Goal: Task Accomplishment & Management: Manage account settings

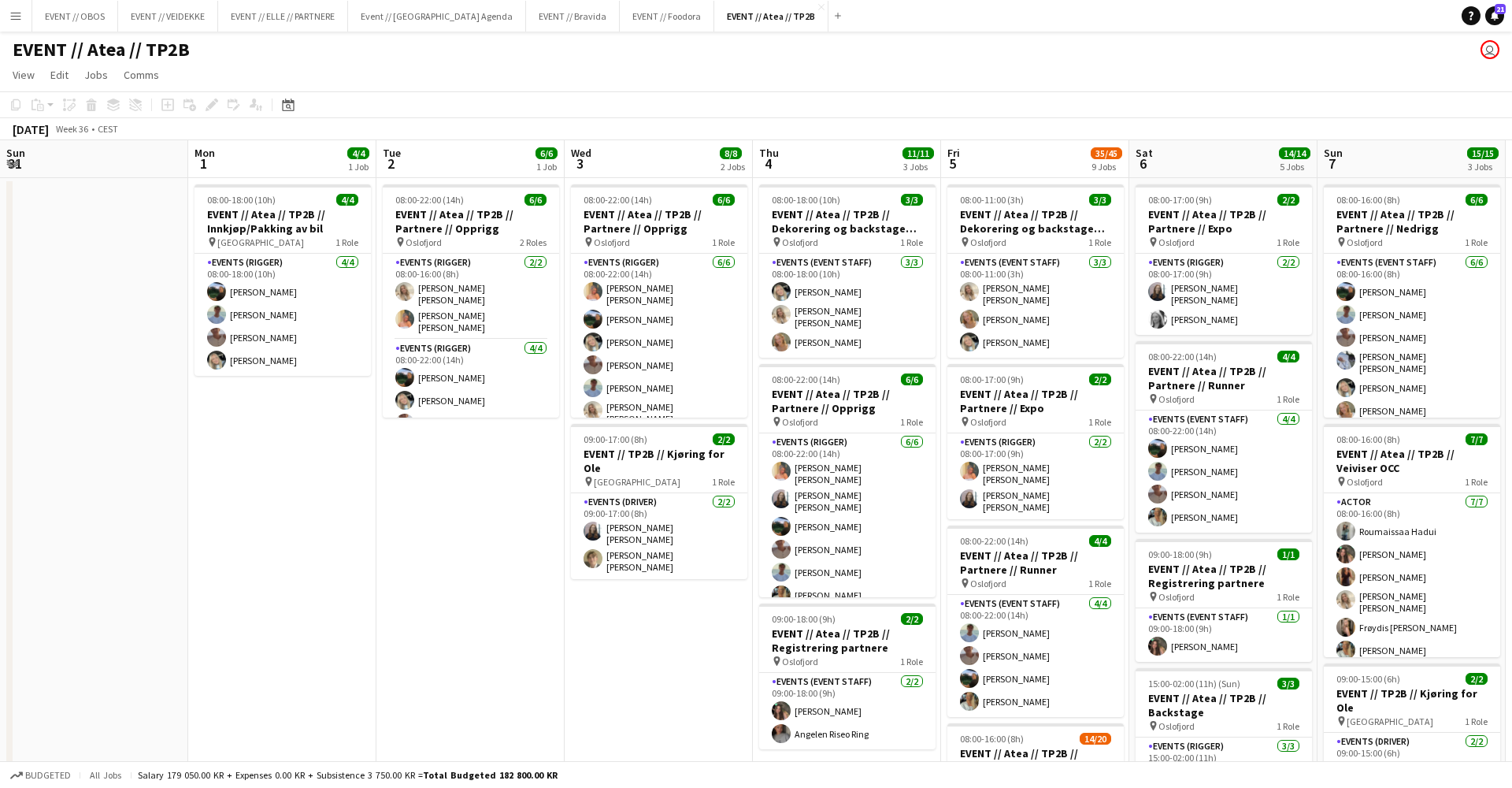
scroll to position [0, 425]
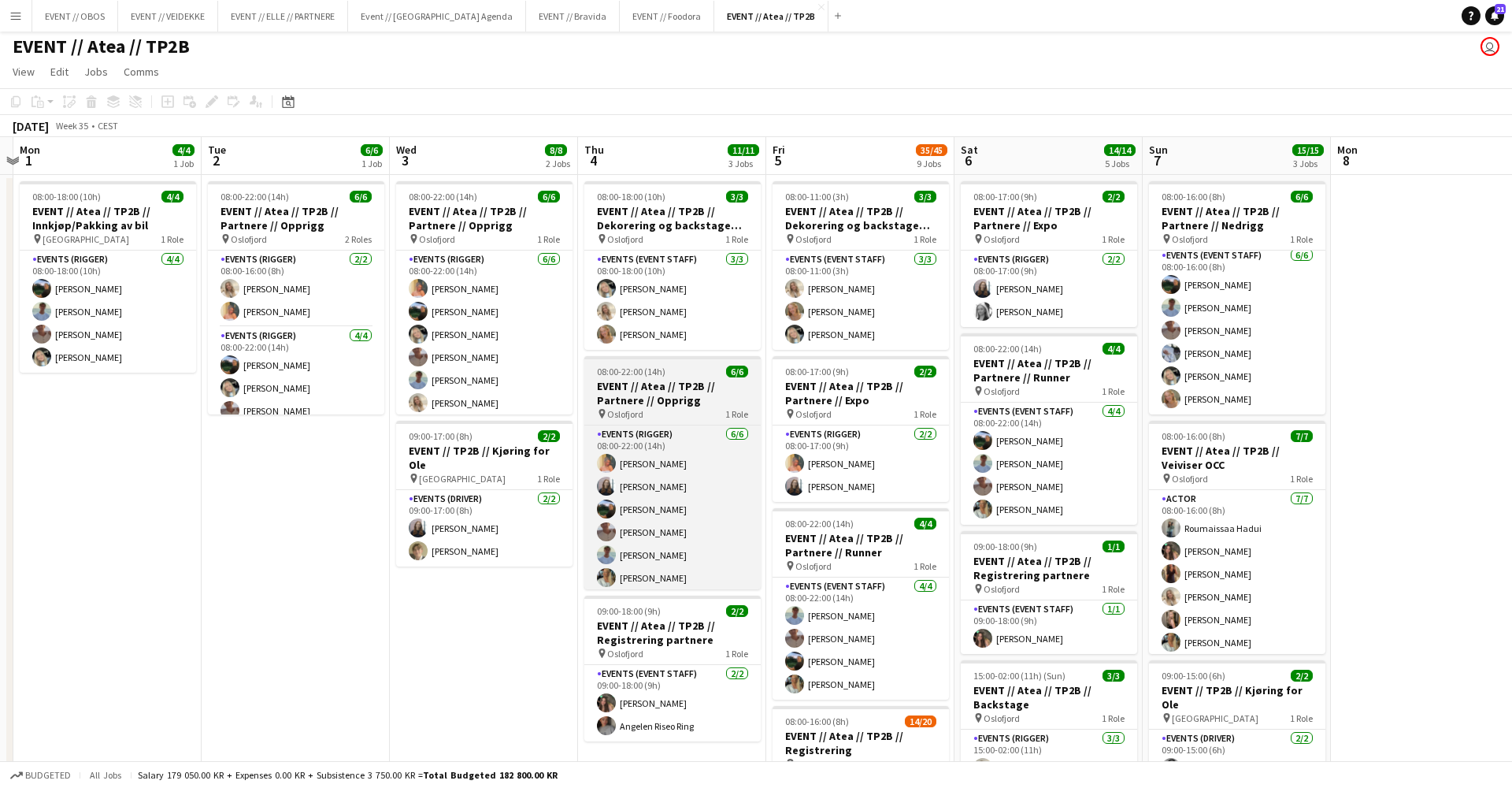
scroll to position [0, 369]
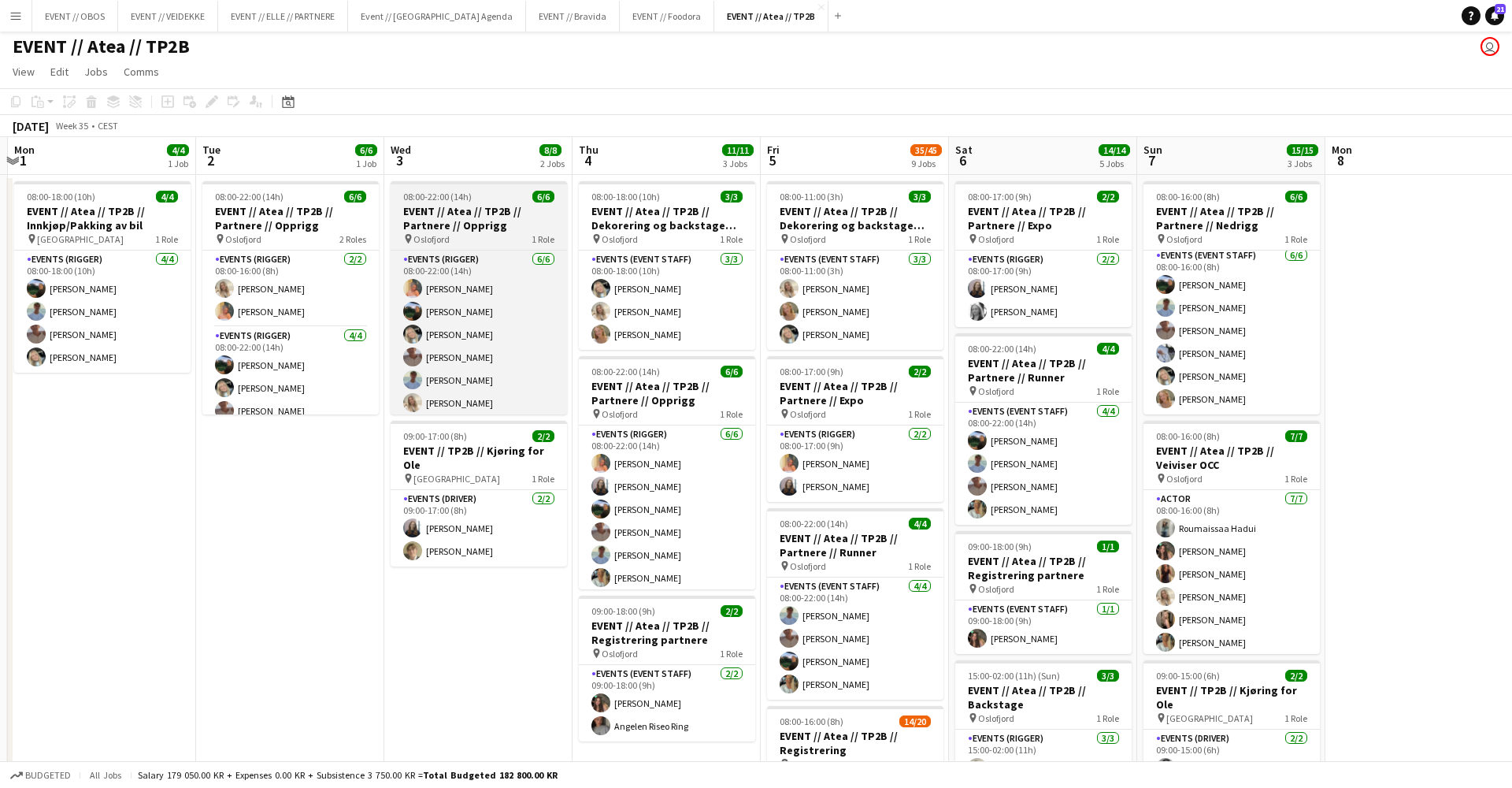
click at [473, 239] on div "pin Oslofjord 1 Role" at bounding box center [478, 239] width 177 height 13
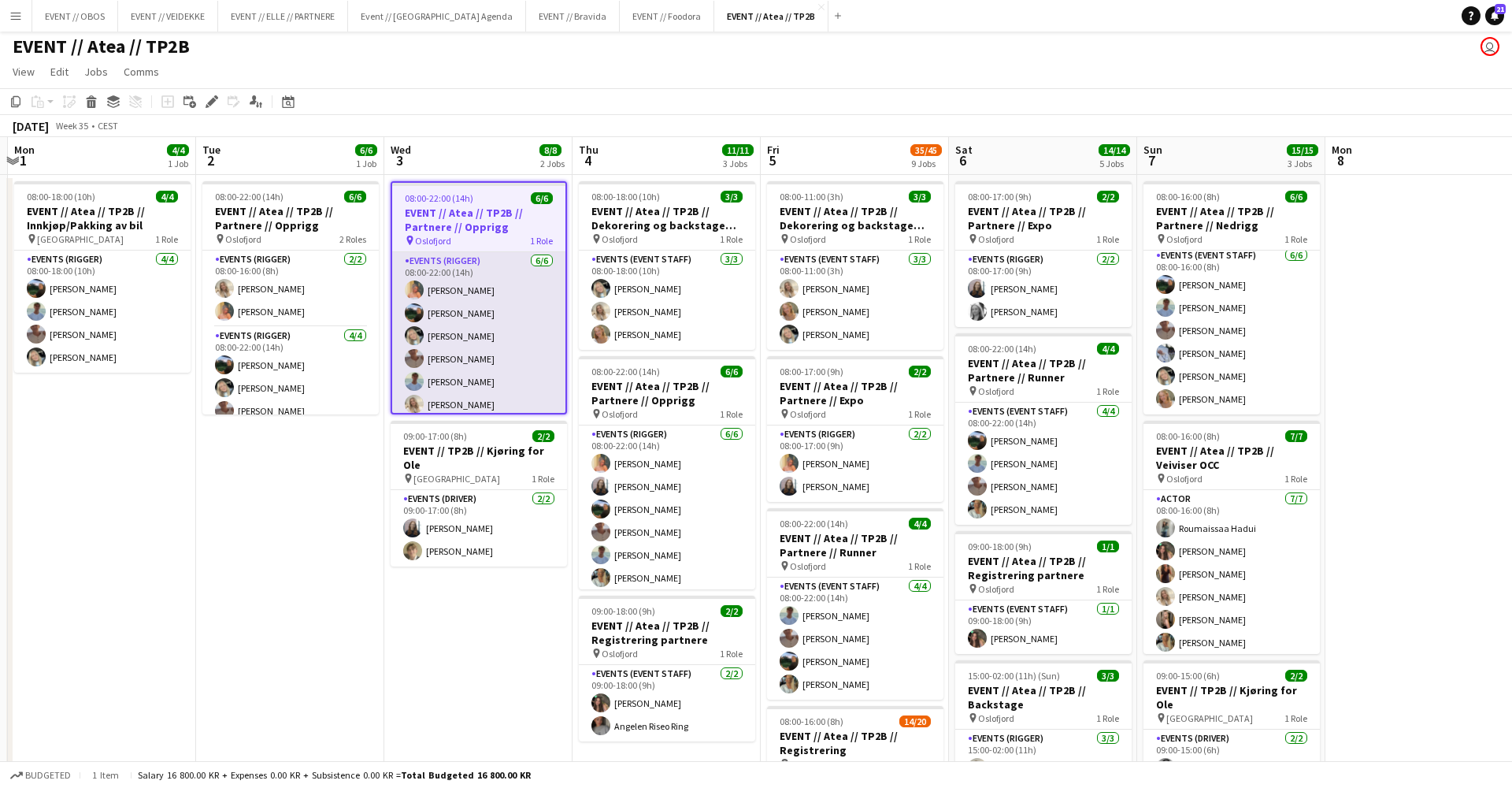
click at [438, 329] on app-card-role "Events (Rigger) 6/6 08:00-22:00 (14h) Hannah Ludivia Rotbæk Meling Christian Sm…" at bounding box center [478, 336] width 173 height 168
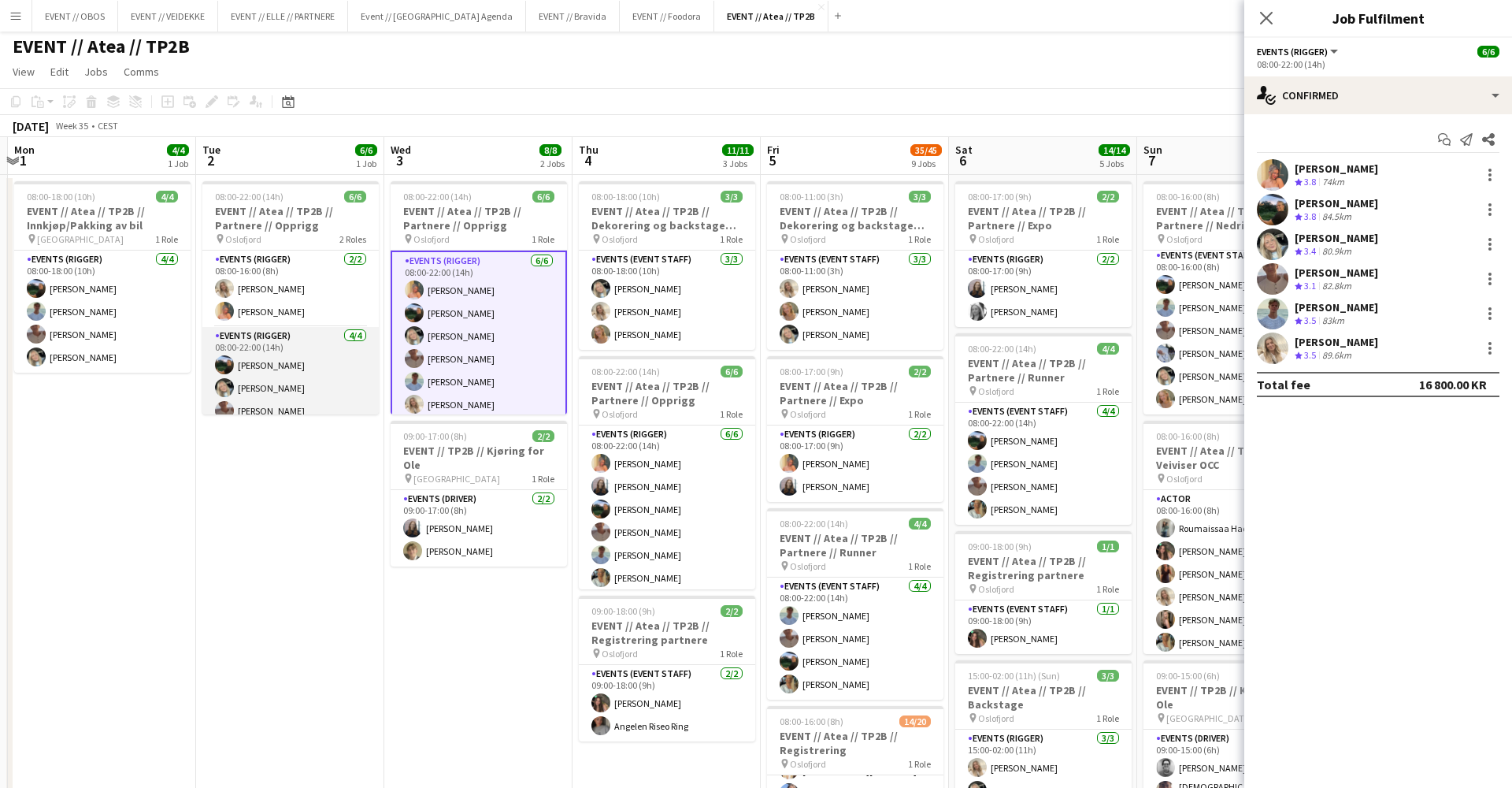
click at [285, 408] on app-card-role "Events (Rigger) 4/4 08:00-22:00 (14h) Christian Smelhus Oda Hansson Charlie Tho…" at bounding box center [290, 387] width 177 height 122
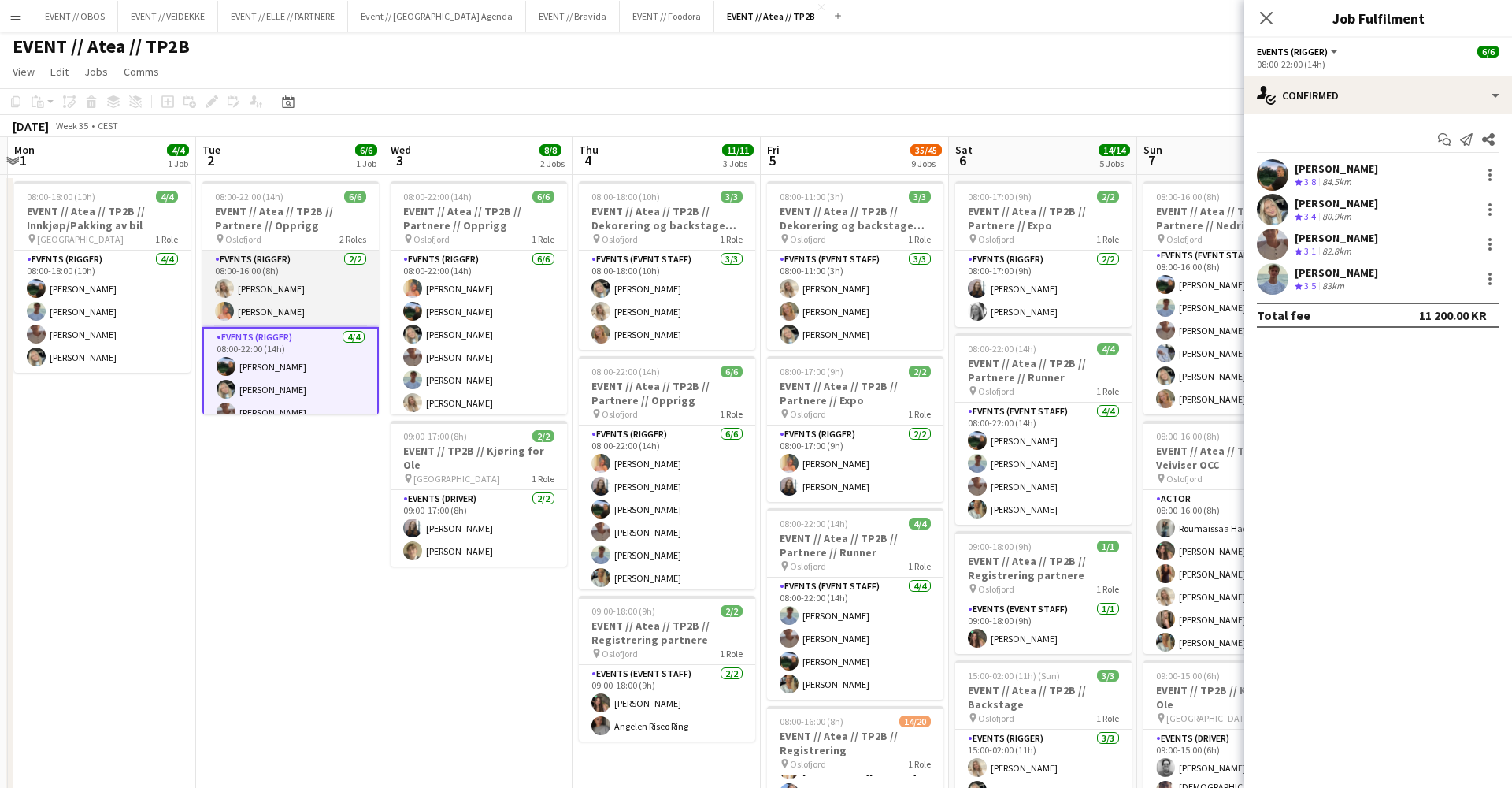
click at [342, 318] on app-card-role "Events (Rigger) 2/2 08:00-16:00 (8h) Vanessa Riise Naas Hannah Ludivia Rotbæk M…" at bounding box center [290, 289] width 177 height 77
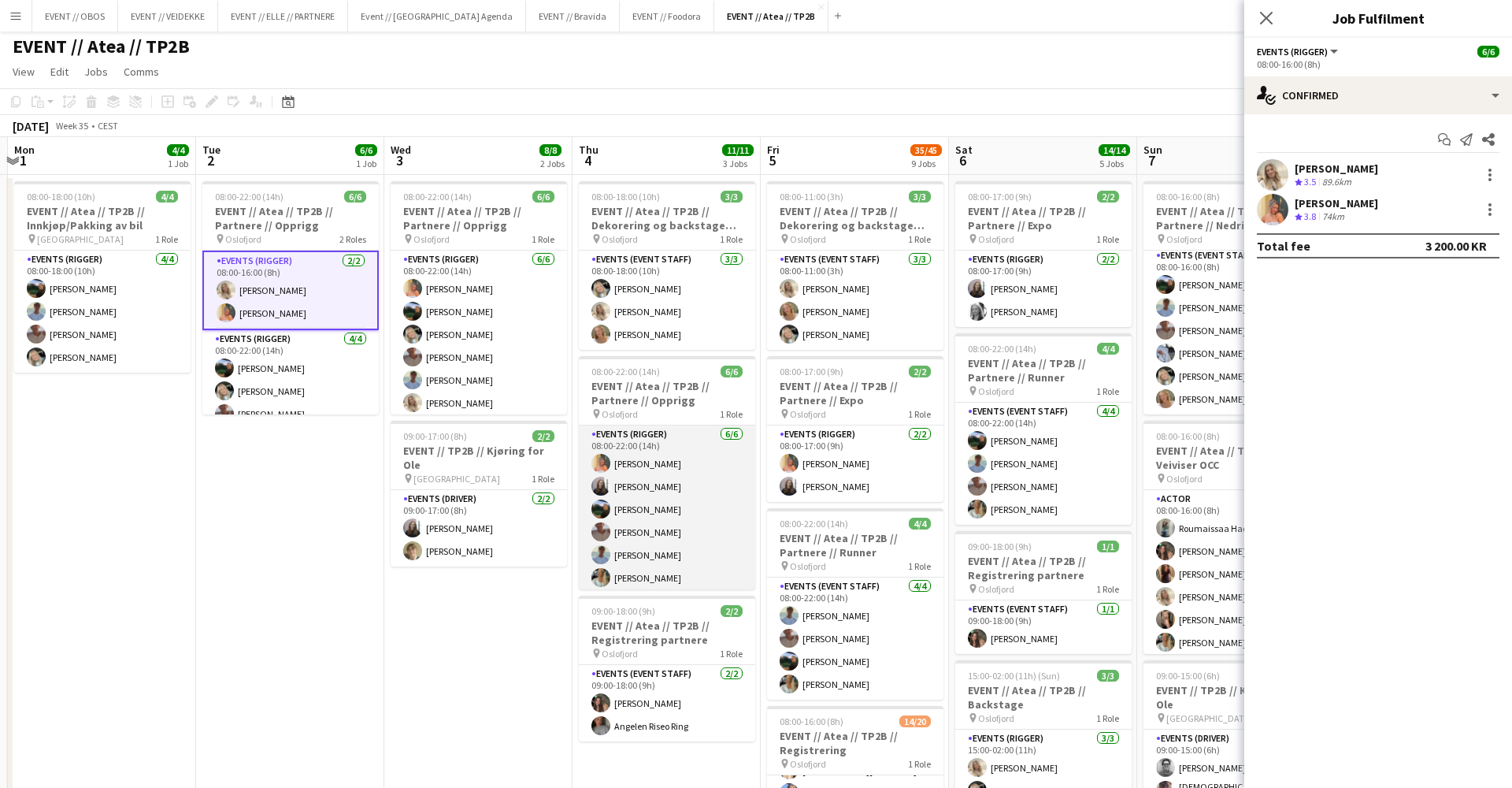
click at [632, 494] on app-card-role "Events (Rigger) 6/6 08:00-22:00 (14h) Hannah Ludivia Rotbæk Meling Helene Sofie…" at bounding box center [667, 509] width 177 height 168
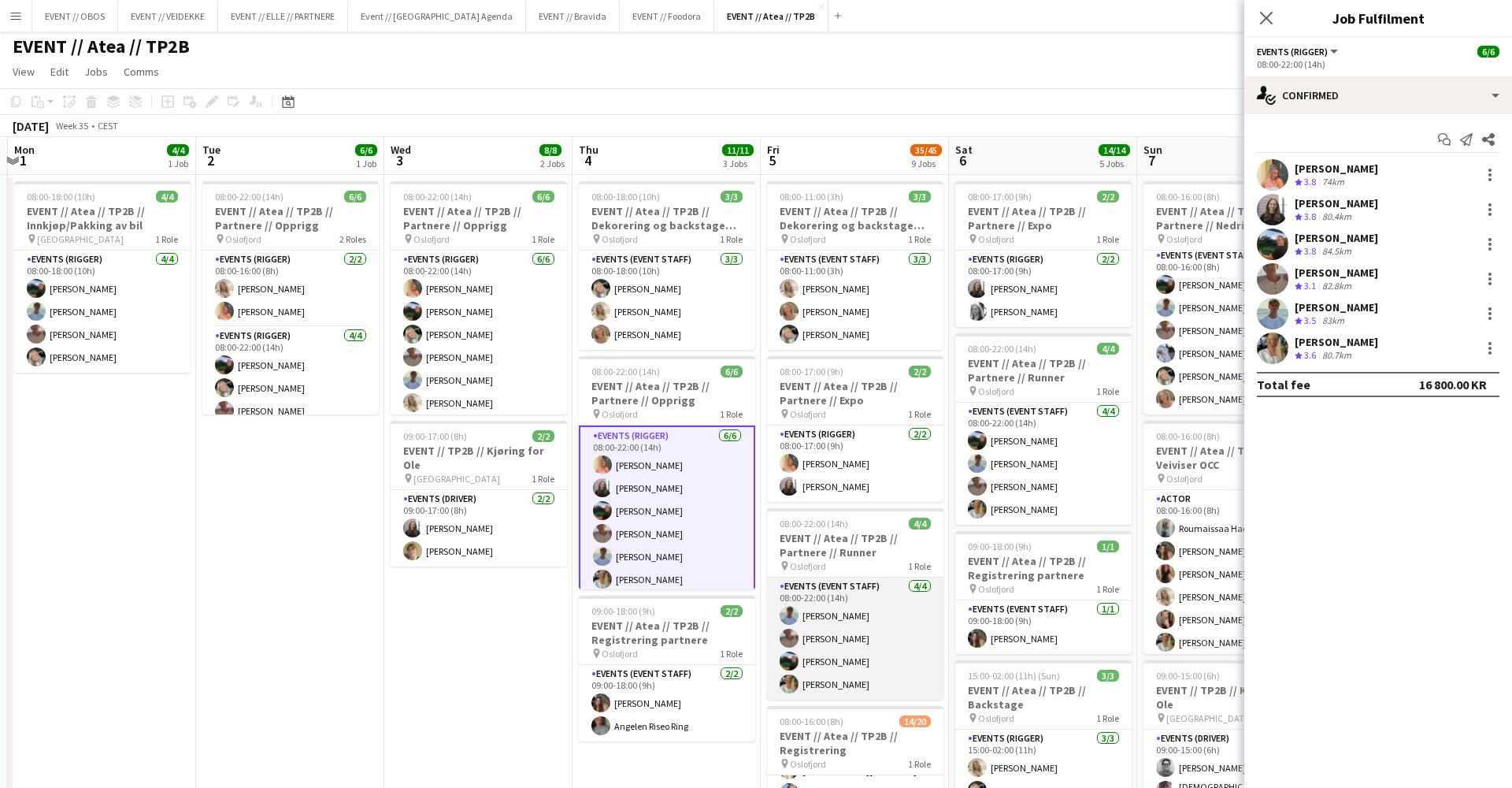
click at [836, 623] on app-card-role "Events (Event Staff) 4/4 08:00-22:00 (14h) Fredrik Bronken Næss Charlie Thomass…" at bounding box center [855, 638] width 177 height 122
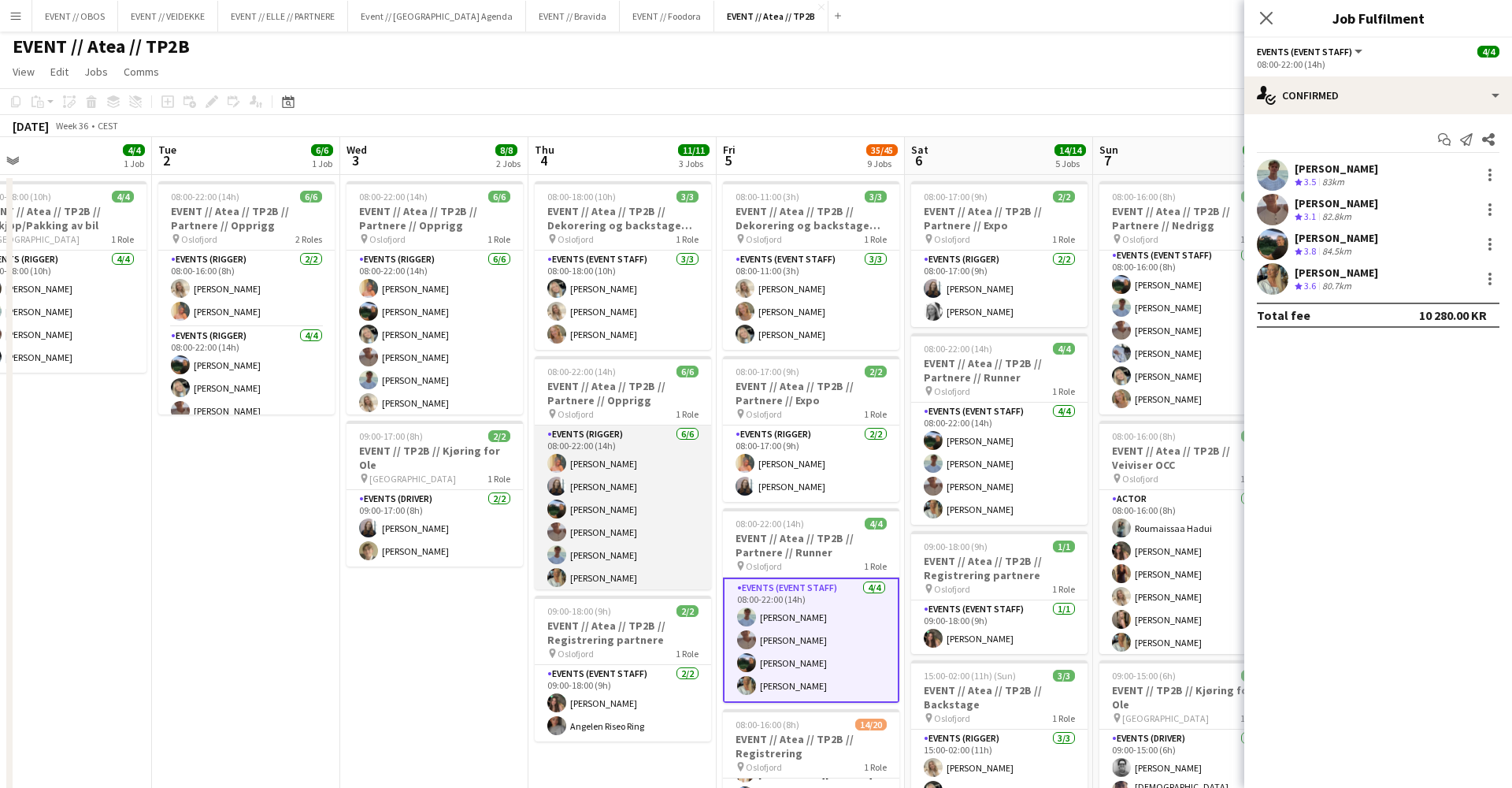
scroll to position [0, 424]
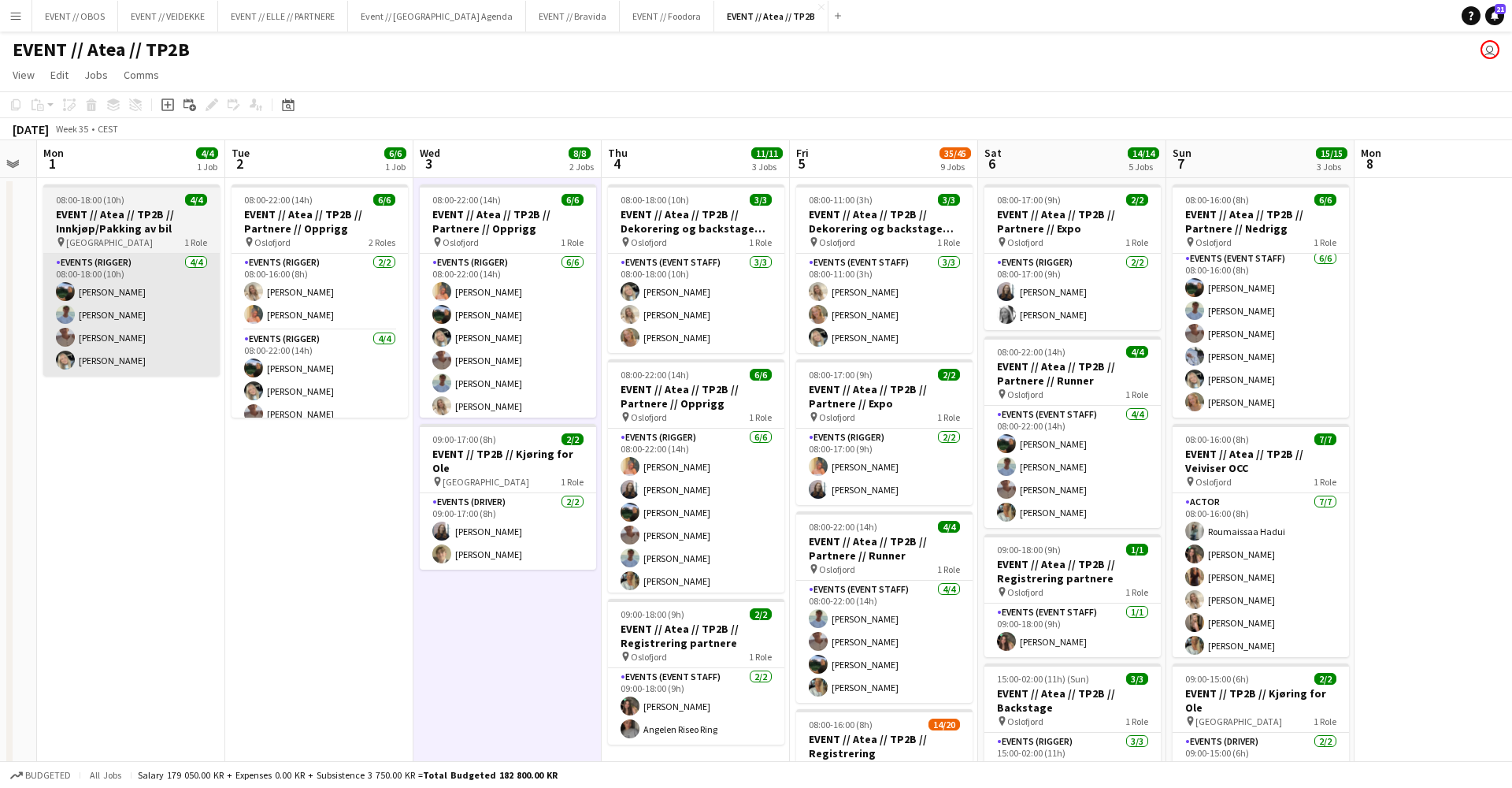
scroll to position [0, 0]
click at [170, 346] on app-card-role "Events (Rigger) 4/4 08:00-18:00 (10h) Christian Smelhus Fredrik Bronken Næss Ch…" at bounding box center [131, 315] width 177 height 122
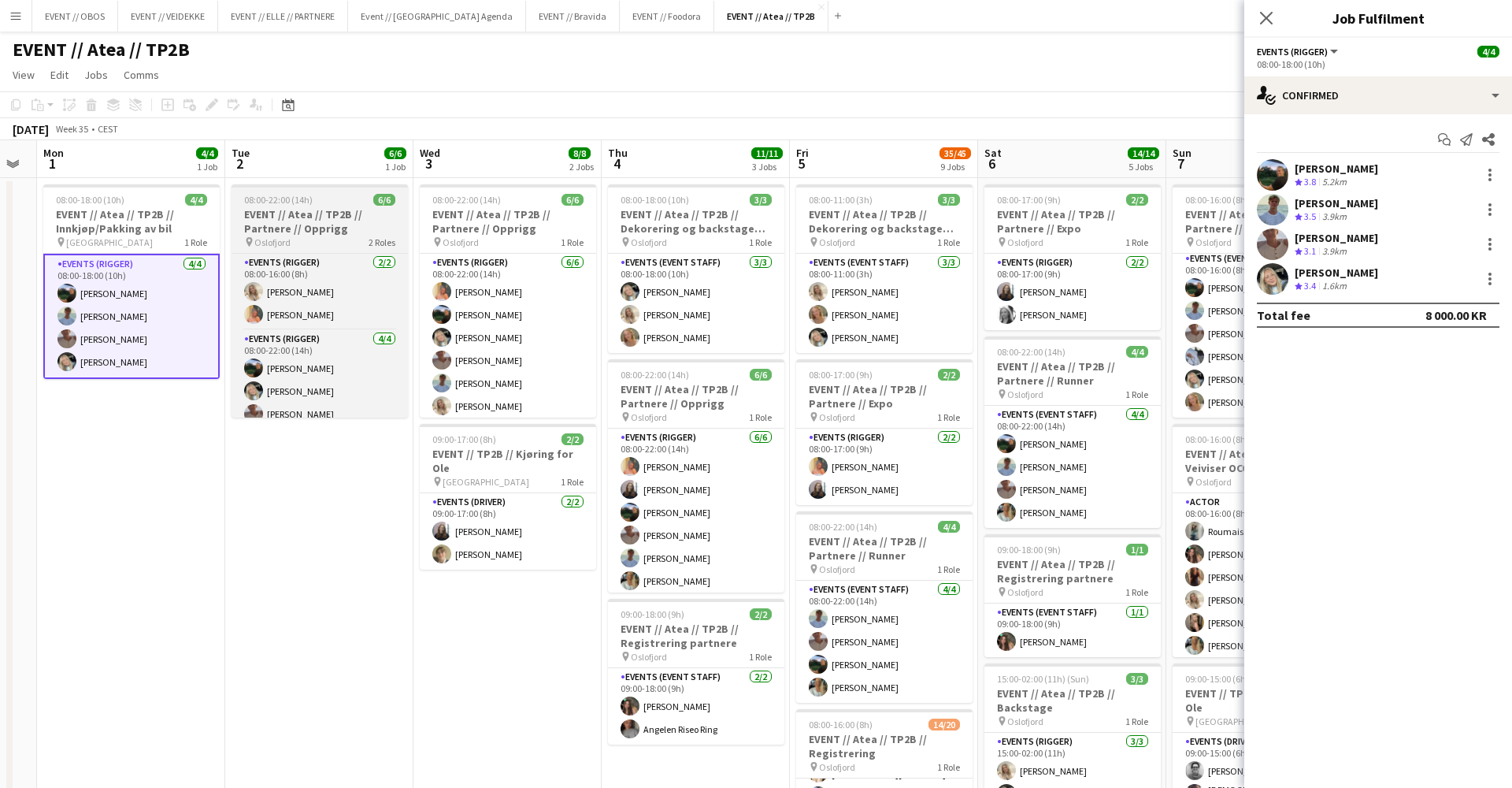
scroll to position [0, 340]
click at [306, 243] on div "pin Oslofjord 2 Roles" at bounding box center [319, 242] width 177 height 13
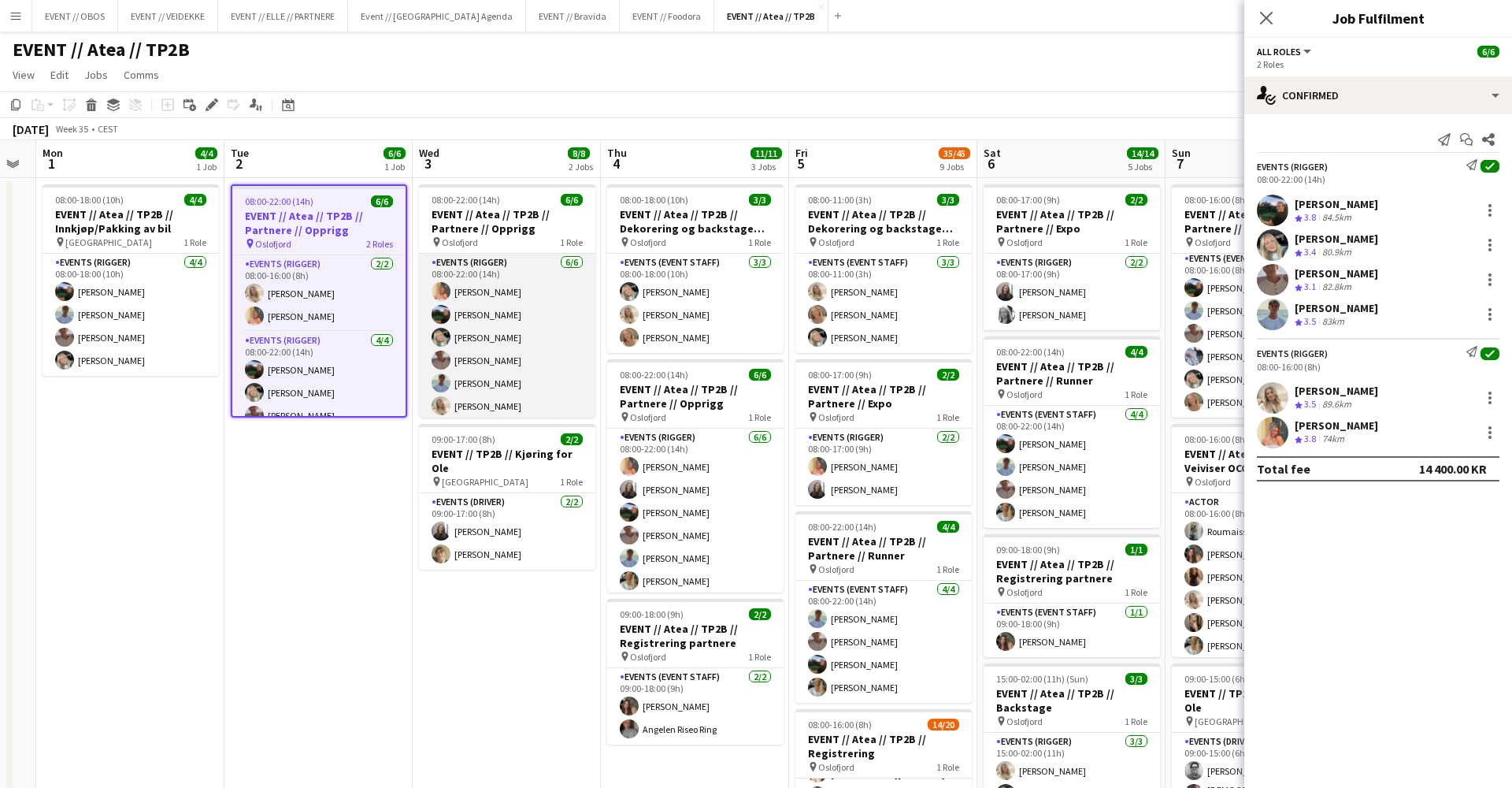
click at [458, 363] on app-card-role "Events (Rigger) 6/6 08:00-22:00 (14h) Hannah Ludivia Rotbæk Meling Christian Sm…" at bounding box center [507, 338] width 177 height 168
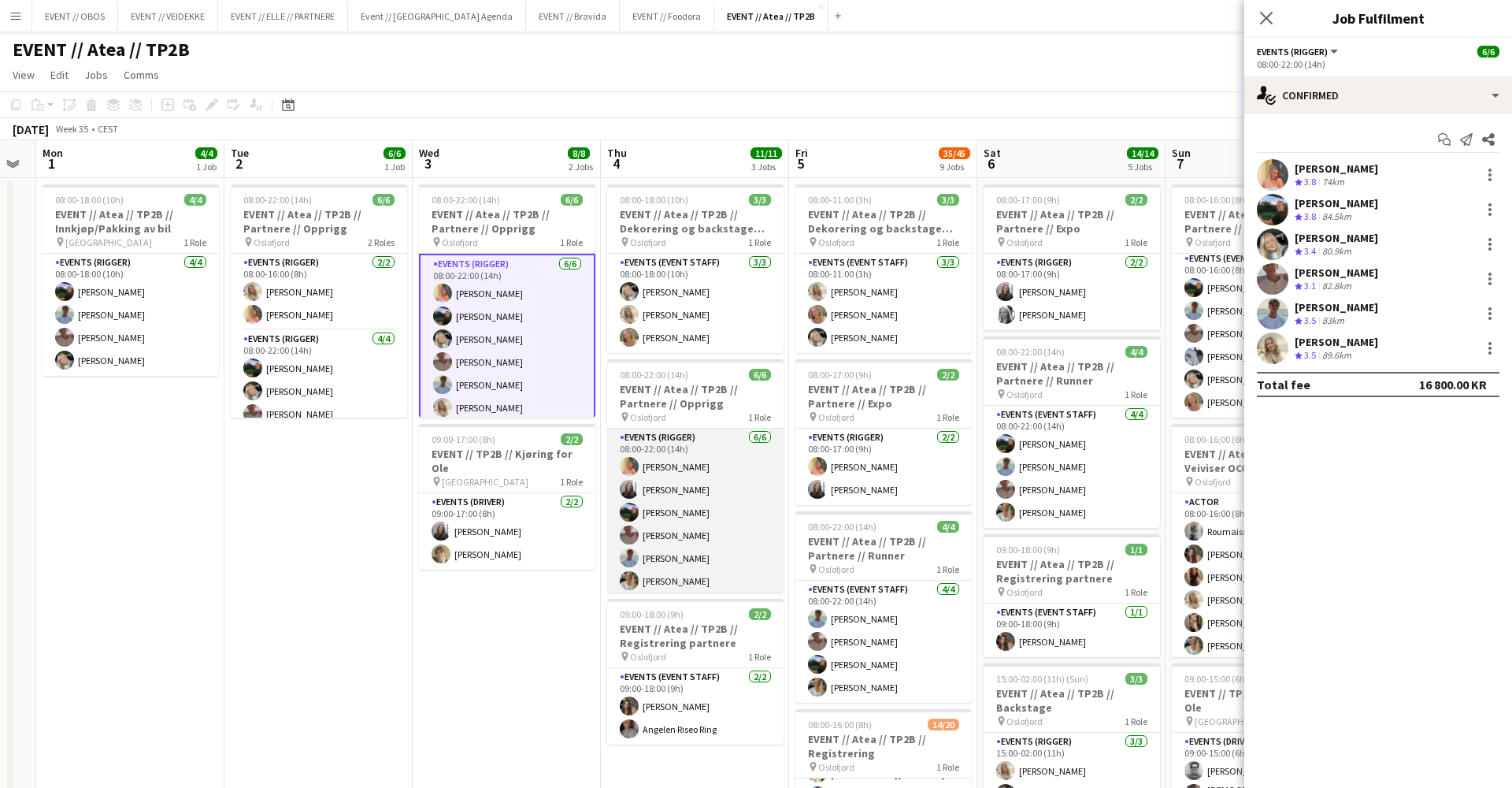
click at [763, 440] on app-card-role "Events (Rigger) 6/6 08:00-22:00 (14h) Hannah Ludivia Rotbæk Meling Helene Sofie…" at bounding box center [695, 512] width 177 height 168
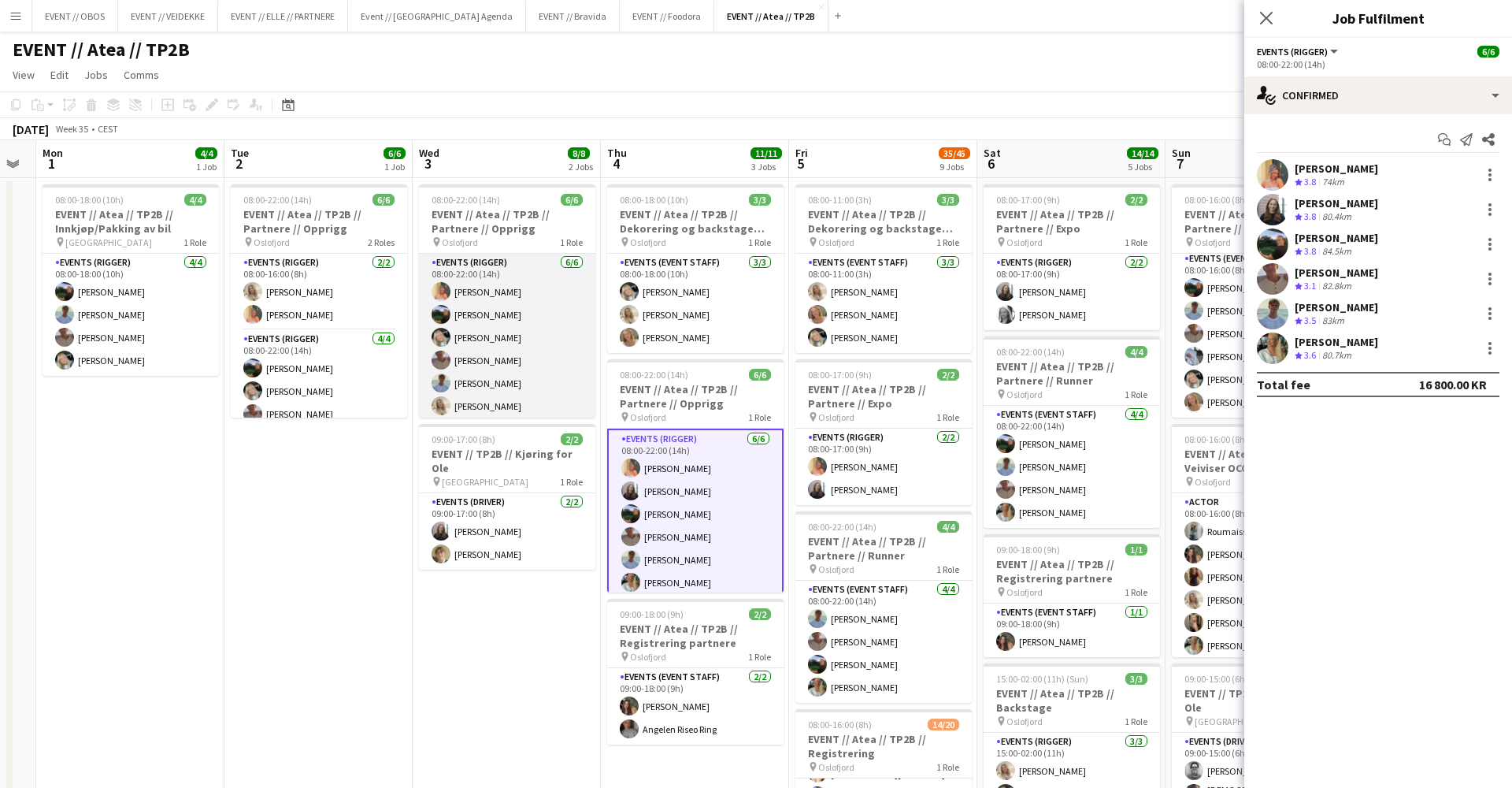
click at [479, 285] on app-card-role "Events (Rigger) 6/6 08:00-22:00 (14h) Hannah Ludivia Rotbæk Meling Christian Sm…" at bounding box center [507, 338] width 177 height 168
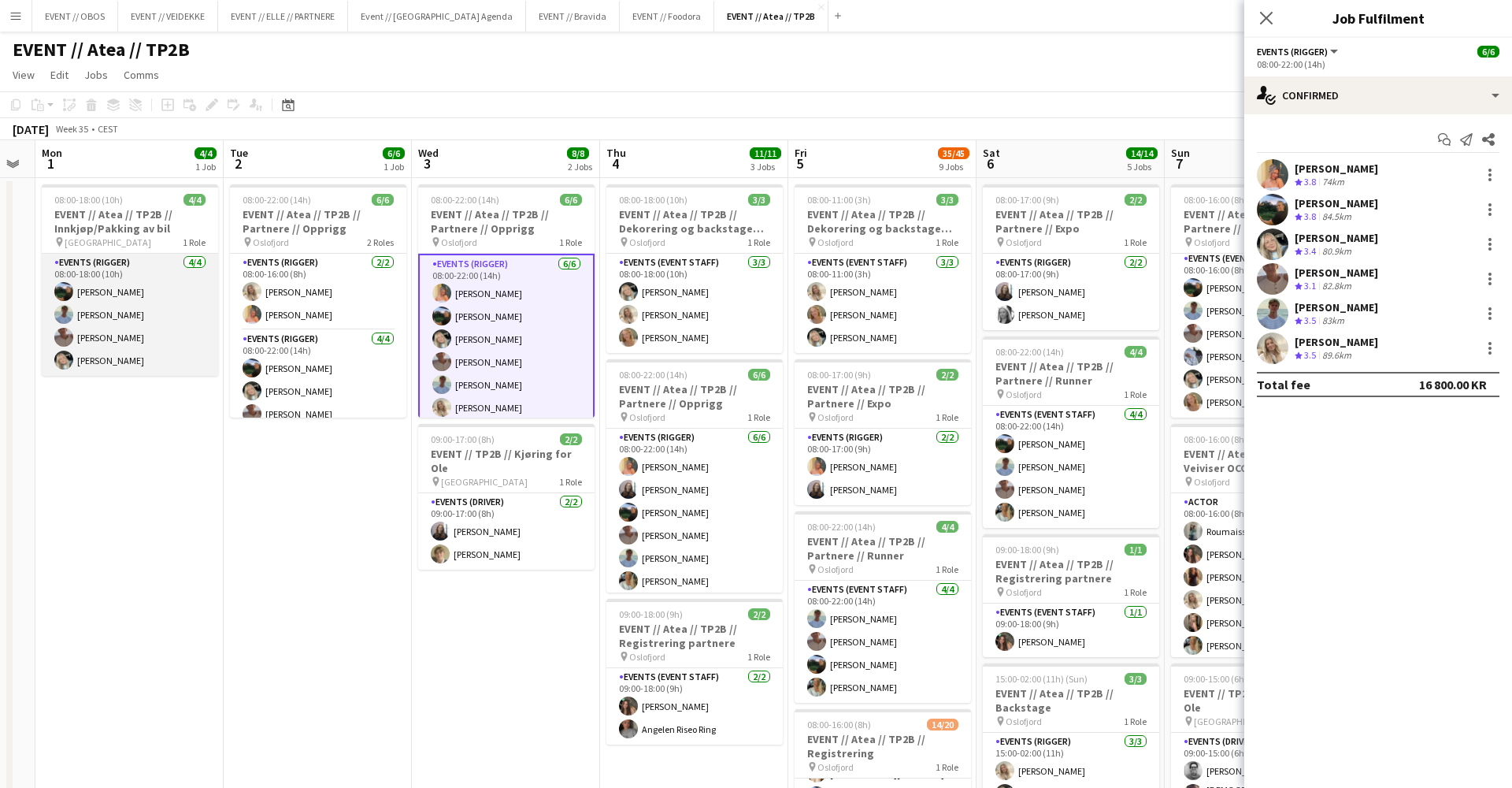
click at [120, 335] on app-card-role "Events (Rigger) 4/4 08:00-18:00 (10h) Christian Smelhus Fredrik Bronken Næss Ch…" at bounding box center [130, 315] width 177 height 122
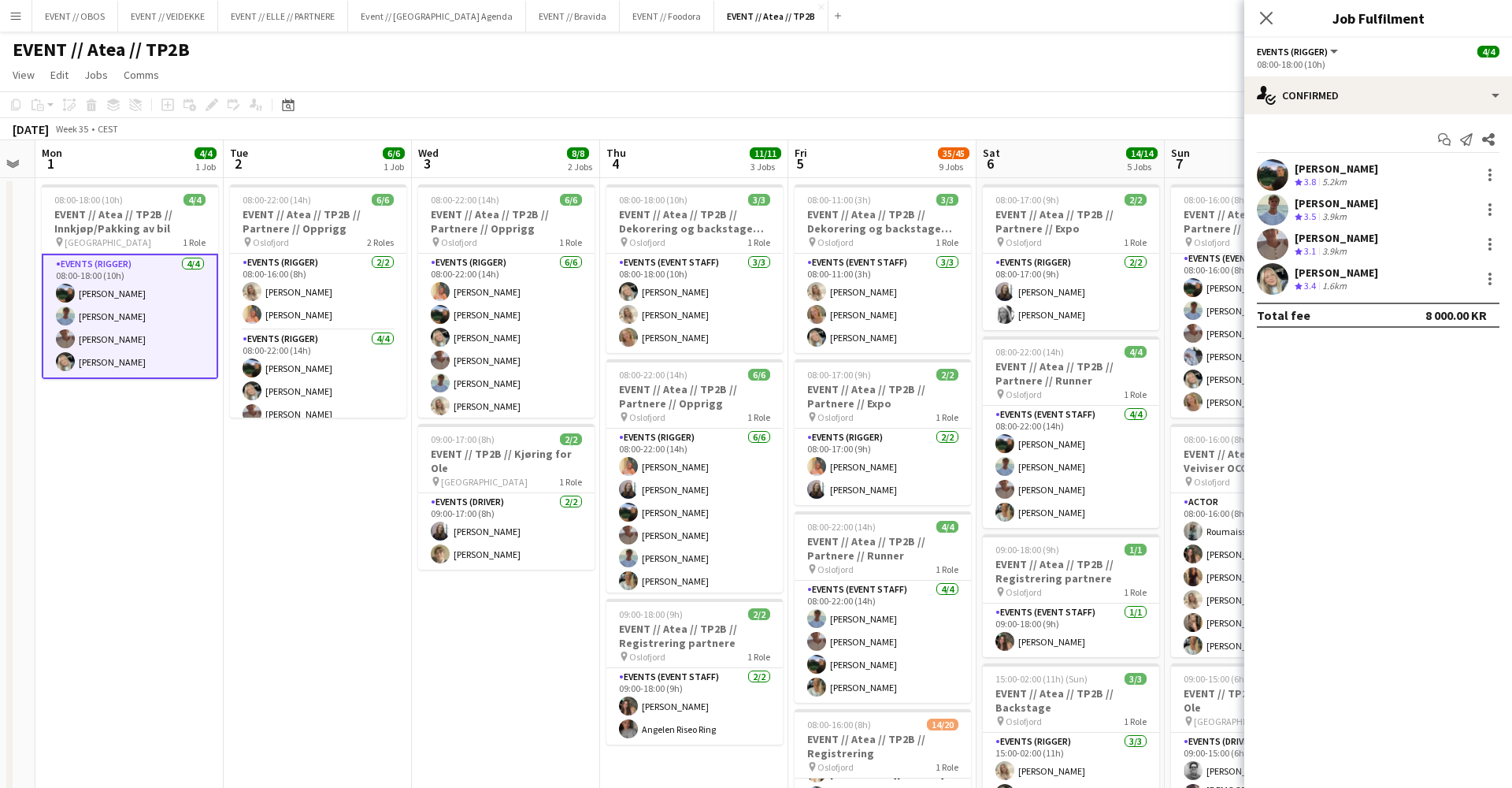
click at [506, 112] on app-toolbar "Copy Paste Paste Command V Paste with crew Command Shift V Paste linked Job [GE…" at bounding box center [756, 104] width 1512 height 27
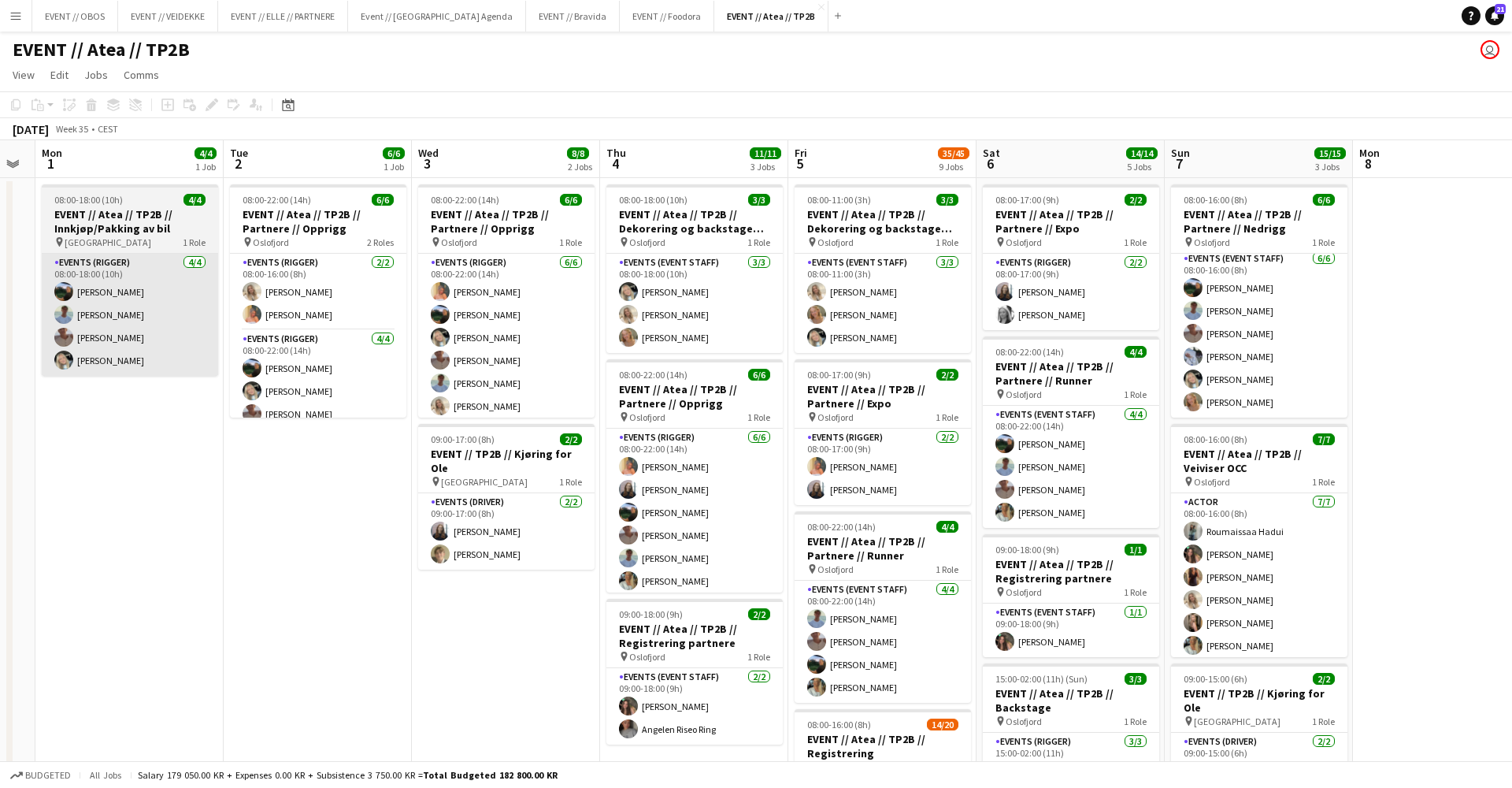
click at [164, 258] on app-card-role "Events (Rigger) 4/4 08:00-18:00 (10h) Christian Smelhus Fredrik Bronken Næss Ch…" at bounding box center [130, 315] width 177 height 122
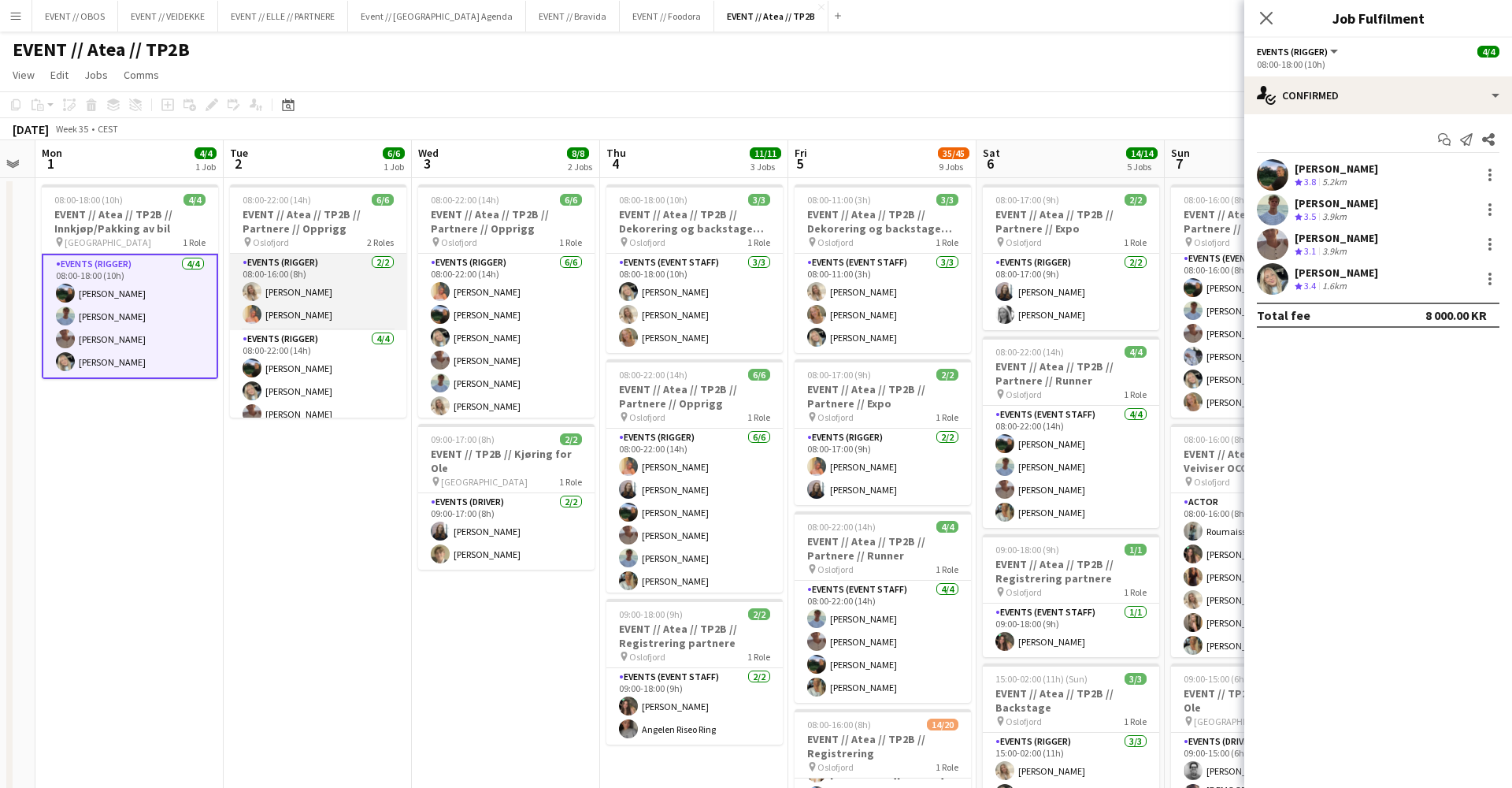
click at [306, 273] on app-card-role "Events (Rigger) 2/2 08:00-16:00 (8h) Vanessa Riise Naas Hannah Ludivia Rotbæk M…" at bounding box center [318, 292] width 177 height 77
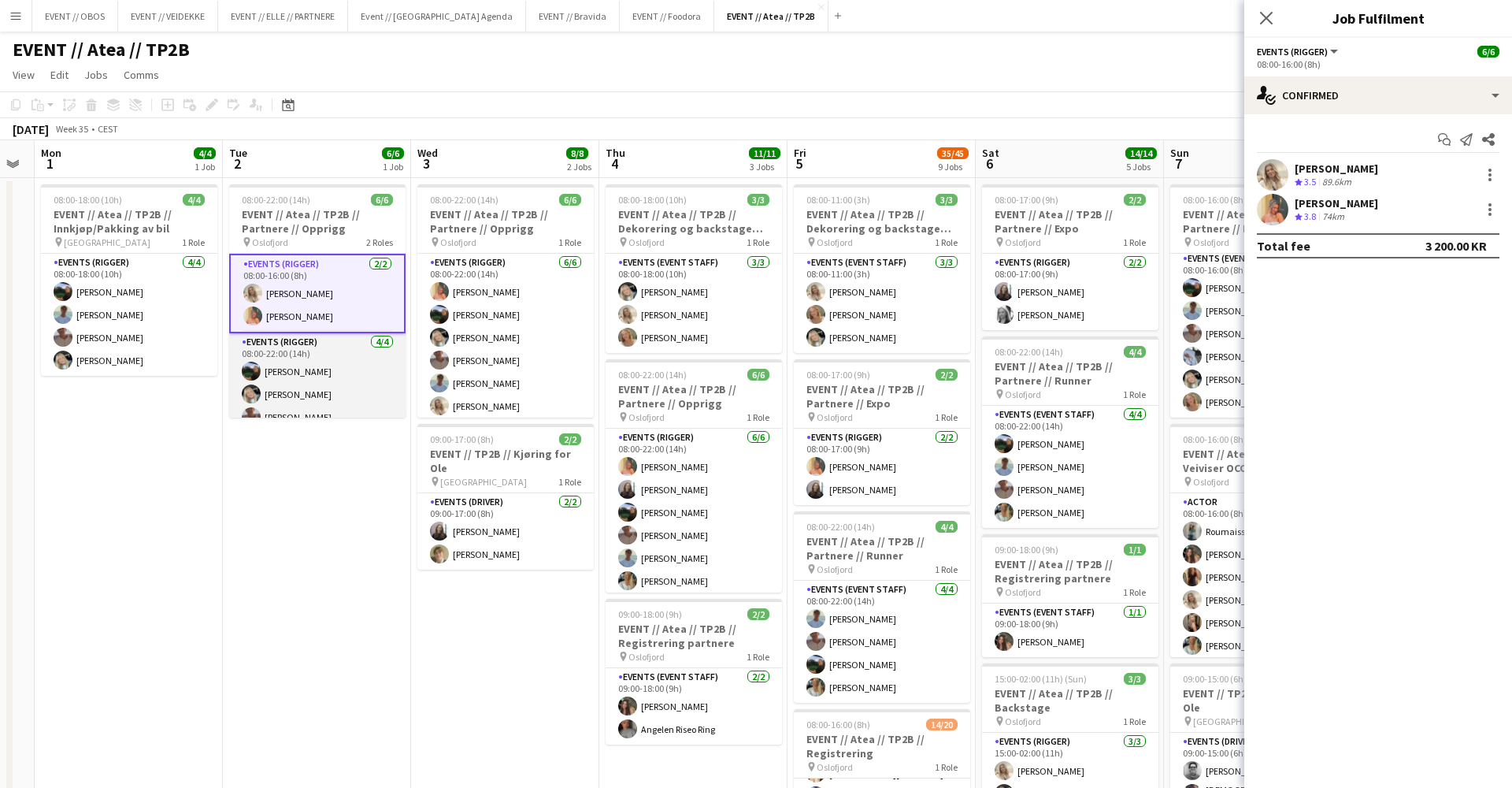
click at [288, 336] on app-card-role "Events (Rigger) 4/4 08:00-22:00 (14h) Christian Smelhus Oda Hansson Charlie Tho…" at bounding box center [317, 394] width 177 height 122
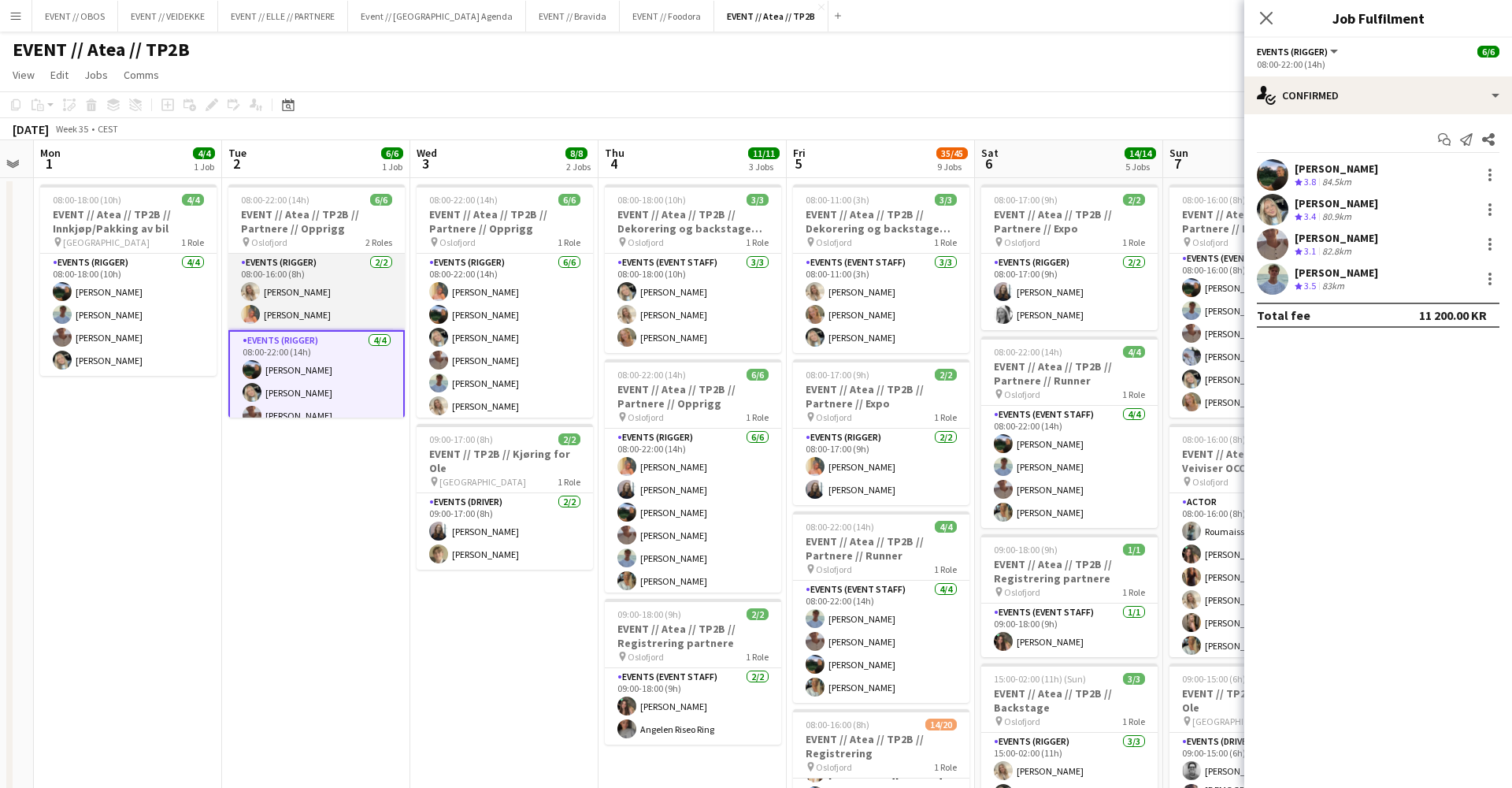
click at [294, 286] on app-card-role "Events (Rigger) 2/2 08:00-16:00 (8h) Vanessa Riise Naas Hannah Ludivia Rotbæk M…" at bounding box center [316, 292] width 177 height 77
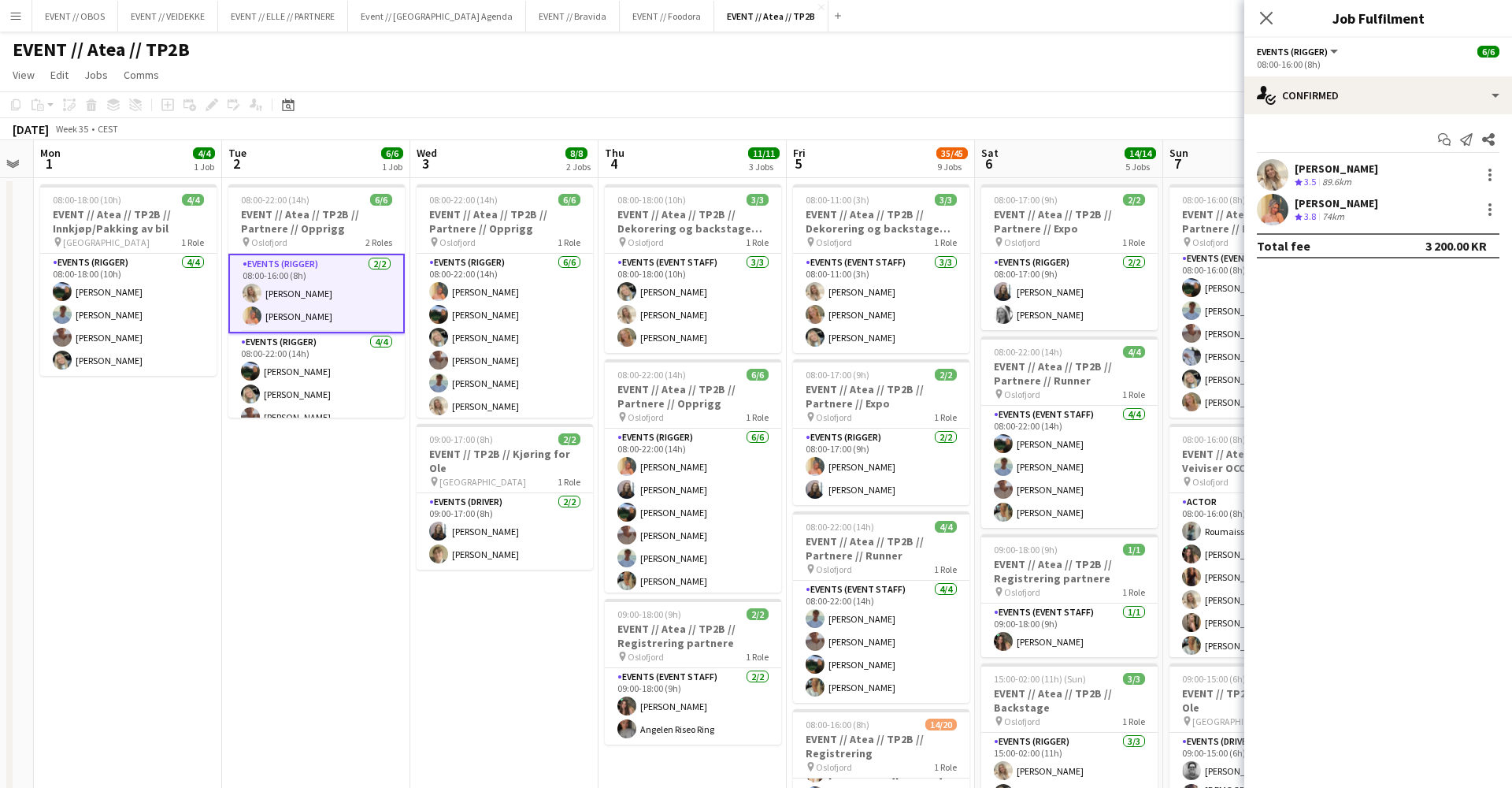
scroll to position [0, 342]
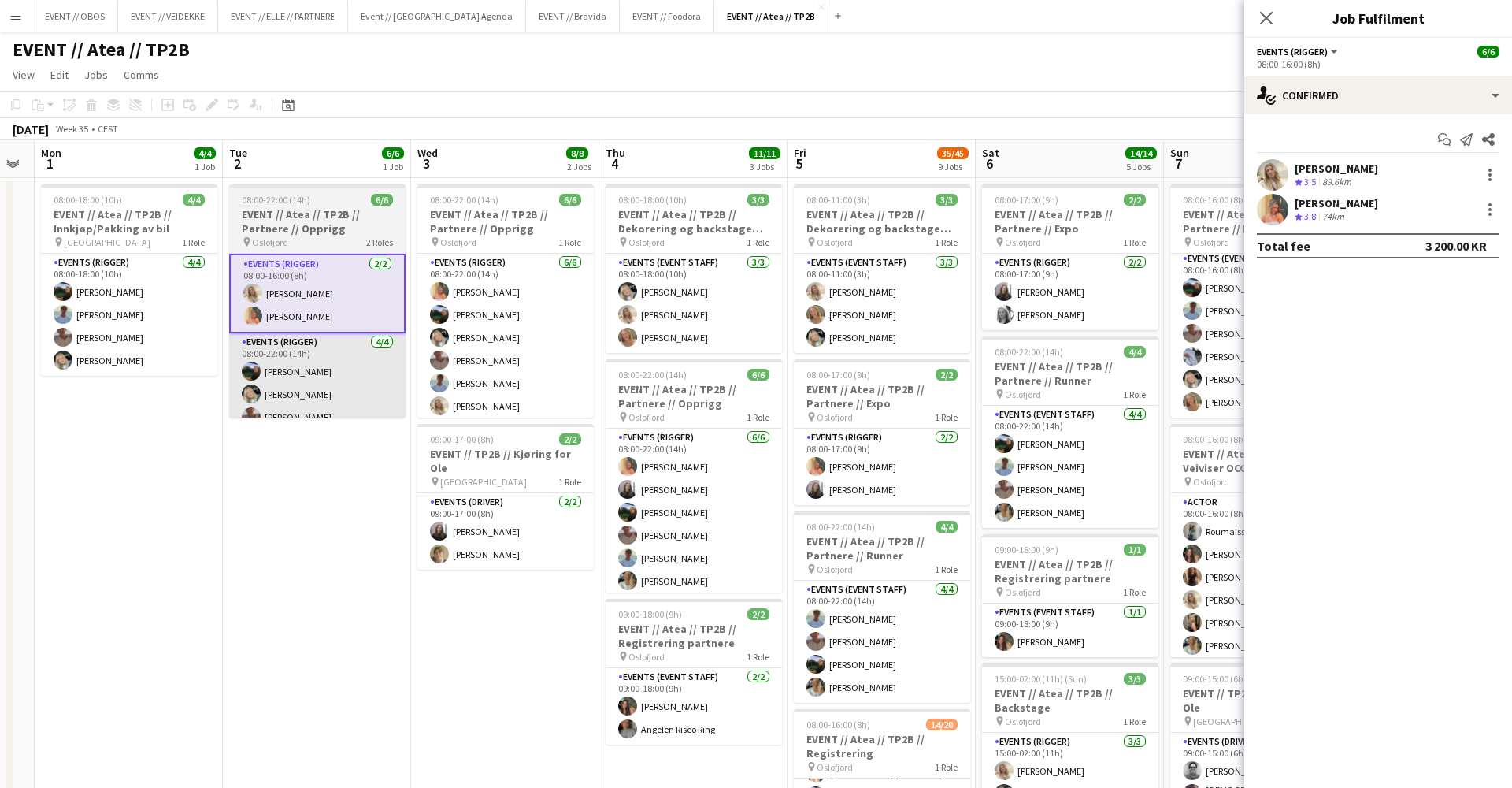
click at [331, 390] on app-card-role "Events (Rigger) 4/4 08:00-22:00 (14h) Christian Smelhus Oda Hansson Charlie Tho…" at bounding box center [317, 394] width 177 height 122
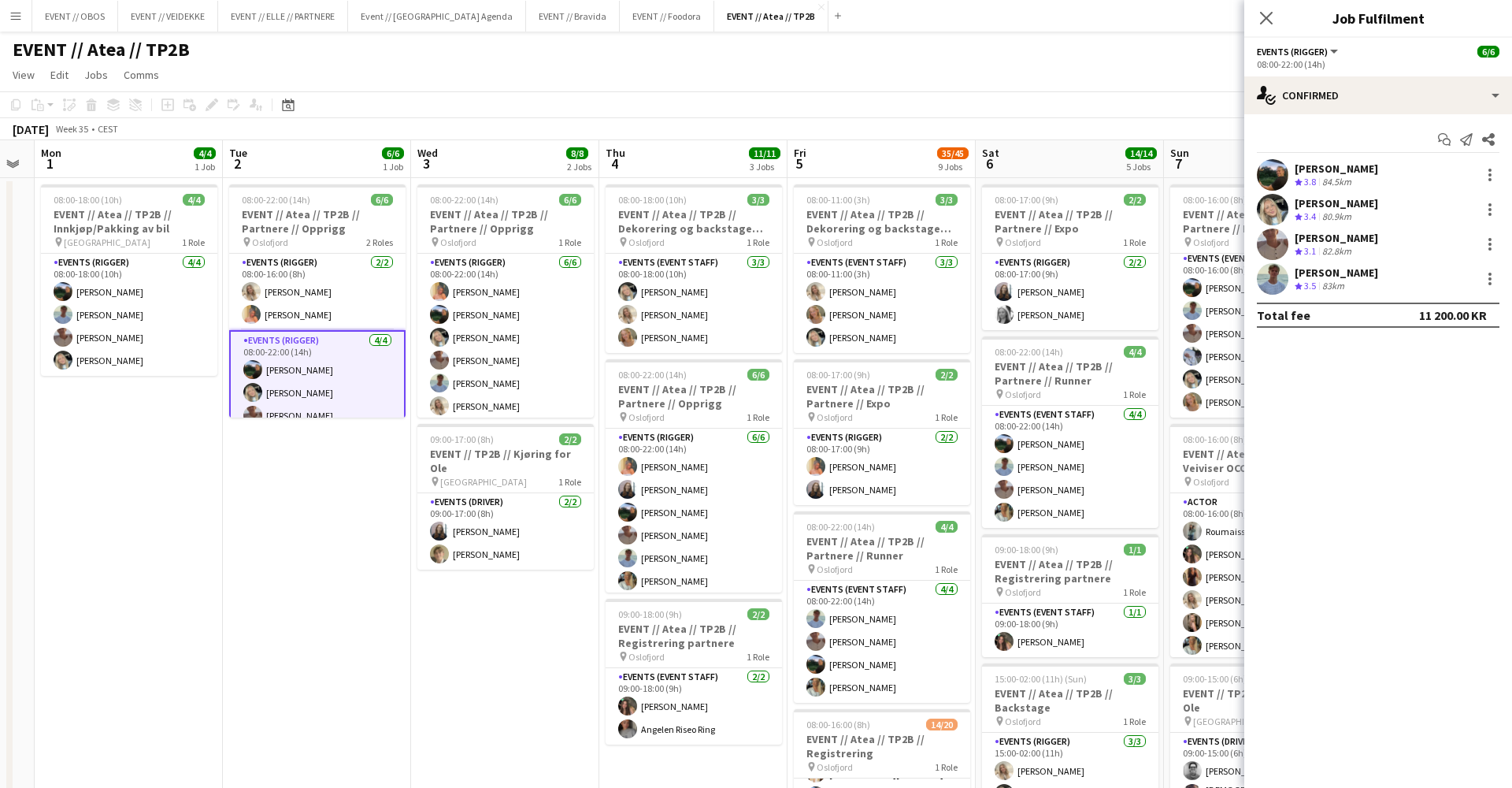
scroll to position [0, 343]
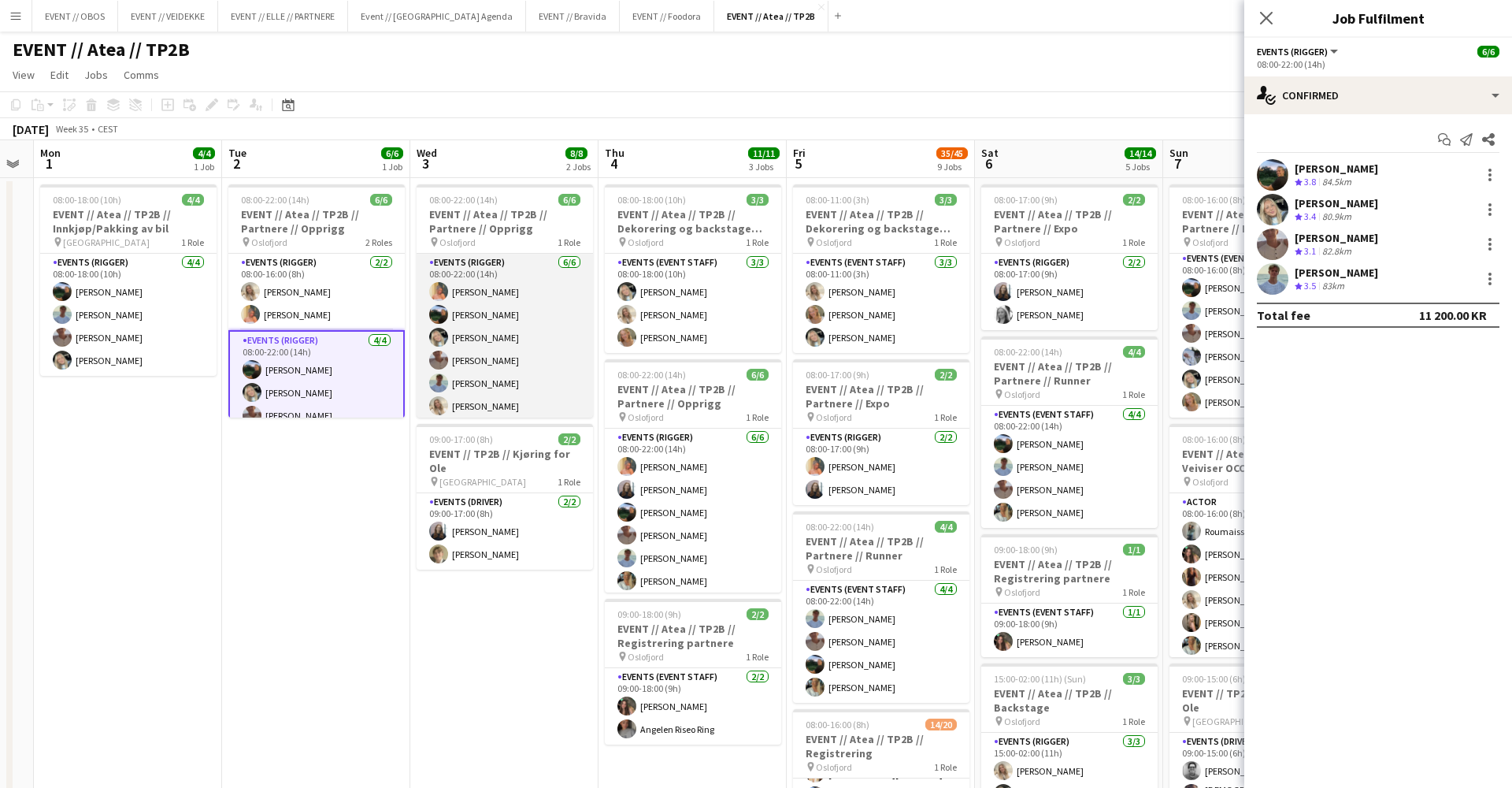
click at [497, 352] on app-card-role "Events (Rigger) 6/6 08:00-22:00 (14h) Hannah Ludivia Rotbæk Meling Christian Sm…" at bounding box center [505, 338] width 177 height 168
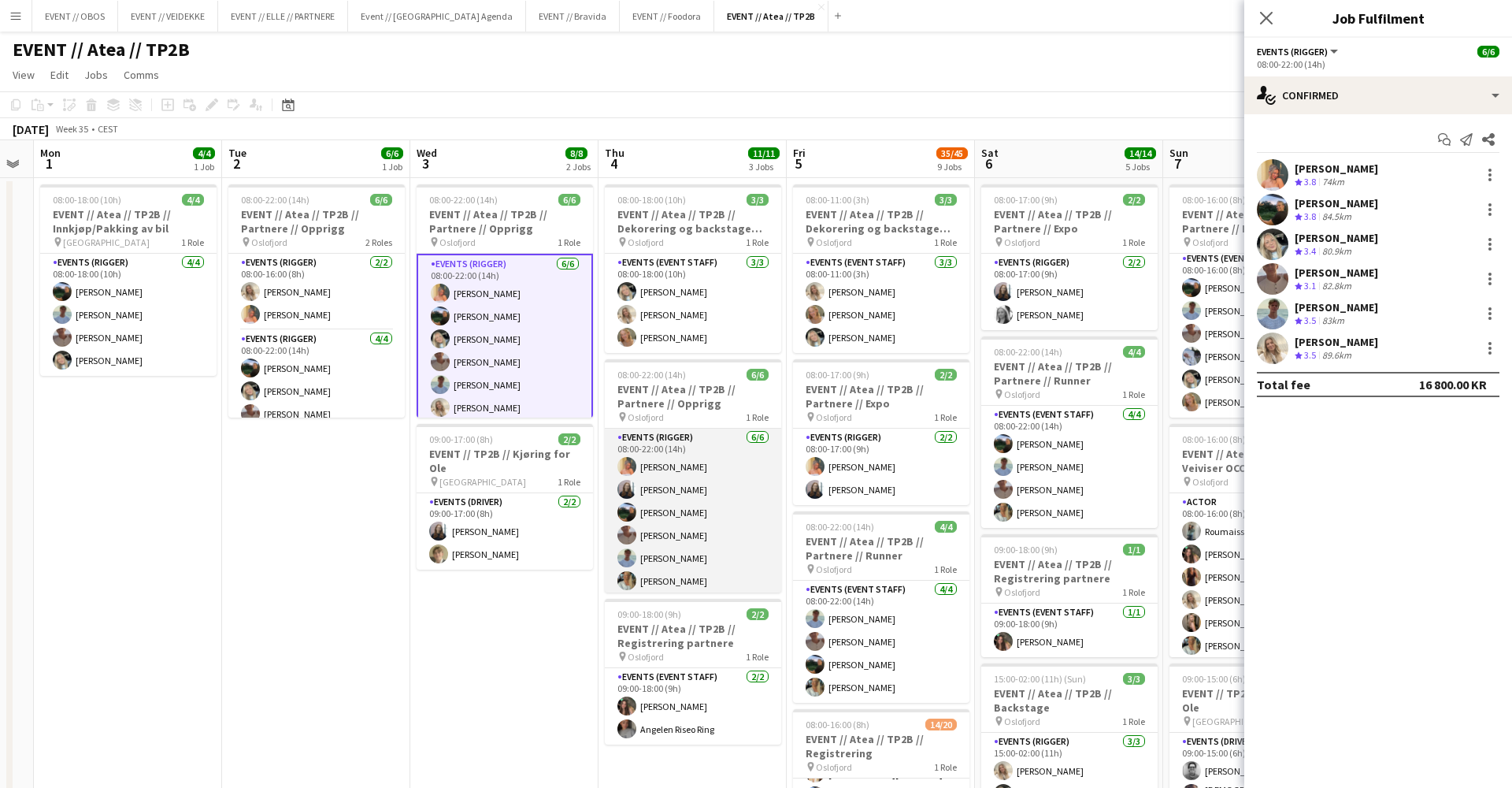
click at [694, 482] on app-card-role "Events (Rigger) 6/6 08:00-22:00 (14h) Hannah Ludivia Rotbæk Meling Helene Sofie…" at bounding box center [693, 512] width 177 height 168
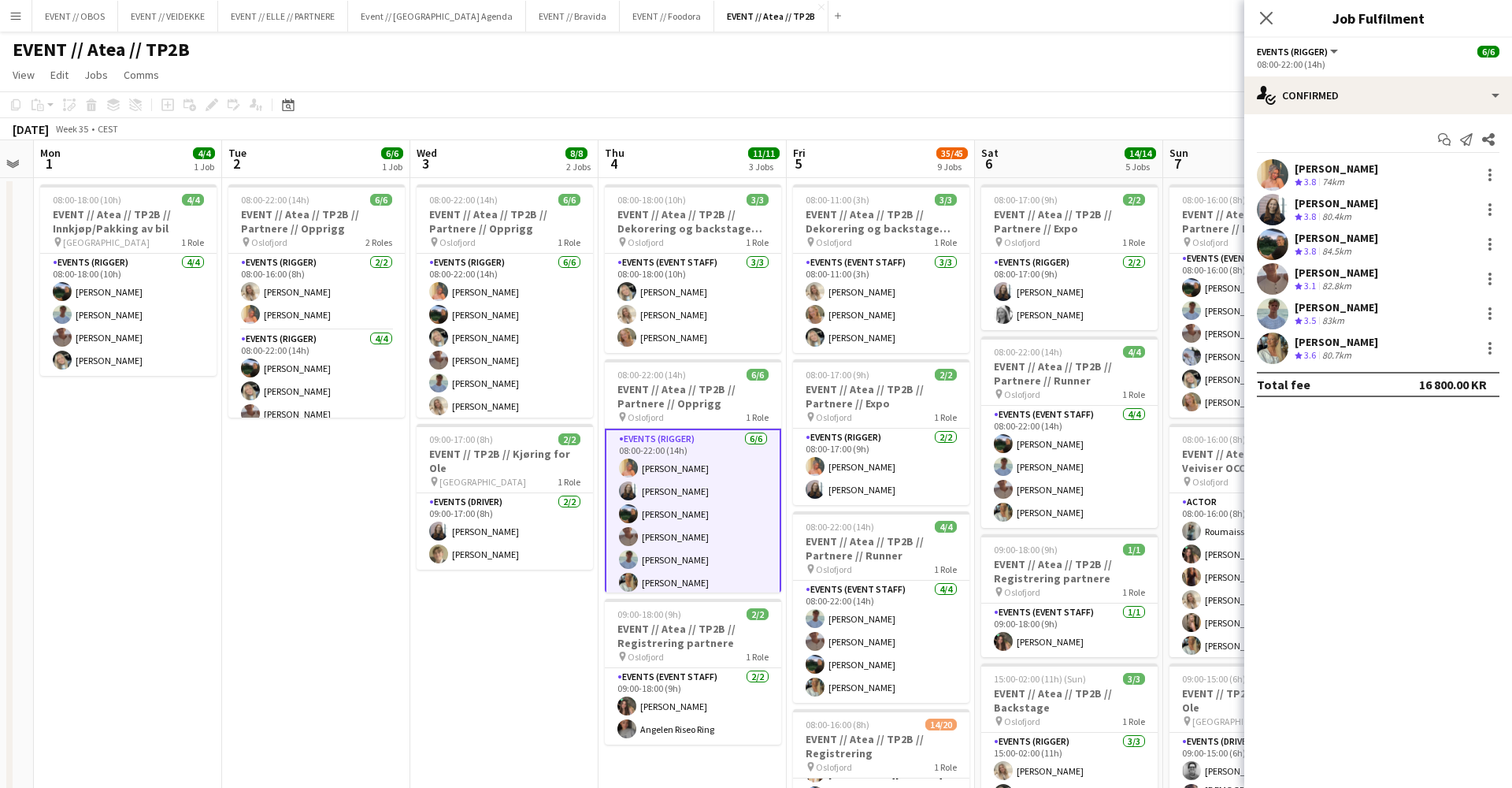
scroll to position [0, 0]
click at [858, 477] on app-card-role "Events (Rigger) 2/2 08:00-17:00 (9h) Hannah Ludivia Rotbæk Meling Helene Sofie …" at bounding box center [881, 466] width 177 height 77
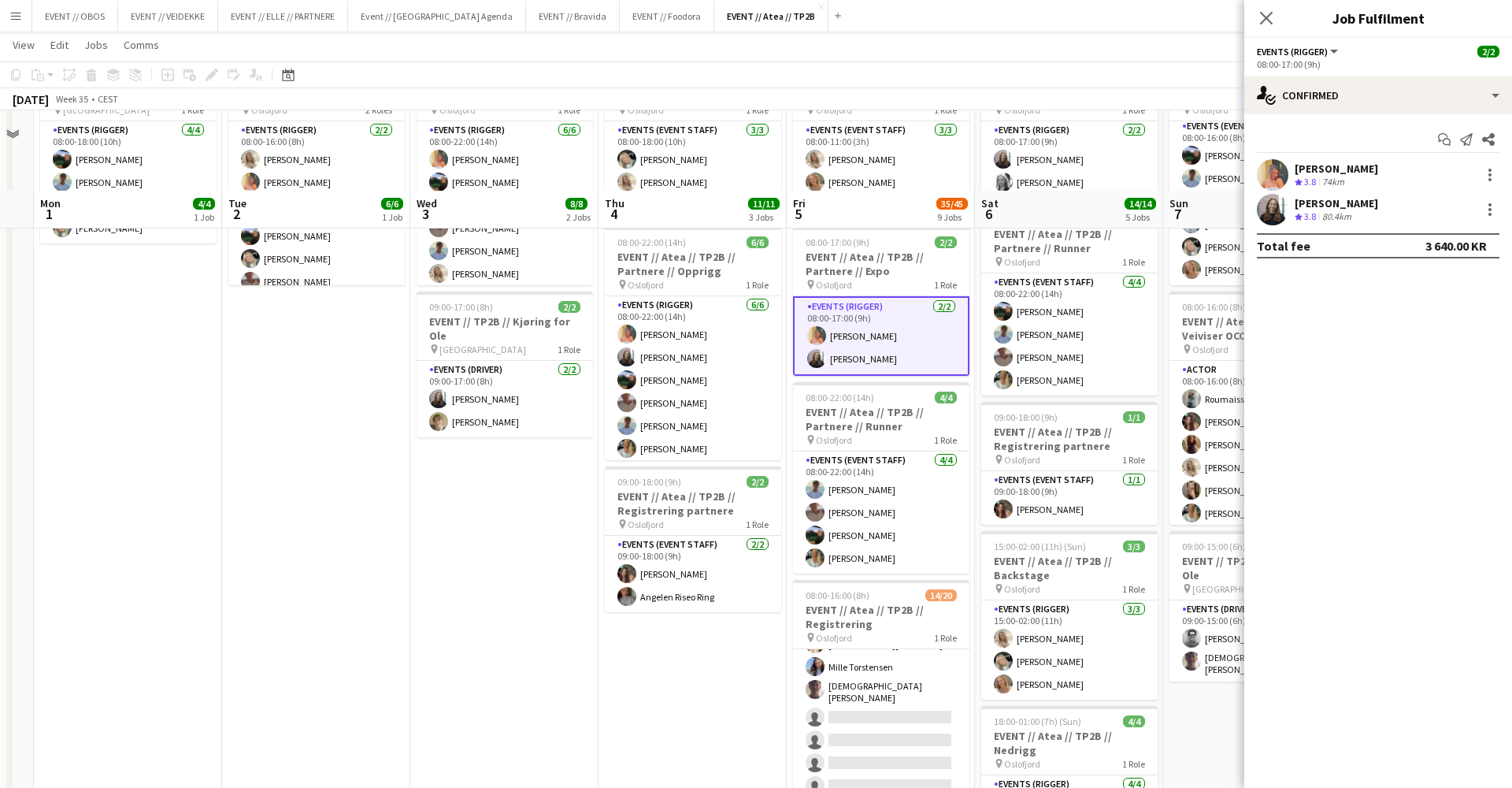
scroll to position [211, 0]
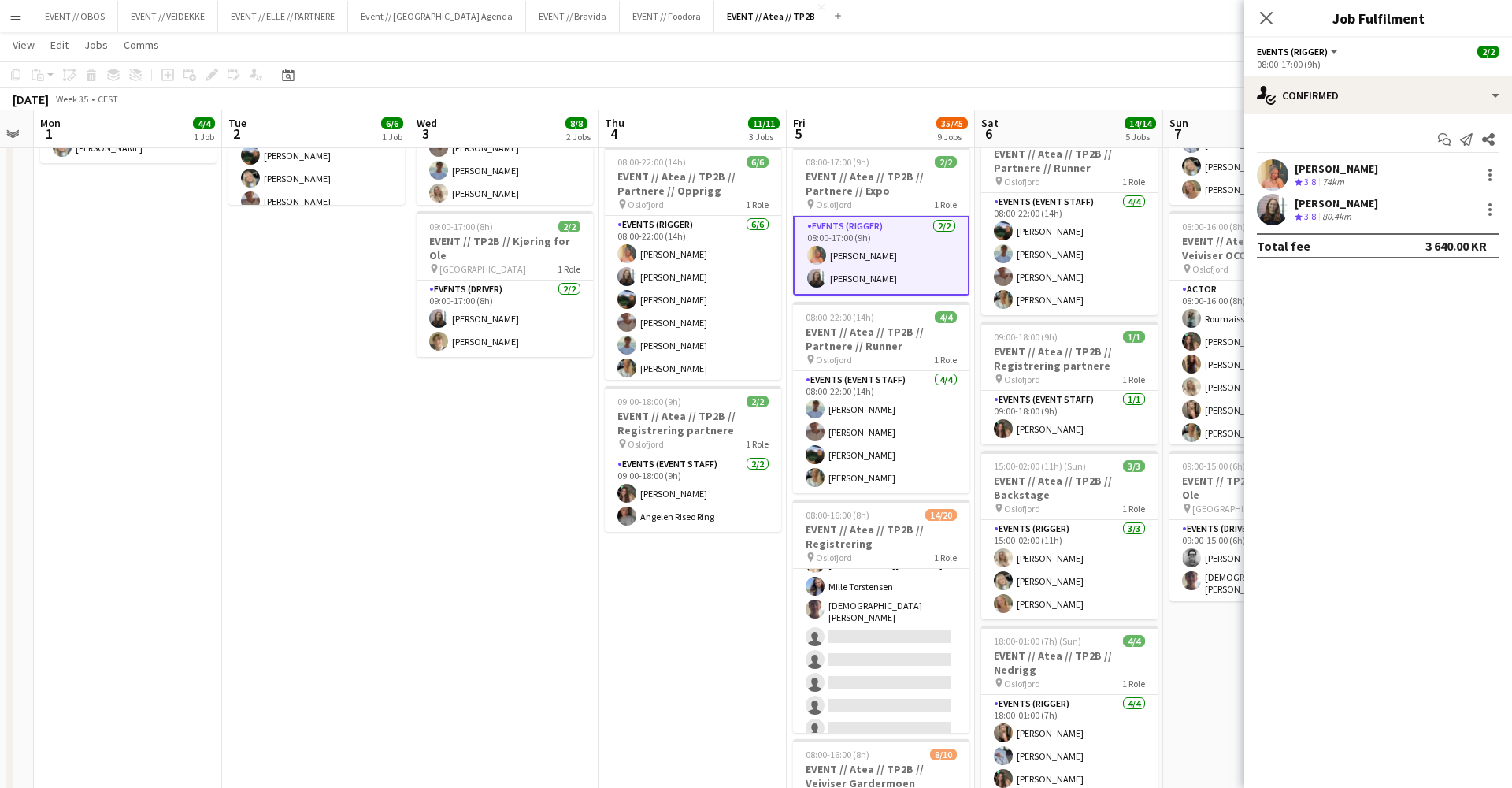
click at [846, 419] on app-card-role "Events (Event Staff) 4/4 08:00-22:00 (14h) Fredrik Bronken Næss Charlie Thomass…" at bounding box center [881, 432] width 177 height 122
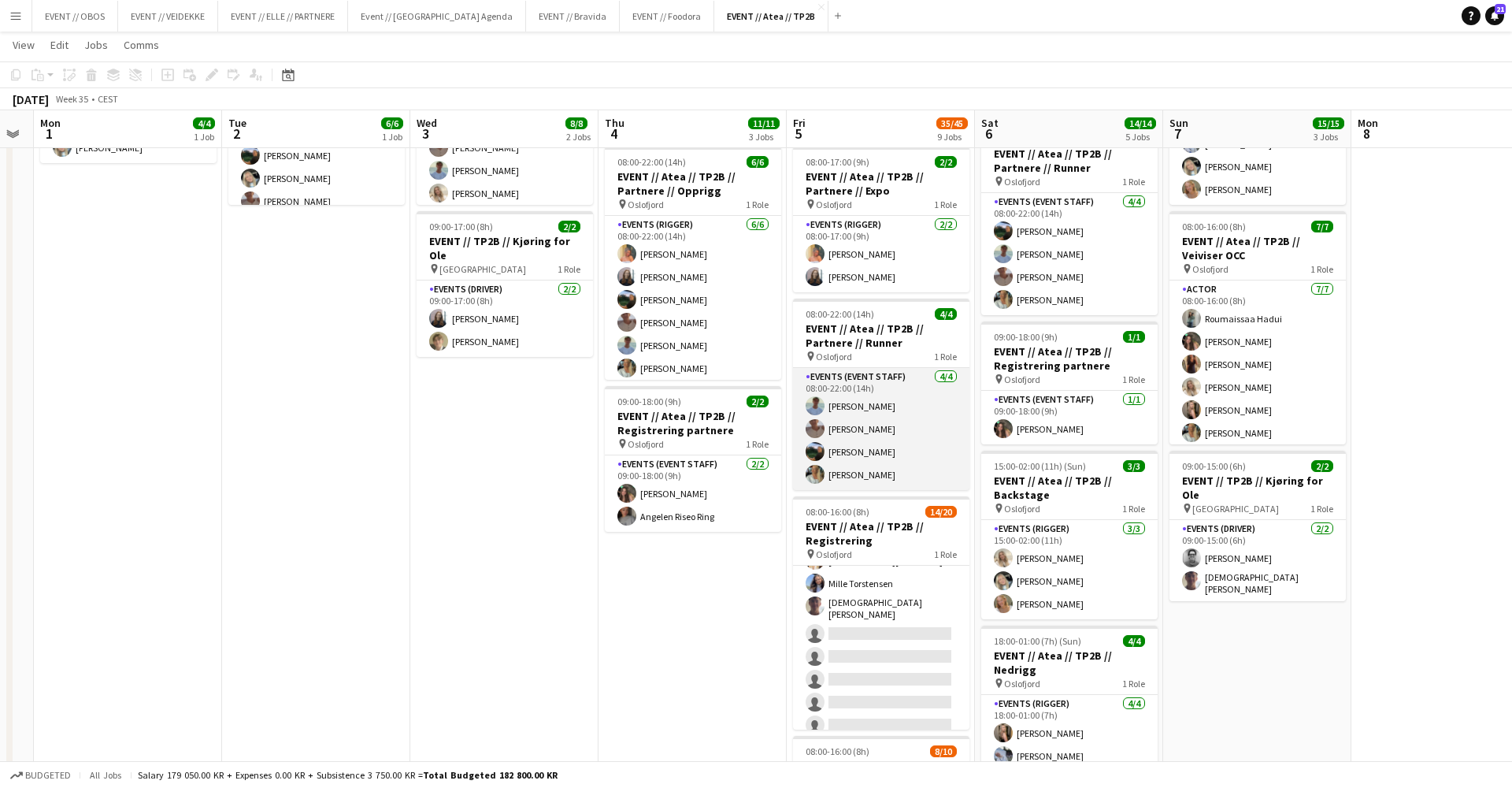
click at [871, 445] on app-card-role "Events (Event Staff) 4/4 08:00-22:00 (14h) Fredrik Bronken Næss Charlie Thomass…" at bounding box center [881, 428] width 177 height 122
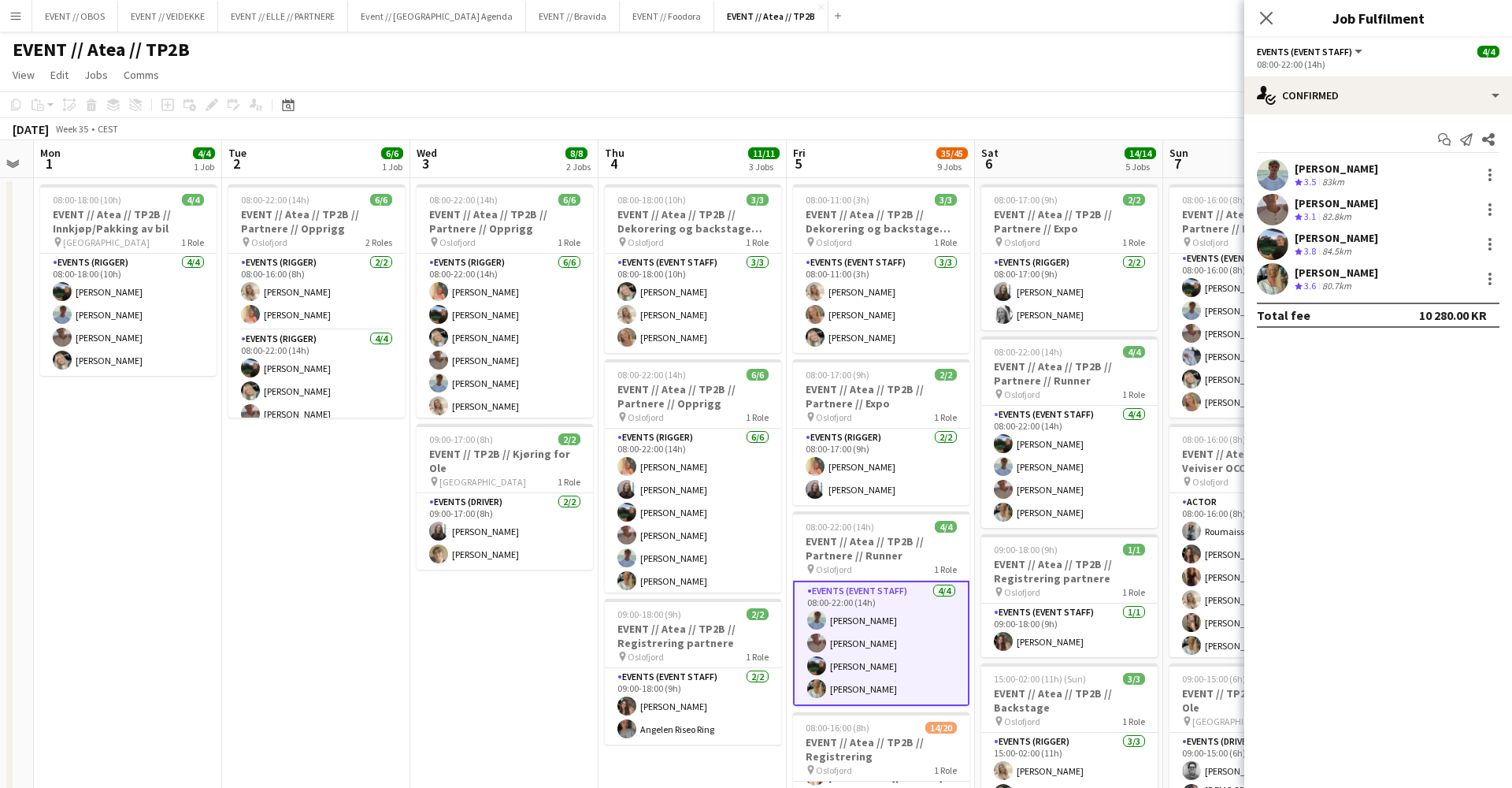
scroll to position [0, 0]
click at [867, 484] on app-card-role "Events (Rigger) 2/2 08:00-17:00 (9h) Hannah Ludivia Rotbæk Meling Helene Sofie …" at bounding box center [881, 466] width 177 height 77
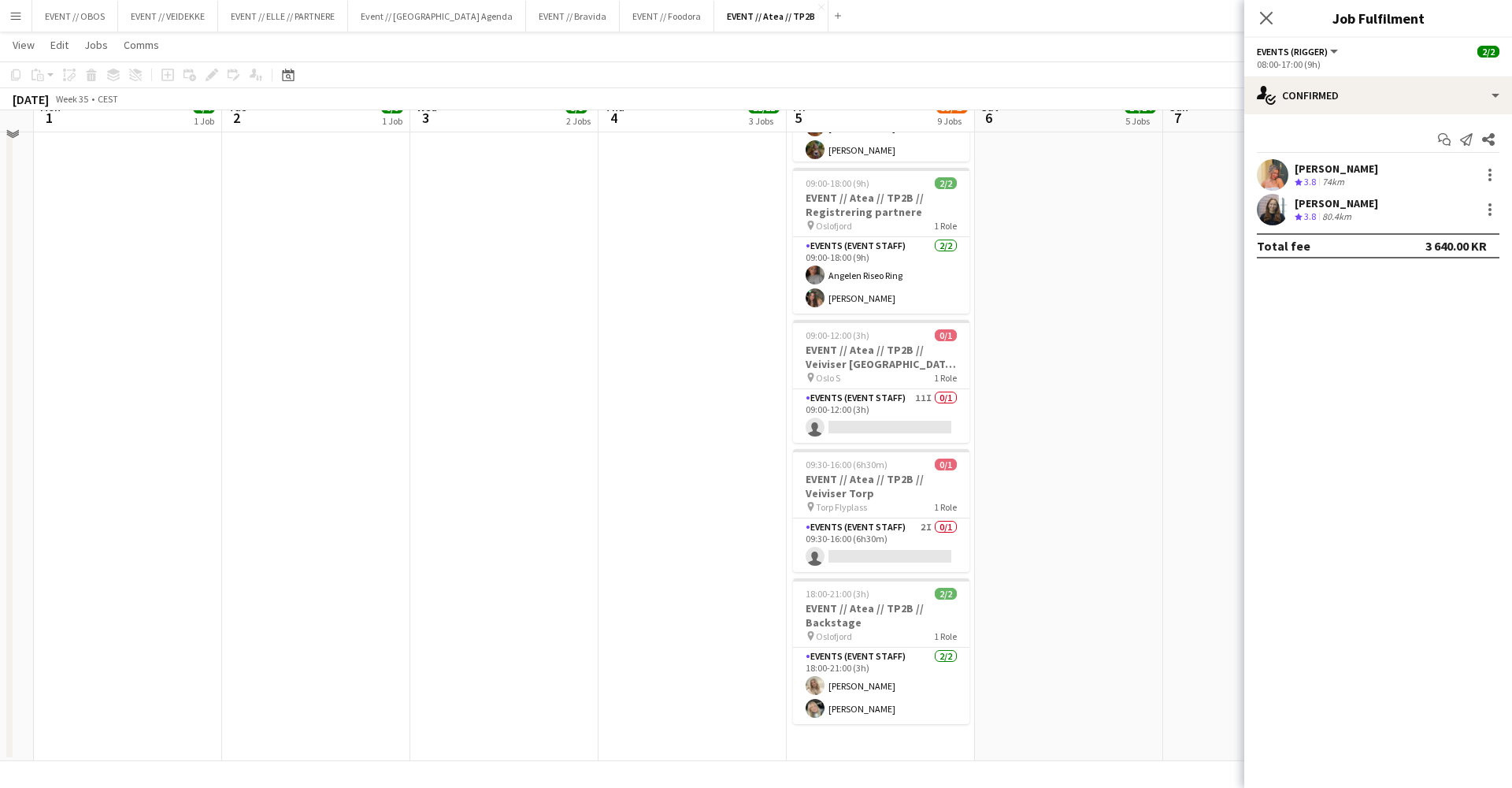
scroll to position [835, 0]
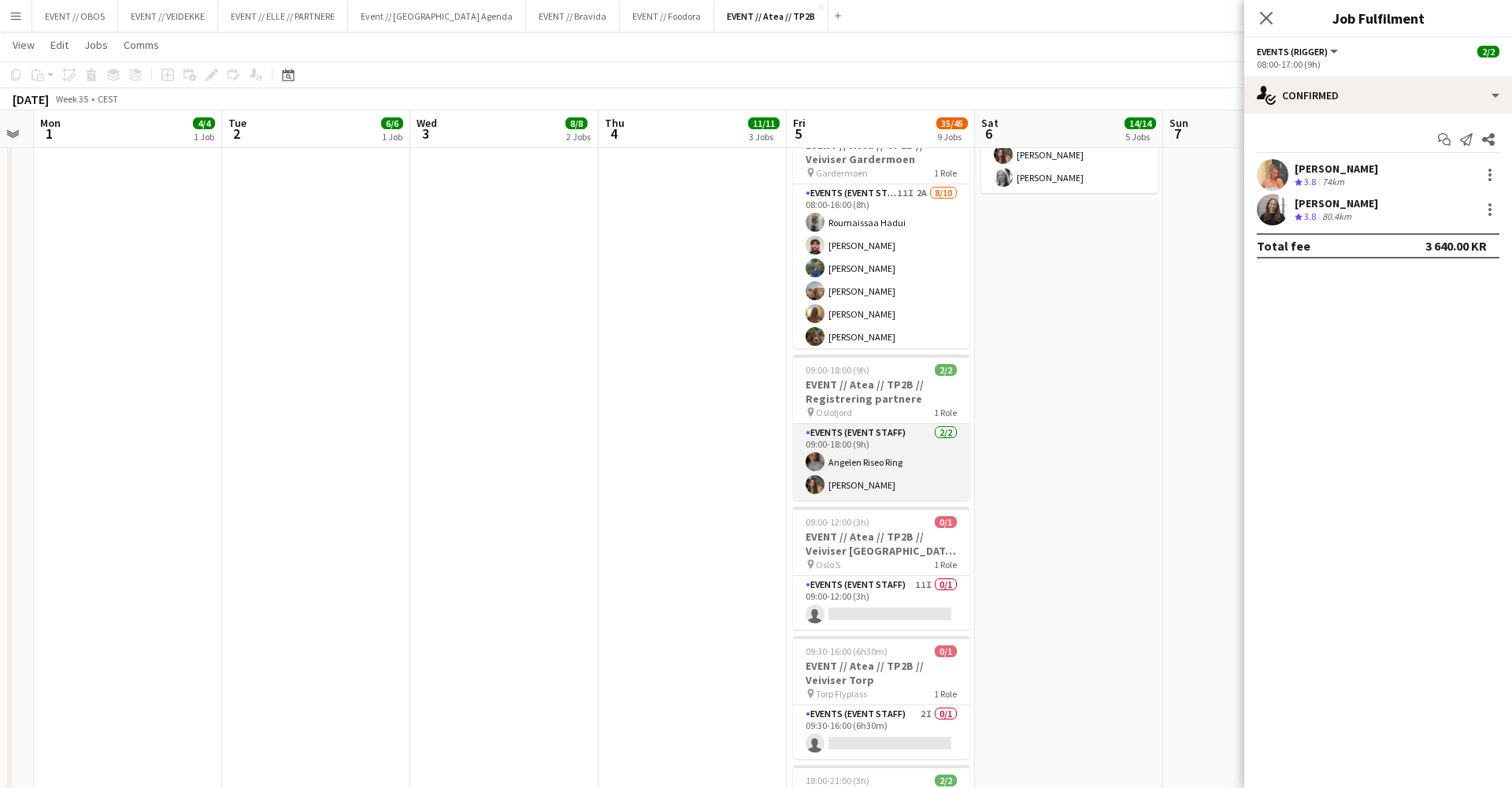
click at [833, 461] on app-card-role "Events (Event Staff) 2/2 09:00-18:00 (9h) Angelen Riseo Ring Rafaela Goga" at bounding box center [881, 461] width 177 height 77
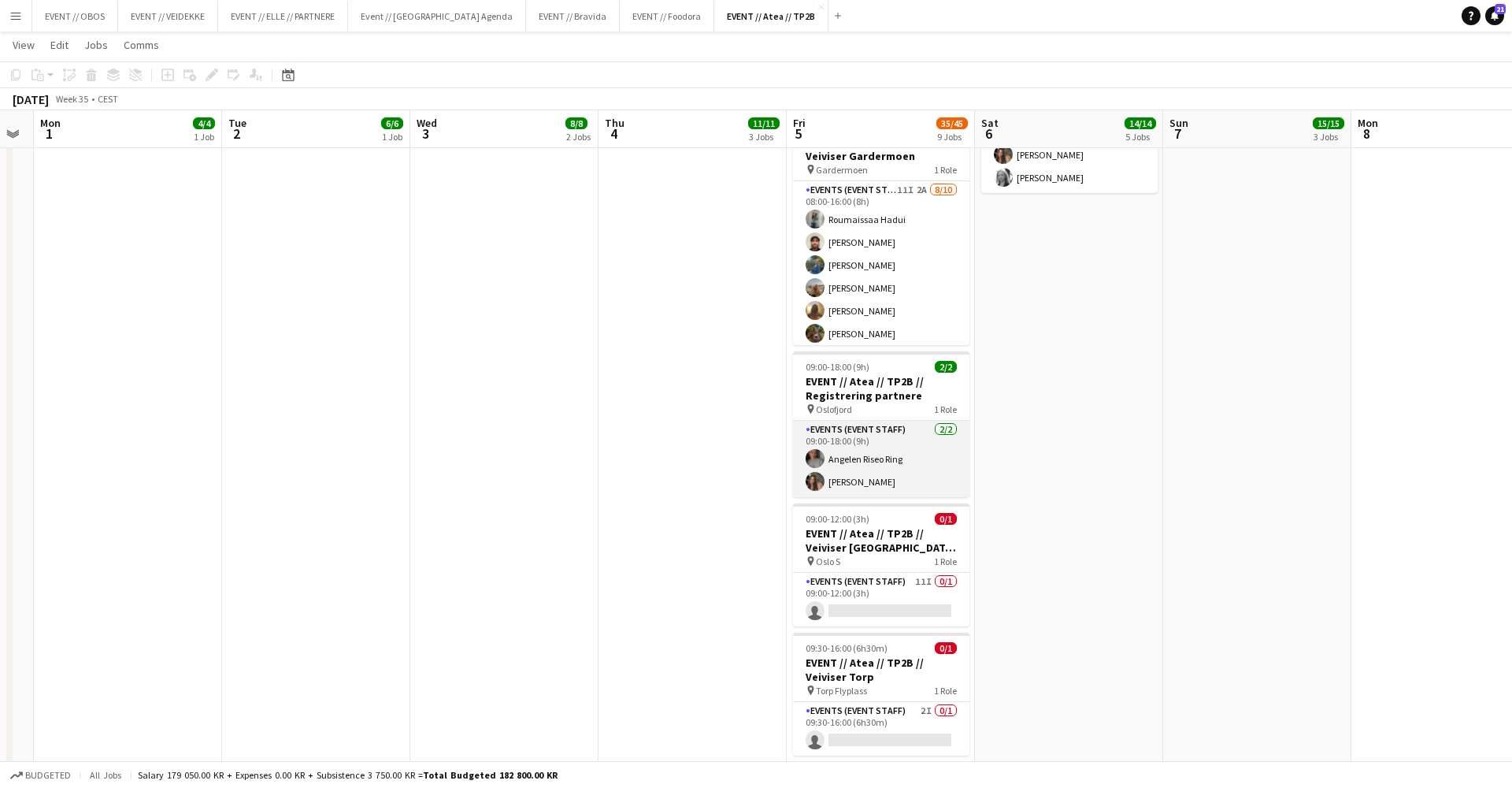
click at [861, 461] on app-card-role "Events (Event Staff) 2/2 09:00-18:00 (9h) Angelen Riseo Ring Rafaela Goga" at bounding box center [881, 459] width 177 height 77
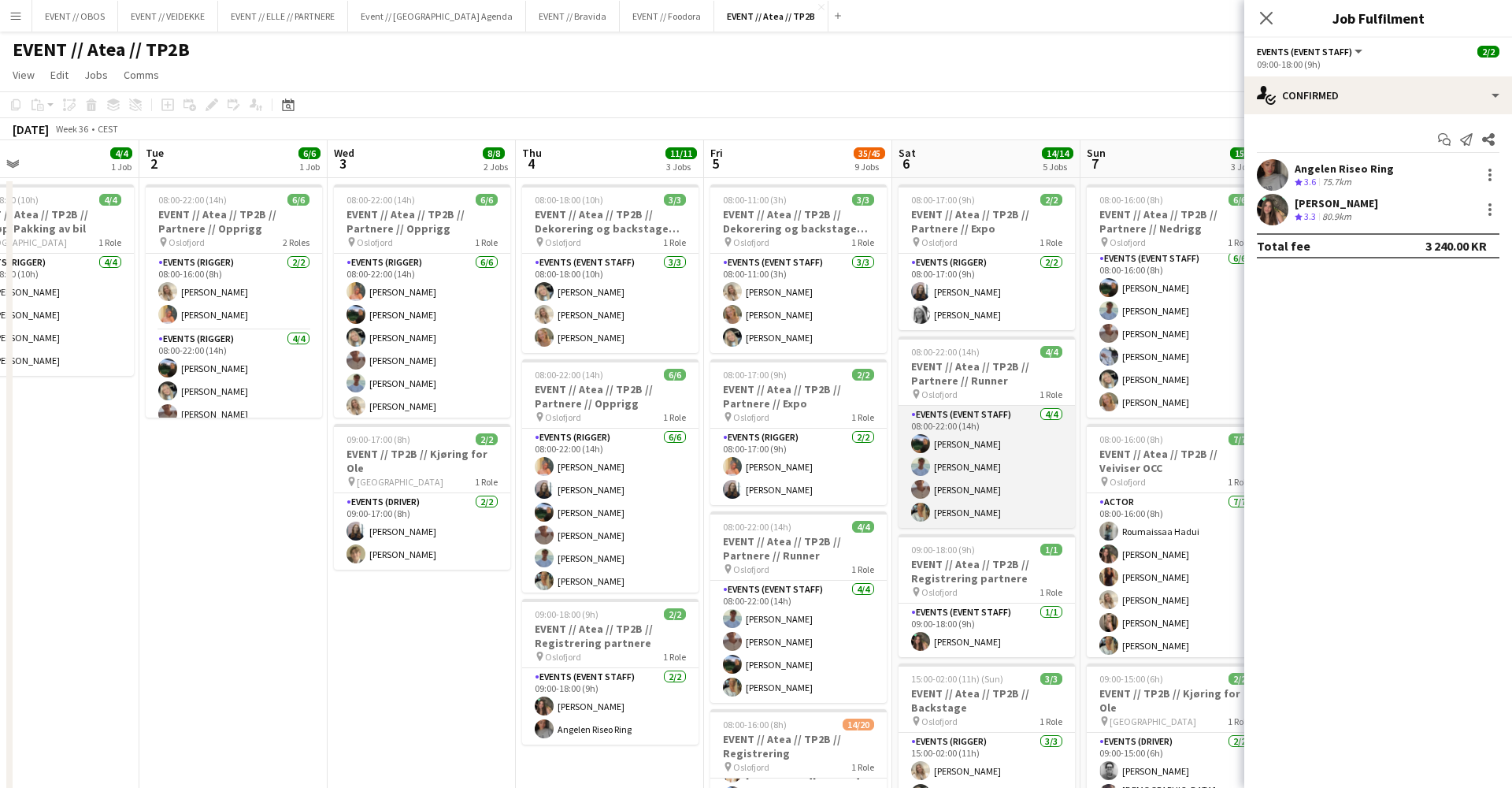
scroll to position [0, 0]
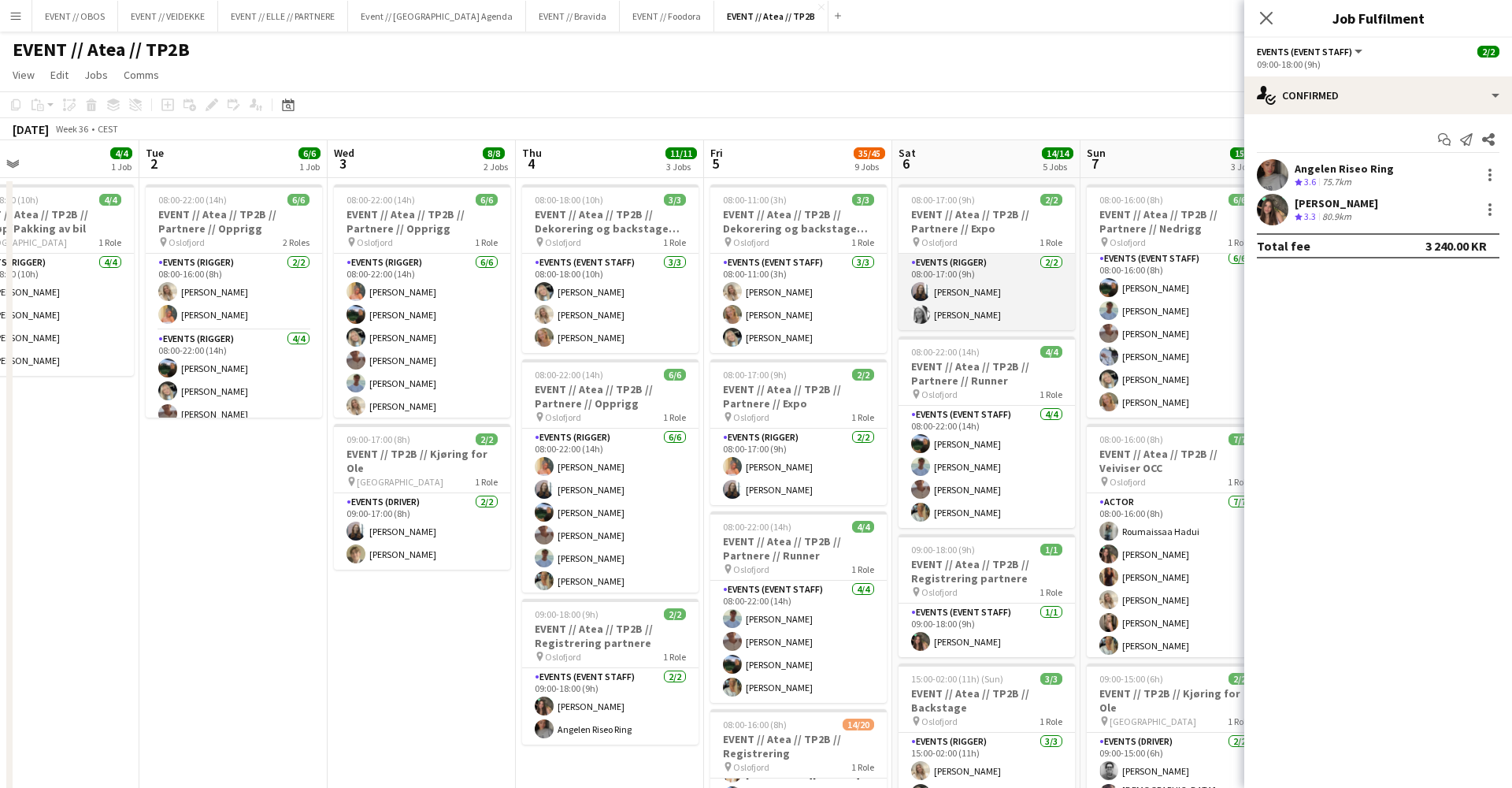
click at [987, 294] on app-card-role "Events (Rigger) 2/2 08:00-17:00 (9h) Helene Sofie Braaten Maria Grefberg" at bounding box center [986, 292] width 177 height 77
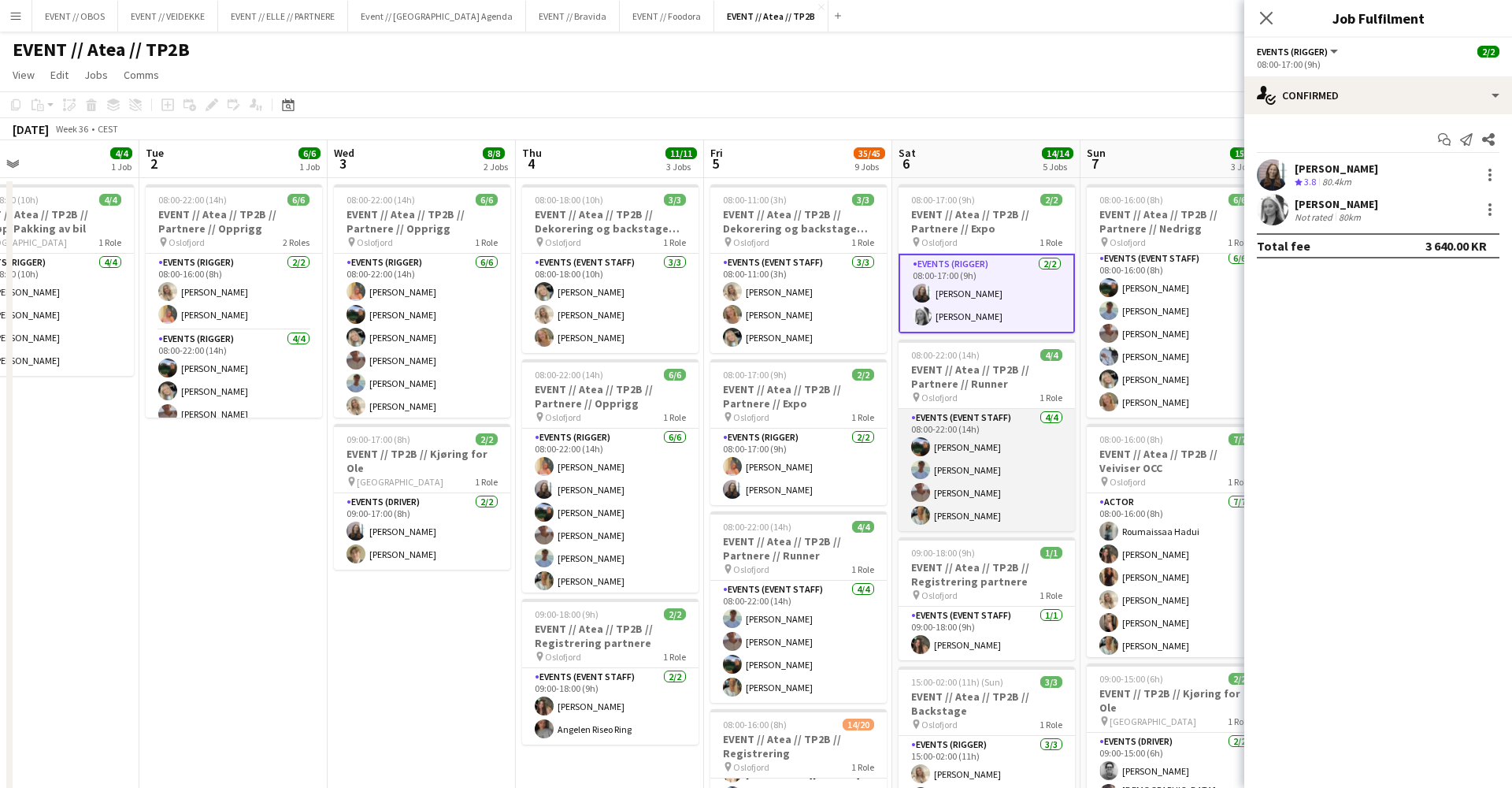
click at [964, 498] on app-card-role "Events (Event Staff) 4/4 08:00-22:00 (14h) Christian Smelhus Fredrik Bronken Næ…" at bounding box center [986, 469] width 177 height 122
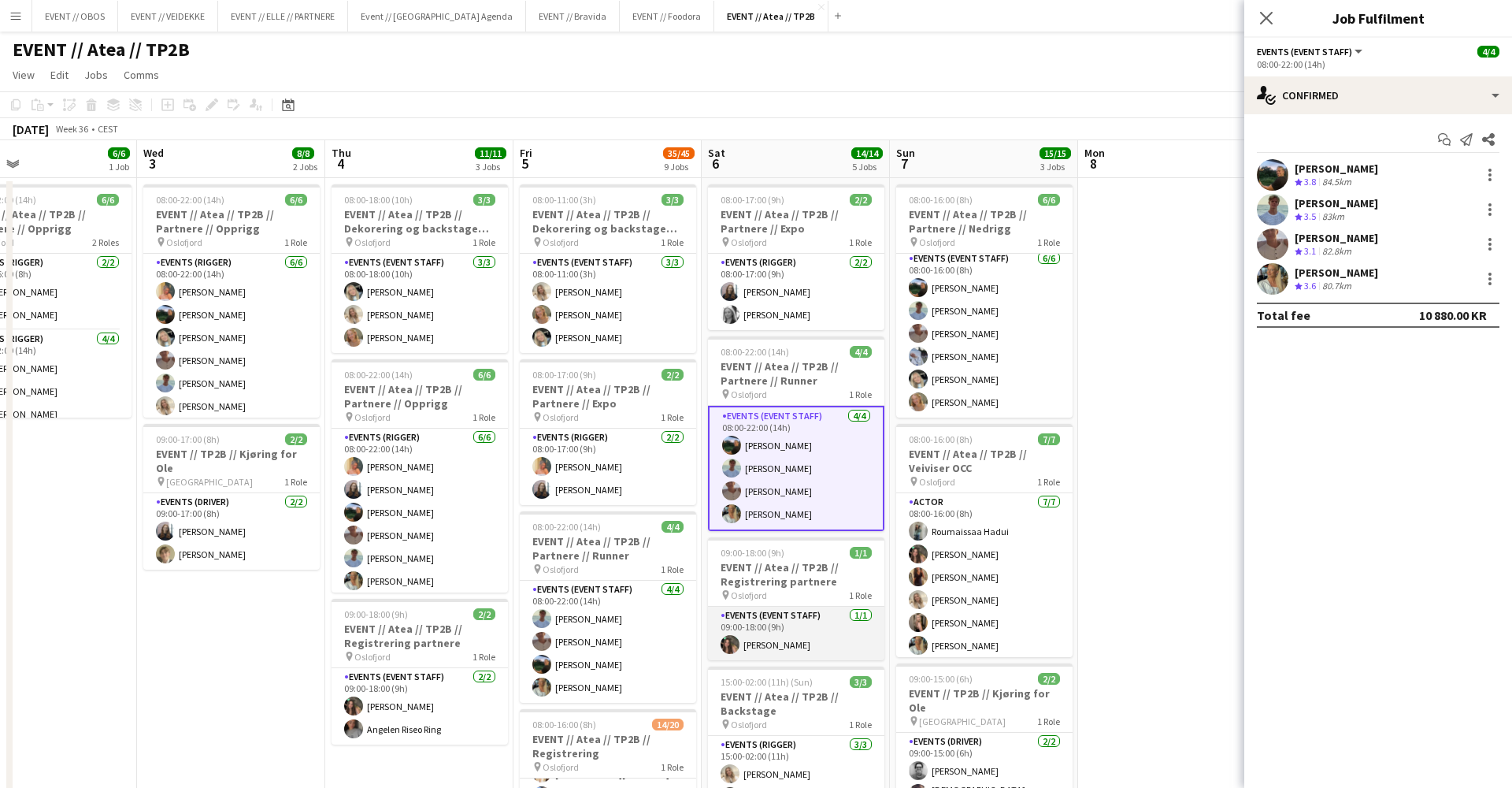
click at [800, 640] on app-card-role "Events (Event Staff) 1/1 09:00-18:00 (9h) Rafaela Goga" at bounding box center [796, 633] width 177 height 53
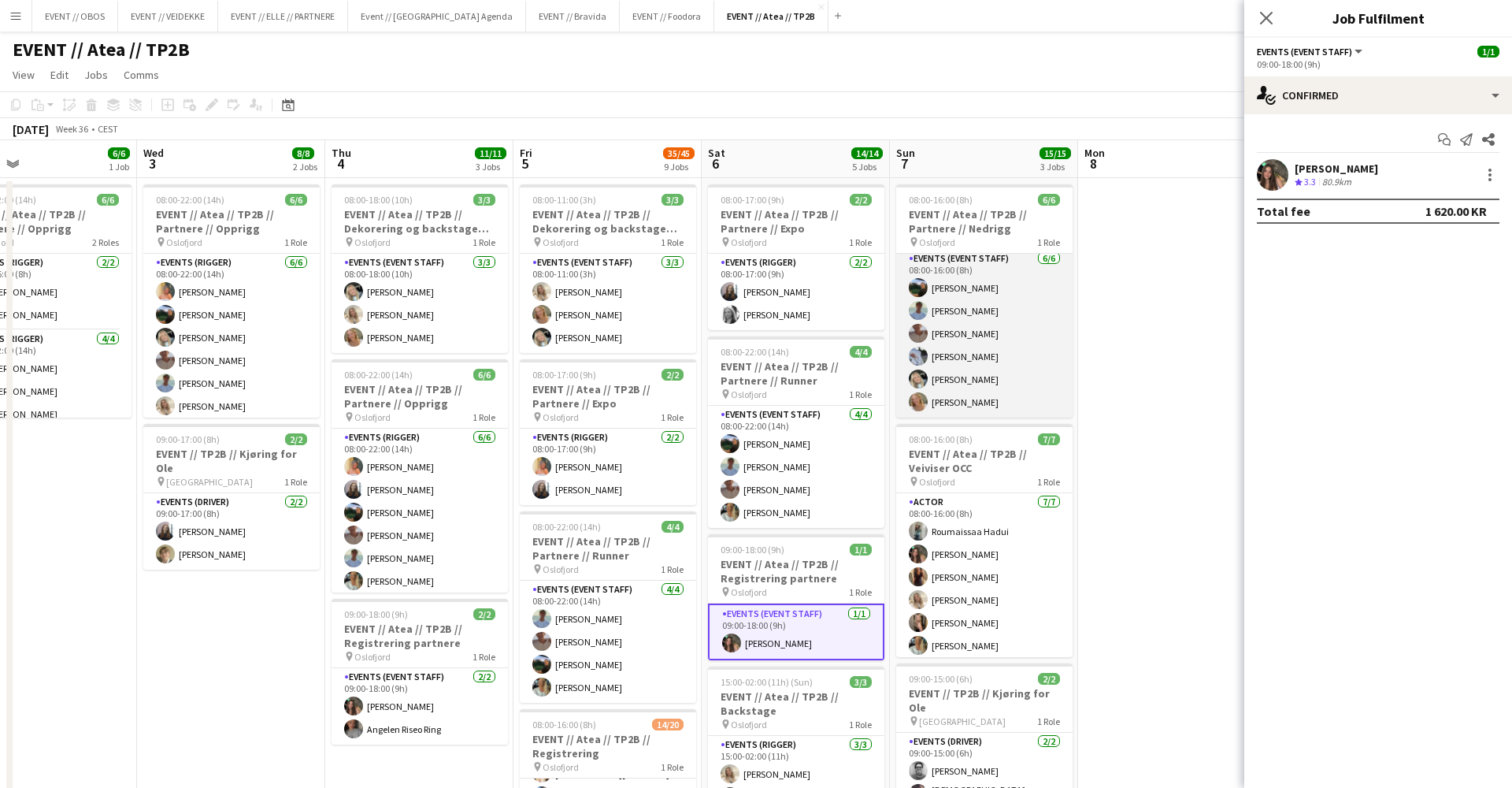
click at [951, 357] on app-card-role "Events (Event Staff) 6/6 08:00-16:00 (8h) Christian Smelhus Fredrik Bronken Næs…" at bounding box center [985, 334] width 177 height 168
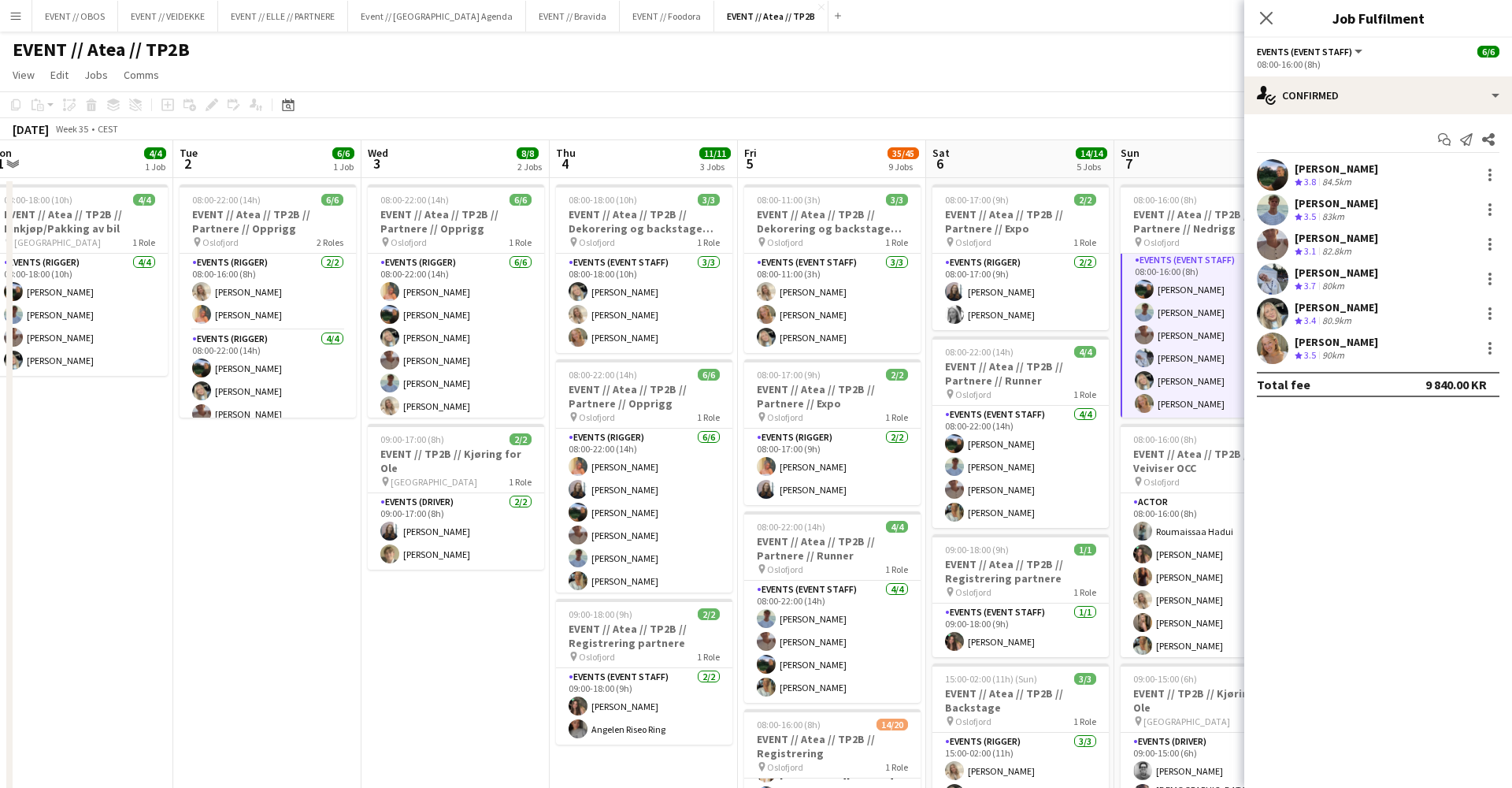
scroll to position [0, 331]
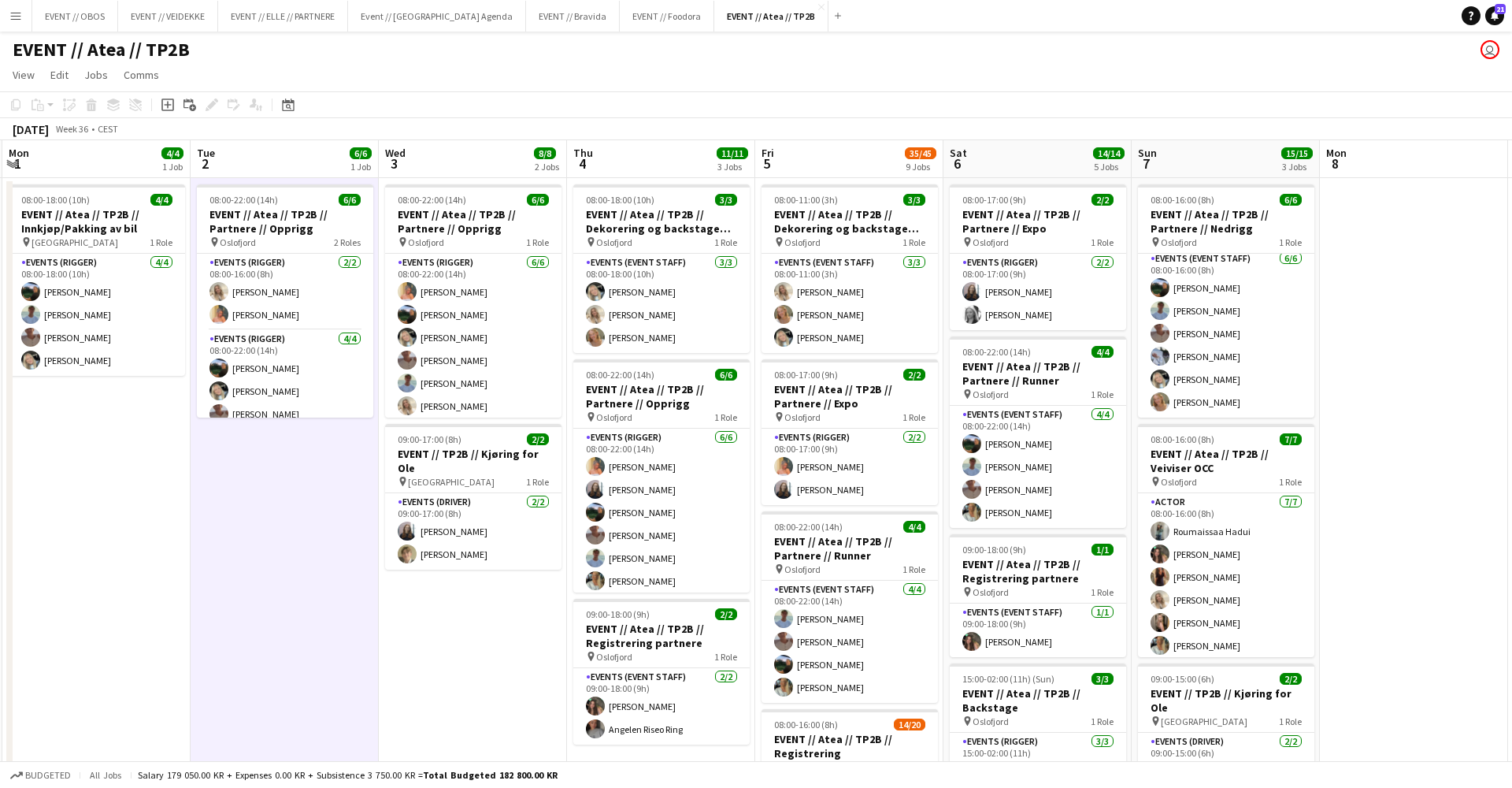
scroll to position [0, 379]
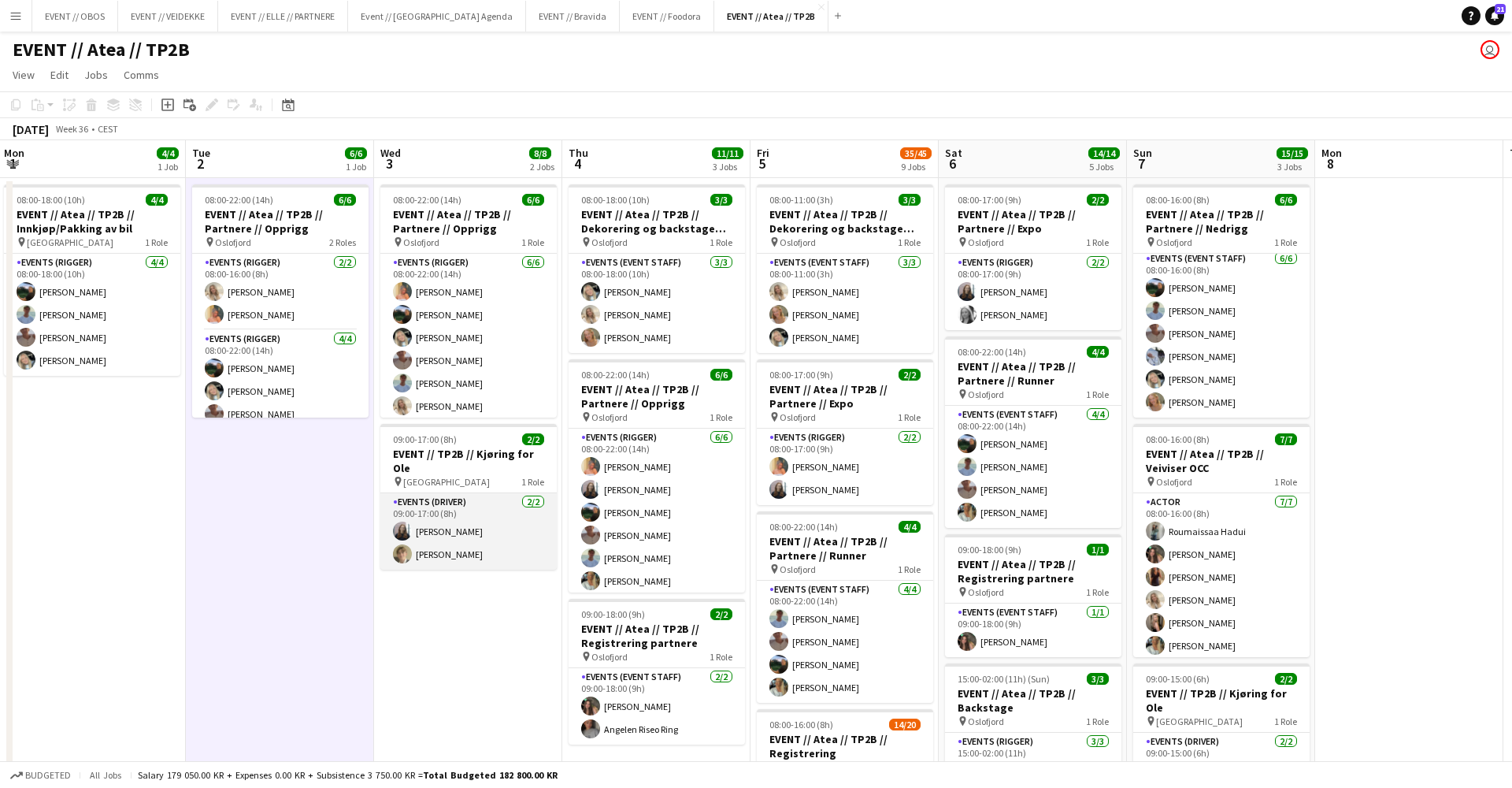
click at [431, 500] on app-card-role "Events (Driver) 2/2 09:00-17:00 (8h) Helene Sofie Braaten Bastian Solem" at bounding box center [469, 531] width 177 height 77
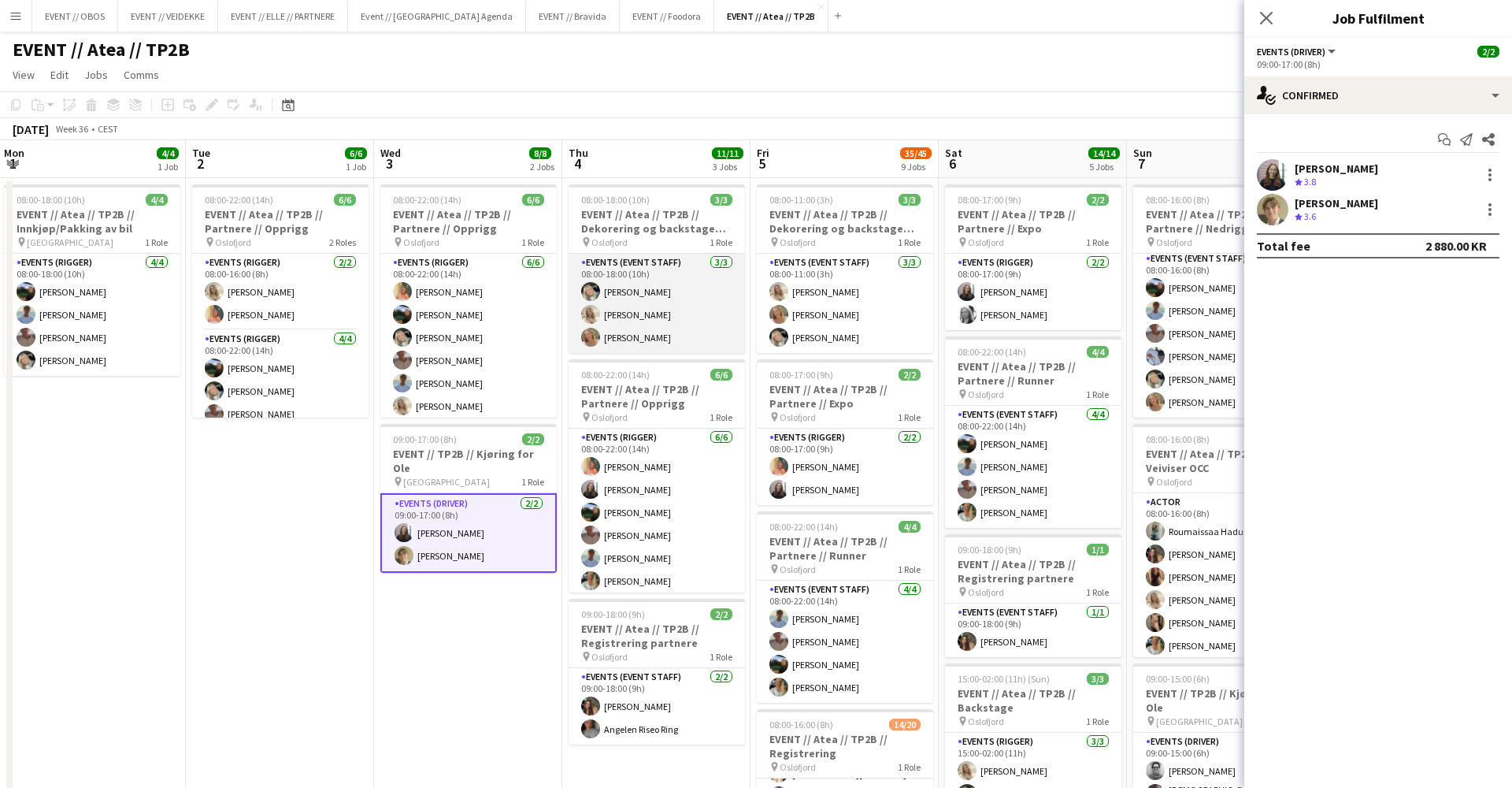
click at [681, 307] on app-card-role "Events (Event Staff) 3/3 08:00-18:00 (10h) Oda Hansson Vanessa Riise Naas Guro …" at bounding box center [656, 303] width 177 height 99
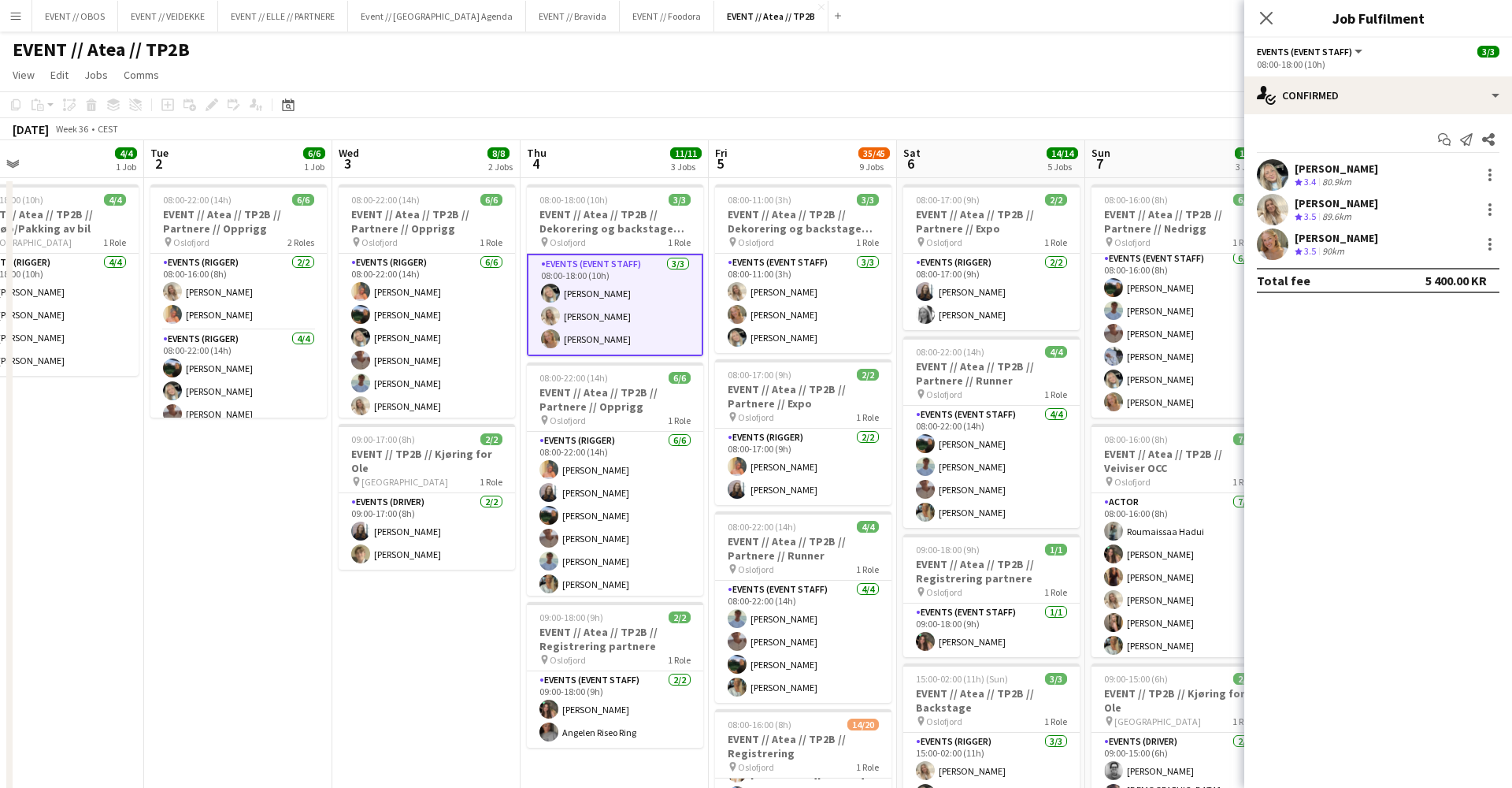
scroll to position [0, 464]
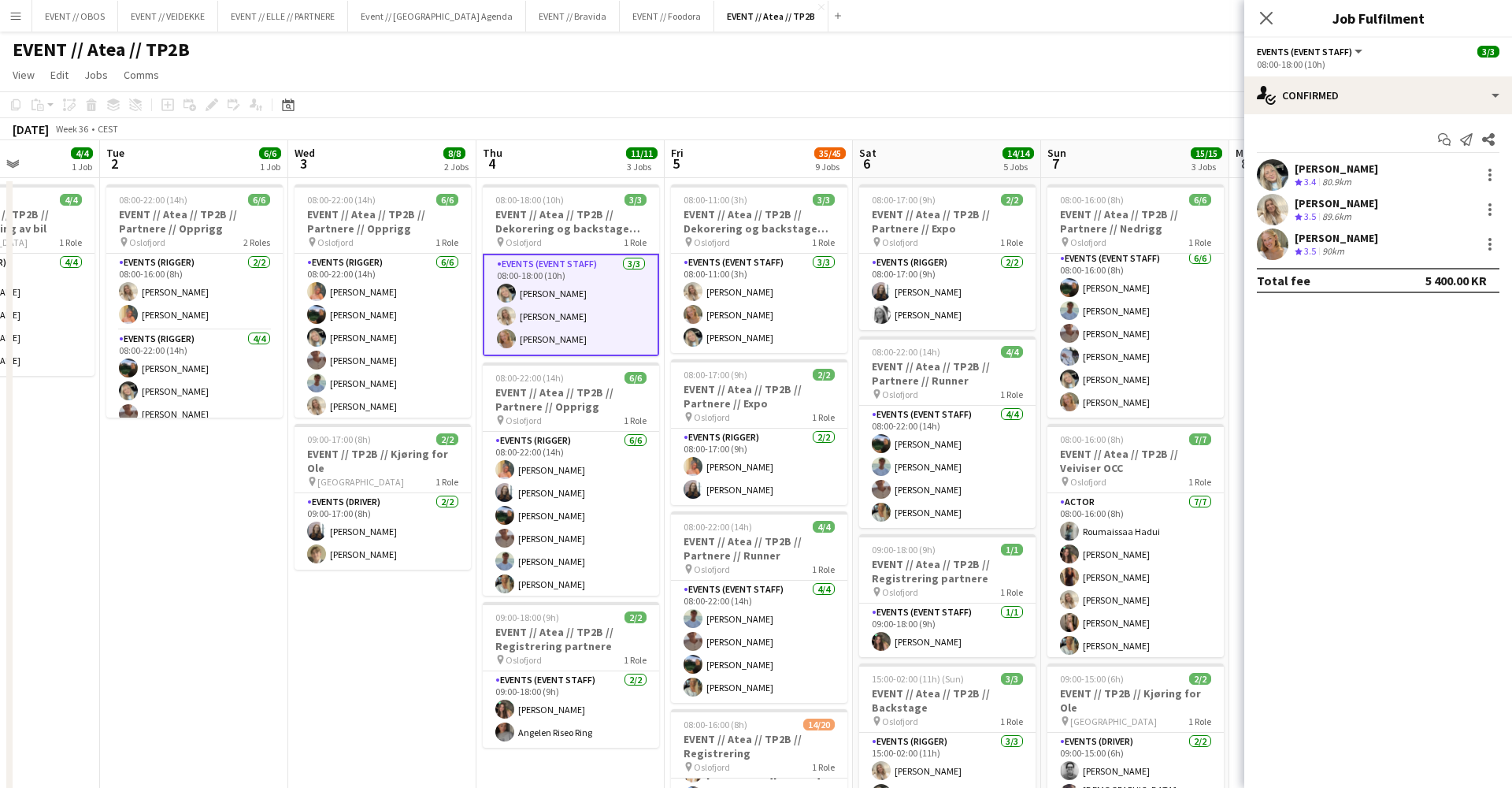
click at [719, 312] on app-card-role "Events (Event Staff) 3/3 08:00-11:00 (3h) Vanessa Riise Naas Guro Bonesvoll Oda…" at bounding box center [759, 303] width 177 height 99
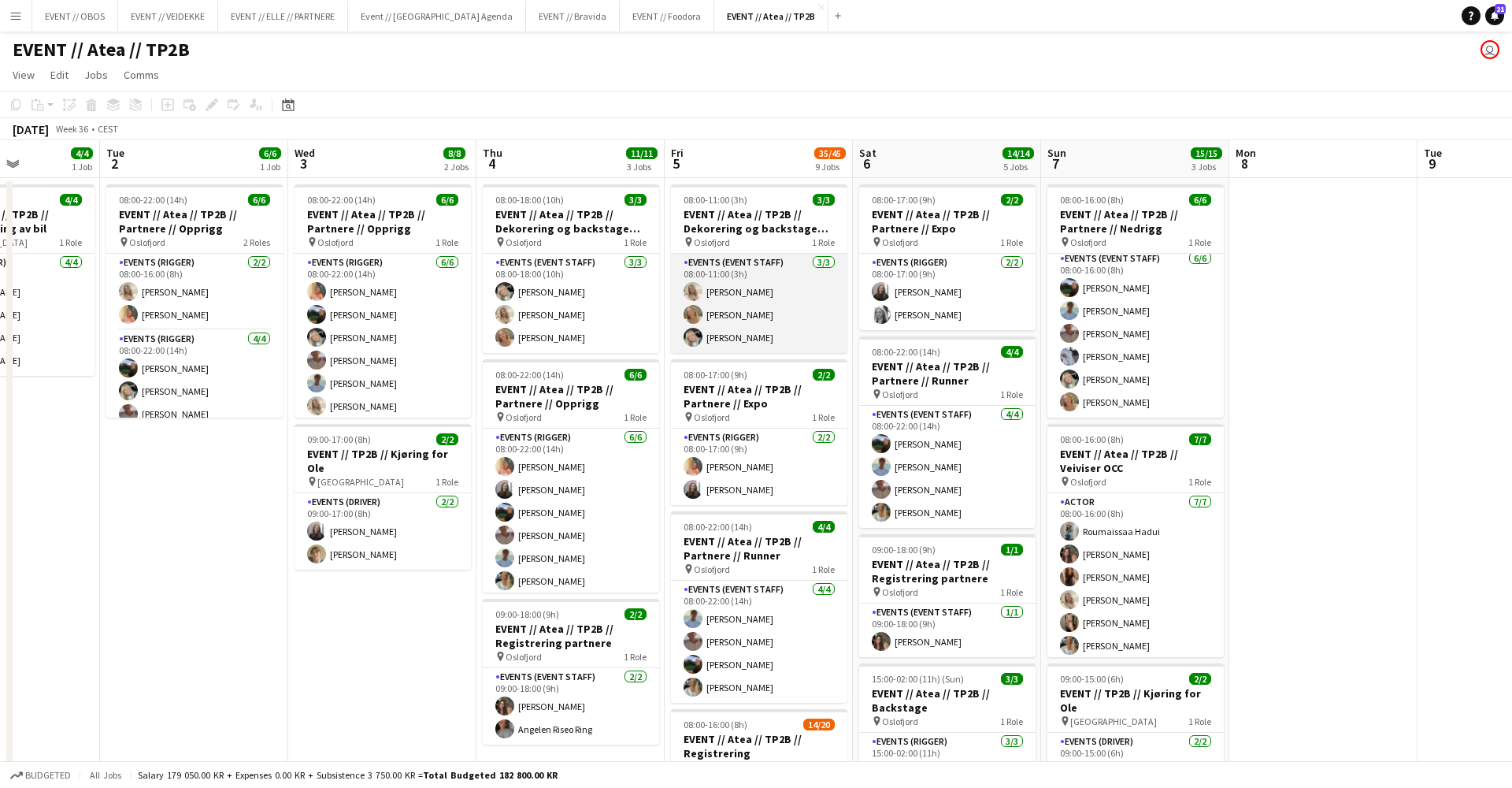
click at [738, 327] on app-card-role "Events (Event Staff) 3/3 08:00-11:00 (3h) Vanessa Riise Naas Guro Bonesvoll Oda…" at bounding box center [759, 303] width 177 height 99
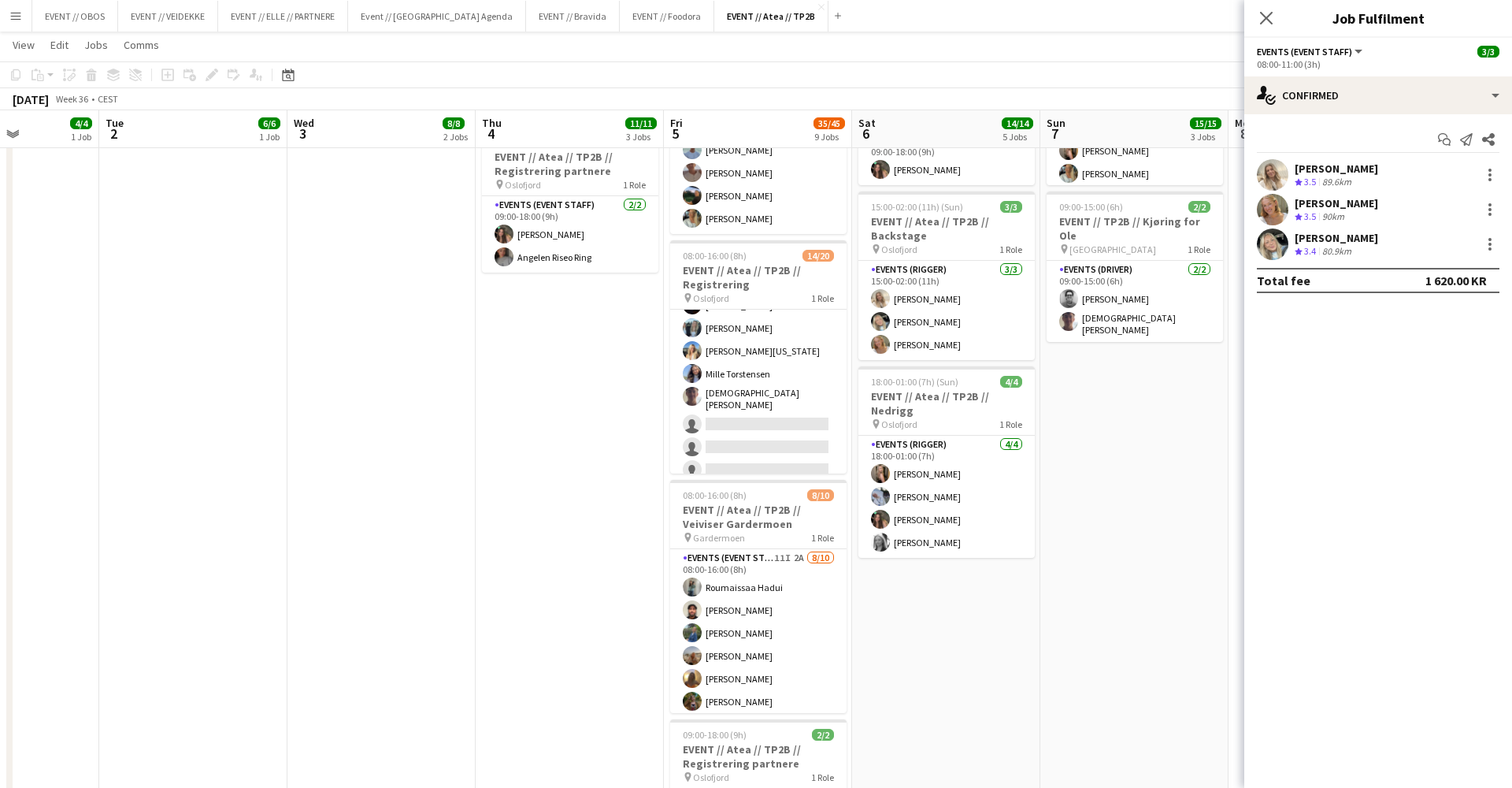
scroll to position [211, 0]
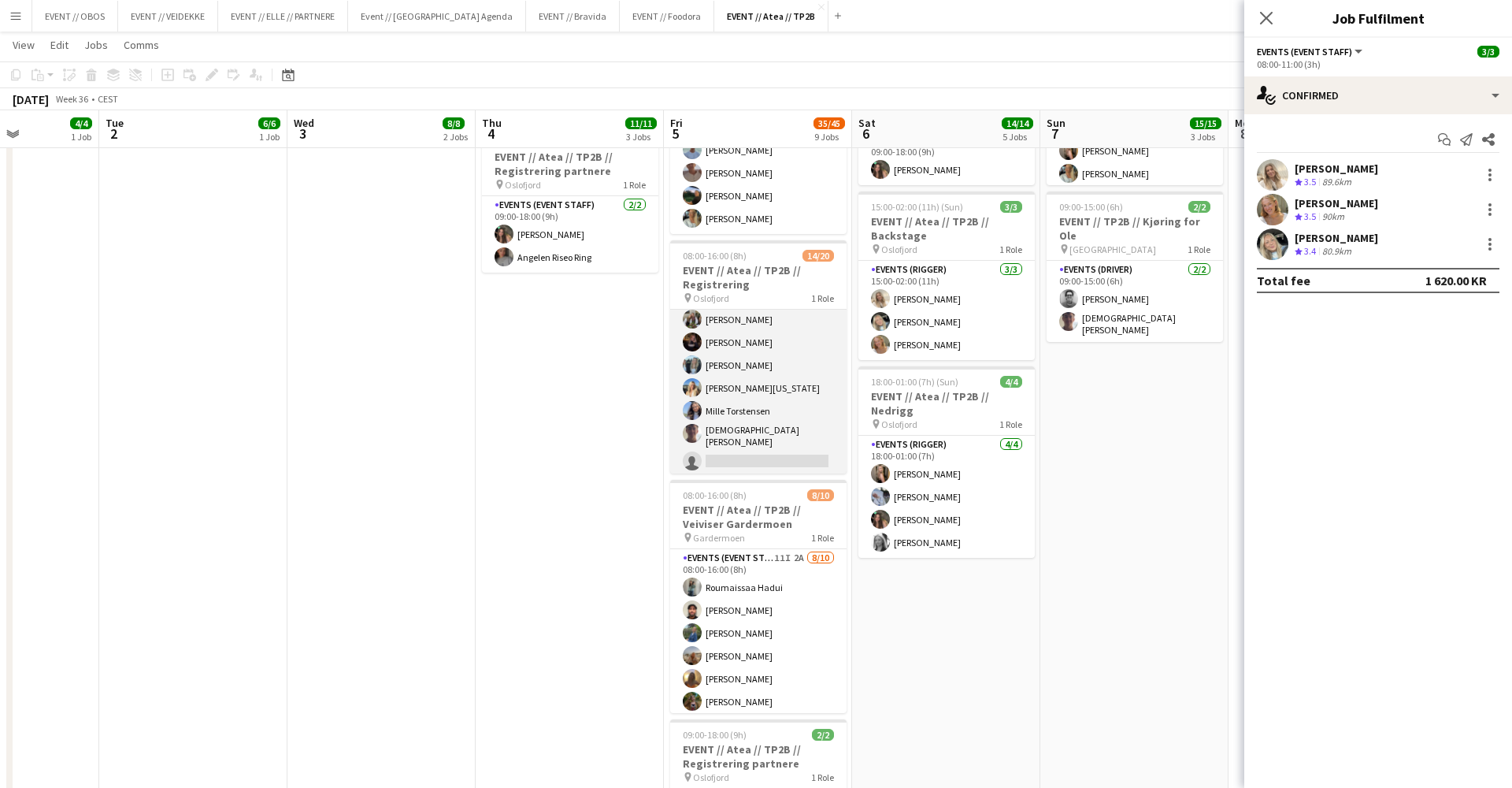
click at [723, 373] on app-card-role "Events (Event Staff) 54I 1A 14/20 08:00-16:00 (8h) Sofia Sgarioto Maria Egeland…" at bounding box center [758, 344] width 177 height 492
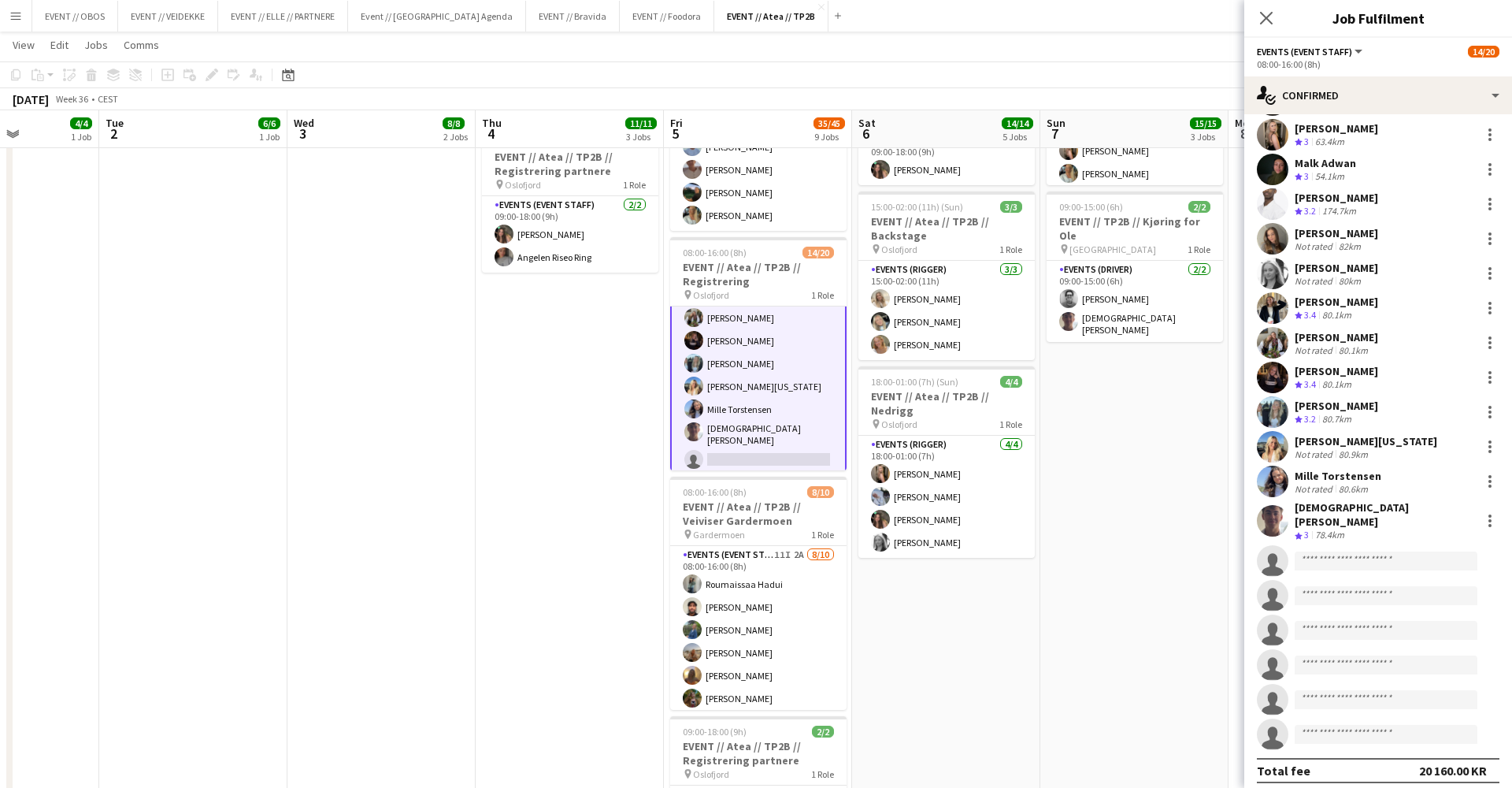
scroll to position [107, 0]
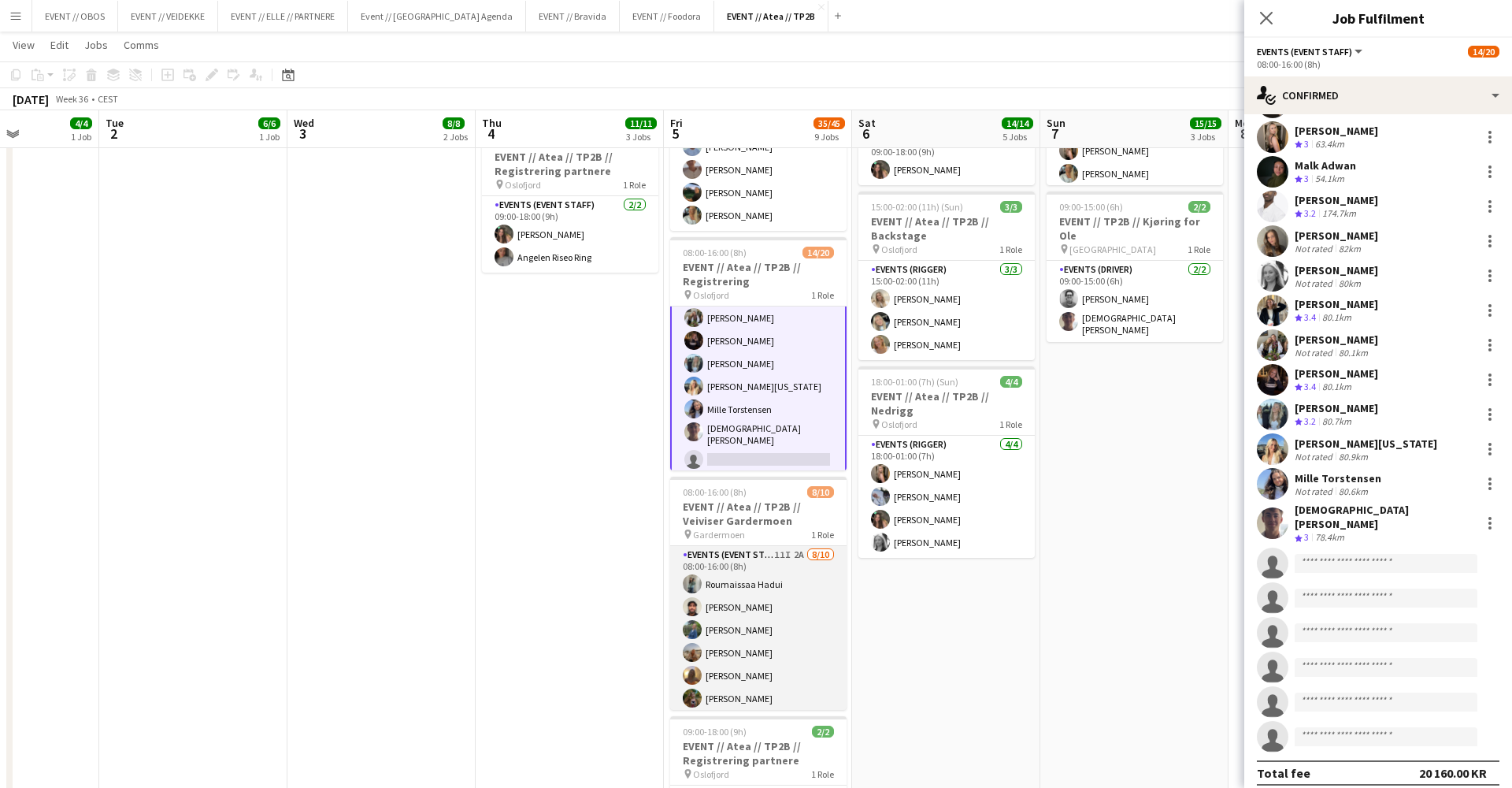
click at [749, 625] on app-card-role "Events (Event Staff) 11I 2A 8/10 08:00-16:00 (8h) Roumaissaa Hadui Rohan Mahmoo…" at bounding box center [758, 675] width 177 height 259
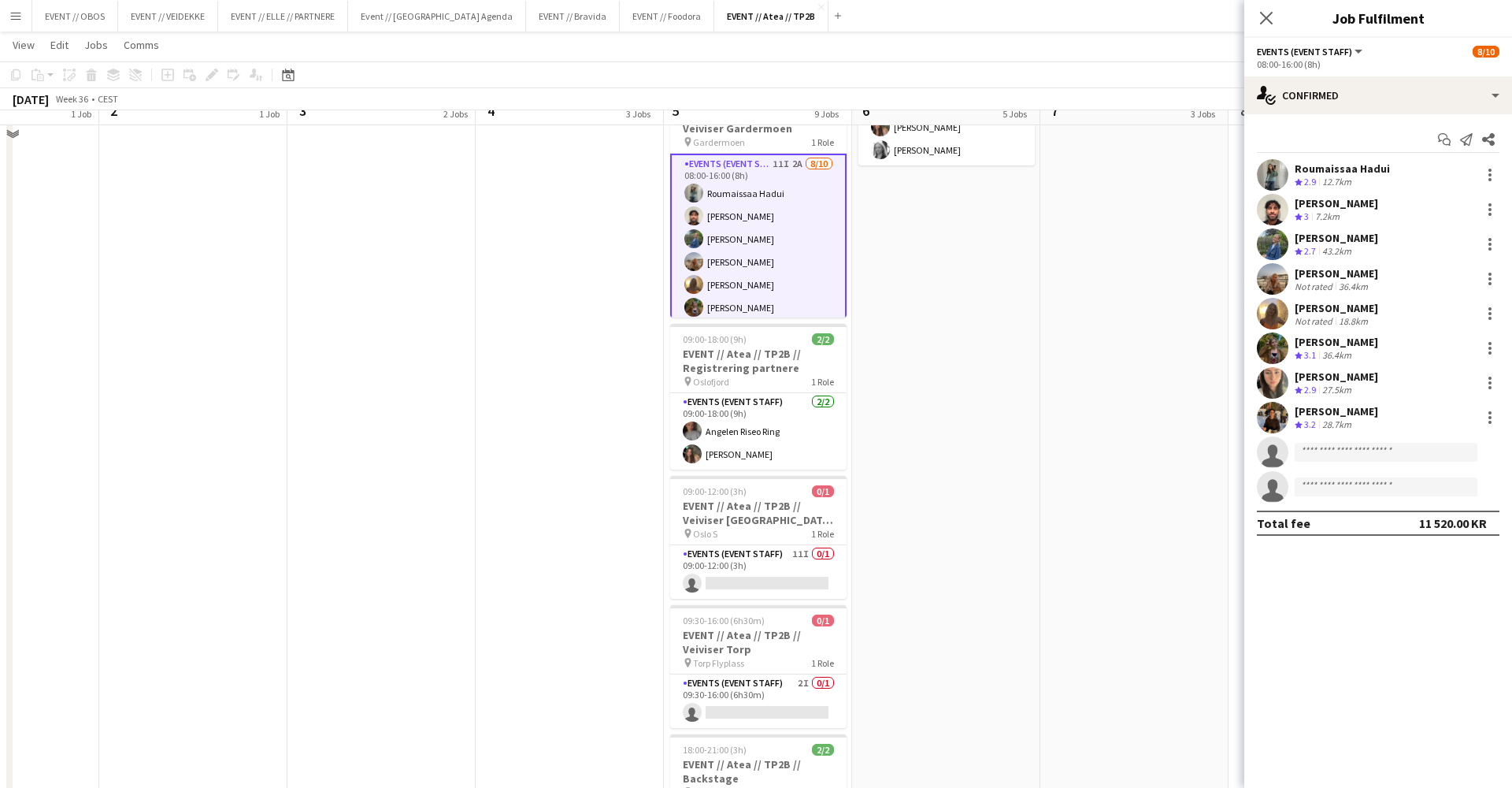
scroll to position [898, 0]
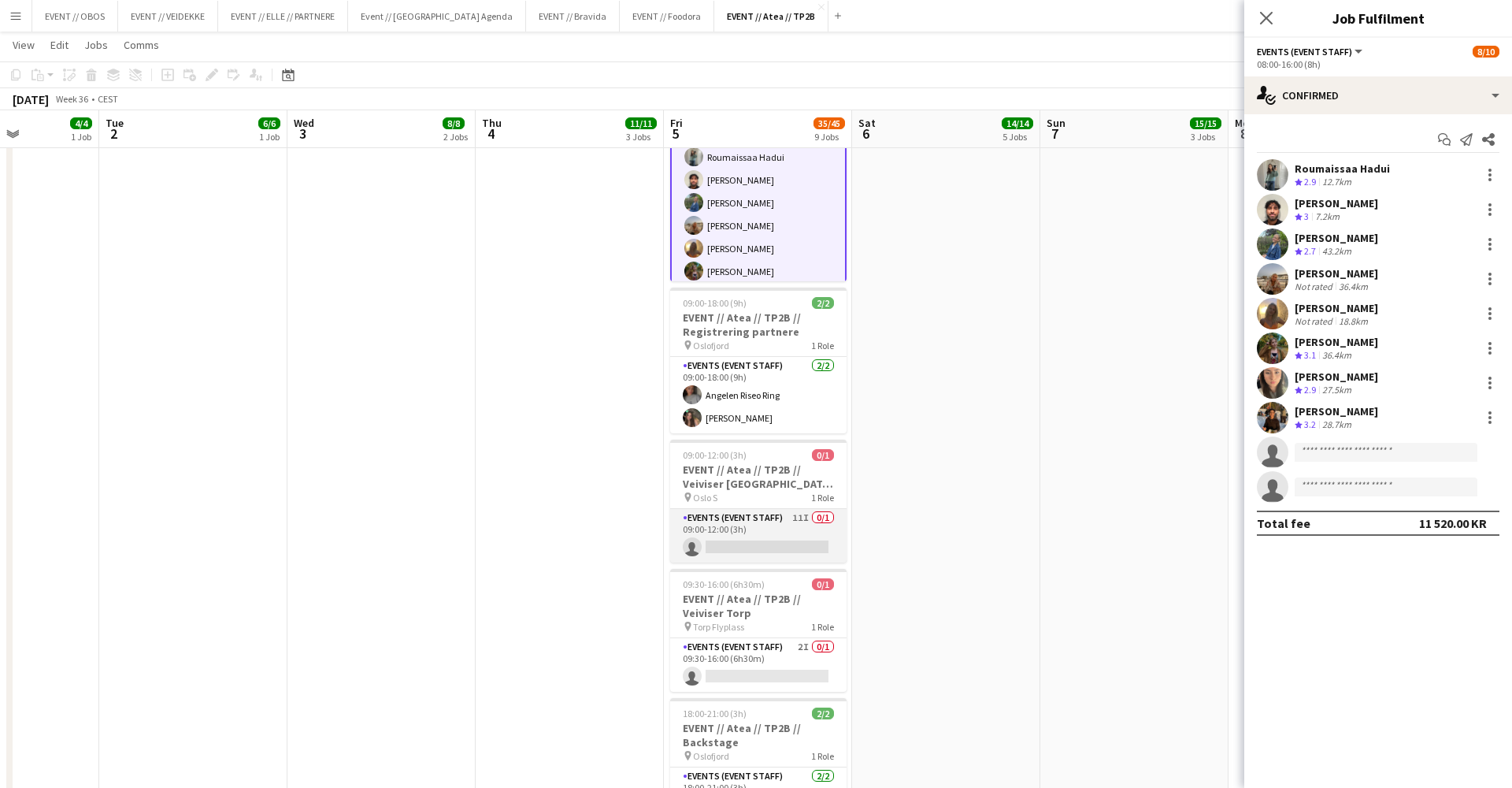
click at [724, 540] on app-card-role "Events (Event Staff) 11I 0/1 09:00-12:00 (3h) single-neutral-actions" at bounding box center [758, 536] width 177 height 53
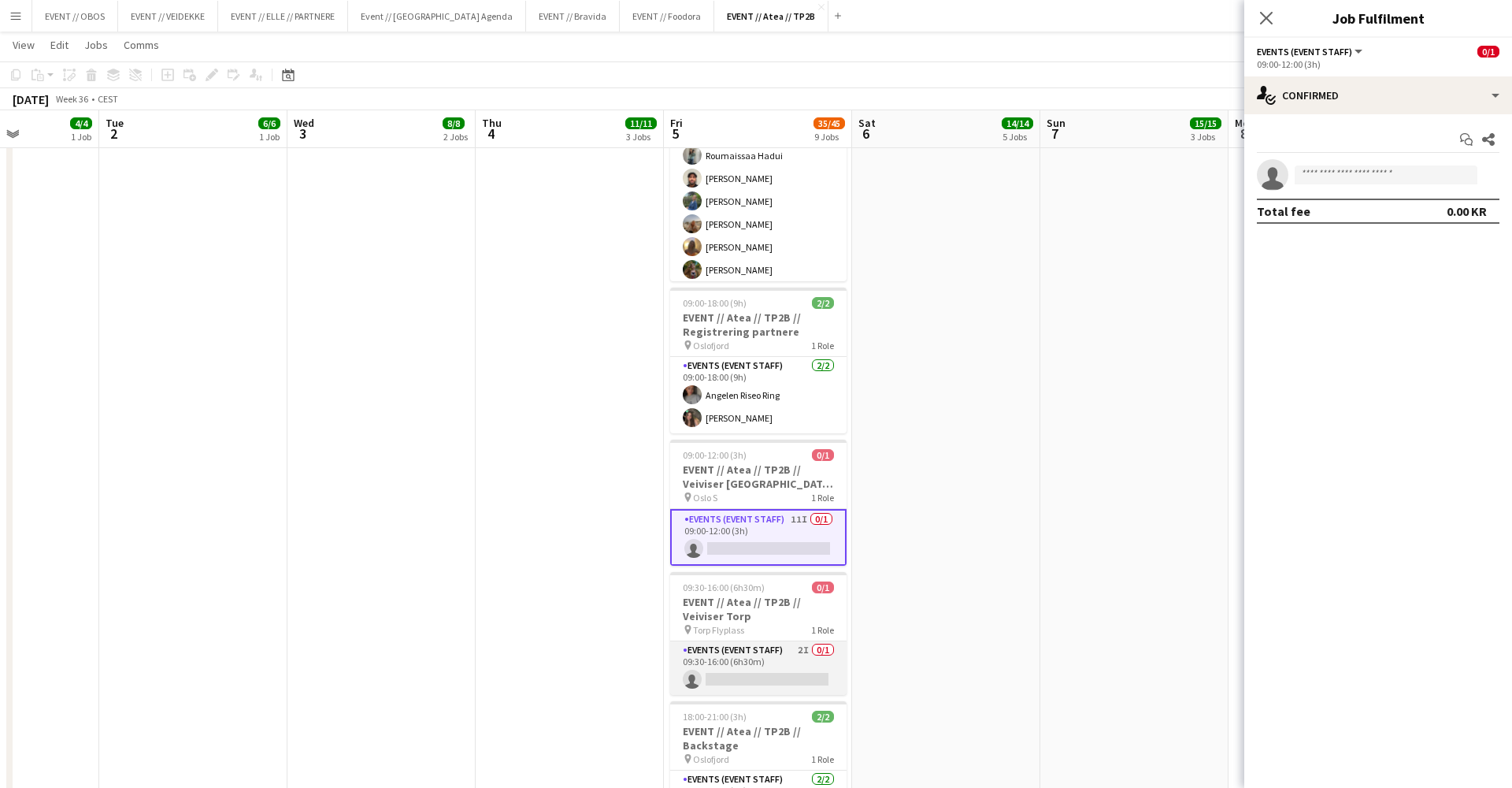
click at [734, 656] on app-card-role "Events (Event Staff) 2I 0/1 09:30-16:00 (6h30m) single-neutral-actions" at bounding box center [758, 668] width 177 height 53
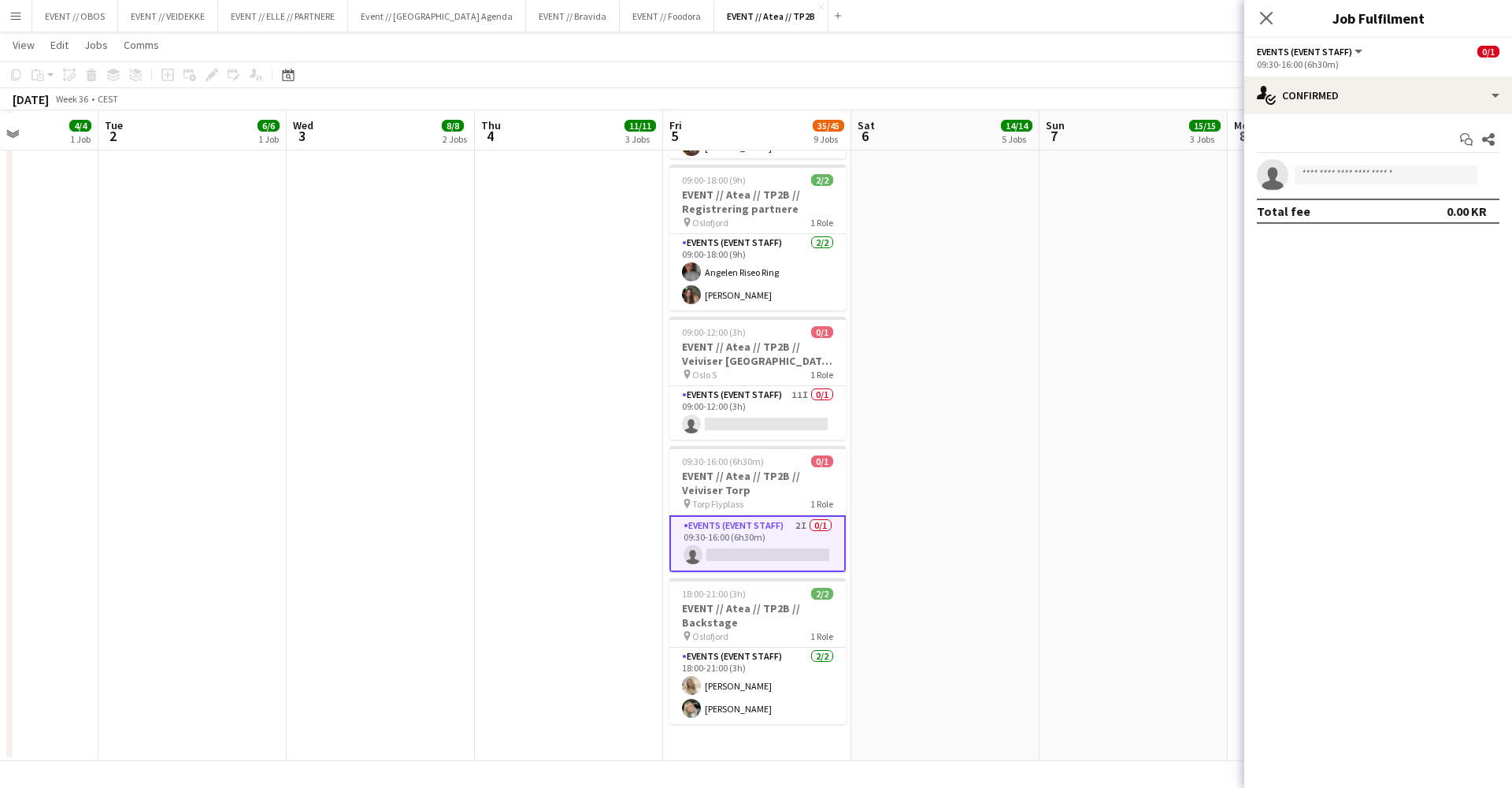
scroll to position [1022, 0]
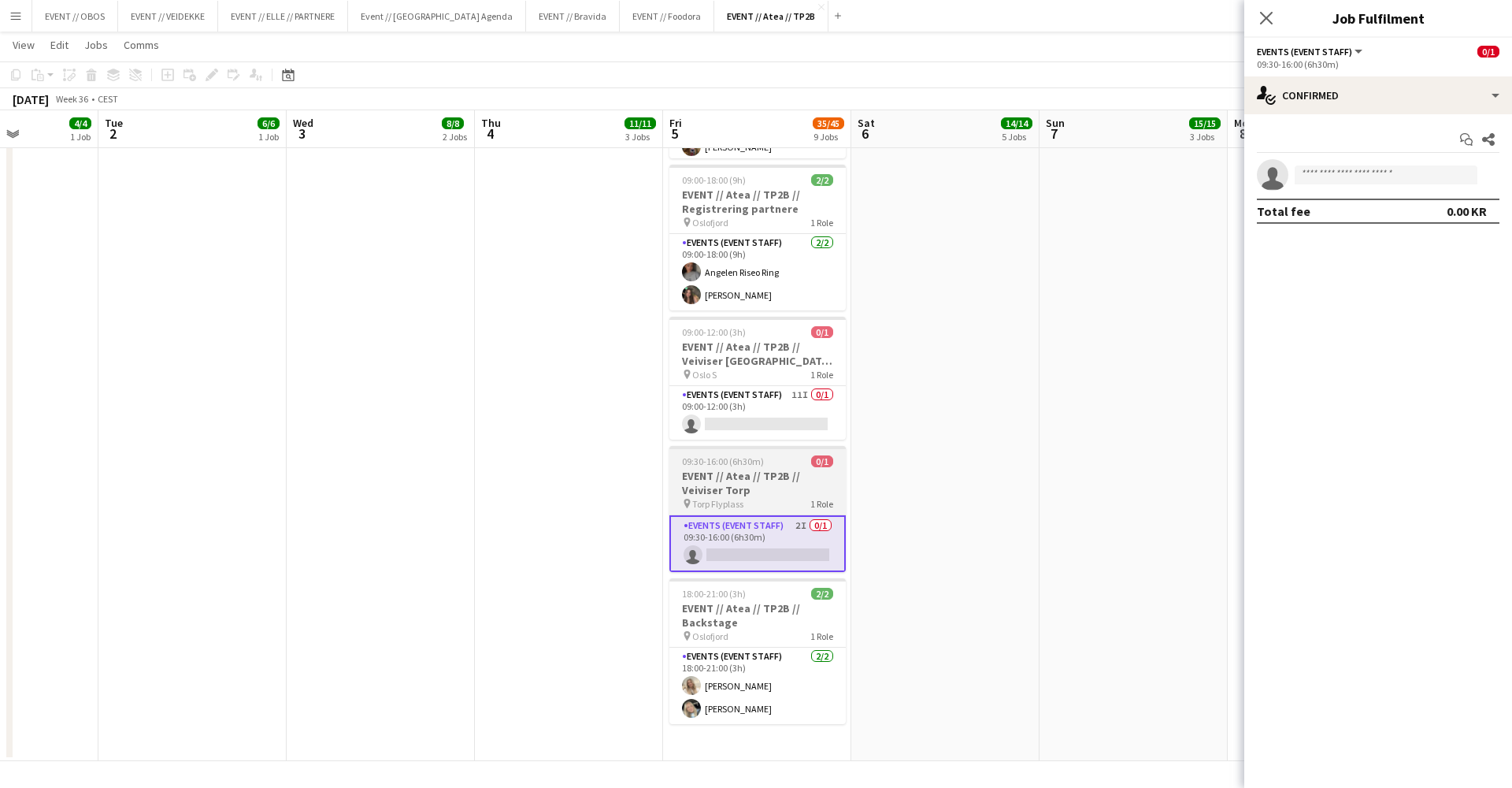
click at [771, 477] on h3 "EVENT // Atea // TP2B // Veiviser Torp" at bounding box center [757, 482] width 177 height 28
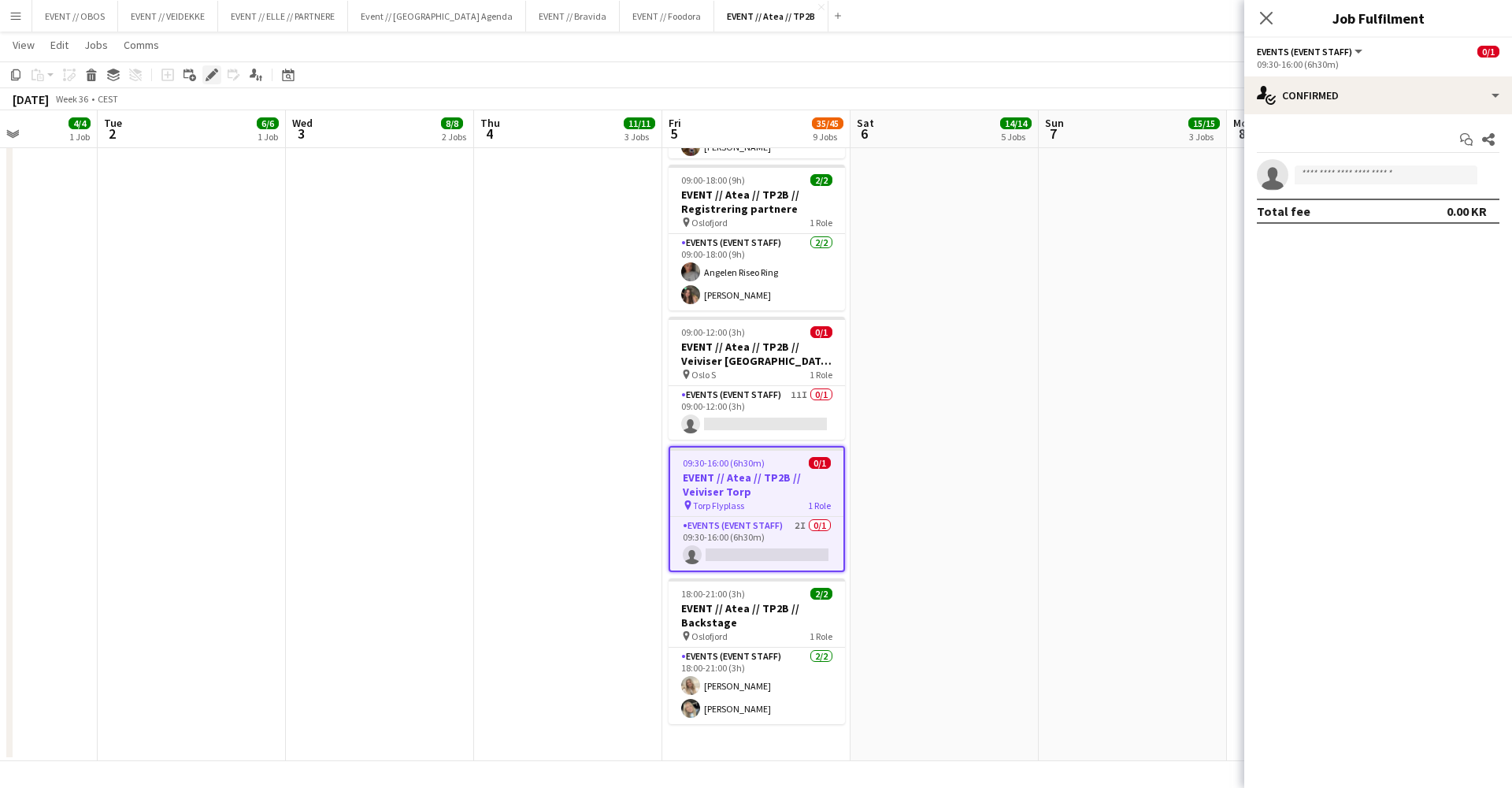
click at [212, 68] on div "Edit" at bounding box center [211, 74] width 19 height 19
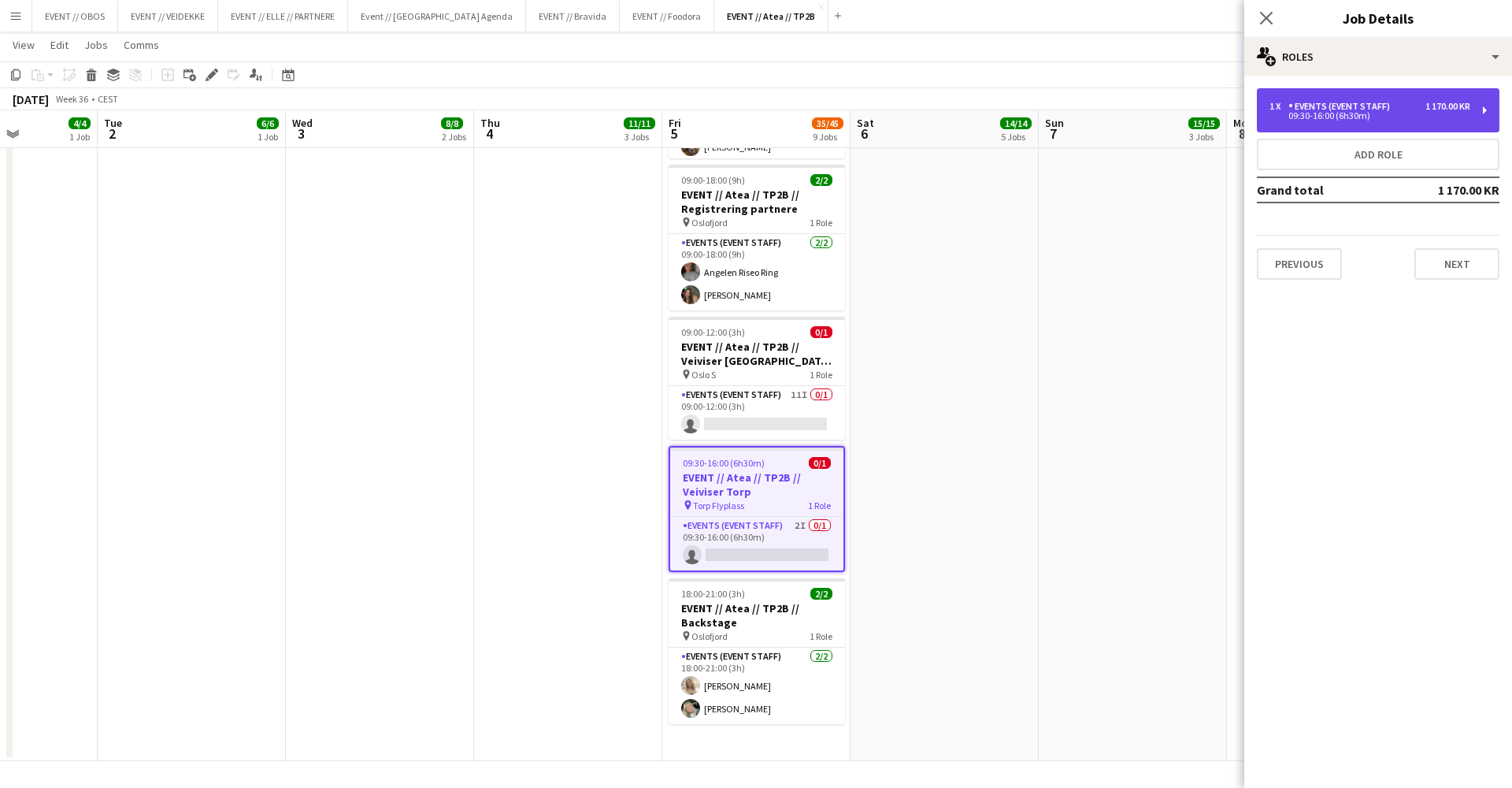
click at [1304, 110] on div "Events (Event Staff)" at bounding box center [1343, 106] width 108 height 11
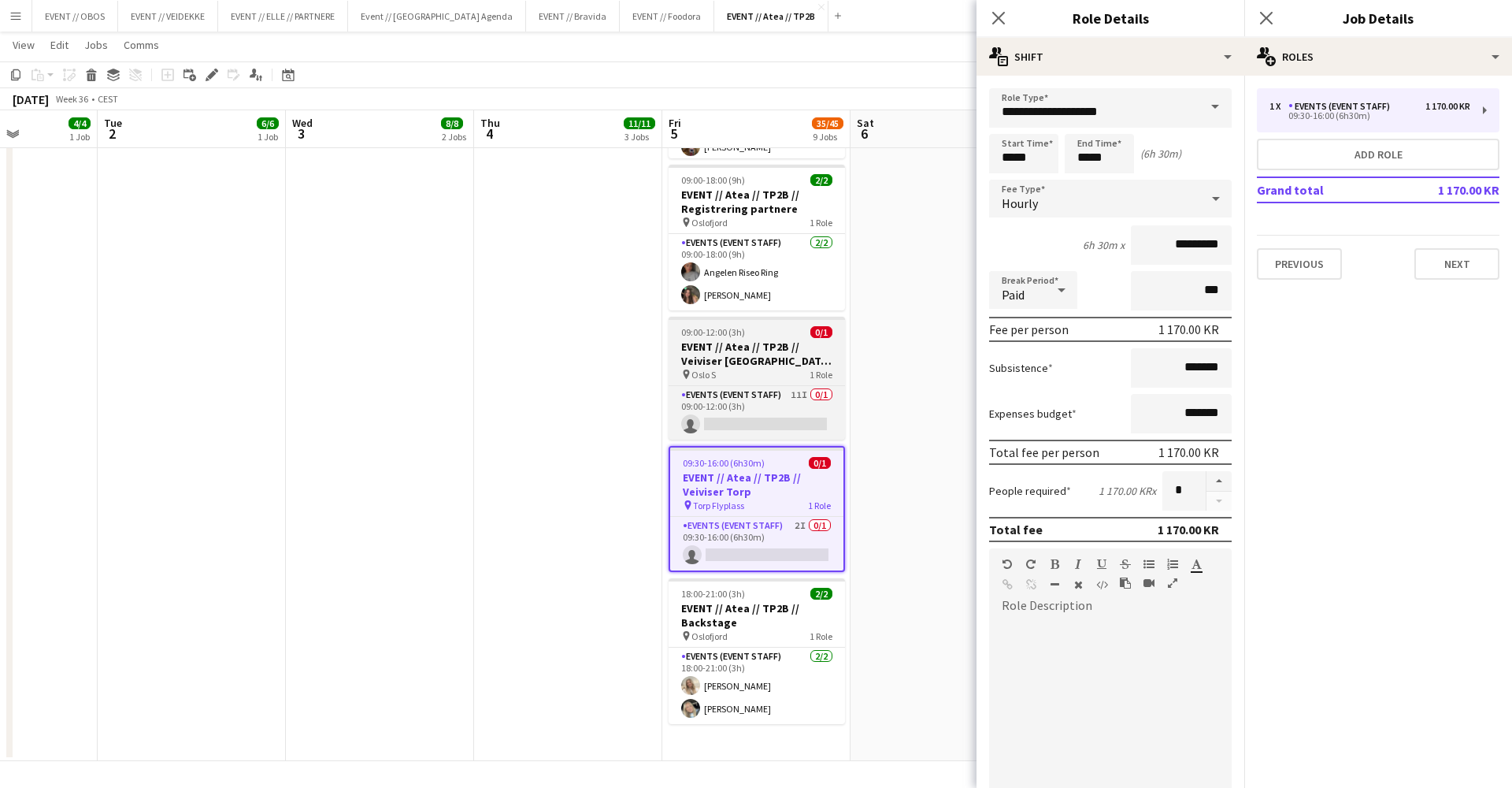
click at [769, 355] on h3 "EVENT // Atea // TP2B // Veiviser [GEOGRAPHIC_DATA] S" at bounding box center [756, 353] width 177 height 28
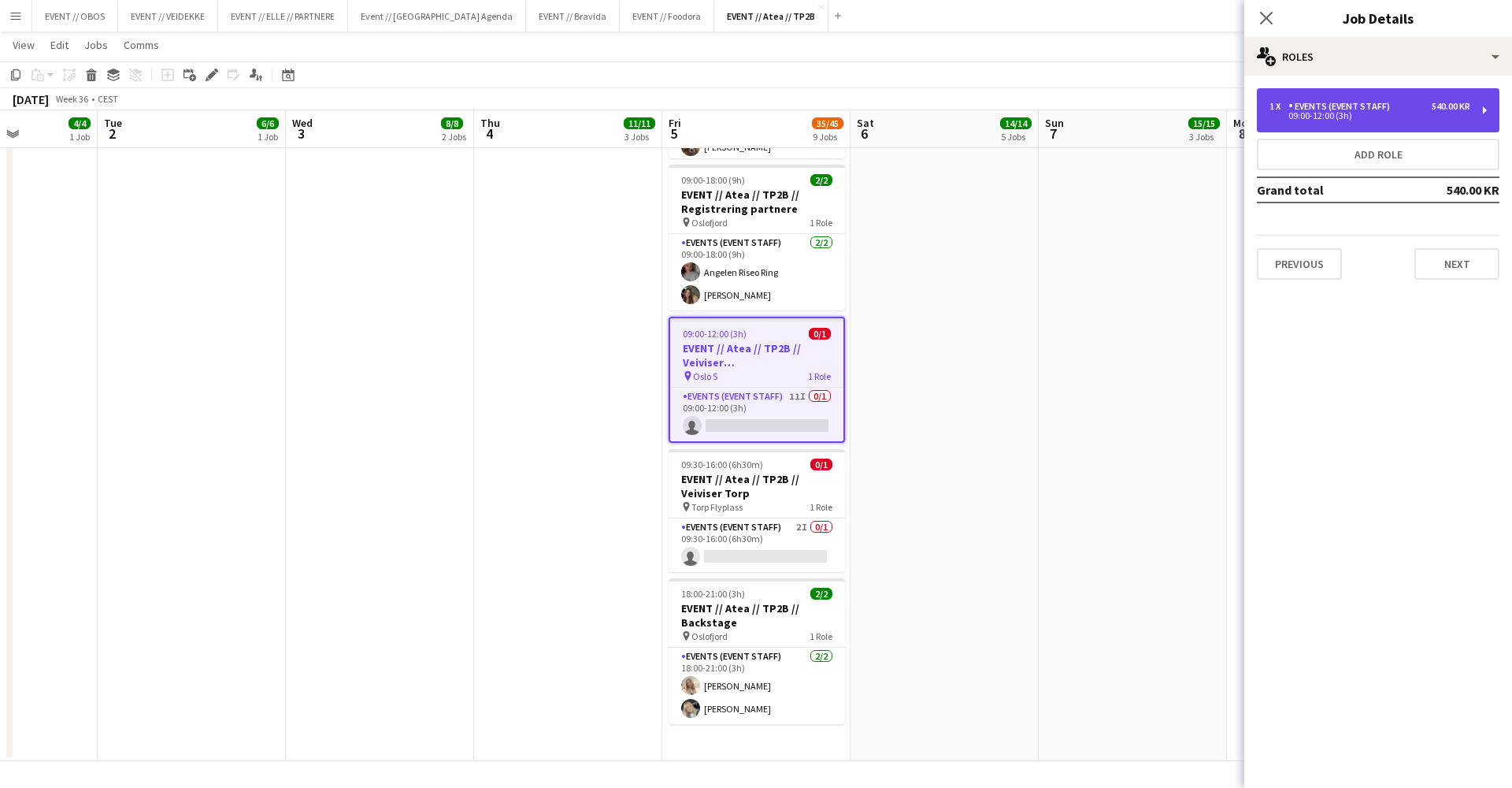
click at [1339, 105] on div "Events (Event Staff)" at bounding box center [1343, 106] width 108 height 11
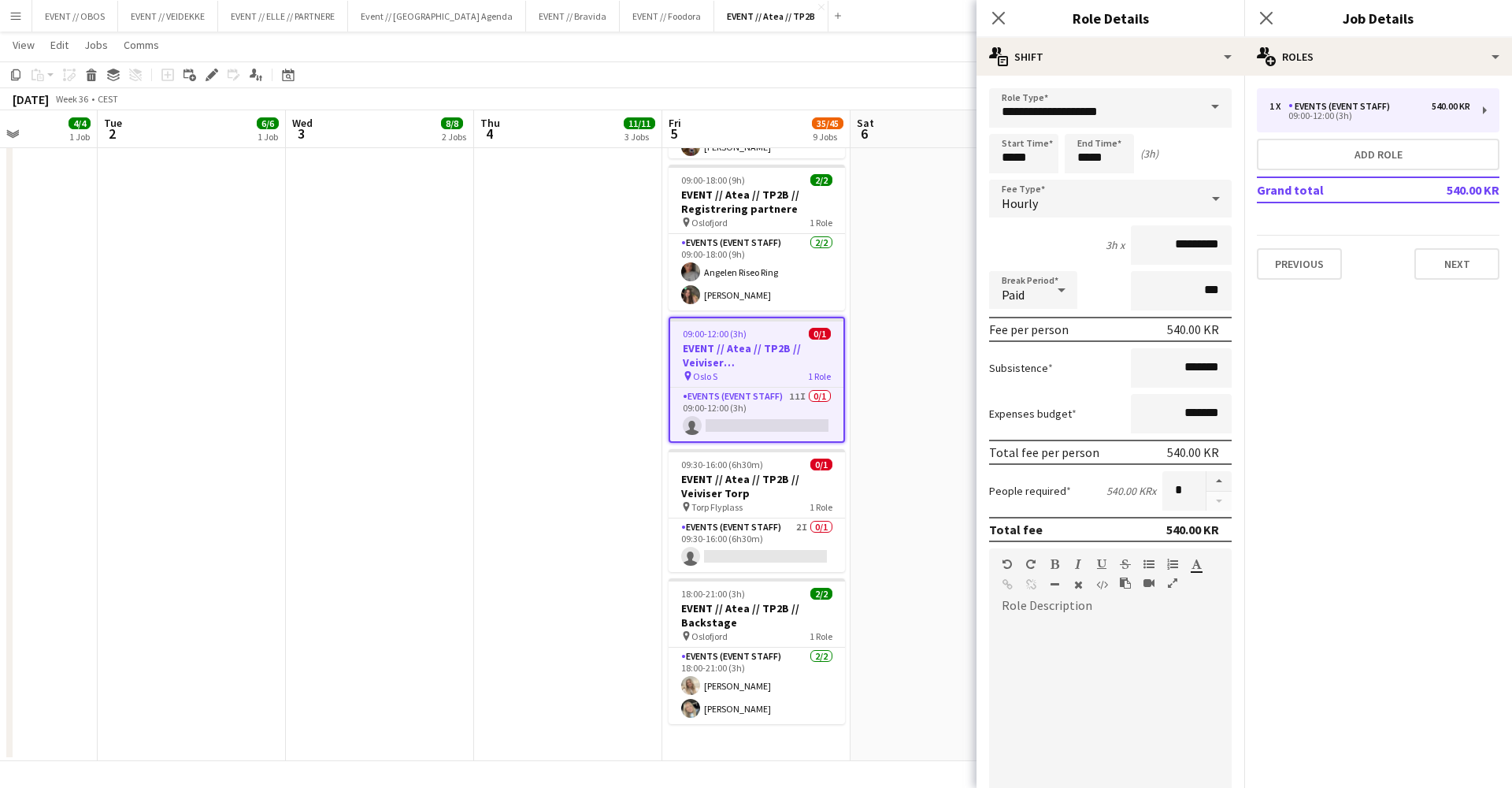
click at [771, 694] on app-card-role "Events (Event Staff) 2/2 18:00-21:00 (3h) Vanessa Riise Naas Oda Hansson" at bounding box center [756, 686] width 177 height 77
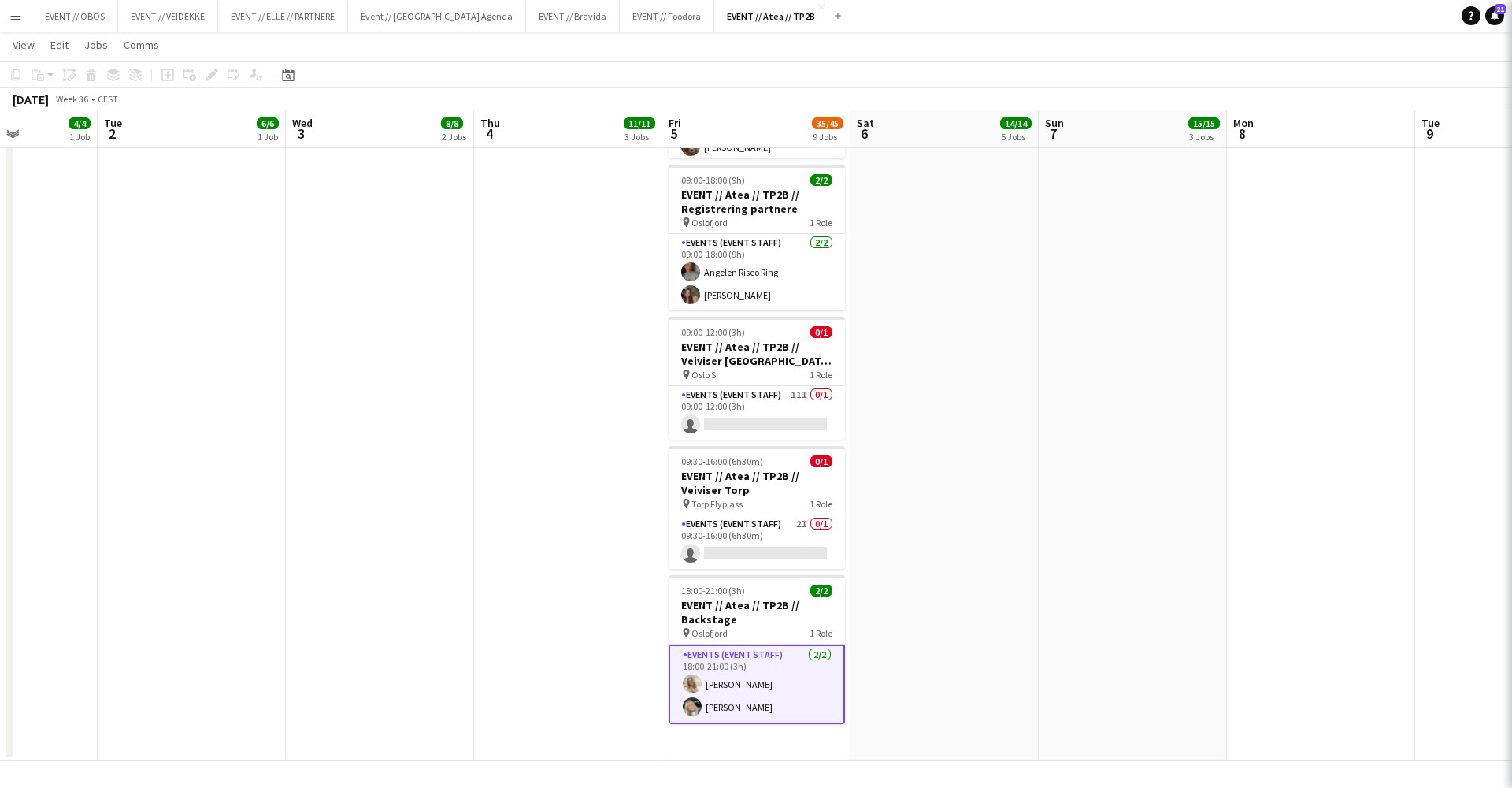
click at [771, 694] on app-card-role "Events (Event Staff) 2/2 18:00-21:00 (3h) Vanessa Riise Naas Oda Hansson" at bounding box center [756, 684] width 177 height 80
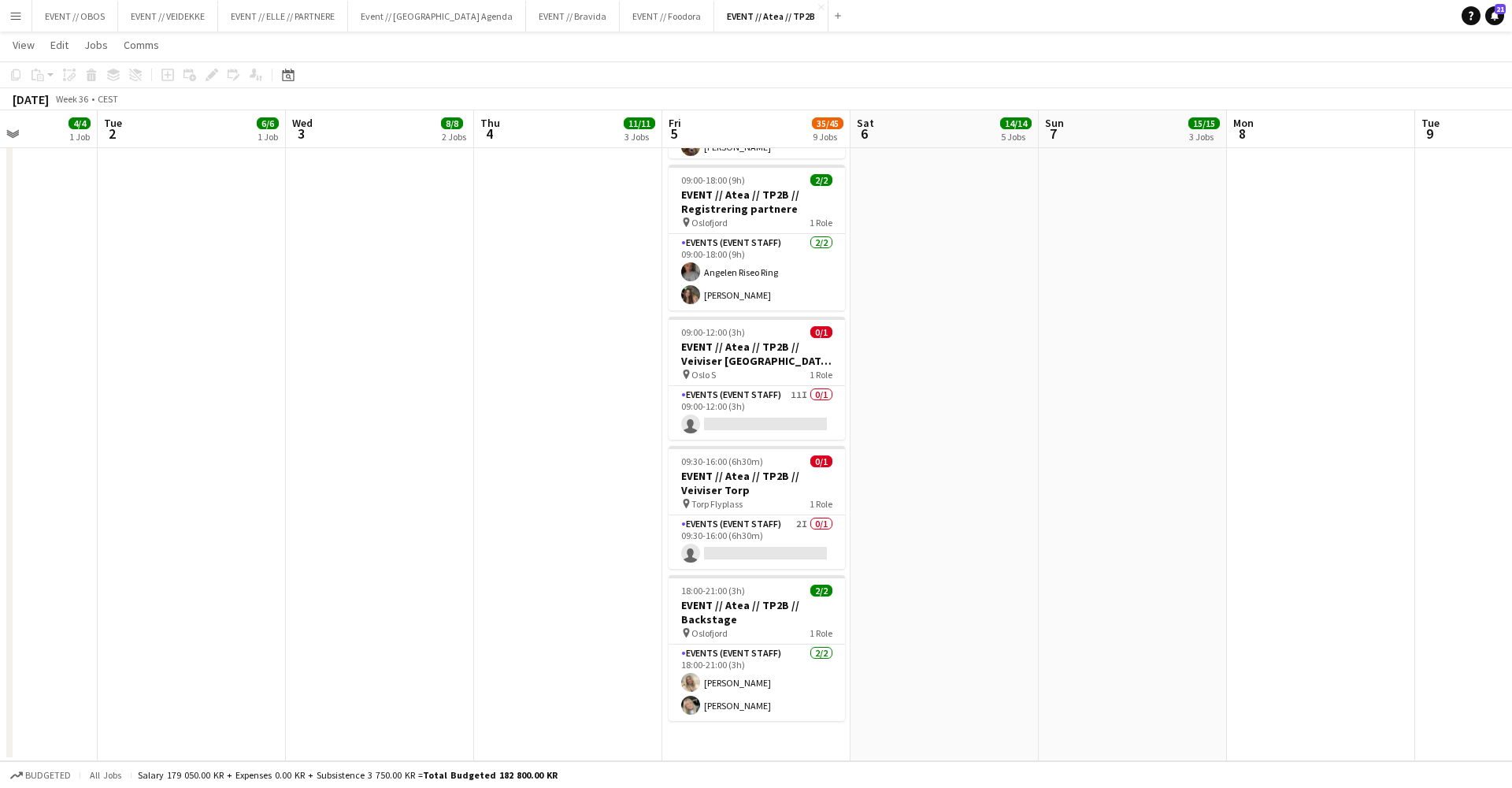
click at [771, 694] on app-card-role "Events (Event Staff) 2/2 18:00-21:00 (3h) Vanessa Riise Naas Oda Hansson" at bounding box center [756, 682] width 177 height 77
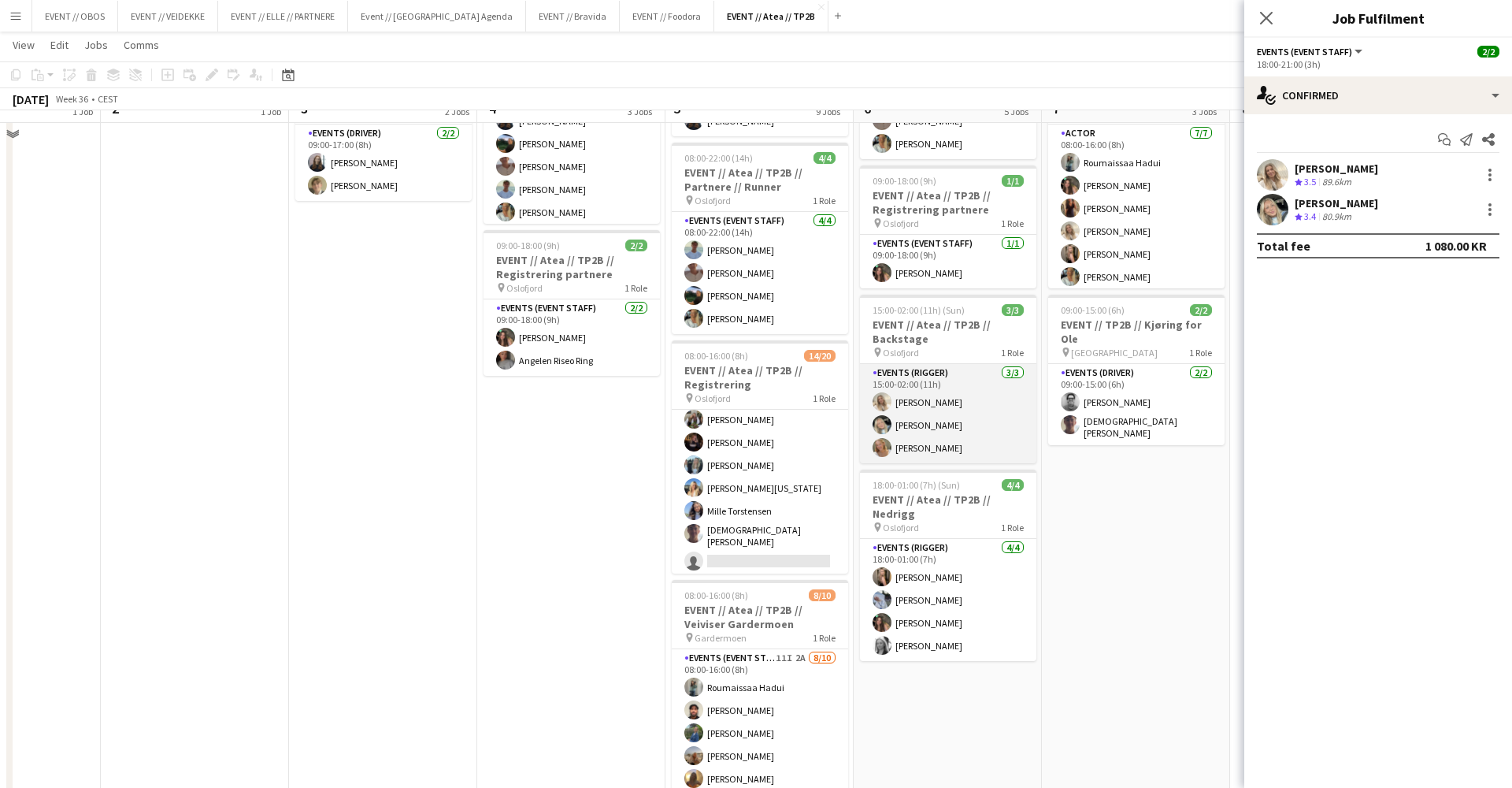
scroll to position [373, 0]
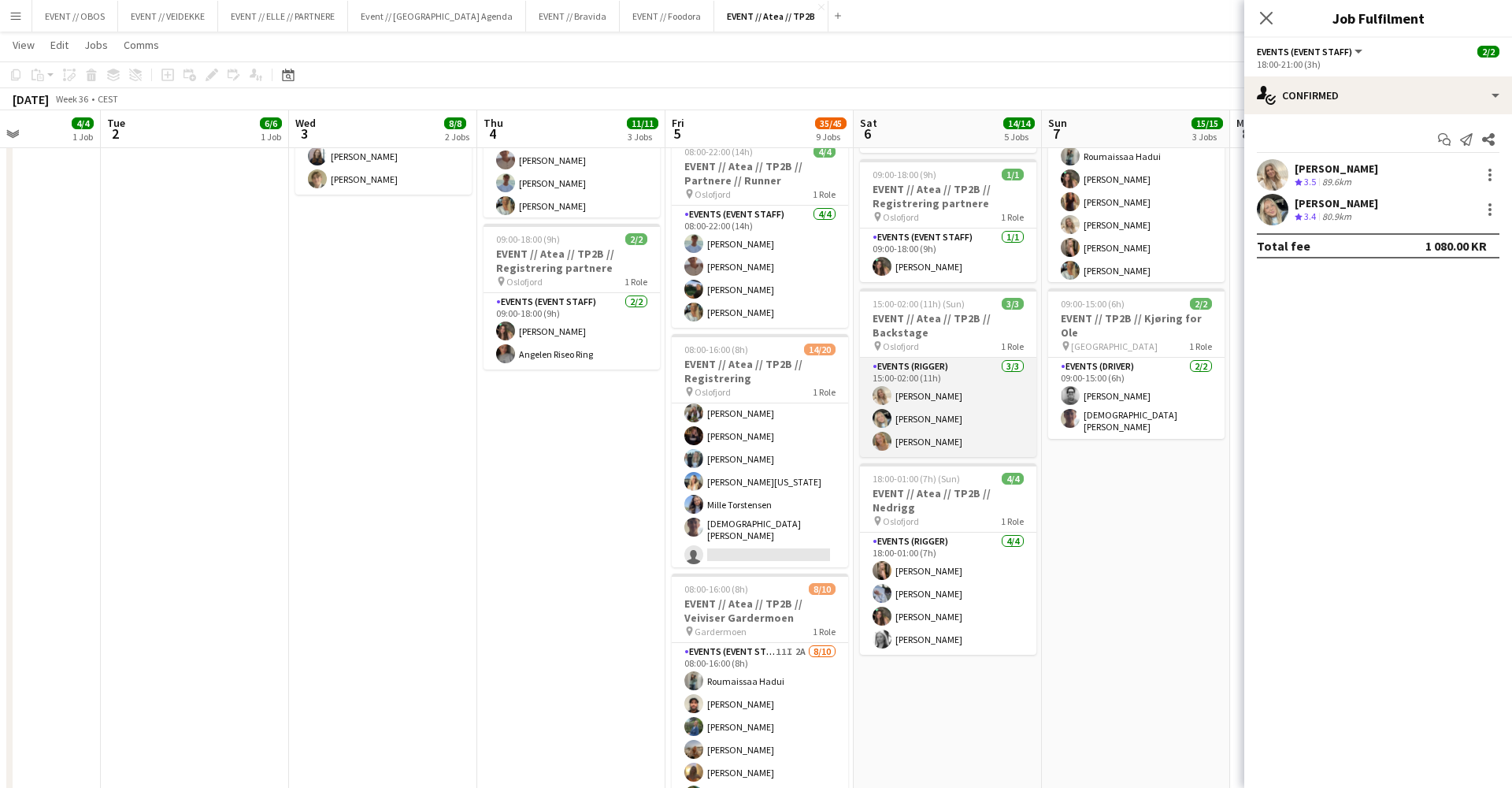
click at [928, 420] on app-card-role "Events (Rigger) 3/3 15:00-02:00 (11h) Vanessa Riise Naas Oda Hansson Guro Bones…" at bounding box center [948, 407] width 177 height 99
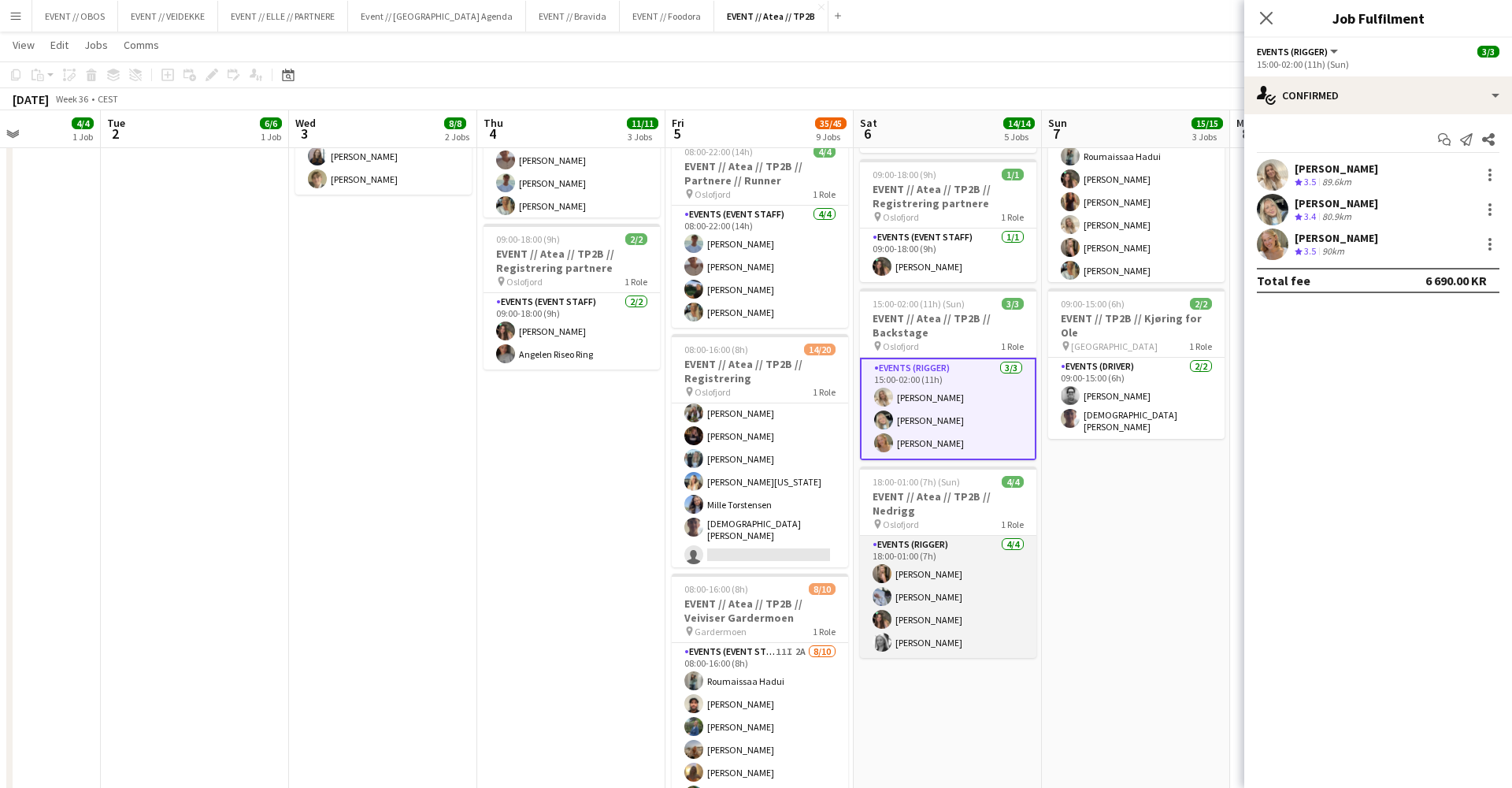
click at [949, 648] on app-card-role "Events (Rigger) [DATE] 18:00-01:00 (7h) [PERSON_NAME] [PERSON_NAME] [PERSON_NAM…" at bounding box center [948, 596] width 177 height 122
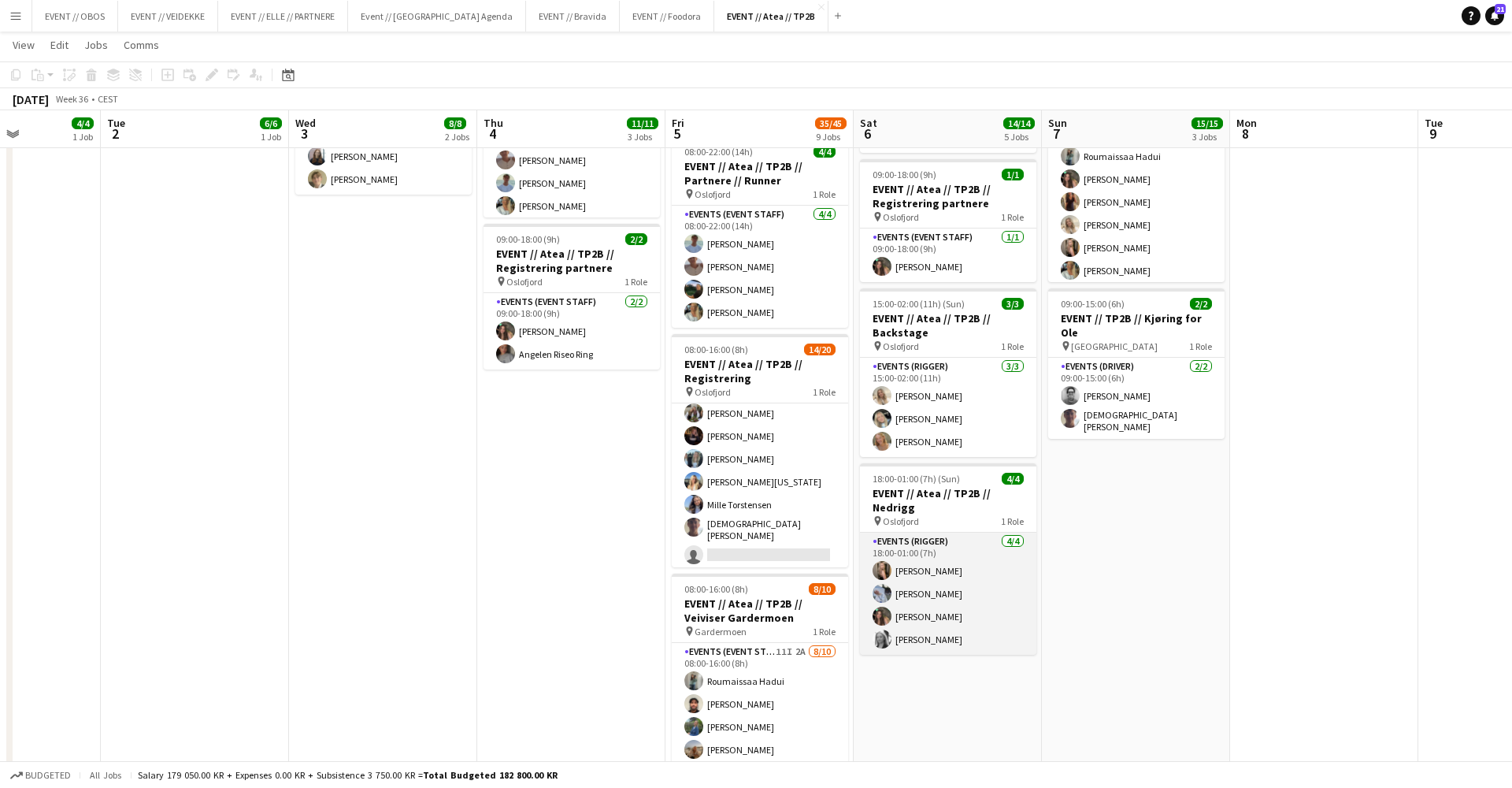
click at [932, 623] on app-card-role "Events (Rigger) [DATE] 18:00-01:00 (7h) [PERSON_NAME] [PERSON_NAME] [PERSON_NAM…" at bounding box center [948, 593] width 177 height 122
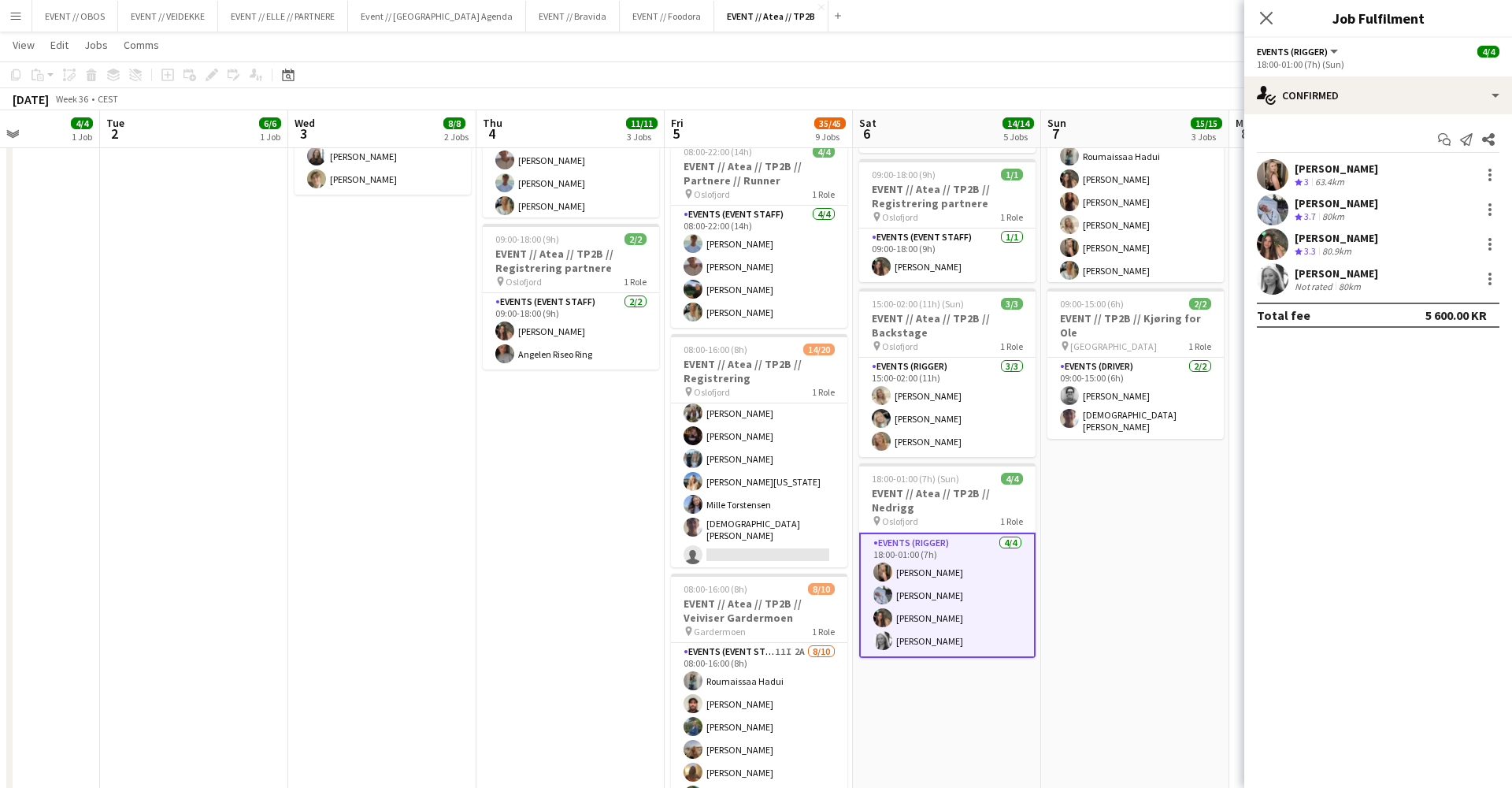
click at [1058, 623] on app-date-cell "08:00-16:00 (8h) 6/6 EVENT // Atea // TP2B // Partnere // Nedrigg pin Oslofjord…" at bounding box center [1135, 607] width 188 height 1607
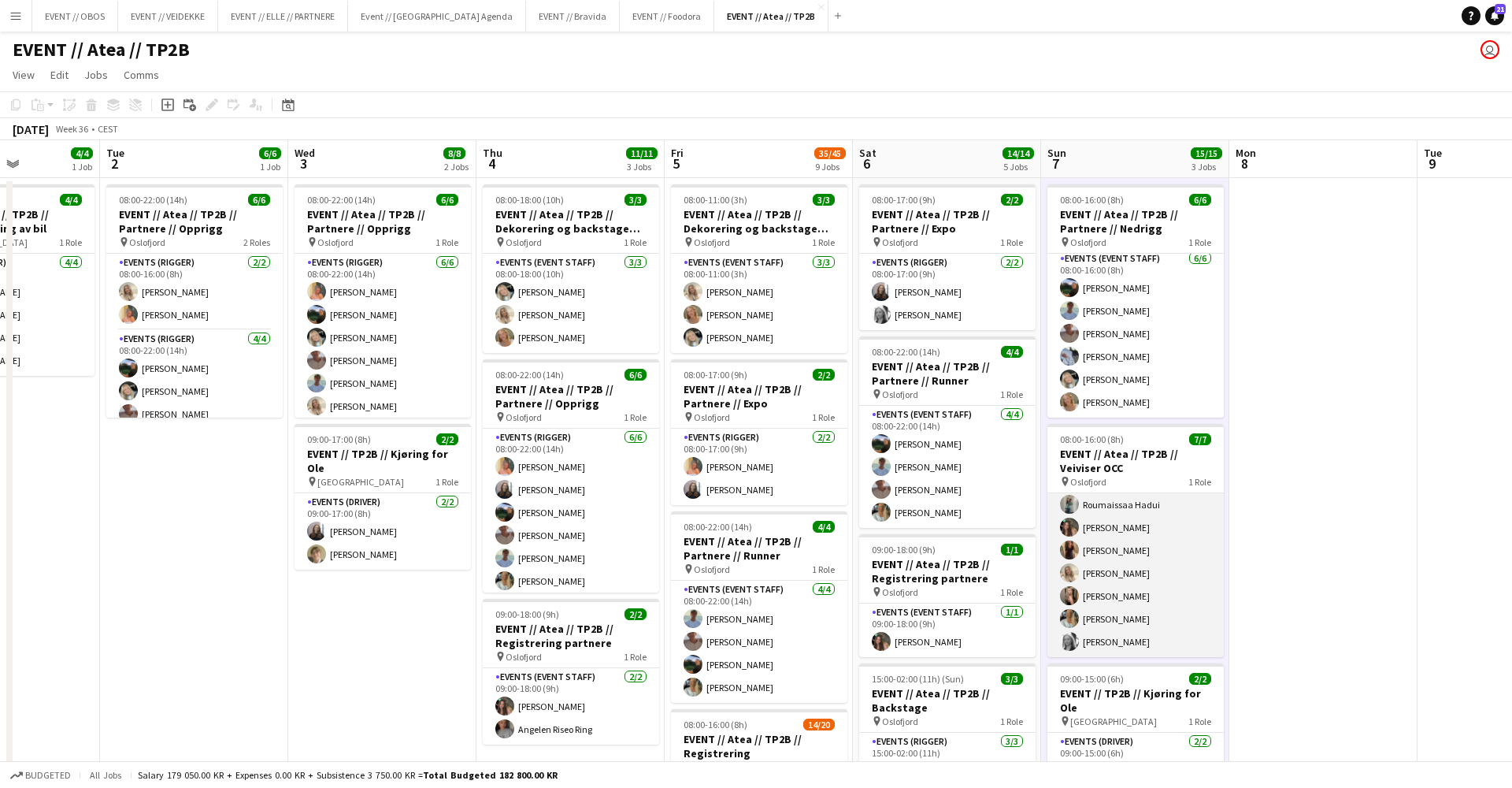
scroll to position [27, 0]
click at [1106, 490] on app-job-card "08:00-16:00 (8h) 7/7 EVENT // Atea // TP2B // Veiviser OCC pin Oslofjord 1 Role…" at bounding box center [1135, 540] width 177 height 233
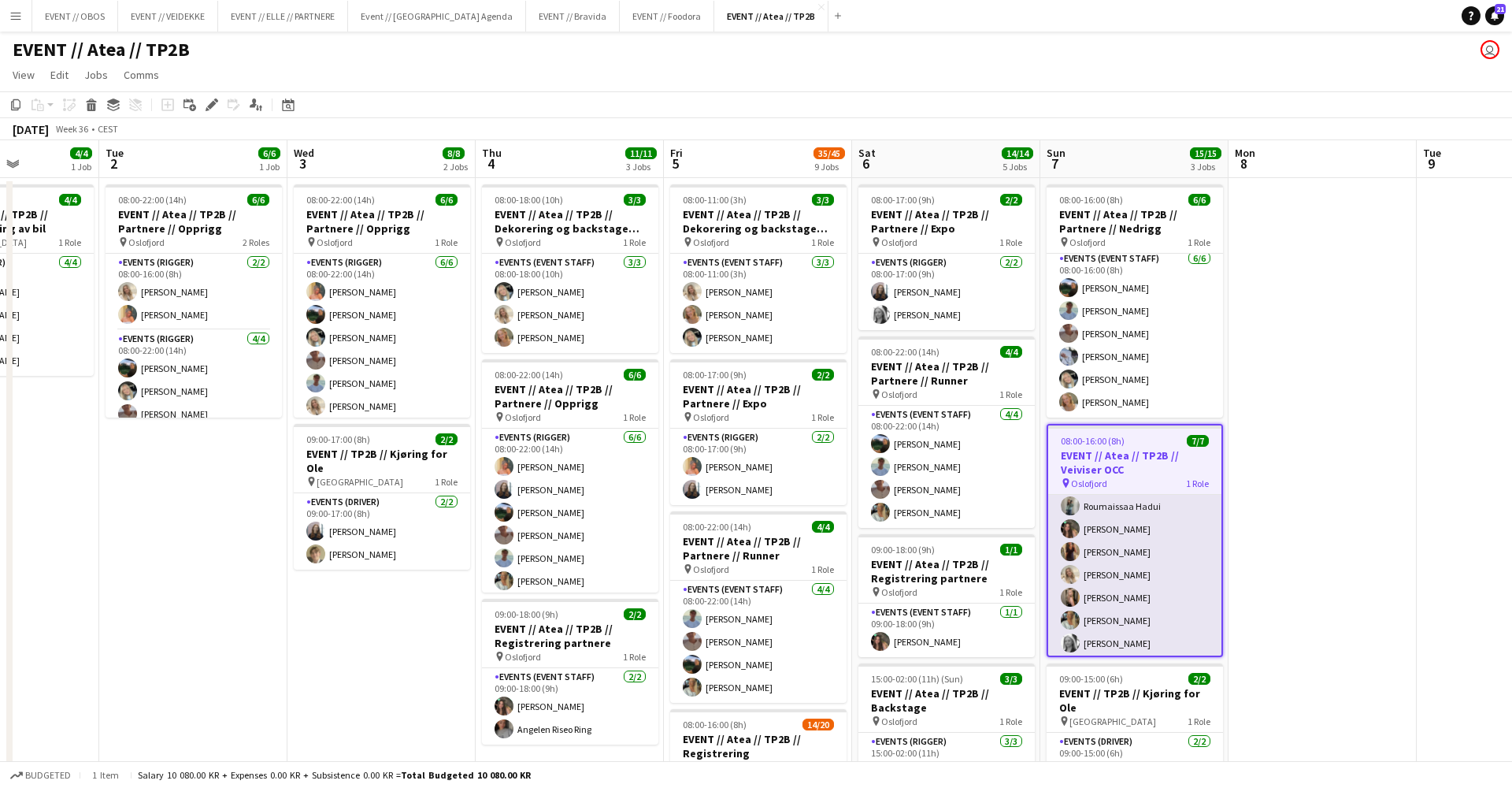
click at [1107, 557] on app-card-role "Actor 7/7 08:00-16:00 (8h) Roumaissaa Hadui Rafaela Goga Khadija Hadui Vanessa …" at bounding box center [1135, 563] width 173 height 190
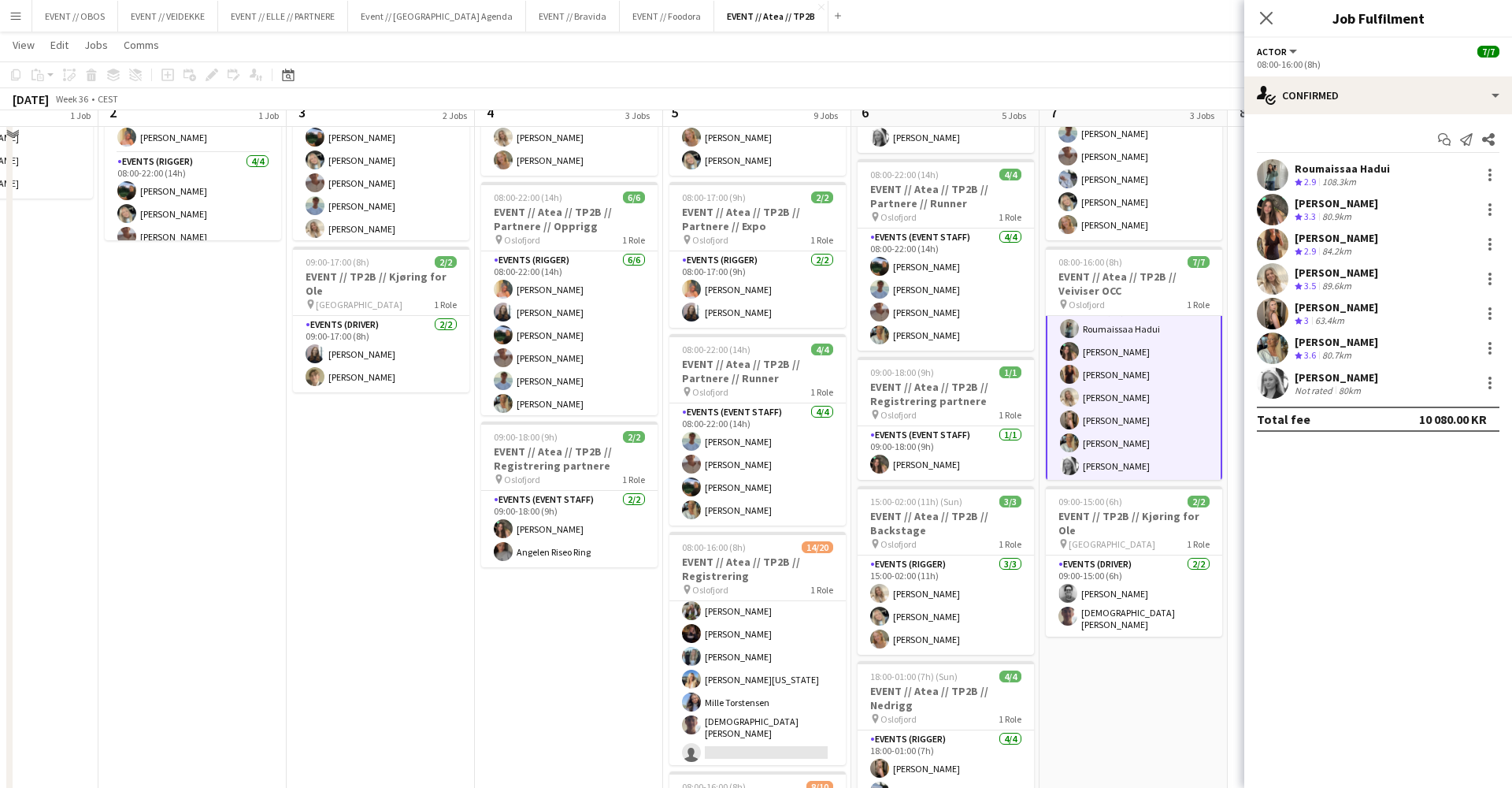
scroll to position [187, 0]
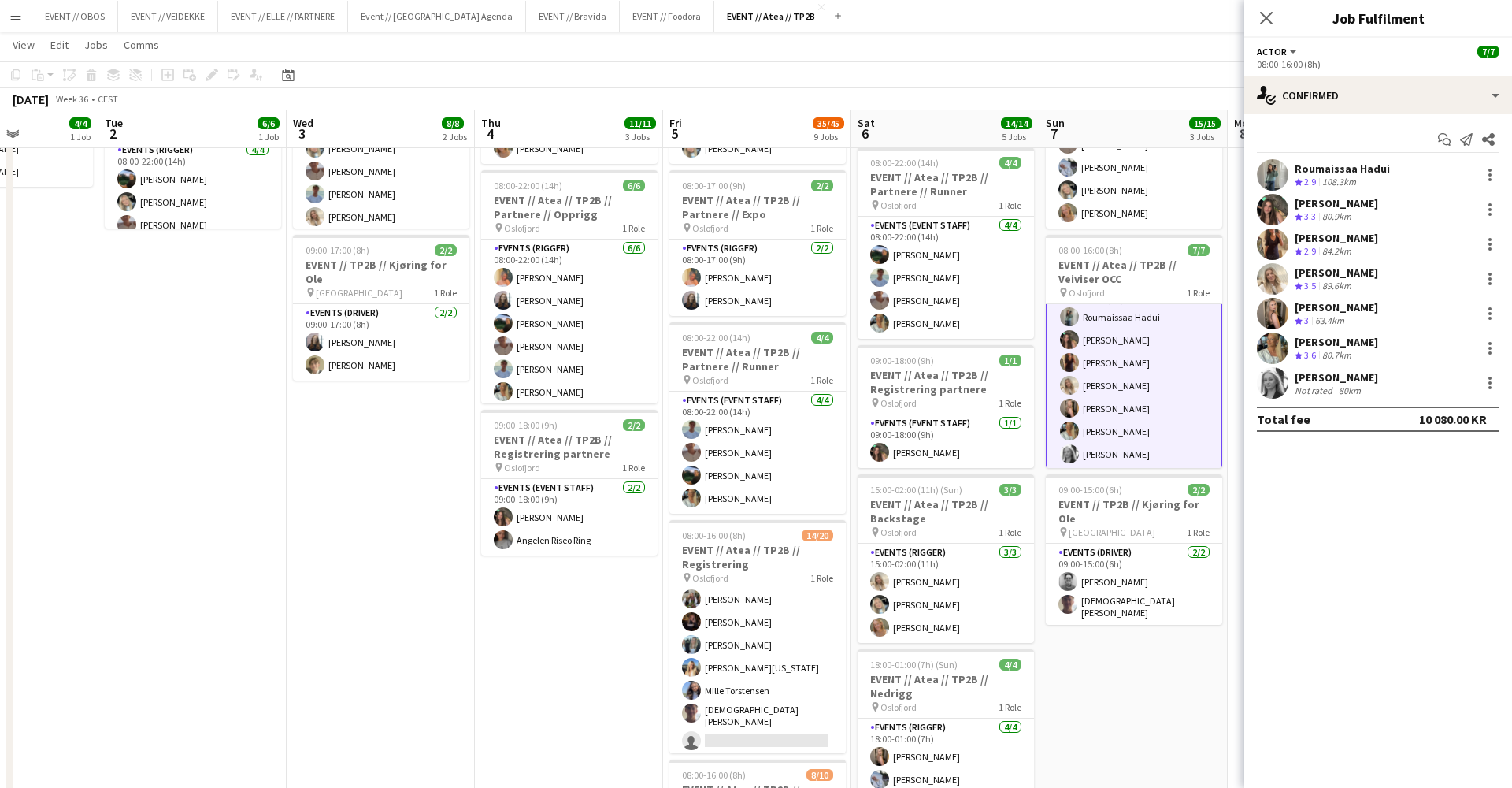
click at [1115, 588] on app-card-role "Events (Driver) 2/2 09:00-15:00 (6h) Christian Jensen Christian Tohje" at bounding box center [1134, 584] width 177 height 81
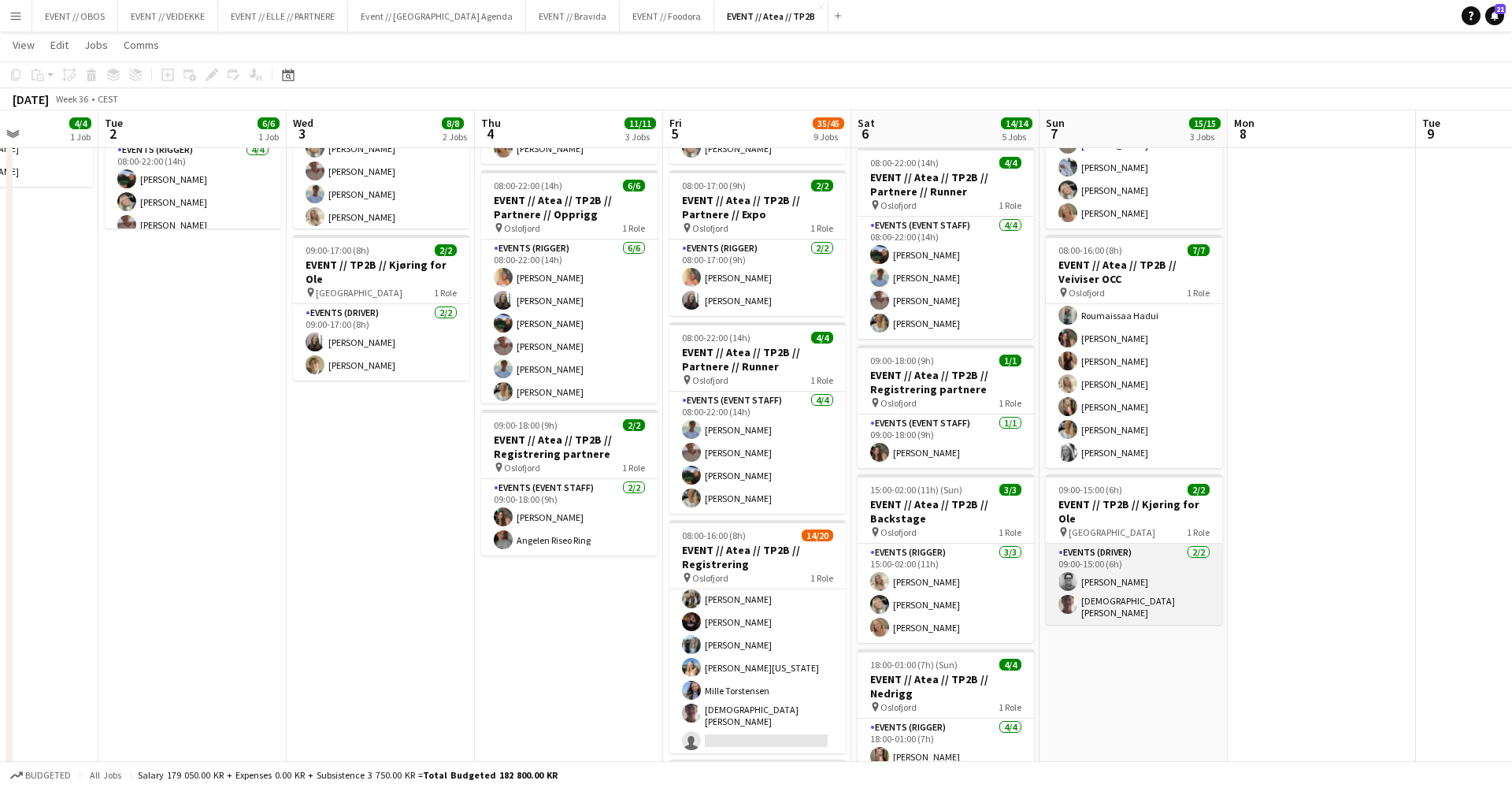
click at [1068, 573] on app-user-avatar at bounding box center [1068, 581] width 19 height 19
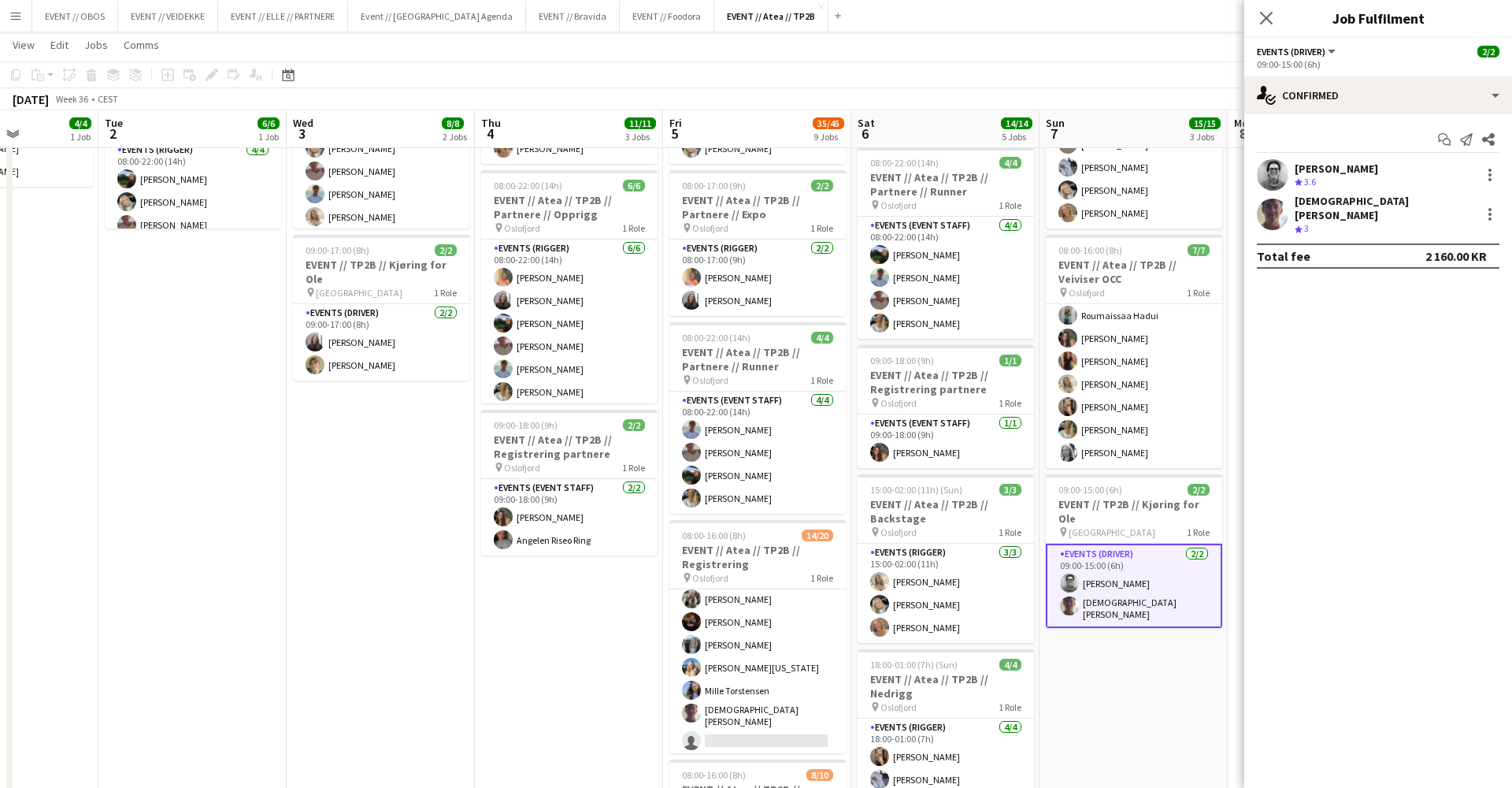
click at [421, 641] on app-date-cell "08:00-22:00 (14h) 6/6 EVENT // Atea // TP2B // Partnere // Opprigg pin Oslofjor…" at bounding box center [381, 792] width 188 height 1607
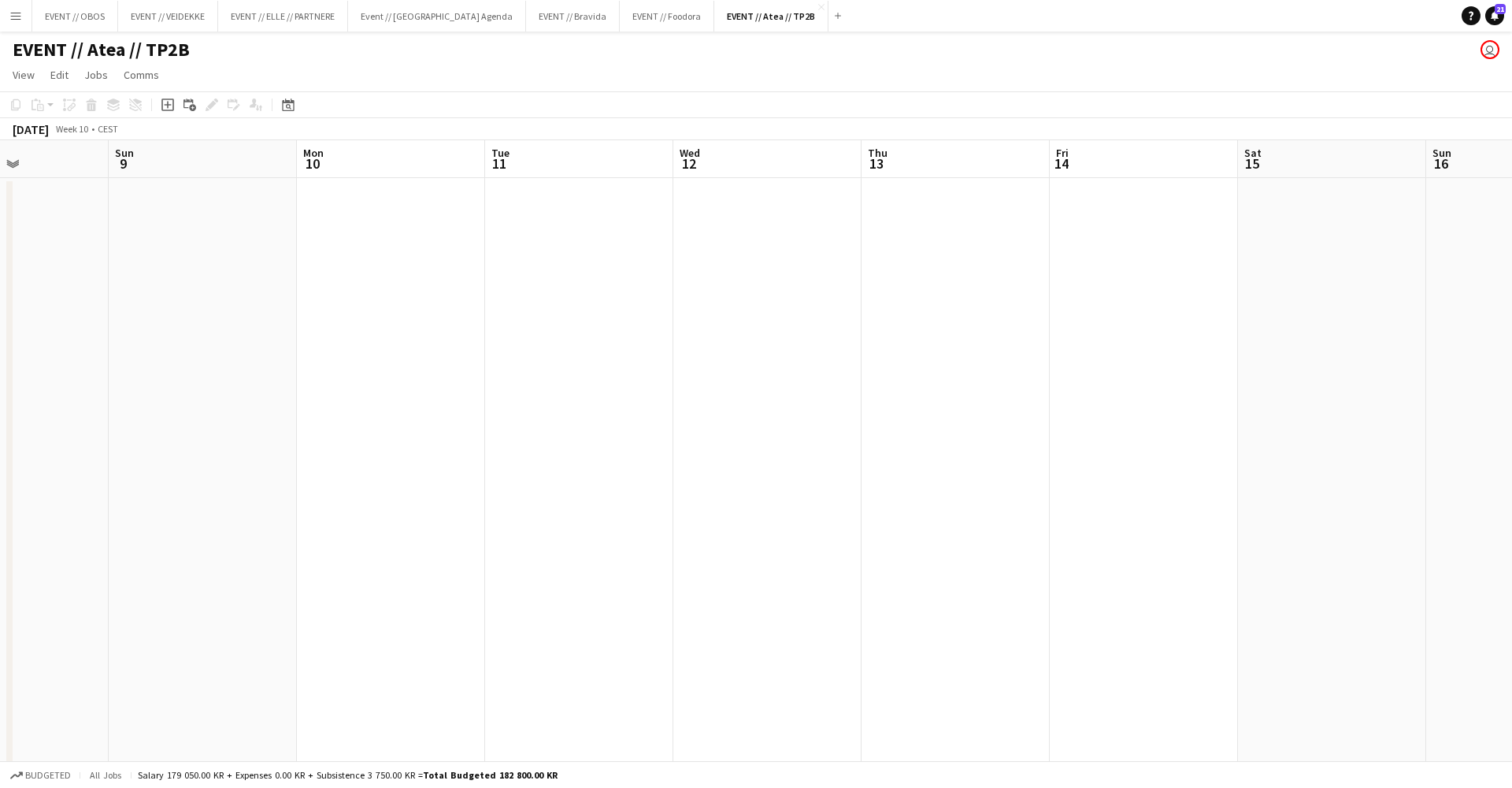
scroll to position [0, 475]
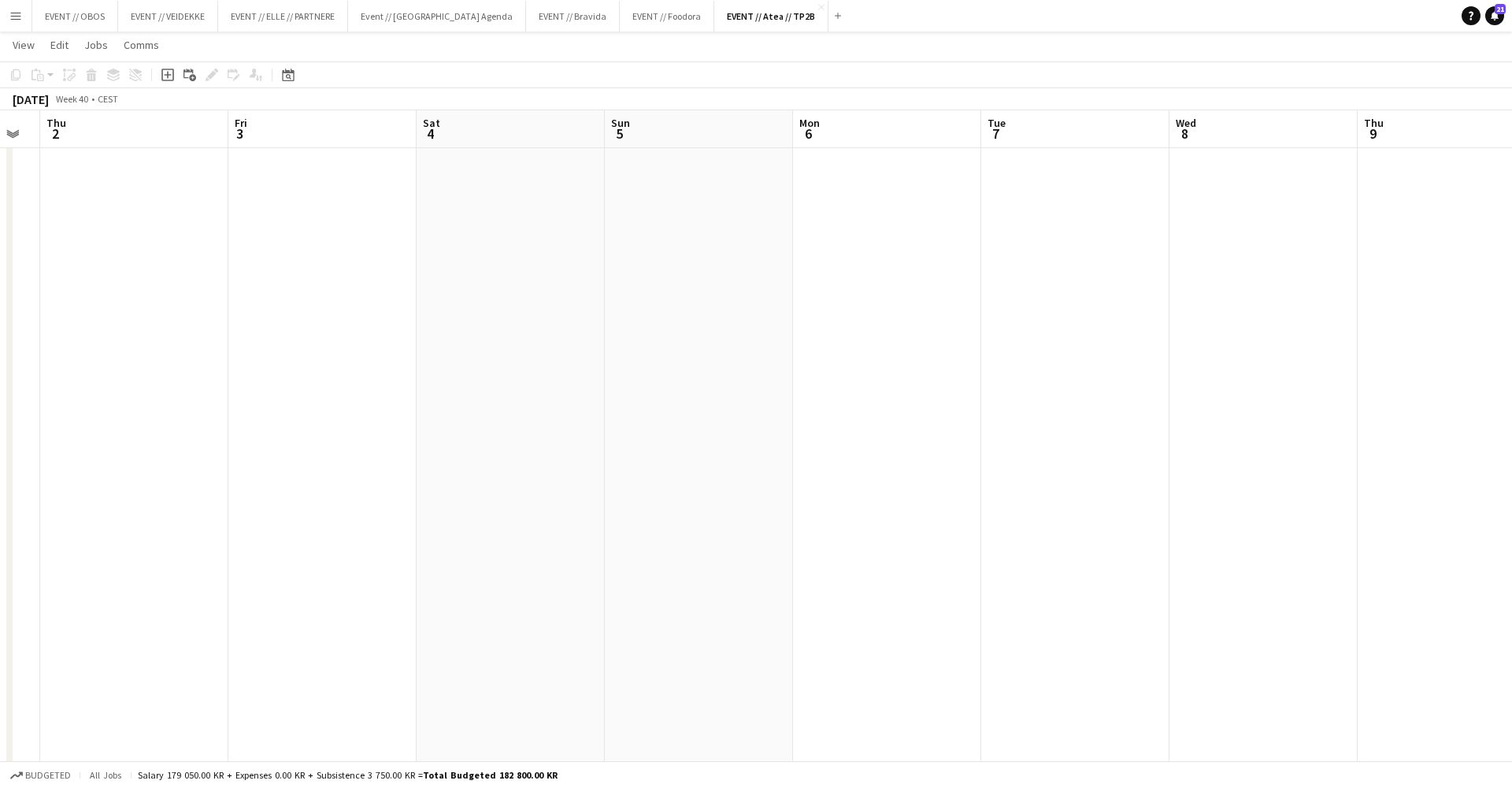
scroll to position [0, 456]
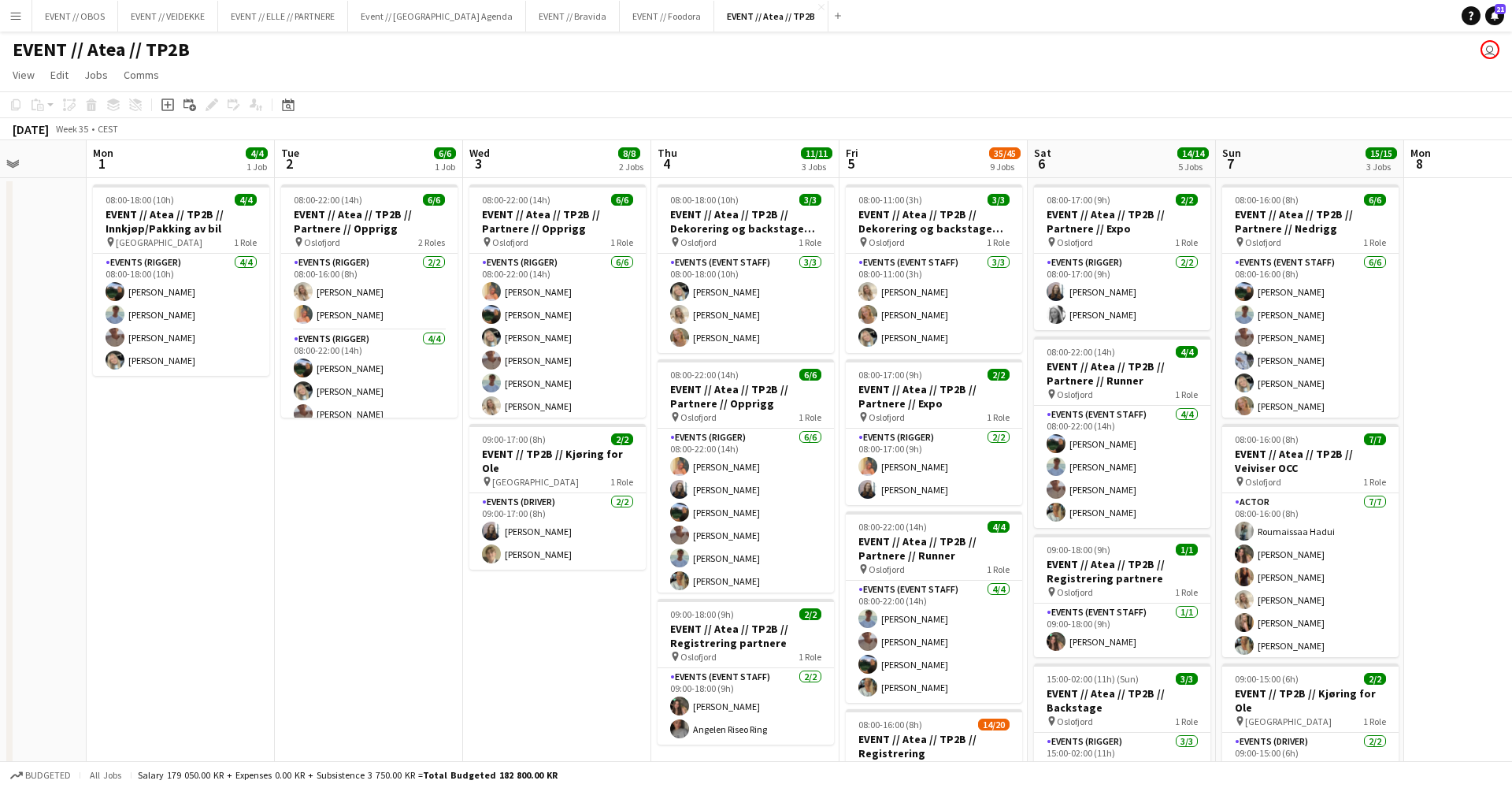
scroll to position [0, 0]
click at [702, 102] on app-toolbar "Copy Paste Paste Command V Paste with crew Command Shift V Paste linked Job [GE…" at bounding box center [756, 104] width 1512 height 27
click at [187, 345] on app-card-role "Events (Rigger) 4/4 08:00-18:00 (10h) Christian Smelhus Fredrik Bronken Næss Ch…" at bounding box center [181, 315] width 177 height 122
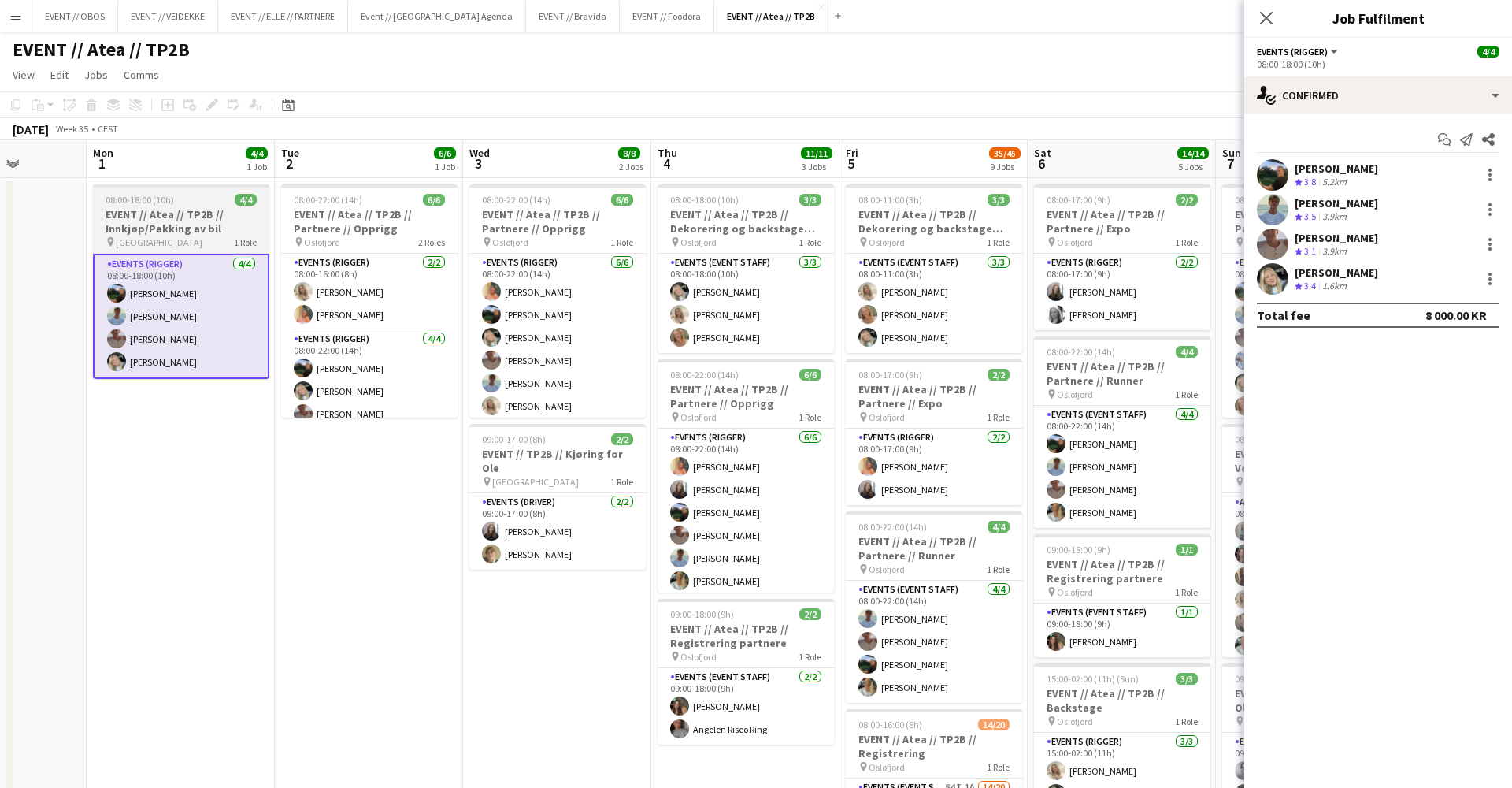
click at [153, 216] on h3 "EVENT // Atea // TP2B // Innkjøp/Pakking av bil" at bounding box center [181, 221] width 177 height 28
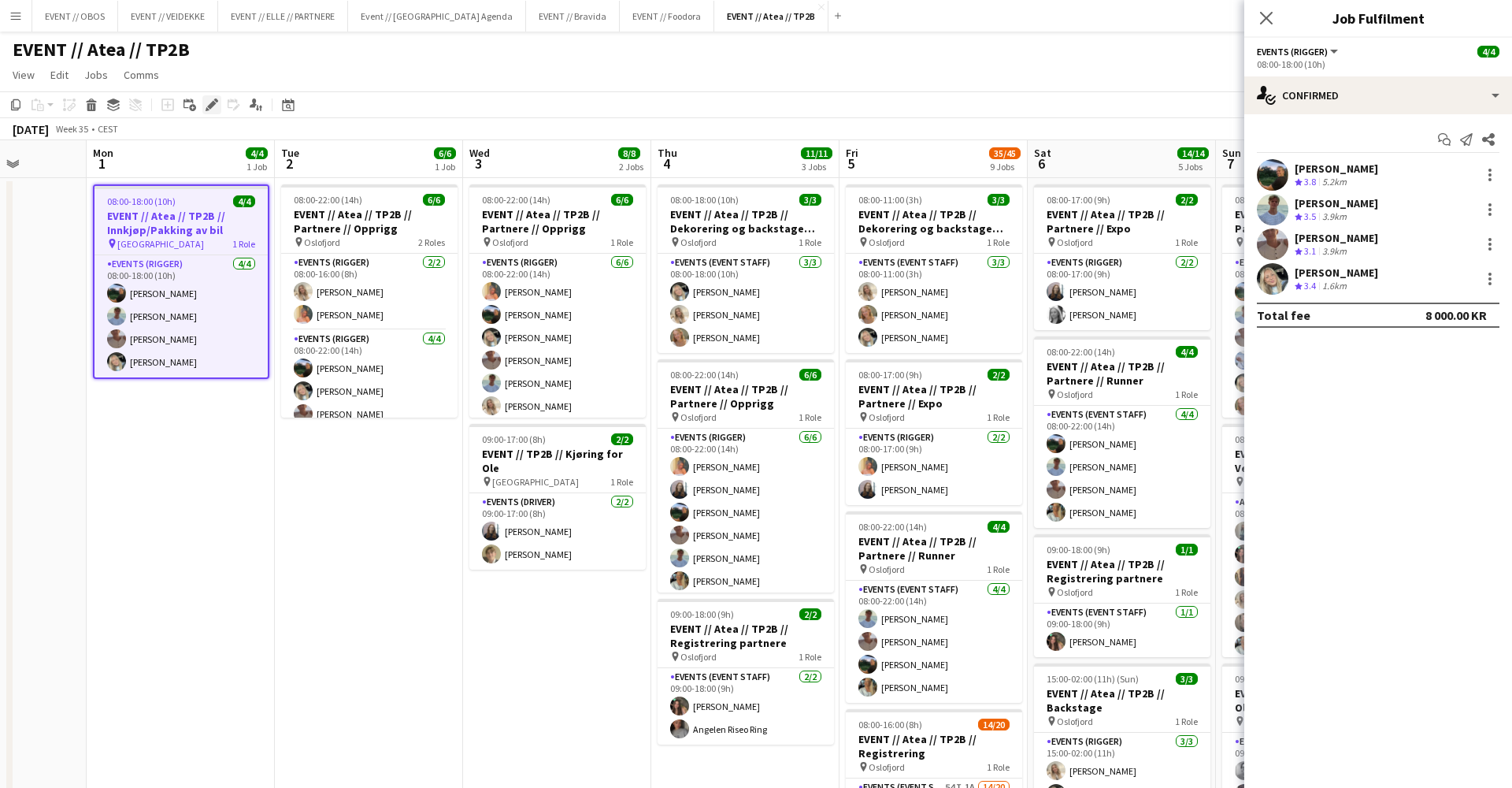
click at [219, 106] on div "Edit" at bounding box center [211, 104] width 19 height 19
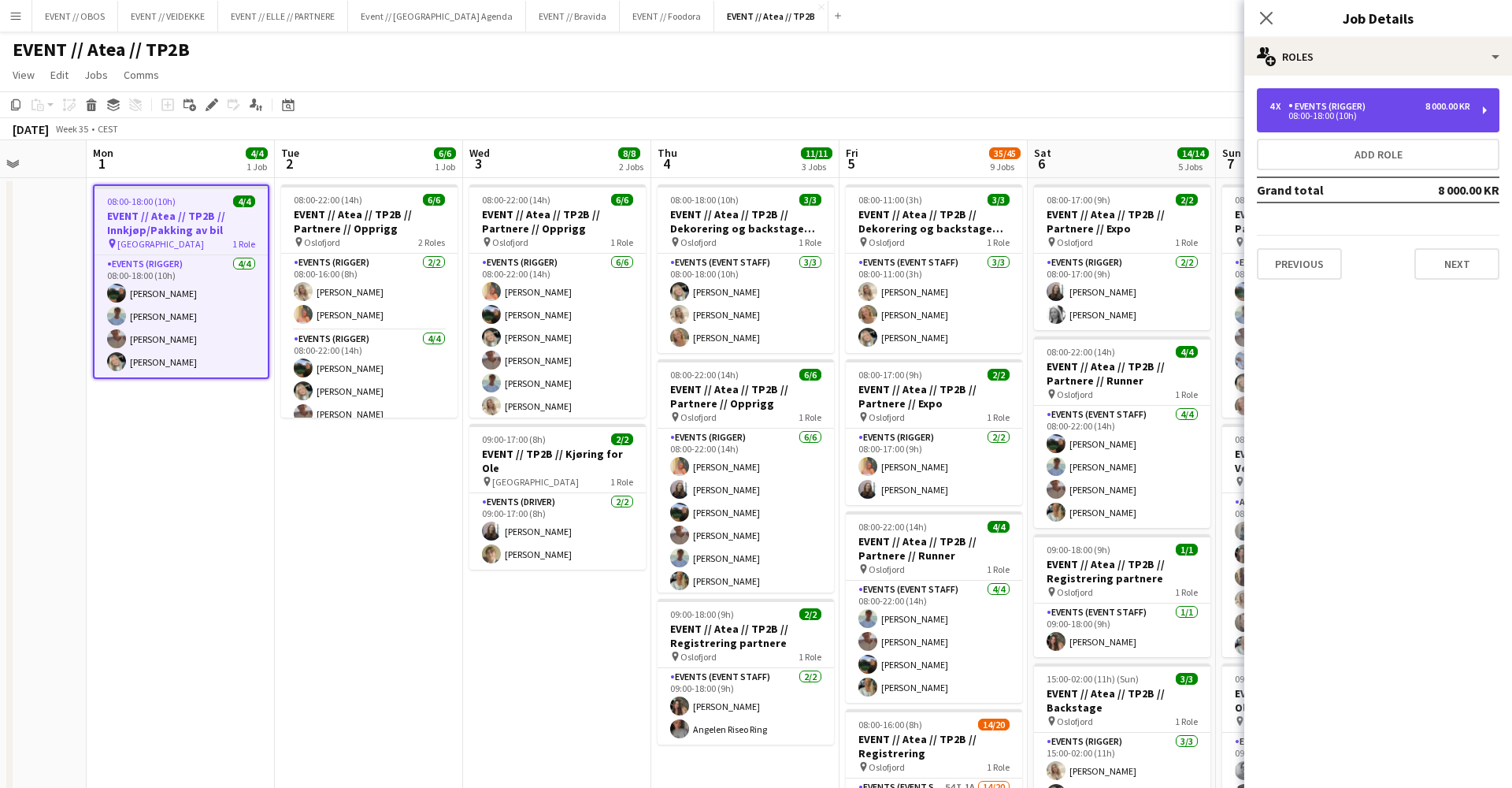
click at [1296, 111] on div "Events (Rigger)" at bounding box center [1331, 106] width 84 height 11
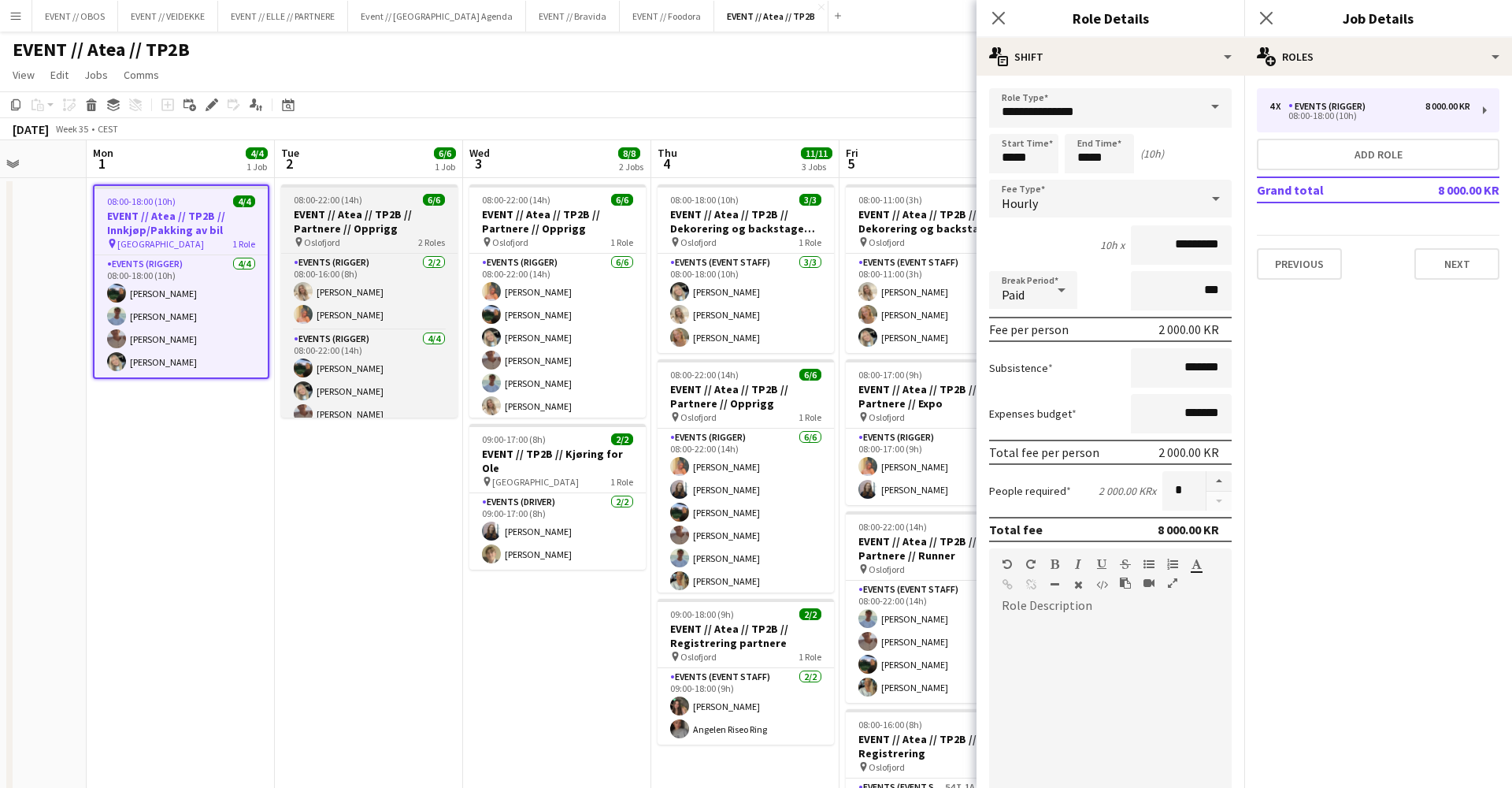
click at [393, 220] on h3 "EVENT // Atea // TP2B // Partnere // Opprigg" at bounding box center [369, 221] width 177 height 28
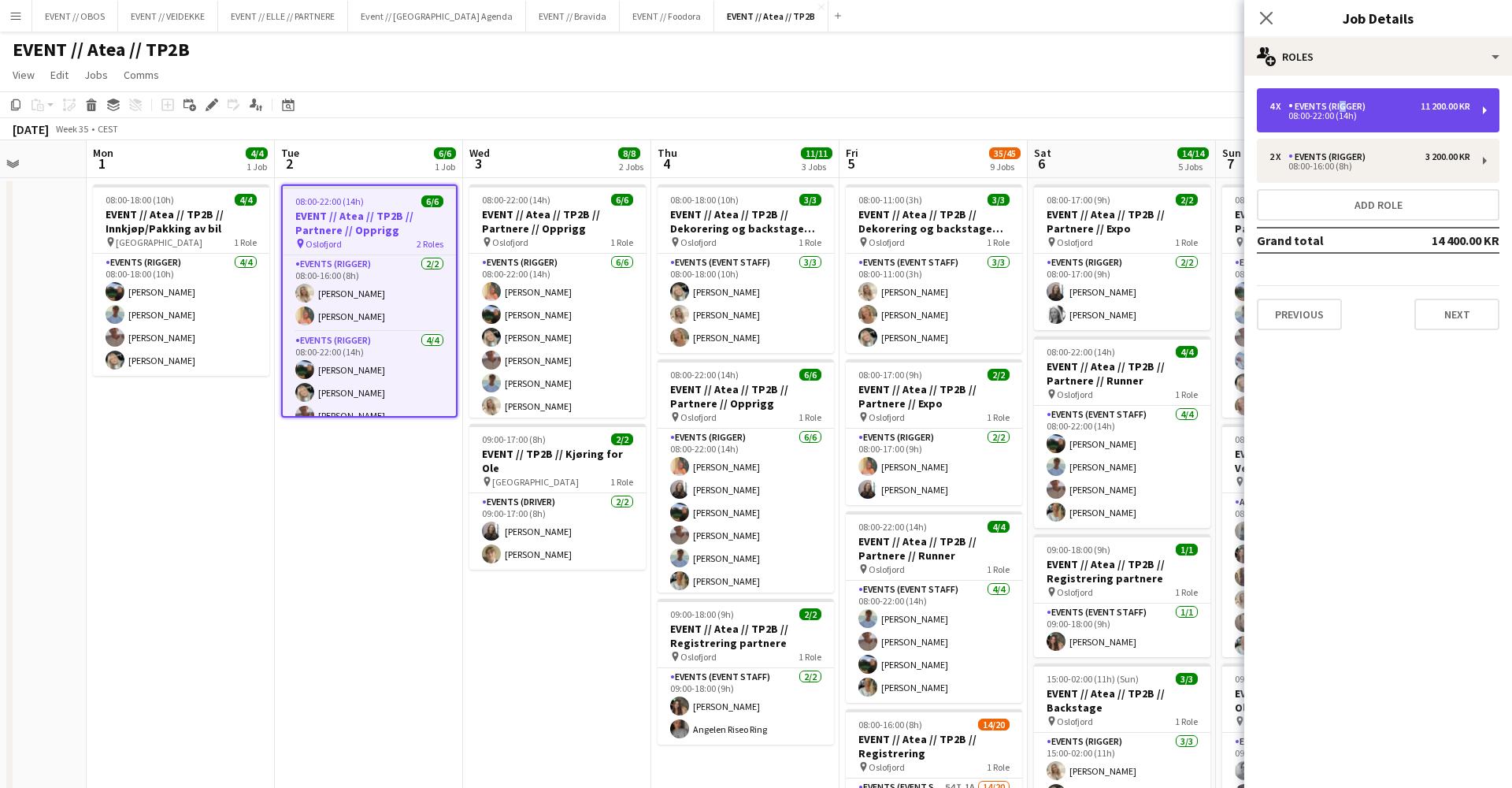
click at [1338, 109] on div "Events (Rigger)" at bounding box center [1331, 106] width 84 height 11
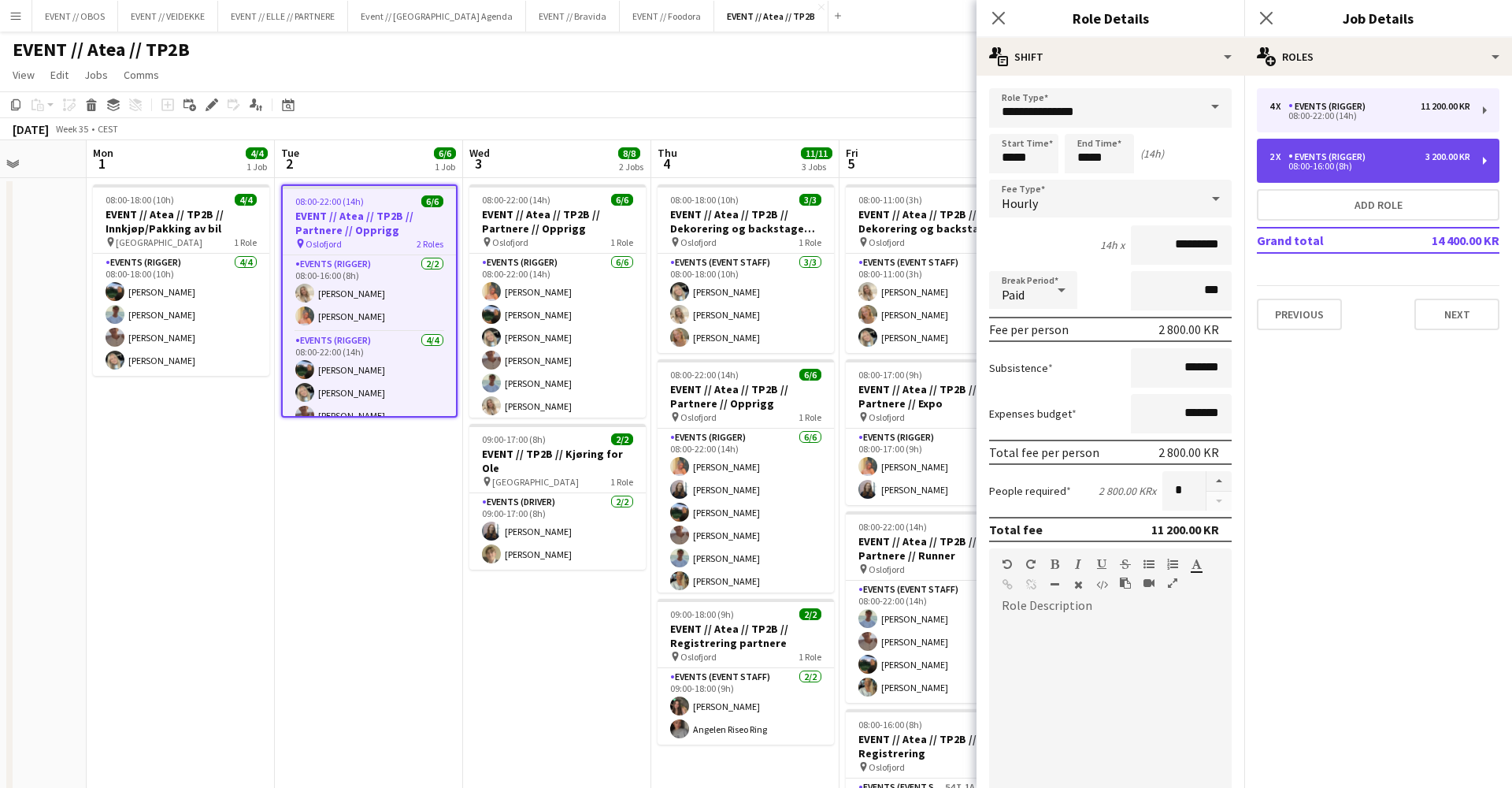
click at [1344, 160] on div "Events (Rigger)" at bounding box center [1331, 157] width 84 height 11
type input "*****"
type input "*"
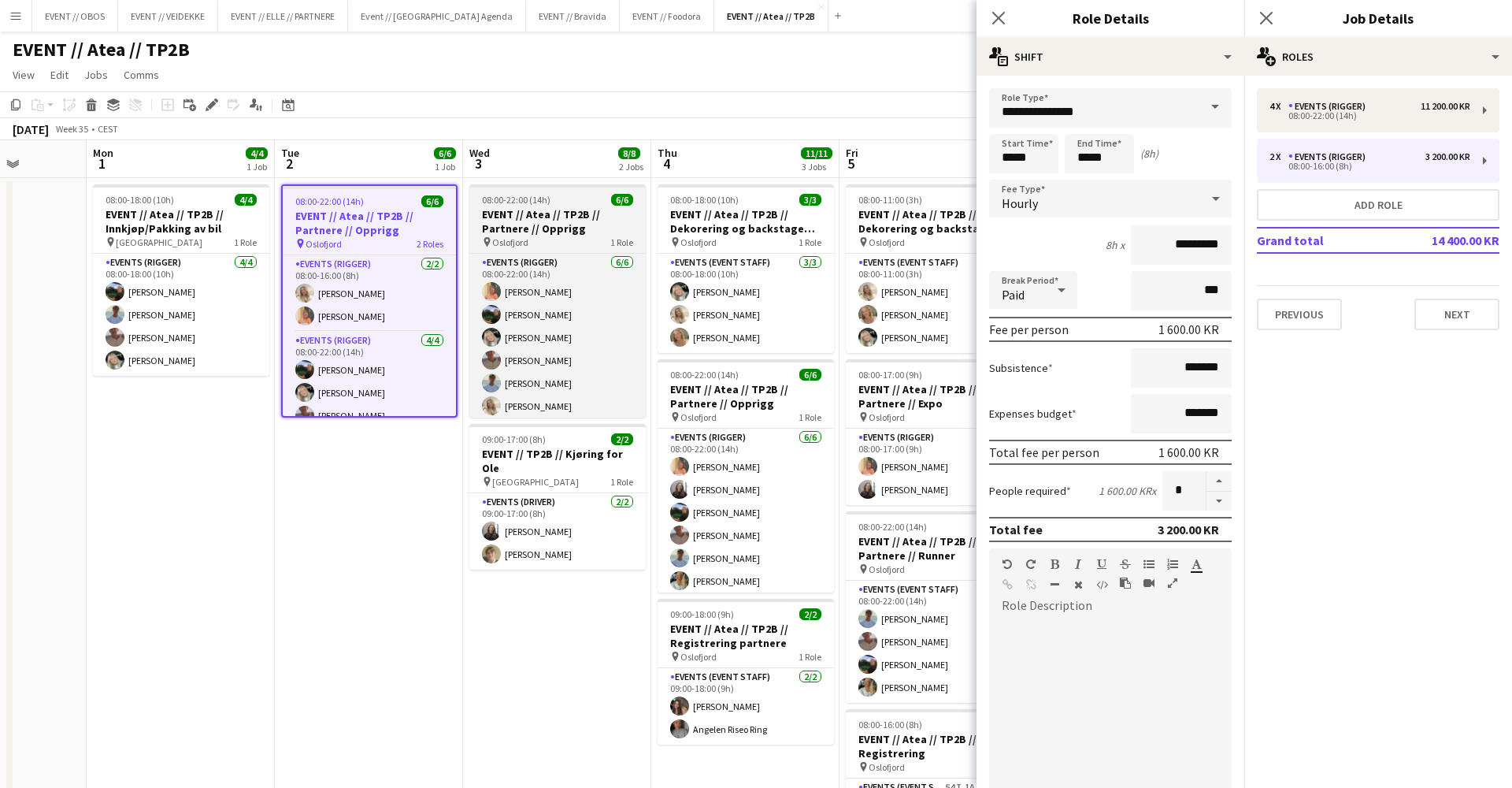
click at [540, 233] on h3 "EVENT // Atea // TP2B // Partnere // Opprigg" at bounding box center [557, 221] width 177 height 28
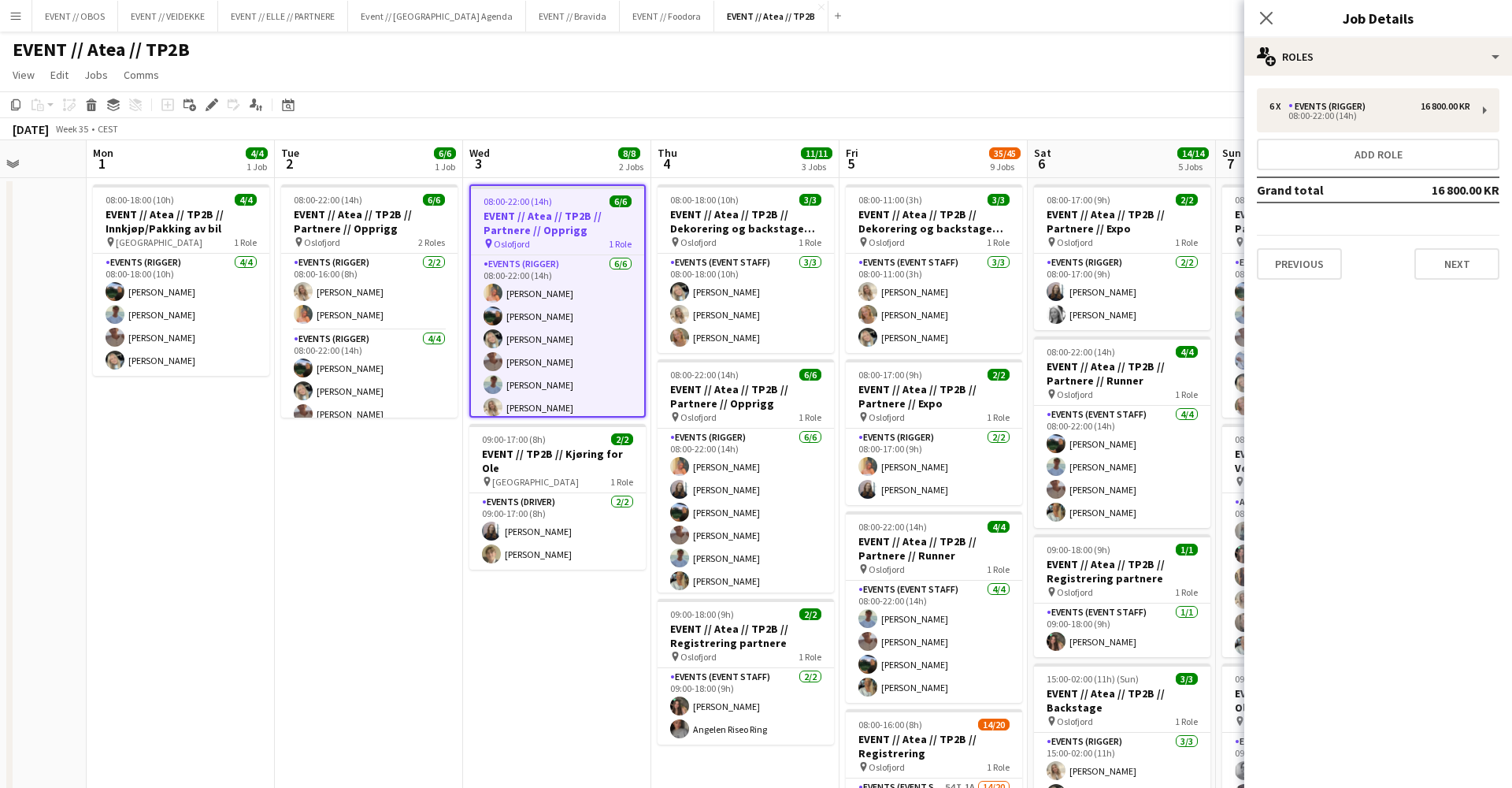
click at [594, 90] on app-page-menu "View Day view expanded Day view collapsed Month view Date picker Jump to today …" at bounding box center [756, 76] width 1512 height 30
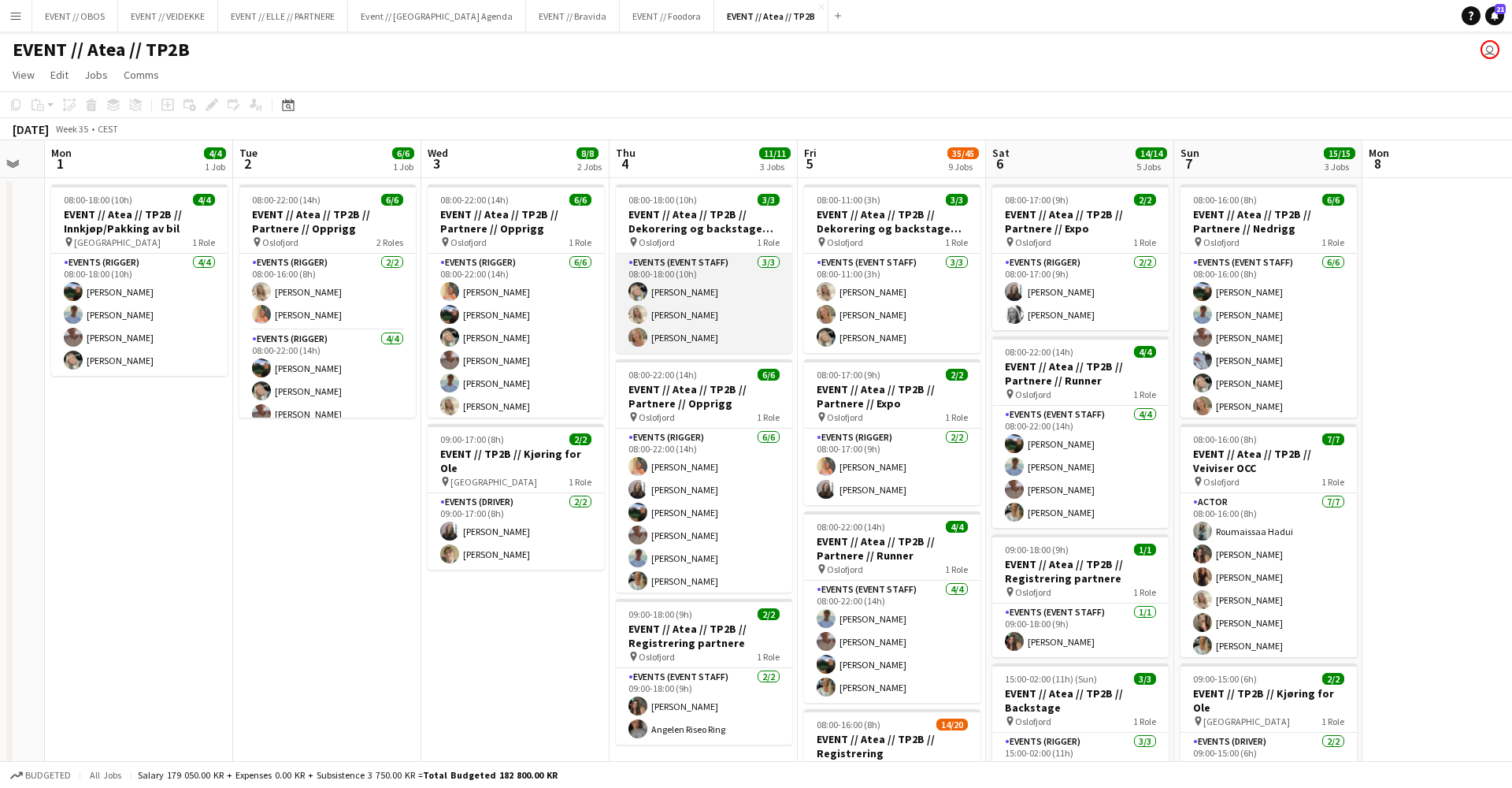
scroll to position [0, 521]
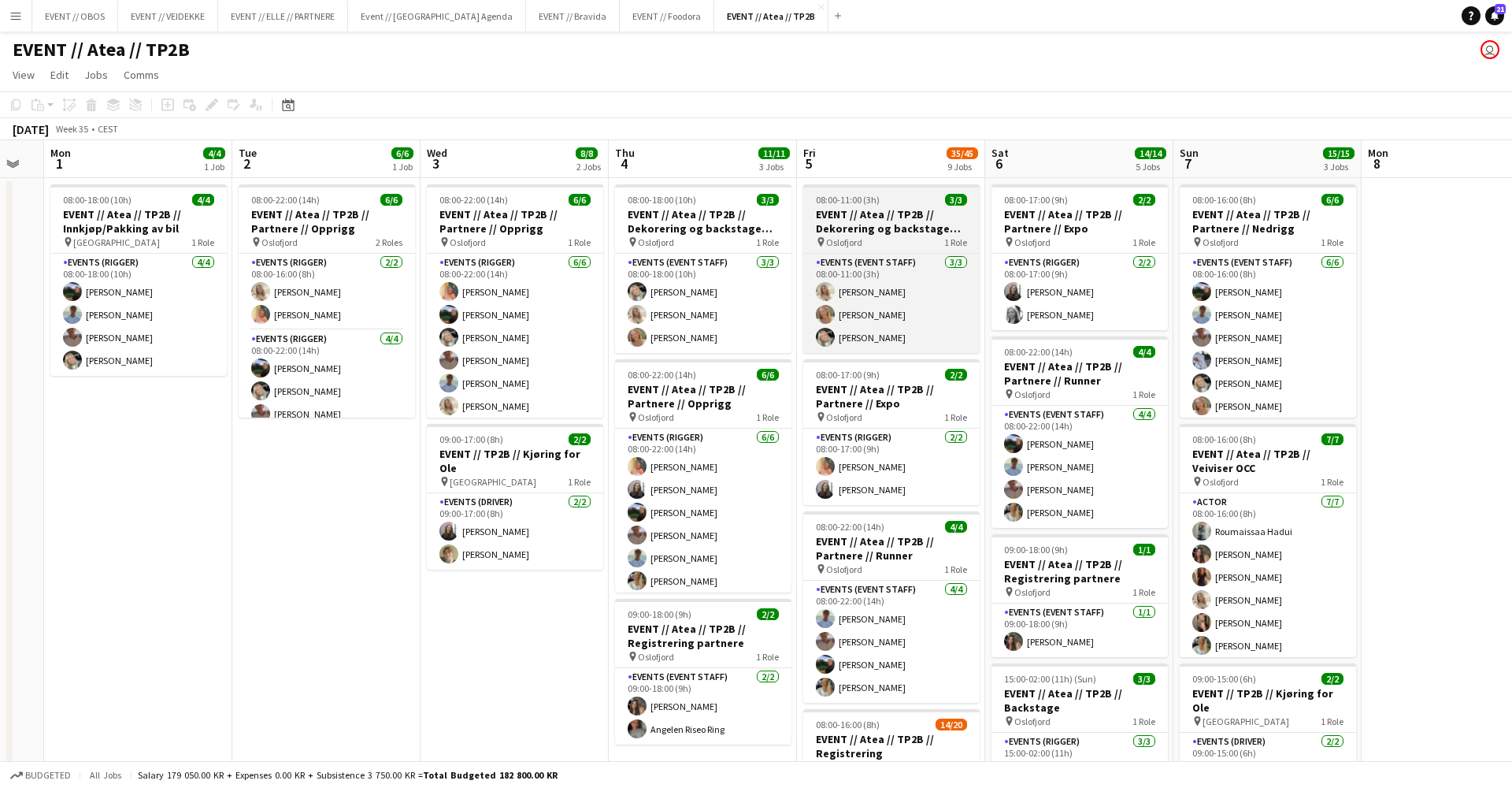
click at [862, 225] on h3 "EVENT // Atea // TP2B // Dekorering og backstage oppsett" at bounding box center [891, 221] width 177 height 28
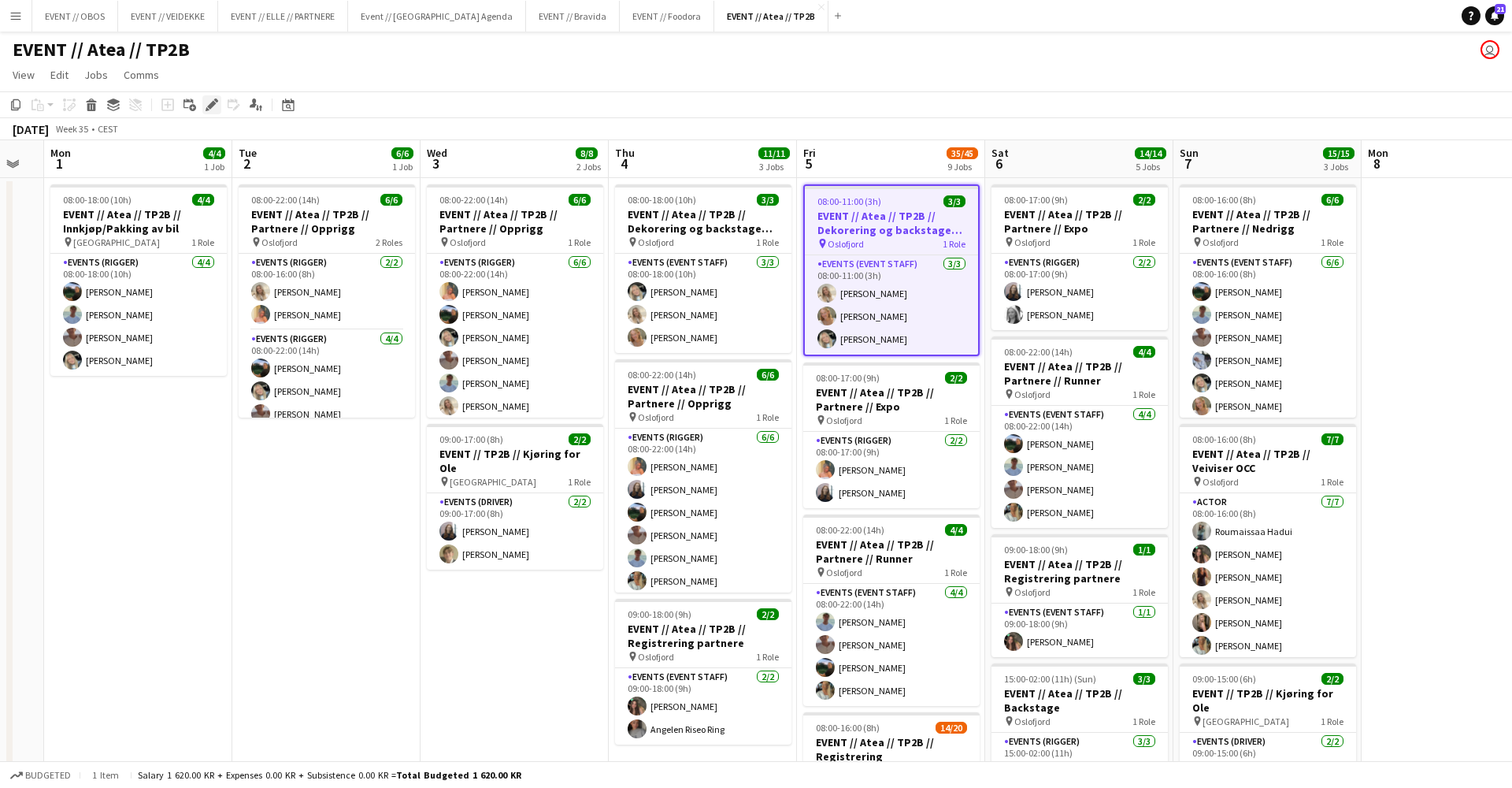
click at [203, 110] on div "Edit" at bounding box center [211, 104] width 19 height 19
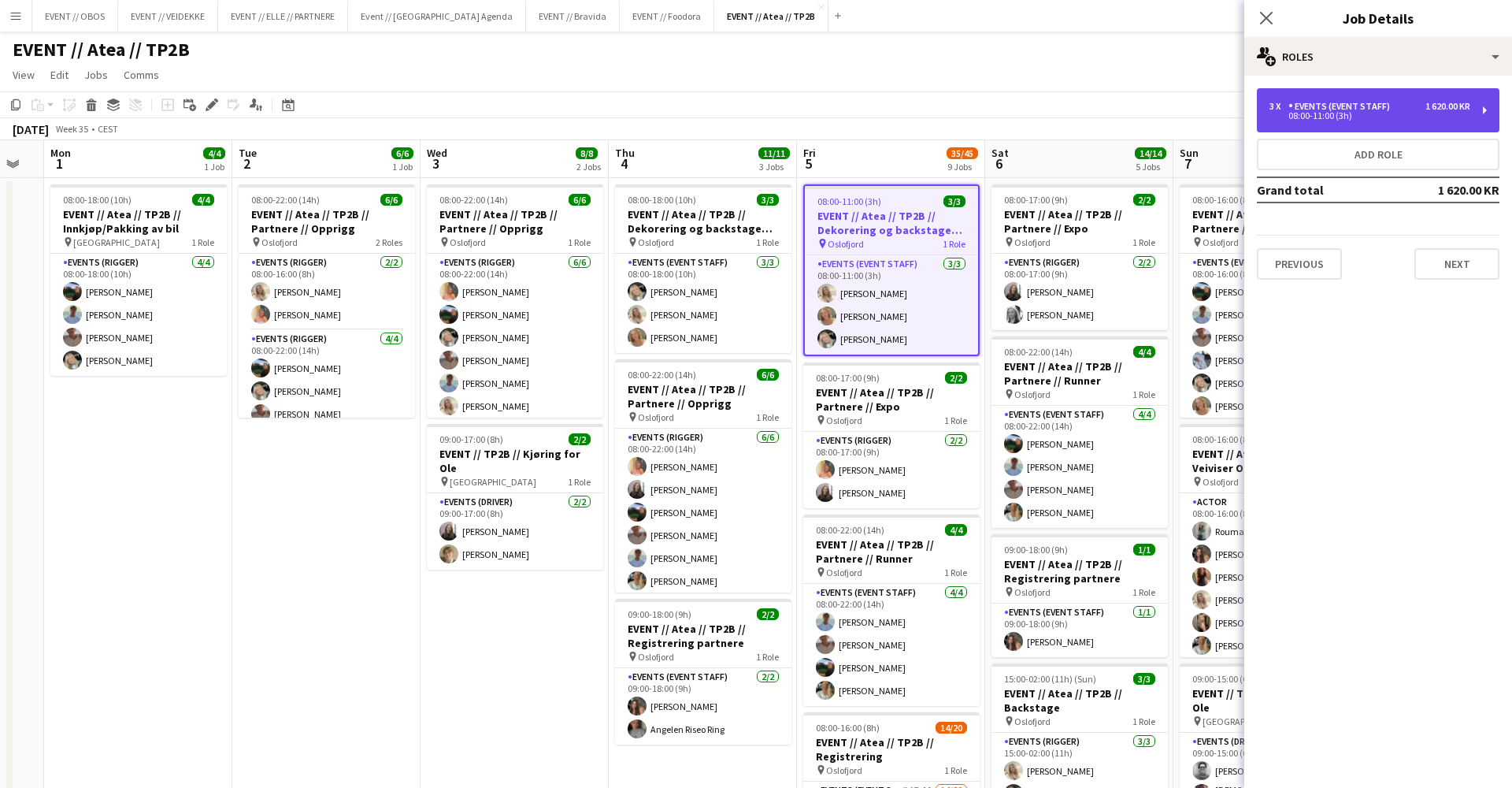
click at [1311, 110] on div "Events (Event Staff)" at bounding box center [1343, 106] width 108 height 11
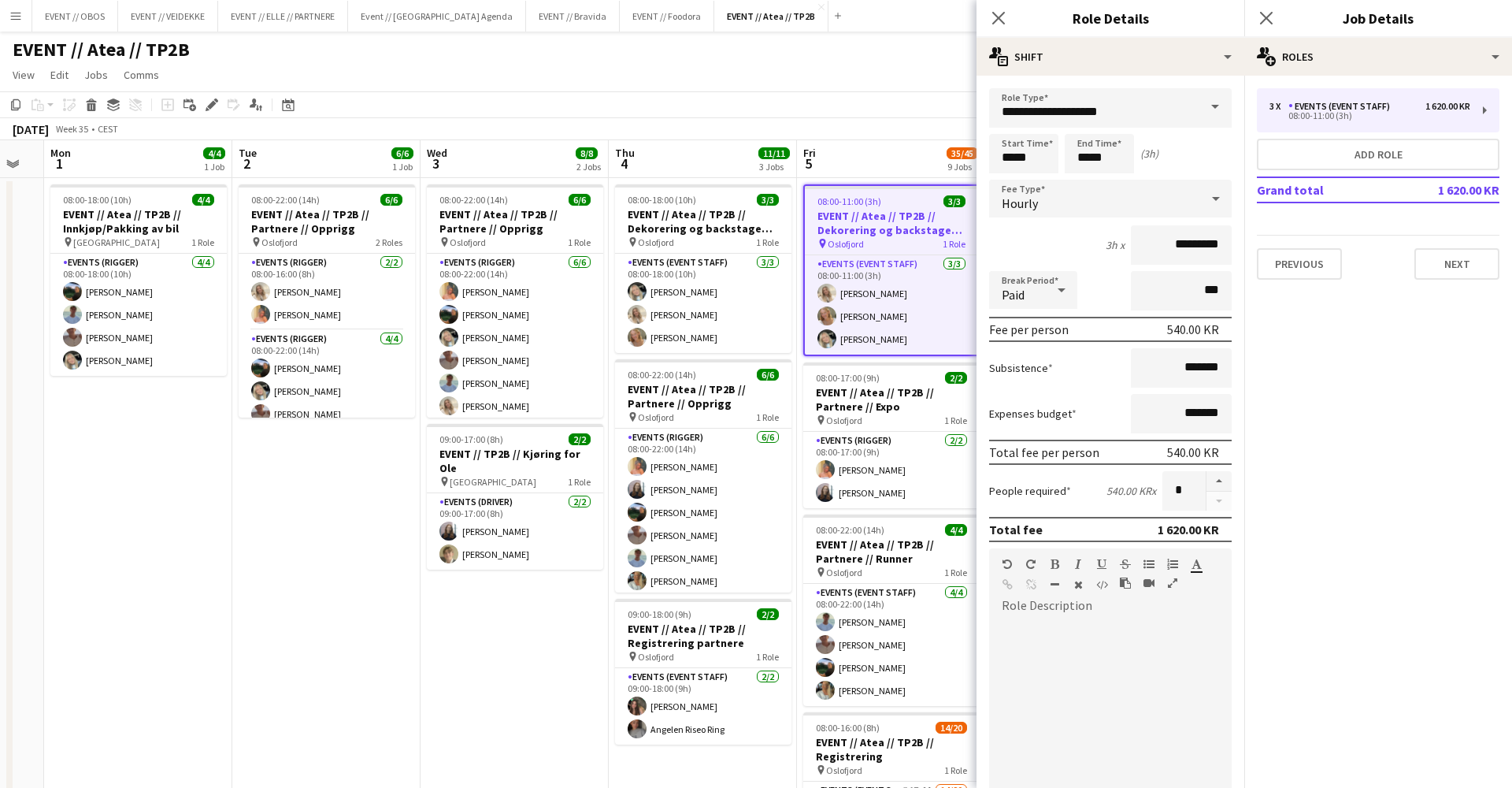
click at [915, 81] on app-page-menu "View Day view expanded Day view collapsed Month view Date picker Jump to today …" at bounding box center [756, 76] width 1512 height 30
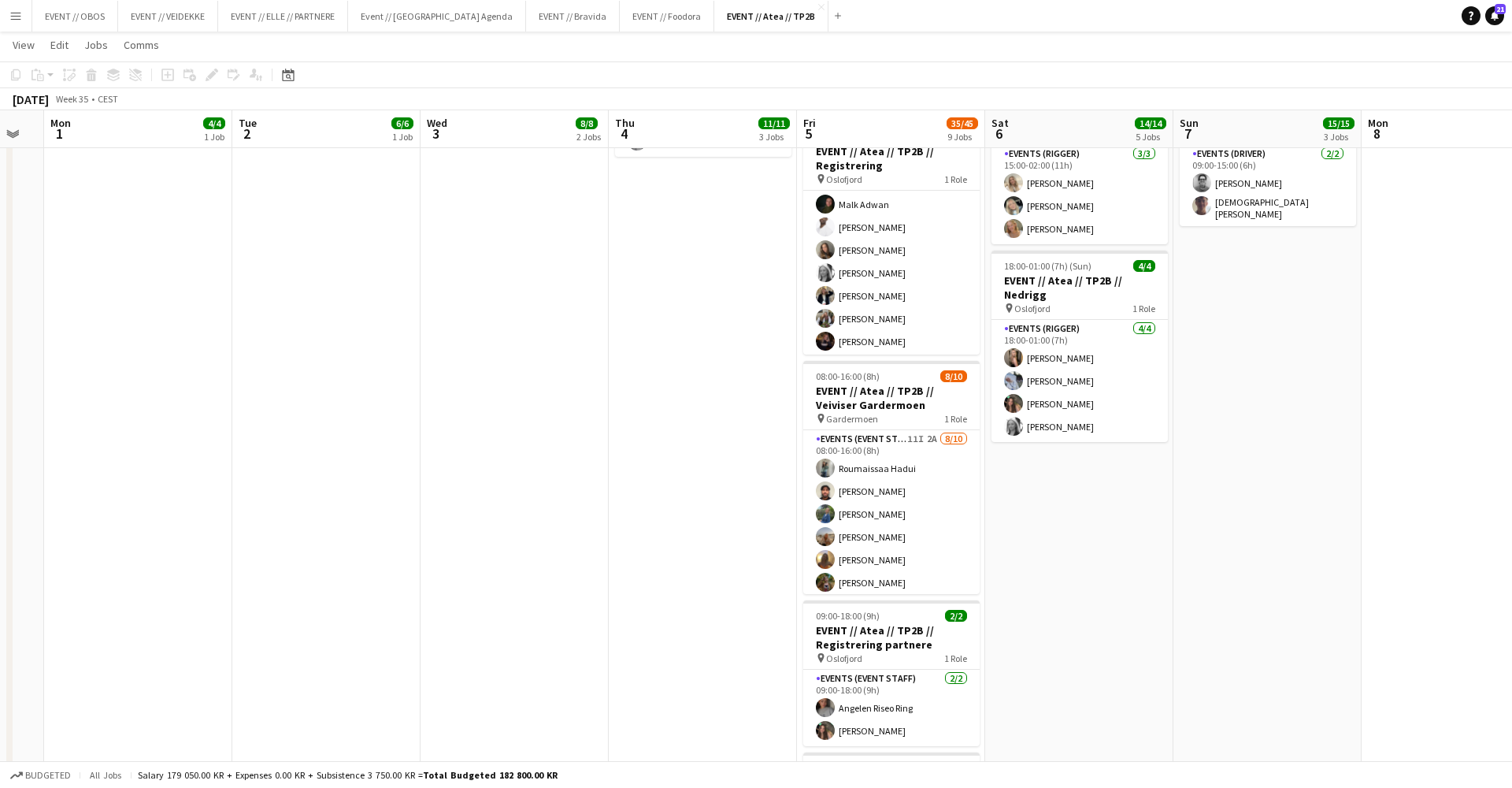
scroll to position [95, 0]
click at [846, 301] on app-card-role "Events (Event Staff) 54I 1A 14/20 08:00-16:00 (8h) Sofia Sgarioto Maria Egeland…" at bounding box center [891, 341] width 177 height 492
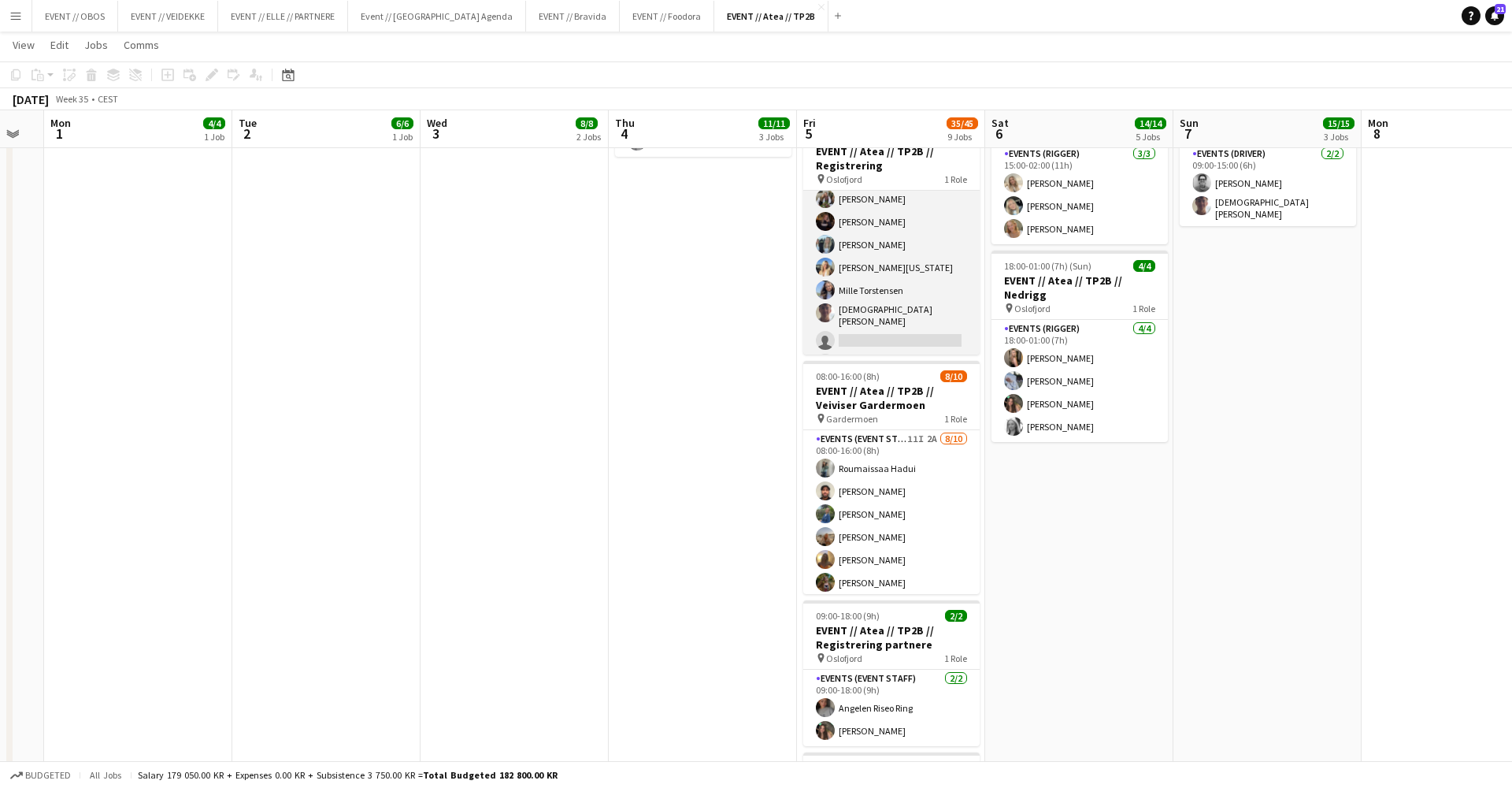
scroll to position [215, 0]
click at [942, 252] on app-card-role "Events (Event Staff) 54I 1A 14/20 08:00-16:00 (8h) Sofia Sgarioto Maria Egeland…" at bounding box center [891, 223] width 177 height 492
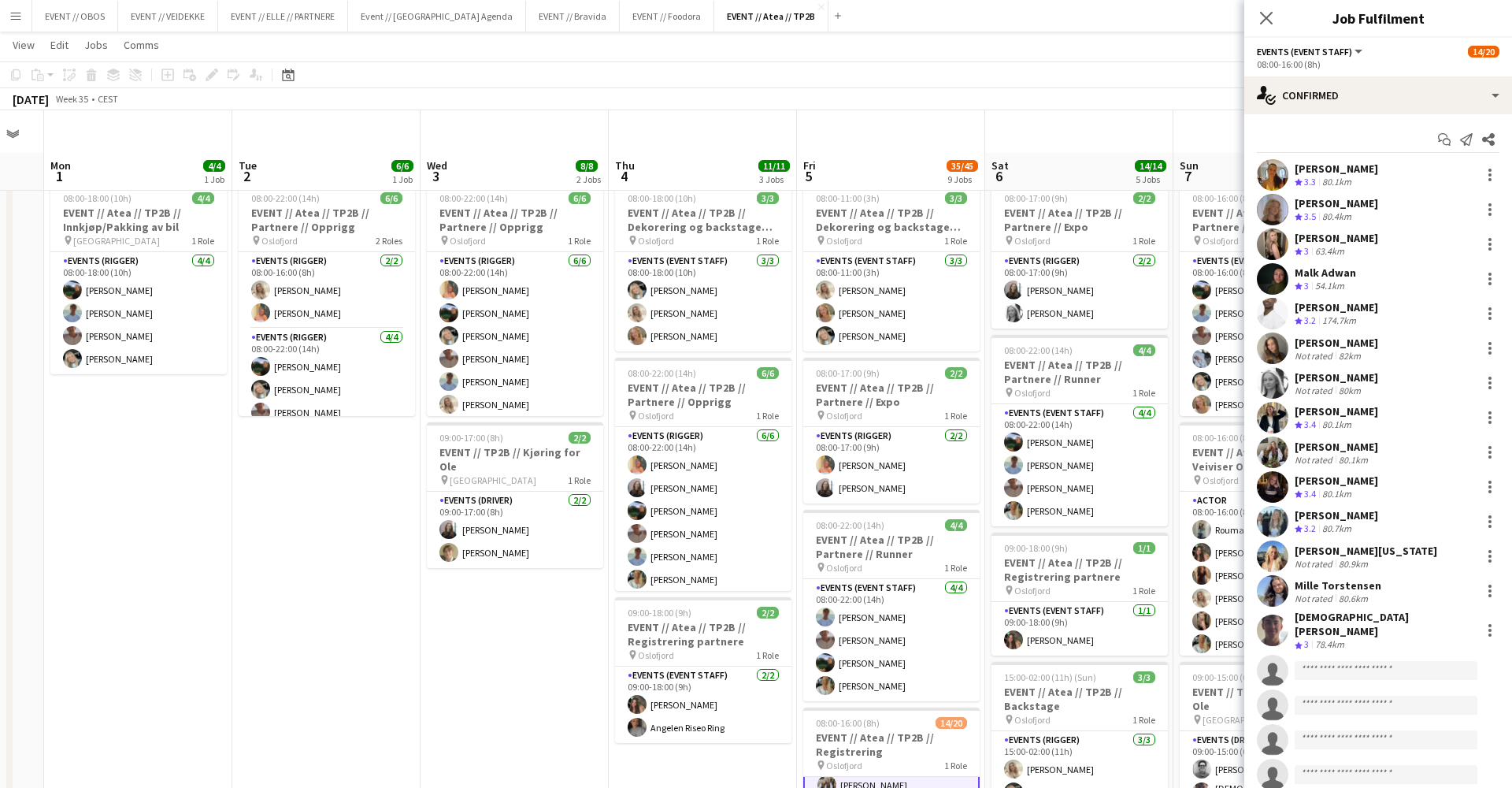
scroll to position [488, 0]
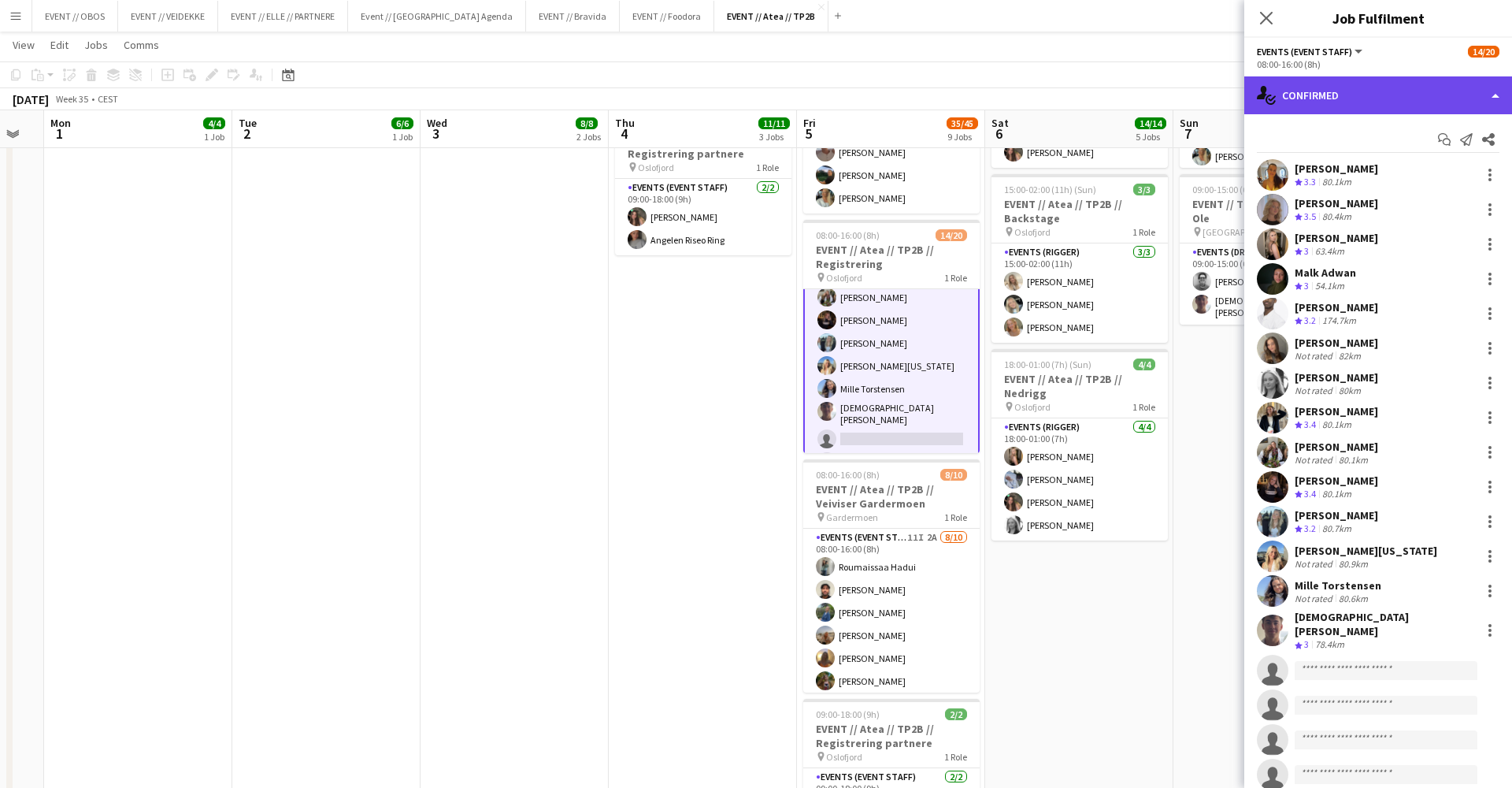
click at [1310, 114] on div "single-neutral-actions-check-2 Confirmed" at bounding box center [1378, 95] width 268 height 38
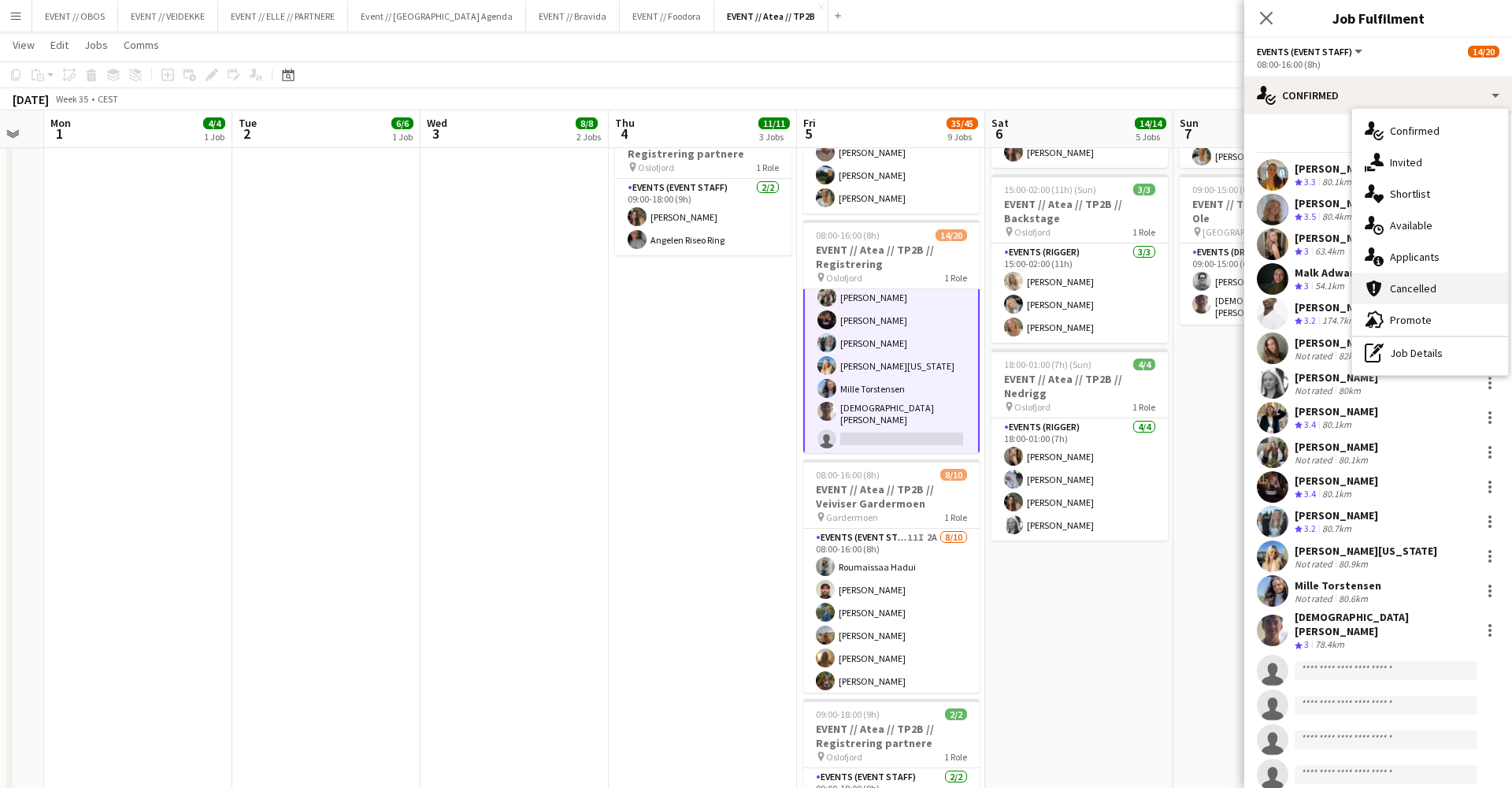
click at [1408, 299] on div "cancellation Cancelled" at bounding box center [1430, 288] width 156 height 31
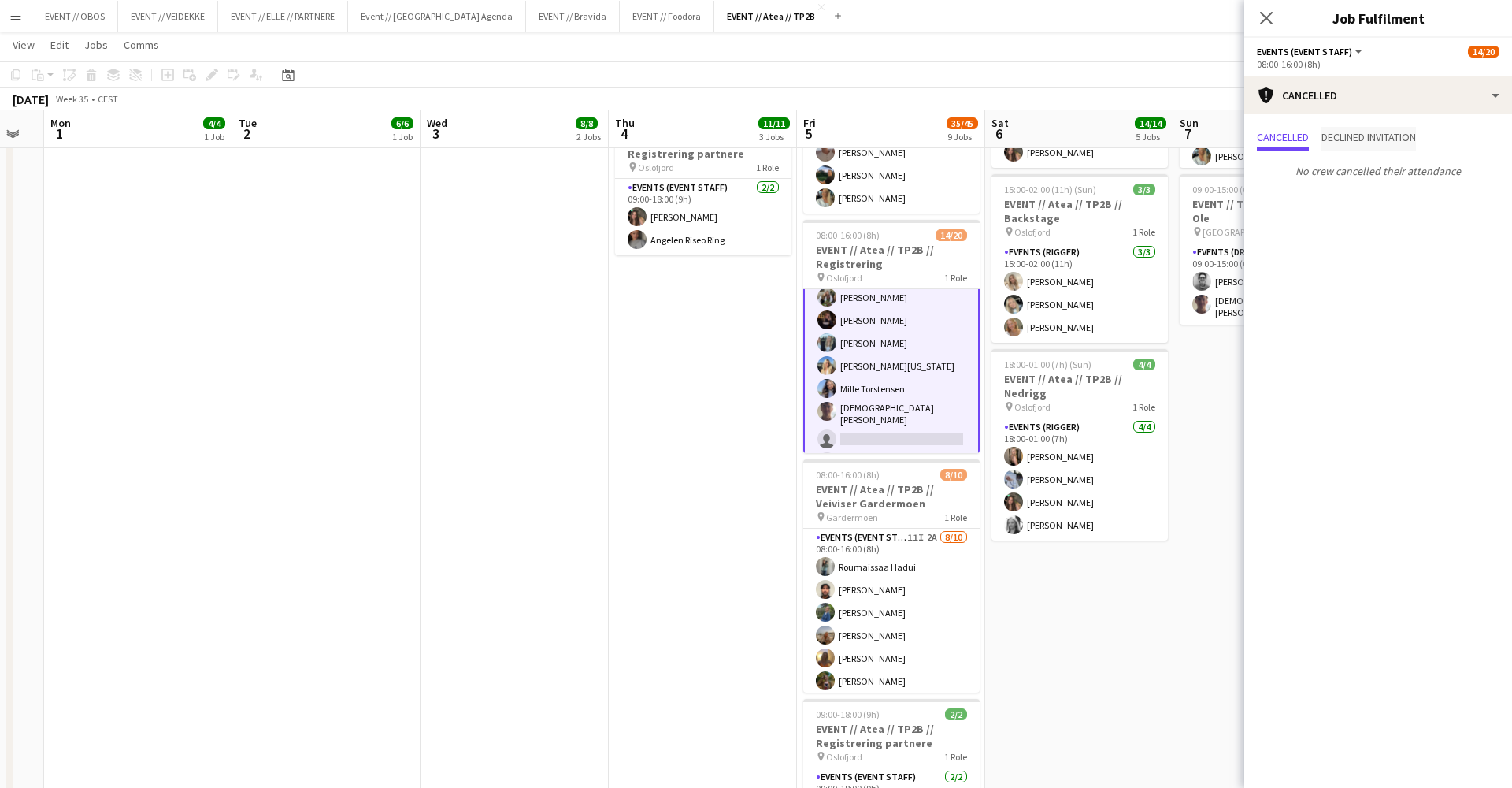
click at [1336, 136] on span "Declined invitation" at bounding box center [1368, 137] width 94 height 11
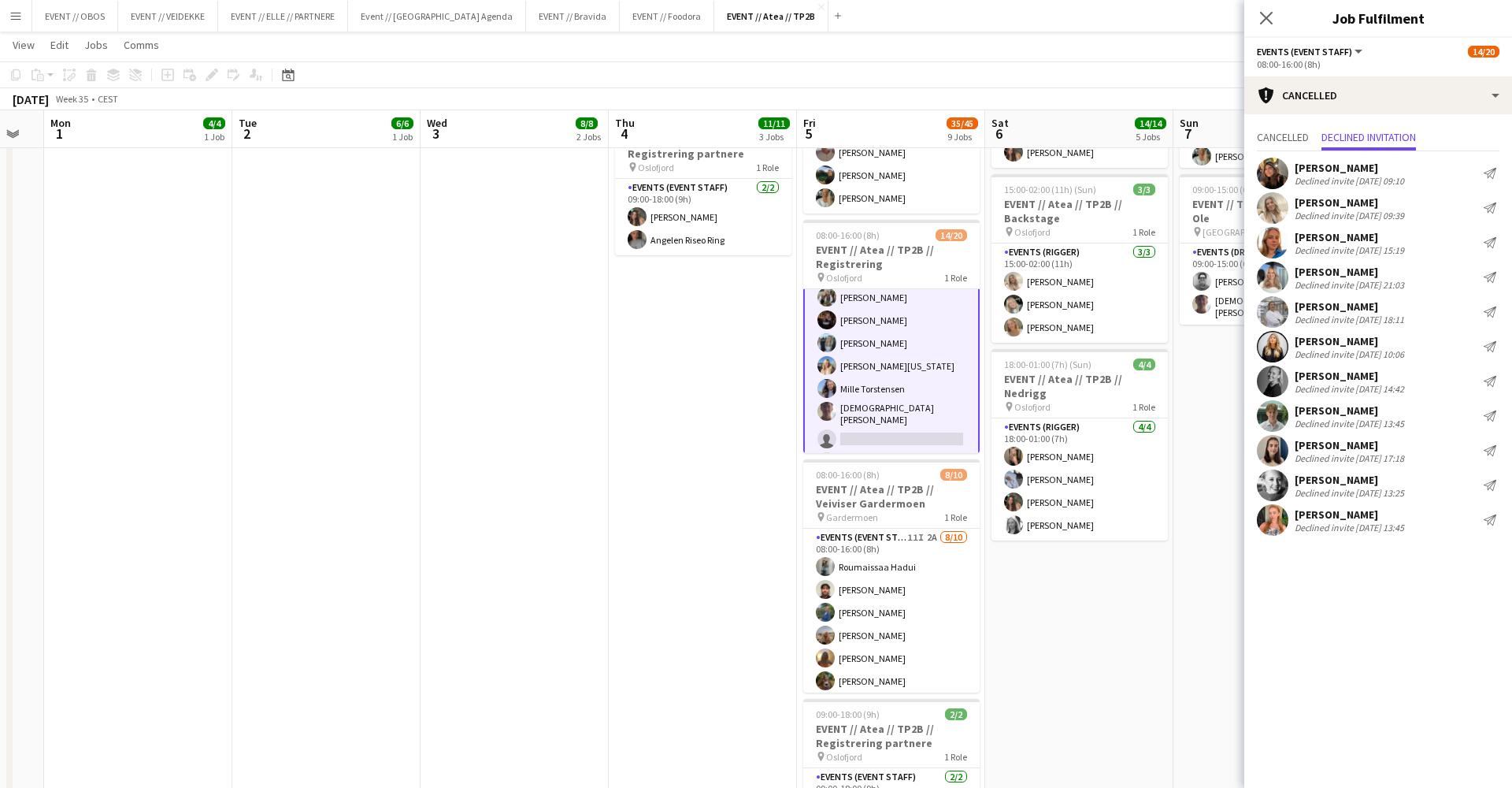
click at [1100, 576] on app-date-cell "08:00-17:00 (9h) 2/2 EVENT // Atea // TP2B // Partnere // Expo pin Oslofjord 1 …" at bounding box center [1079, 492] width 188 height 1607
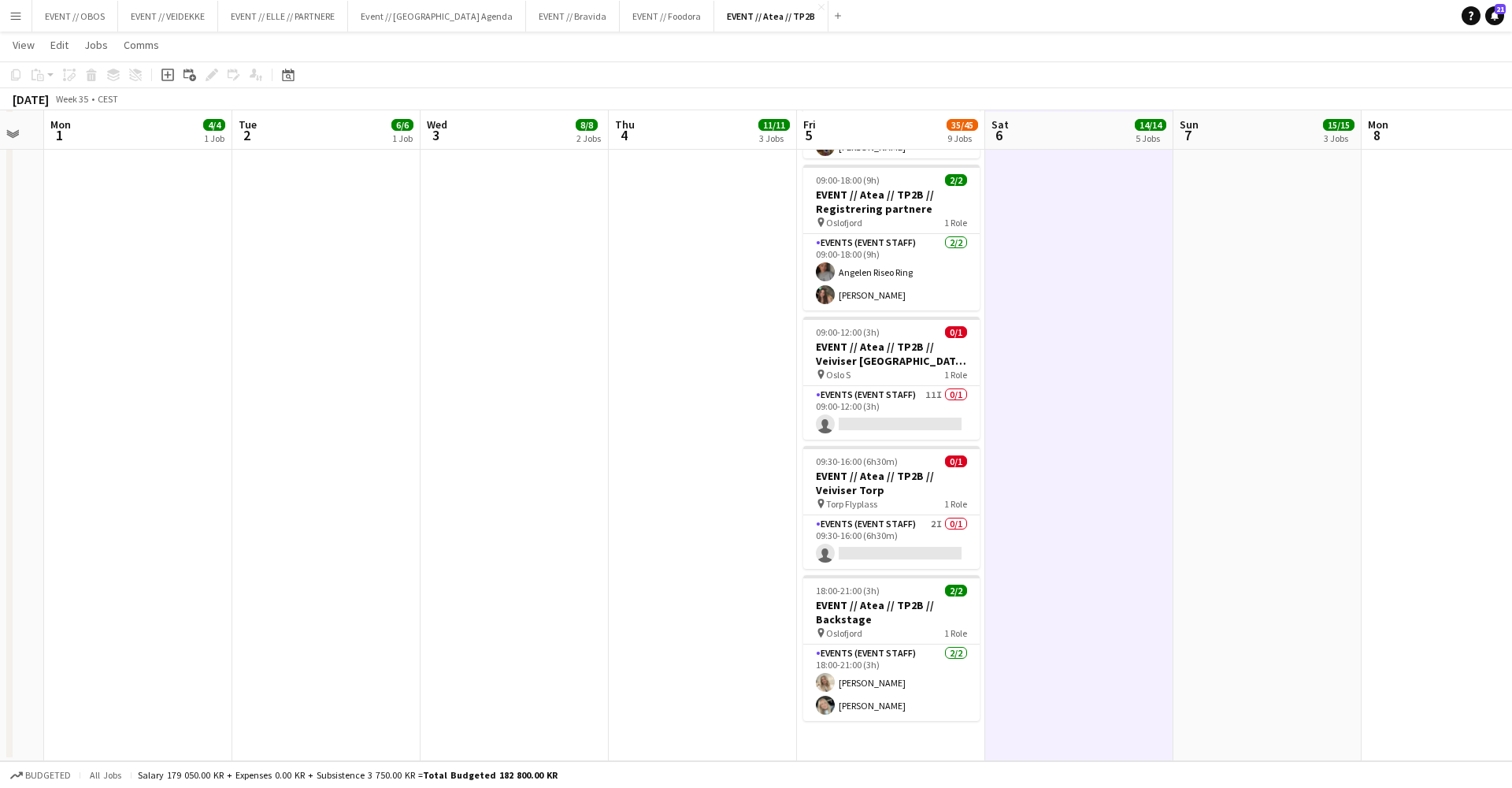
scroll to position [1022, 0]
click at [842, 408] on app-card-role "Events (Event Staff) 11I 0/1 09:00-12:00 (3h) single-neutral-actions" at bounding box center [891, 413] width 177 height 53
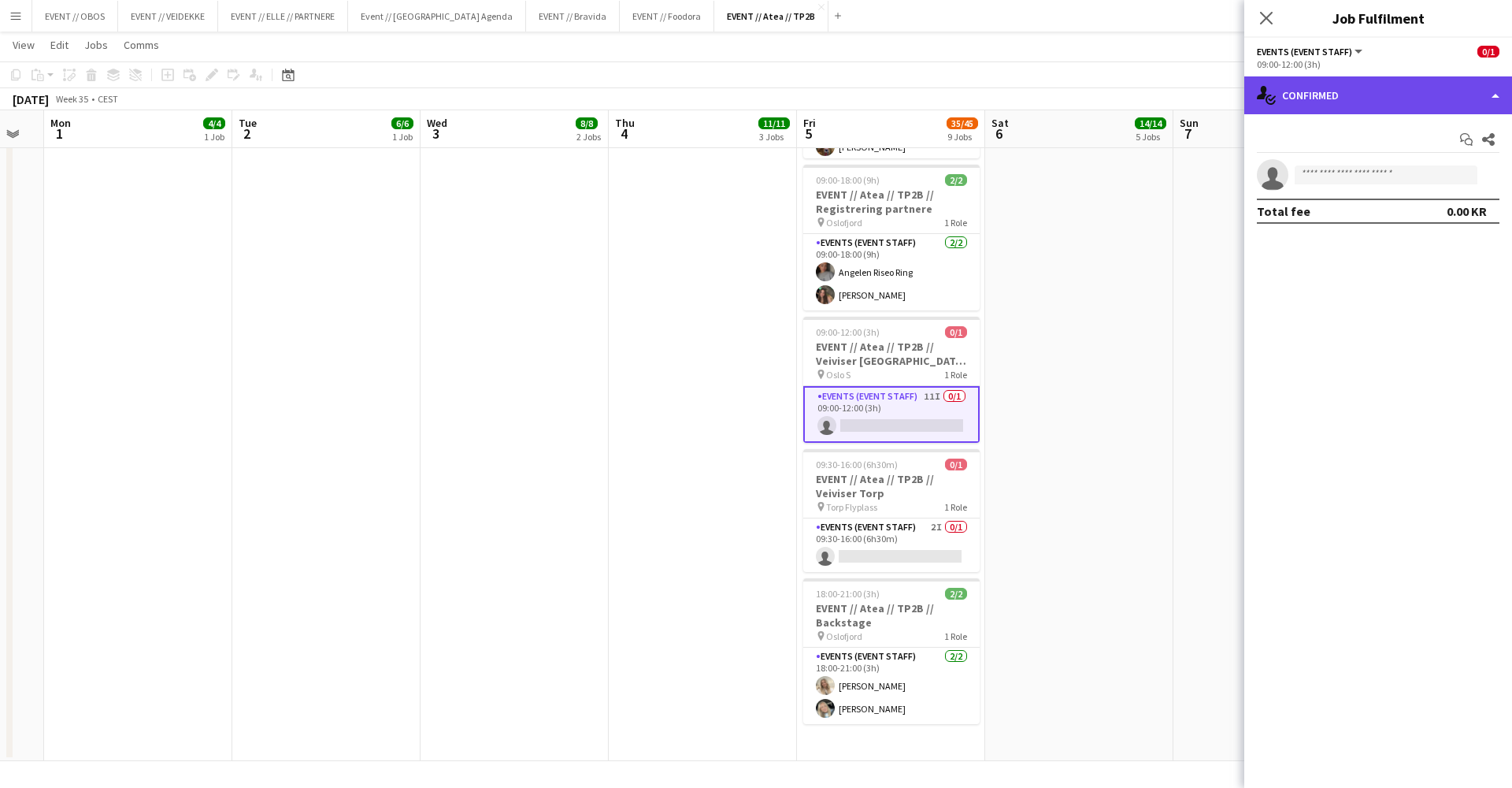
click at [1268, 87] on icon "single-neutral-actions-check-2" at bounding box center [1266, 94] width 19 height 19
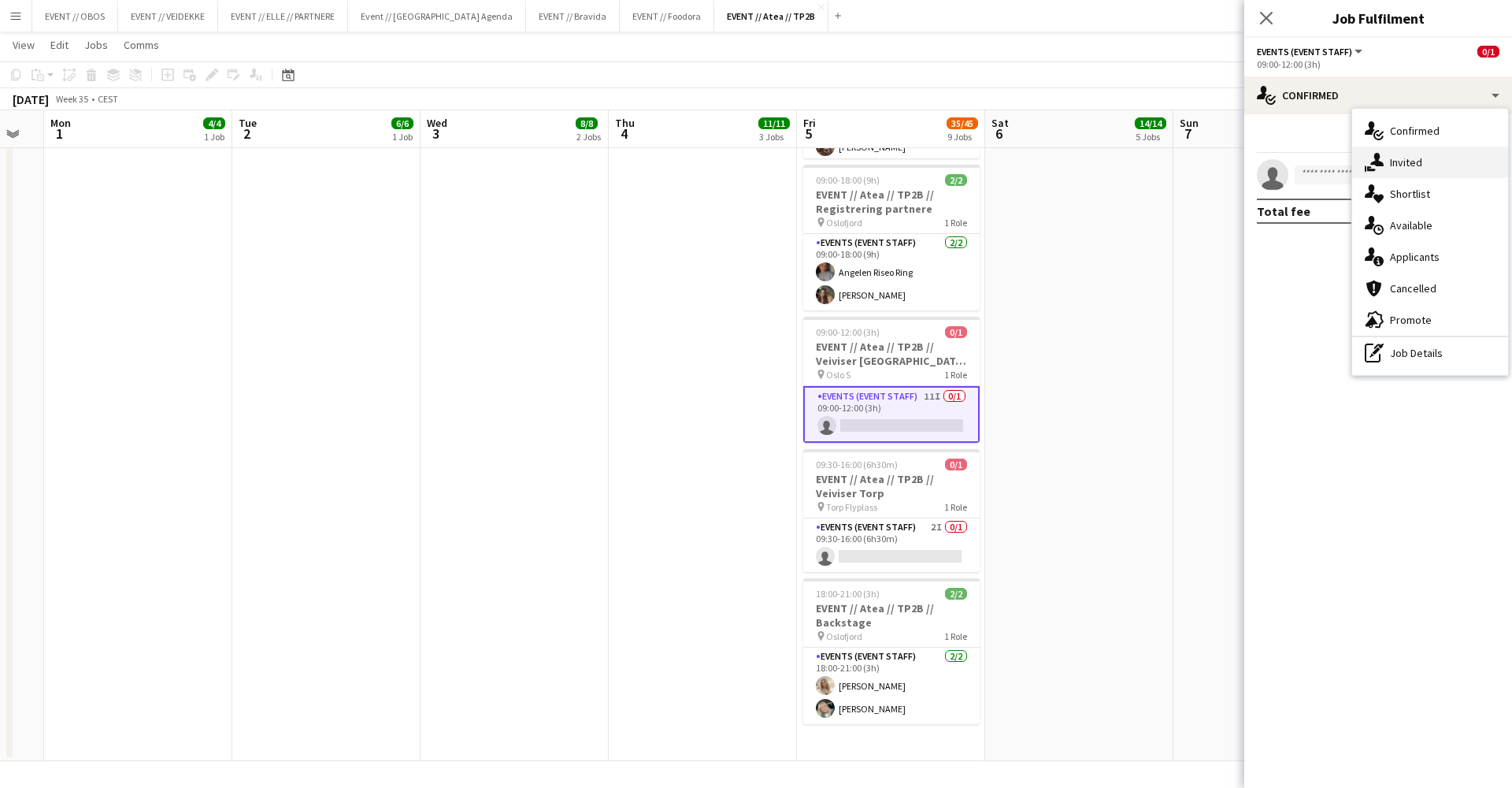
click at [1415, 163] on div "single-neutral-actions-share-1 Invited" at bounding box center [1430, 162] width 156 height 31
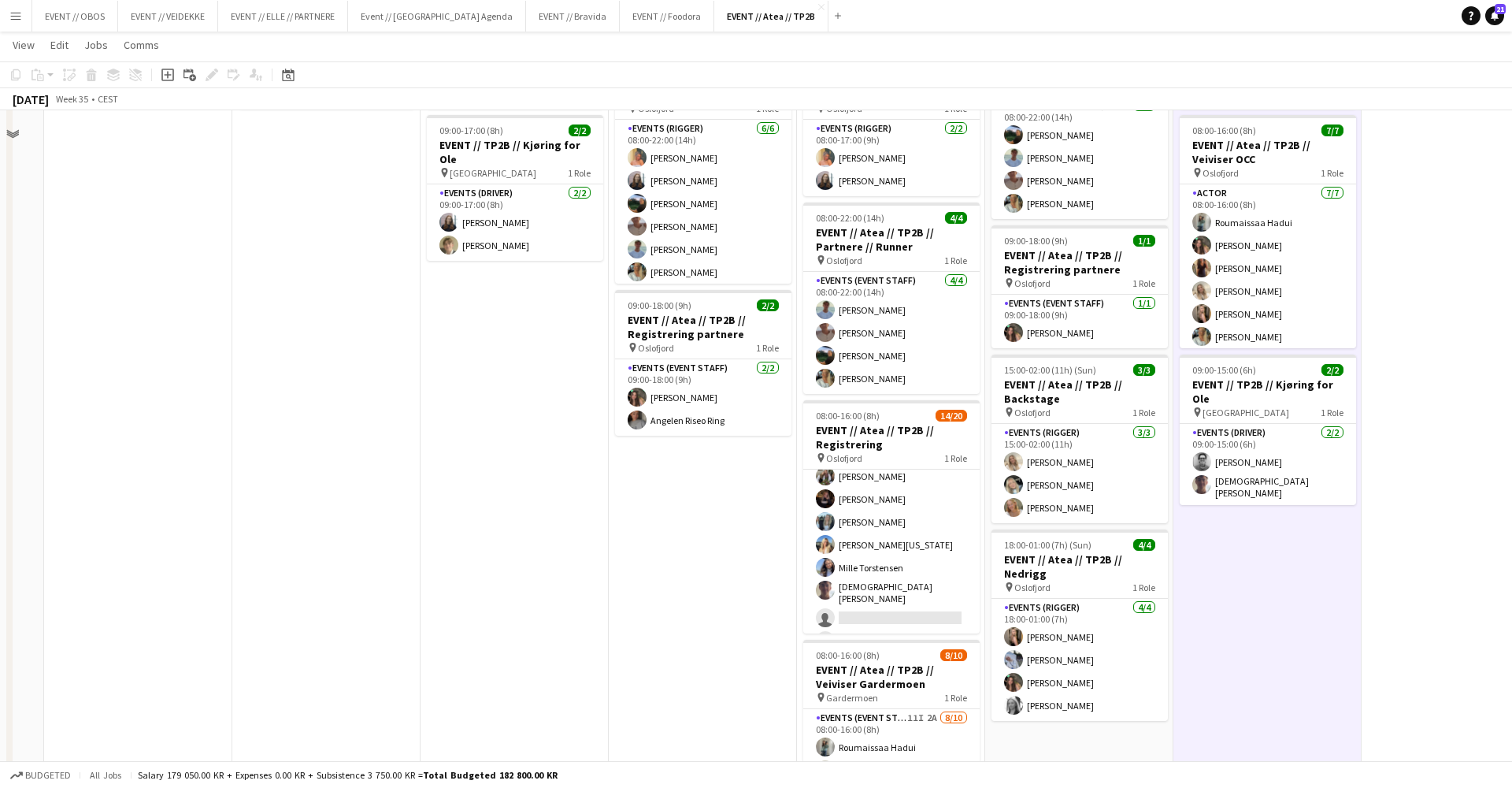
scroll to position [366, 0]
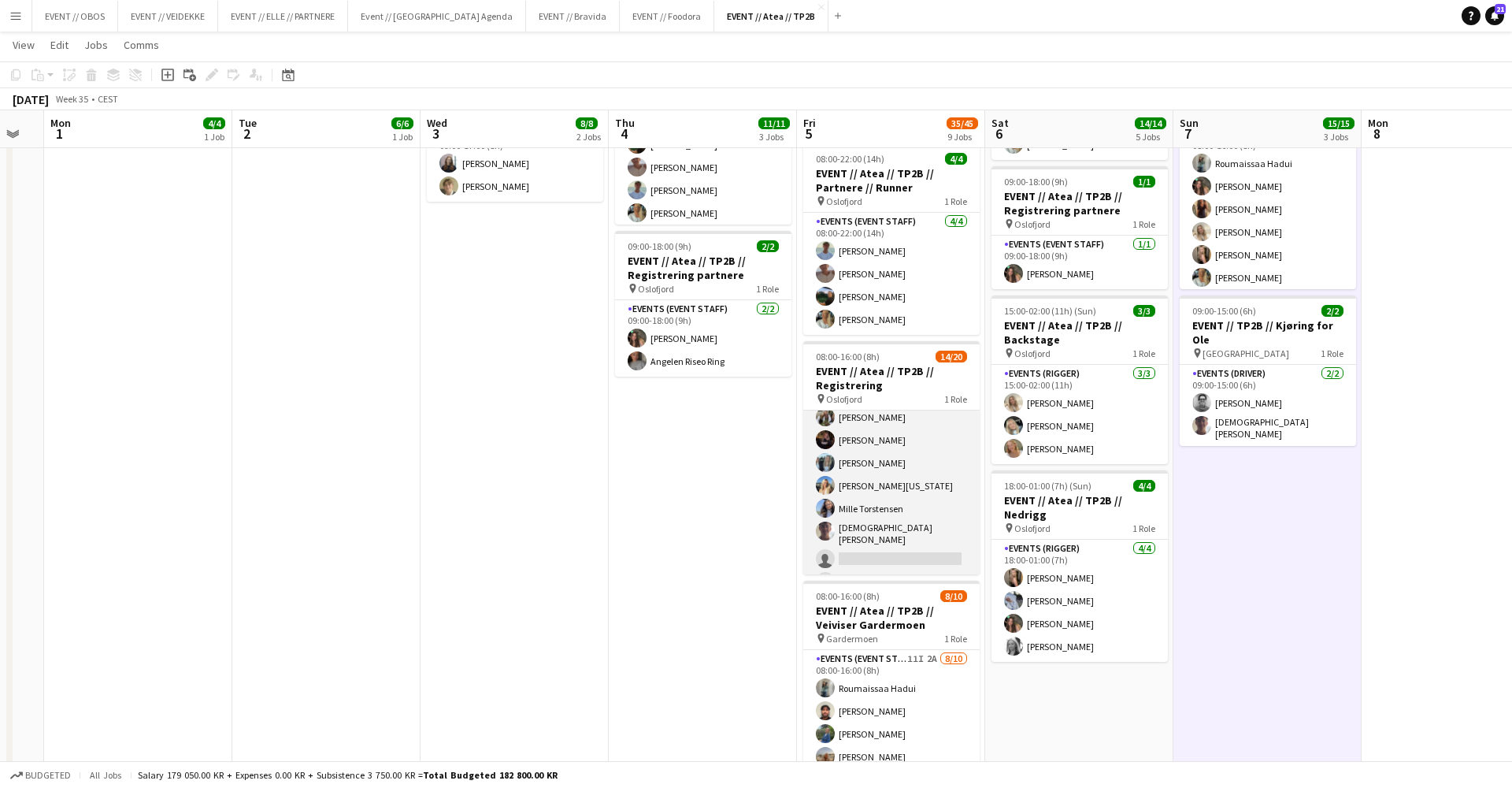
click at [841, 470] on app-card-role "Events (Event Staff) 54I 1A 14/20 08:00-16:00 (8h) Sofia Sgarioto Maria Egeland…" at bounding box center [891, 442] width 177 height 492
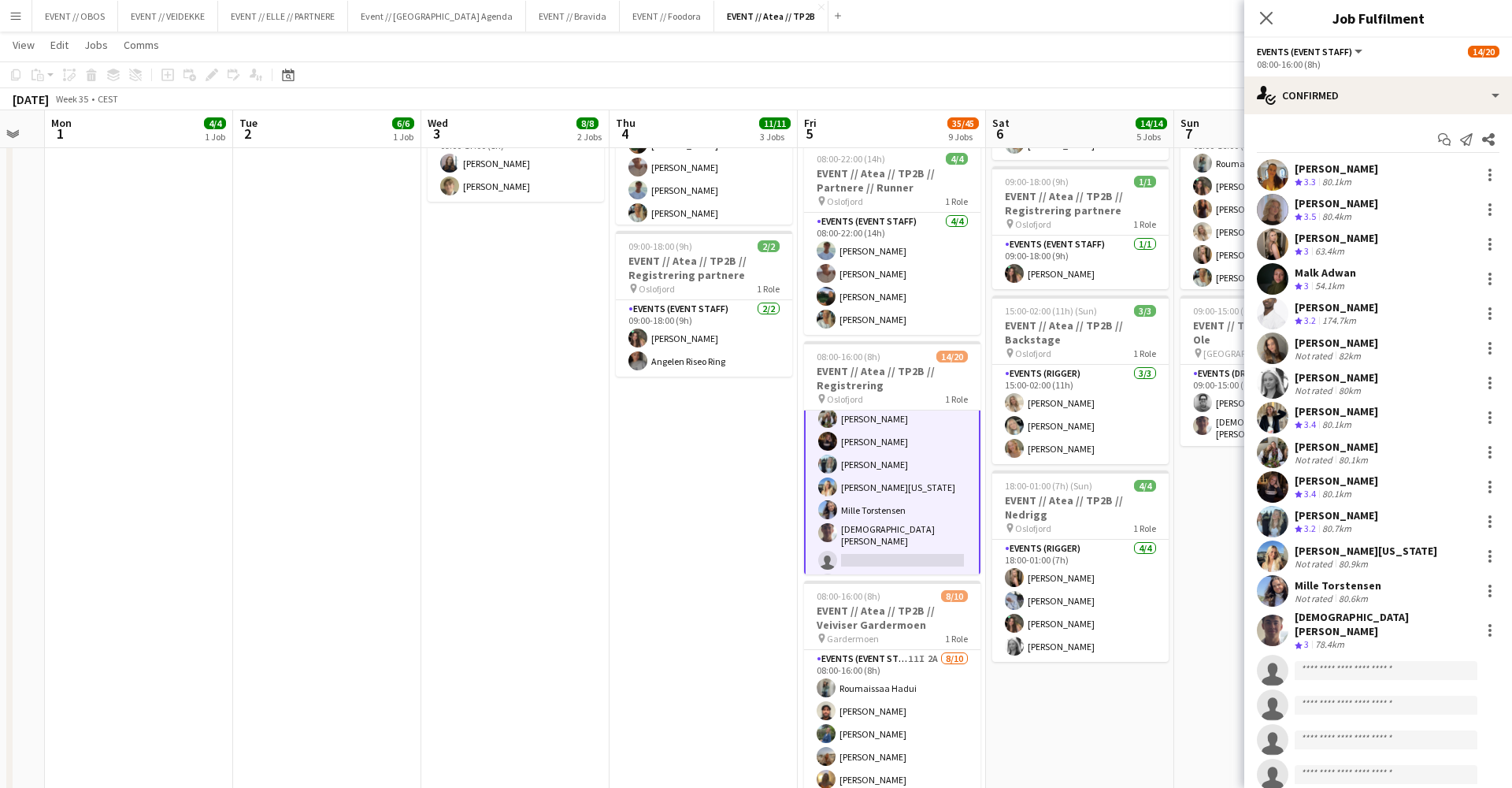
click at [843, 501] on app-card-role "Events (Event Staff) 54I 1A 14/20 08:00-16:00 (8h) Sofia Sgarioto Maria Egeland…" at bounding box center [892, 444] width 177 height 495
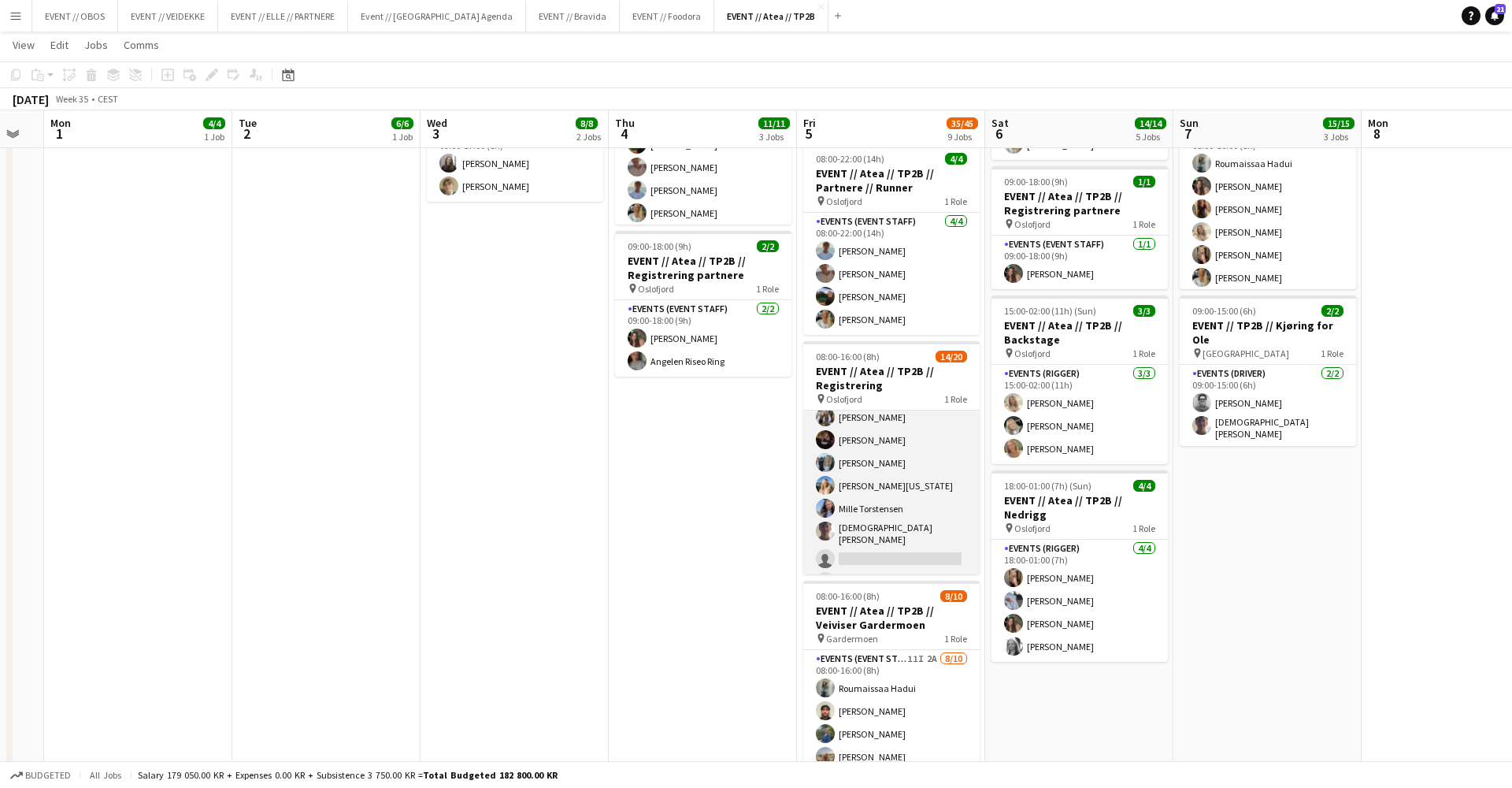
click at [843, 501] on app-card-role "Events (Event Staff) 54I 1A 14/20 08:00-16:00 (8h) Sofia Sgarioto Maria Egeland…" at bounding box center [891, 442] width 177 height 492
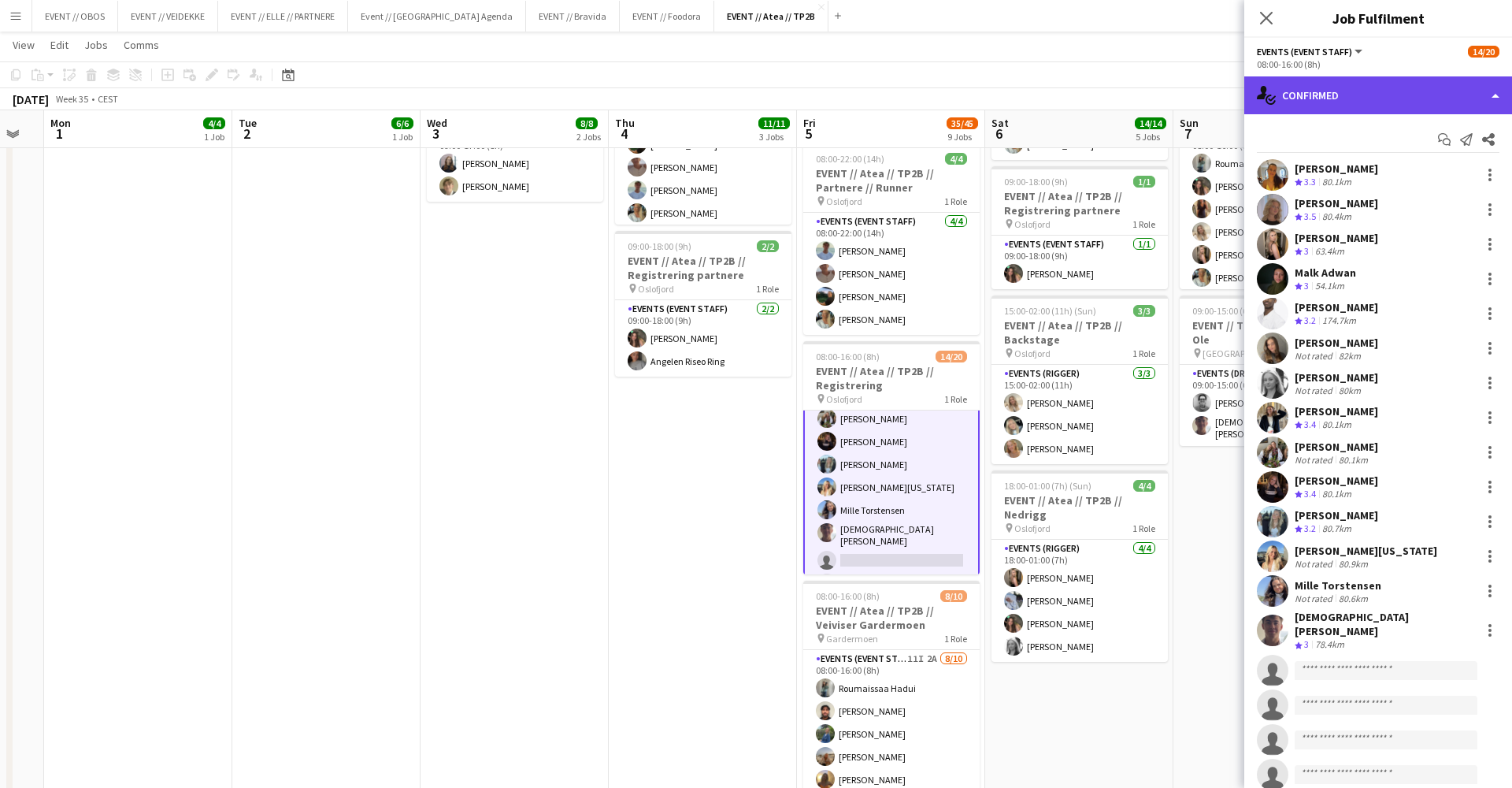
click at [1252, 89] on div "single-neutral-actions-check-2 Confirmed" at bounding box center [1378, 95] width 268 height 38
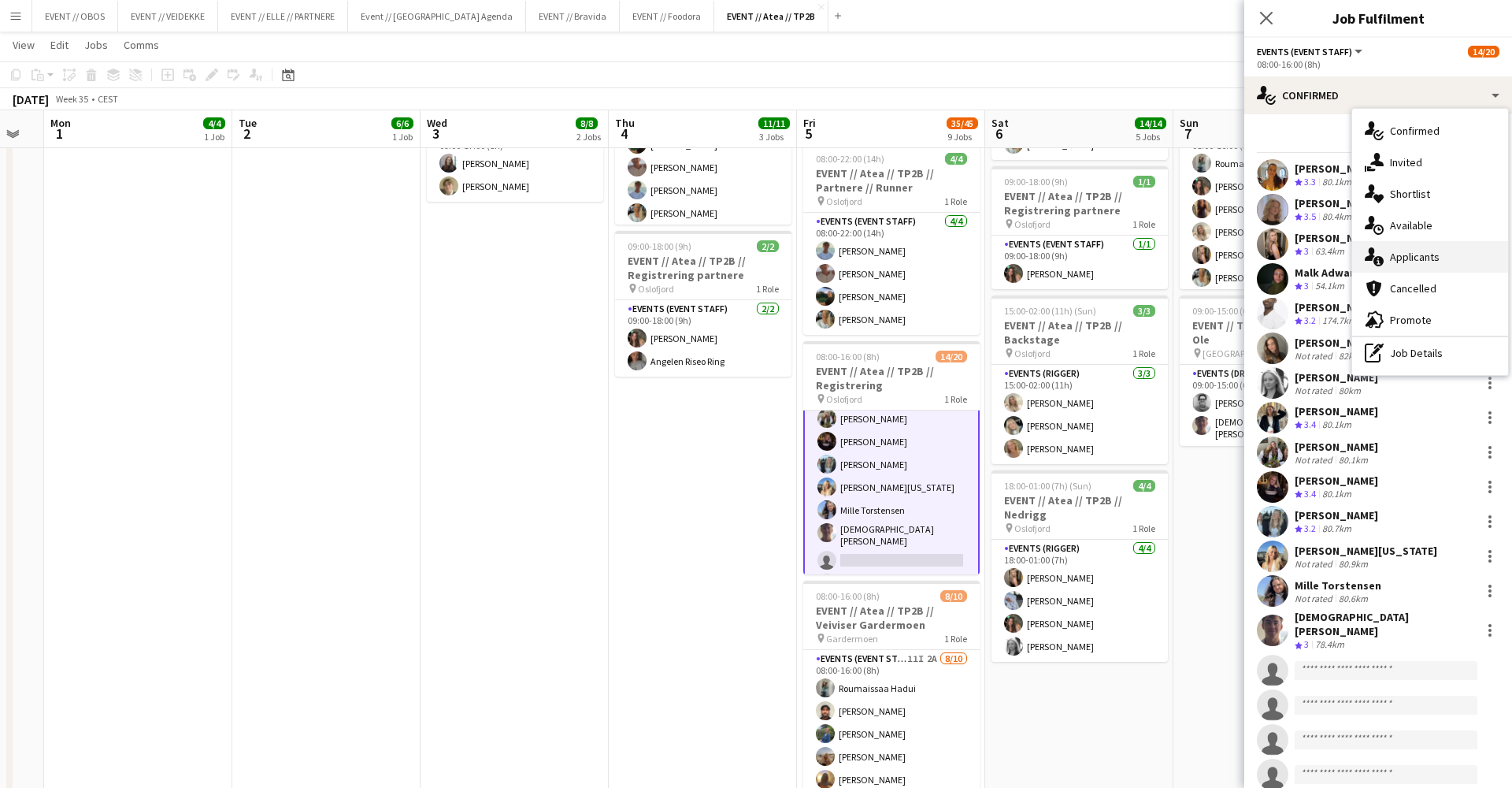
click at [1389, 249] on div "single-neutral-actions-information Applicants" at bounding box center [1430, 256] width 156 height 31
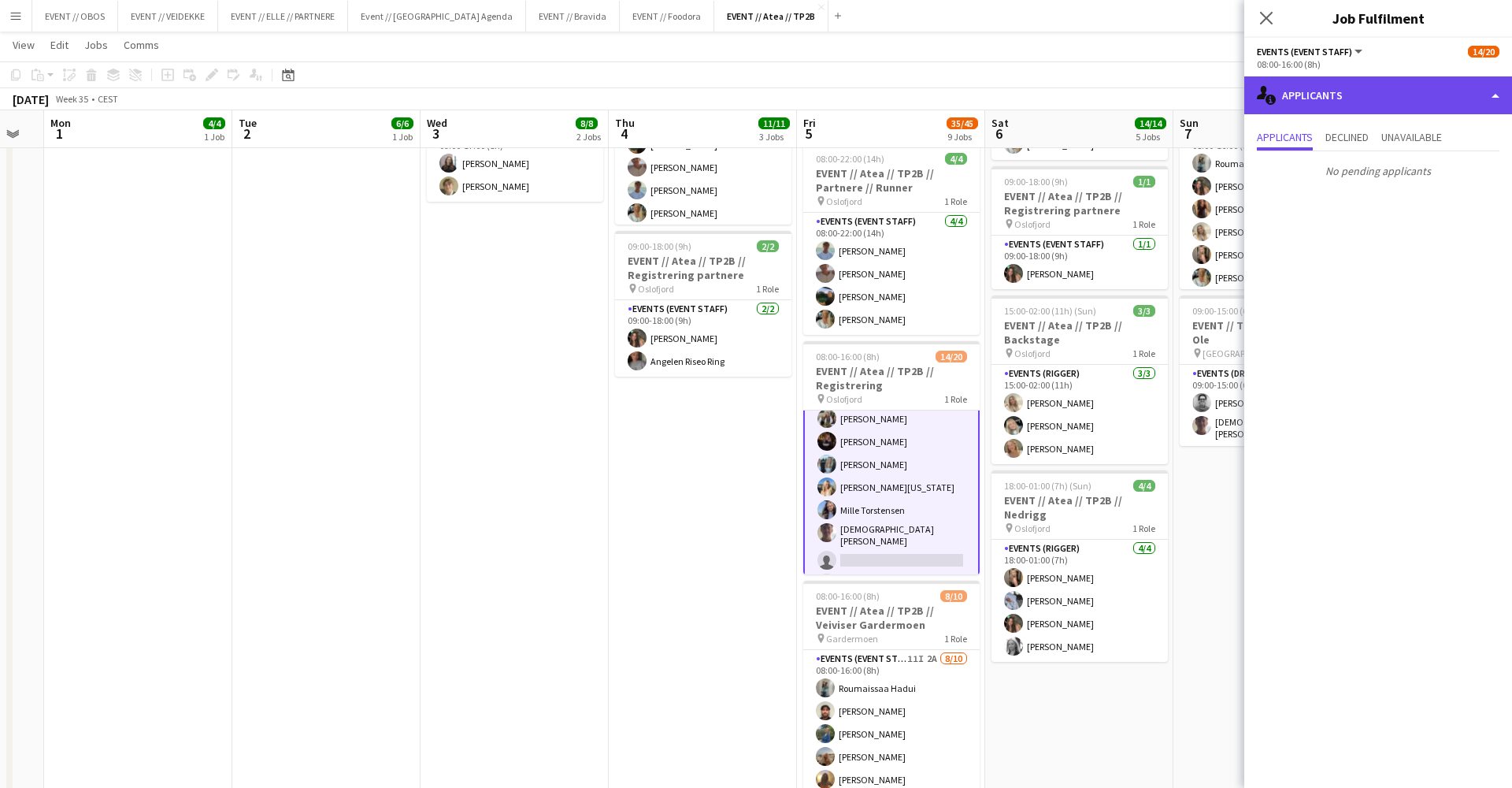
click at [1352, 88] on div "single-neutral-actions-information Applicants" at bounding box center [1378, 95] width 268 height 38
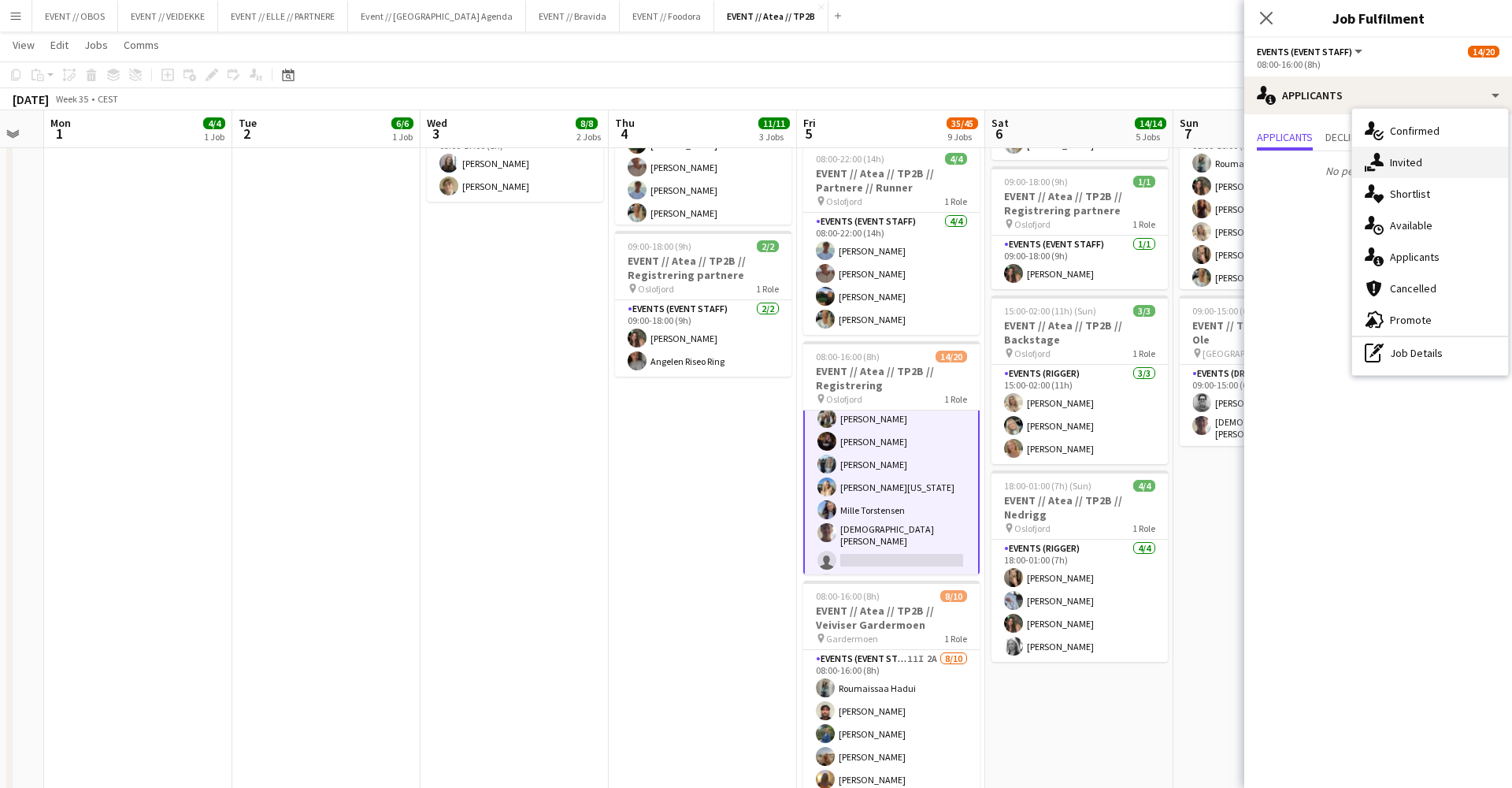
click at [1398, 157] on div "single-neutral-actions-share-1 Invited" at bounding box center [1430, 162] width 156 height 31
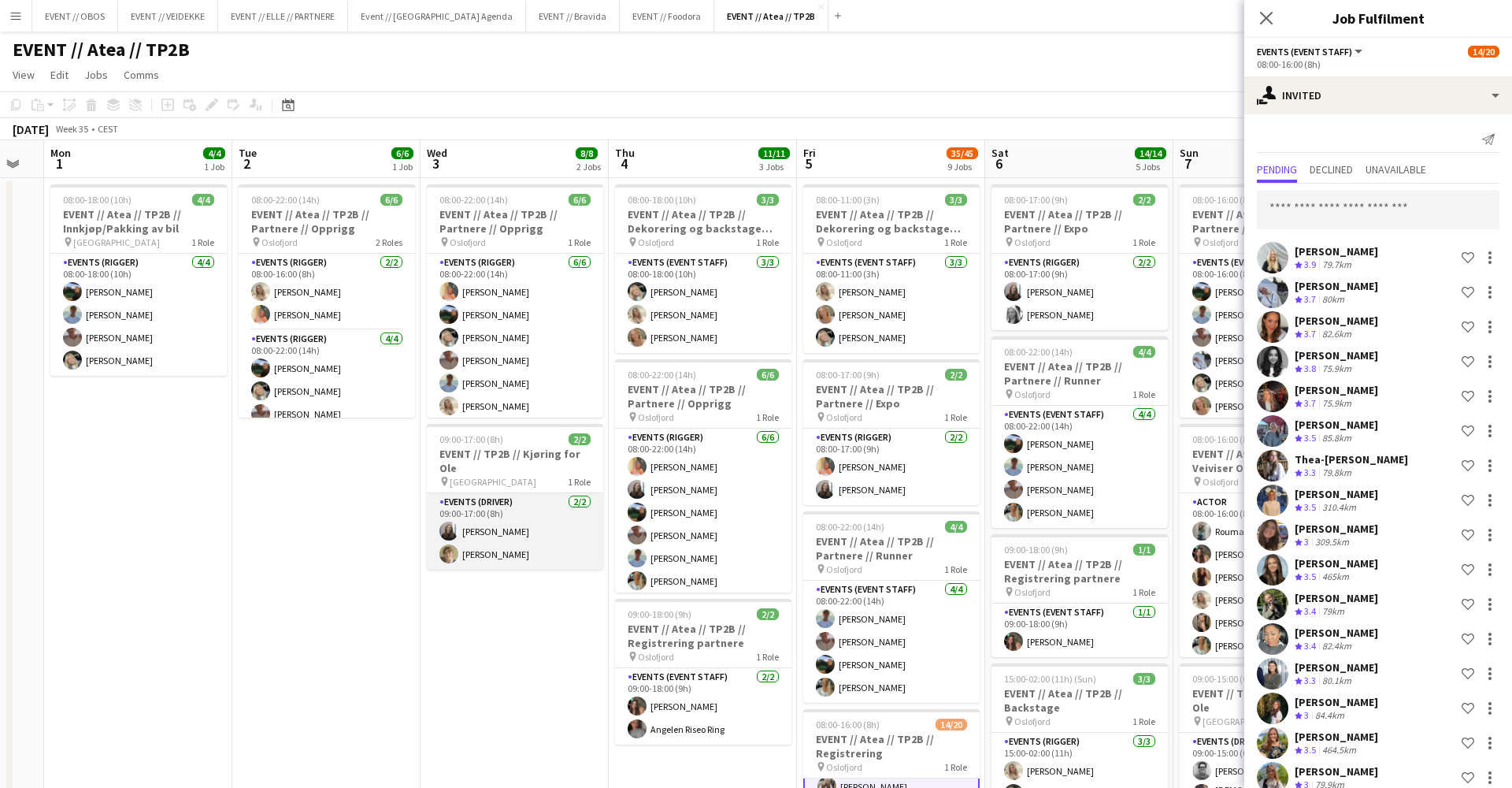
scroll to position [0, 0]
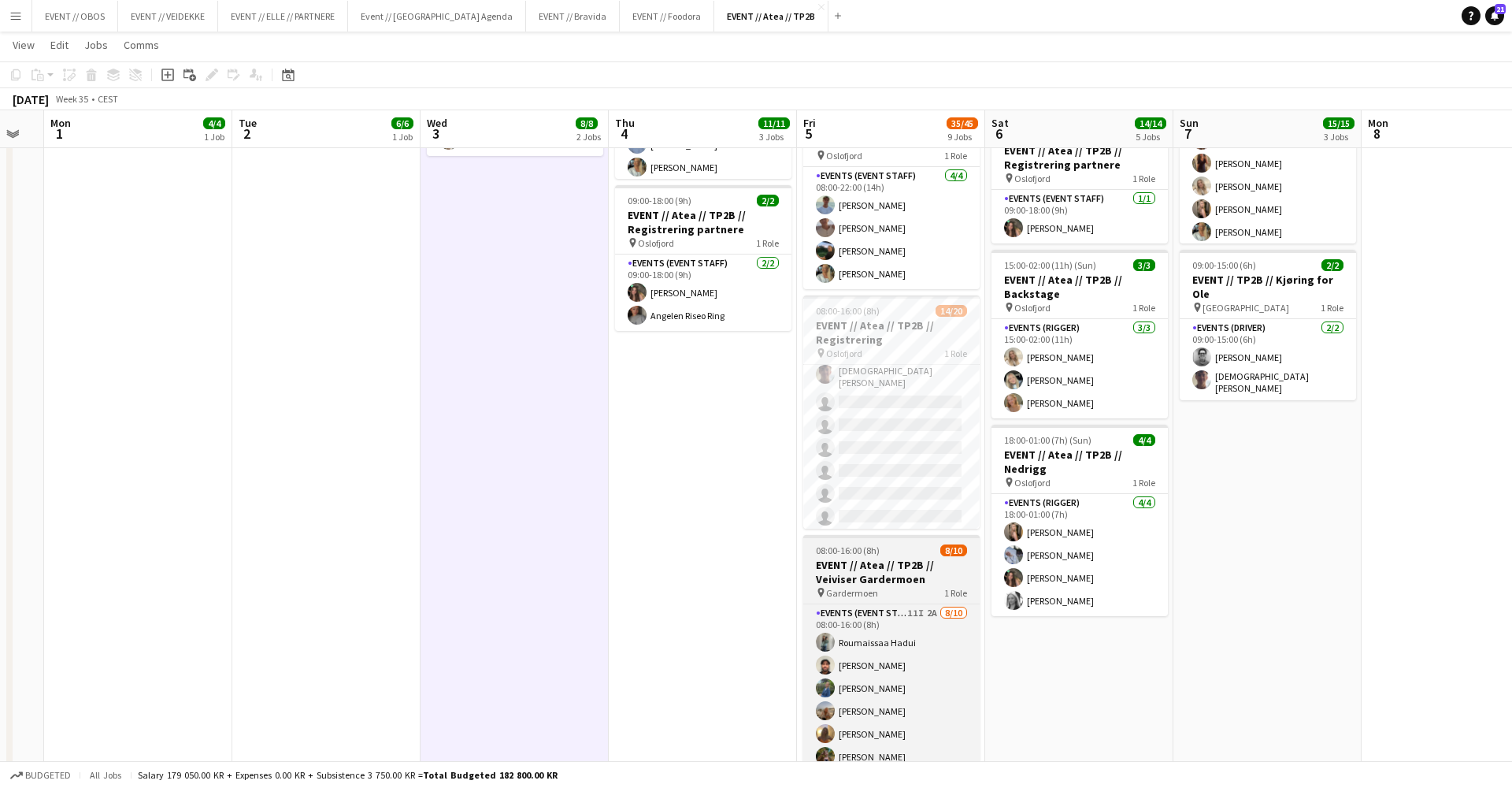
scroll to position [323, 0]
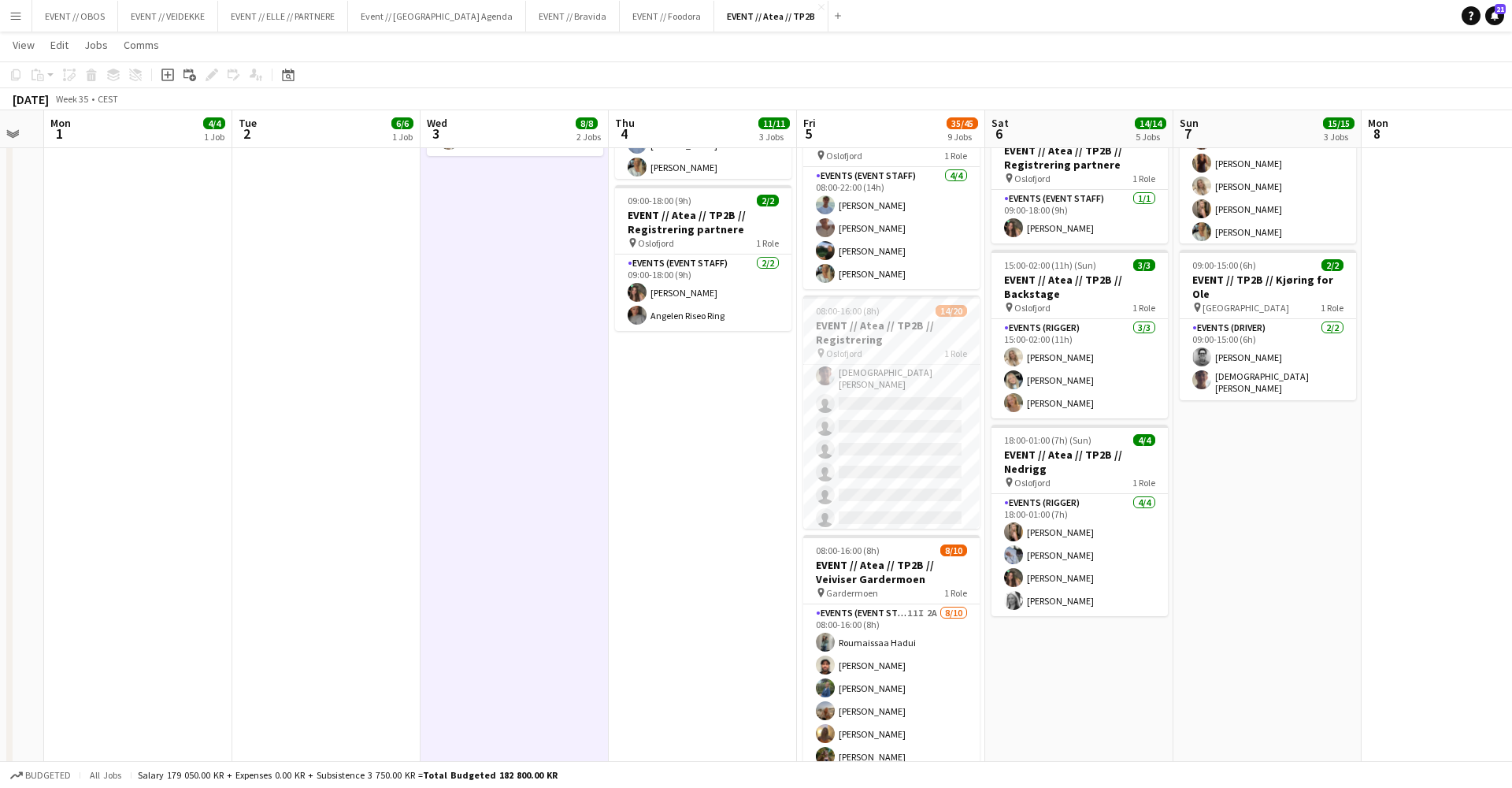
click at [764, 461] on app-date-cell "08:00-18:00 (10h) 3/3 EVENT // Atea // TP2B // Dekorering og backstage oppsett …" at bounding box center [702, 568] width 188 height 1607
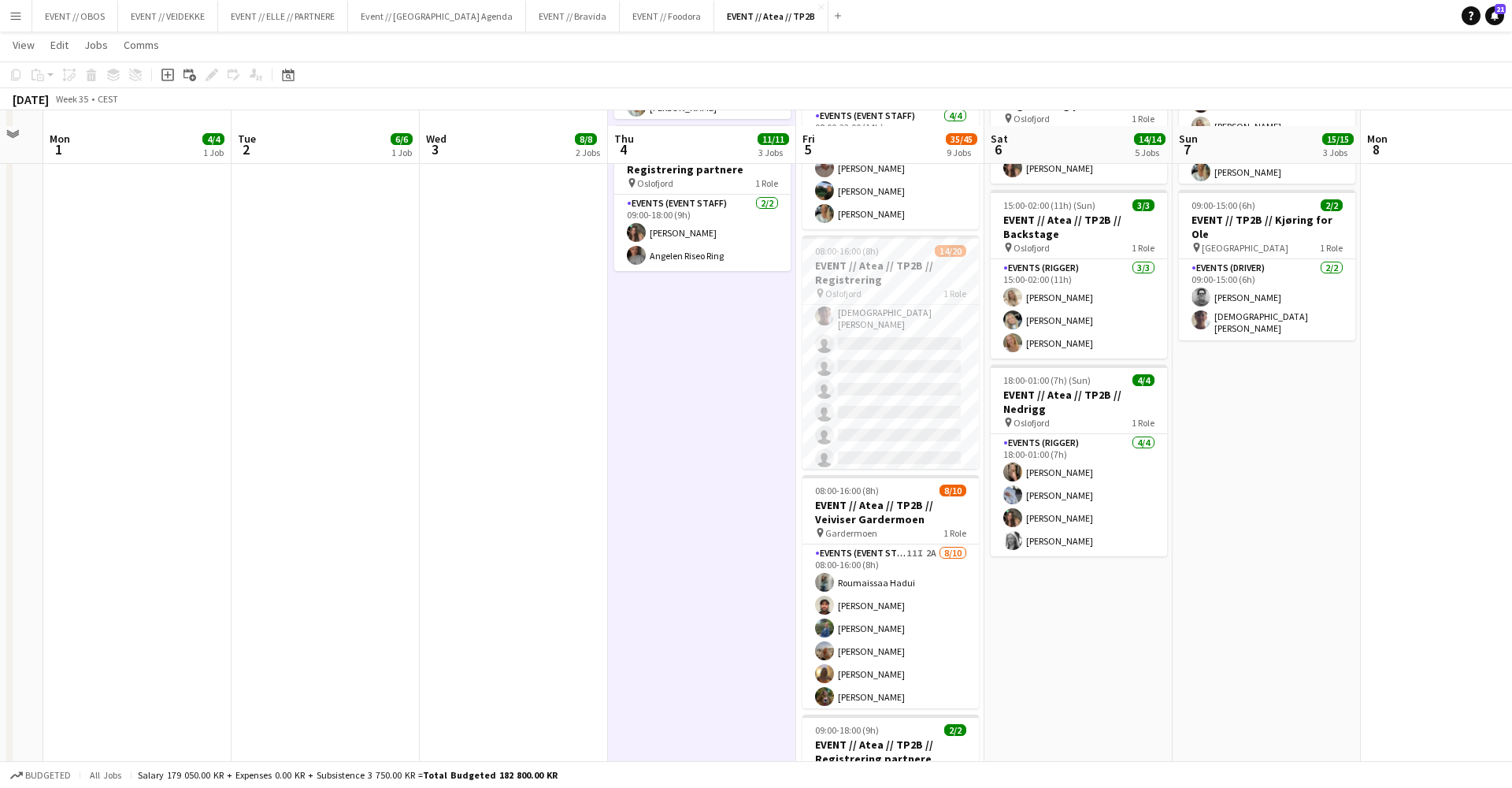
scroll to position [471, 0]
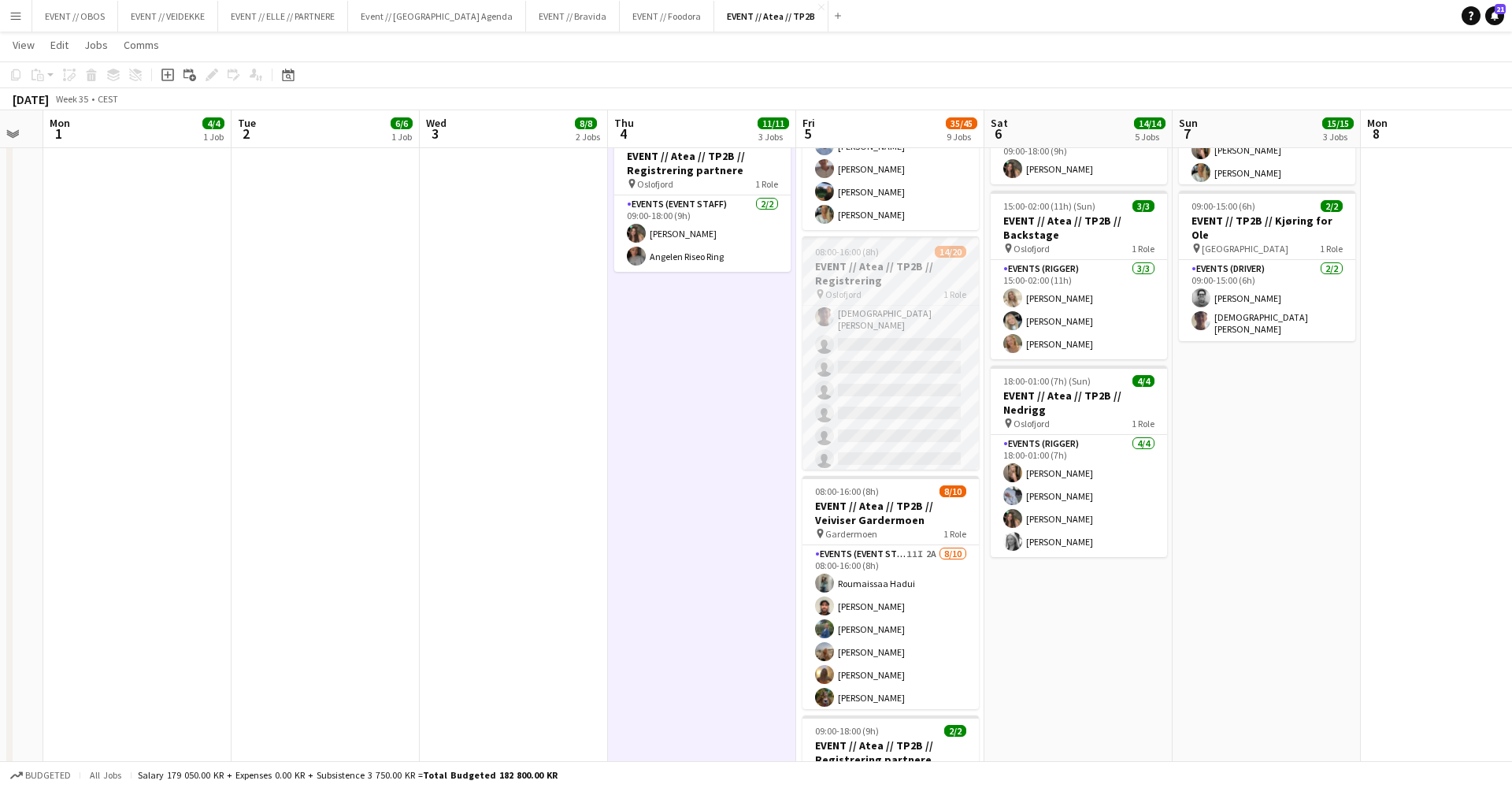
click at [827, 256] on span "08:00-16:00 (8h)" at bounding box center [847, 252] width 64 height 12
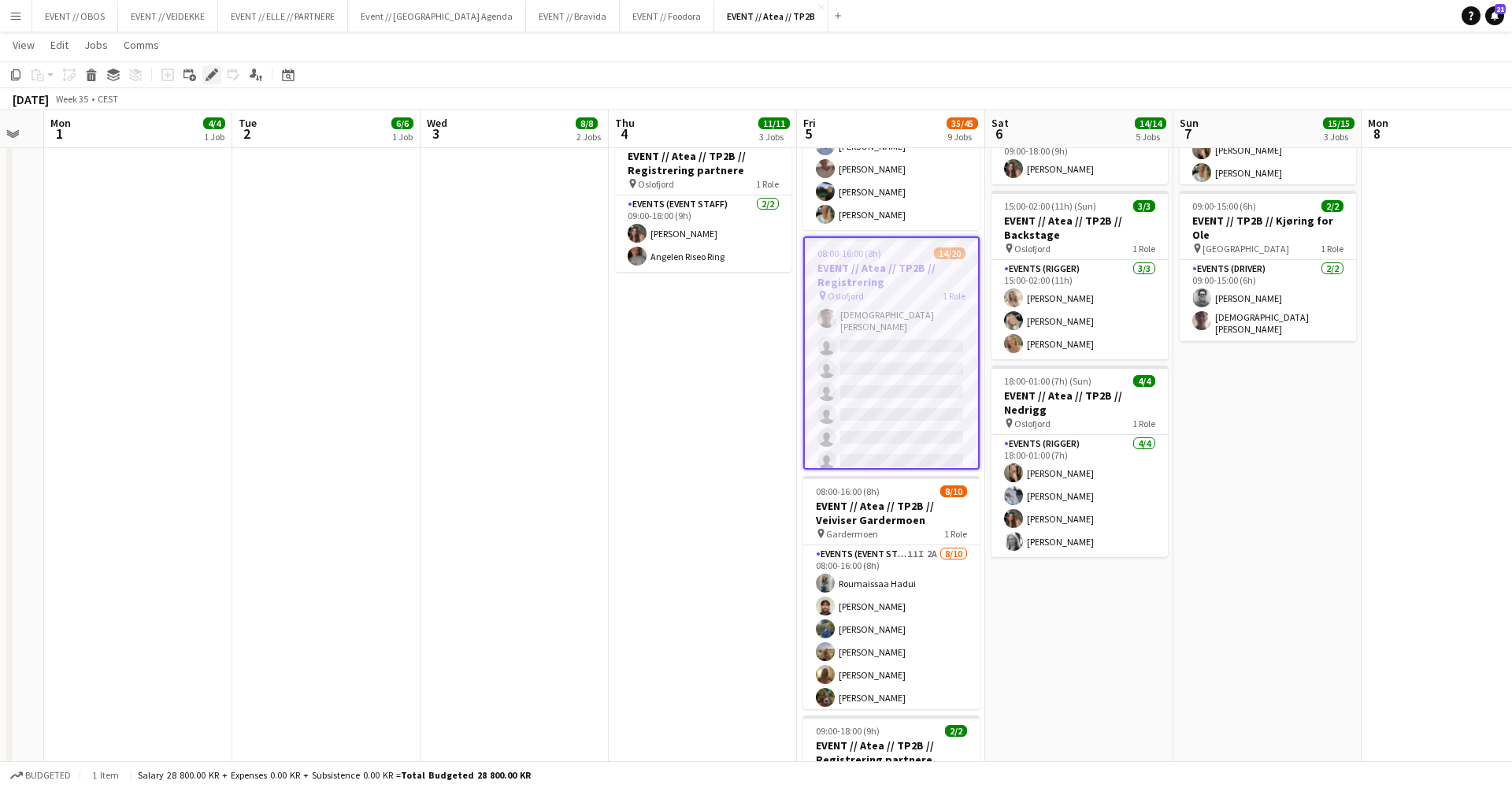
click at [217, 82] on div "Edit" at bounding box center [211, 74] width 19 height 19
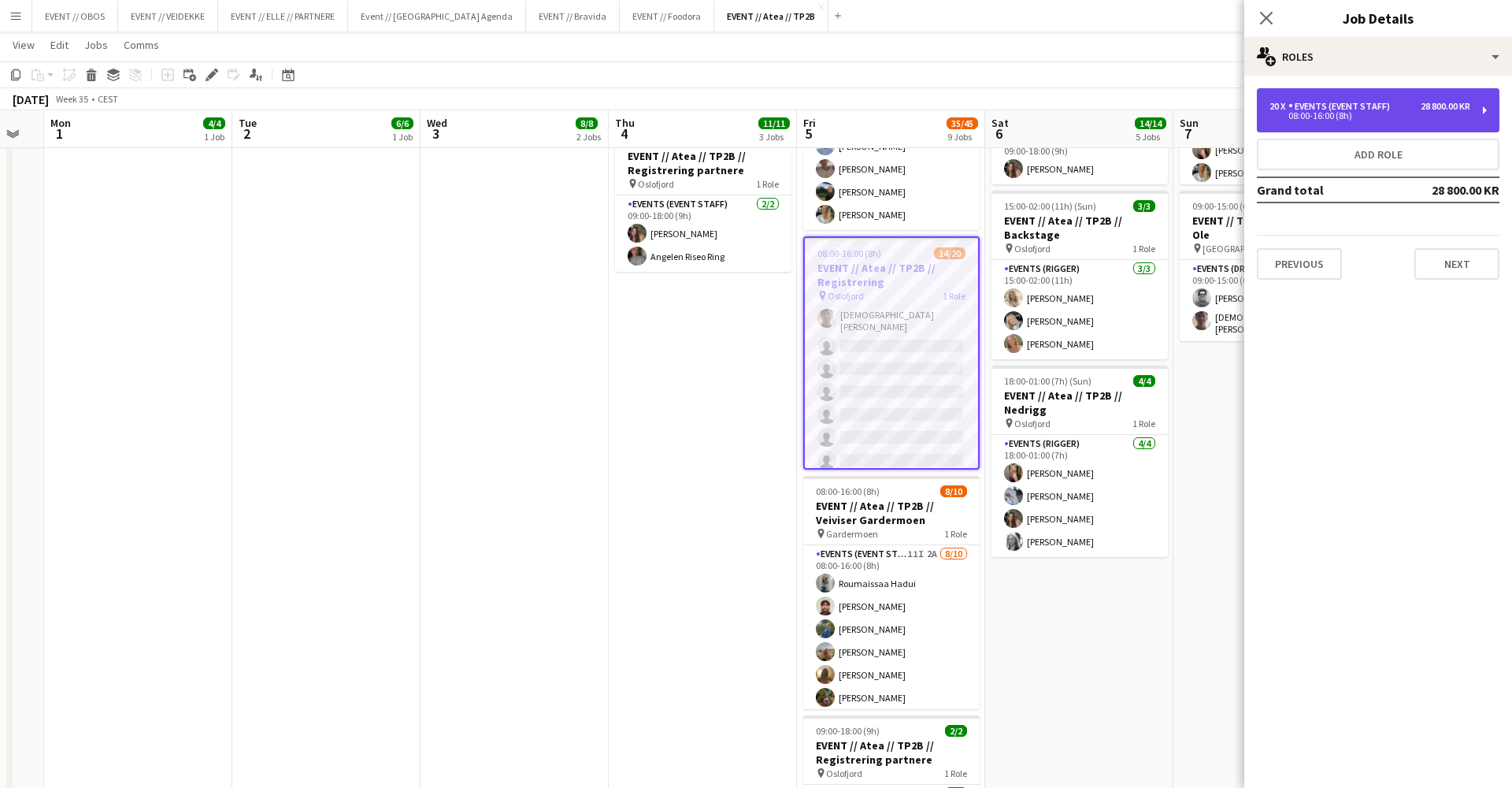
click at [1311, 105] on div "Events (Event Staff)" at bounding box center [1343, 106] width 108 height 11
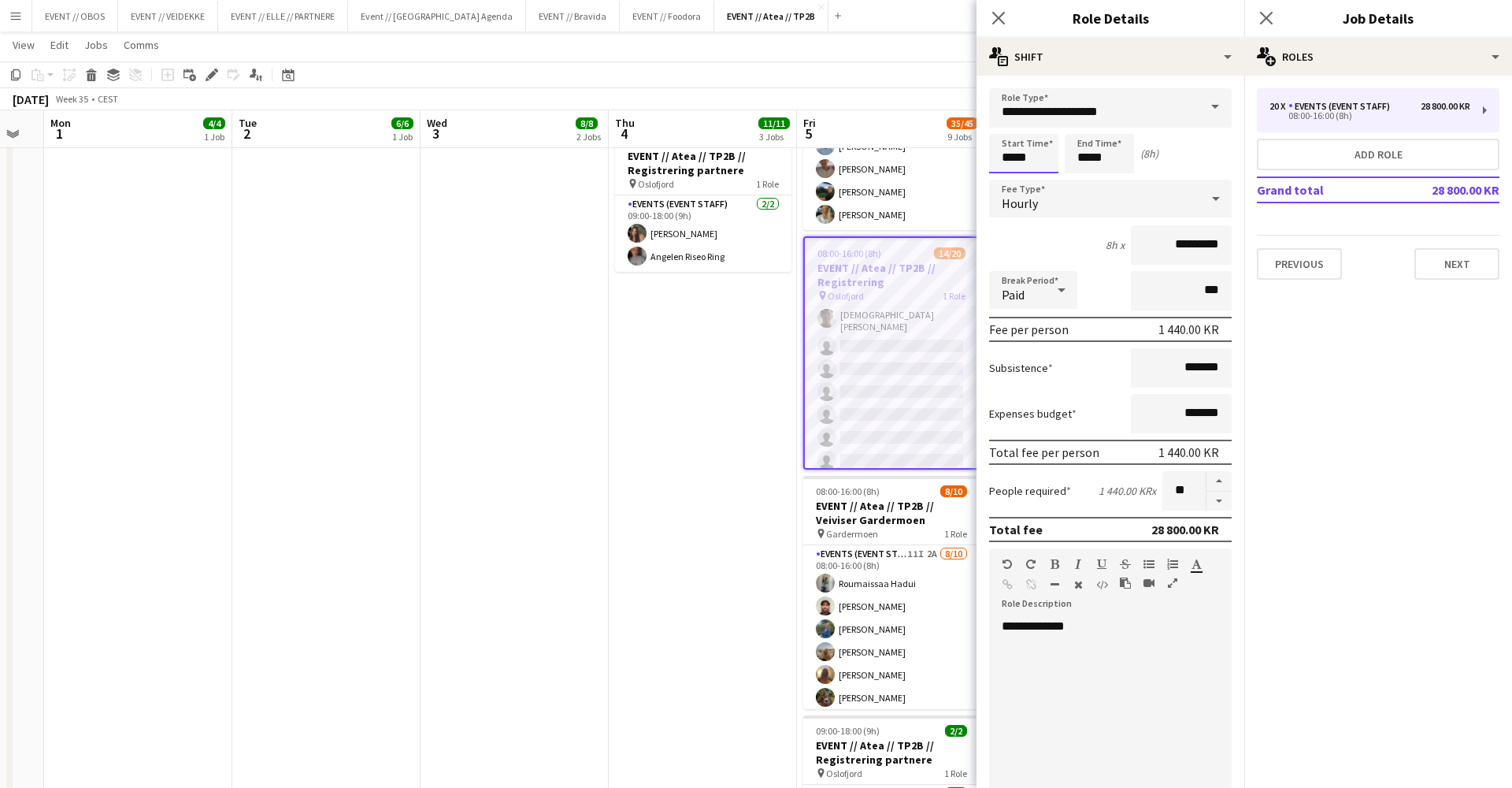
click at [1043, 156] on input "*****" at bounding box center [1024, 153] width 69 height 40
click at [1016, 177] on div at bounding box center [1008, 181] width 31 height 16
click at [1035, 129] on div at bounding box center [1039, 127] width 31 height 16
type input "*****"
click at [1035, 129] on div at bounding box center [1039, 127] width 31 height 16
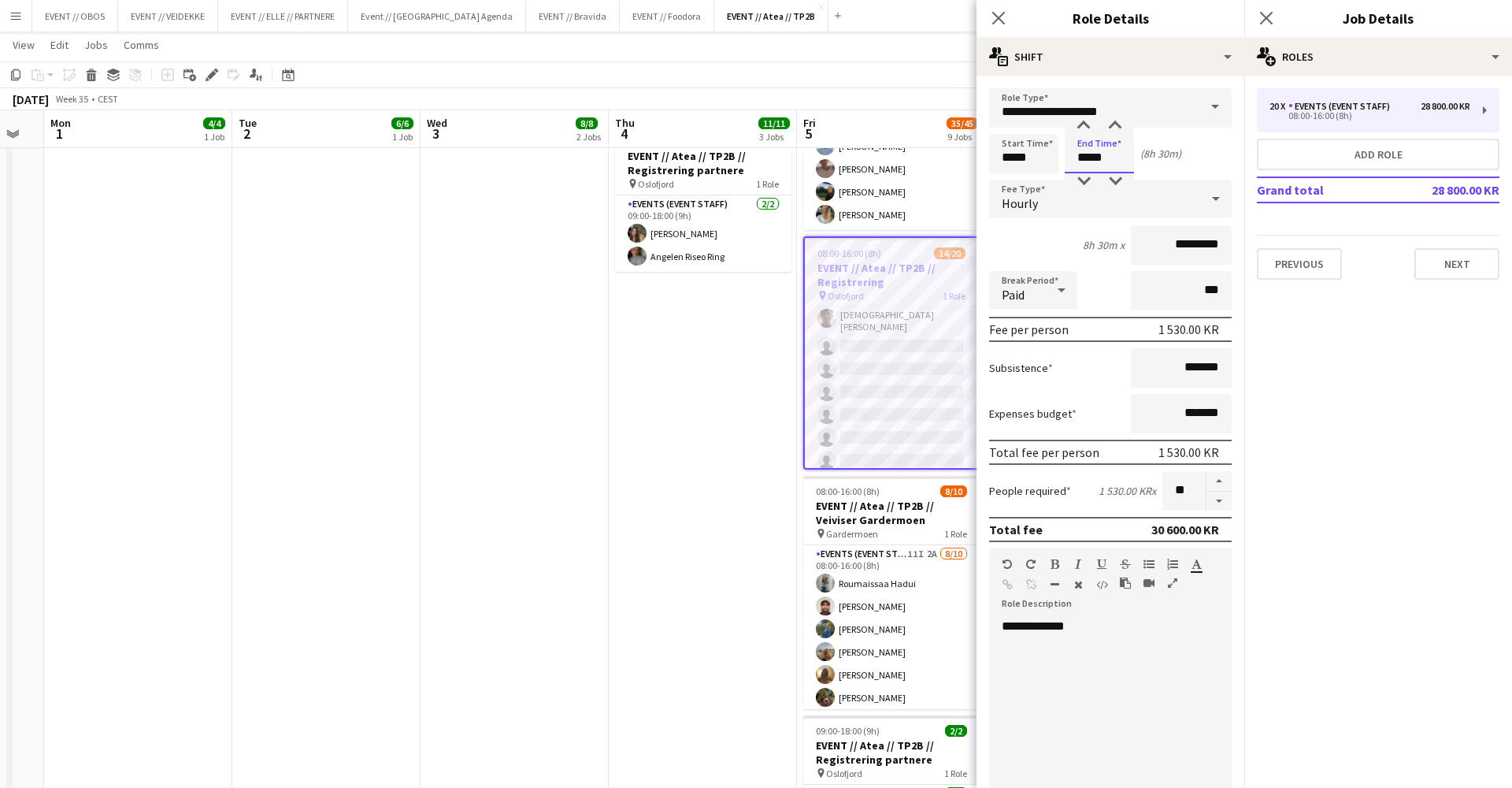
click at [1108, 164] on input "*****" at bounding box center [1100, 153] width 69 height 40
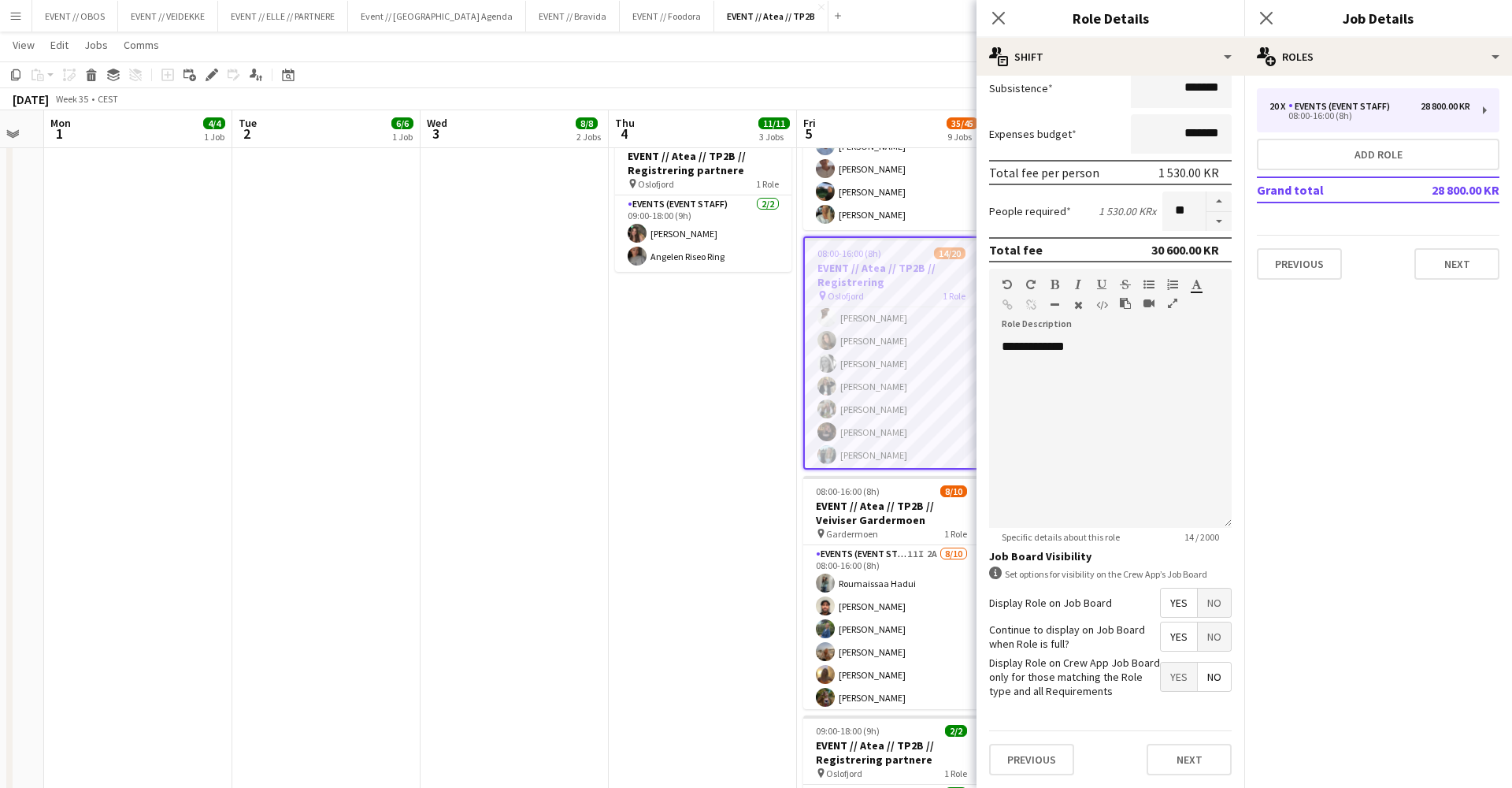
scroll to position [279, 0]
click at [1198, 754] on button "Next" at bounding box center [1189, 760] width 85 height 31
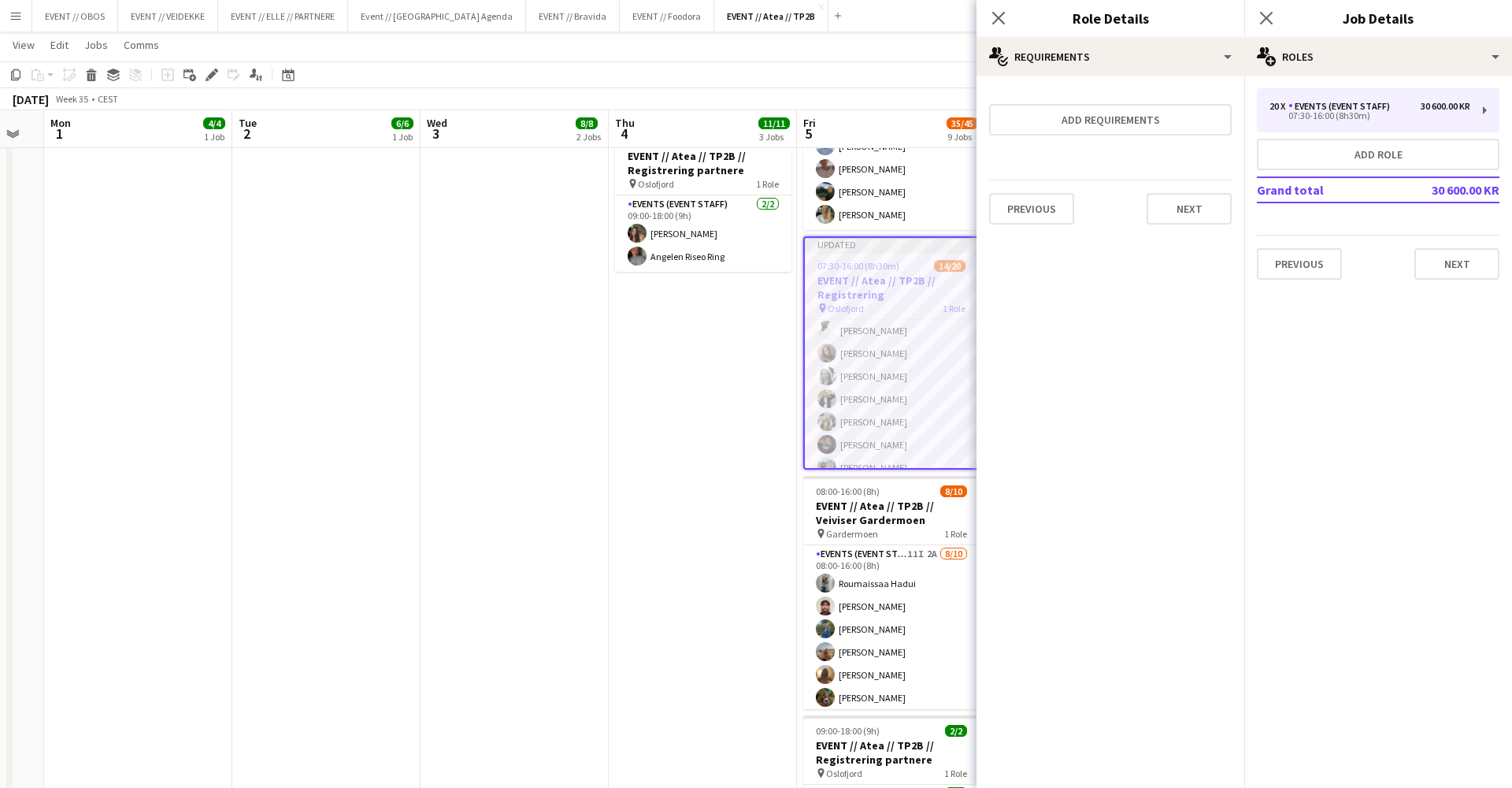
click at [1160, 230] on div "Previous Next" at bounding box center [1110, 208] width 243 height 57
click at [1168, 213] on button "Next" at bounding box center [1189, 208] width 85 height 31
click at [1212, 227] on div "Collect a response when crew apply from the Job Board. Responses appear within …" at bounding box center [1110, 157] width 268 height 164
click at [1210, 221] on button "Finish" at bounding box center [1202, 211] width 59 height 31
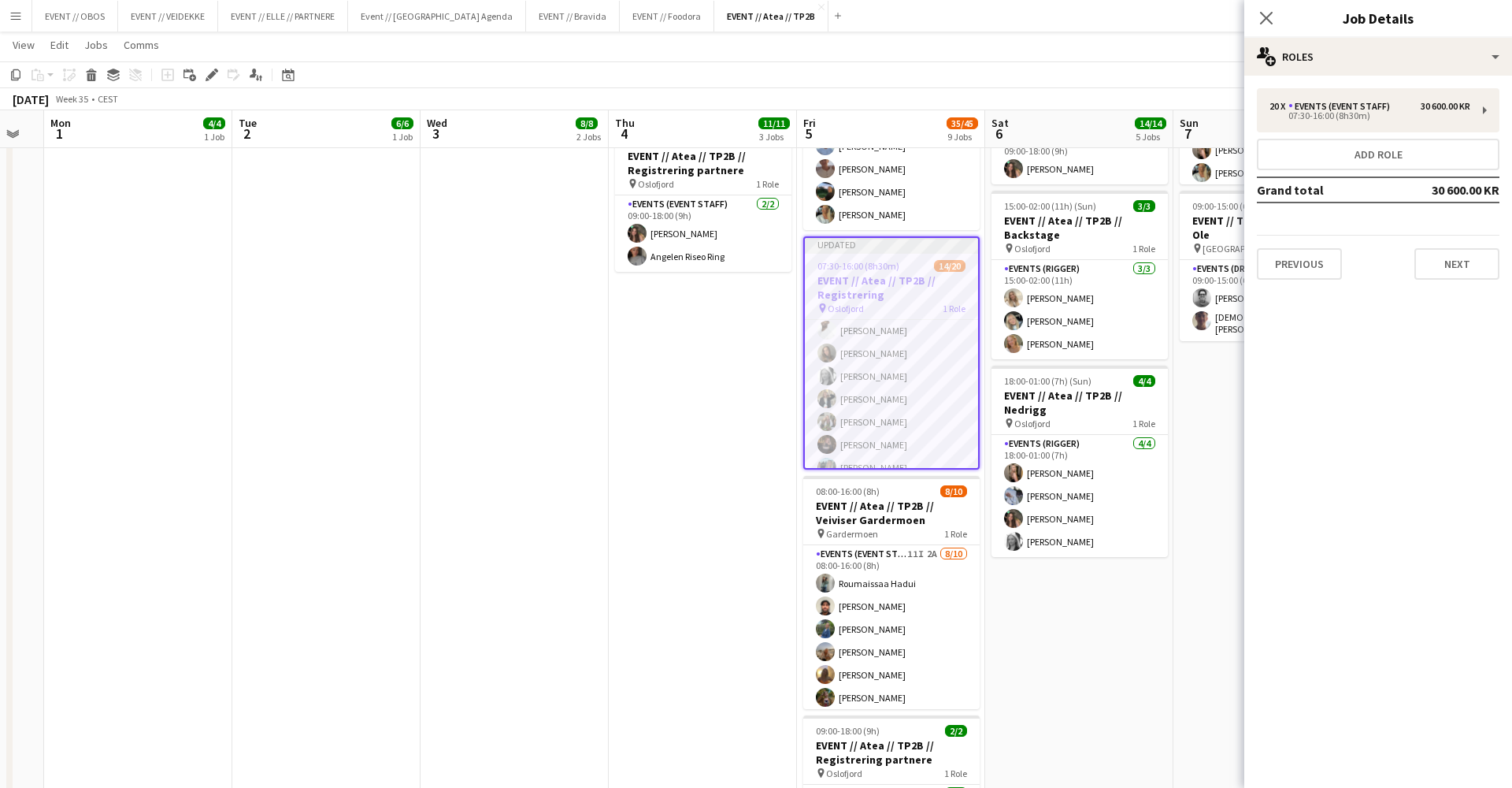
click at [1246, 398] on mat-expansion-panel "pencil3 General details 20 x Events (Event Staff) 30 600.00 KR 07:30-16:00 (8h3…" at bounding box center [1378, 432] width 268 height 712
click at [1227, 383] on app-date-cell "08:00-16:00 (8h) 6/6 EVENT // Atea // TP2B // Partnere // Nedrigg pin Oslofjord…" at bounding box center [1267, 509] width 188 height 1607
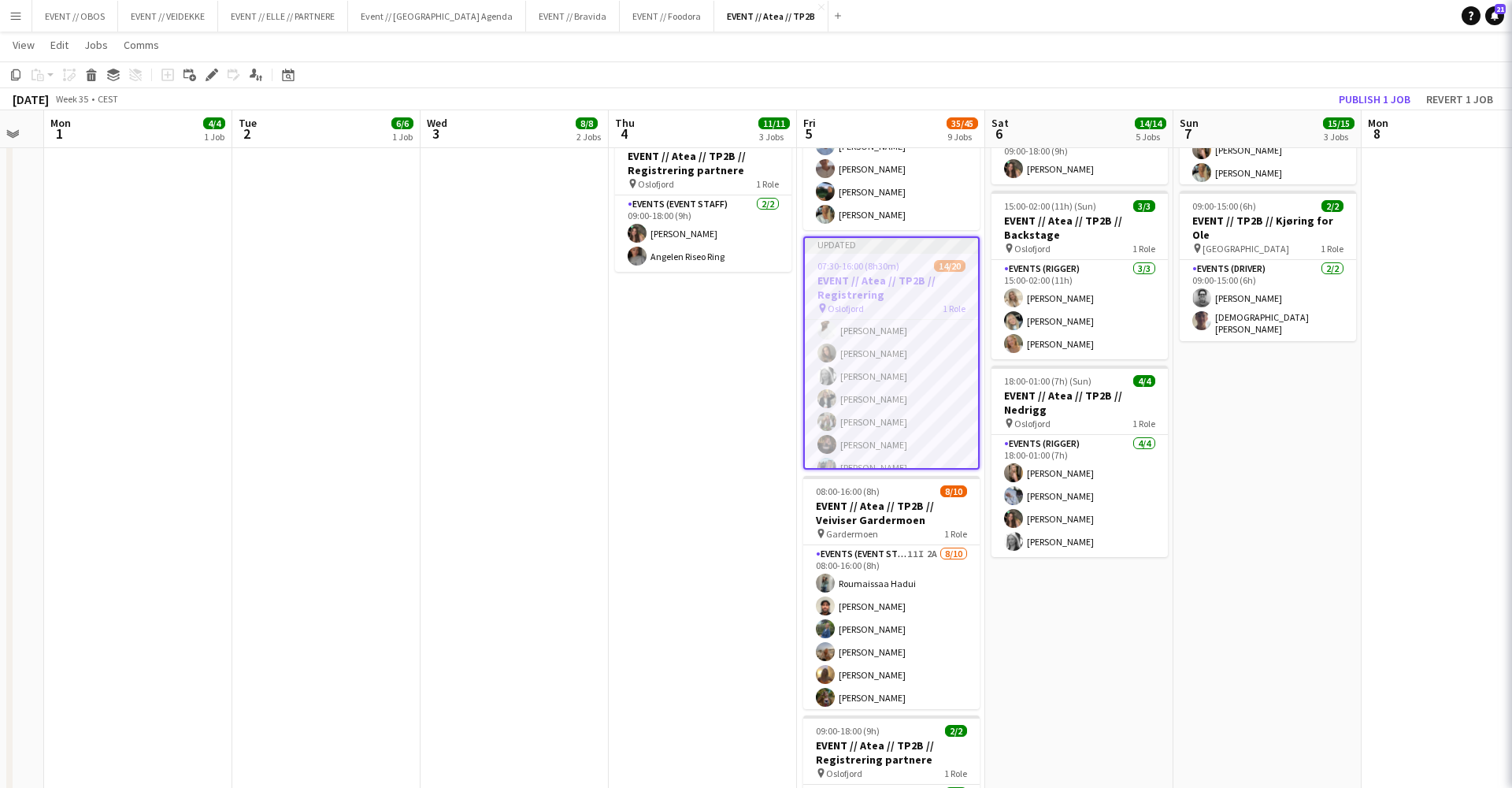
scroll to position [0, 522]
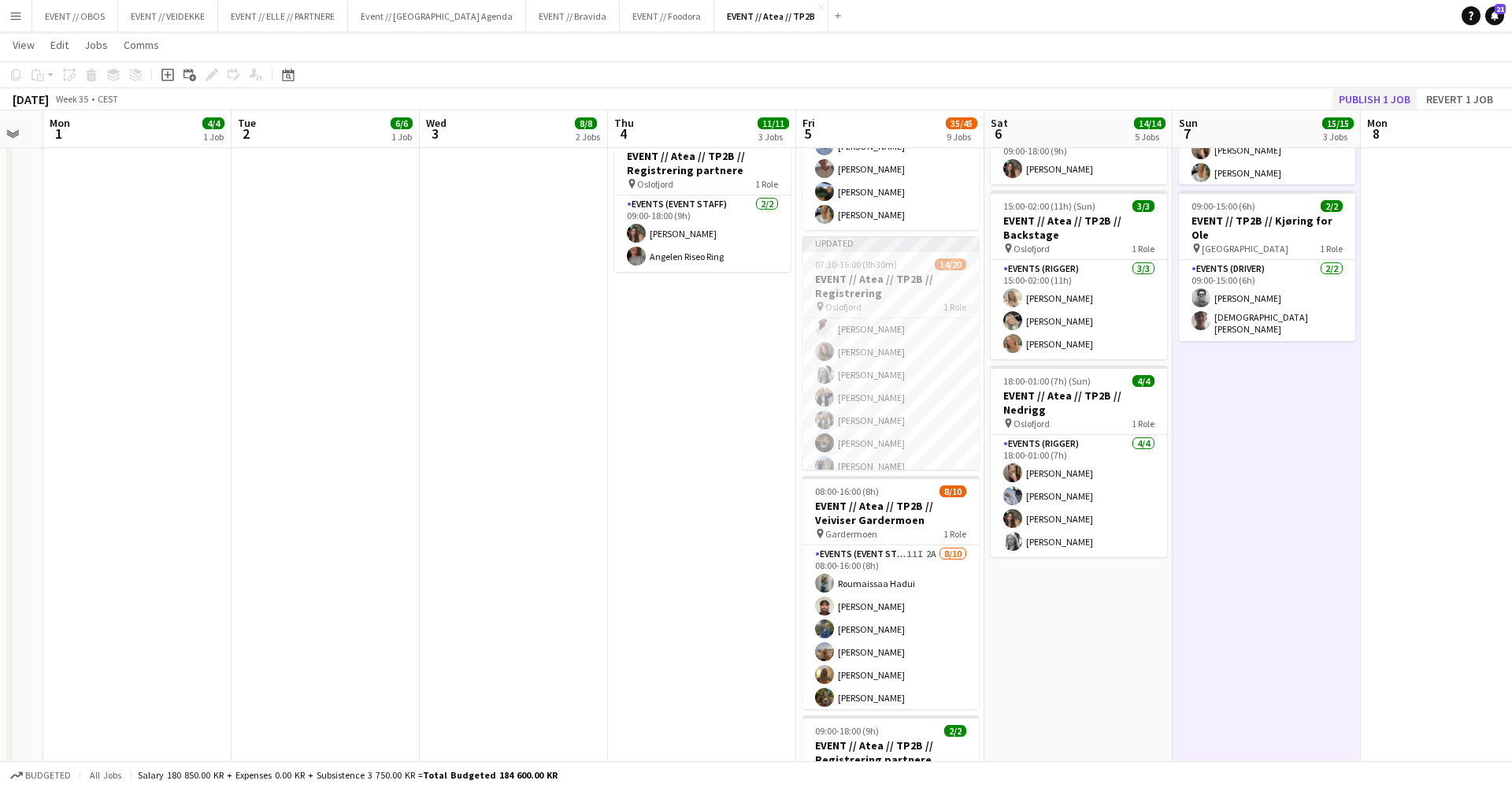
click at [1346, 100] on button "Publish 1 job" at bounding box center [1375, 98] width 85 height 20
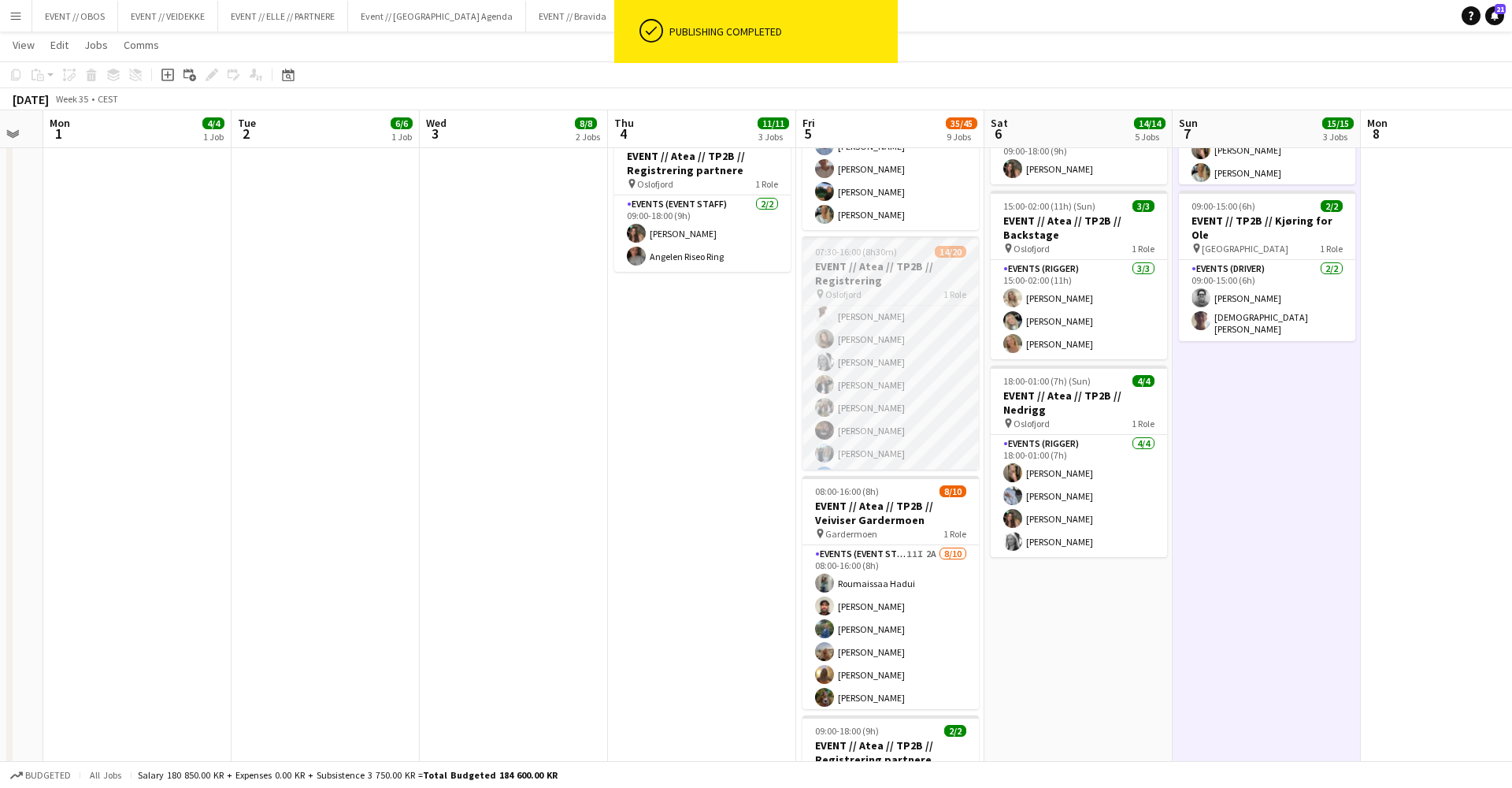
click at [896, 278] on h3 "EVENT // Atea // TP2B // Registrering" at bounding box center [890, 273] width 177 height 28
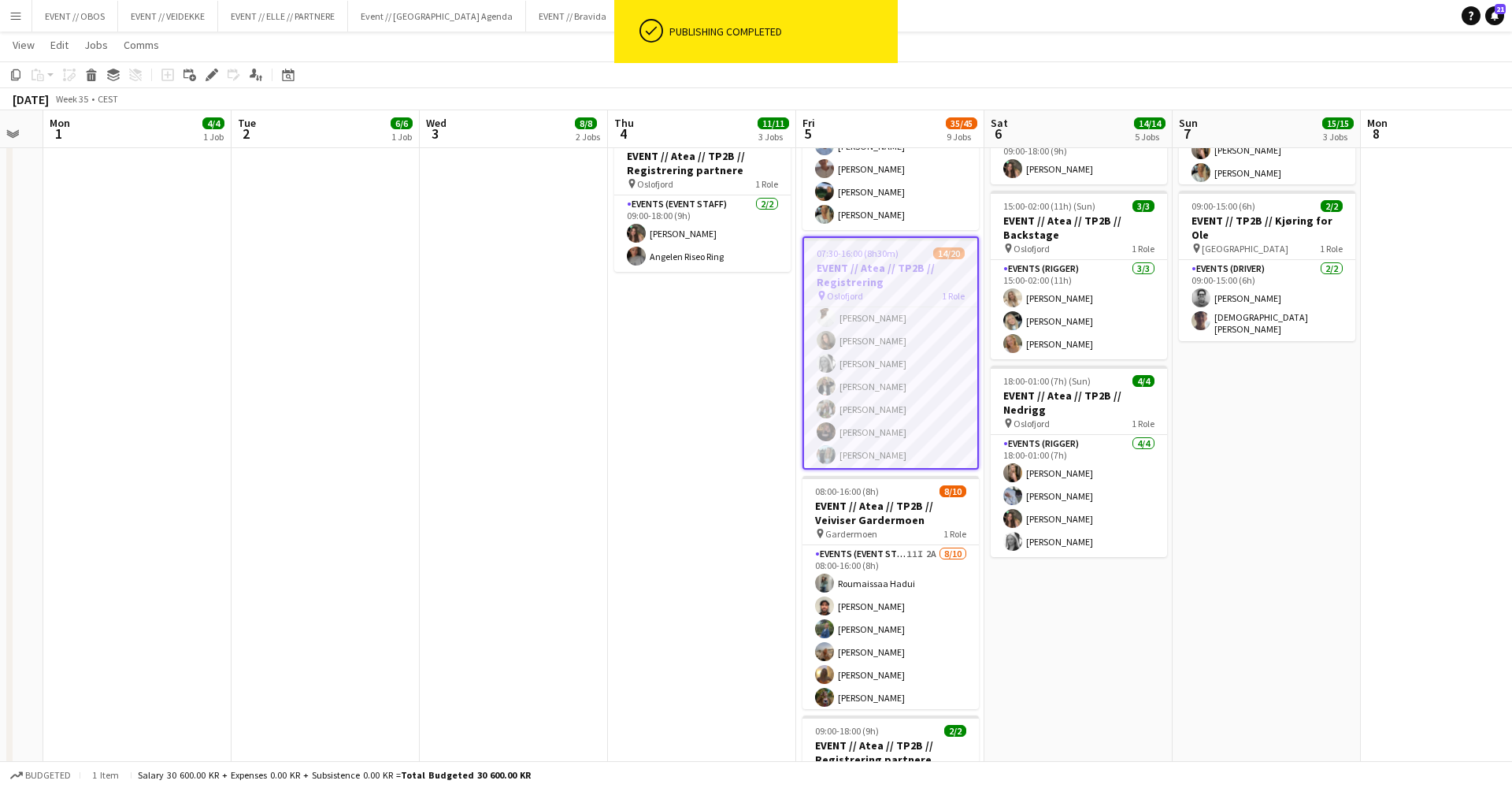
click at [207, 65] on app-toolbar "Copy Paste Paste Command V Paste with crew Command Shift V Paste linked Job [GE…" at bounding box center [756, 74] width 1512 height 27
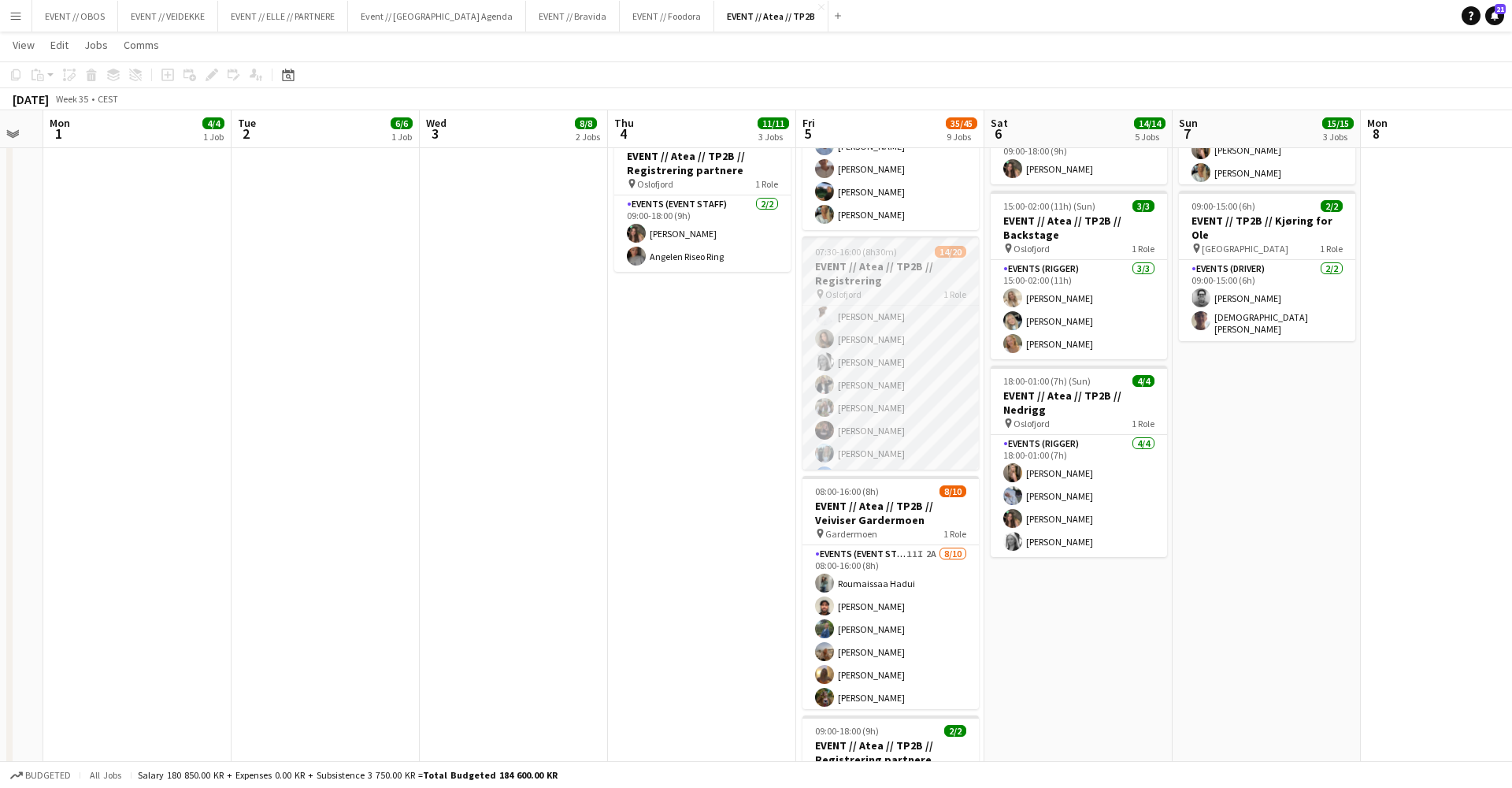
click at [826, 296] on span "Oslofjord" at bounding box center [843, 294] width 36 height 12
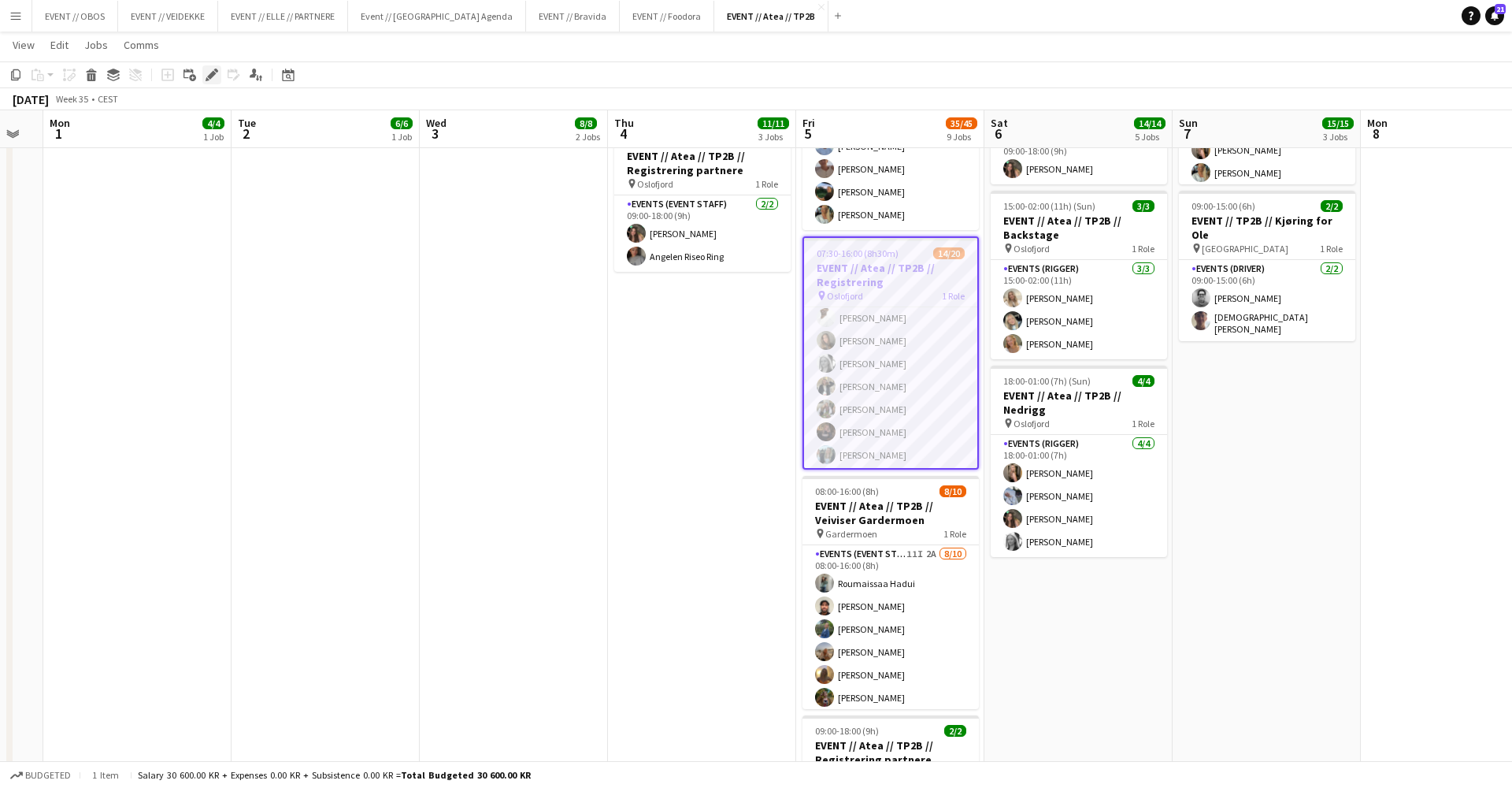
click at [203, 81] on div "Edit" at bounding box center [211, 74] width 19 height 19
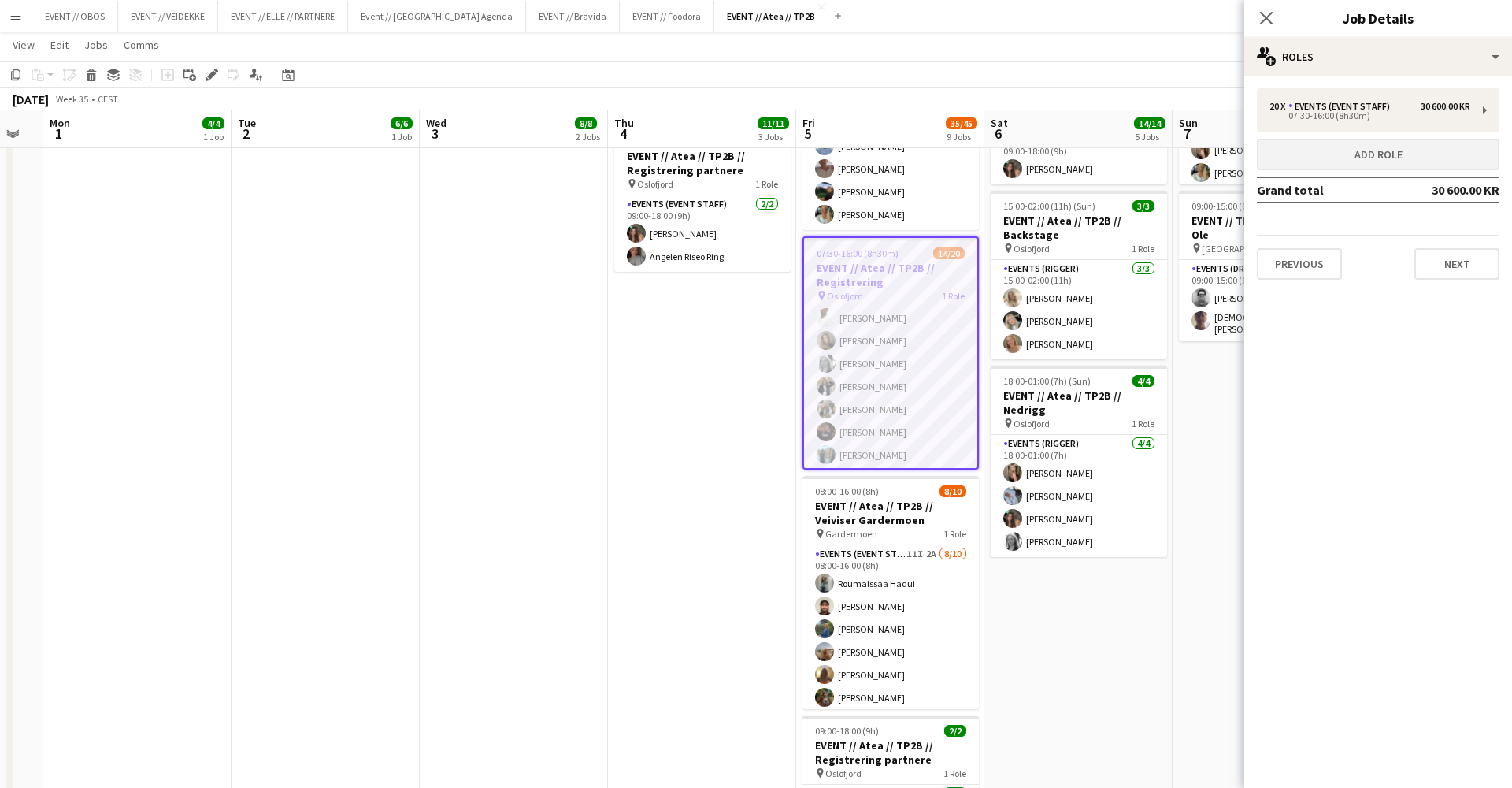
click at [1290, 147] on button "Add role" at bounding box center [1378, 154] width 243 height 31
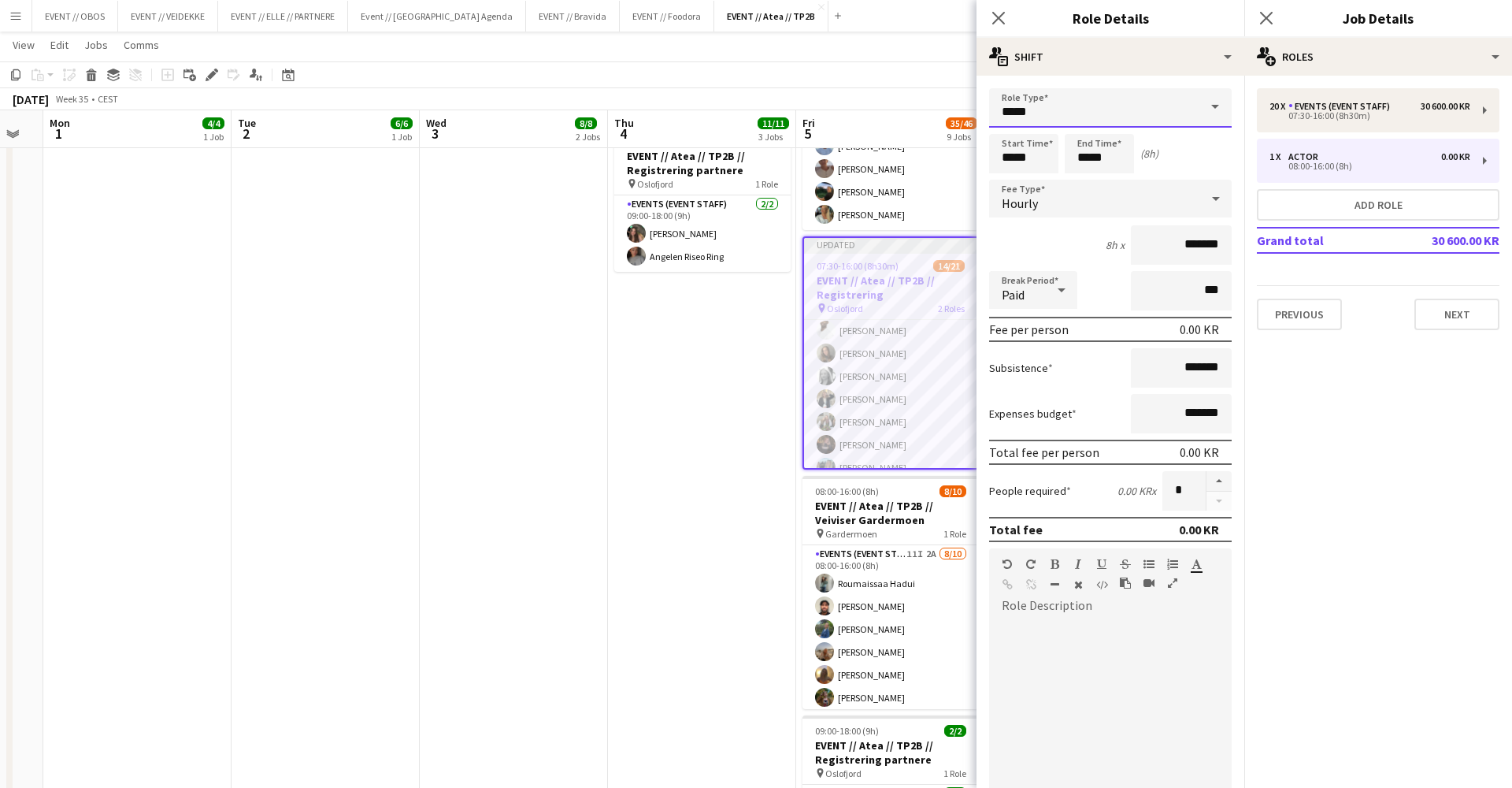
click at [1110, 124] on input "*****" at bounding box center [1110, 107] width 243 height 40
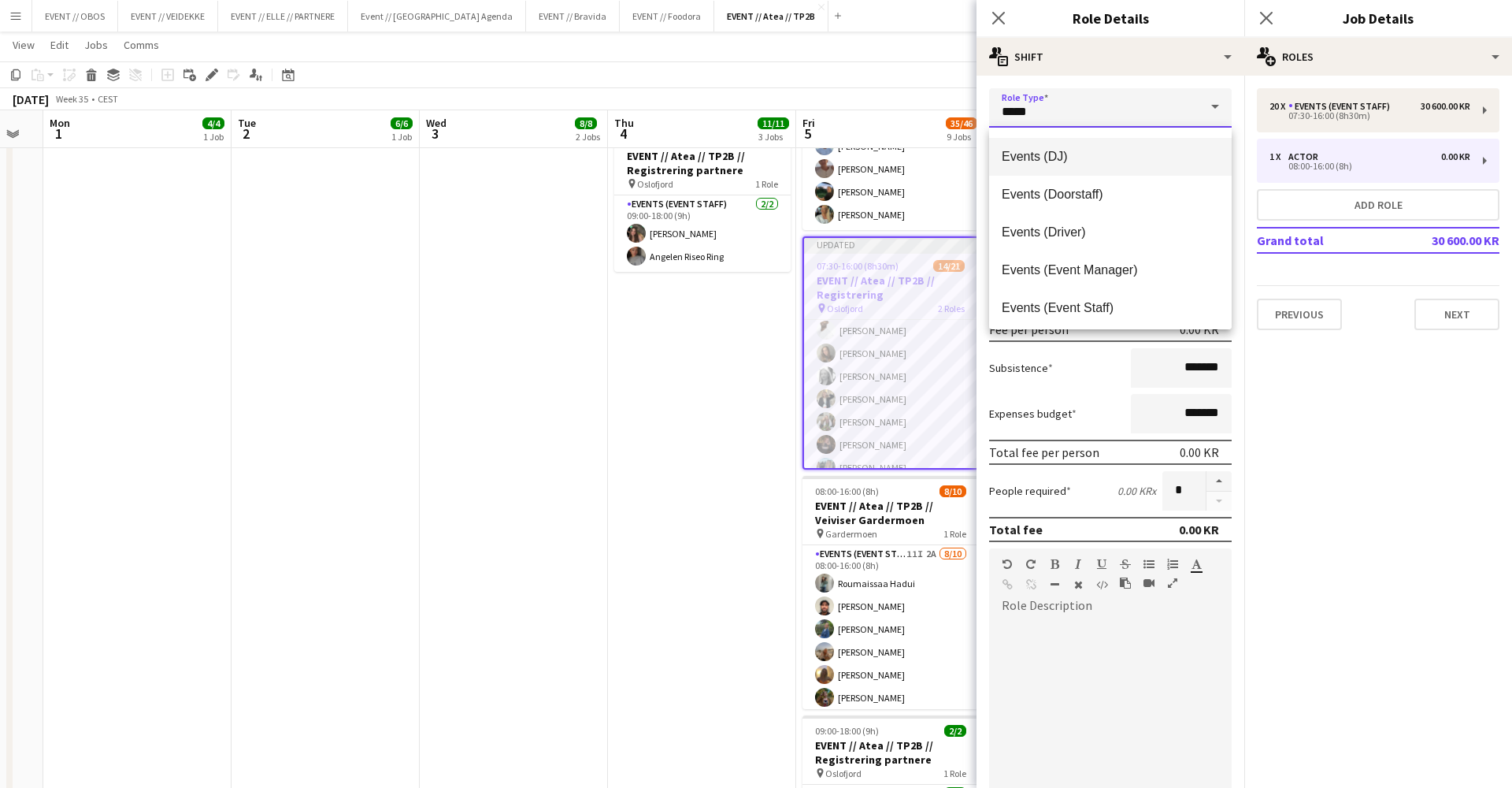
scroll to position [319, 0]
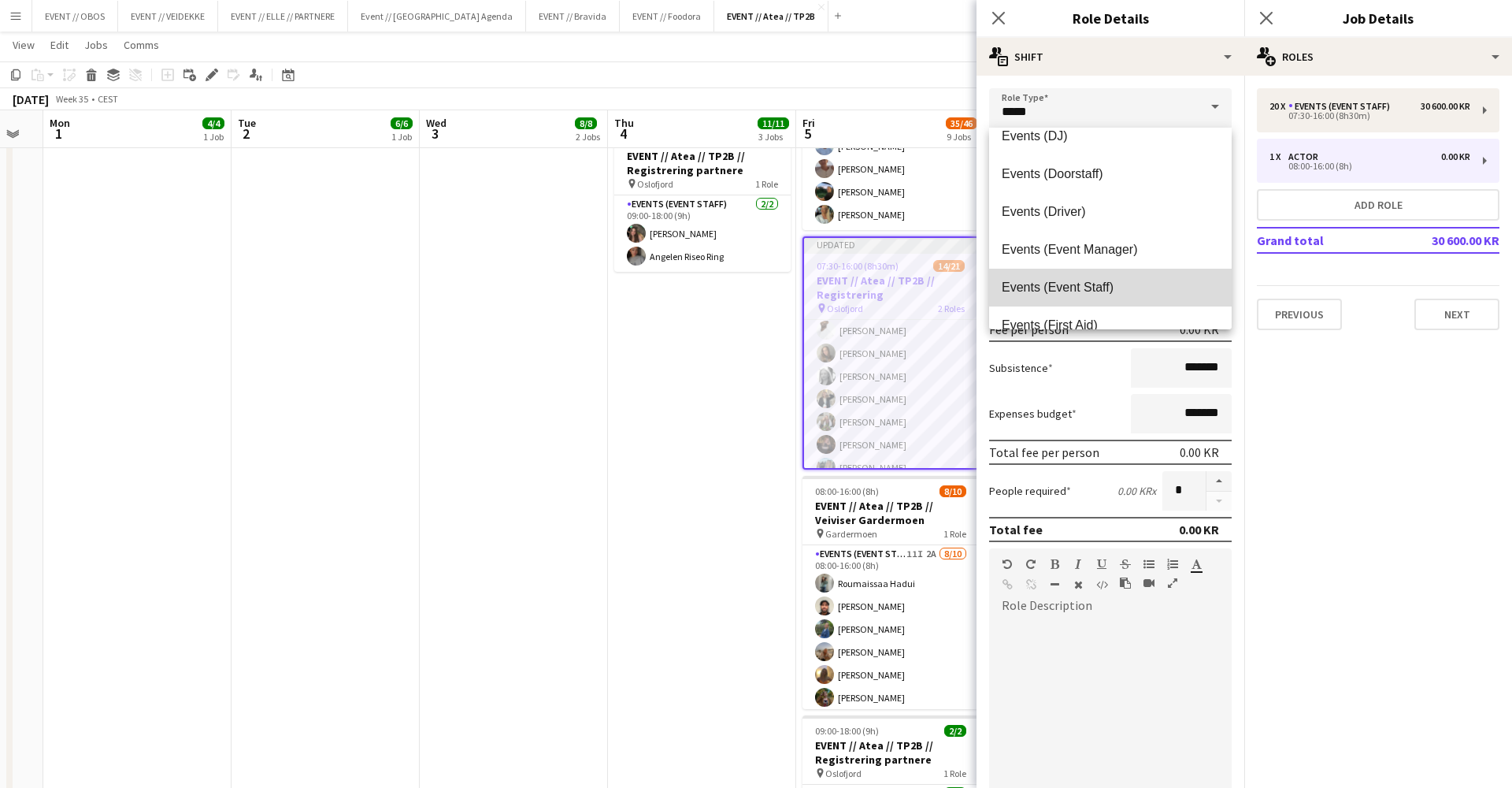
click at [1104, 272] on mat-option "Events (Event Staff)" at bounding box center [1110, 287] width 243 height 38
type input "**********"
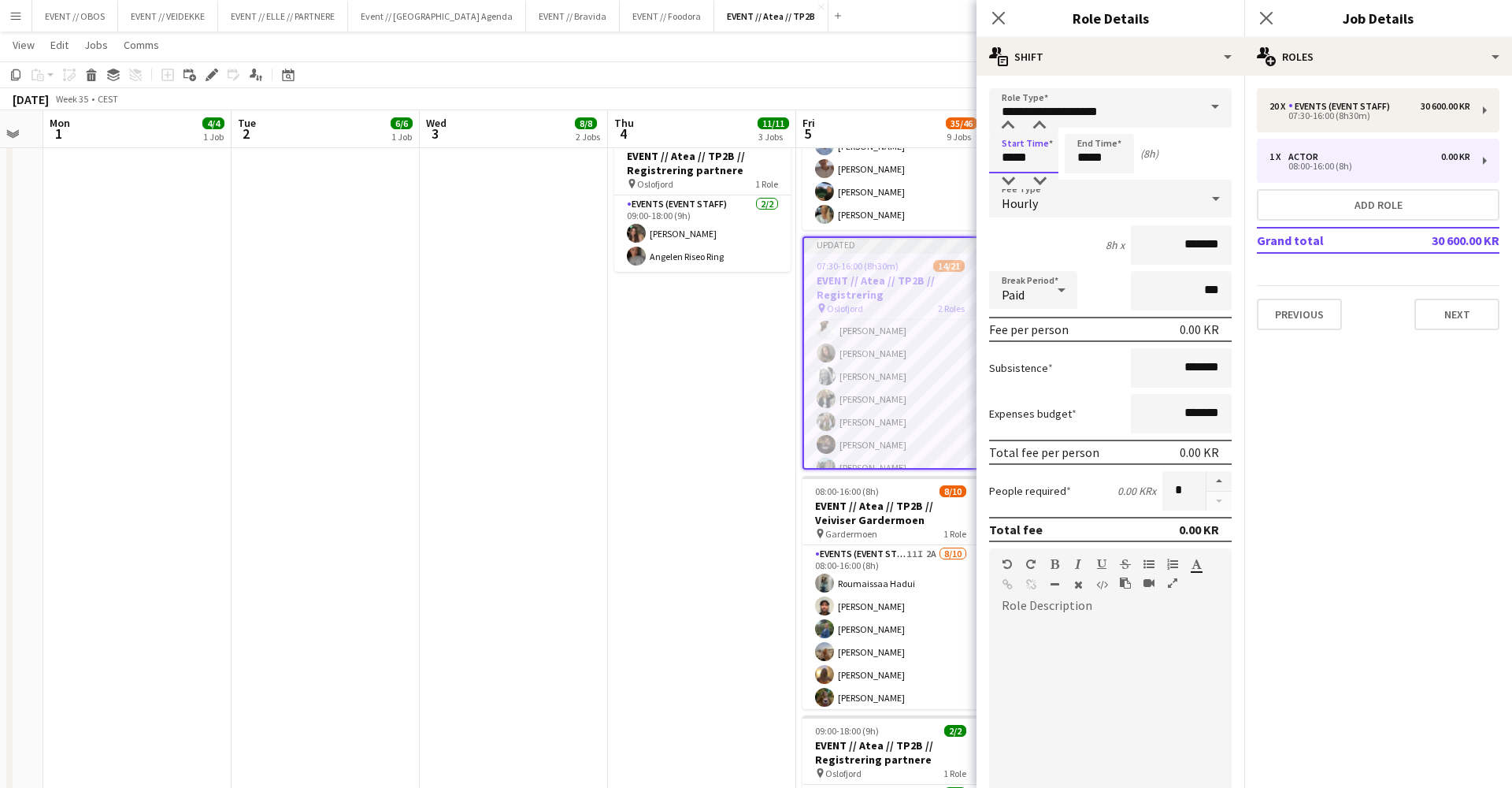
click at [1032, 150] on input "*****" at bounding box center [1024, 153] width 69 height 40
click at [1007, 175] on div at bounding box center [1008, 181] width 31 height 16
click at [1036, 121] on div at bounding box center [1039, 127] width 31 height 16
type input "*****"
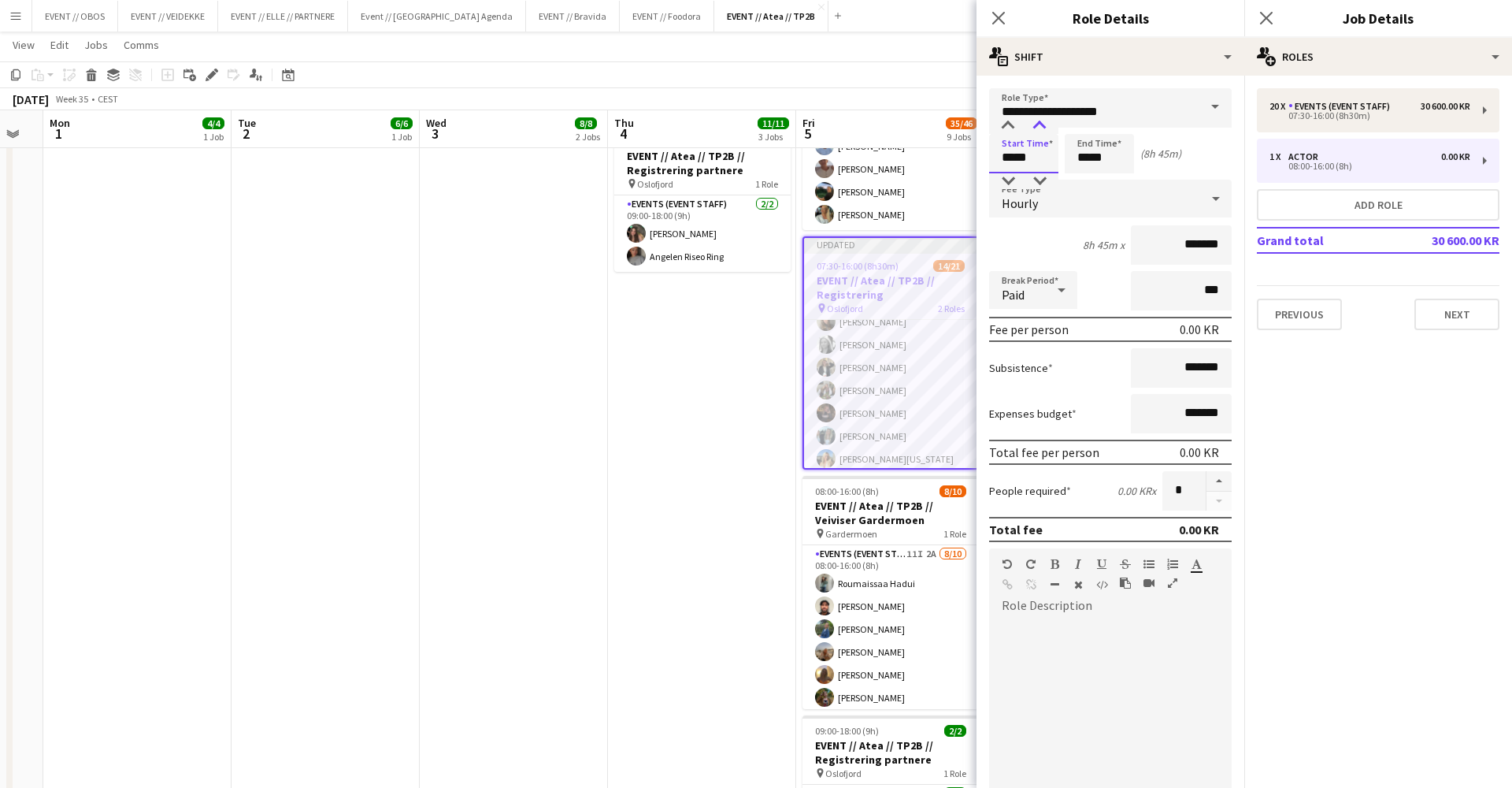
click at [1036, 121] on div at bounding box center [1039, 127] width 31 height 16
click at [1076, 144] on input "*****" at bounding box center [1100, 153] width 69 height 40
click at [1083, 131] on div at bounding box center [1083, 127] width 31 height 16
click at [1118, 122] on div at bounding box center [1115, 127] width 31 height 16
type input "*****"
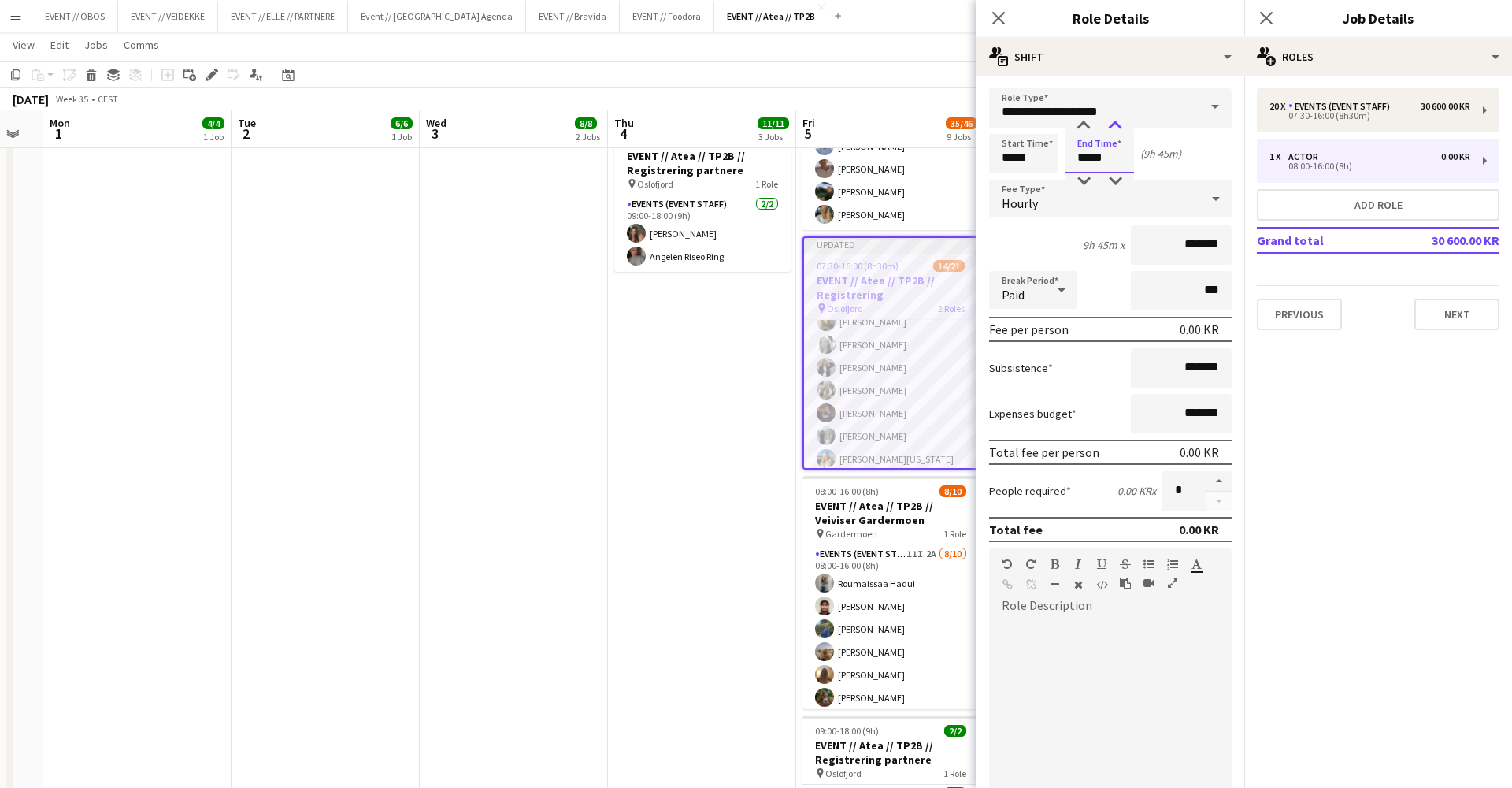
click at [1118, 122] on div at bounding box center [1115, 127] width 31 height 16
click at [1159, 236] on input "*******" at bounding box center [1181, 244] width 101 height 40
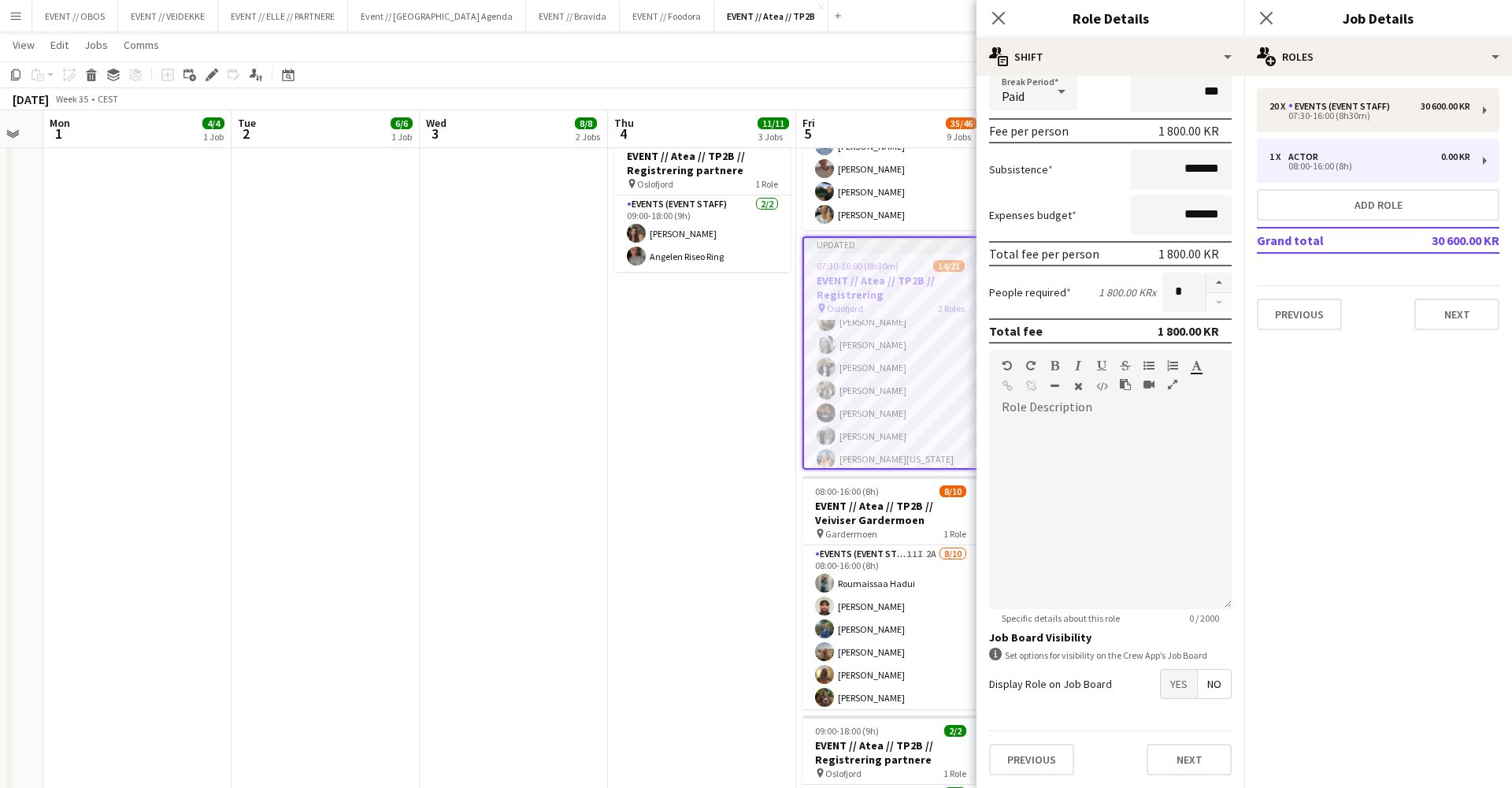
type input "*********"
click at [1179, 697] on span "Yes" at bounding box center [1179, 683] width 36 height 28
click at [1177, 732] on mat-button-toggle-group "Yes No" at bounding box center [1196, 717] width 72 height 30
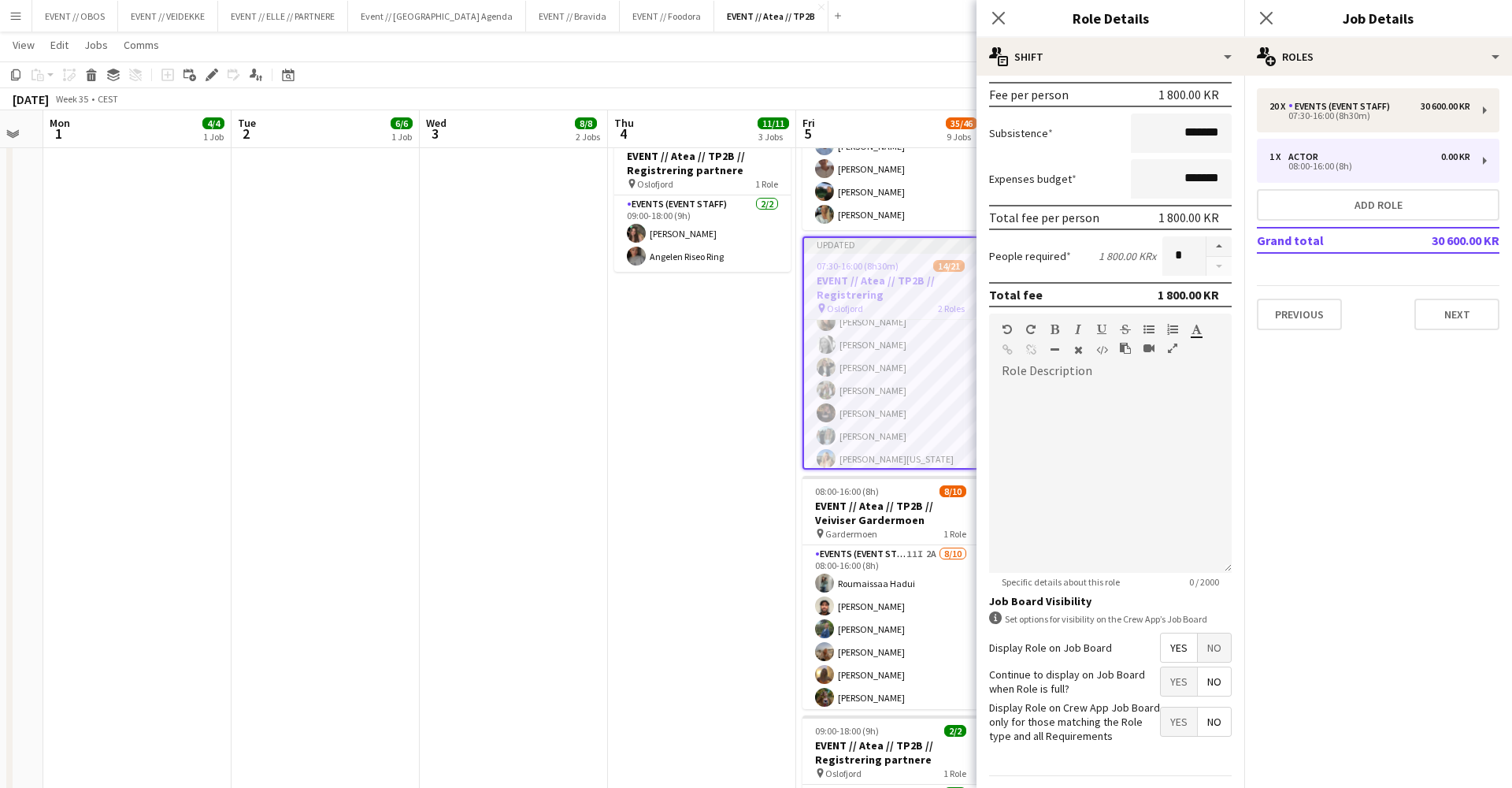
click at [1168, 683] on span "Yes" at bounding box center [1179, 681] width 36 height 28
click at [1226, 234] on form "**********" at bounding box center [1110, 343] width 268 height 979
click at [1221, 240] on button "button" at bounding box center [1218, 246] width 25 height 20
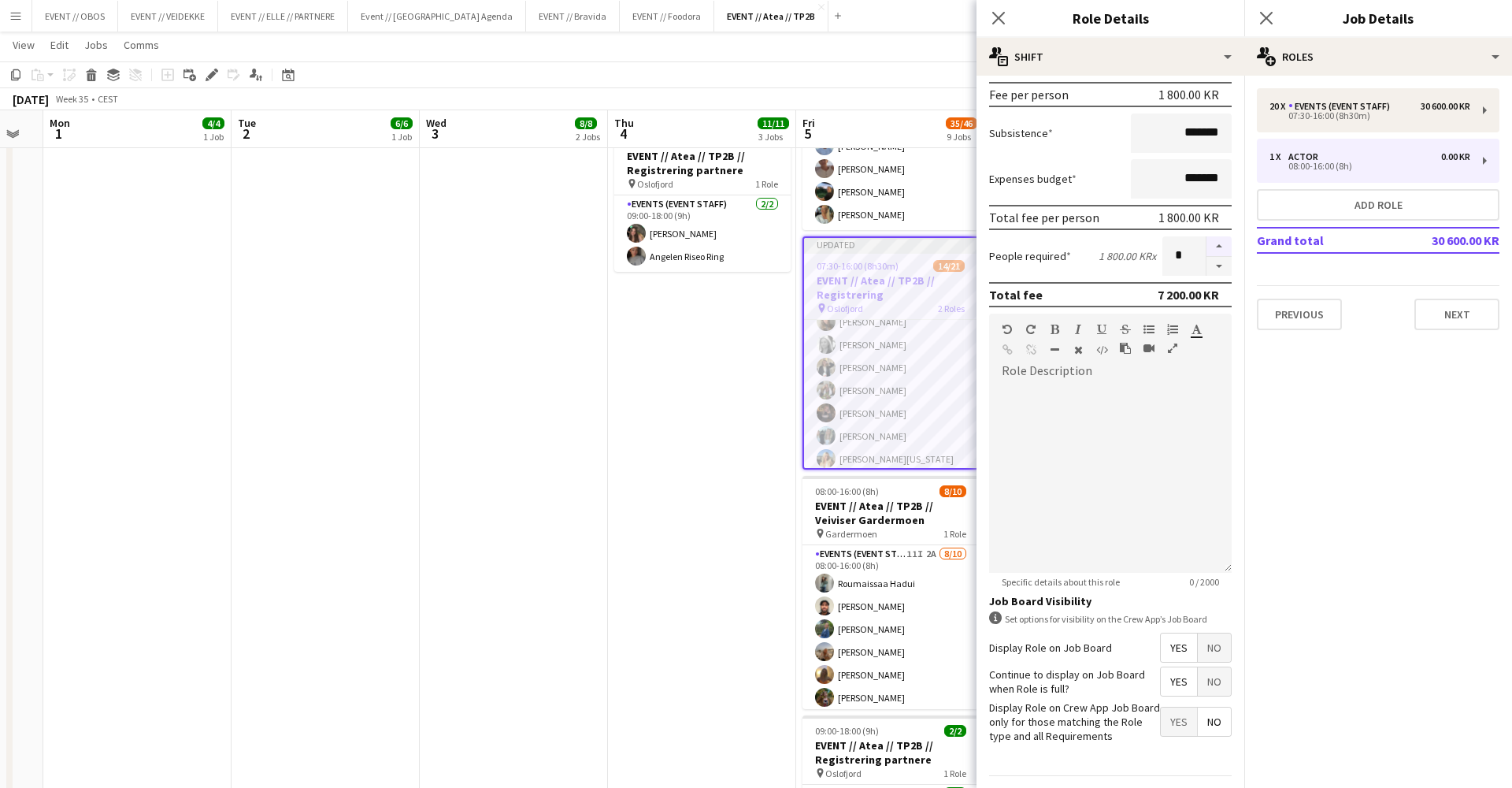
click at [1221, 240] on button "button" at bounding box center [1218, 246] width 25 height 20
type input "*"
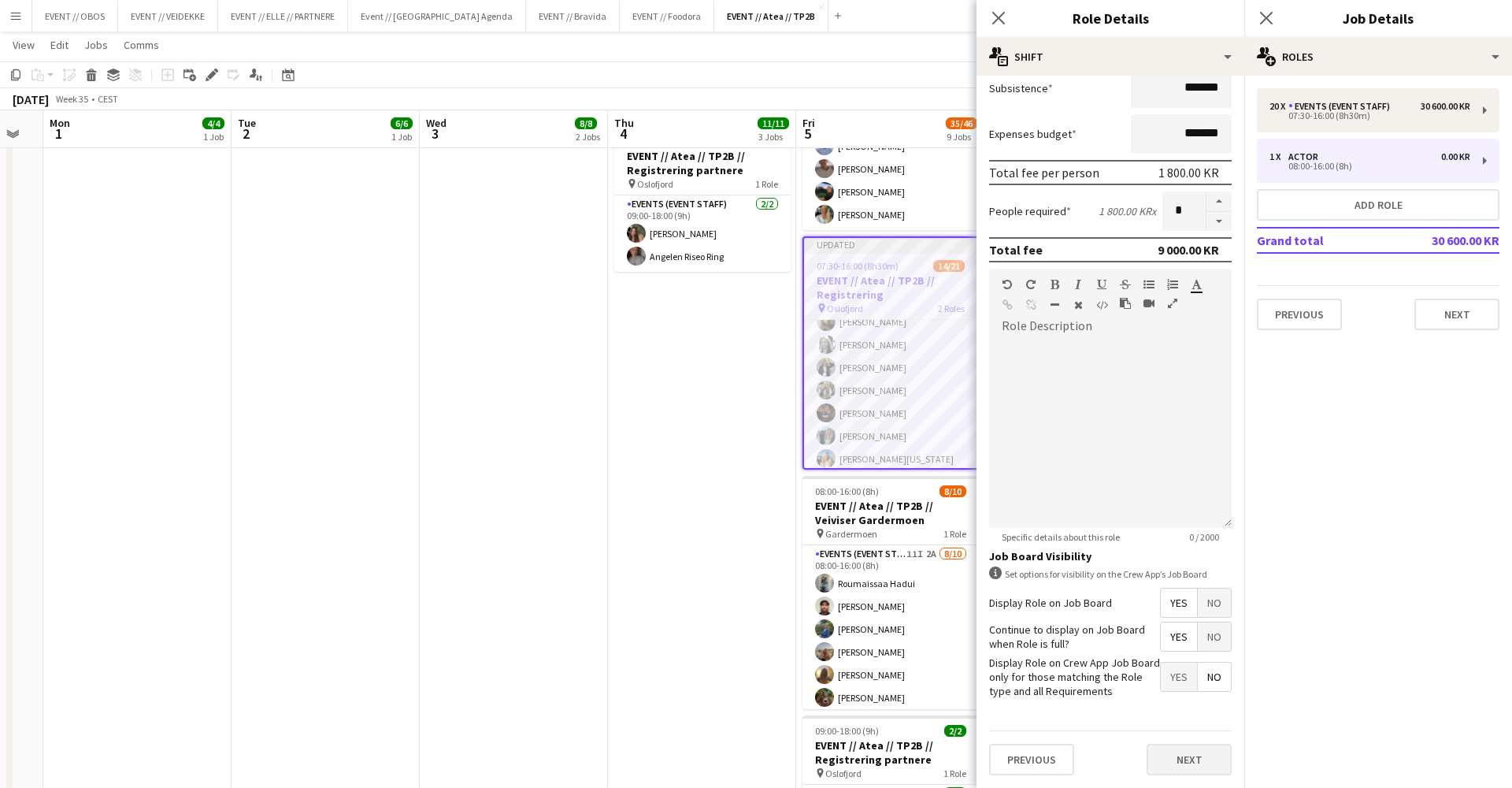
scroll to position [280, 0]
click at [1188, 752] on button "Next" at bounding box center [1189, 759] width 85 height 31
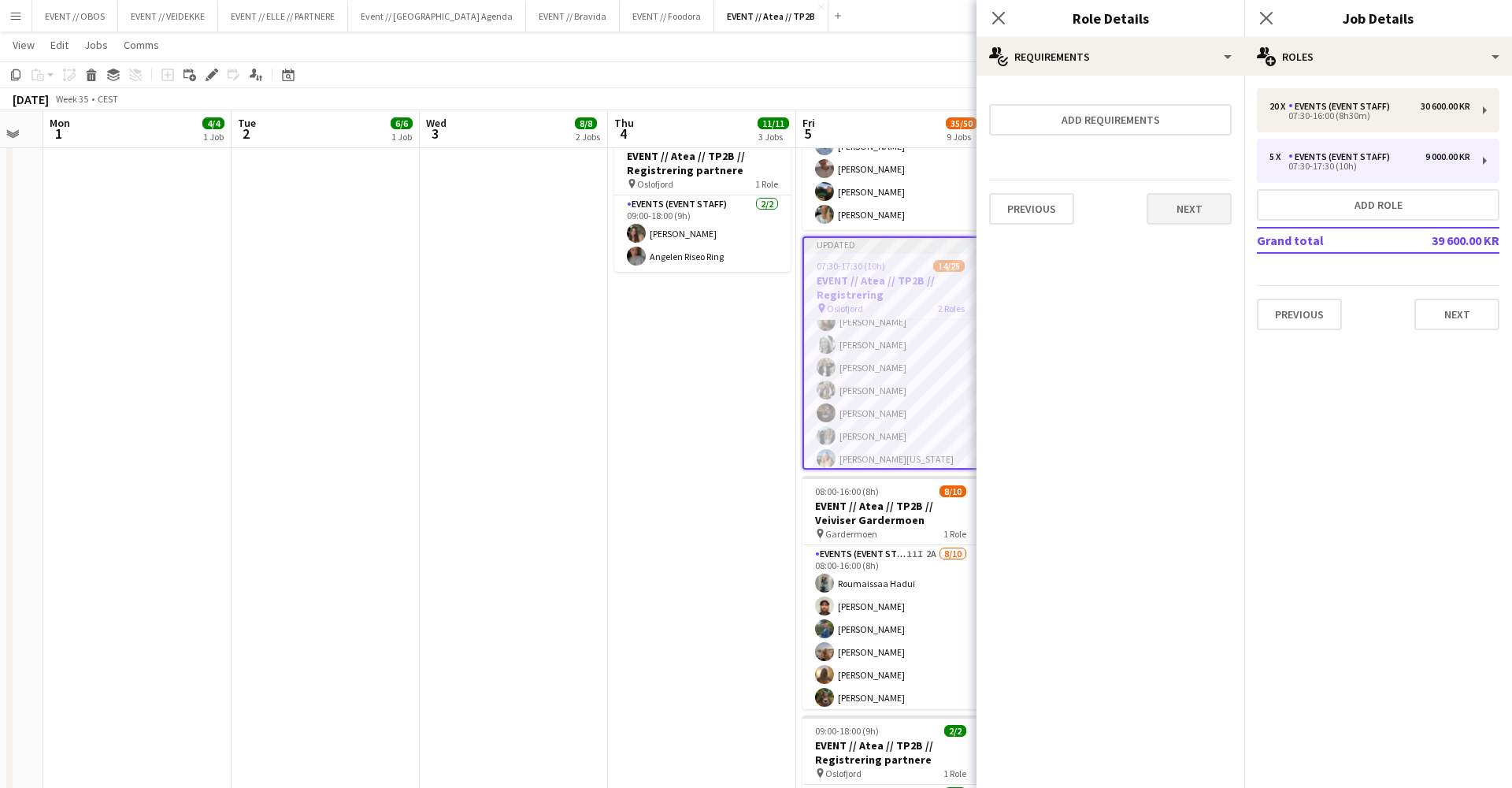
click at [1174, 220] on button "Next" at bounding box center [1189, 208] width 85 height 31
click at [1194, 215] on button "Finish" at bounding box center [1202, 211] width 59 height 31
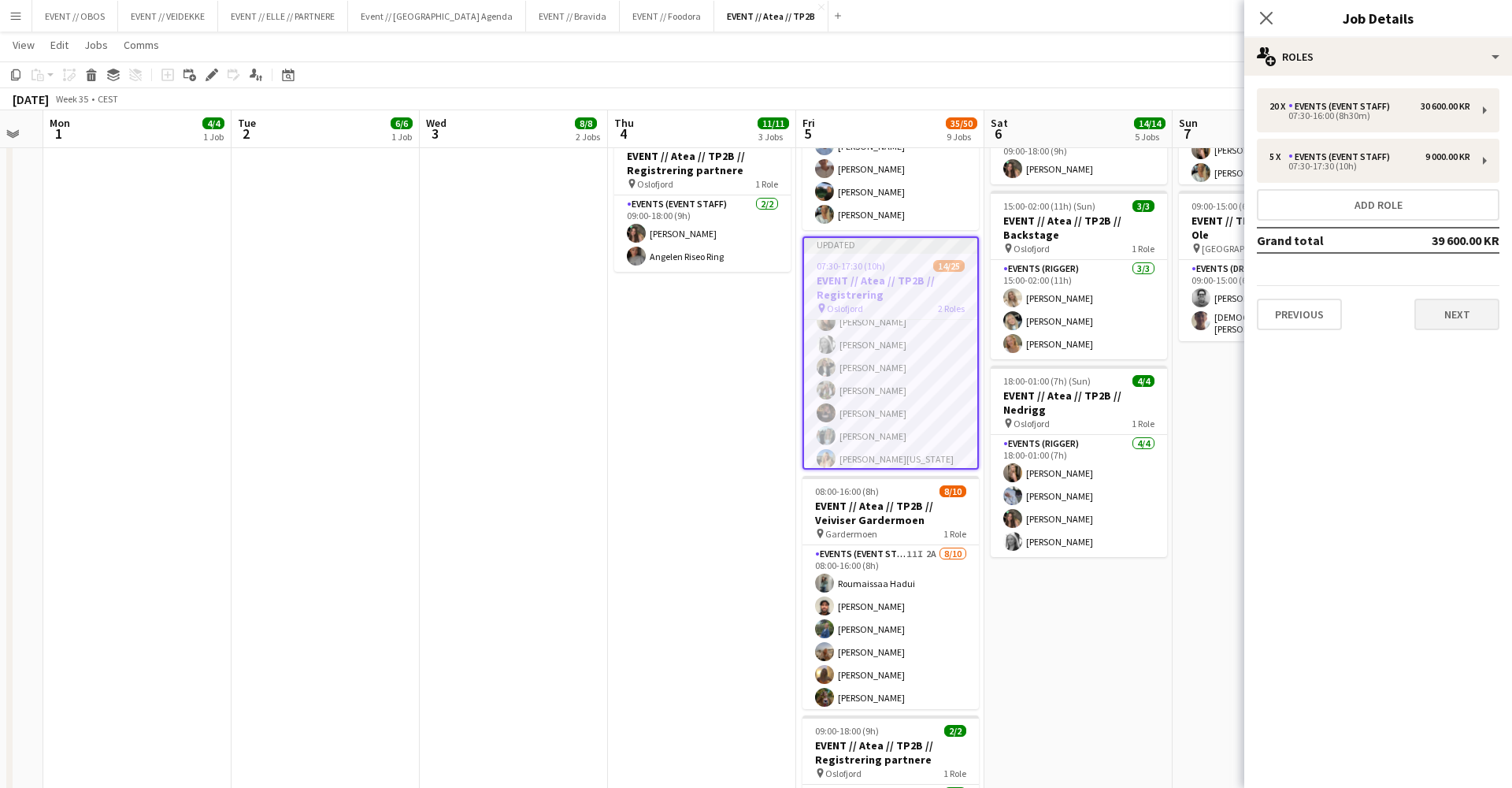
click at [1431, 314] on button "Next" at bounding box center [1456, 314] width 85 height 31
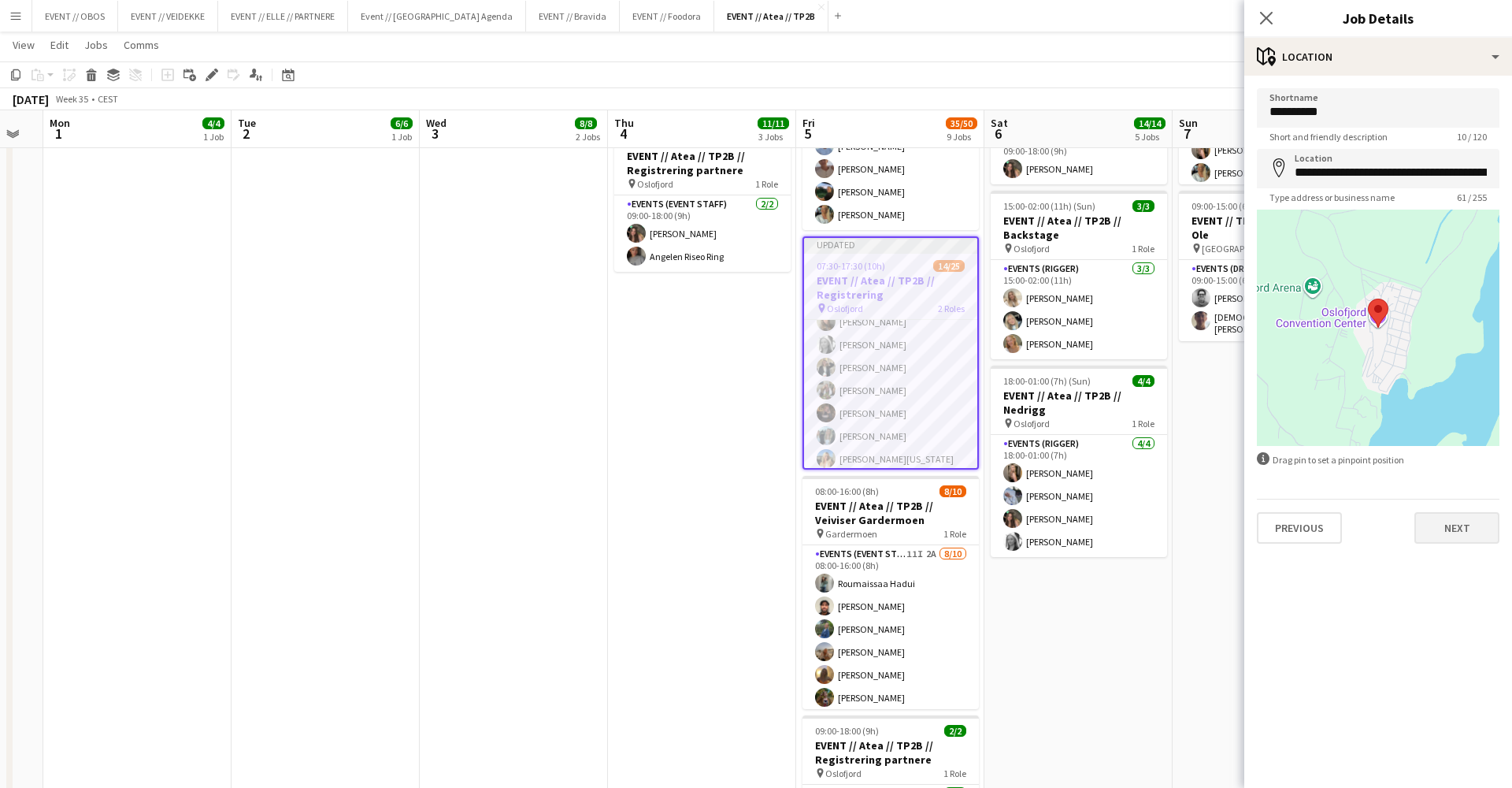
click at [1469, 523] on button "Next" at bounding box center [1456, 527] width 85 height 31
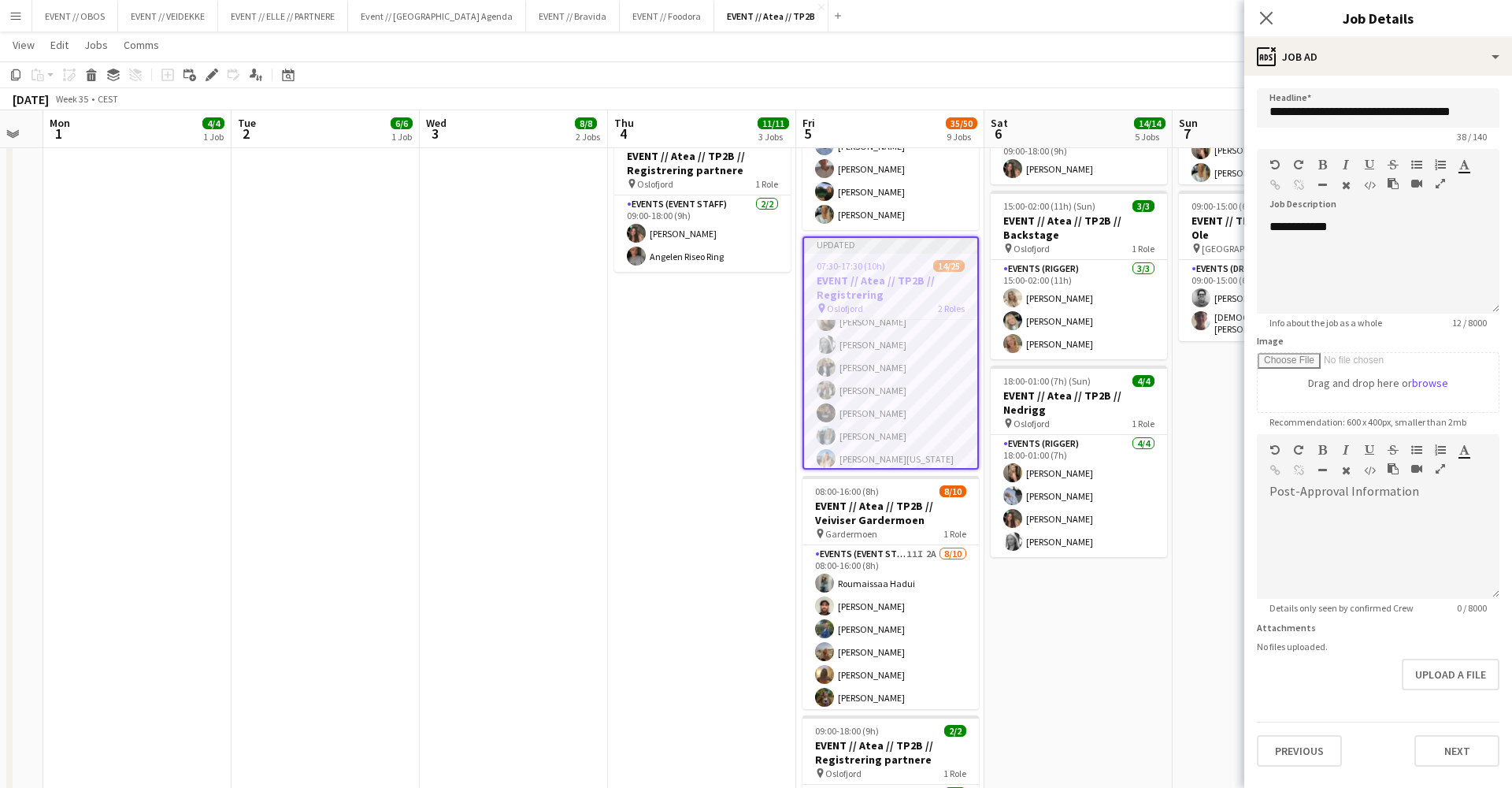
click at [1218, 417] on app-date-cell "08:00-16:00 (8h) 6/6 EVENT // Atea // TP2B // Partnere // Nedrigg pin Oslofjord…" at bounding box center [1266, 509] width 188 height 1607
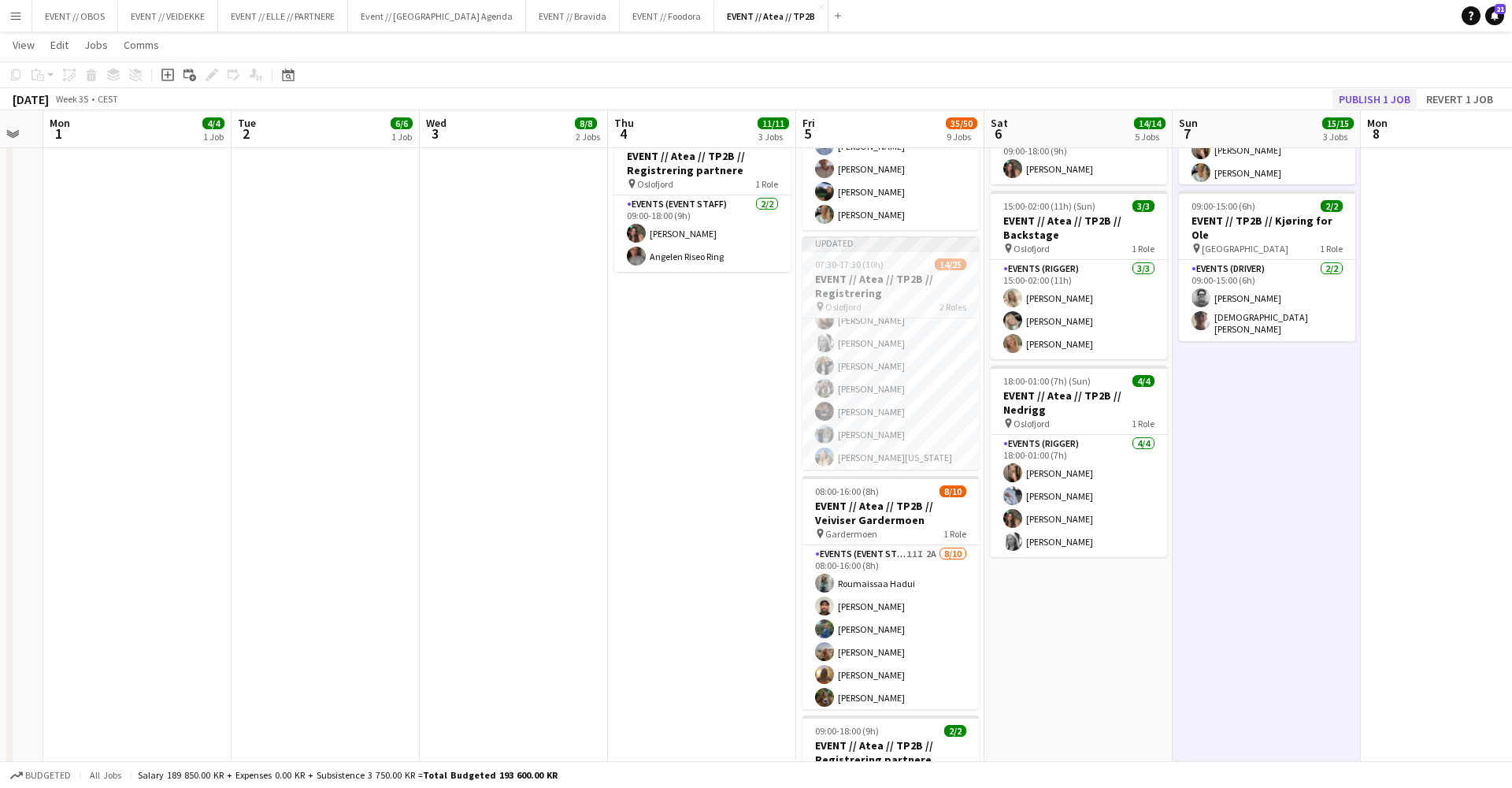
click at [1389, 97] on button "Publish 1 job" at bounding box center [1375, 98] width 85 height 20
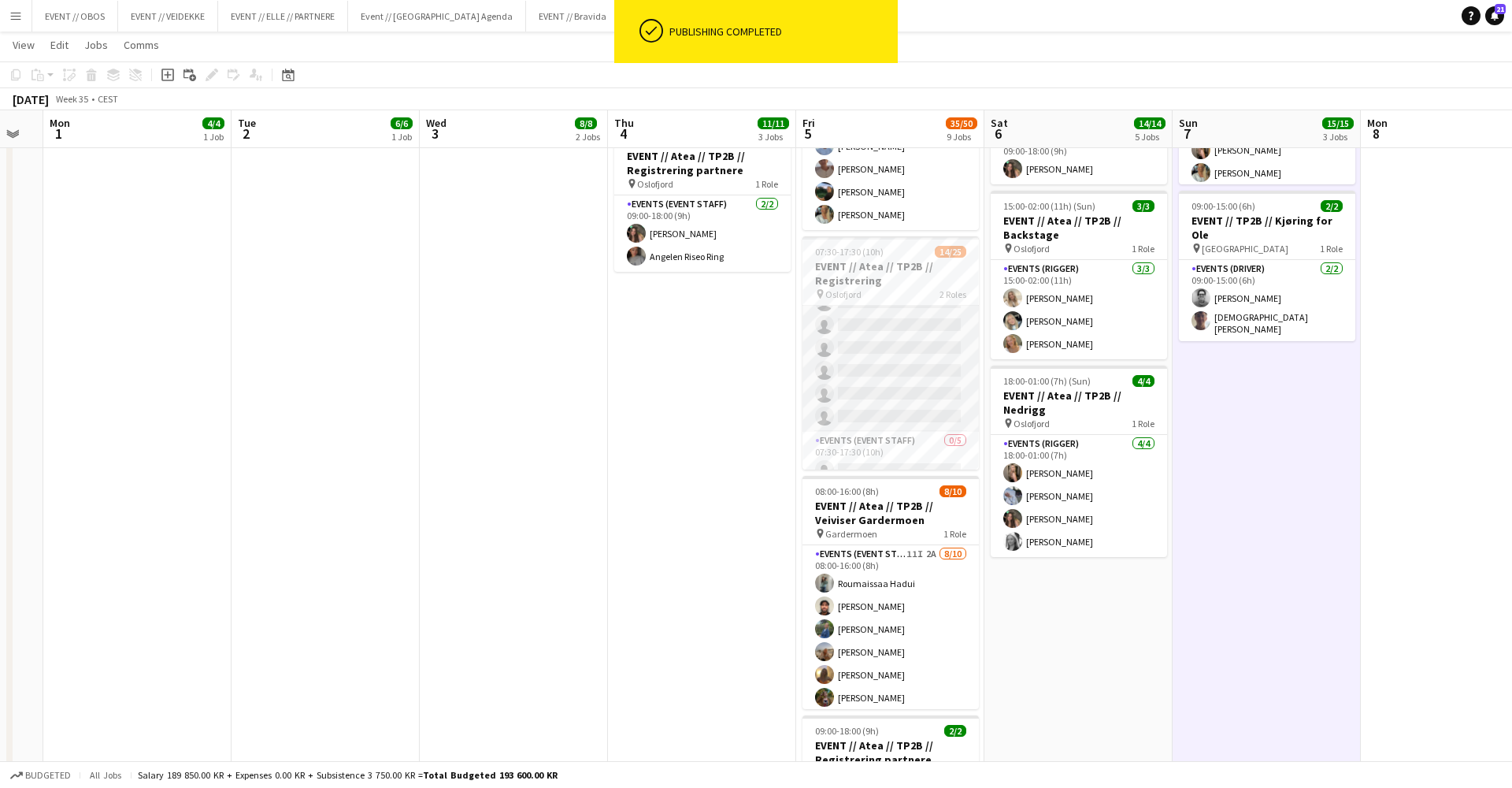
scroll to position [377, 0]
click at [924, 387] on app-card-role "Events (Event Staff) 54I 1A 14/20 07:30-16:00 (8h30m) Sofia Sgarioto Maria Egel…" at bounding box center [890, 175] width 177 height 492
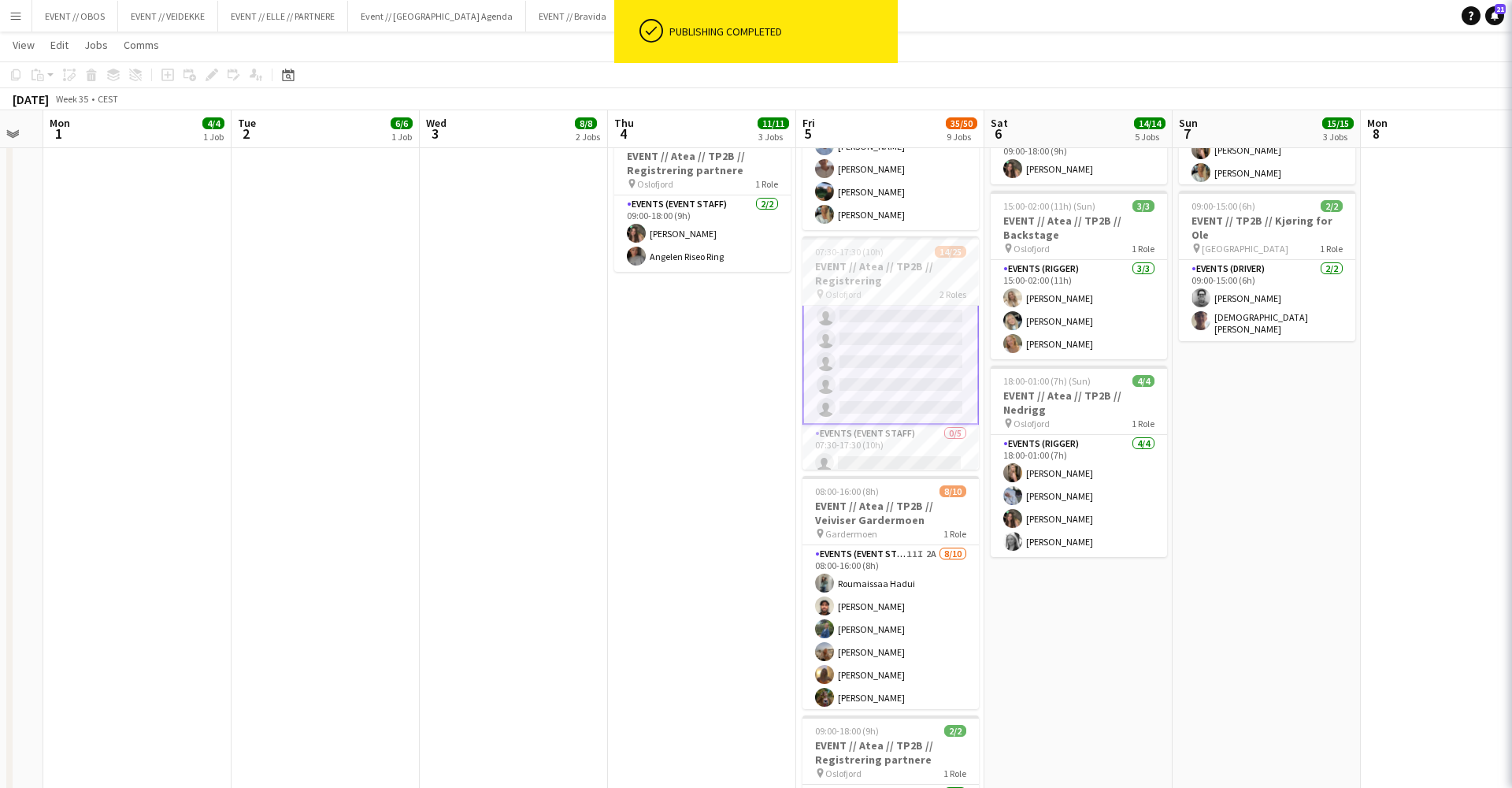
scroll to position [0, 523]
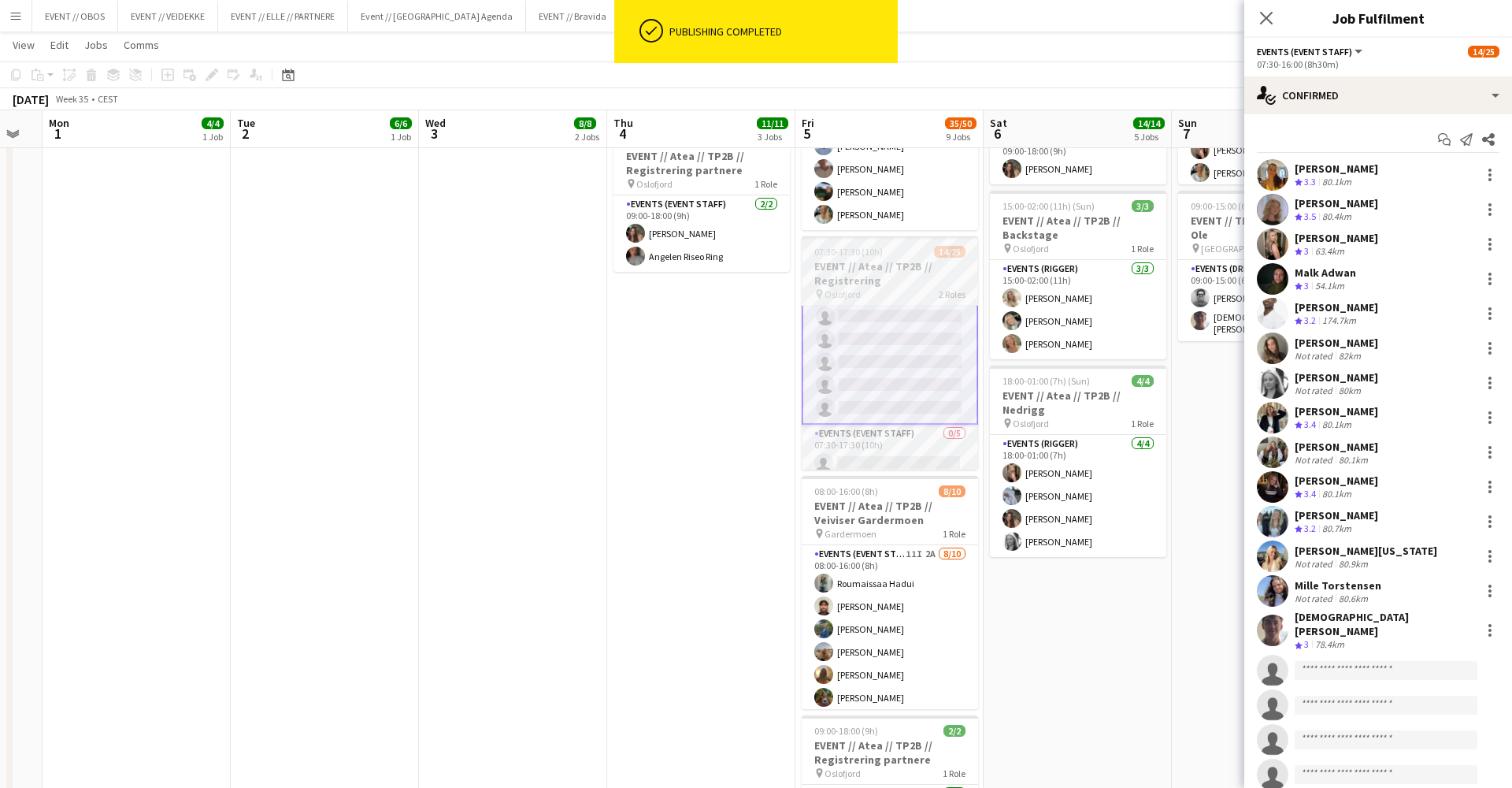
click at [866, 289] on div "pin Oslofjord 2 Roles" at bounding box center [889, 294] width 177 height 13
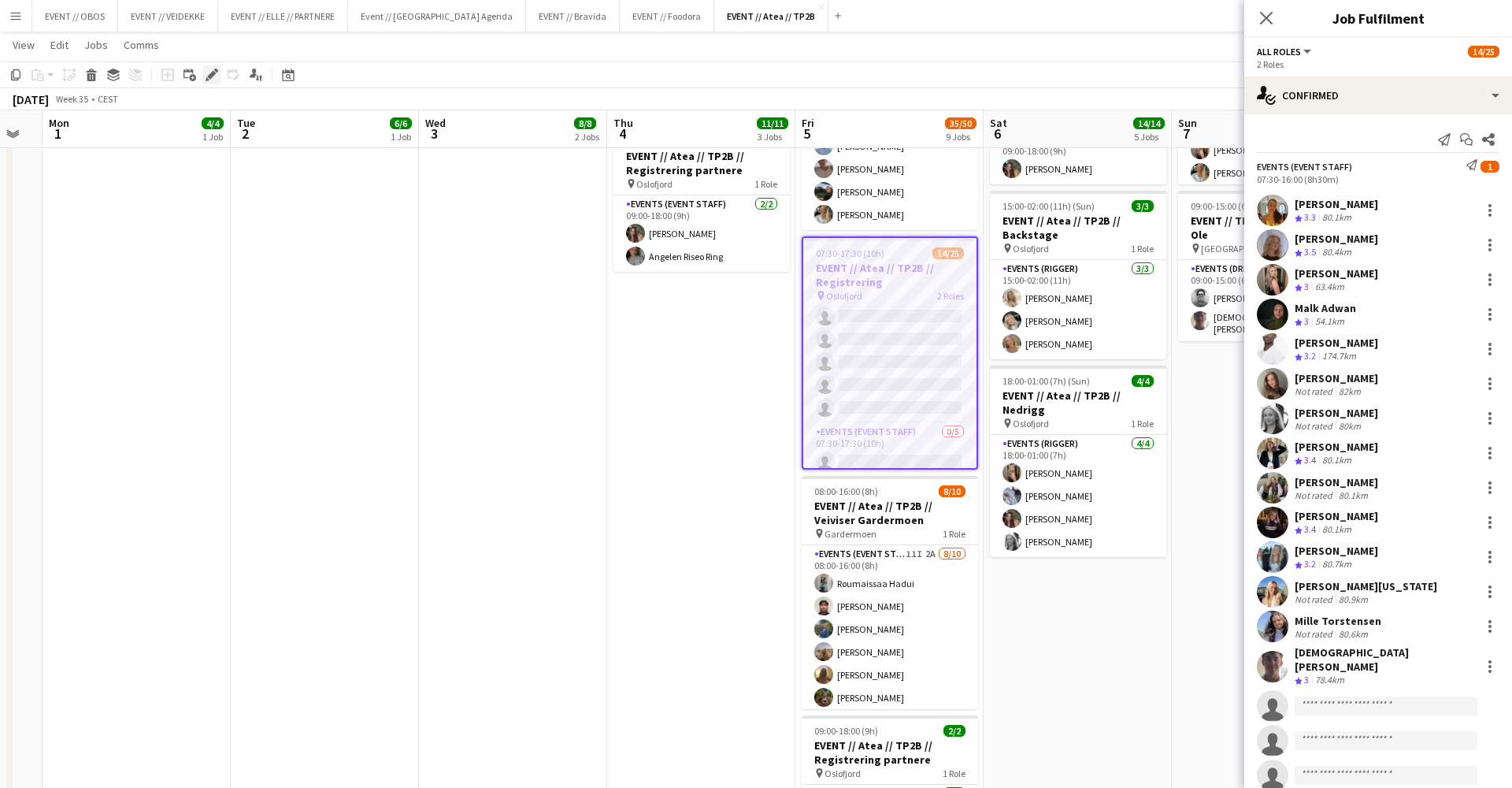
click at [209, 76] on icon at bounding box center [211, 75] width 9 height 9
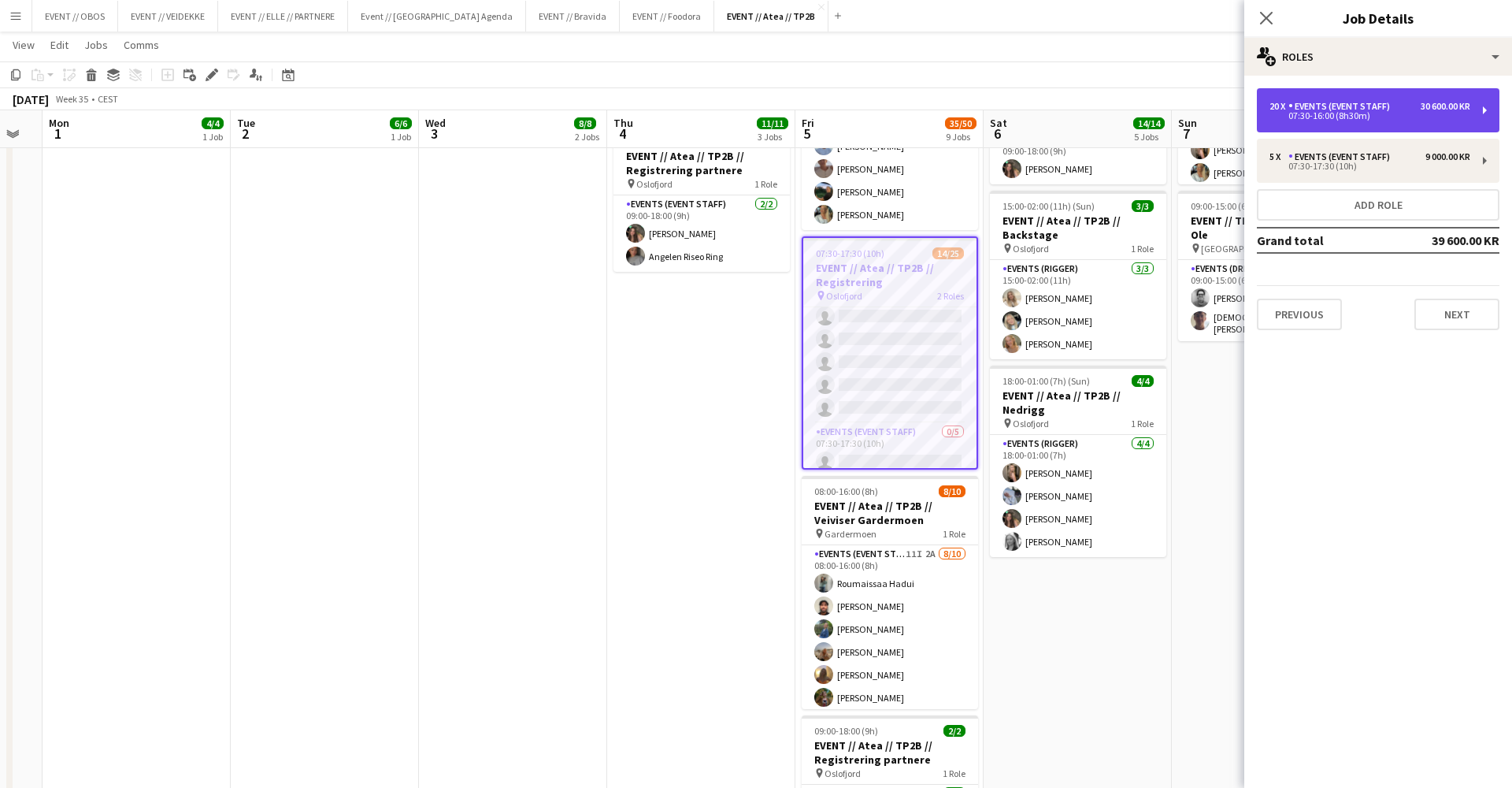
click at [1302, 113] on div "07:30-16:00 (8h30m)" at bounding box center [1369, 116] width 201 height 8
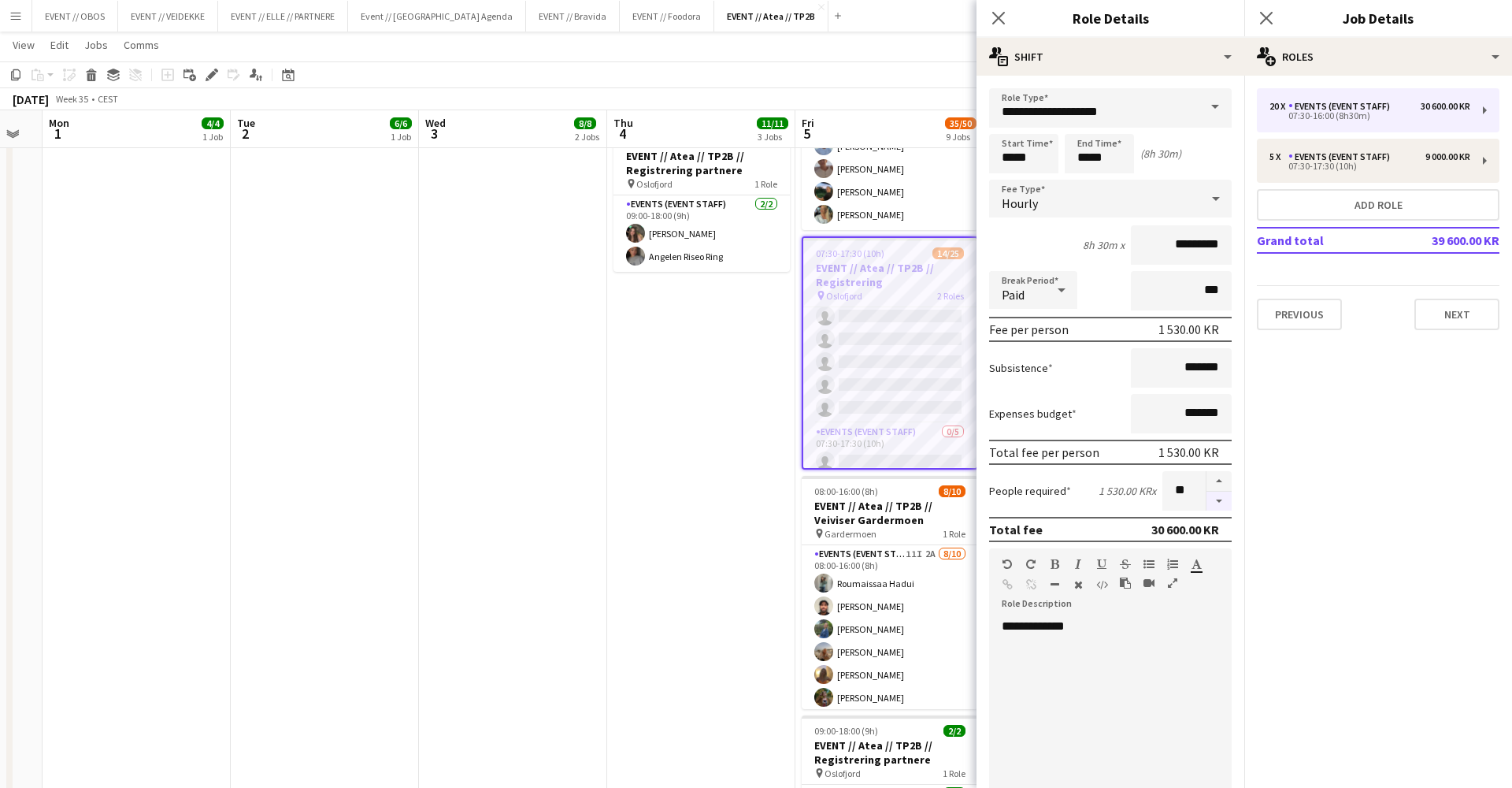
click at [1220, 498] on button "button" at bounding box center [1218, 501] width 25 height 19
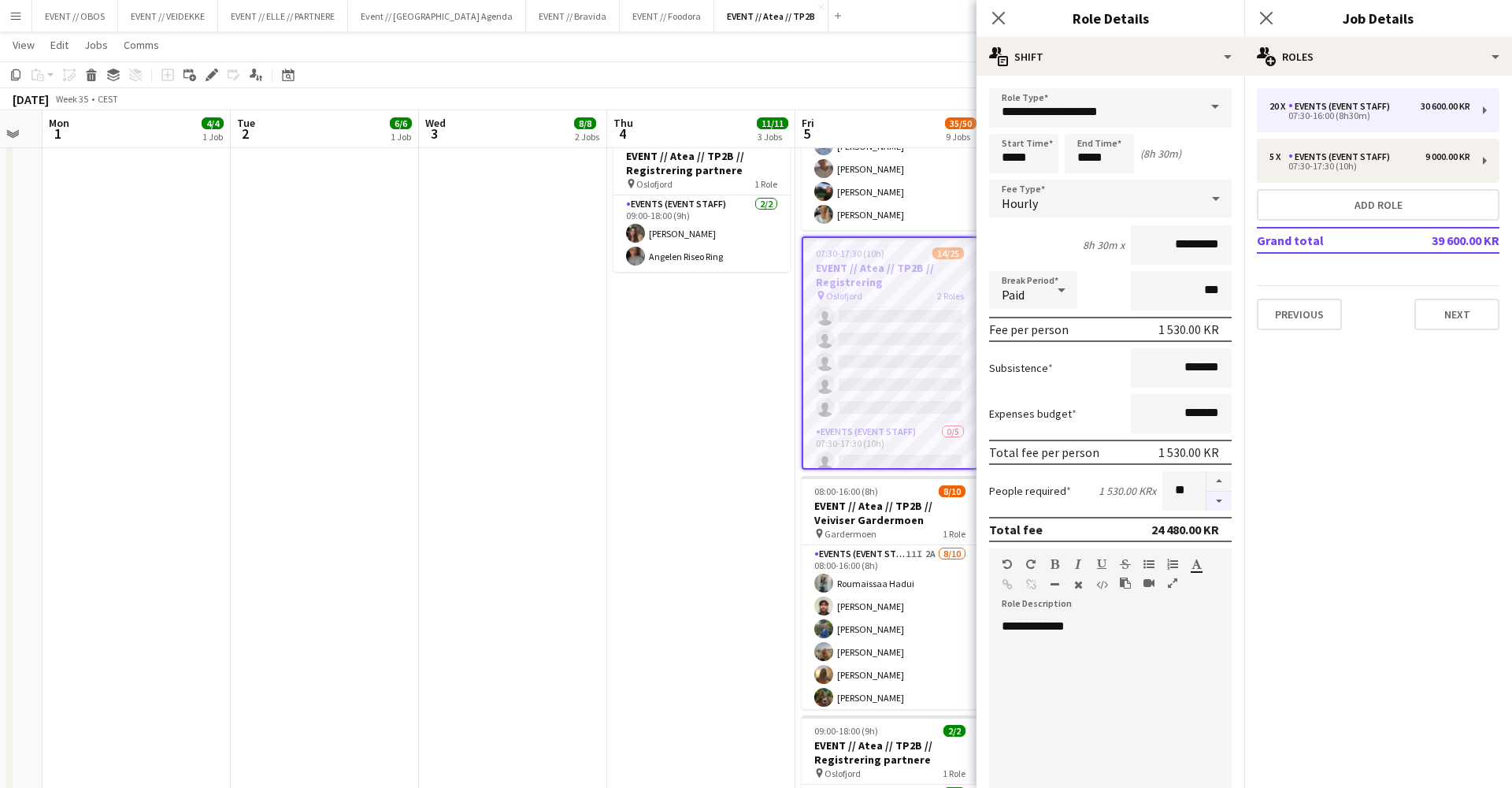
type input "**"
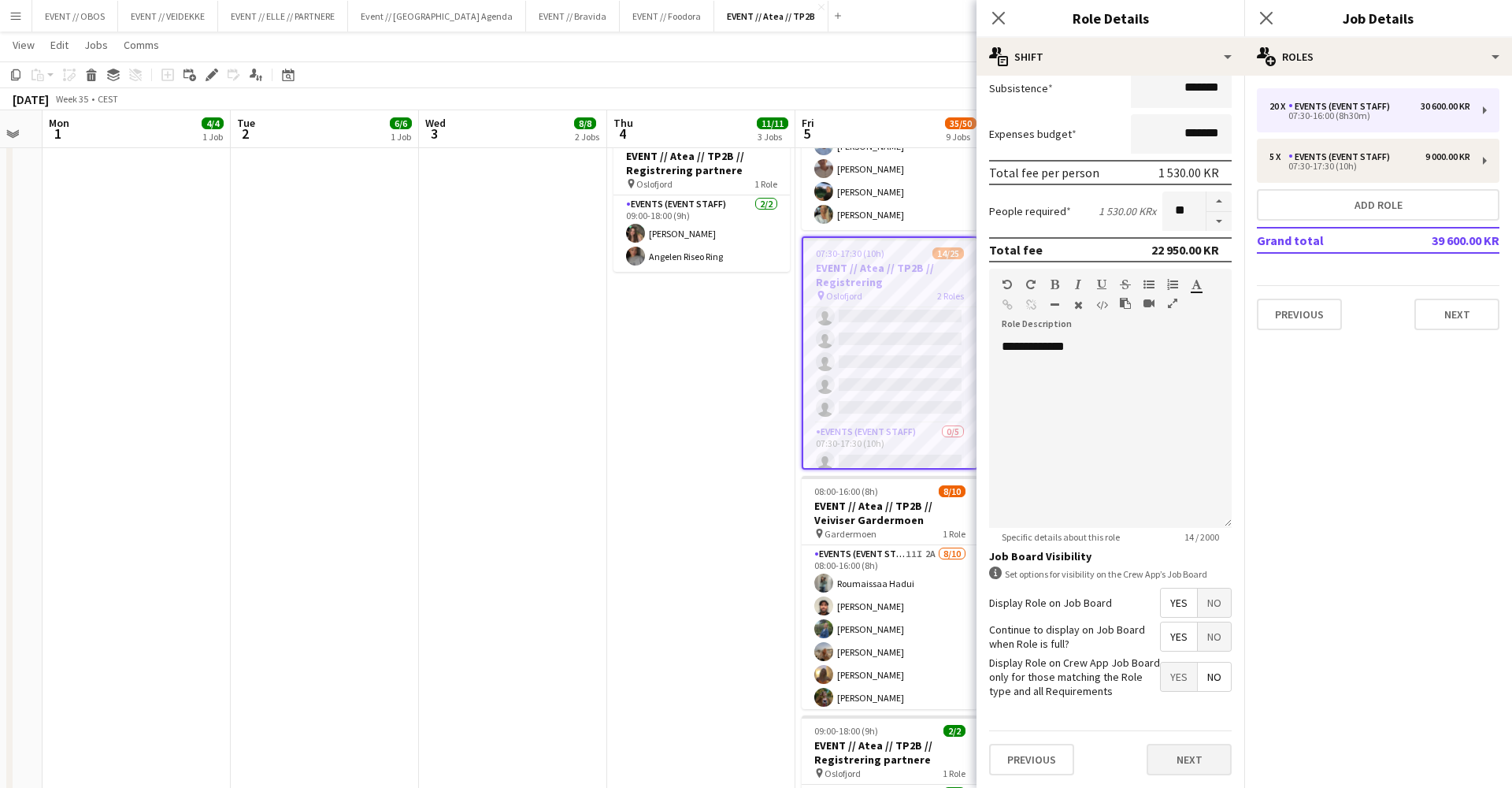
scroll to position [280, 0]
click at [1185, 772] on button "Next" at bounding box center [1189, 759] width 85 height 31
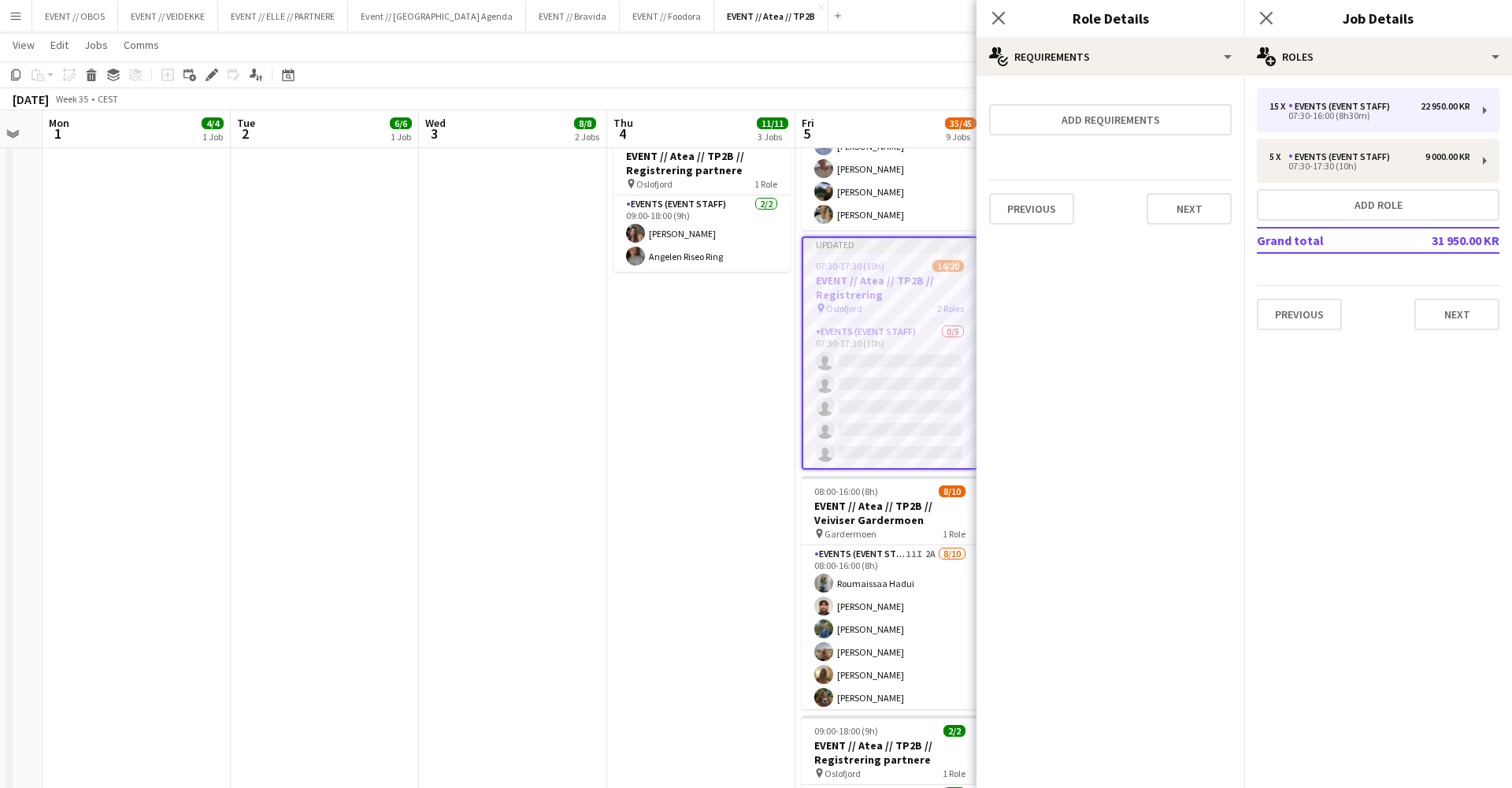
scroll to position [370, 0]
click at [1158, 177] on form "Add requirements Previous Next" at bounding box center [1110, 162] width 268 height 149
click at [1164, 196] on button "Next" at bounding box center [1189, 208] width 85 height 31
click at [1175, 207] on button "Finish" at bounding box center [1202, 211] width 59 height 31
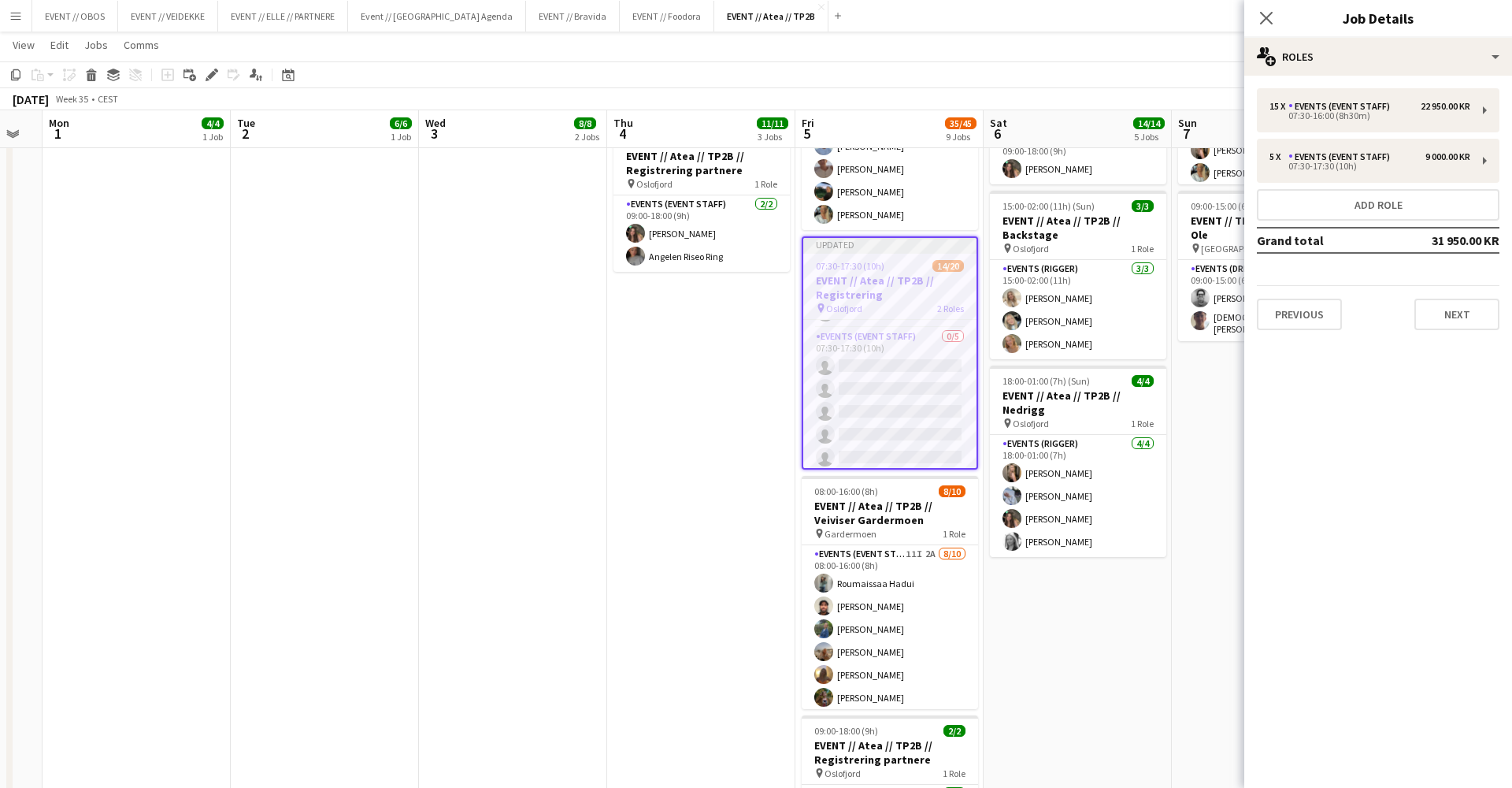
click at [1163, 95] on div "September 2025 Week 35 • CEST Publish 1 job Revert 1 job" at bounding box center [756, 98] width 1512 height 22
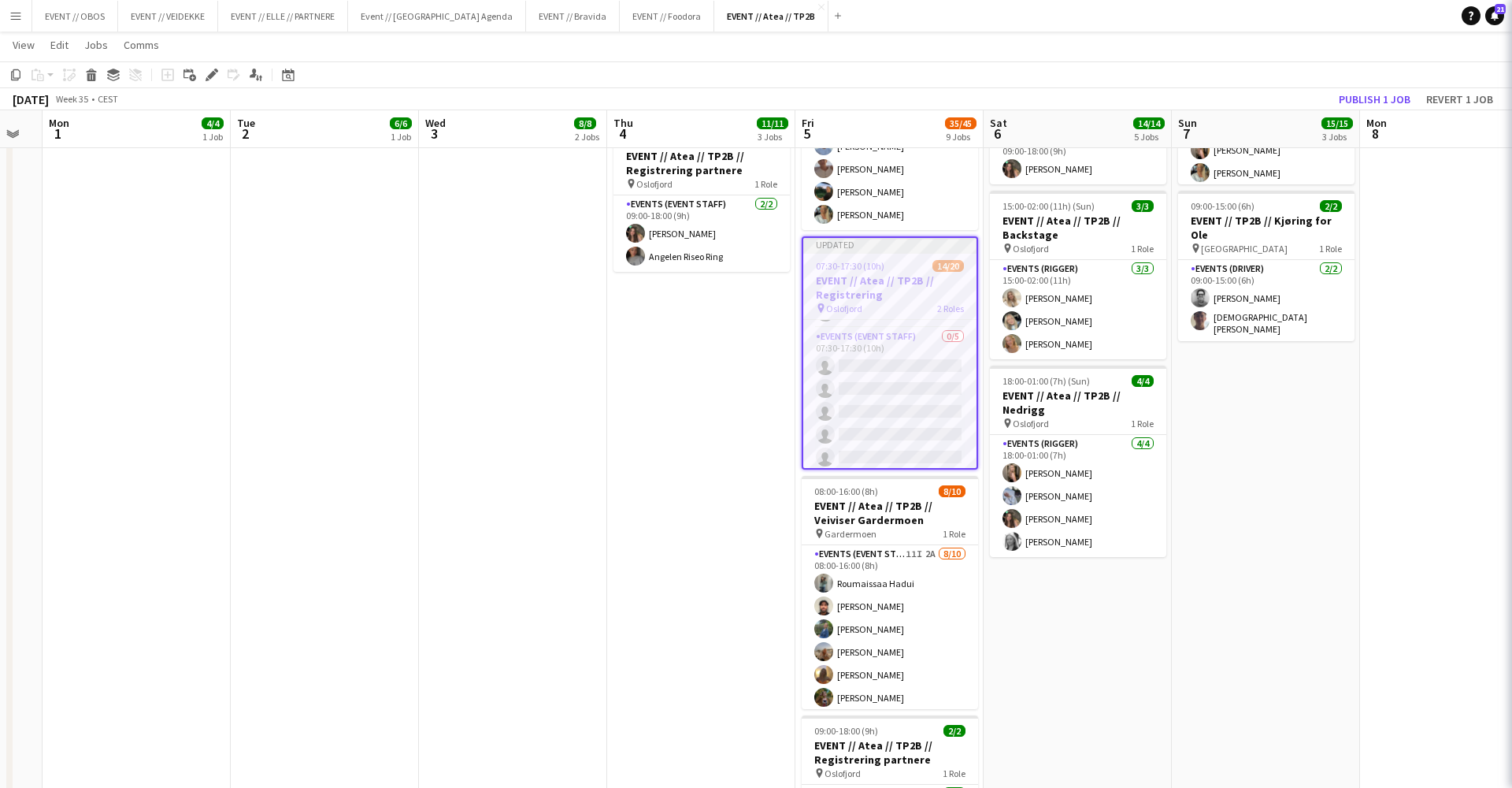
scroll to position [367, 0]
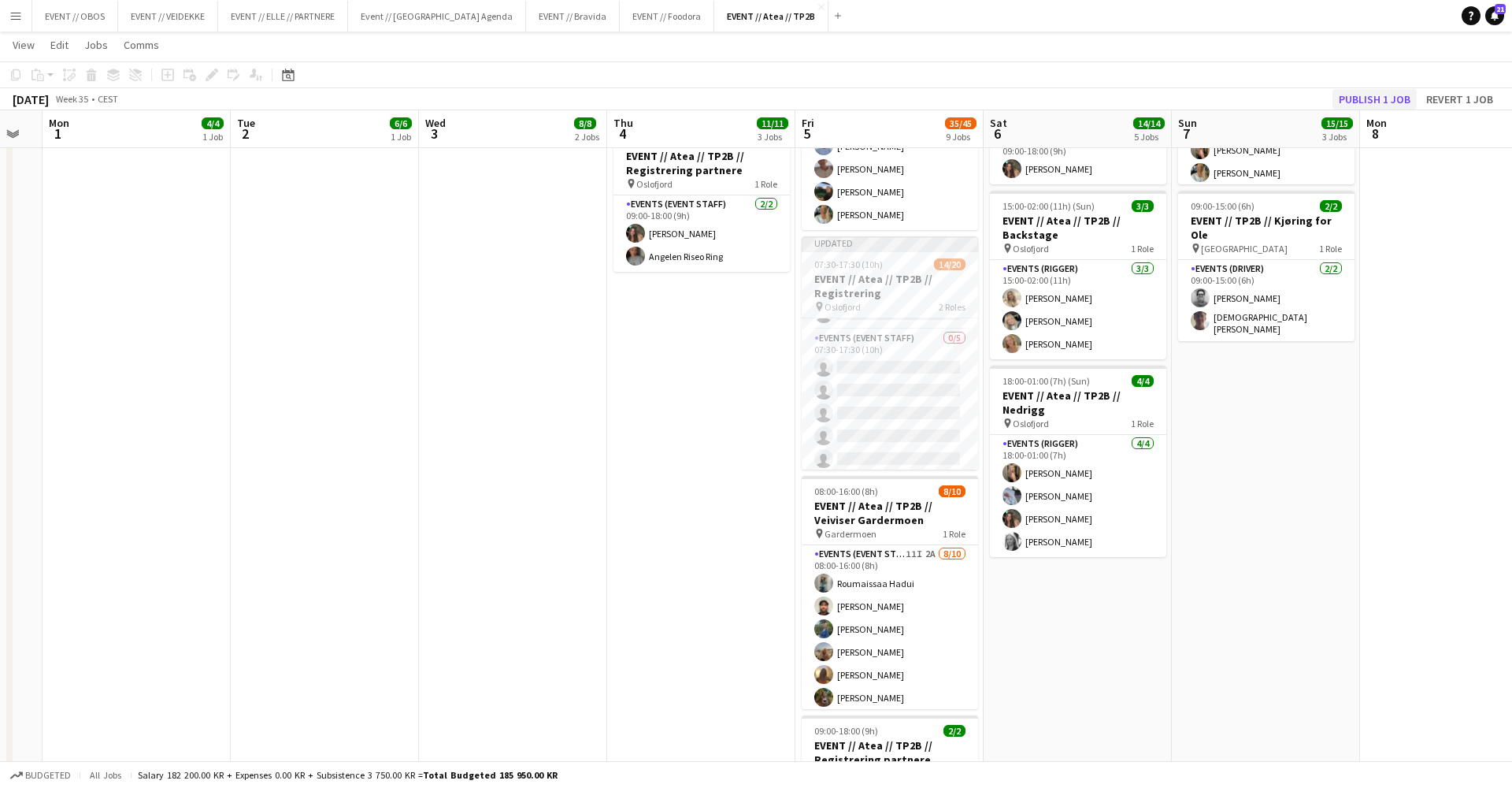
click at [1352, 98] on button "Publish 1 job" at bounding box center [1375, 98] width 85 height 20
click at [881, 402] on app-card-role "Events (Event Staff) 54I 1A 14/15 07:30-16:00 (8h30m) Sofia Sgarioto Maria Egel…" at bounding box center [889, 267] width 177 height 378
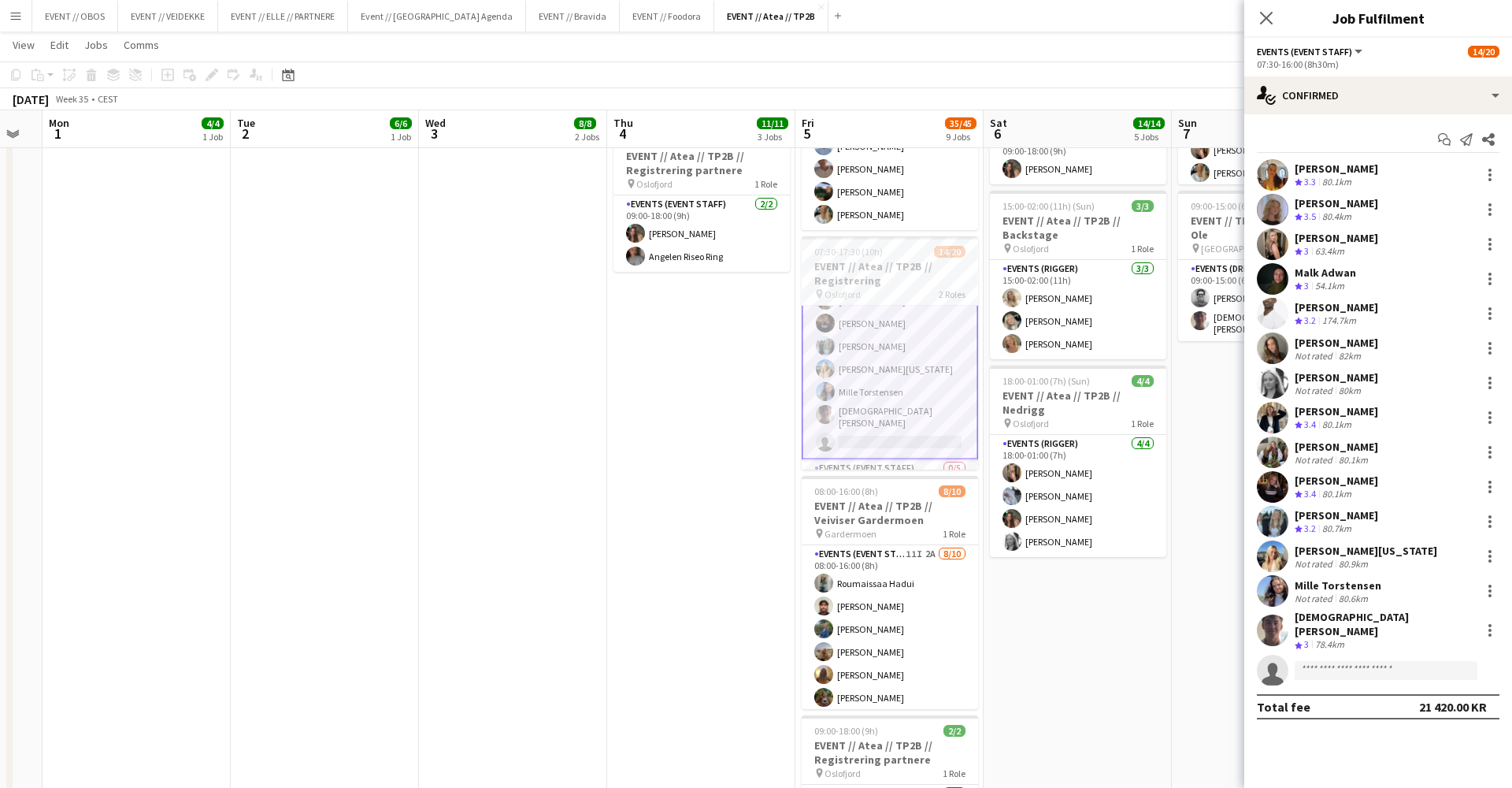
click at [1275, 638] on app-user-avatar at bounding box center [1272, 630] width 31 height 31
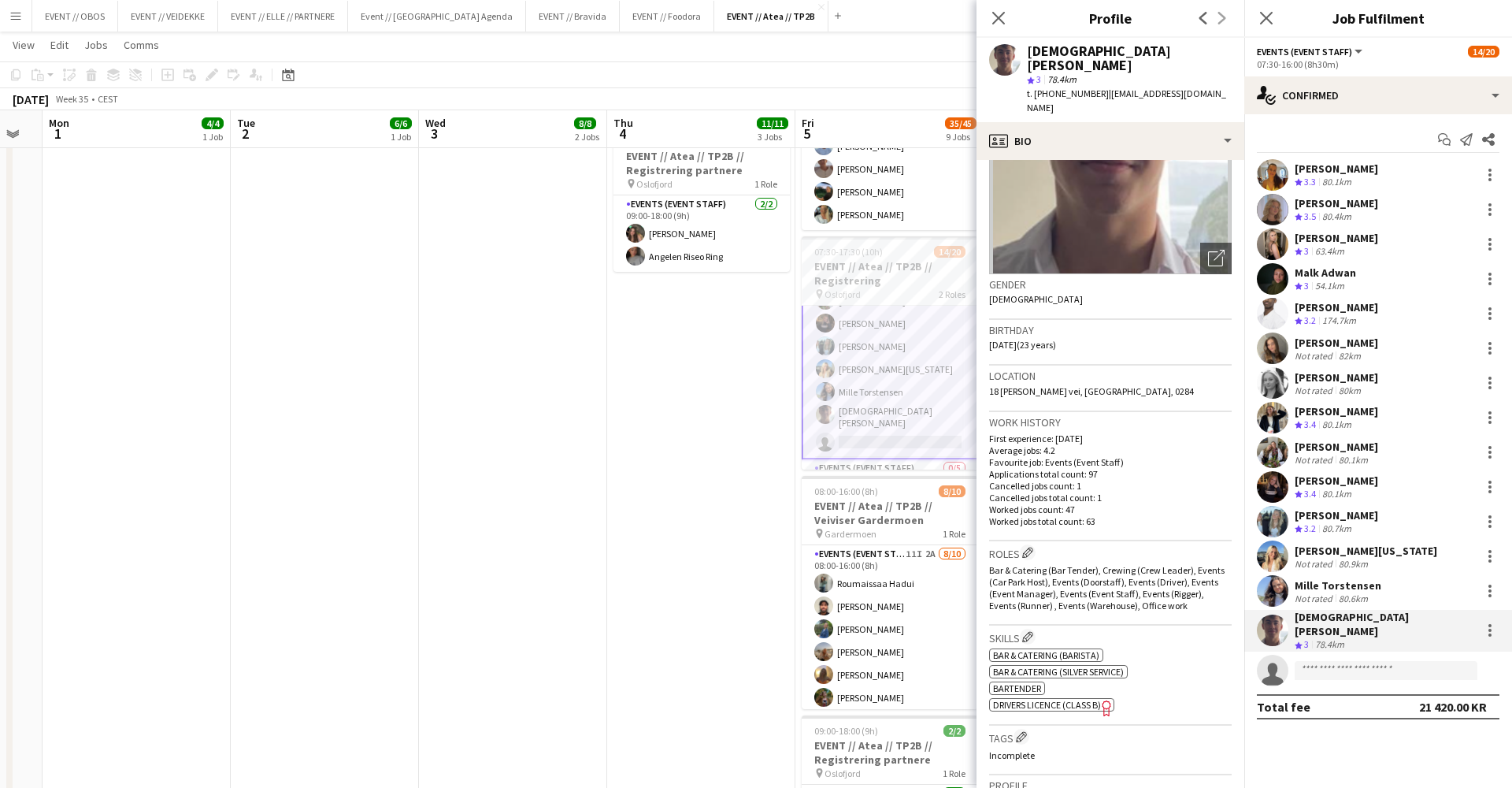
scroll to position [137, 0]
click at [1272, 585] on app-user-avatar at bounding box center [1272, 590] width 31 height 31
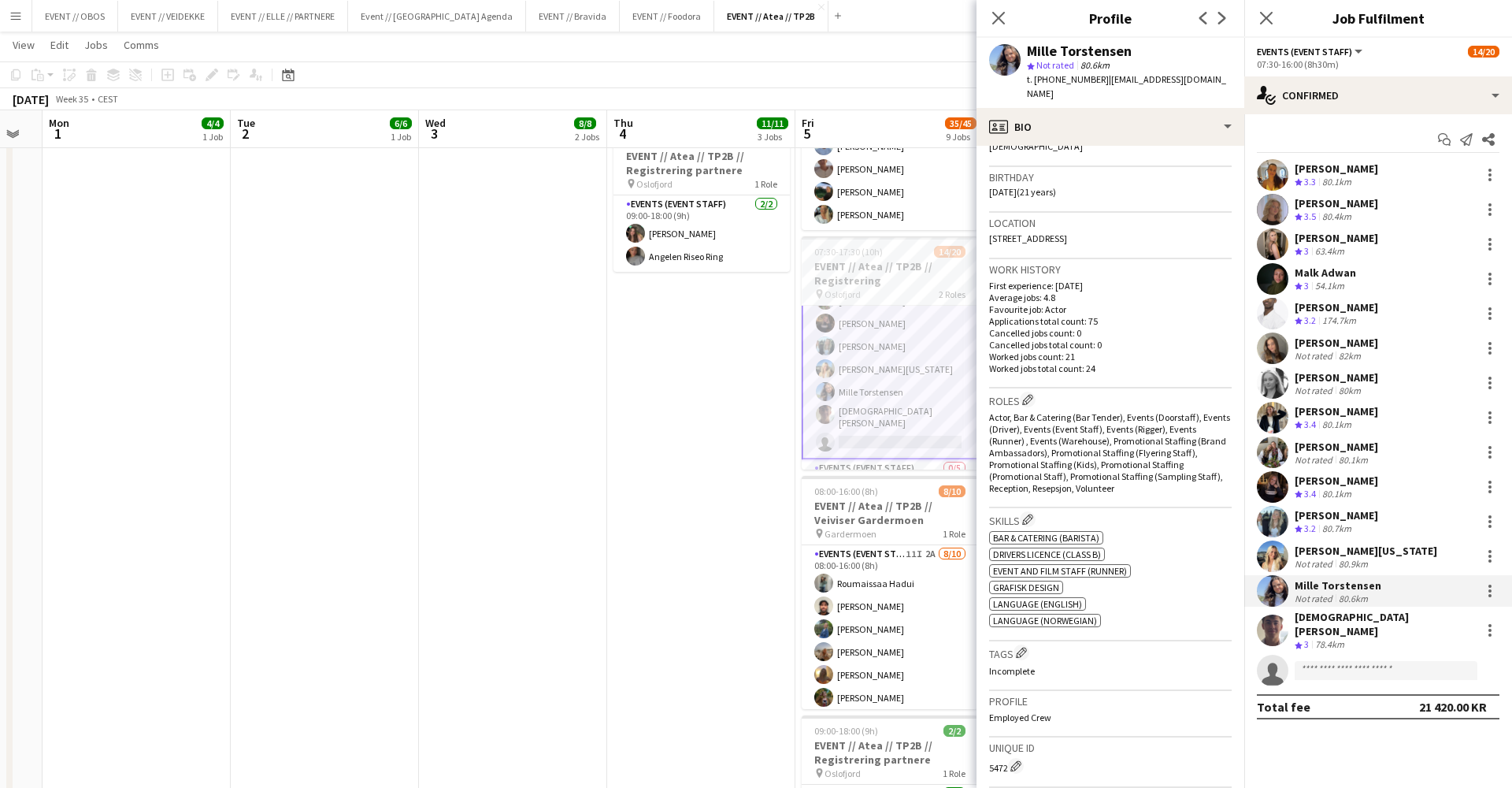
scroll to position [275, 0]
click at [1265, 543] on app-user-avatar at bounding box center [1272, 556] width 31 height 31
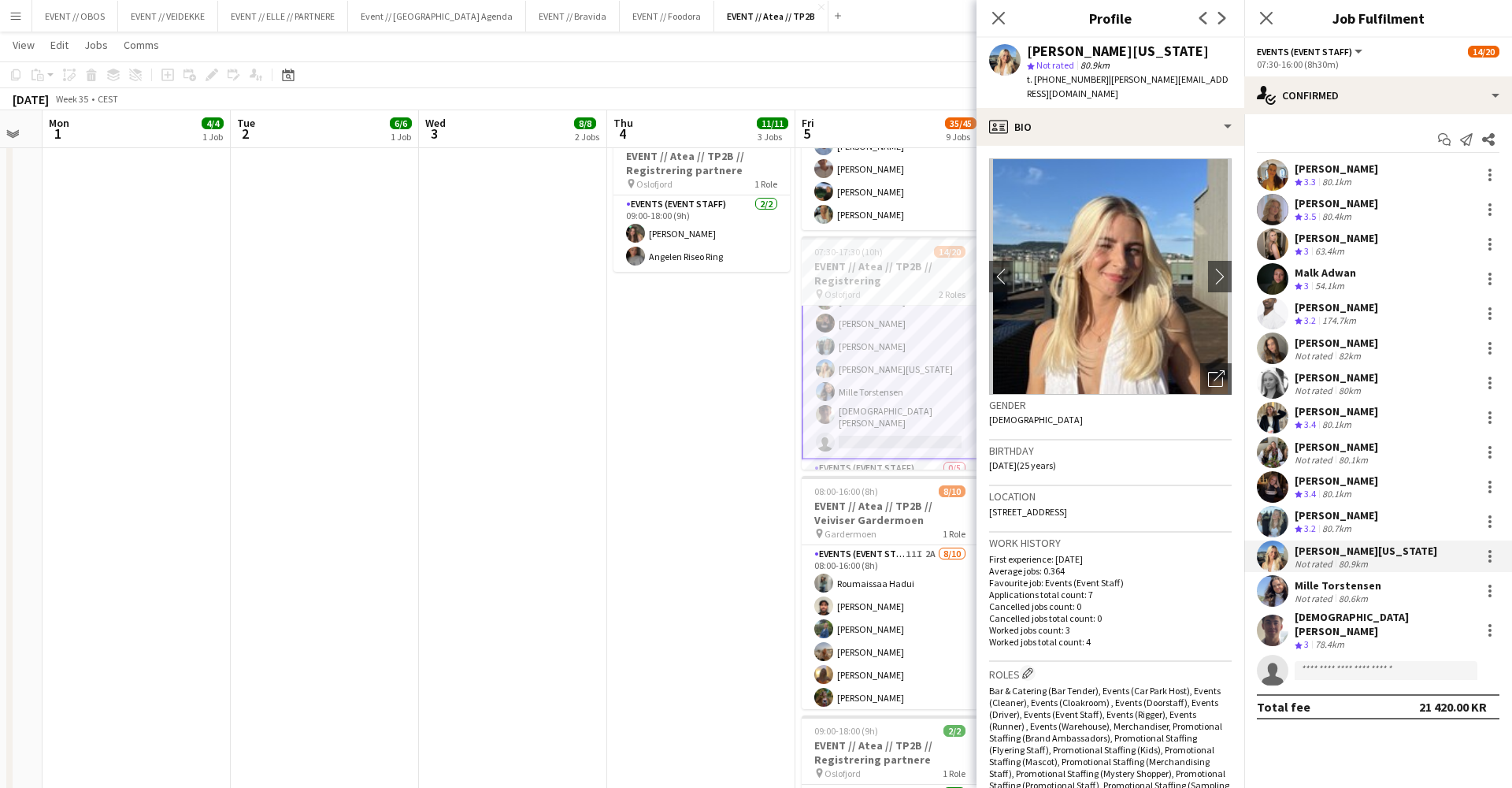
click at [768, 349] on app-date-cell "08:00-18:00 (10h) 3/3 EVENT // Atea // TP2B // Dekorering og backstage oppsett …" at bounding box center [701, 509] width 188 height 1607
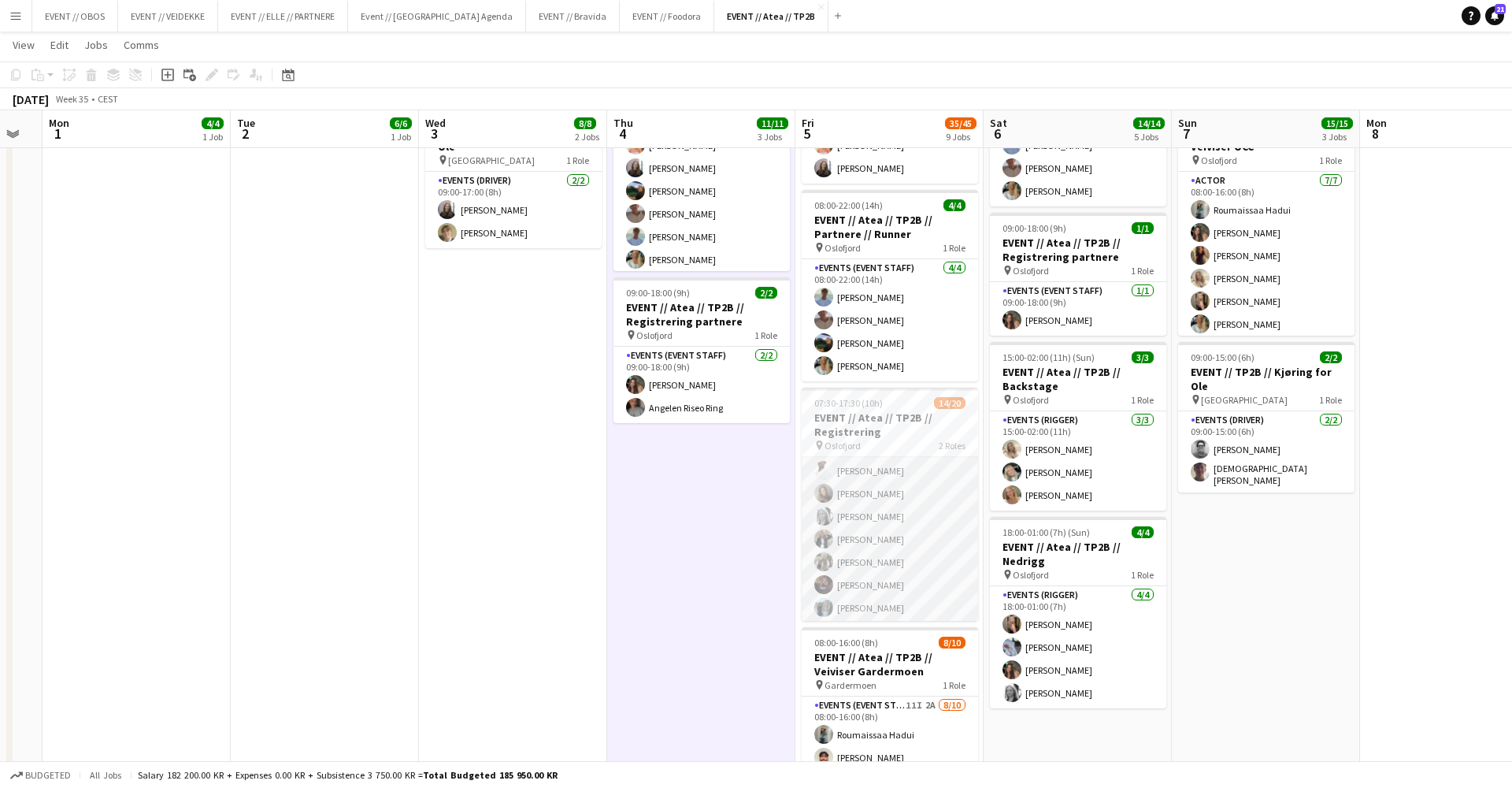
scroll to position [115, 0]
click at [841, 539] on app-card-role "Events (Event Staff) 54I 1A 14/15 07:30-16:00 (8h30m) Sofia Sgarioto Maria Egel…" at bounding box center [889, 532] width 177 height 378
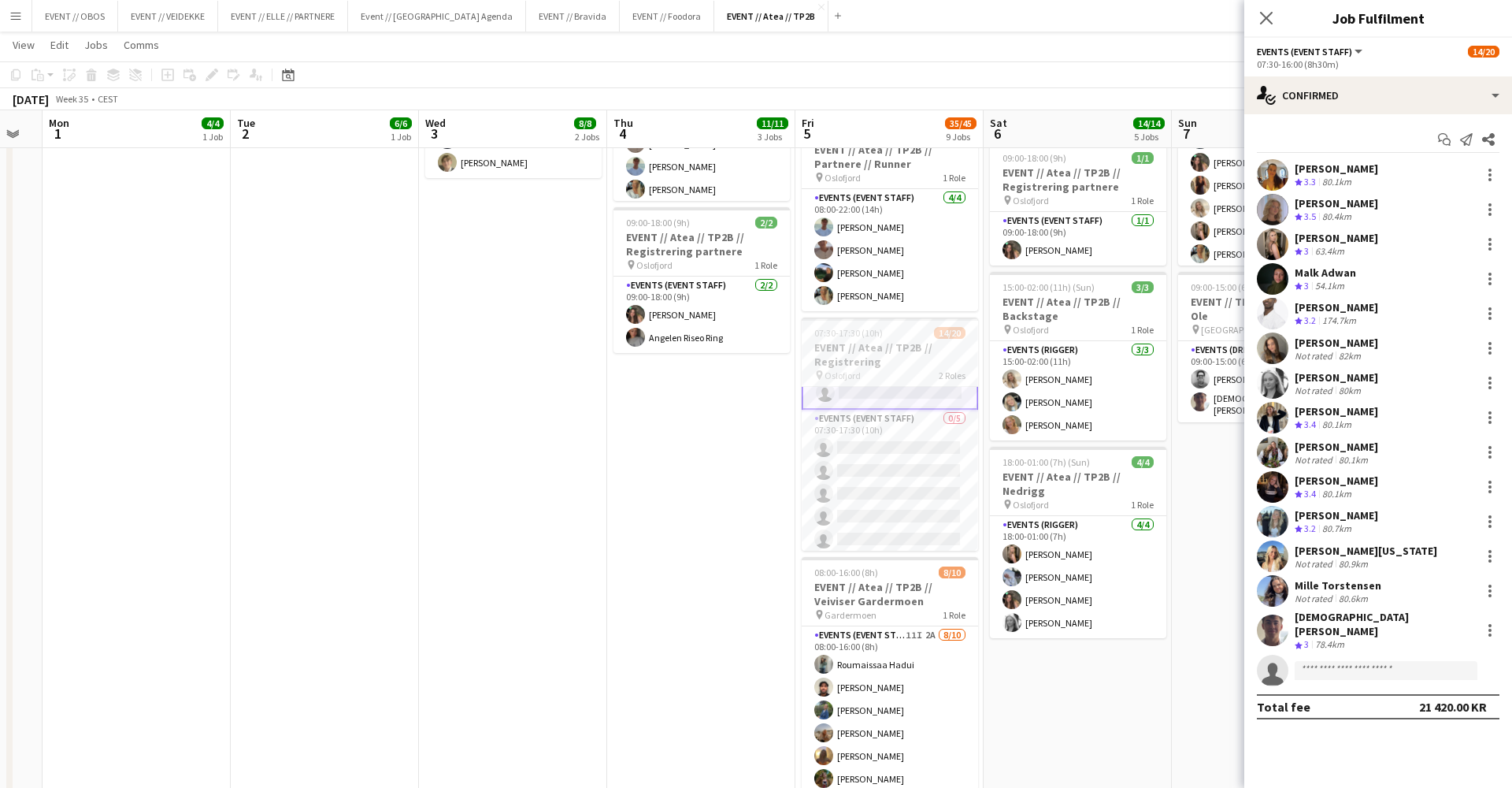
scroll to position [357, 0]
click at [856, 367] on h3 "EVENT // Atea // TP2B // Registrering" at bounding box center [889, 354] width 177 height 28
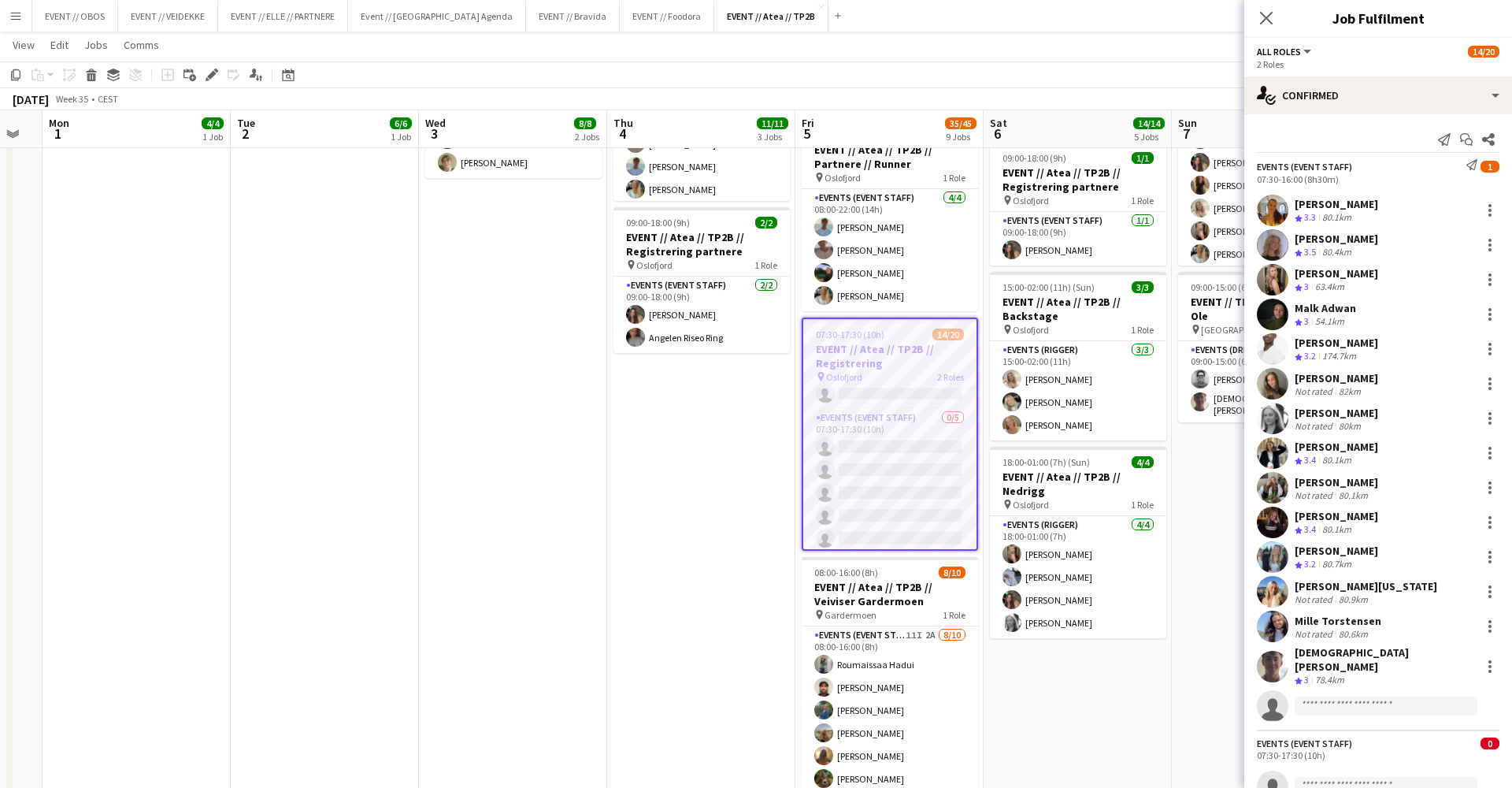
click at [856, 367] on h3 "EVENT // Atea // TP2B // Registrering" at bounding box center [889, 356] width 173 height 28
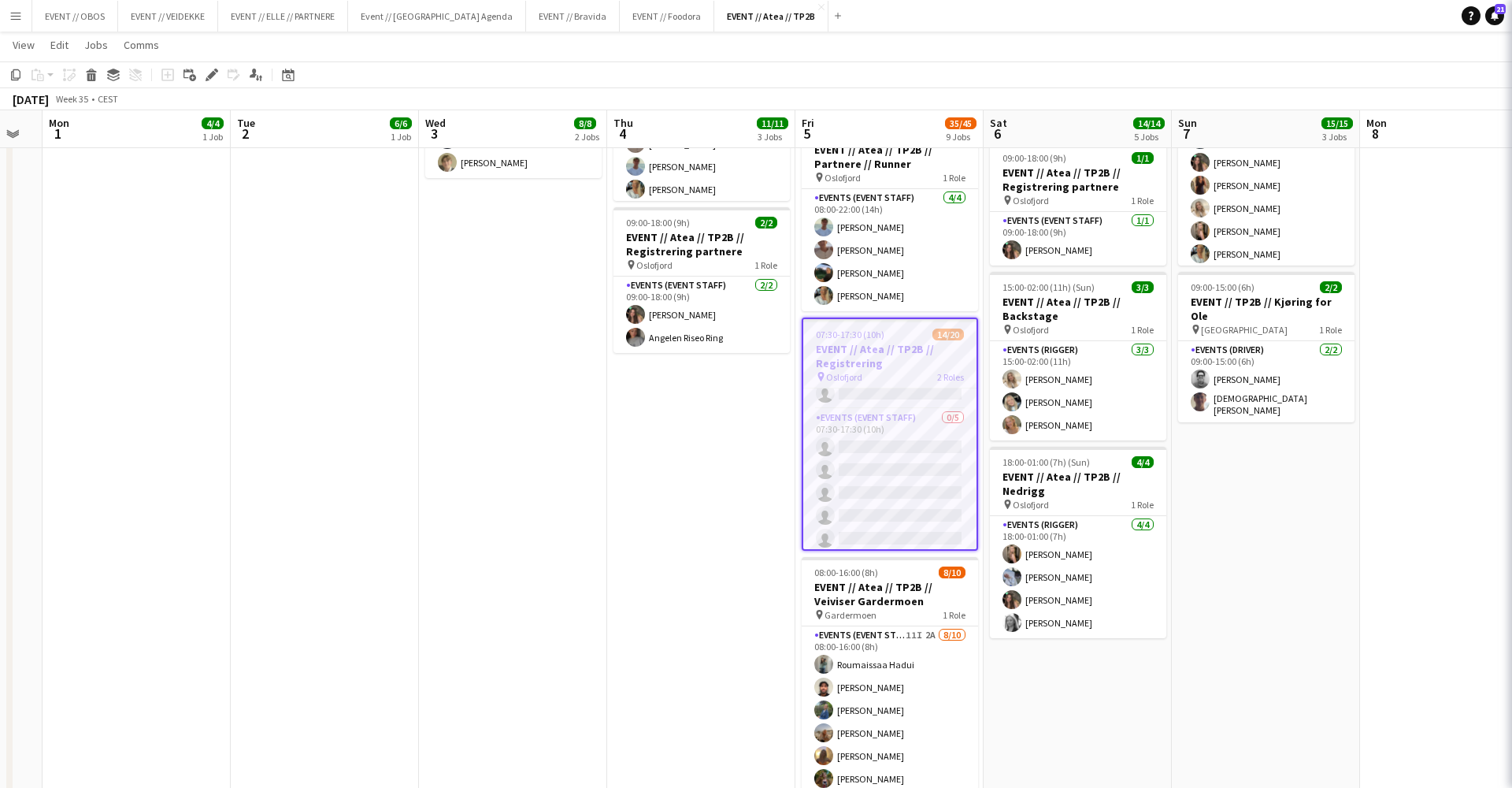
scroll to position [355, 0]
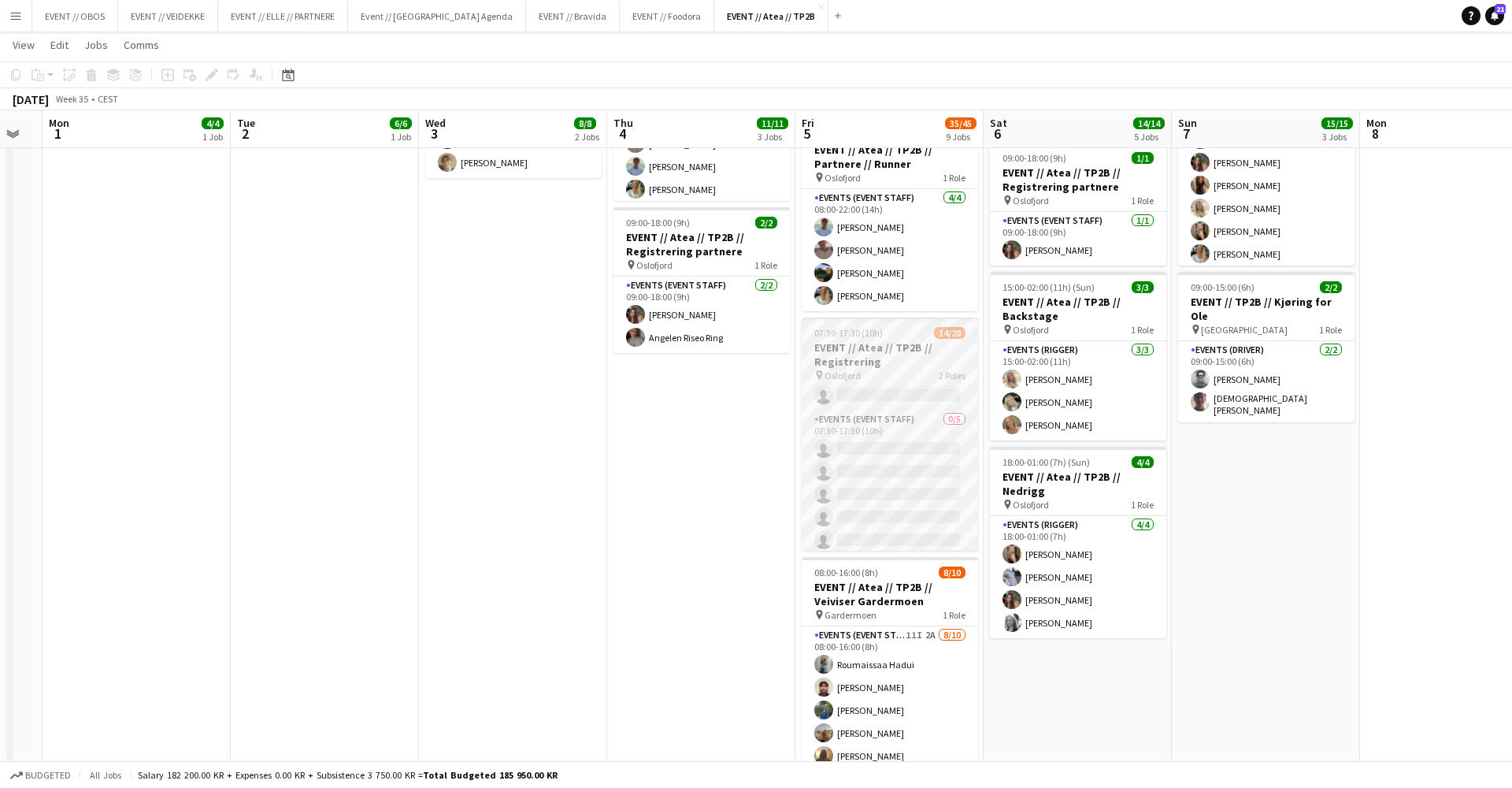
click at [856, 367] on h3 "EVENT // Atea // TP2B // Registrering" at bounding box center [889, 354] width 177 height 28
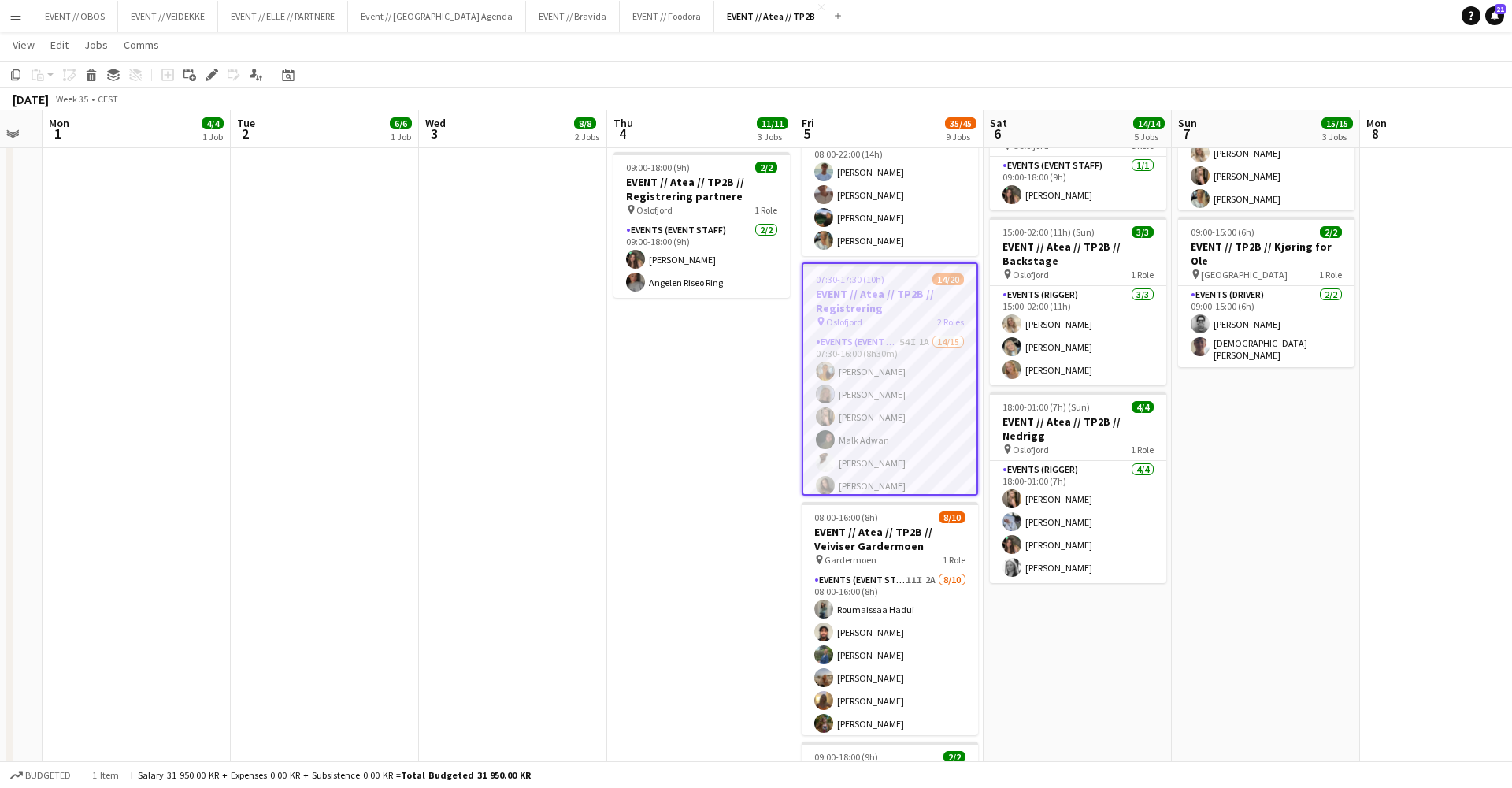
scroll to position [445, 0]
click at [852, 406] on app-card-role "Events (Event Staff) 15/15 07:30-16:00 (8h30m) Sofia Sgarioto Maria Egeland Frø…" at bounding box center [889, 522] width 173 height 378
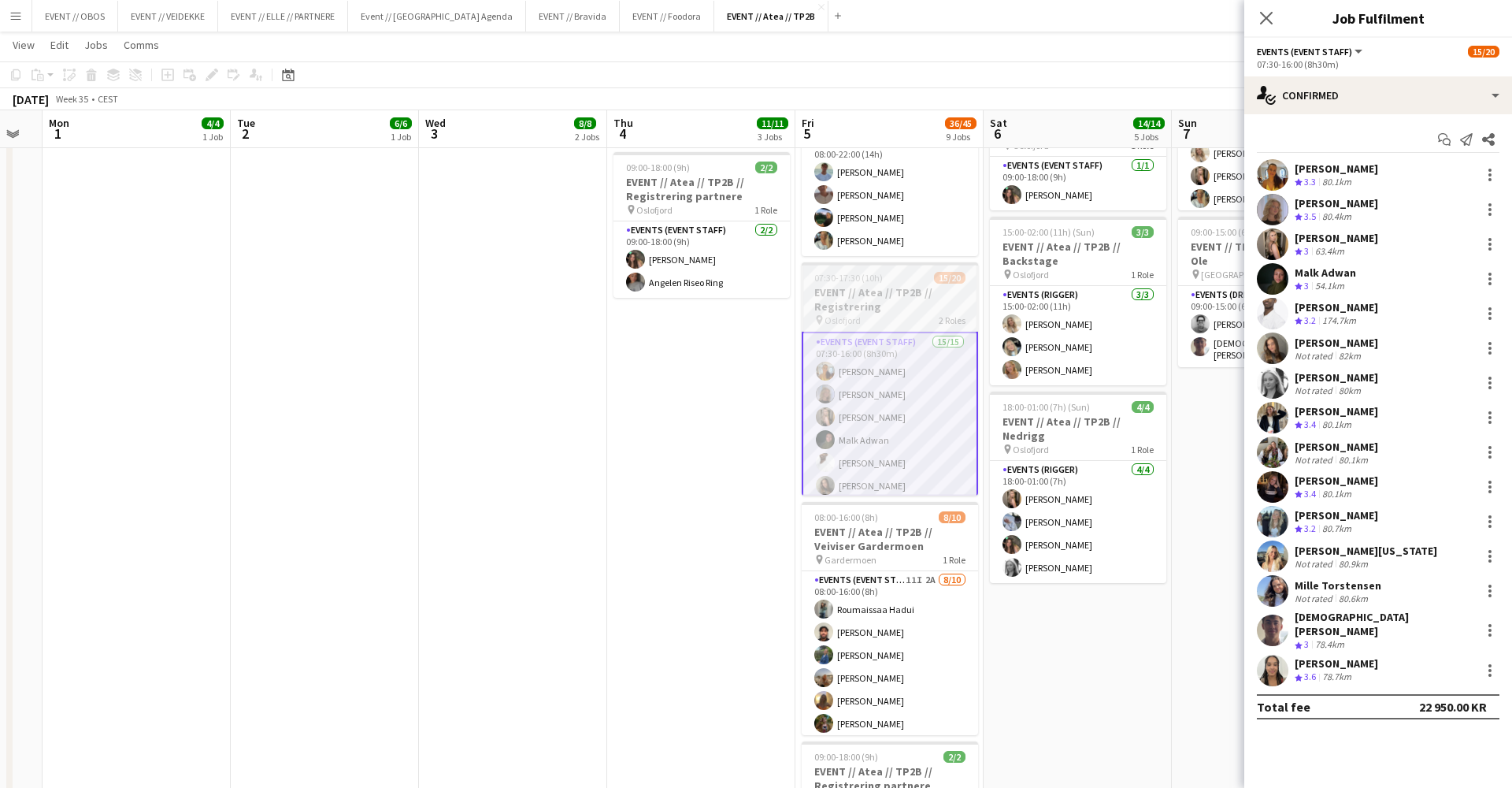
click at [842, 293] on h3 "EVENT // Atea // TP2B // Registrering" at bounding box center [889, 299] width 177 height 28
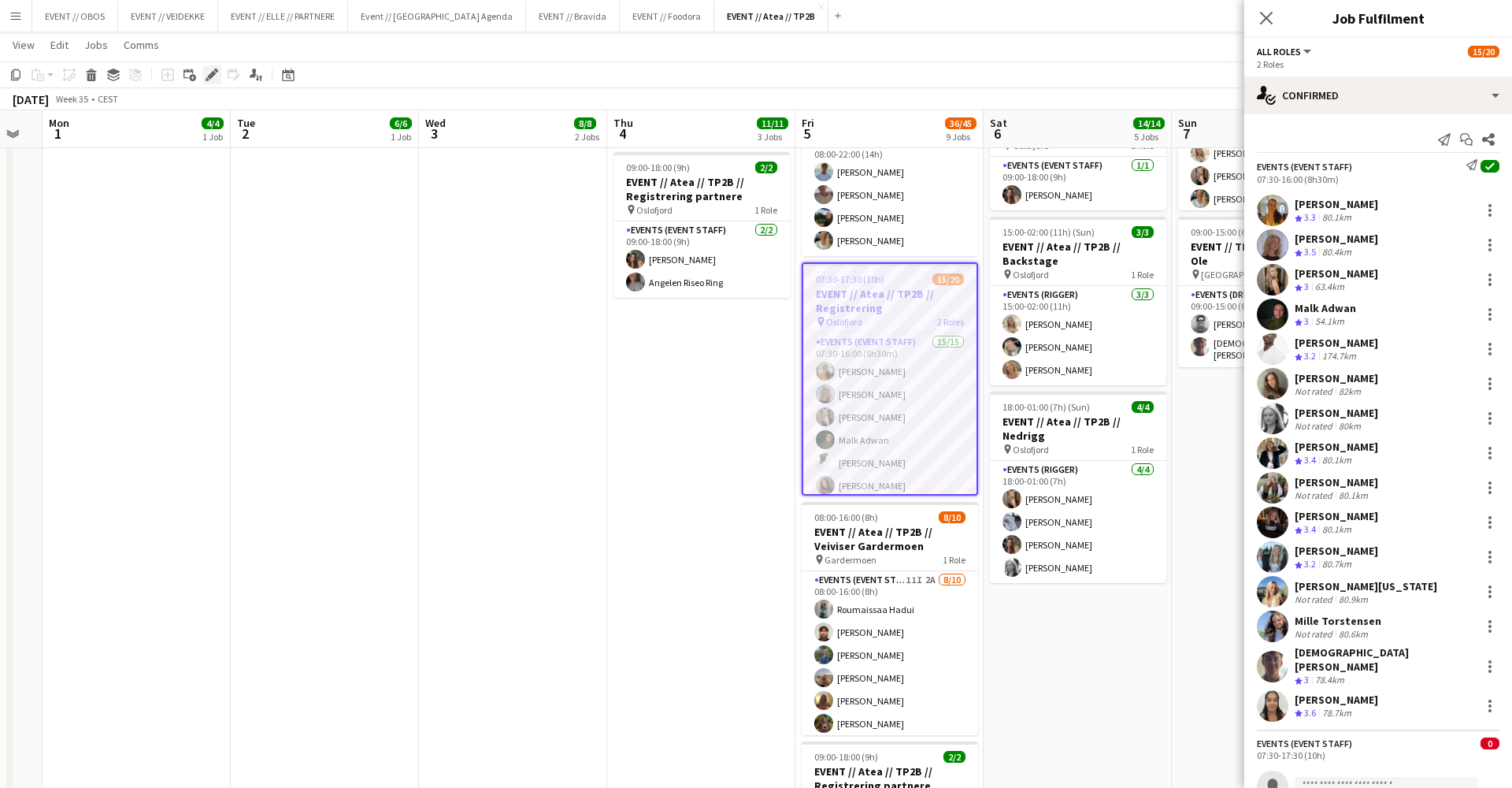
click at [206, 73] on icon "Edit" at bounding box center [212, 75] width 13 height 13
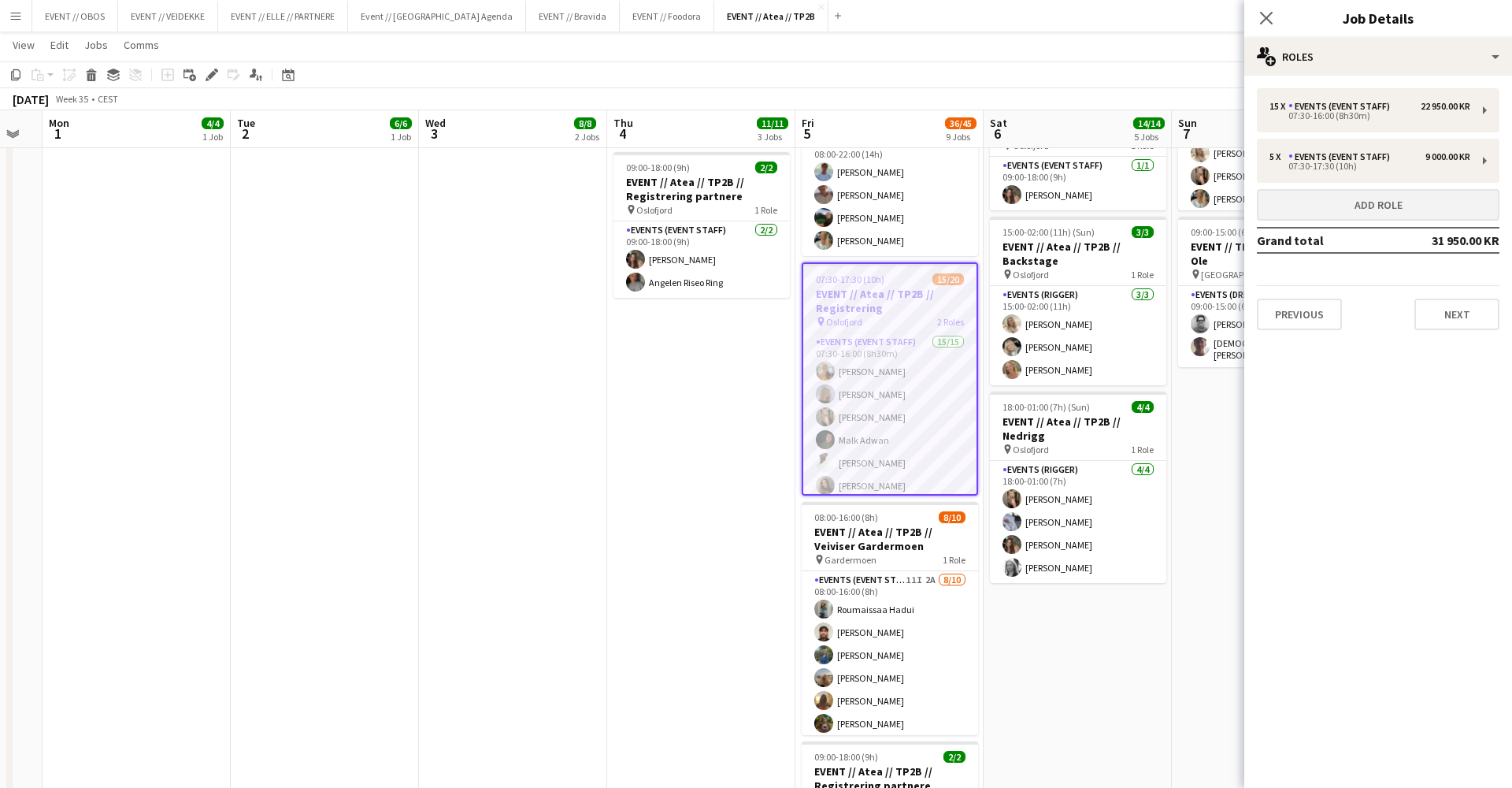
click at [1378, 194] on button "Add role" at bounding box center [1378, 204] width 243 height 31
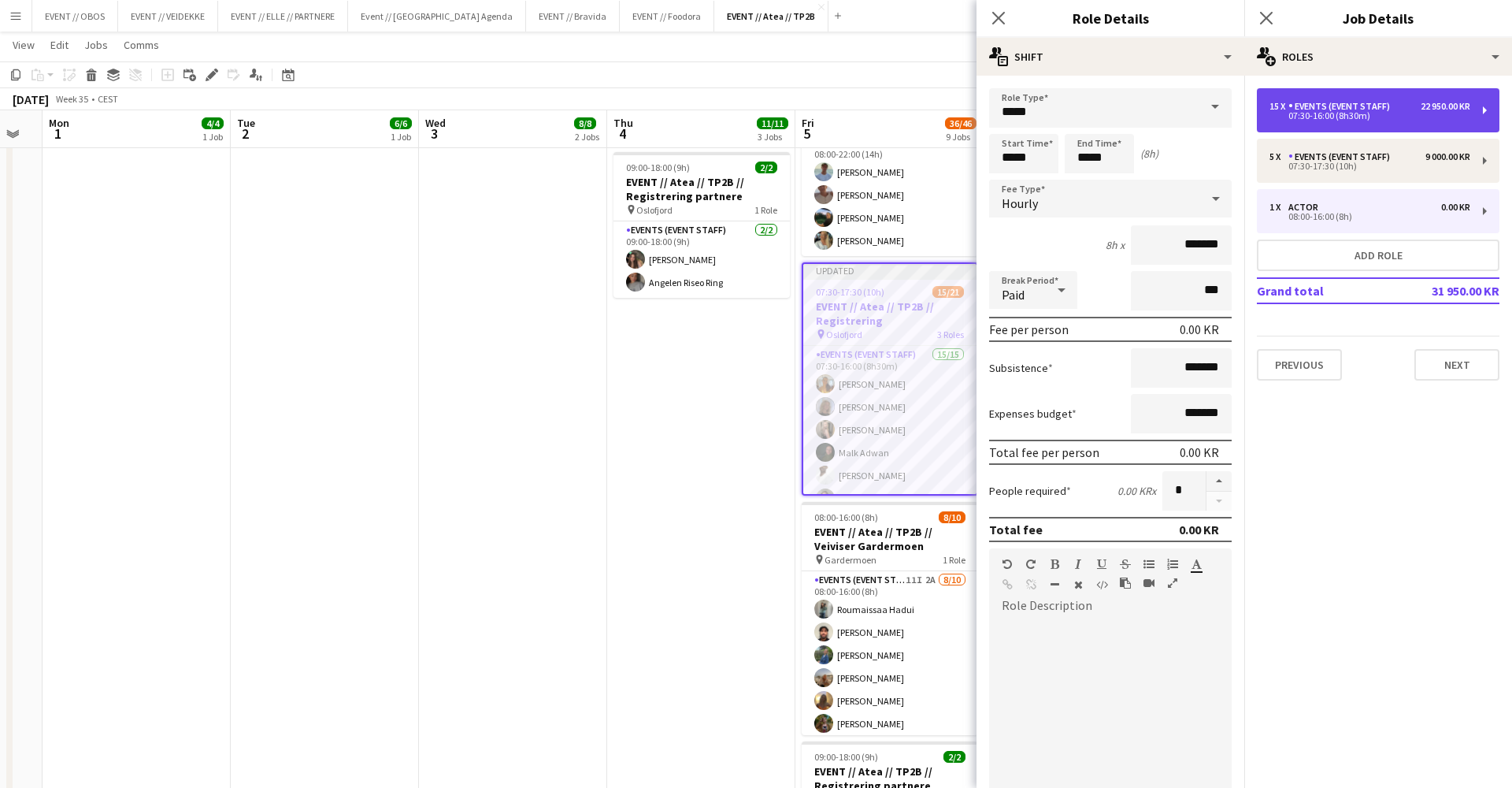
click at [1286, 117] on div "07:30-16:00 (8h30m)" at bounding box center [1369, 116] width 201 height 8
type input "**********"
type input "*****"
type input "*********"
type input "**"
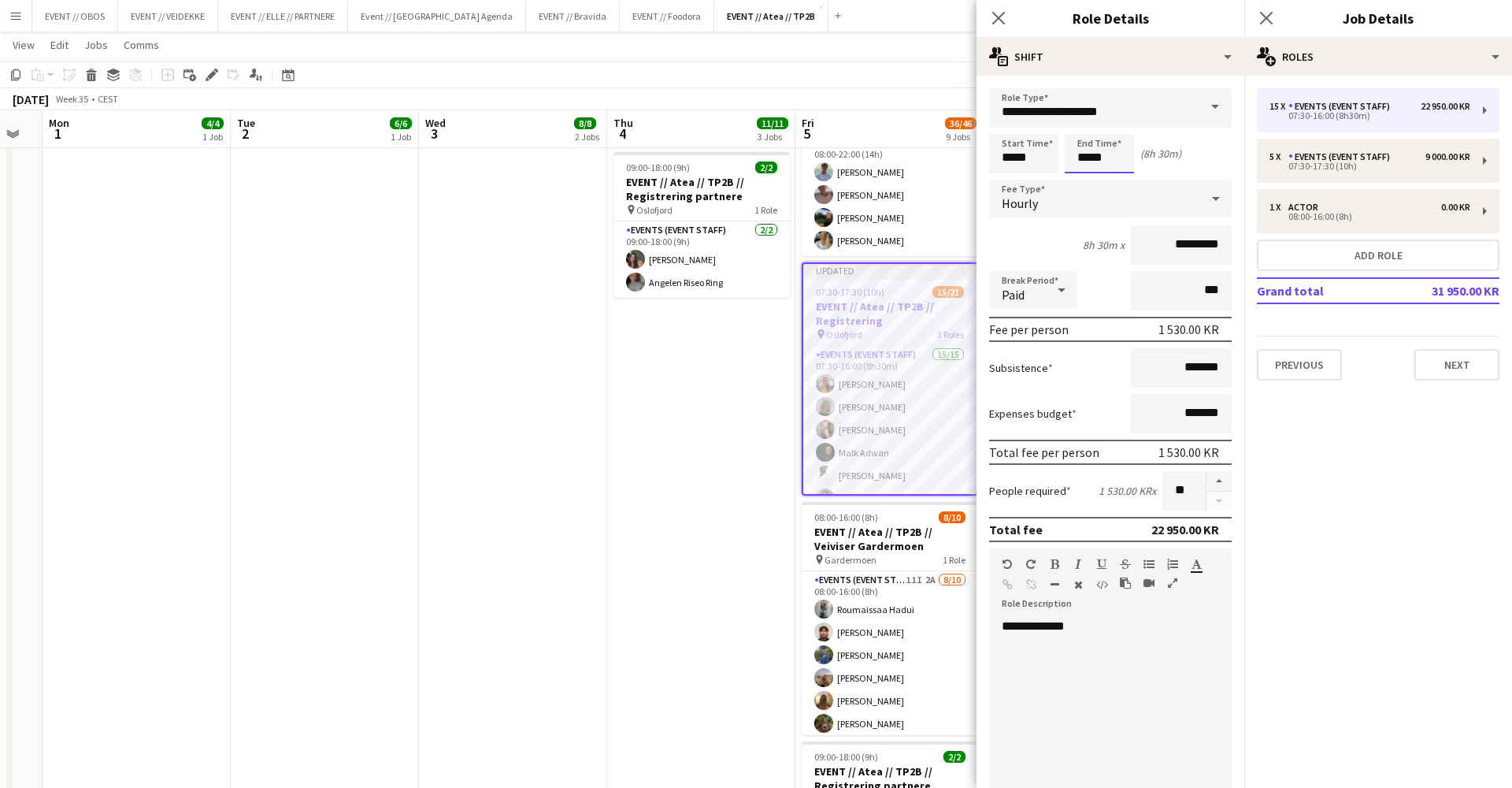
click at [1104, 155] on input "*****" at bounding box center [1100, 153] width 69 height 40
click at [1079, 180] on div at bounding box center [1083, 181] width 31 height 16
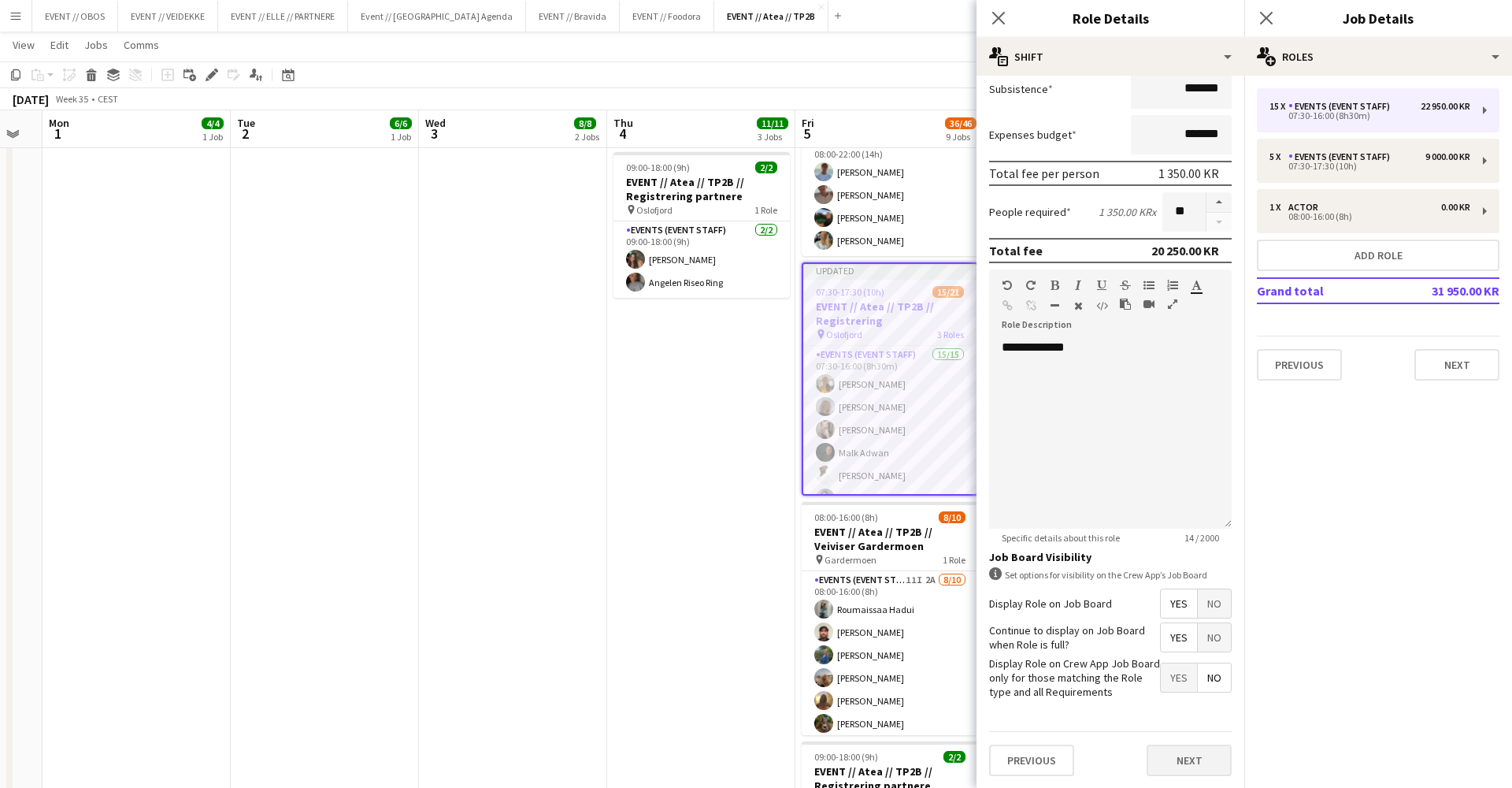
scroll to position [279, 0]
click at [1225, 757] on button "Next" at bounding box center [1189, 760] width 85 height 31
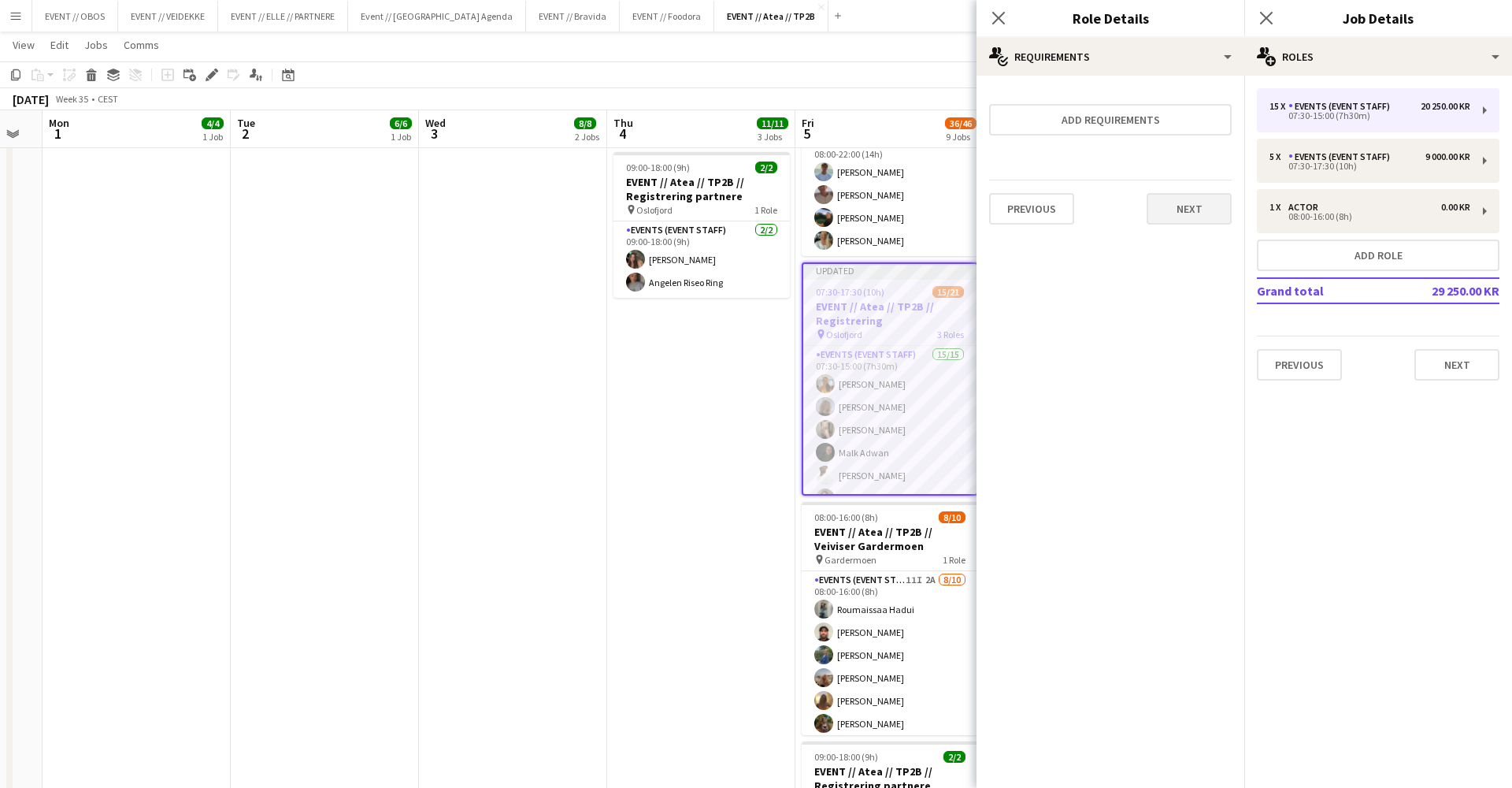
click at [1159, 211] on button "Next" at bounding box center [1189, 208] width 85 height 31
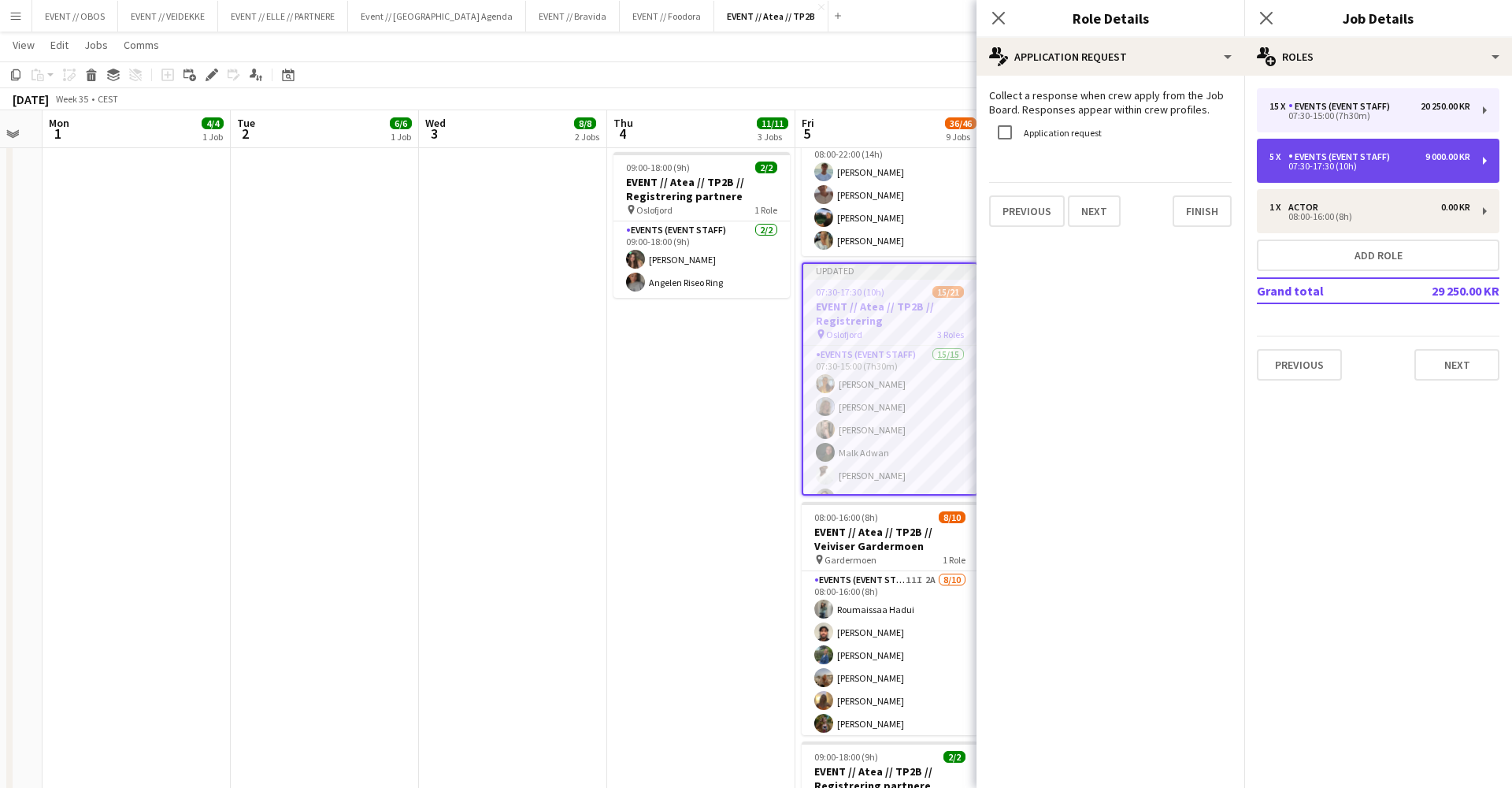
click at [1288, 140] on div "5 x Events (Event Staff) 9 000.00 KR 07:30-17:30 (10h)" at bounding box center [1378, 161] width 243 height 44
type input "*****"
type input "*"
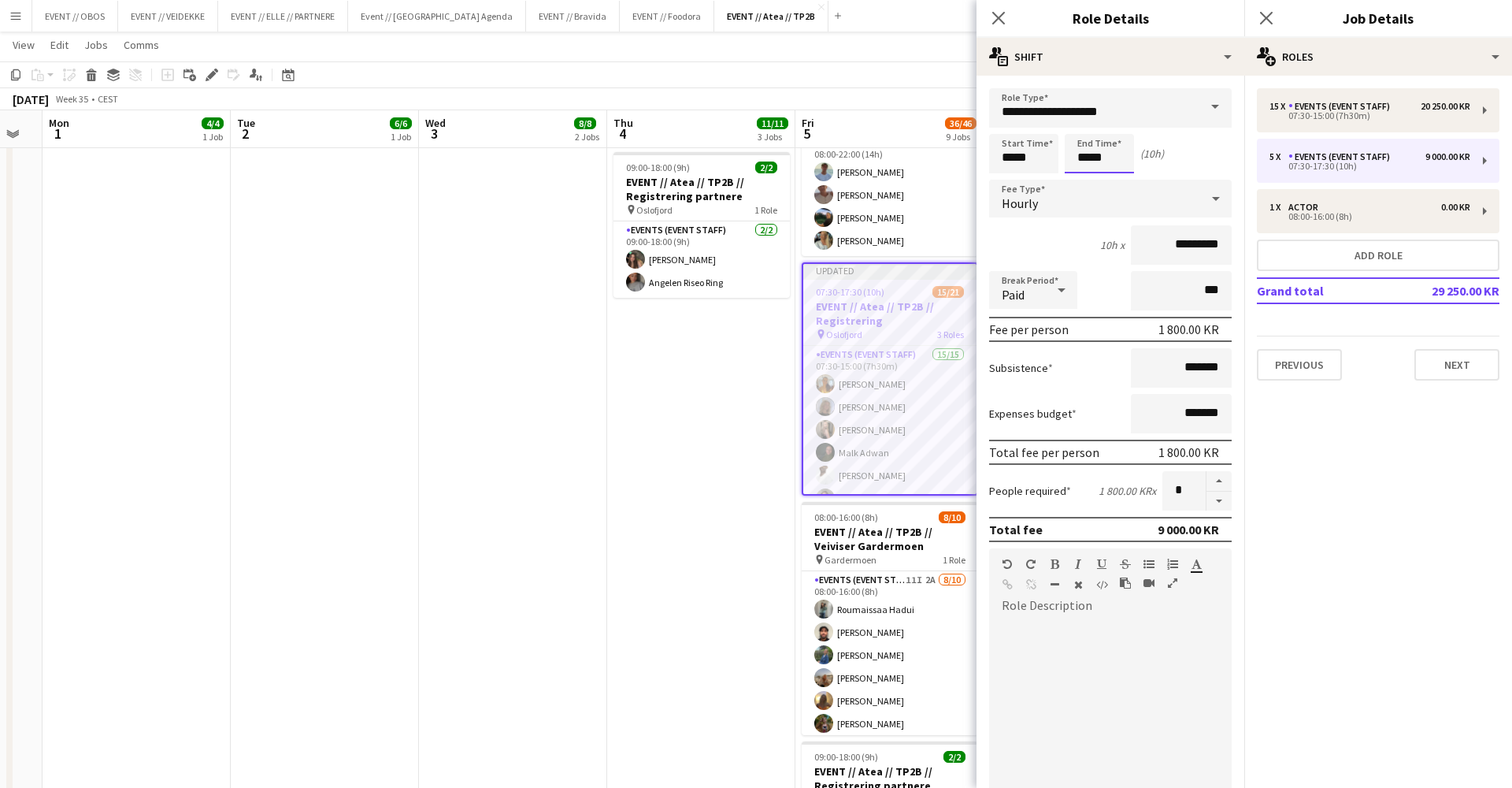
click at [1082, 160] on input "*****" at bounding box center [1100, 153] width 69 height 40
click at [1114, 175] on div at bounding box center [1115, 181] width 31 height 16
type input "*****"
click at [1114, 175] on div at bounding box center [1115, 181] width 31 height 16
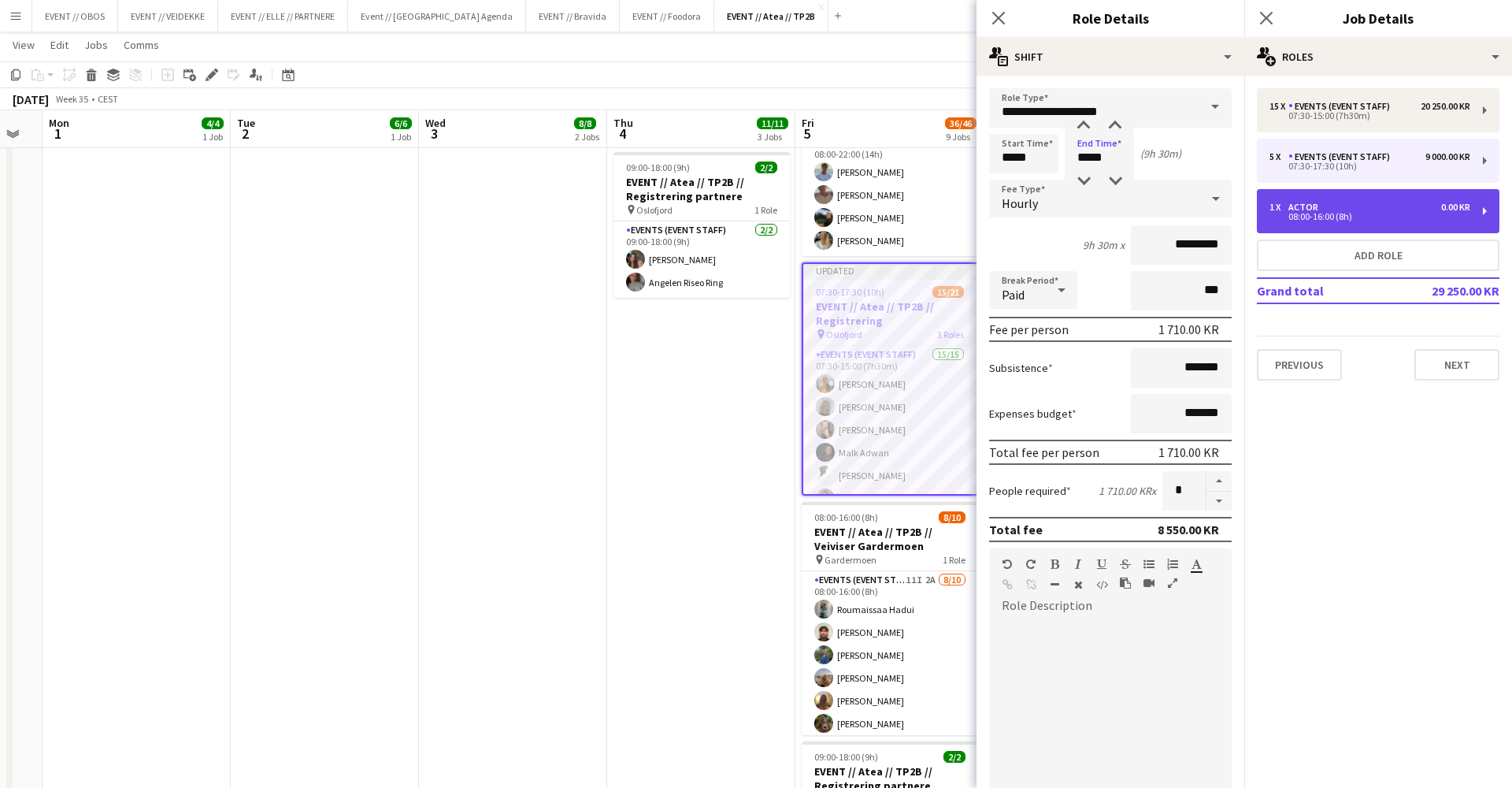
click at [1314, 209] on div "Actor" at bounding box center [1306, 207] width 36 height 11
type input "*****"
type input "*******"
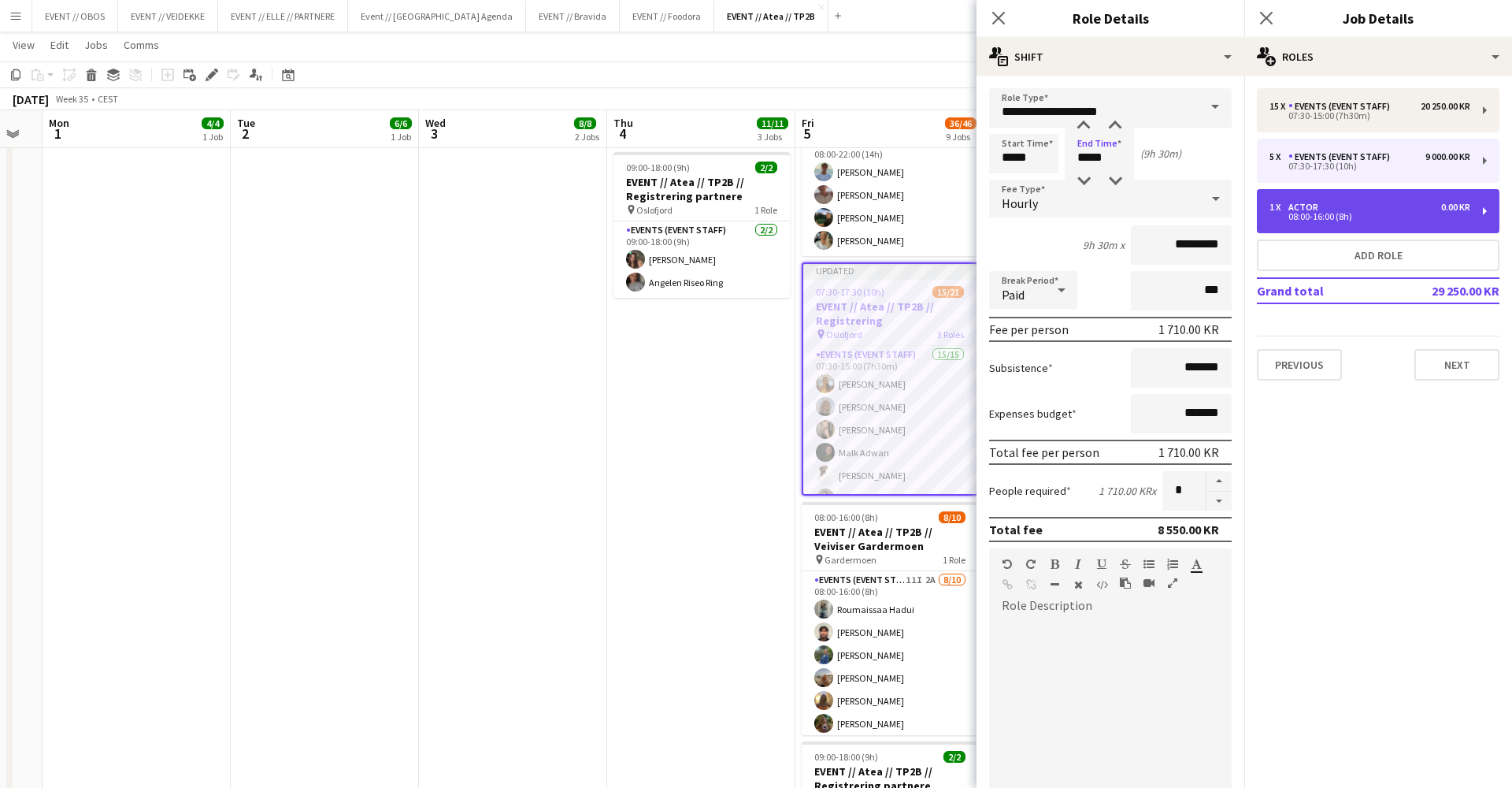
type input "*"
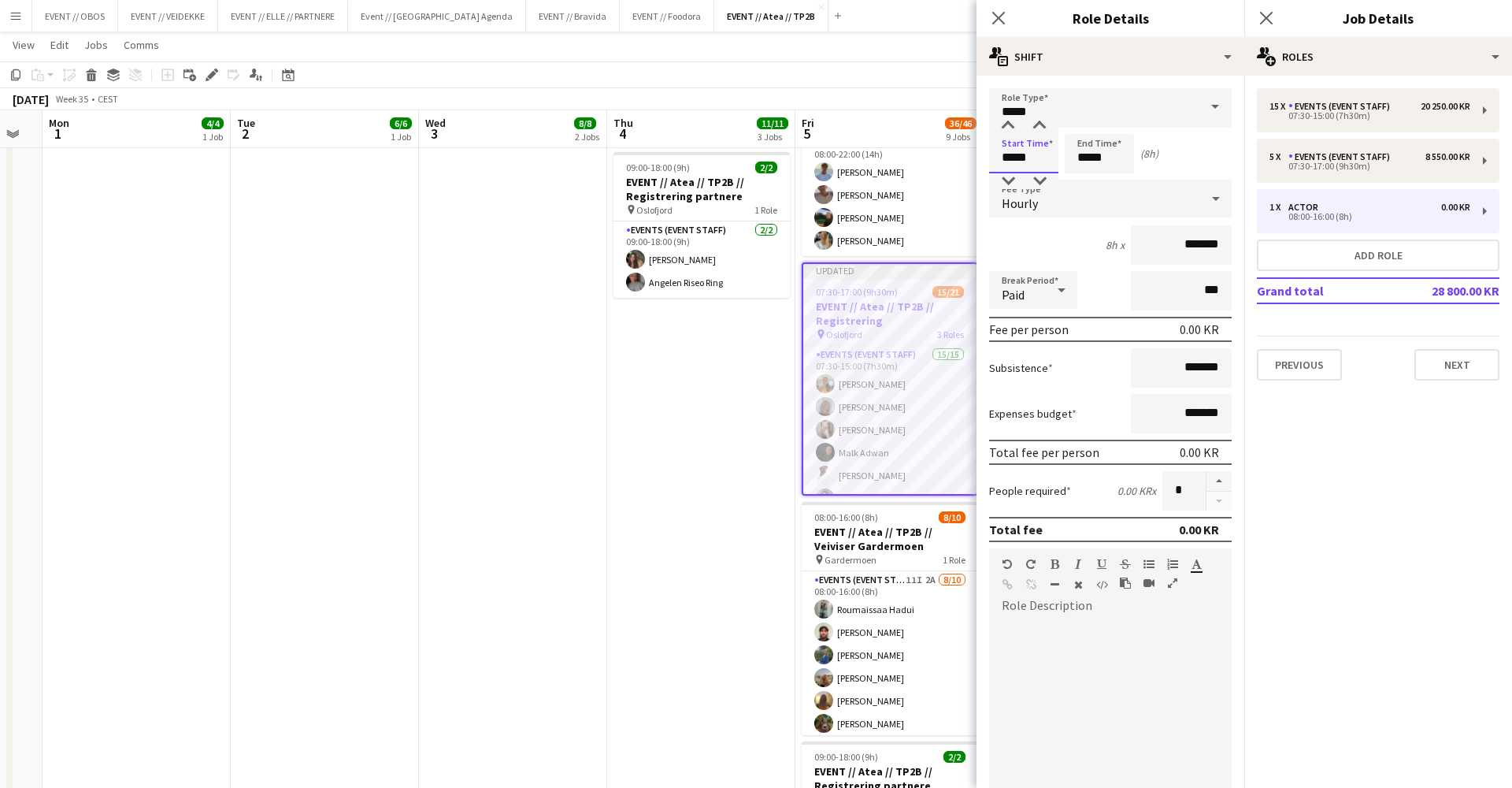
click at [1053, 154] on input "*****" at bounding box center [1024, 153] width 69 height 40
click at [1023, 179] on div at bounding box center [1008, 181] width 31 height 16
click at [1039, 133] on div at bounding box center [1039, 127] width 31 height 16
type input "*****"
click at [1039, 133] on div at bounding box center [1039, 127] width 31 height 16
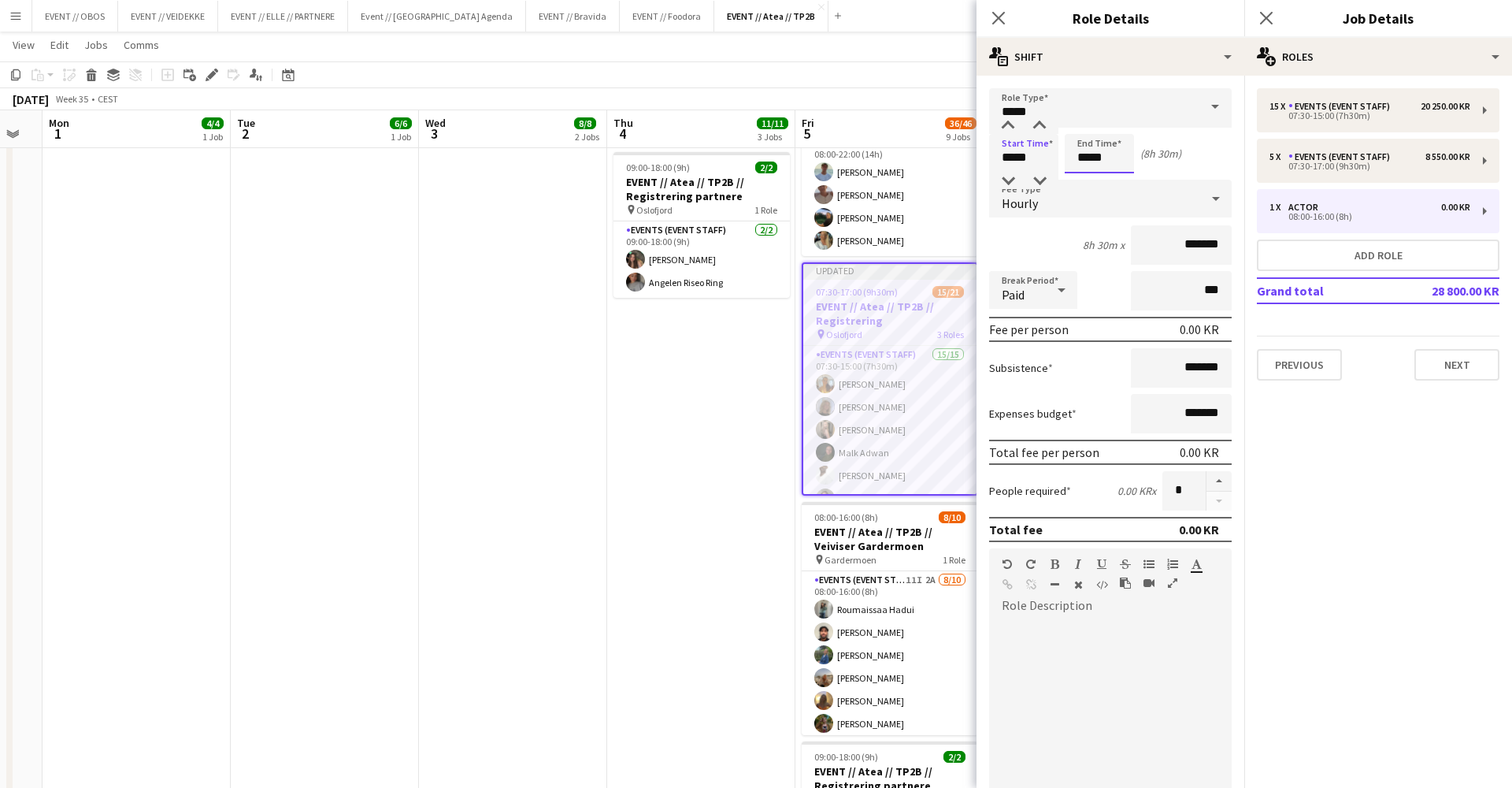
click at [1093, 148] on input "*****" at bounding box center [1100, 153] width 69 height 40
click at [1080, 131] on div at bounding box center [1083, 127] width 31 height 16
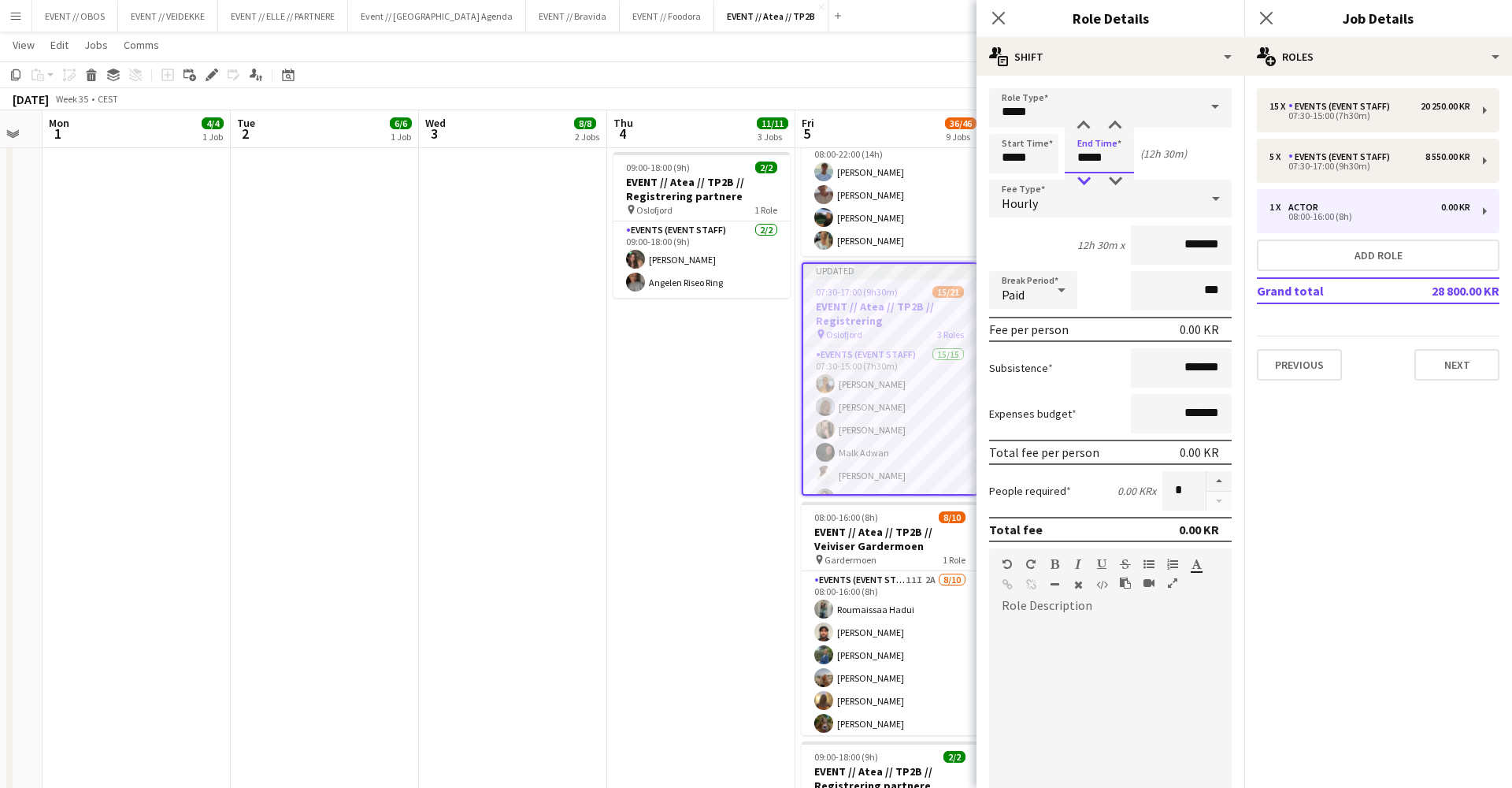
type input "*****"
click at [1085, 176] on div at bounding box center [1083, 181] width 31 height 16
click at [1160, 249] on input "*******" at bounding box center [1181, 244] width 101 height 40
type input "*********"
click at [1118, 356] on div "Subsistence *******" at bounding box center [1110, 368] width 243 height 40
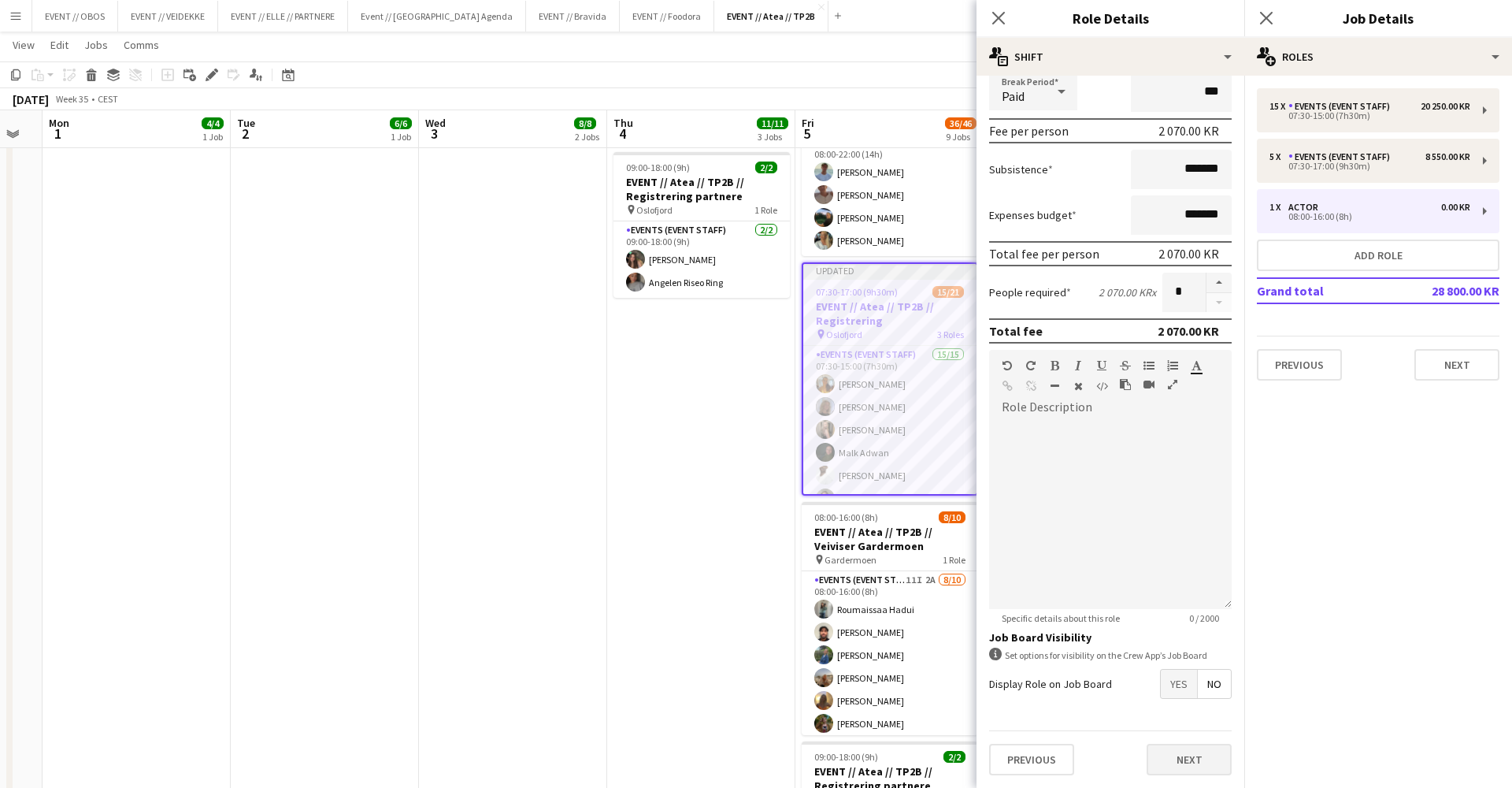
scroll to position [199, 0]
click at [1173, 765] on button "Next" at bounding box center [1189, 759] width 85 height 31
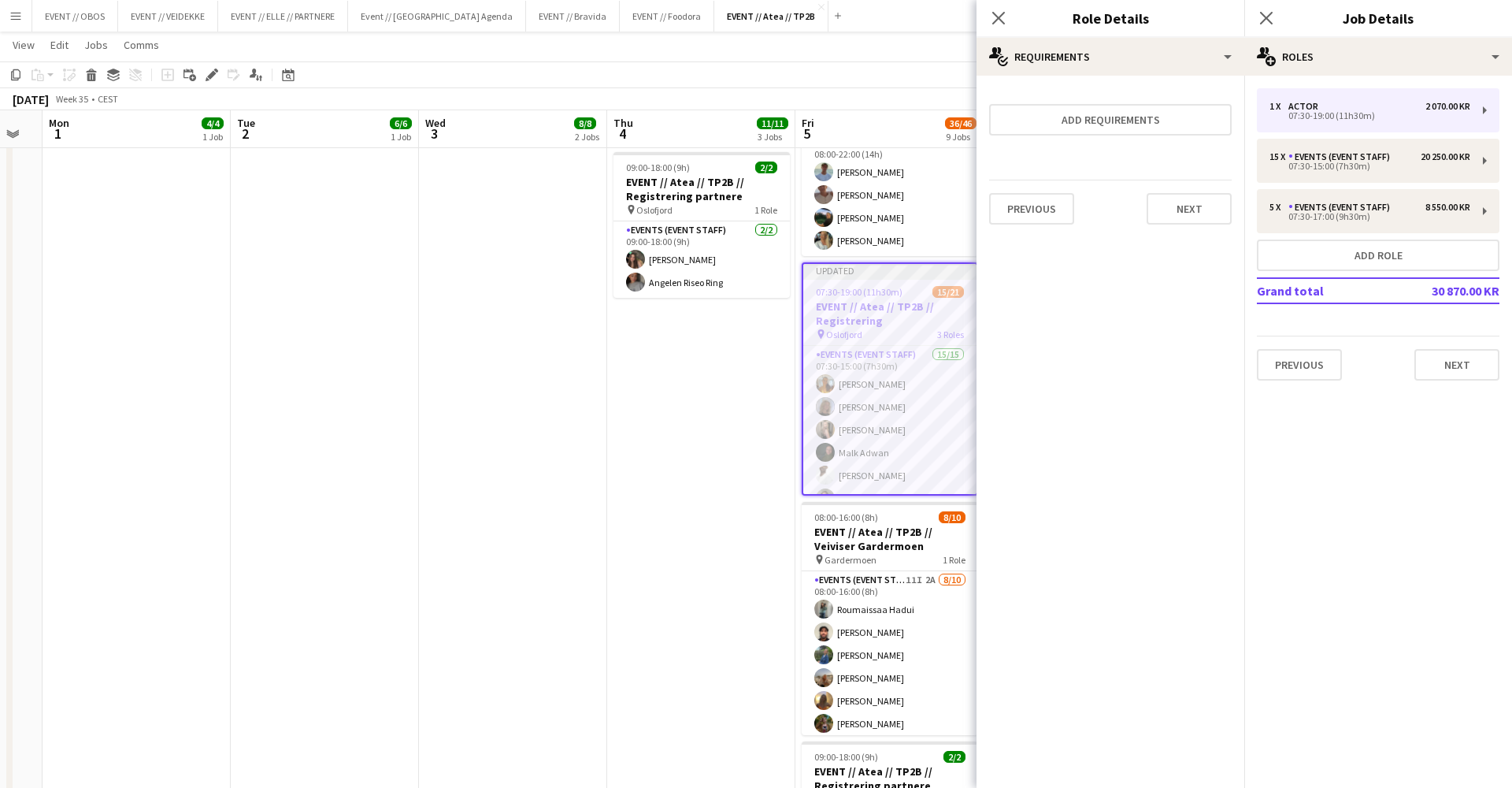
scroll to position [0, 0]
click at [1027, 211] on button "Previous" at bounding box center [1031, 208] width 85 height 31
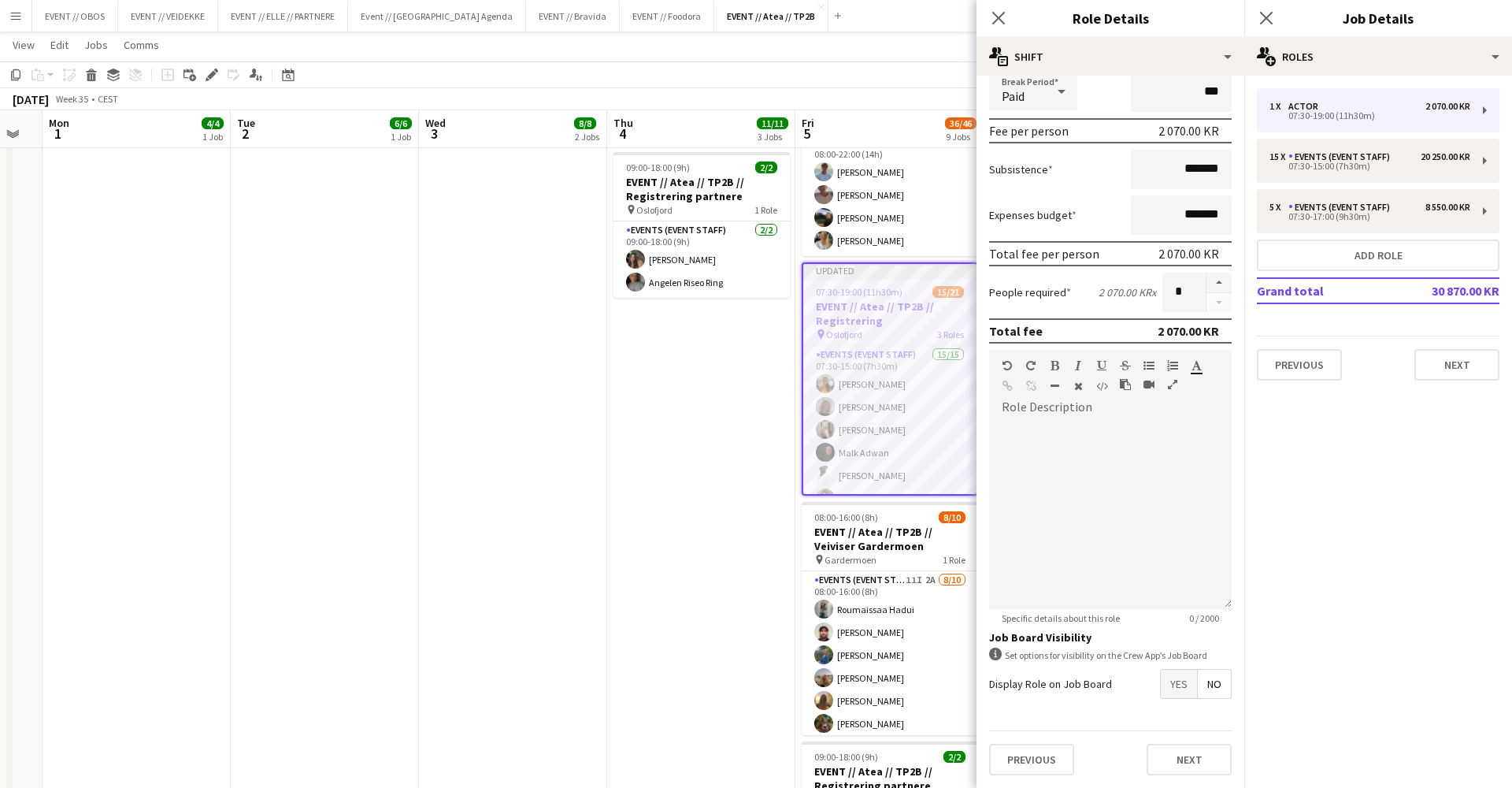
click at [1181, 694] on span "Yes" at bounding box center [1179, 683] width 36 height 28
click at [1183, 744] on span "Yes" at bounding box center [1179, 757] width 36 height 28
click at [1178, 728] on span "Yes" at bounding box center [1179, 717] width 36 height 28
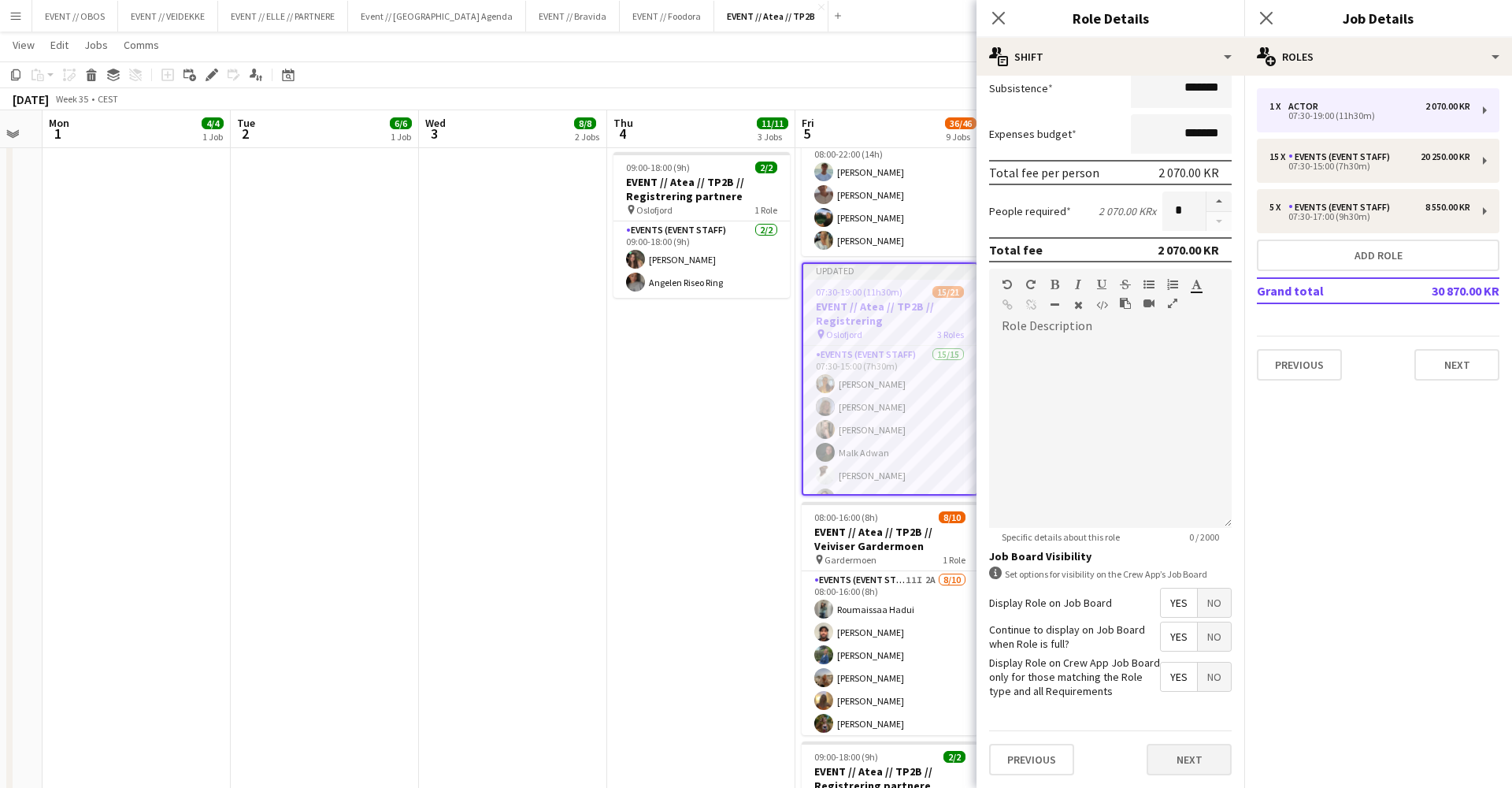
scroll to position [0, 0]
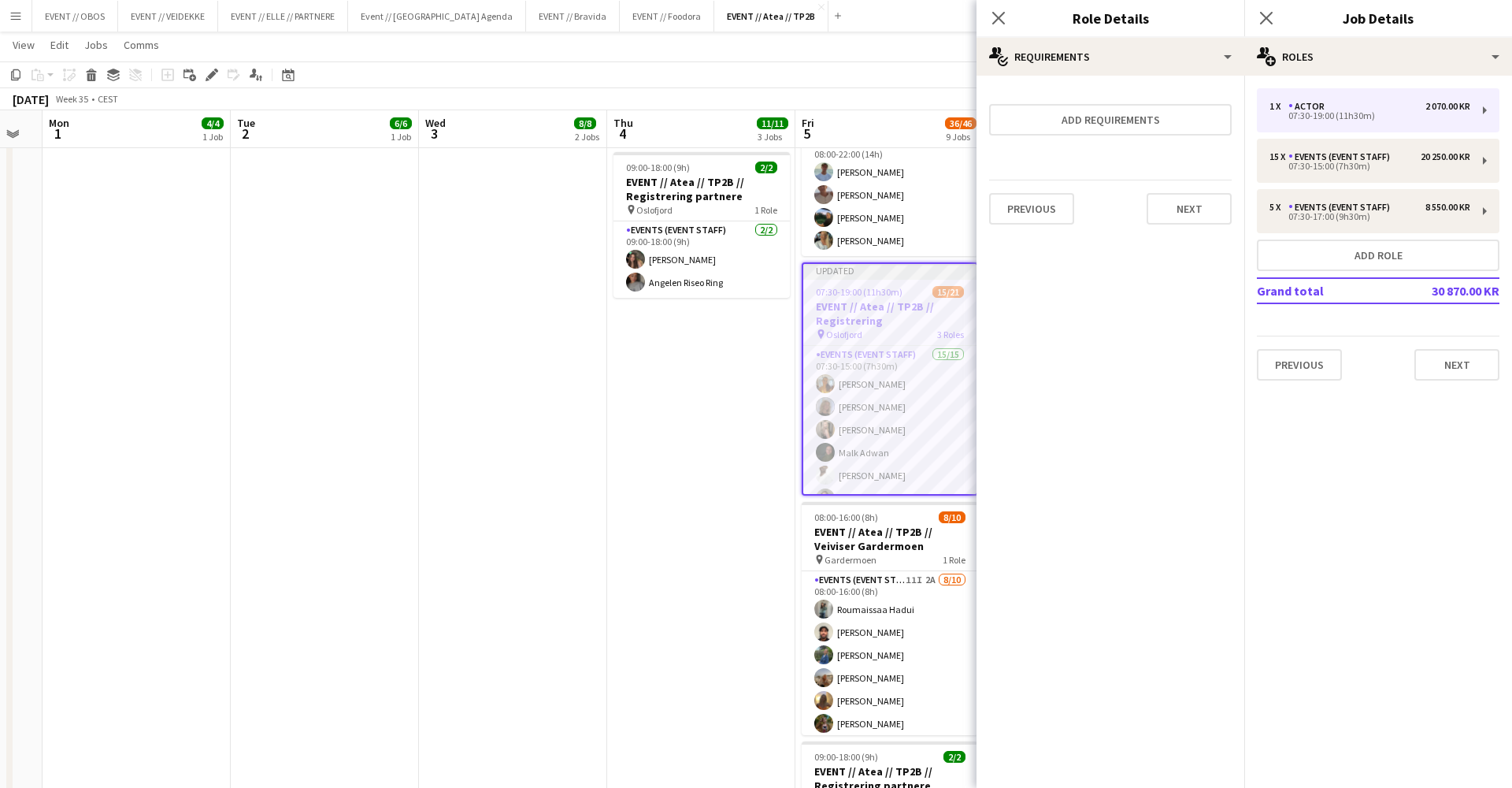
click at [1166, 227] on div "Previous Next" at bounding box center [1110, 208] width 243 height 57
click at [1177, 221] on button "Next" at bounding box center [1189, 208] width 85 height 31
click at [1192, 216] on button "Finish" at bounding box center [1202, 211] width 59 height 31
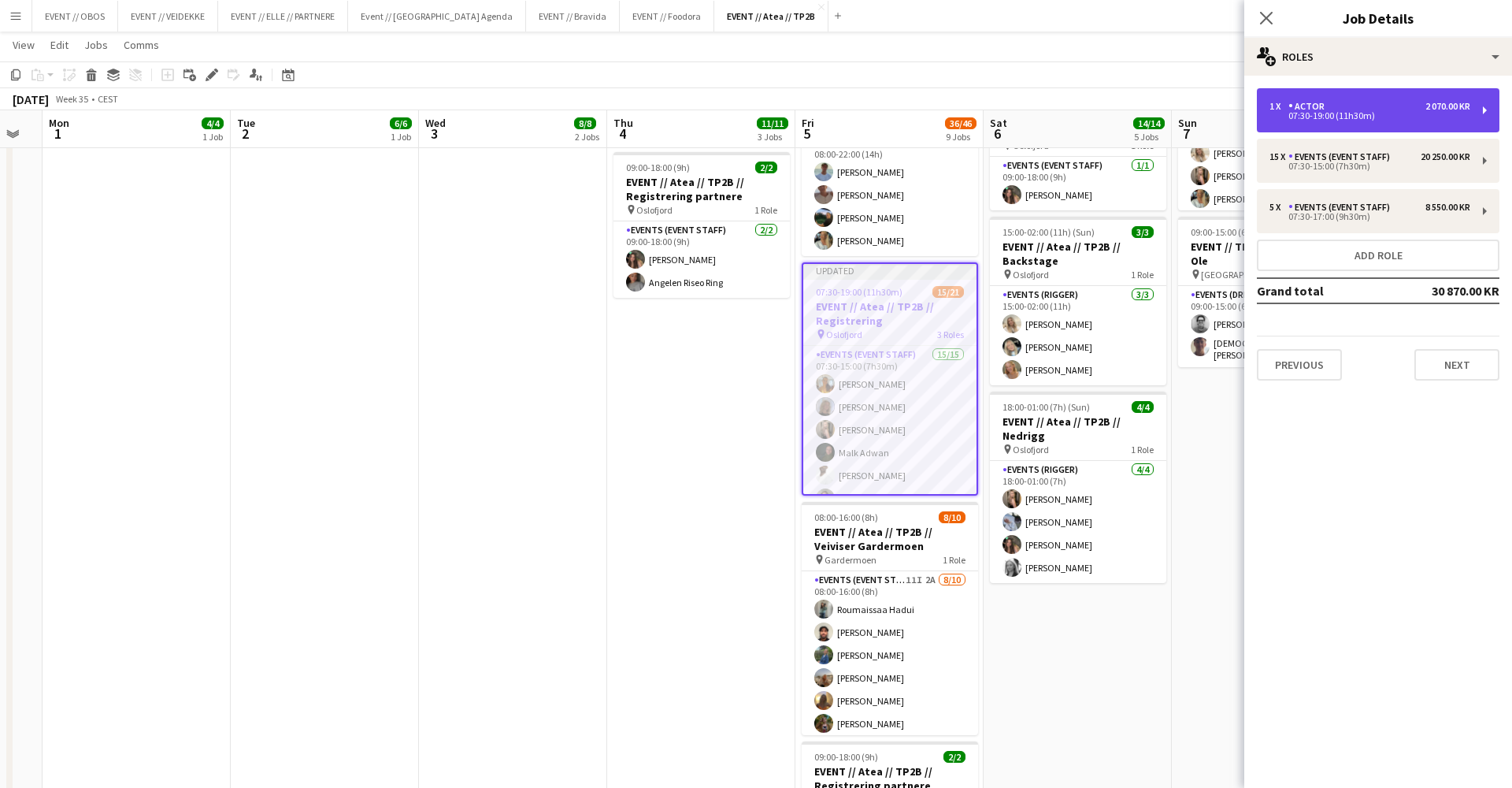
click at [1275, 106] on div "1 x" at bounding box center [1278, 106] width 19 height 11
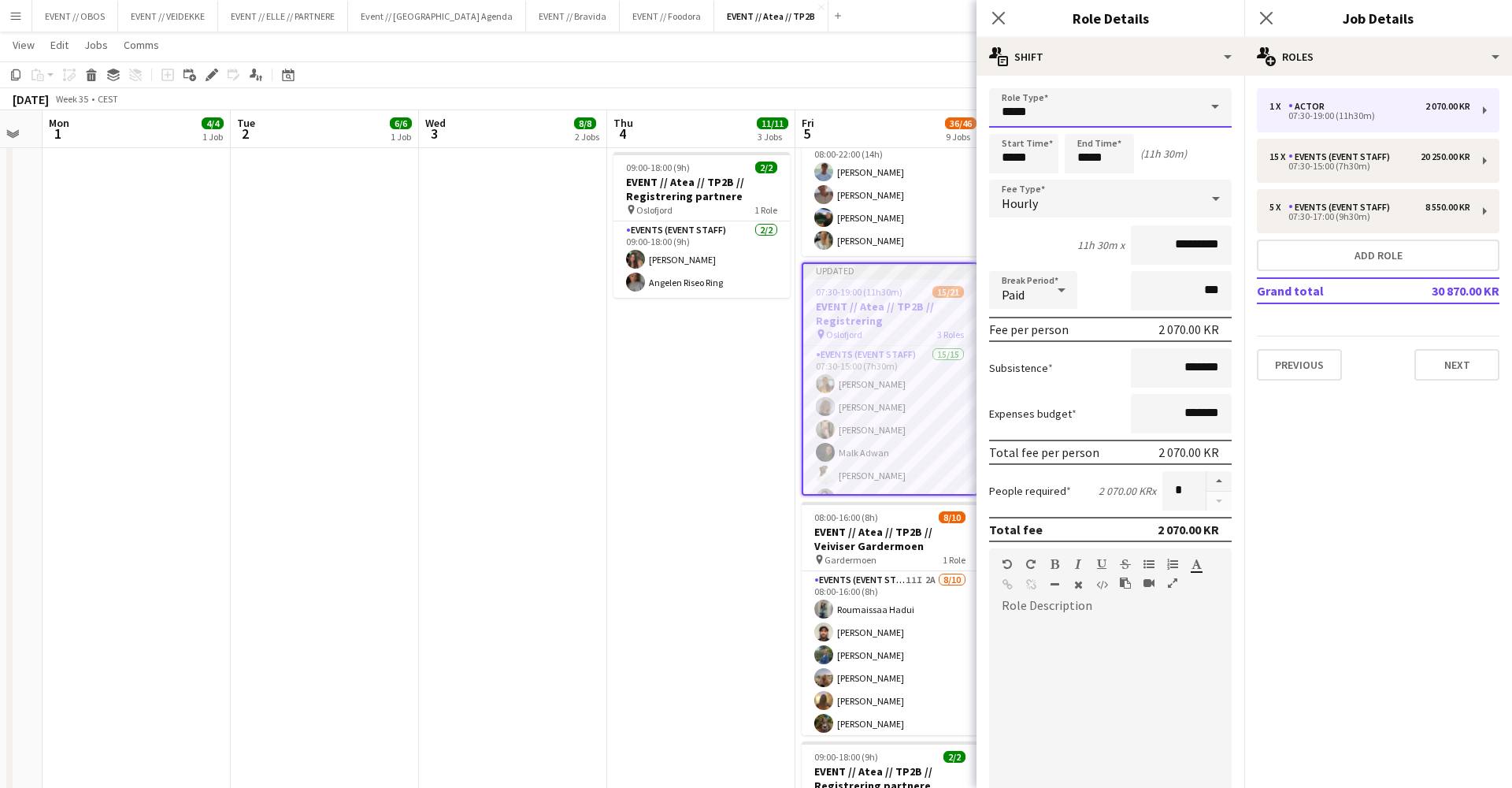
click at [1067, 119] on input "*****" at bounding box center [1110, 107] width 243 height 40
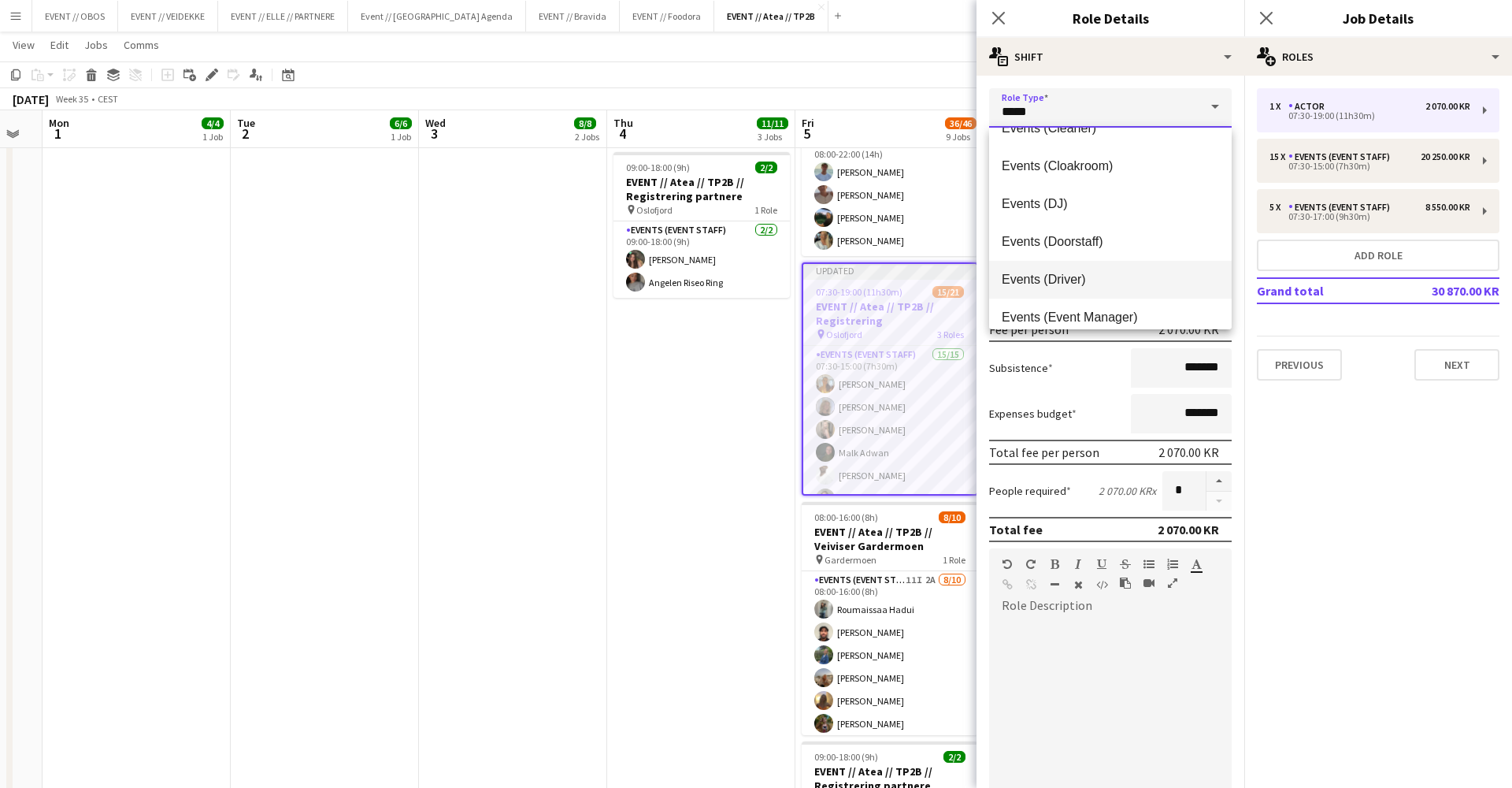
scroll to position [301, 0]
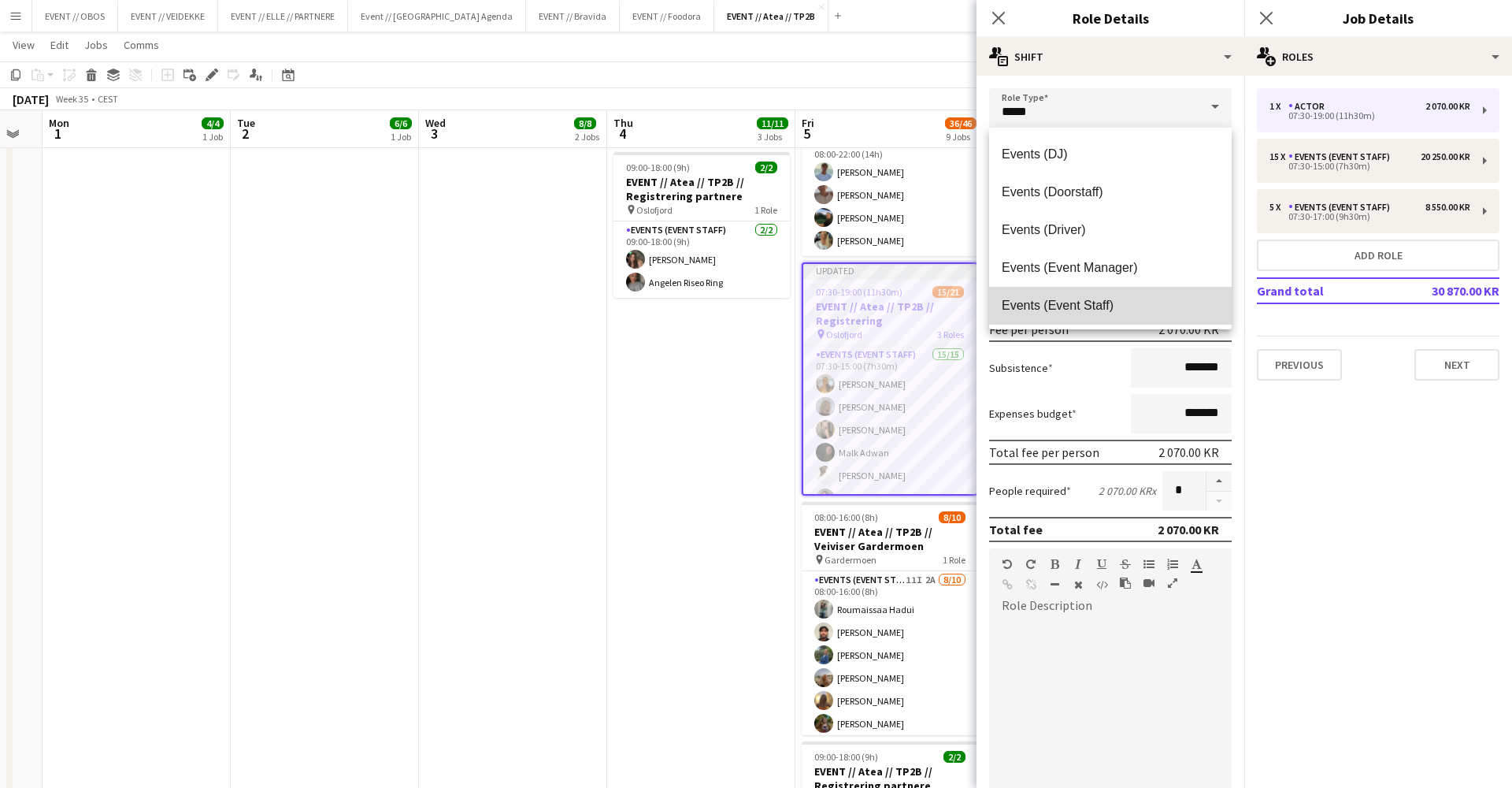
click at [1112, 294] on mat-option "Events (Event Staff)" at bounding box center [1110, 306] width 243 height 38
type input "**********"
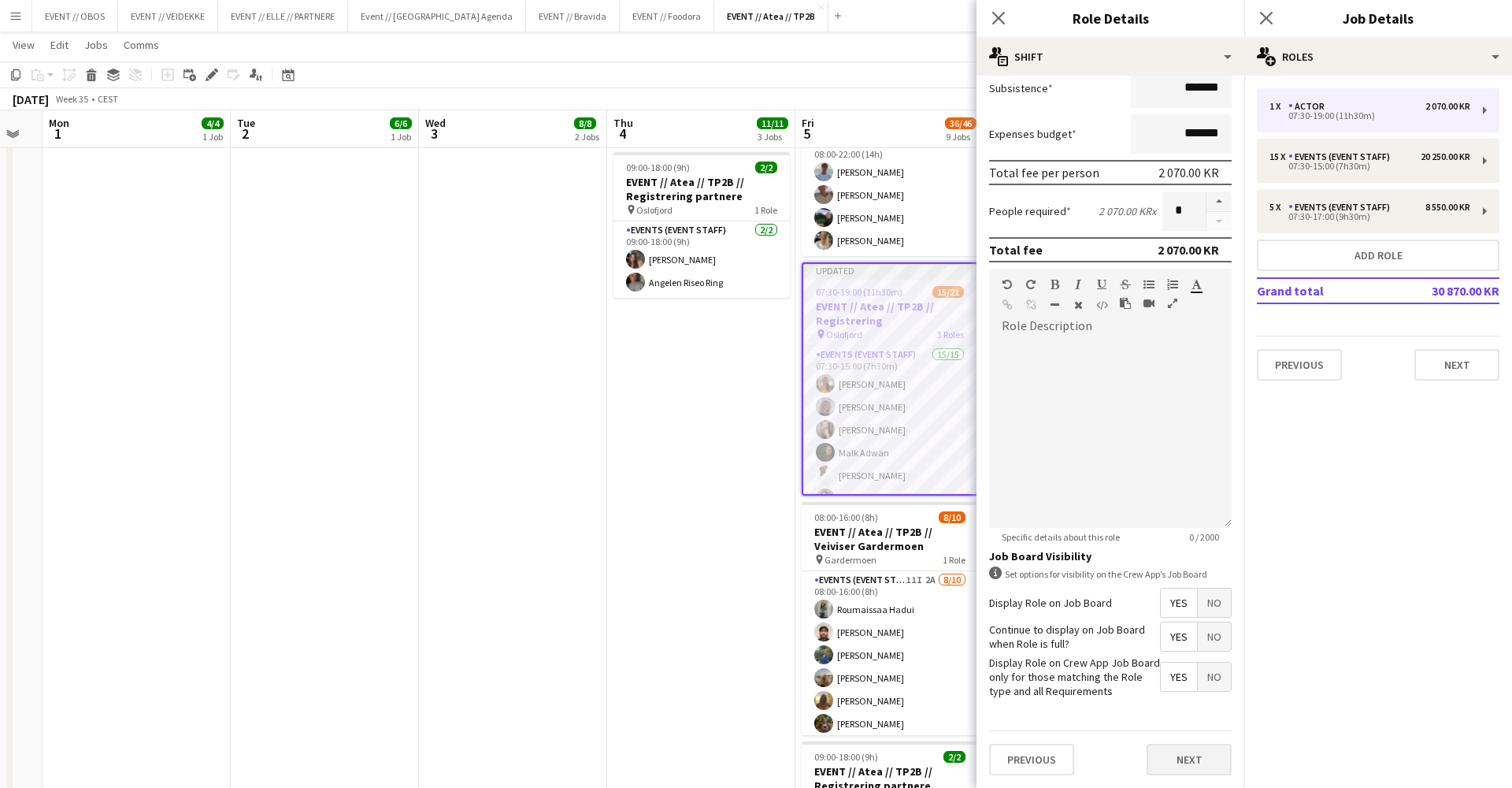
scroll to position [280, 0]
click at [1193, 756] on button "Next" at bounding box center [1189, 759] width 85 height 31
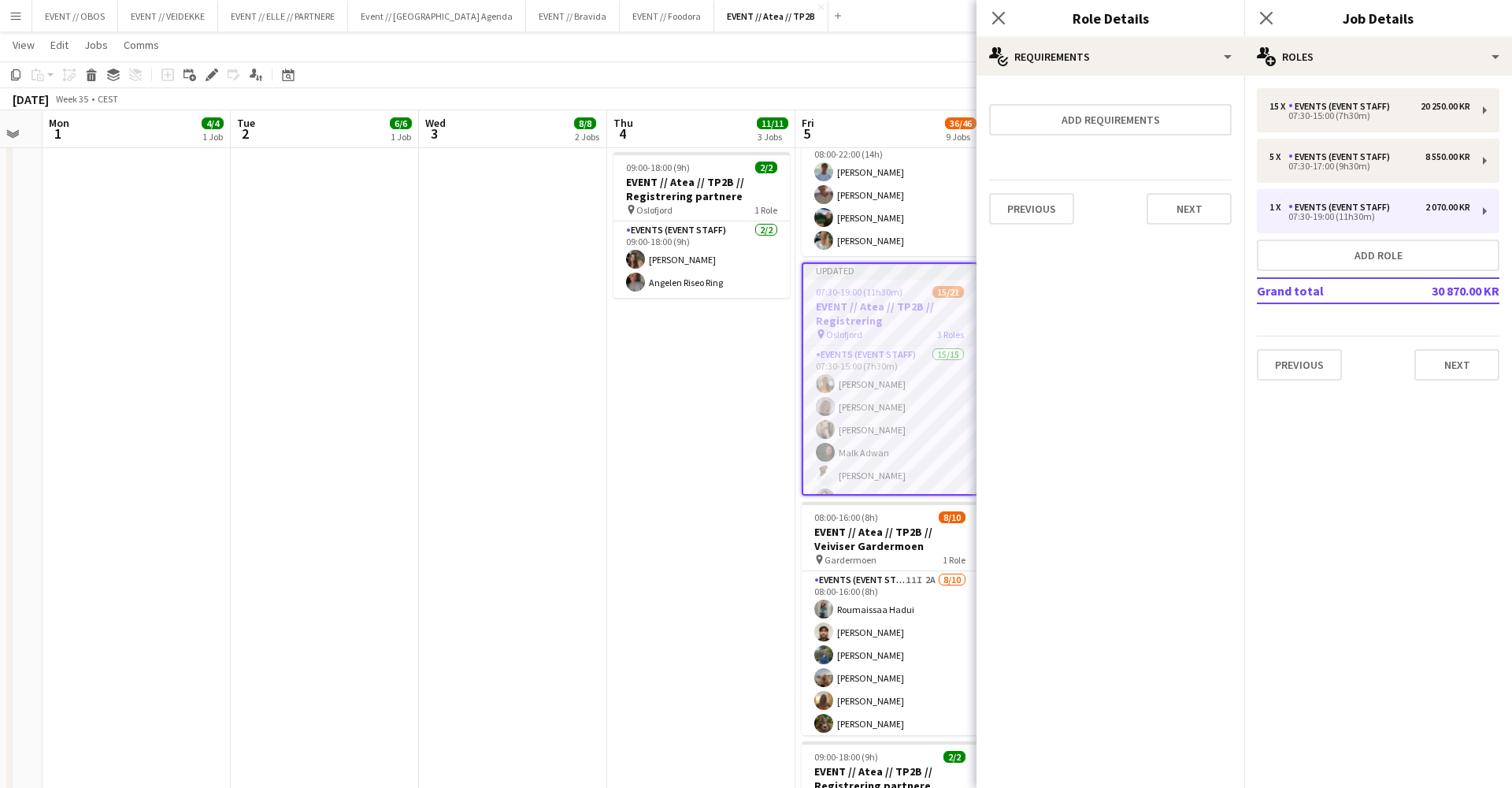
scroll to position [0, 0]
click at [1187, 206] on button "Next" at bounding box center [1189, 208] width 85 height 31
click at [1191, 213] on button "Finish" at bounding box center [1202, 211] width 59 height 31
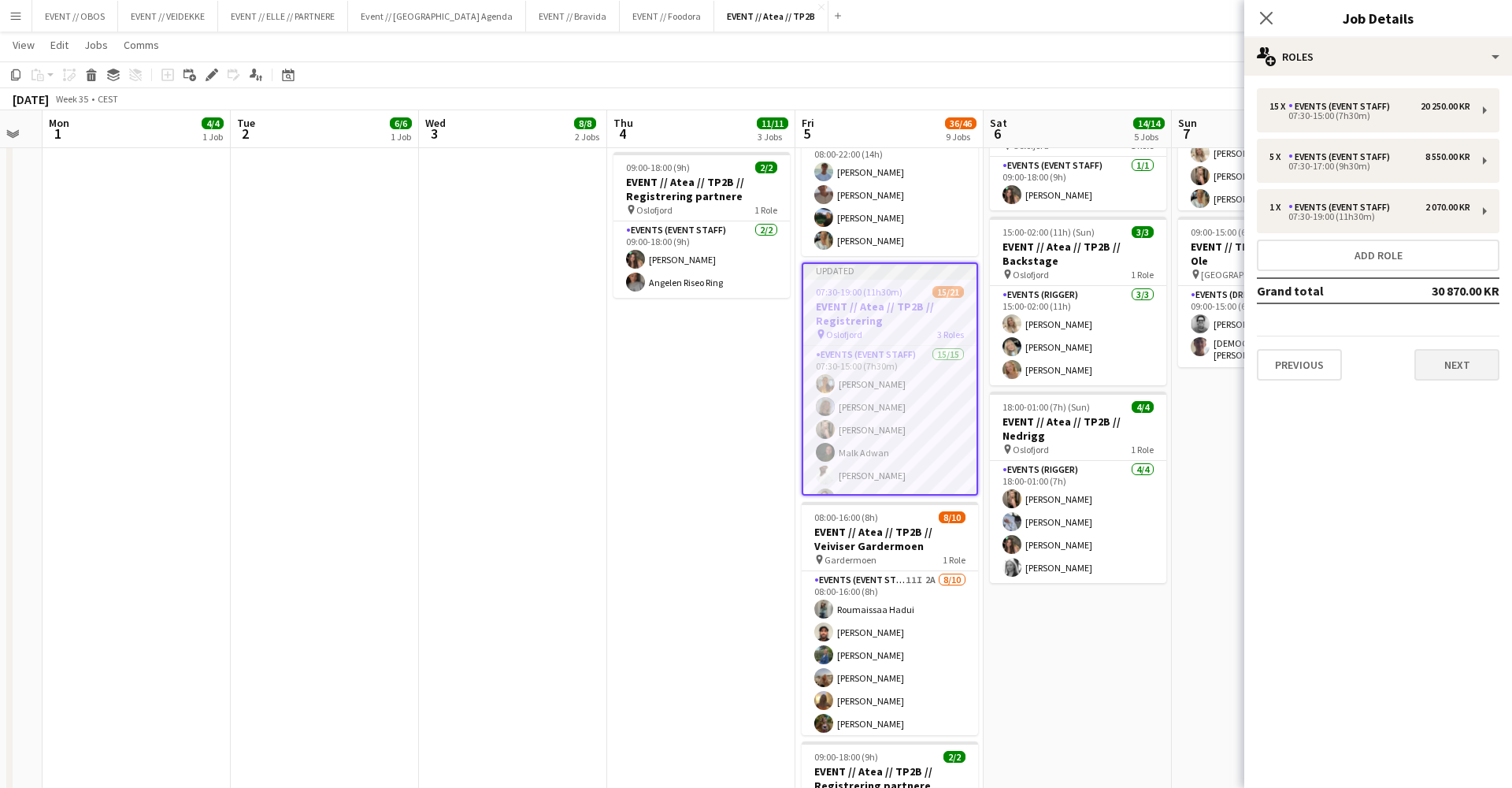
click at [1433, 371] on button "Next" at bounding box center [1456, 365] width 85 height 31
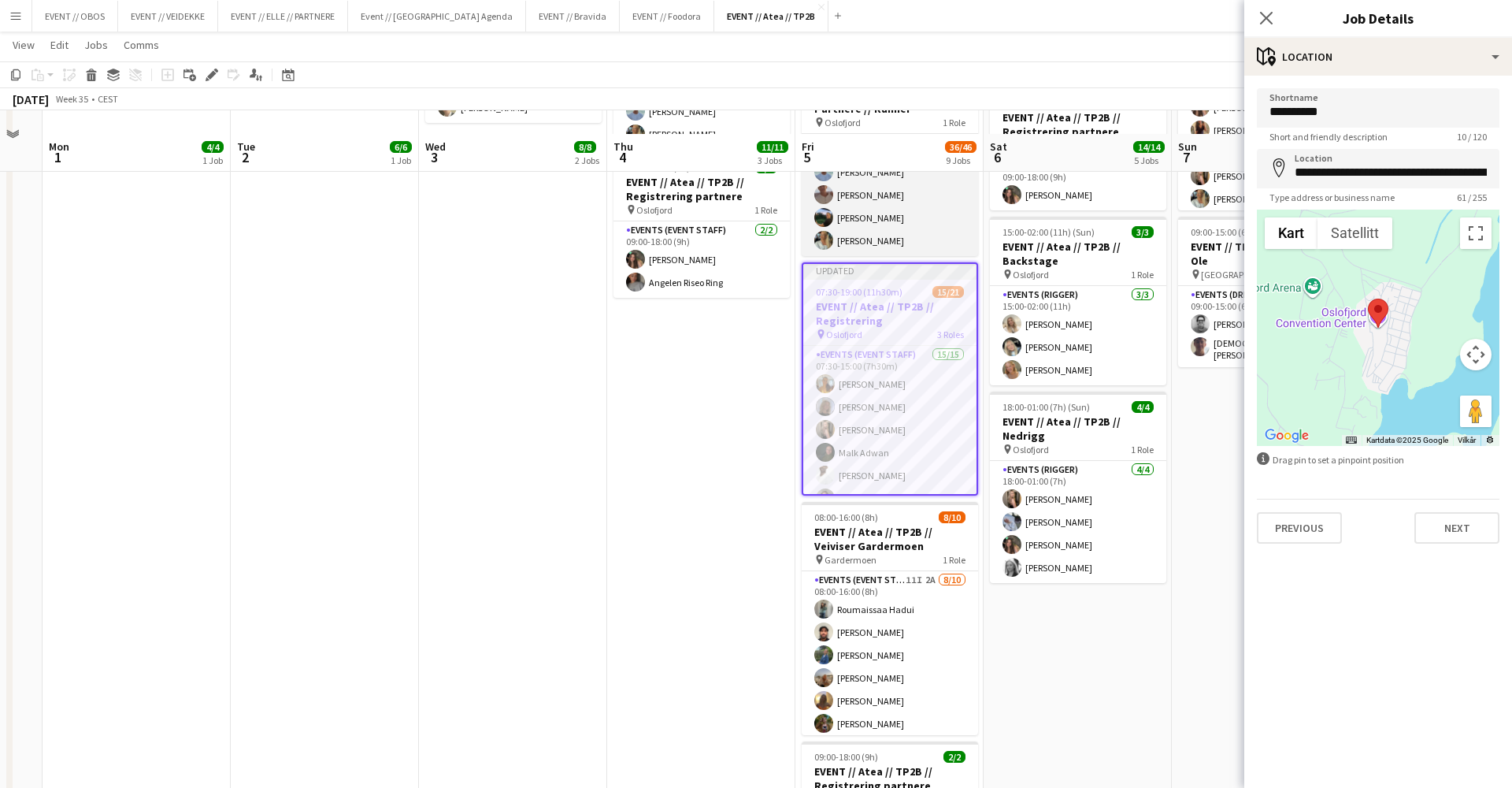
scroll to position [490, 0]
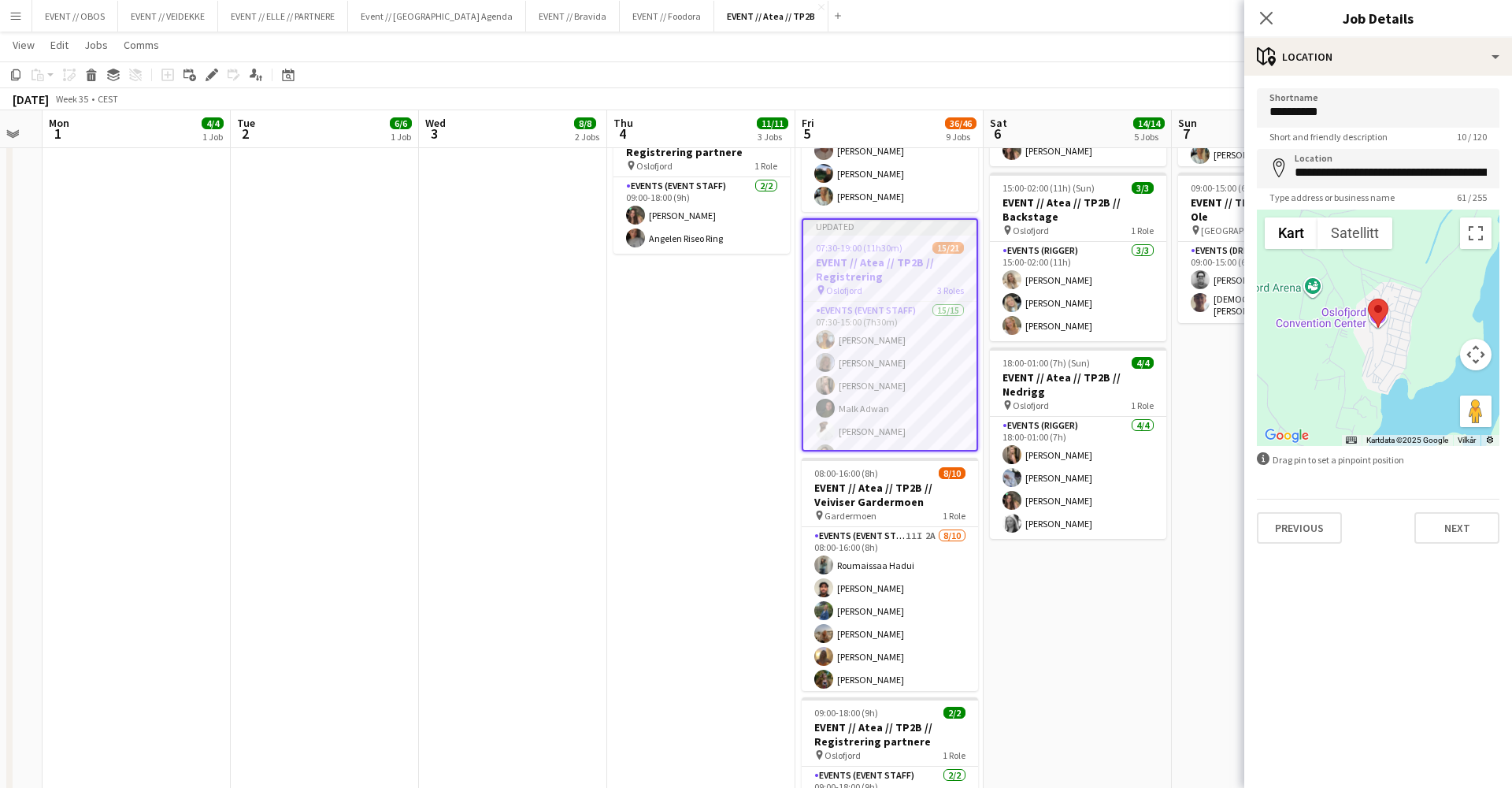
click at [1053, 90] on div "September 2025 Week 35 • CEST Publish 1 job Revert 1 job" at bounding box center [756, 98] width 1512 height 22
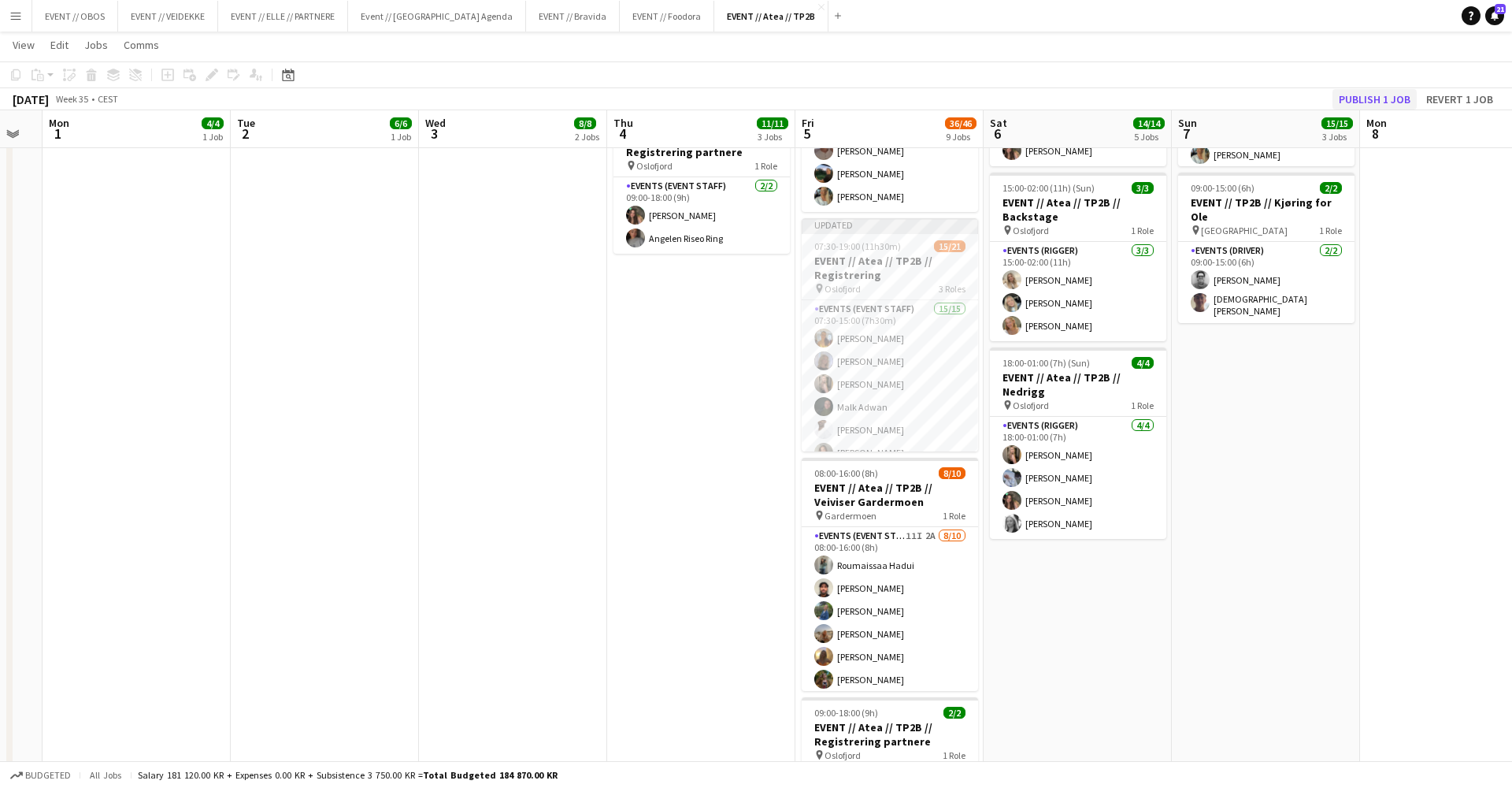
click at [1349, 94] on button "Publish 1 job" at bounding box center [1375, 98] width 85 height 20
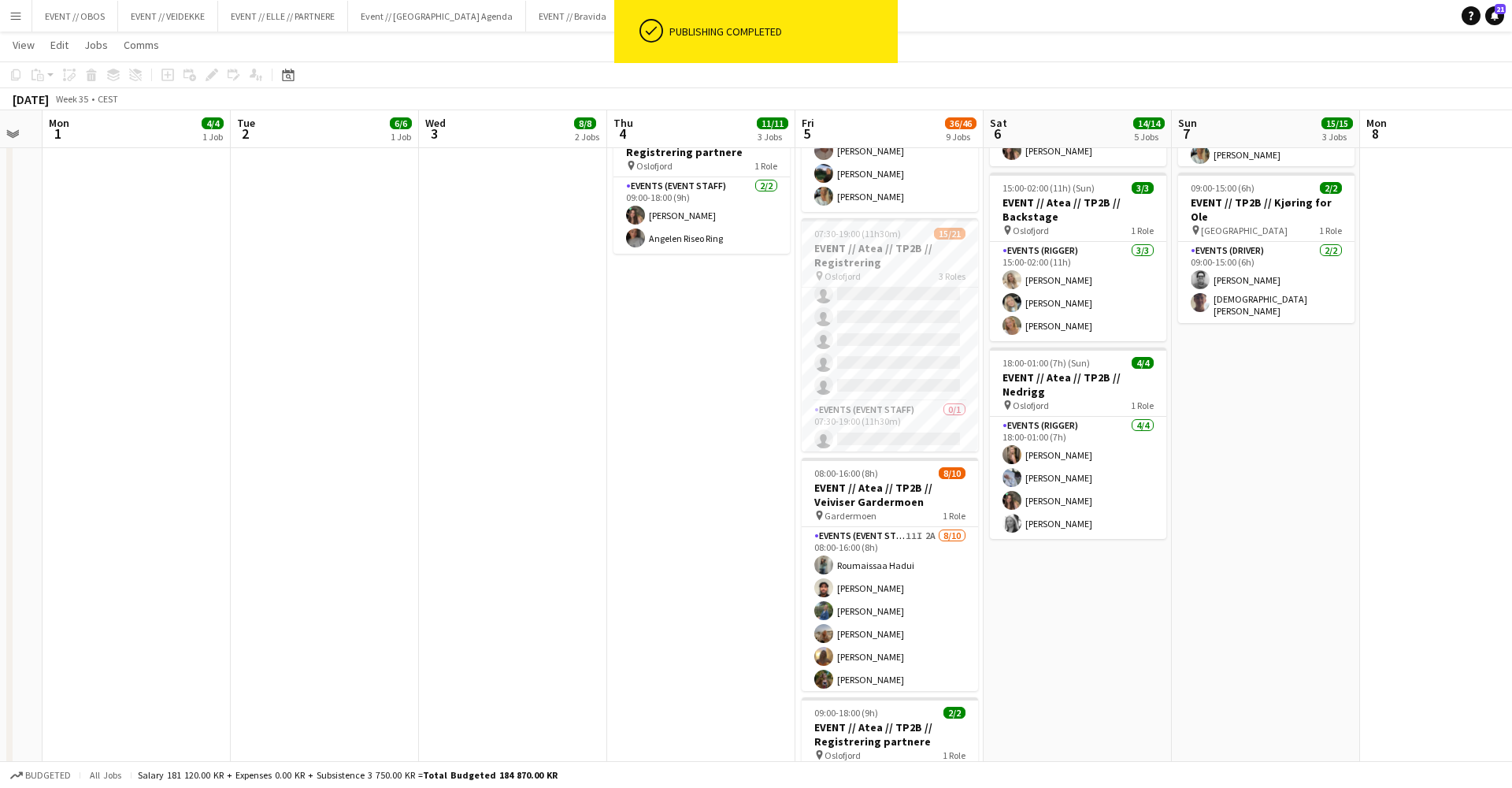
click at [902, 428] on app-card-role "Events (Event Staff) 0/1 07:30-19:00 (11h30m) single-neutral-actions" at bounding box center [889, 427] width 177 height 53
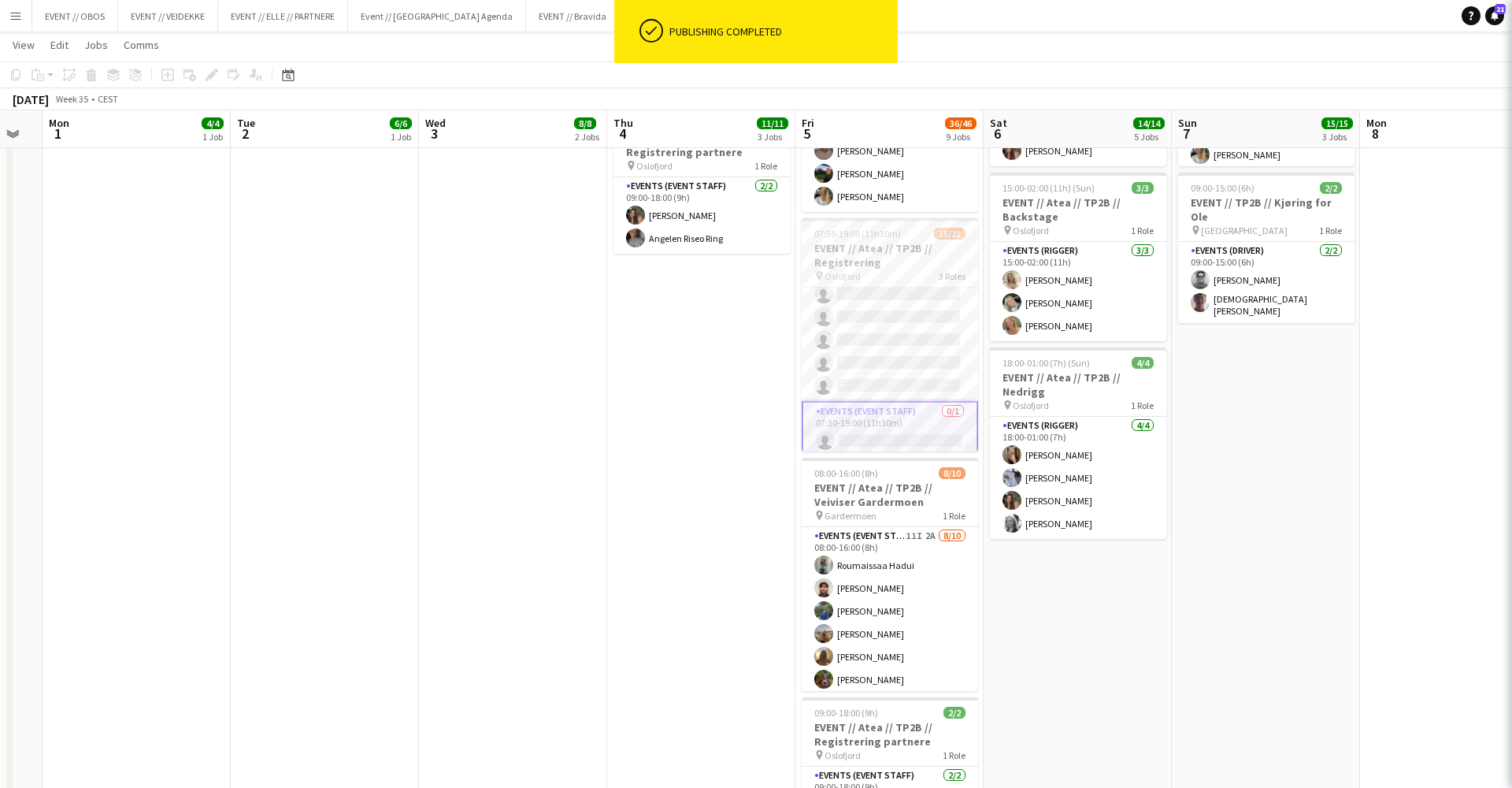
scroll to position [408, 0]
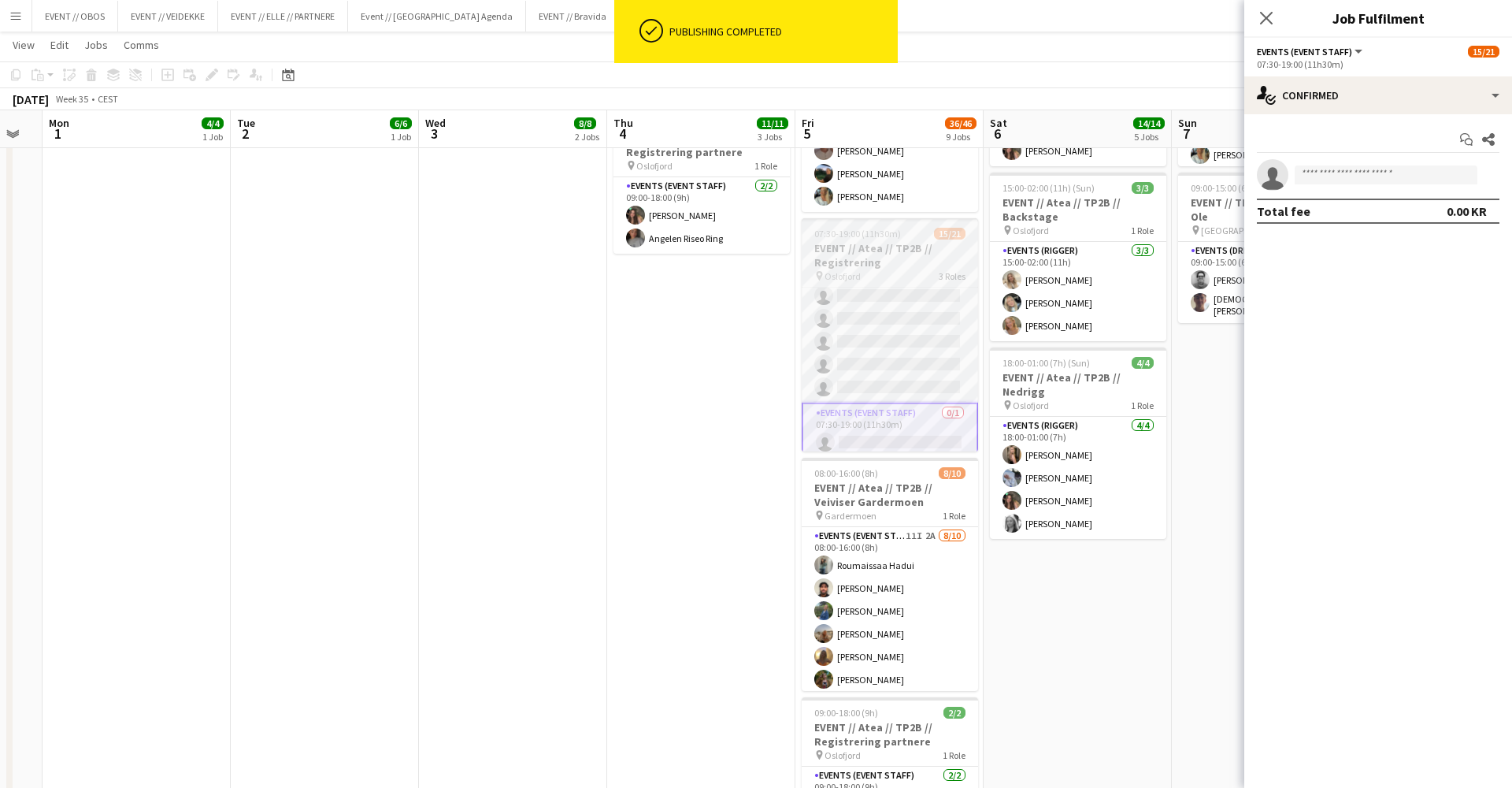
click at [832, 265] on h3 "EVENT // Atea // TP2B // Registrering" at bounding box center [889, 255] width 177 height 28
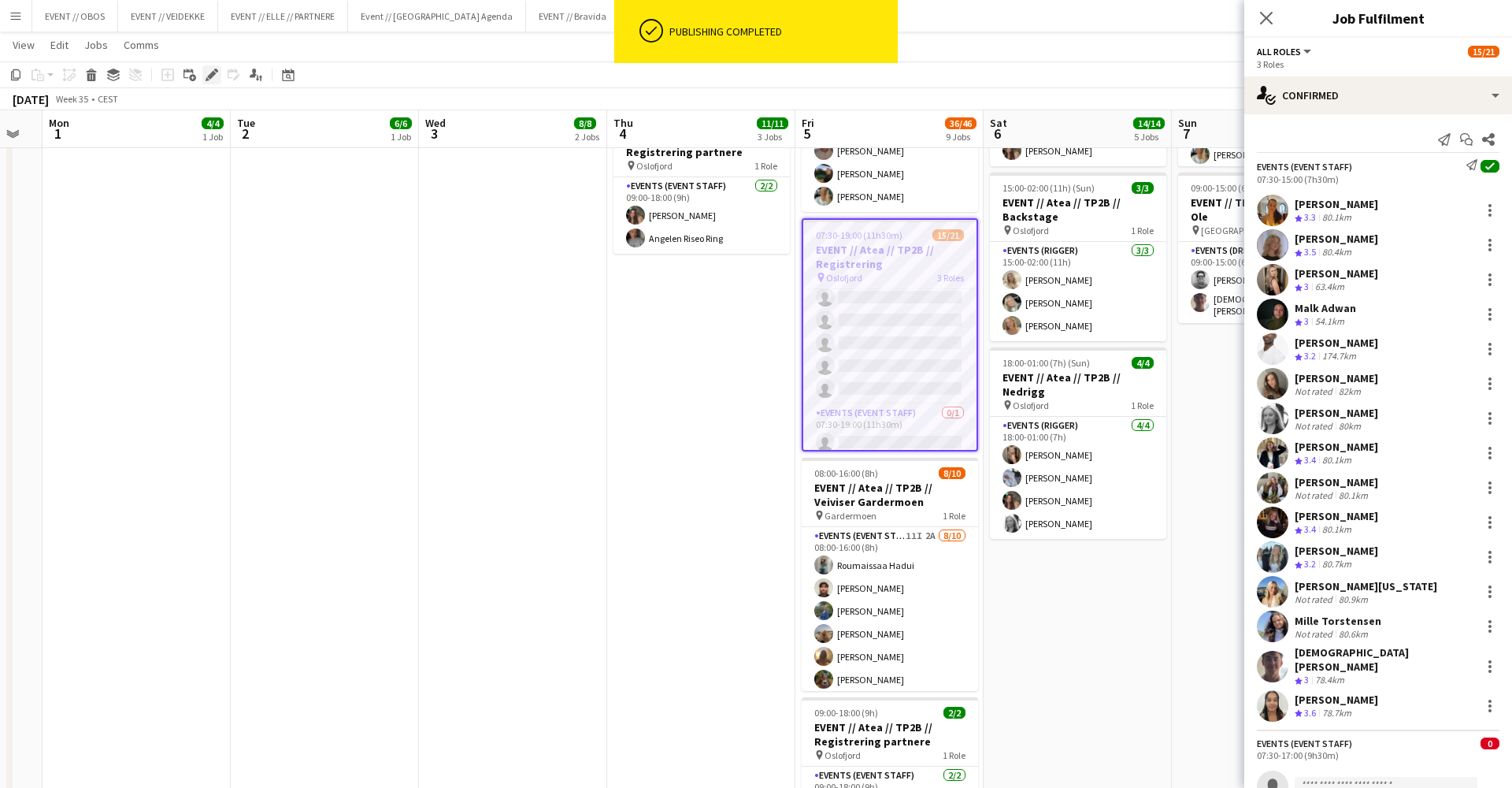
click at [207, 71] on icon "Edit" at bounding box center [212, 75] width 13 height 13
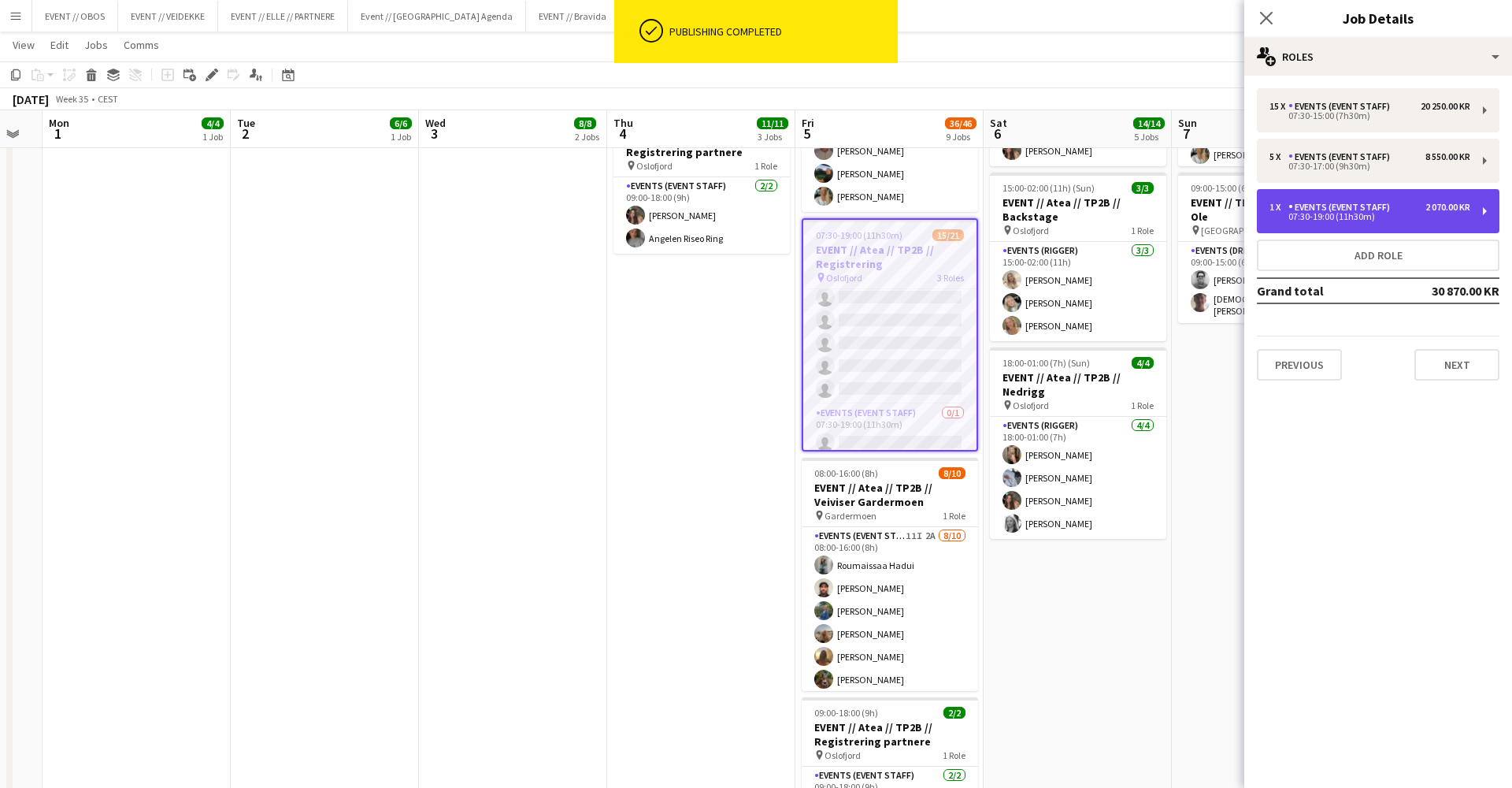
click at [1285, 200] on div "1 x Events (Event Staff) 2 070.00 KR 07:30-19:00 (11h30m)" at bounding box center [1378, 211] width 243 height 44
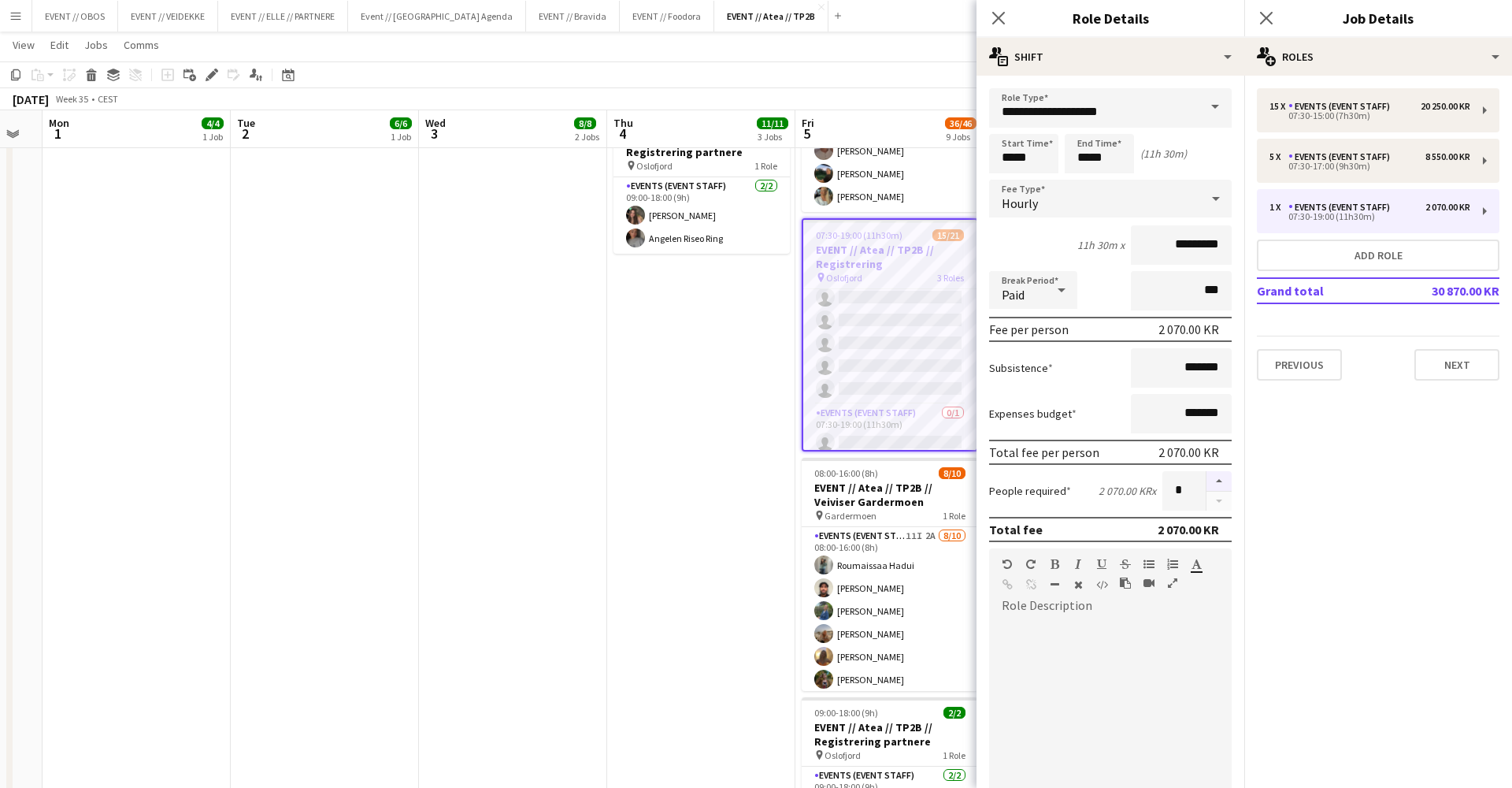
click at [1222, 473] on button "button" at bounding box center [1218, 481] width 25 height 20
type input "*"
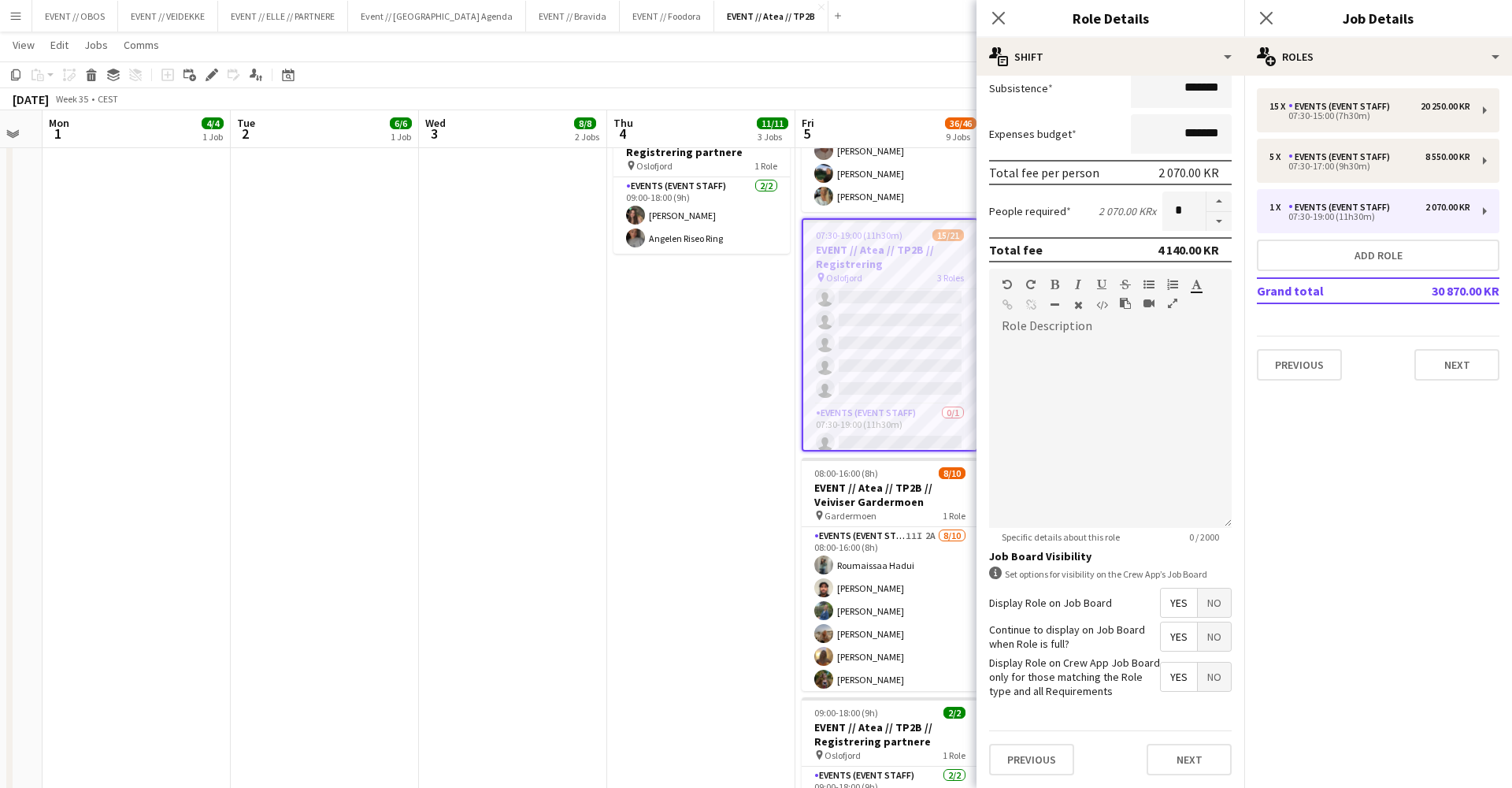
scroll to position [279, 0]
click at [1195, 769] on button "Next" at bounding box center [1189, 760] width 85 height 31
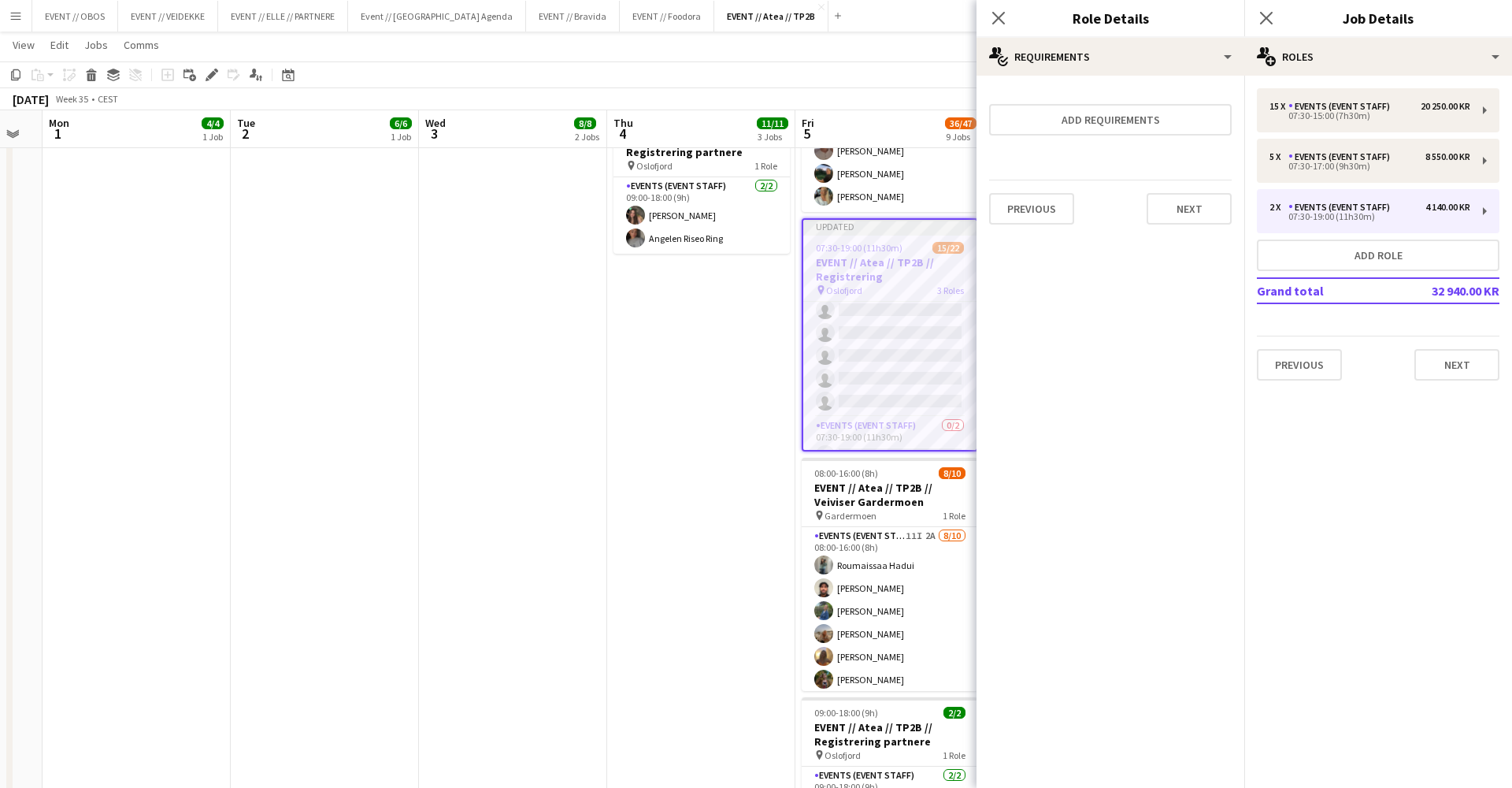
scroll to position [0, 0]
click at [791, 524] on app-date-cell "08:00-18:00 (10h) 3/3 EVENT // Atea // TP2B // Dekorering og backstage oppsett …" at bounding box center [701, 490] width 188 height 1607
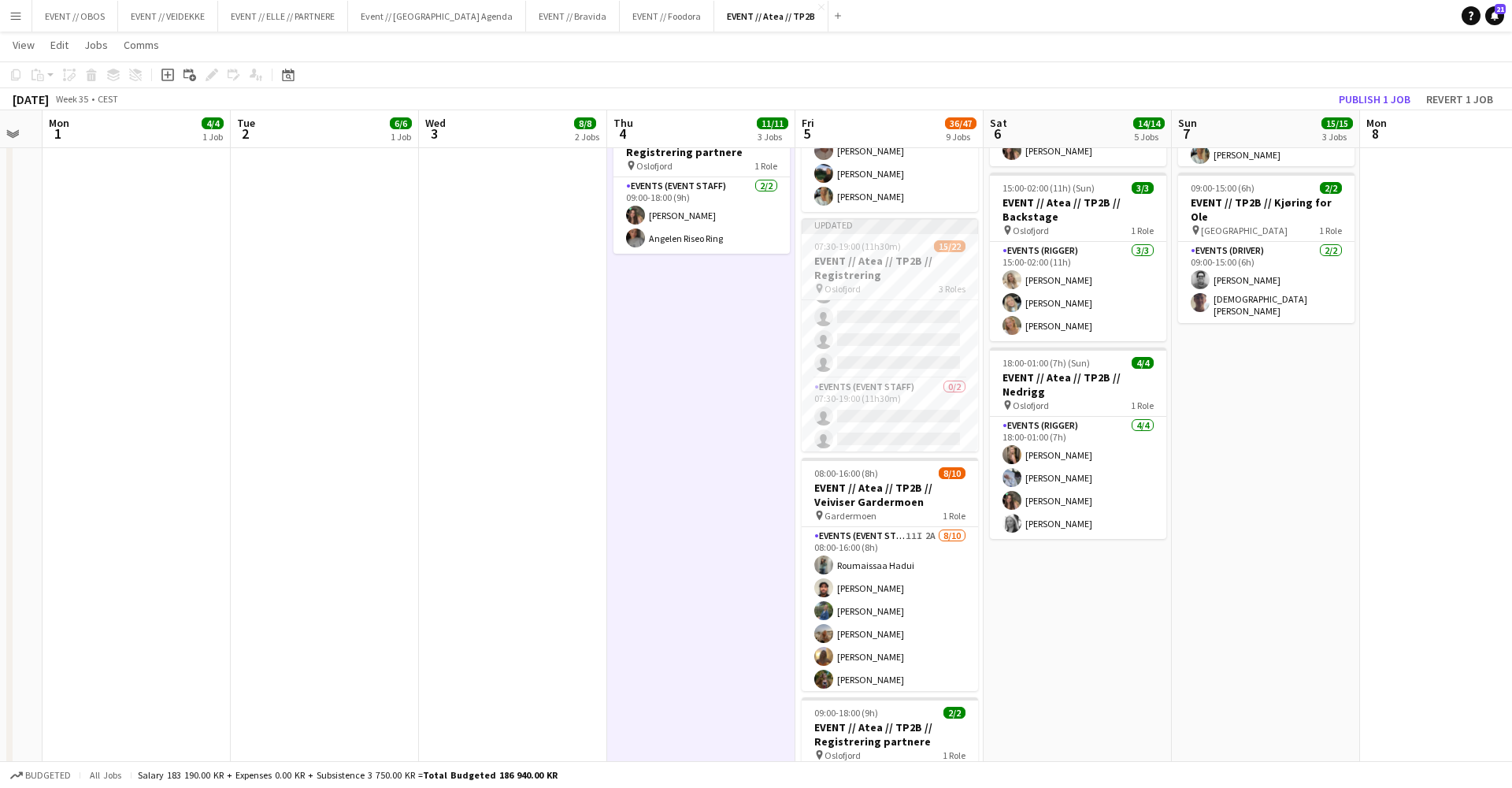
scroll to position [444, 0]
click at [1338, 99] on button "Publish 1 job" at bounding box center [1375, 98] width 85 height 20
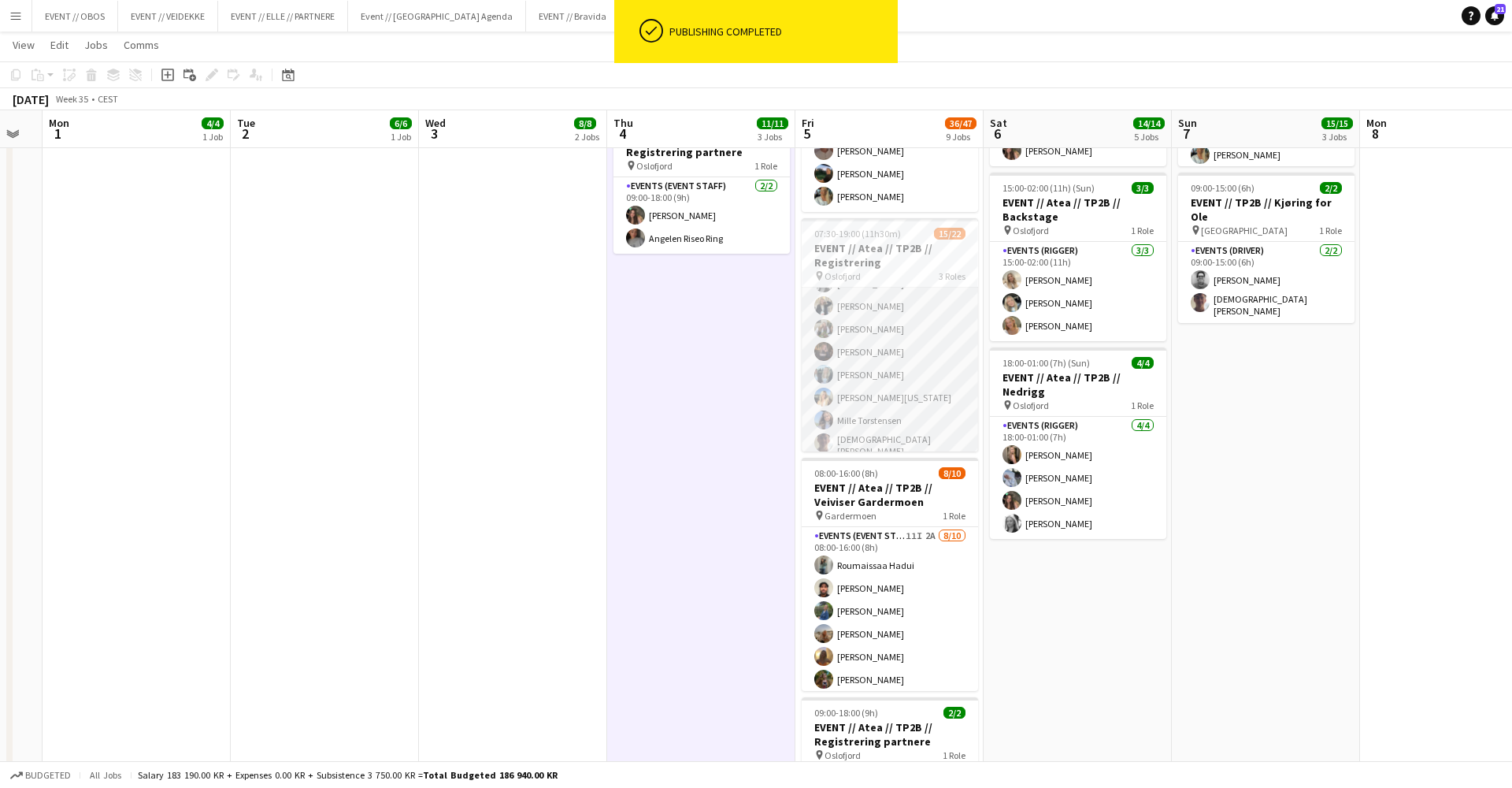
scroll to position [174, 0]
click at [897, 394] on app-card-role "Events (Event Staff) 15/15 07:30-15:00 (7h30m) Sofia Sgarioto Maria Egeland Frø…" at bounding box center [889, 302] width 177 height 378
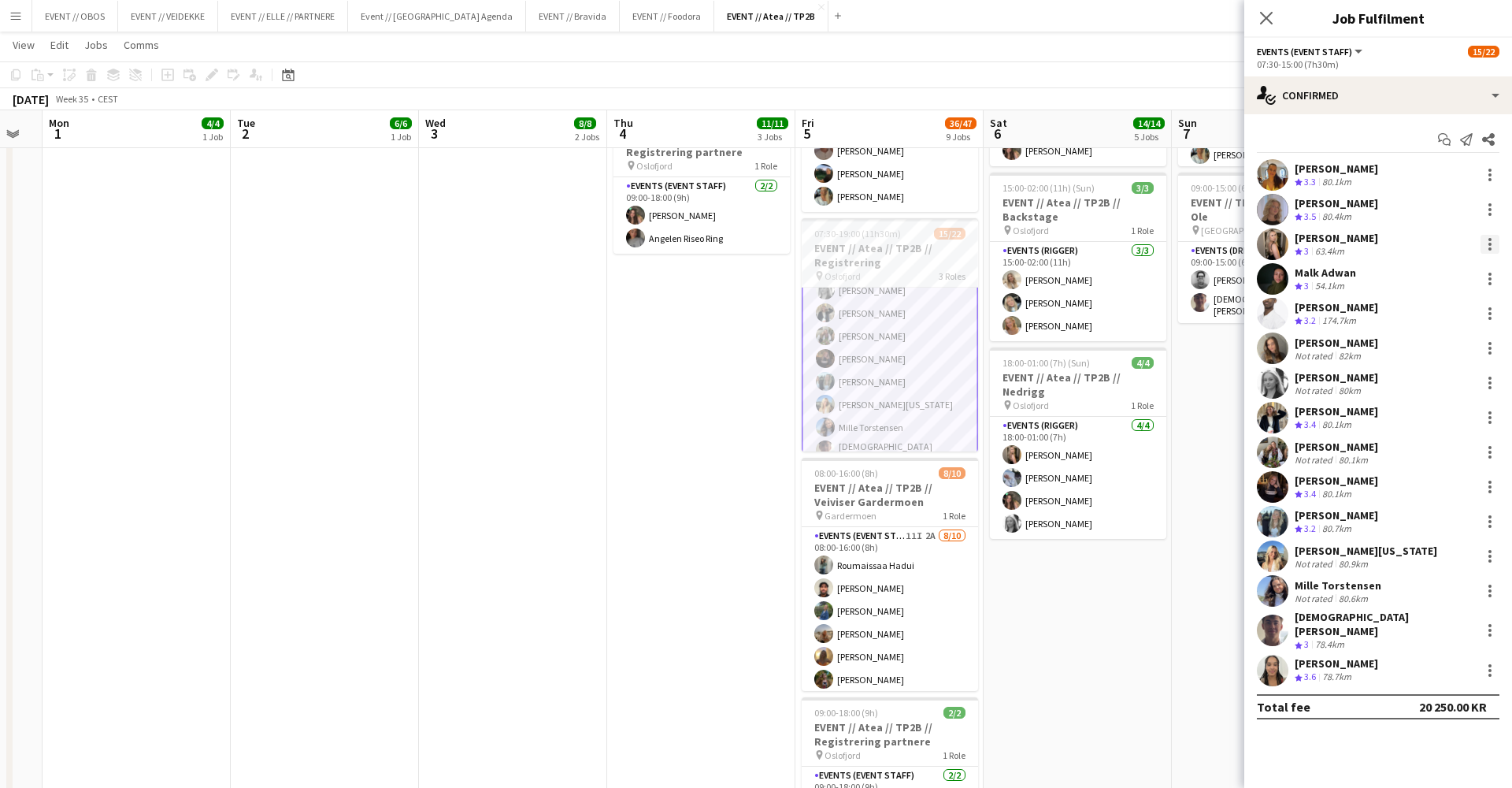
click at [1485, 238] on div at bounding box center [1489, 244] width 19 height 19
click at [1410, 433] on button "Remove" at bounding box center [1438, 424] width 123 height 38
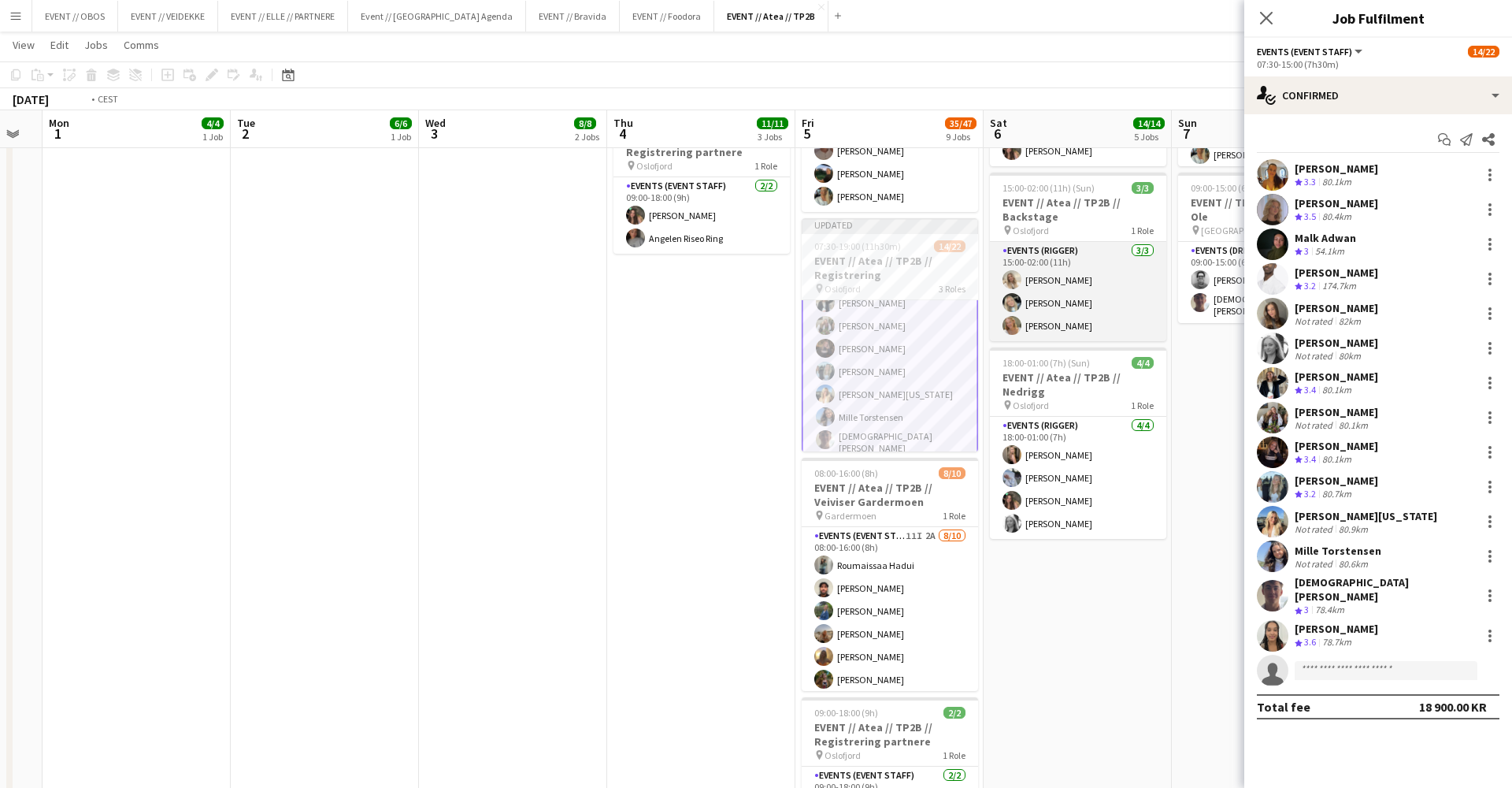
scroll to position [0, 772]
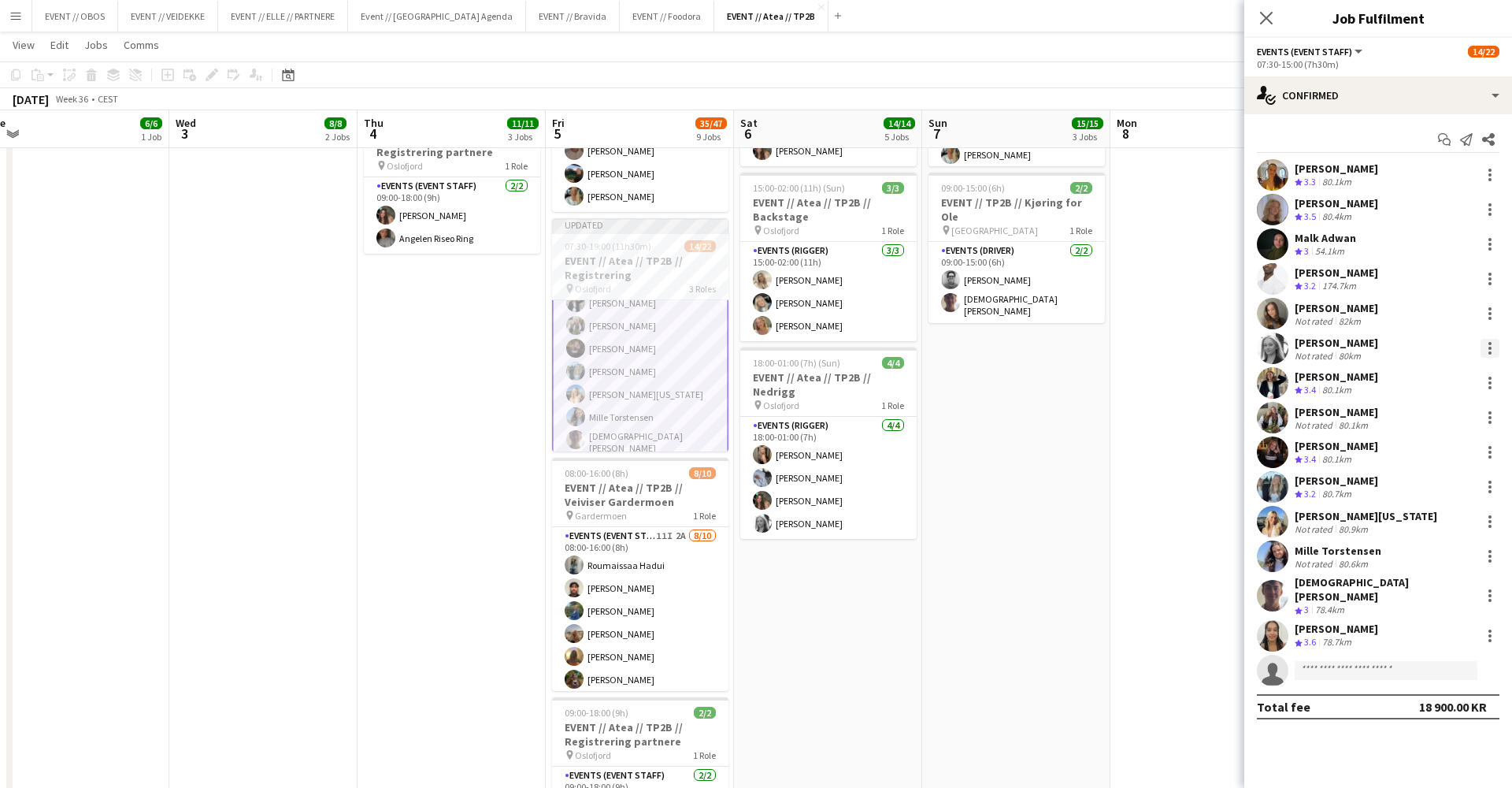
click at [1489, 344] on div at bounding box center [1489, 348] width 19 height 19
click at [1449, 534] on span "Remove" at bounding box center [1438, 529] width 98 height 15
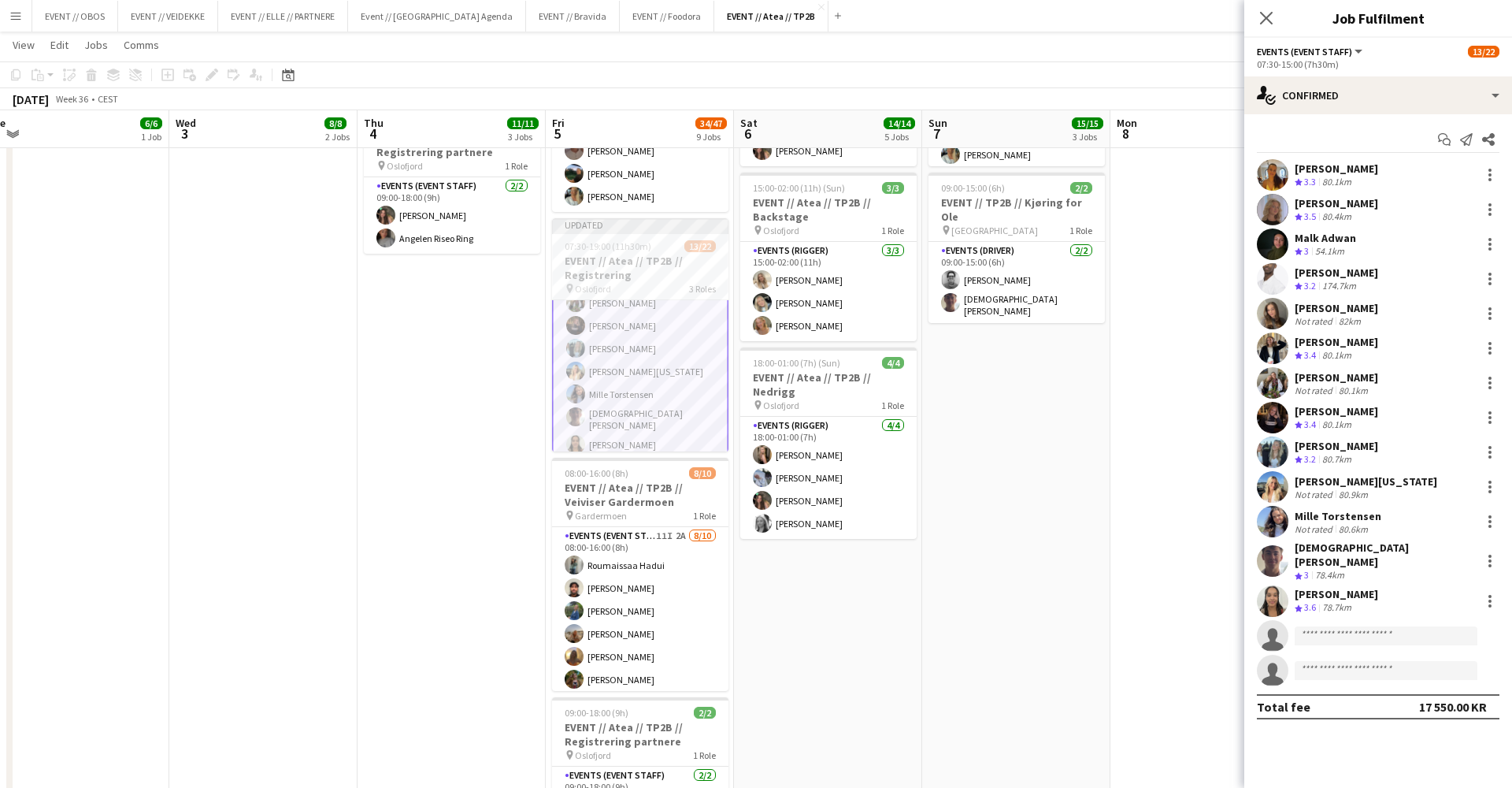
click at [1164, 450] on app-date-cell at bounding box center [1204, 490] width 188 height 1607
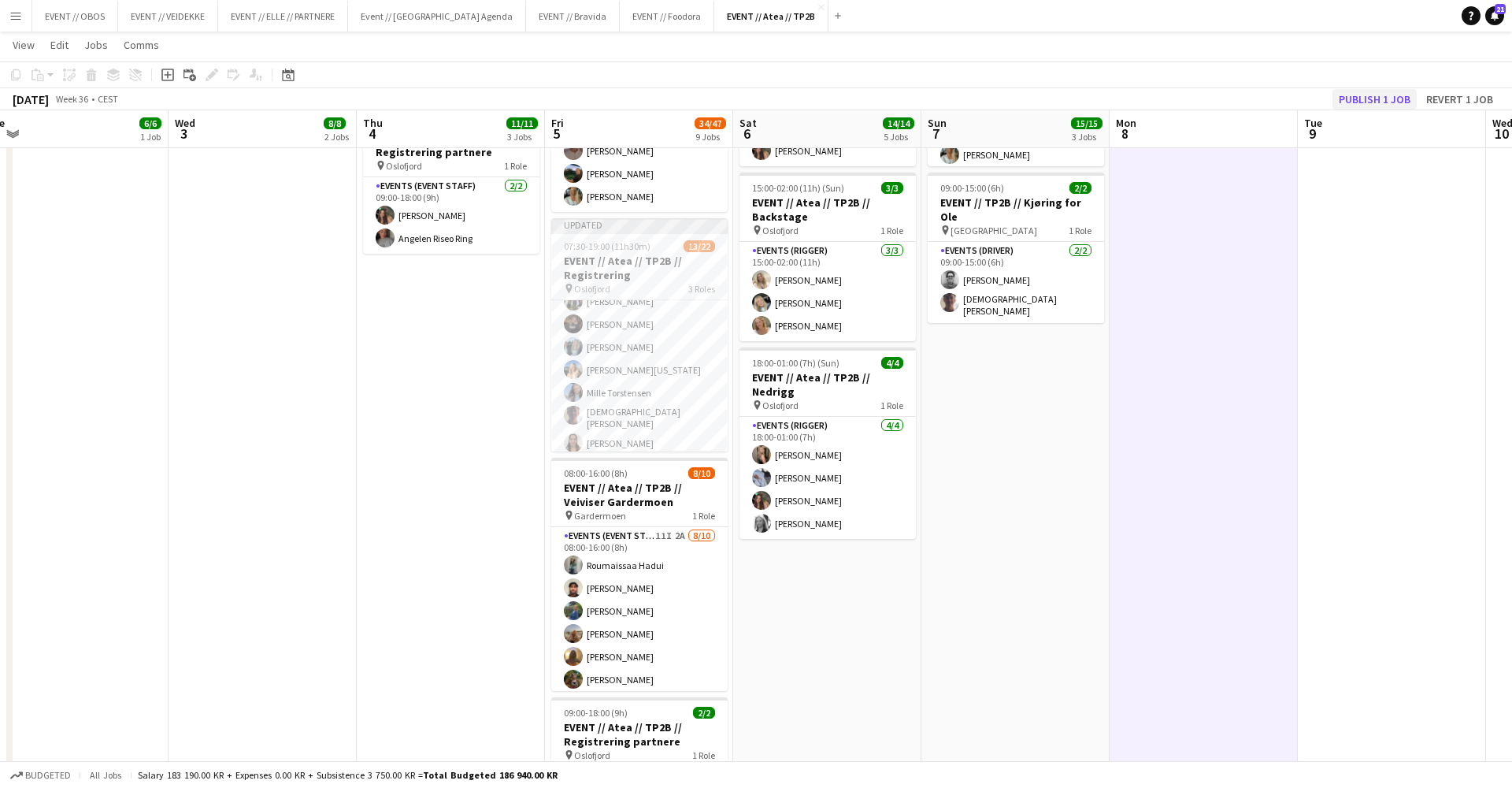
click at [1371, 93] on button "Publish 1 job" at bounding box center [1375, 98] width 85 height 20
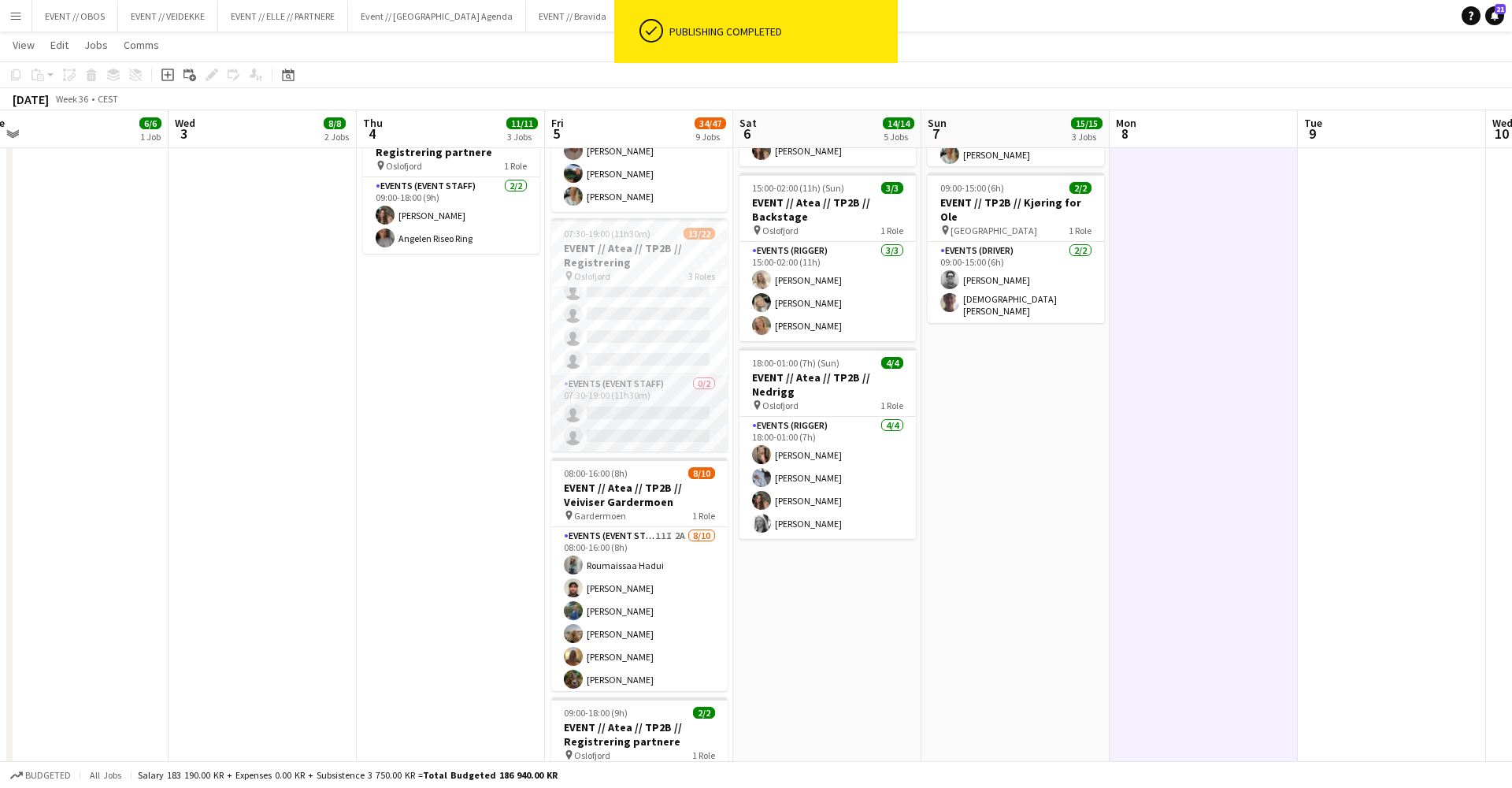
click at [660, 421] on app-card-role "Events (Event Staff) 0/2 07:30-19:00 (11h30m) single-neutral-actions single-neu…" at bounding box center [639, 413] width 177 height 77
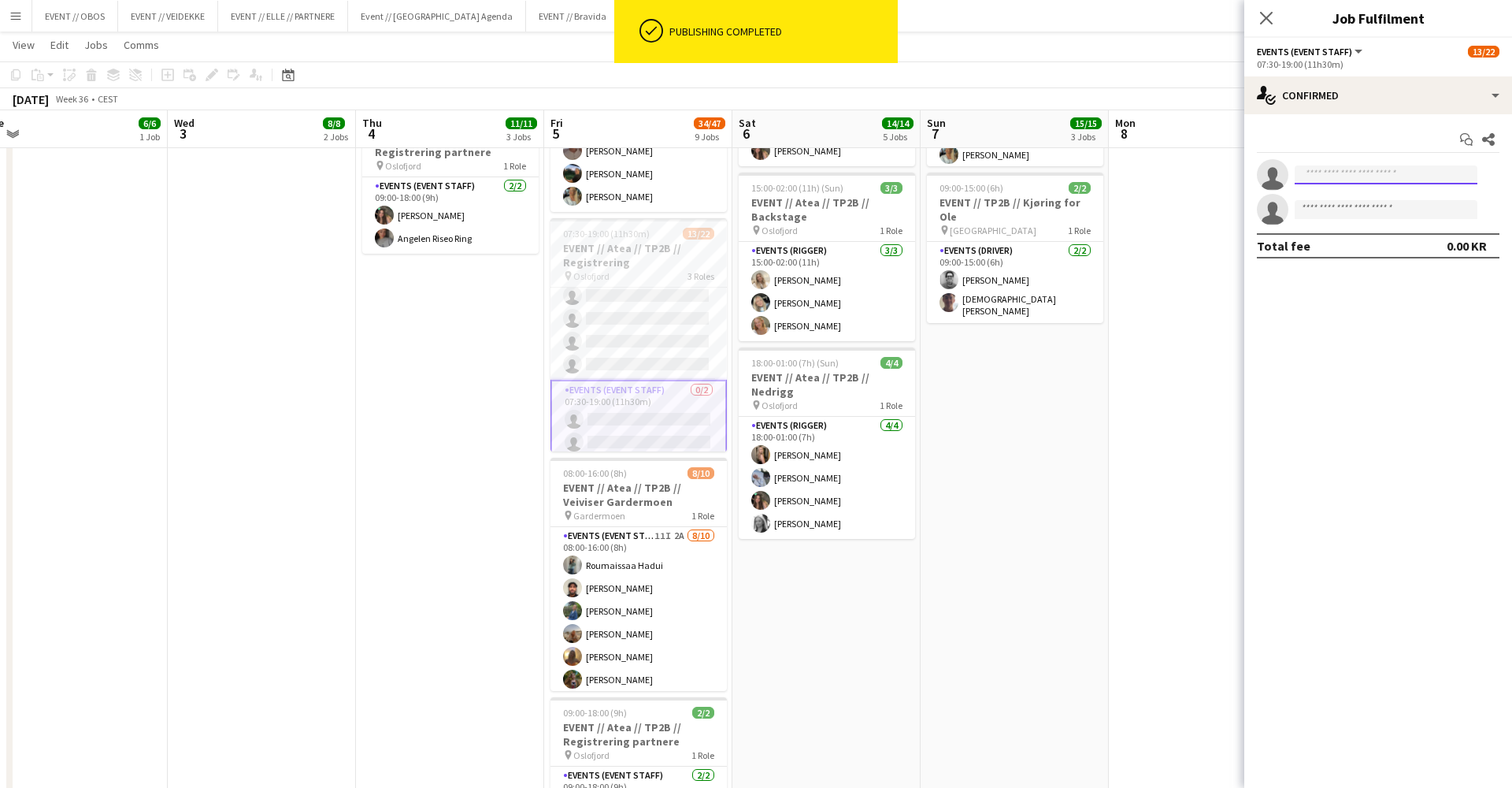
click at [1335, 165] on input at bounding box center [1386, 174] width 183 height 19
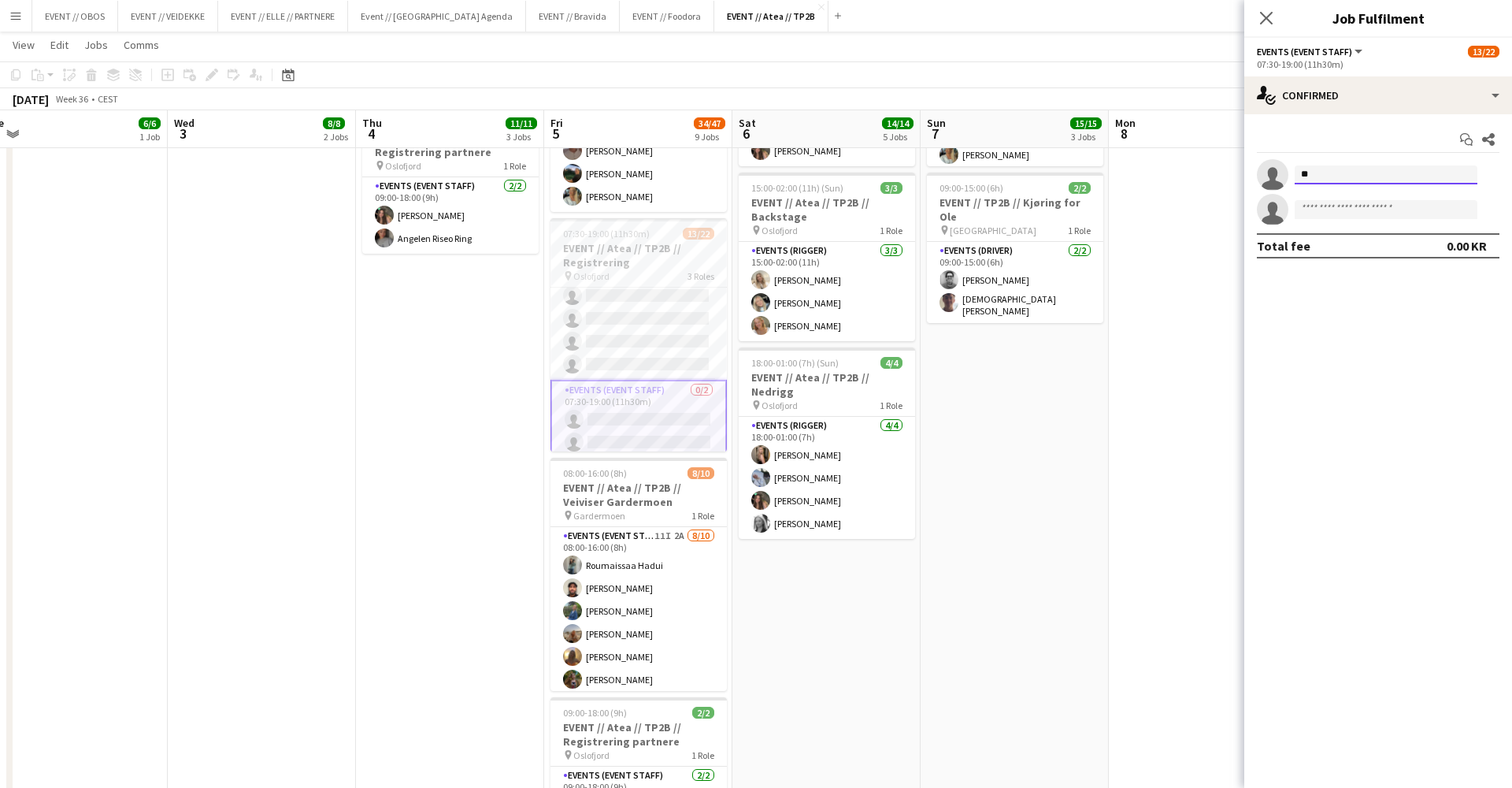
type input "*"
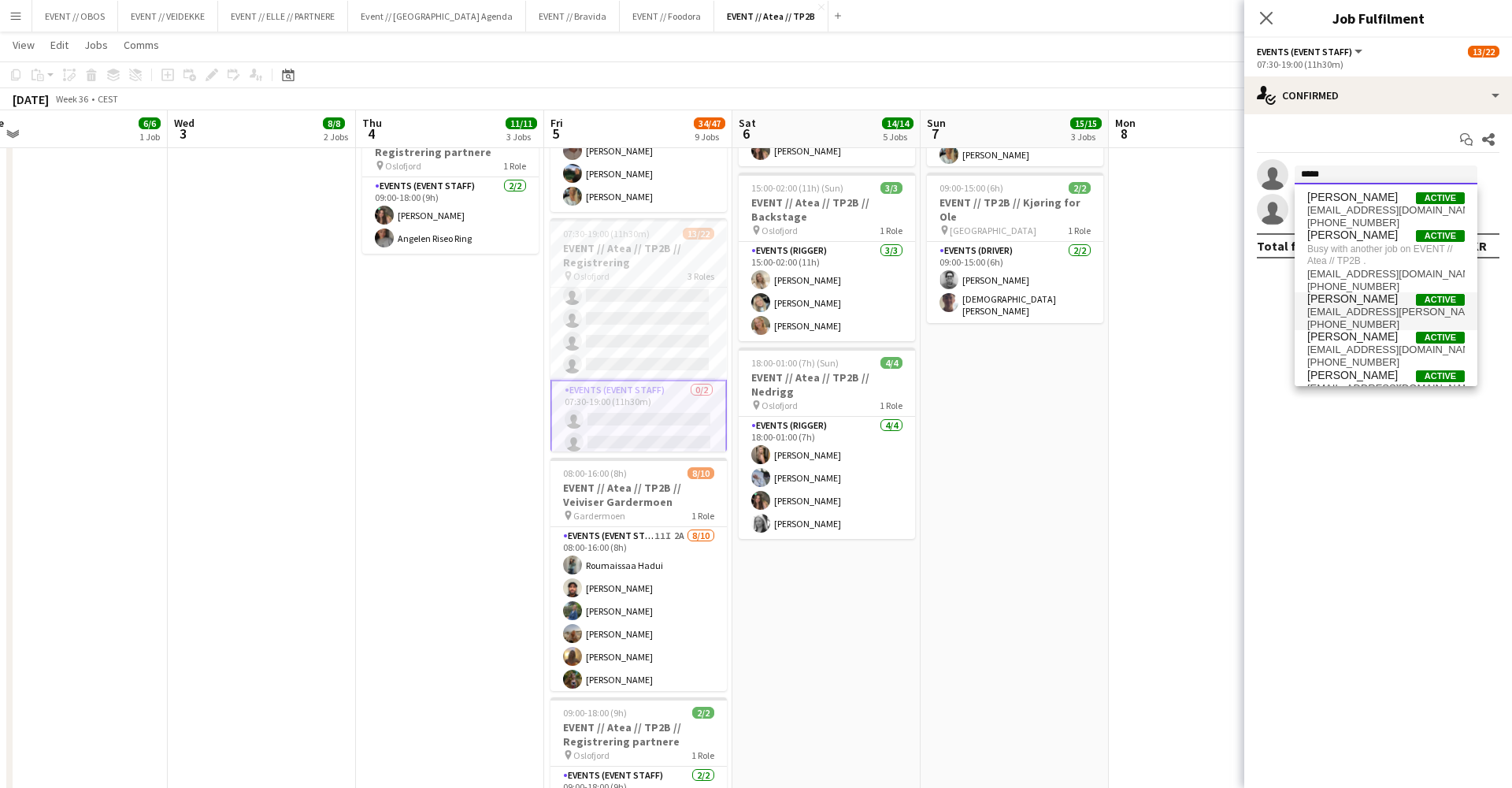
type input "*****"
click at [1355, 322] on span "+4797425353" at bounding box center [1385, 325] width 157 height 13
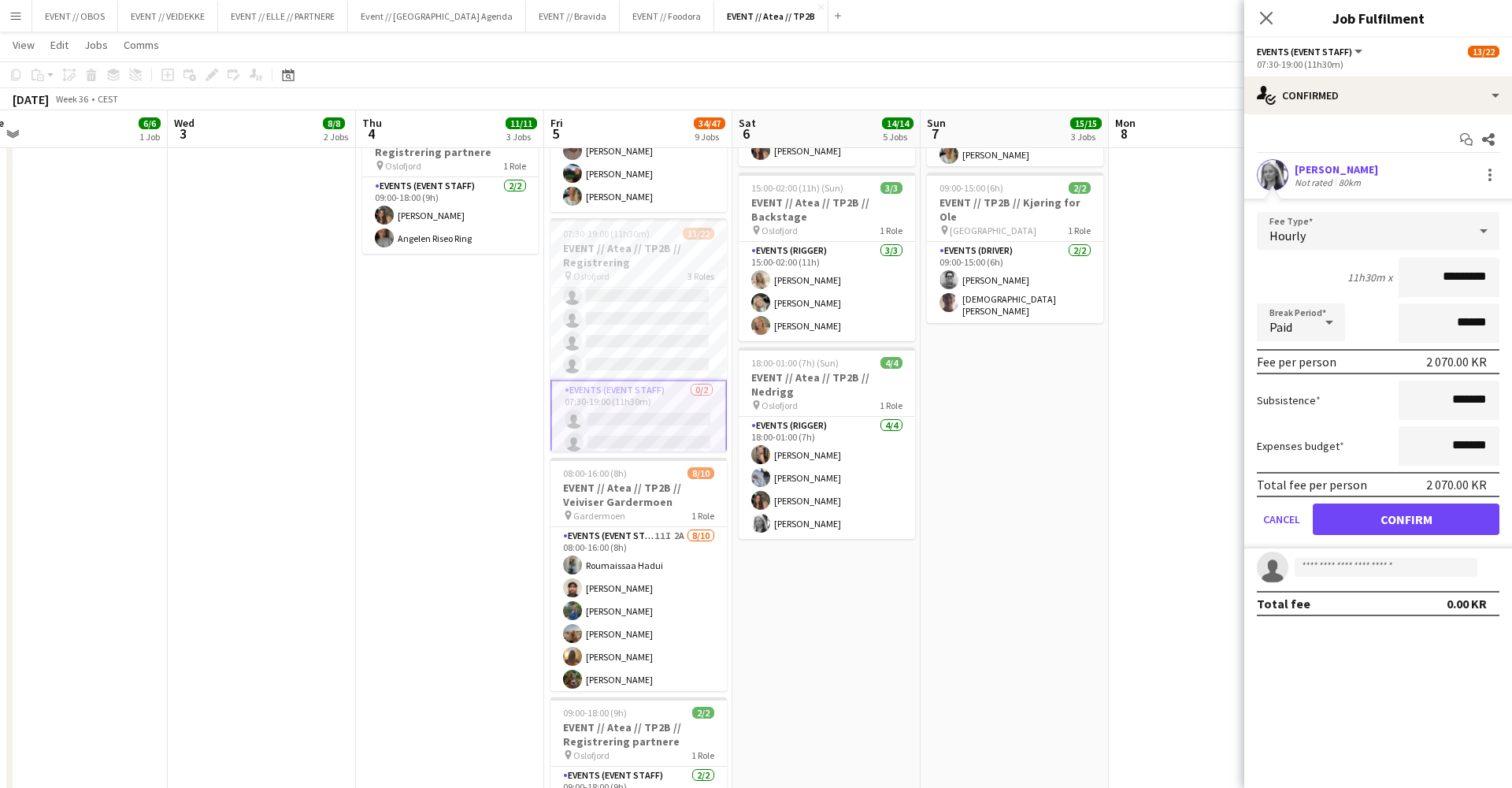
click at [1397, 519] on button "Confirm" at bounding box center [1406, 519] width 186 height 31
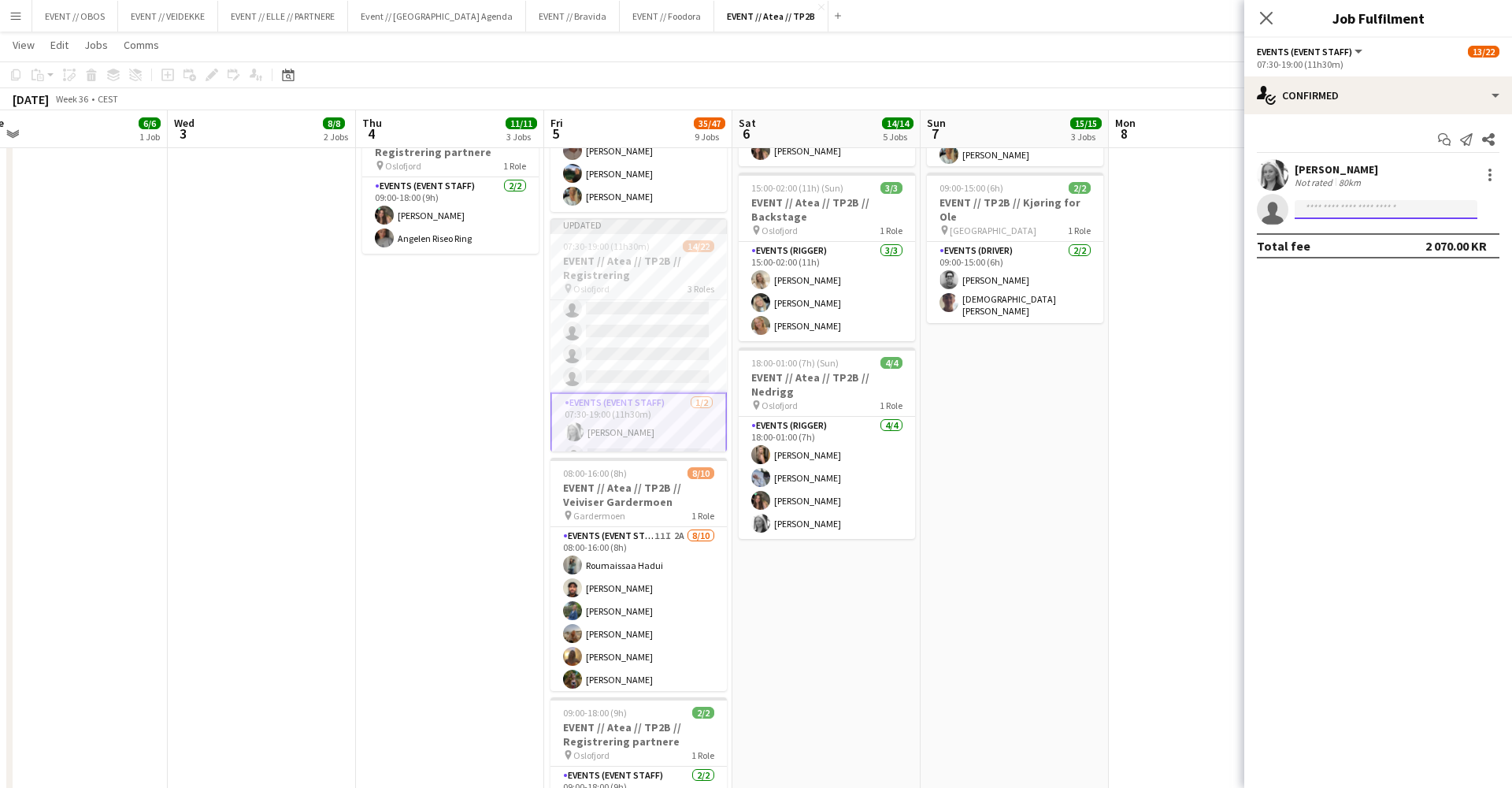
click at [1321, 211] on input at bounding box center [1386, 209] width 183 height 19
type input "****"
click at [1336, 241] on span "froydismariesyvertsen@gmail.com" at bounding box center [1385, 245] width 157 height 13
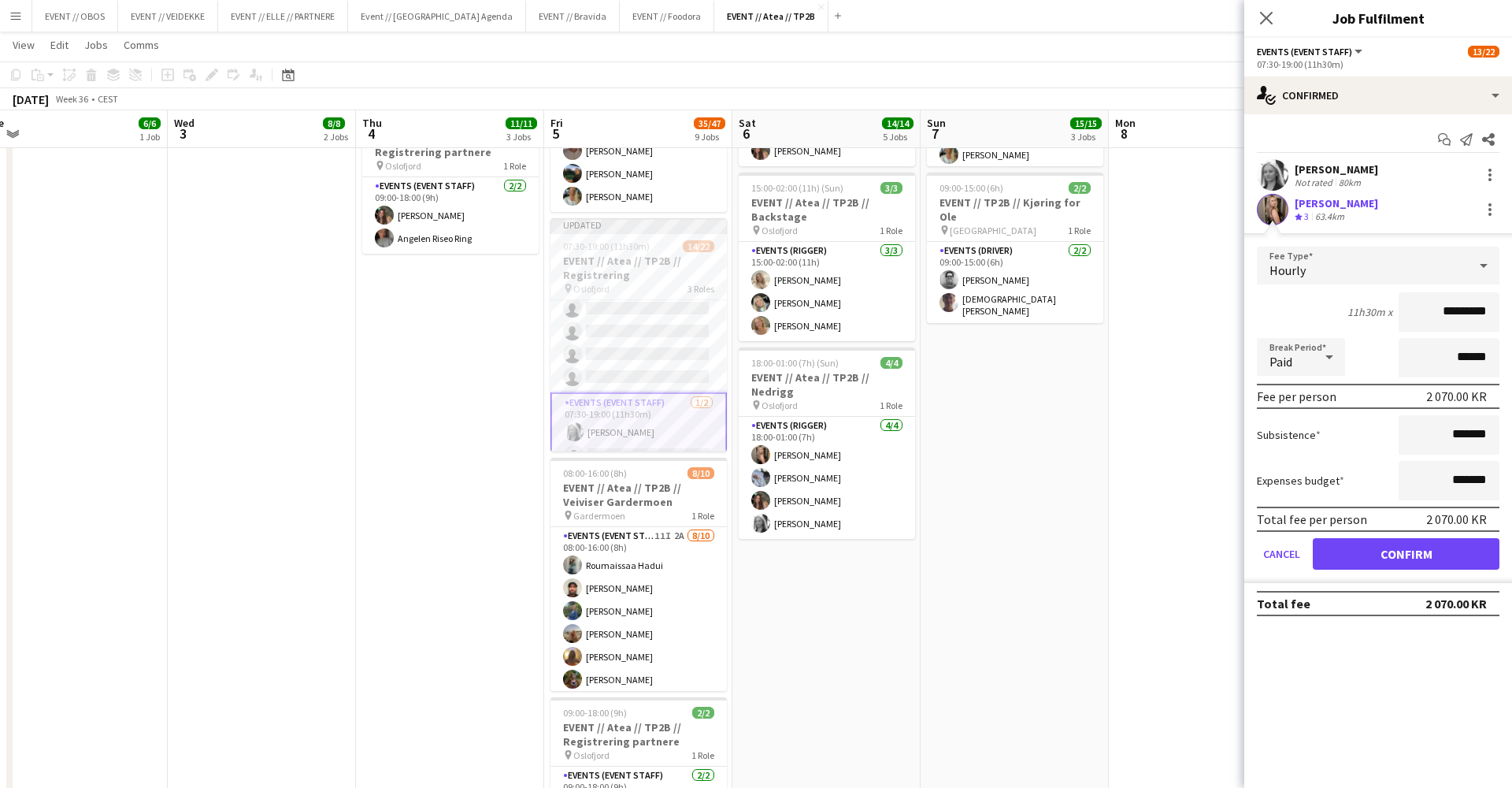
click at [1364, 541] on button "Confirm" at bounding box center [1406, 553] width 186 height 31
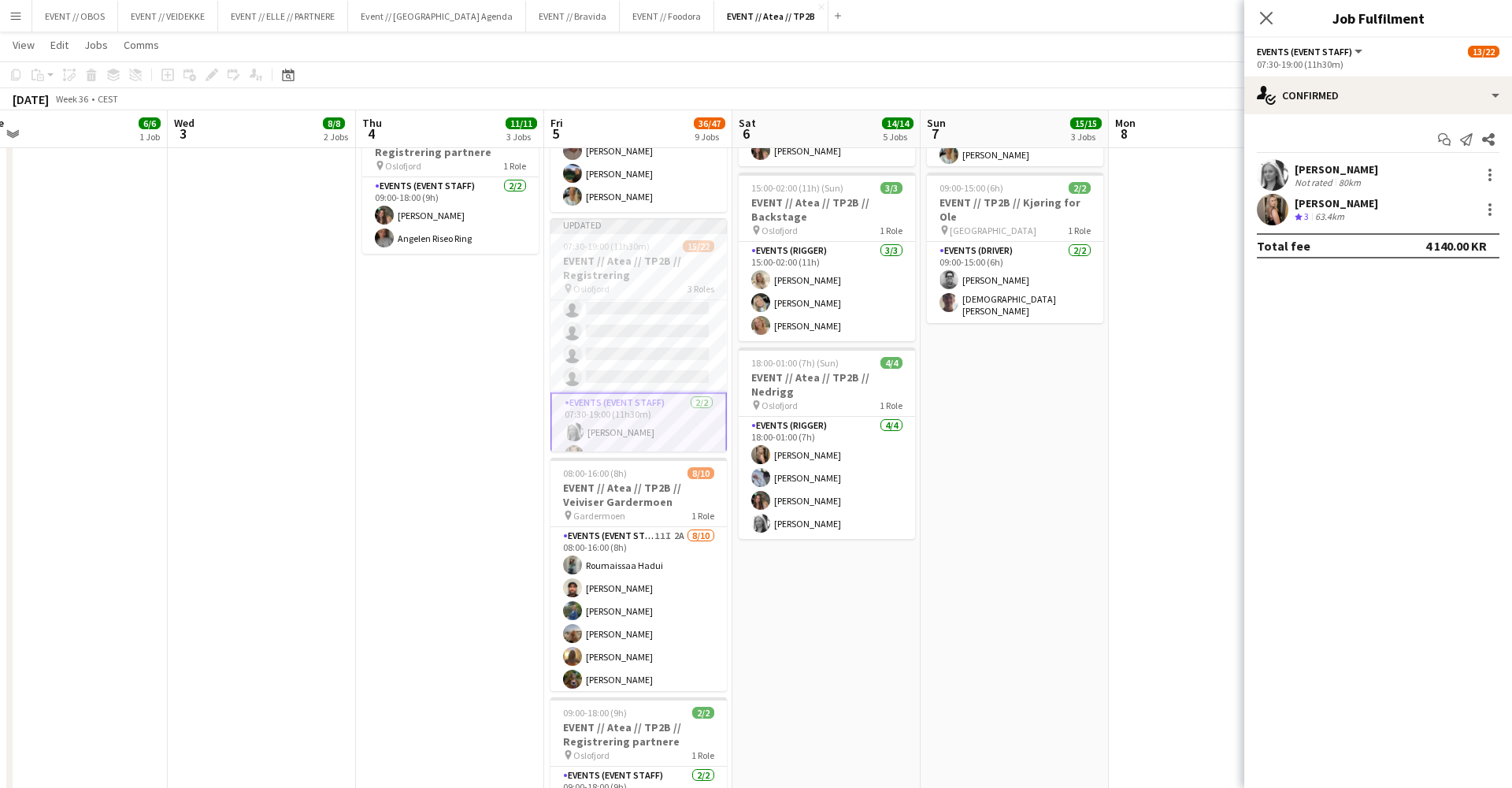
click at [1175, 452] on app-date-cell at bounding box center [1202, 490] width 188 height 1607
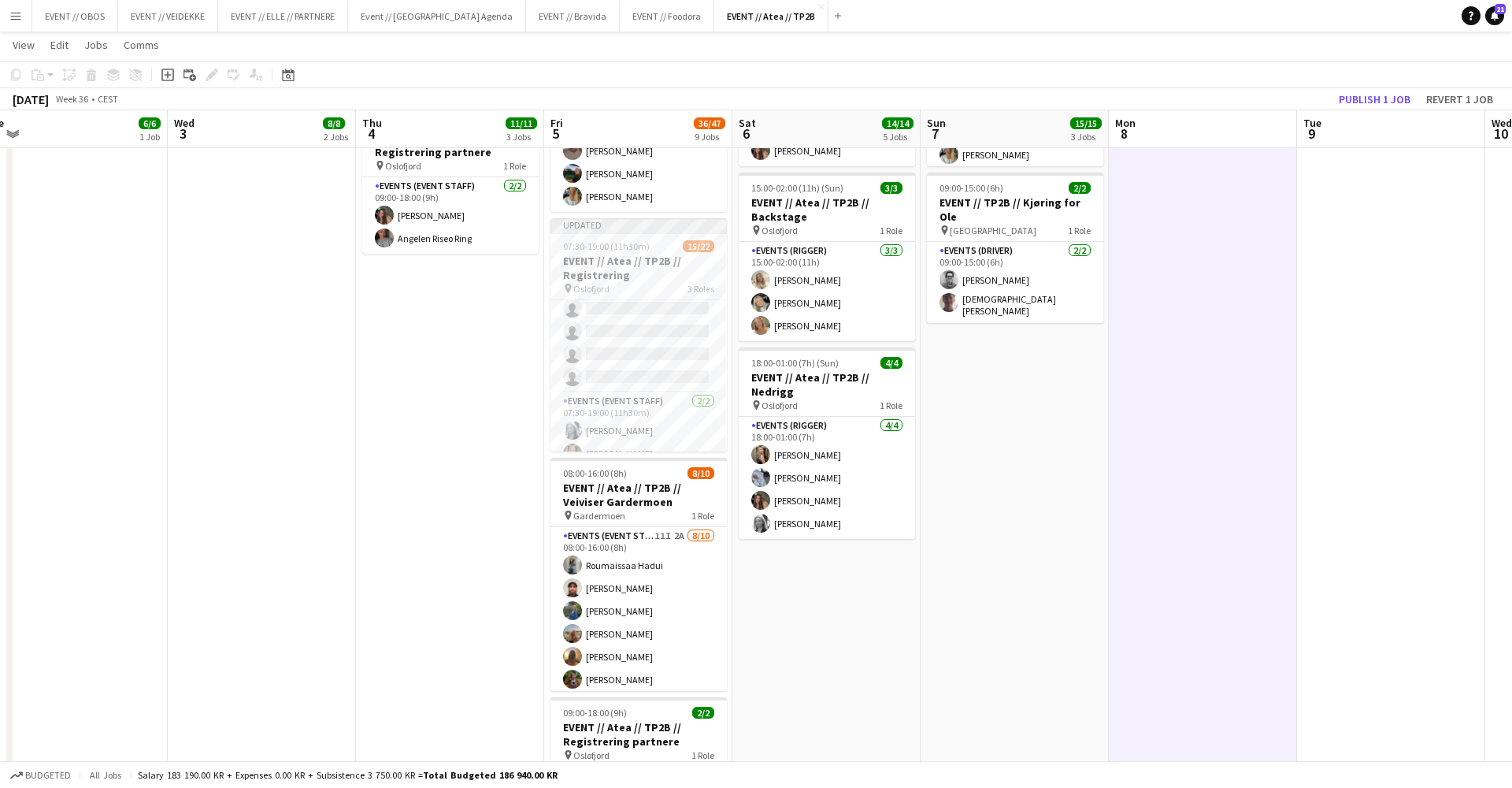
scroll to position [0, 774]
click at [1356, 106] on button "Publish 1 job" at bounding box center [1375, 98] width 85 height 20
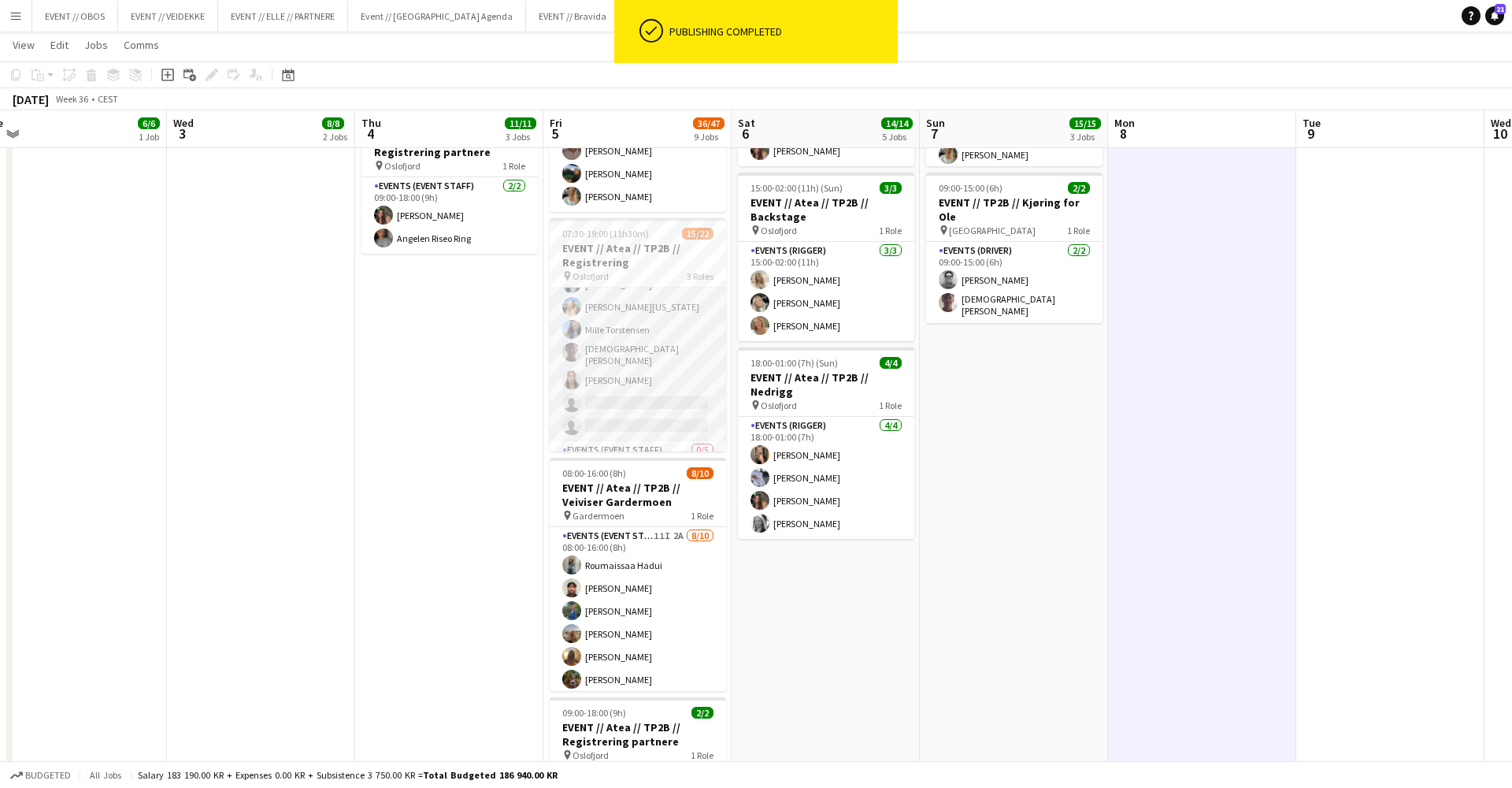
scroll to position [210, 0]
click at [673, 399] on app-card-role "Events (Event Staff) 53I 1A 13/15 07:30-15:00 (7h30m) Sofia Sgarioto Maria Egel…" at bounding box center [638, 267] width 177 height 378
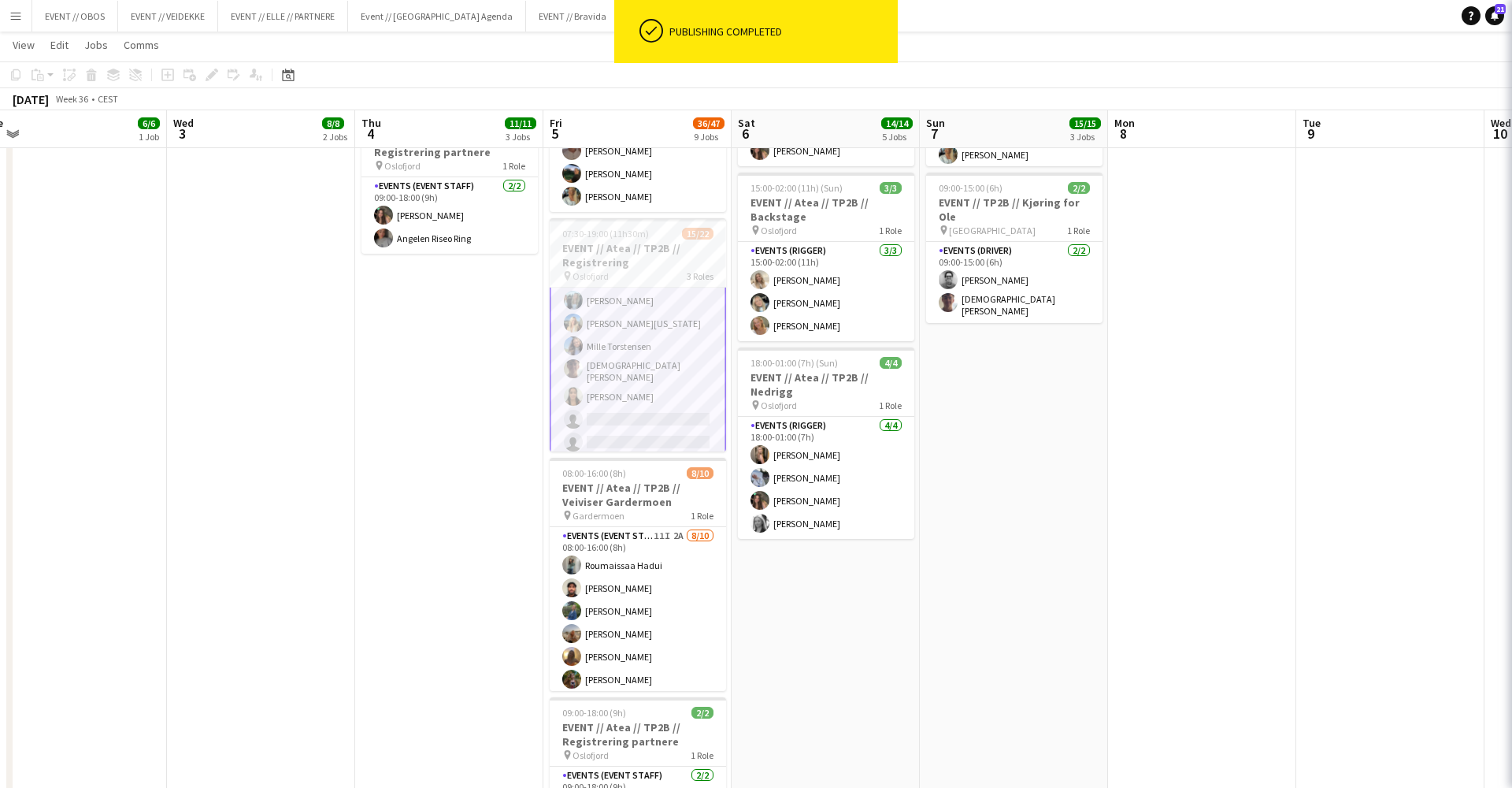
scroll to position [0, 775]
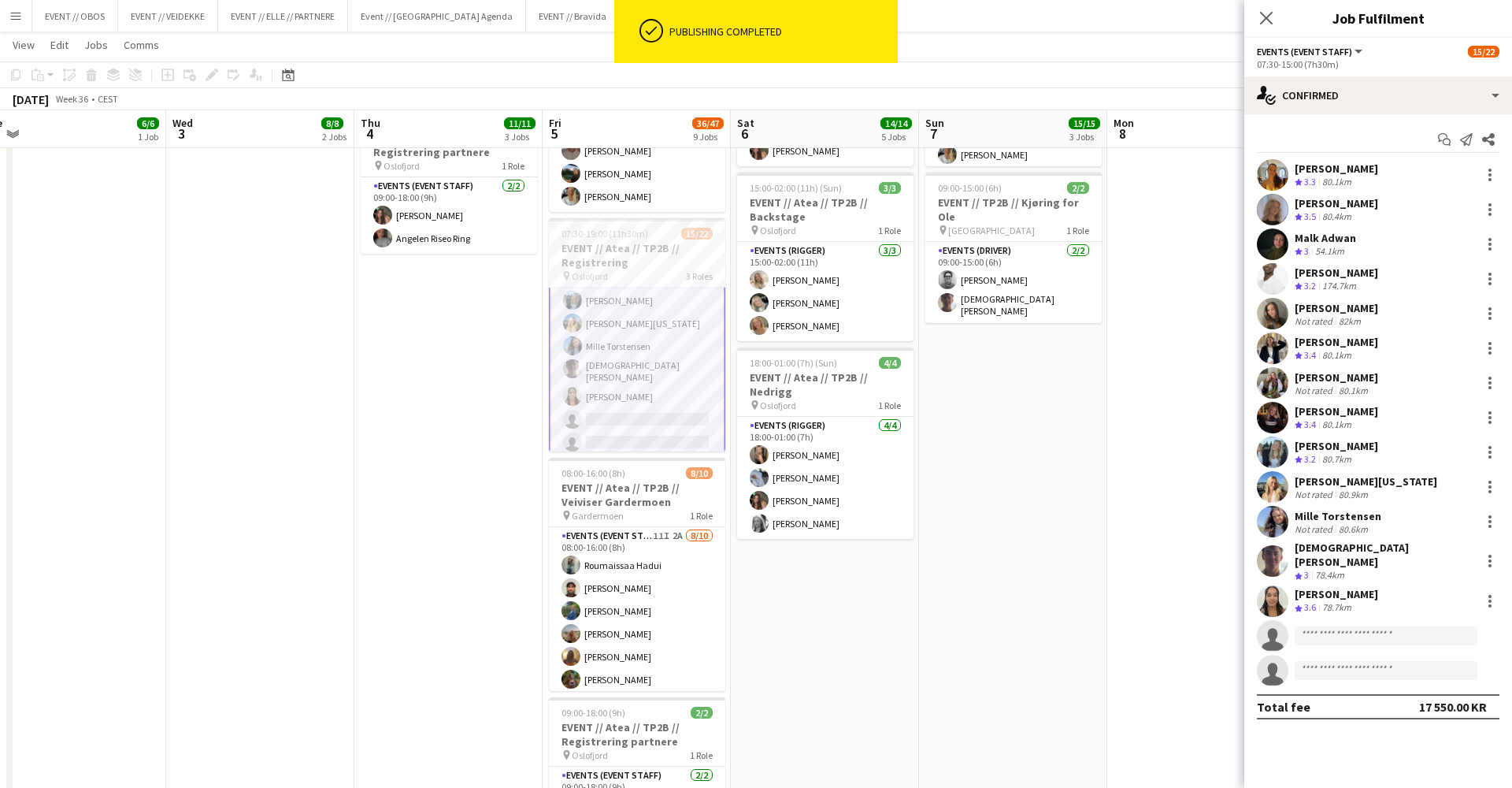
click at [508, 370] on app-date-cell "08:00-18:00 (10h) 3/3 EVENT // Atea // TP2B // Dekorering og backstage oppsett …" at bounding box center [448, 490] width 188 height 1607
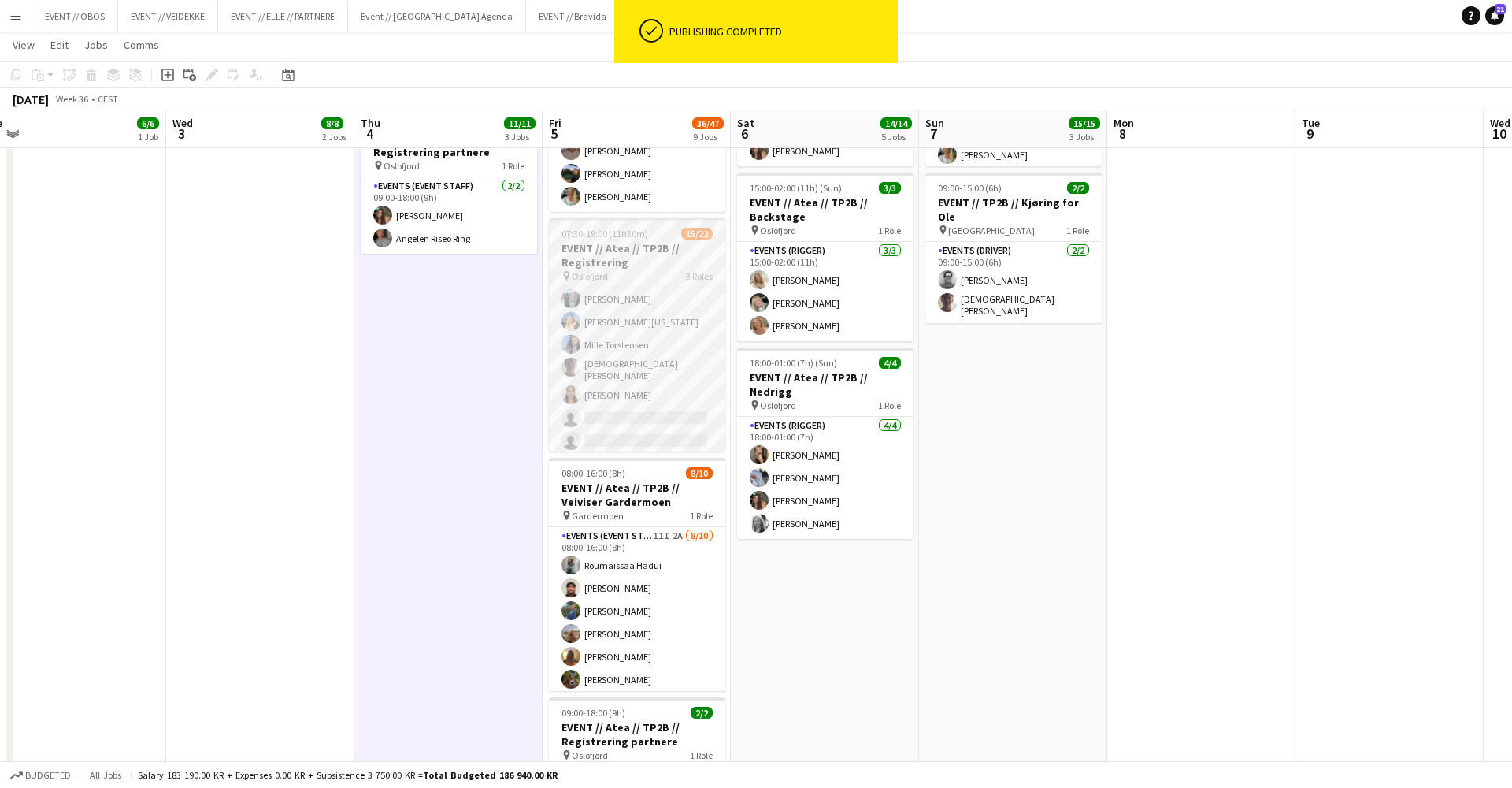
click at [568, 273] on icon at bounding box center [566, 276] width 6 height 10
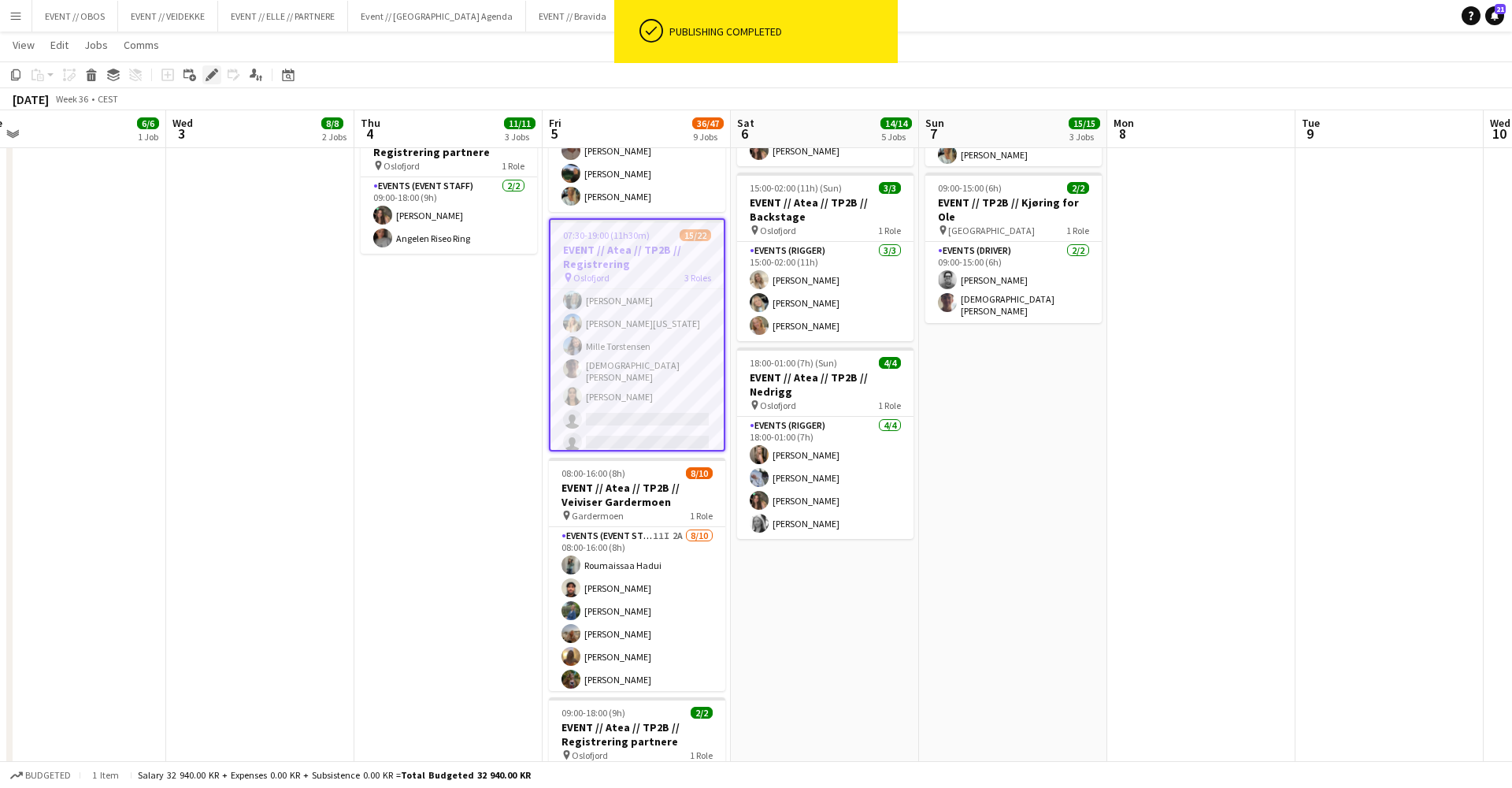
click at [210, 73] on icon "Edit" at bounding box center [212, 75] width 13 height 13
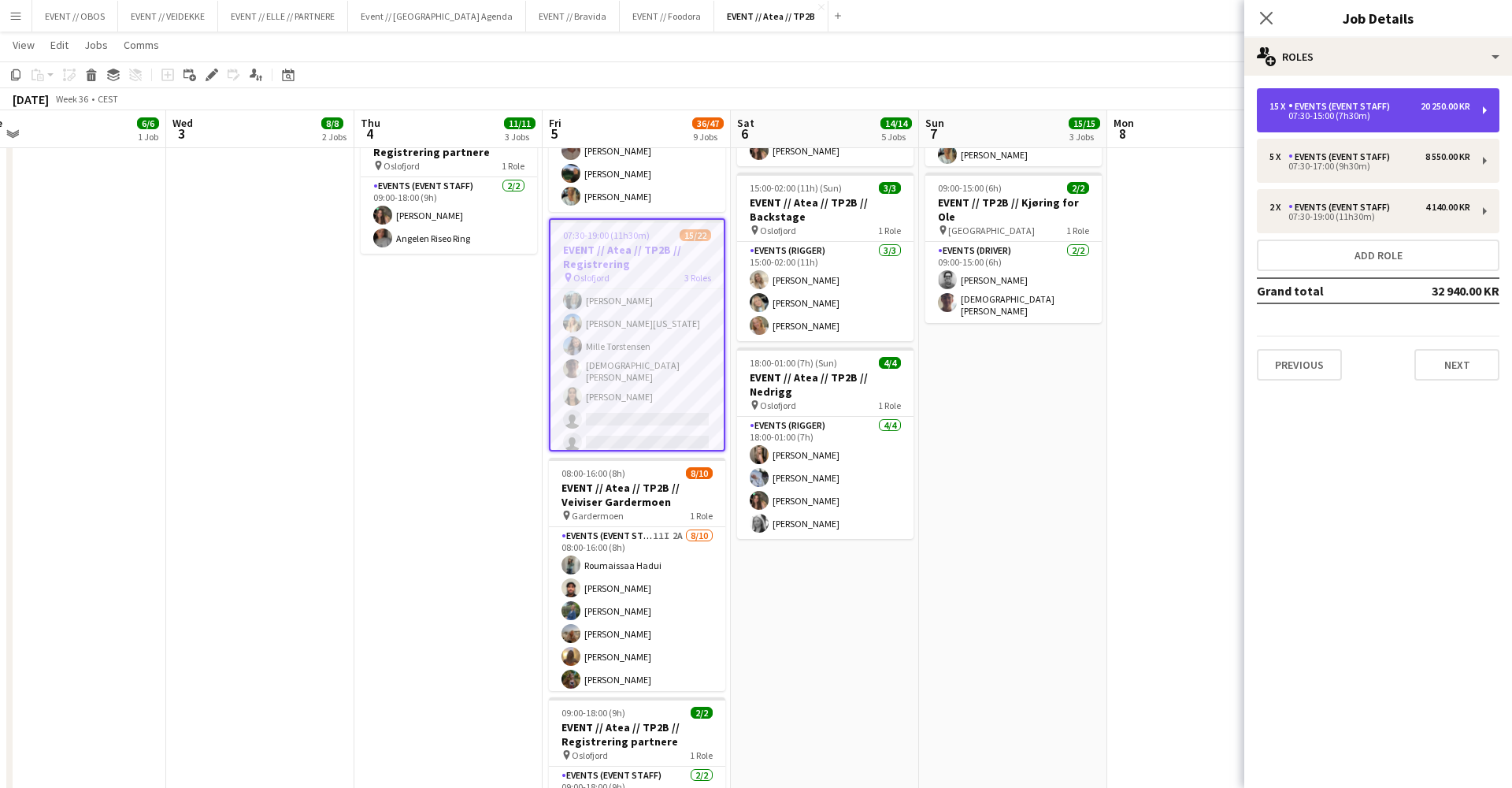
click at [1289, 126] on div "15 x Events (Event Staff) 20 250.00 KR 07:30-15:00 (7h30m)" at bounding box center [1378, 110] width 243 height 44
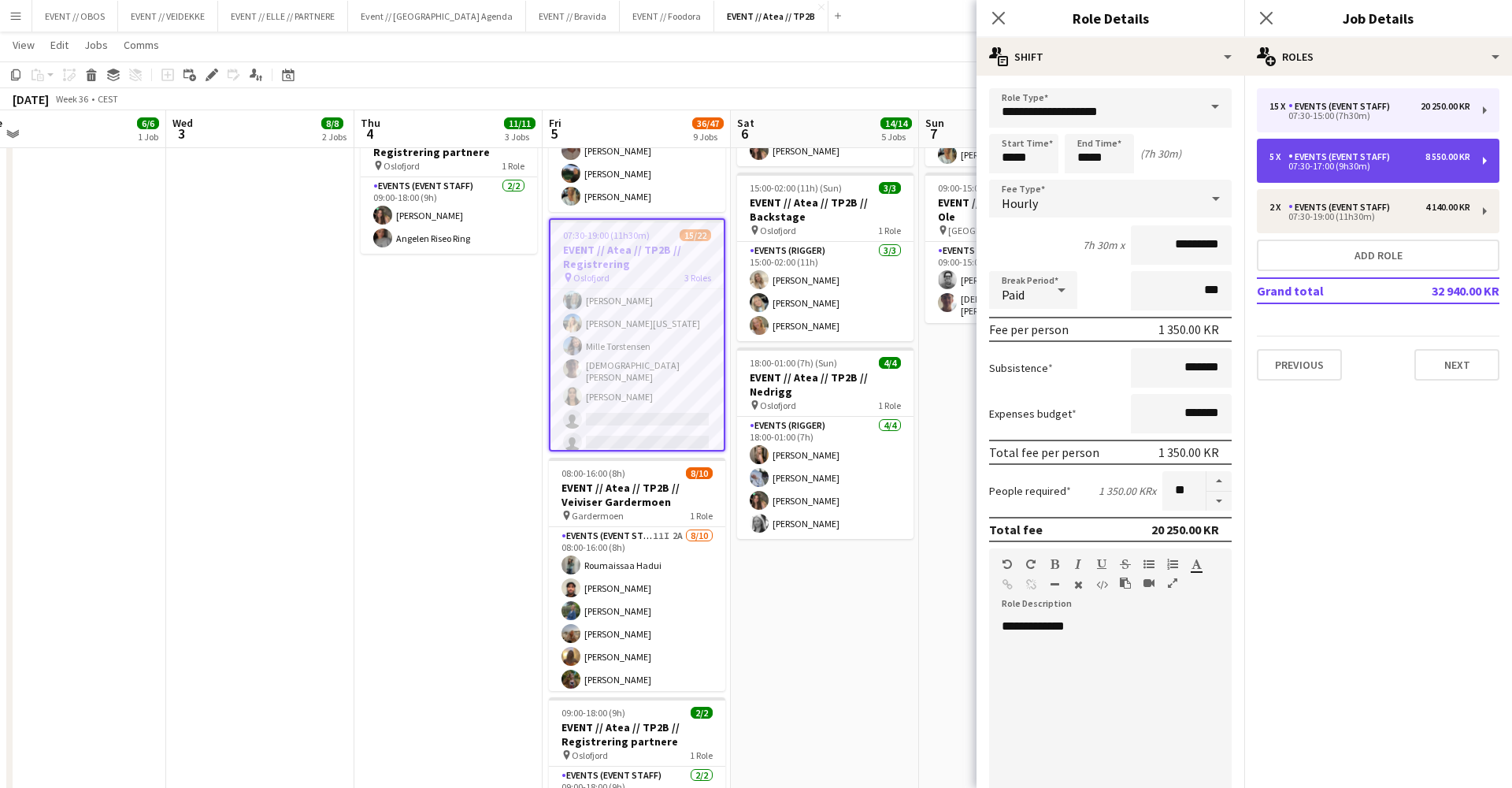
click at [1277, 149] on div "5 x Events (Event Staff) 8 550.00 KR 07:30-17:00 (9h30m)" at bounding box center [1378, 161] width 243 height 44
type input "*****"
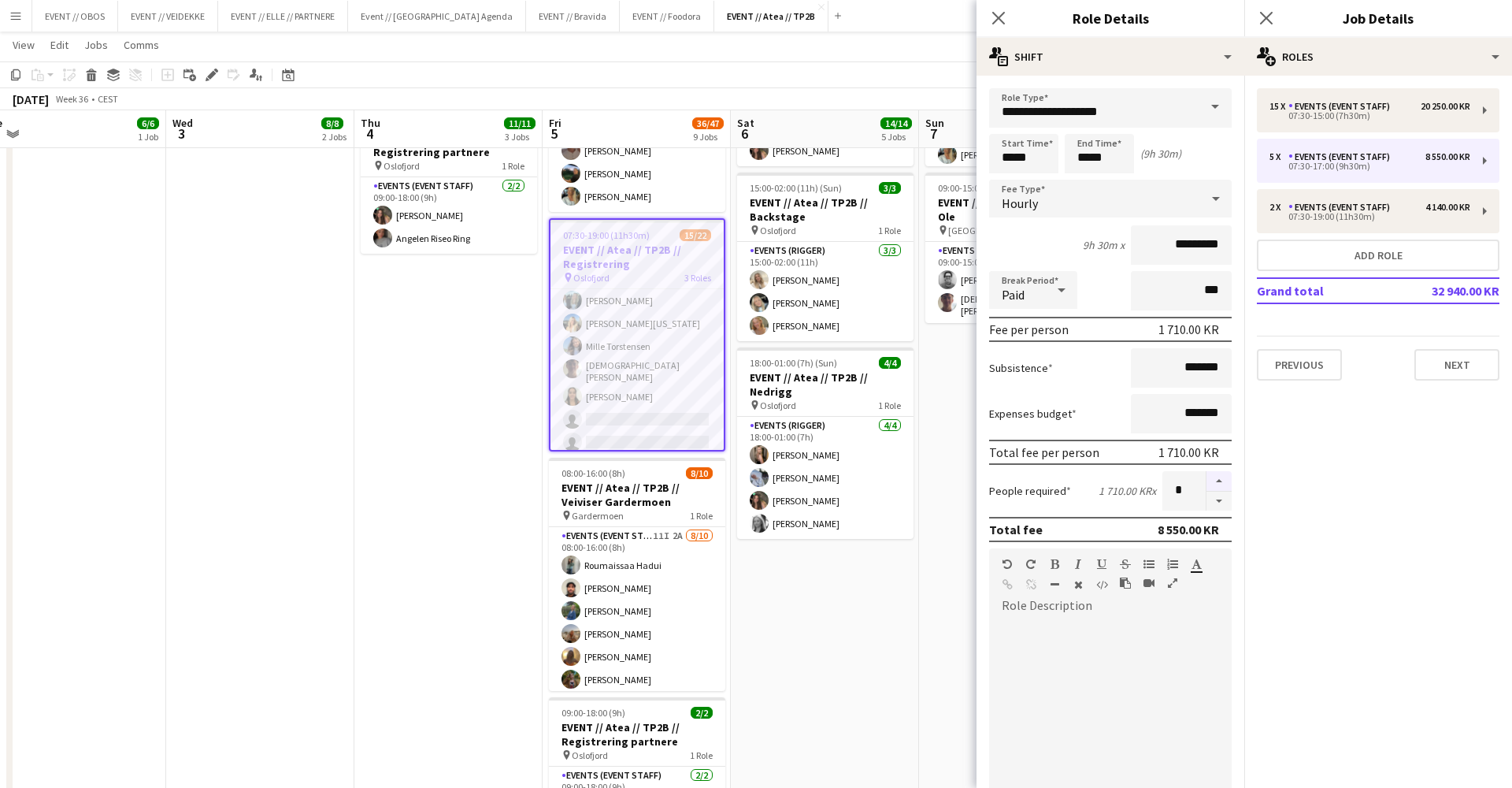
click at [1219, 485] on button "button" at bounding box center [1218, 481] width 25 height 20
type input "*"
click at [1281, 121] on div "15 x Events (Event Staff) 20 250.00 KR 07:30-15:00 (7h30m)" at bounding box center [1378, 110] width 243 height 44
type input "*****"
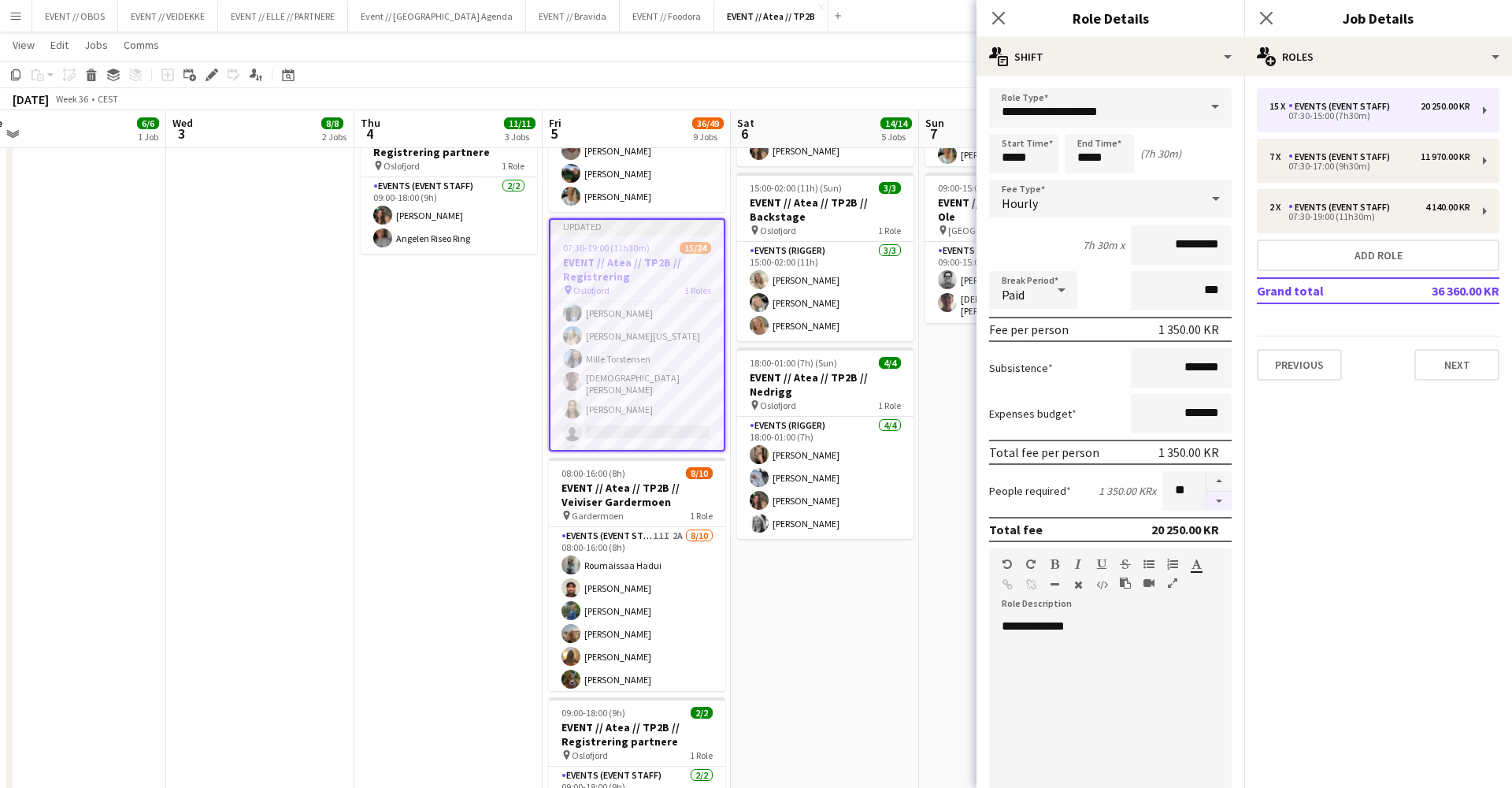
click at [1220, 501] on button "button" at bounding box center [1218, 501] width 25 height 19
click at [1218, 495] on button "button" at bounding box center [1218, 501] width 25 height 19
type input "**"
click at [1218, 495] on div at bounding box center [1218, 490] width 26 height 40
click at [948, 631] on app-date-cell "08:00-16:00 (8h) 6/6 EVENT // Atea // TP2B // Partnere // Nedrigg pin Oslofjord…" at bounding box center [1013, 490] width 188 height 1607
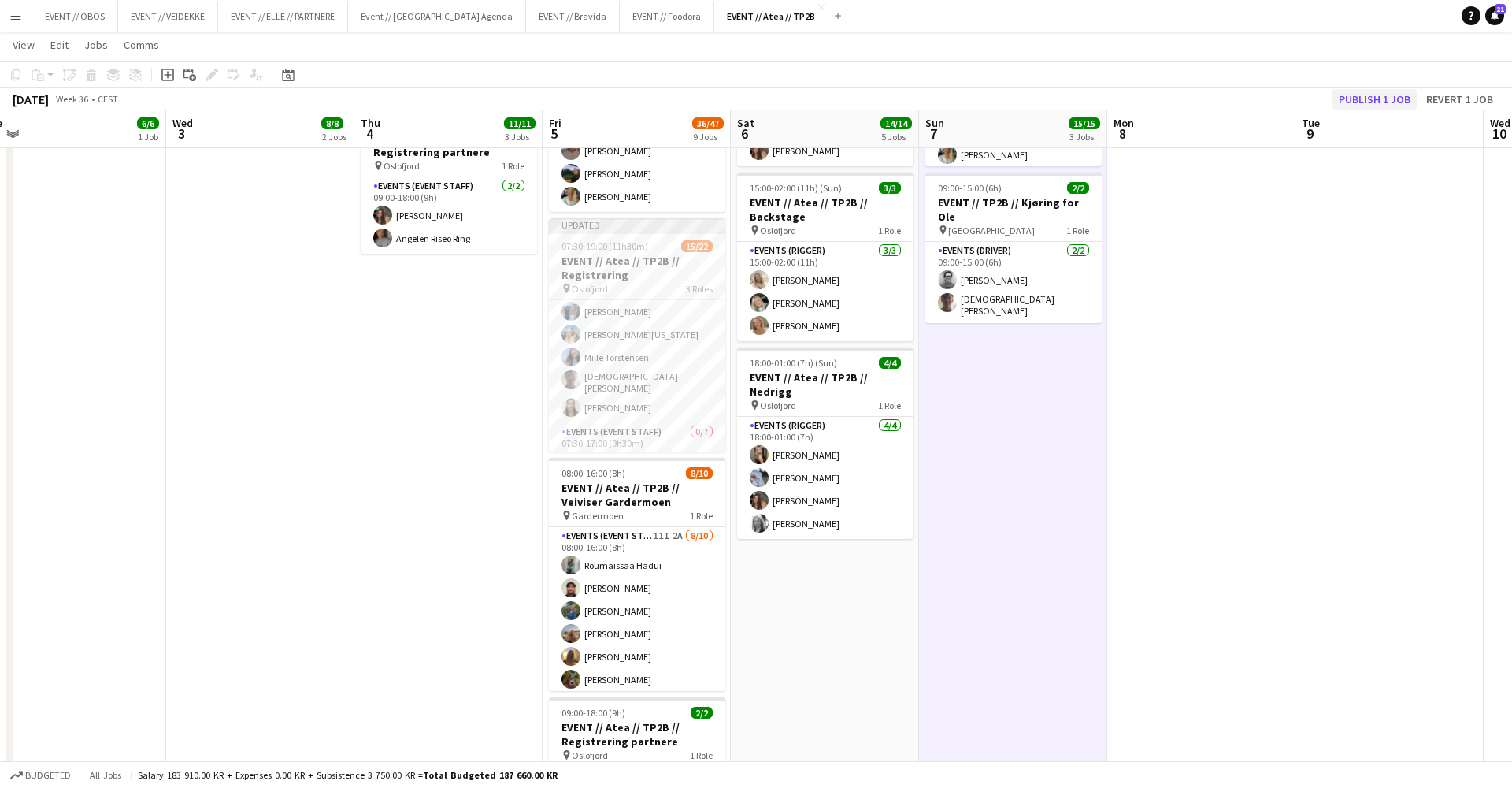
click at [1355, 98] on button "Publish 1 job" at bounding box center [1375, 98] width 85 height 20
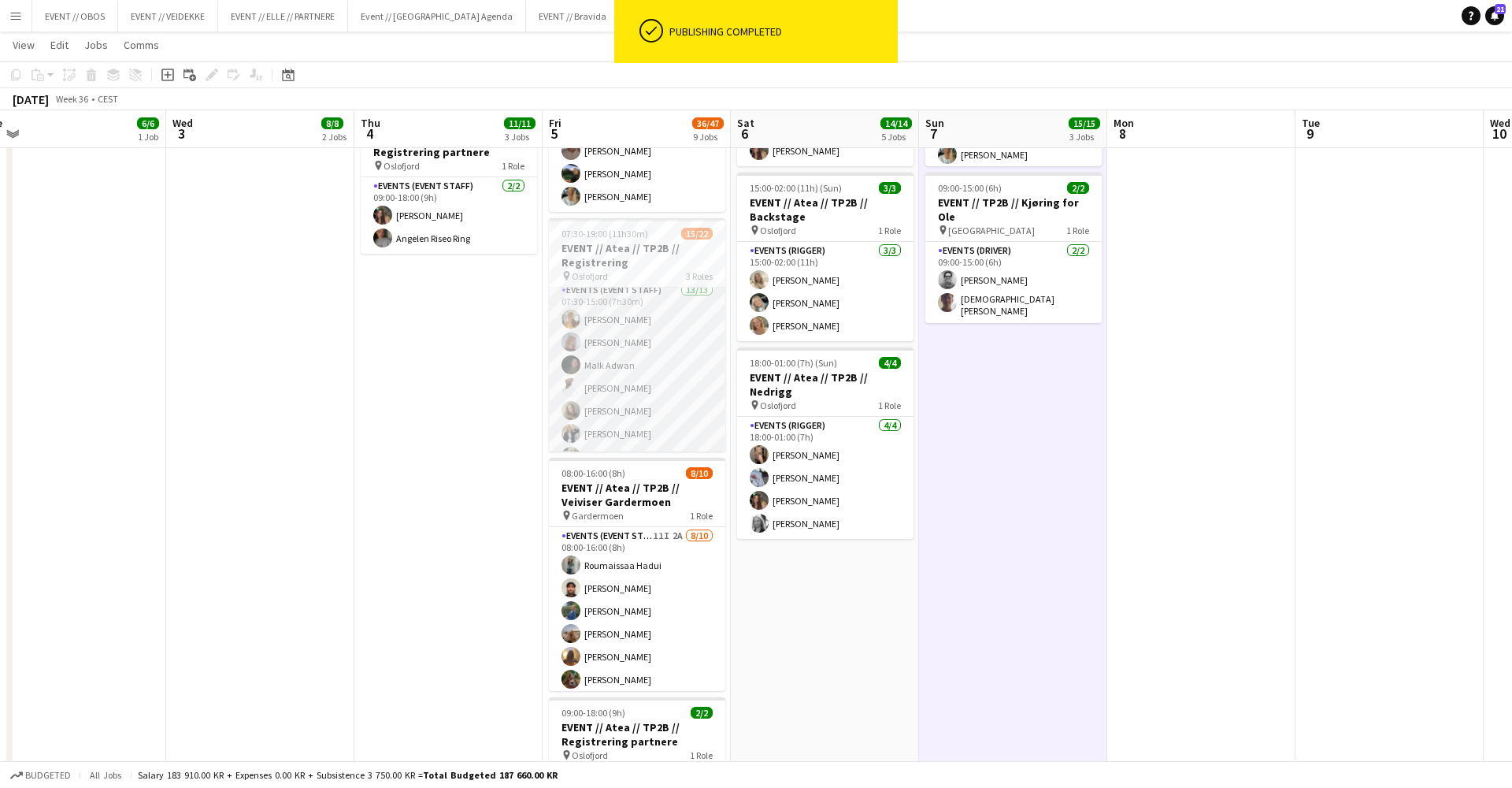
scroll to position [6, 0]
click at [669, 374] on app-card-role "Events (Event Staff) 13/13 07:30-15:00 (7h30m) Sofia Sgarioto Maria Egeland Mal…" at bounding box center [637, 448] width 177 height 332
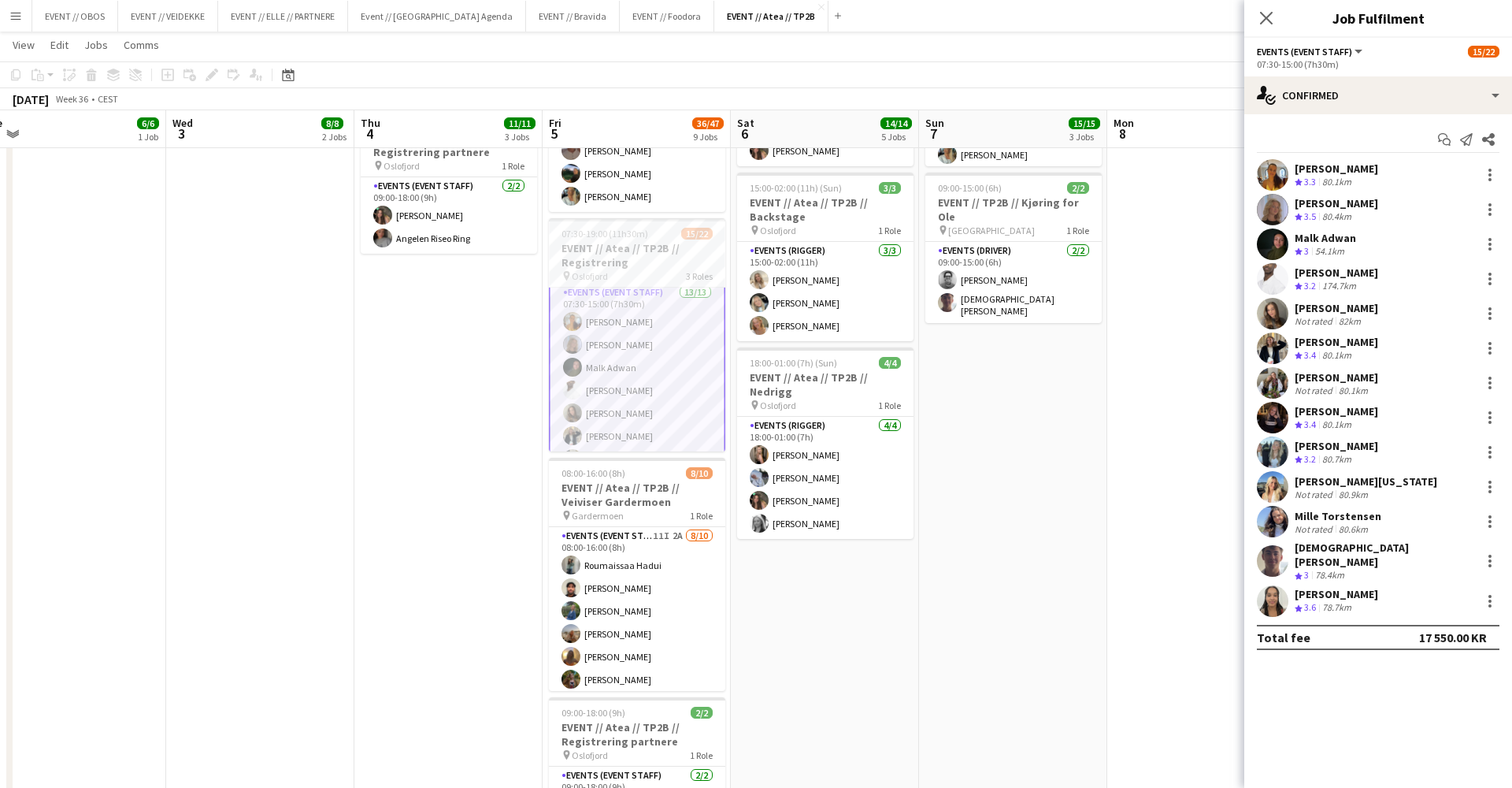
click at [1268, 178] on app-user-avatar at bounding box center [1272, 174] width 31 height 31
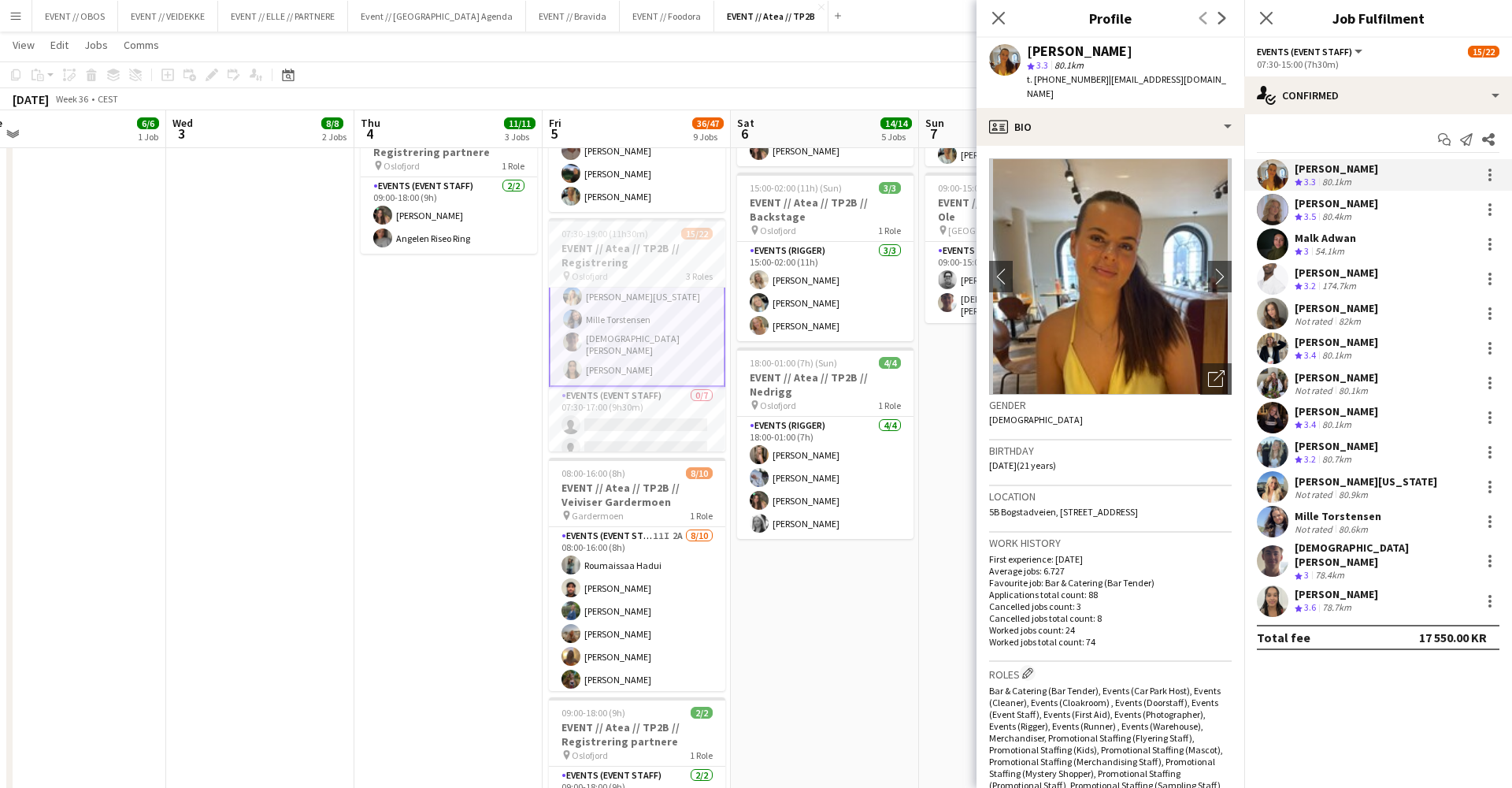
scroll to position [240, 0]
click at [1483, 172] on div at bounding box center [1489, 174] width 19 height 19
click at [1397, 357] on span "Remove" at bounding box center [1413, 355] width 48 height 14
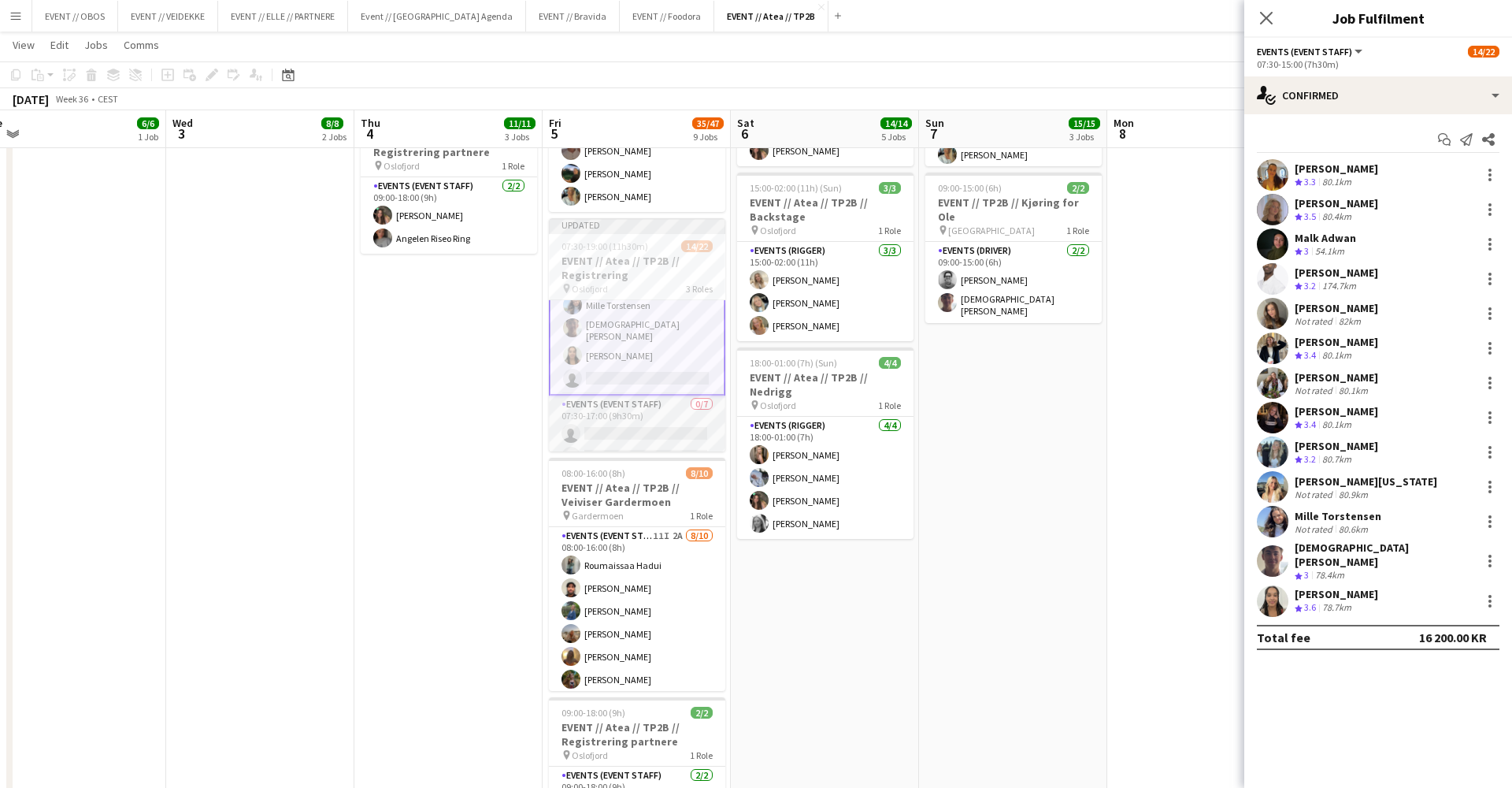
click at [626, 428] on app-card-role "Events (Event Staff) 0/7 07:30-17:00 (9h30m) single-neutral-actions single-neut…" at bounding box center [637, 490] width 177 height 190
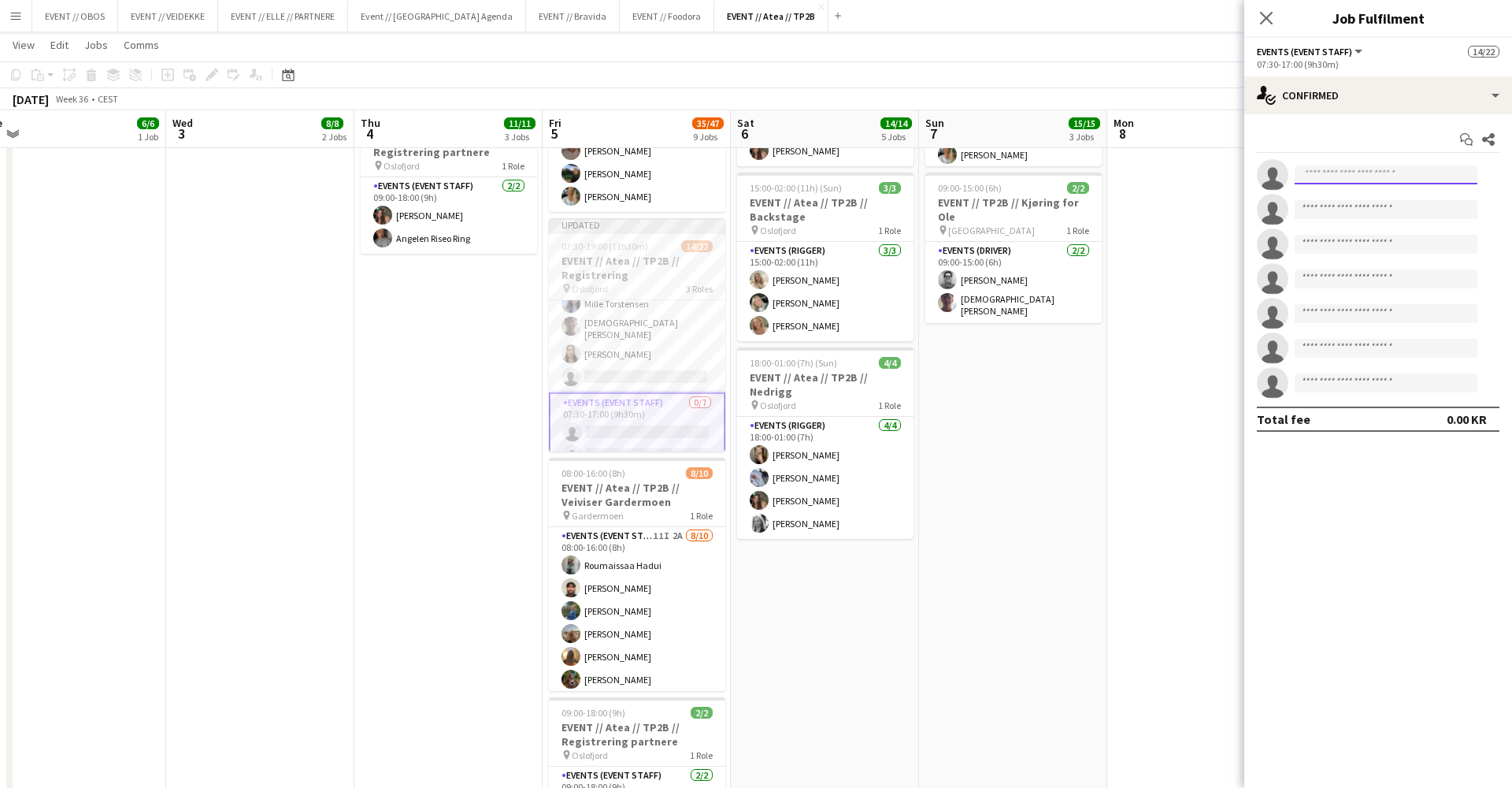
click at [1348, 184] on input at bounding box center [1386, 174] width 183 height 19
type input "*****"
click at [1168, 247] on app-date-cell at bounding box center [1201, 490] width 188 height 1607
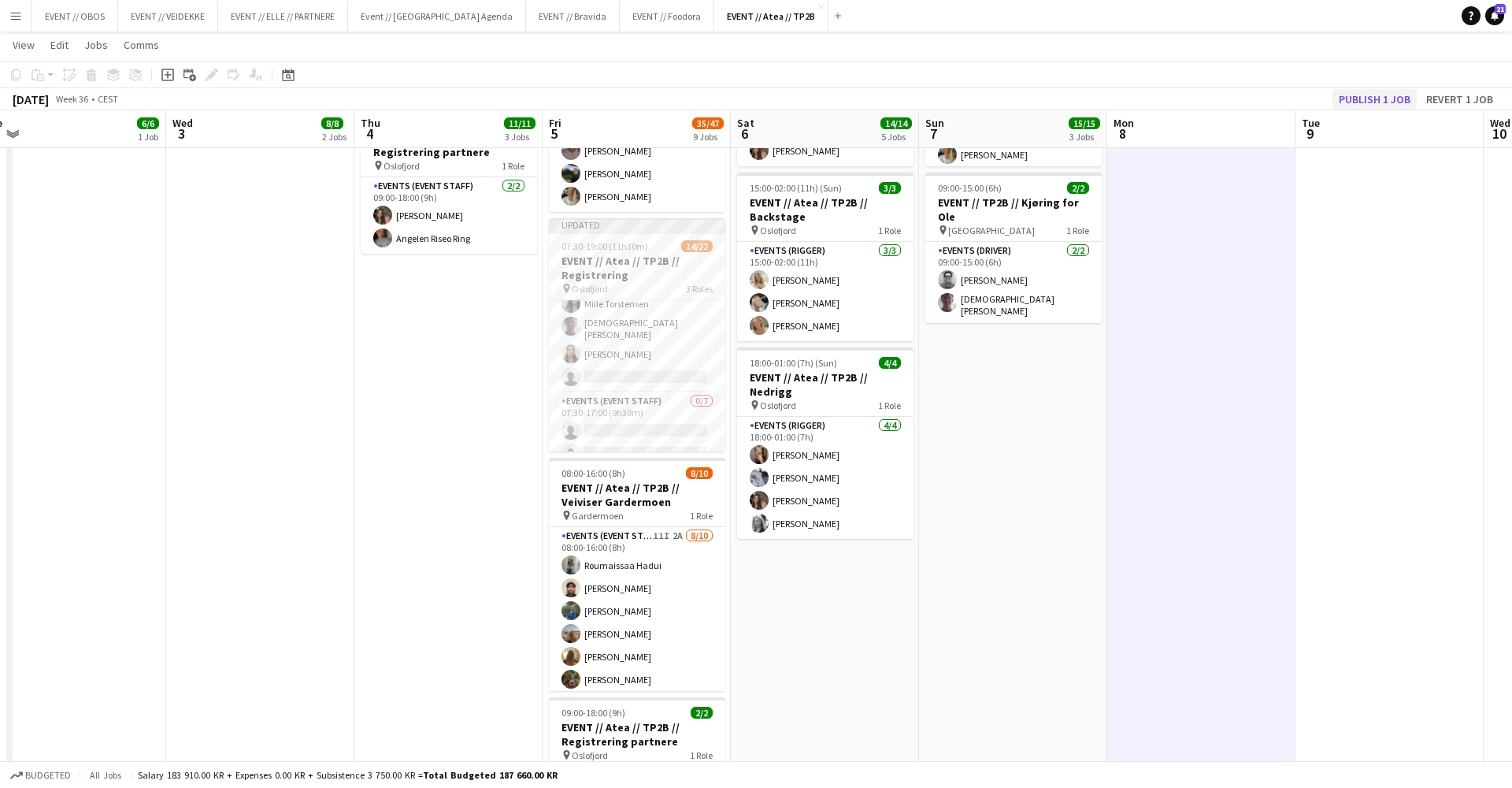
click at [1350, 98] on button "Publish 1 job" at bounding box center [1375, 98] width 85 height 20
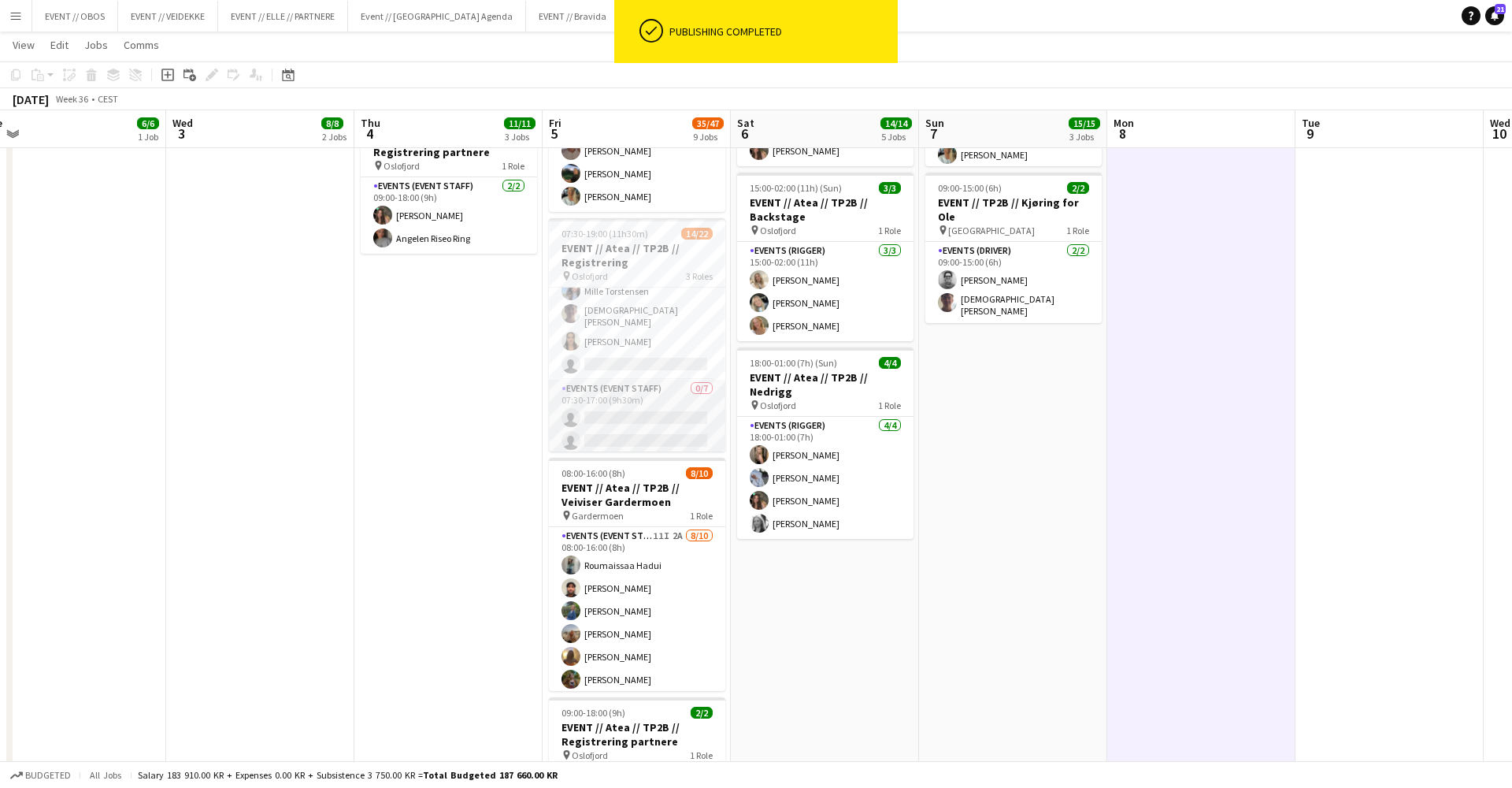
click at [623, 391] on app-card-role "Events (Event Staff) 0/7 07:30-17:00 (9h30m) single-neutral-actions single-neut…" at bounding box center [637, 475] width 177 height 190
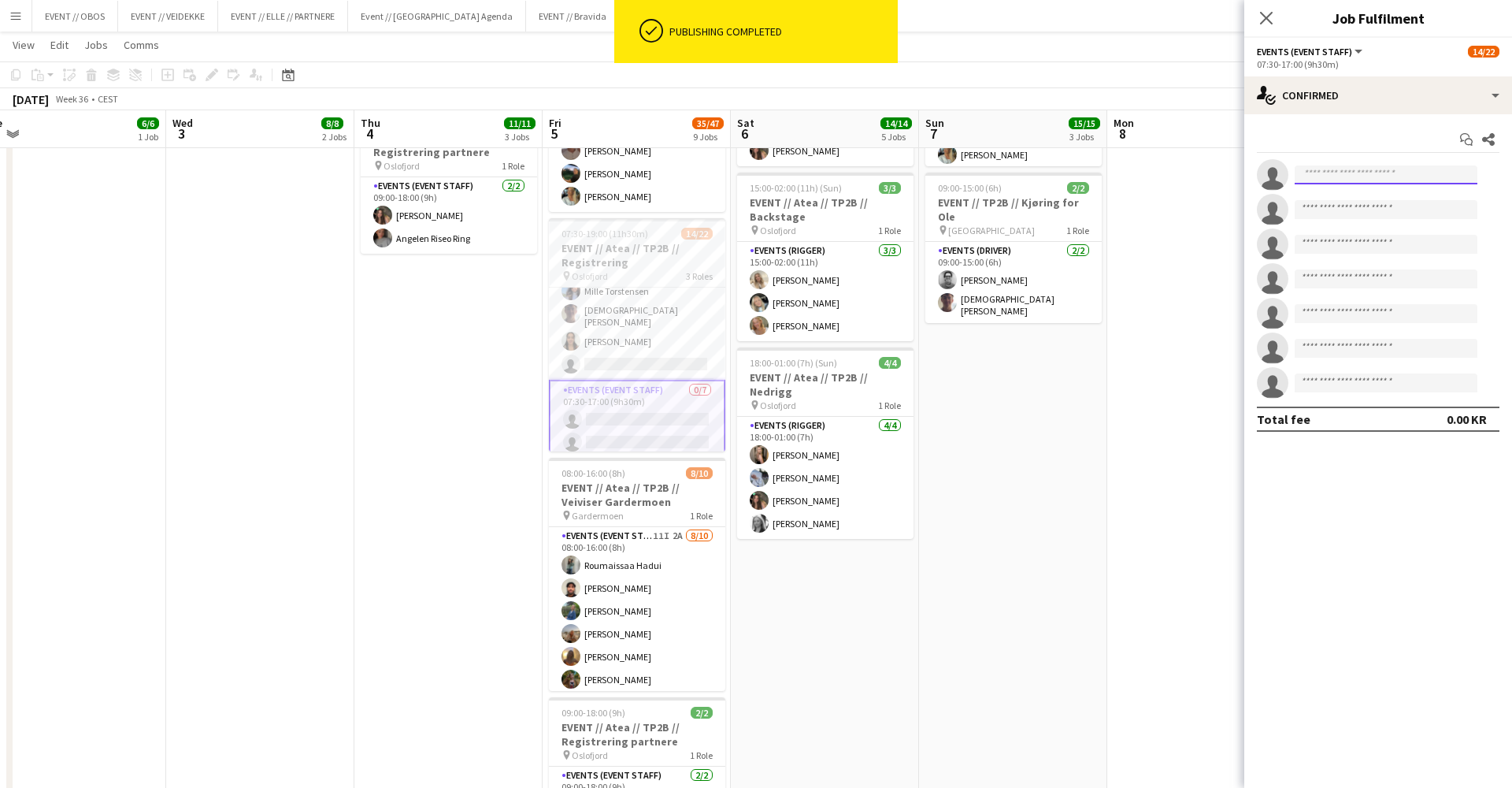
click at [1317, 169] on input at bounding box center [1386, 174] width 183 height 19
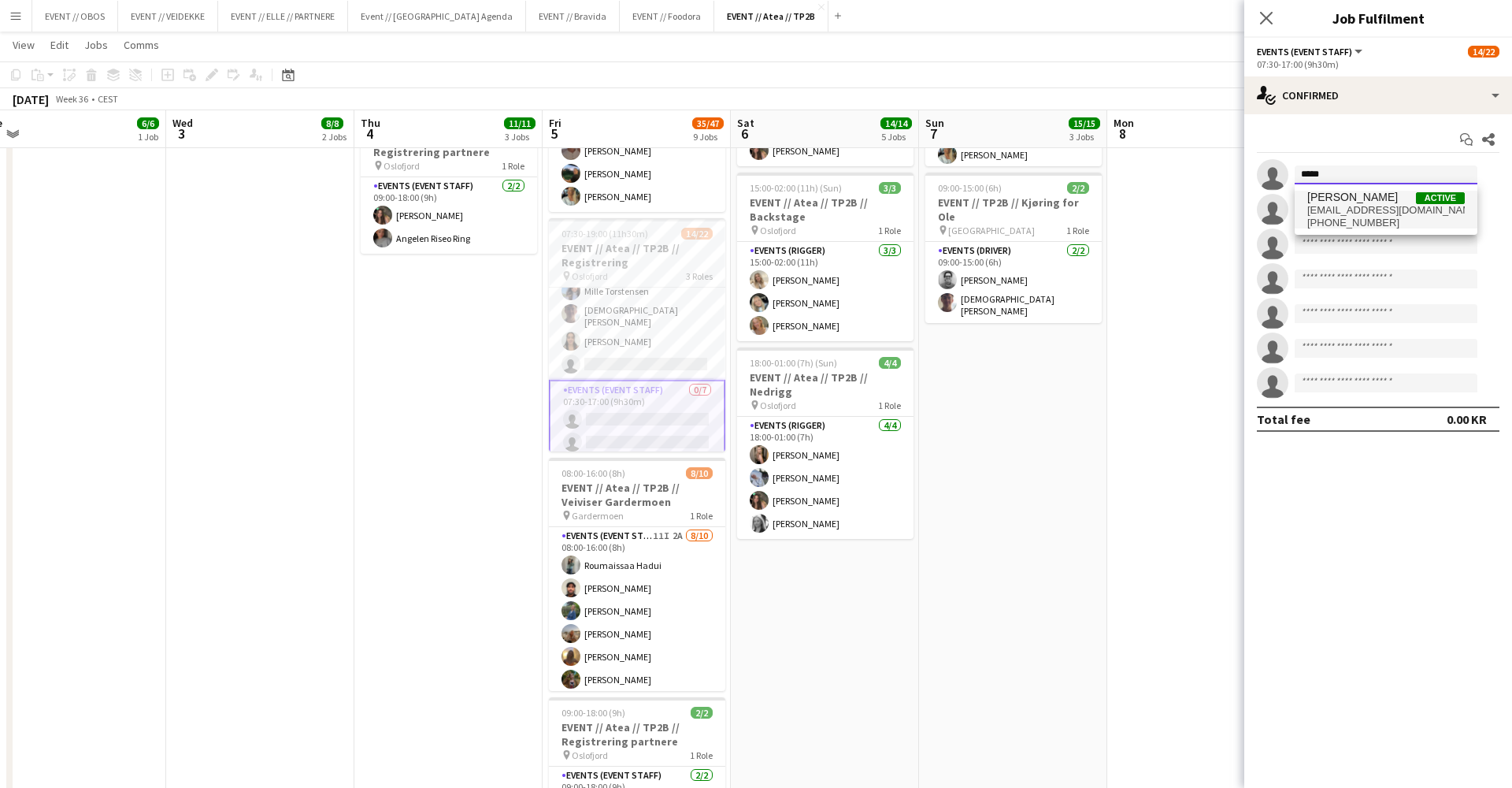
type input "*****"
click at [1398, 223] on span "+4745016080" at bounding box center [1385, 223] width 157 height 13
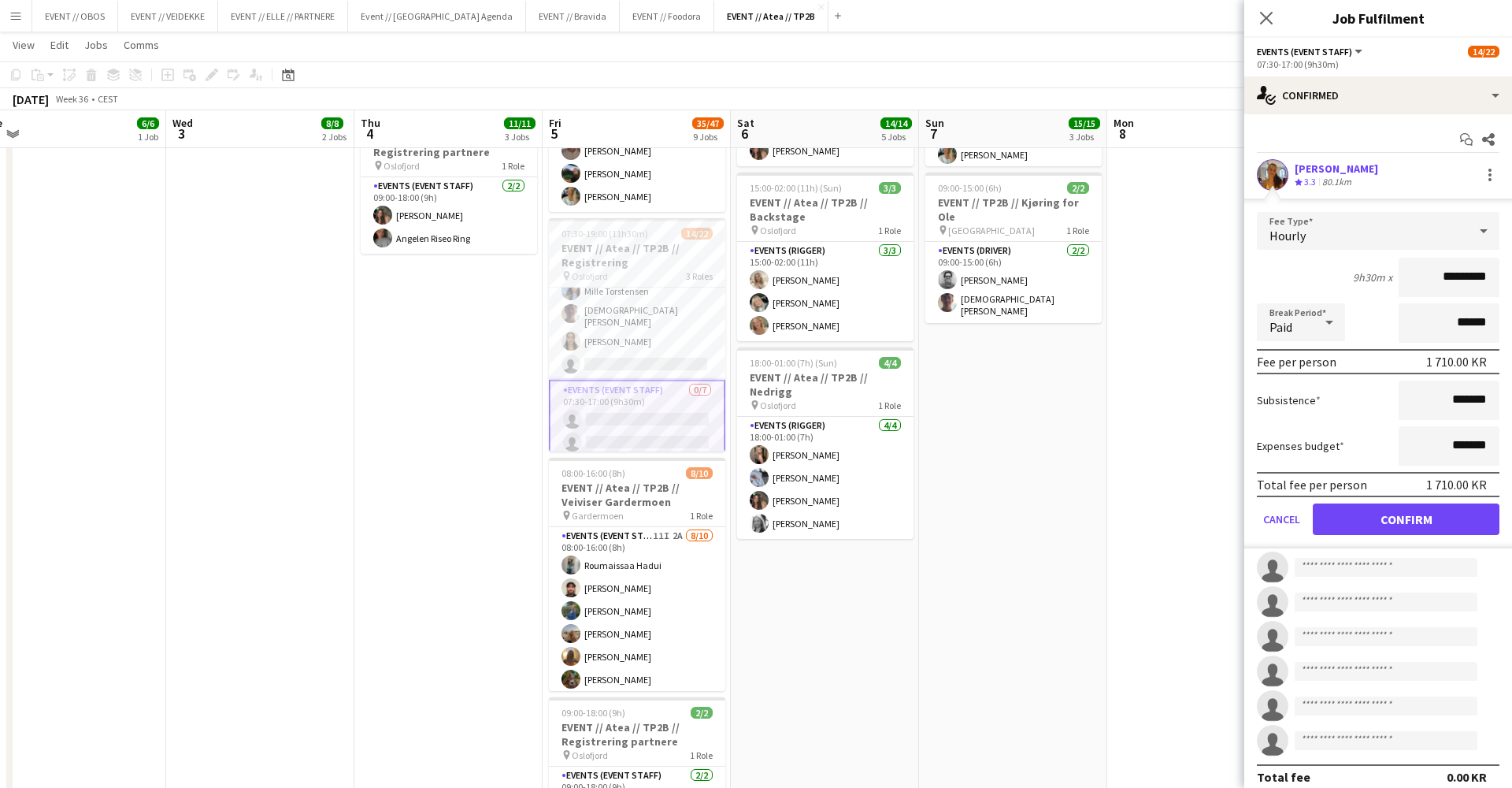
click at [1392, 511] on button "Confirm" at bounding box center [1406, 519] width 186 height 31
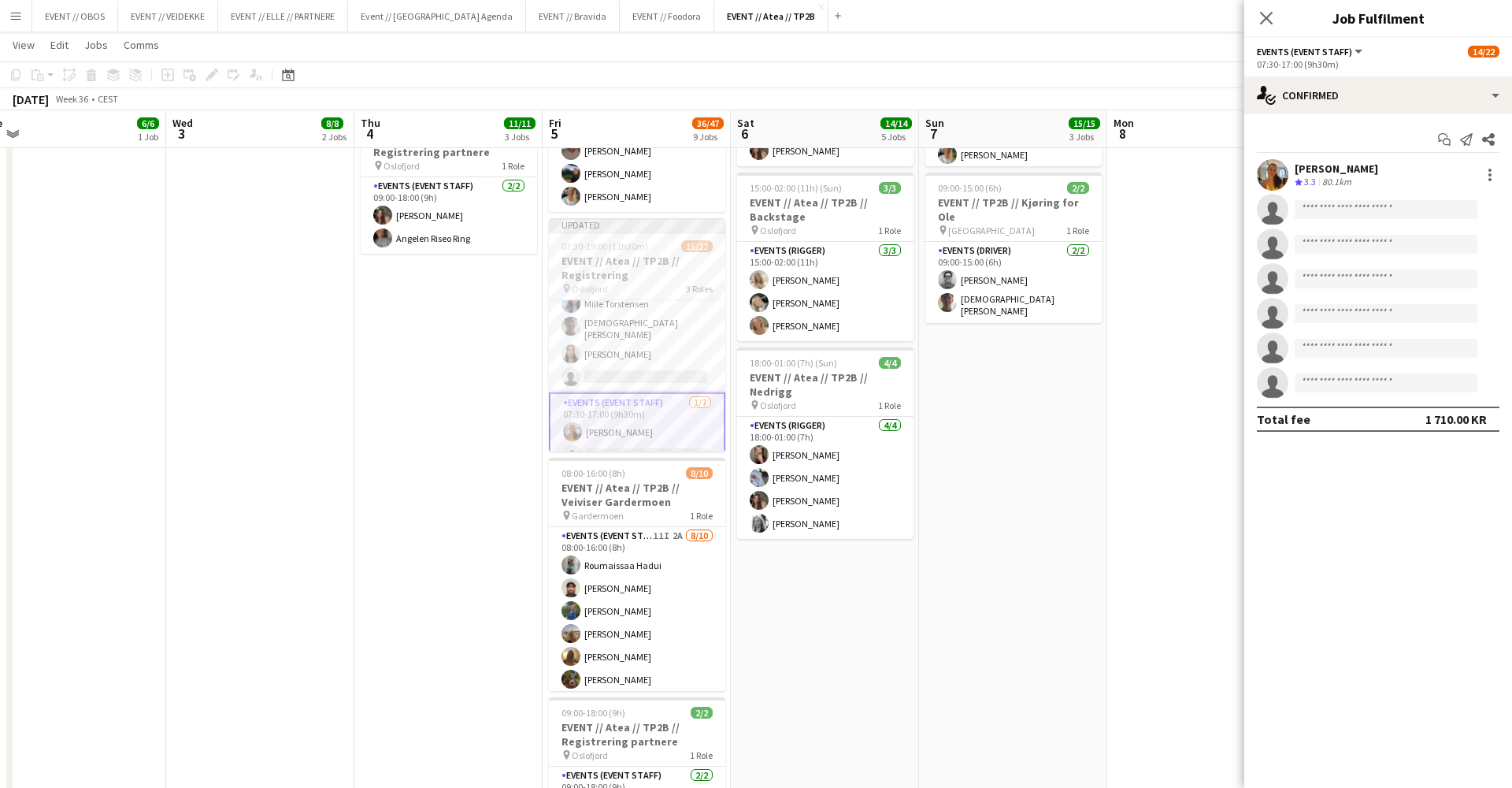
click at [1166, 335] on app-date-cell at bounding box center [1201, 490] width 188 height 1607
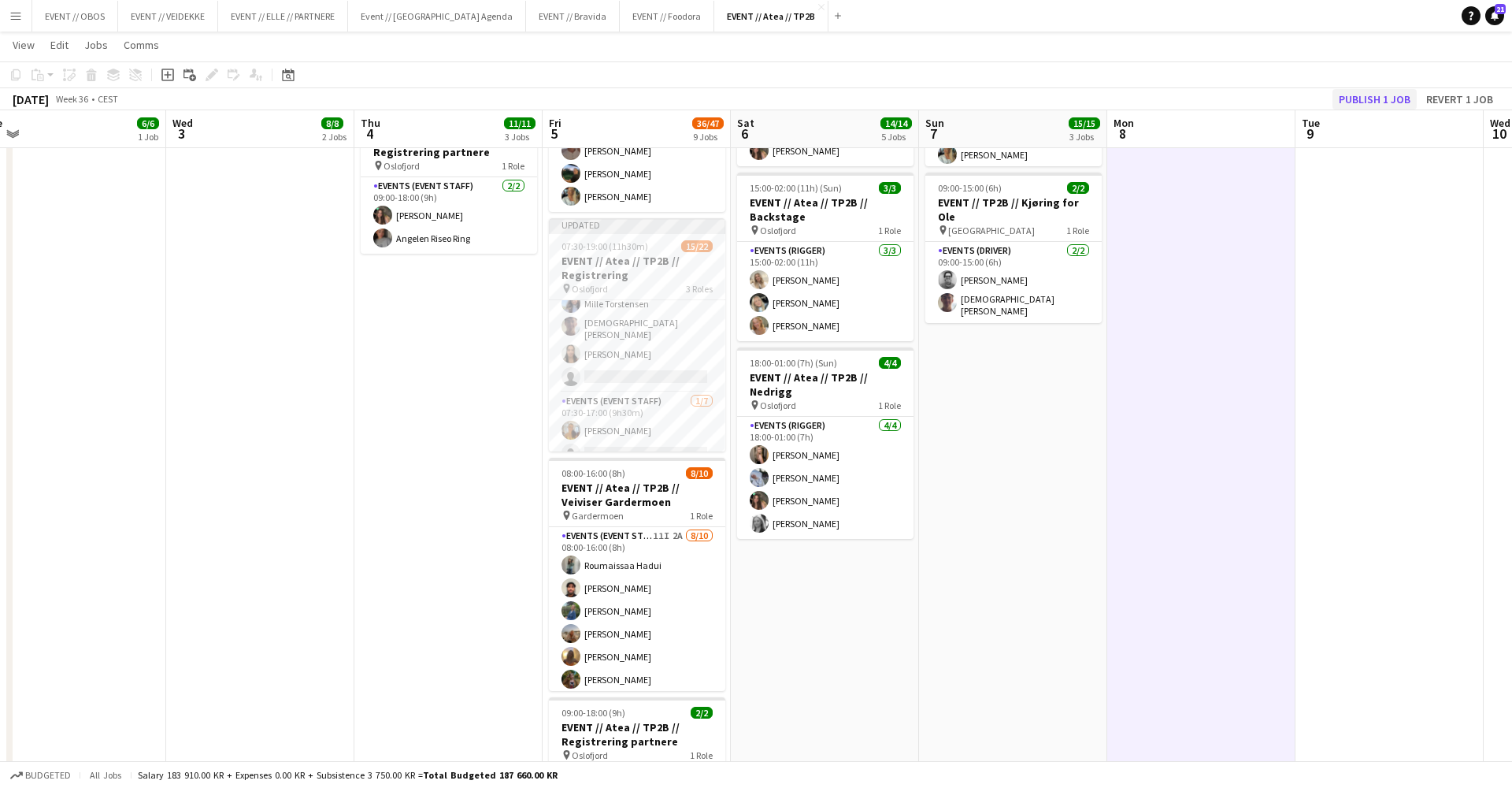
click at [1377, 107] on button "Publish 1 job" at bounding box center [1375, 98] width 85 height 20
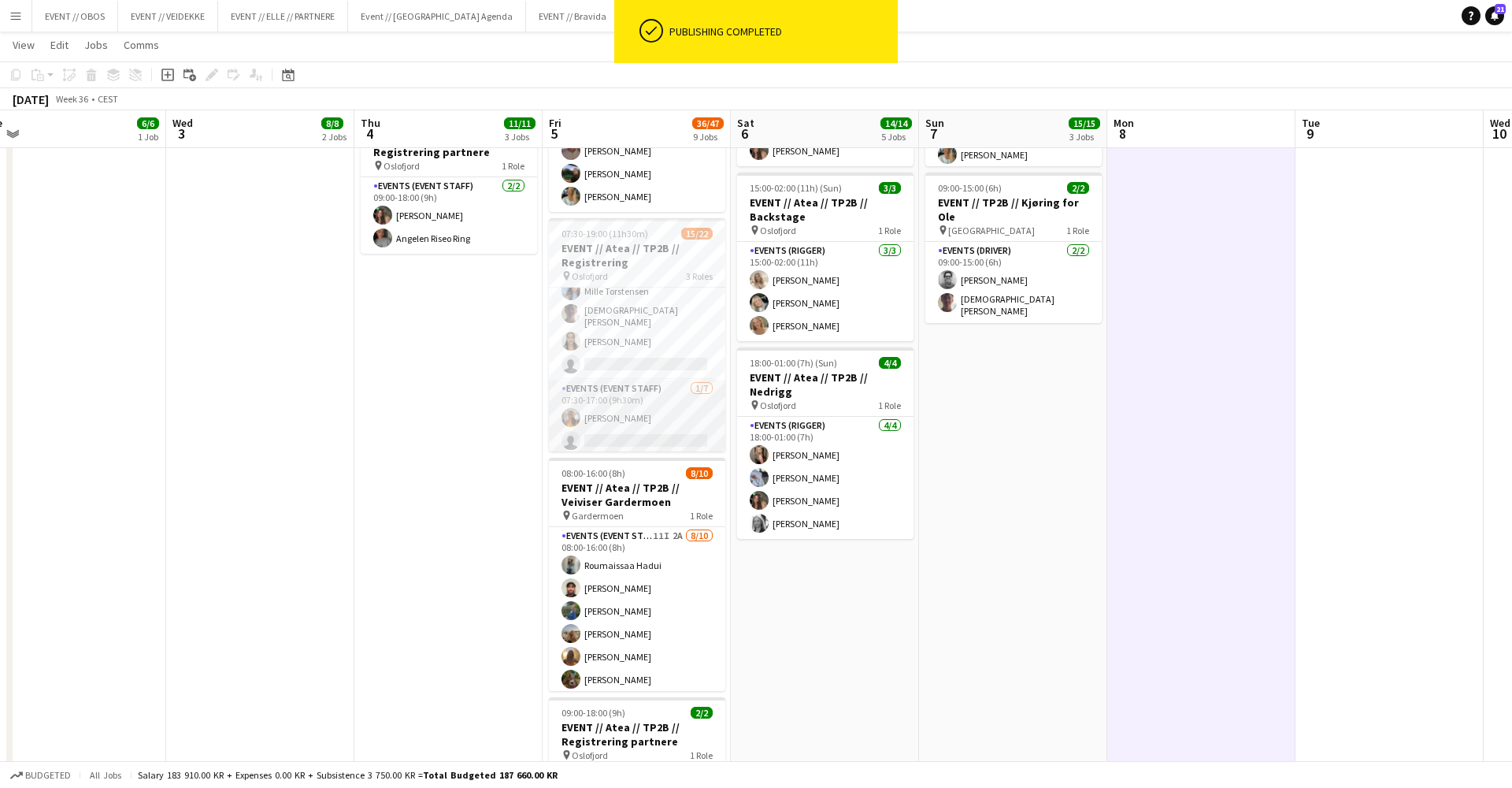
click at [670, 400] on app-card-role "Events (Event Staff) 1/7 07:30-17:00 (9h30m) Sofia Sgarioto single-neutral-acti…" at bounding box center [637, 475] width 177 height 190
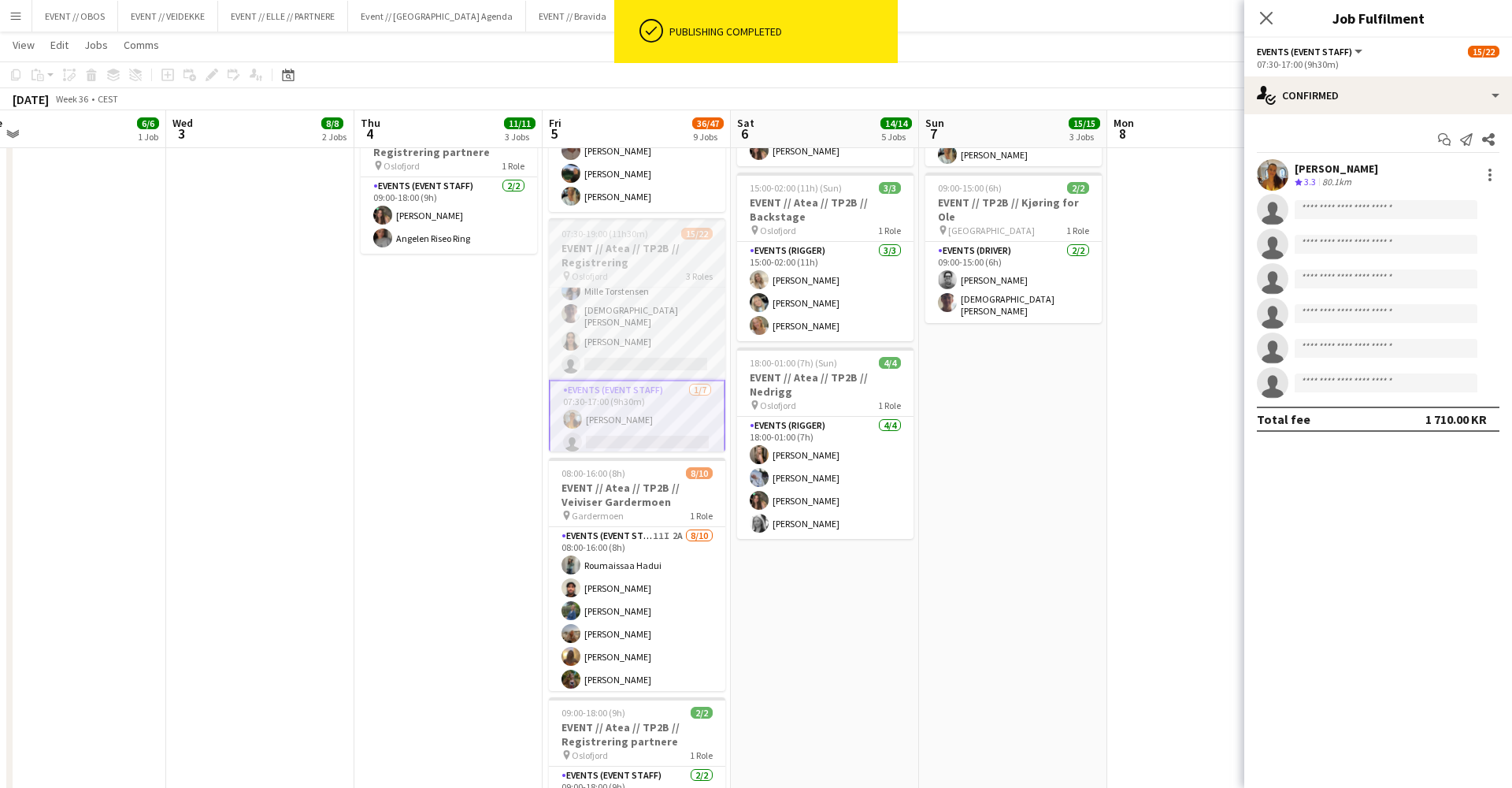
click at [589, 234] on span "07:30-19:00 (11h30m)" at bounding box center [604, 233] width 86 height 12
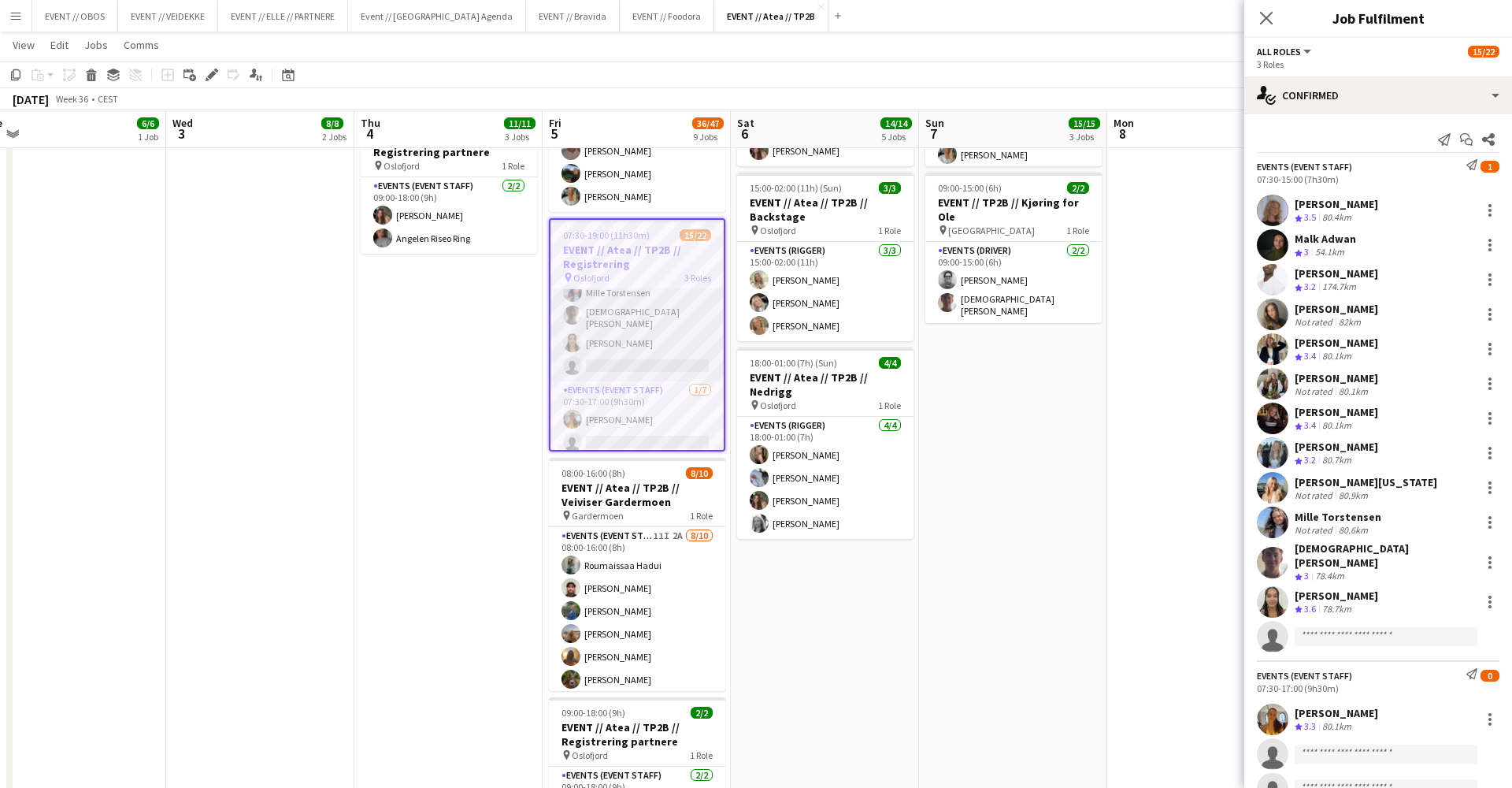
click at [602, 319] on app-card-role "Events (Event Staff) 53I 1A 12/13 07:30-15:00 (7h30m) Maria Egeland Malk Adwan …" at bounding box center [637, 215] width 173 height 332
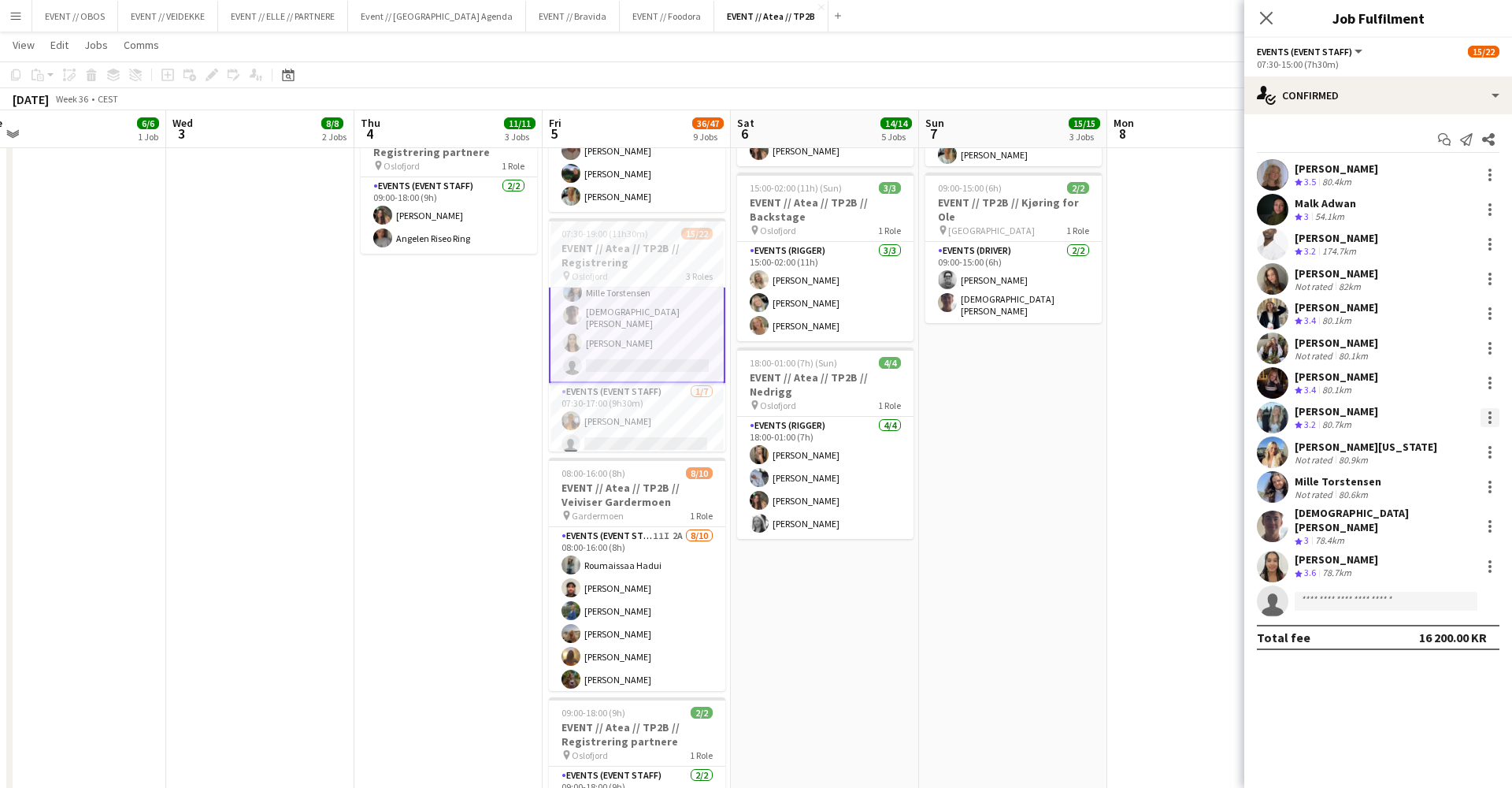
click at [1485, 409] on div at bounding box center [1489, 417] width 19 height 19
click at [1427, 588] on button "Remove" at bounding box center [1438, 598] width 123 height 38
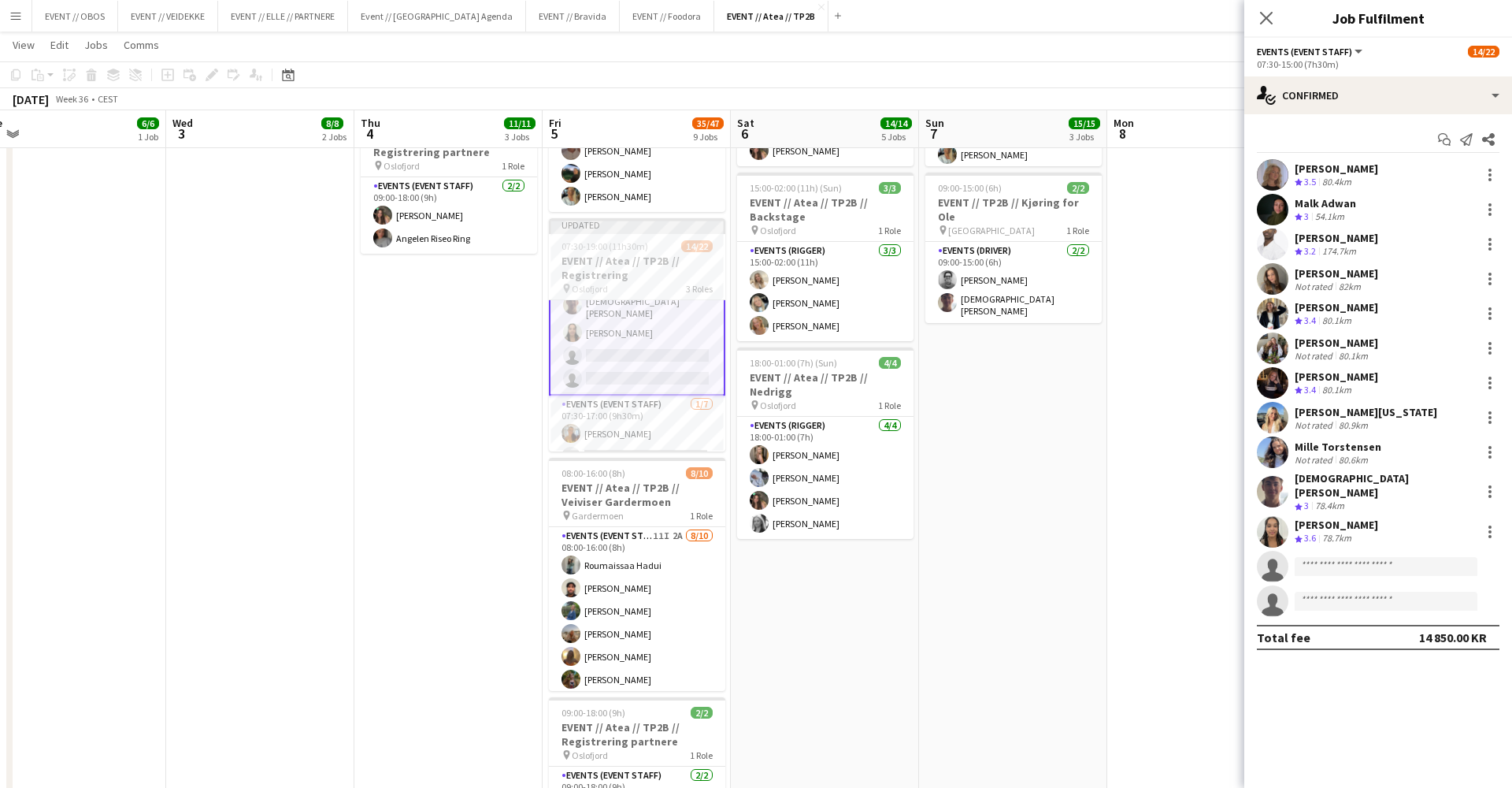
click at [1117, 403] on app-date-cell at bounding box center [1201, 490] width 188 height 1607
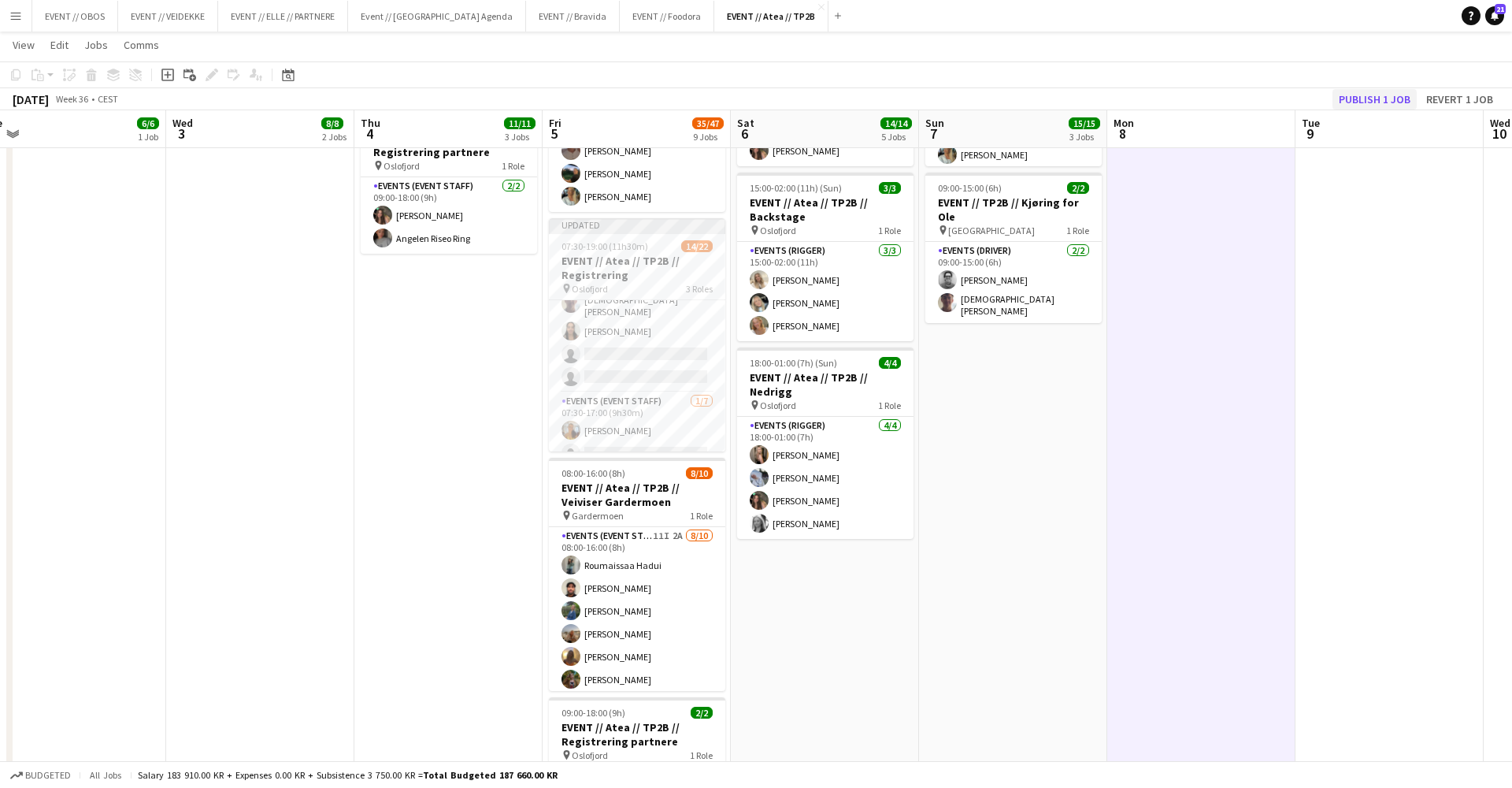
click at [1373, 102] on button "Publish 1 job" at bounding box center [1375, 98] width 85 height 20
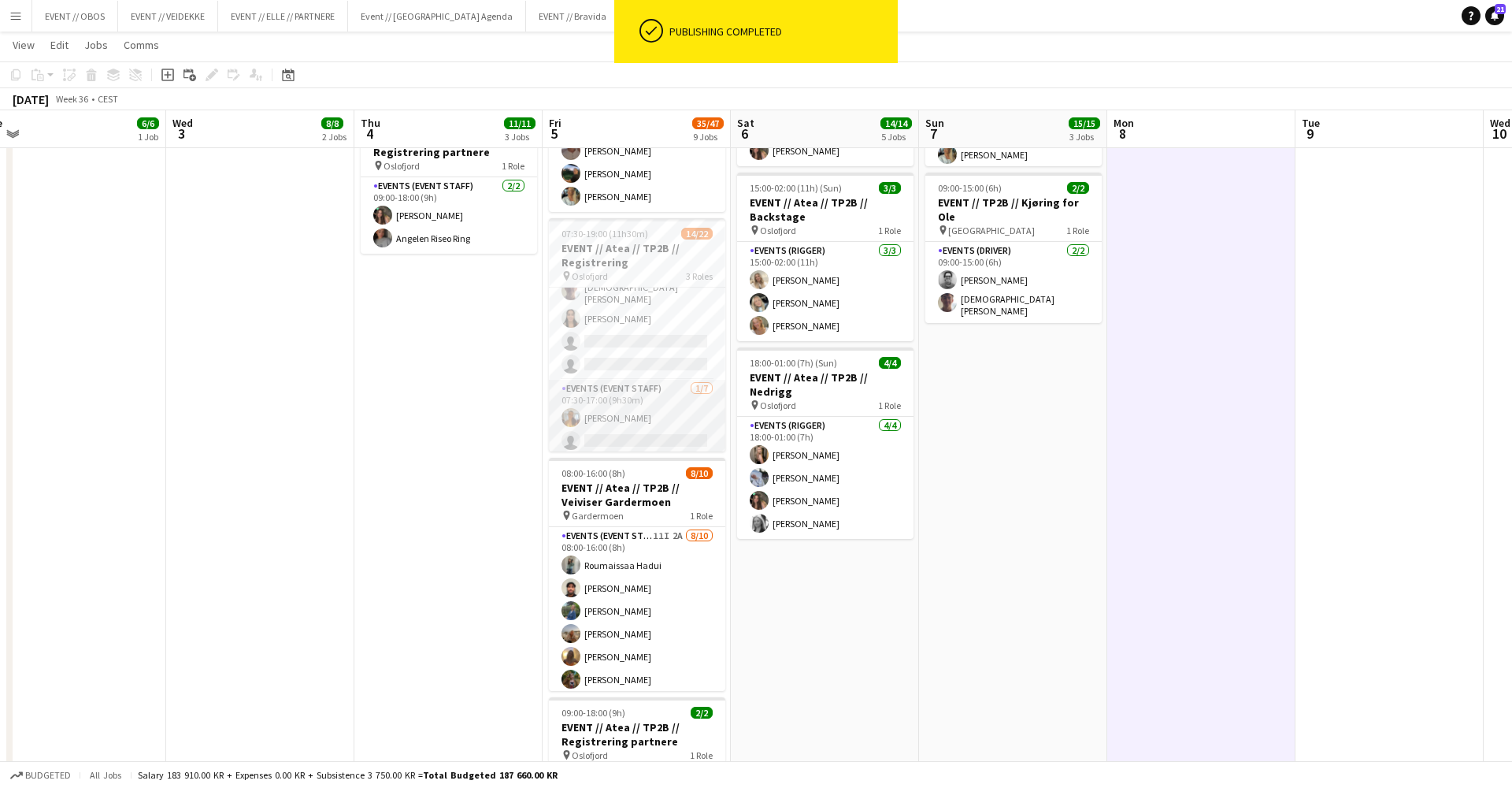
click at [646, 397] on app-card-role "Events (Event Staff) 1/7 07:30-17:00 (9h30m) Sofia Sgarioto single-neutral-acti…" at bounding box center [637, 475] width 177 height 190
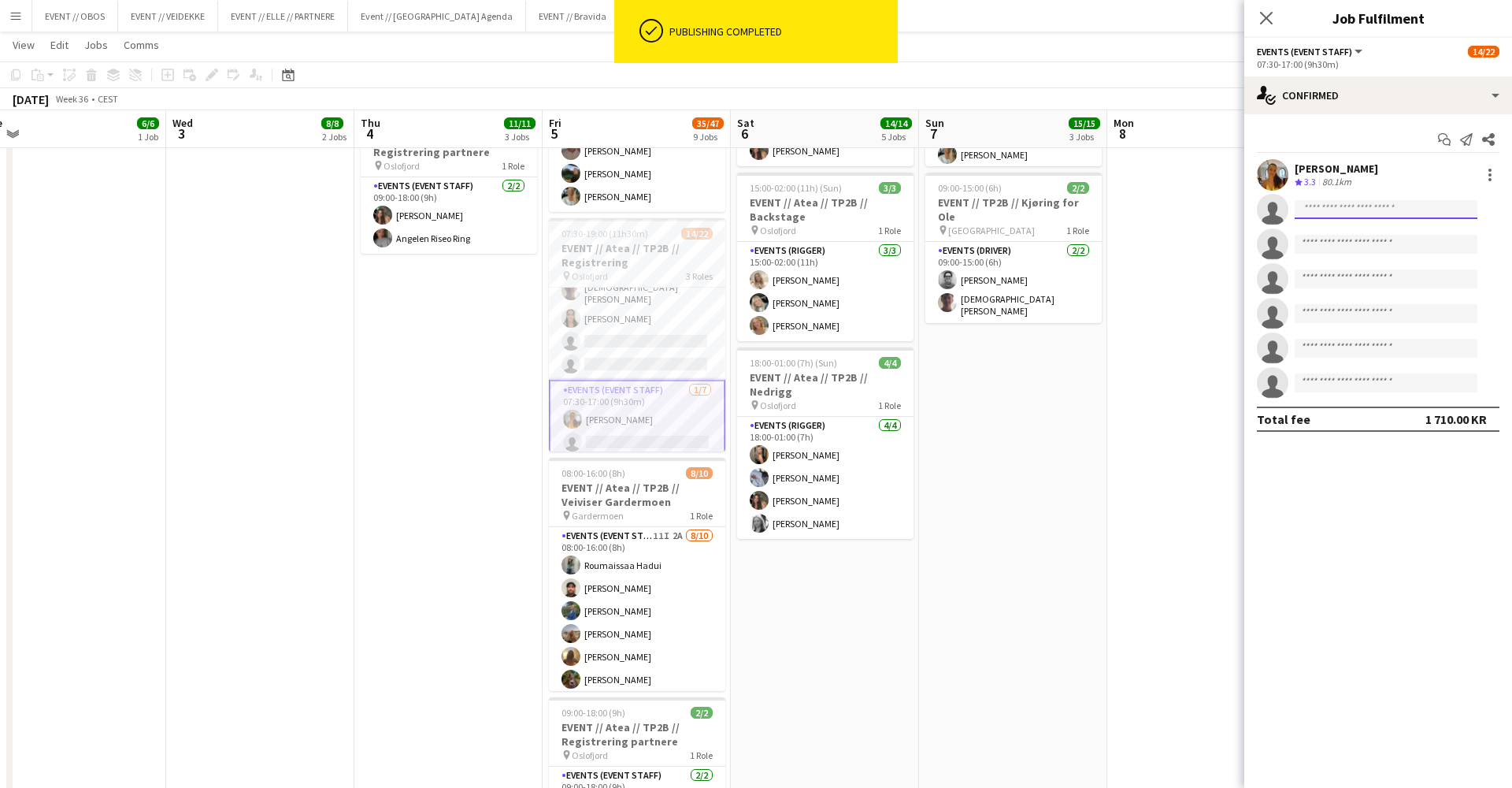
click at [1302, 209] on input at bounding box center [1386, 209] width 183 height 19
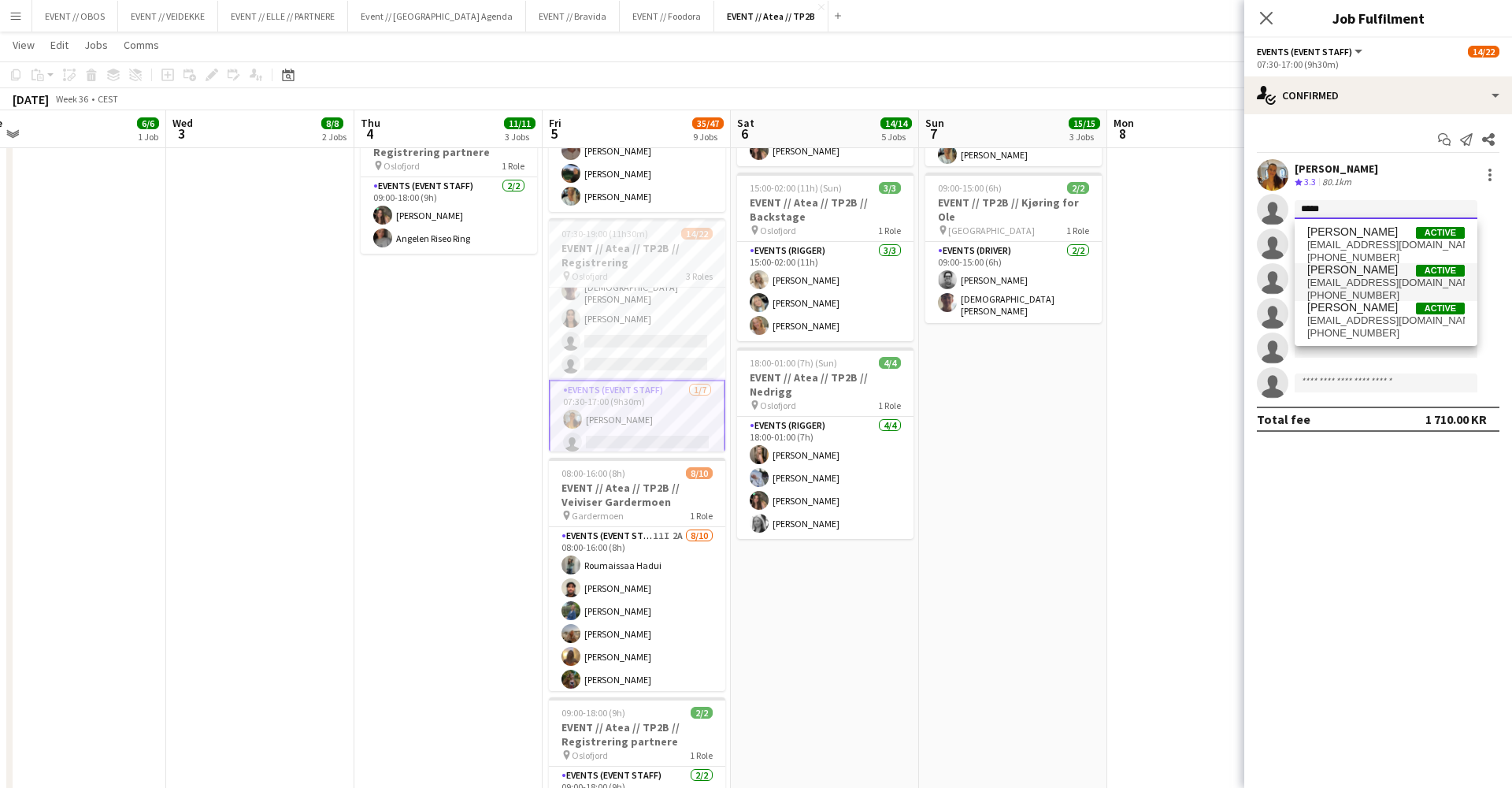
type input "*****"
click at [1331, 287] on span "marengs04@gmail.com" at bounding box center [1385, 283] width 157 height 13
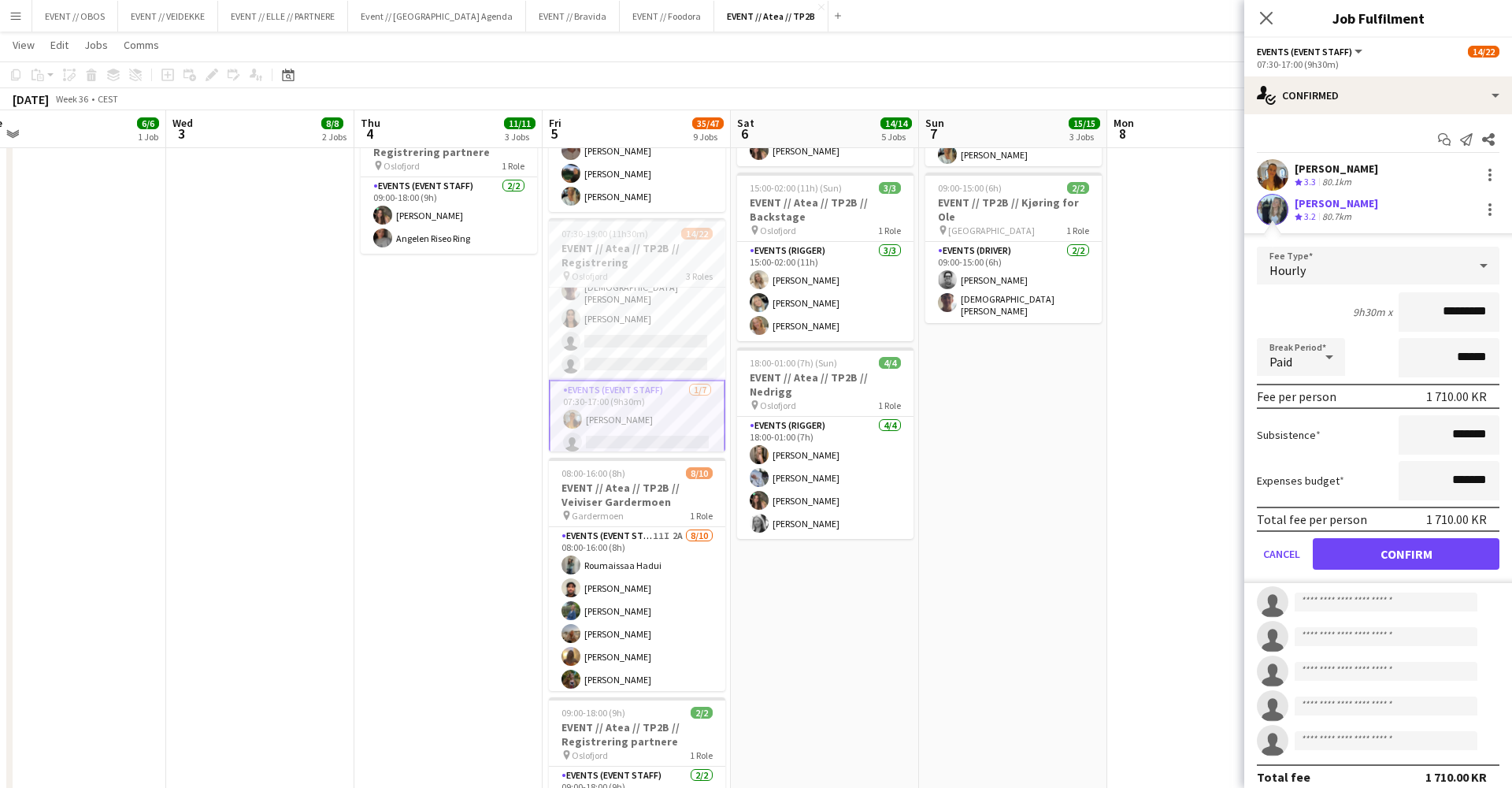
click at [1355, 552] on button "Confirm" at bounding box center [1406, 553] width 186 height 31
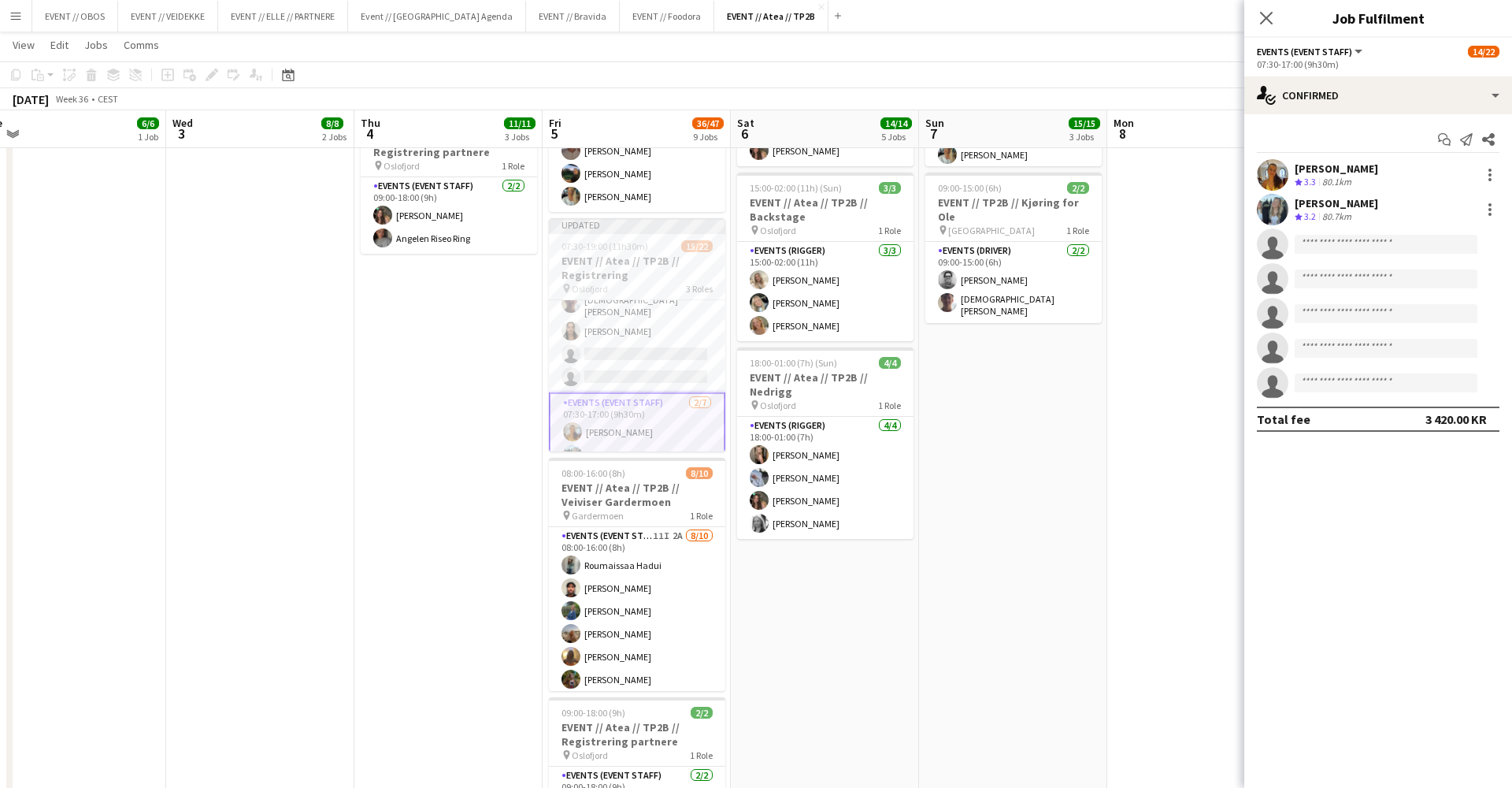
click at [1179, 451] on app-date-cell at bounding box center [1201, 490] width 188 height 1607
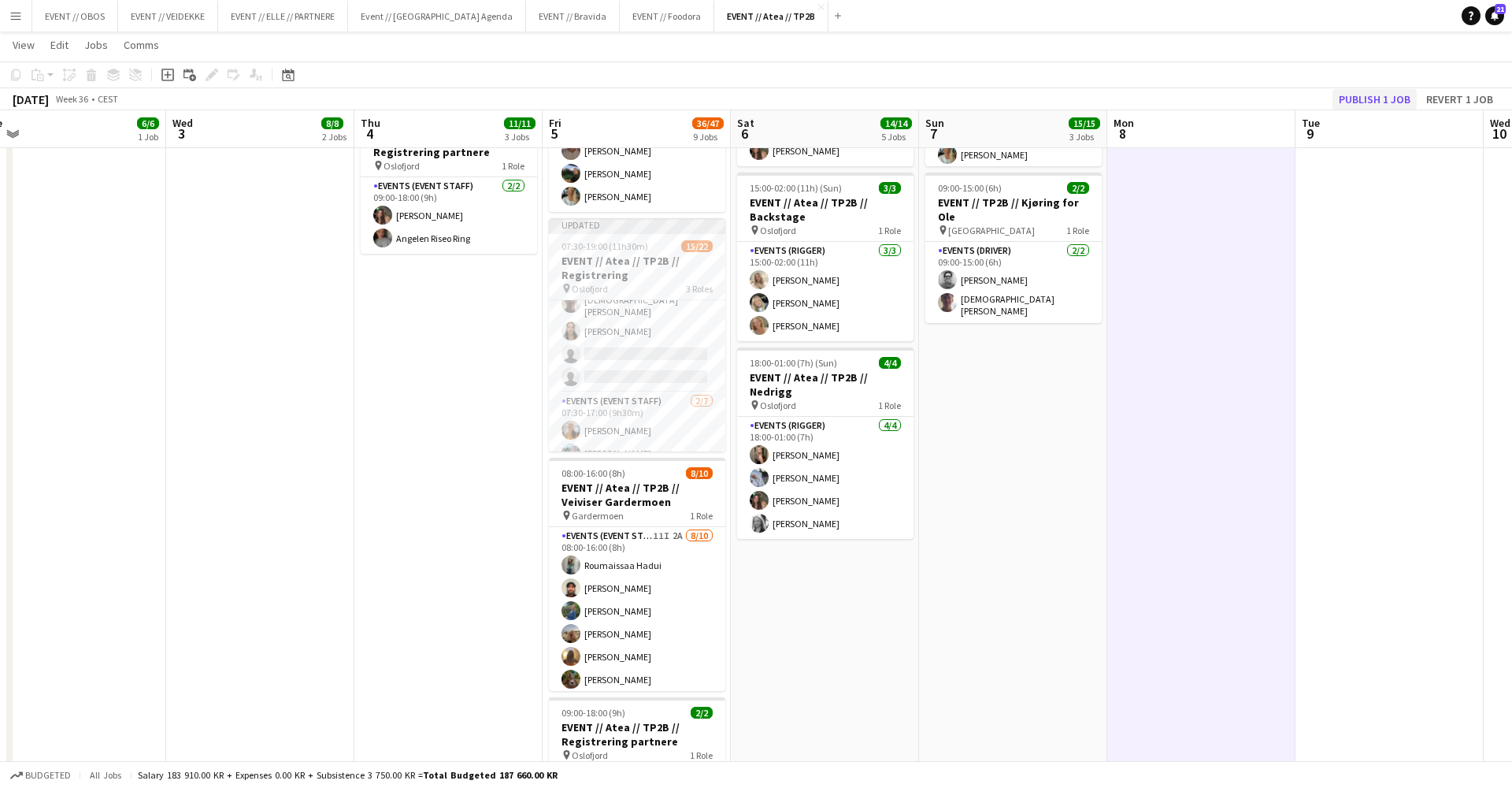
click at [1368, 102] on button "Publish 1 job" at bounding box center [1375, 98] width 85 height 20
click at [621, 258] on h3 "EVENT // Atea // TP2B // Registrering" at bounding box center [637, 255] width 177 height 28
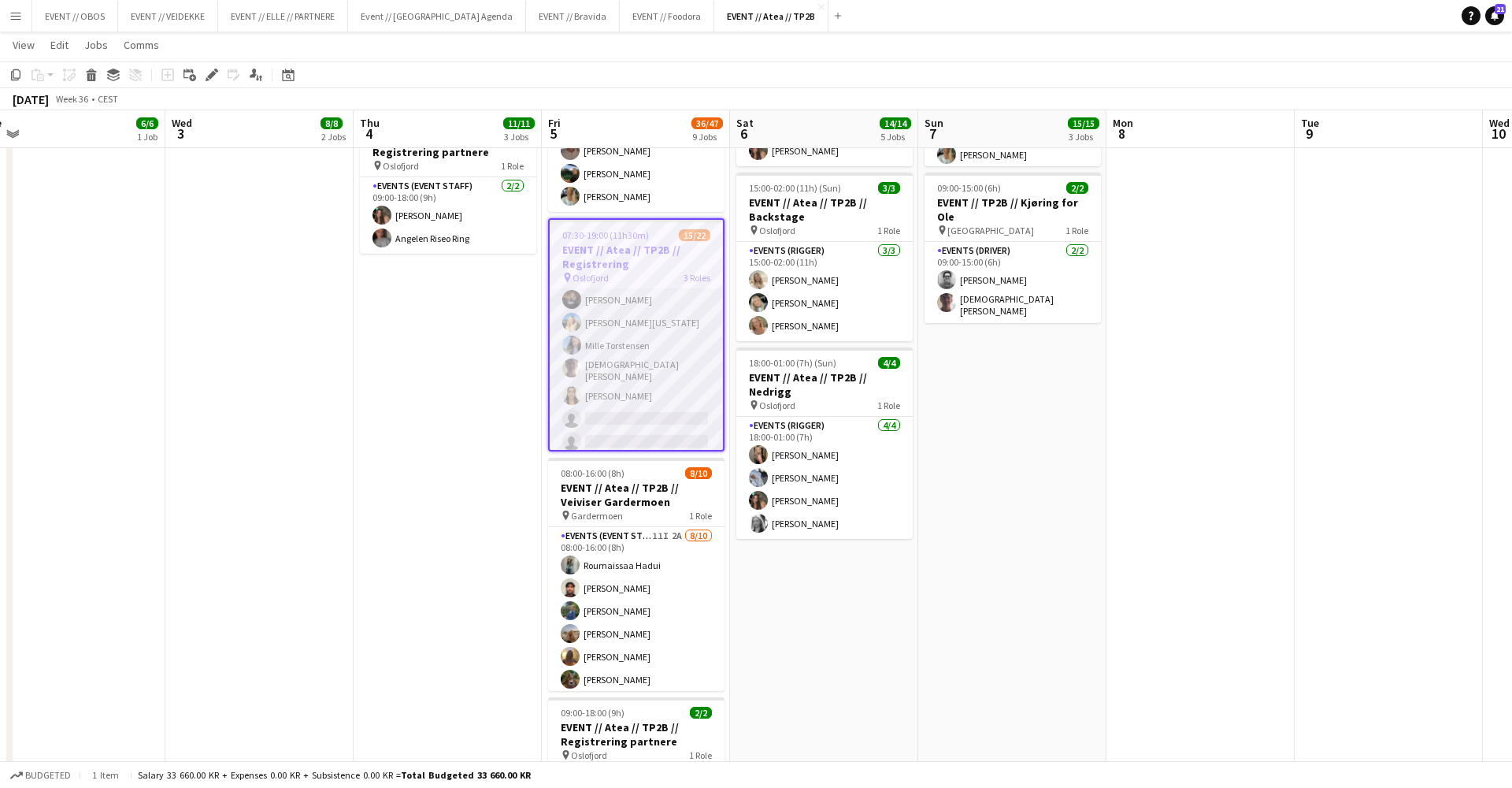
scroll to position [136, 0]
click at [635, 353] on app-card-role "Events (Event Staff) 53I 1A 11/13 07:30-15:00 (7h30m) Maria Egeland Malk Adwan …" at bounding box center [636, 319] width 173 height 332
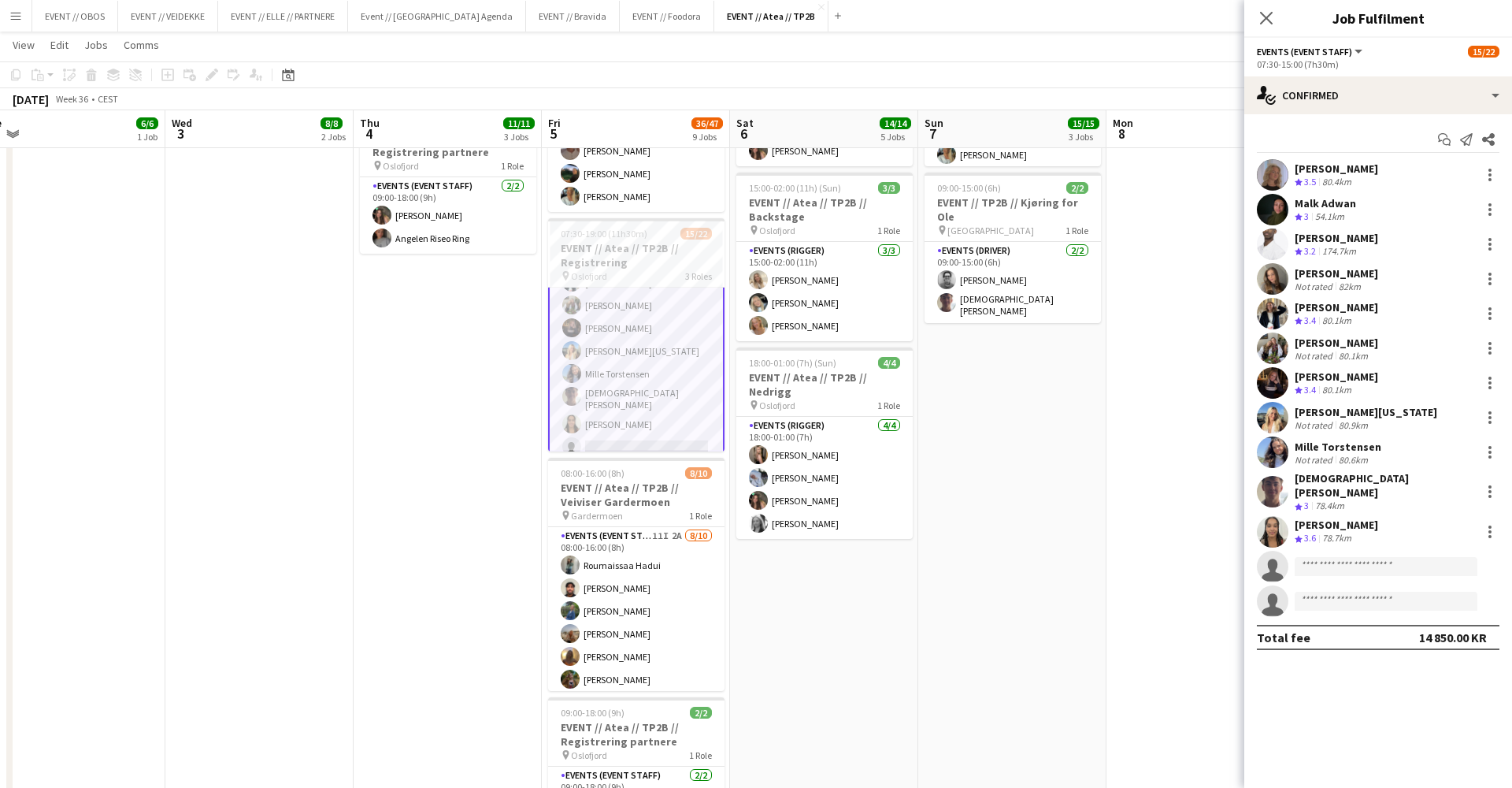
click at [1272, 382] on app-user-avatar at bounding box center [1272, 382] width 31 height 31
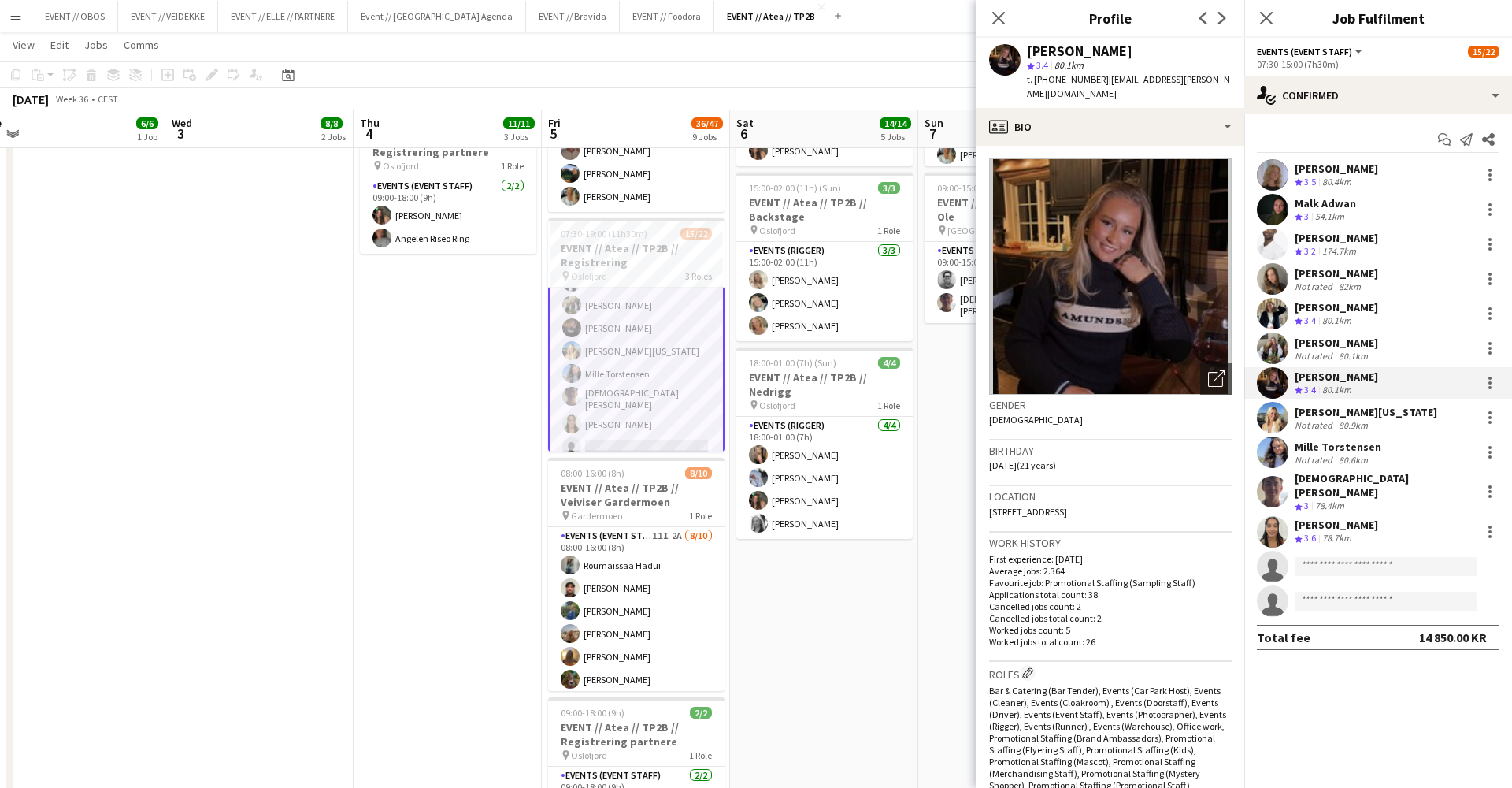
click at [1264, 310] on app-user-avatar at bounding box center [1272, 313] width 31 height 31
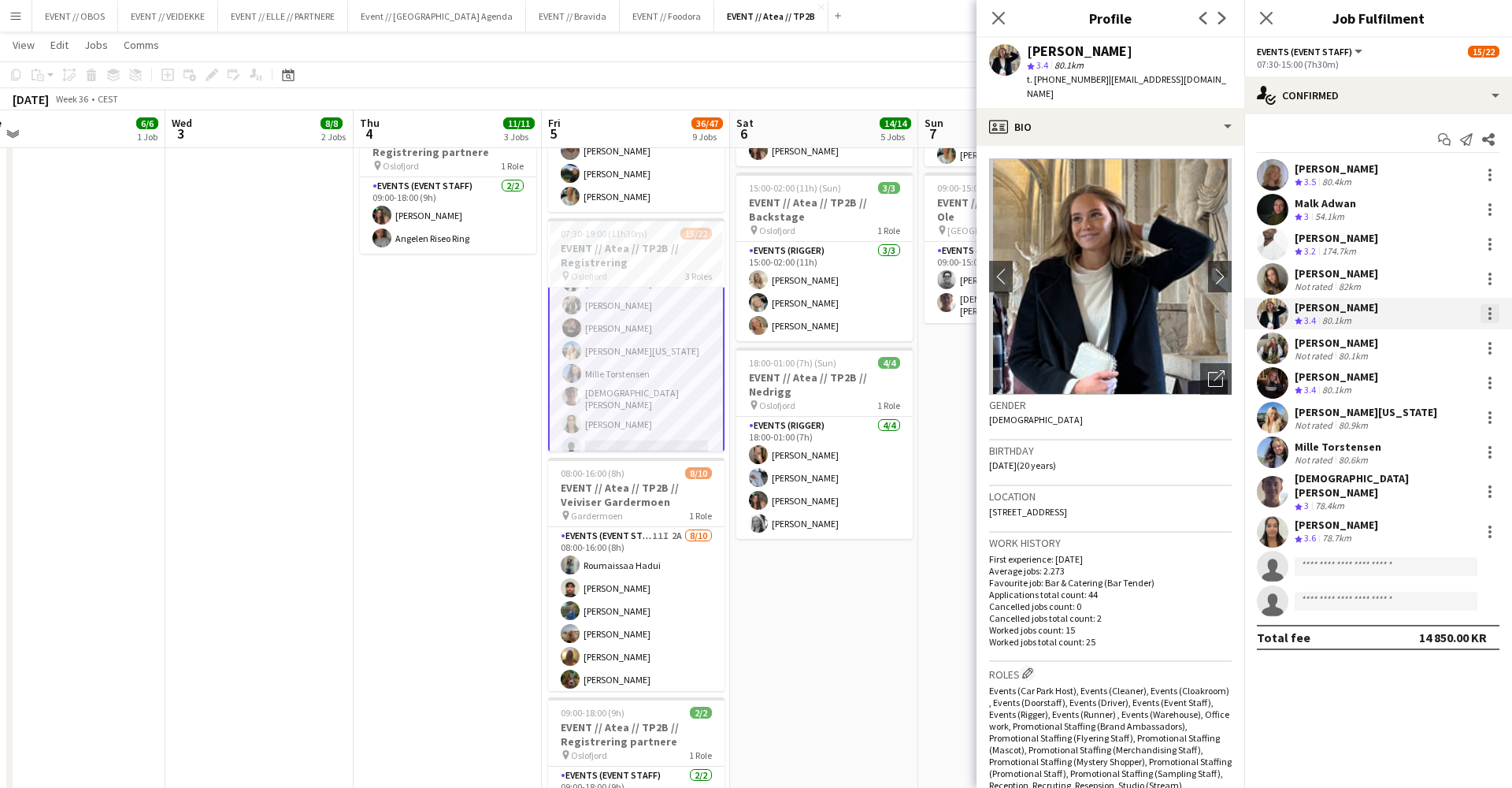
click at [1498, 306] on div at bounding box center [1489, 313] width 19 height 19
click at [1455, 497] on span "Remove" at bounding box center [1438, 494] width 98 height 15
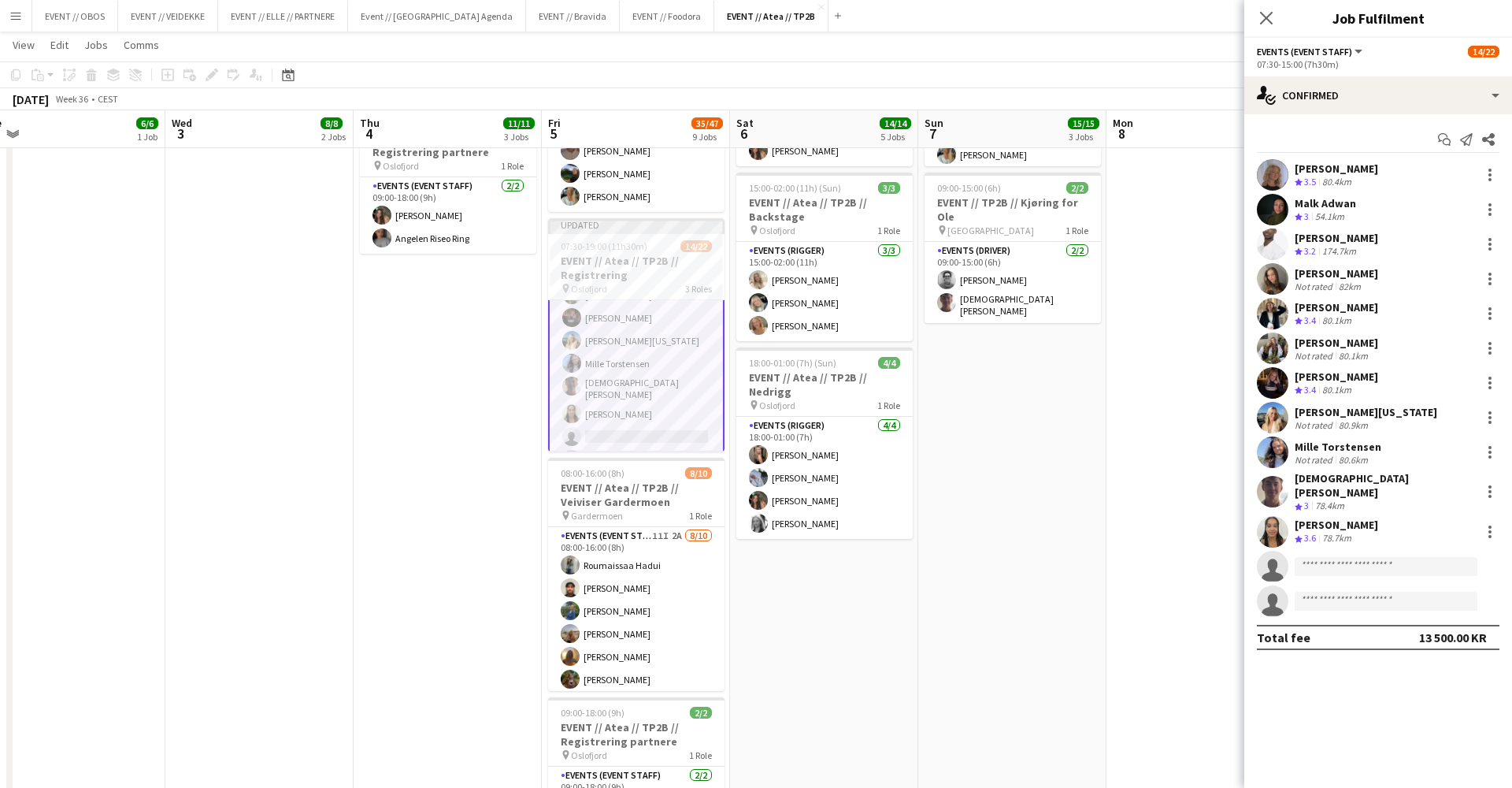
click at [1002, 375] on app-date-cell "08:00-16:00 (8h) 6/6 EVENT // Atea // TP2B // Partnere // Nedrigg pin Oslofjord…" at bounding box center [1012, 490] width 188 height 1607
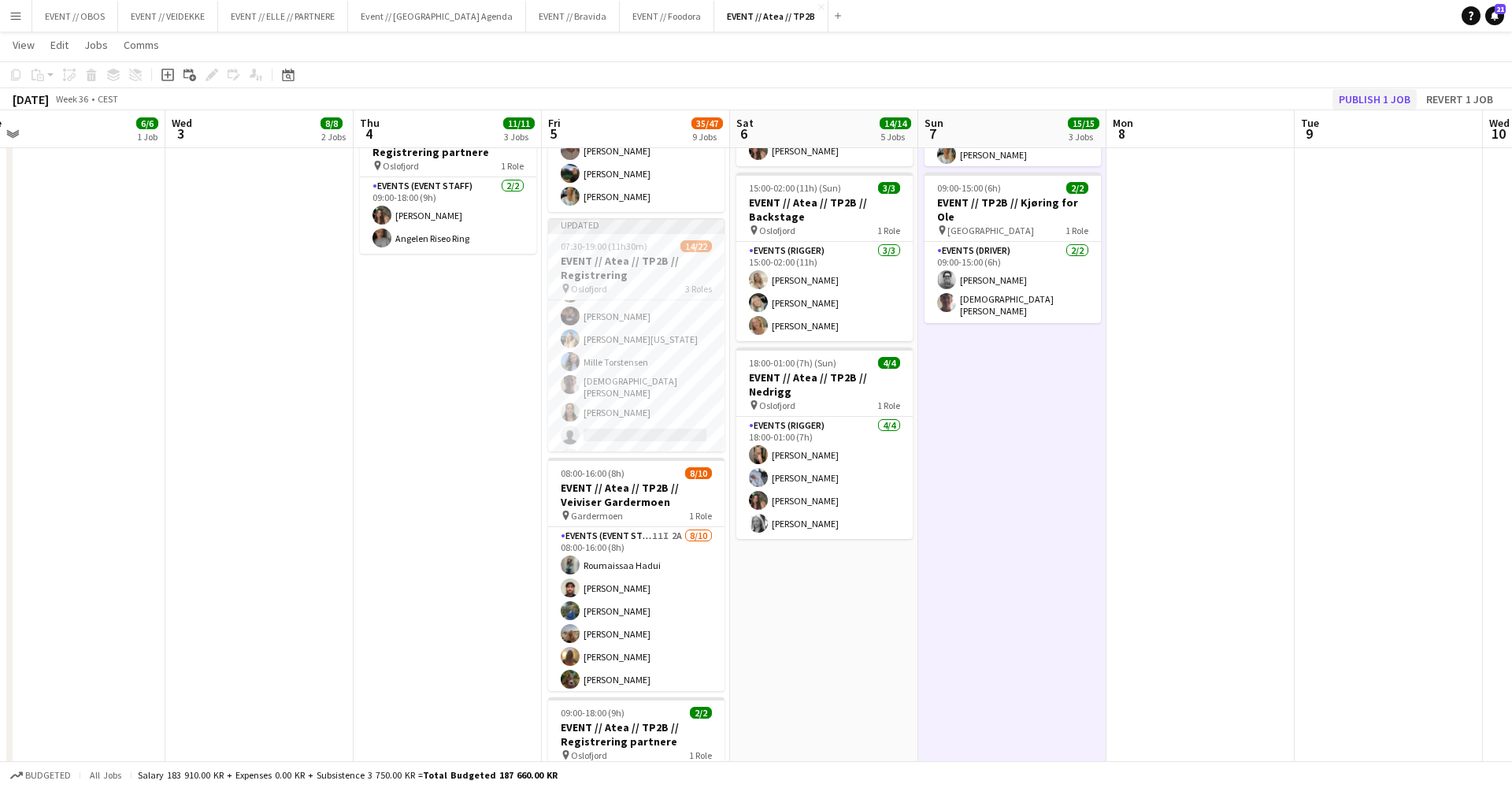
click at [1369, 94] on button "Publish 1 job" at bounding box center [1375, 98] width 85 height 20
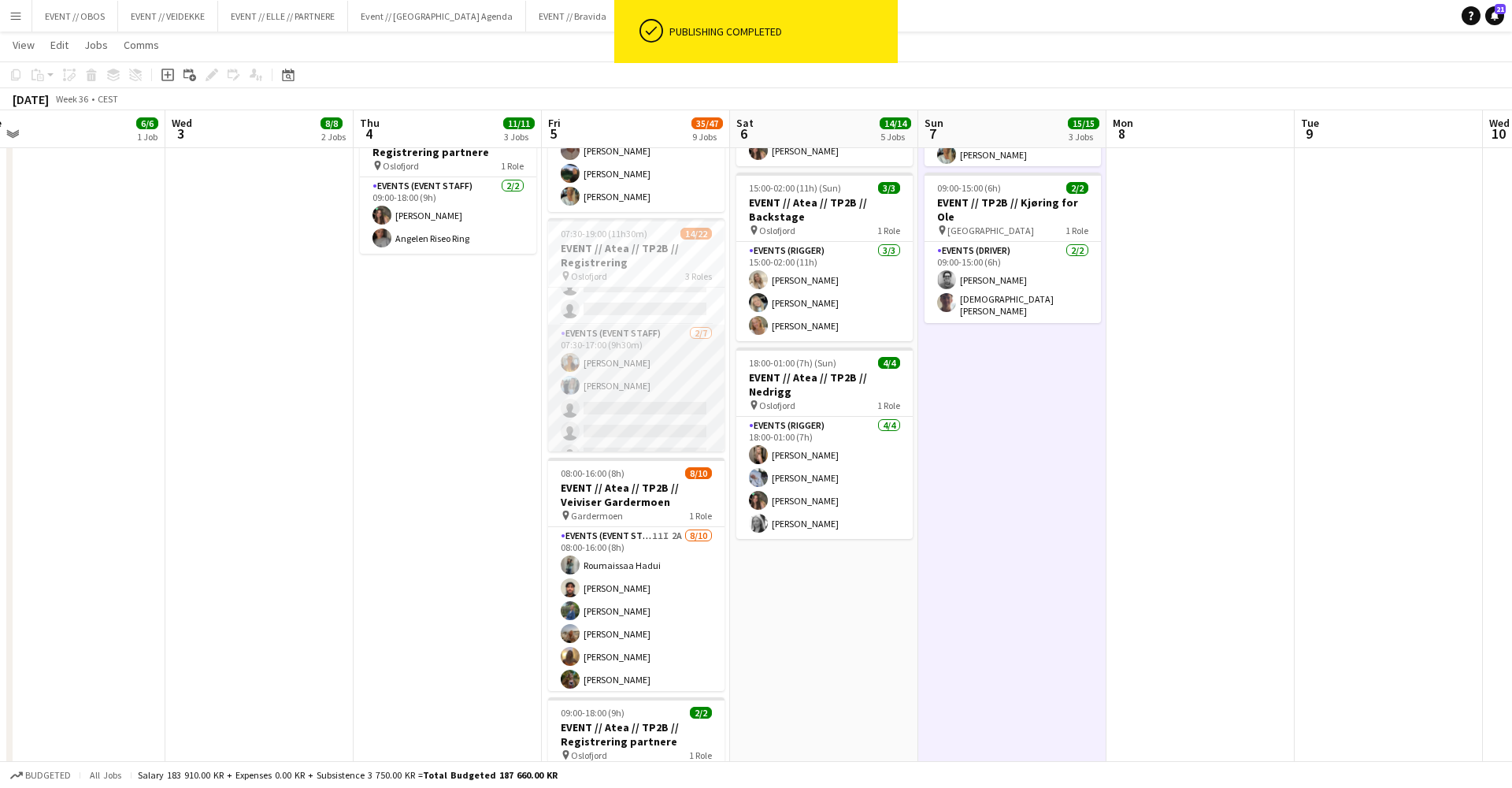
scroll to position [320, 0]
click at [639, 418] on app-card-role "Events (Event Staff) 2/7 07:30-17:00 (9h30m) Sofia Sgarioto Maren Melby Gunders…" at bounding box center [636, 395] width 177 height 190
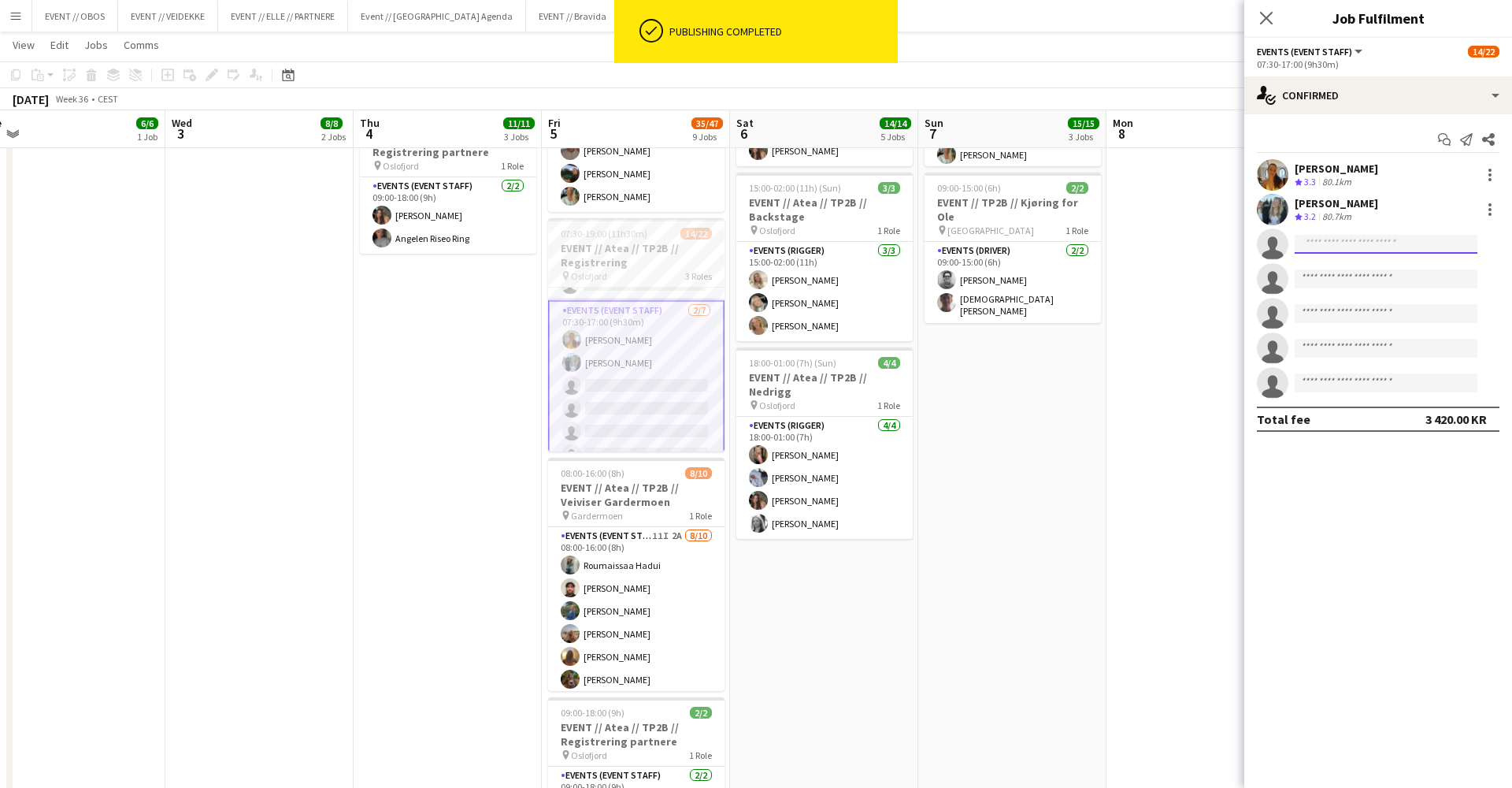
click at [1375, 241] on input at bounding box center [1386, 244] width 183 height 19
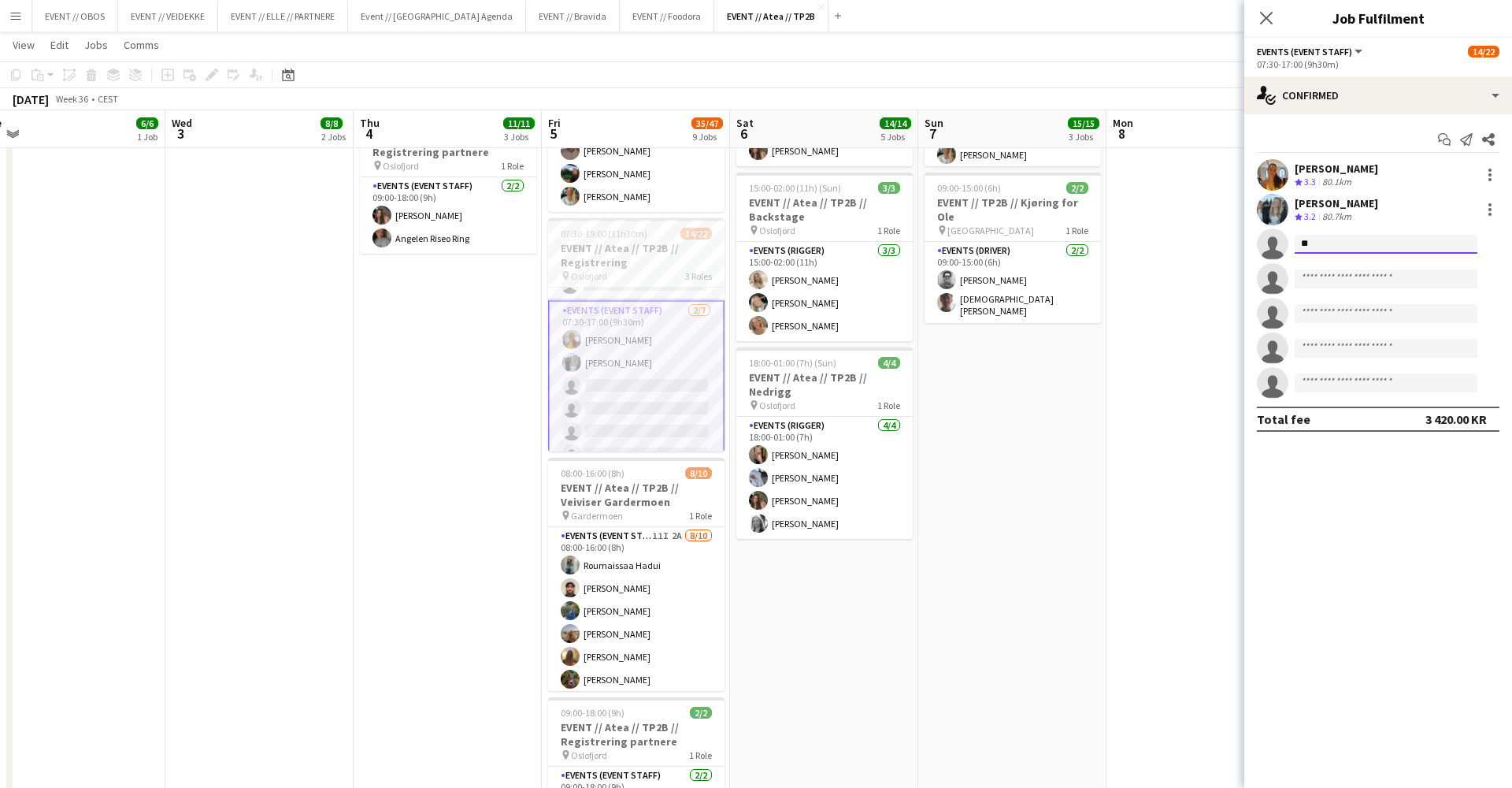
type input "*"
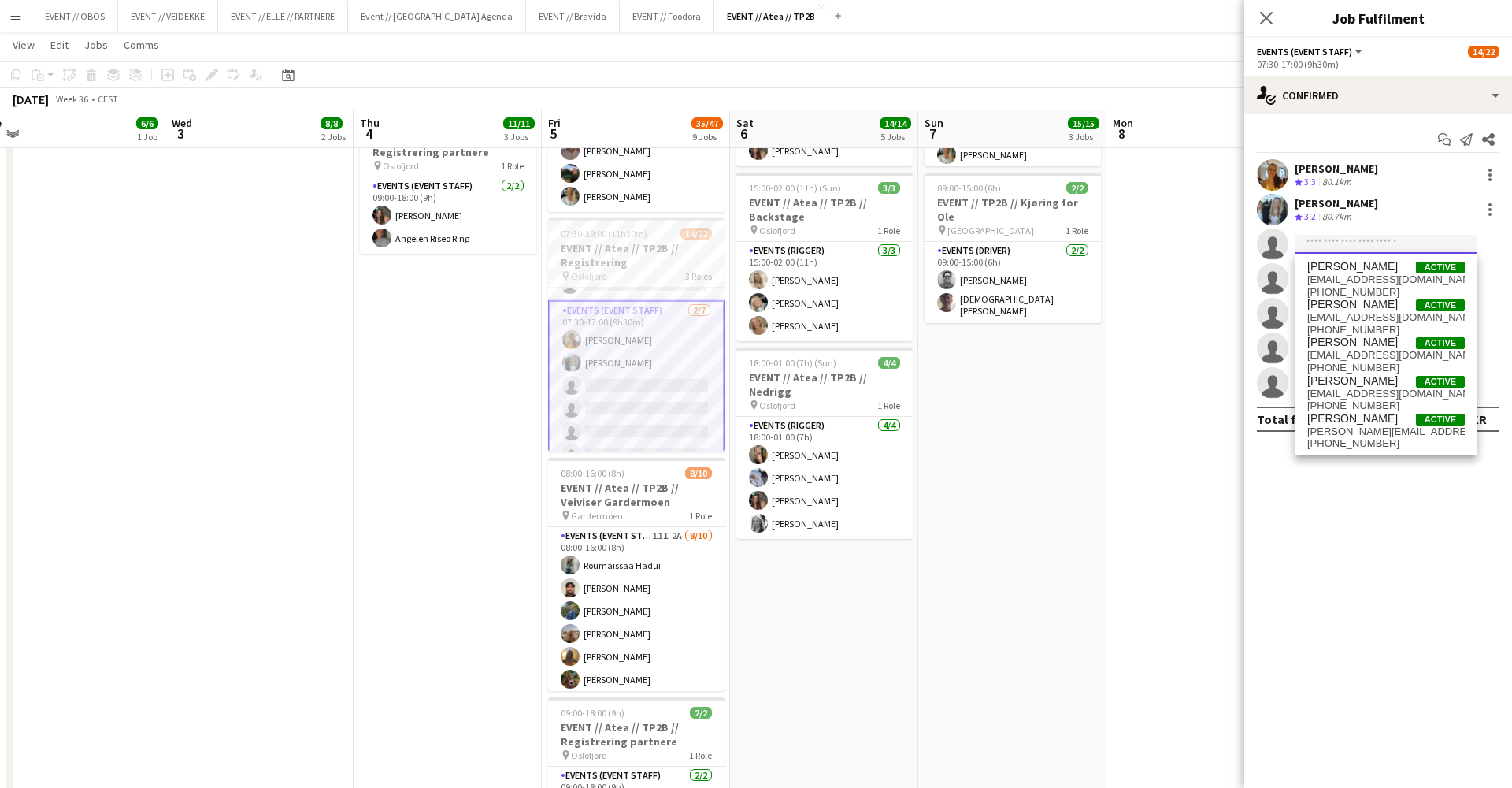
type input "*"
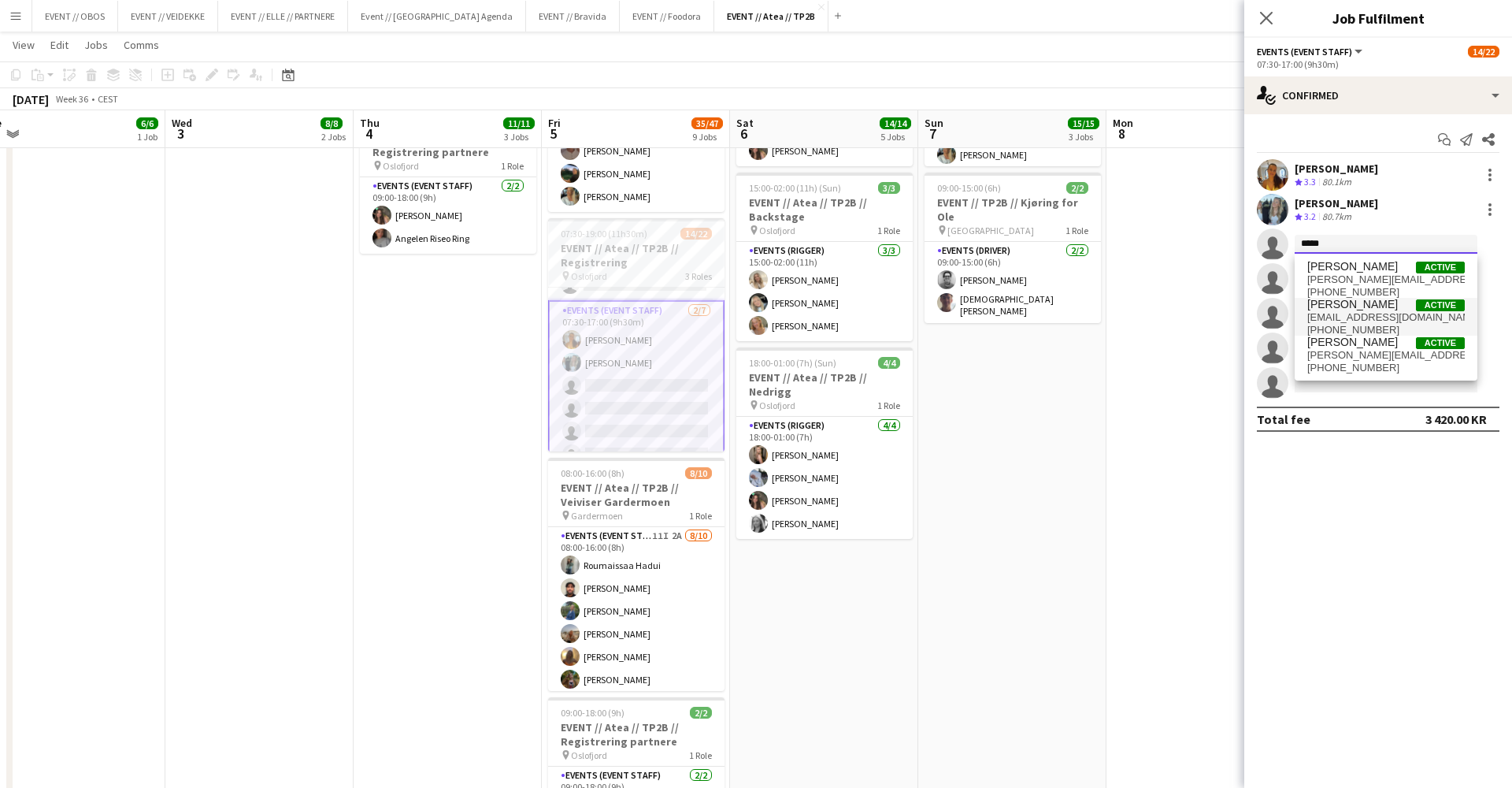
type input "*****"
click at [1417, 314] on span "jenny.be04@hotmail.com" at bounding box center [1385, 318] width 157 height 13
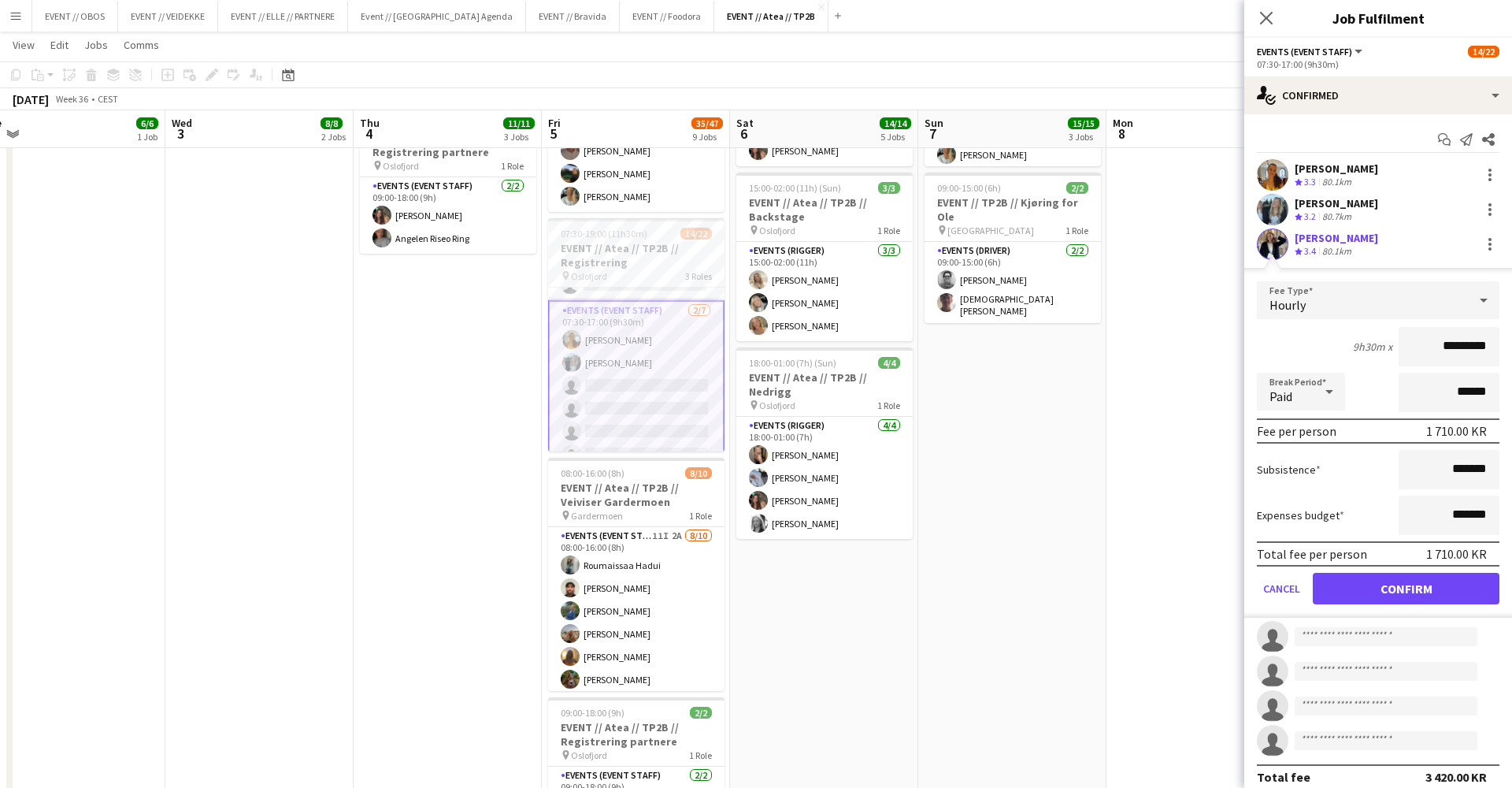
click at [1402, 587] on button "Confirm" at bounding box center [1406, 588] width 186 height 31
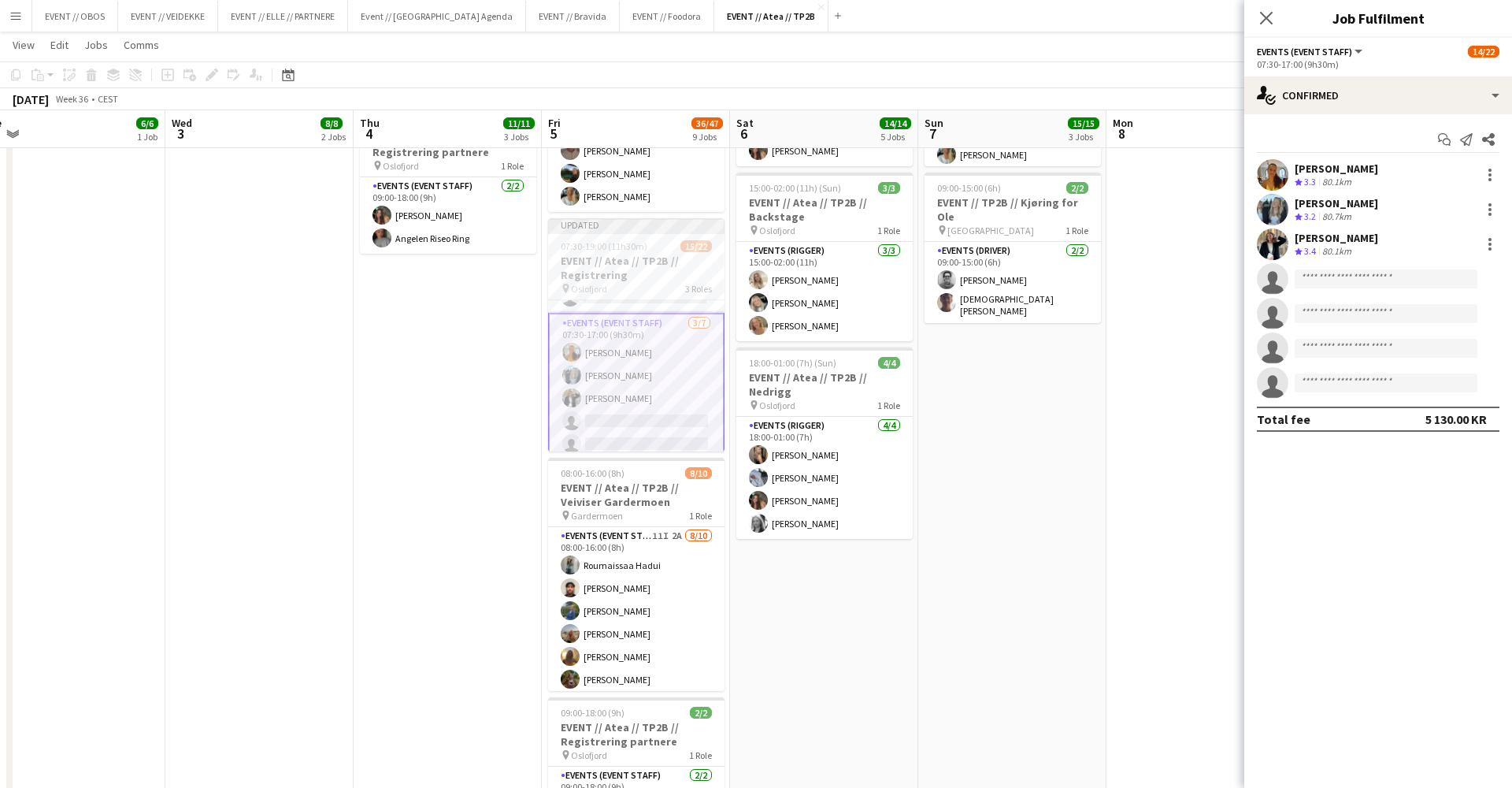
click at [1168, 389] on app-date-cell at bounding box center [1200, 490] width 188 height 1607
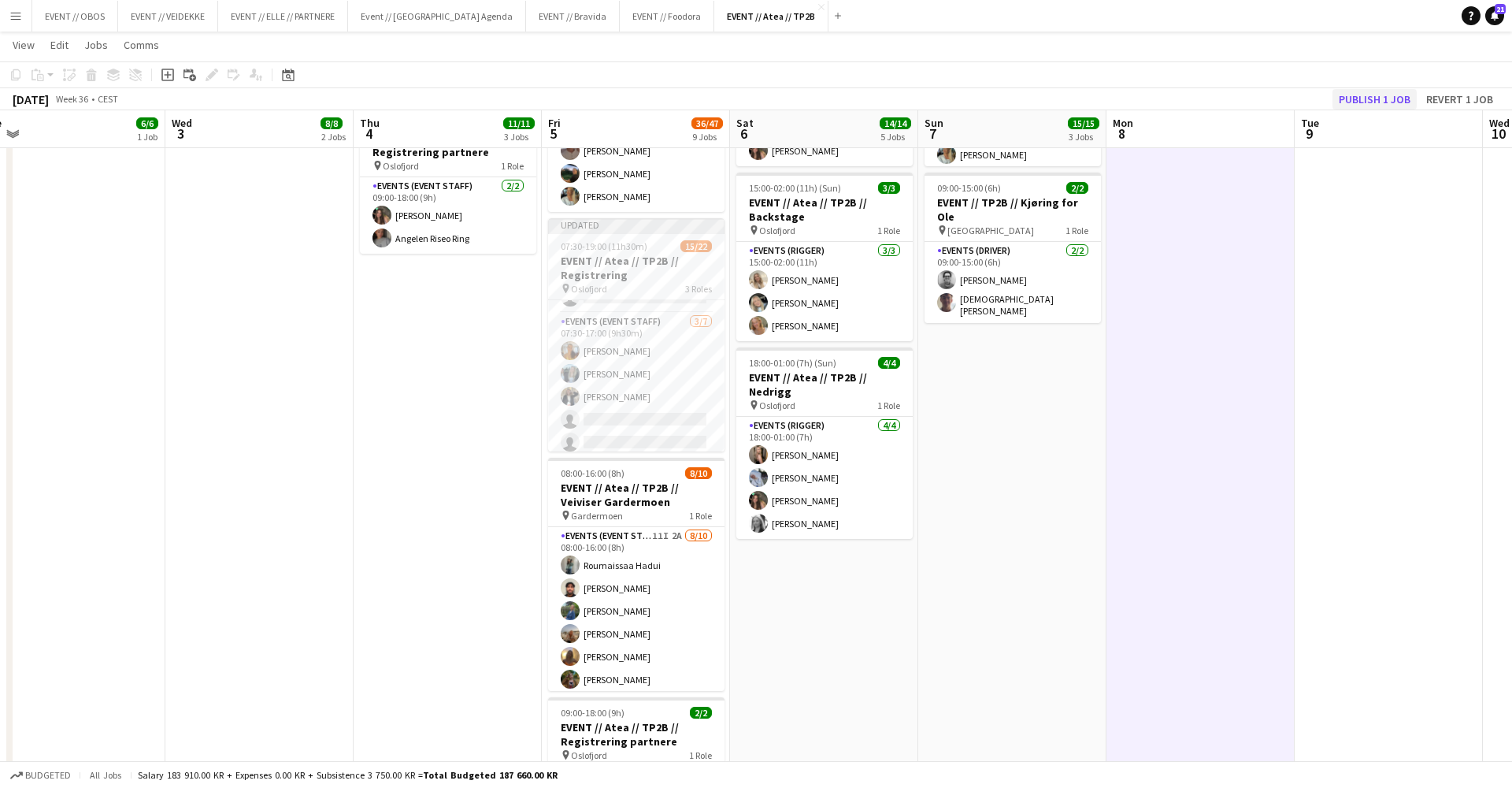
click at [1364, 90] on button "Publish 1 job" at bounding box center [1375, 98] width 85 height 20
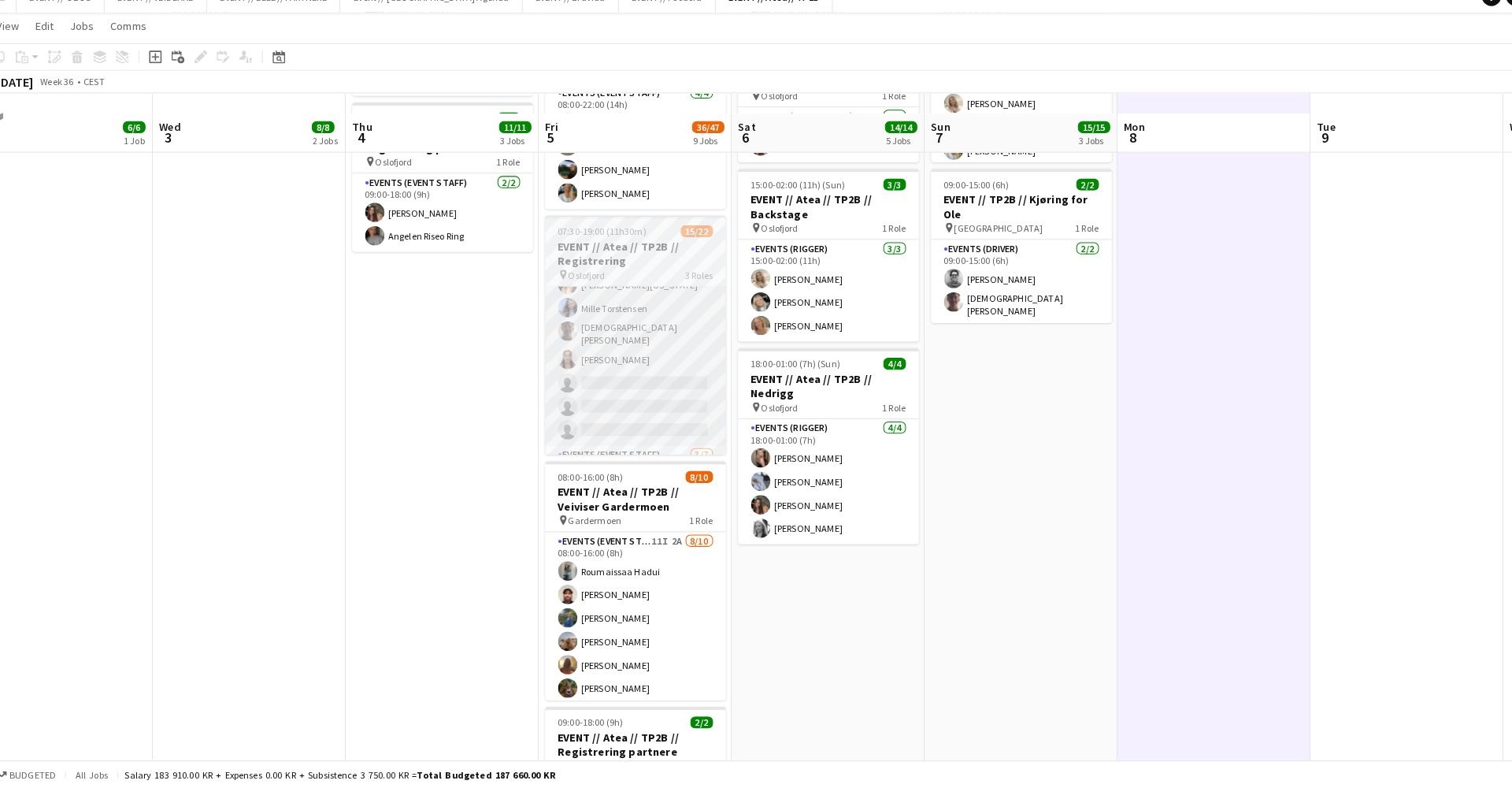
scroll to position [490, 0]
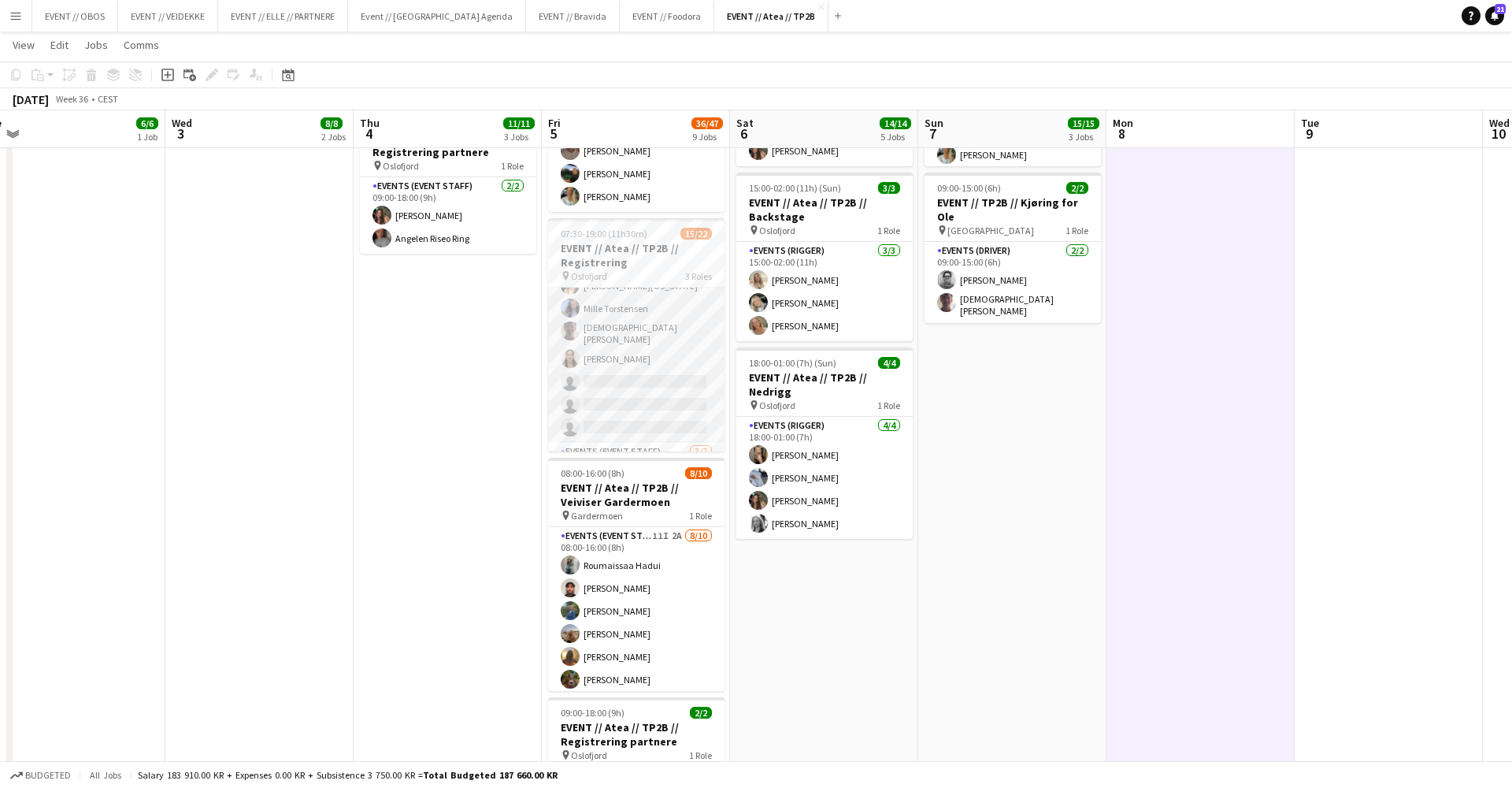
click at [614, 377] on app-card-role "Events (Event Staff) 53I 1A 10/13 07:30-15:00 (7h30m) Maria Egeland Malk Adwan …" at bounding box center [636, 277] width 177 height 332
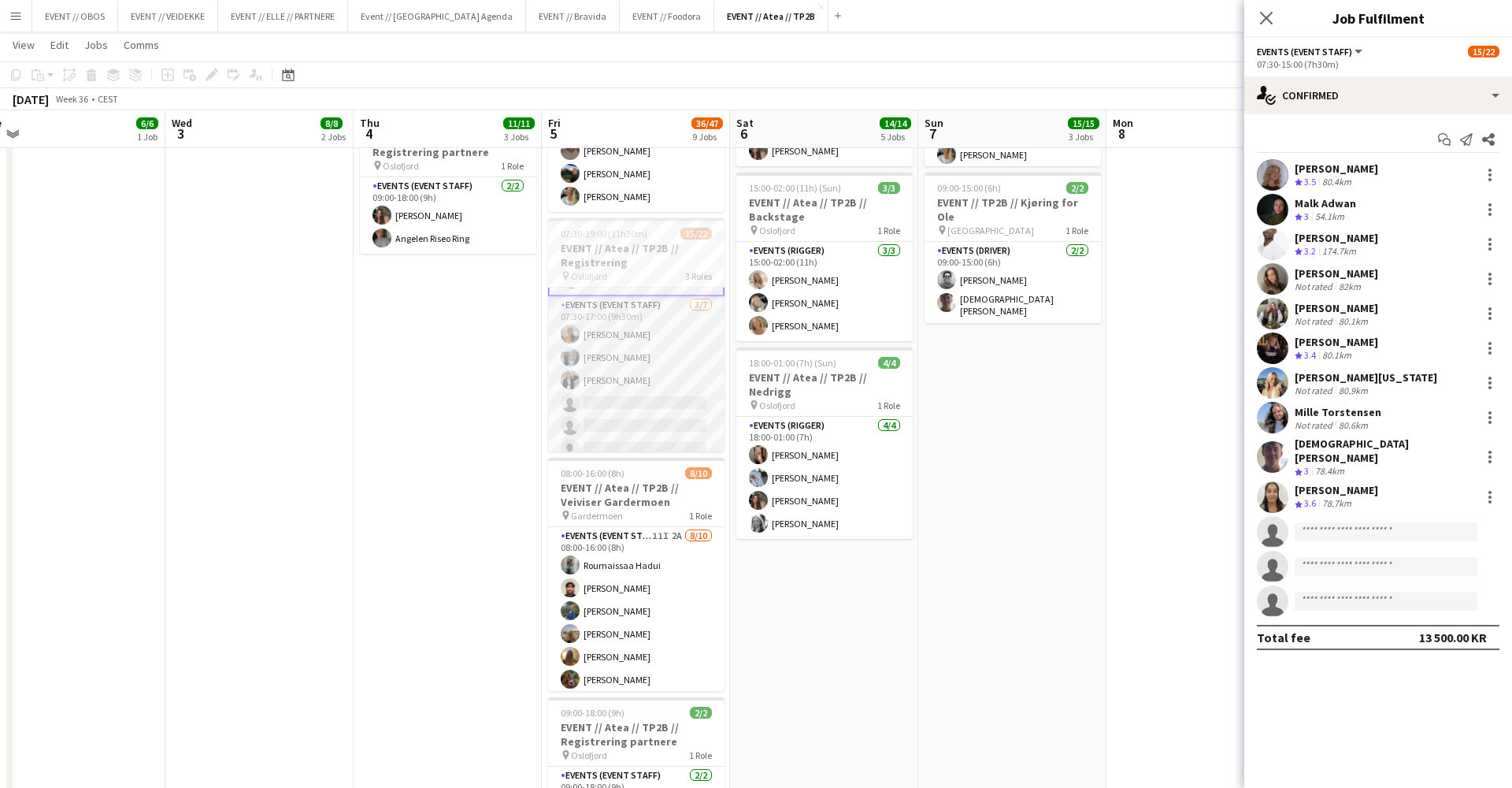
scroll to position [338, 0]
click at [1268, 417] on app-user-avatar at bounding box center [1272, 417] width 31 height 31
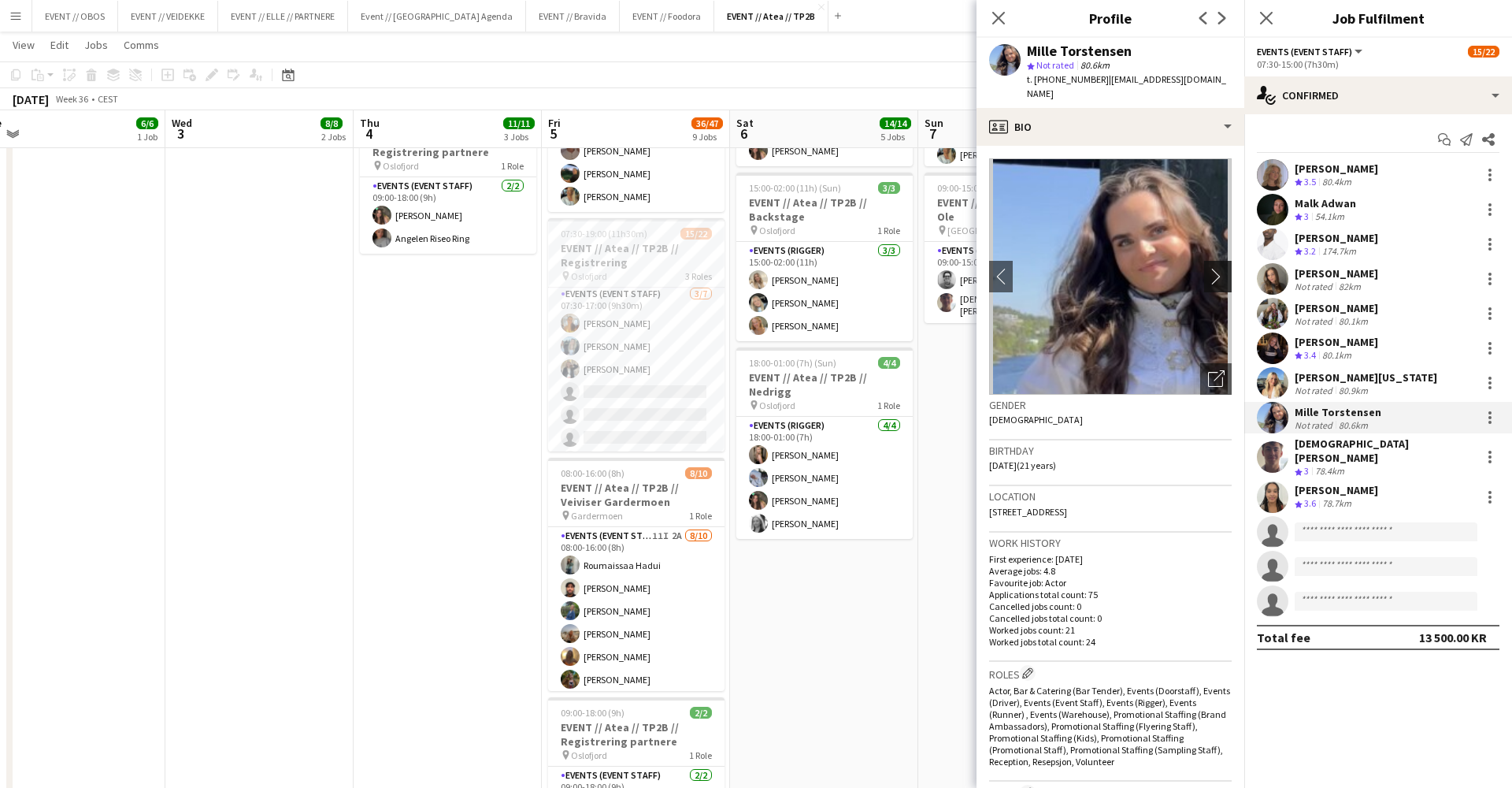
click at [1218, 268] on app-icon "chevron-right" at bounding box center [1220, 276] width 24 height 17
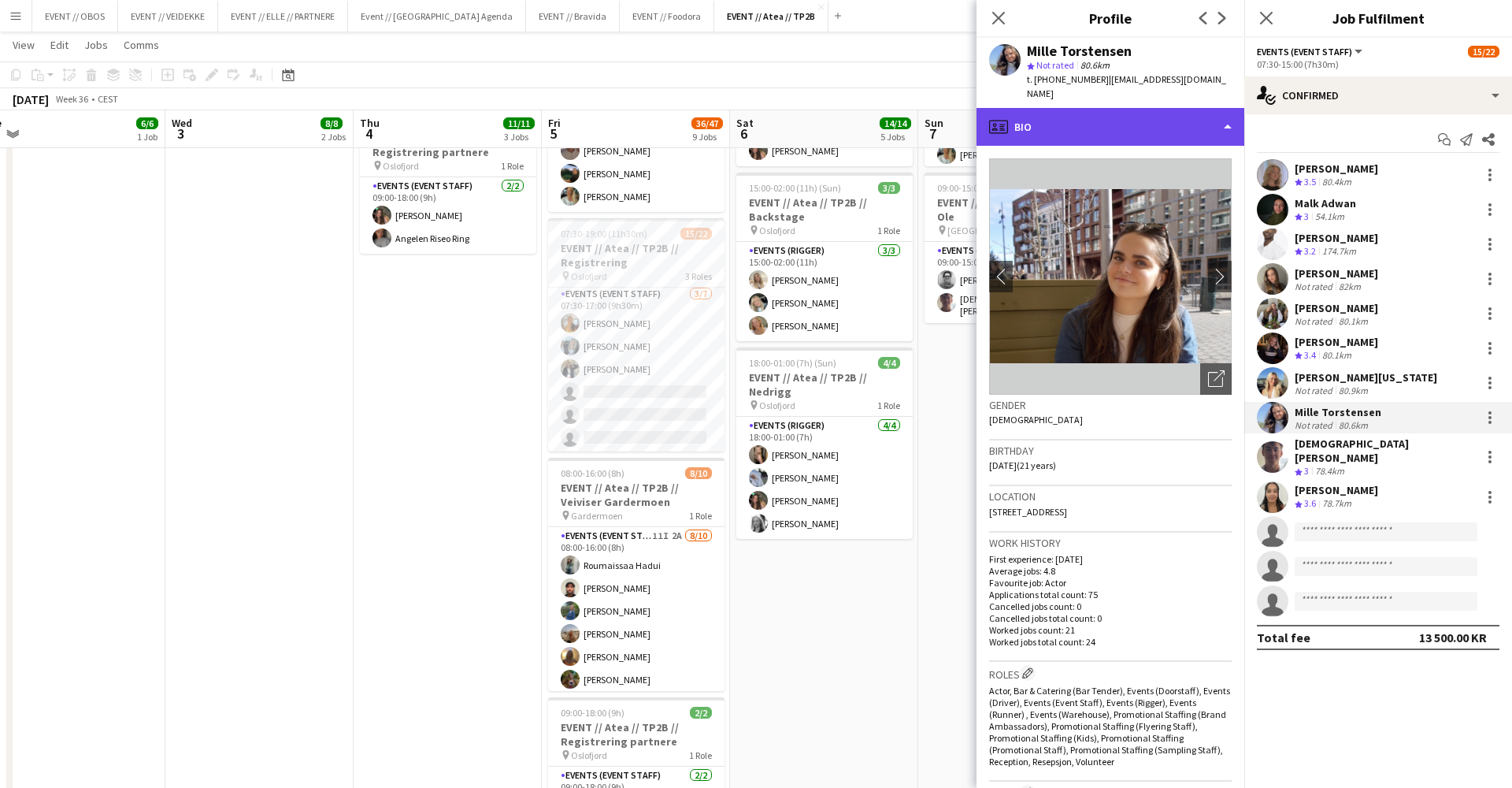
click at [1139, 119] on div "profile Bio" at bounding box center [1110, 127] width 268 height 38
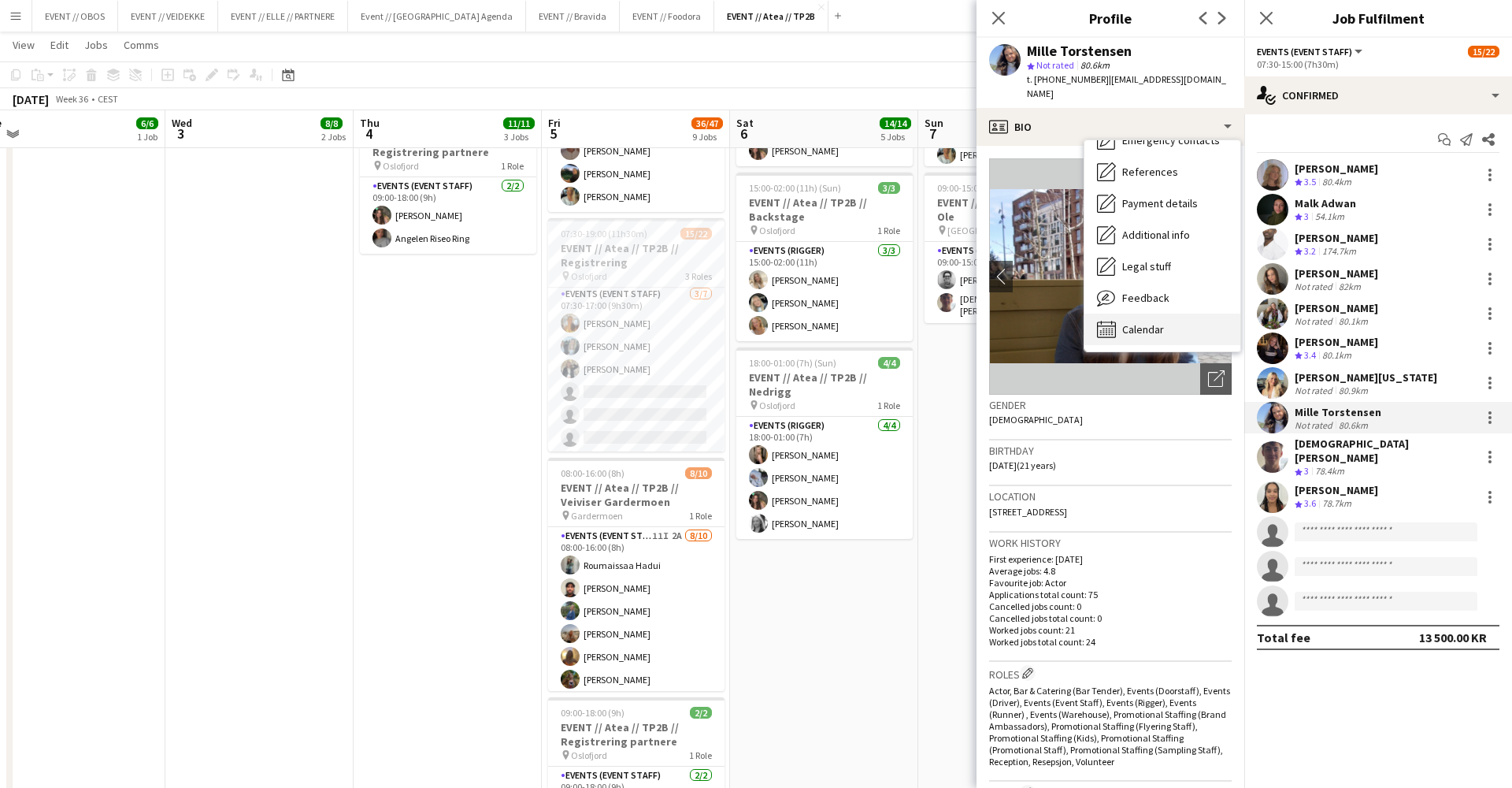
click at [1177, 295] on div "Bio Bio Company application Company application Employment Employment About you…" at bounding box center [1162, 246] width 156 height 211
click at [1177, 295] on div "Feedback Feedback" at bounding box center [1162, 298] width 156 height 31
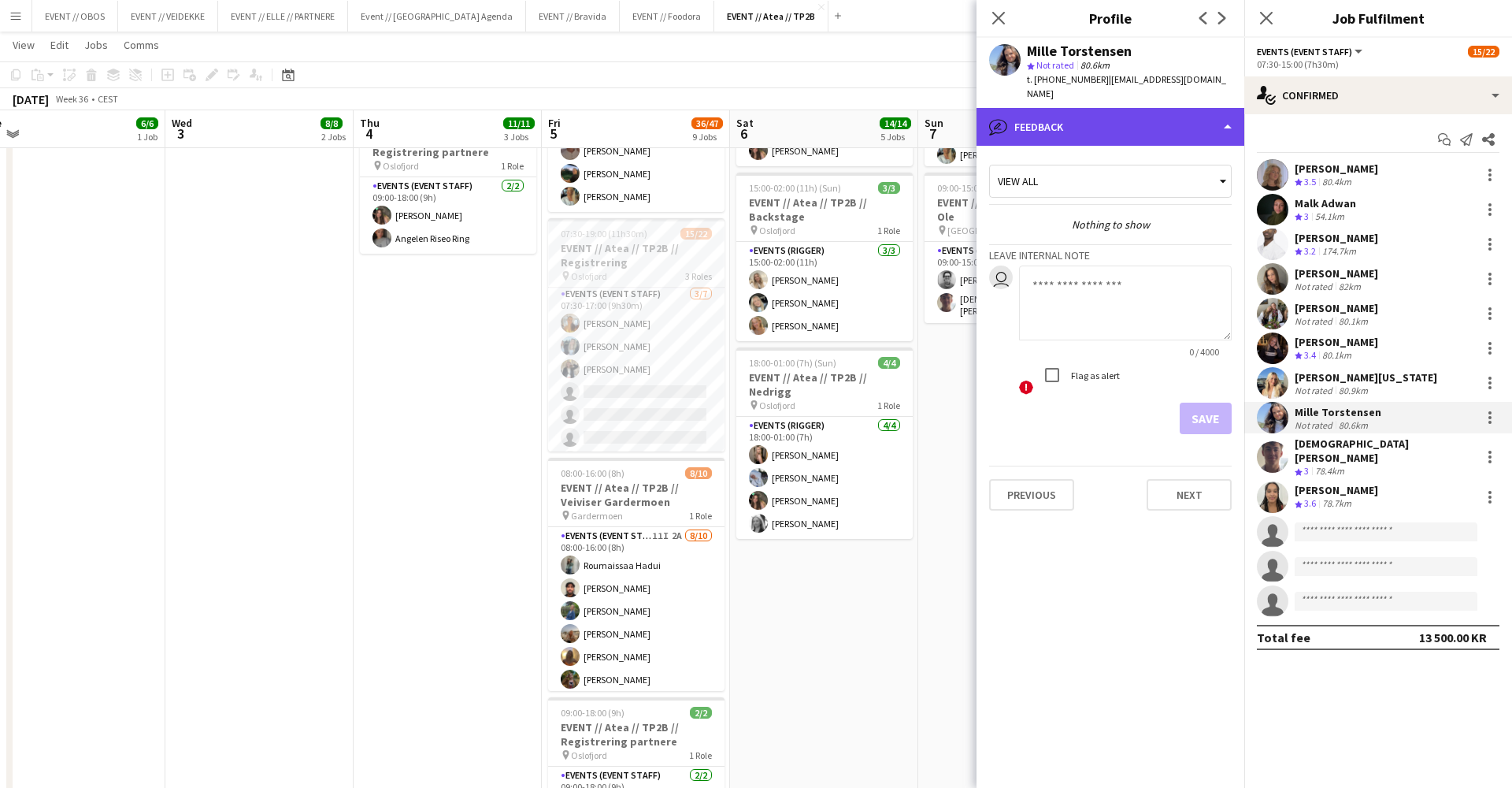
click at [1116, 120] on div "bubble-pencil Feedback" at bounding box center [1110, 127] width 268 height 38
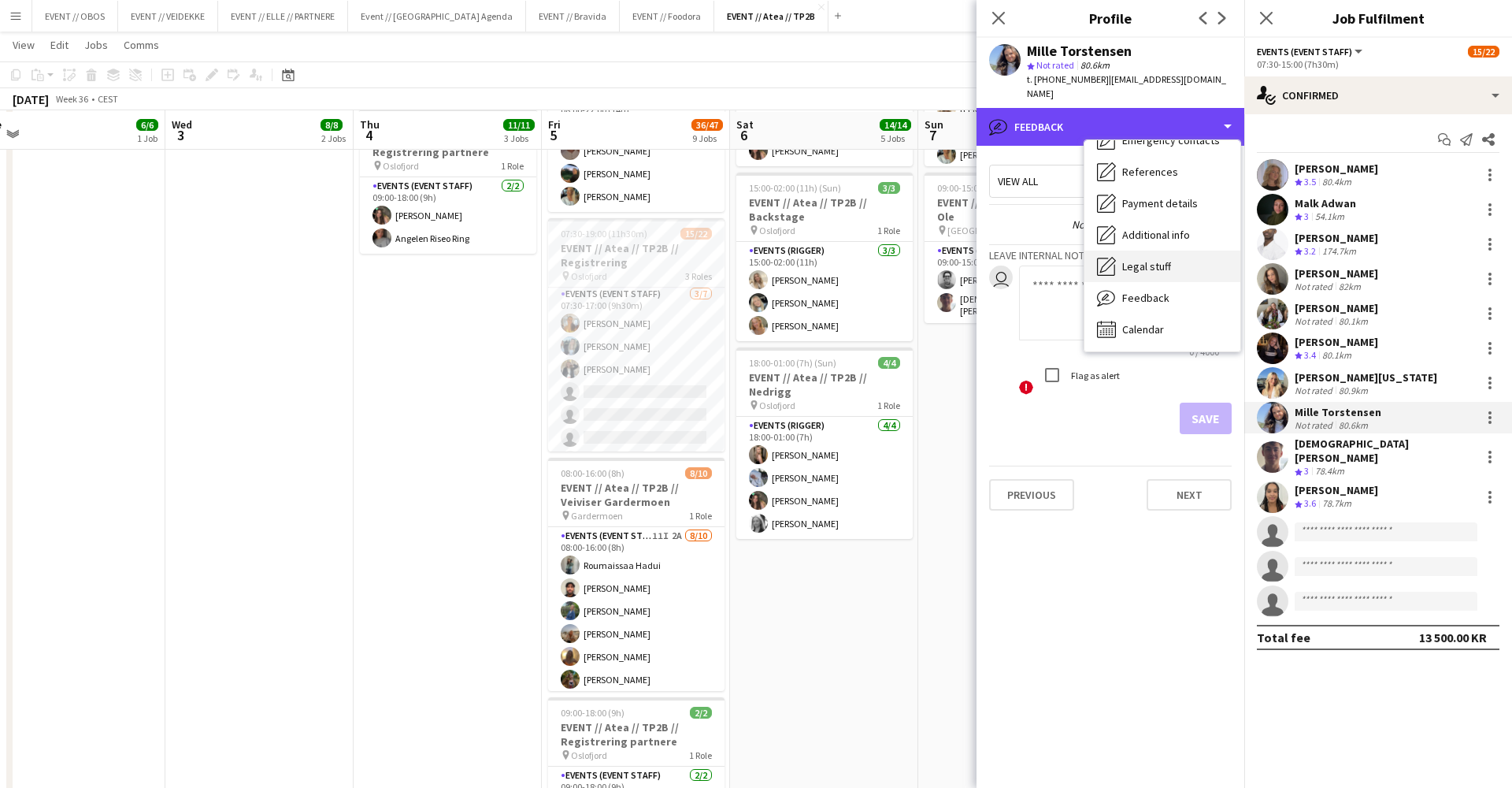
scroll to position [661, 0]
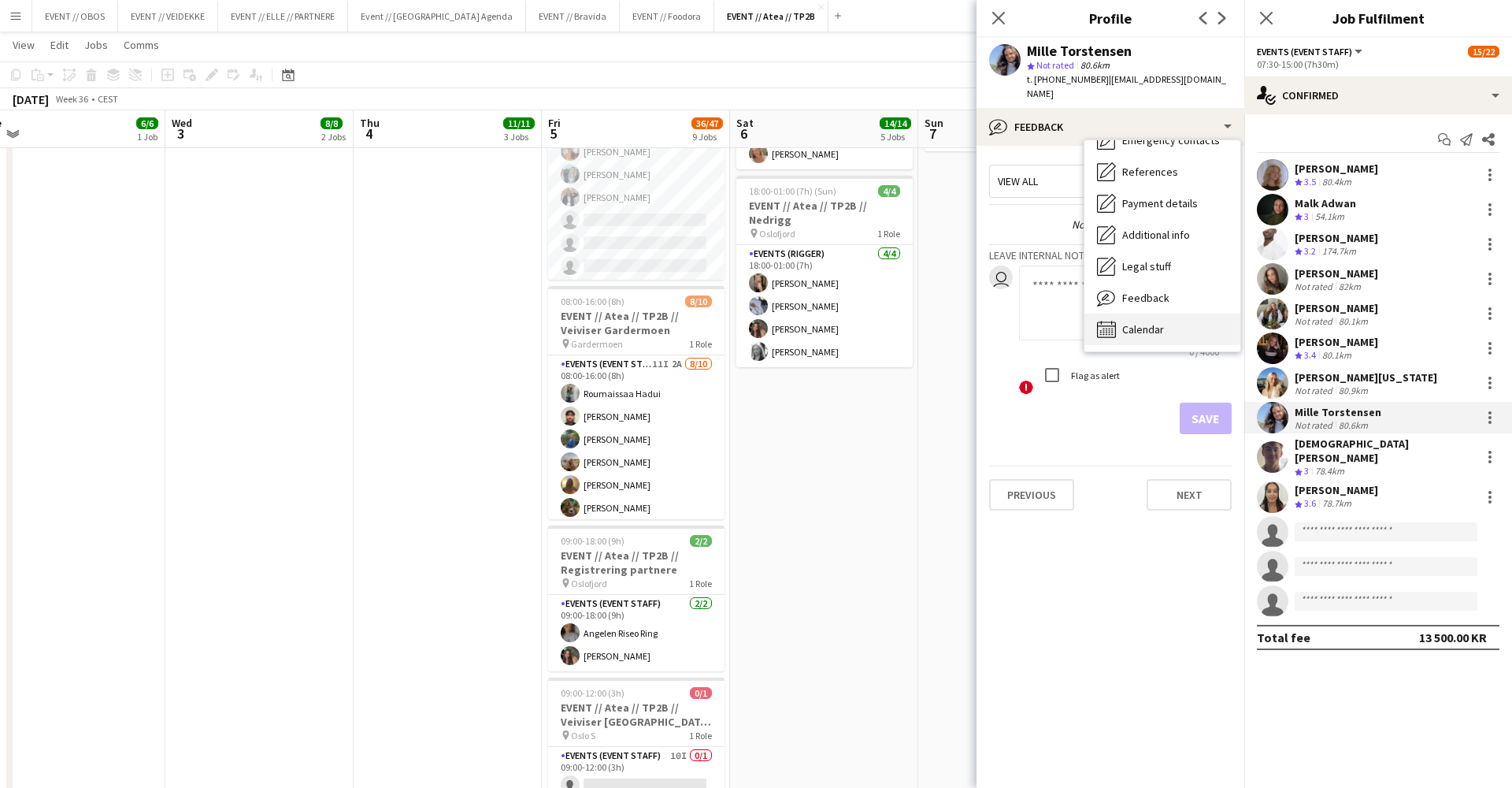
click at [1168, 314] on div "Calendar Calendar" at bounding box center [1162, 329] width 156 height 31
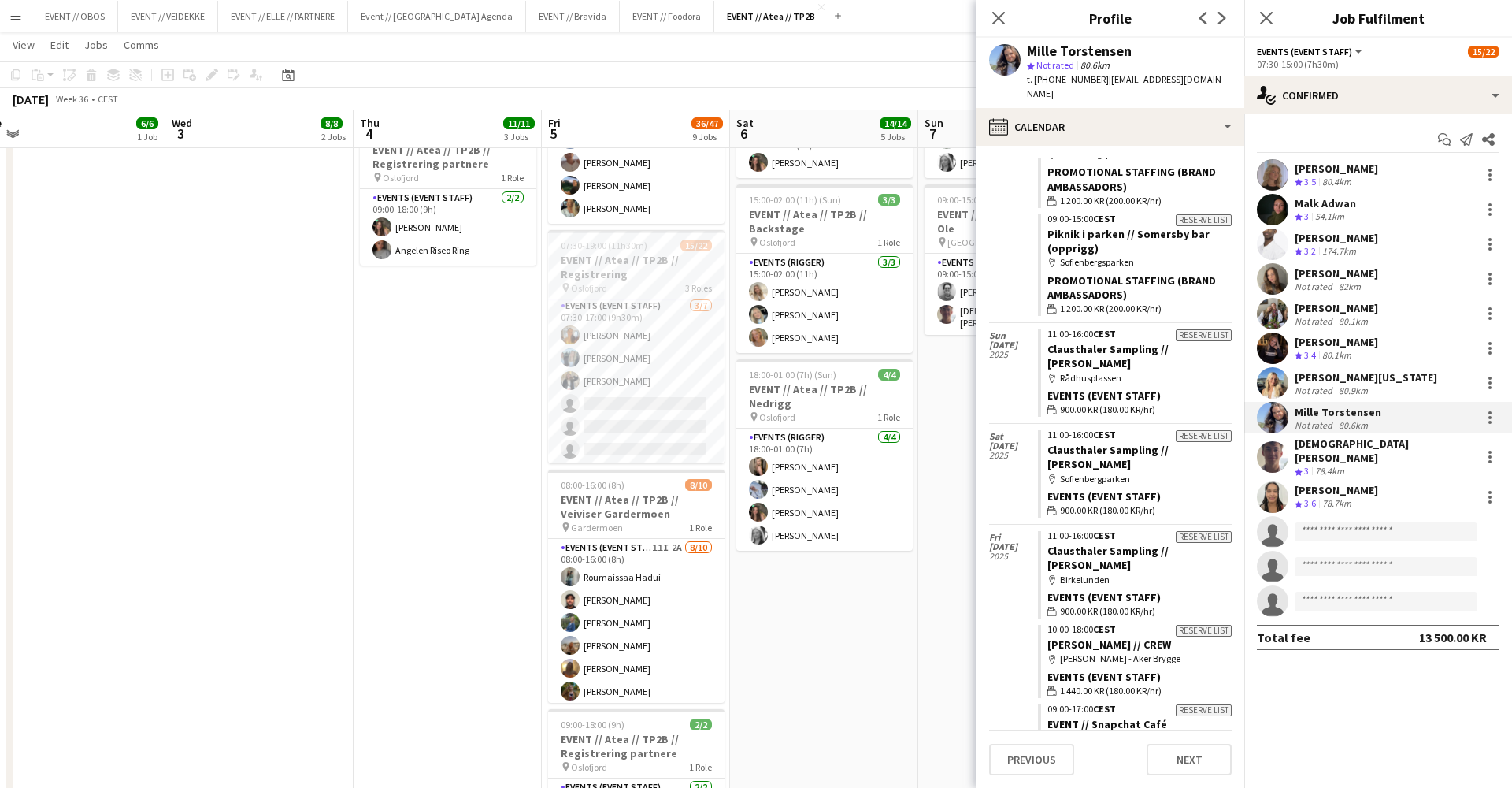
scroll to position [5058, 0]
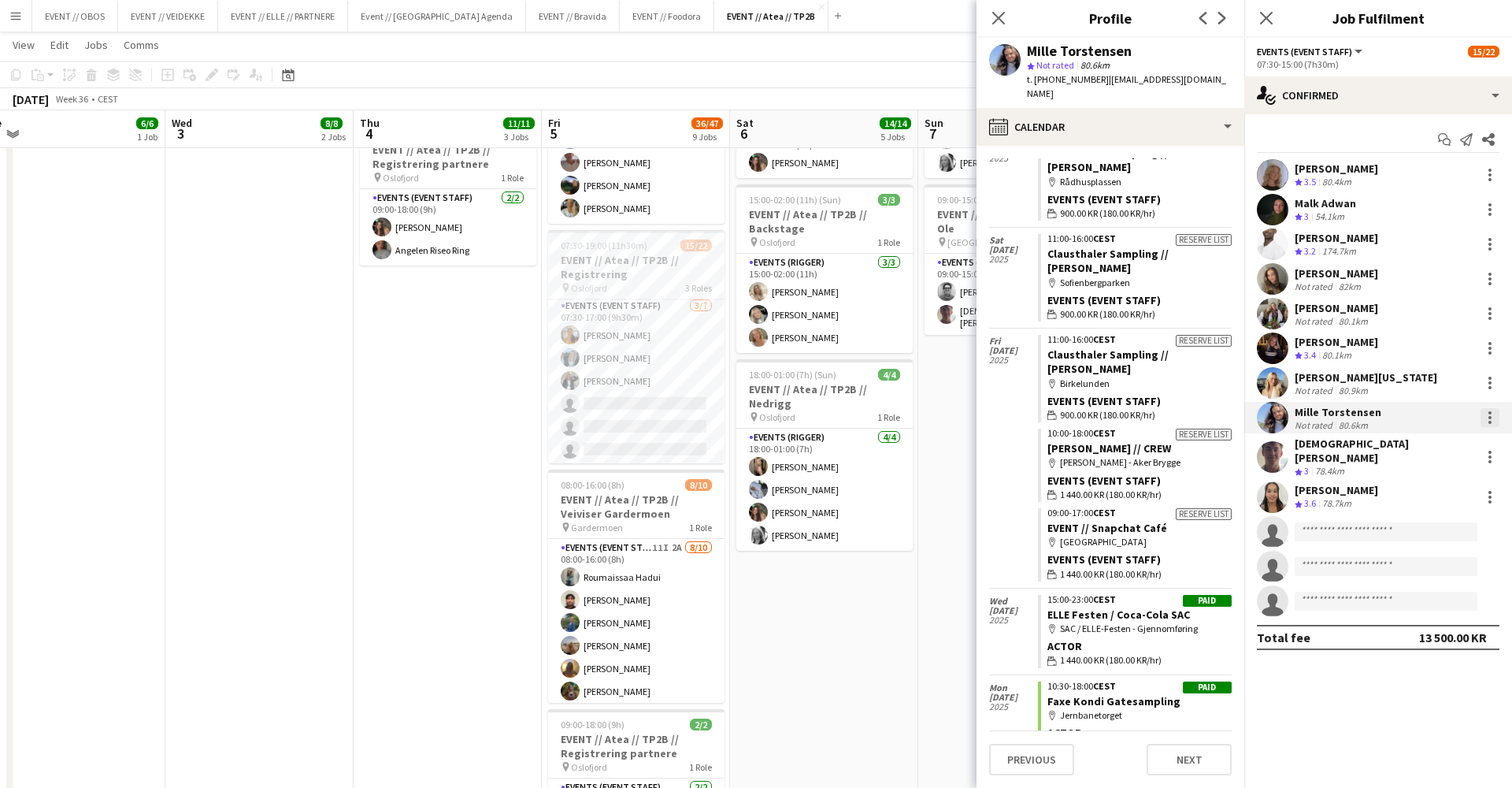
click at [1488, 412] on div at bounding box center [1489, 417] width 19 height 19
click at [1410, 592] on span "Remove" at bounding box center [1413, 598] width 48 height 14
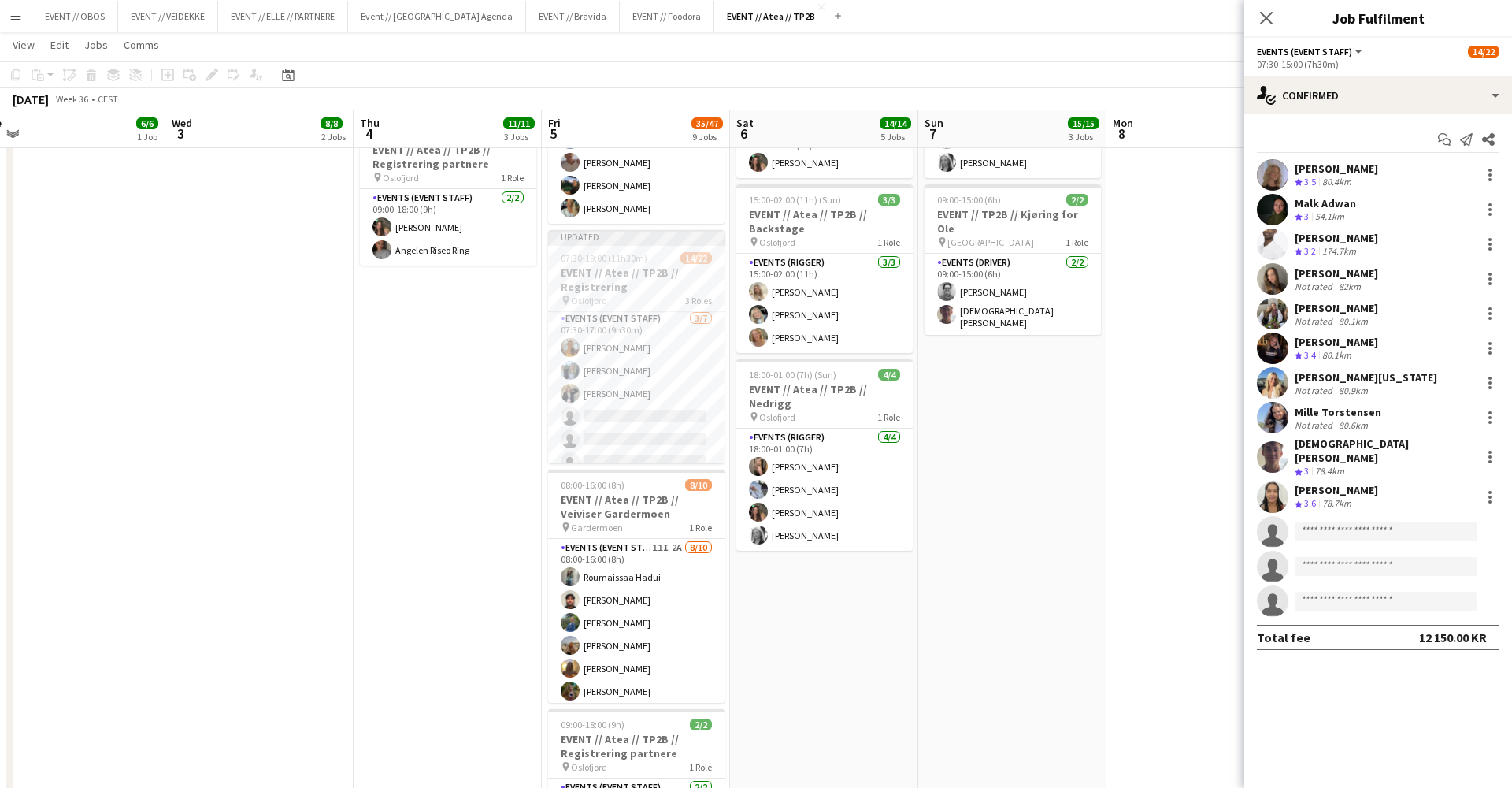
click at [1032, 440] on app-date-cell "08:00-16:00 (8h) 6/6 EVENT // Atea // TP2B // Partnere // Nedrigg pin Oslofjord…" at bounding box center [1012, 502] width 188 height 1607
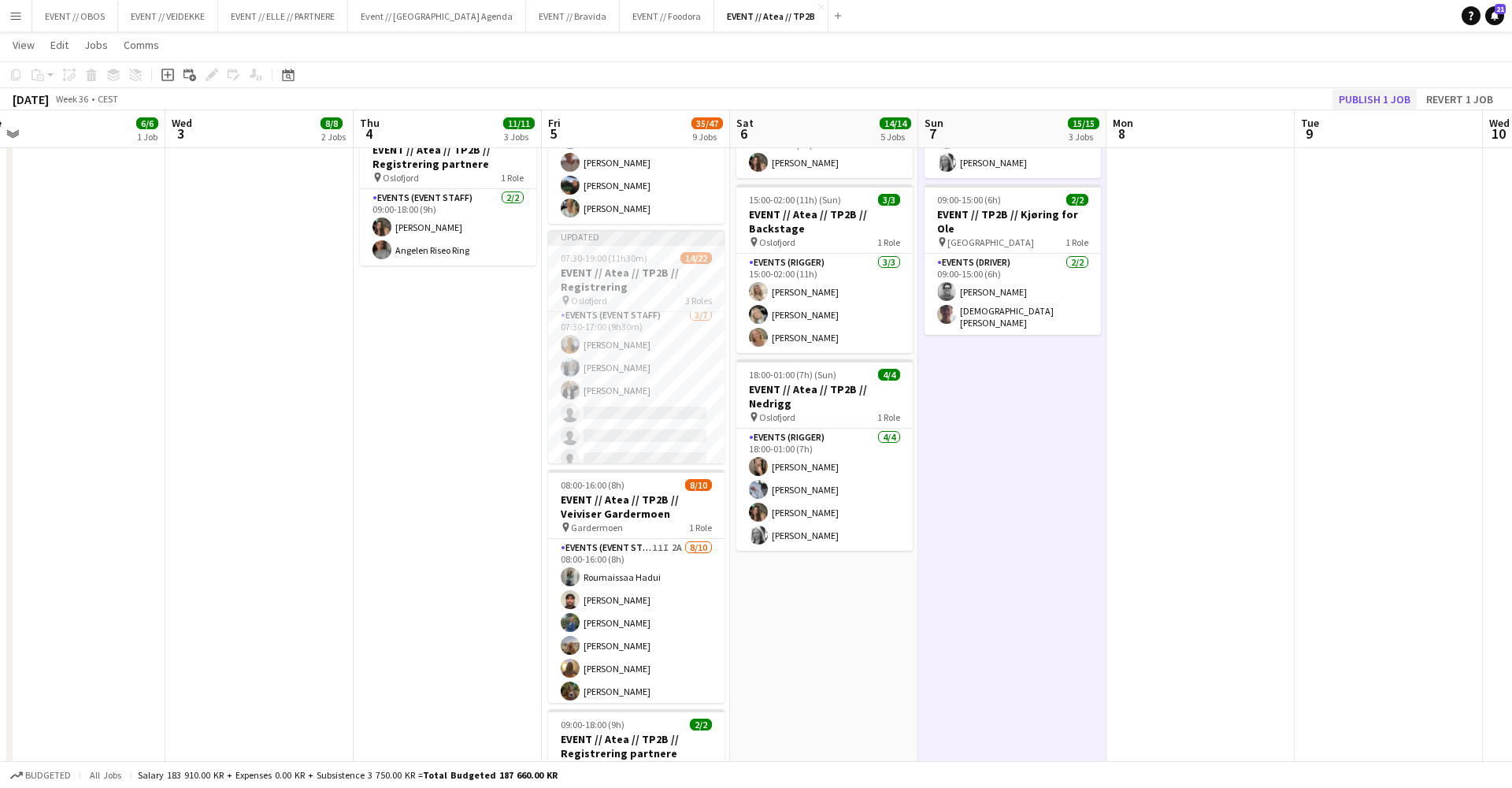
click at [1370, 93] on button "Publish 1 job" at bounding box center [1375, 98] width 85 height 20
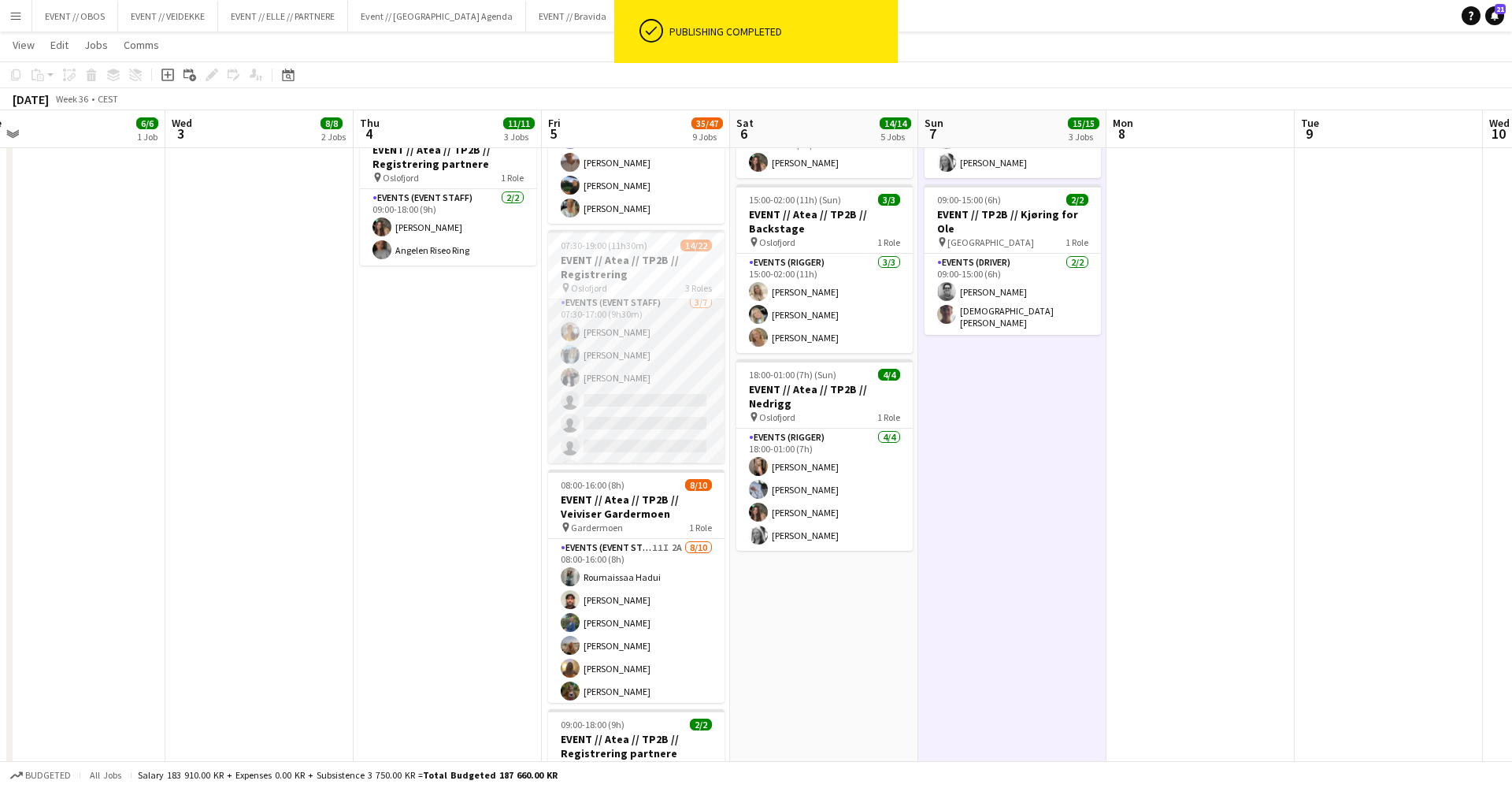
click at [661, 428] on app-card-role "Events (Event Staff) 3/7 07:30-17:00 (9h30m) Sofia Sgarioto Maren Melby Gunders…" at bounding box center [636, 389] width 177 height 190
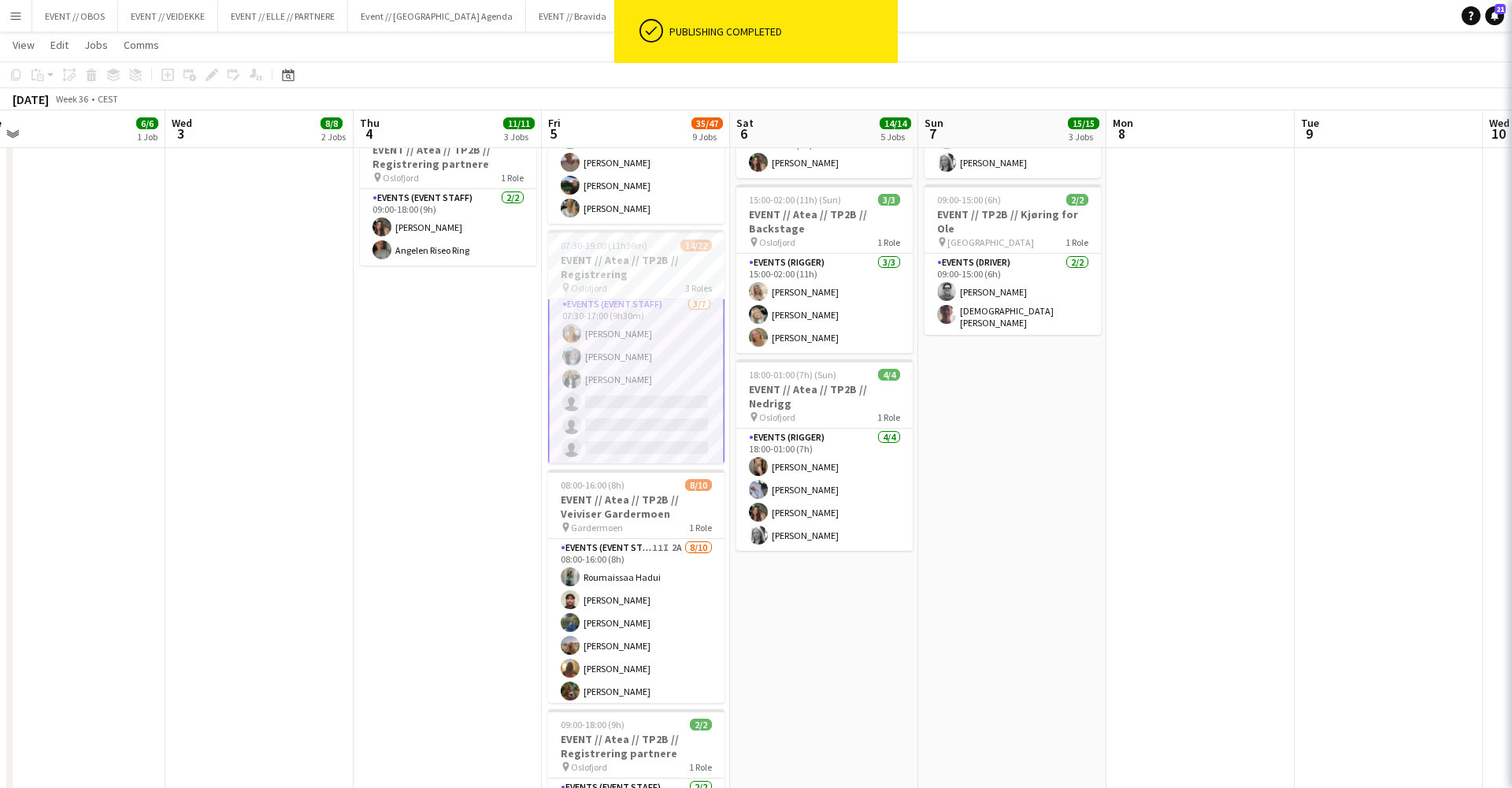
scroll to position [0, 777]
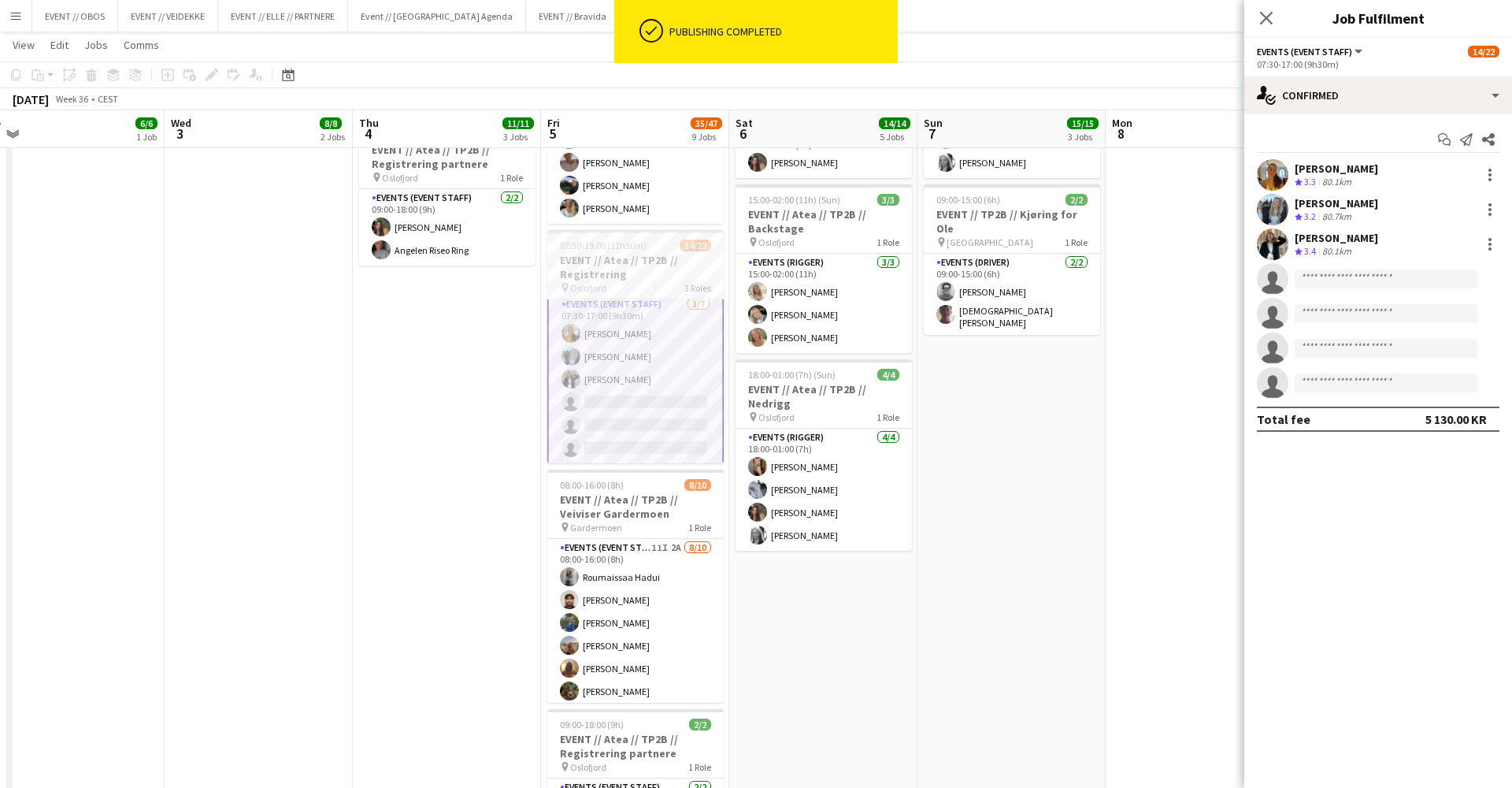
click at [1355, 288] on app-invite-slot "single-neutral-actions" at bounding box center [1378, 278] width 268 height 31
click at [1365, 281] on input at bounding box center [1386, 278] width 183 height 19
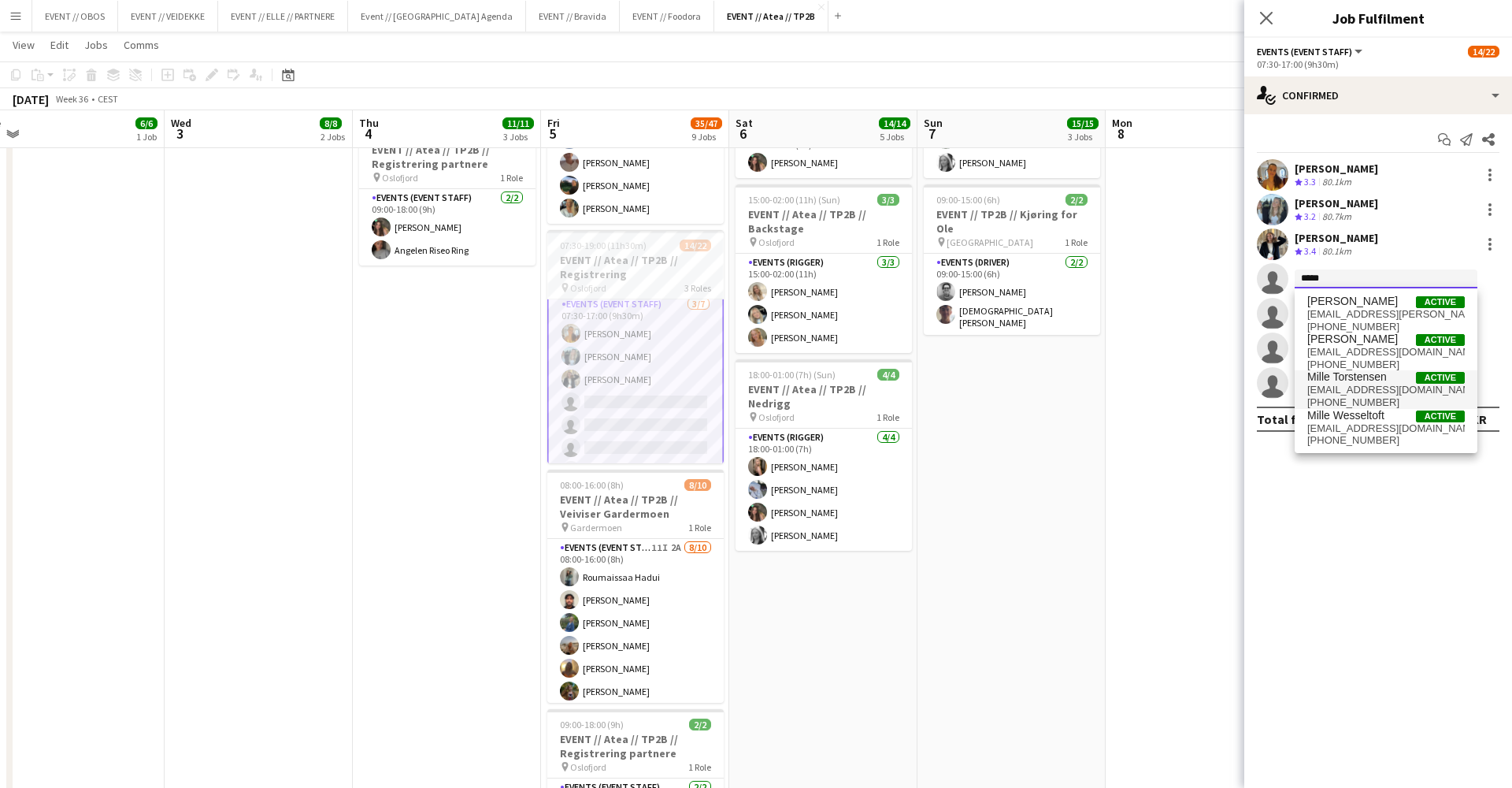
type input "*****"
click at [1380, 390] on span "milletorstensen@gmail.com" at bounding box center [1385, 390] width 157 height 13
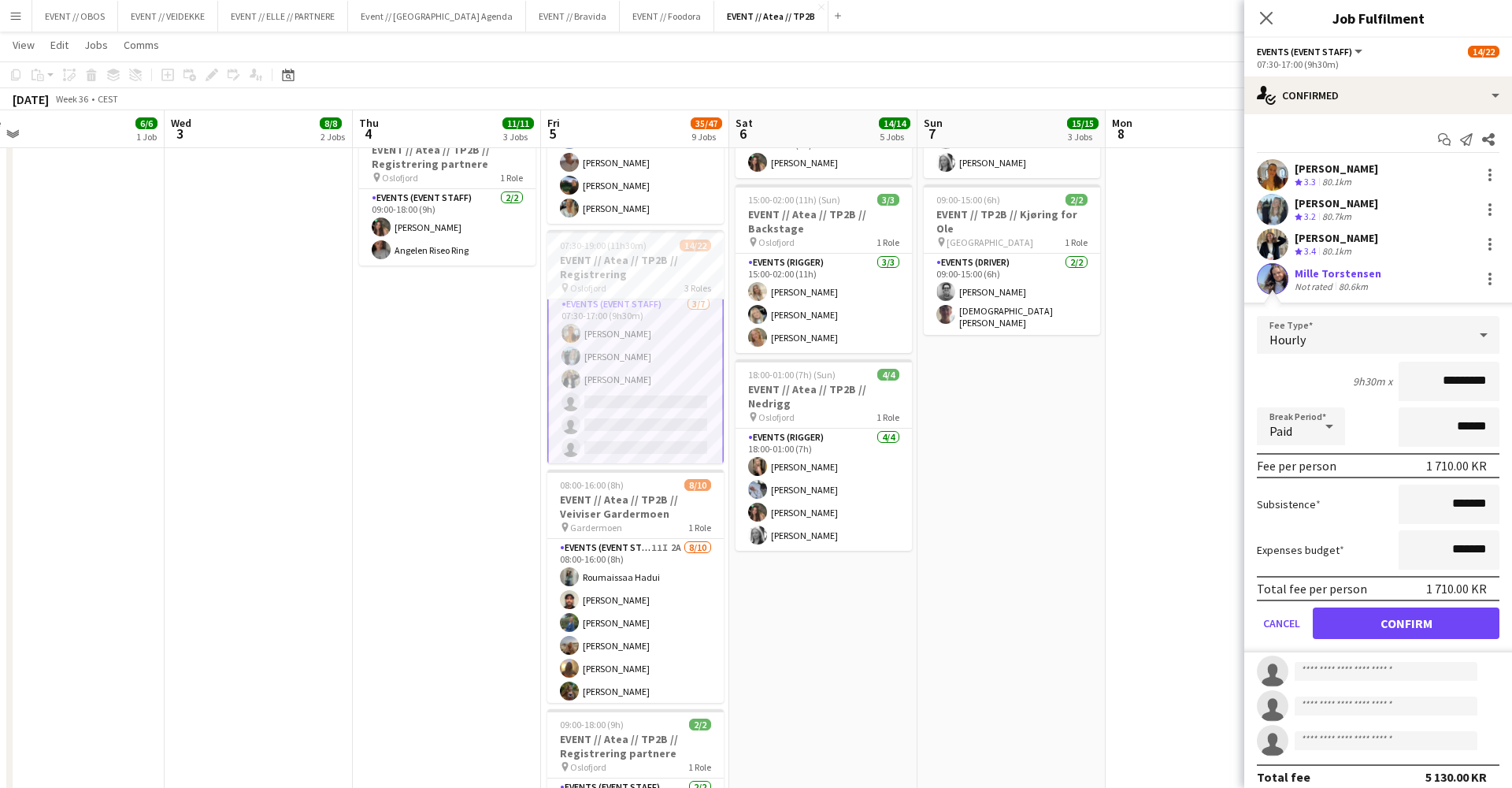
click at [1398, 632] on button "Confirm" at bounding box center [1406, 623] width 186 height 31
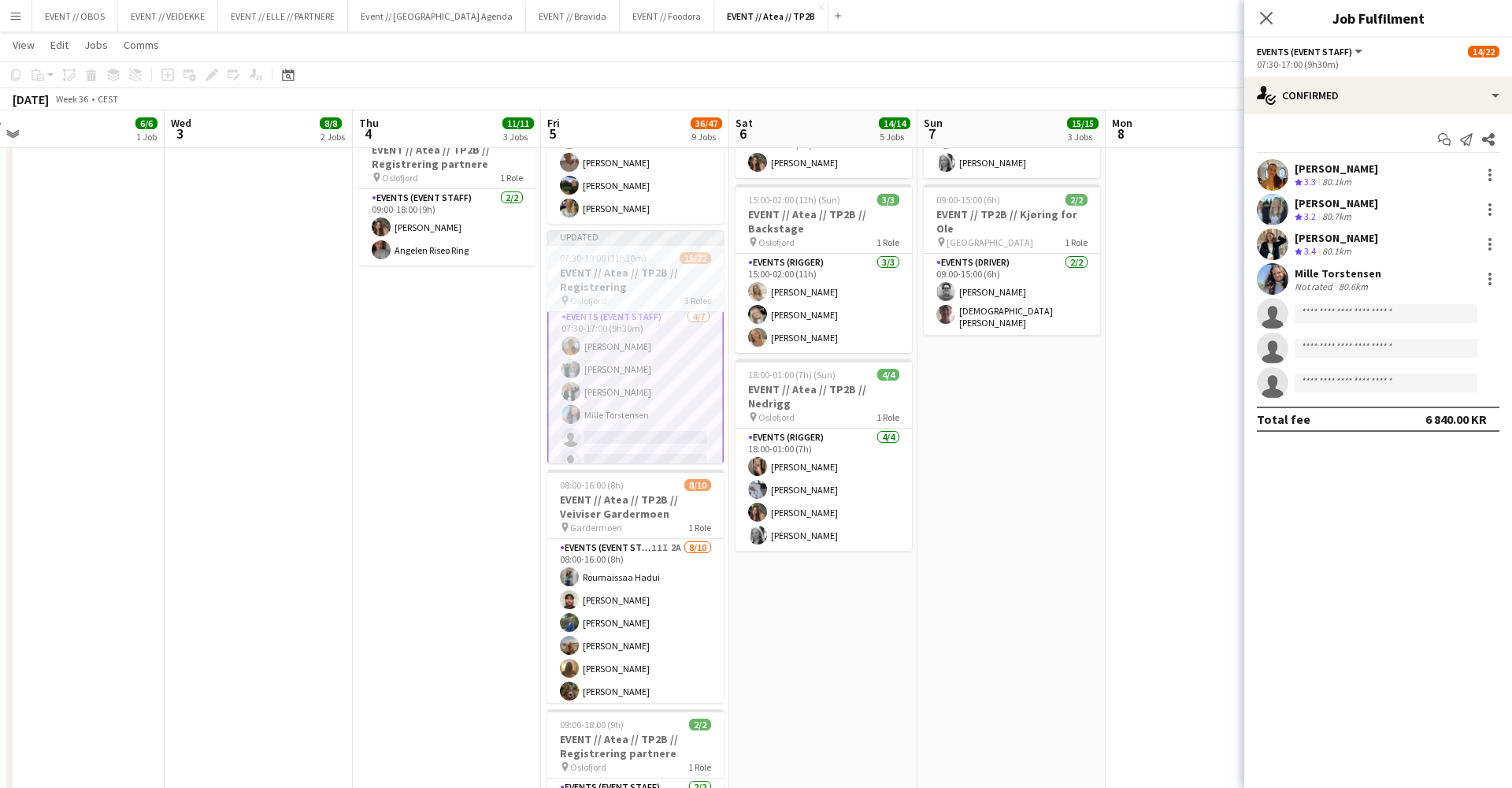
click at [1152, 435] on app-date-cell at bounding box center [1199, 502] width 188 height 1607
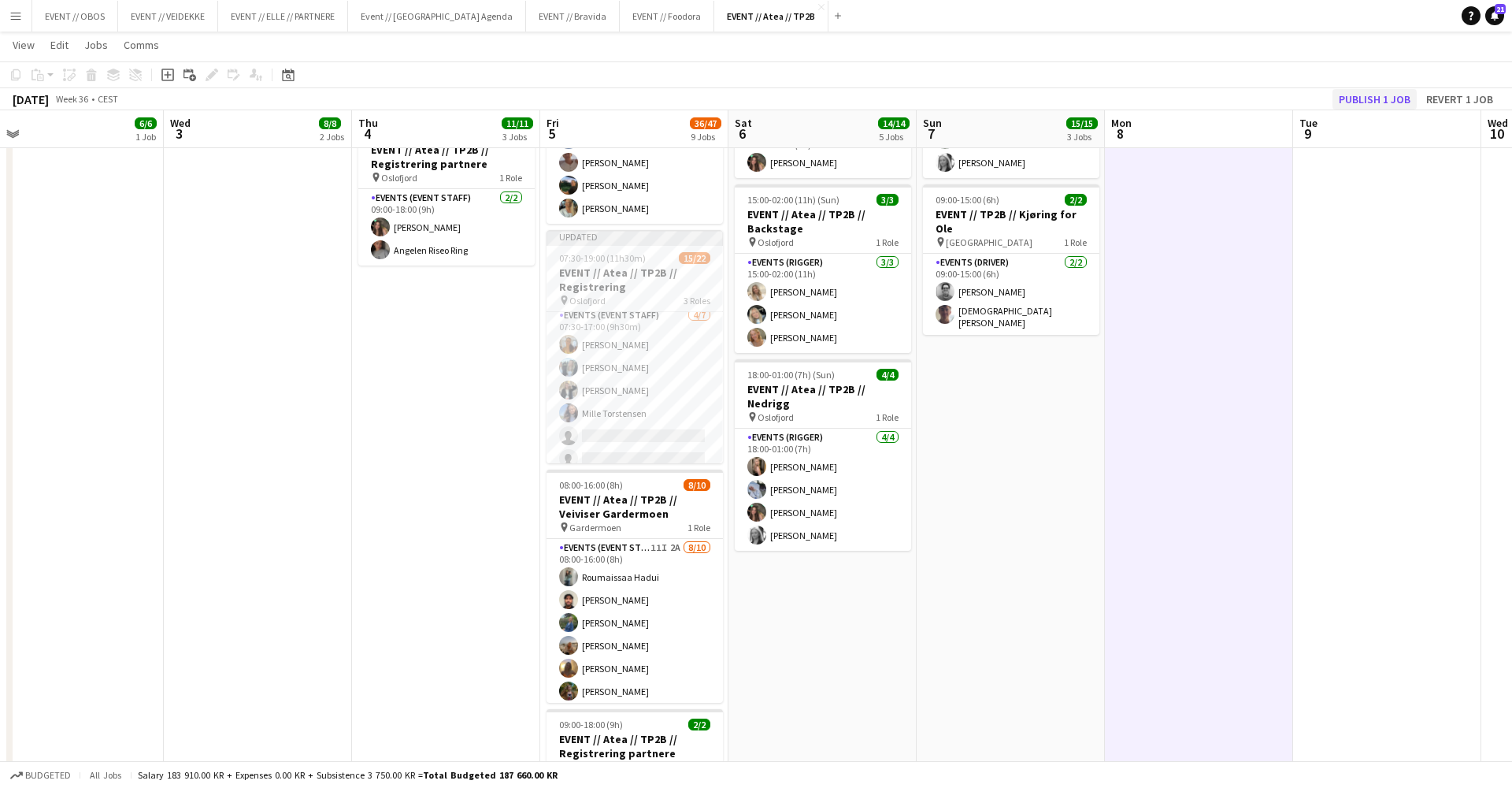
click at [1352, 105] on button "Publish 1 job" at bounding box center [1375, 98] width 85 height 20
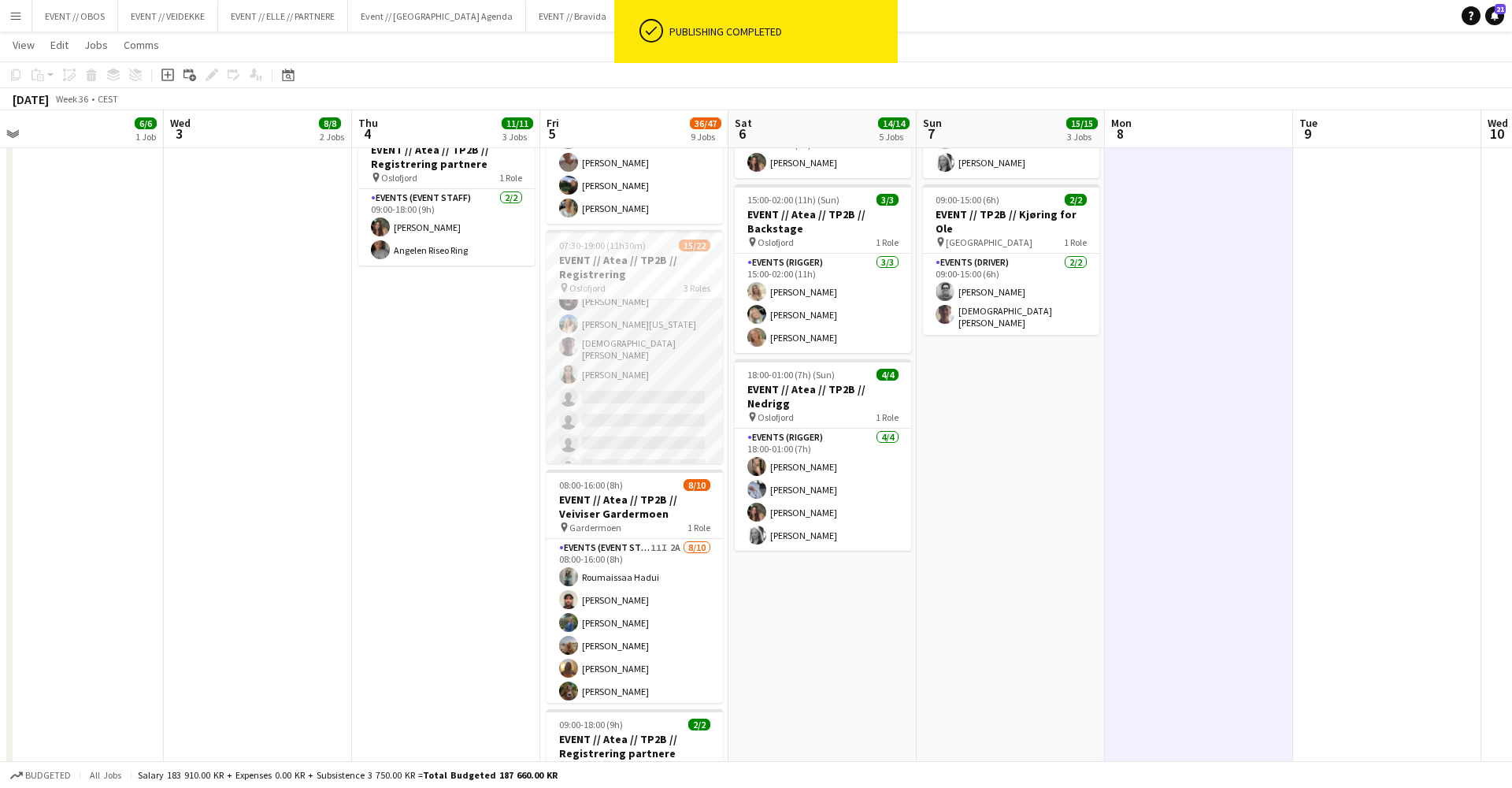
scroll to position [0, 778]
click at [586, 353] on app-card-role "Events (Event Staff) 53I 1A 9/13 07:30-15:00 (7h30m) Maria Egeland Malk Adwan E…" at bounding box center [634, 315] width 177 height 332
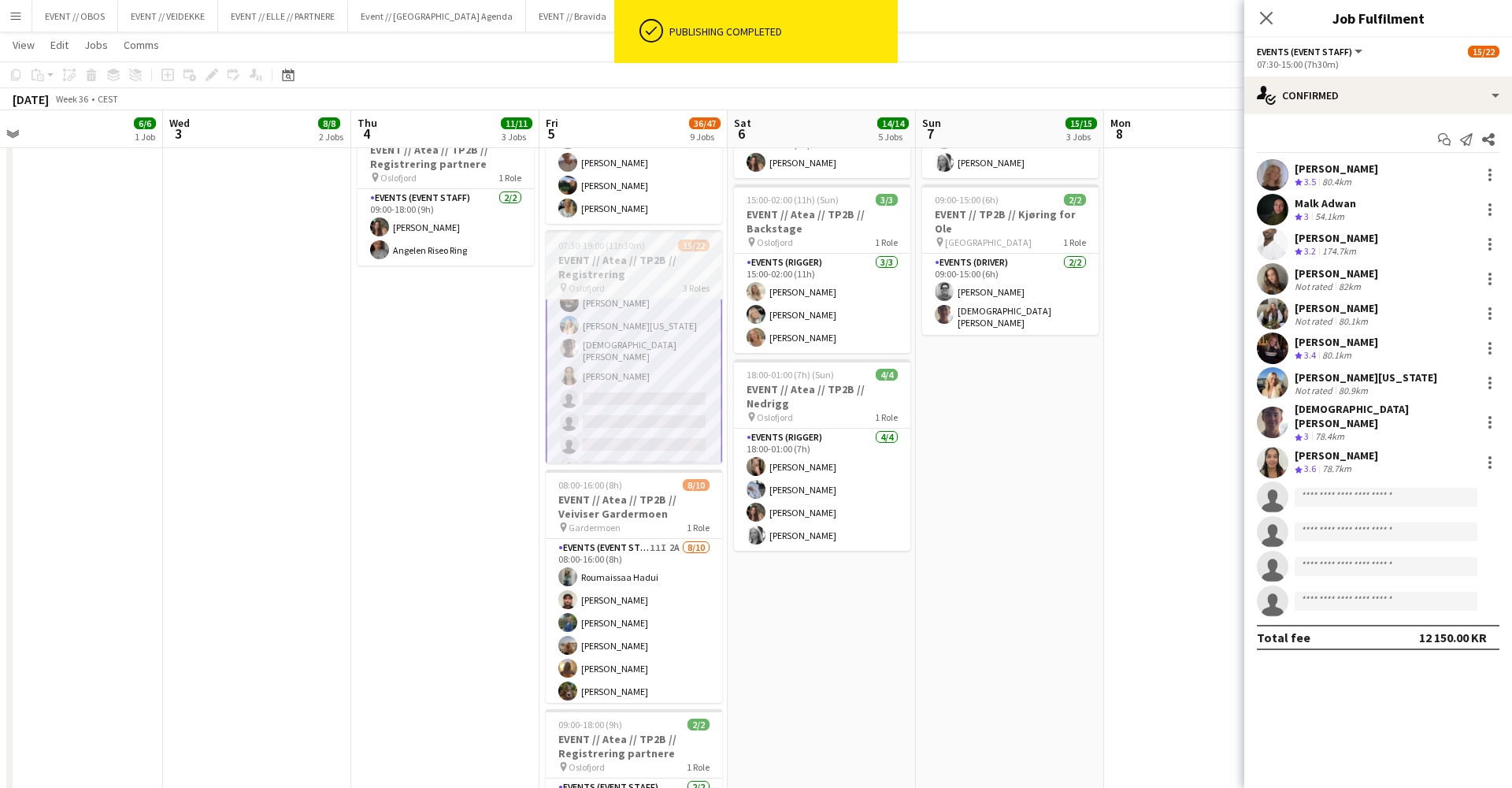
click at [657, 273] on h3 "EVENT // Atea // TP2B // Registrering" at bounding box center [634, 267] width 177 height 28
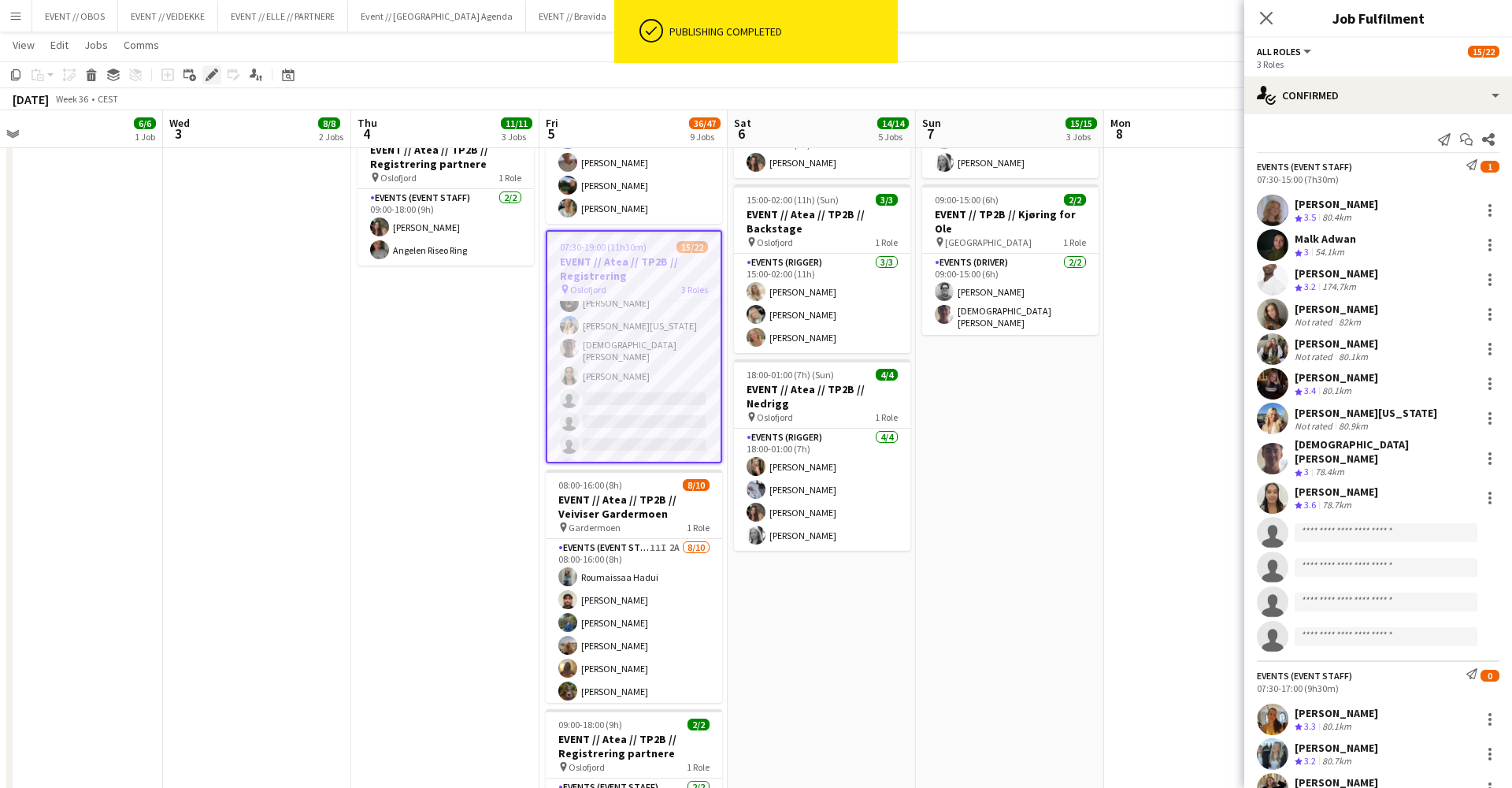
click at [205, 76] on div "Edit" at bounding box center [211, 74] width 19 height 19
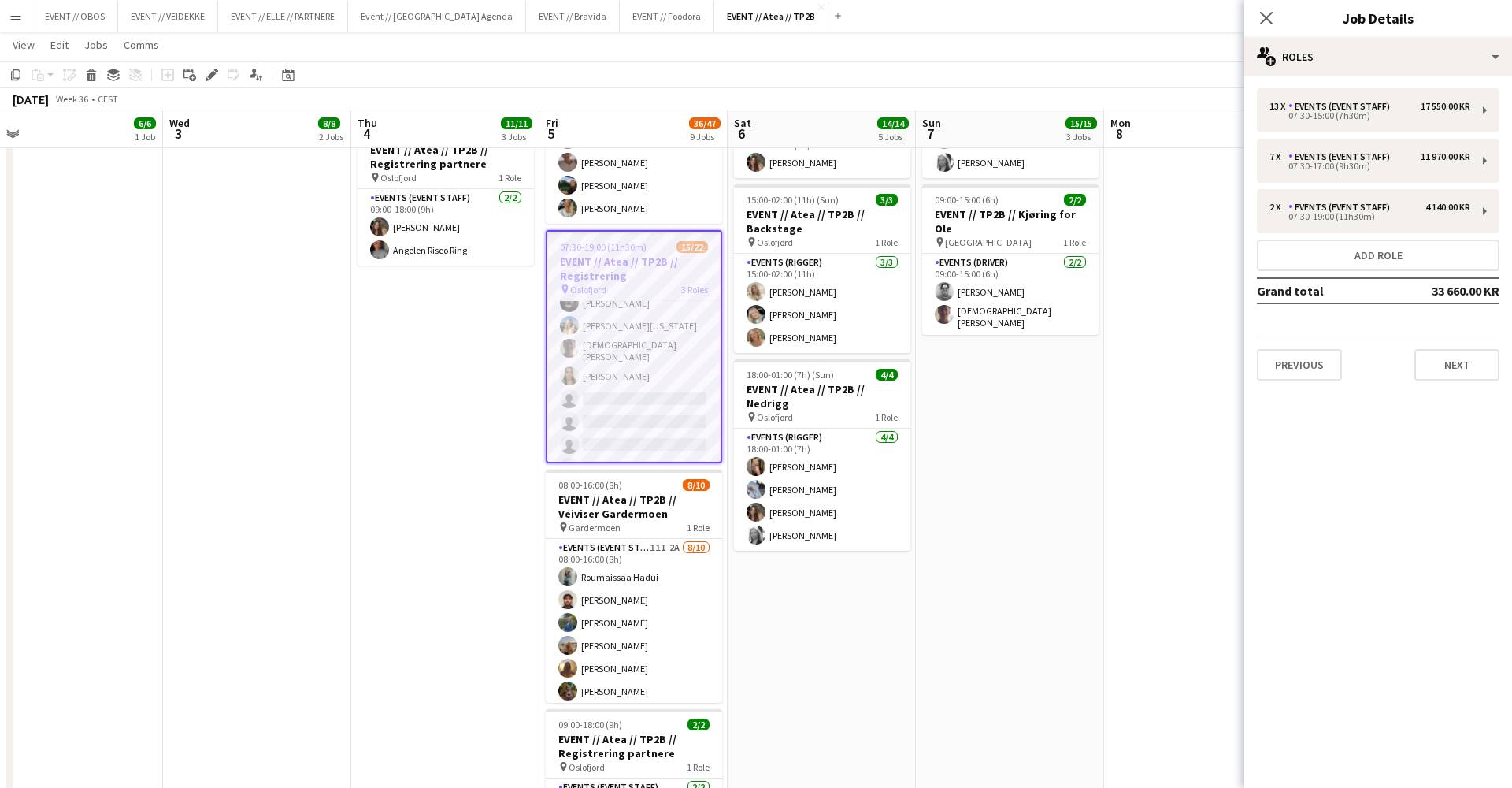
click at [1274, 83] on div "13 x Events (Event Staff) 17 550.00 KR 07:30-15:00 (7h30m) 7 x Events (Event St…" at bounding box center [1378, 235] width 268 height 318
click at [1278, 98] on div "13 x Events (Event Staff) 17 550.00 KR 07:30-15:00 (7h30m)" at bounding box center [1378, 110] width 243 height 44
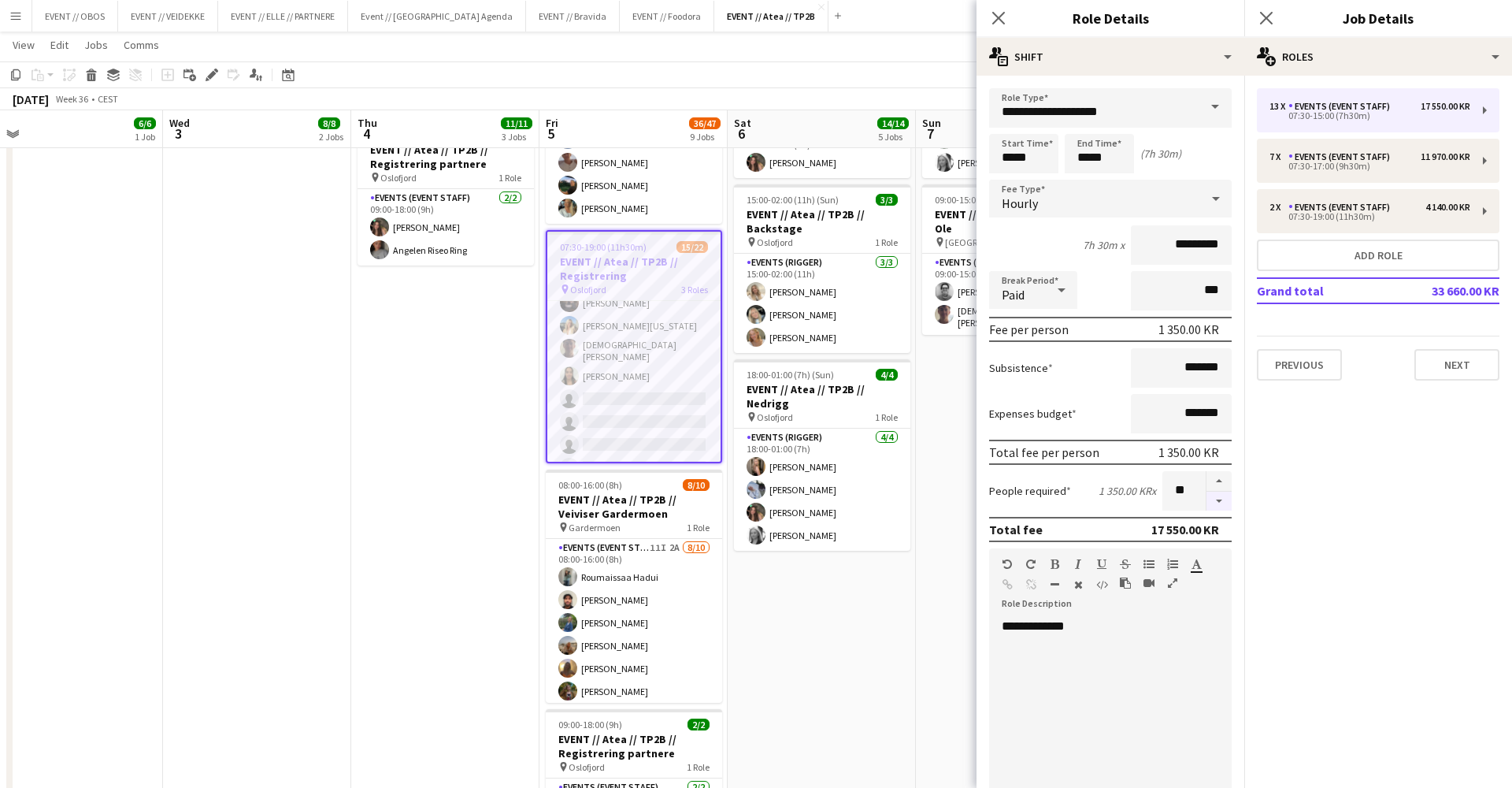
click at [1220, 502] on button "button" at bounding box center [1218, 501] width 25 height 19
type input "**"
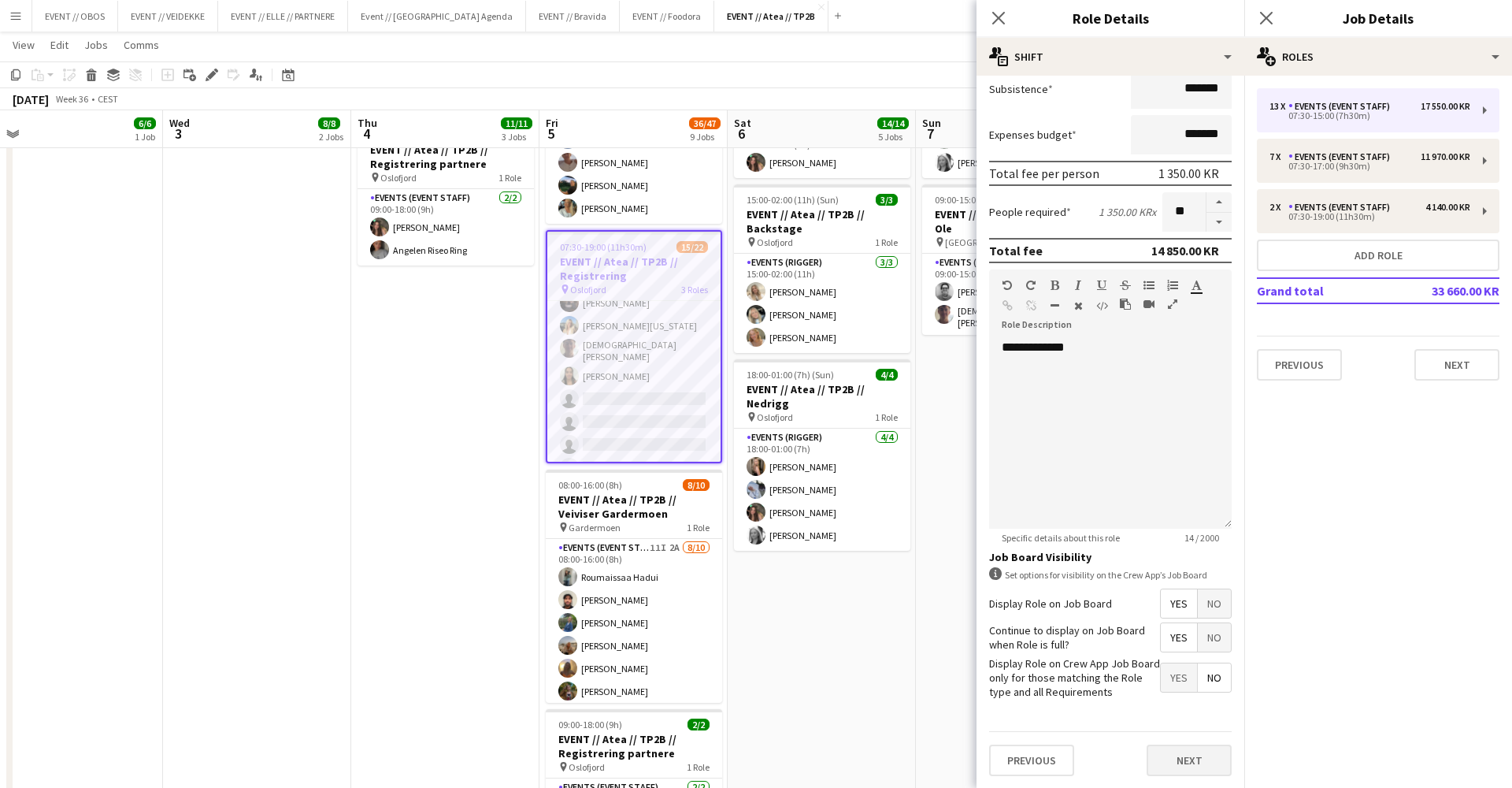
click at [1212, 773] on button "Next" at bounding box center [1189, 760] width 85 height 31
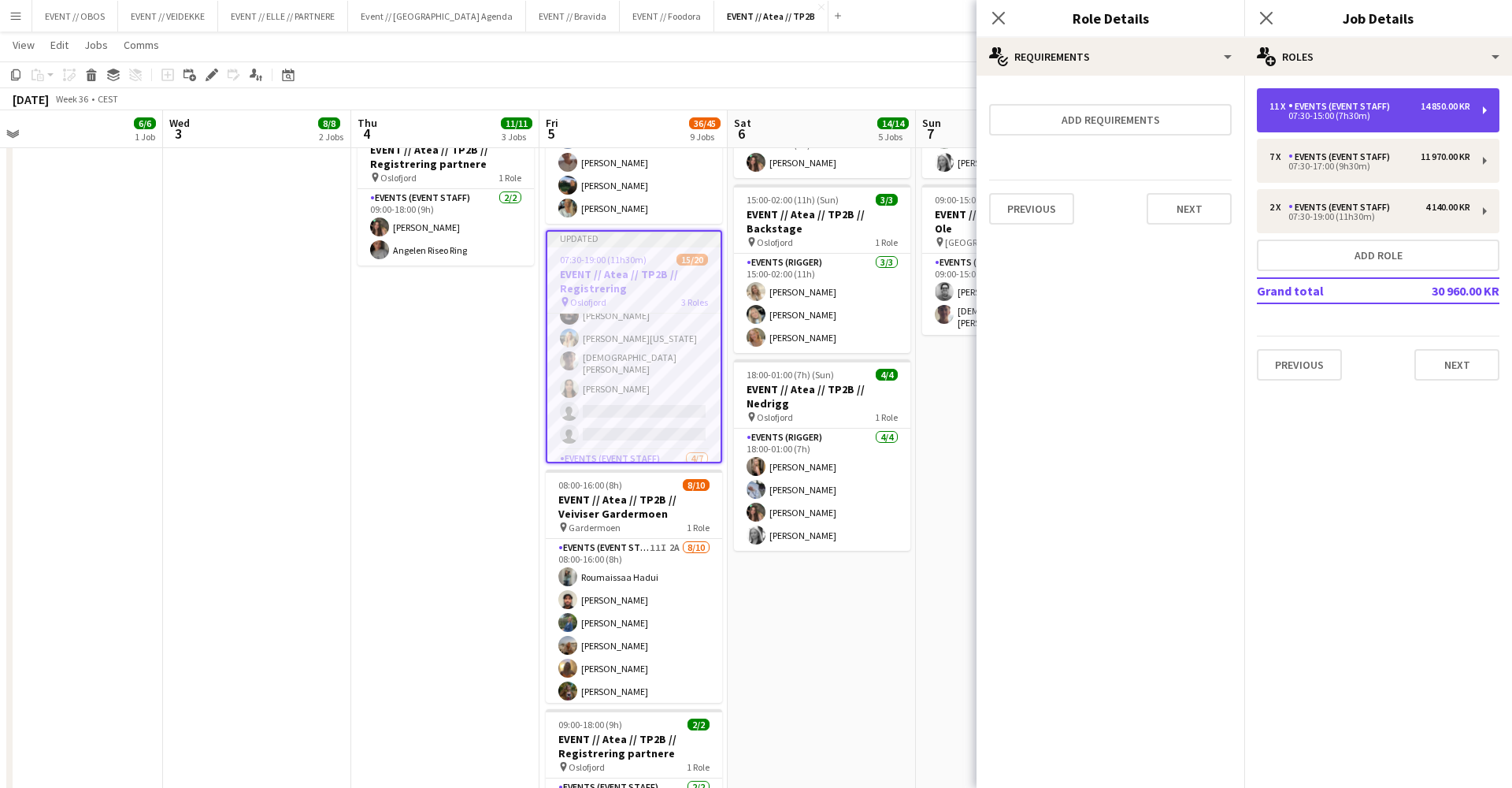
click at [1268, 119] on div "11 x Events (Event Staff) 14 850.00 KR 07:30-15:00 (7h30m)" at bounding box center [1378, 110] width 243 height 44
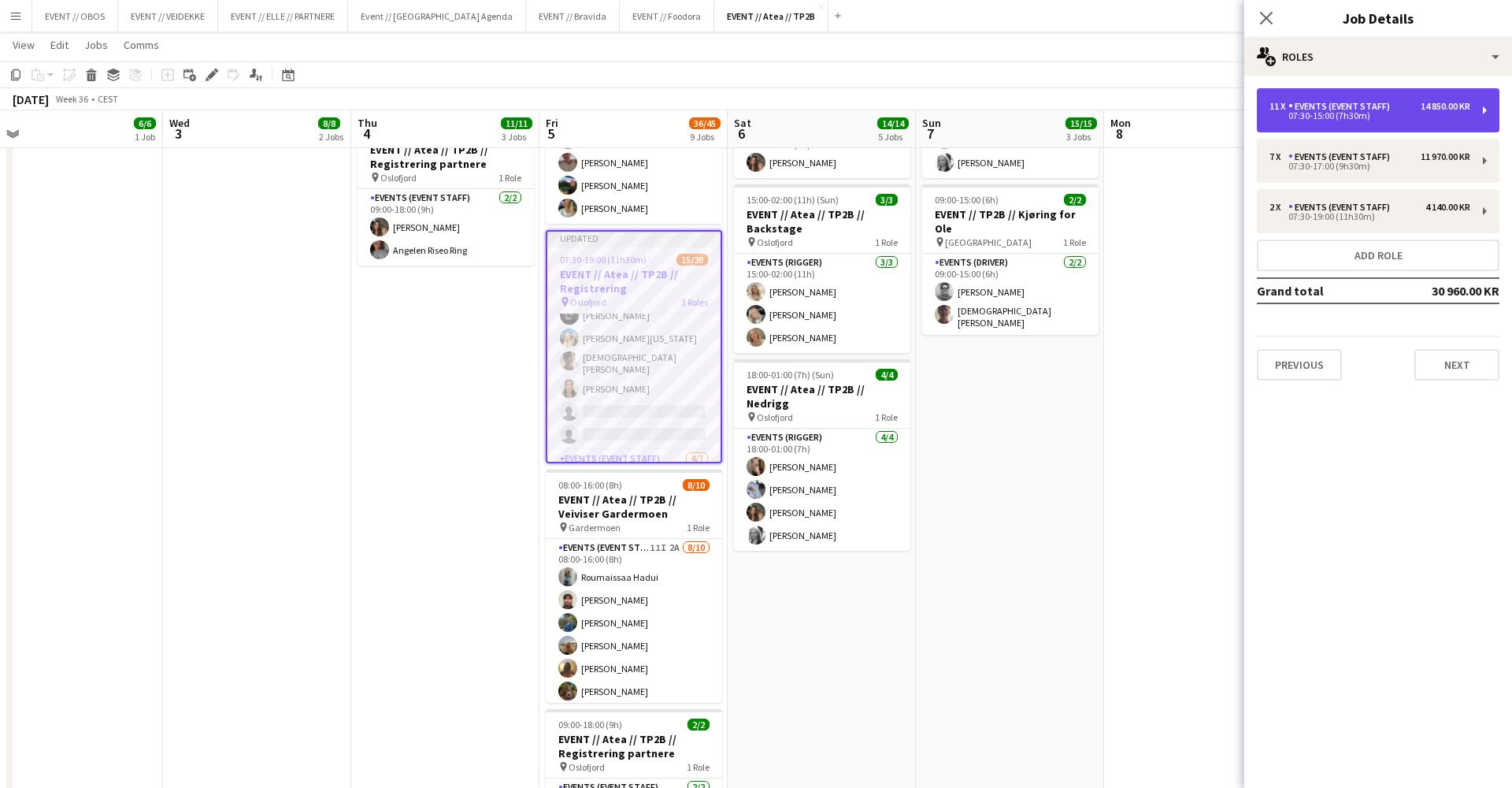
click at [1269, 119] on div "07:30-15:00 (7h30m)" at bounding box center [1369, 116] width 201 height 8
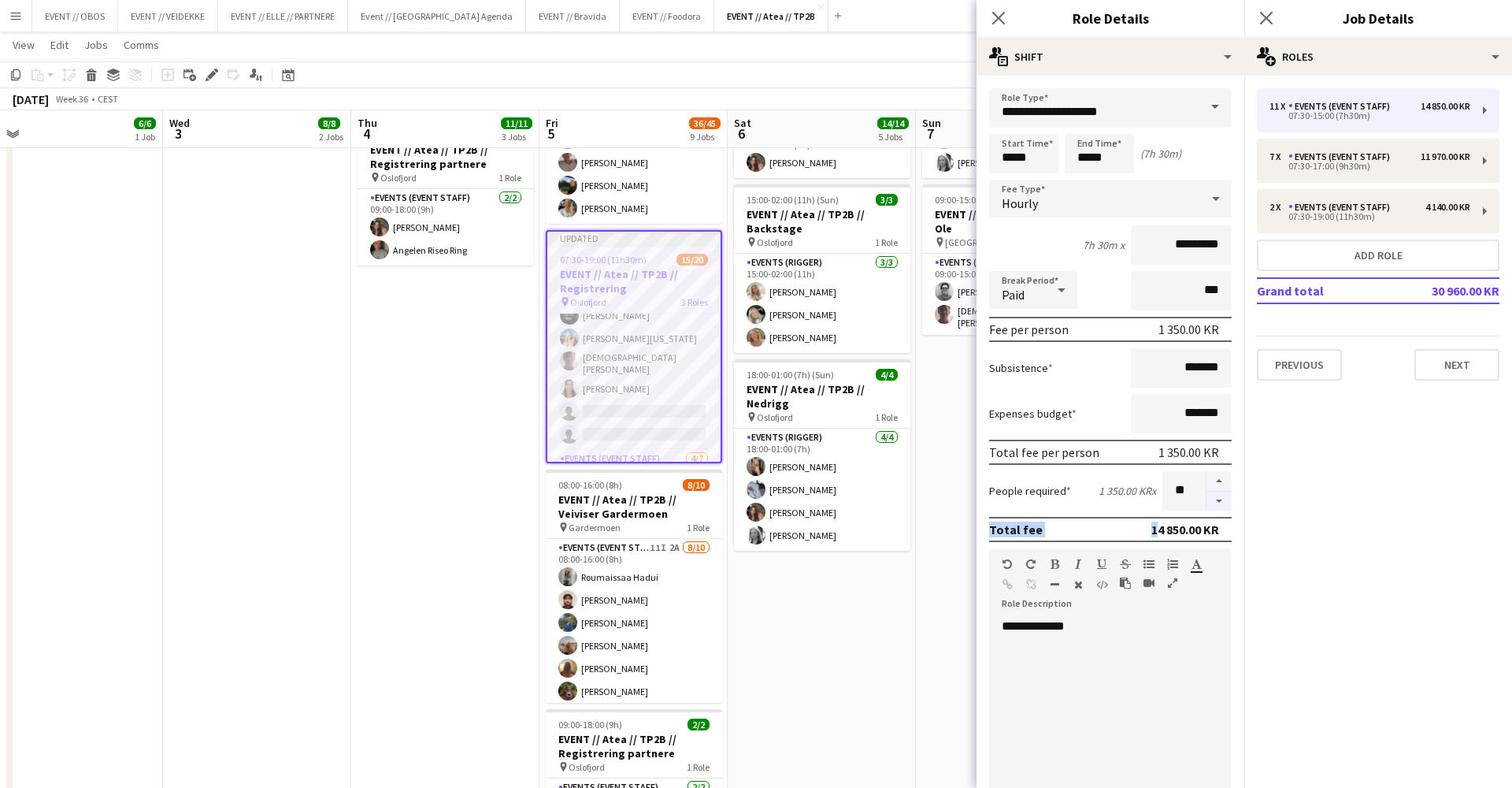
click at [1224, 510] on form "**********" at bounding box center [1110, 577] width 268 height 979
click at [1221, 503] on button "button" at bounding box center [1218, 501] width 25 height 19
type input "*"
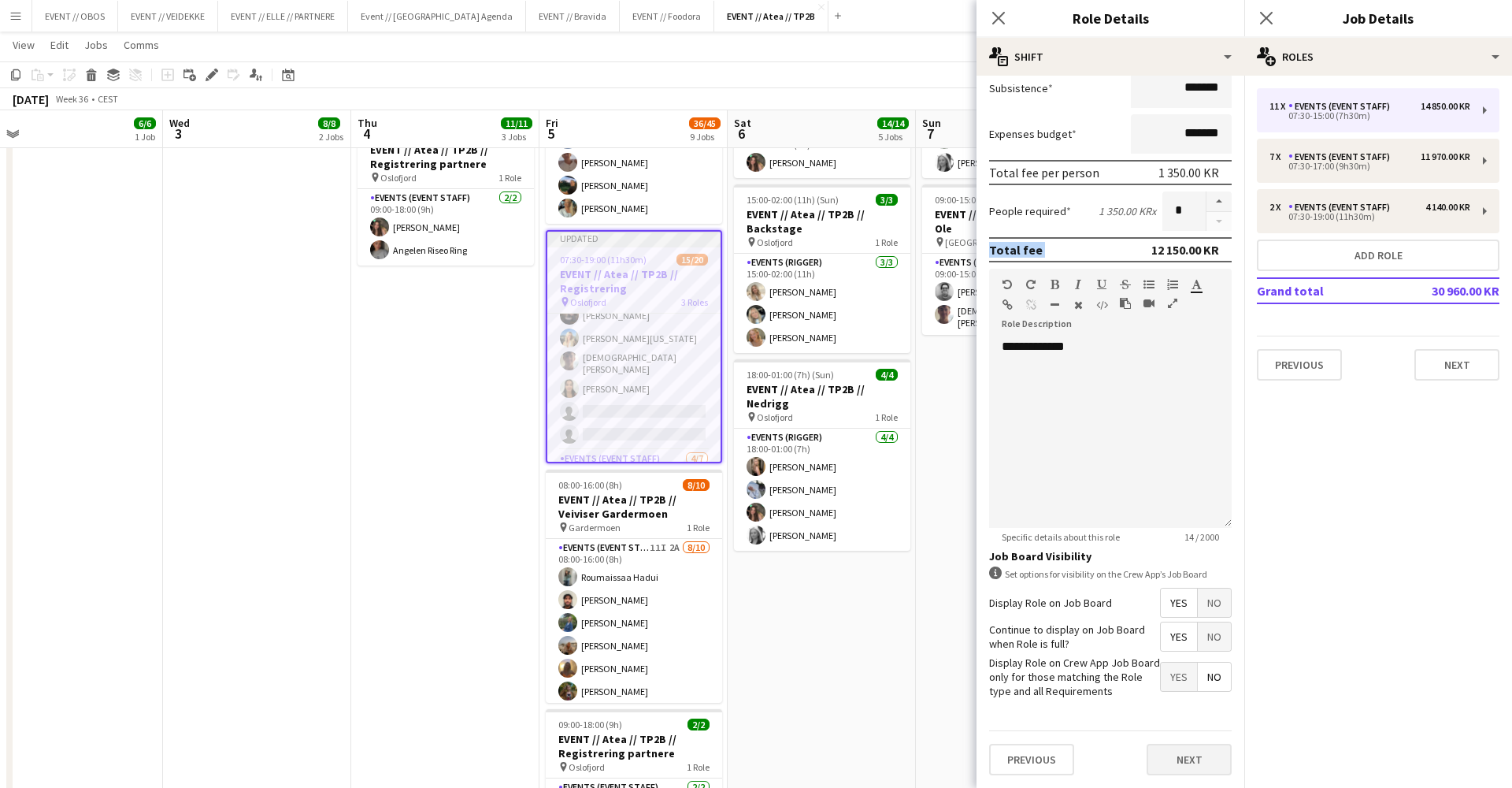
scroll to position [280, 0]
click at [1204, 766] on button "Next" at bounding box center [1189, 759] width 85 height 31
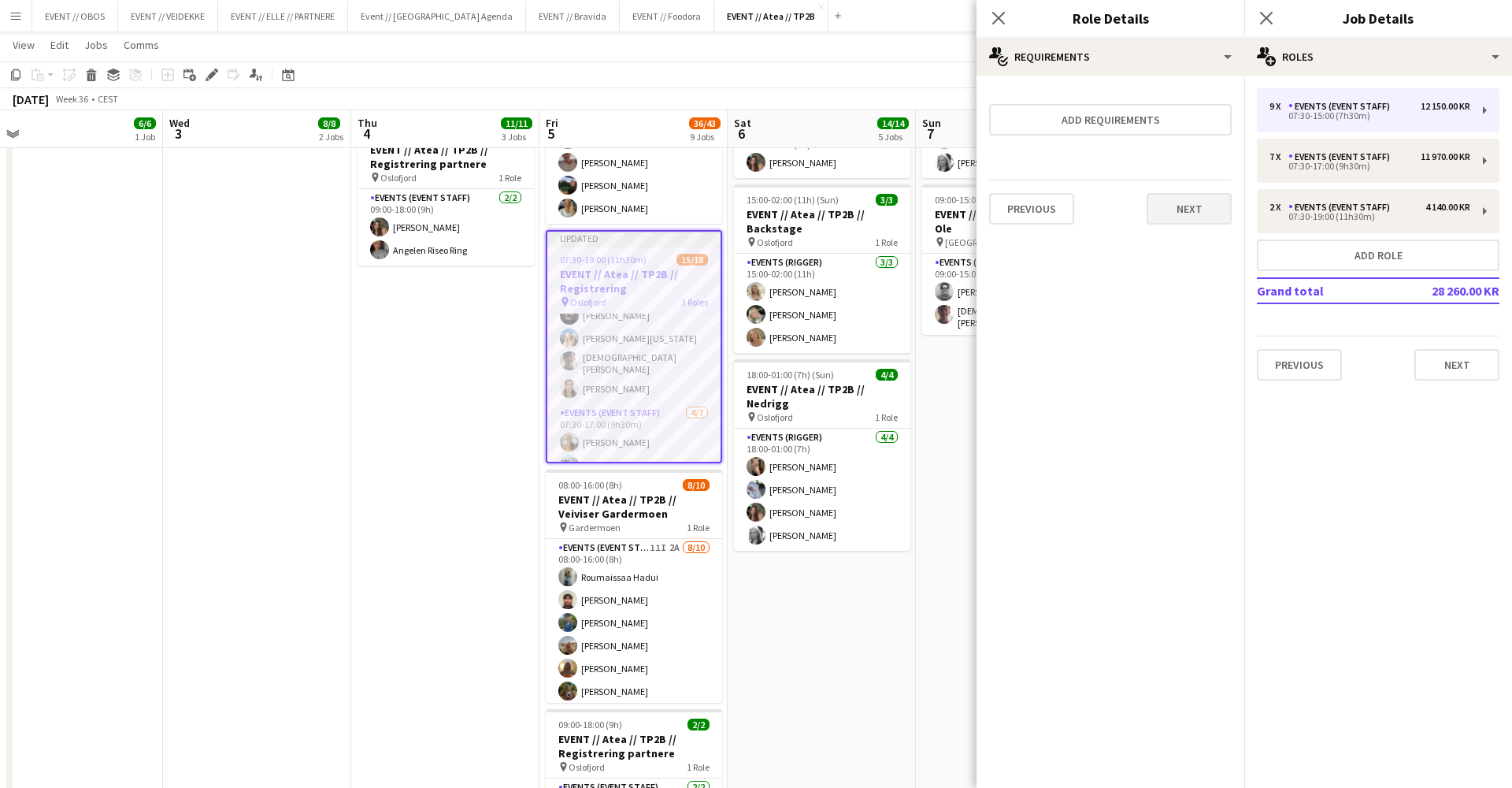
click at [1186, 212] on button "Next" at bounding box center [1189, 208] width 85 height 31
click at [1186, 212] on button "Finish" at bounding box center [1202, 211] width 59 height 31
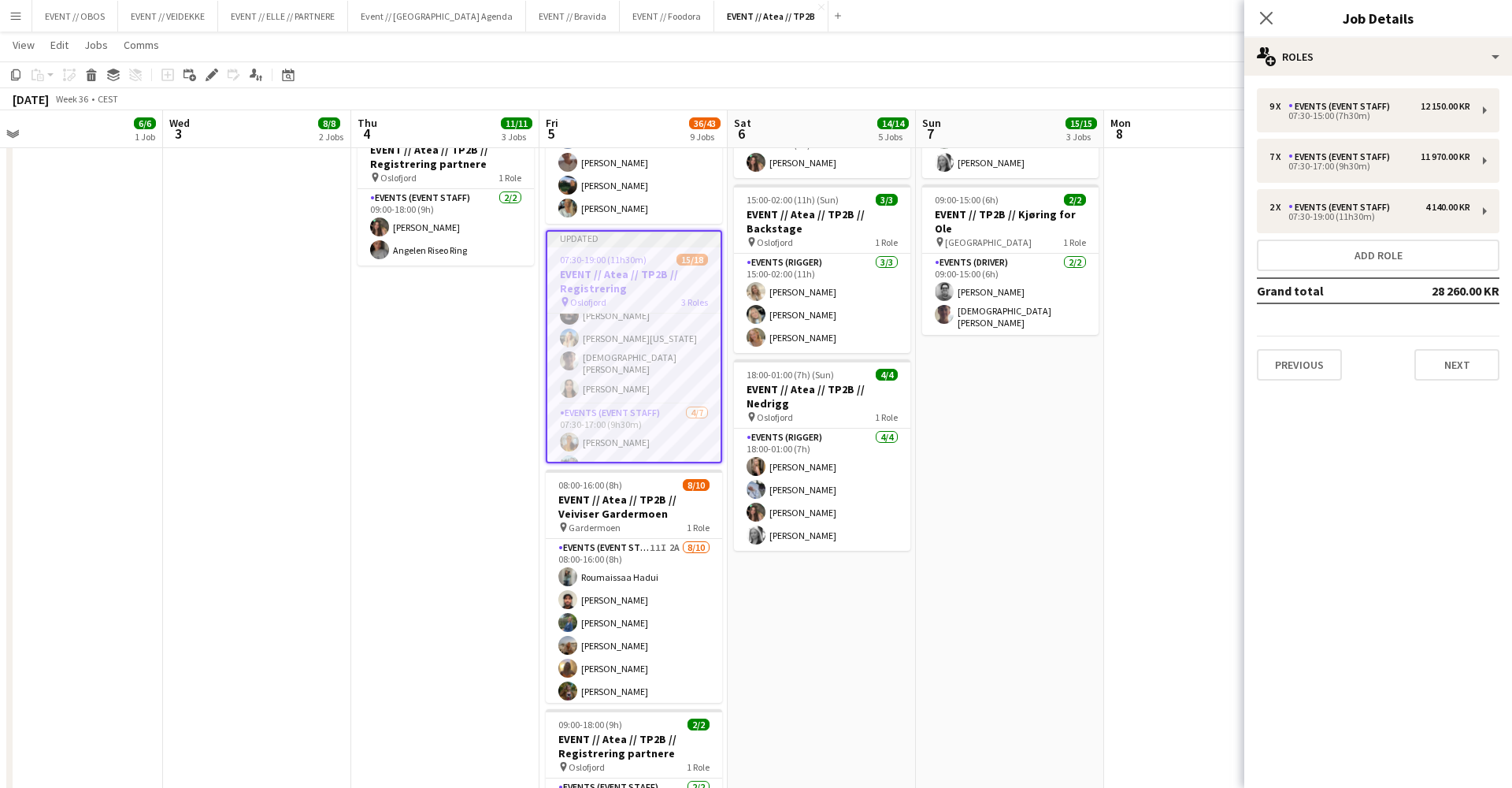
click at [1188, 212] on app-date-cell at bounding box center [1198, 502] width 188 height 1607
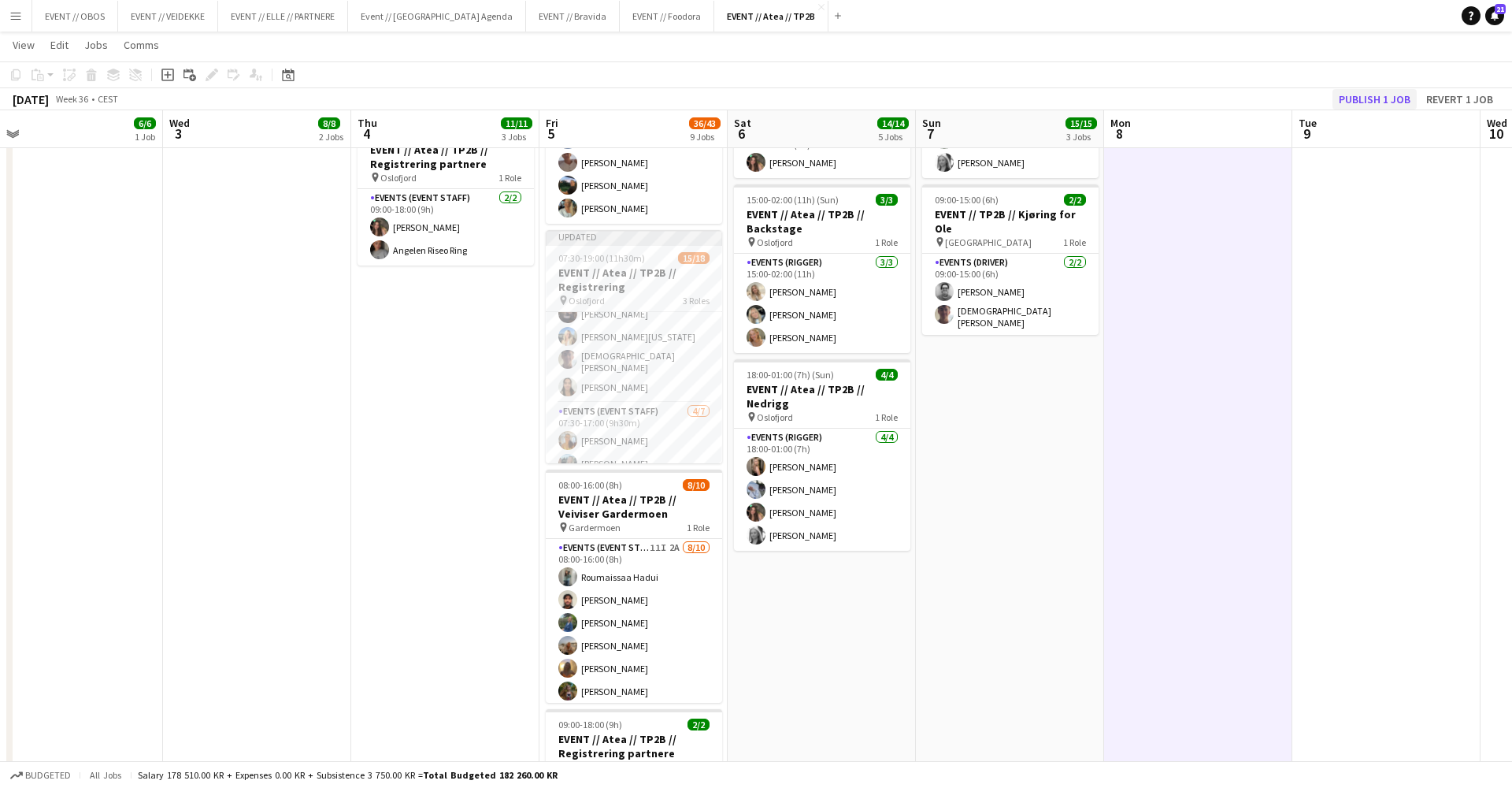
click at [1376, 94] on button "Publish 1 job" at bounding box center [1375, 98] width 85 height 20
click at [602, 268] on h3 "EVENT // Atea // TP2B // Registrering" at bounding box center [634, 267] width 177 height 28
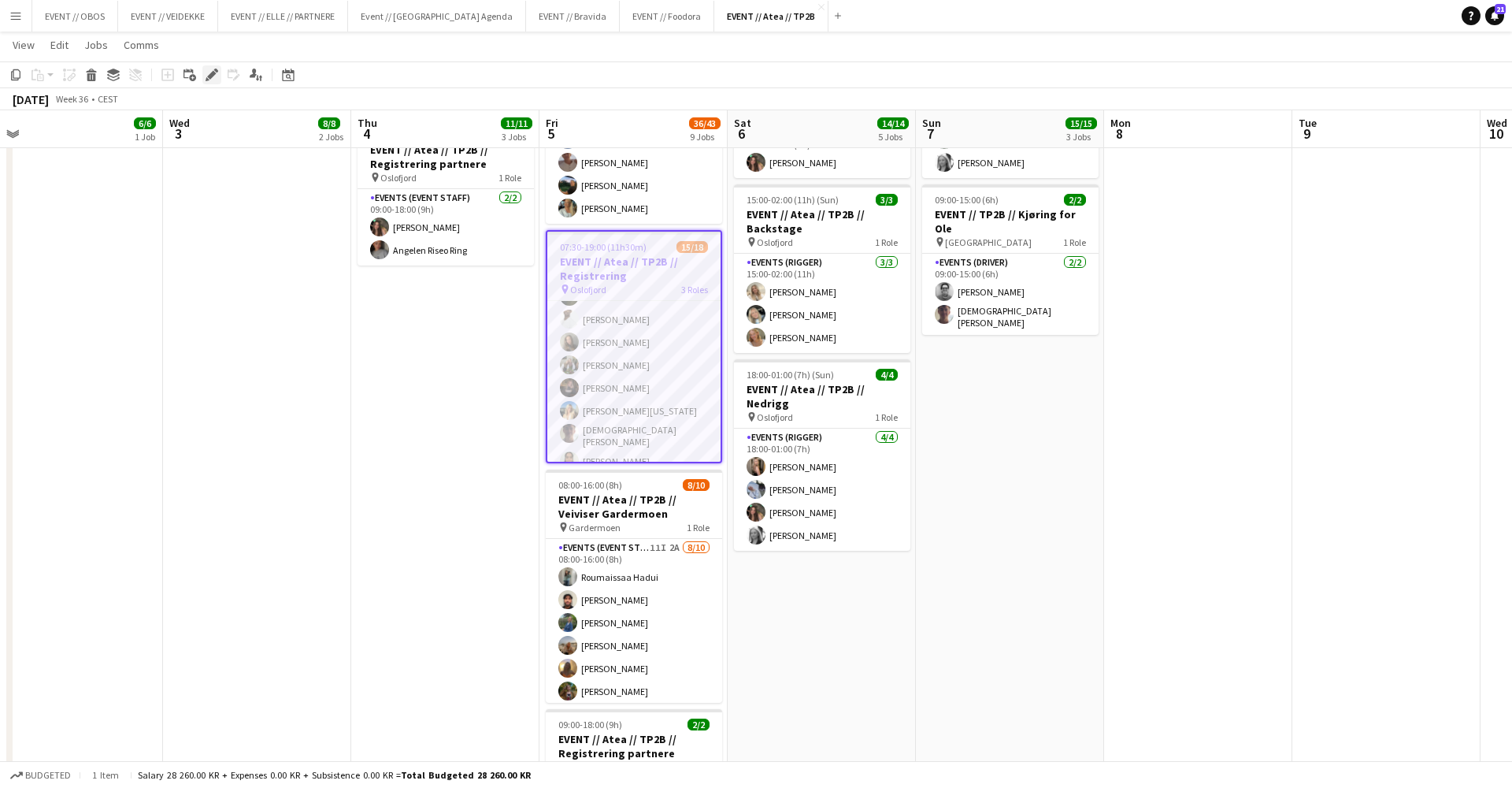
click at [210, 82] on div "Edit" at bounding box center [211, 74] width 19 height 19
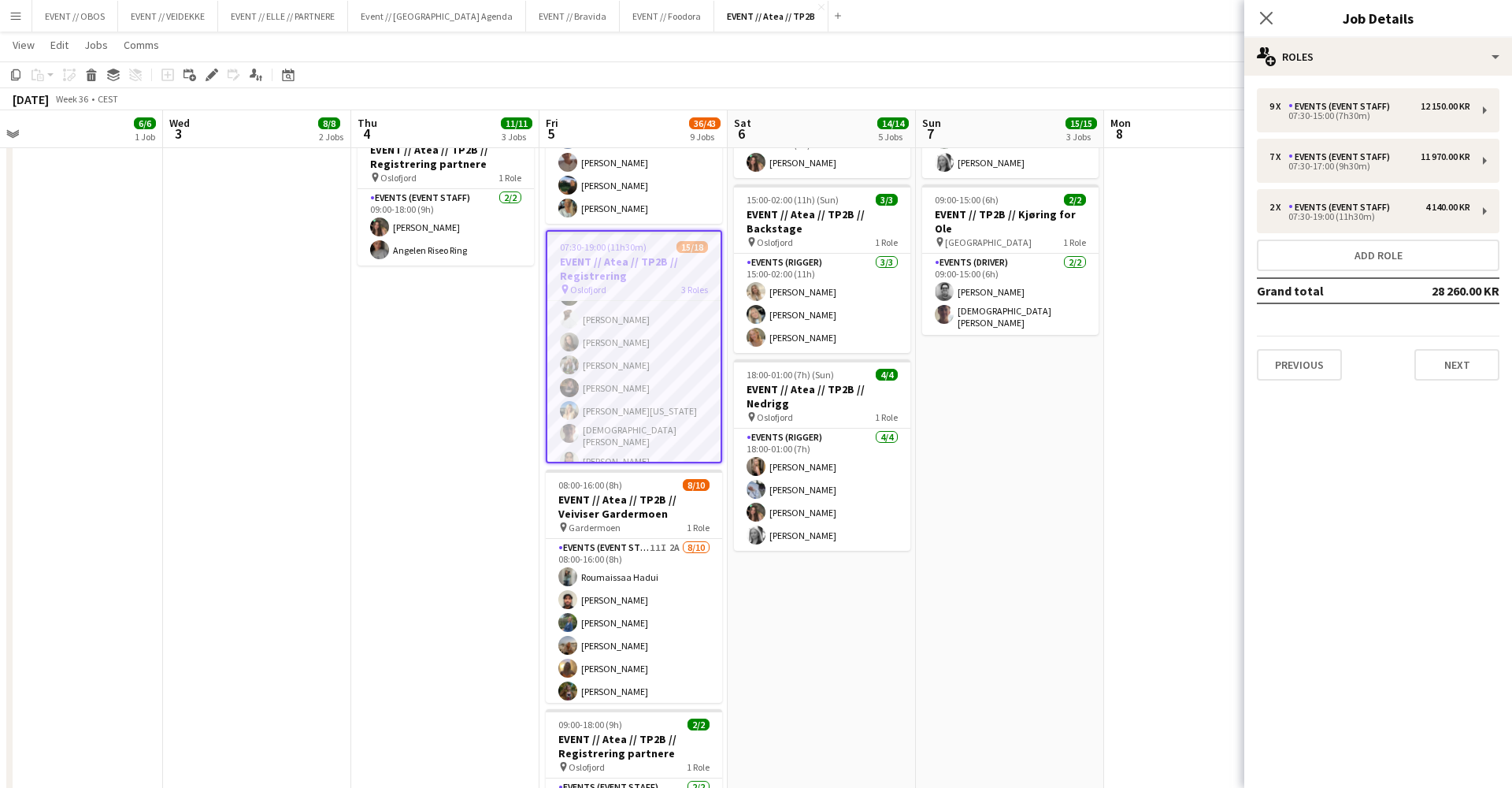
click at [1213, 511] on app-date-cell at bounding box center [1198, 502] width 188 height 1607
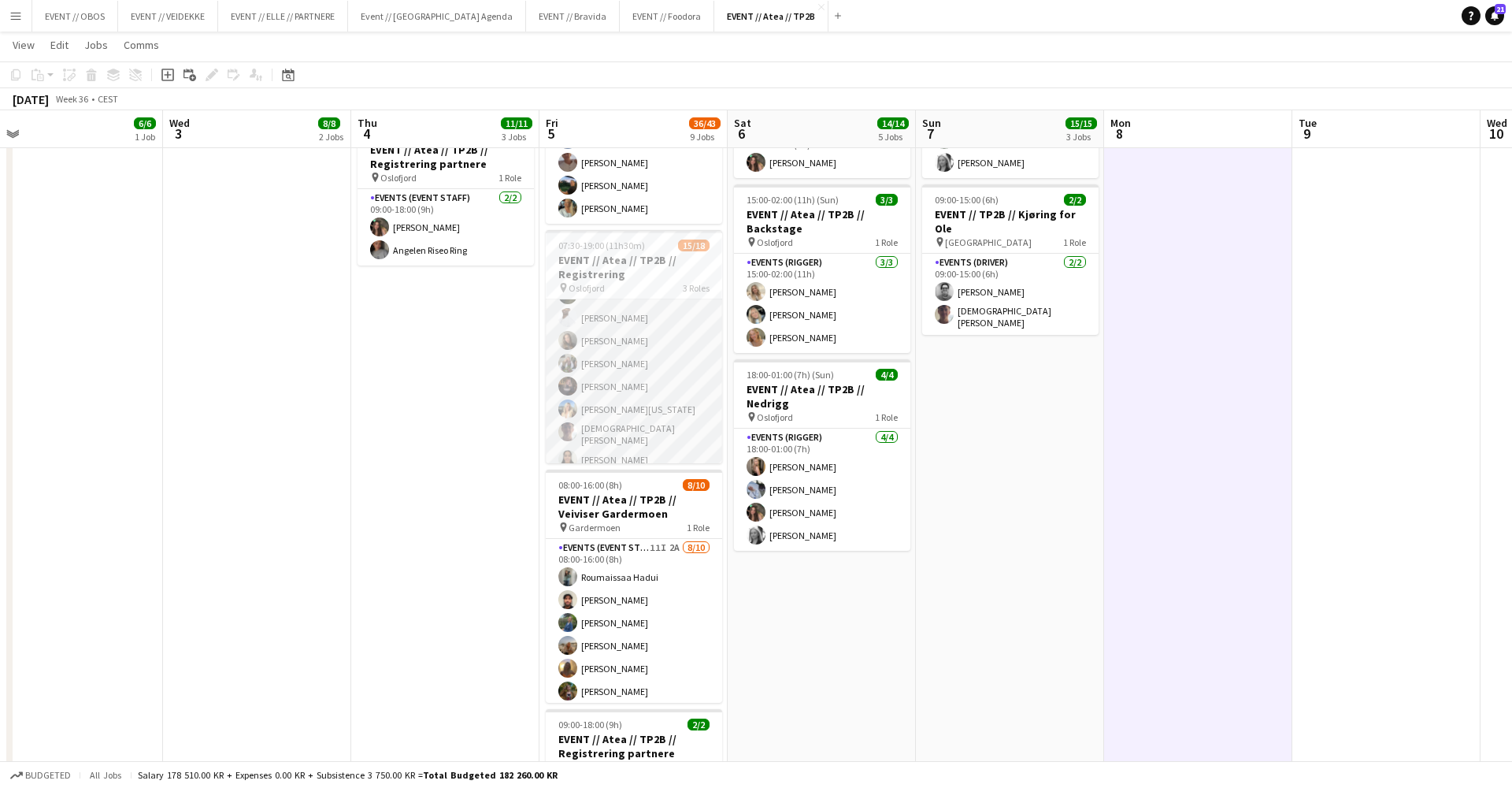
click at [690, 448] on app-card-role "Events (Event Staff) 9/9 07:30-15:00 (7h30m) Maria Egeland Malk Adwan Elias Ste…" at bounding box center [634, 354] width 177 height 241
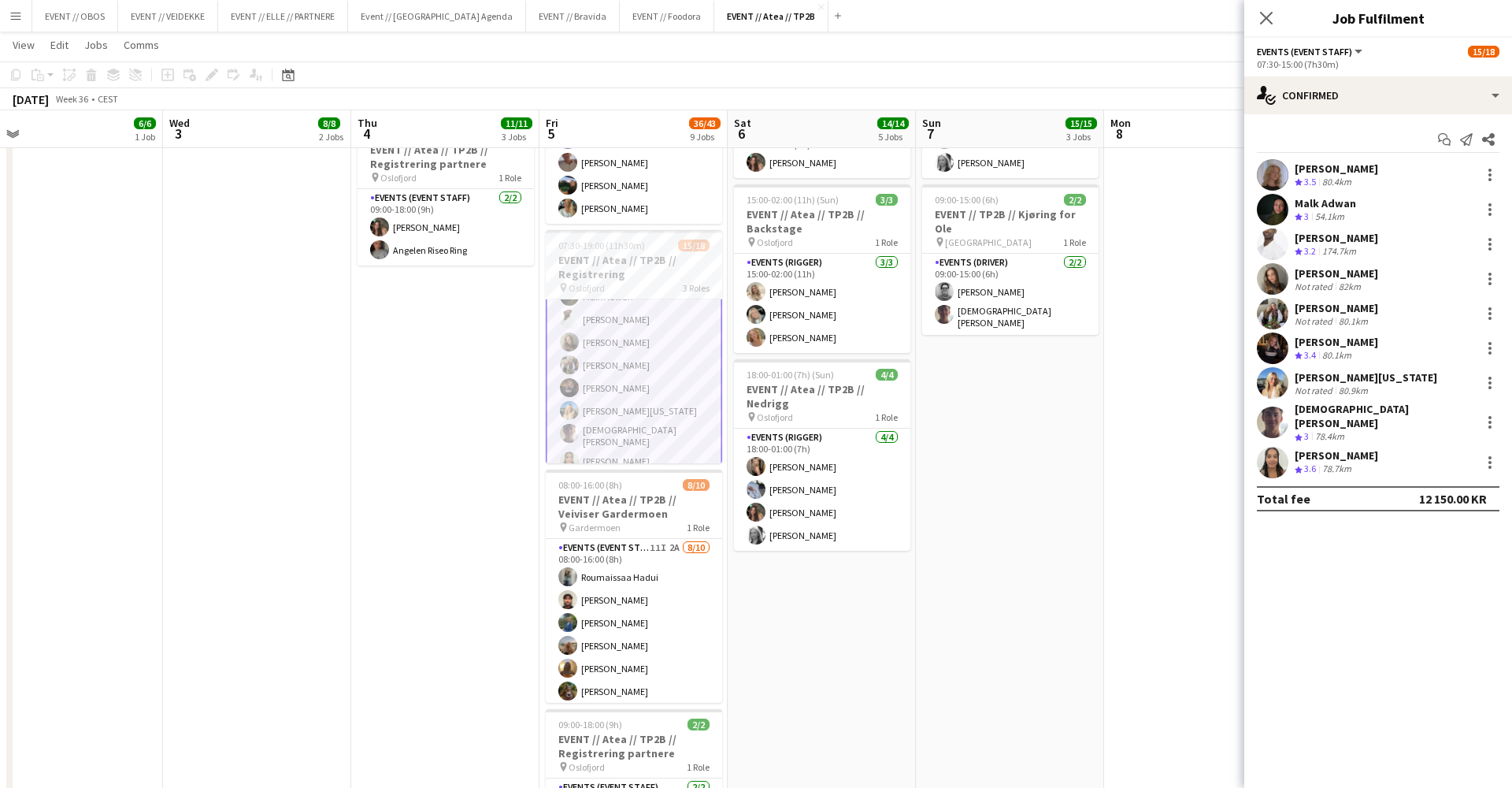
click at [1261, 156] on div "Start chat Send notification Share Maria Egeland Crew rating 3.5 80.4km Malk Ad…" at bounding box center [1378, 319] width 268 height 410
click at [1270, 170] on app-user-avatar at bounding box center [1272, 174] width 31 height 31
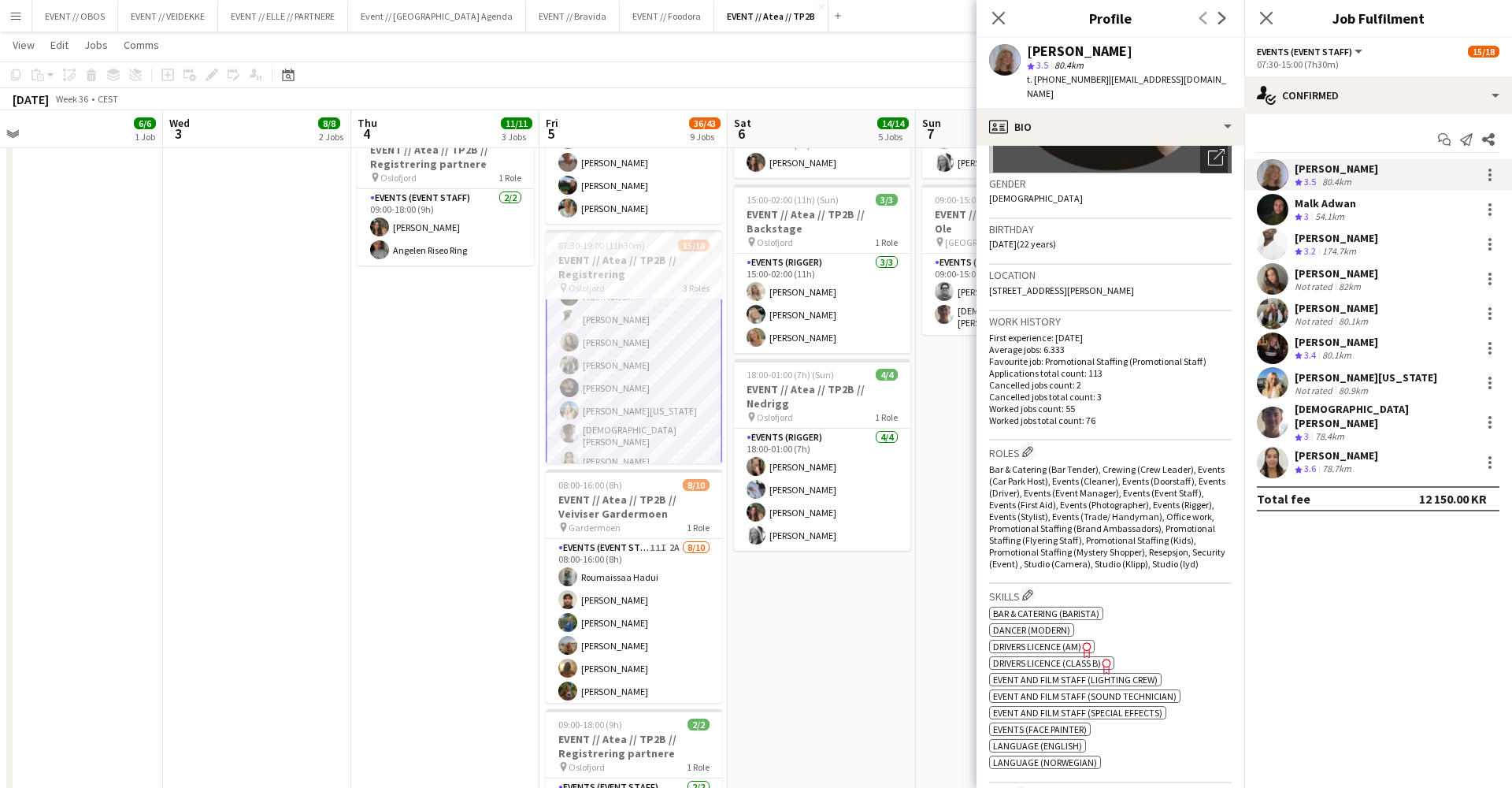
scroll to position [225, 0]
click at [1281, 209] on app-user-avatar at bounding box center [1272, 209] width 31 height 31
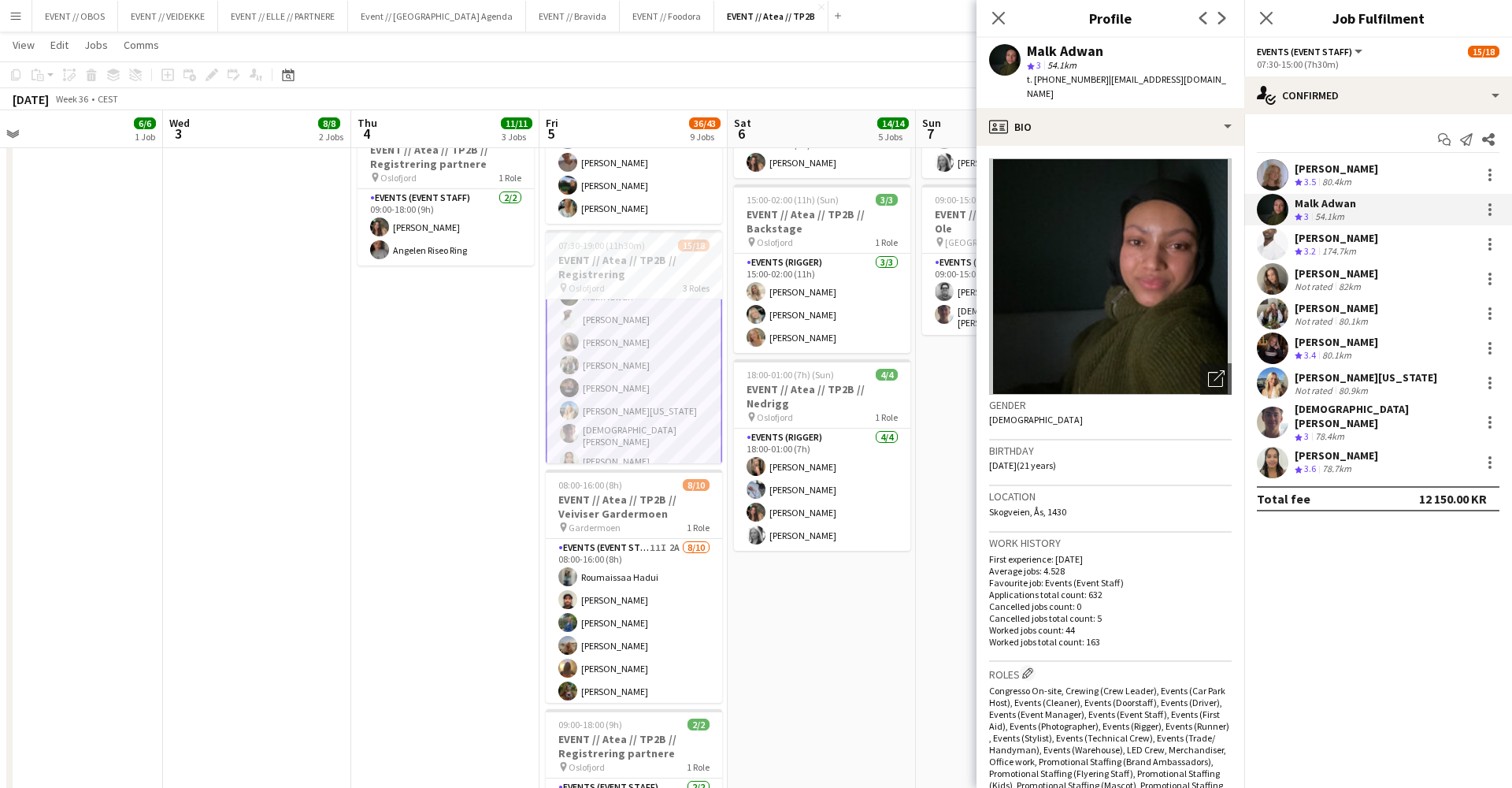
click at [1269, 177] on app-user-avatar at bounding box center [1272, 174] width 31 height 31
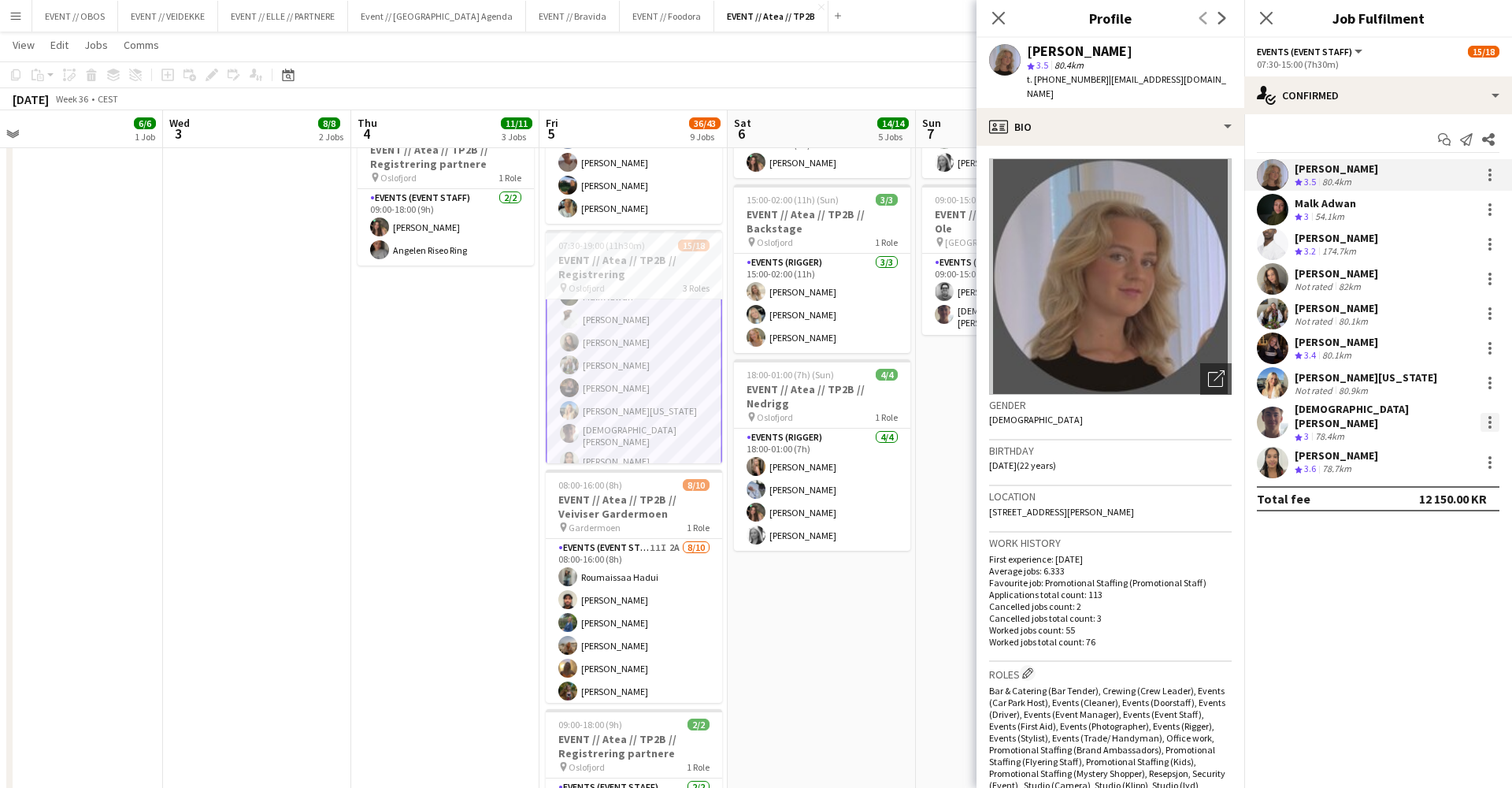
click at [1490, 413] on div at bounding box center [1489, 422] width 19 height 19
click at [1399, 586] on button "Remove" at bounding box center [1438, 598] width 123 height 38
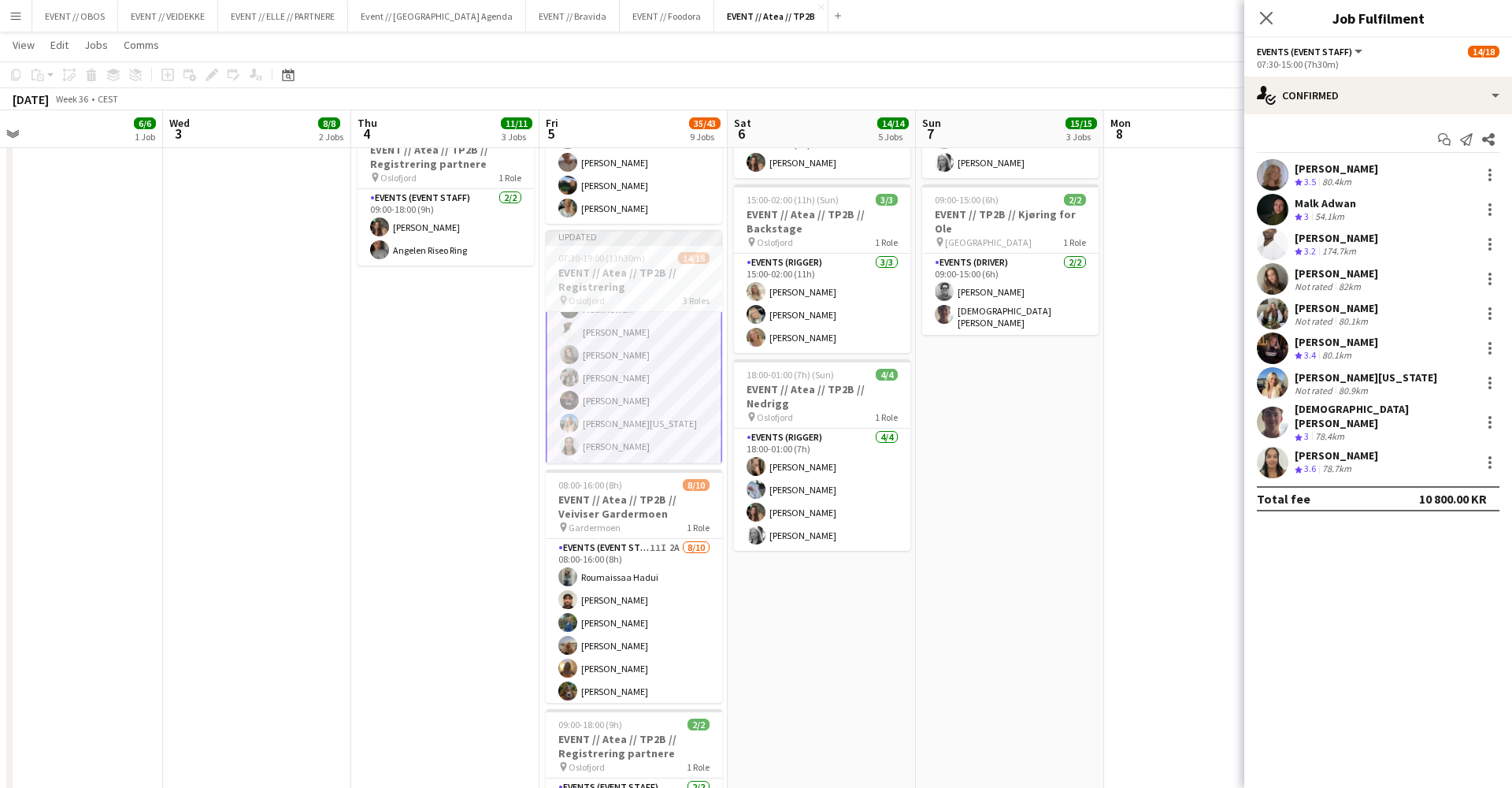
click at [932, 373] on app-date-cell "08:00-16:00 (8h) 6/6 EVENT // Atea // TP2B // Partnere // Nedrigg pin Oslofjord…" at bounding box center [1010, 502] width 188 height 1607
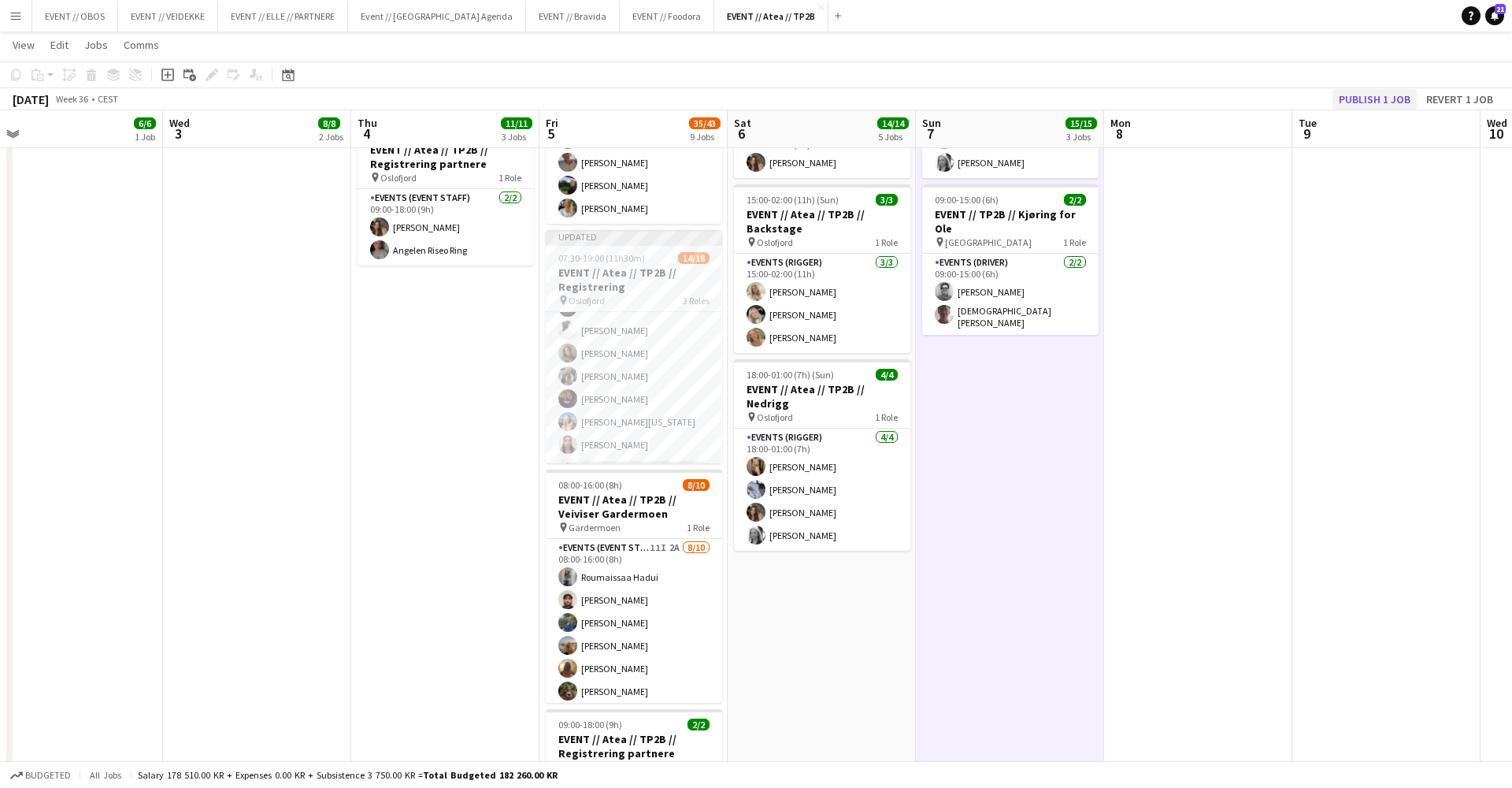
click at [1371, 104] on button "Publish 1 job" at bounding box center [1375, 98] width 85 height 20
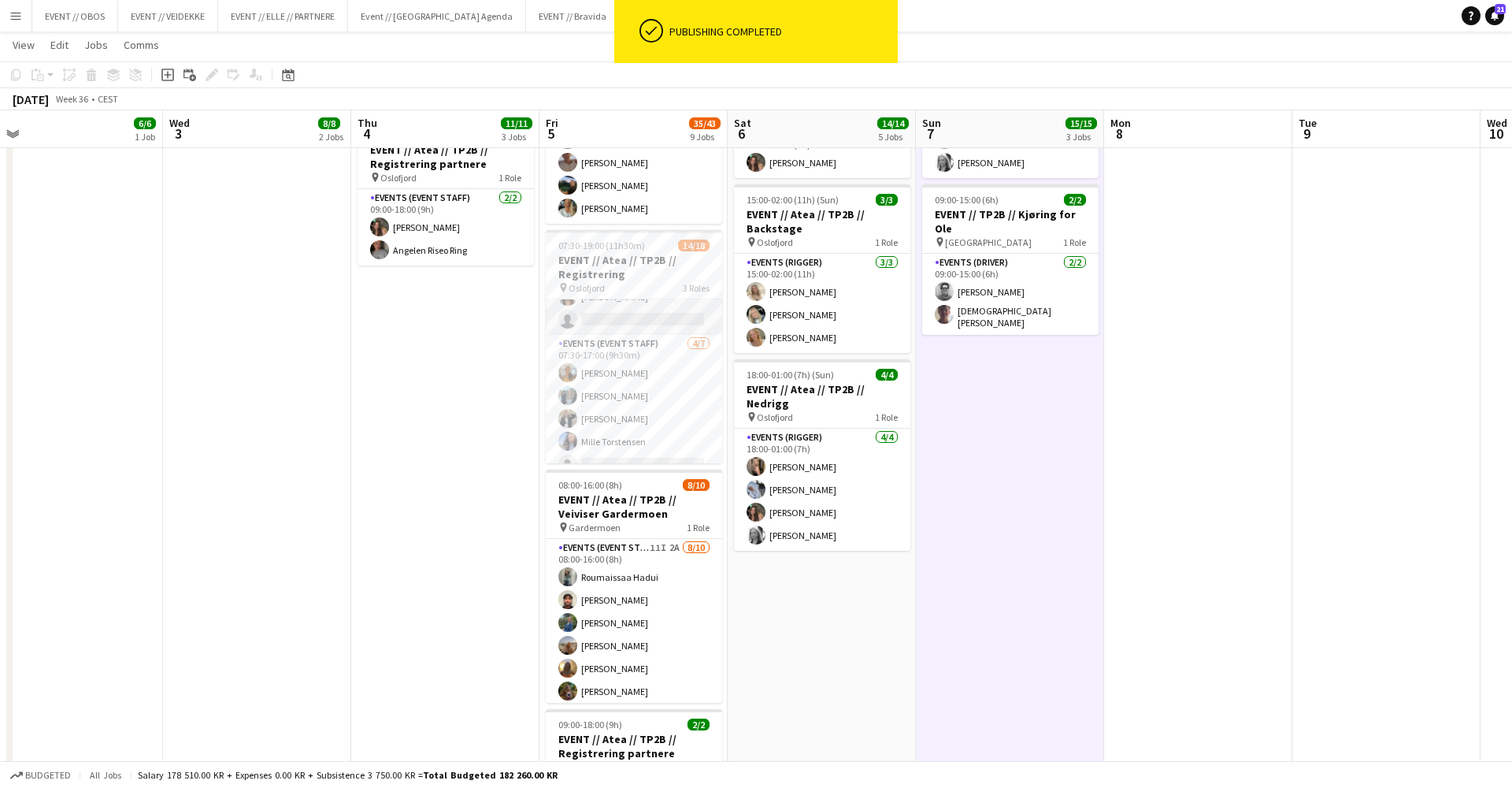
scroll to position [244, 0]
click at [632, 424] on app-card-role "Events (Event Staff) 4/7 07:30-17:00 (9h30m) Sofia Sgarioto Maren Melby Gunders…" at bounding box center [634, 386] width 177 height 190
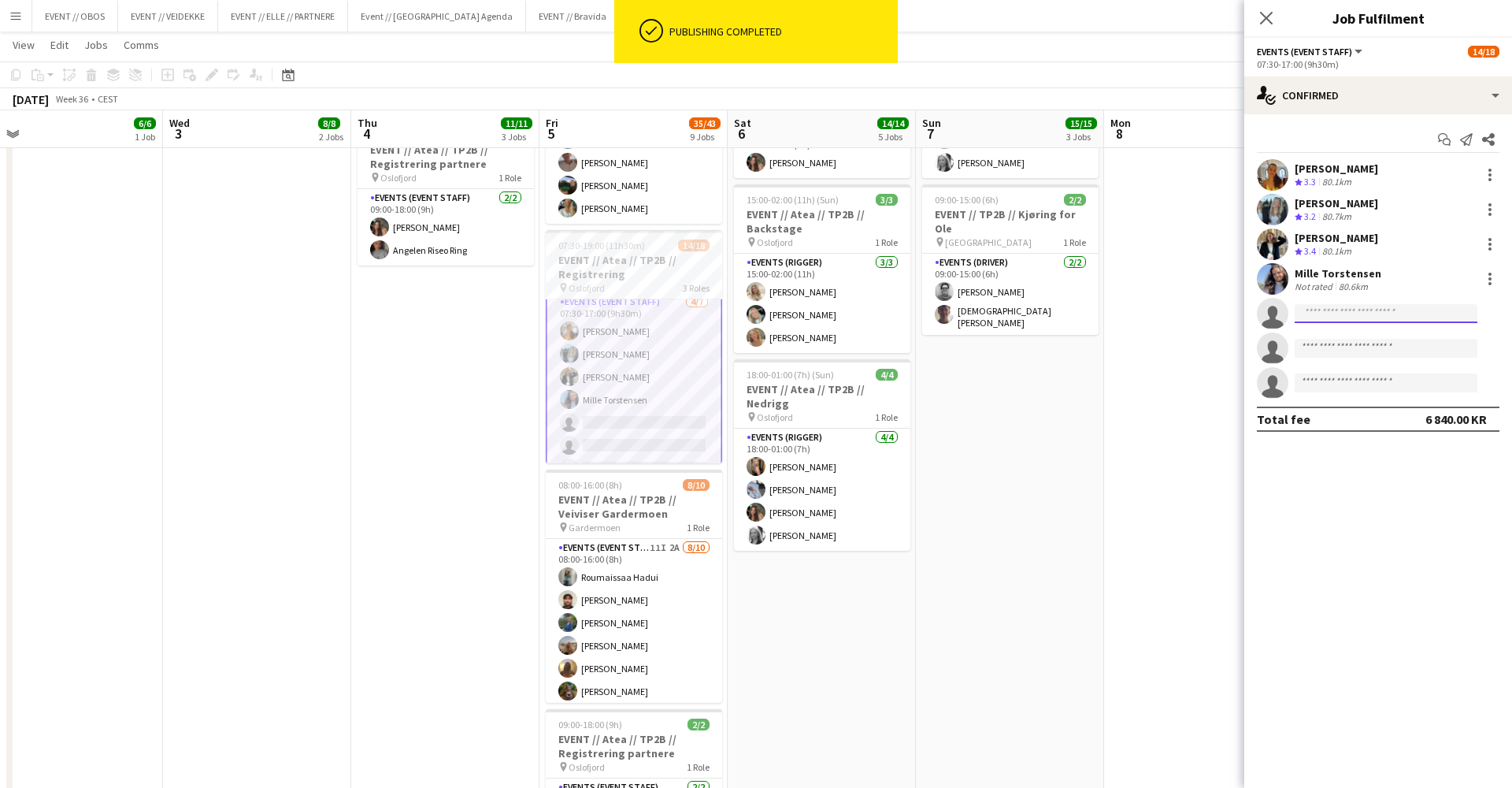
click at [1318, 305] on input at bounding box center [1386, 313] width 183 height 19
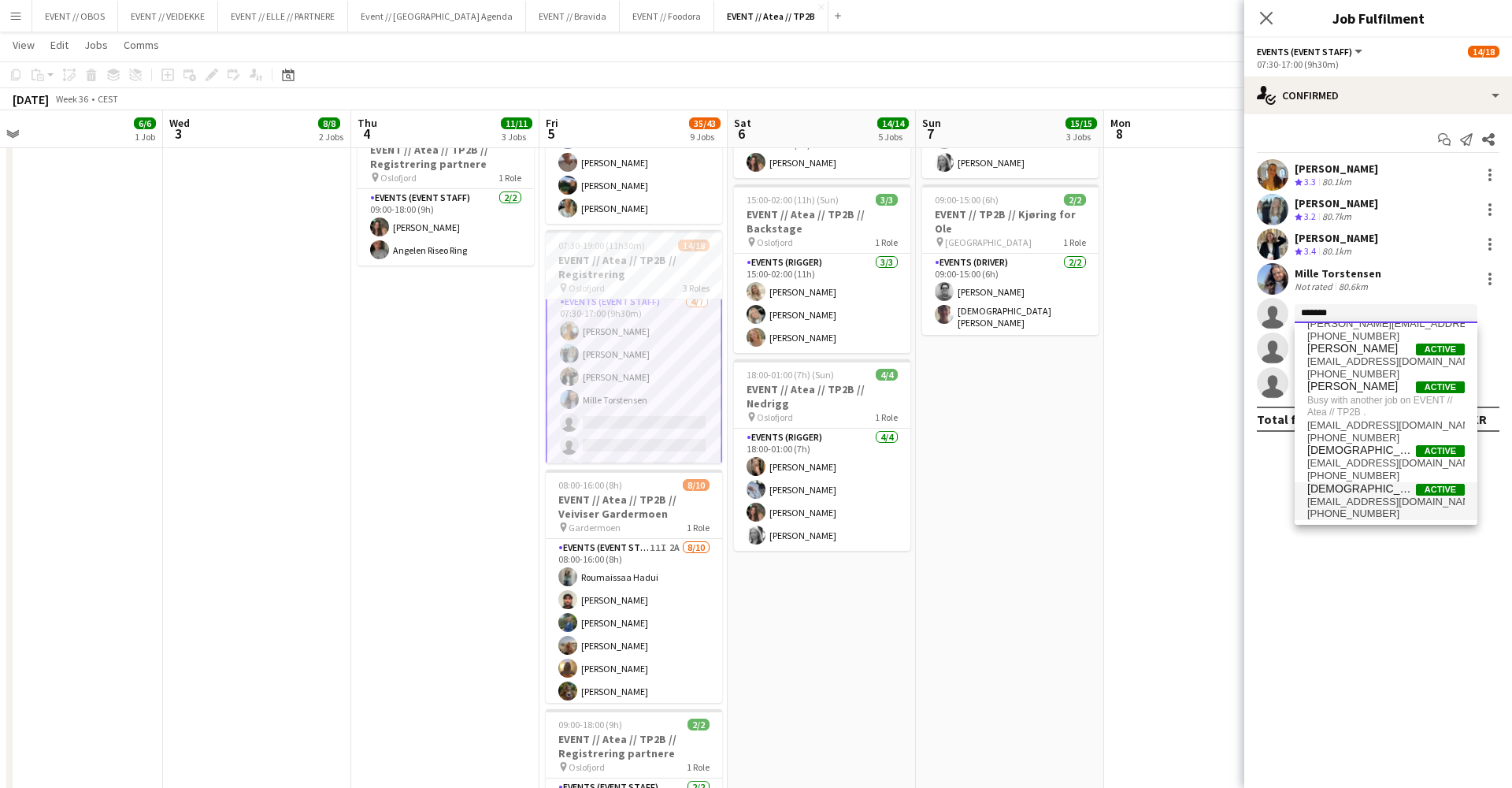
type input "*******"
click at [1335, 489] on span "[DEMOGRAPHIC_DATA][PERSON_NAME]" at bounding box center [1361, 490] width 109 height 14
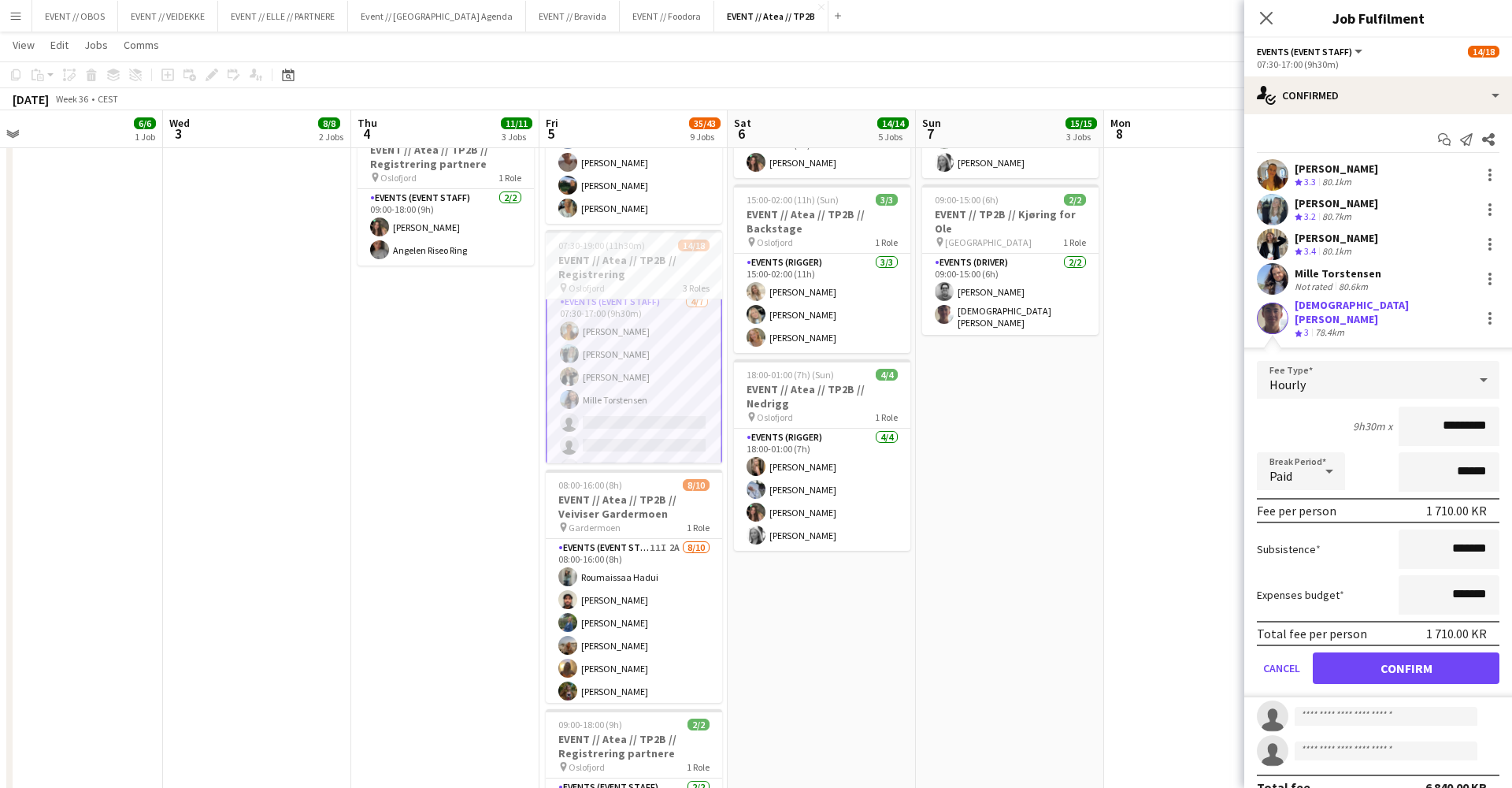
click at [1394, 666] on button "Confirm" at bounding box center [1406, 668] width 186 height 31
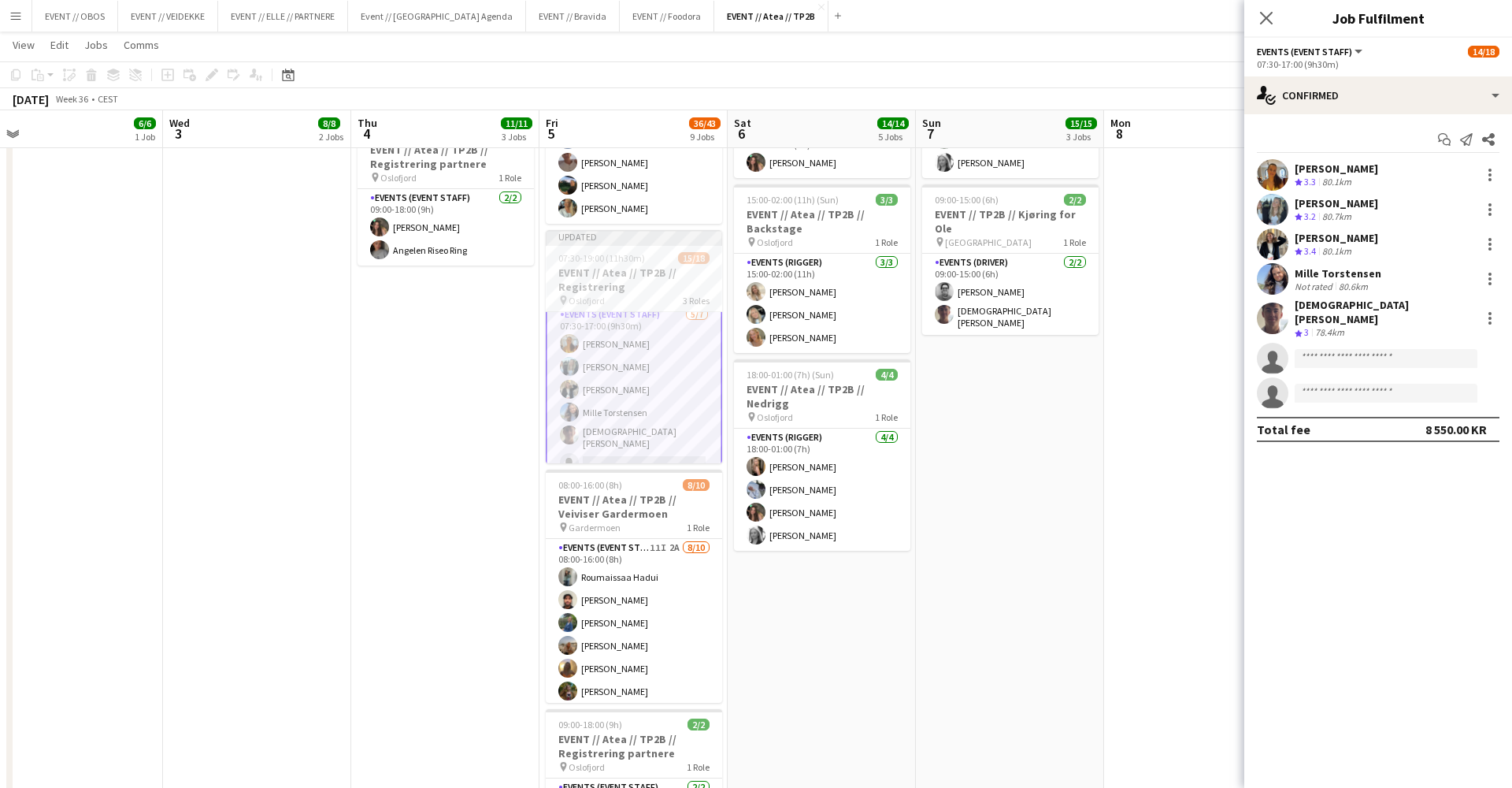
click at [994, 349] on app-date-cell "08:00-16:00 (8h) 6/6 EVENT // Atea // TP2B // Partnere // Nedrigg pin Oslofjord…" at bounding box center [1010, 502] width 188 height 1607
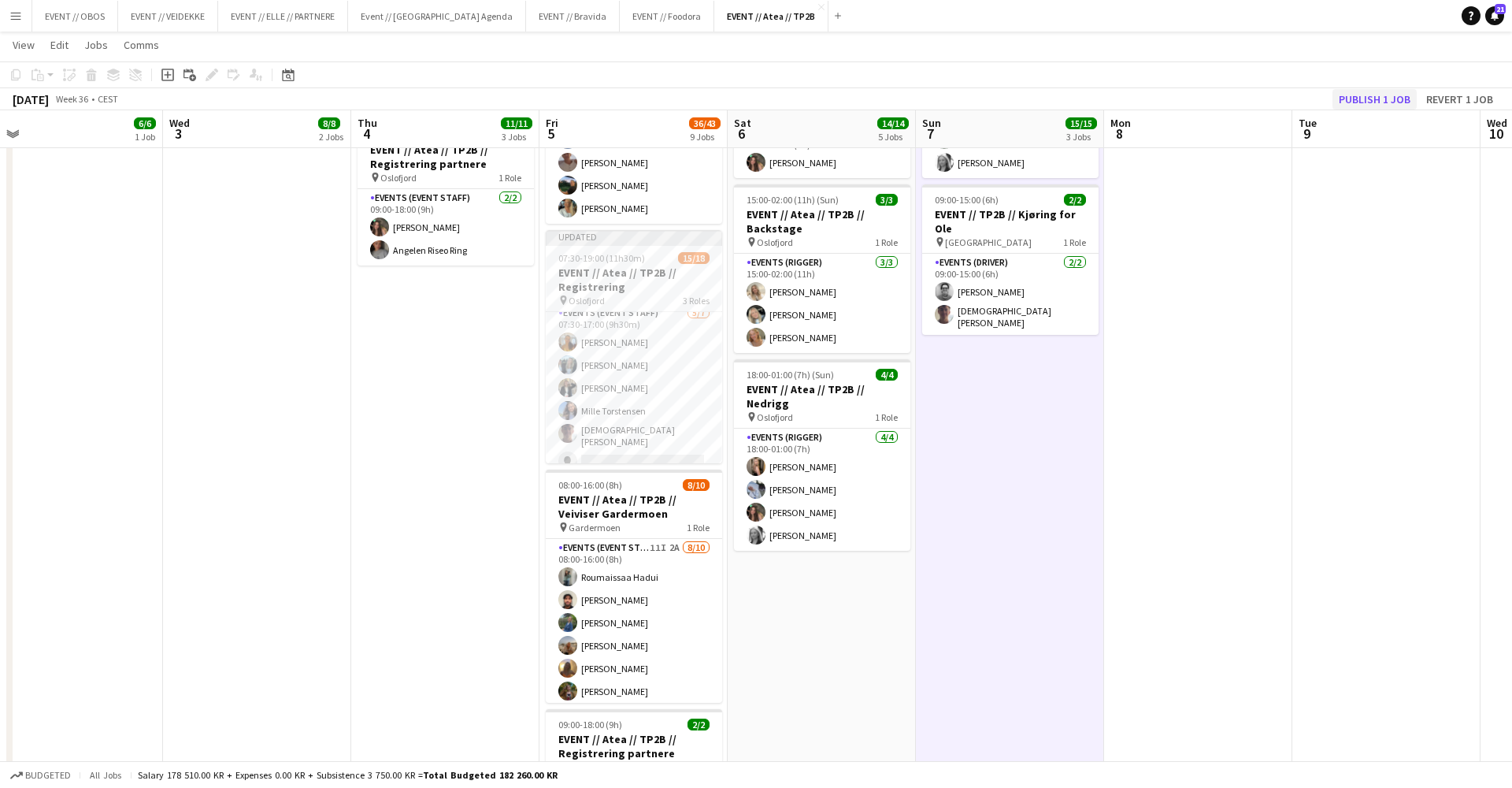
click at [1356, 96] on button "Publish 1 job" at bounding box center [1375, 98] width 85 height 20
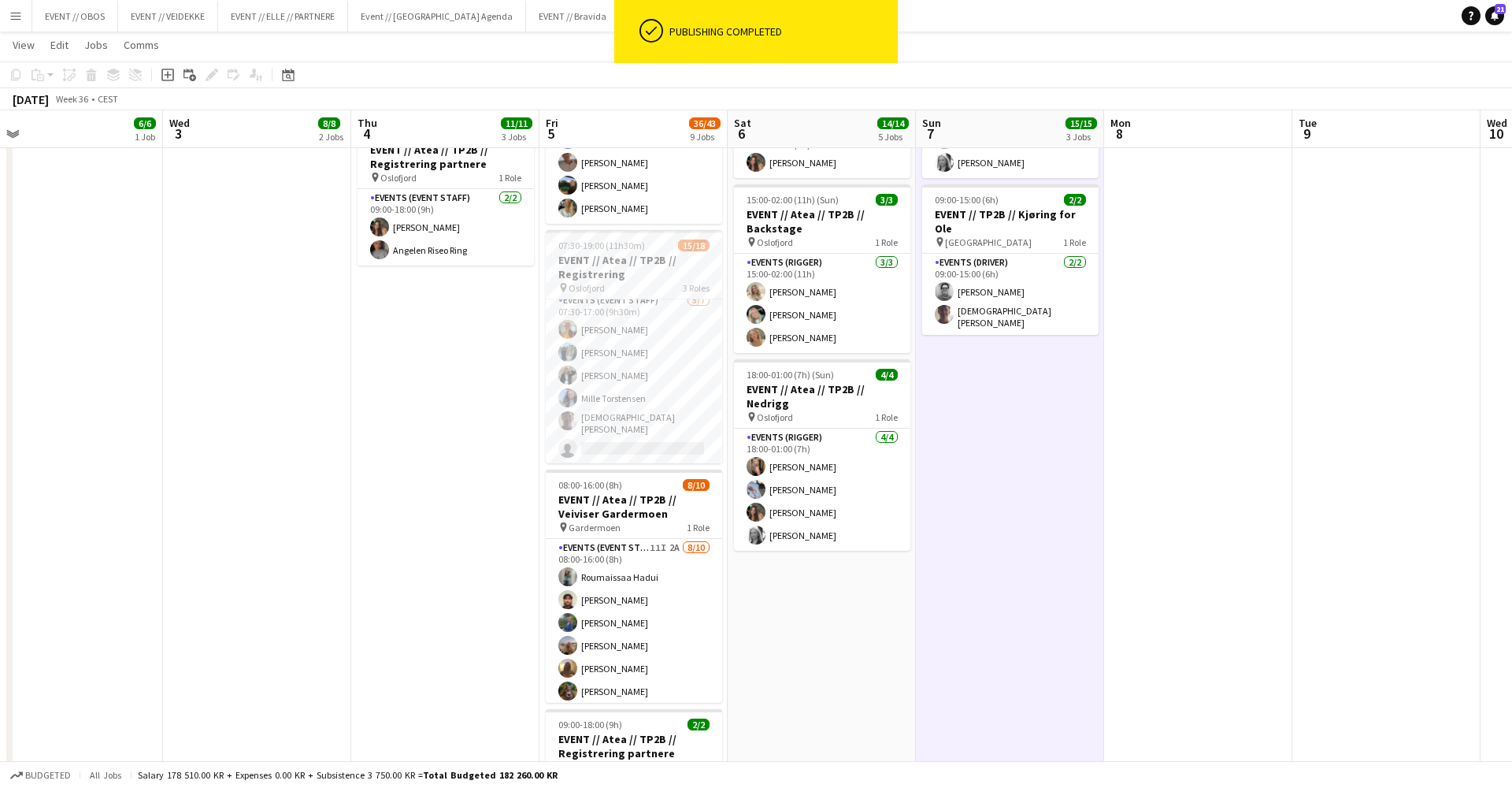
click at [606, 273] on h3 "EVENT // Atea // TP2B // Registrering" at bounding box center [634, 267] width 177 height 28
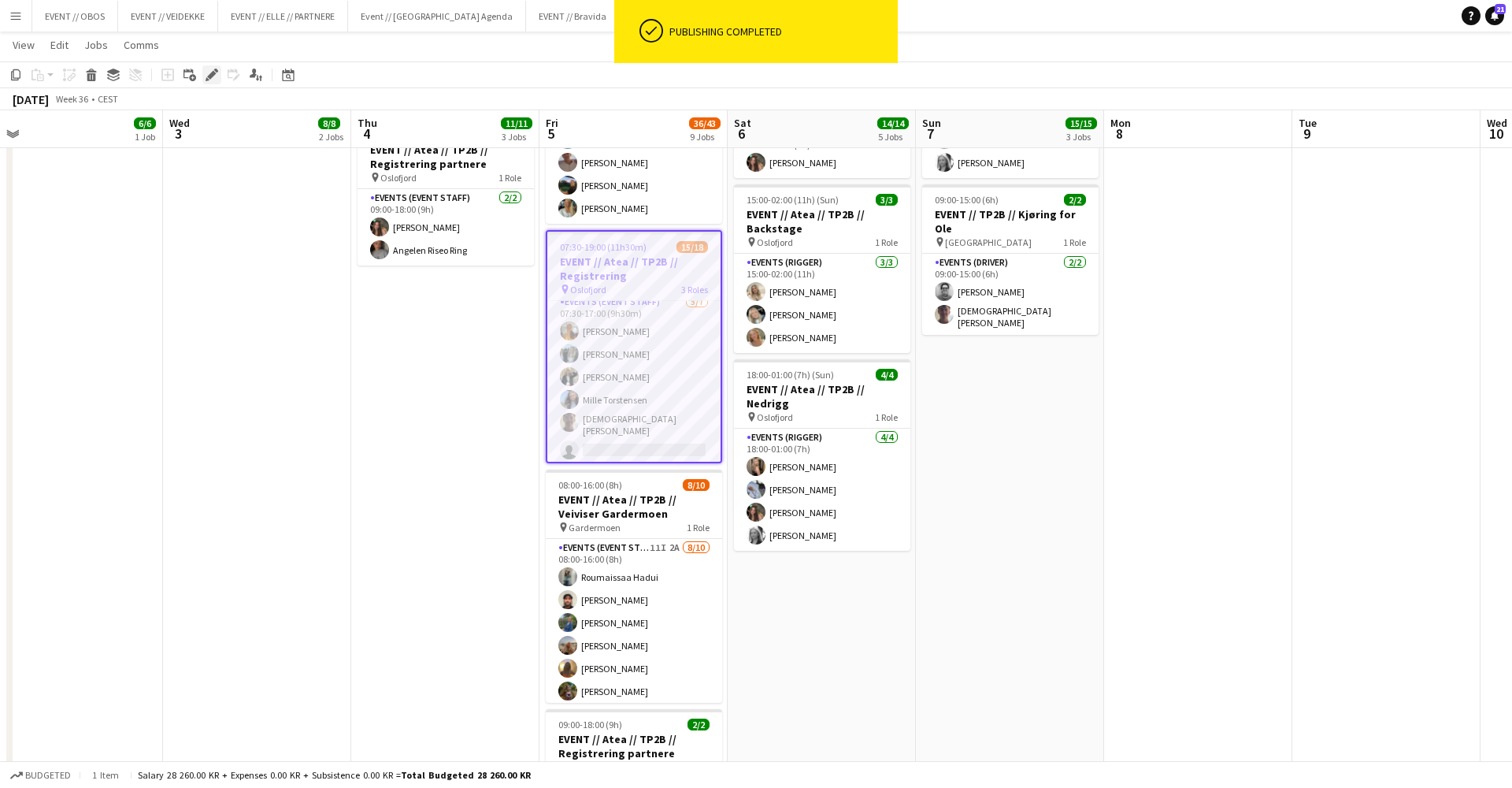
click at [210, 80] on icon "Edit" at bounding box center [212, 75] width 13 height 13
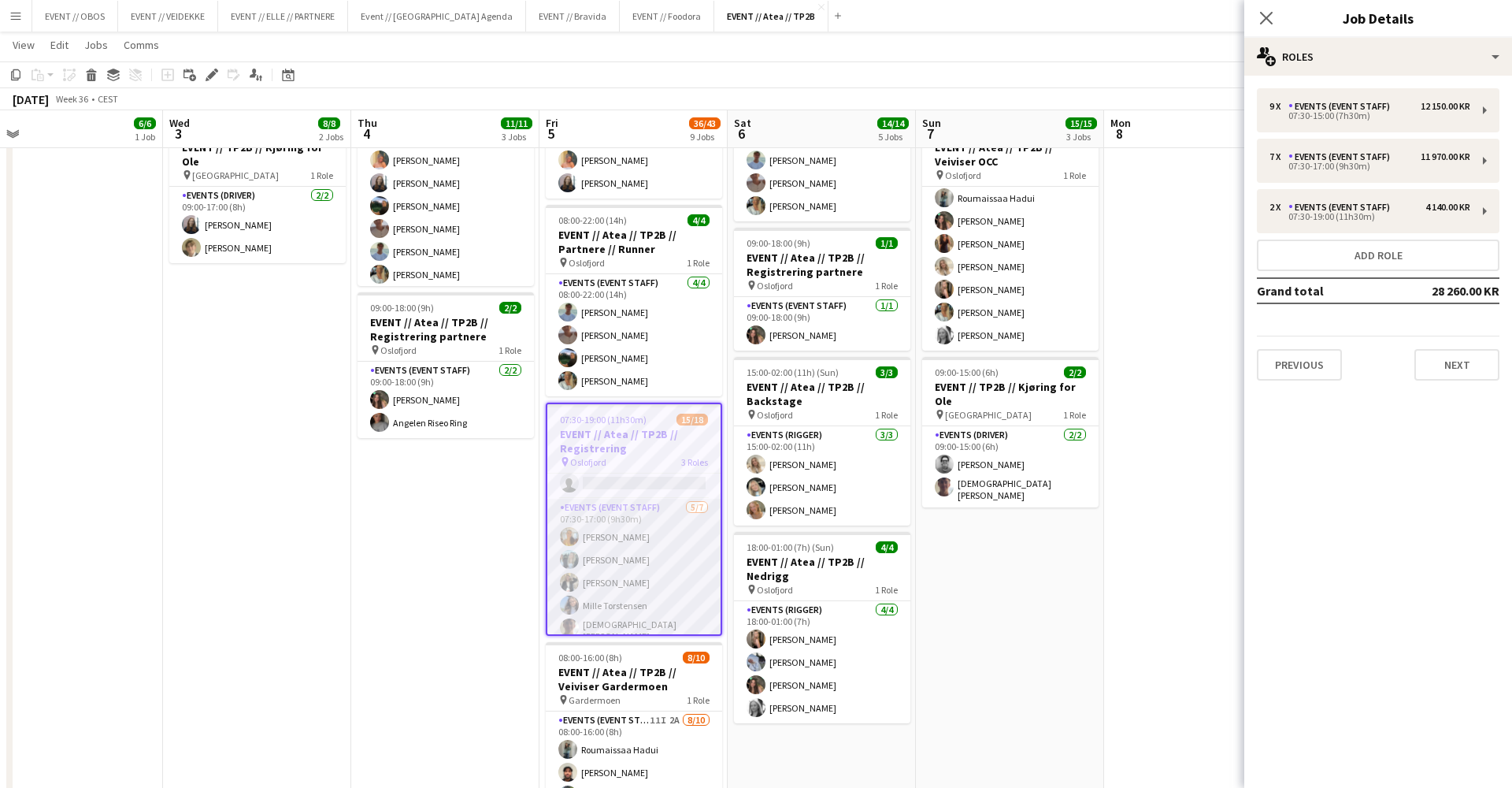
scroll to position [169, 0]
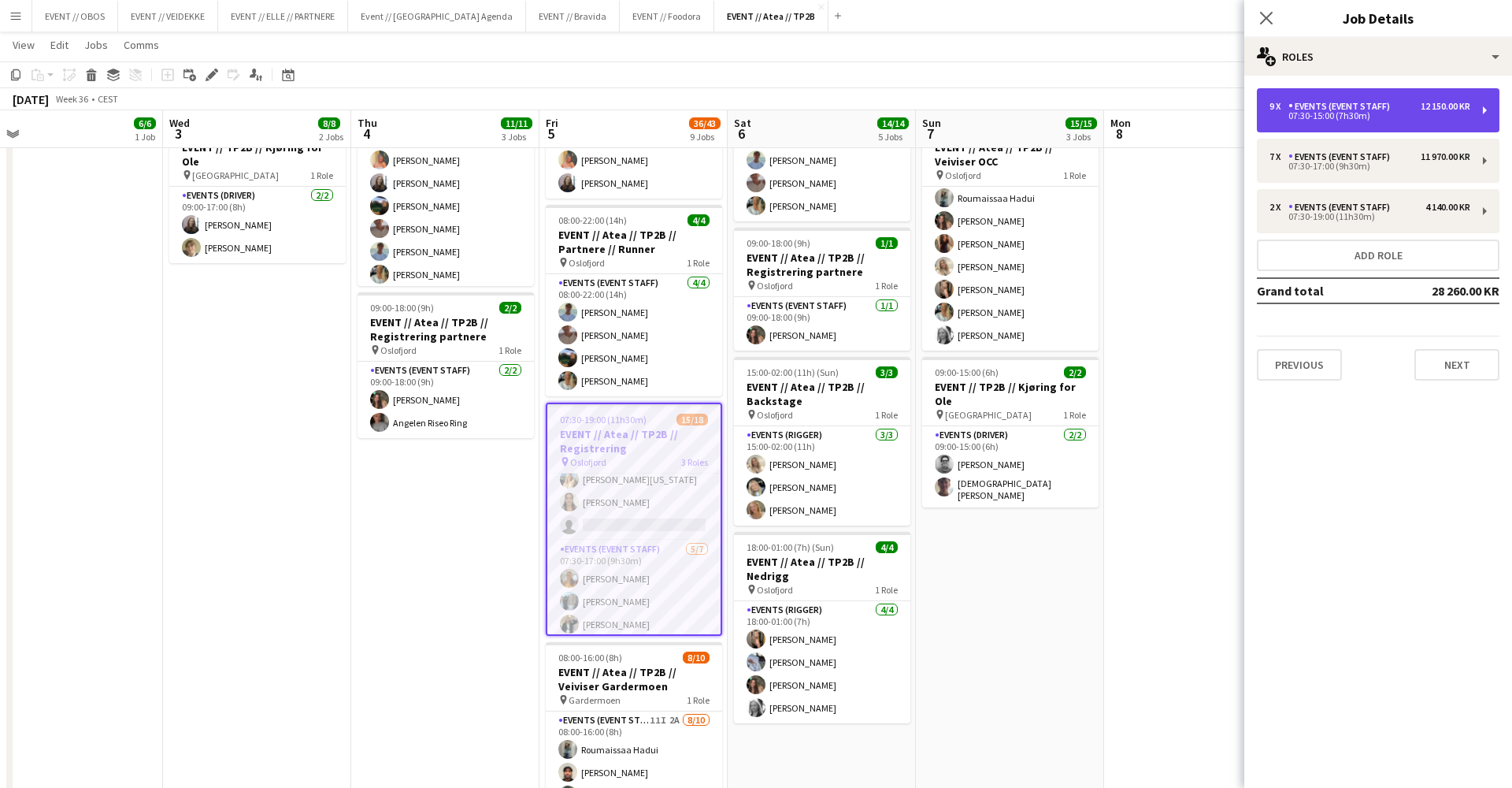
click at [1281, 115] on div "07:30-15:00 (7h30m)" at bounding box center [1369, 116] width 201 height 8
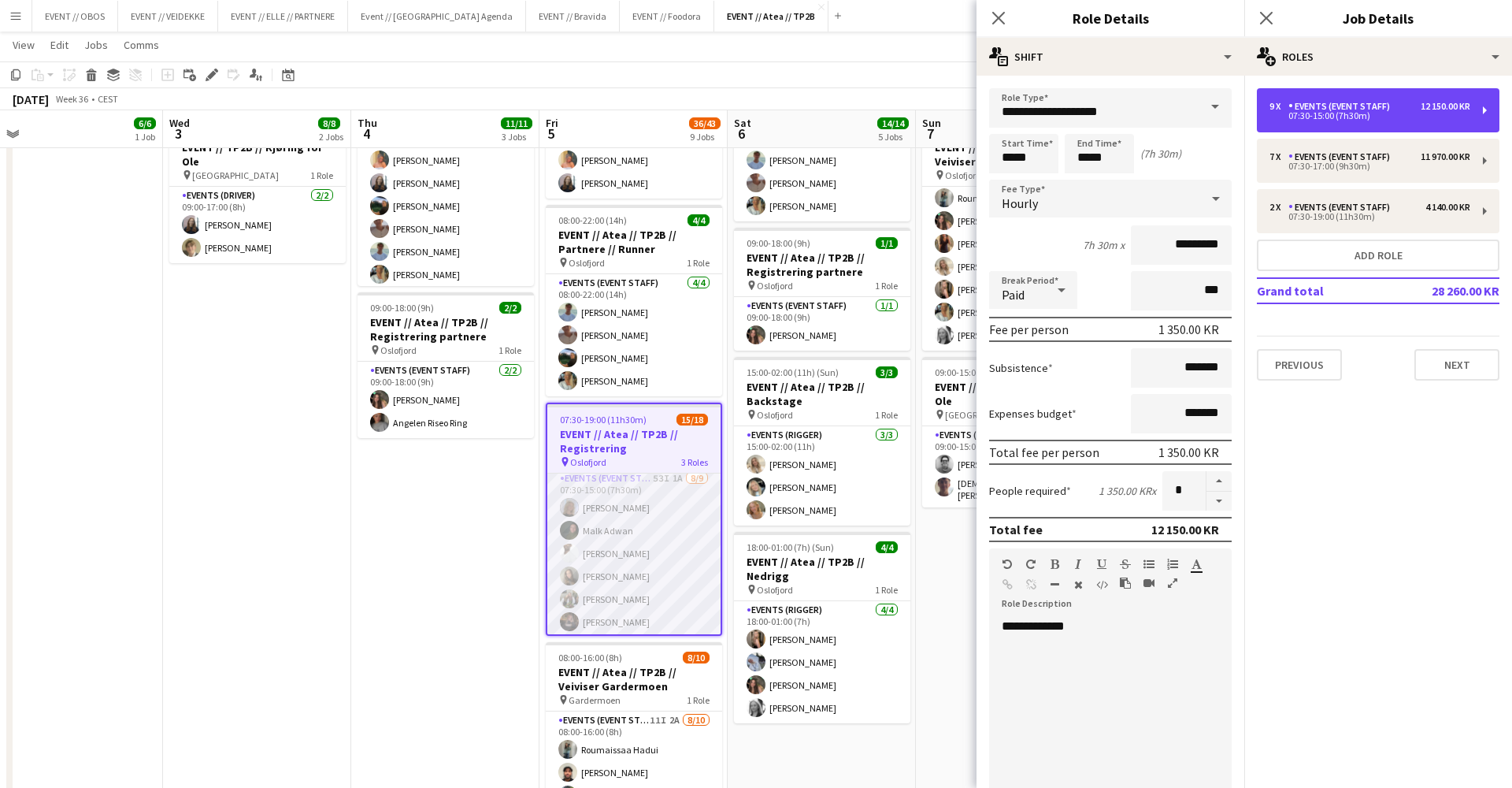
scroll to position [2, 0]
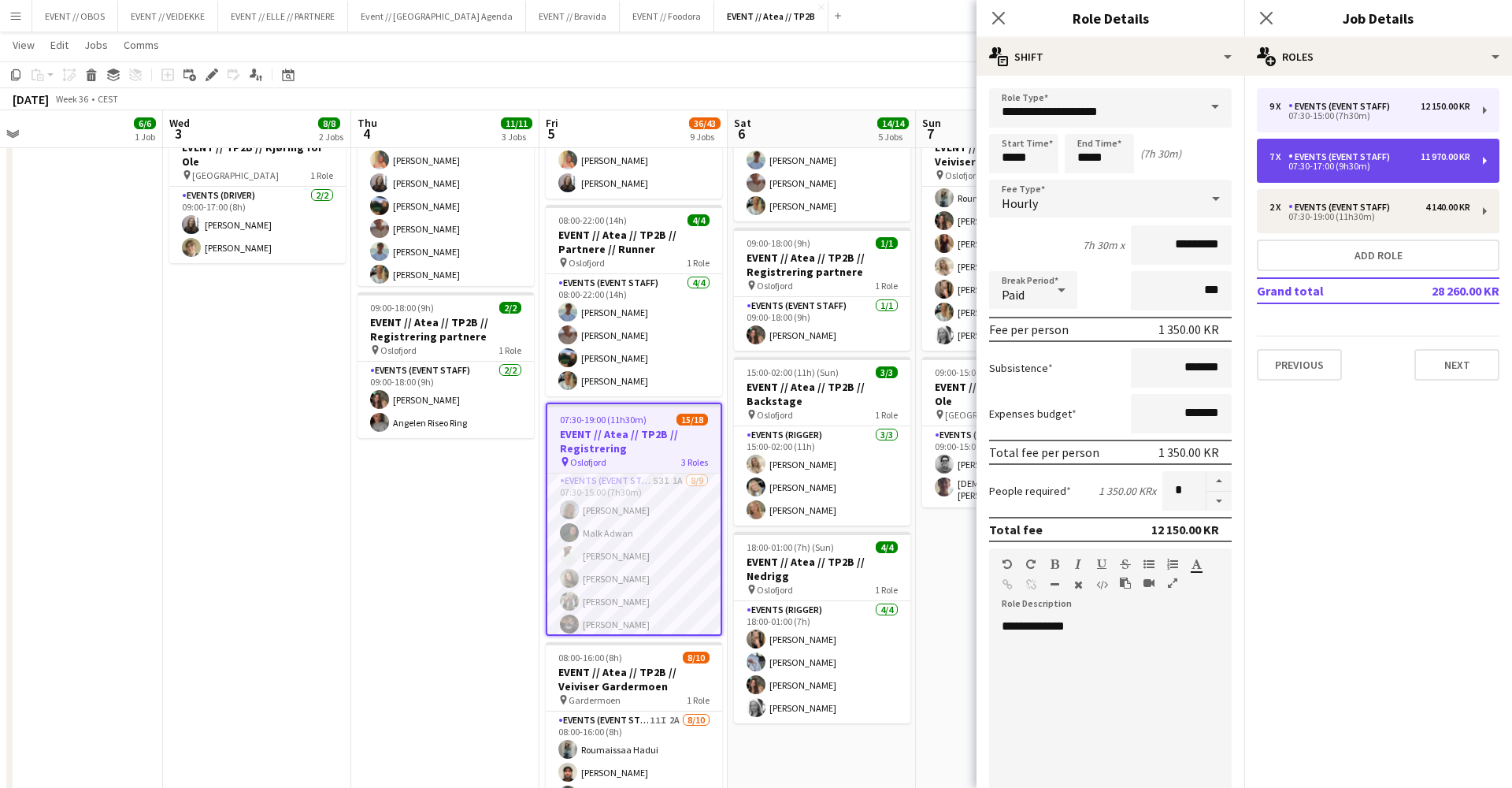
click at [1265, 177] on div "7 x Events (Event Staff) 11 970.00 KR 07:30-17:00 (9h30m)" at bounding box center [1378, 161] width 243 height 44
type input "*****"
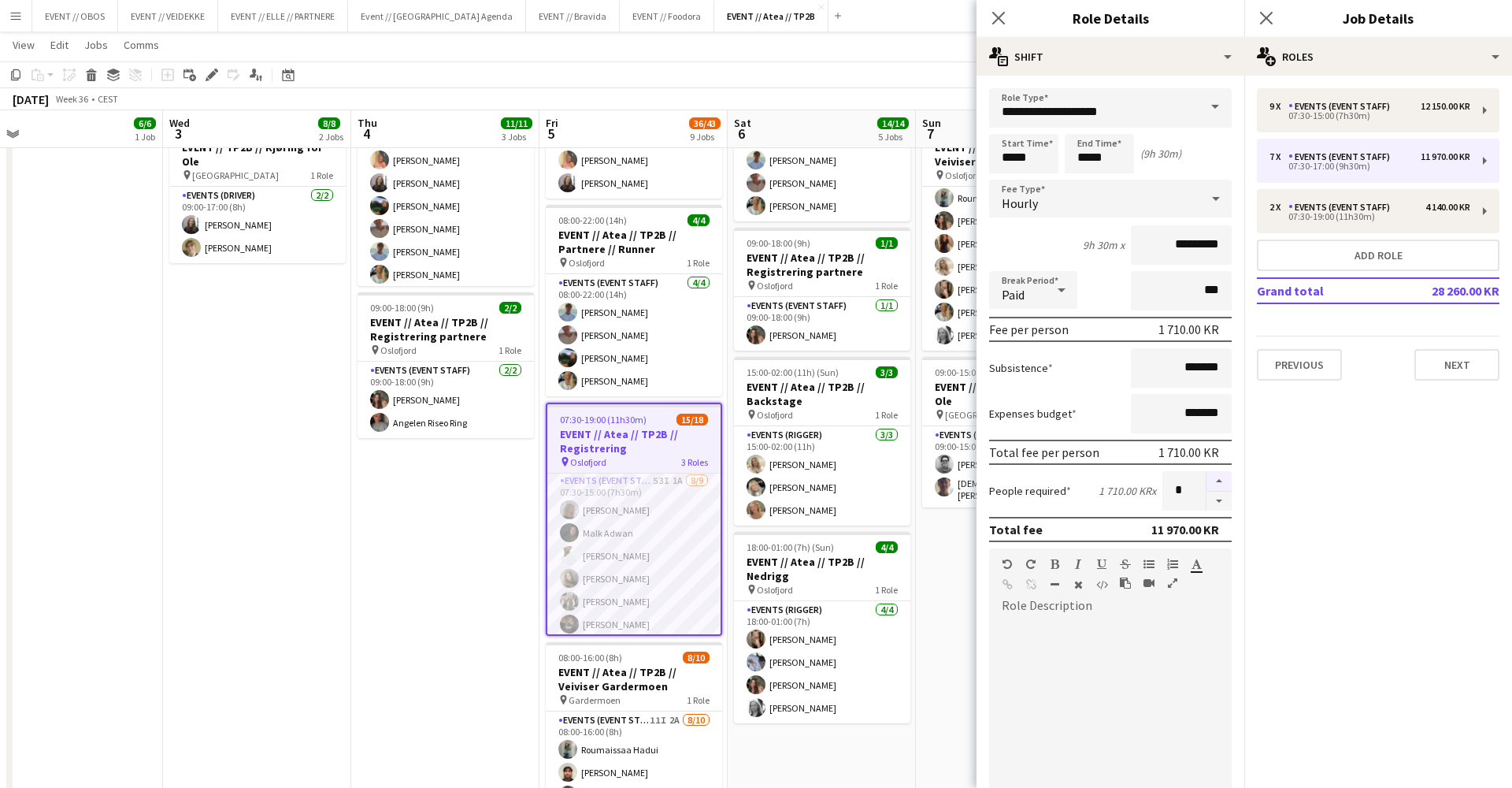
click at [1212, 486] on button "button" at bounding box center [1218, 481] width 25 height 20
type input "*"
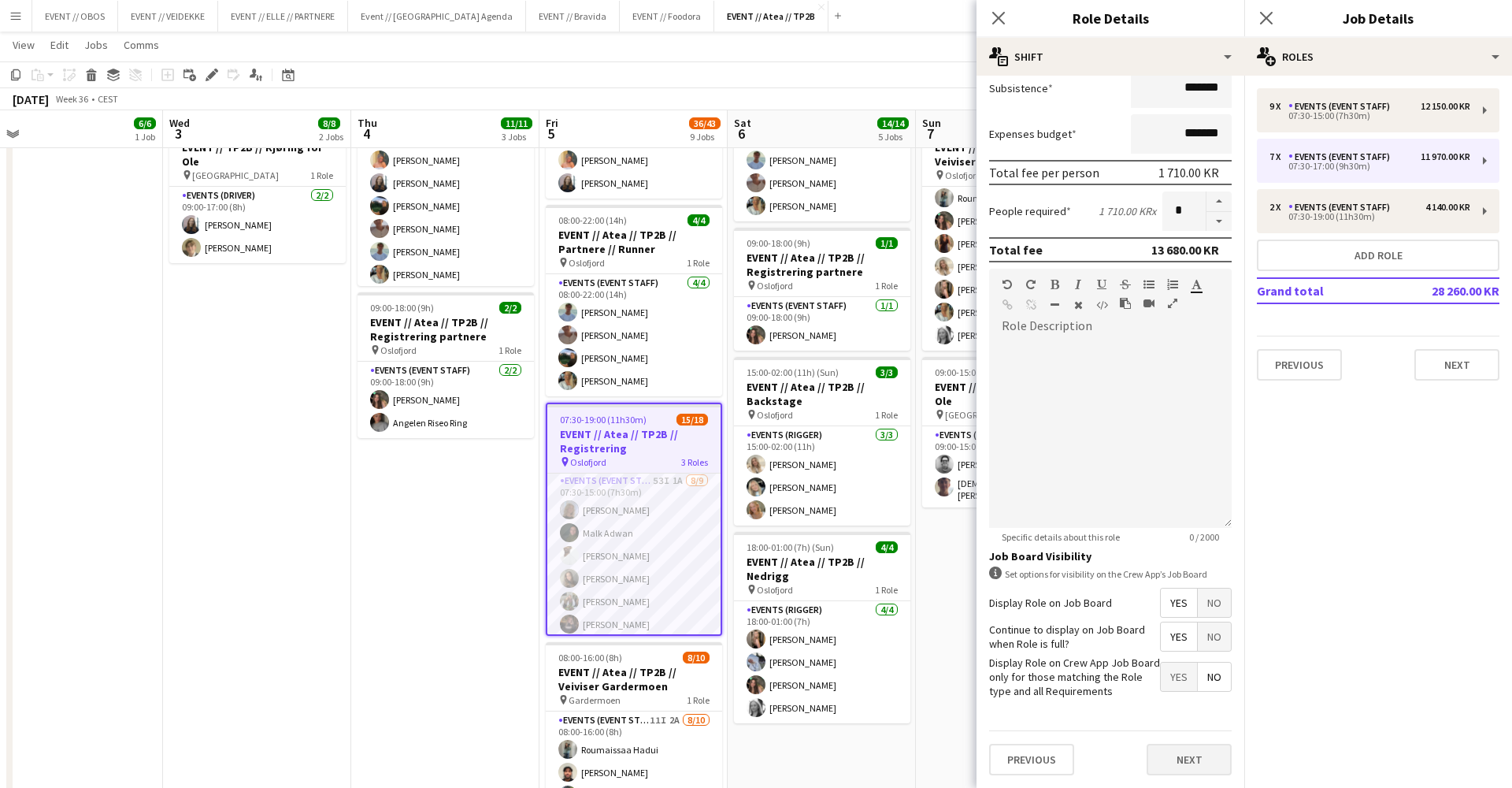
scroll to position [279, 0]
click at [1176, 765] on button "Next" at bounding box center [1189, 760] width 85 height 31
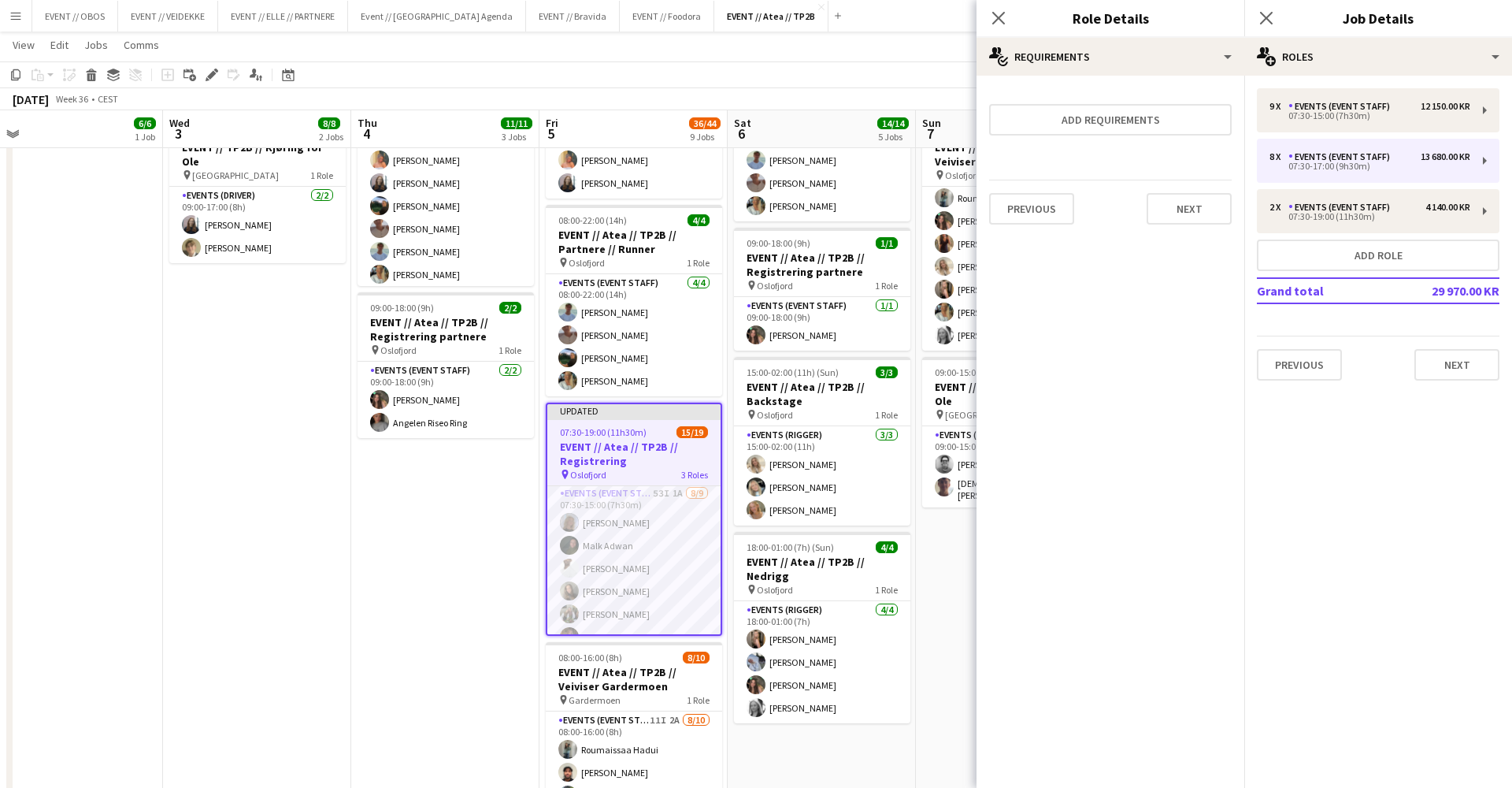
scroll to position [0, 0]
click at [1188, 200] on button "Next" at bounding box center [1189, 208] width 85 height 31
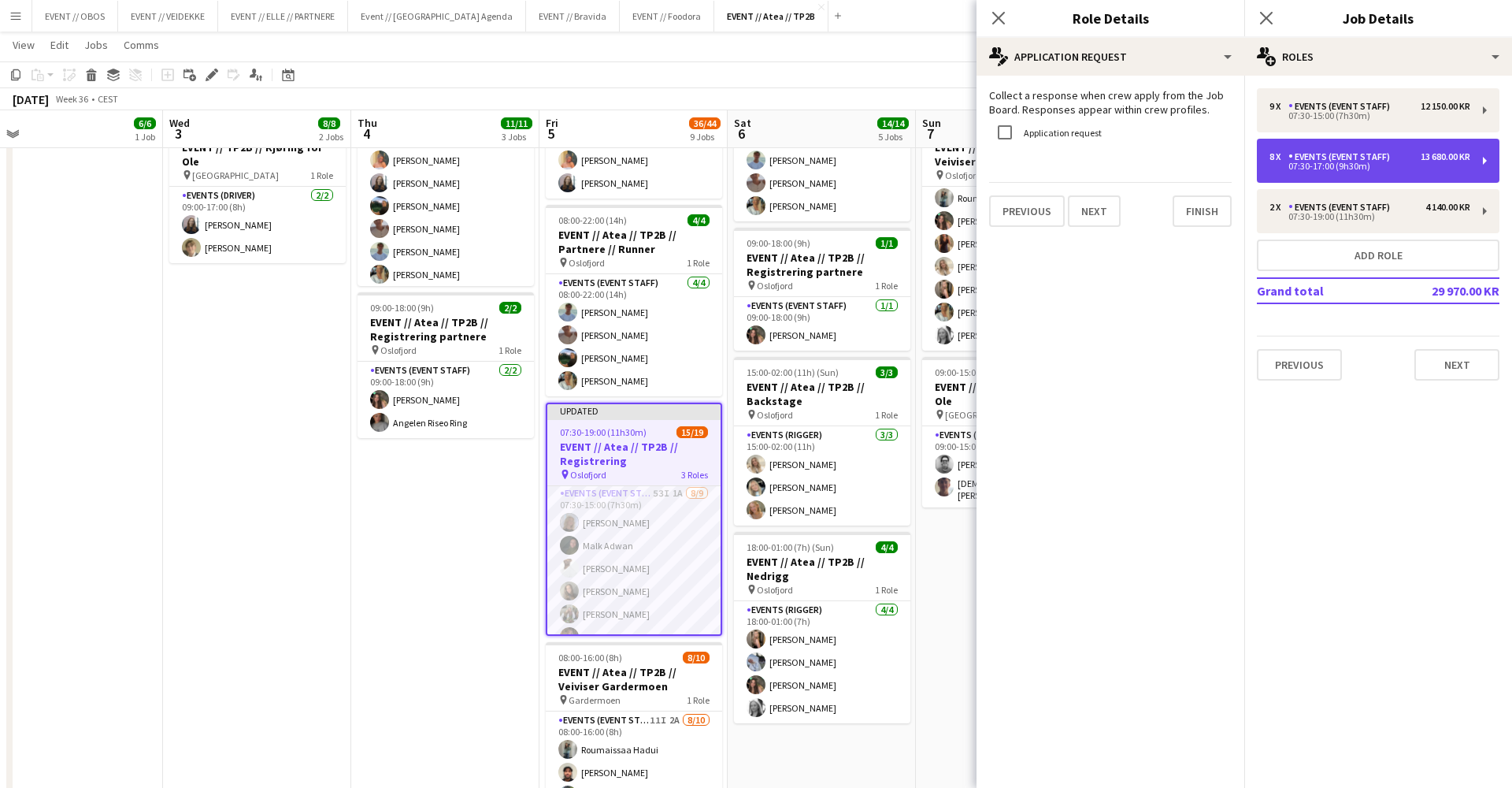
click at [1286, 156] on div "8 x" at bounding box center [1278, 157] width 19 height 11
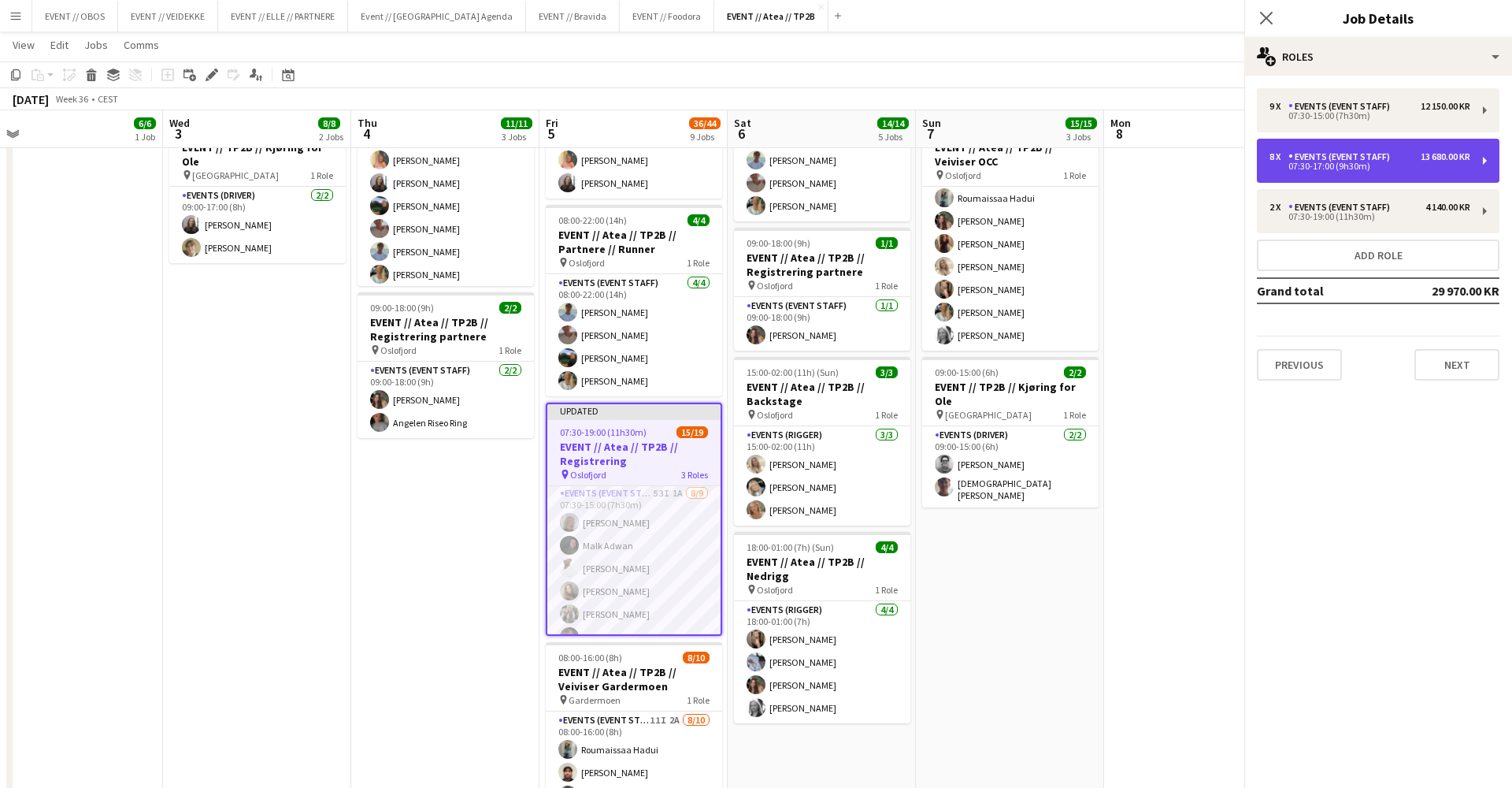
click at [1286, 156] on div "8 x" at bounding box center [1278, 157] width 19 height 11
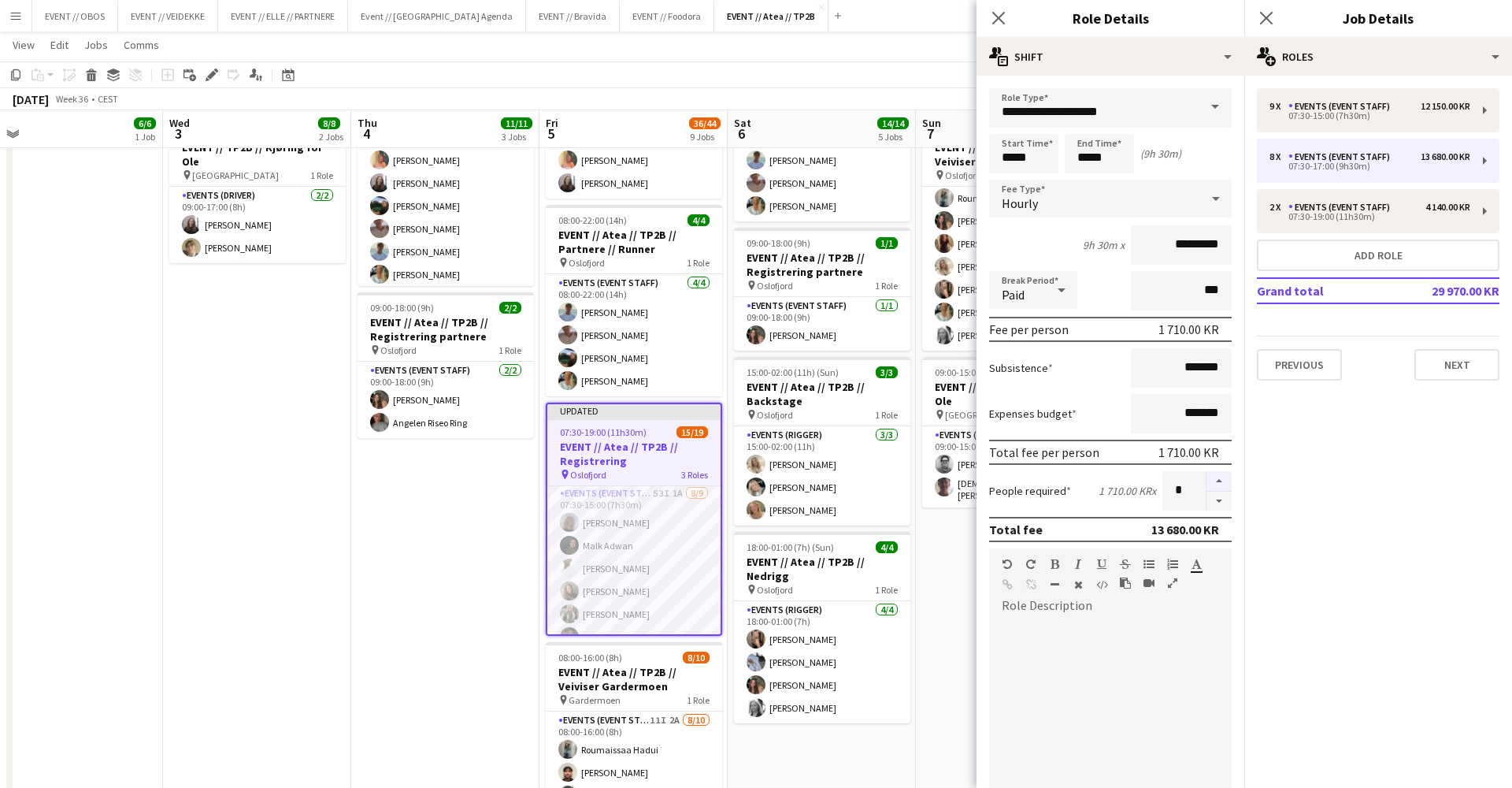
click at [1220, 475] on button "button" at bounding box center [1218, 481] width 25 height 20
type input "*"
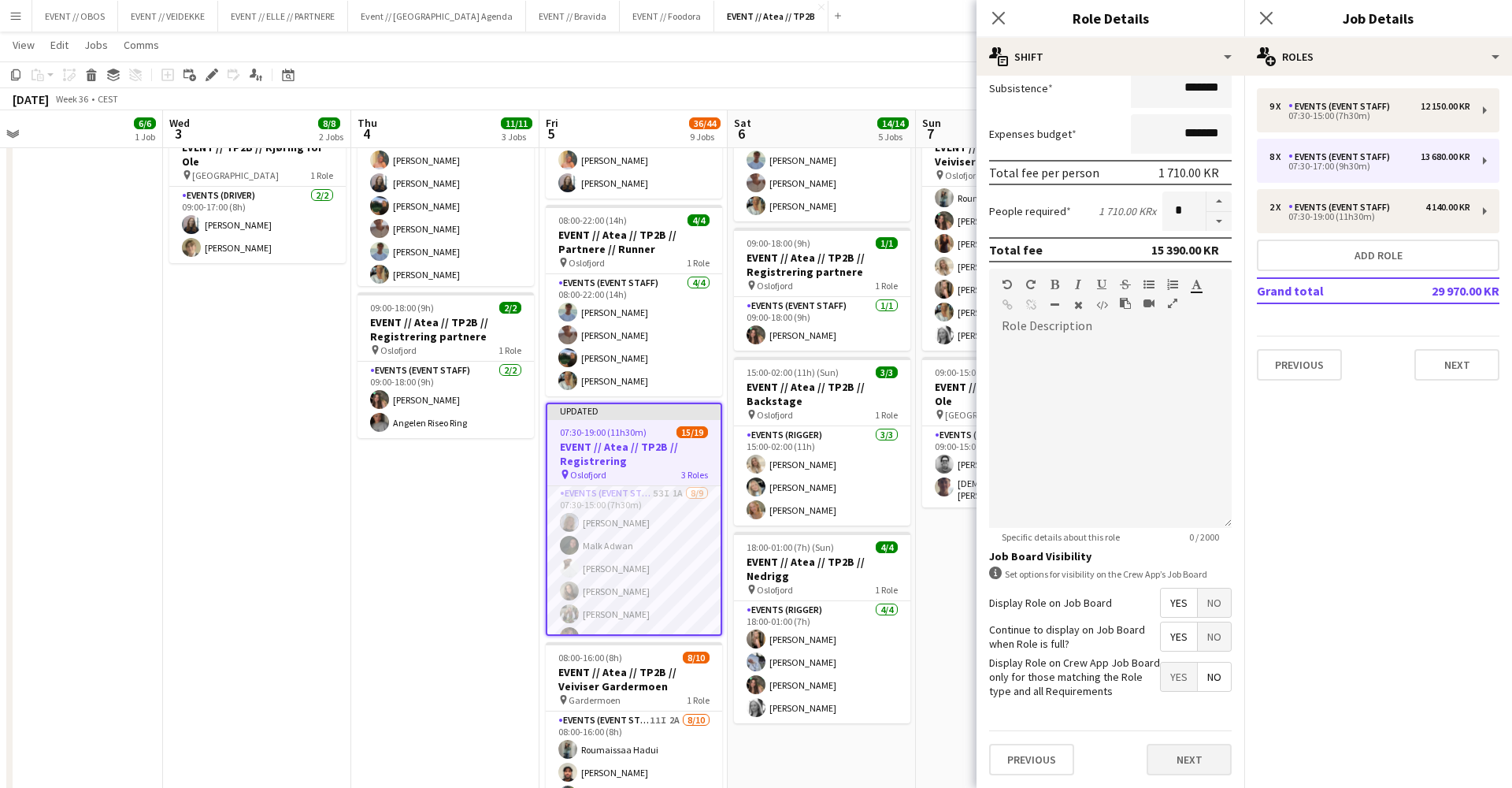
scroll to position [281, 0]
click at [1185, 761] on button "Next" at bounding box center [1189, 759] width 85 height 31
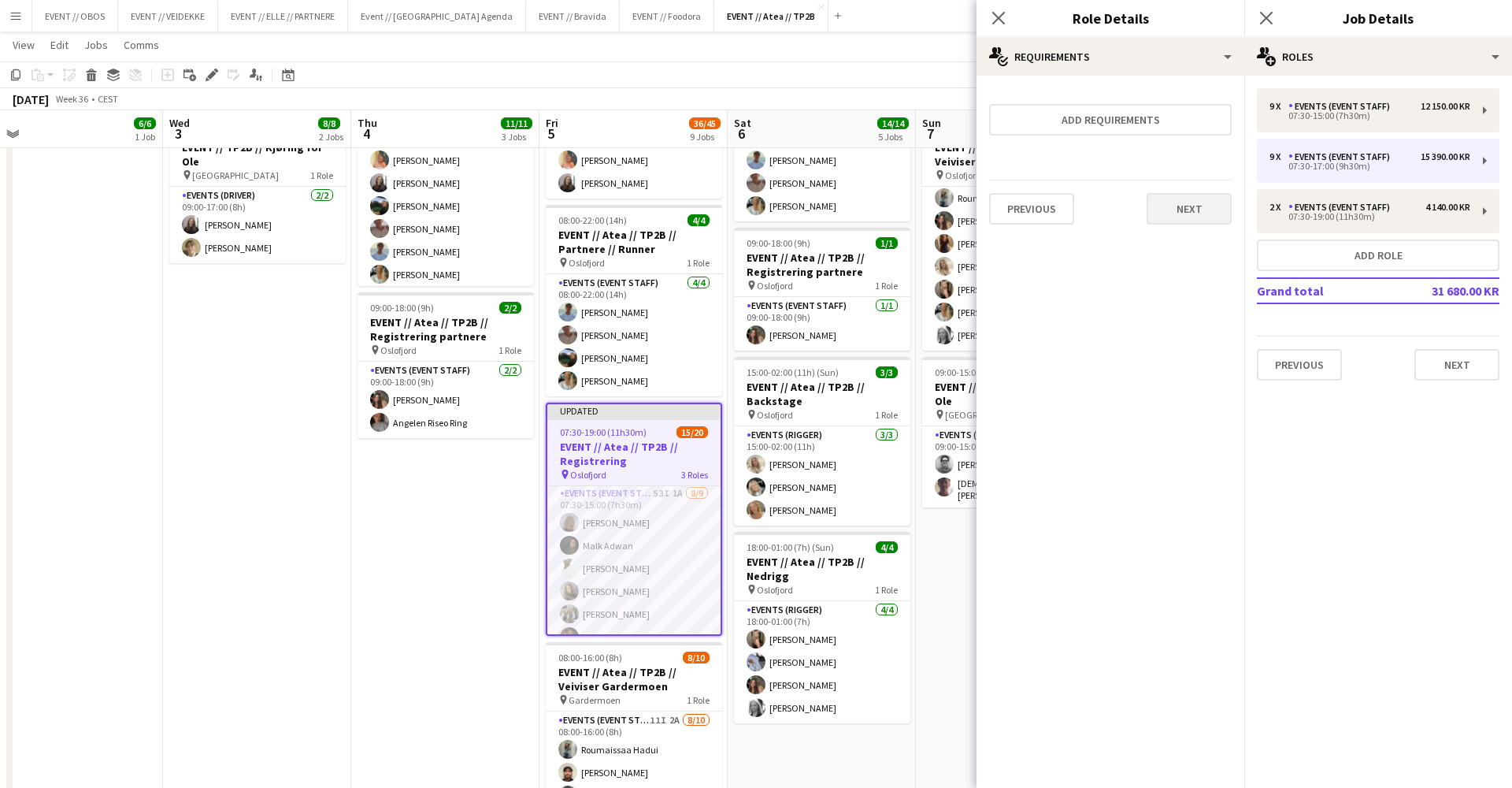
click at [1165, 198] on button "Next" at bounding box center [1189, 208] width 85 height 31
click at [1194, 219] on button "Finish" at bounding box center [1202, 211] width 59 height 31
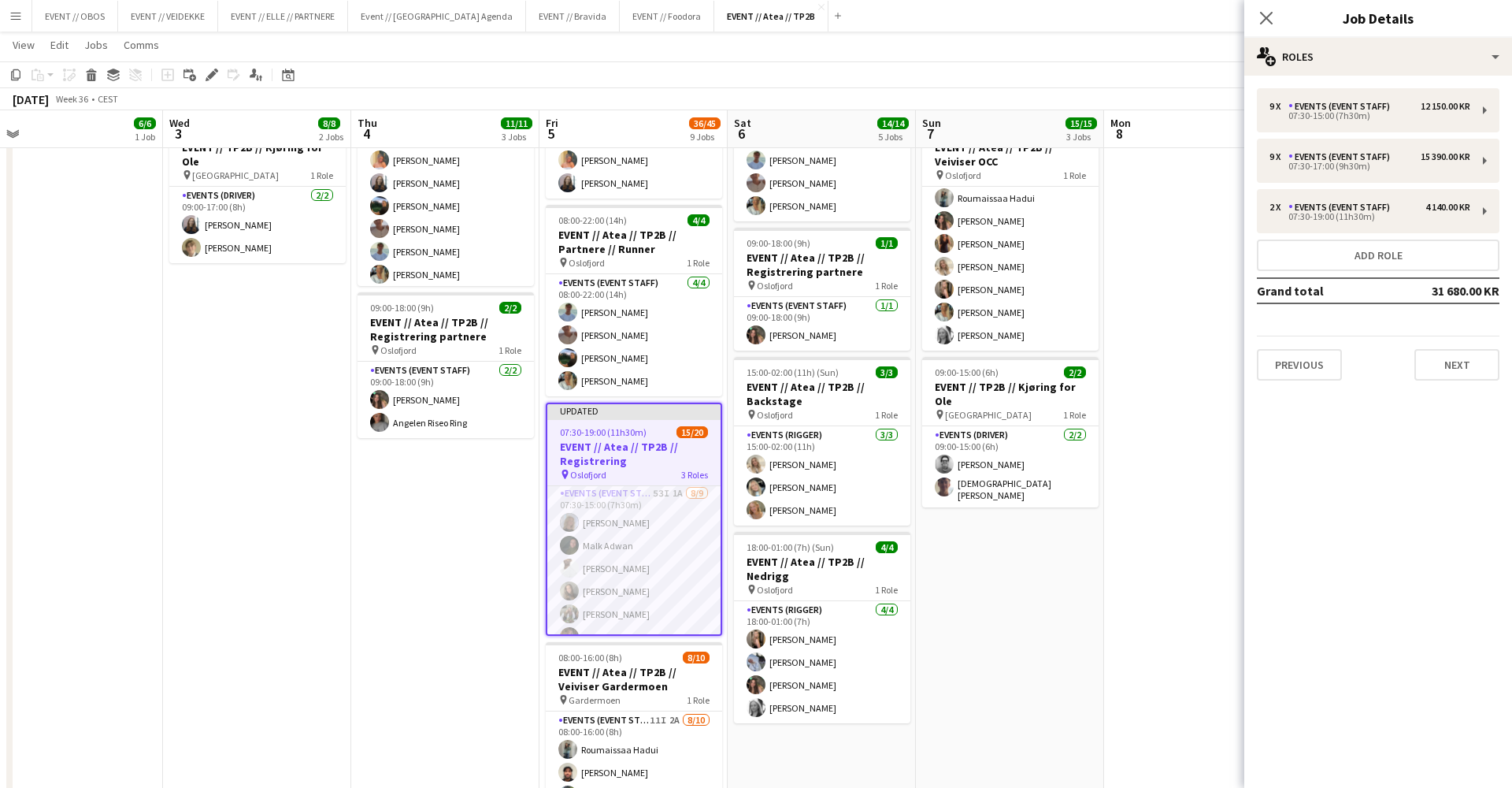
click at [1170, 108] on div "September 2025 Week 36 • CEST Publish 1 job Revert 1 job" at bounding box center [756, 98] width 1512 height 22
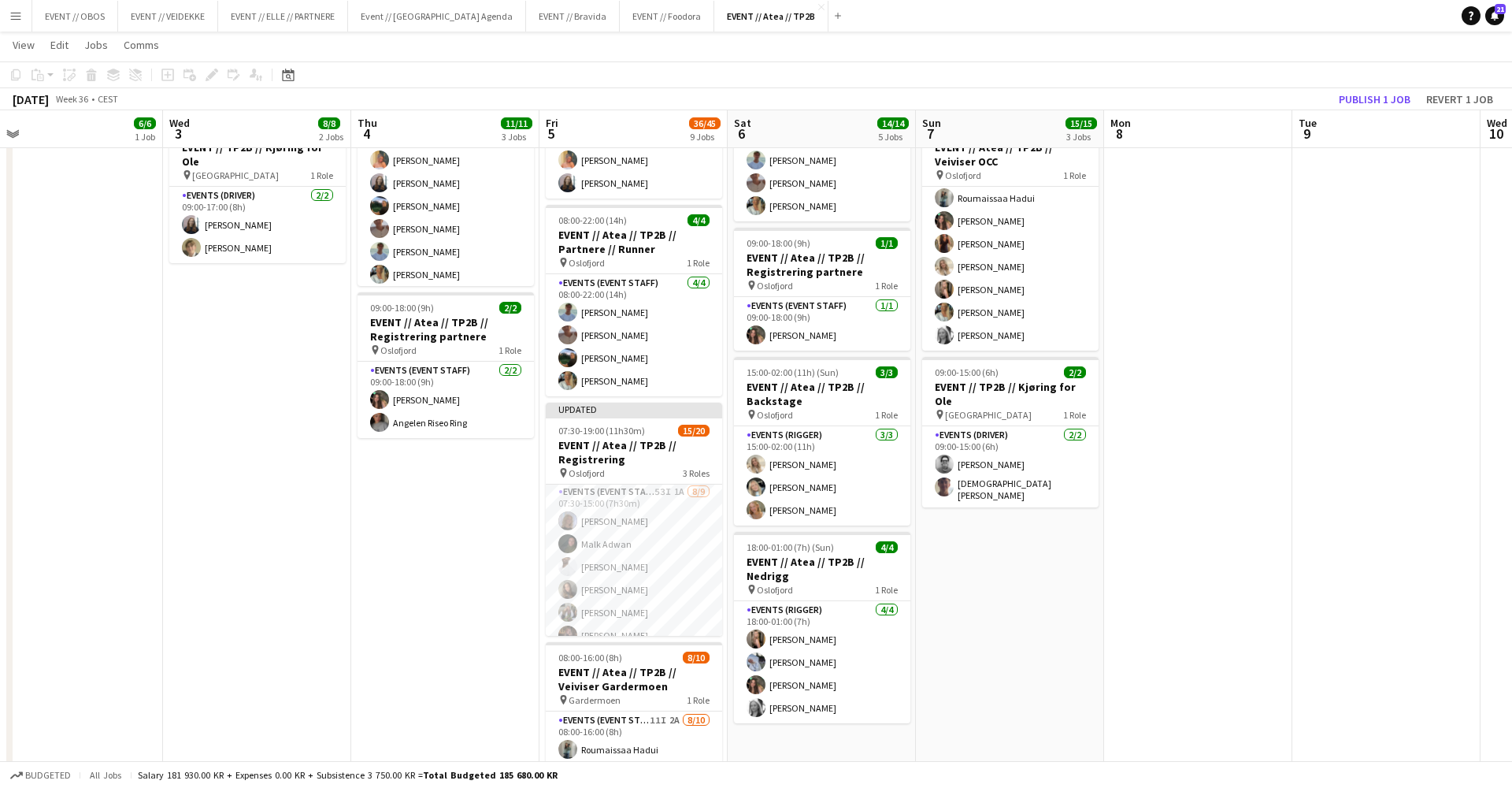
click at [1375, 86] on app-toolbar "Copy Paste Paste Command V Paste with crew Command Shift V Paste linked Job [GE…" at bounding box center [756, 74] width 1512 height 27
click at [1376, 100] on button "Publish 1 job" at bounding box center [1375, 98] width 85 height 20
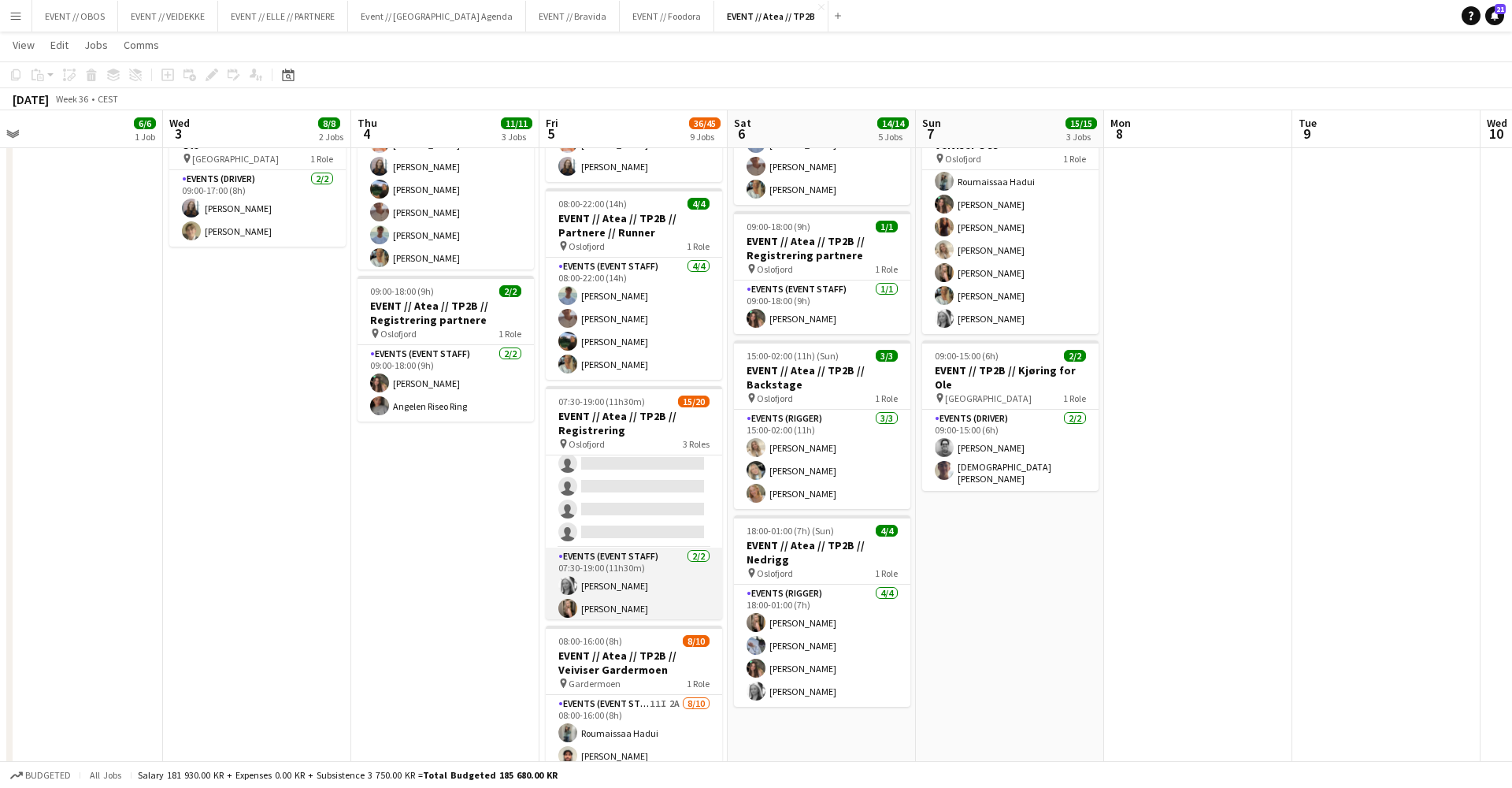
scroll to position [304, 0]
click at [600, 578] on app-card-role "Events (Event Staff) 5/9 07:30-17:00 (9h30m) Sofia Sgarioto Maren Melby Gunders…" at bounding box center [634, 508] width 177 height 241
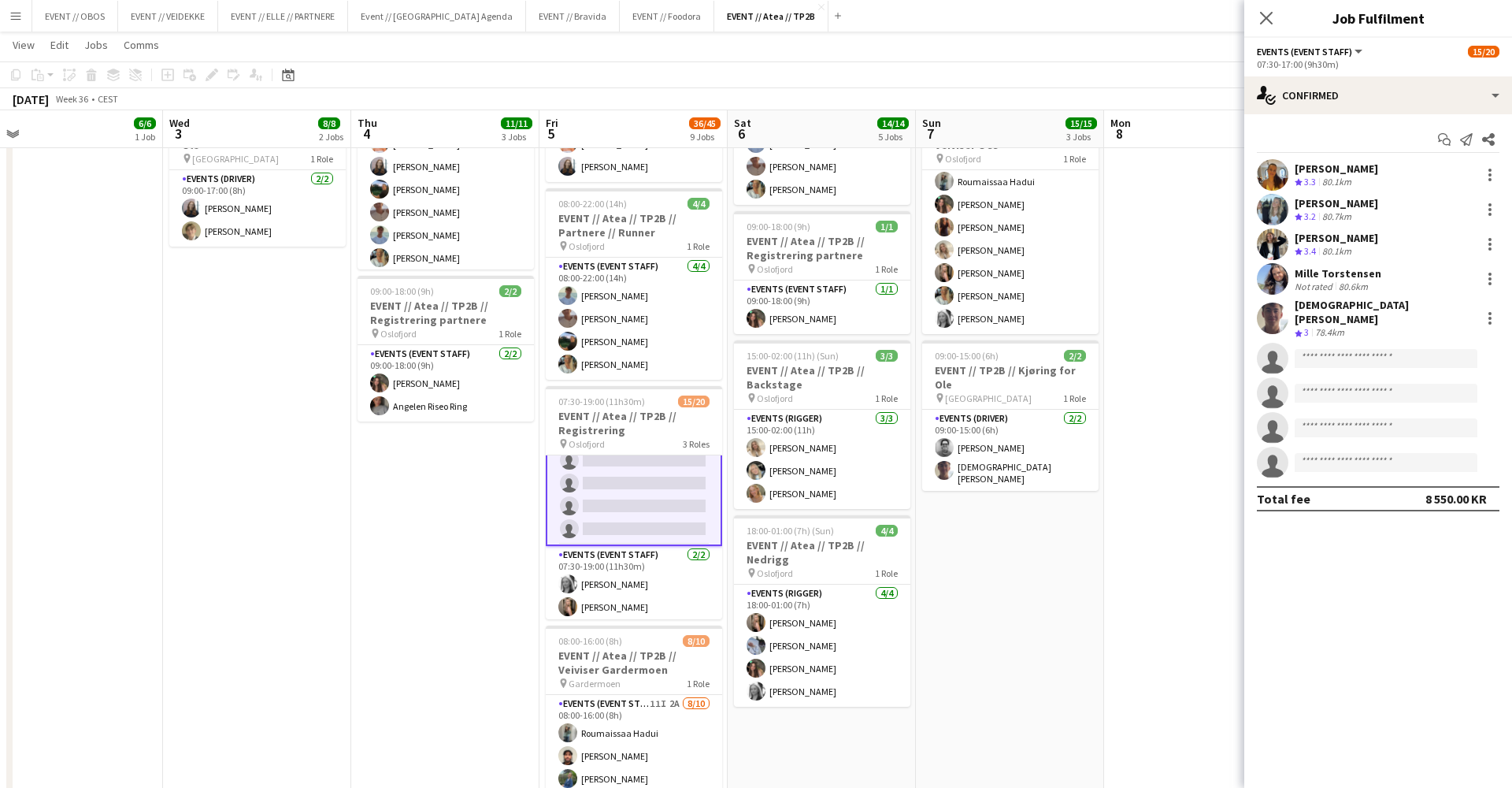
scroll to position [389, 0]
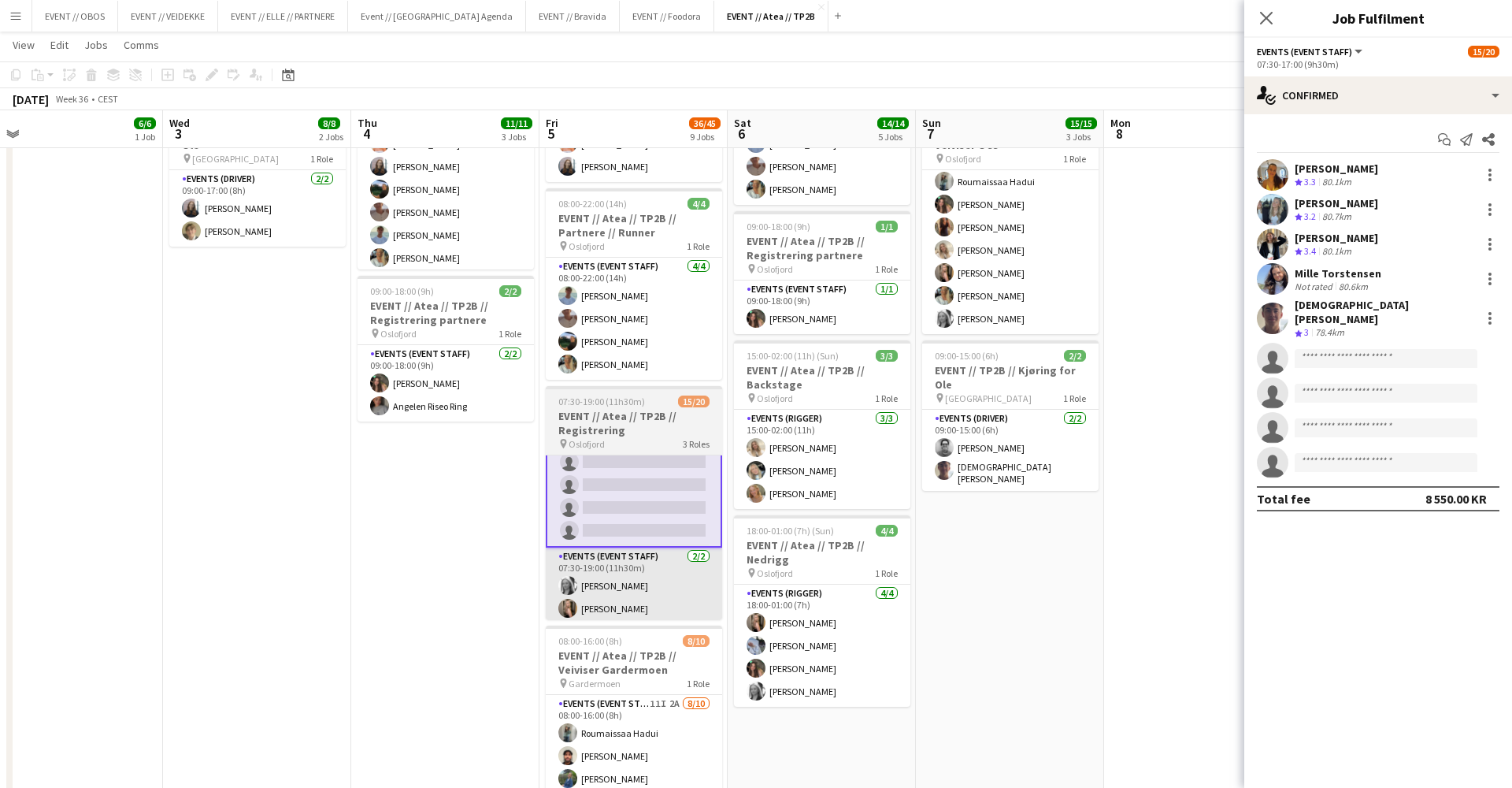
click at [580, 567] on app-card-role "Events (Event Staff) [DATE] 07:30-19:00 (11h30m) [PERSON_NAME] [PERSON_NAME]" at bounding box center [634, 586] width 177 height 77
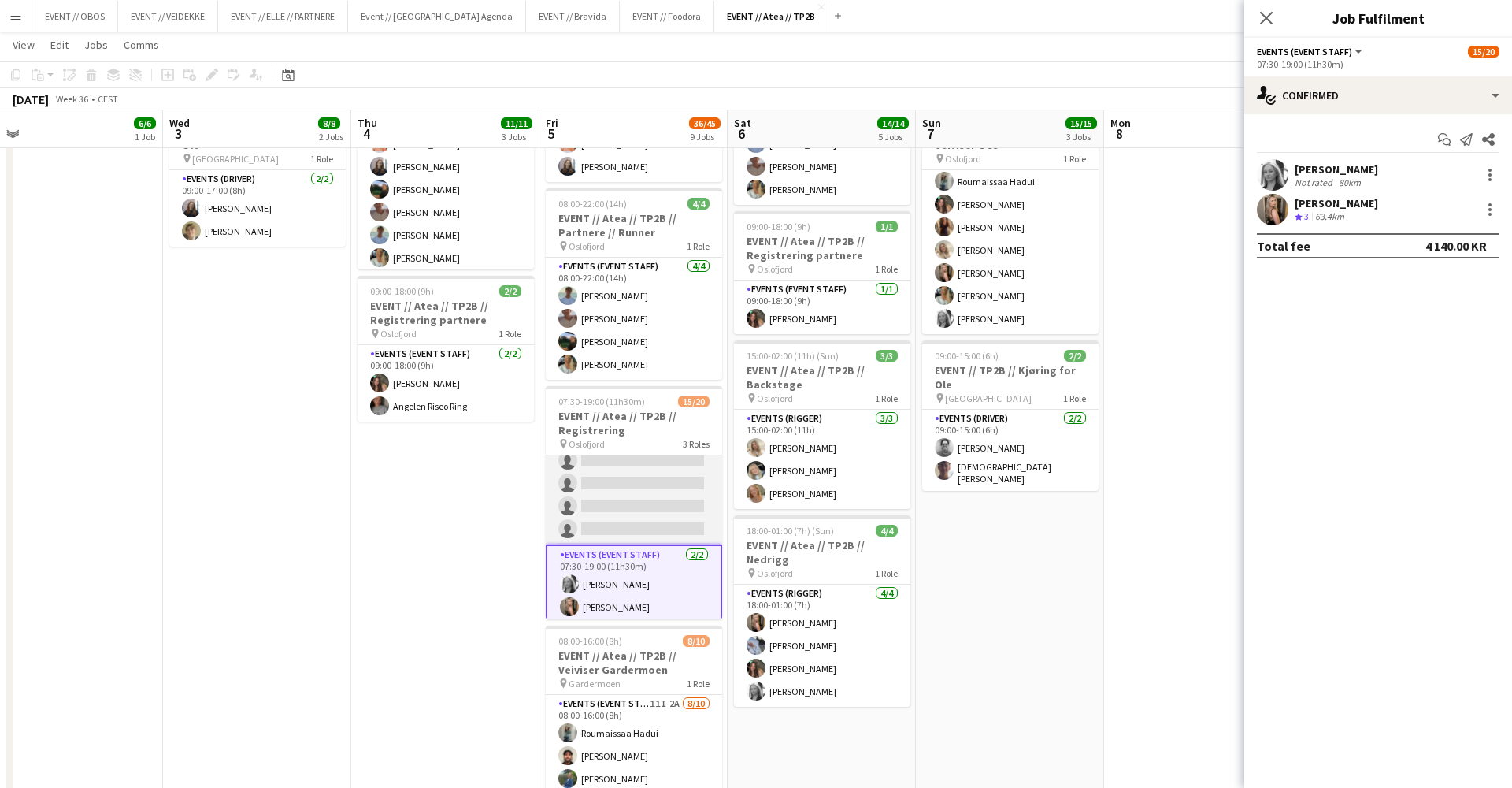
click at [580, 527] on app-card-role "Events (Event Staff) 5/9 07:30-17:00 (9h30m) Sofia Sgarioto Maren Melby Gunders…" at bounding box center [634, 423] width 177 height 241
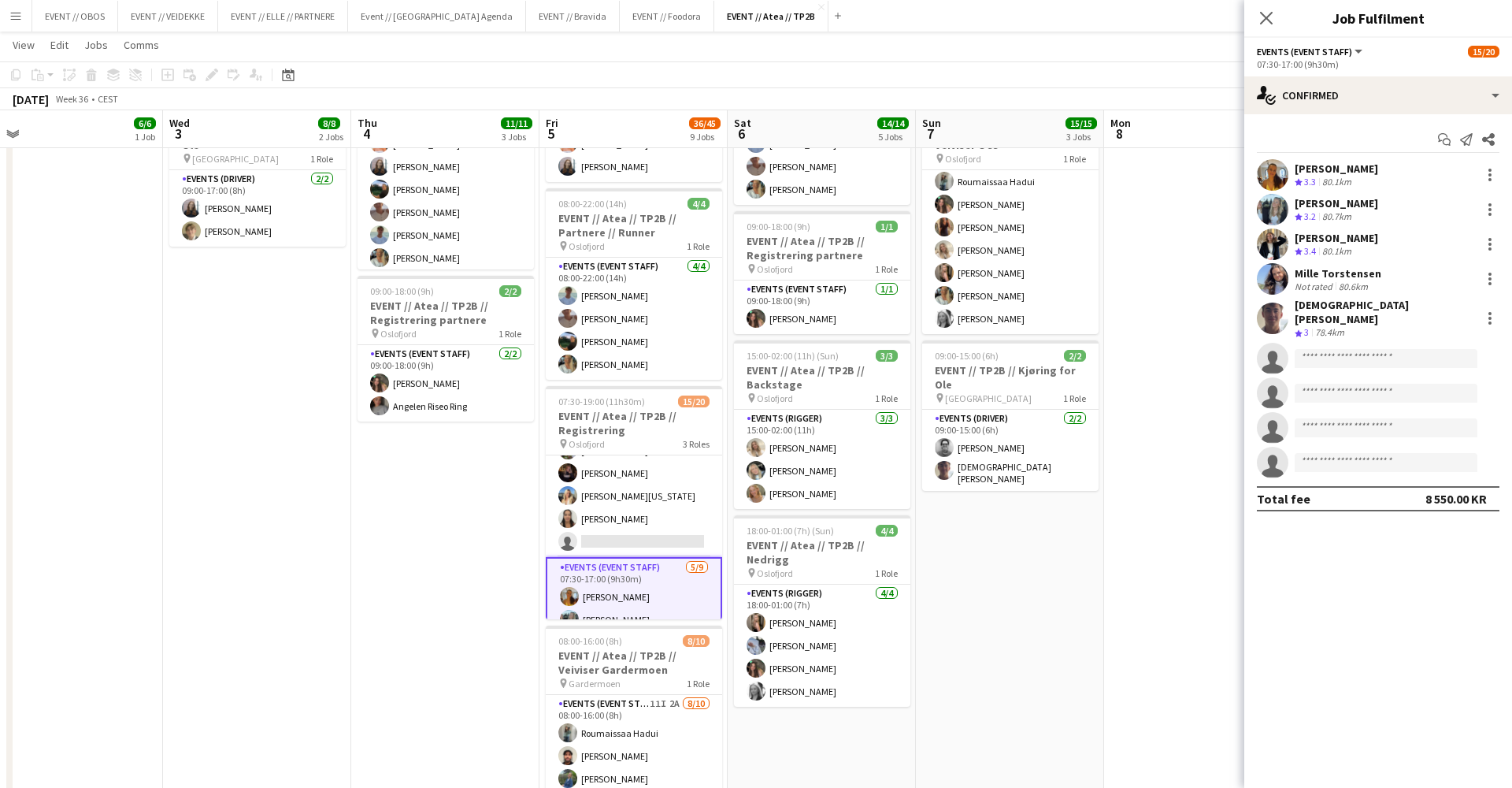
scroll to position [119, 0]
click at [580, 527] on app-card-role "Events (Event Staff) 53I 1A 8/9 07:30-15:00 (7h30m) Maria Egeland Malk Adwan El…" at bounding box center [634, 453] width 177 height 236
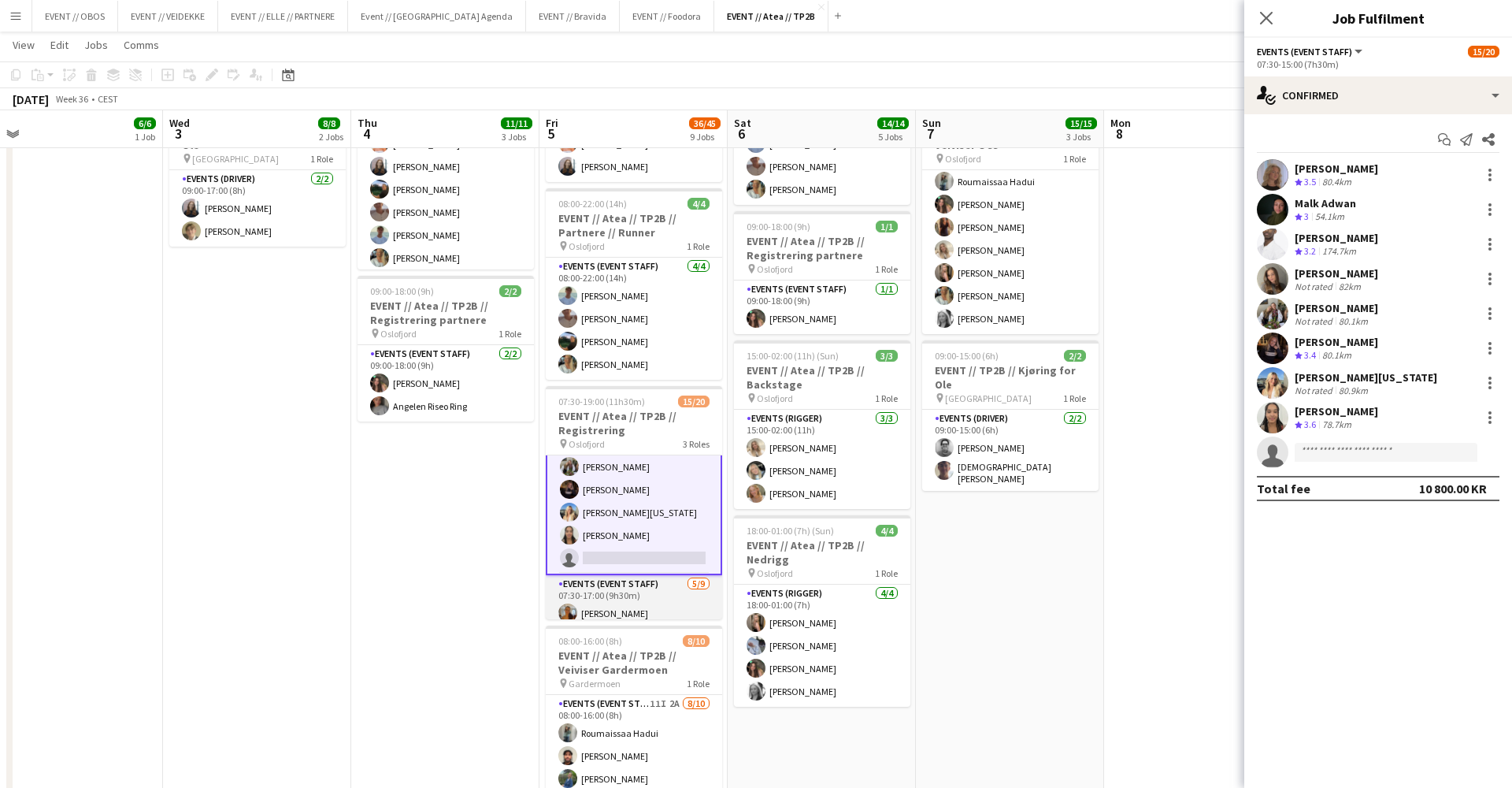
scroll to position [0, 779]
click at [602, 582] on app-card-role "Events (Event Staff) 5/9 07:30-17:00 (9h30m) Sofia Sgarioto Maren Melby Gunders…" at bounding box center [633, 695] width 177 height 241
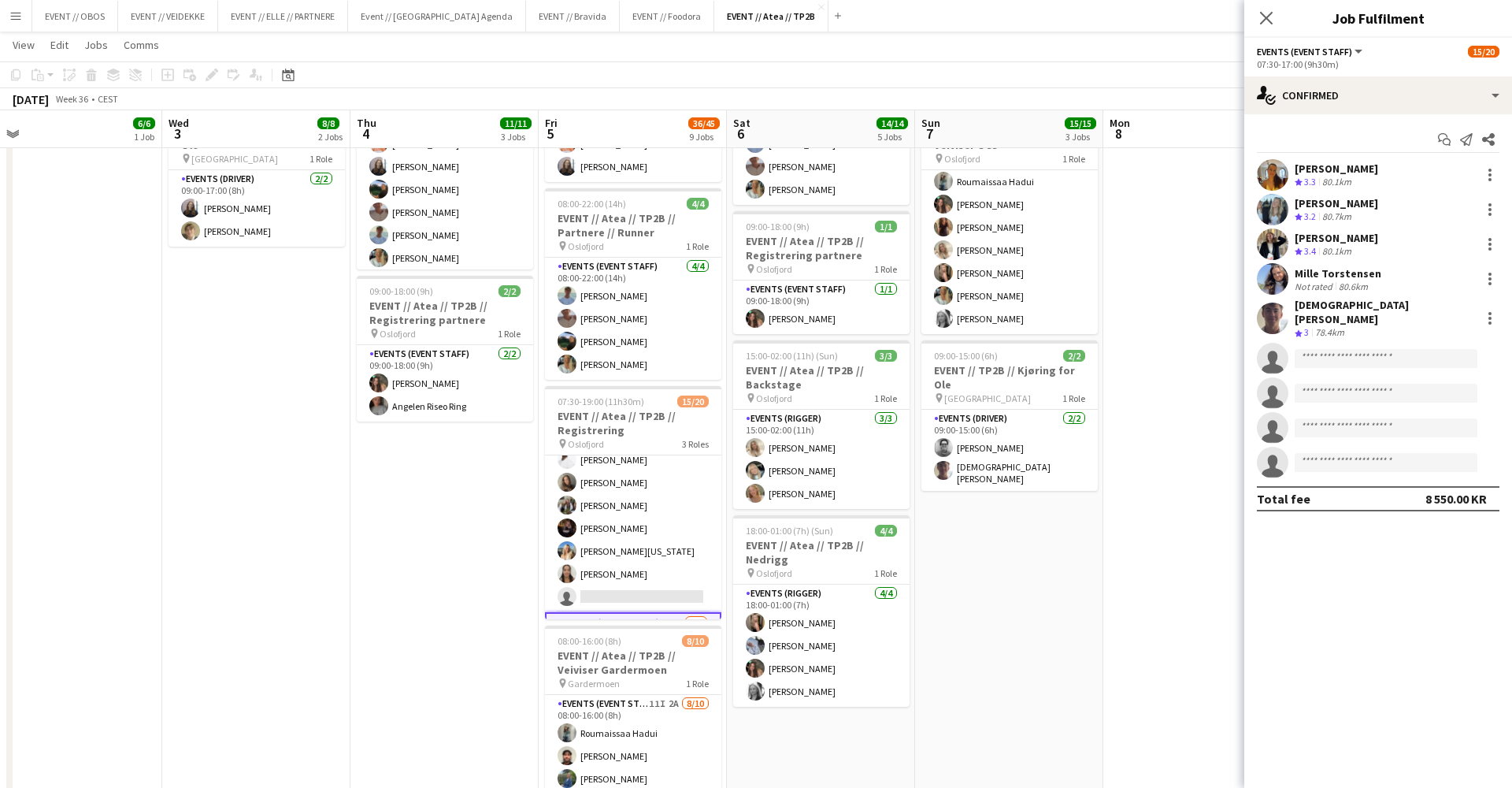
scroll to position [81, 0]
click at [1303, 85] on div "single-neutral-actions-check-2 Confirmed" at bounding box center [1378, 95] width 268 height 38
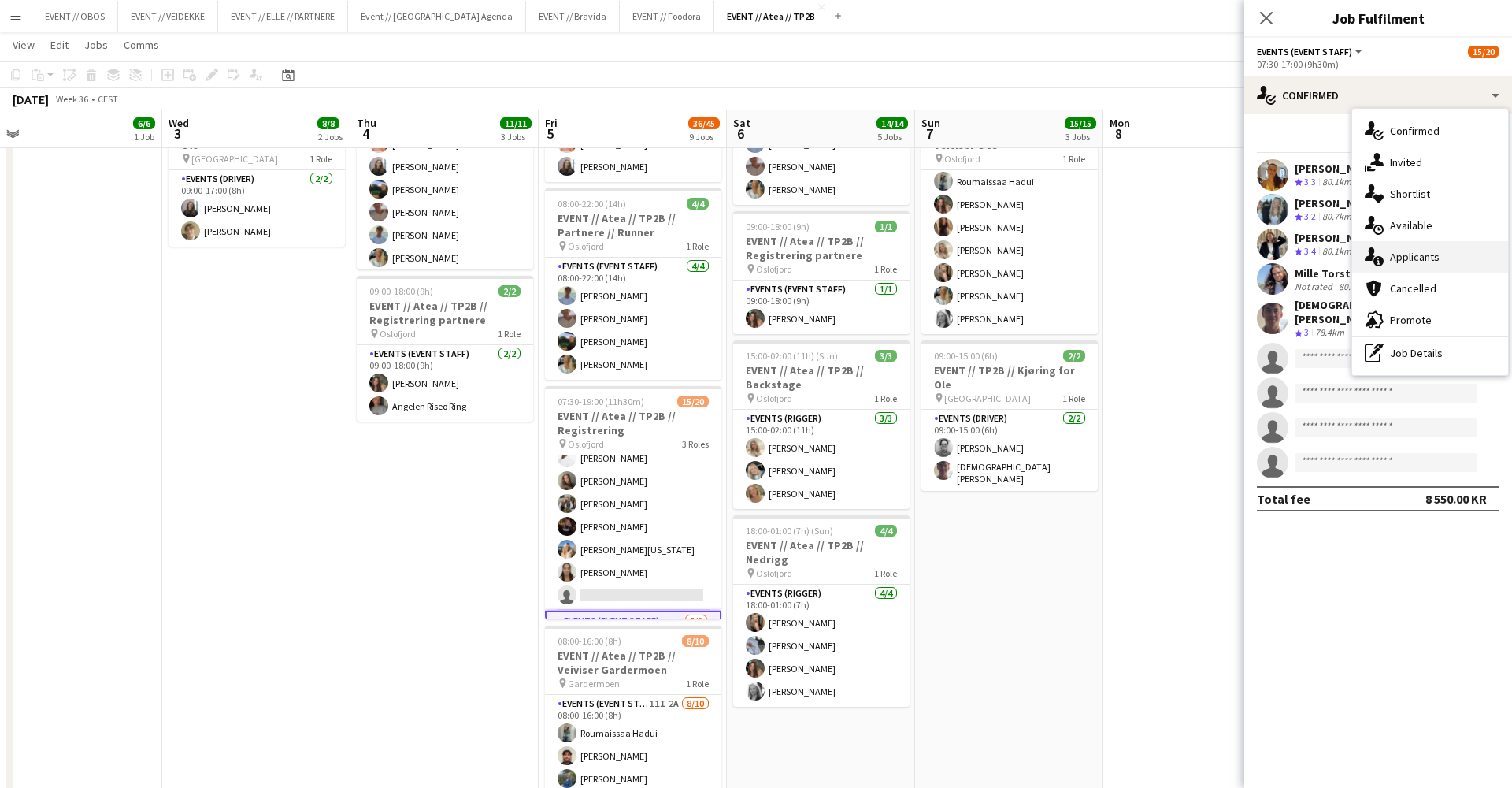
click at [1421, 269] on div "single-neutral-actions-information Applicants" at bounding box center [1430, 256] width 156 height 31
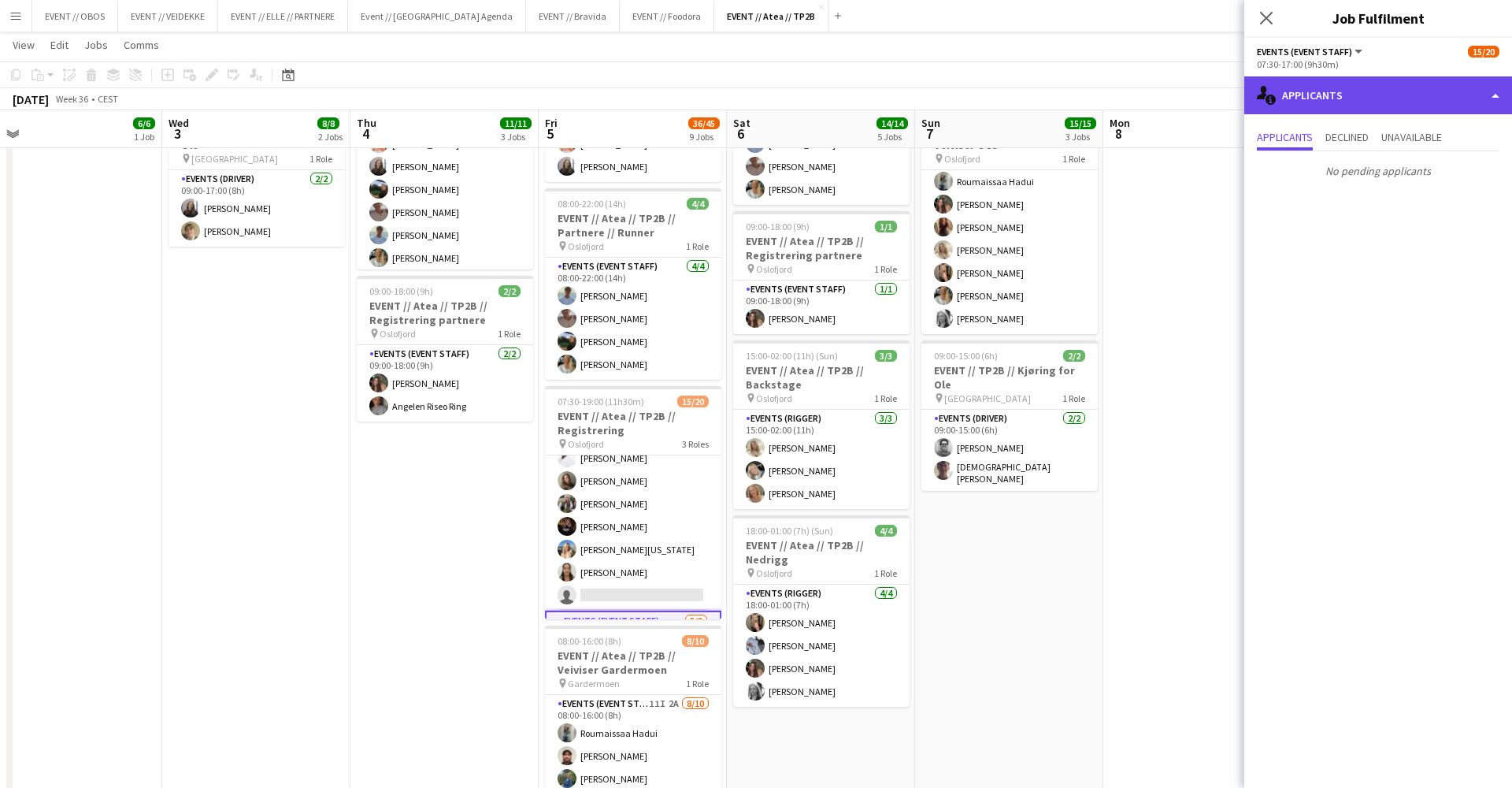
click at [1289, 93] on div "single-neutral-actions-information Applicants" at bounding box center [1378, 95] width 268 height 38
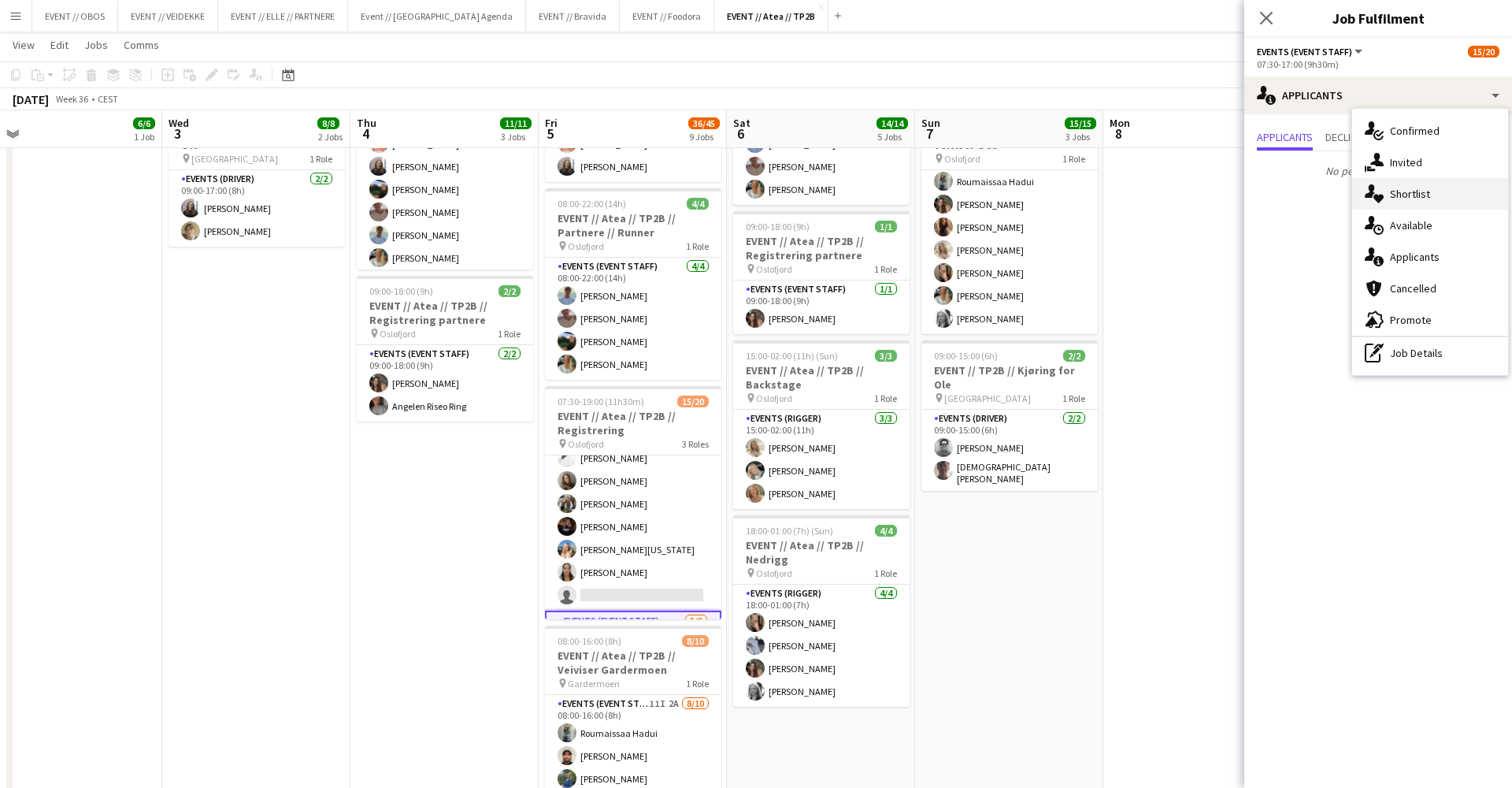
click at [1391, 191] on div "single-neutral-actions-heart Shortlist" at bounding box center [1430, 194] width 156 height 31
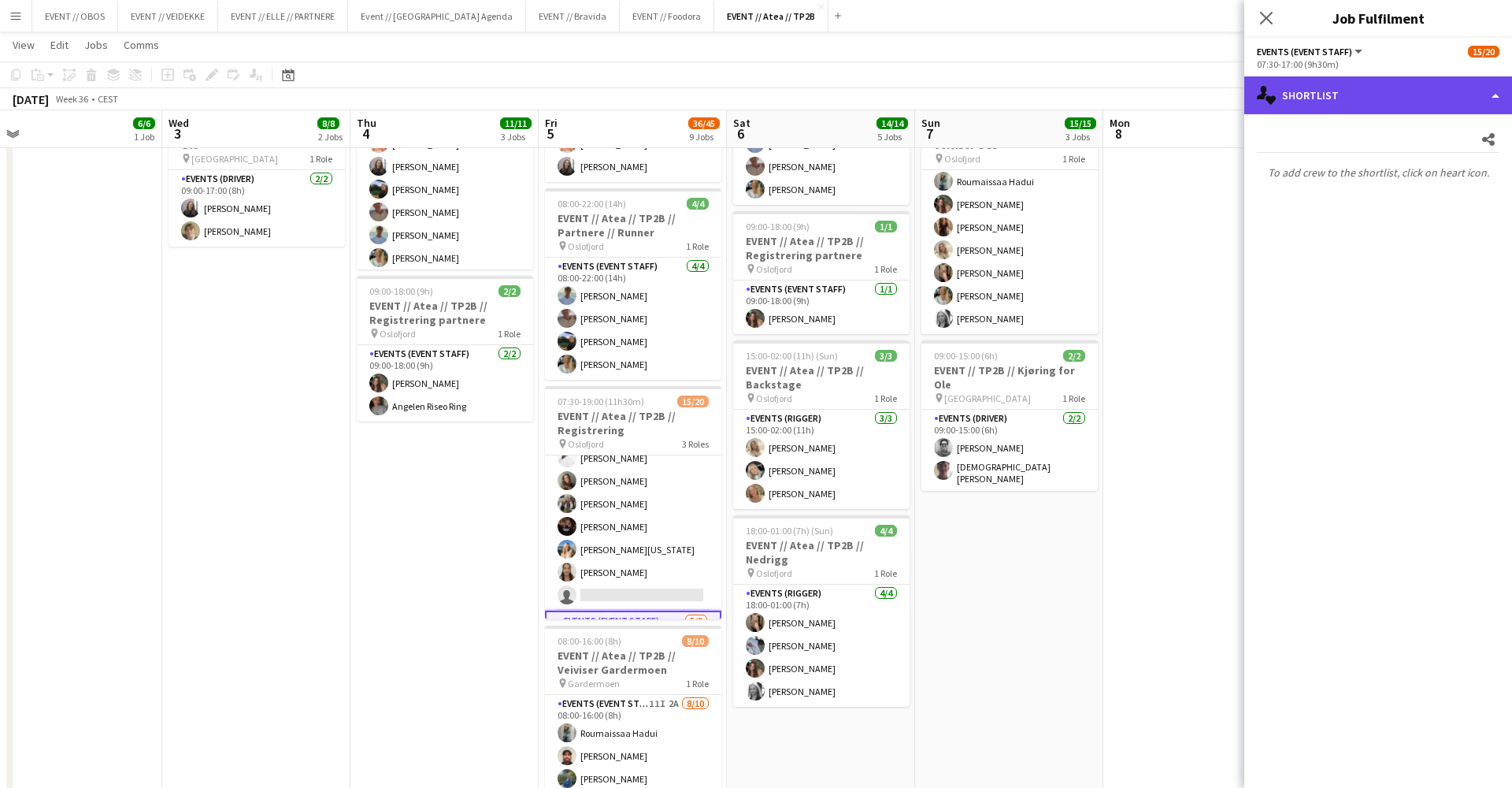
click at [1340, 81] on div "single-neutral-actions-heart Shortlist" at bounding box center [1378, 95] width 268 height 38
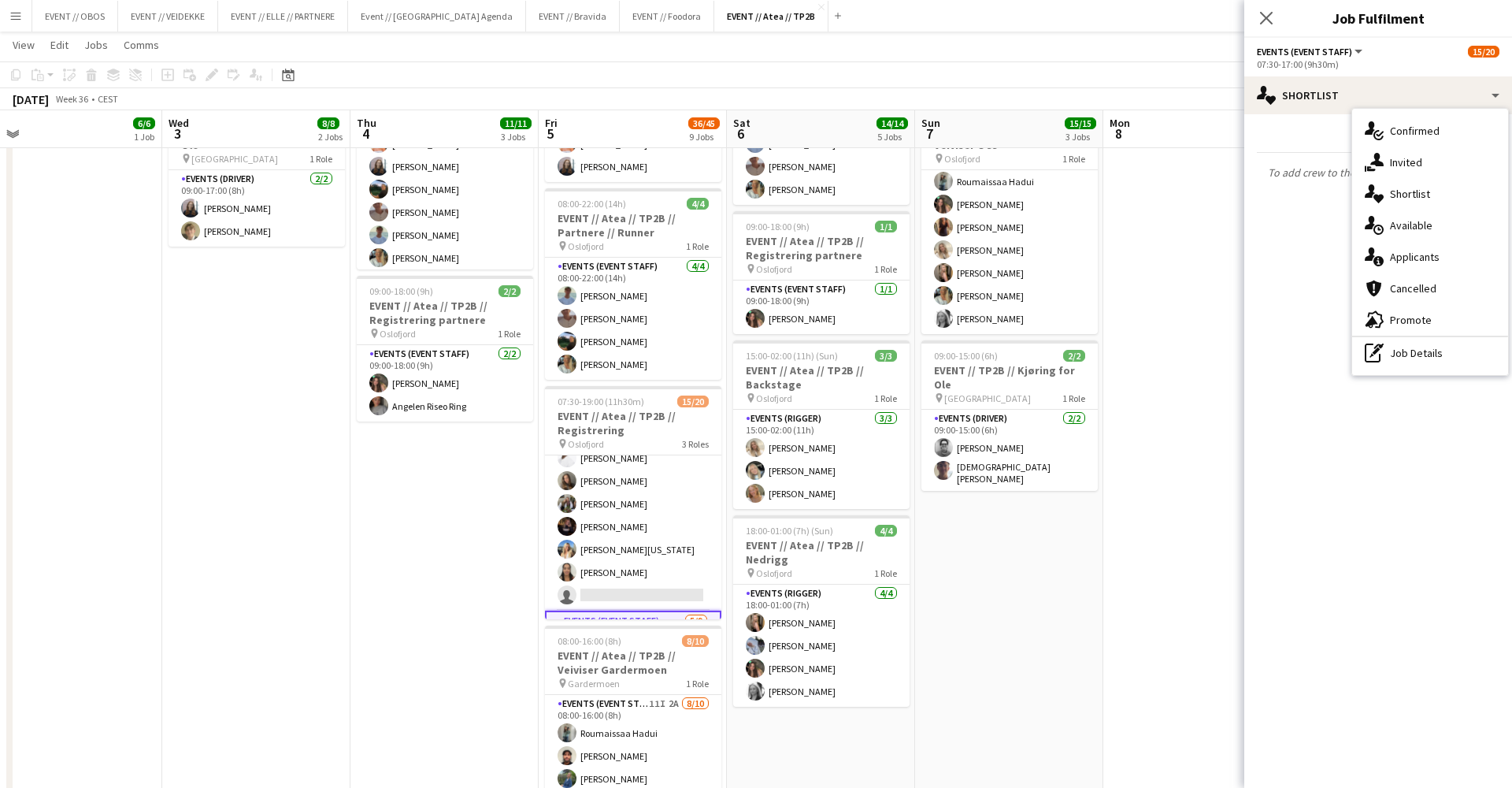
click at [1160, 358] on app-date-cell at bounding box center [1197, 658] width 188 height 1607
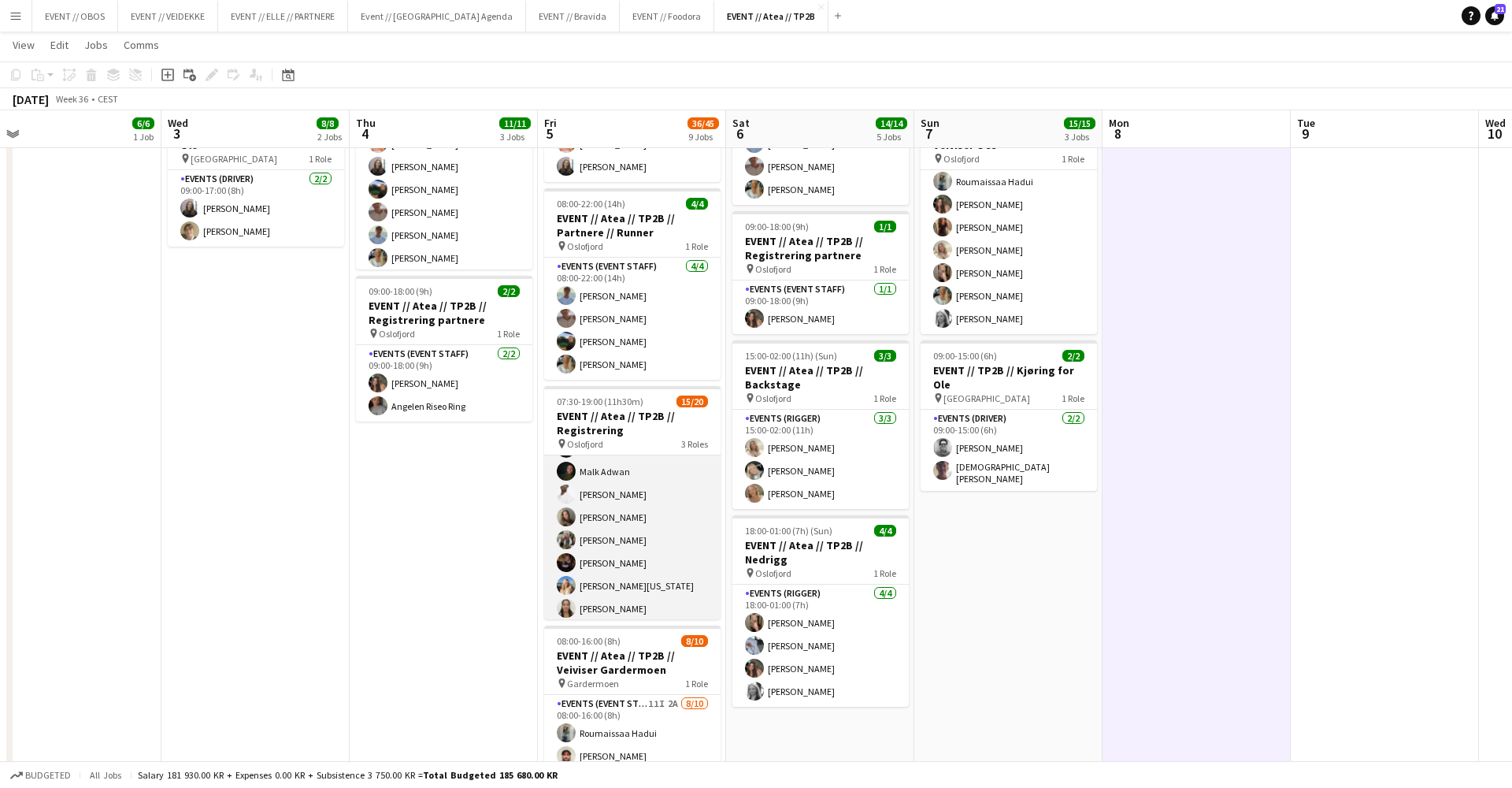
scroll to position [32, 0]
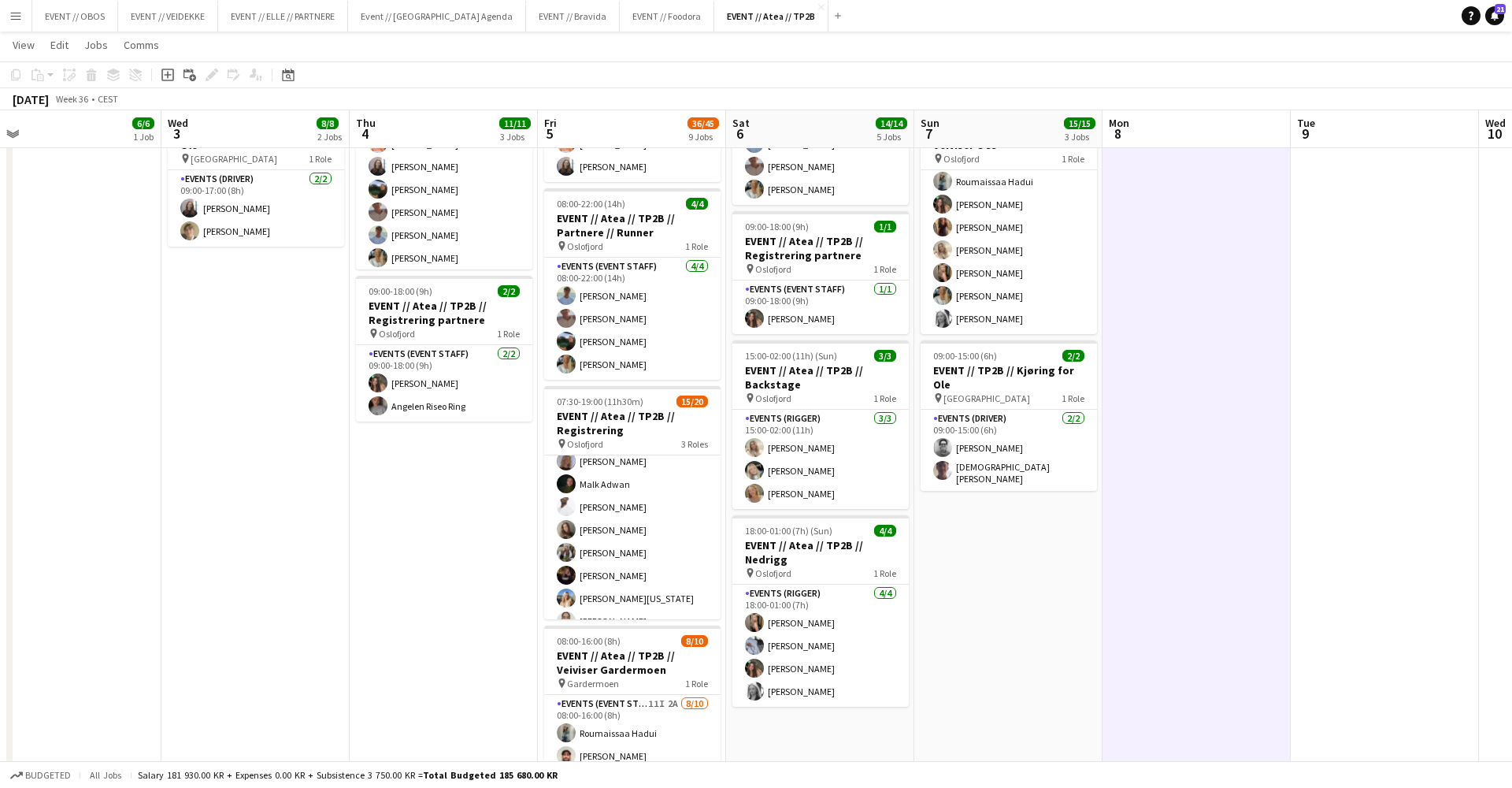
click at [510, 511] on app-date-cell "08:00-18:00 (10h) 3/3 EVENT // Atea // TP2B // Dekorering og backstage oppsett …" at bounding box center [444, 658] width 188 height 1607
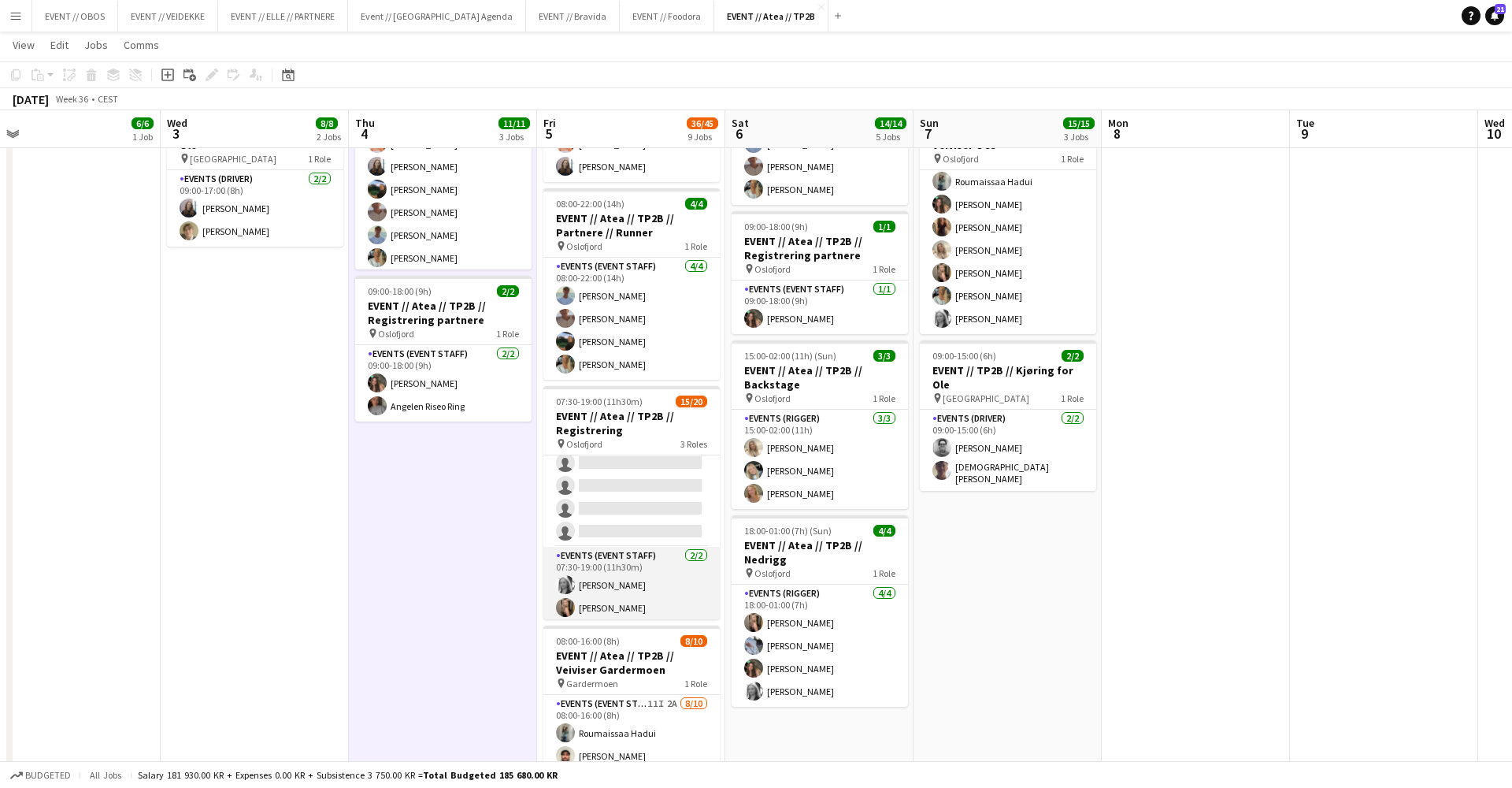
scroll to position [386, 0]
click at [616, 606] on app-card-role "Events (Event Staff) [DATE] 07:30-19:00 (11h30m) [PERSON_NAME] [PERSON_NAME]" at bounding box center [631, 586] width 177 height 77
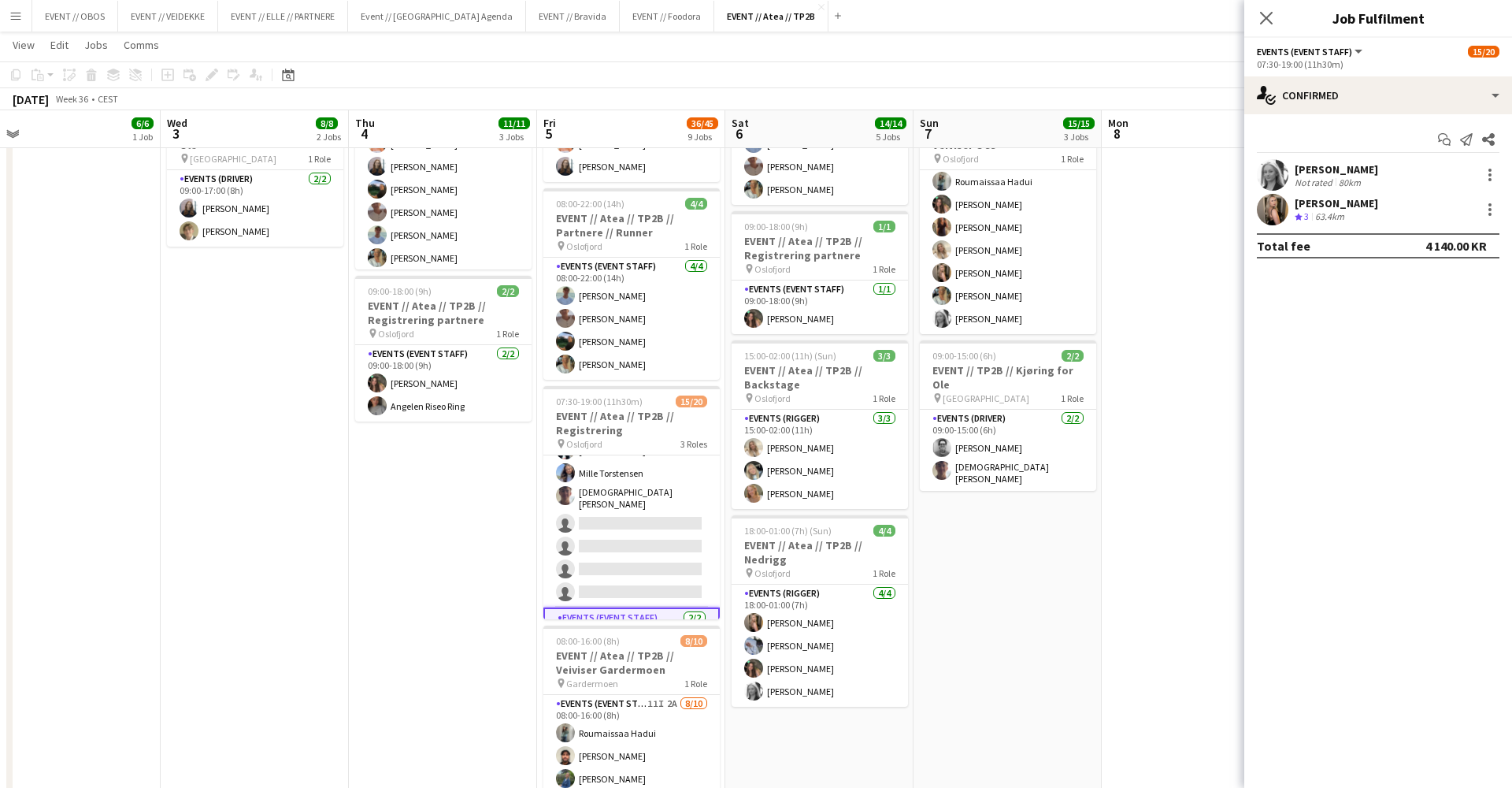
scroll to position [321, 0]
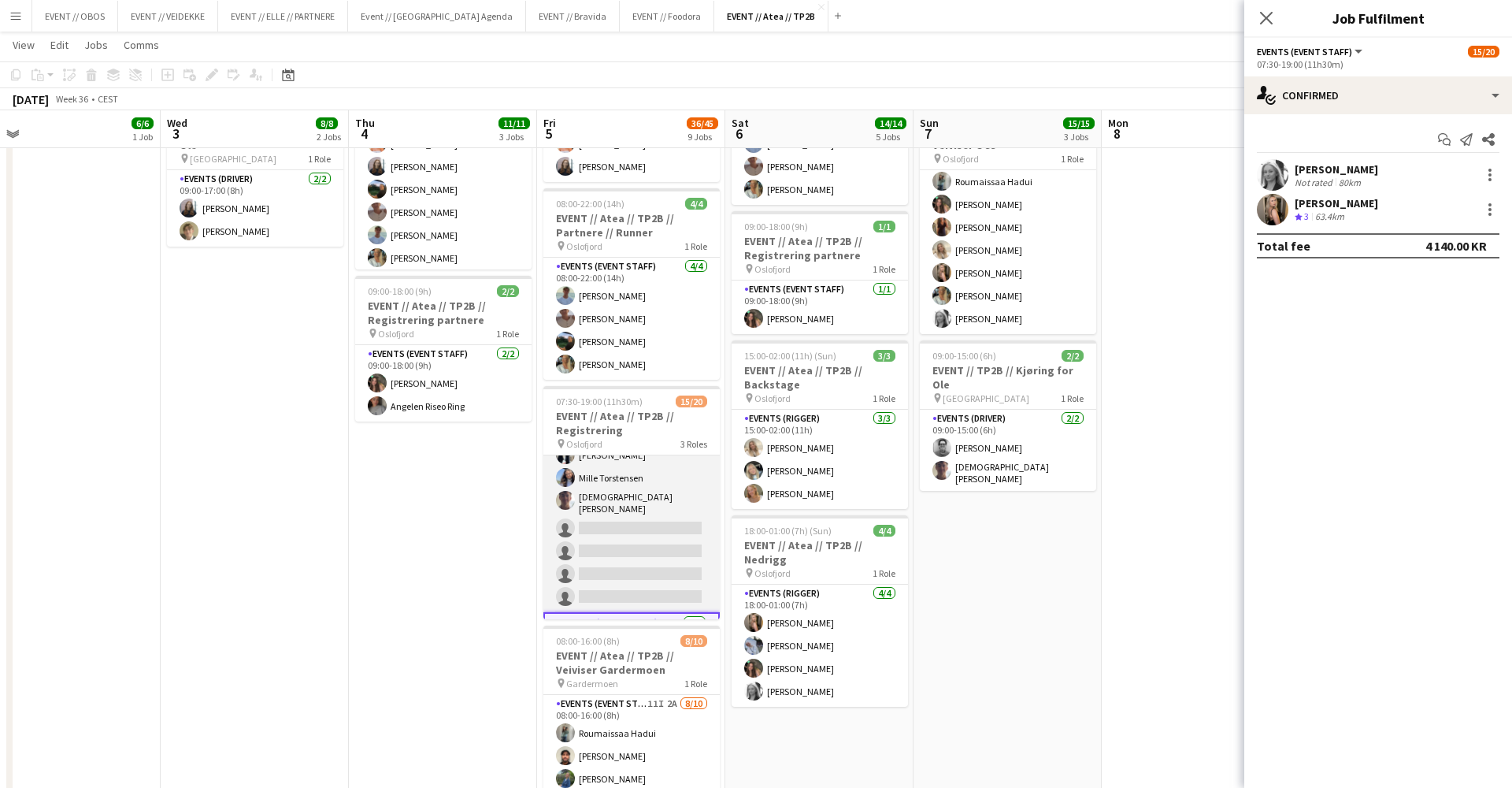
click at [571, 582] on app-card-role "Events (Event Staff) 5/9 07:30-17:00 (9h30m) Sofia Sgarioto Maren Melby Gunders…" at bounding box center [631, 491] width 177 height 241
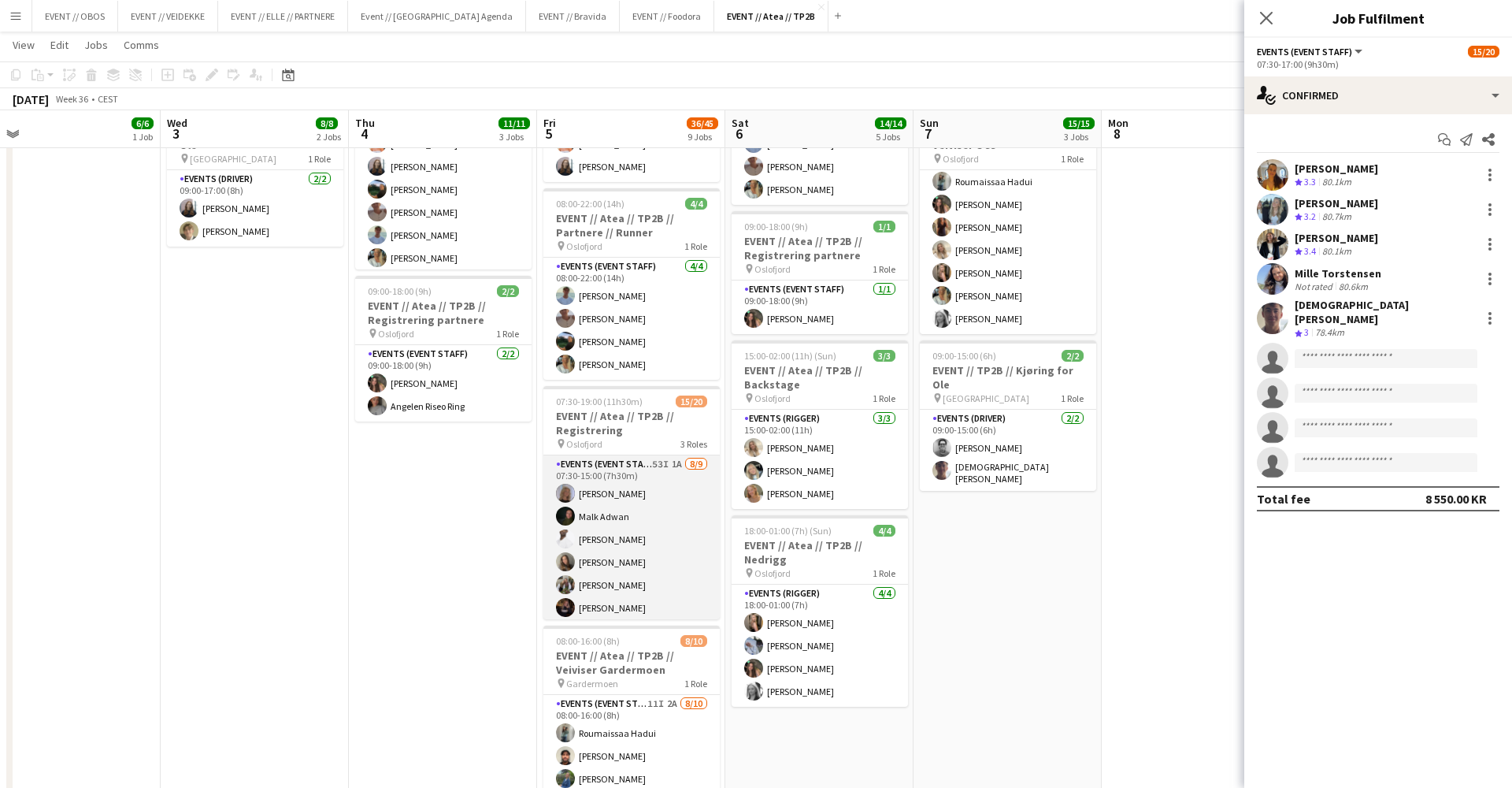
scroll to position [0, 0]
click at [574, 567] on app-card-role "Events (Event Staff) 53I 1A 8/9 07:30-15:00 (7h30m) Maria Egeland Malk Adwan El…" at bounding box center [631, 573] width 177 height 236
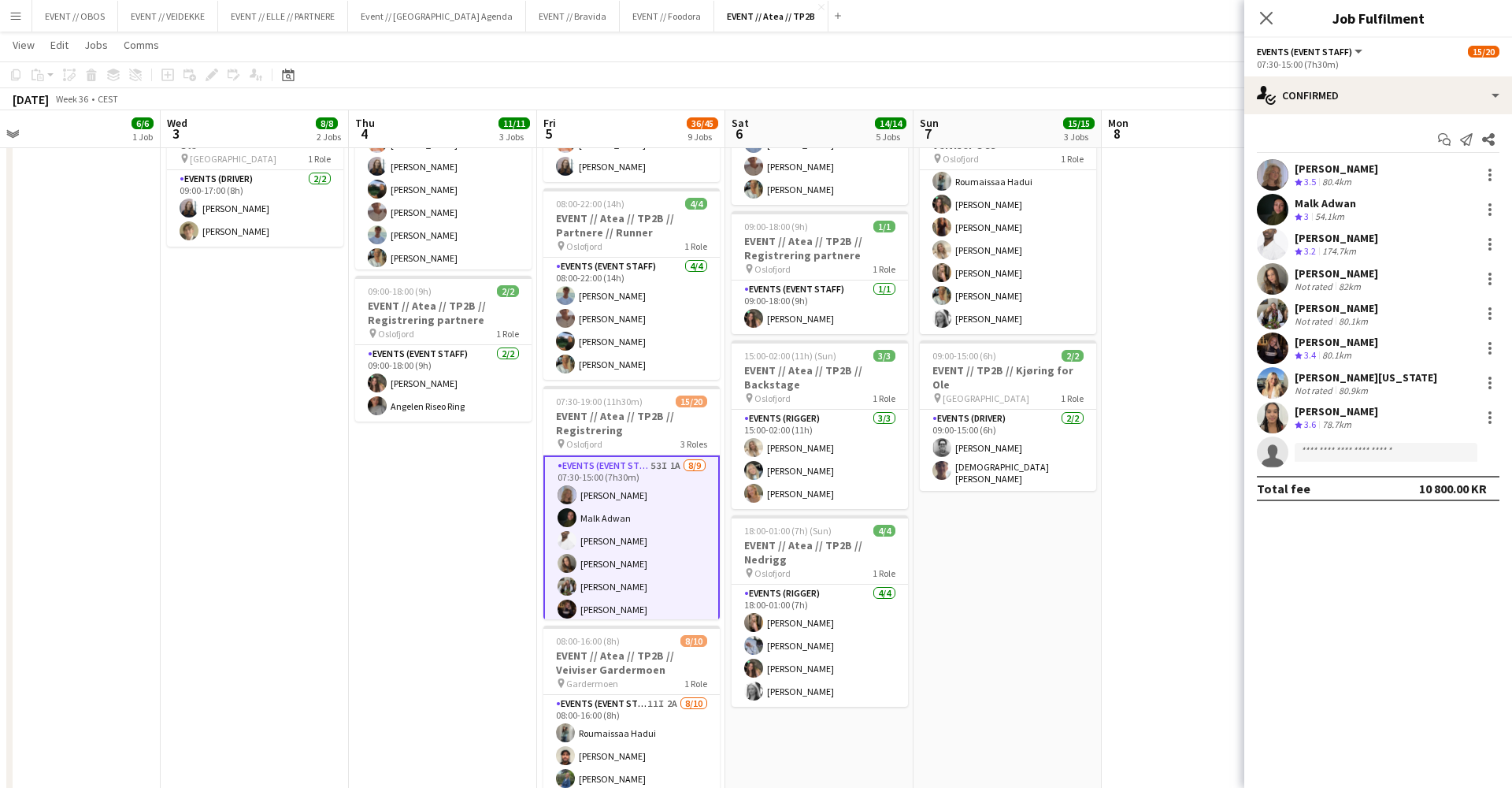
click at [1010, 524] on app-date-cell "08:00-16:00 (8h) 6/6 EVENT // Atea // TP2B // Partnere // Nedrigg pin Oslofjord…" at bounding box center [1007, 658] width 188 height 1607
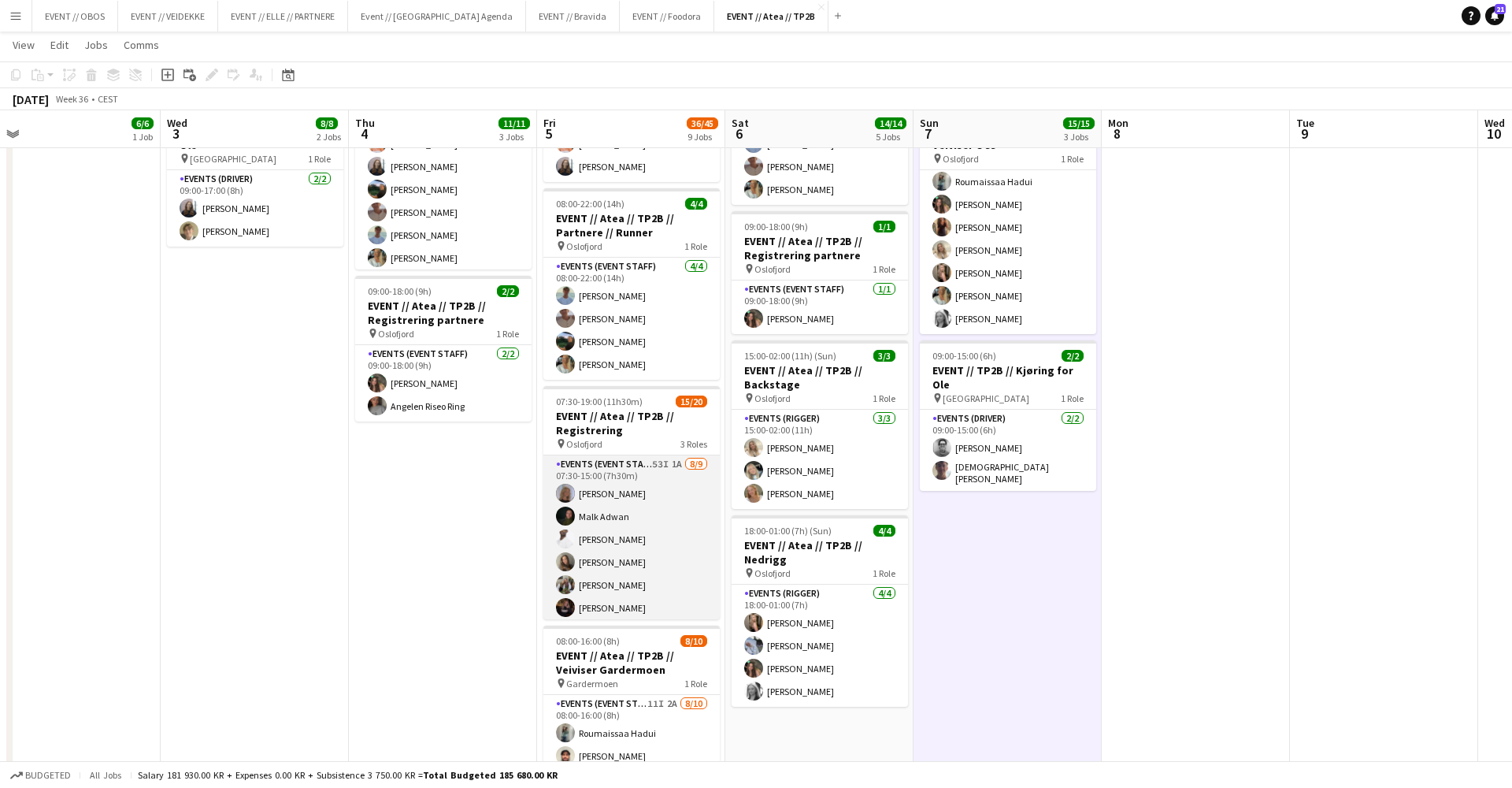
click at [613, 517] on app-card-role "Events (Event Staff) 53I 1A 8/9 07:30-15:00 (7h30m) Maria Egeland Malk Adwan El…" at bounding box center [631, 573] width 177 height 236
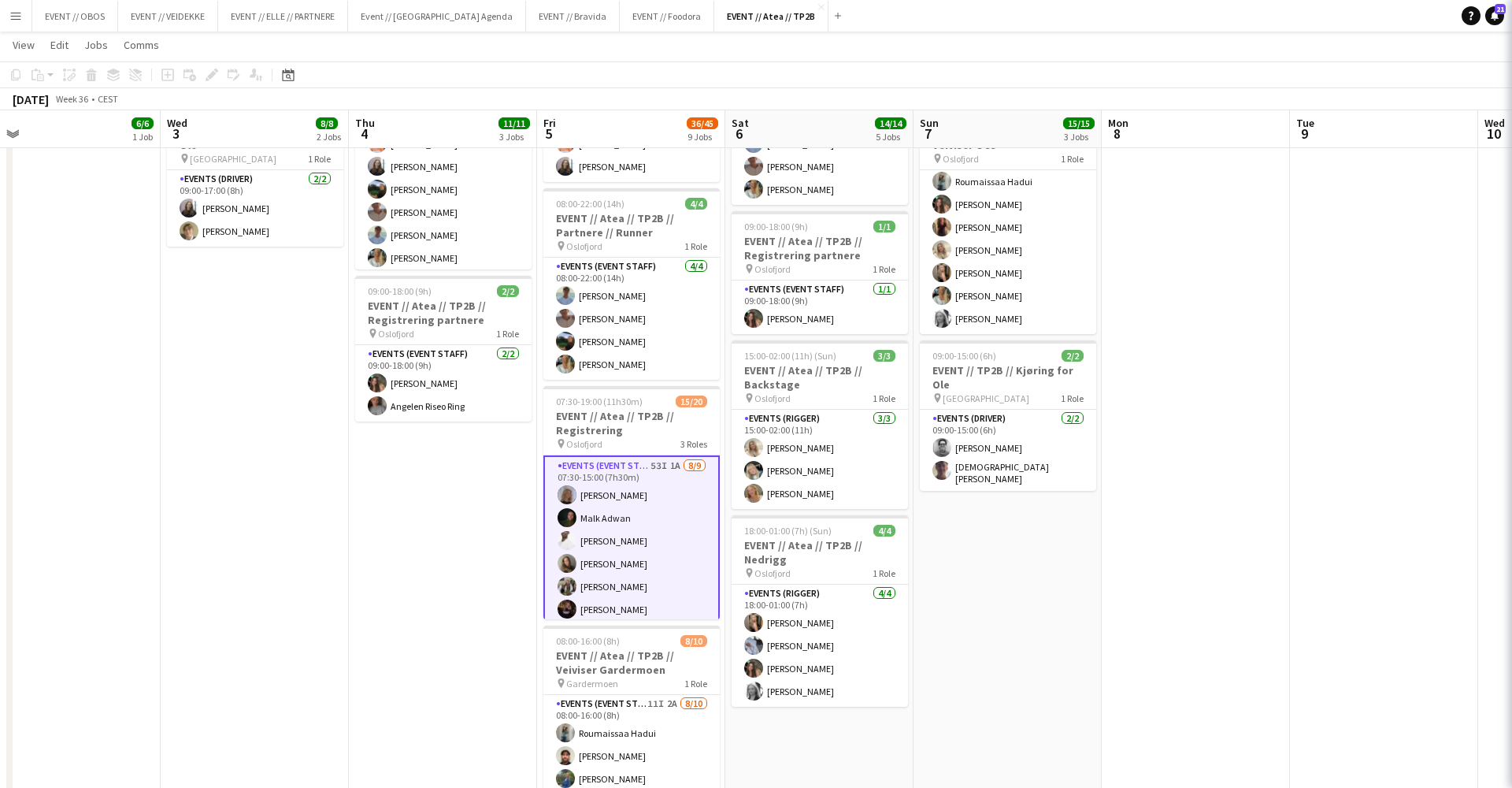
click at [576, 419] on h3 "EVENT // Atea // TP2B // Registrering" at bounding box center [631, 423] width 177 height 28
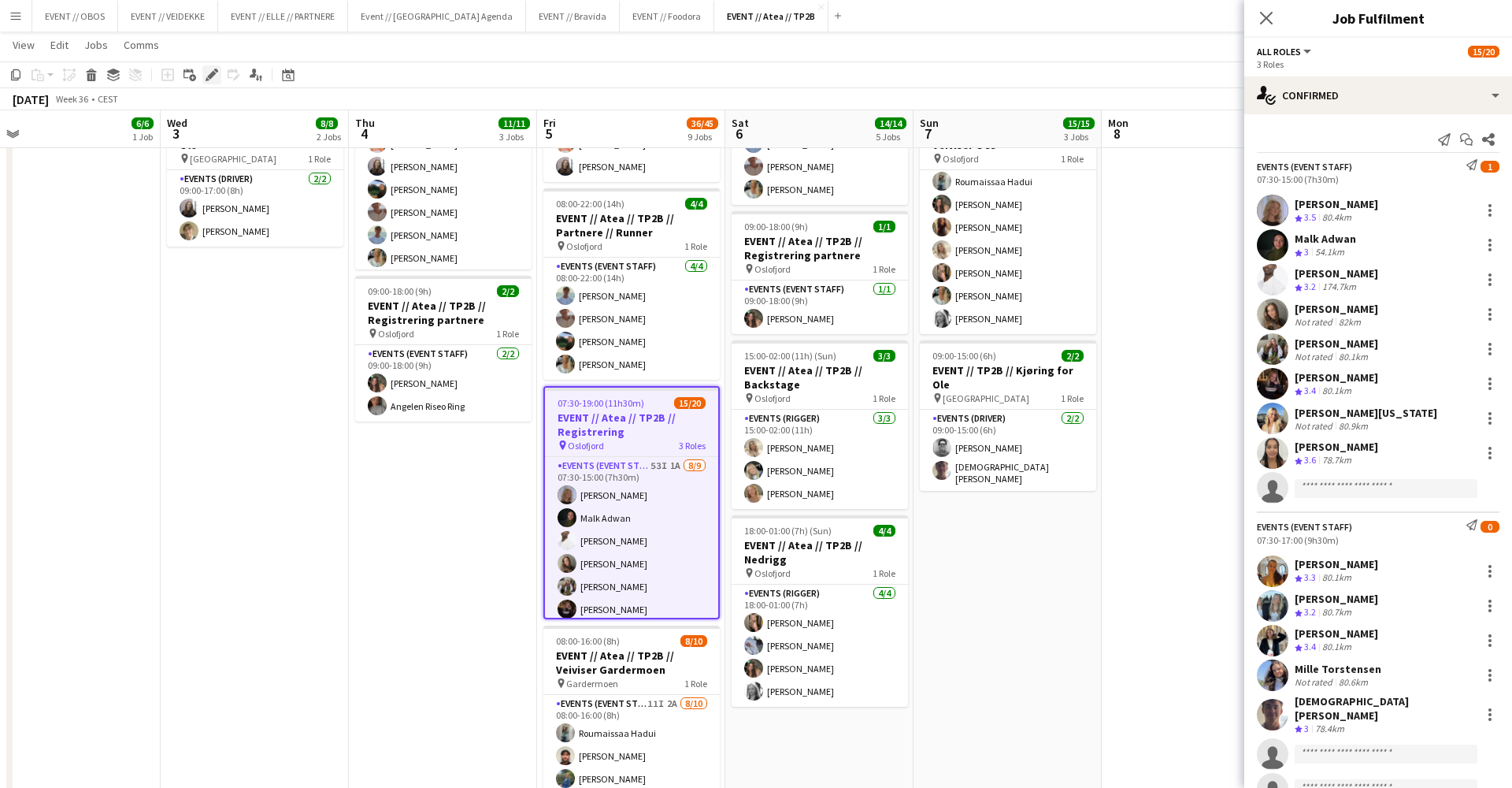
click at [211, 69] on icon "Edit" at bounding box center [212, 75] width 13 height 13
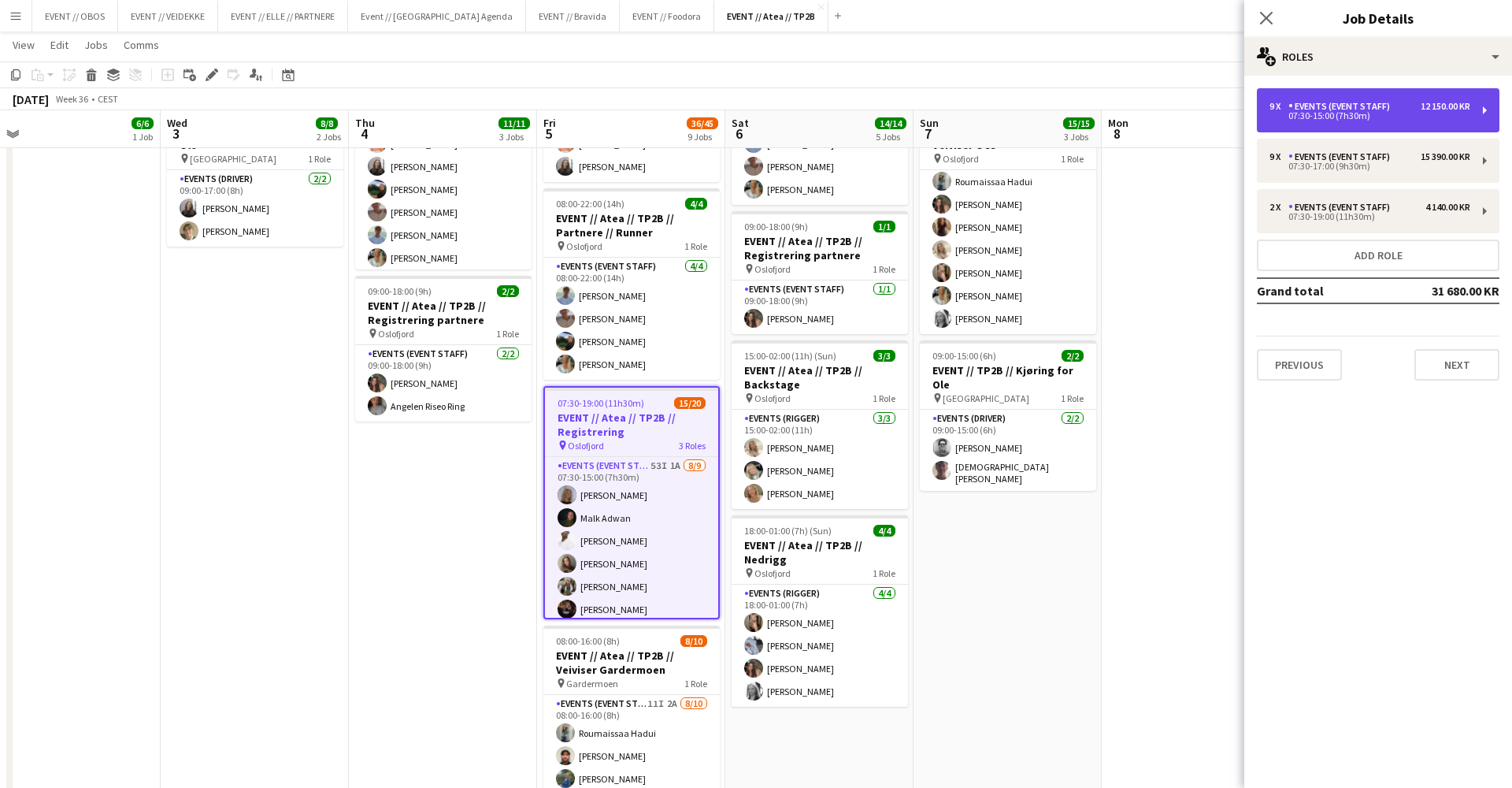
click at [1274, 102] on div "9 x" at bounding box center [1278, 106] width 19 height 11
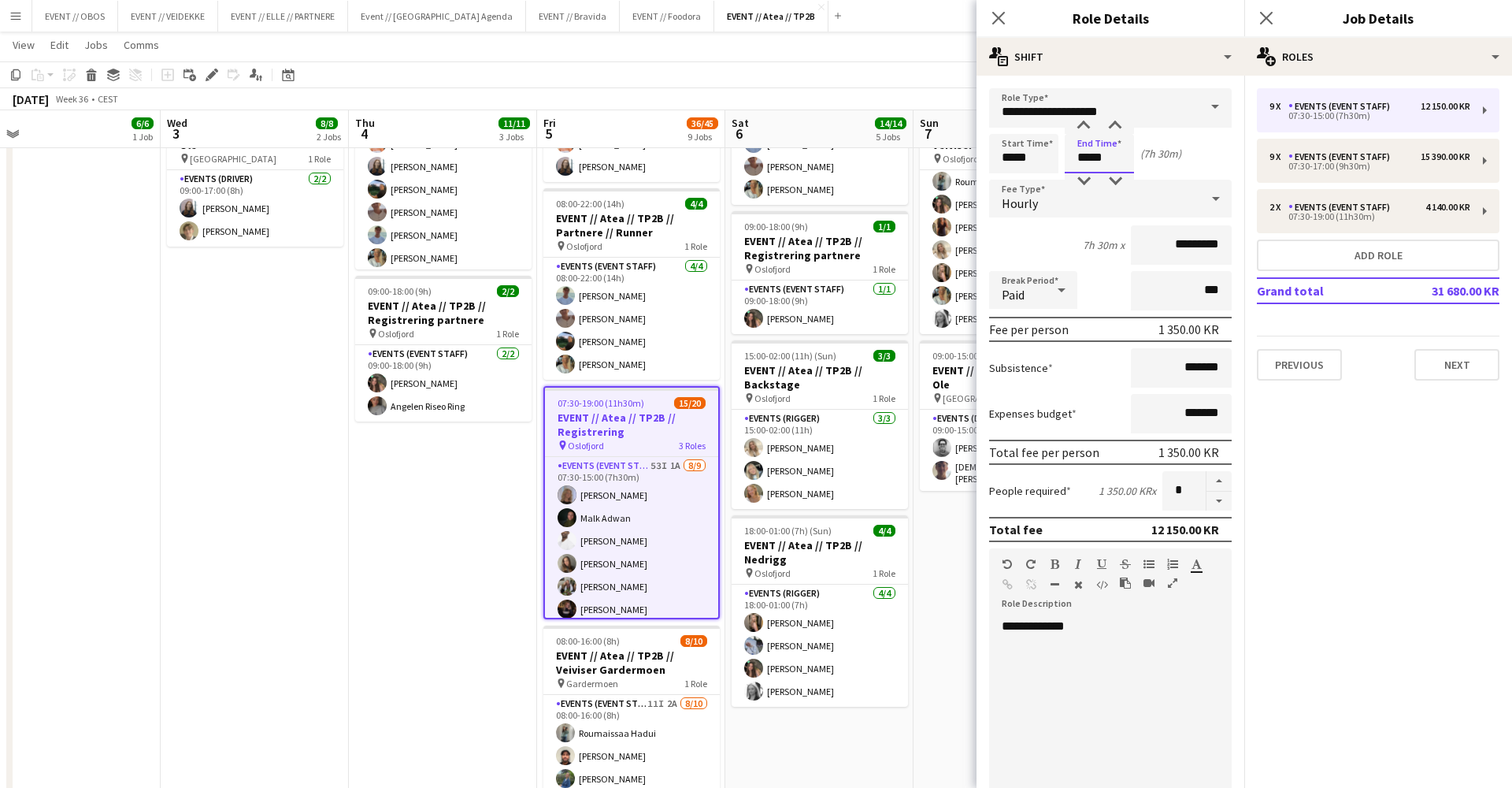
click at [1068, 141] on input "*****" at bounding box center [1100, 153] width 69 height 40
click at [1083, 126] on div at bounding box center [1083, 127] width 31 height 16
click at [1112, 123] on div at bounding box center [1115, 127] width 31 height 16
type input "*****"
click at [1112, 123] on div at bounding box center [1115, 127] width 31 height 16
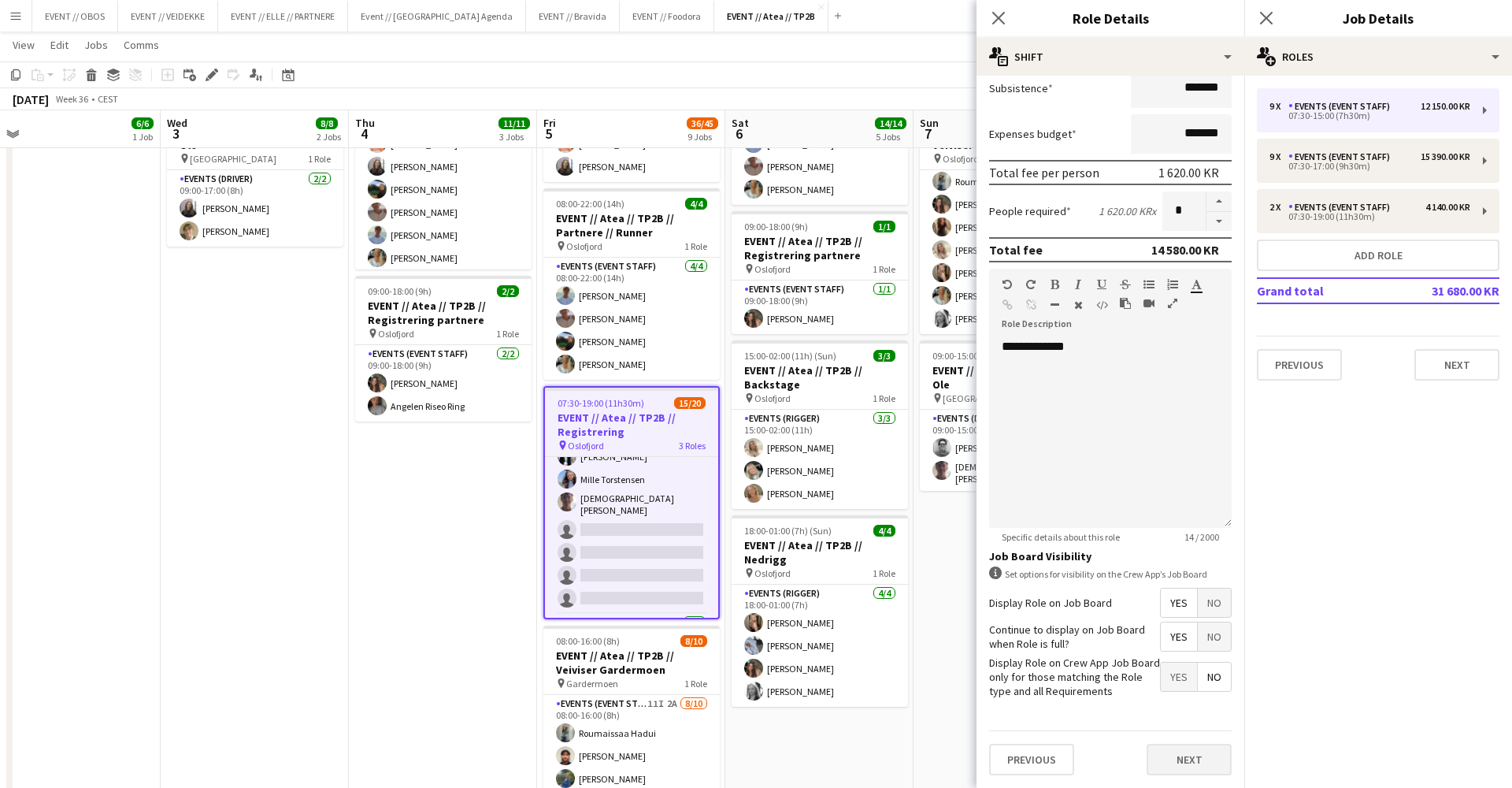
scroll to position [280, 0]
click at [1206, 753] on button "Next" at bounding box center [1189, 759] width 85 height 31
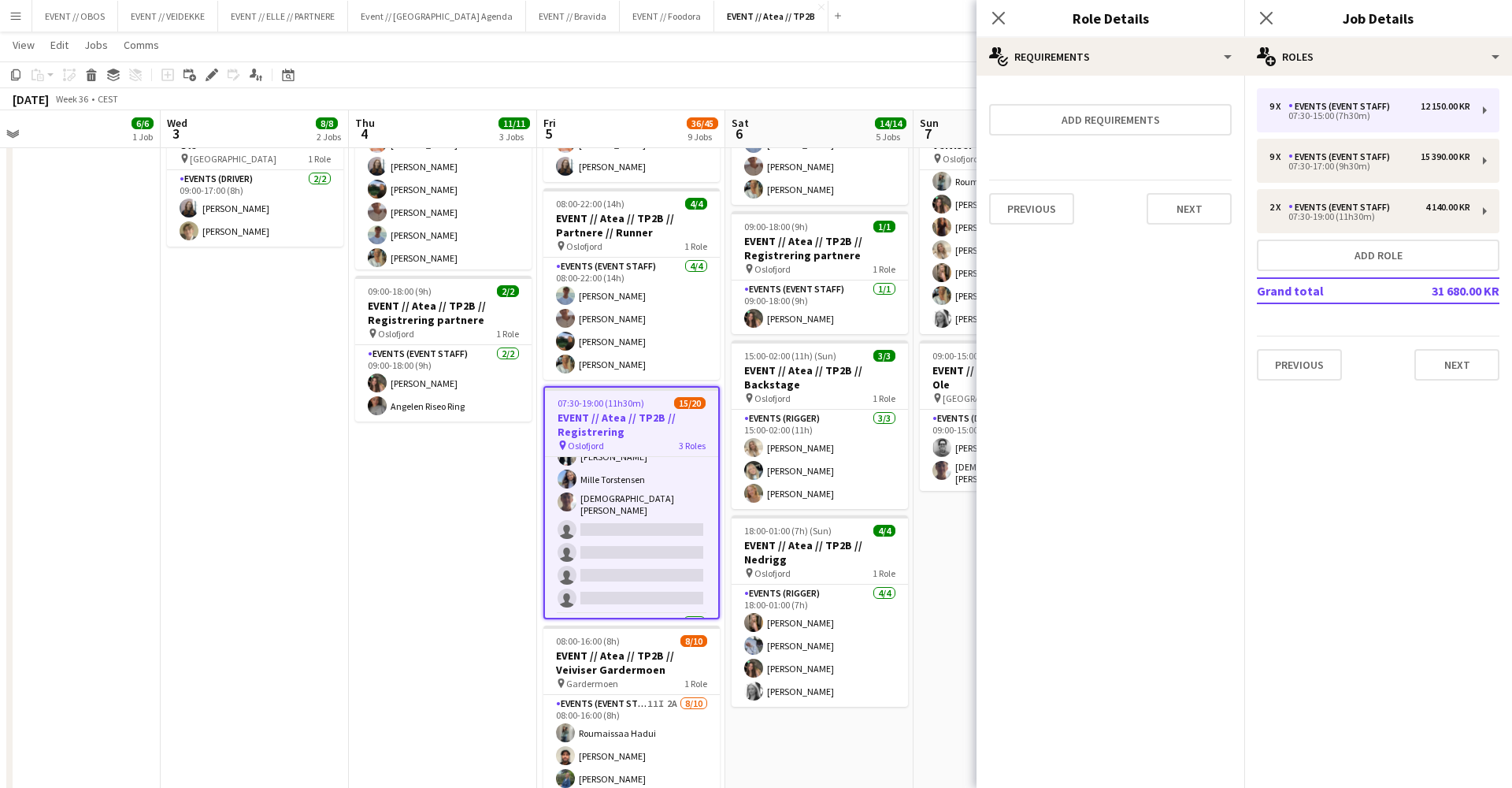
scroll to position [0, 0]
click at [1178, 193] on button "Next" at bounding box center [1189, 208] width 85 height 31
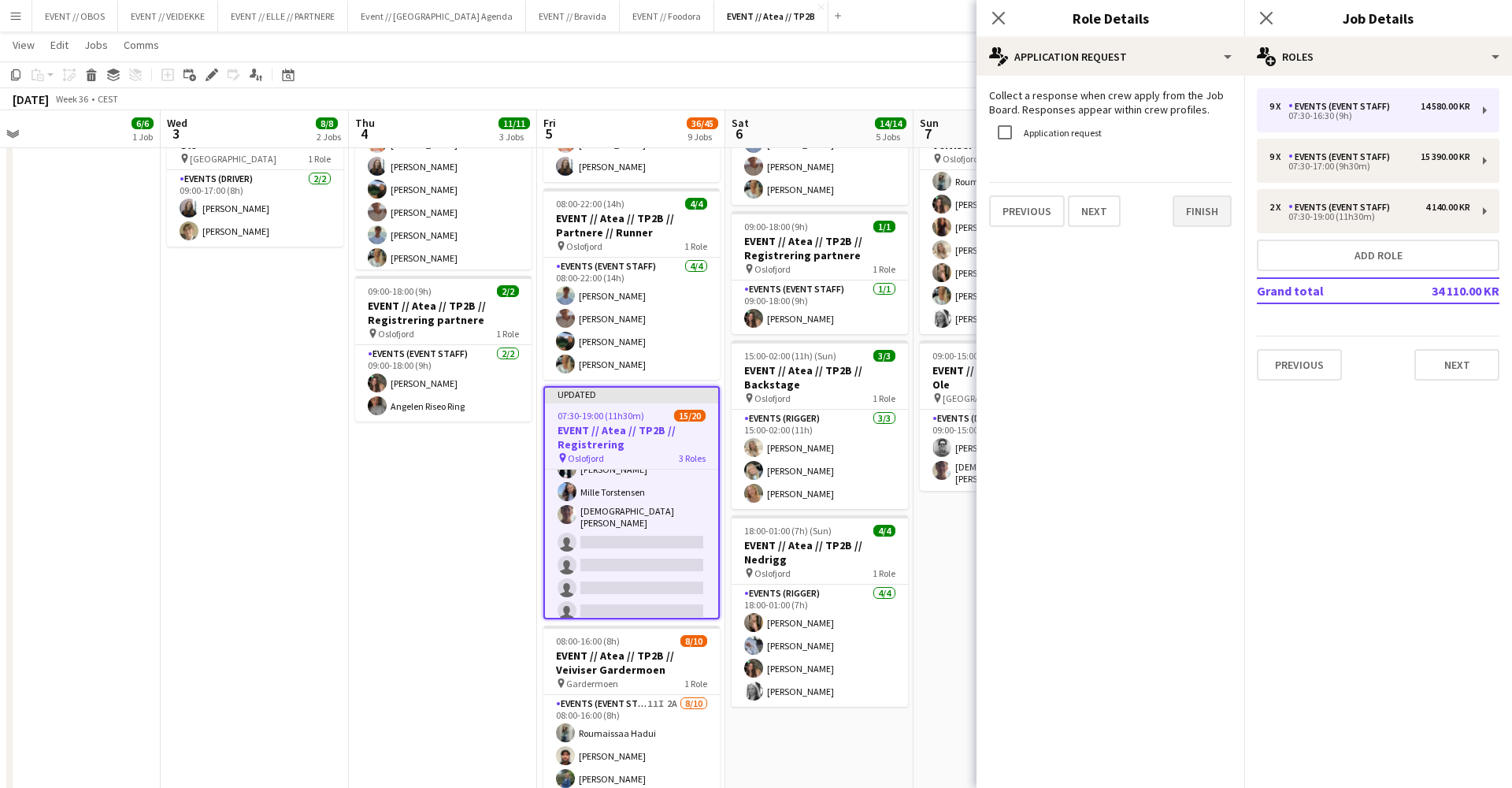
click at [1191, 206] on button "Finish" at bounding box center [1202, 211] width 59 height 31
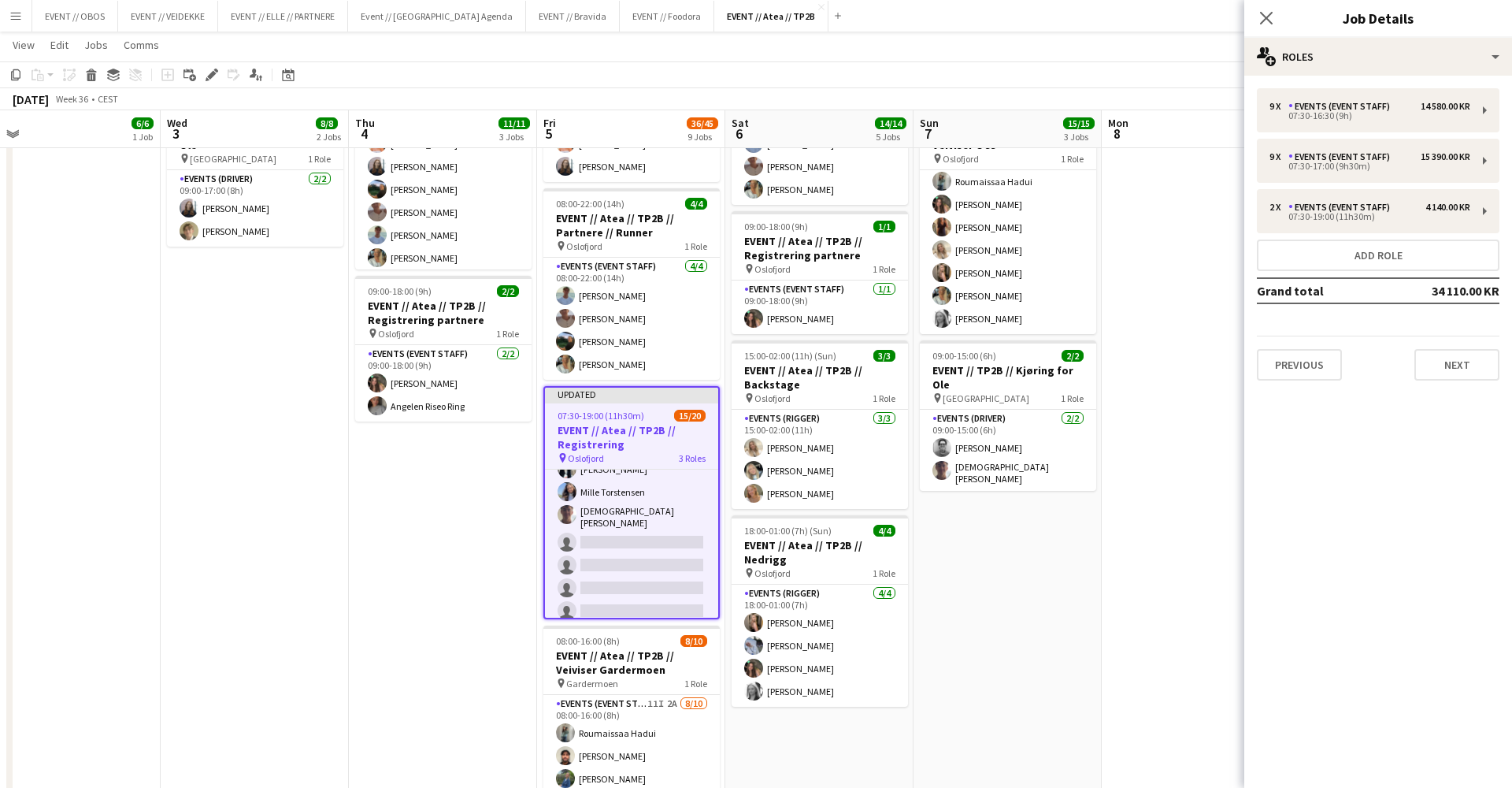
click at [1193, 131] on app-board-header-date "Mon 8" at bounding box center [1195, 129] width 188 height 38
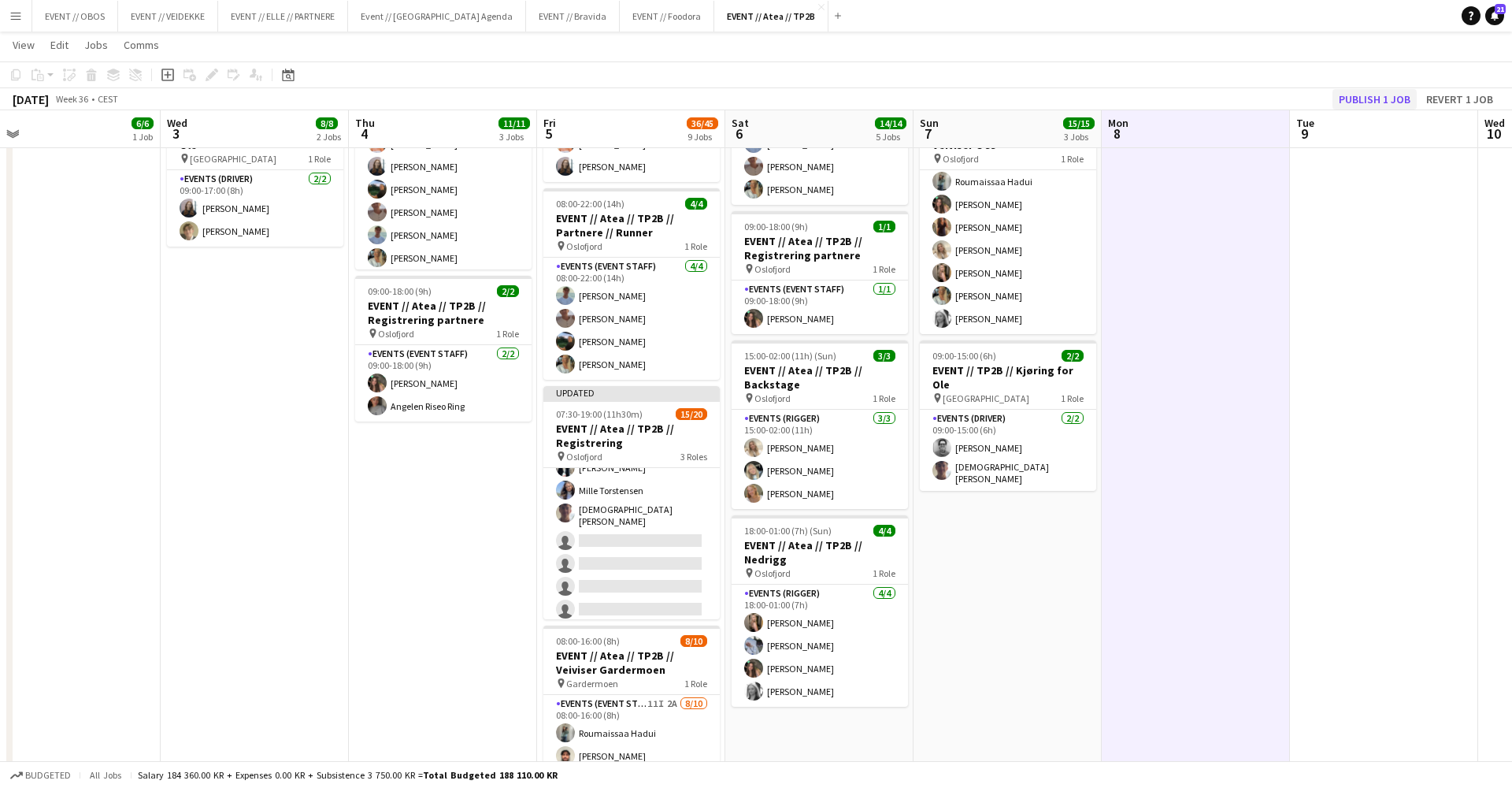
click at [1352, 98] on button "Publish 1 job" at bounding box center [1375, 98] width 85 height 20
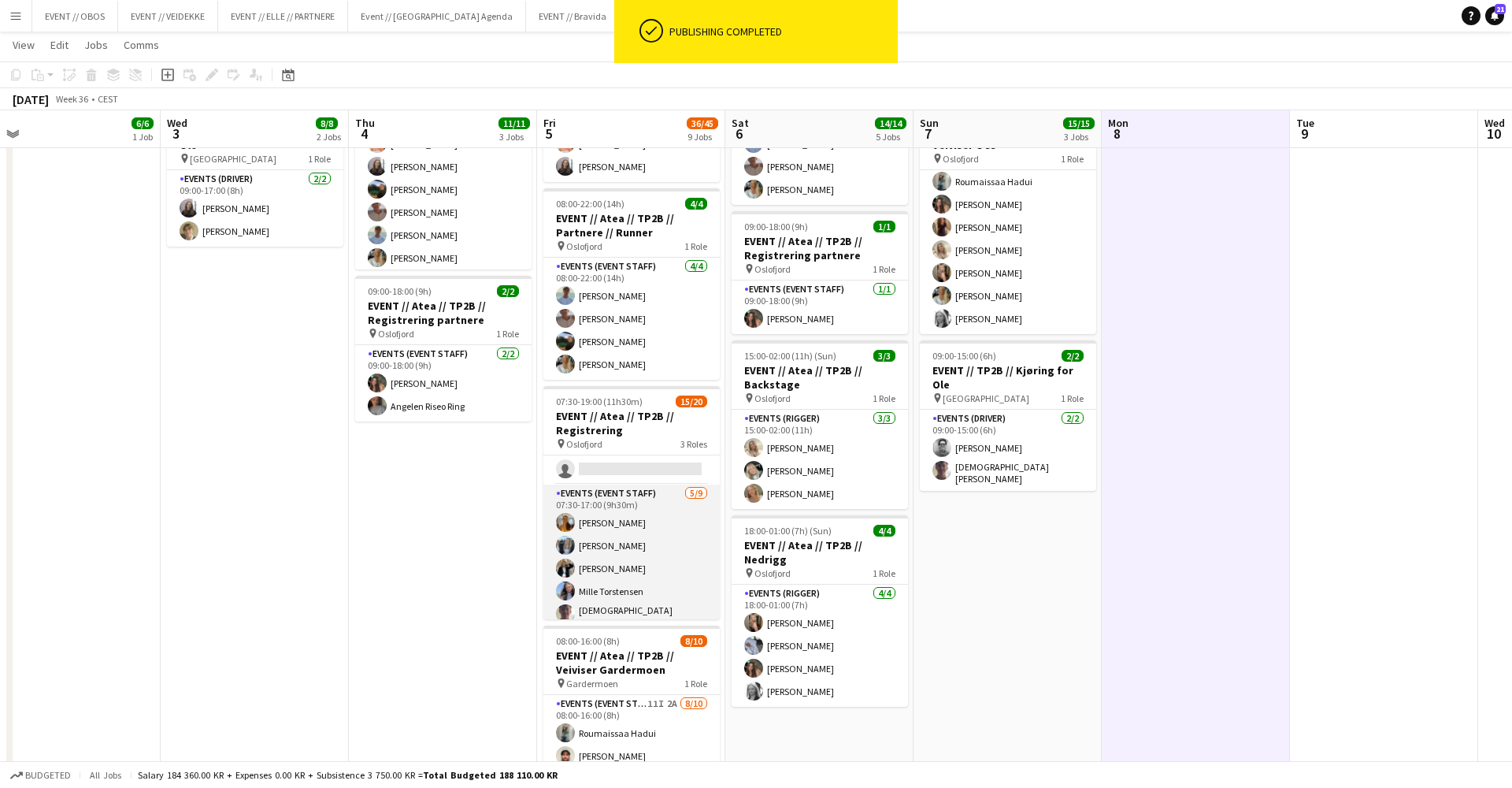
scroll to position [208, 0]
click at [607, 575] on app-card-role "Events (Event Staff) 5/9 07:30-17:00 (9h30m) Sofia Sgarioto Maren Melby Gunders…" at bounding box center [631, 604] width 177 height 241
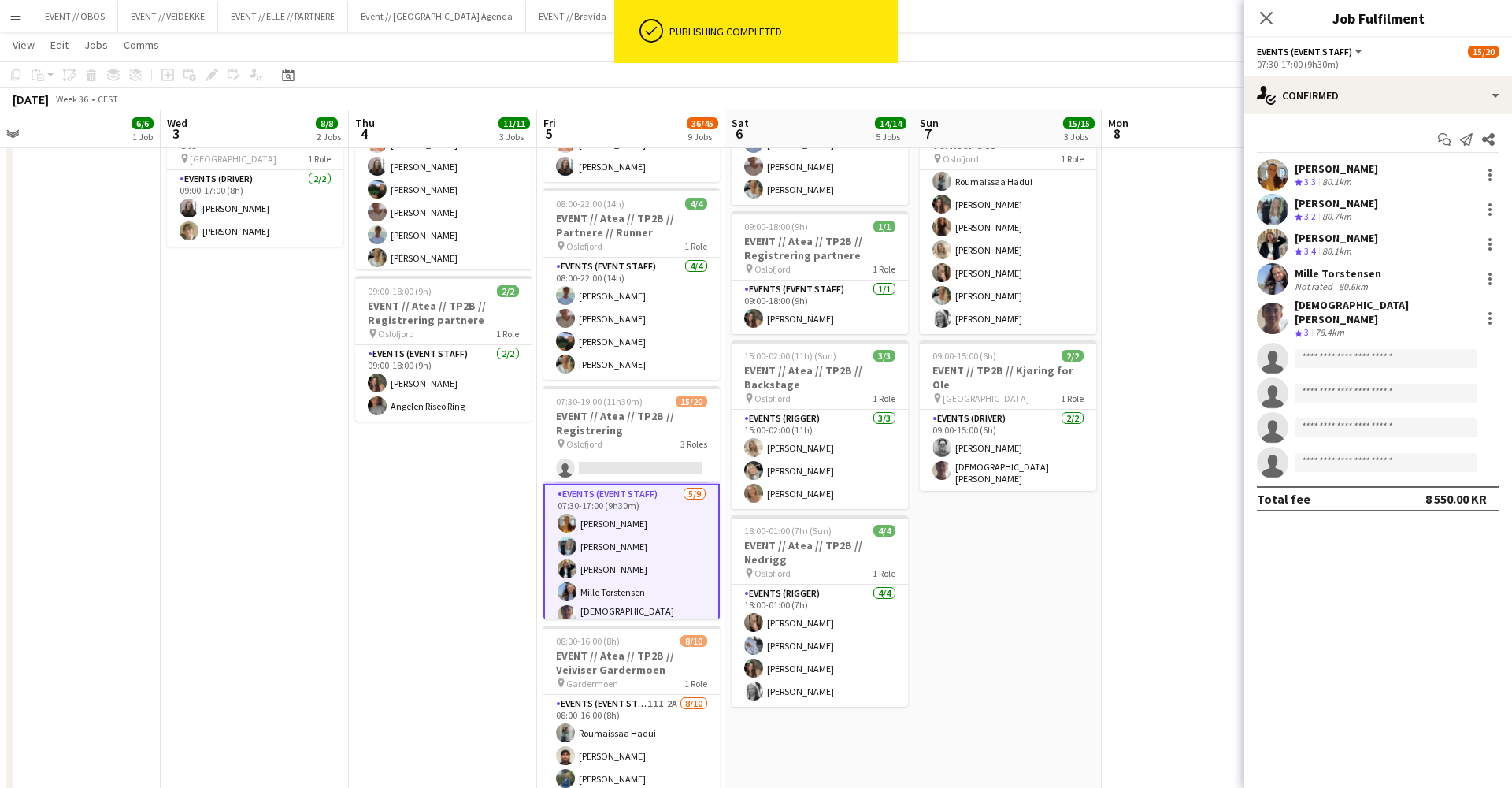
click at [539, 507] on app-date-cell "08:00-11:00 (3h) 3/3 EVENT // Atea // TP2B // Dekorering og backstage oppsett p…" at bounding box center [631, 658] width 188 height 1607
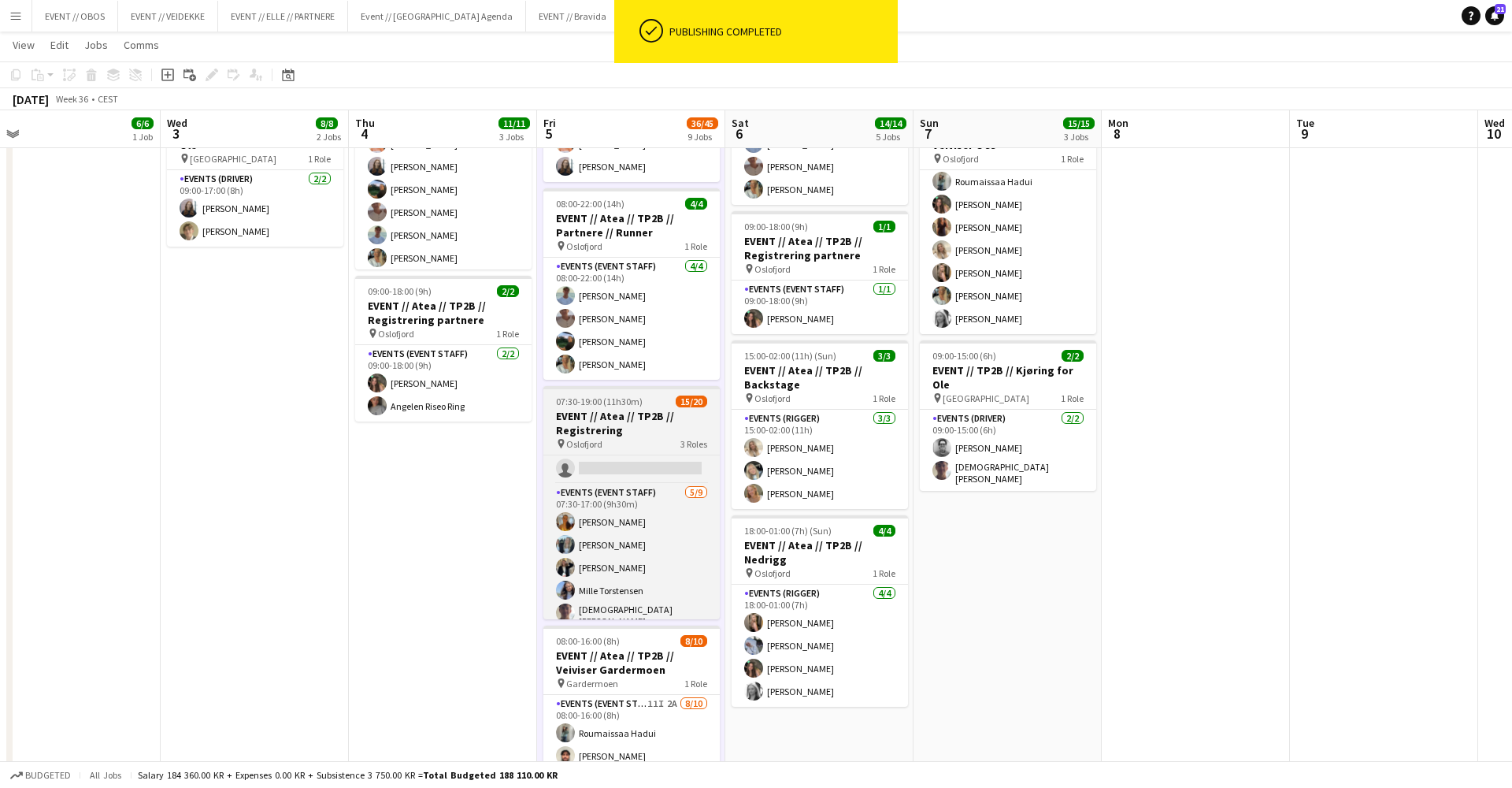
click at [569, 425] on h3 "EVENT // Atea // TP2B // Registrering" at bounding box center [631, 423] width 177 height 28
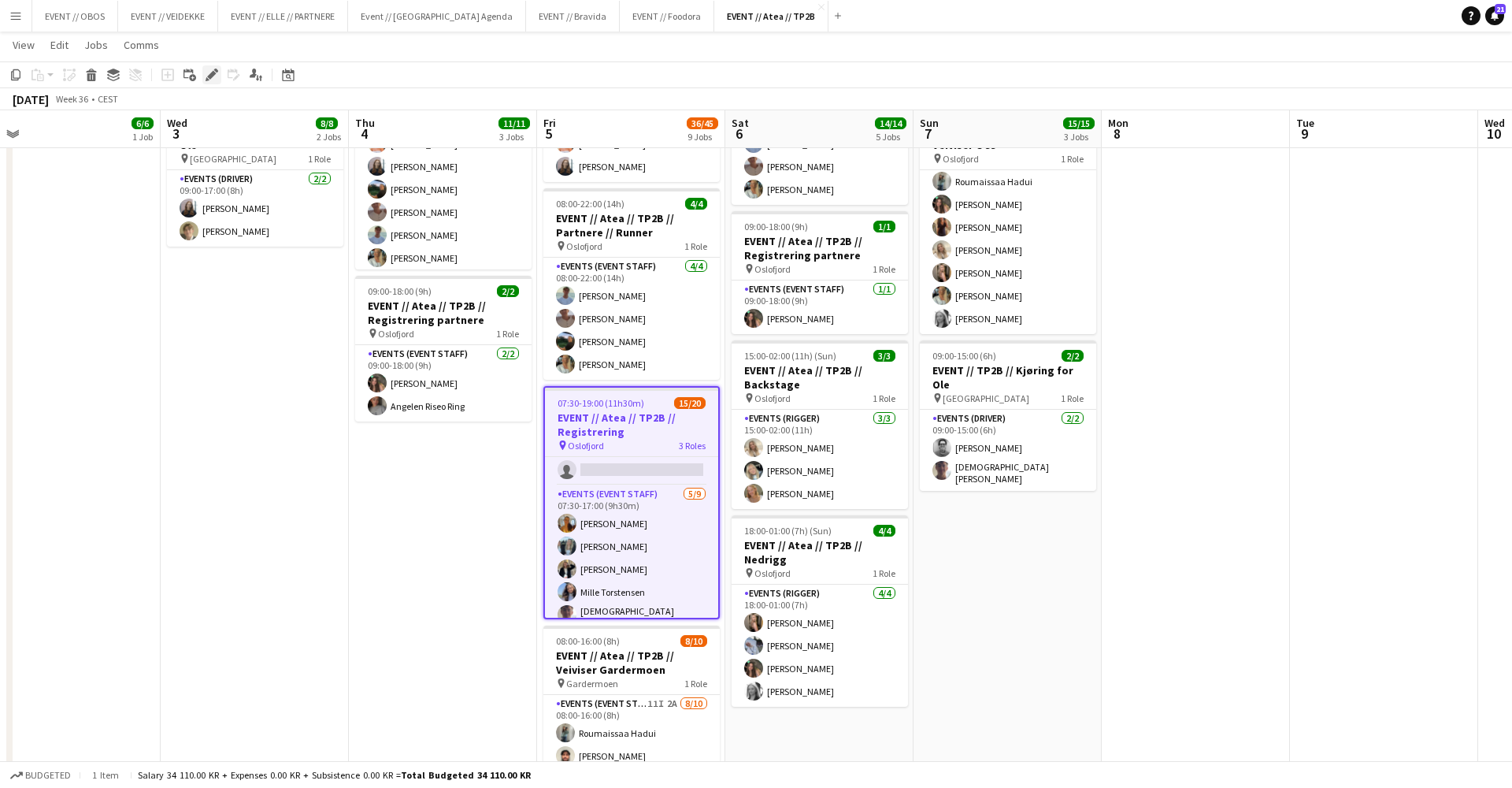
click at [211, 81] on icon "Edit" at bounding box center [212, 75] width 13 height 13
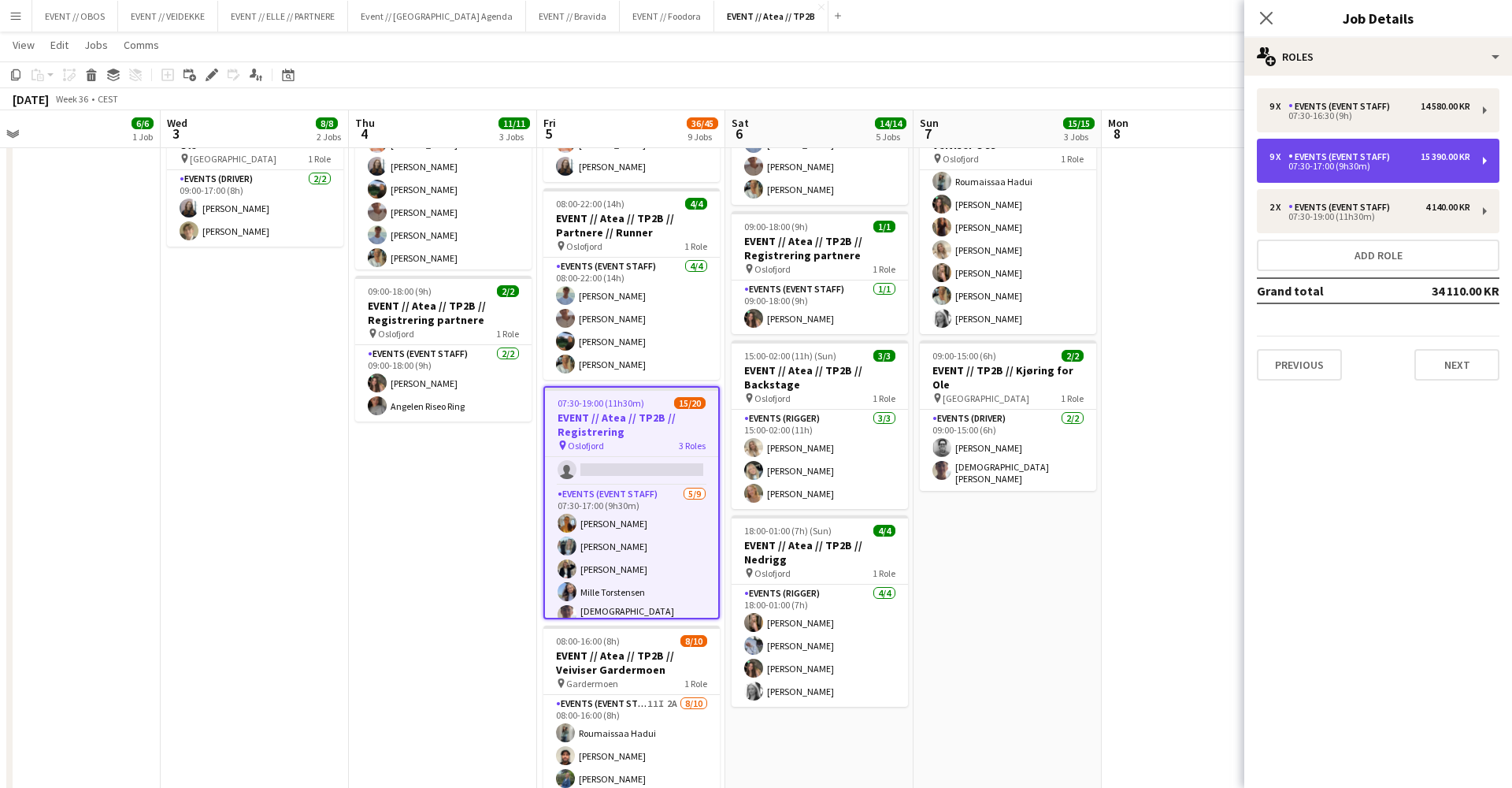
click at [1268, 168] on div "9 x Events (Event Staff) 15 390.00 KR 07:30-17:00 (9h30m)" at bounding box center [1378, 161] width 243 height 44
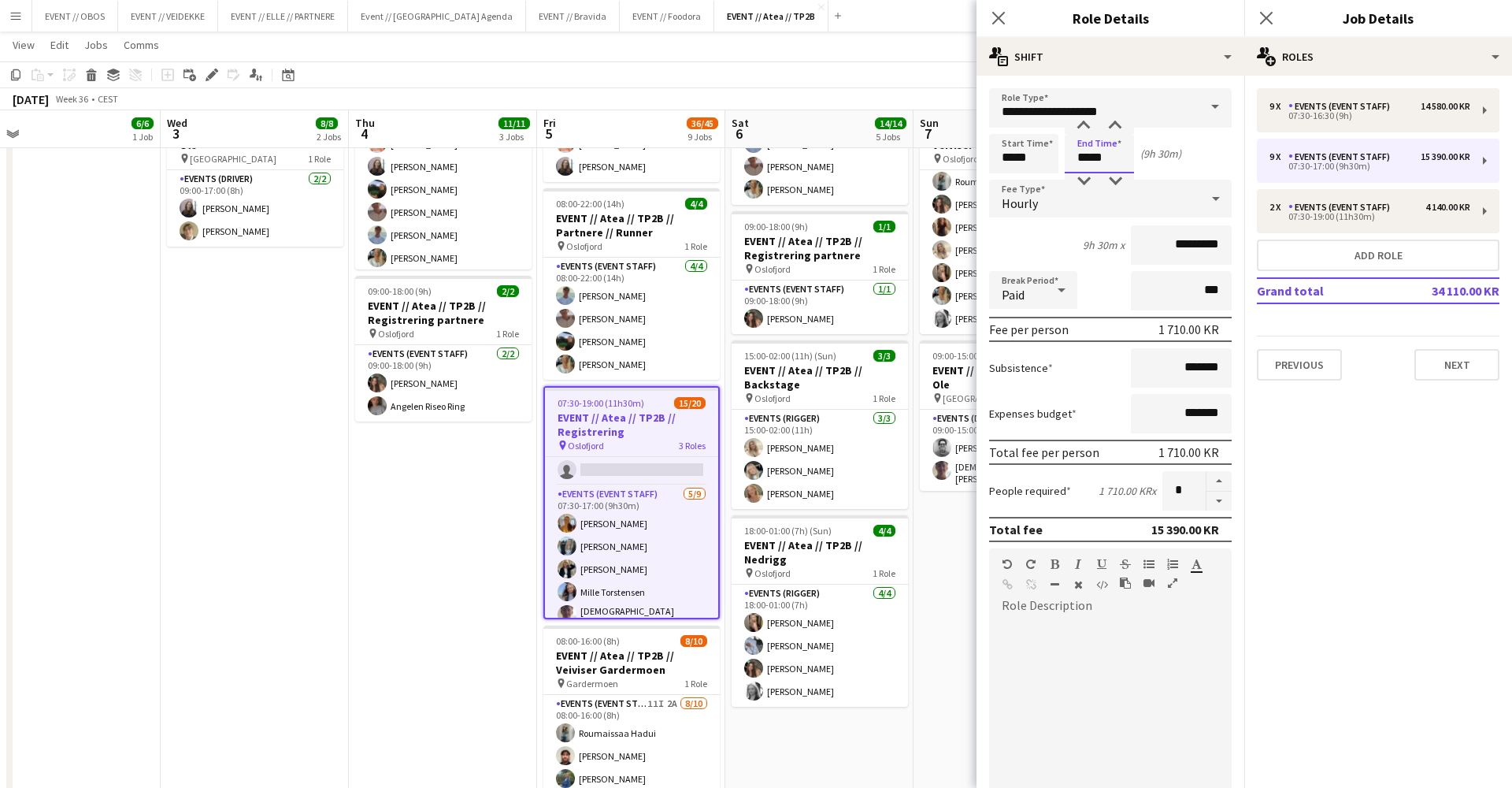
click at [1092, 171] on input "*****" at bounding box center [1100, 153] width 69 height 40
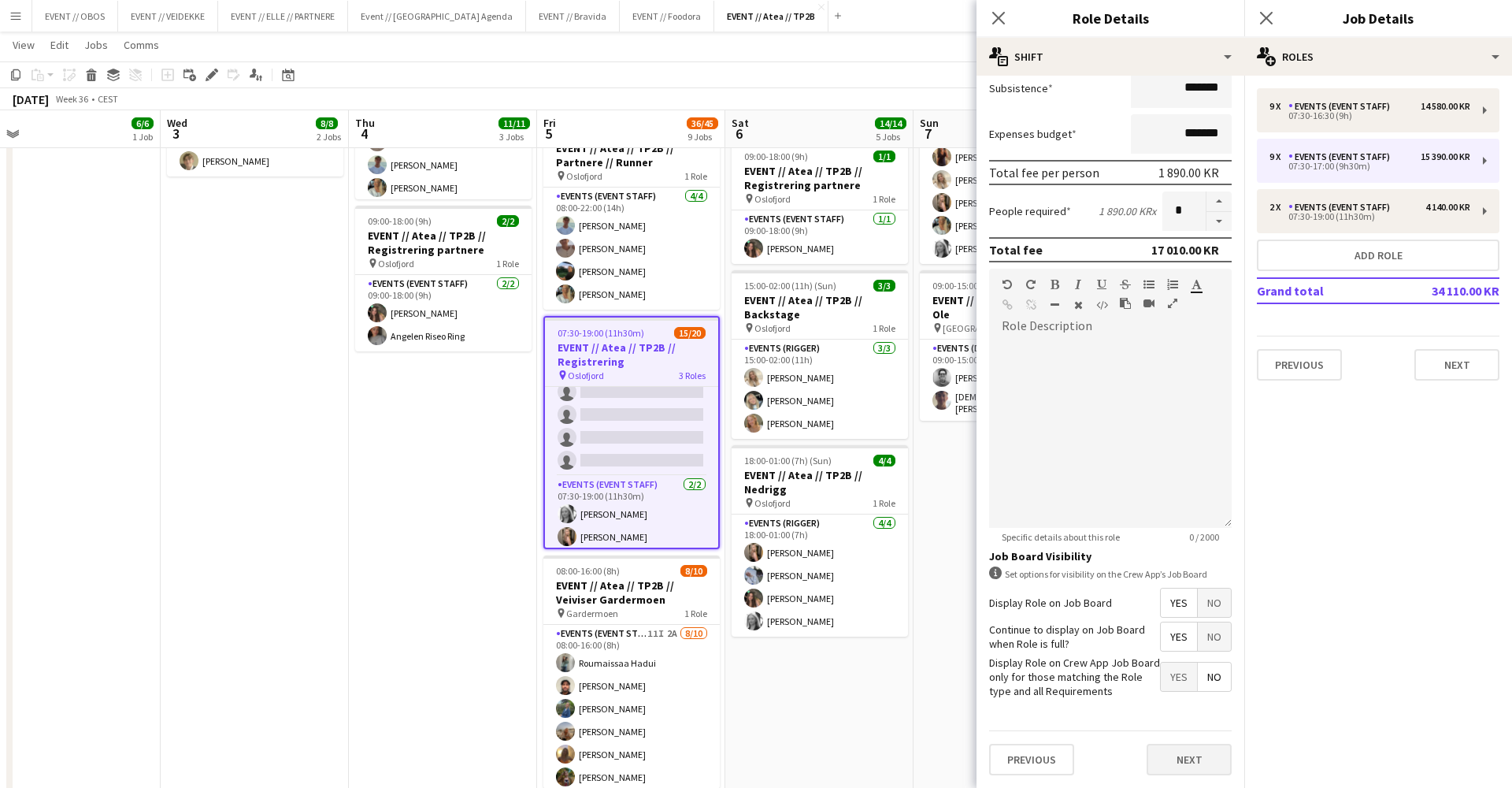
scroll to position [281, 0]
click at [1189, 757] on button "Next" at bounding box center [1189, 759] width 85 height 31
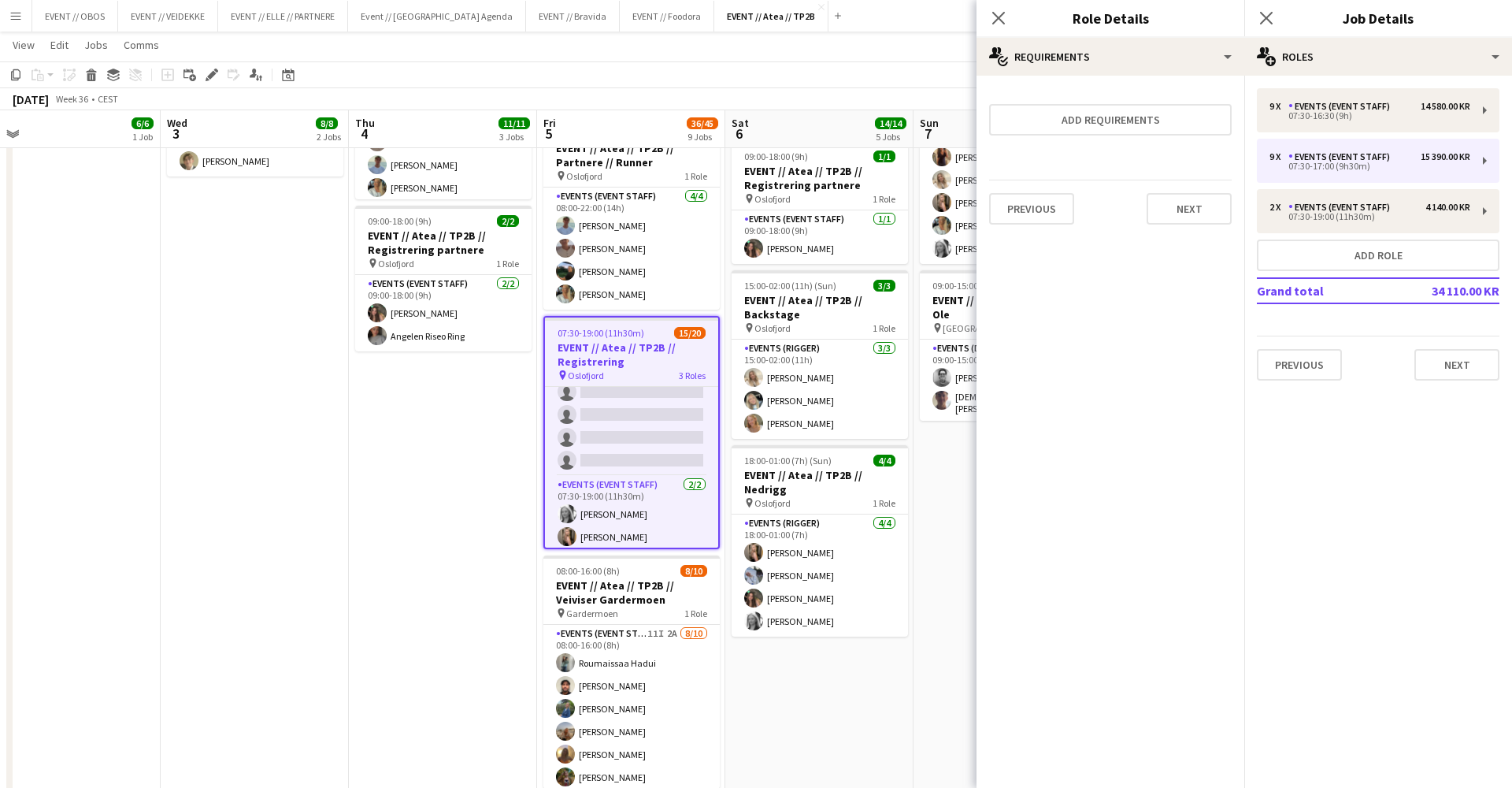
scroll to position [0, 0]
click at [626, 490] on app-card-role "Events (Event Staff) [DATE] 07:30-19:00 (11h30m) [PERSON_NAME] [PERSON_NAME]" at bounding box center [631, 513] width 173 height 77
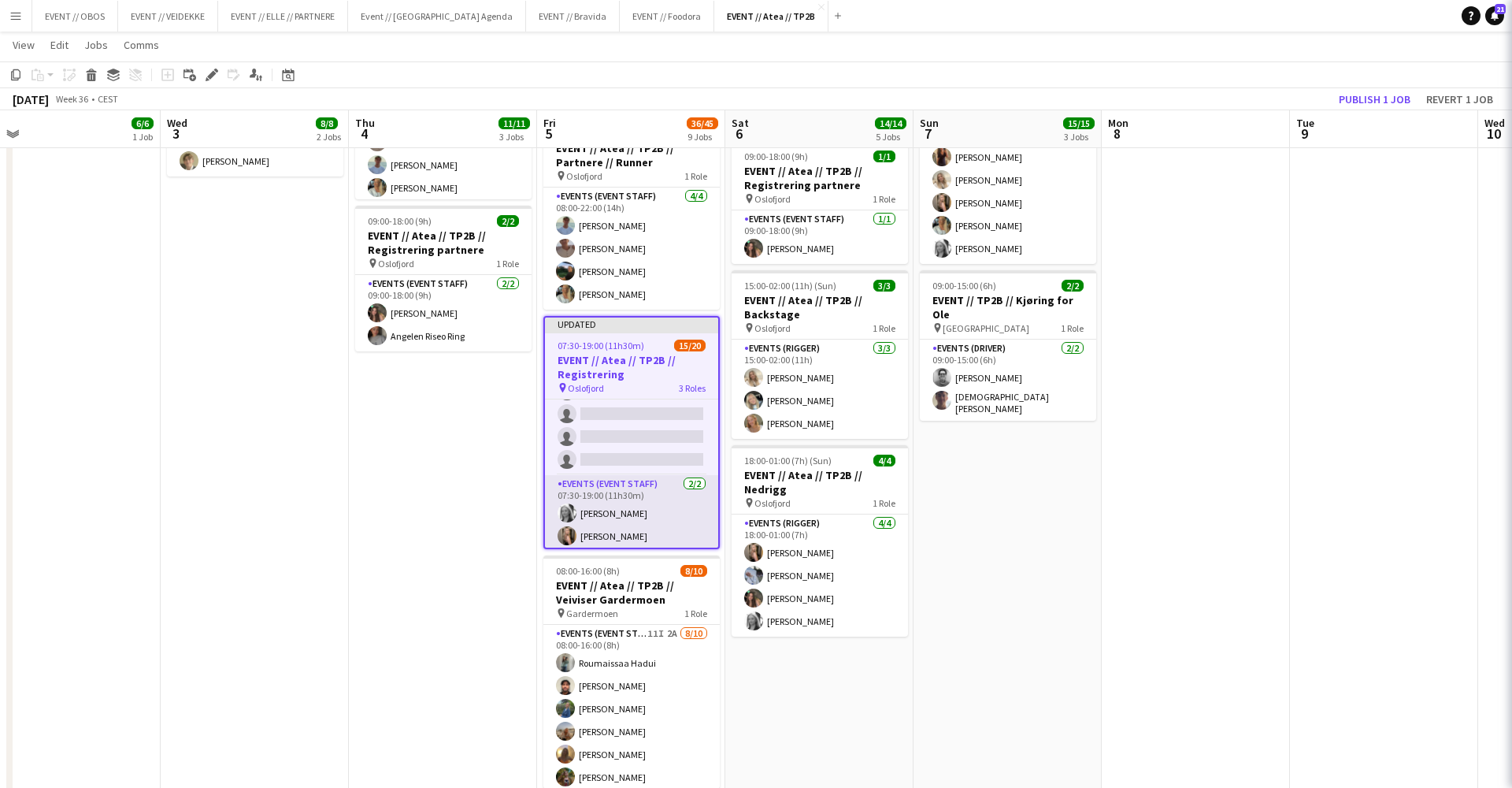
scroll to position [401, 0]
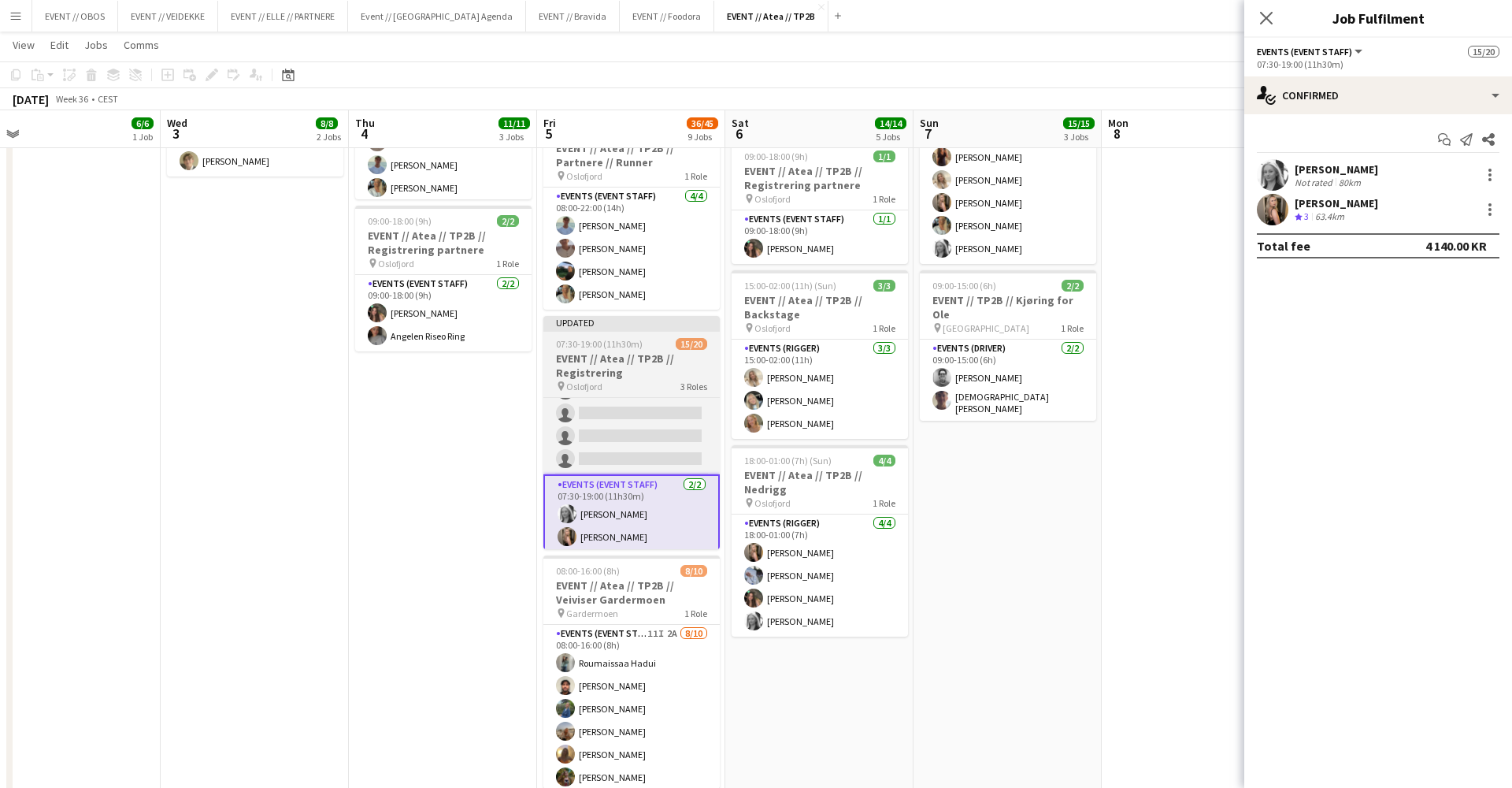
click at [556, 369] on h3 "EVENT // Atea // TP2B // Registrering" at bounding box center [631, 365] width 177 height 28
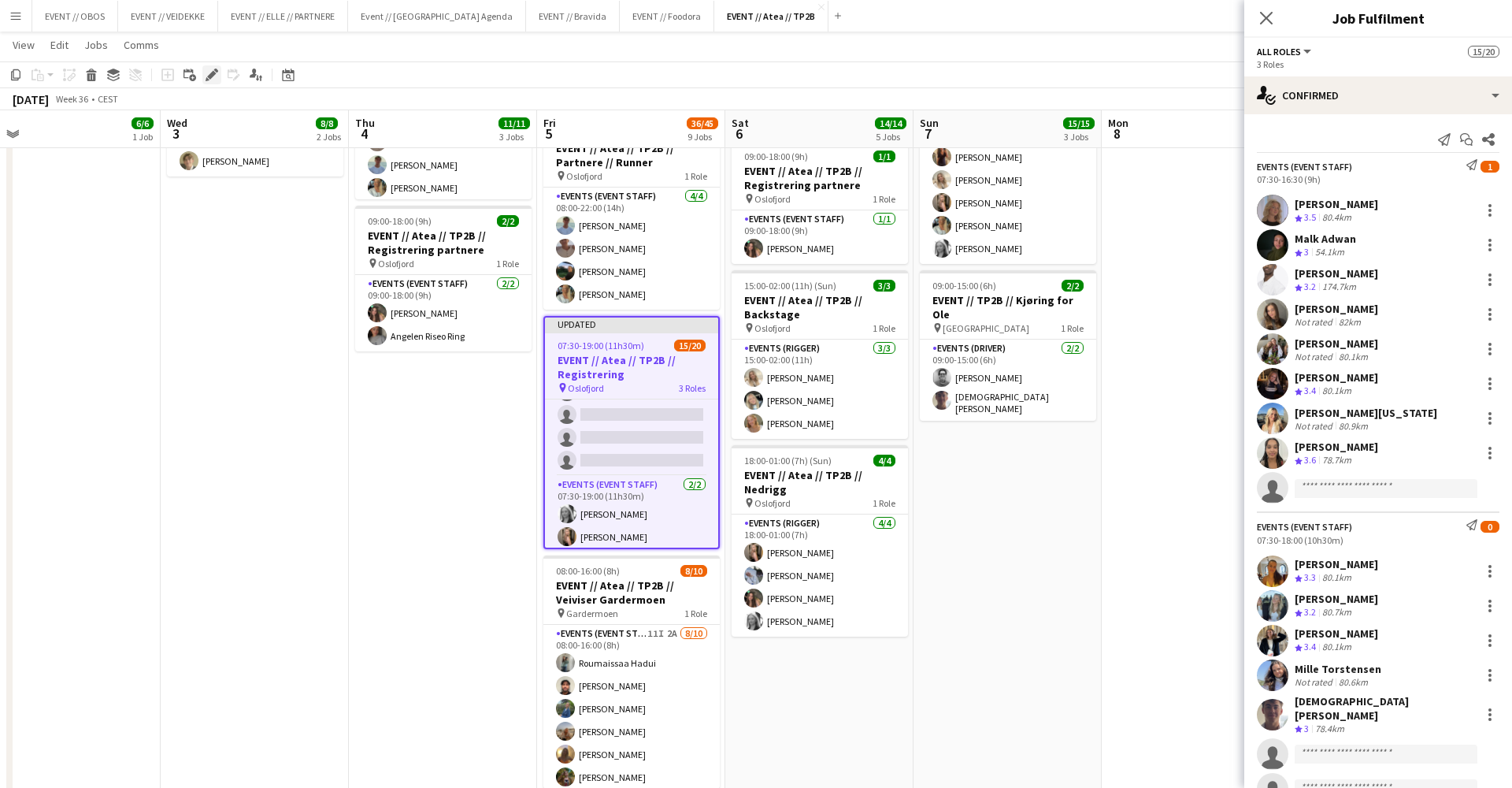
click at [206, 81] on icon at bounding box center [207, 79] width 4 height 4
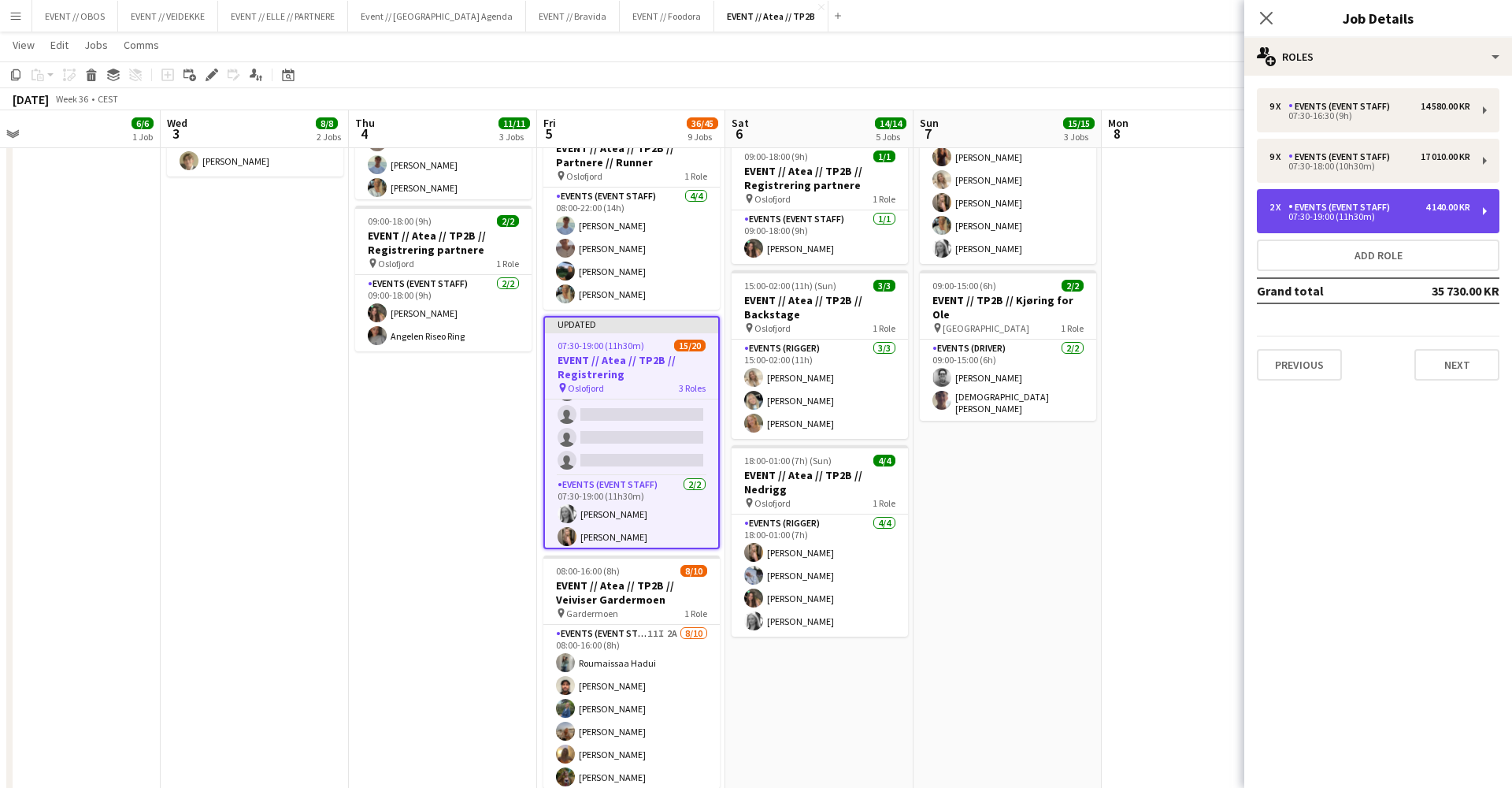
click at [1278, 193] on div "2 x Events (Event Staff) 4 140.00 KR 07:30-19:00 (11h30m)" at bounding box center [1378, 211] width 243 height 44
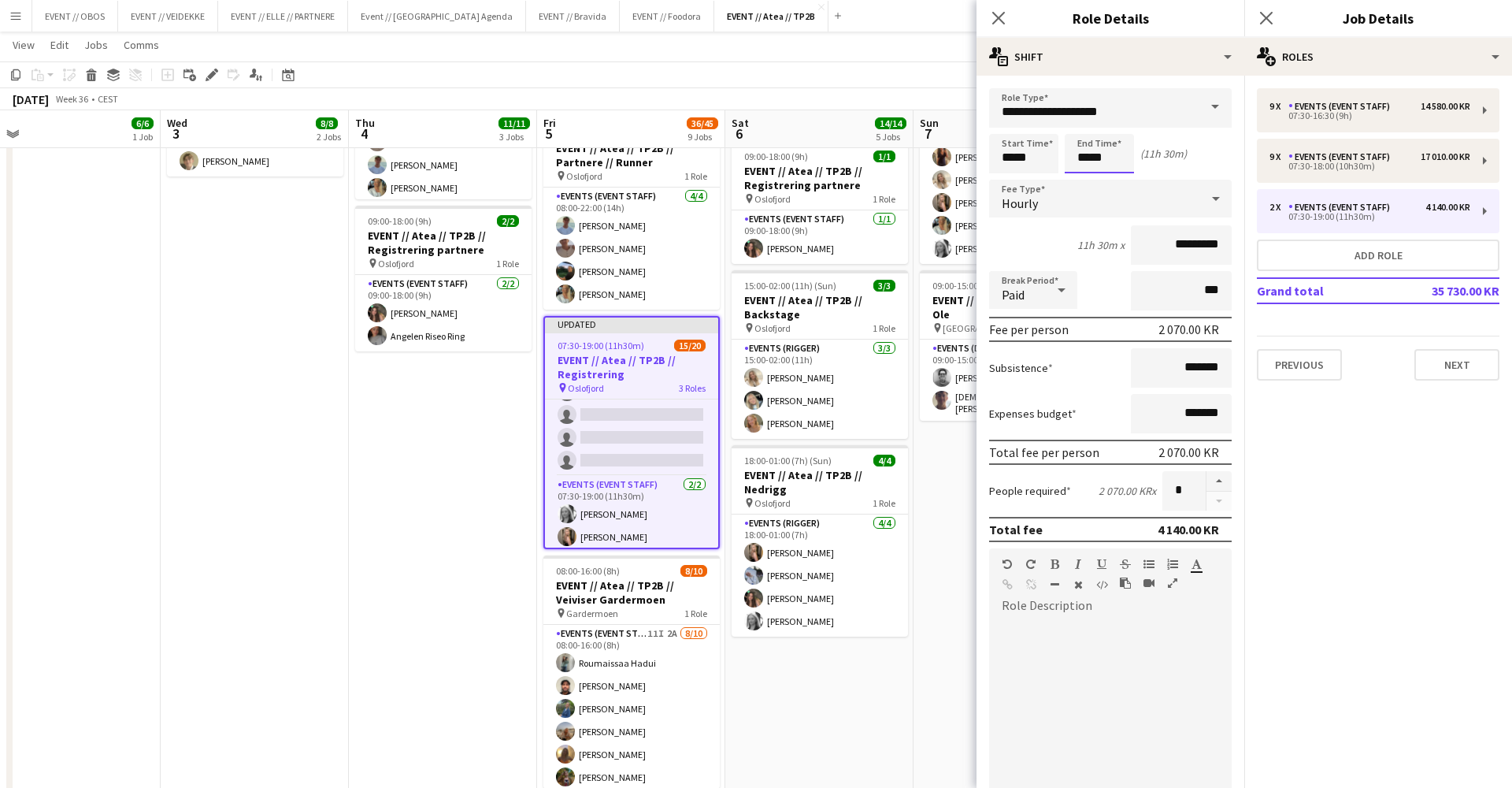
click at [1077, 159] on input "*****" at bounding box center [1100, 153] width 69 height 40
click at [1112, 127] on div at bounding box center [1115, 127] width 31 height 16
type input "*****"
click at [1112, 127] on div at bounding box center [1115, 127] width 31 height 16
click at [998, 138] on input "*****" at bounding box center [1024, 153] width 69 height 40
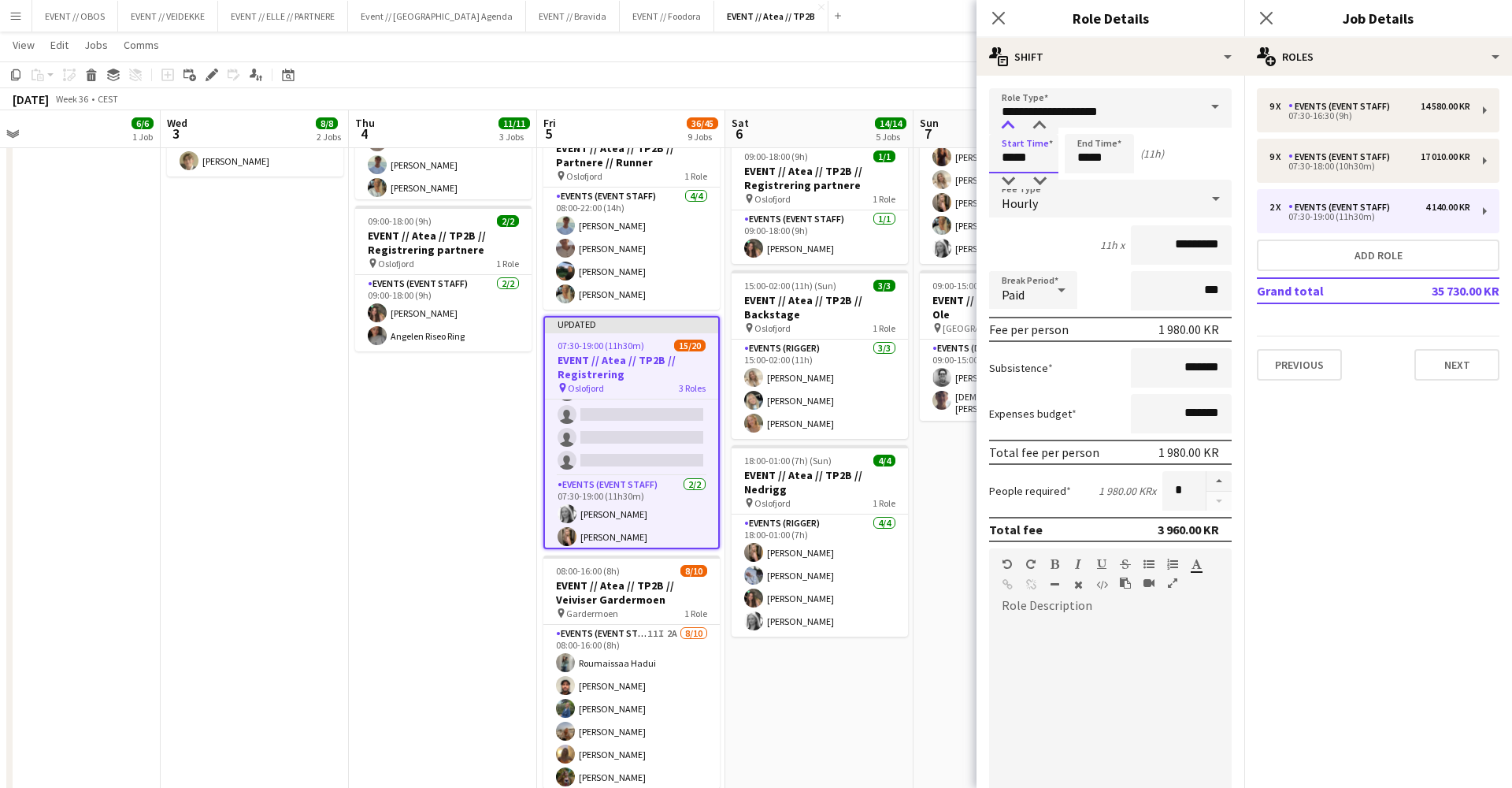
click at [1008, 128] on div at bounding box center [1008, 127] width 31 height 16
click at [1052, 187] on div at bounding box center [1039, 181] width 31 height 16
click at [1050, 186] on div at bounding box center [1039, 181] width 31 height 16
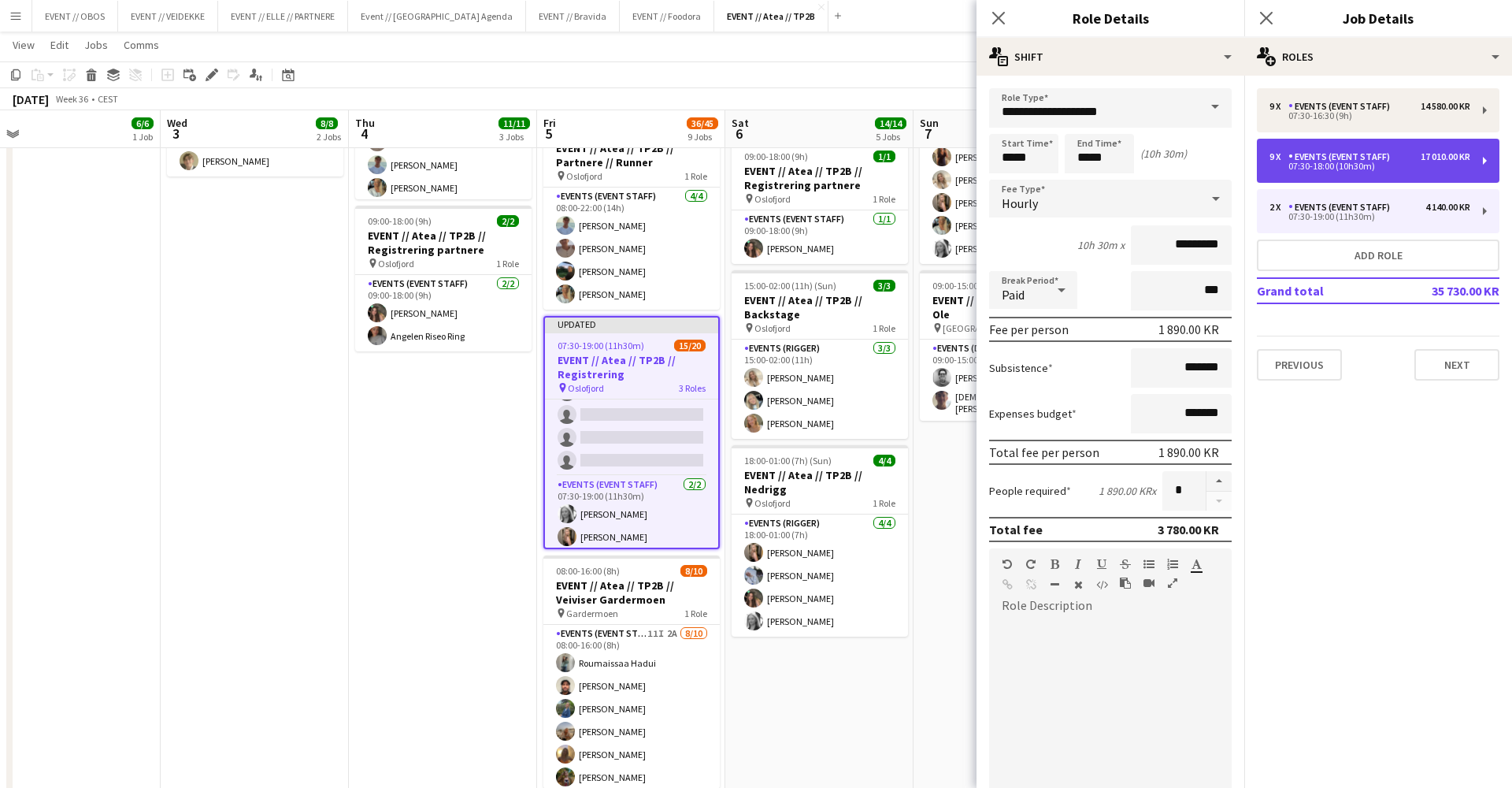
click at [1267, 172] on div "9 x Events (Event Staff) 17 010.00 KR 07:30-18:00 (10h30m)" at bounding box center [1378, 161] width 243 height 44
type input "*****"
type input "*"
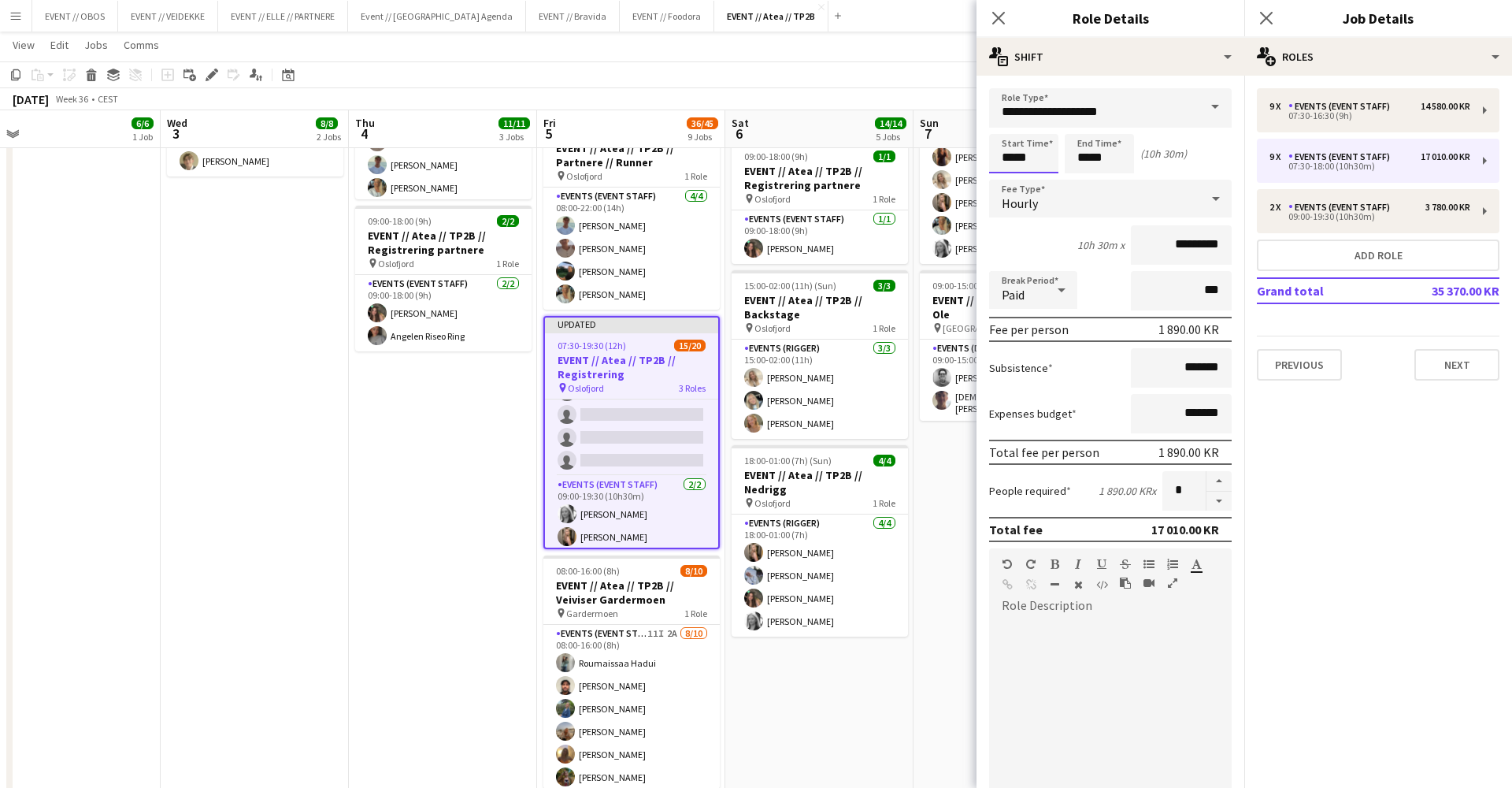
click at [1007, 142] on input "*****" at bounding box center [1024, 153] width 69 height 40
click at [1010, 128] on div at bounding box center [1008, 127] width 31 height 16
click at [1036, 173] on input "*****" at bounding box center [1024, 153] width 69 height 40
click at [1041, 176] on div at bounding box center [1039, 181] width 31 height 16
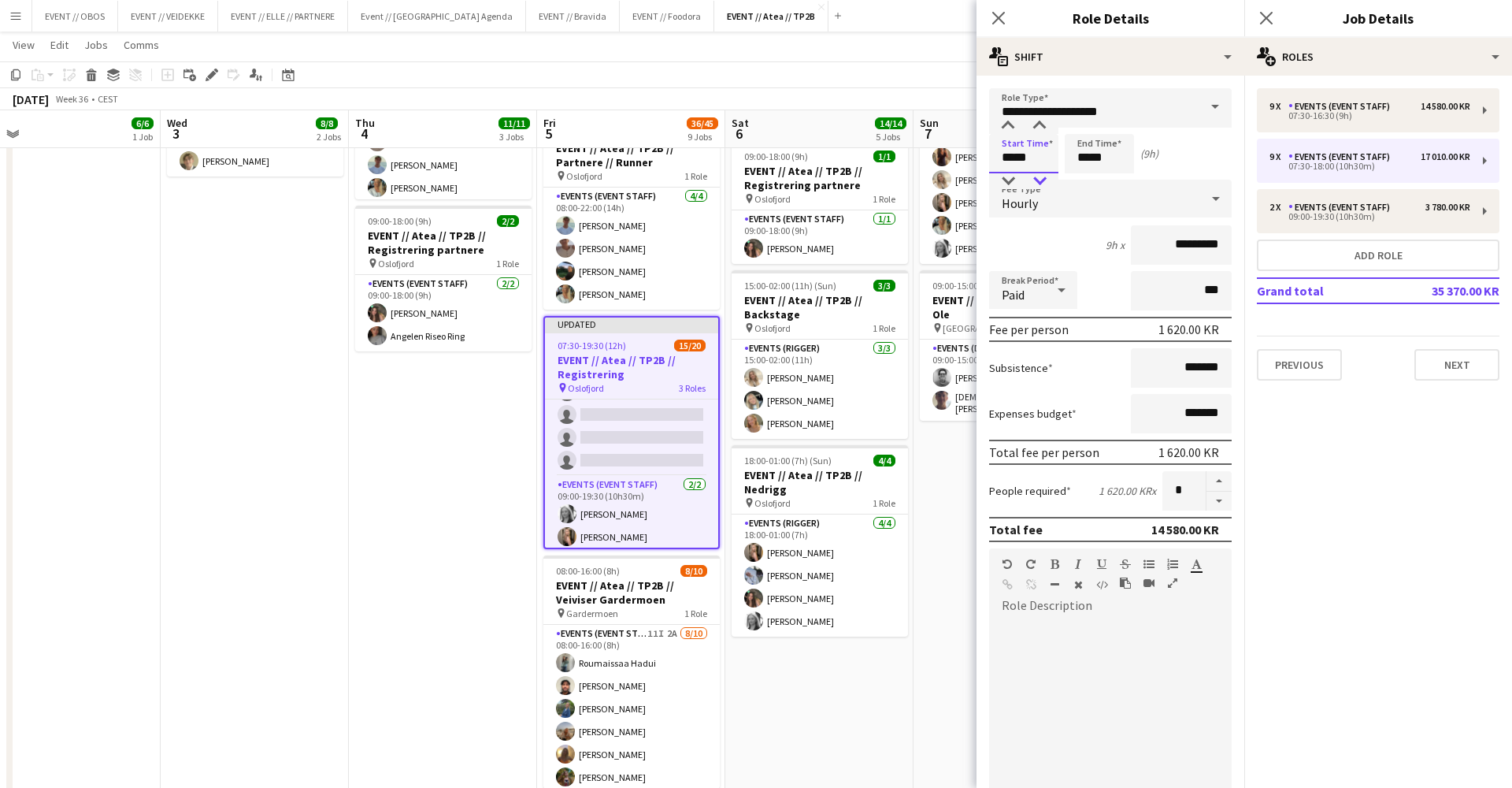
click at [1041, 176] on div at bounding box center [1039, 181] width 31 height 16
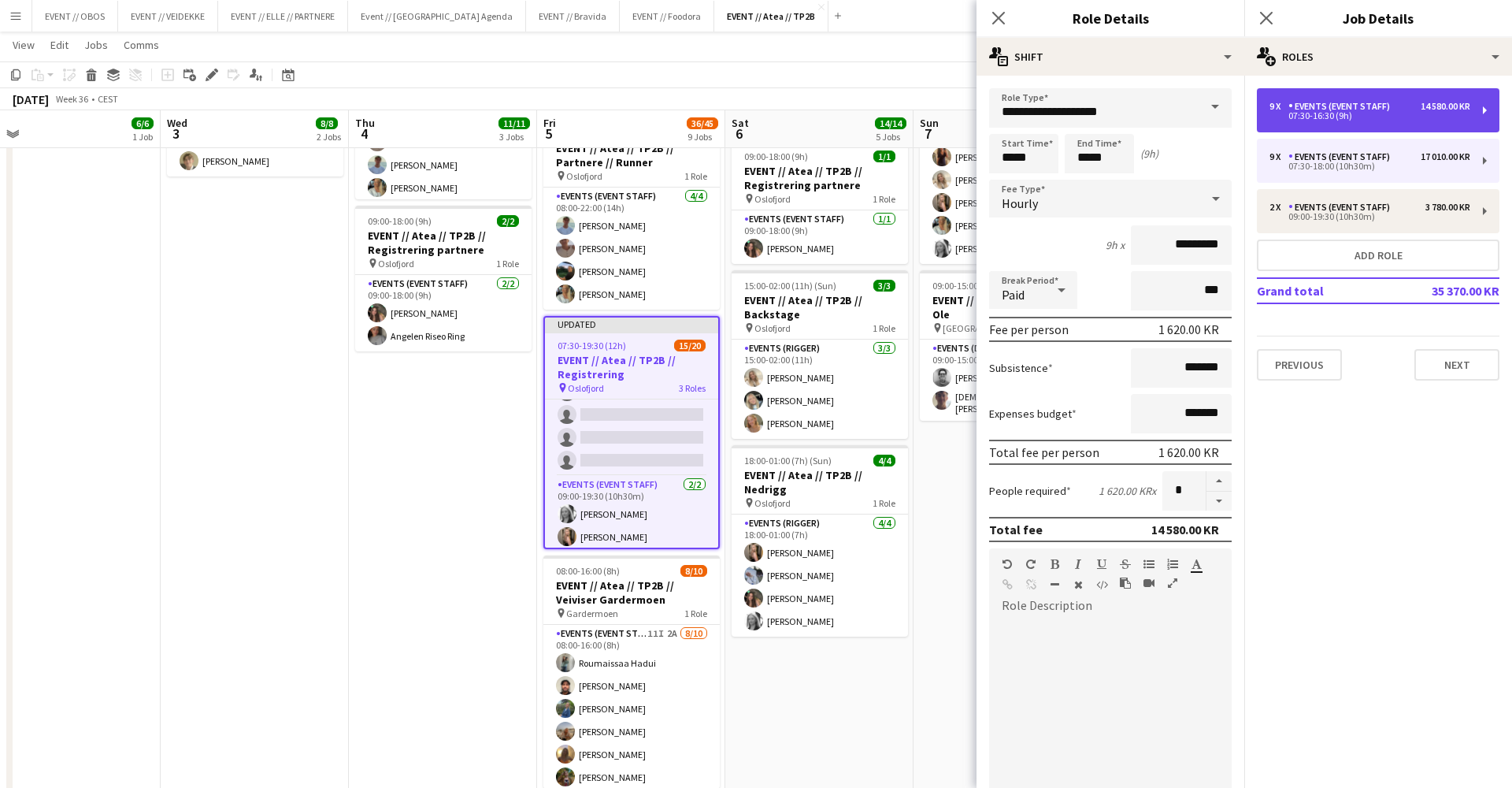
click at [1311, 119] on div "07:30-16:30 (9h)" at bounding box center [1369, 116] width 201 height 8
type input "*****"
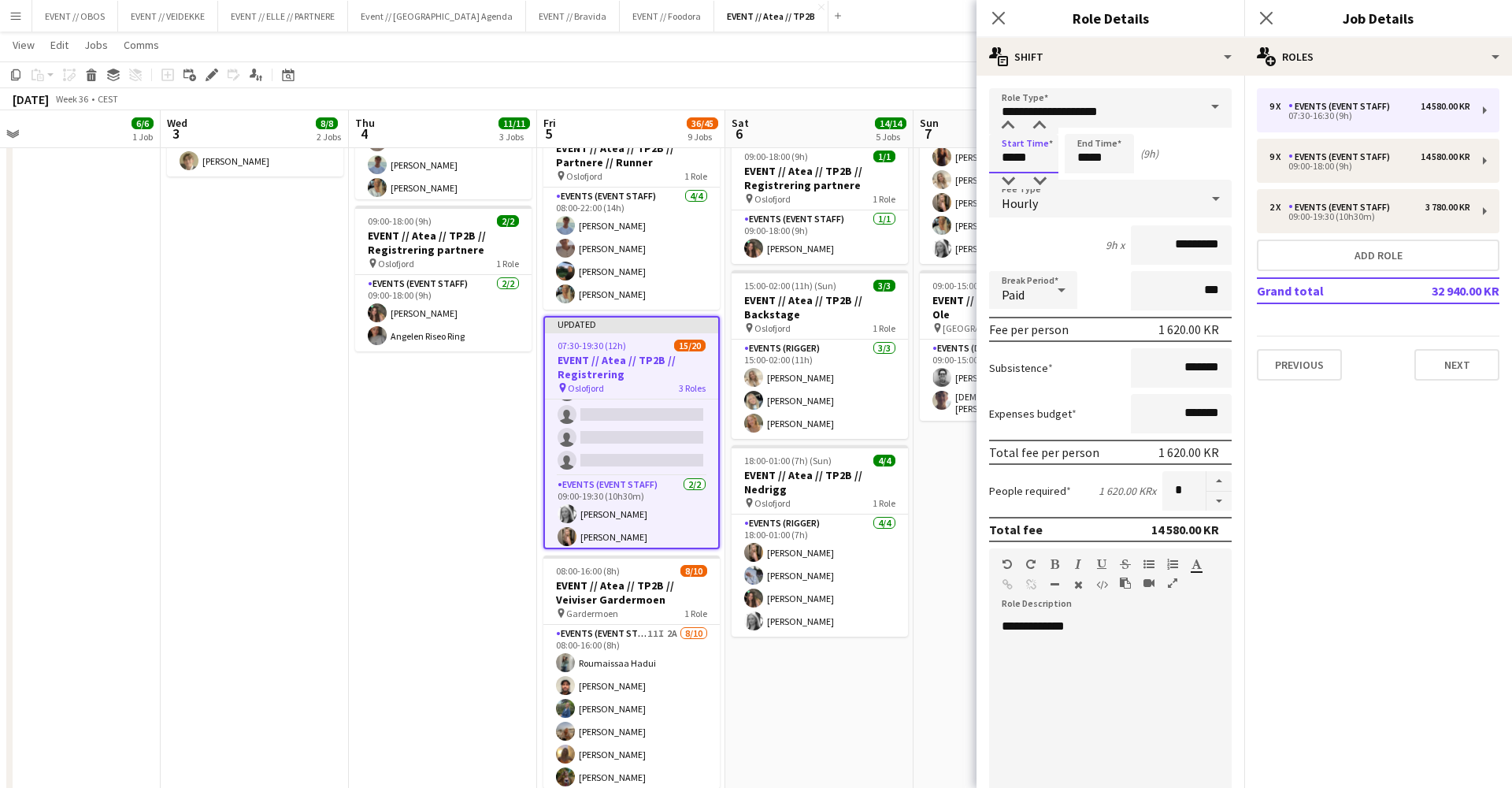
click at [1029, 158] on input "*****" at bounding box center [1024, 153] width 69 height 40
click at [1004, 129] on div at bounding box center [1008, 127] width 31 height 16
click at [1048, 177] on div at bounding box center [1039, 181] width 31 height 16
type input "*****"
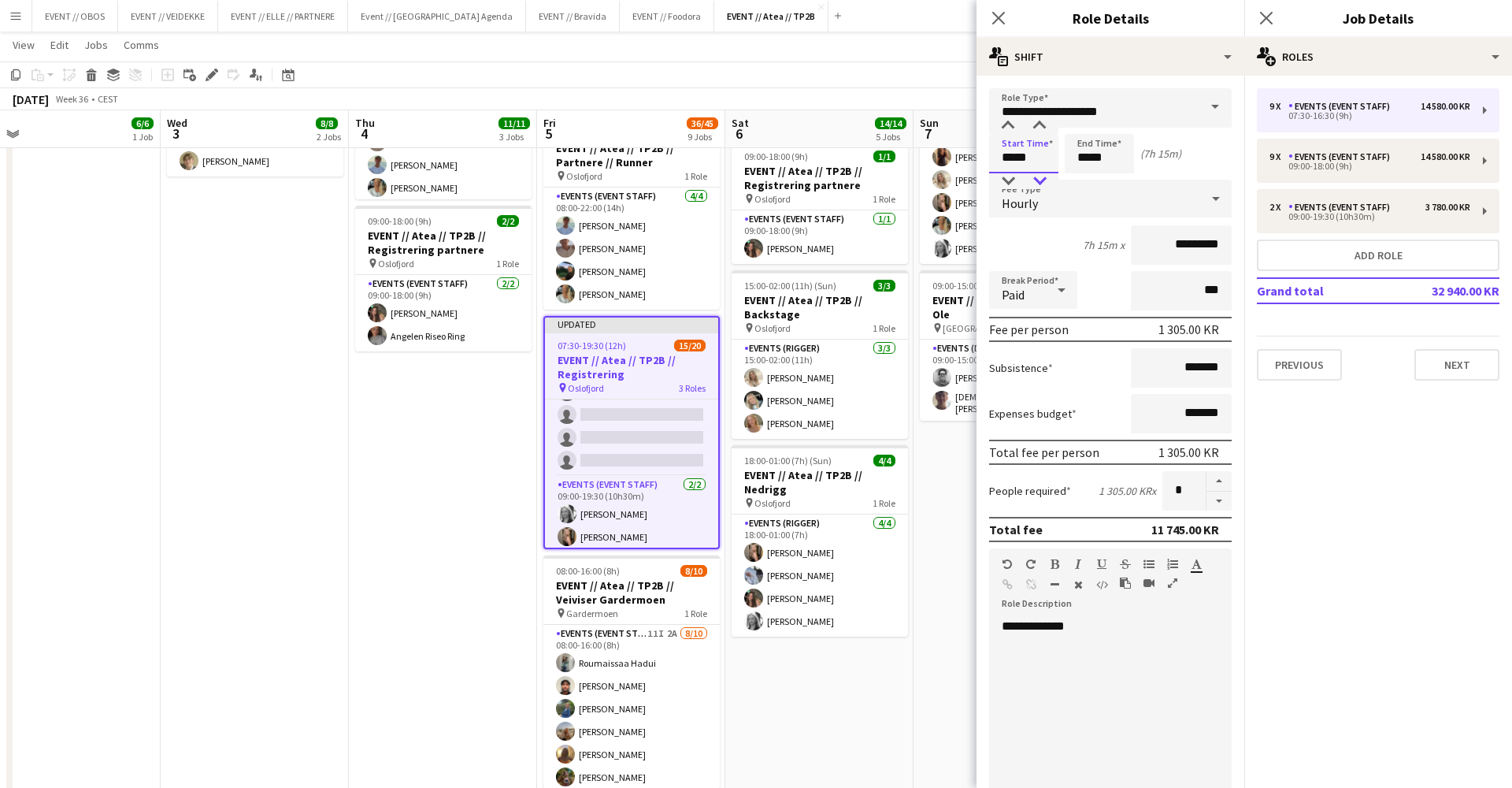
click at [1048, 177] on div at bounding box center [1039, 181] width 31 height 16
click at [1164, 358] on input "*******" at bounding box center [1181, 368] width 101 height 40
type input "*********"
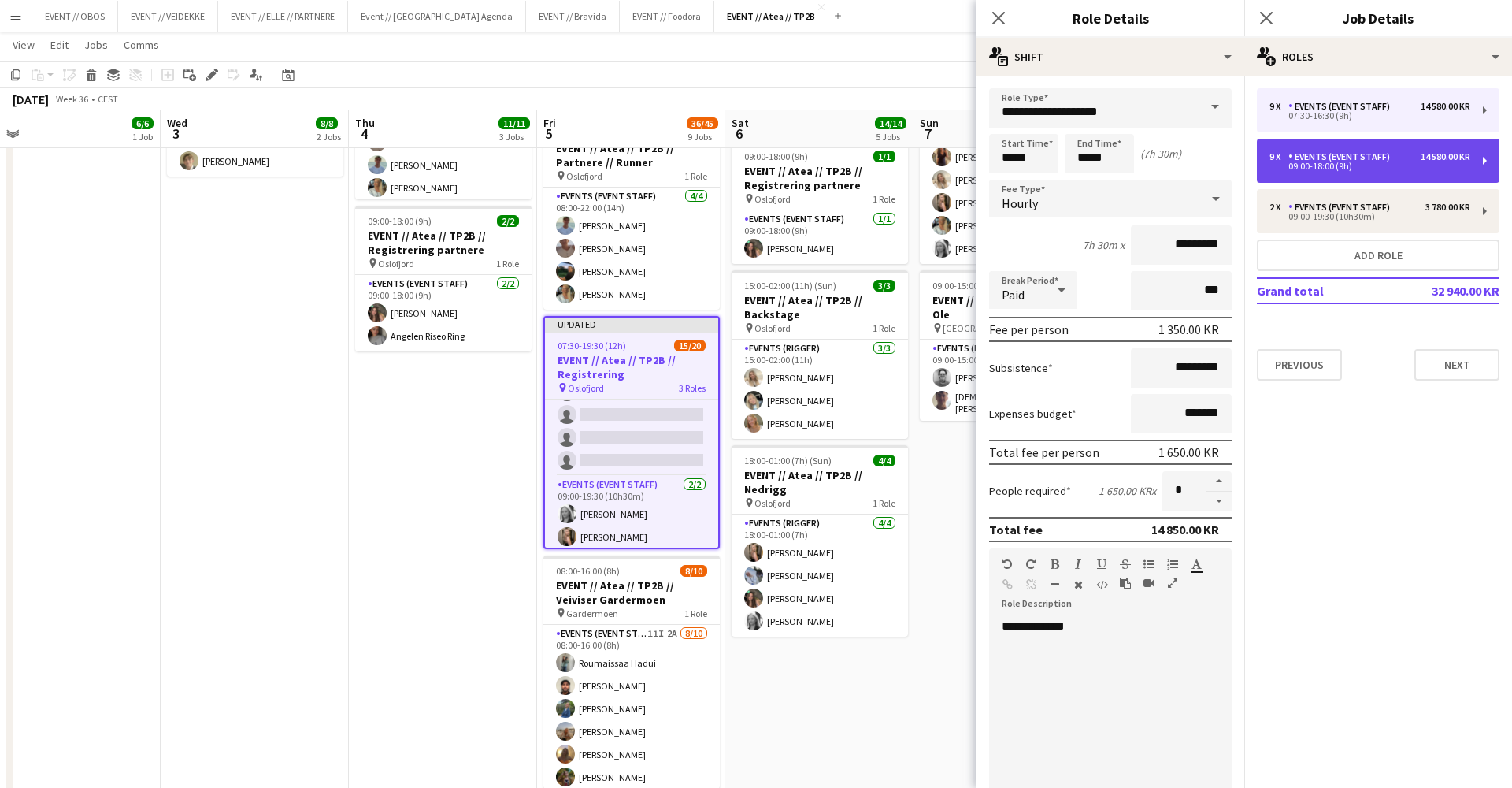
click at [1334, 160] on div "Events (Event Staff)" at bounding box center [1343, 157] width 108 height 11
type input "*****"
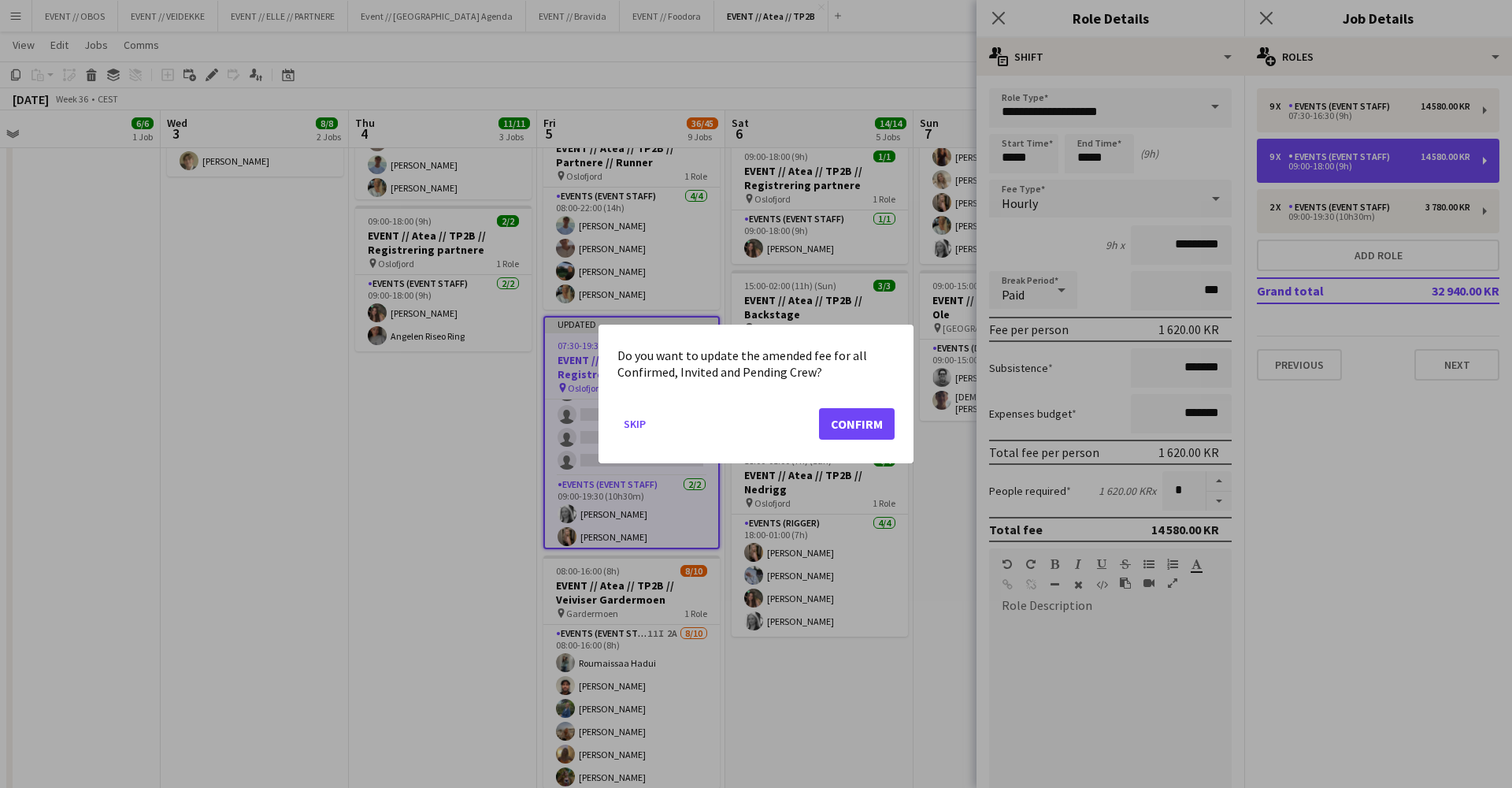
scroll to position [0, 0]
click at [873, 422] on button "Confirm" at bounding box center [857, 423] width 76 height 31
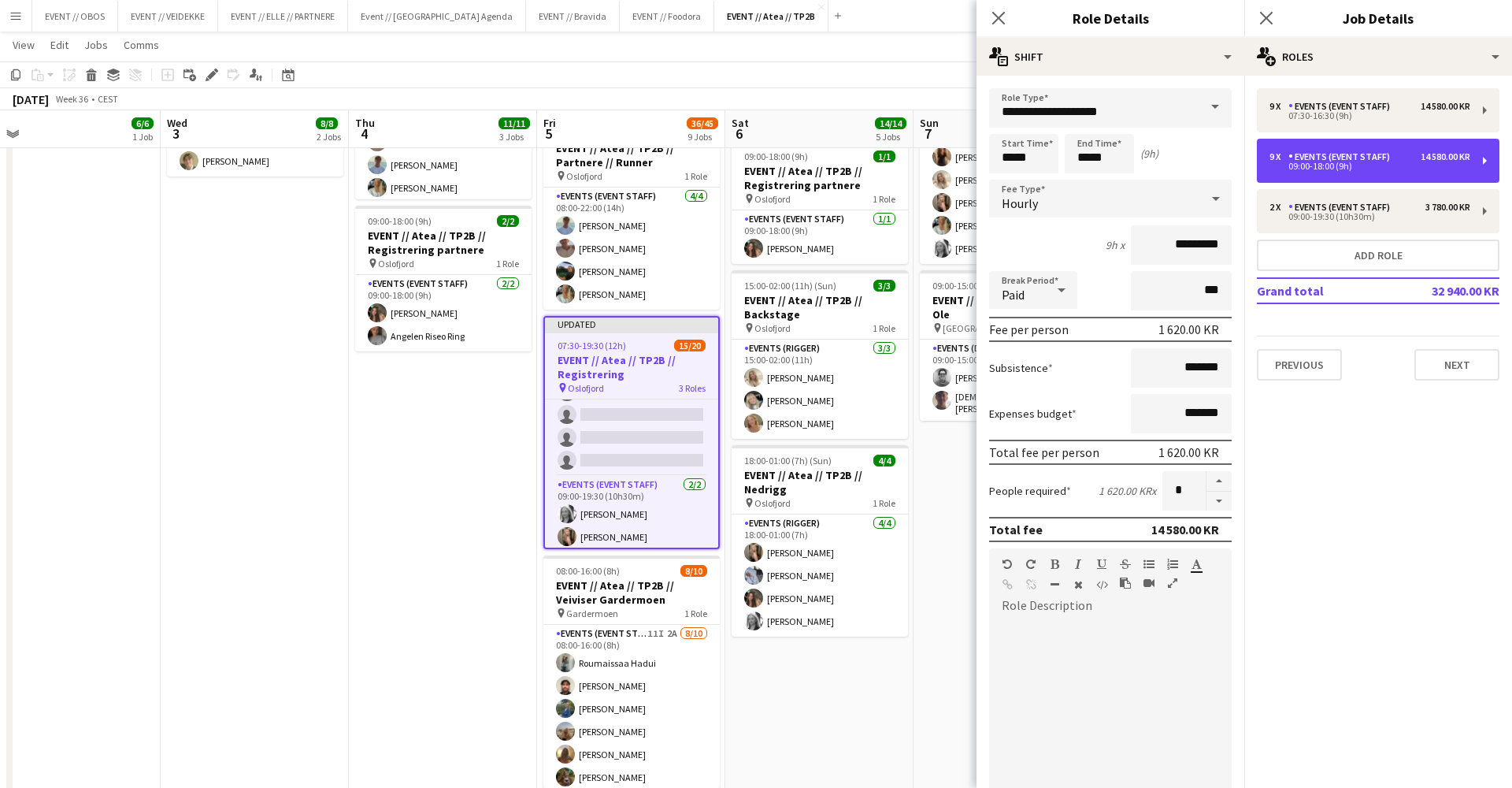
scroll to position [391, 0]
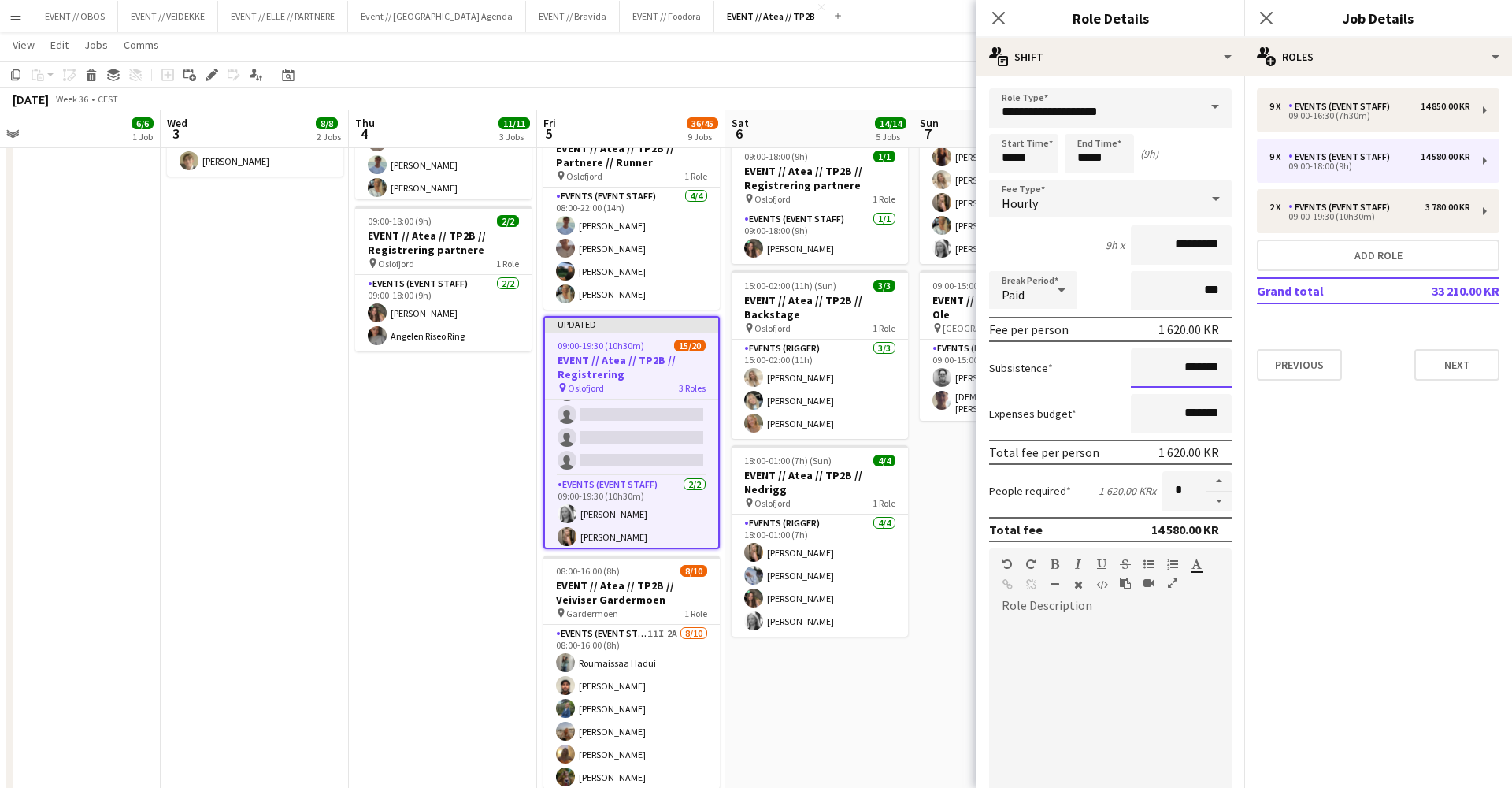
click at [1152, 368] on input "*******" at bounding box center [1181, 368] width 101 height 40
type input "*********"
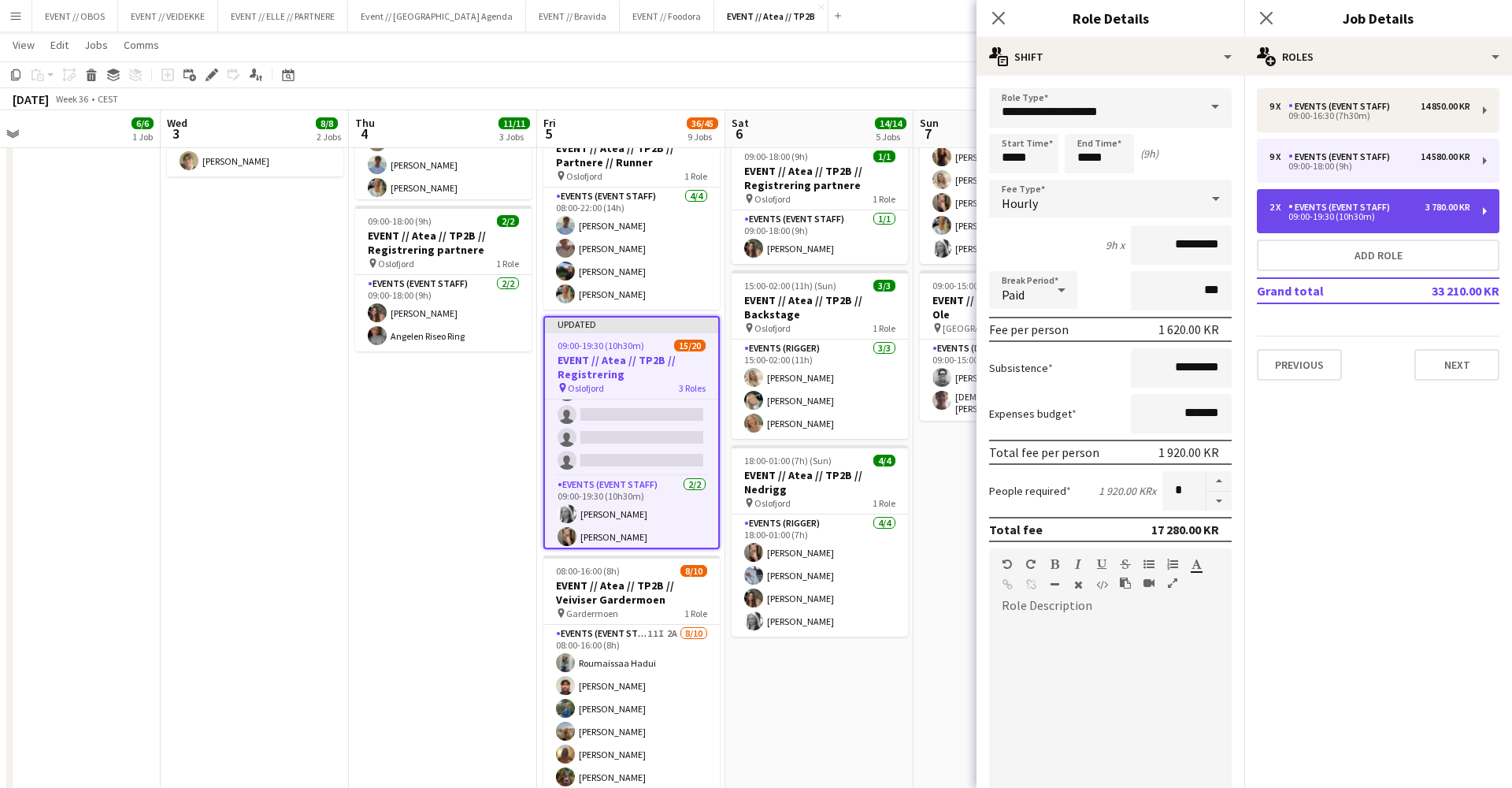
click at [1296, 219] on div "09:00-19:30 (10h30m)" at bounding box center [1369, 217] width 201 height 8
type input "*****"
type input "*******"
type input "*"
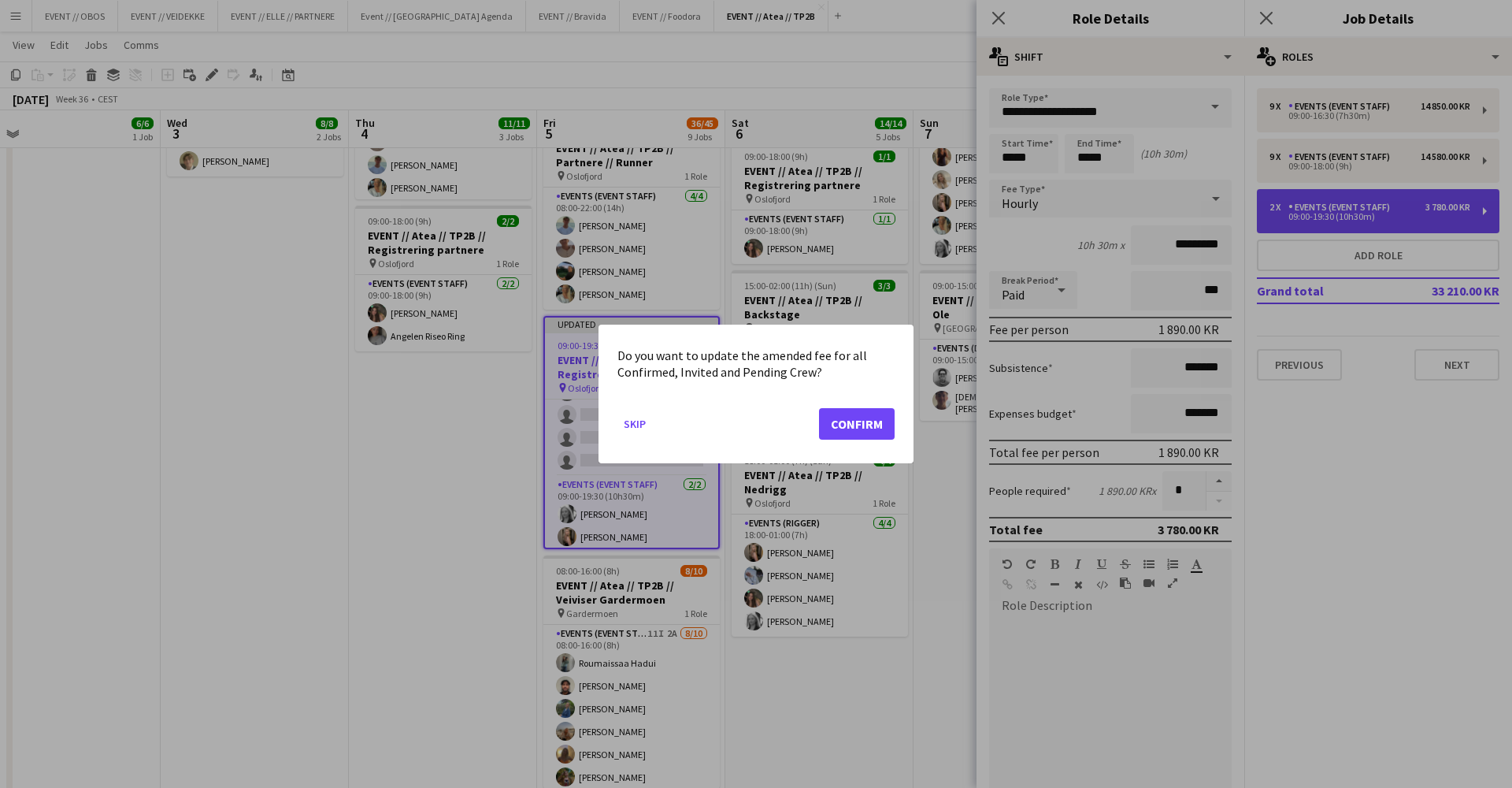
scroll to position [0, 0]
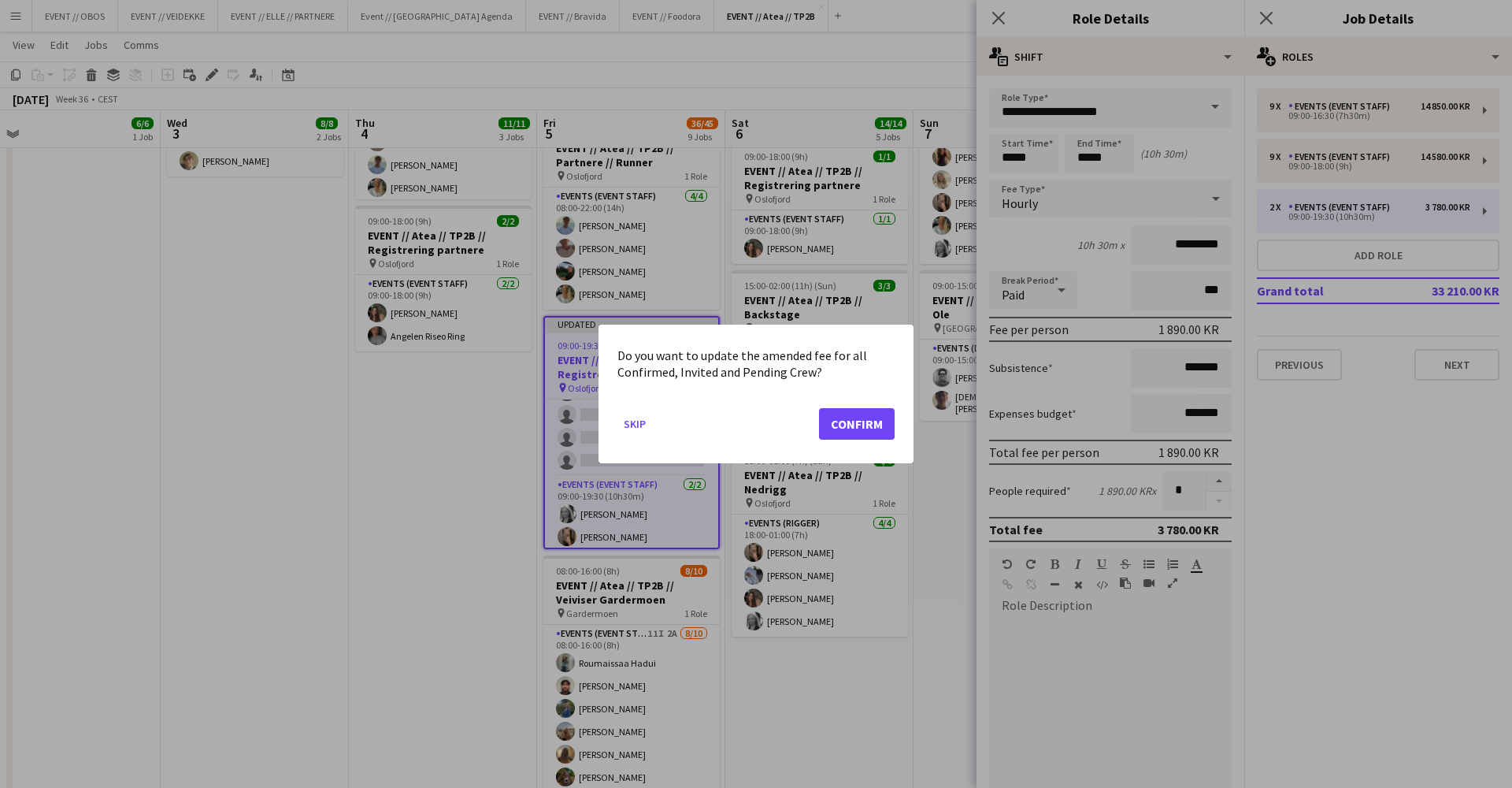
click at [855, 419] on button "Confirm" at bounding box center [857, 423] width 76 height 31
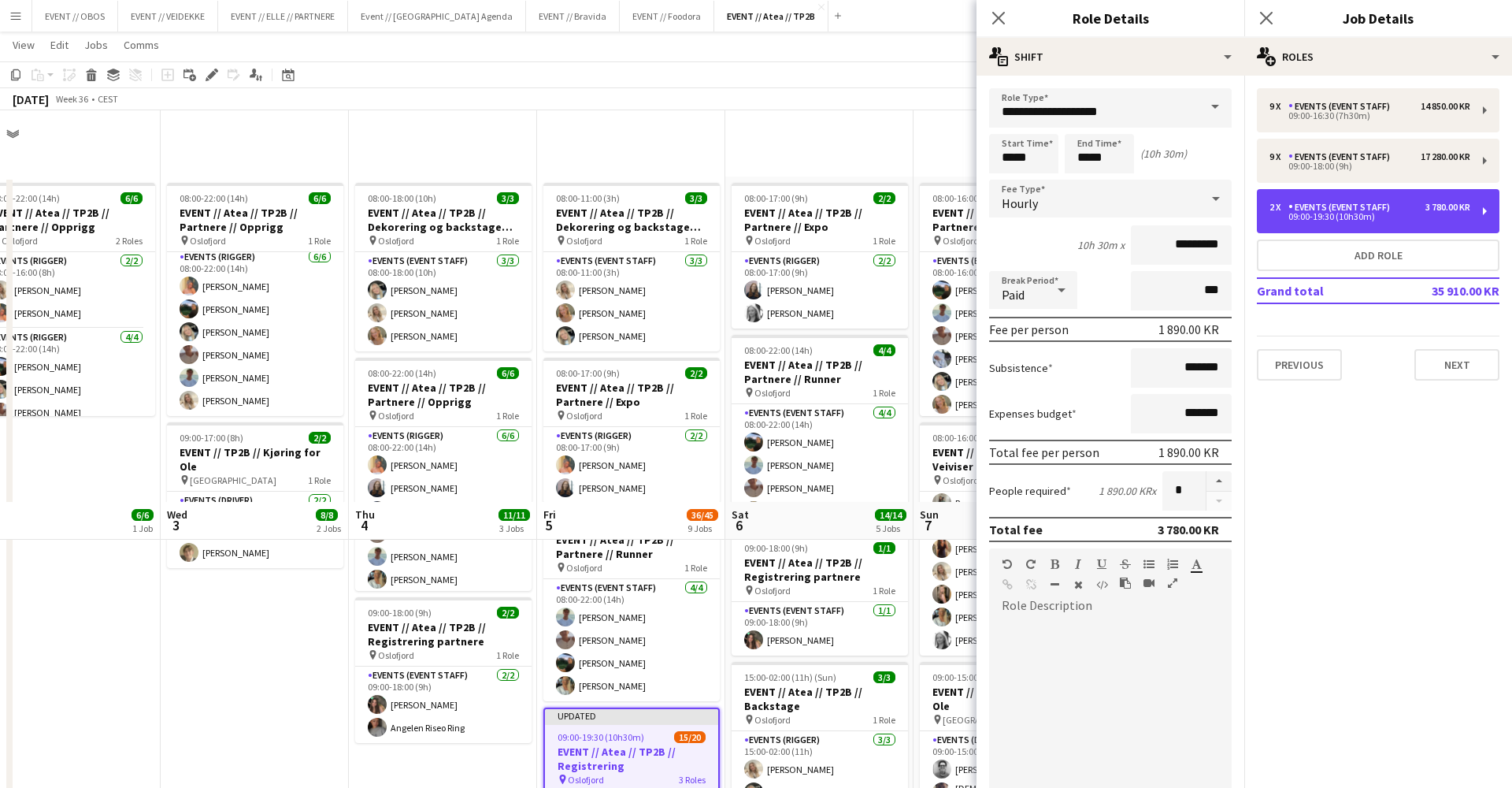
scroll to position [391, 0]
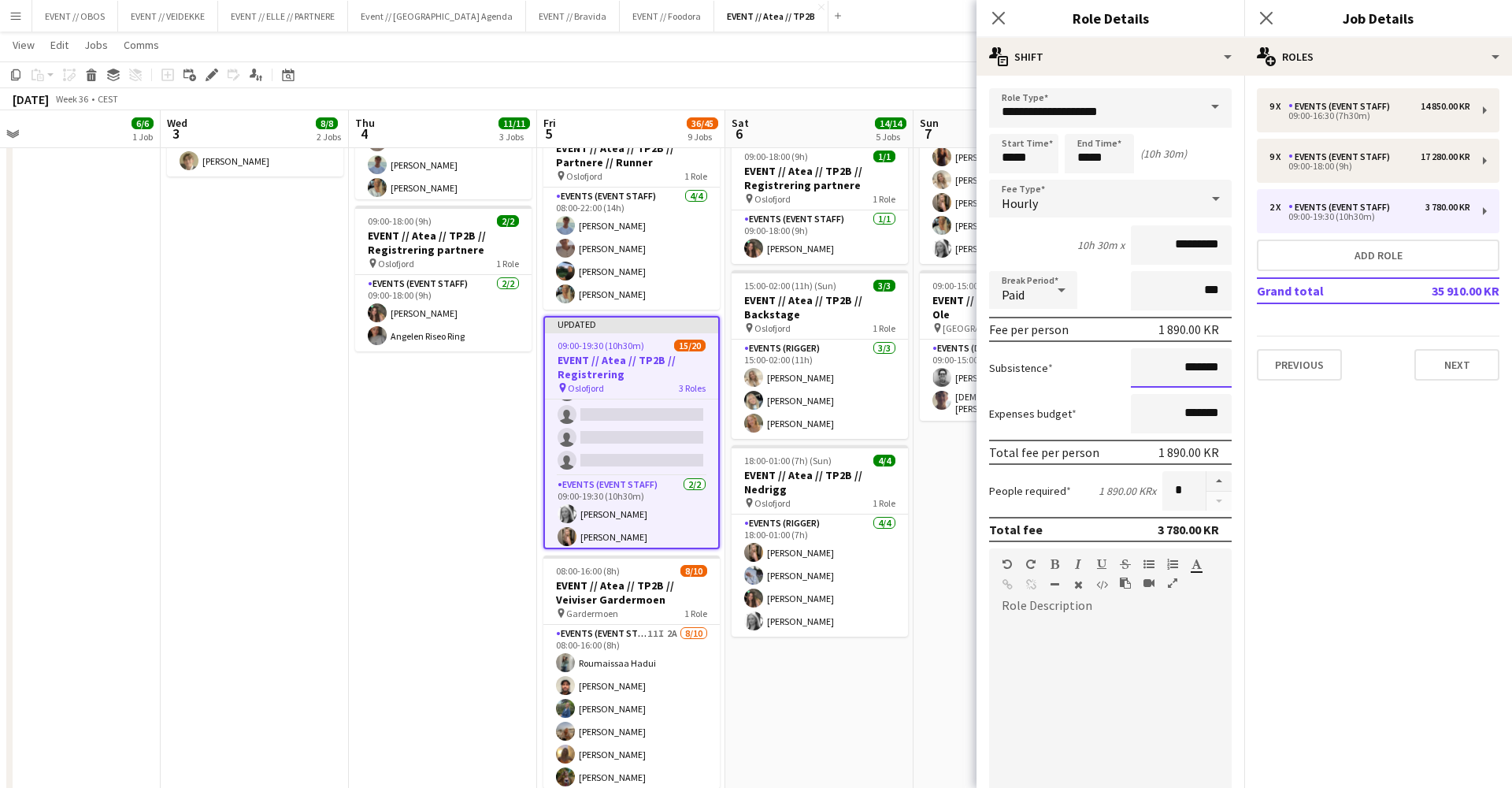
click at [1165, 370] on input "*******" at bounding box center [1181, 368] width 101 height 40
type input "*********"
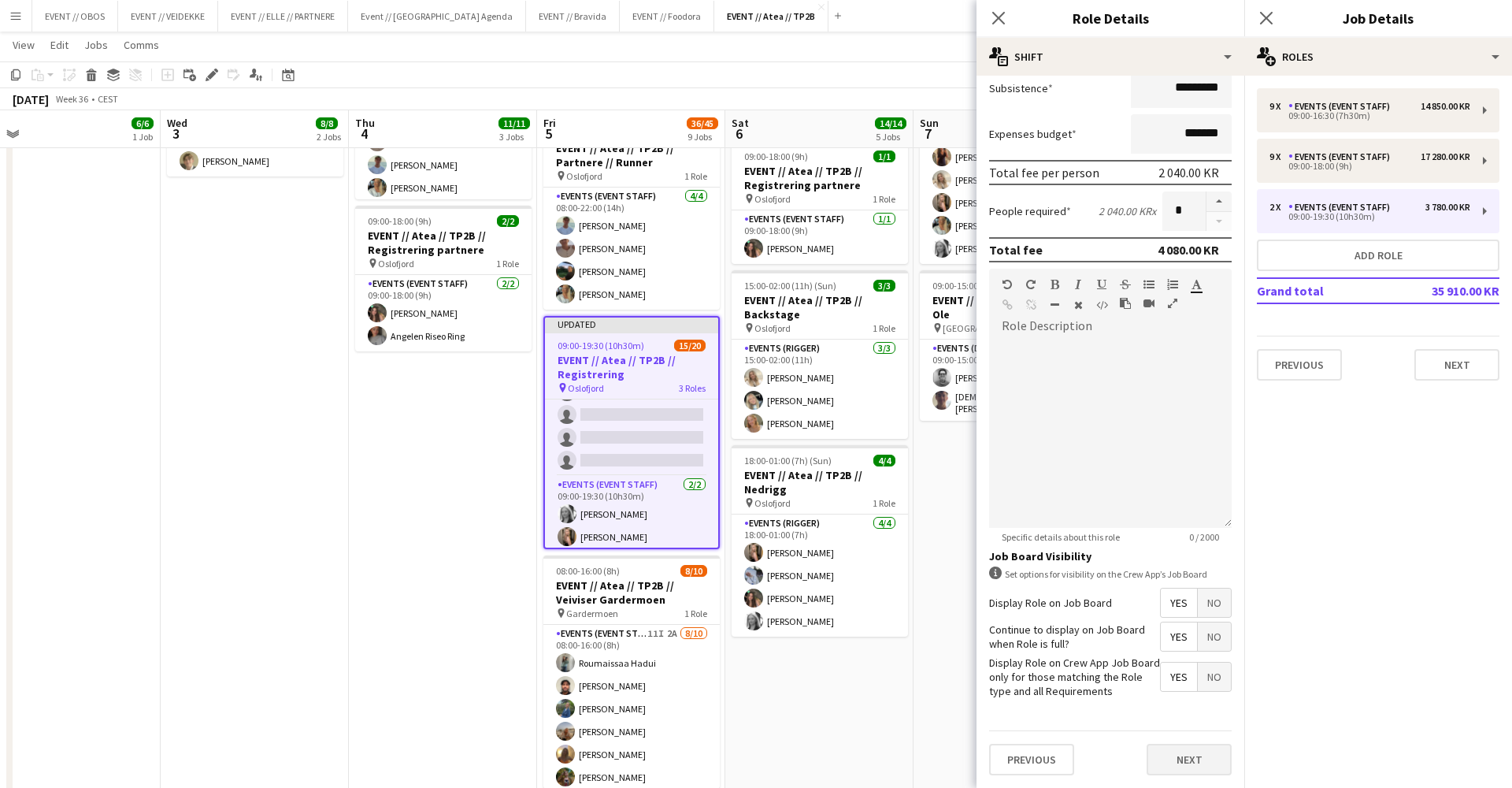
scroll to position [281, 0]
click at [1177, 761] on button "Next" at bounding box center [1189, 759] width 85 height 31
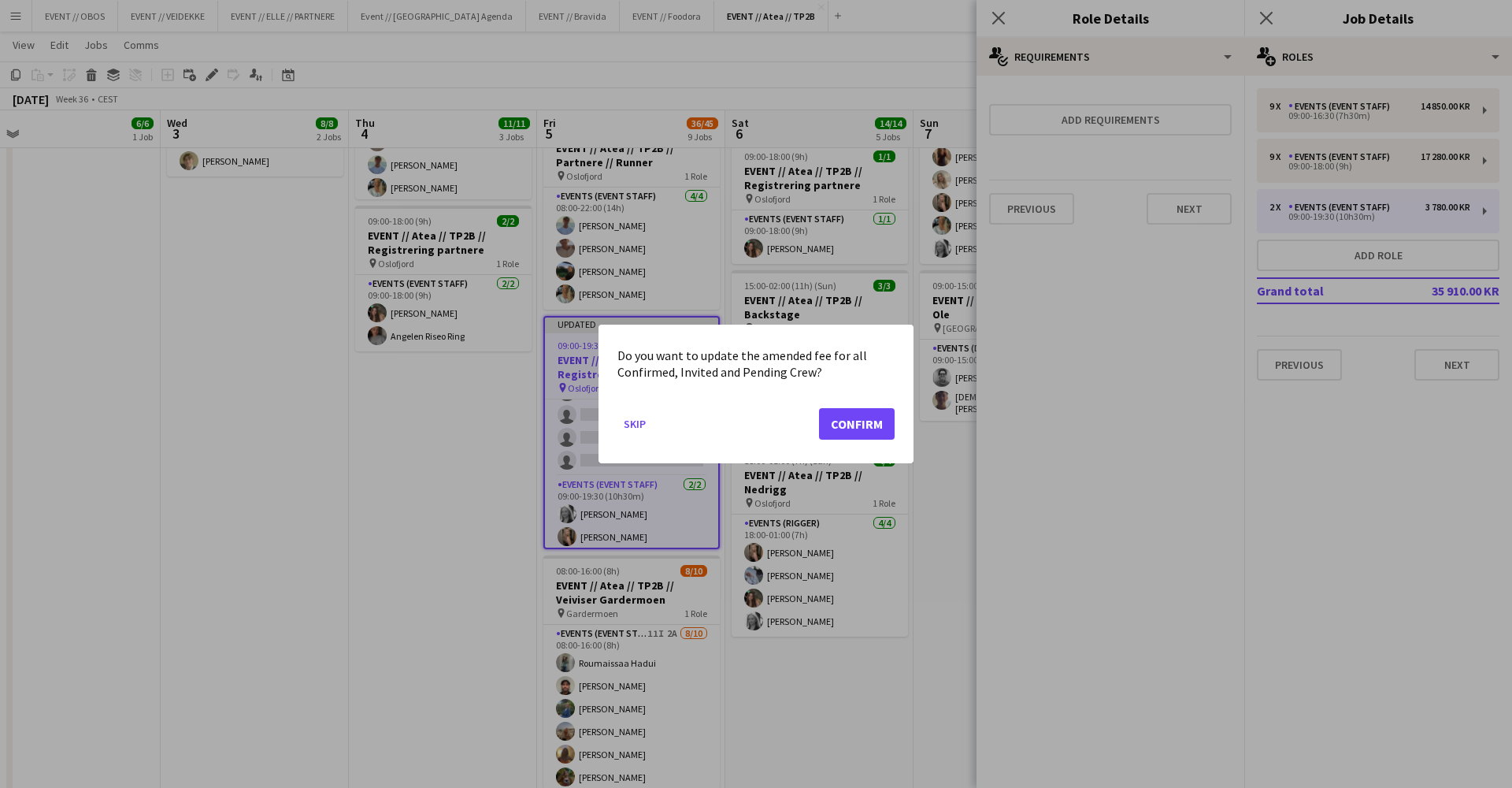
click at [879, 418] on button "Confirm" at bounding box center [857, 423] width 76 height 31
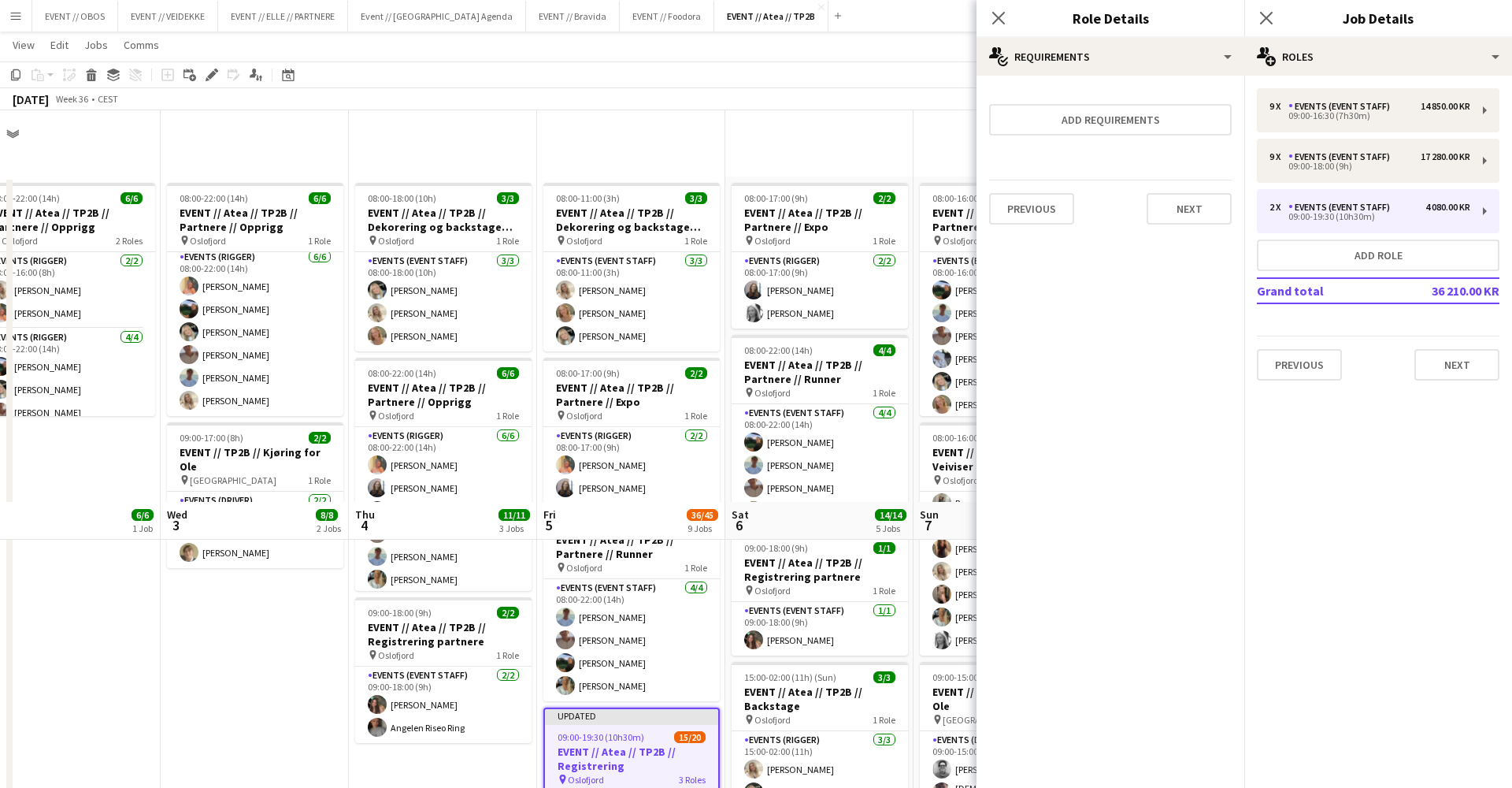
scroll to position [391, 0]
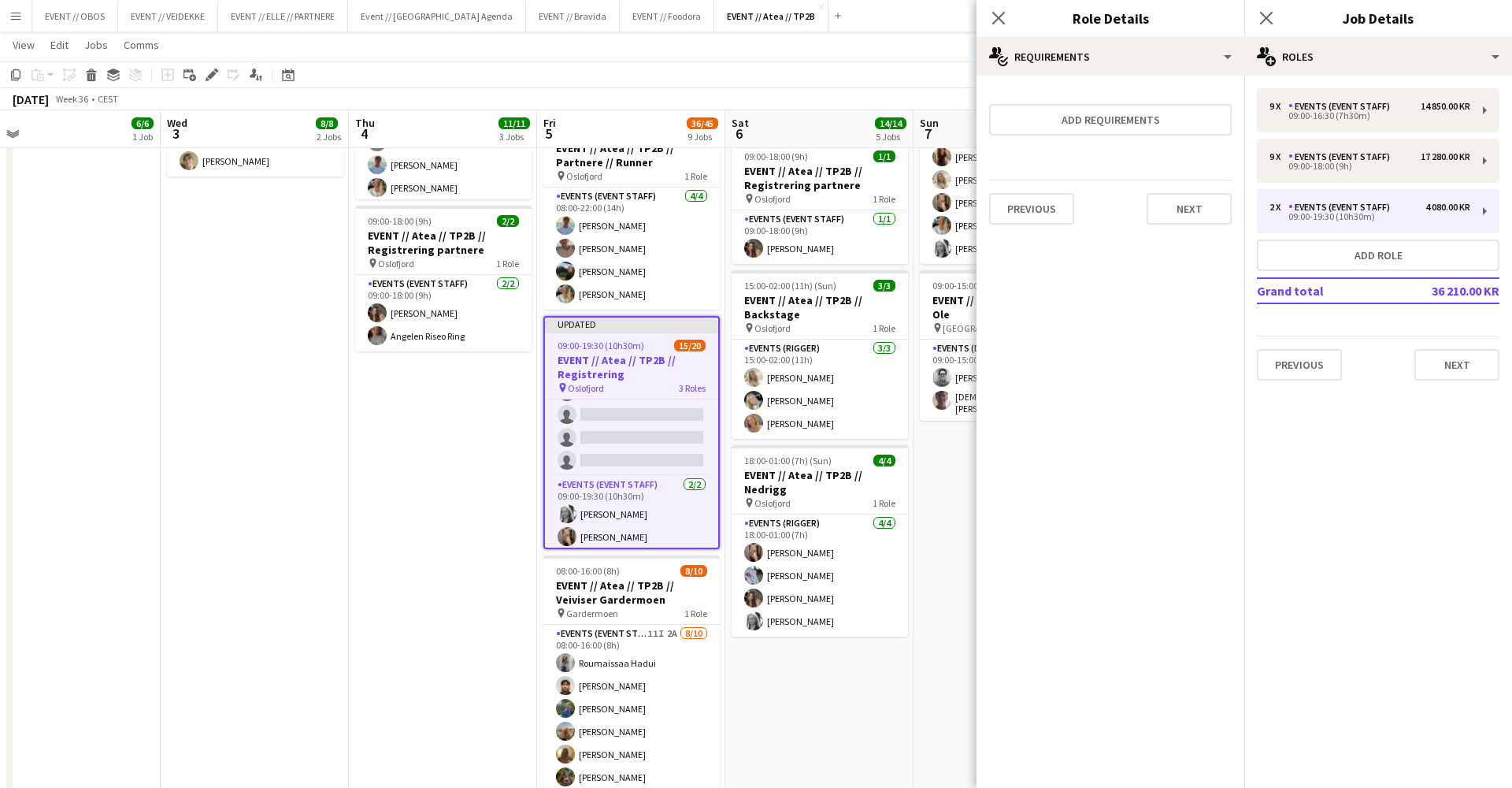
click at [901, 679] on app-date-cell "08:00-17:00 (9h) 2/2 EVENT // Atea // TP2B // Partnere // Expo pin Oslofjord 1 …" at bounding box center [819, 588] width 188 height 1607
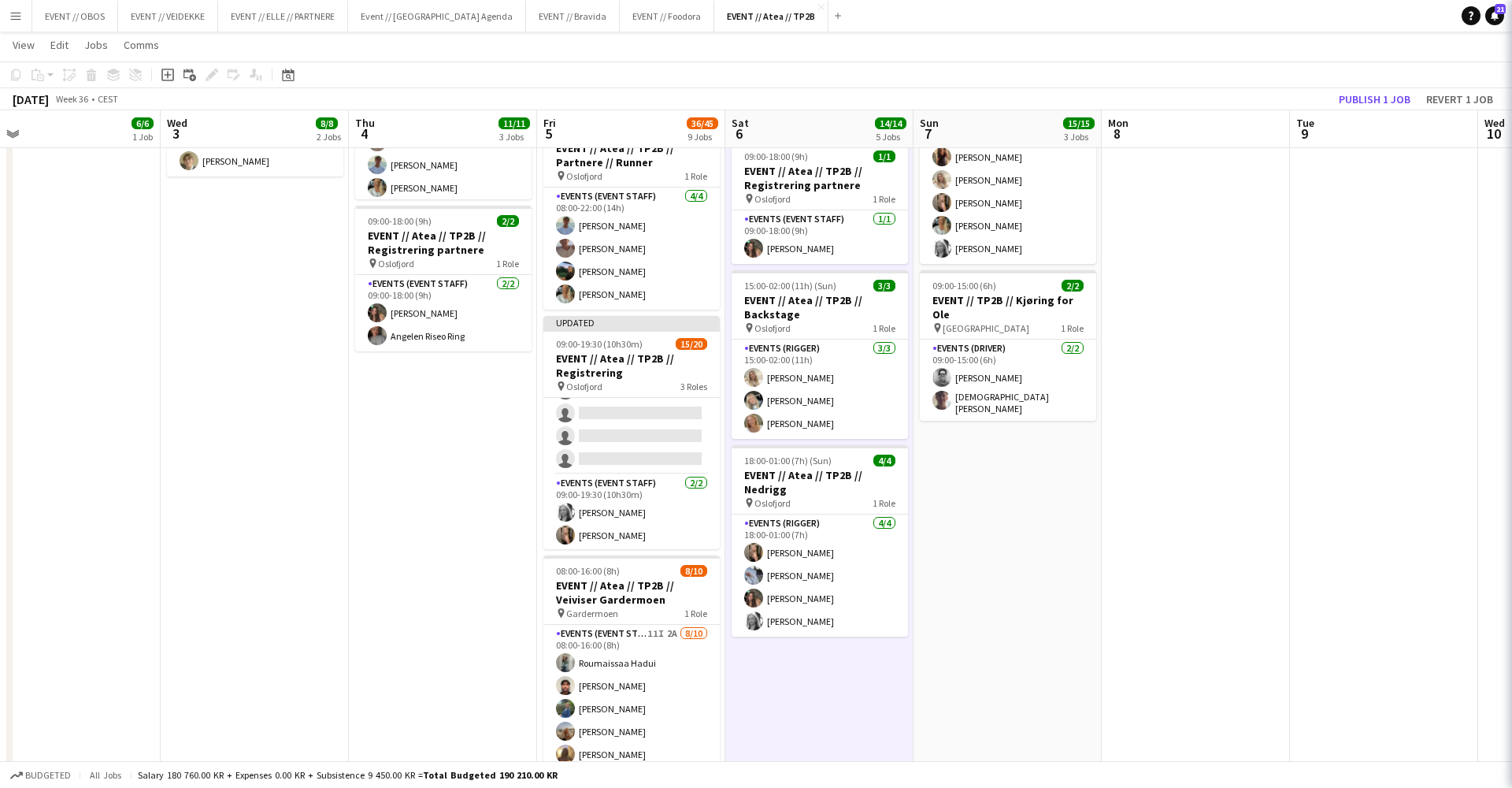
scroll to position [398, 0]
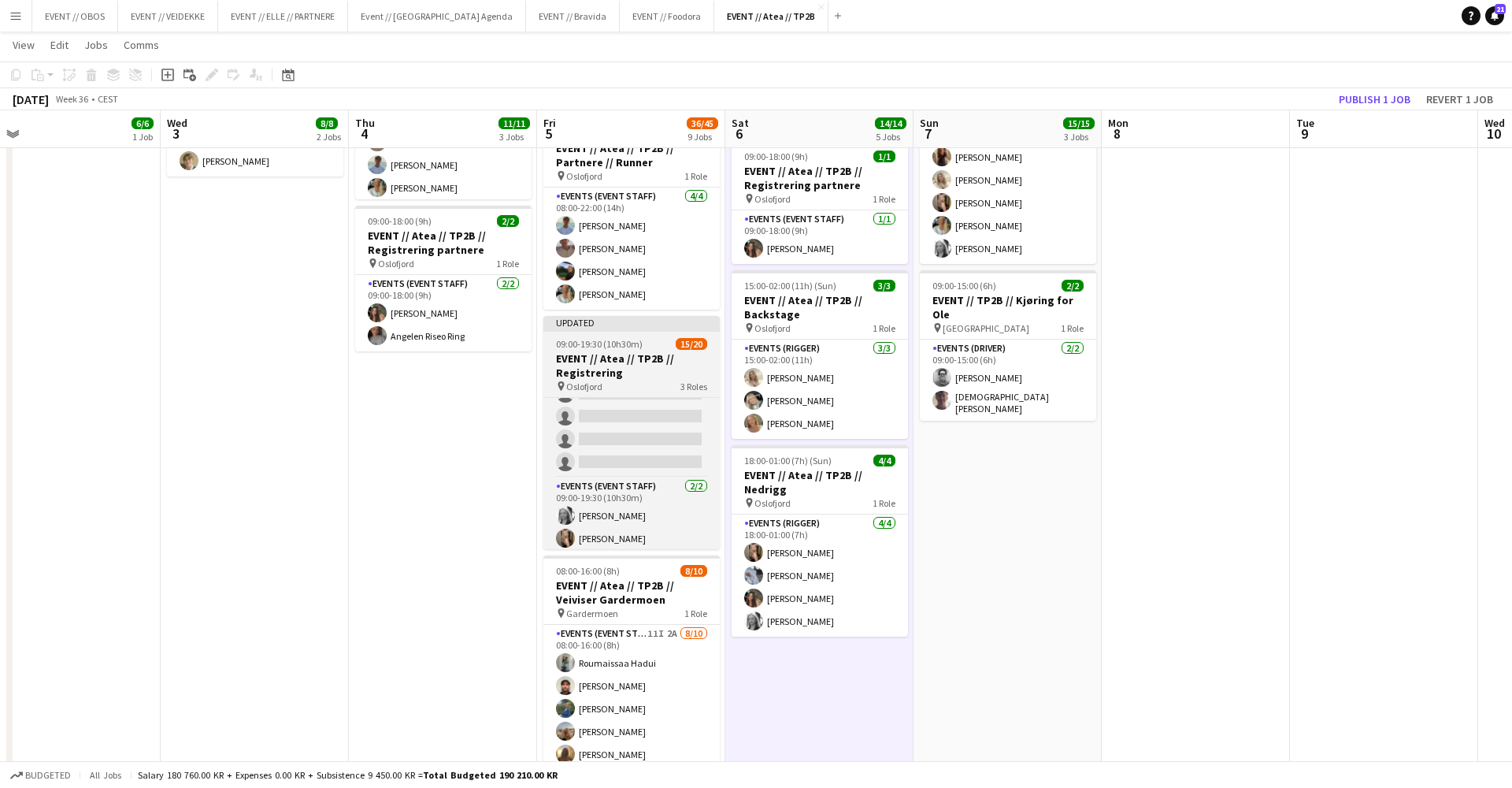
click at [639, 378] on h3 "EVENT // Atea // TP2B // Registrering" at bounding box center [631, 365] width 177 height 28
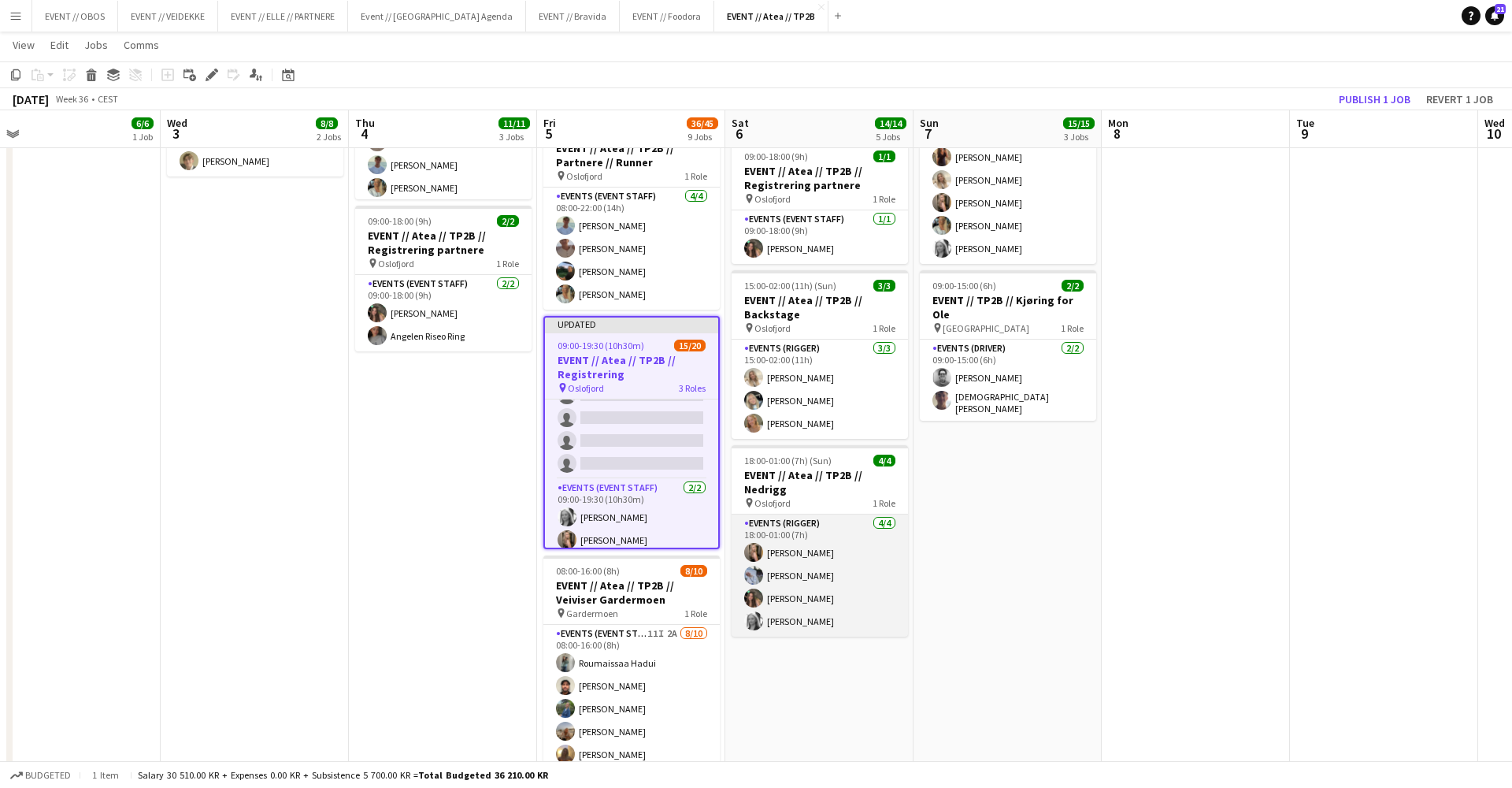
click at [863, 532] on app-card-role "Events (Rigger) [DATE] 18:00-01:00 (7h) [PERSON_NAME] [PERSON_NAME] [PERSON_NAM…" at bounding box center [819, 575] width 177 height 122
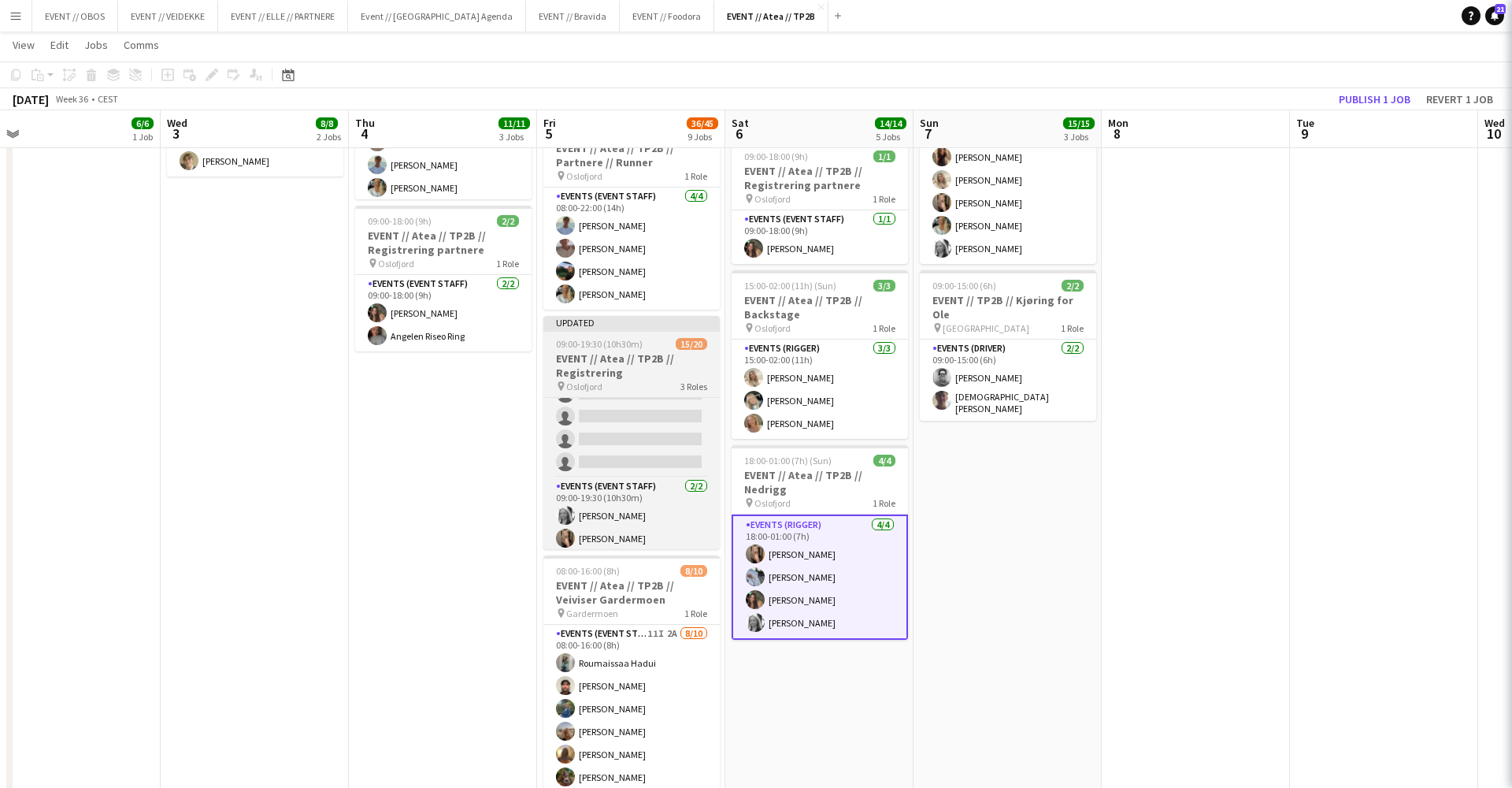
click at [597, 361] on h3 "EVENT // Atea // TP2B // Registrering" at bounding box center [631, 365] width 177 height 28
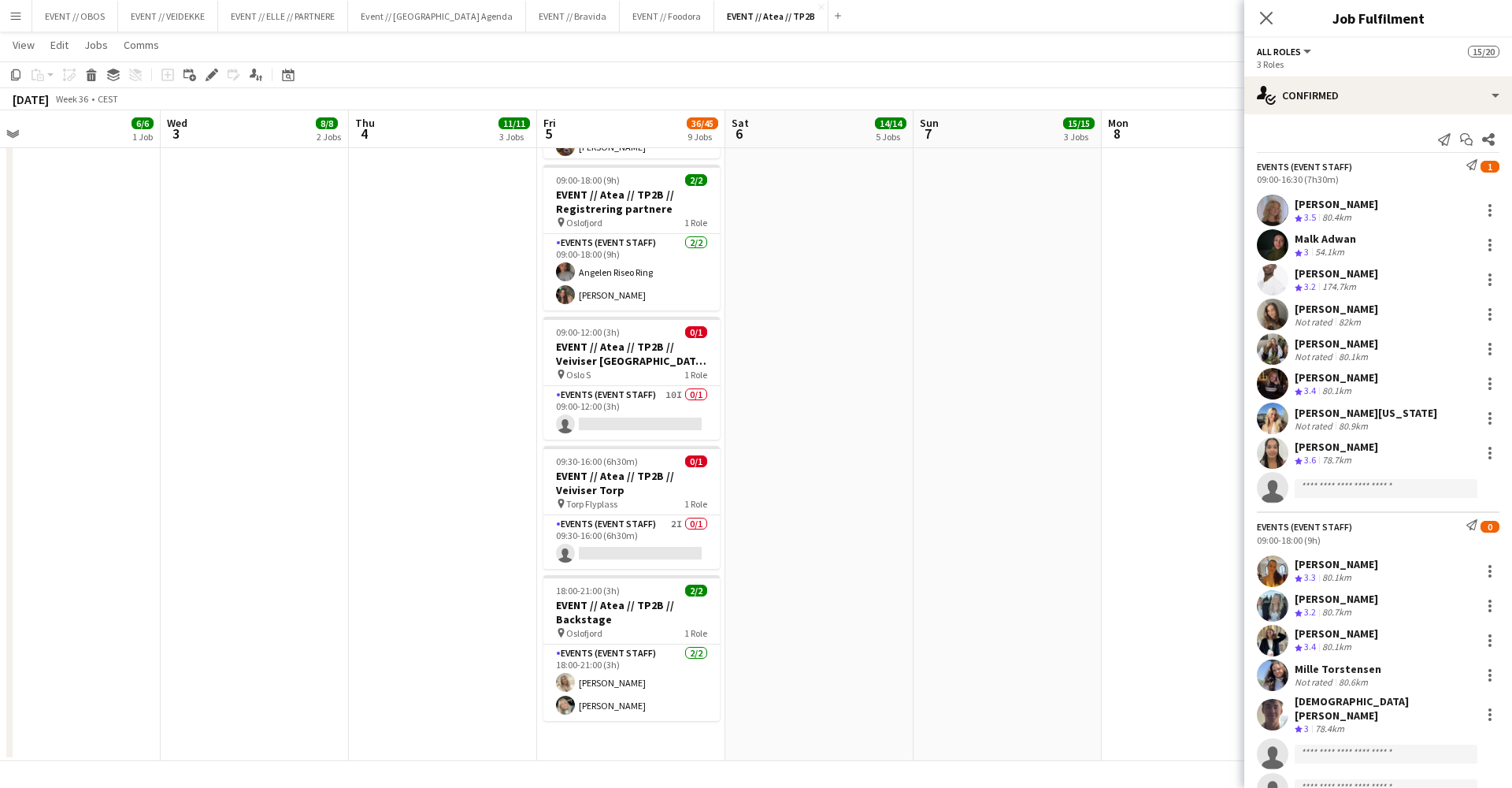
scroll to position [0, 0]
click at [1491, 166] on span "1" at bounding box center [1489, 166] width 19 height 12
click at [1472, 169] on icon "Send notification" at bounding box center [1472, 165] width 11 height 11
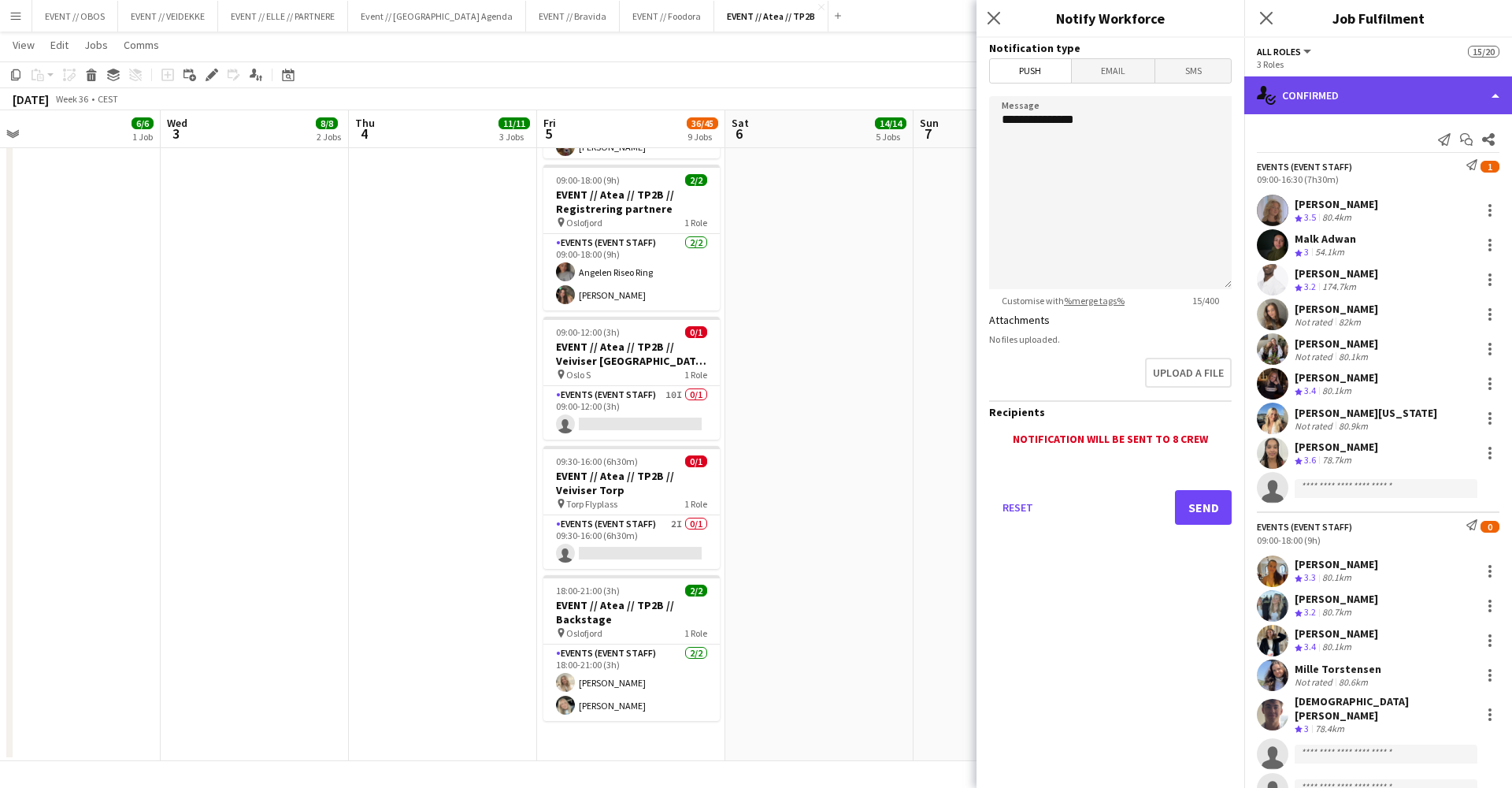
click at [1404, 100] on div "single-neutral-actions-check-2 Confirmed" at bounding box center [1378, 95] width 268 height 38
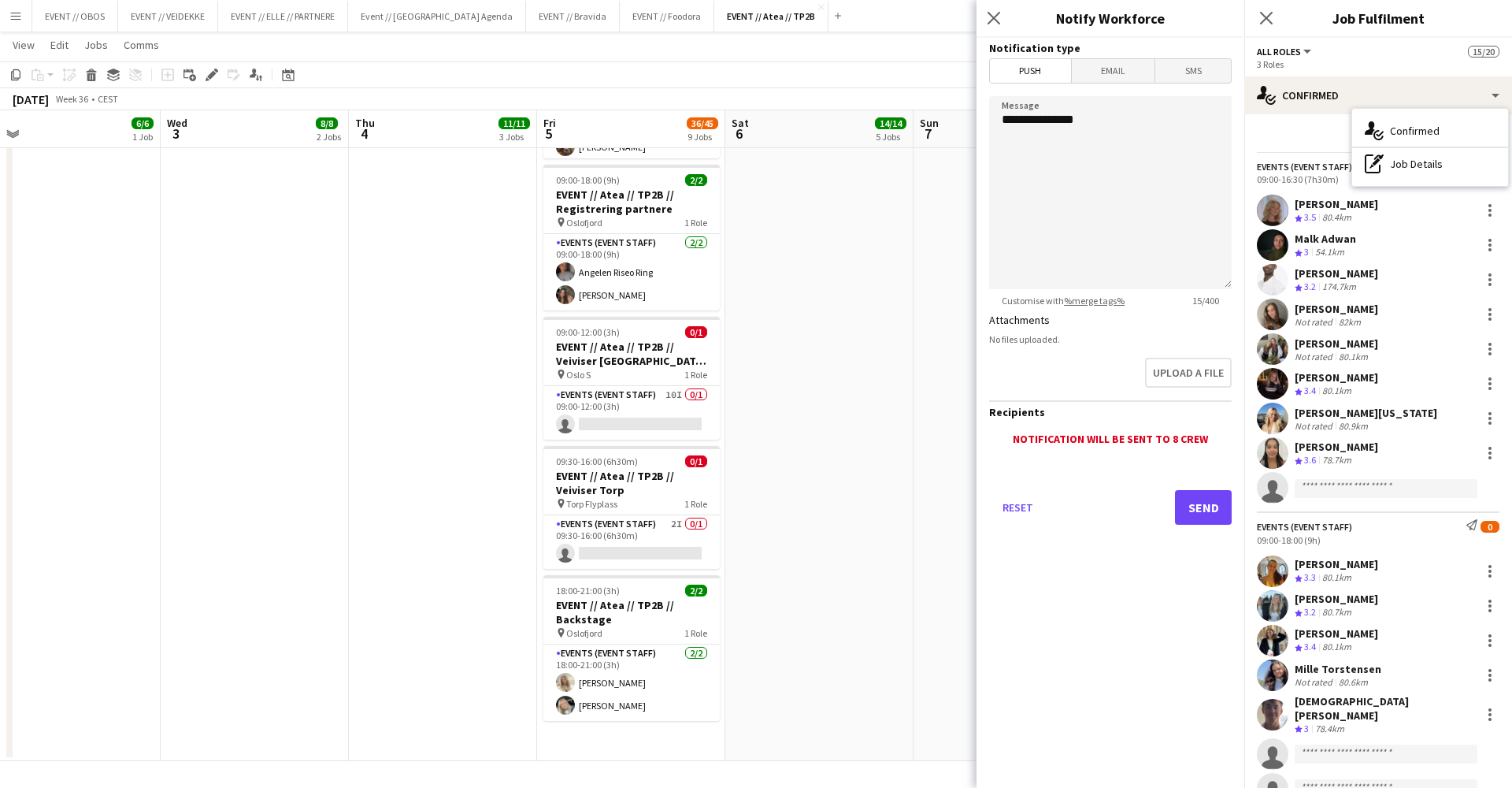
click at [1331, 138] on div "Send notification Start chat Share" at bounding box center [1378, 140] width 243 height 26
drag, startPoint x: 1056, startPoint y: 124, endPoint x: 971, endPoint y: 124, distance: 85.0
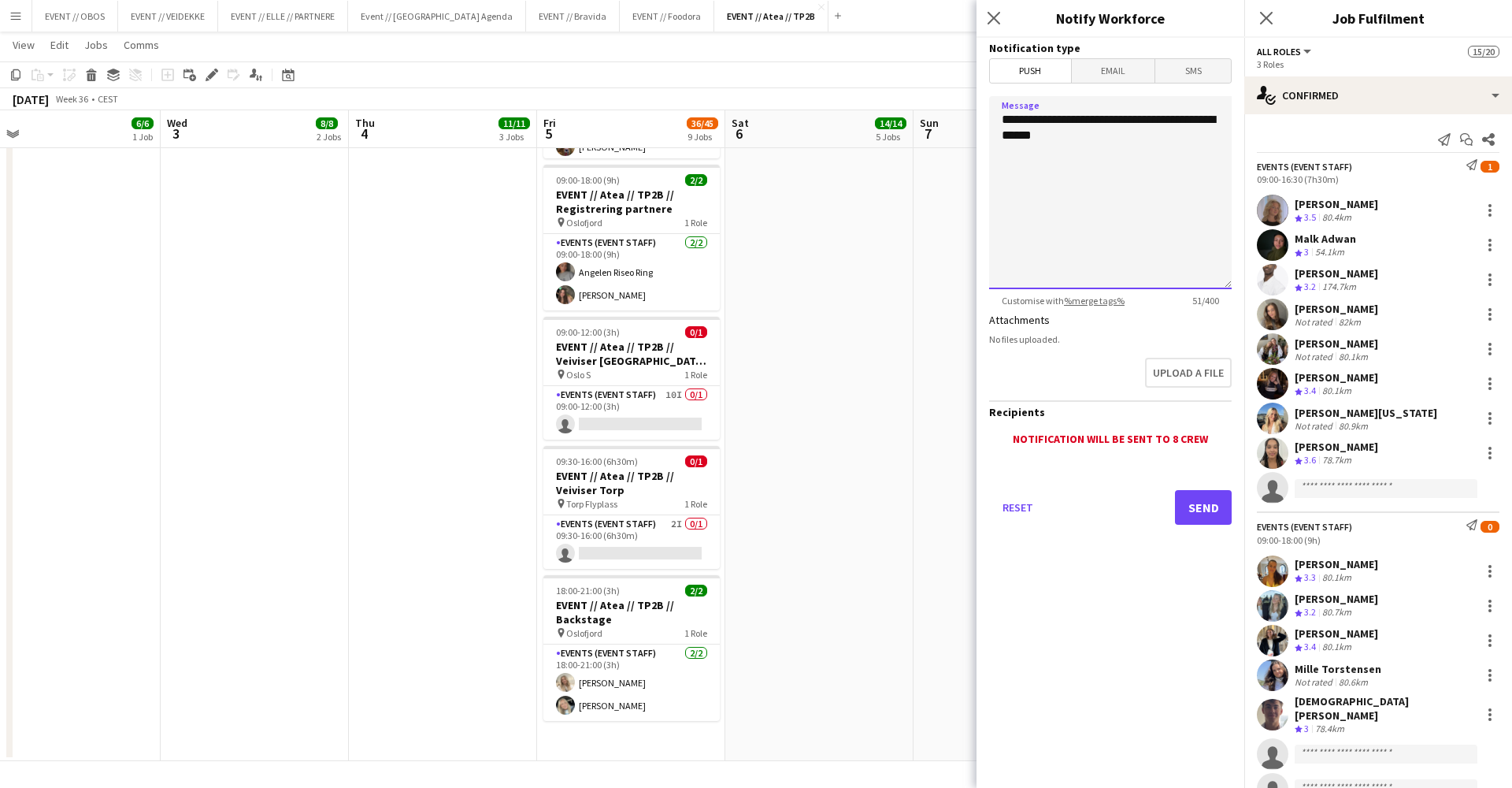
drag, startPoint x: 1085, startPoint y: 133, endPoint x: 1010, endPoint y: 135, distance: 75.0
click at [1010, 135] on textarea "**********" at bounding box center [1110, 192] width 243 height 193
click at [1023, 123] on textarea "**********" at bounding box center [1110, 192] width 243 height 193
click at [1138, 140] on textarea "**********" at bounding box center [1110, 192] width 243 height 193
click at [1171, 115] on textarea "**********" at bounding box center [1110, 192] width 243 height 193
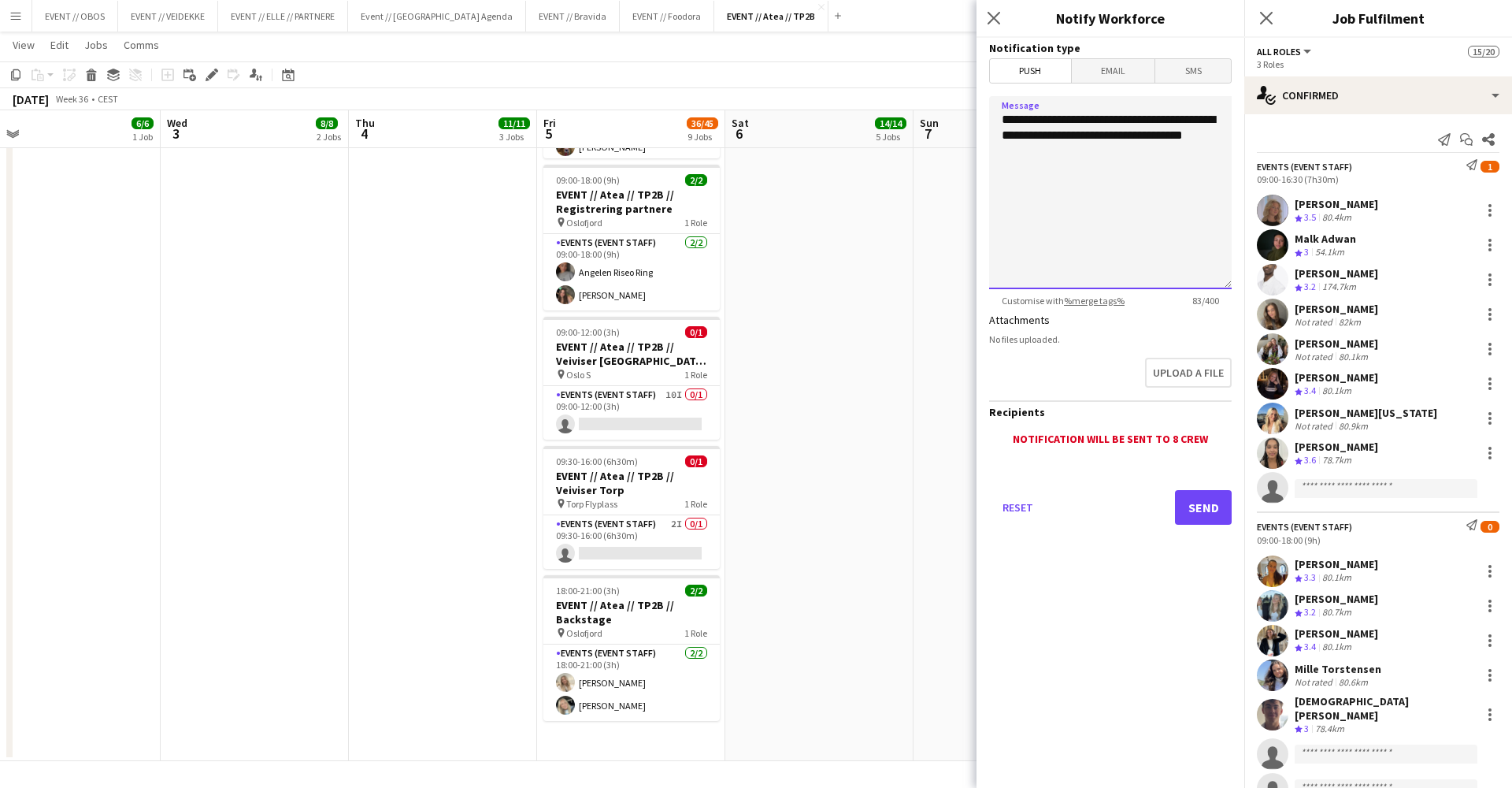
click at [1187, 161] on textarea "**********" at bounding box center [1110, 192] width 243 height 193
click at [1201, 136] on textarea "**********" at bounding box center [1110, 192] width 243 height 193
click at [1109, 178] on textarea "**********" at bounding box center [1110, 192] width 243 height 193
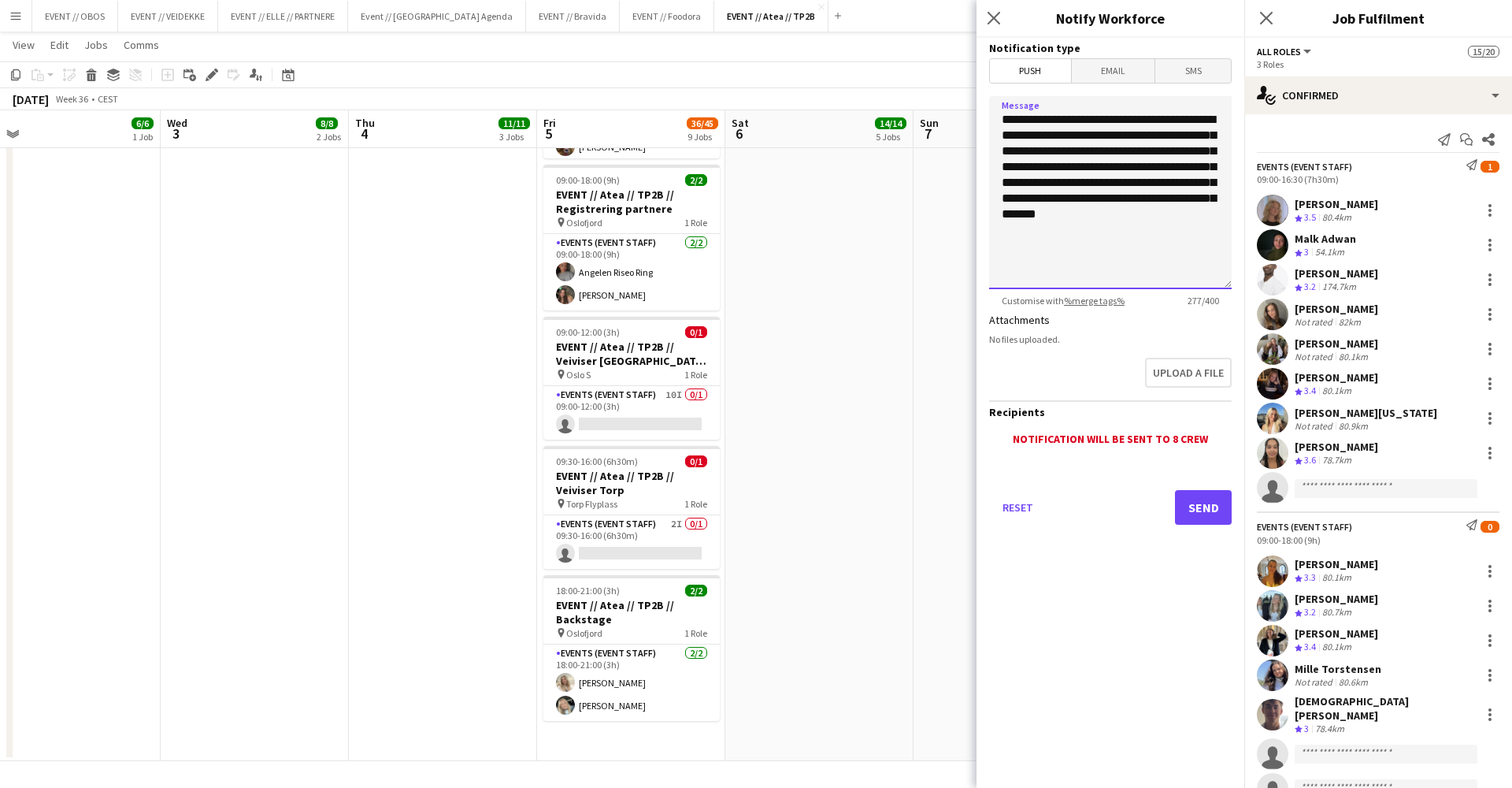
drag, startPoint x: 1086, startPoint y: 229, endPoint x: 1058, endPoint y: 202, distance: 38.9
click at [1058, 202] on textarea "**********" at bounding box center [1110, 192] width 243 height 193
click at [1143, 153] on textarea "**********" at bounding box center [1110, 192] width 243 height 193
click at [1123, 135] on textarea "**********" at bounding box center [1110, 192] width 243 height 193
click at [1002, 147] on textarea "**********" at bounding box center [1110, 192] width 243 height 193
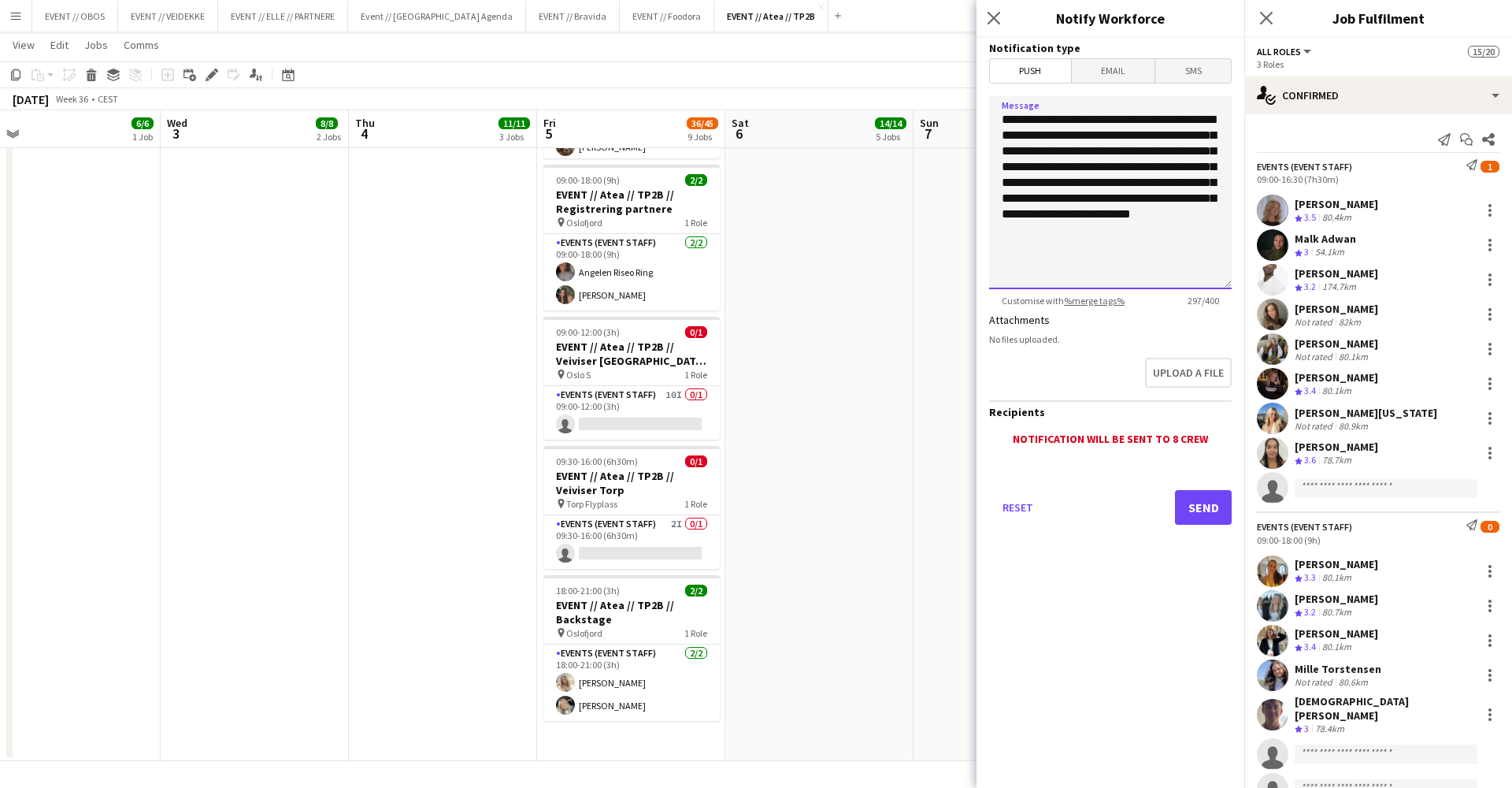
click at [1172, 135] on textarea "**********" at bounding box center [1110, 192] width 243 height 193
click at [1196, 165] on textarea "**********" at bounding box center [1110, 192] width 243 height 193
click at [1199, 165] on textarea "**********" at bounding box center [1110, 192] width 243 height 193
click at [1184, 137] on textarea "**********" at bounding box center [1110, 192] width 243 height 193
click at [1032, 212] on textarea "**********" at bounding box center [1110, 192] width 243 height 193
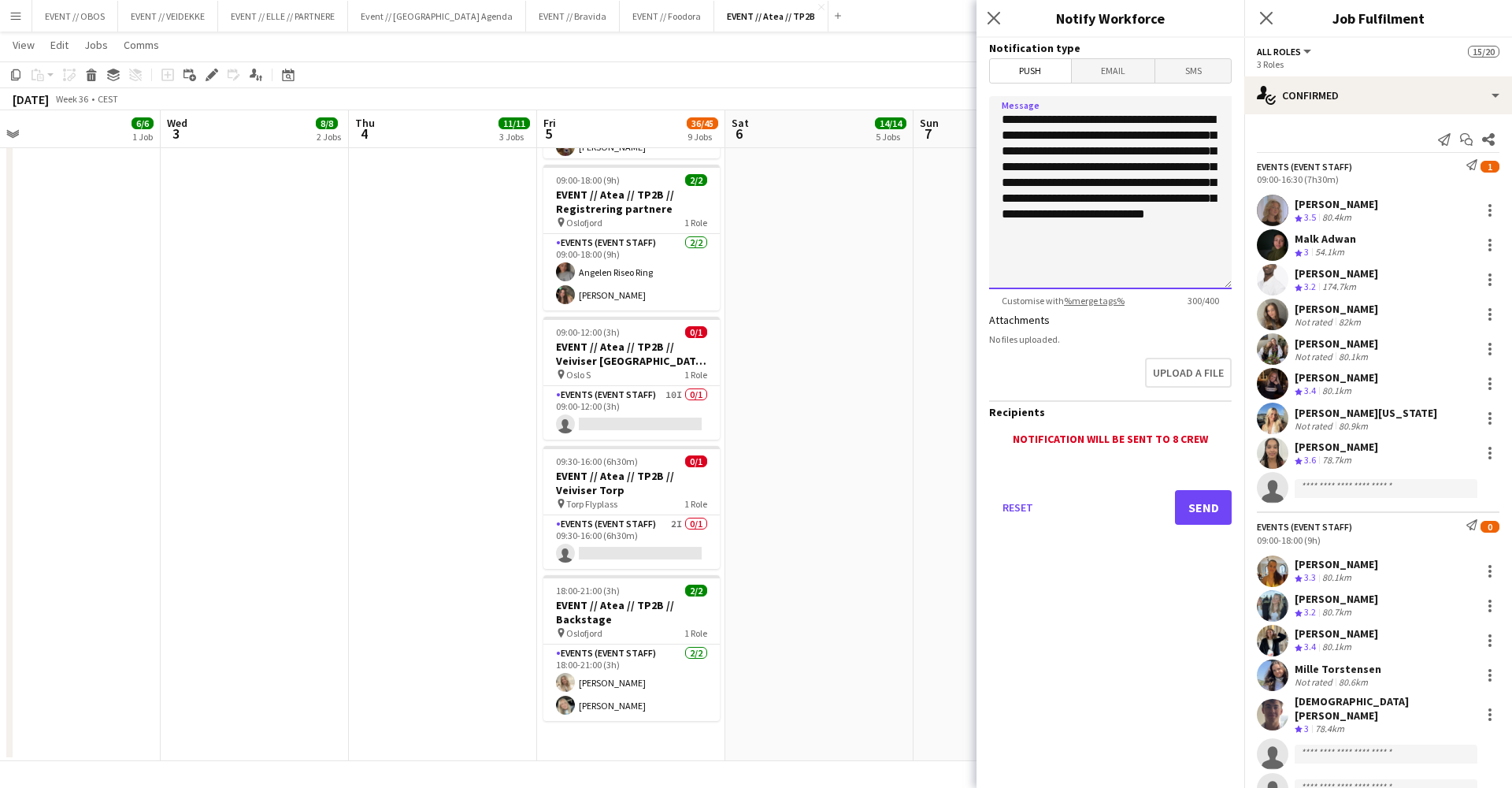
click at [1113, 214] on textarea "**********" at bounding box center [1110, 192] width 243 height 193
click at [1108, 215] on textarea "**********" at bounding box center [1110, 192] width 243 height 193
drag, startPoint x: 1066, startPoint y: 267, endPoint x: 989, endPoint y: 119, distance: 166.8
click at [989, 119] on form "**********" at bounding box center [1110, 303] width 268 height 531
click at [1093, 373] on div "Upload a file" at bounding box center [1110, 376] width 243 height 49
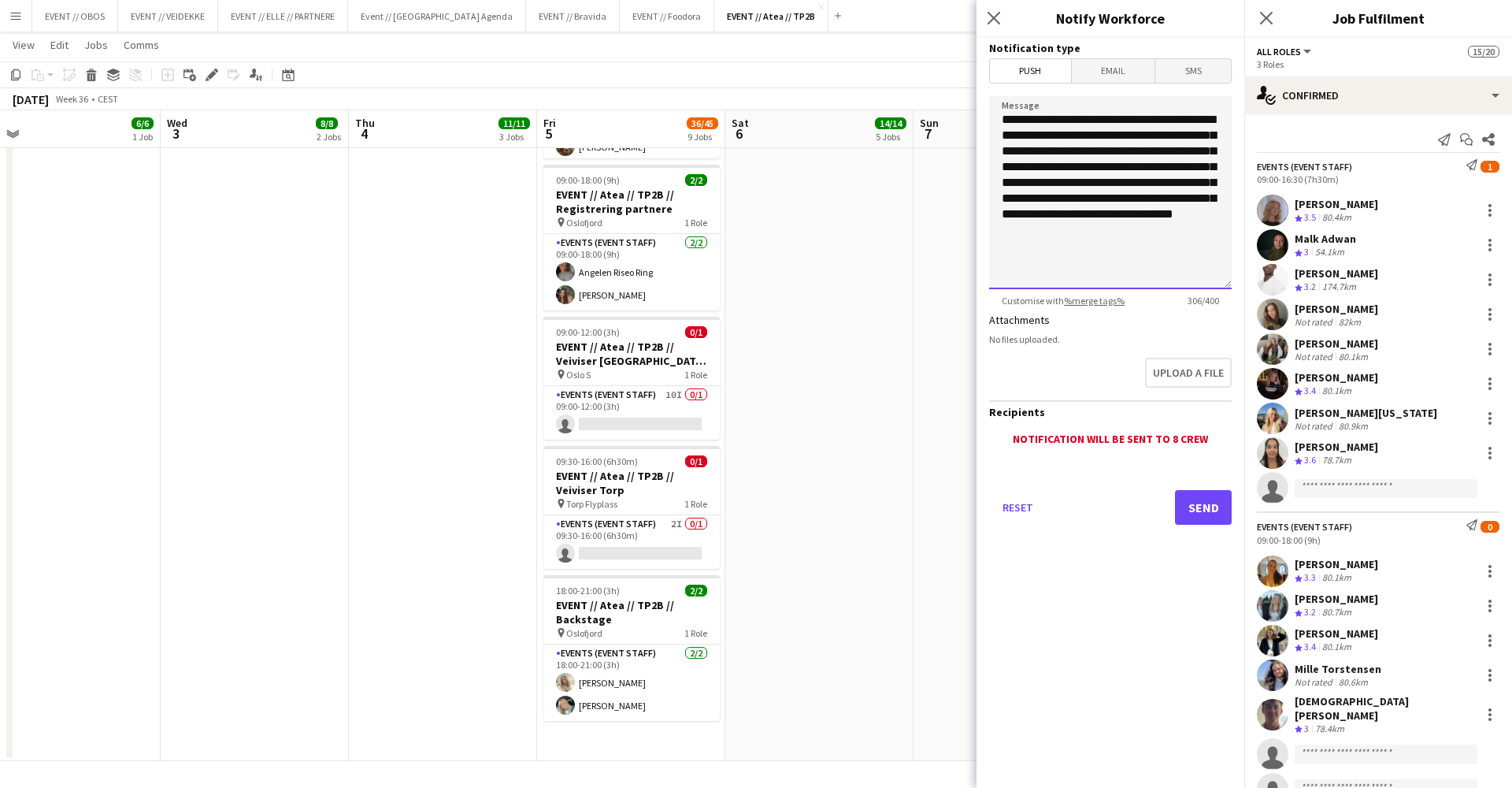
click at [1068, 138] on textarea "**********" at bounding box center [1110, 192] width 243 height 193
click at [1183, 119] on textarea "**********" at bounding box center [1110, 192] width 243 height 193
drag, startPoint x: 1177, startPoint y: 232, endPoint x: 996, endPoint y: 119, distance: 213.4
click at [996, 119] on textarea "**********" at bounding box center [1110, 192] width 243 height 193
type textarea "**********"
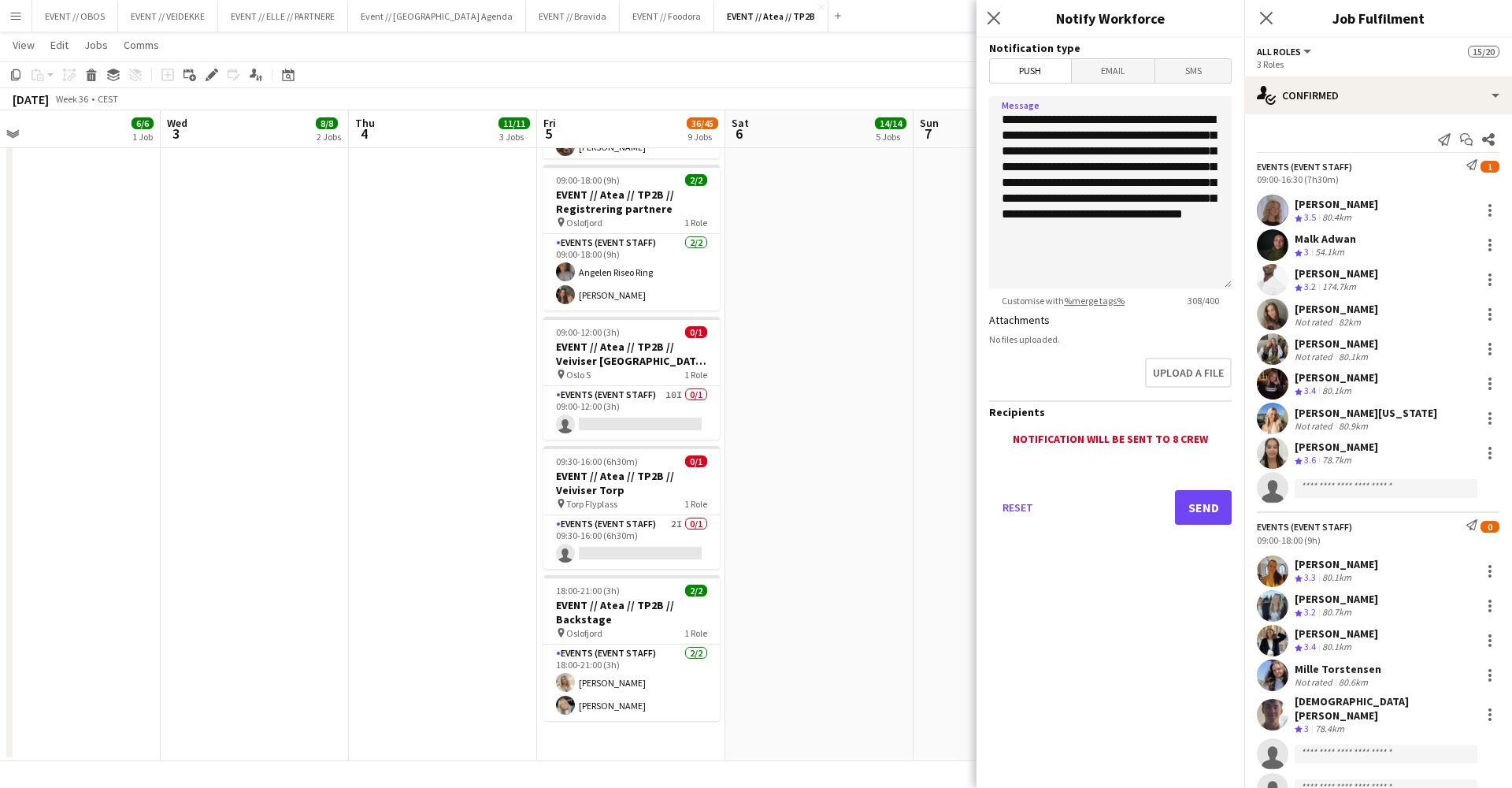
click at [1201, 512] on button "Send" at bounding box center [1203, 507] width 56 height 35
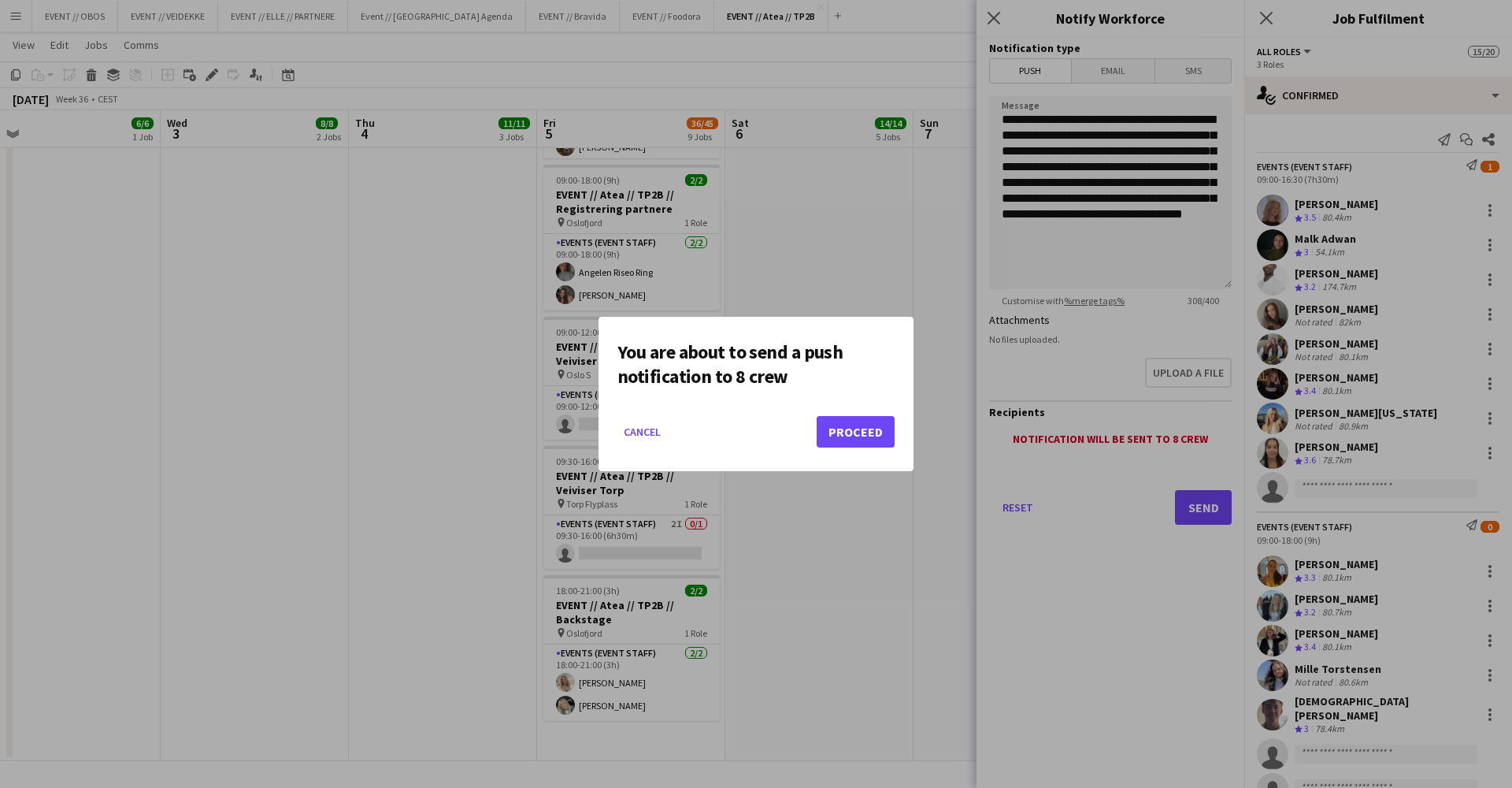
click at [860, 432] on button "Proceed" at bounding box center [856, 432] width 78 height 31
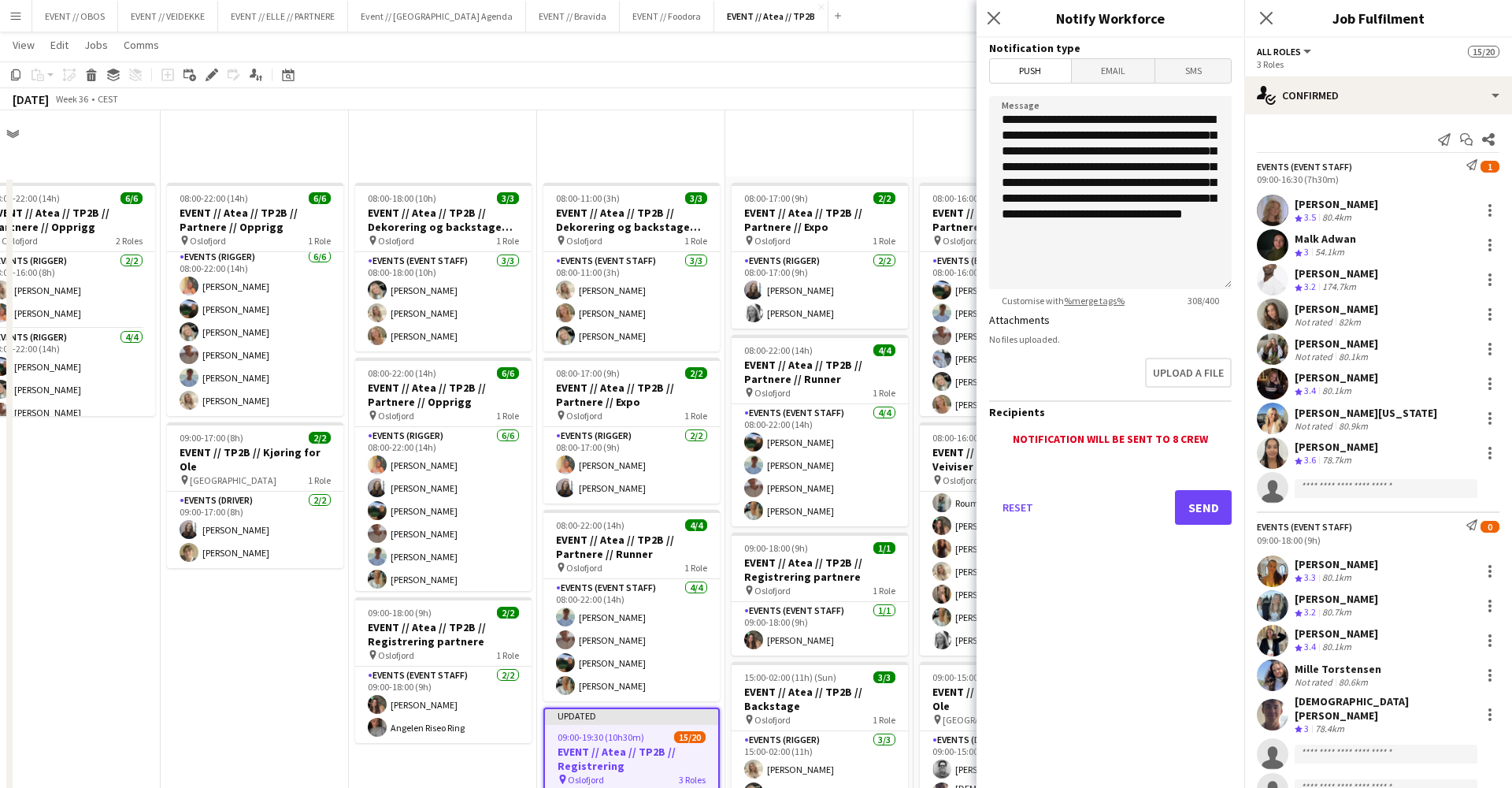
scroll to position [1022, 0]
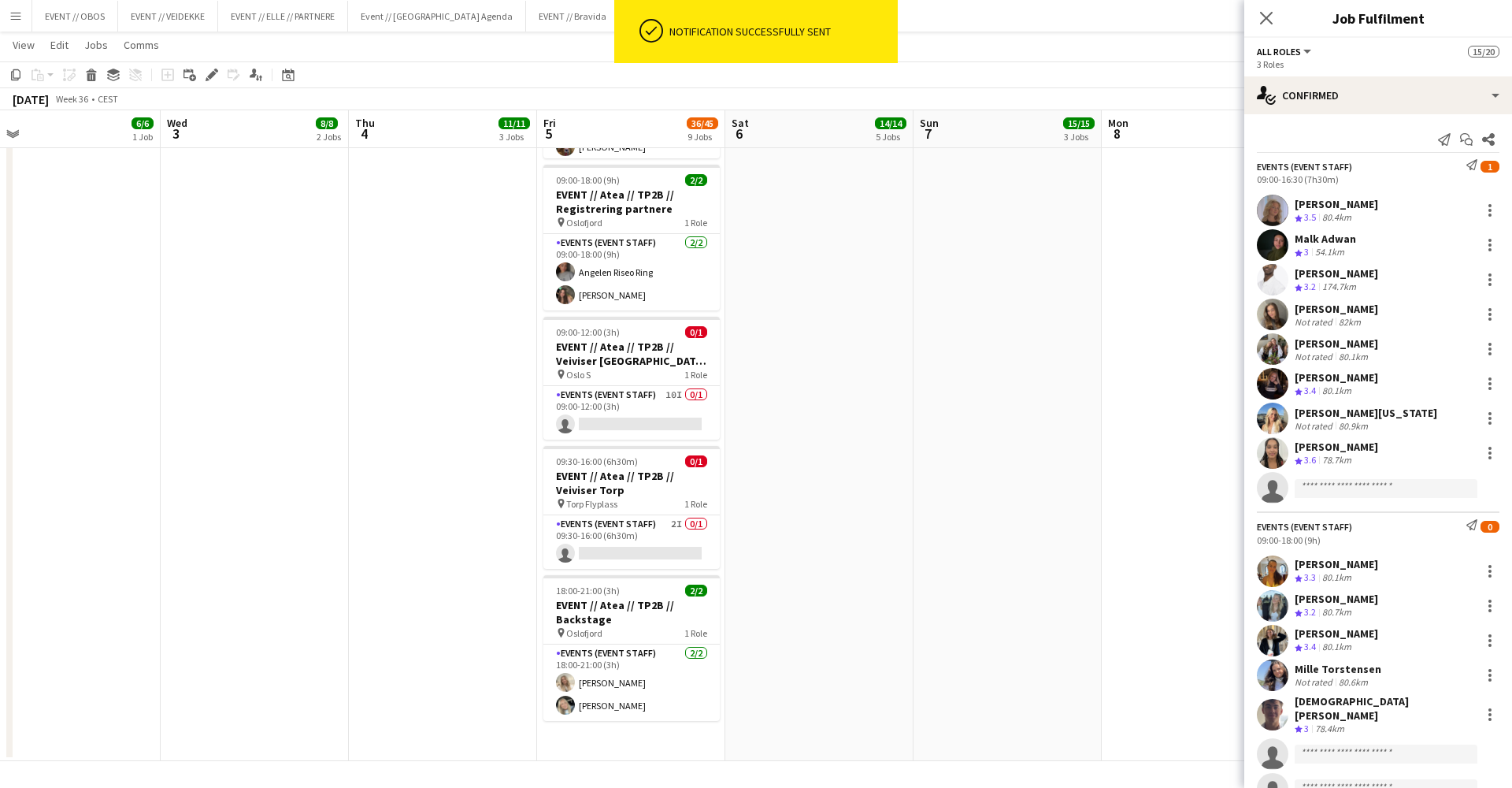
click at [1472, 524] on icon "Send notification" at bounding box center [1472, 525] width 11 height 11
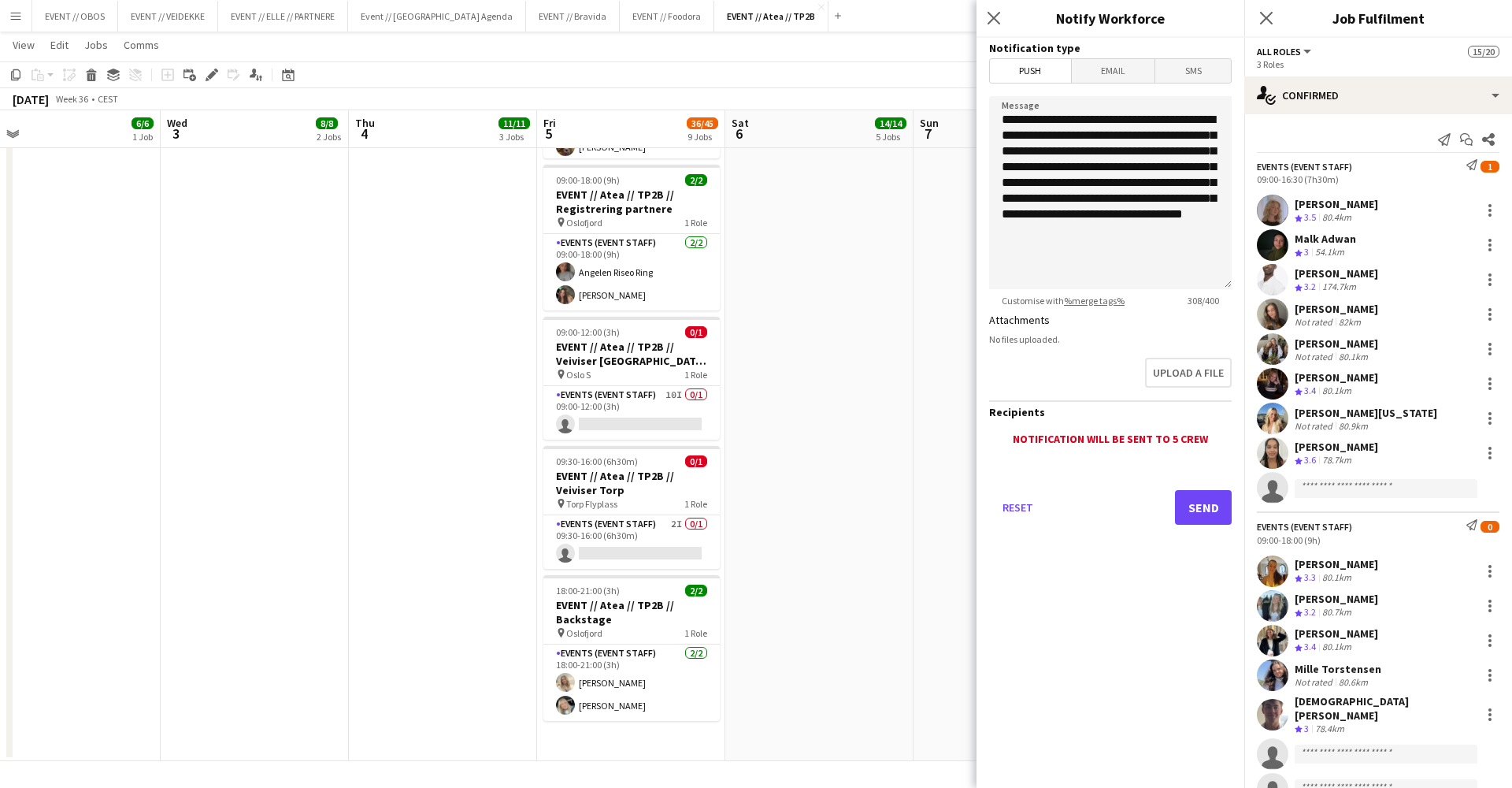
click at [1189, 498] on button "Send" at bounding box center [1203, 507] width 56 height 35
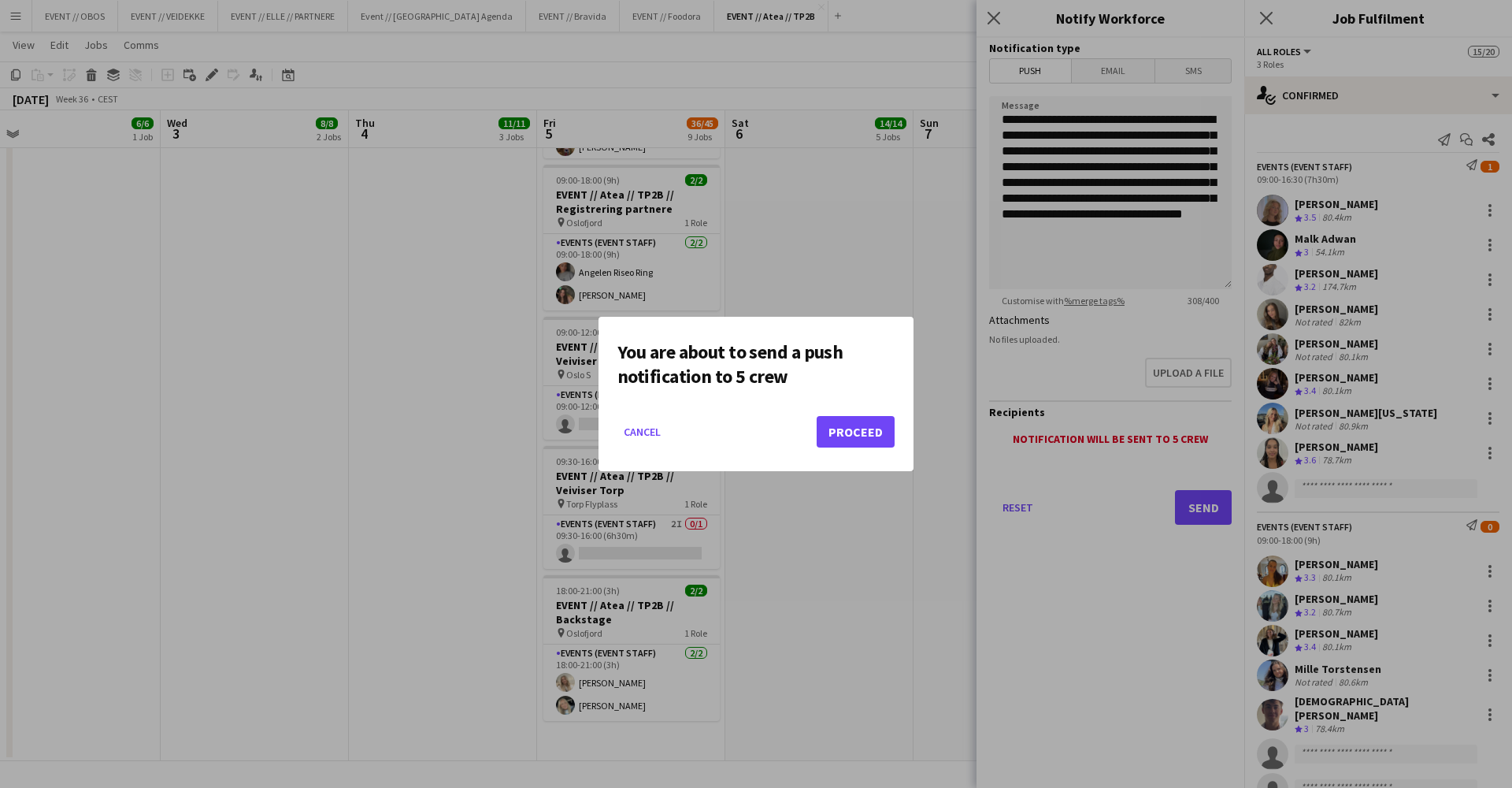
click at [864, 439] on button "Proceed" at bounding box center [856, 432] width 78 height 31
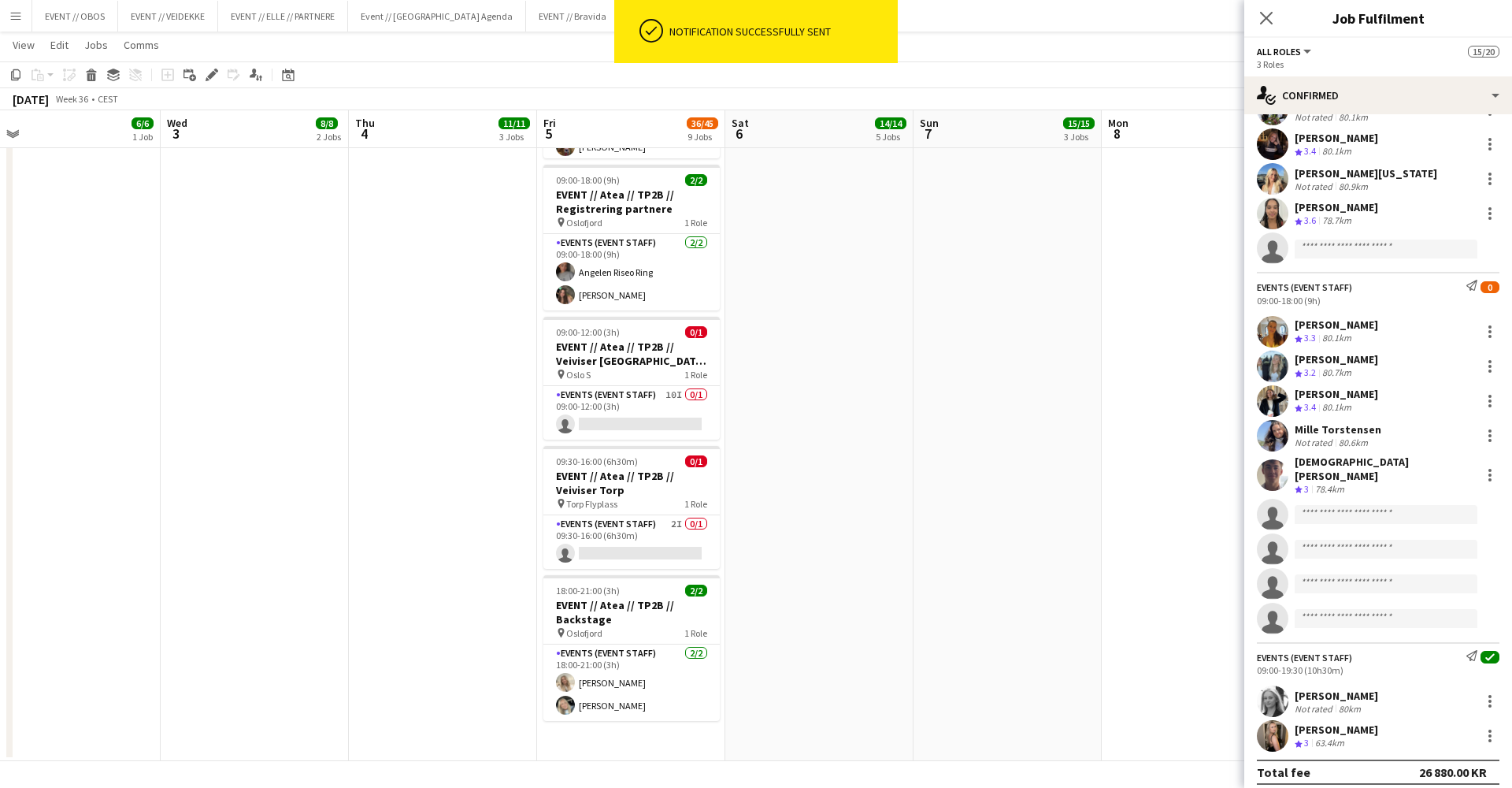
scroll to position [239, 0]
click at [1472, 651] on icon "Send notification" at bounding box center [1472, 657] width 11 height 11
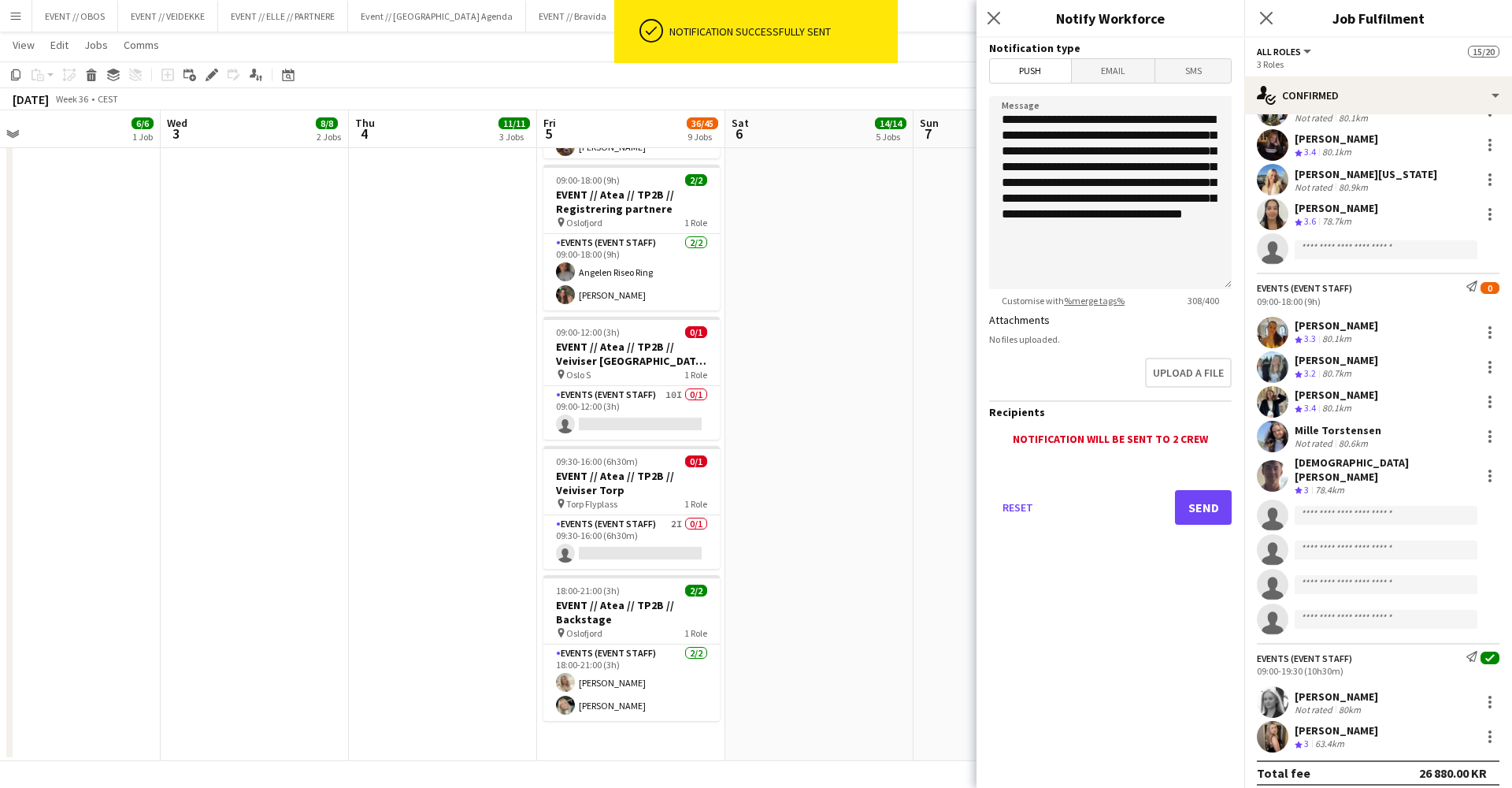
click at [1213, 502] on button "Send" at bounding box center [1203, 507] width 56 height 35
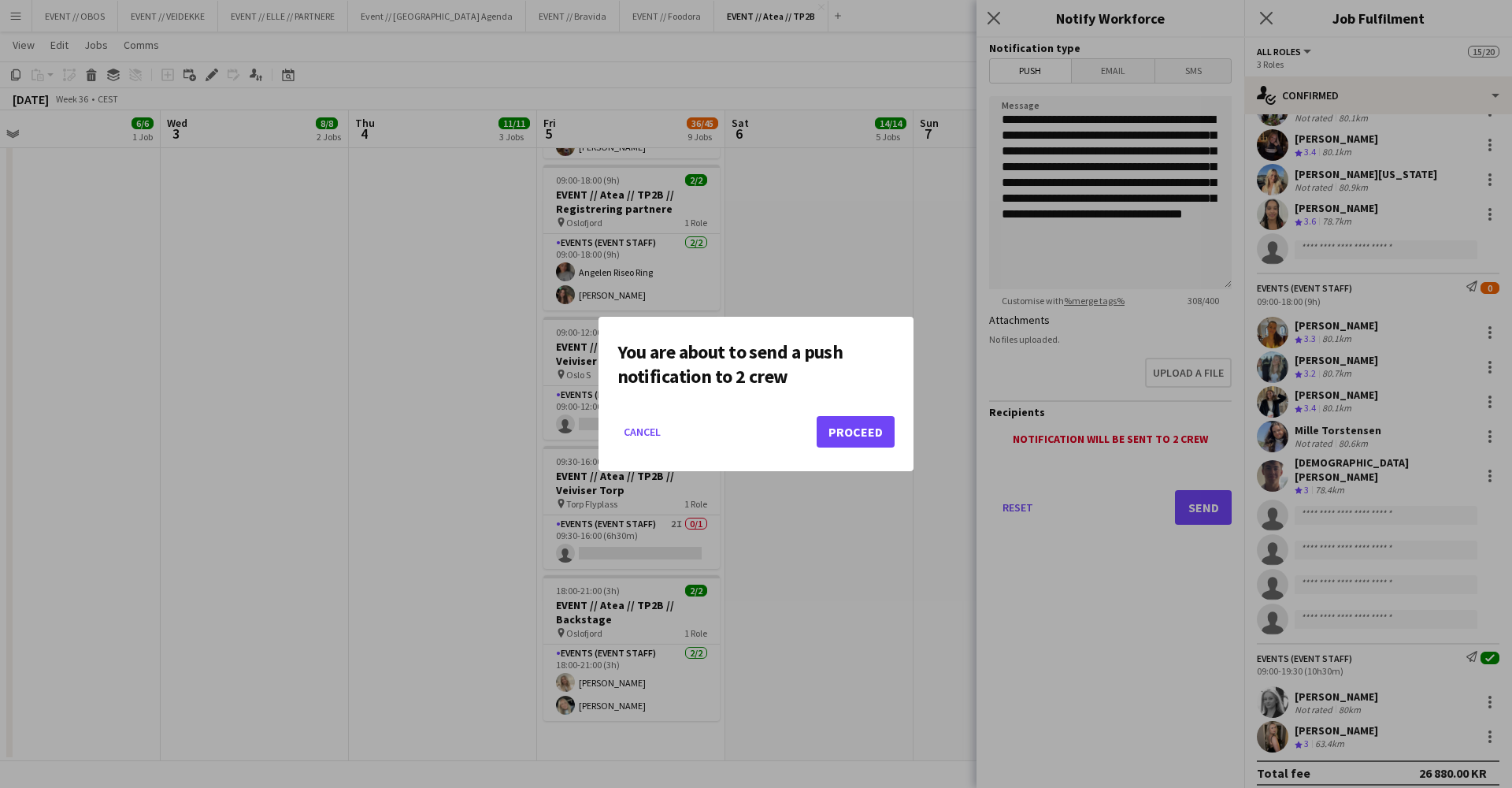
scroll to position [0, 0]
click at [855, 436] on button "Proceed" at bounding box center [856, 432] width 78 height 31
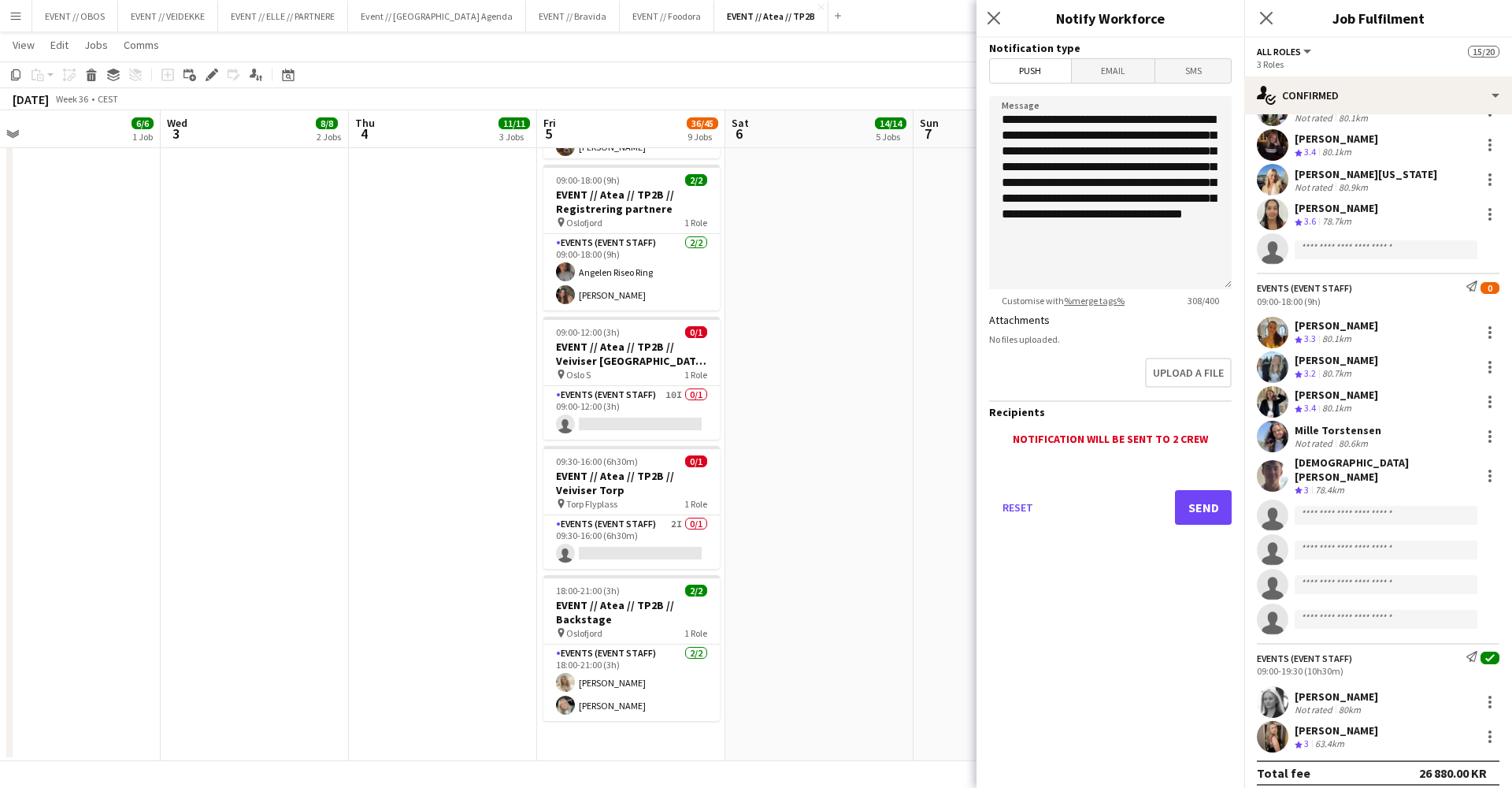
scroll to position [1022, 0]
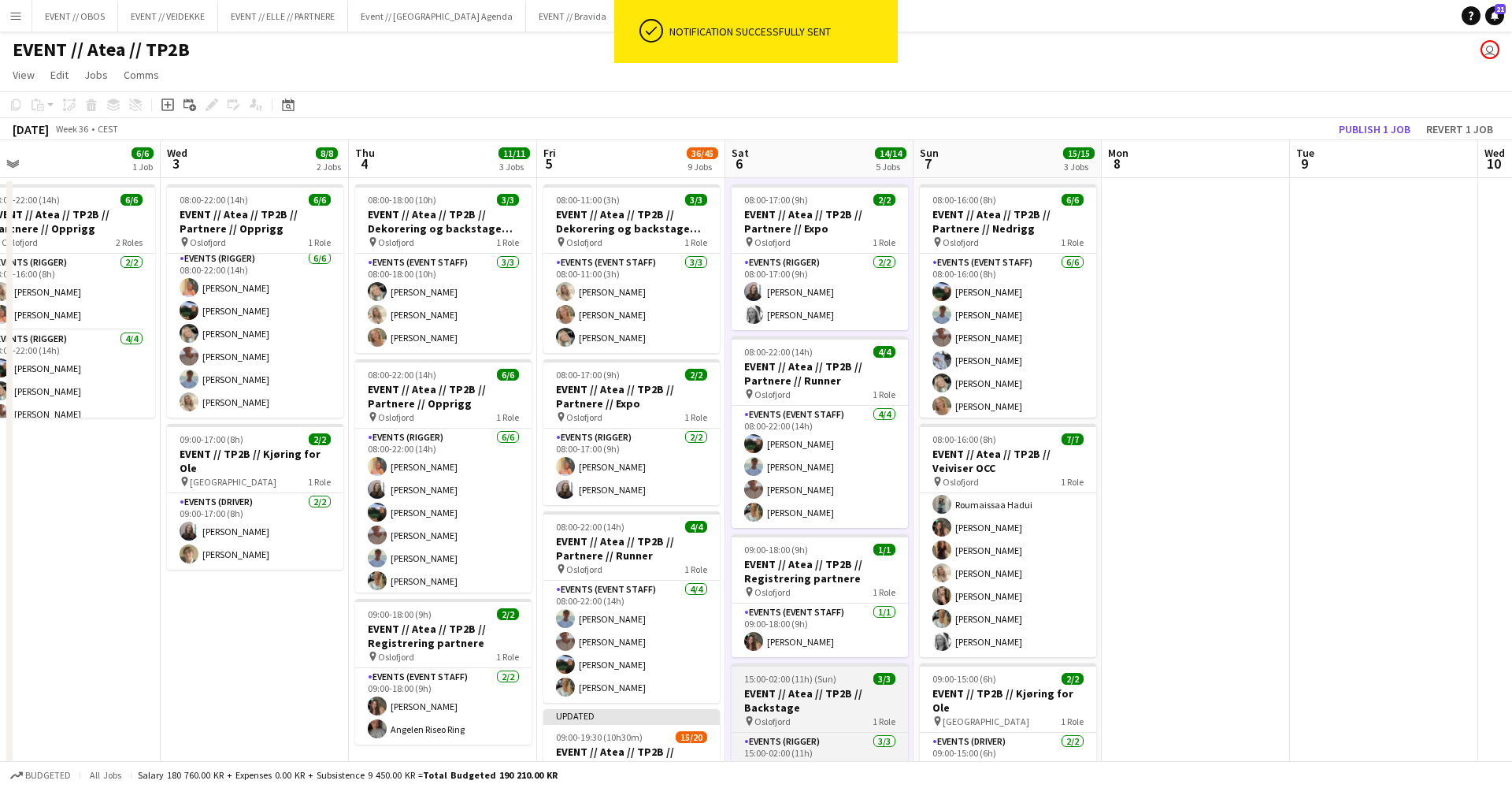
scroll to position [0, 0]
click at [1371, 130] on button "Publish 1 job" at bounding box center [1375, 128] width 85 height 20
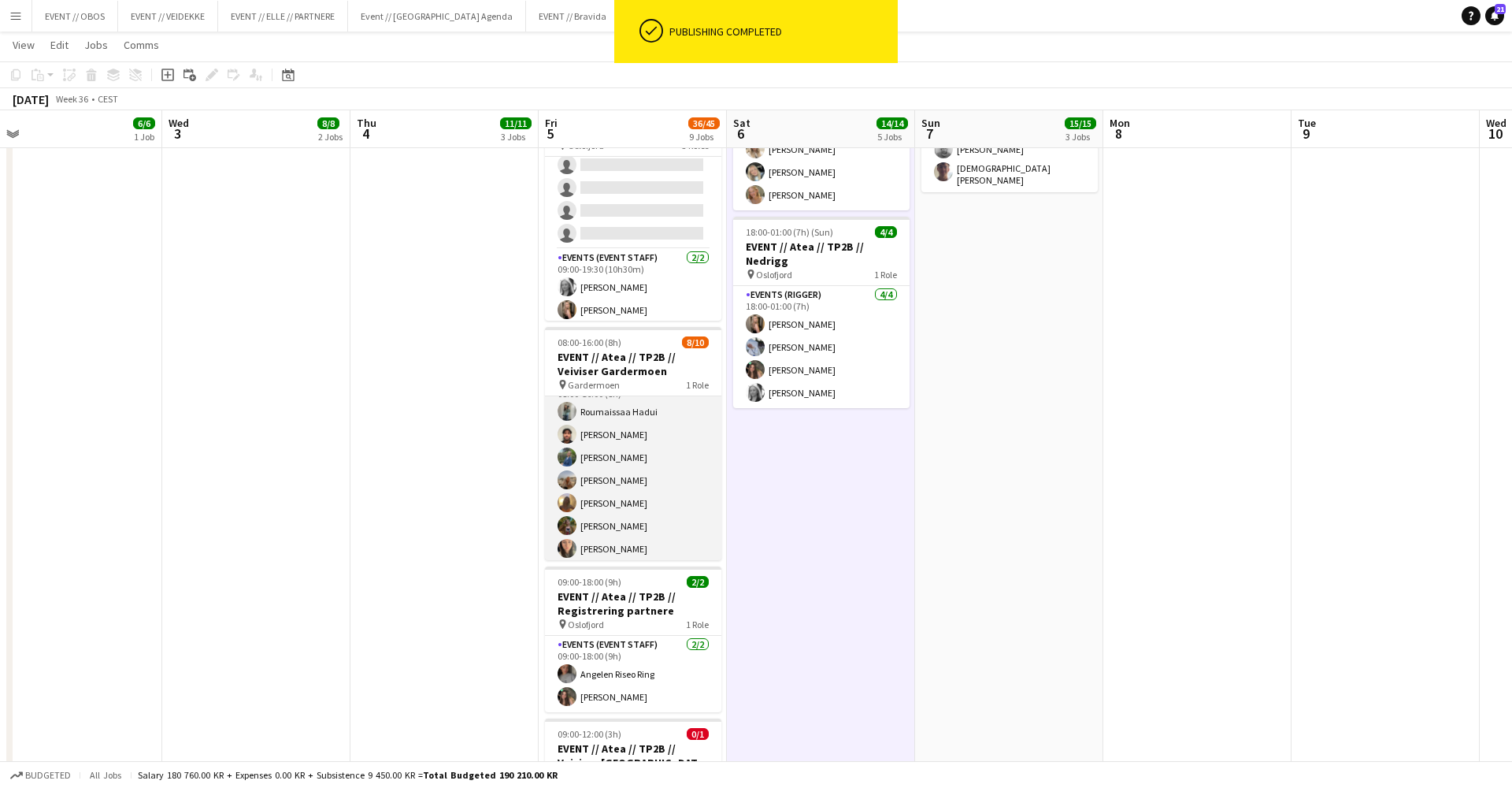
scroll to position [23, 0]
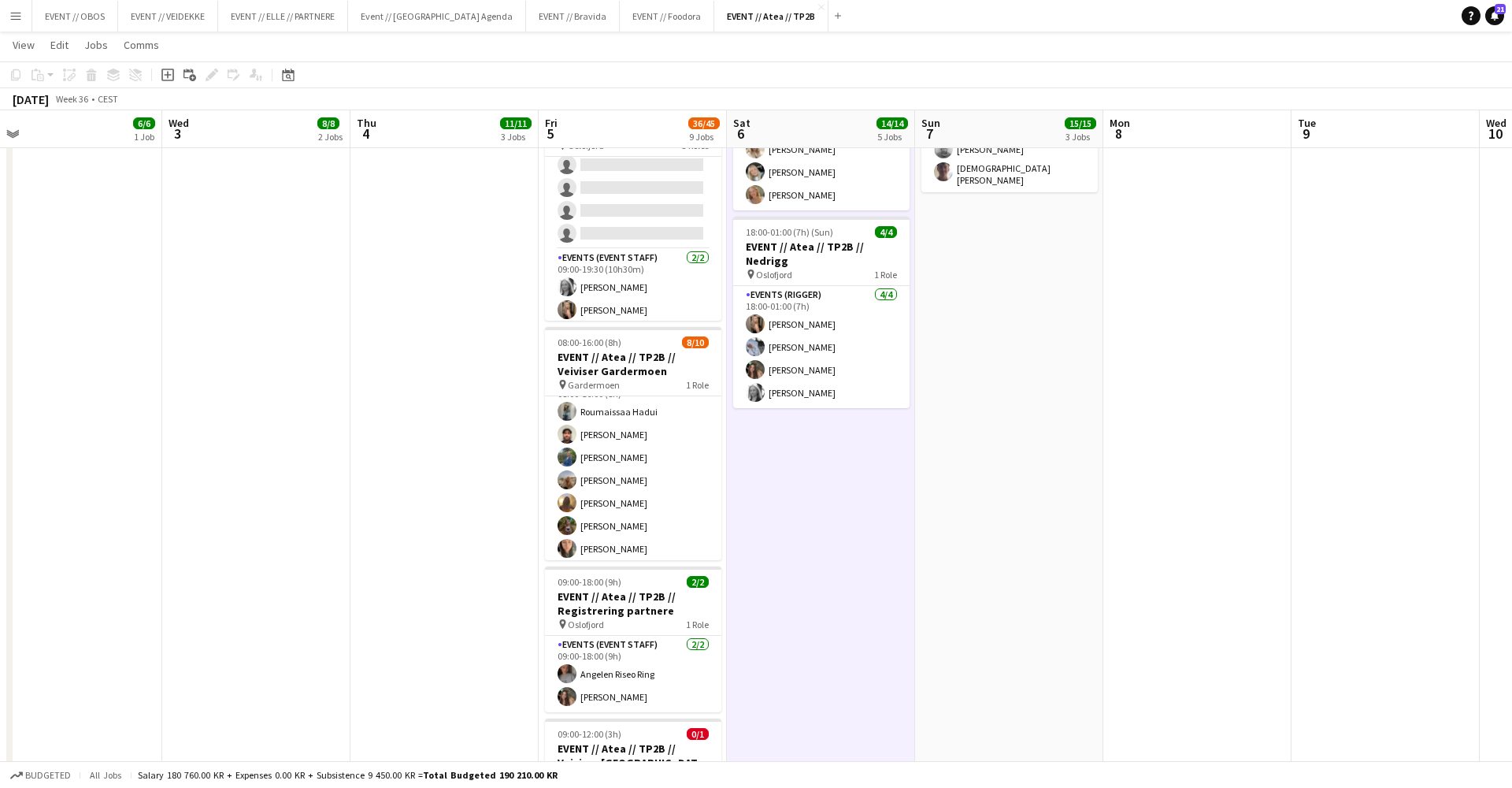
click at [448, 286] on app-date-cell "08:00-18:00 (10h) 3/3 EVENT // Atea // TP2B // Dekorering og backstage oppsett …" at bounding box center [444, 360] width 188 height 1607
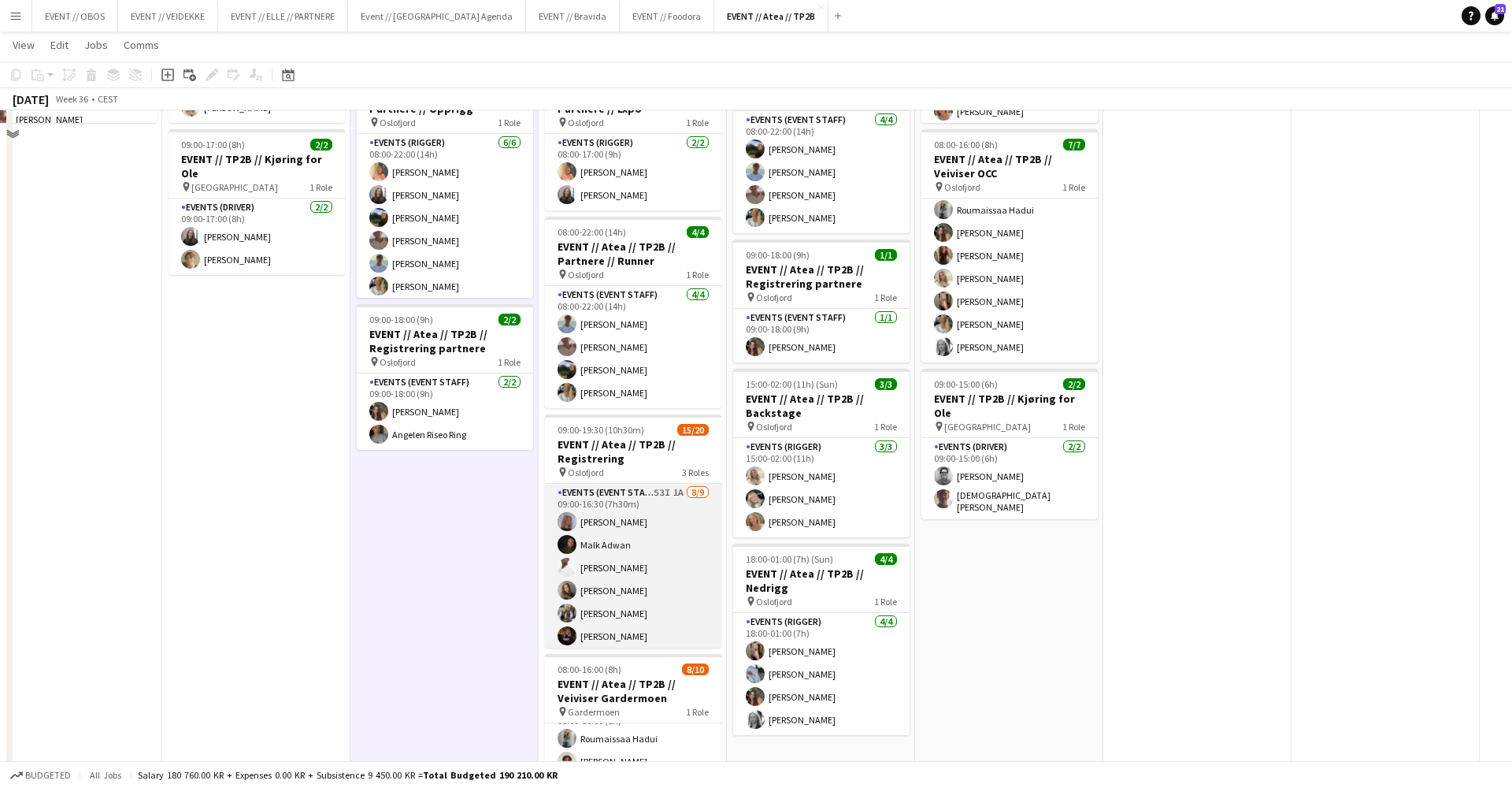
scroll to position [225, 0]
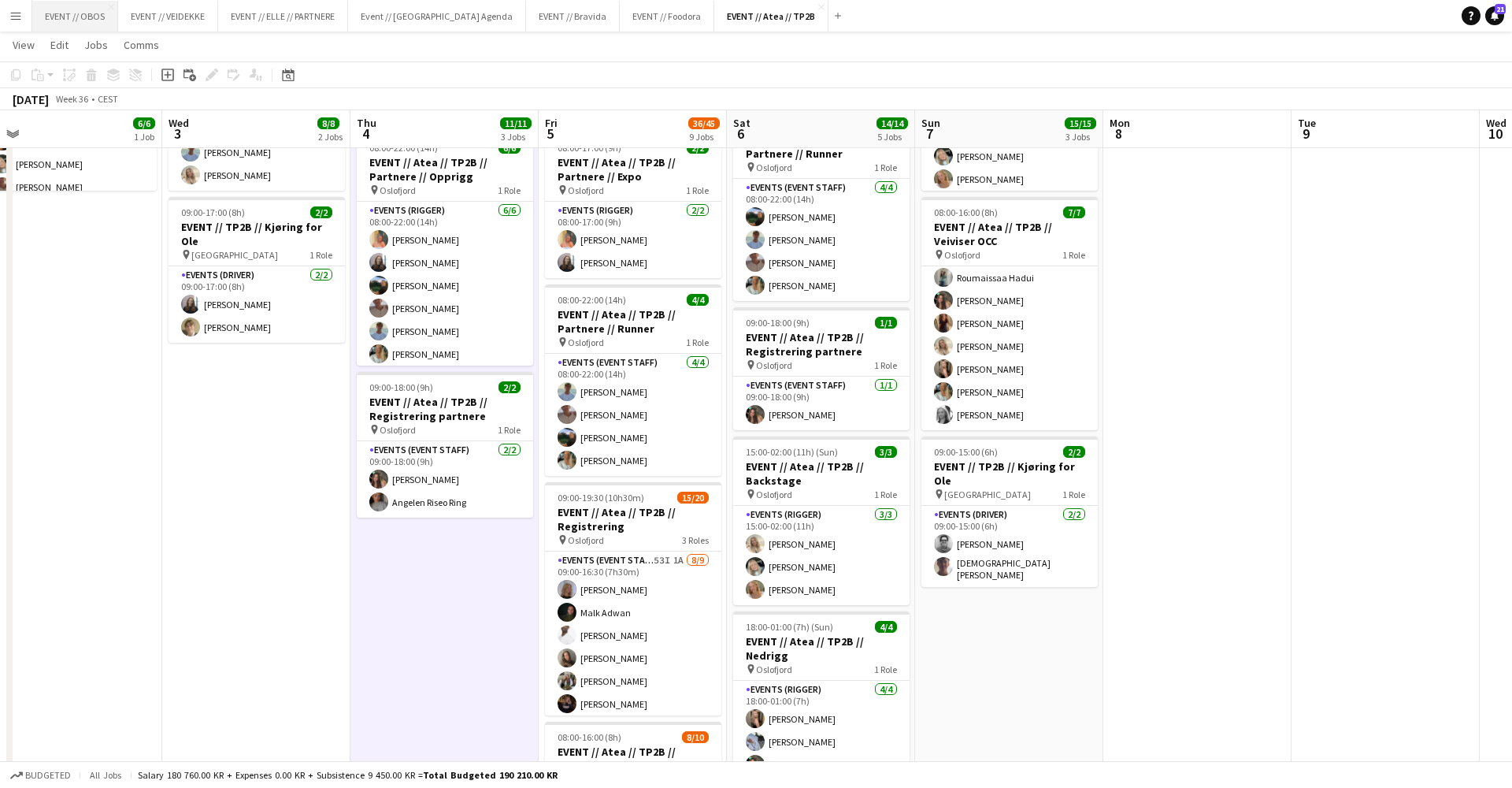
click at [56, 12] on button "EVENT // OBOS Close" at bounding box center [75, 16] width 85 height 31
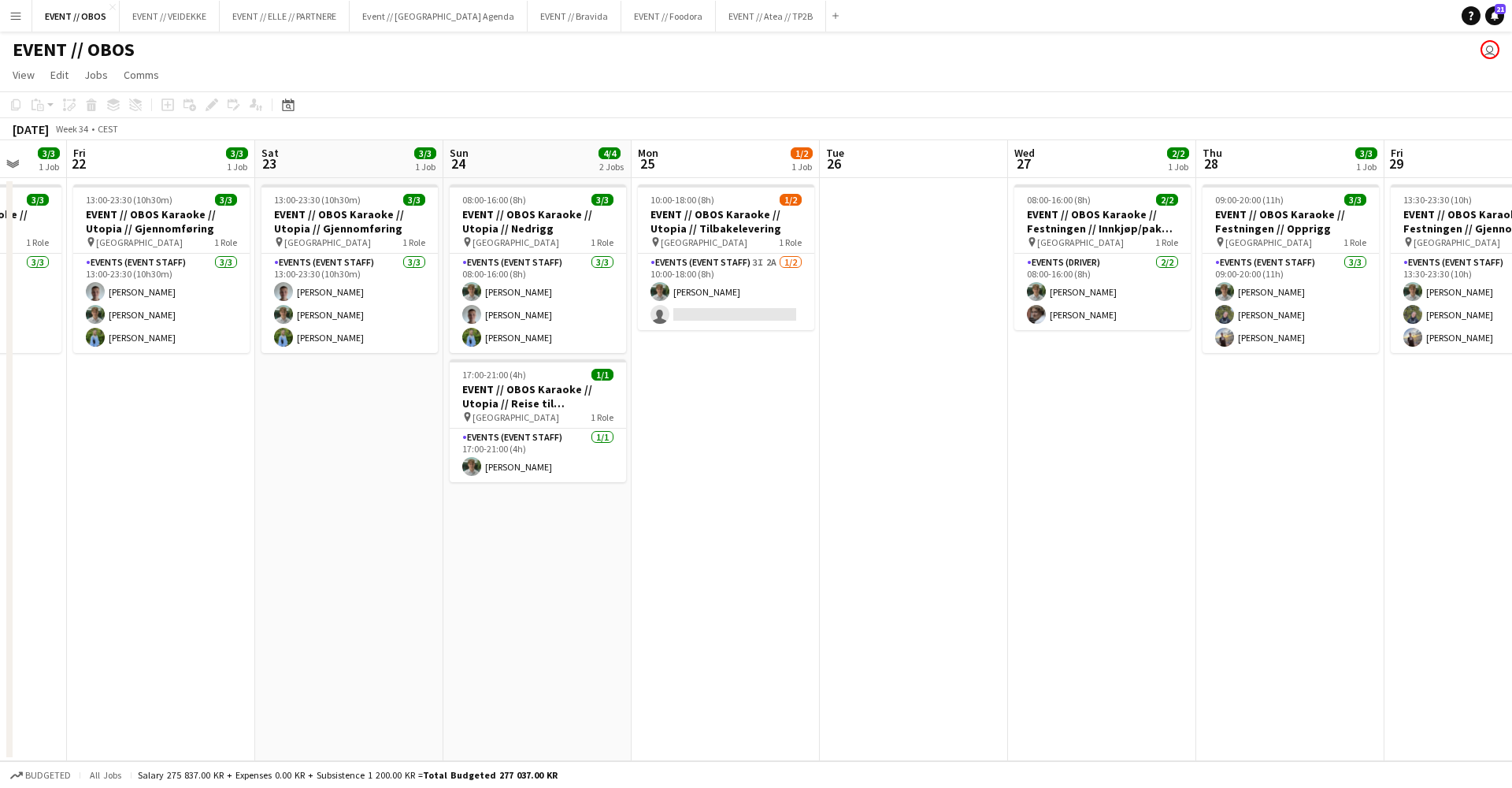
scroll to position [0, 456]
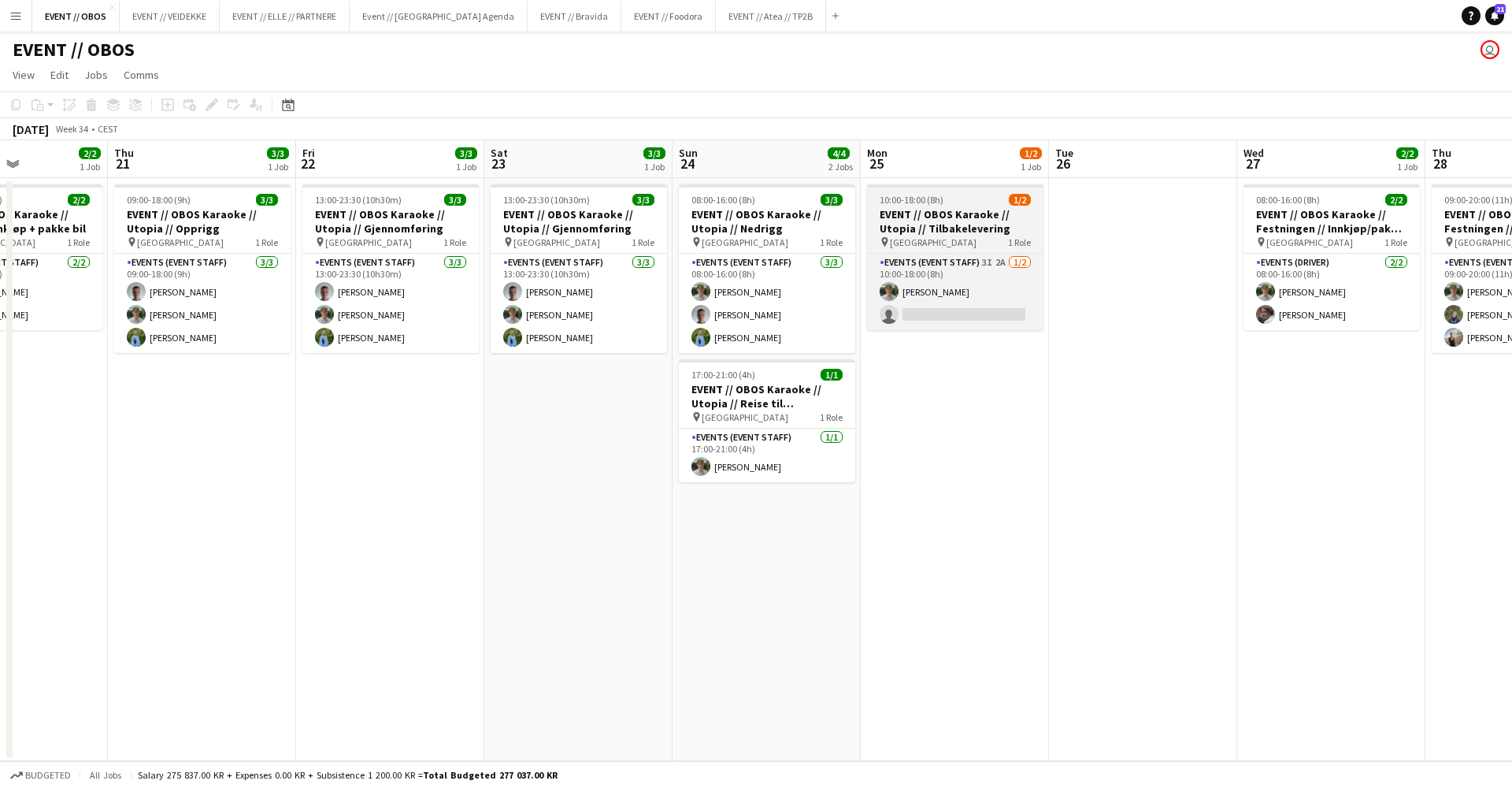
click at [906, 217] on h3 "EVENT // OBOS Karaoke // Utopia // Tilbakelevering" at bounding box center [955, 221] width 177 height 28
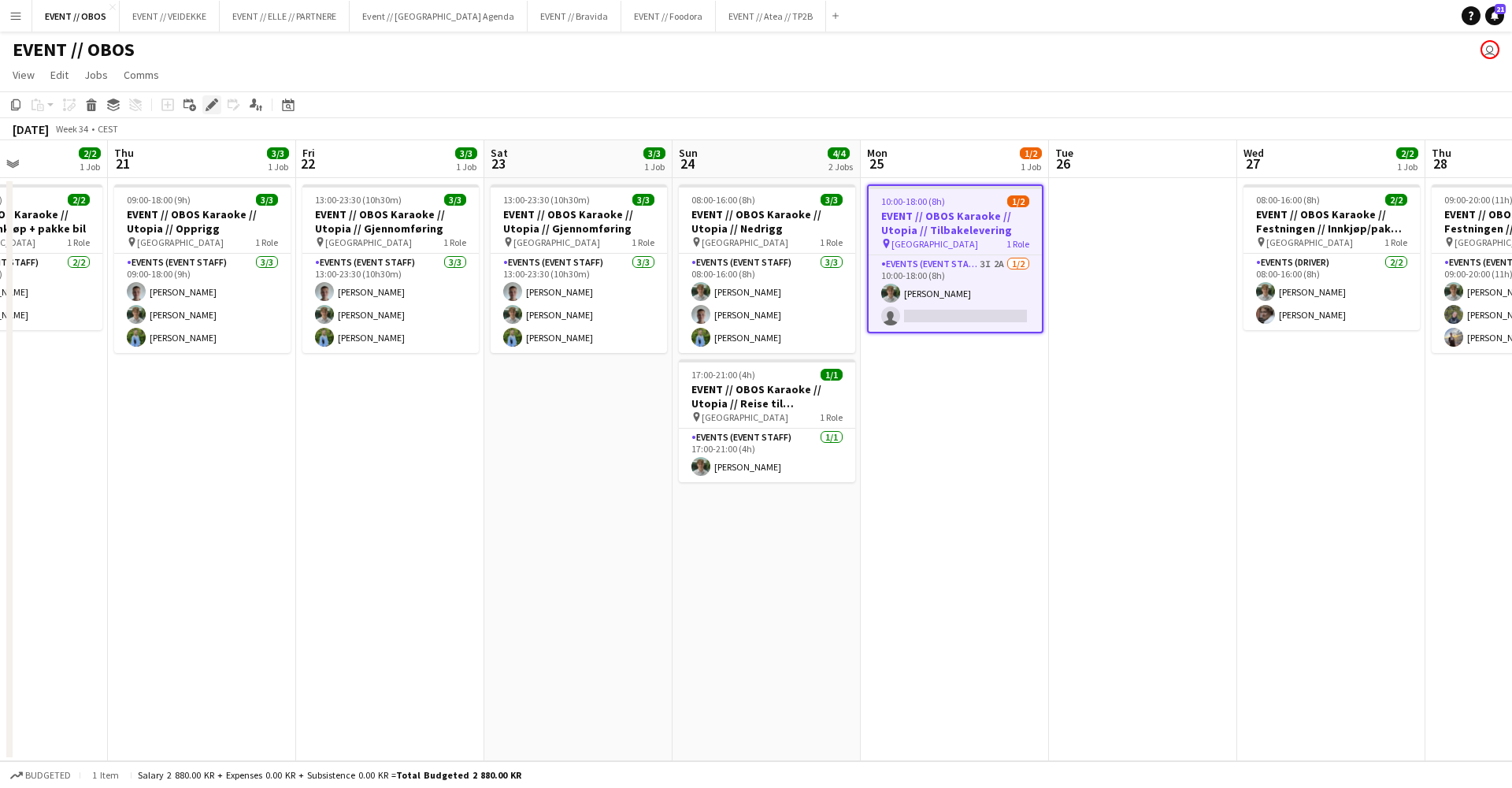
click at [215, 106] on icon "Edit" at bounding box center [212, 105] width 13 height 13
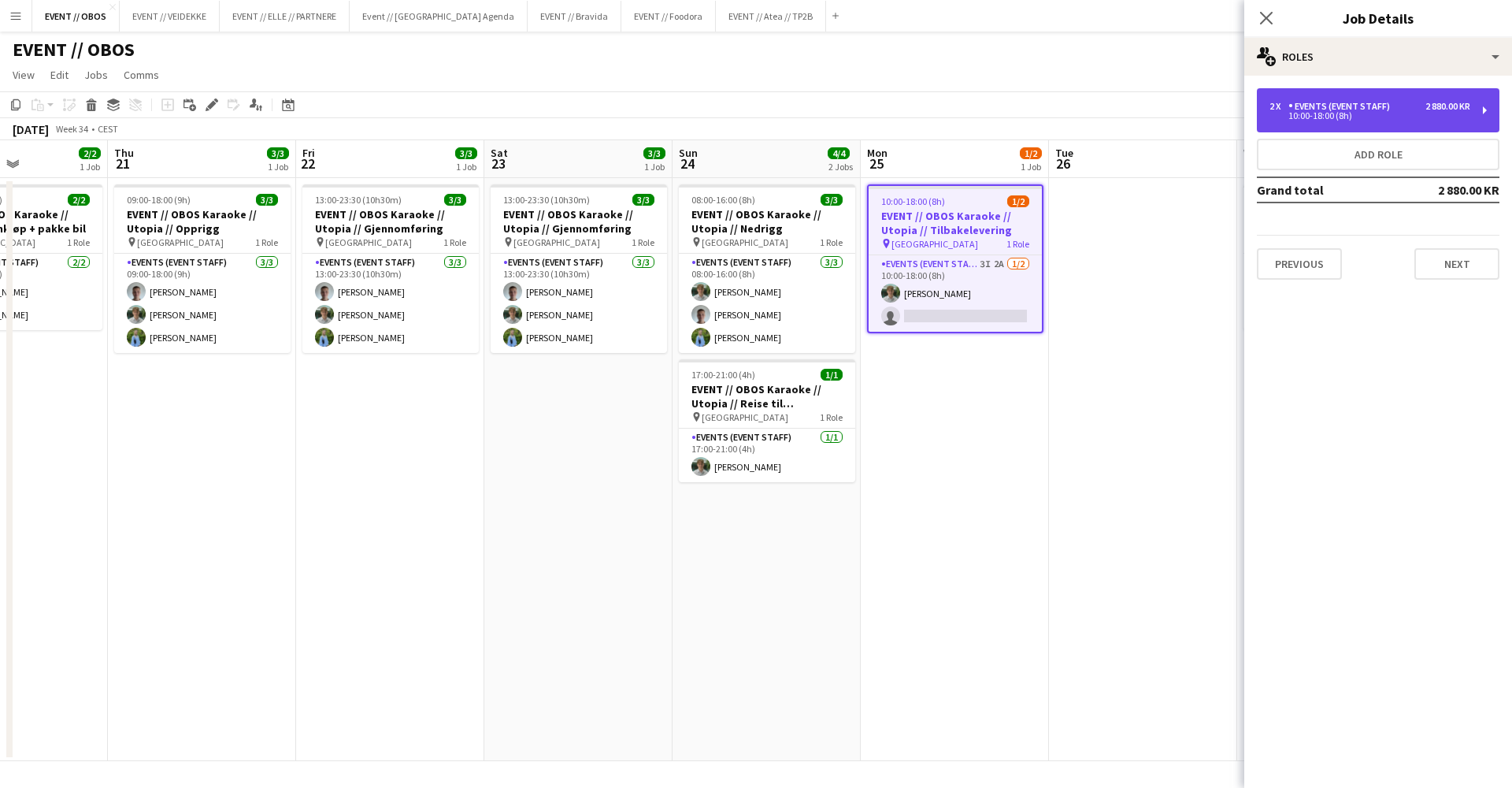
click at [1314, 95] on div "2 x Events (Event Staff) 2 880.00 KR 10:00-18:00 (8h)" at bounding box center [1378, 110] width 243 height 44
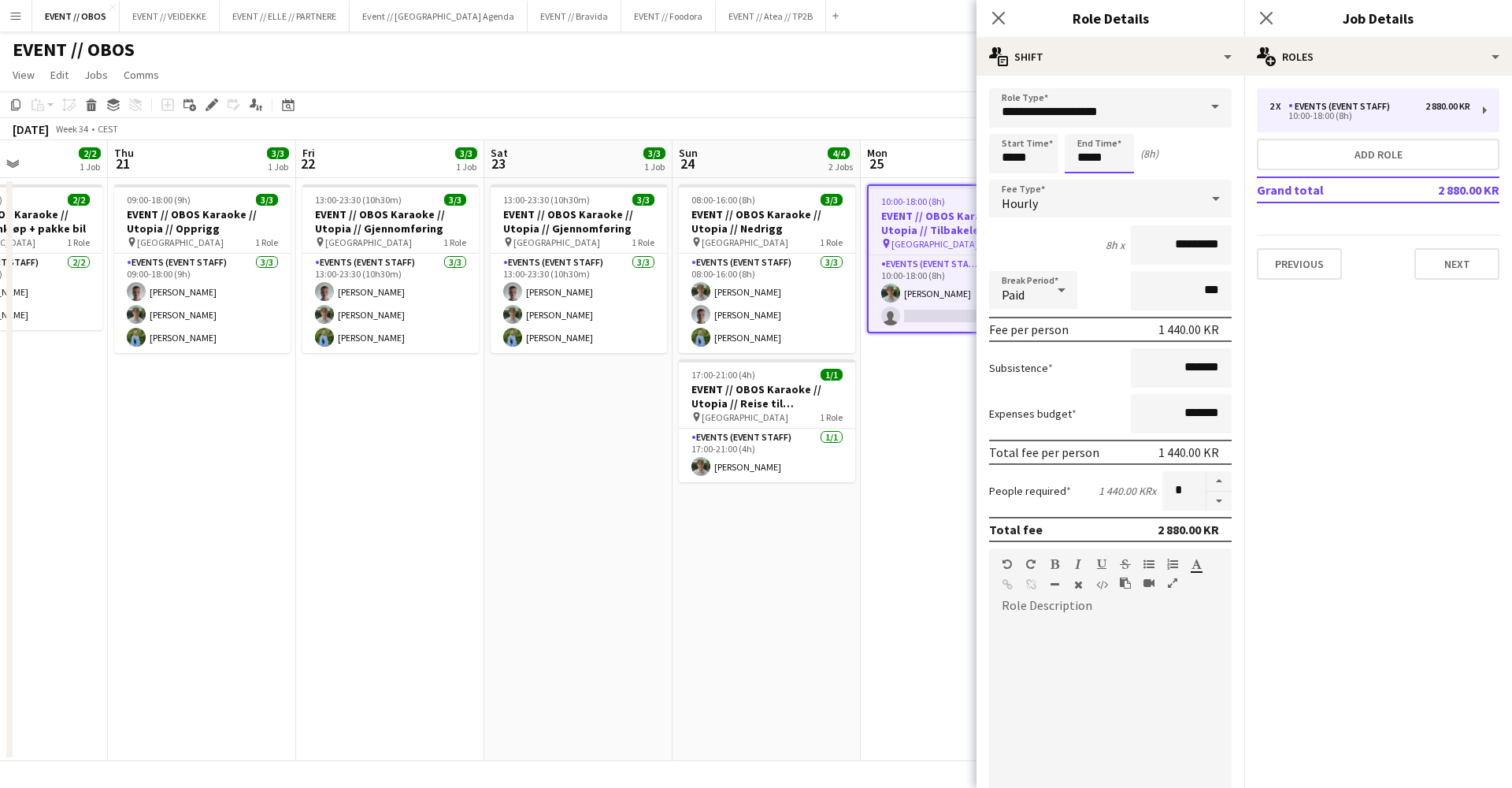
click at [1099, 163] on input "*****" at bounding box center [1100, 153] width 69 height 40
click at [1087, 172] on input "*****" at bounding box center [1100, 153] width 69 height 40
click at [1091, 176] on div at bounding box center [1083, 181] width 31 height 16
type input "*****"
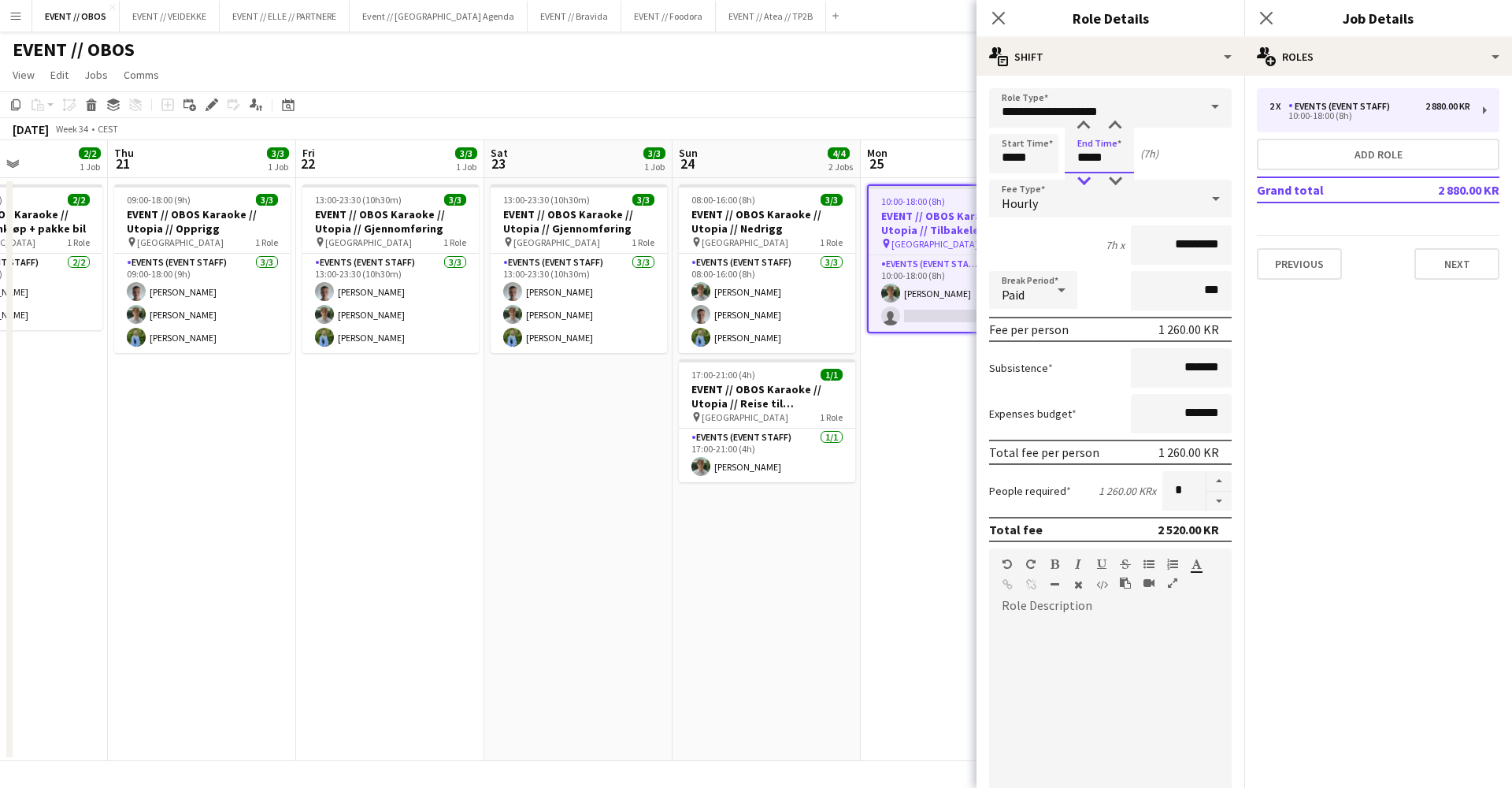
click at [1091, 176] on div at bounding box center [1083, 181] width 31 height 16
click at [1027, 173] on form "**********" at bounding box center [1110, 577] width 268 height 979
click at [1010, 141] on input "*****" at bounding box center [1024, 153] width 69 height 40
type input "*****"
click at [1005, 123] on div at bounding box center [1008, 127] width 31 height 16
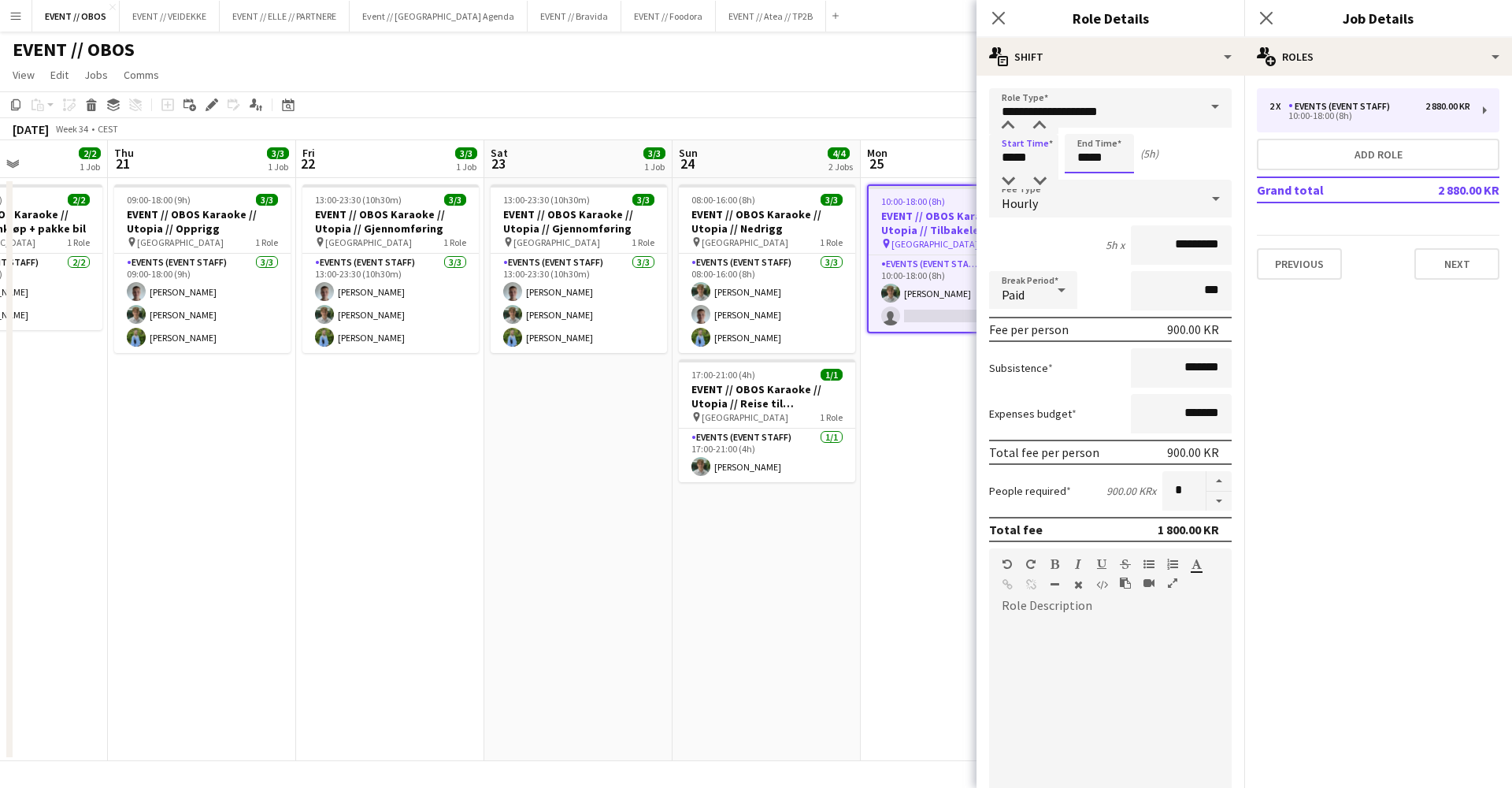
click at [1073, 143] on input "*****" at bounding box center [1100, 153] width 69 height 40
type input "*****"
click at [1085, 181] on div at bounding box center [1083, 181] width 31 height 16
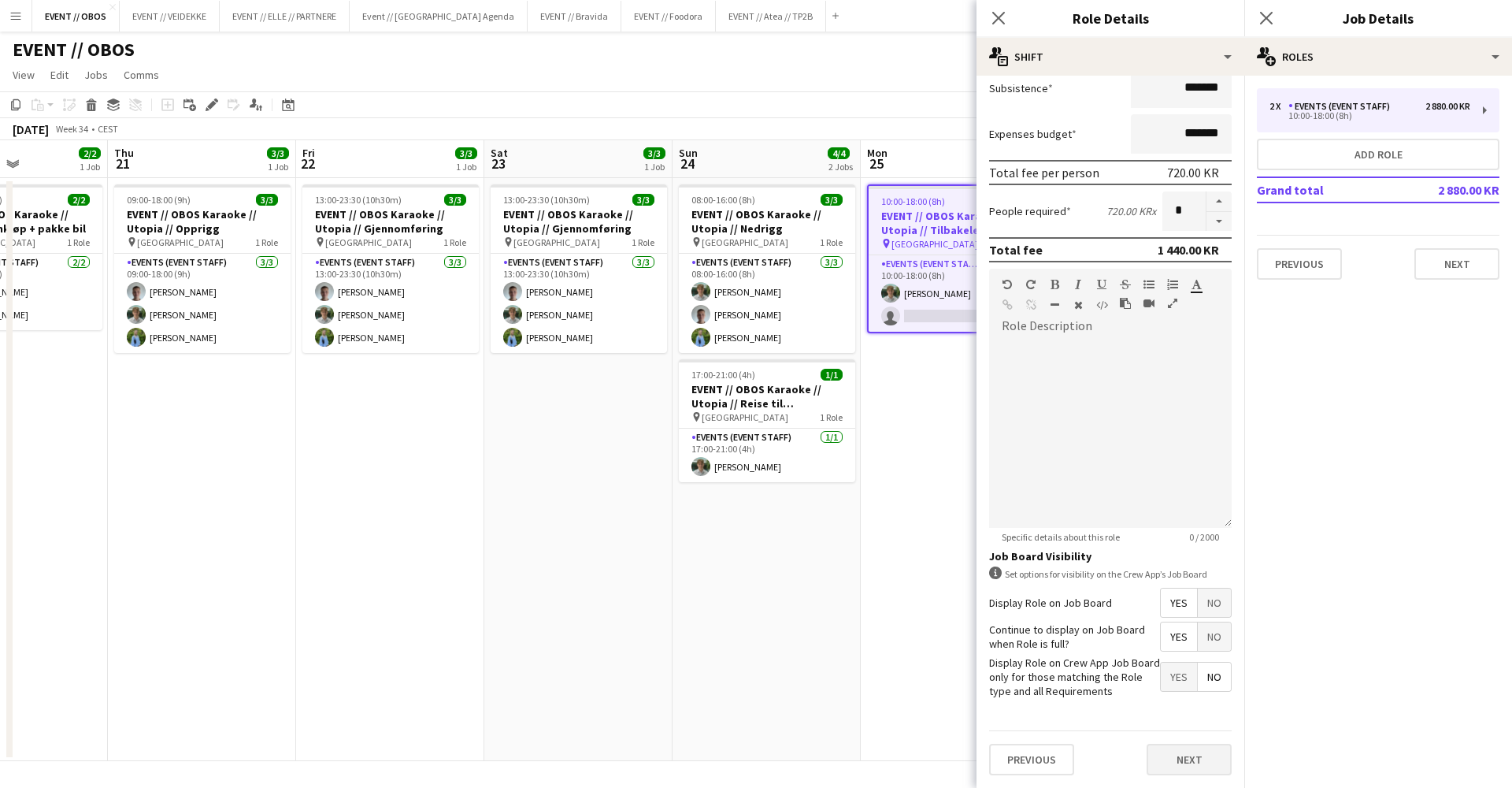
scroll to position [281, 0]
click at [1172, 761] on button "Next" at bounding box center [1189, 759] width 85 height 31
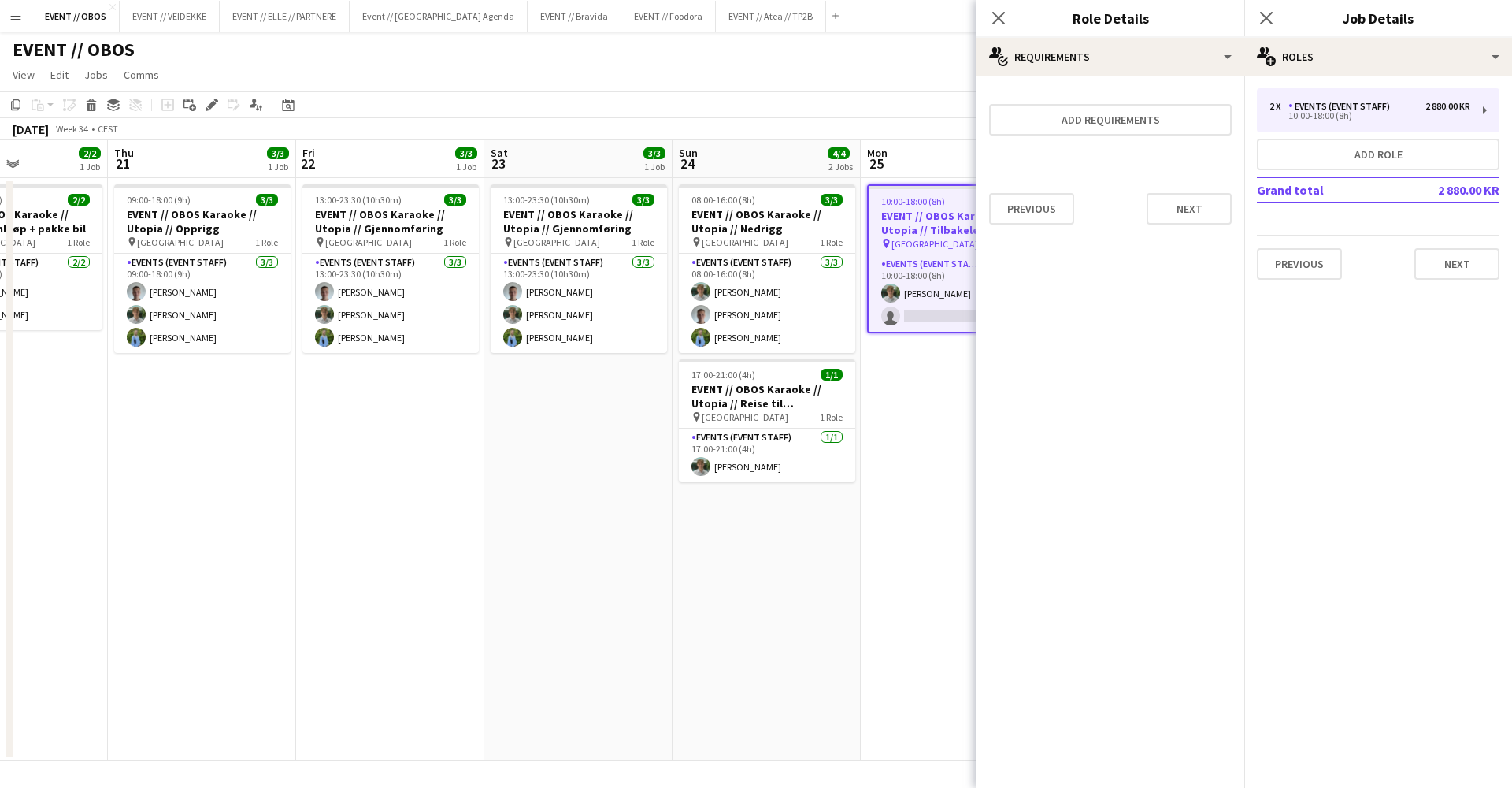
scroll to position [0, 0]
click at [1193, 228] on div "Previous Next" at bounding box center [1110, 208] width 243 height 57
click at [1194, 210] on button "Next" at bounding box center [1189, 208] width 85 height 31
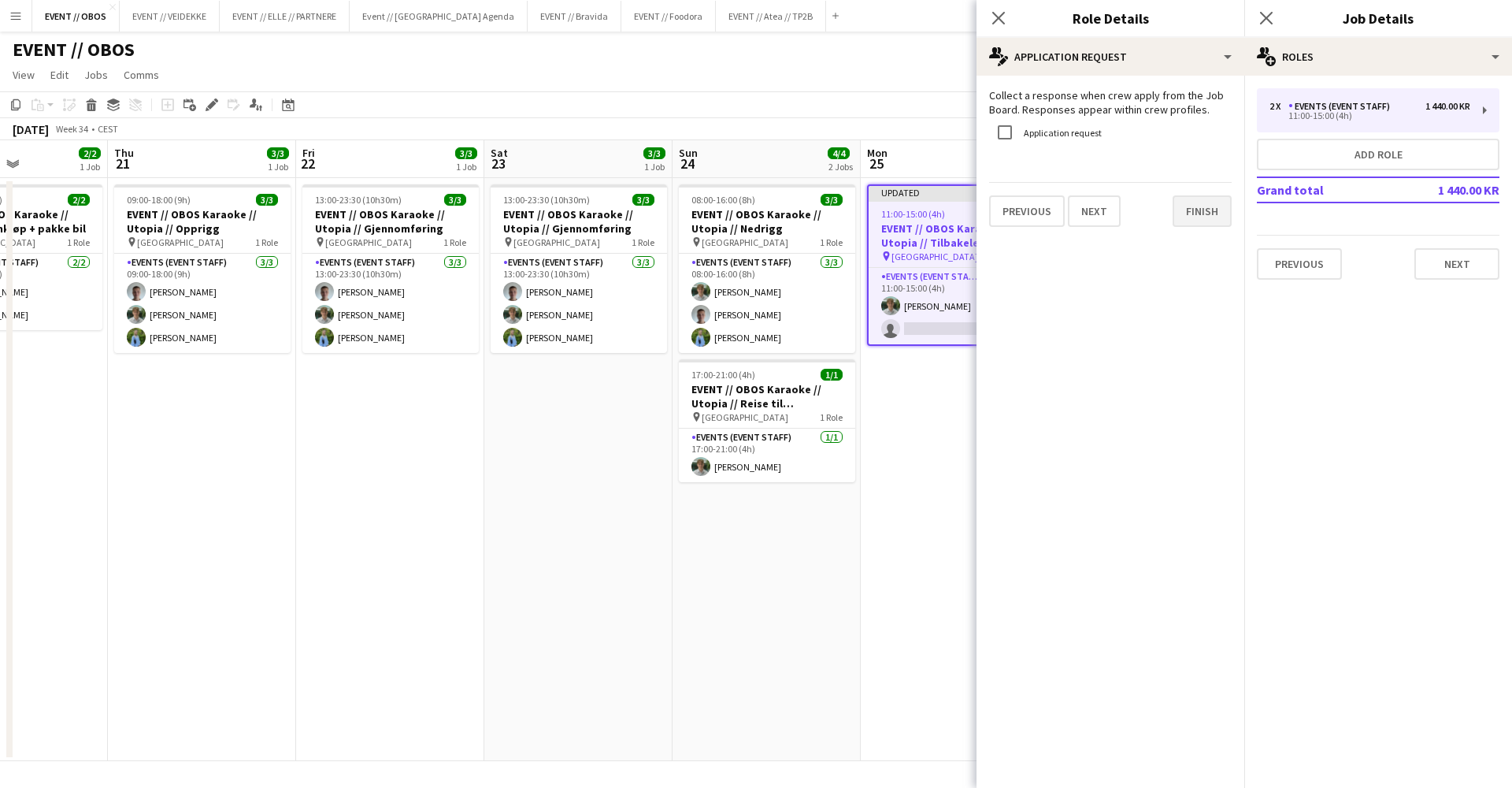
click at [1194, 210] on button "Finish" at bounding box center [1202, 211] width 59 height 31
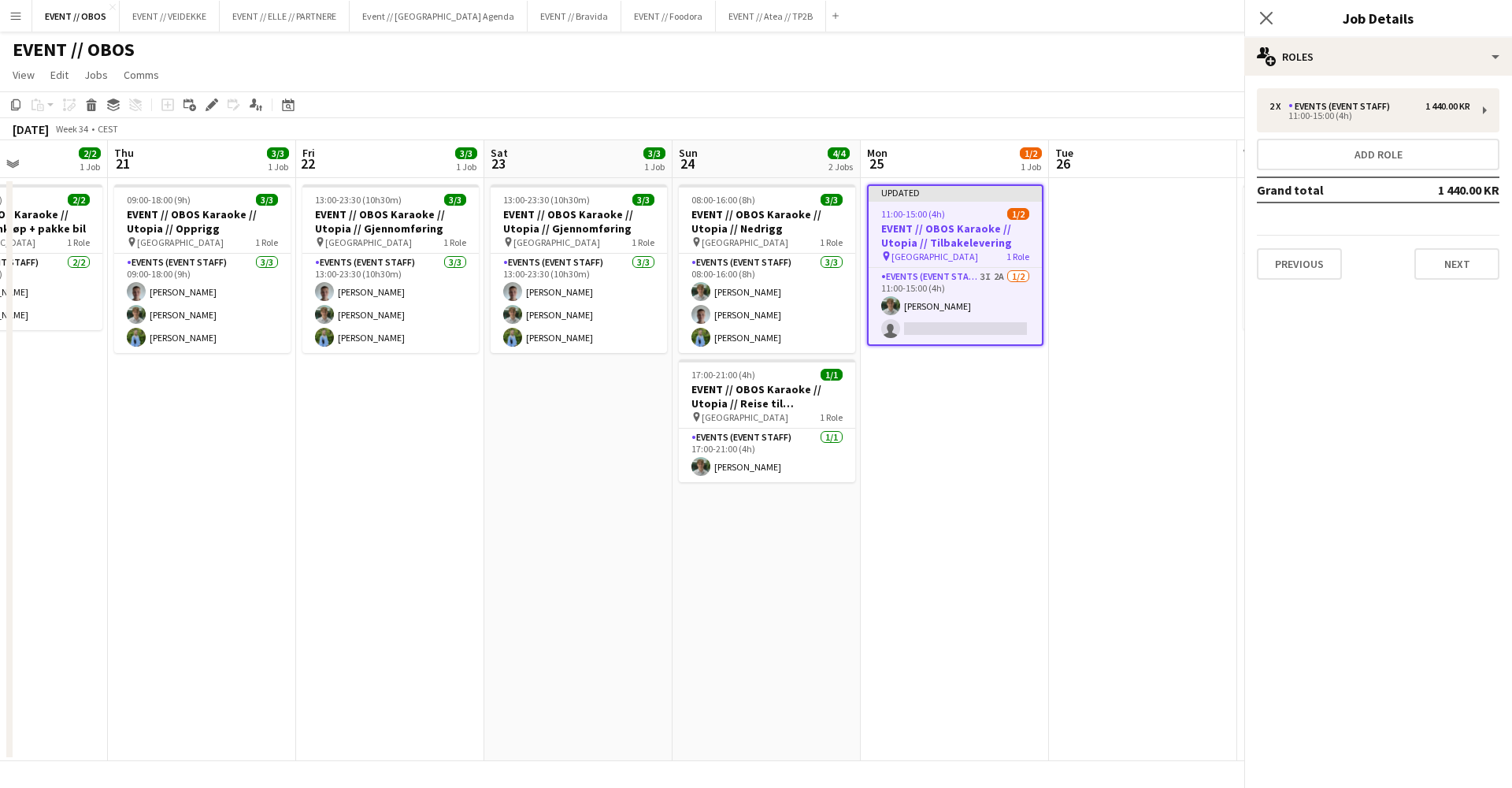
click at [1173, 117] on app-toolbar "Copy Paste Paste Command V Paste with crew Command Shift V Paste linked Job [GE…" at bounding box center [756, 104] width 1512 height 27
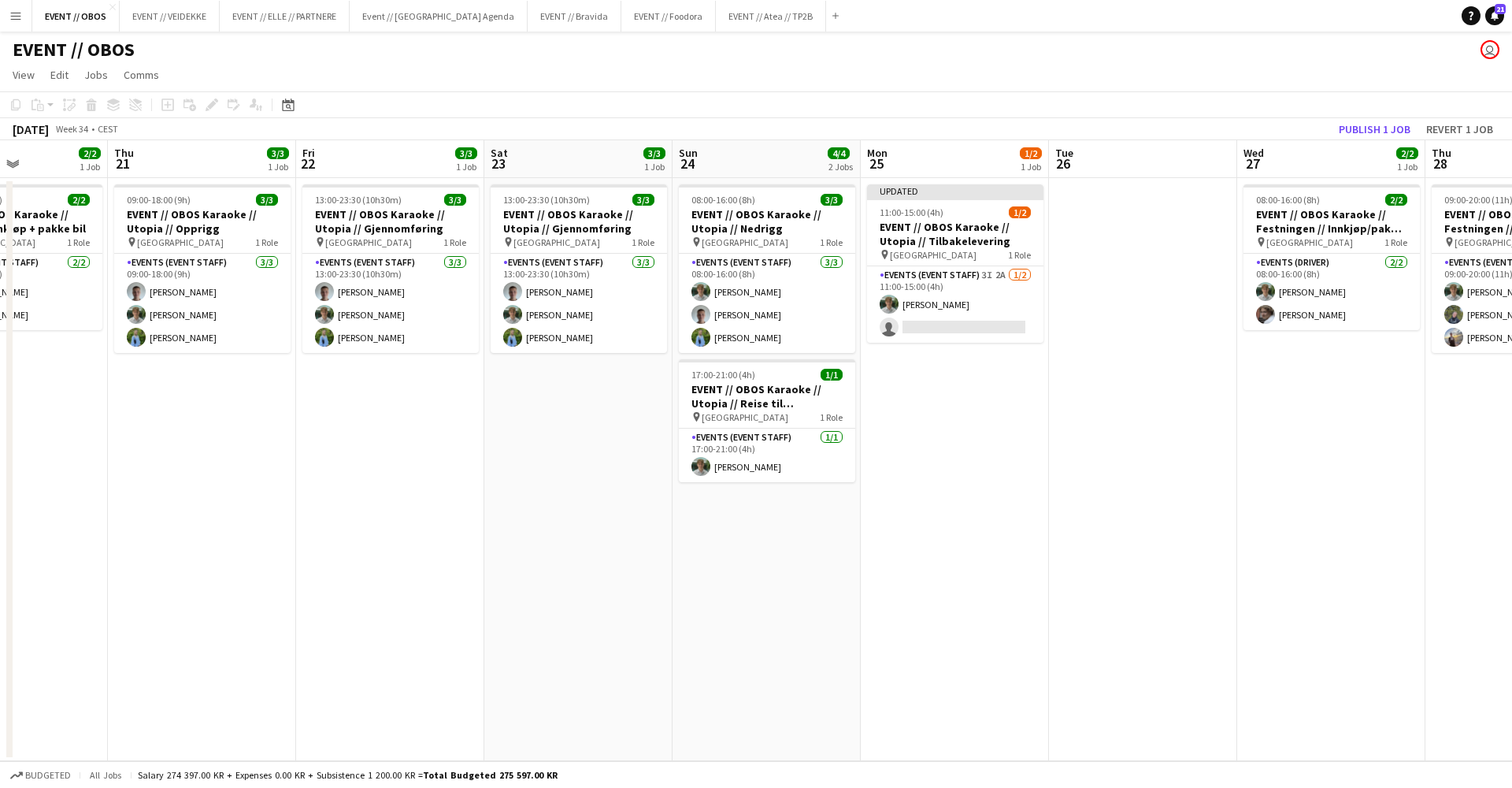
click at [1327, 133] on div "Publish 1 job Revert 1 job" at bounding box center [1416, 128] width 192 height 20
click at [1365, 123] on button "Publish 1 job" at bounding box center [1375, 128] width 85 height 20
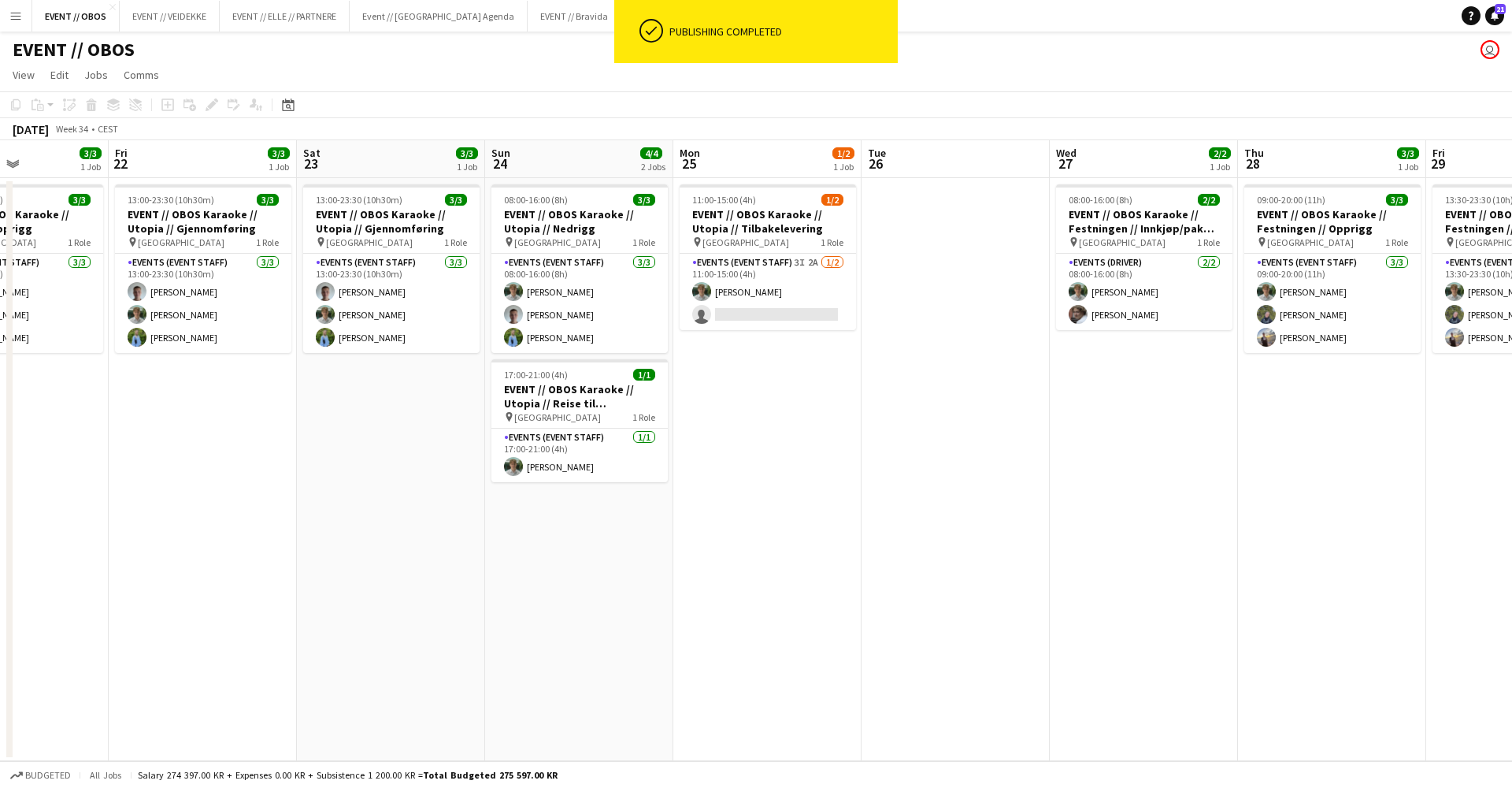
scroll to position [0, 692]
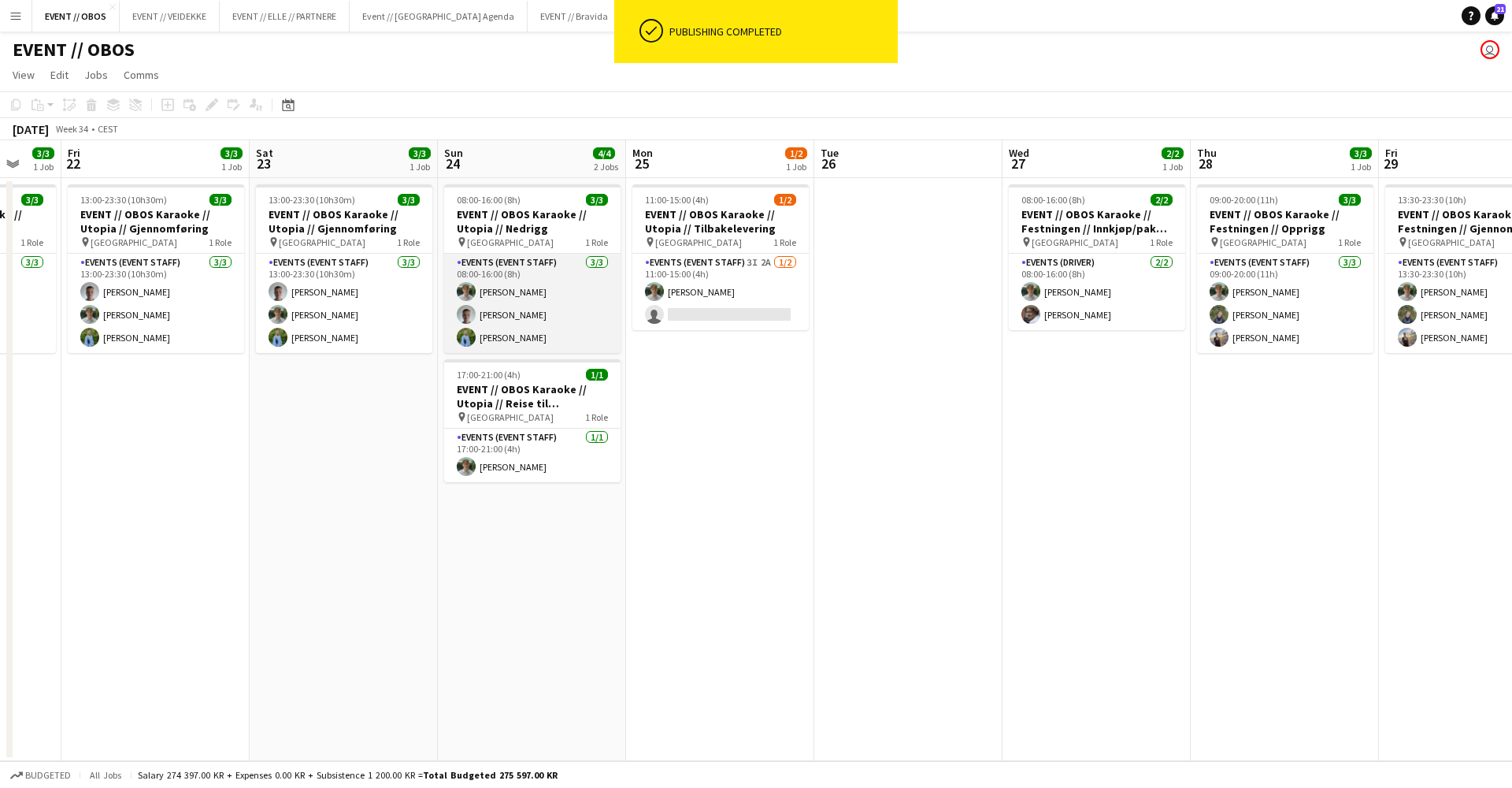
click at [523, 344] on app-card-role "Events (Event Staff) [DATE] 08:00-16:00 (8h) [PERSON_NAME] [PERSON_NAME]" at bounding box center [532, 303] width 177 height 99
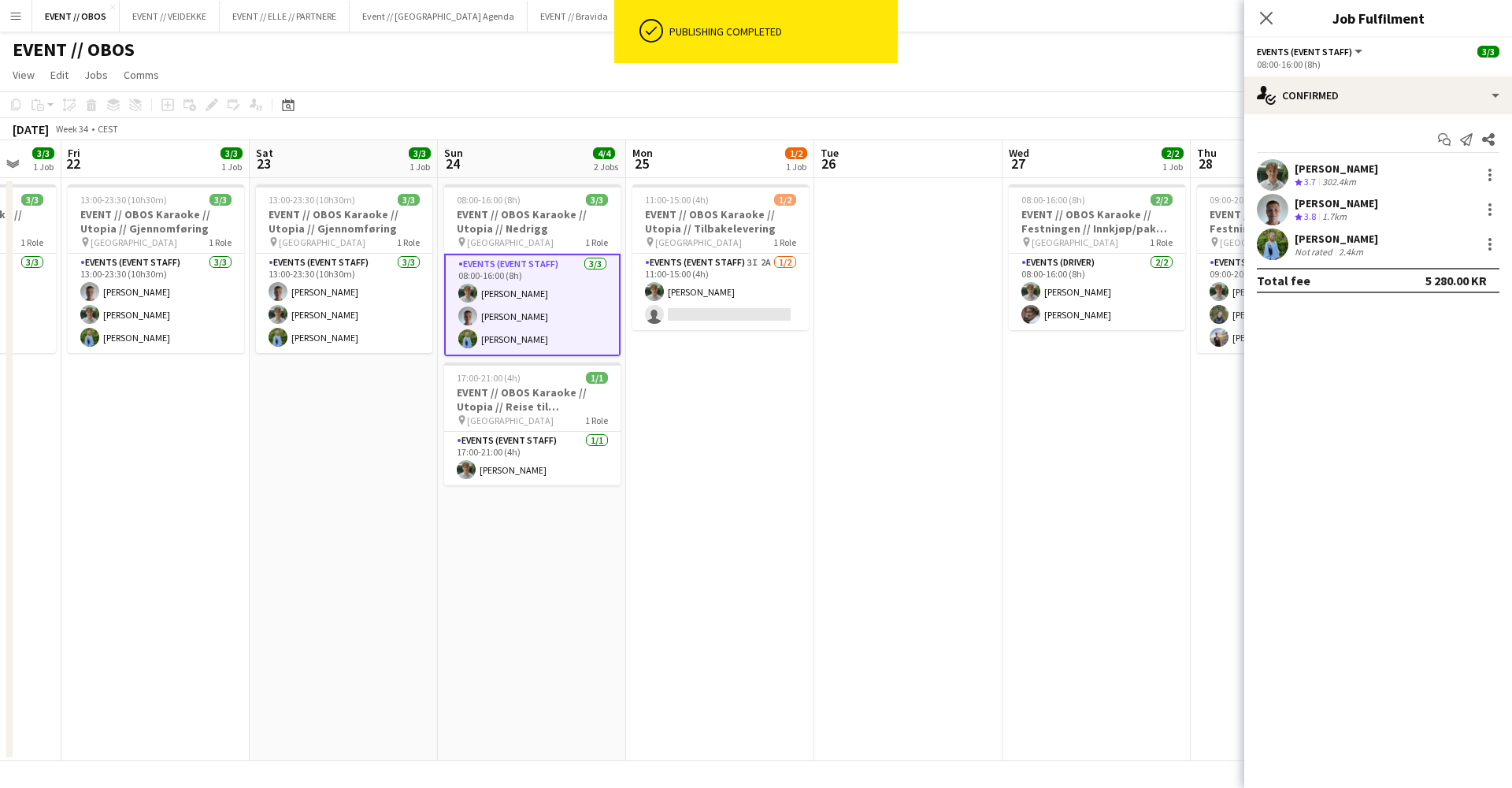
click at [1295, 243] on div "[PERSON_NAME]" at bounding box center [1337, 239] width 84 height 15
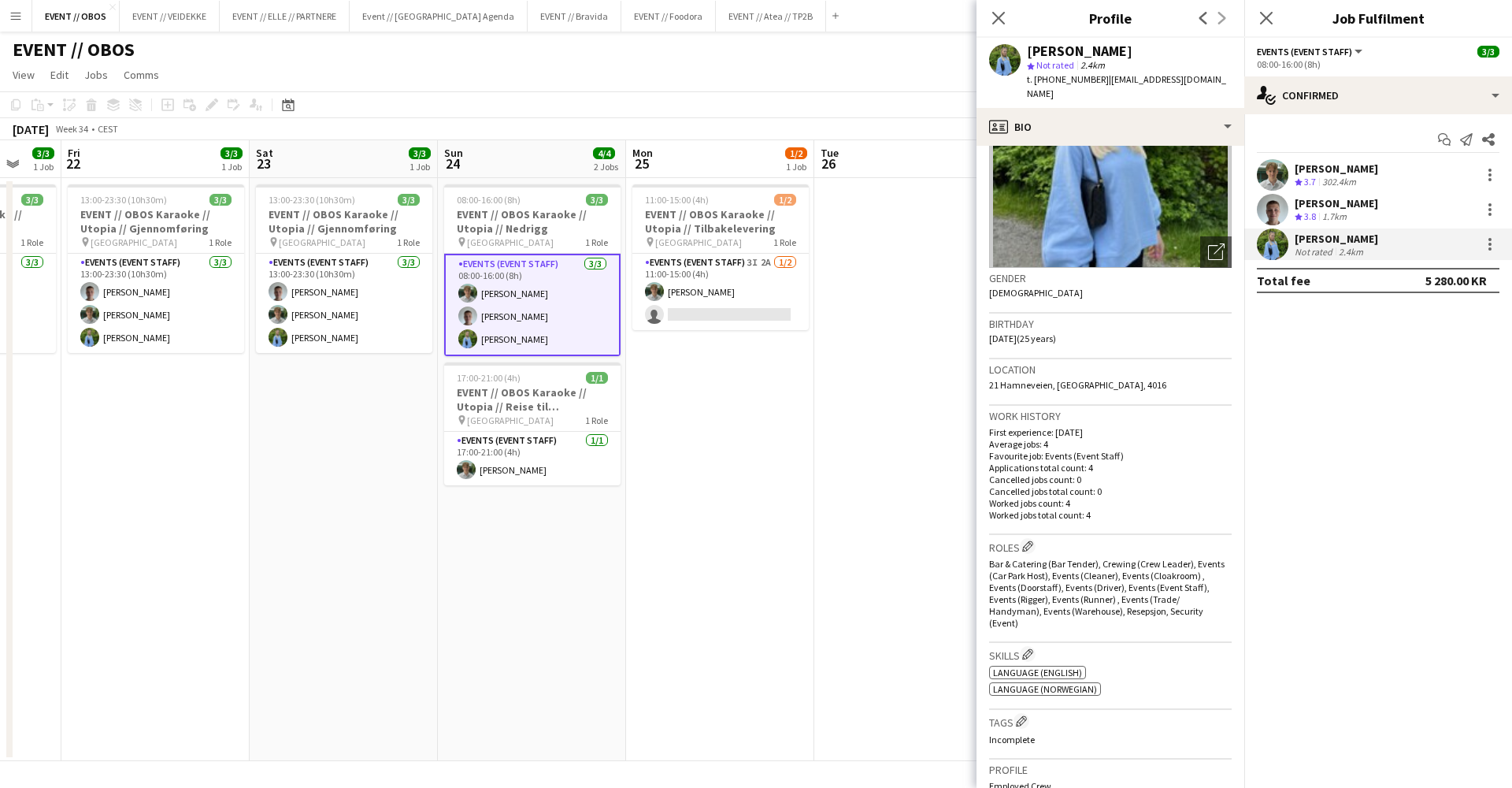
scroll to position [123, 0]
click at [925, 381] on app-date-cell at bounding box center [908, 469] width 188 height 583
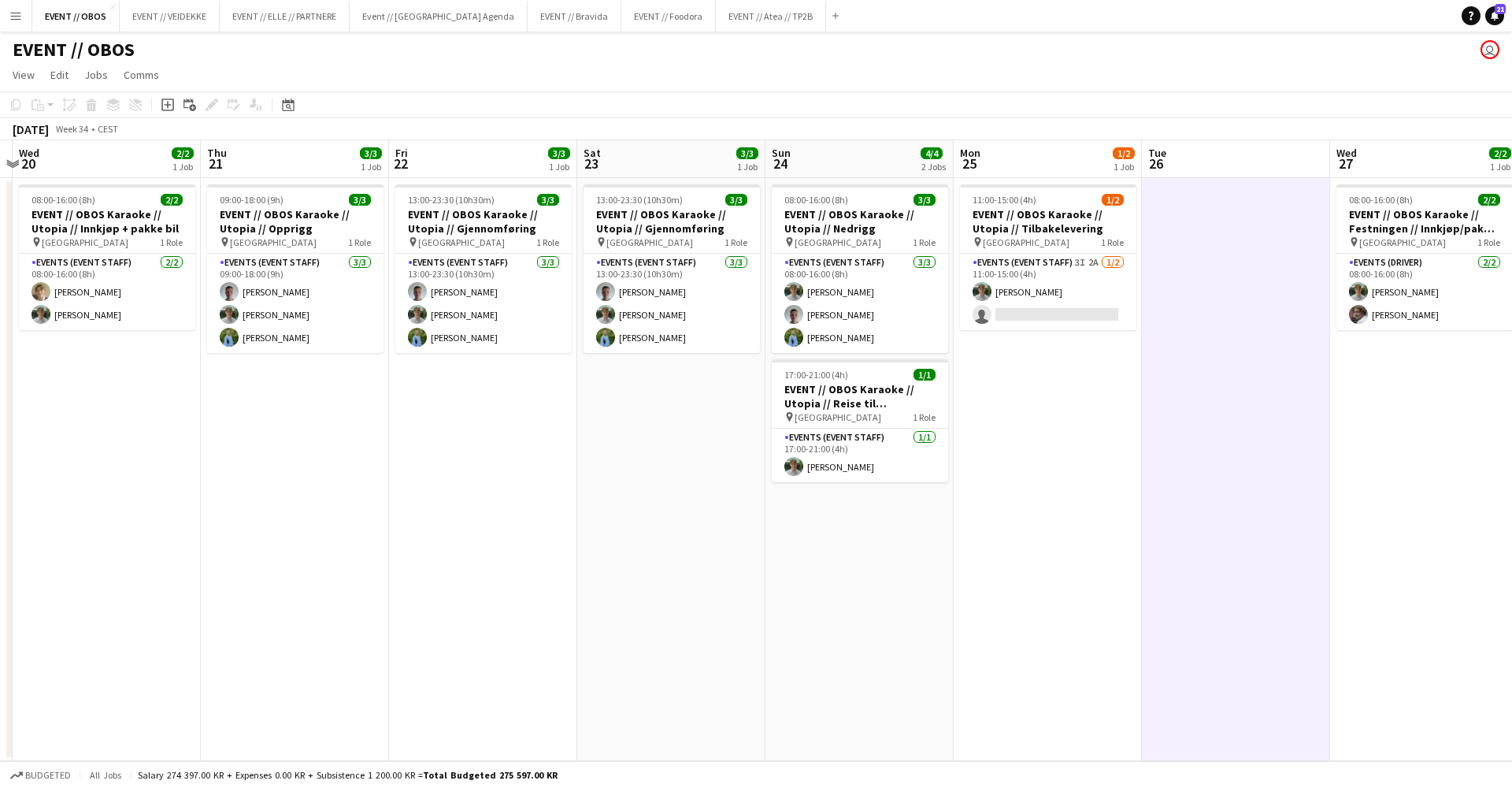
scroll to position [0, 344]
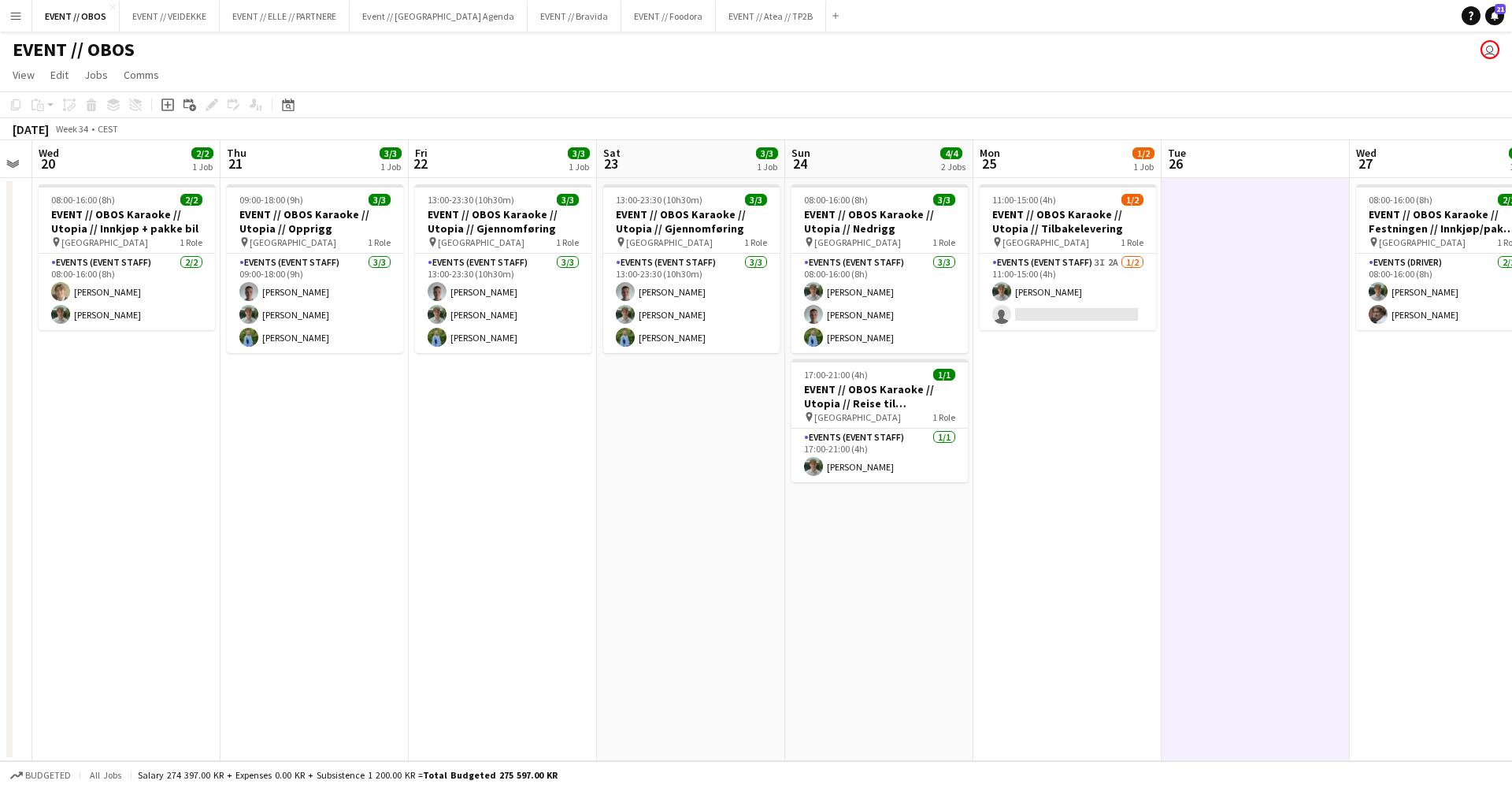
click at [1013, 215] on h3 "EVENT // OBOS Karaoke // Utopia // Tilbakelevering" at bounding box center [1068, 221] width 177 height 28
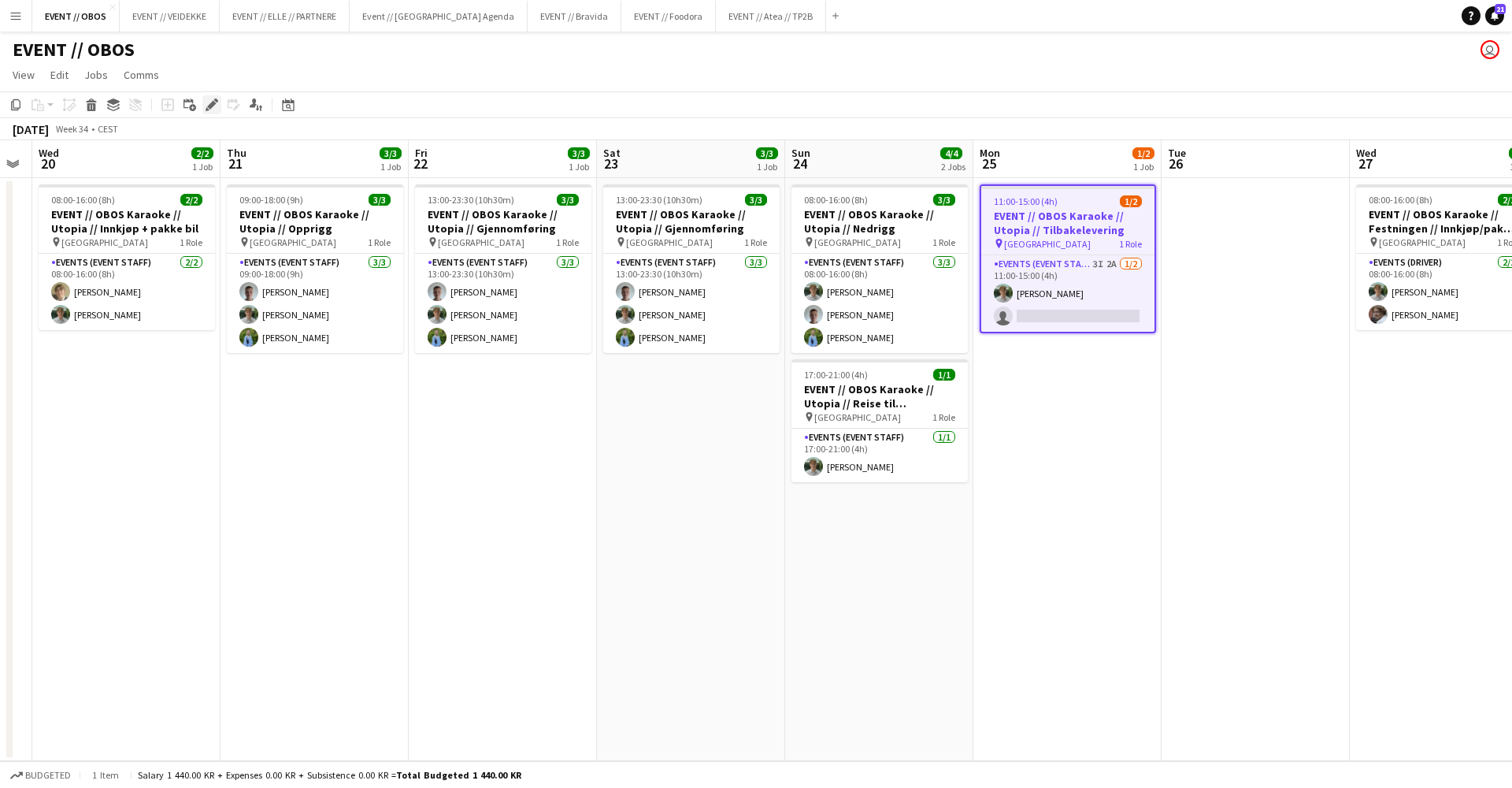
click at [208, 103] on icon "Edit" at bounding box center [212, 105] width 13 height 13
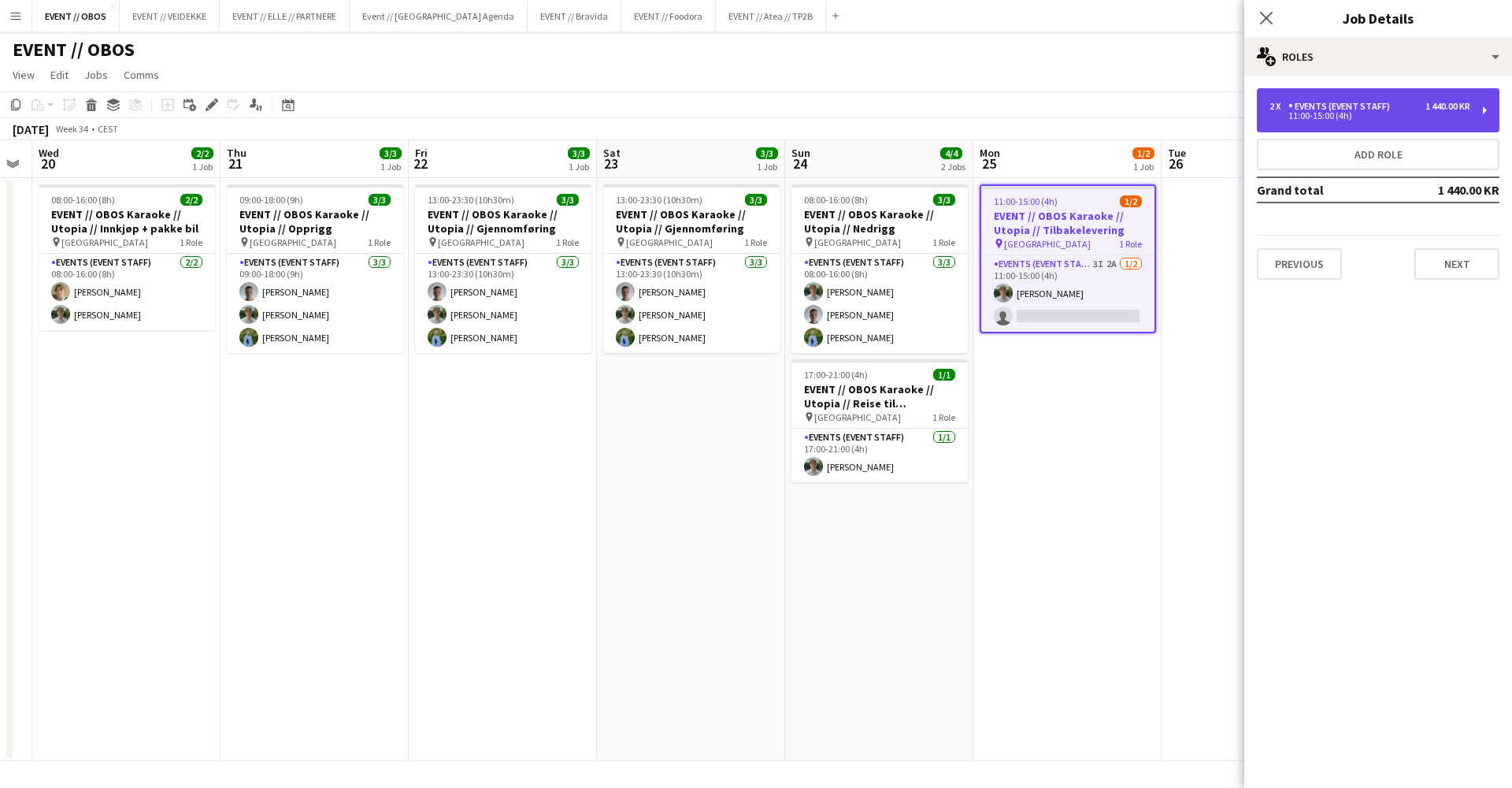
click at [1264, 119] on div "2 x Events (Event Staff) 1 440.00 KR 11:00-15:00 (4h)" at bounding box center [1378, 110] width 243 height 44
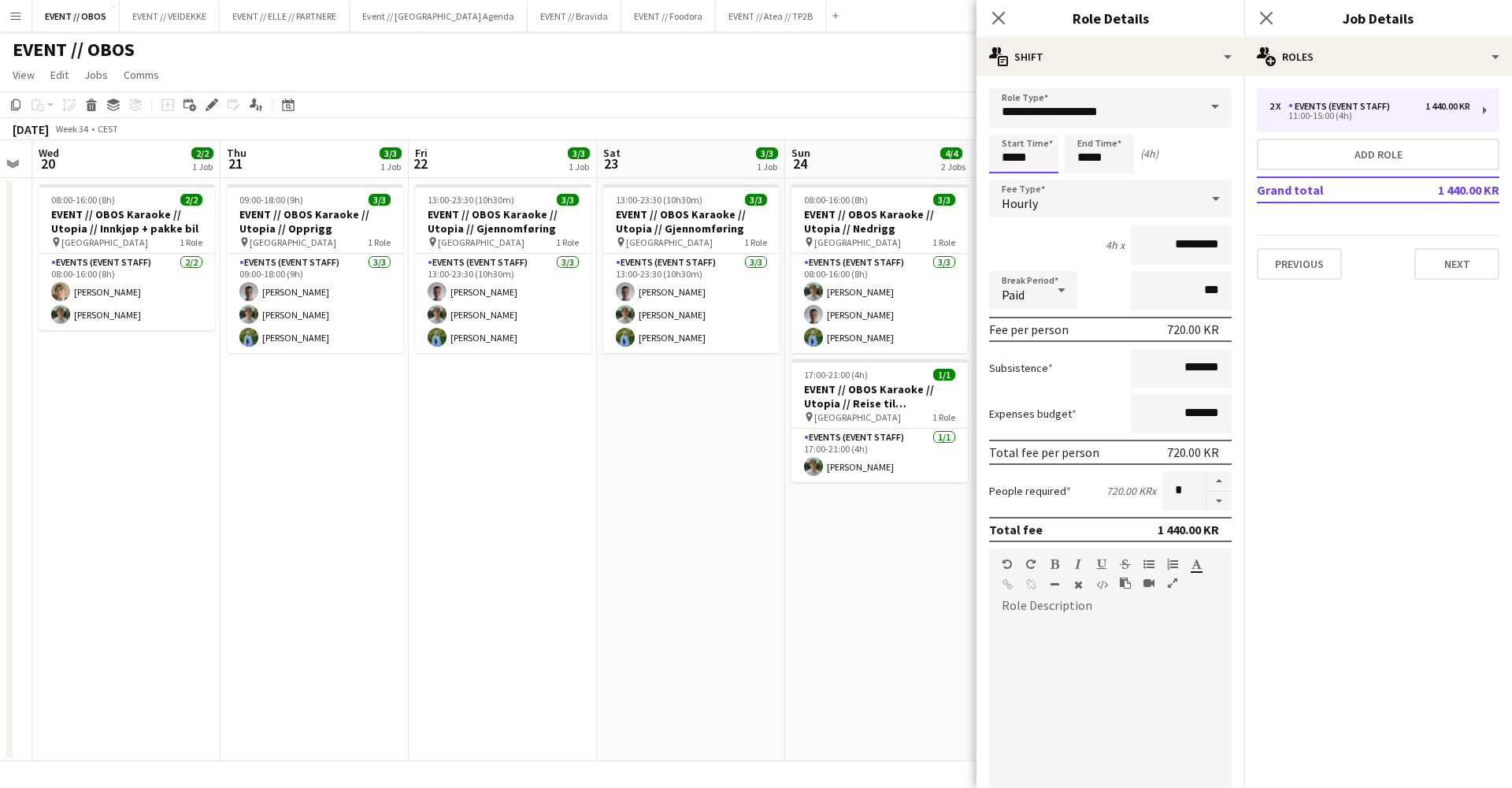
click at [1015, 152] on input "*****" at bounding box center [1024, 153] width 69 height 40
click at [1004, 172] on input "*****" at bounding box center [1024, 153] width 69 height 40
type input "*****"
click at [1007, 173] on div at bounding box center [1008, 181] width 31 height 16
click at [1218, 511] on form "**********" at bounding box center [1110, 577] width 268 height 979
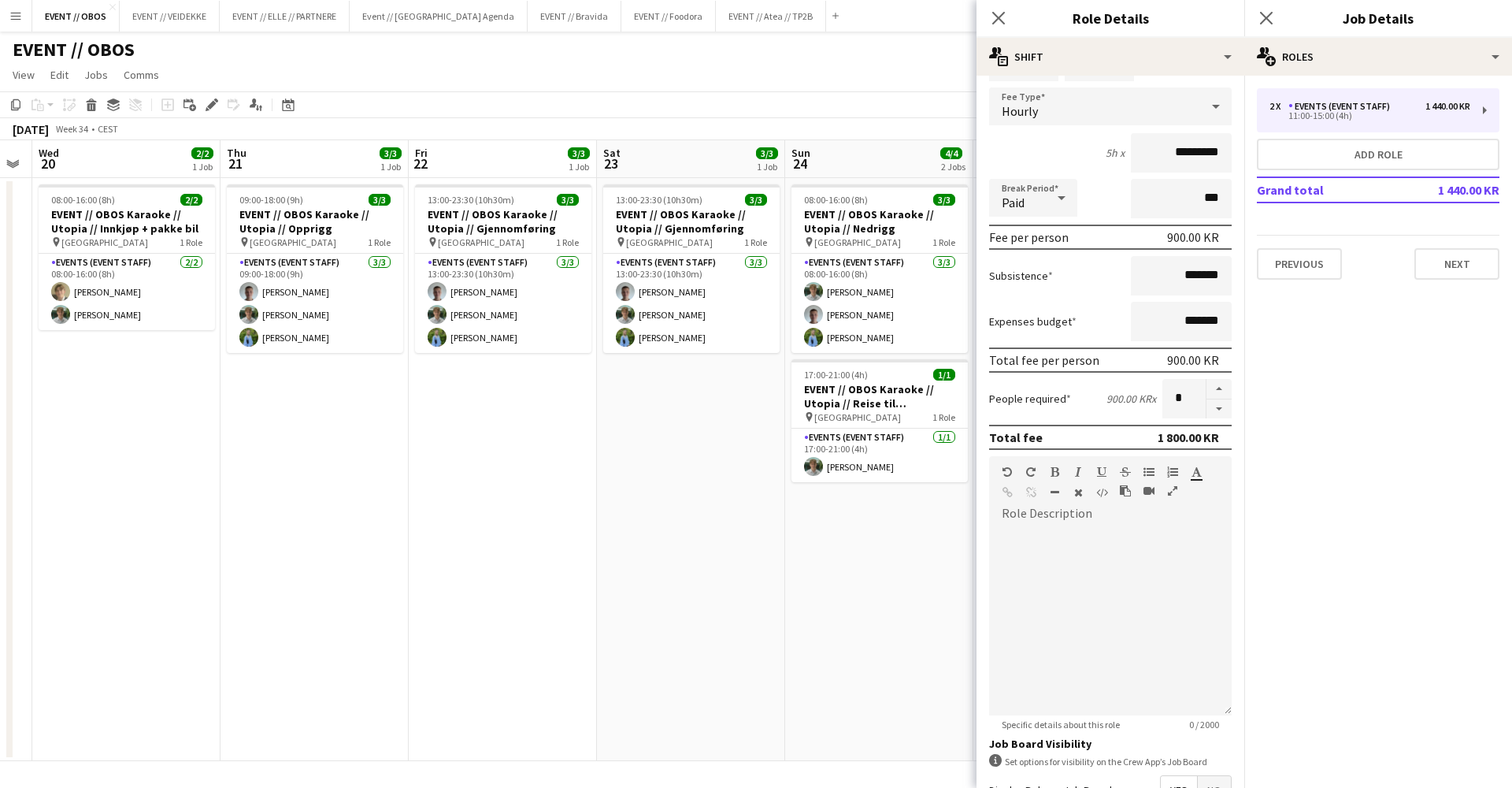
scroll to position [106, 0]
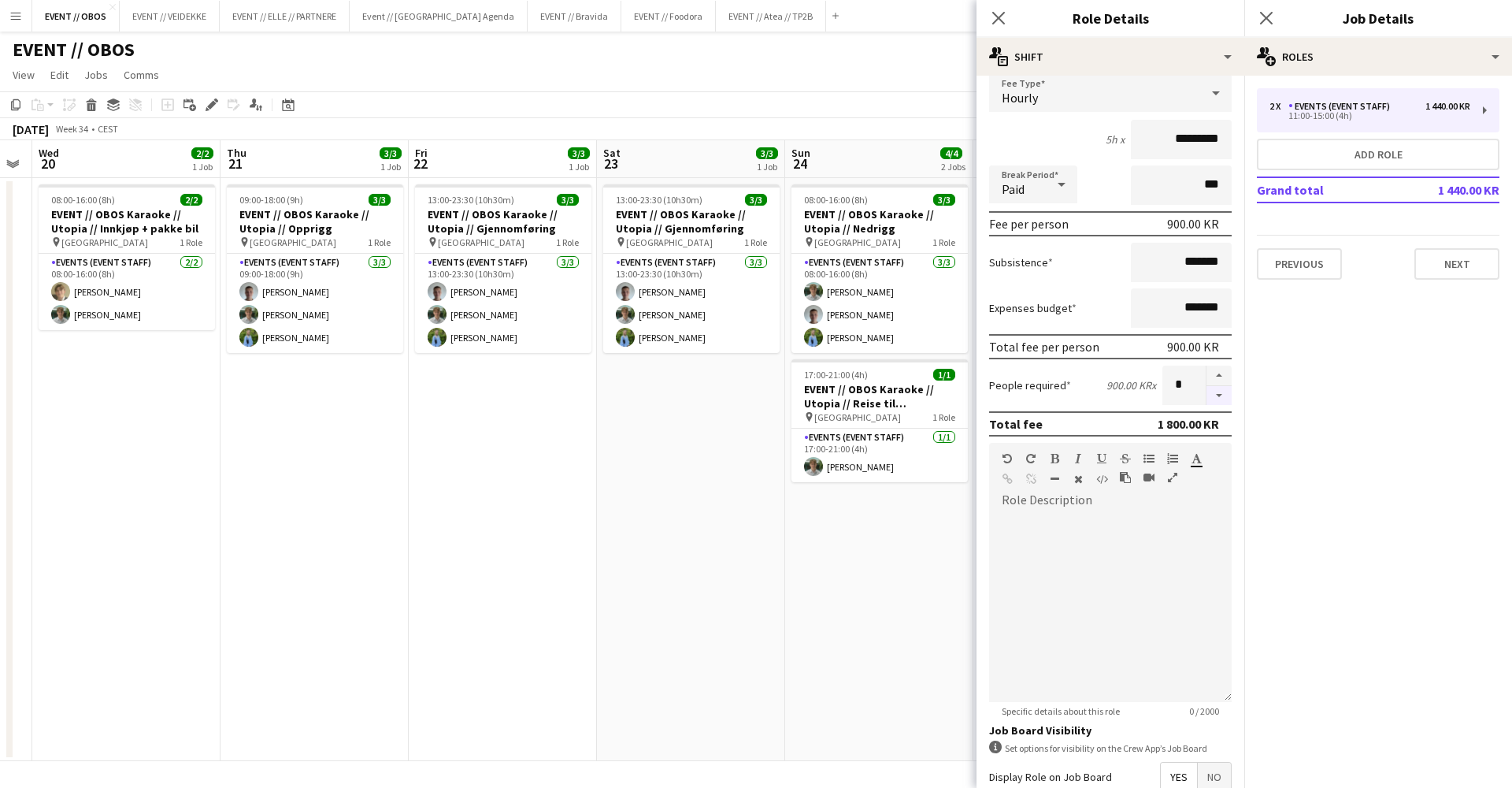
click at [1216, 392] on button "button" at bounding box center [1218, 396] width 25 height 19
type input "*"
click at [1216, 392] on div at bounding box center [1218, 385] width 26 height 40
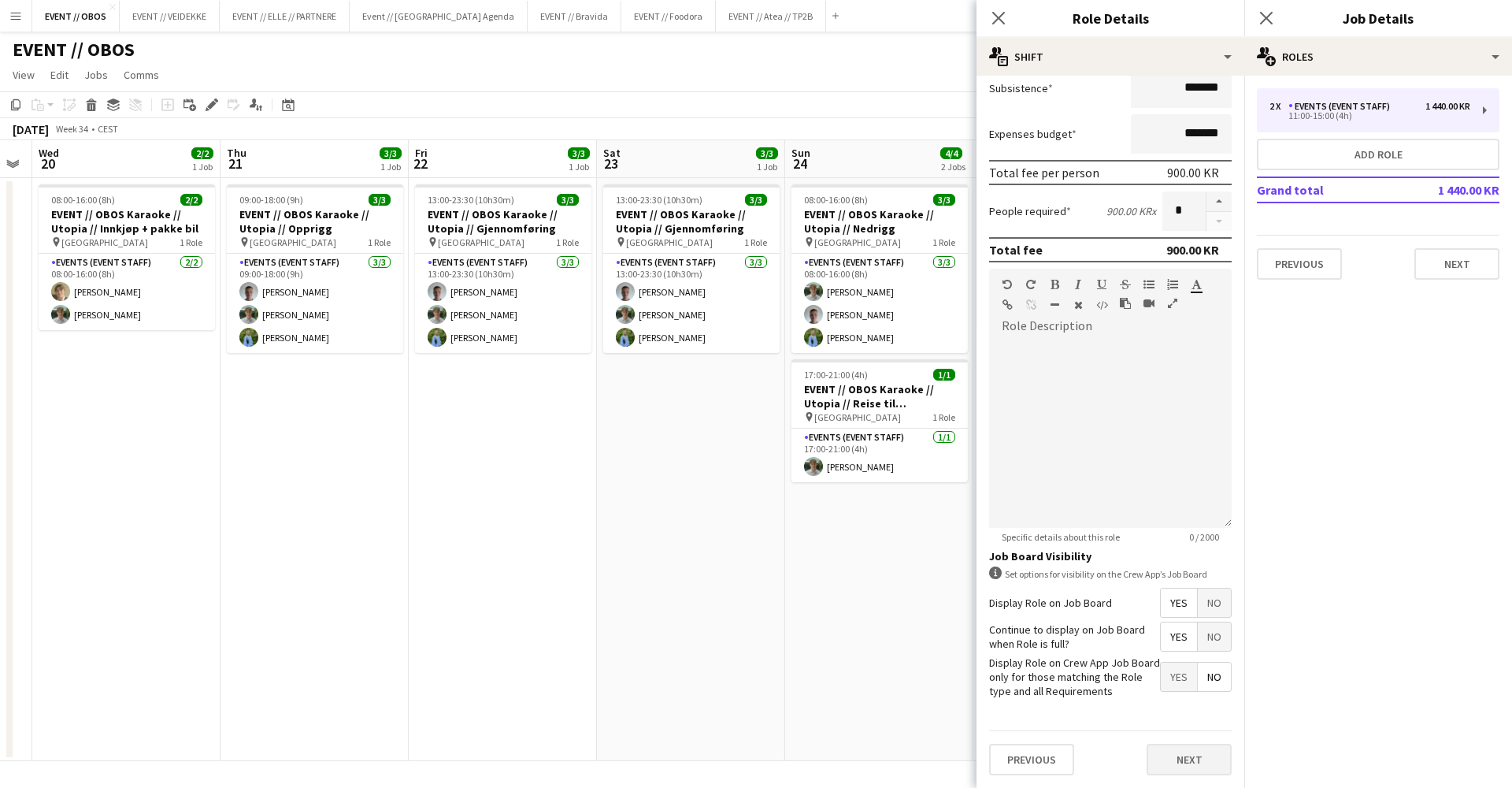
scroll to position [279, 0]
click at [1205, 759] on button "Next" at bounding box center [1189, 760] width 85 height 31
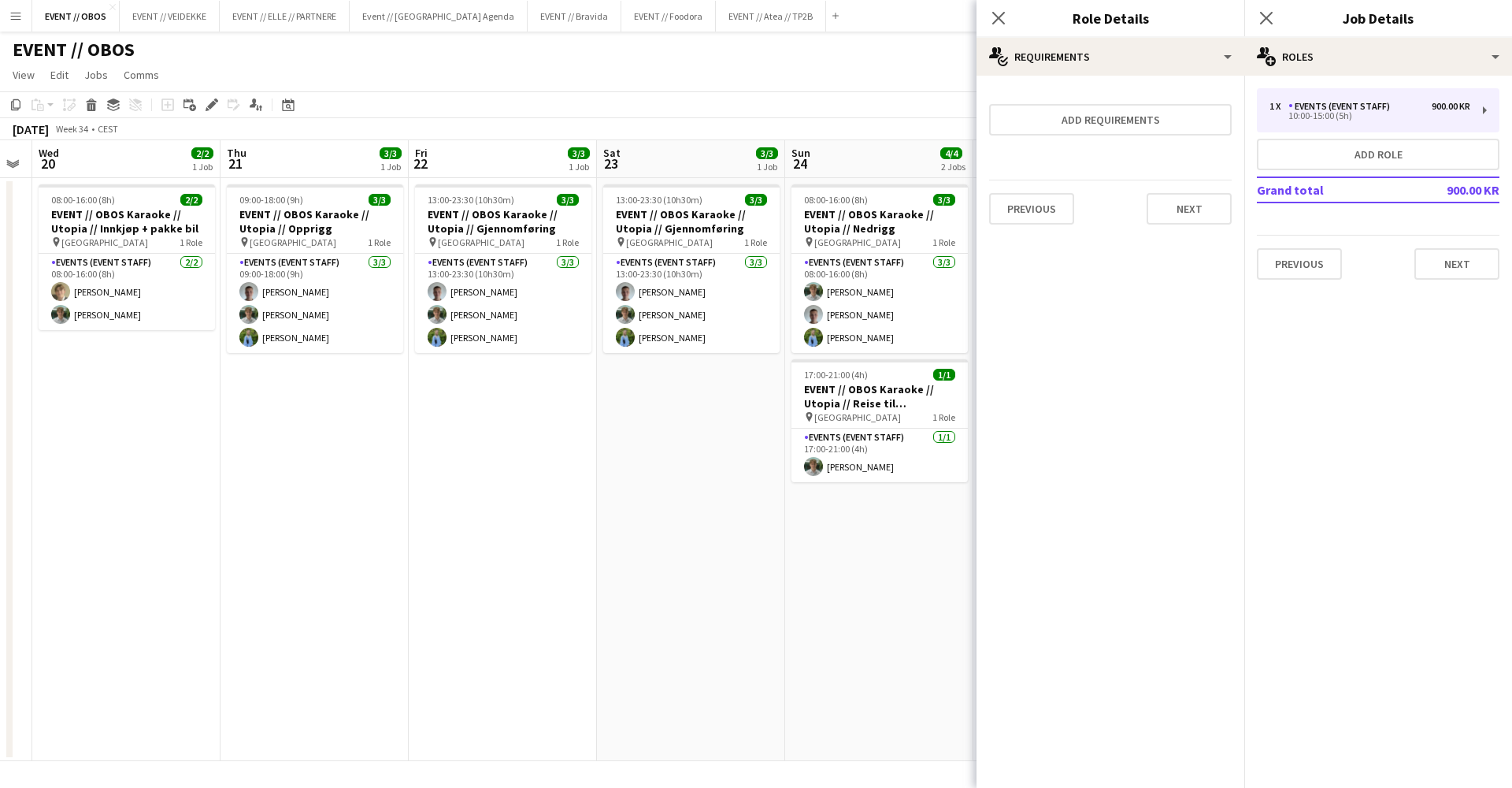
scroll to position [0, 0]
click at [1172, 243] on mat-expansion-panel "medal-empty Requirements Add requirements Previous Next" at bounding box center [1110, 432] width 268 height 712
click at [1189, 211] on button "Next" at bounding box center [1189, 208] width 85 height 31
click at [1191, 211] on button "Finish" at bounding box center [1202, 211] width 59 height 31
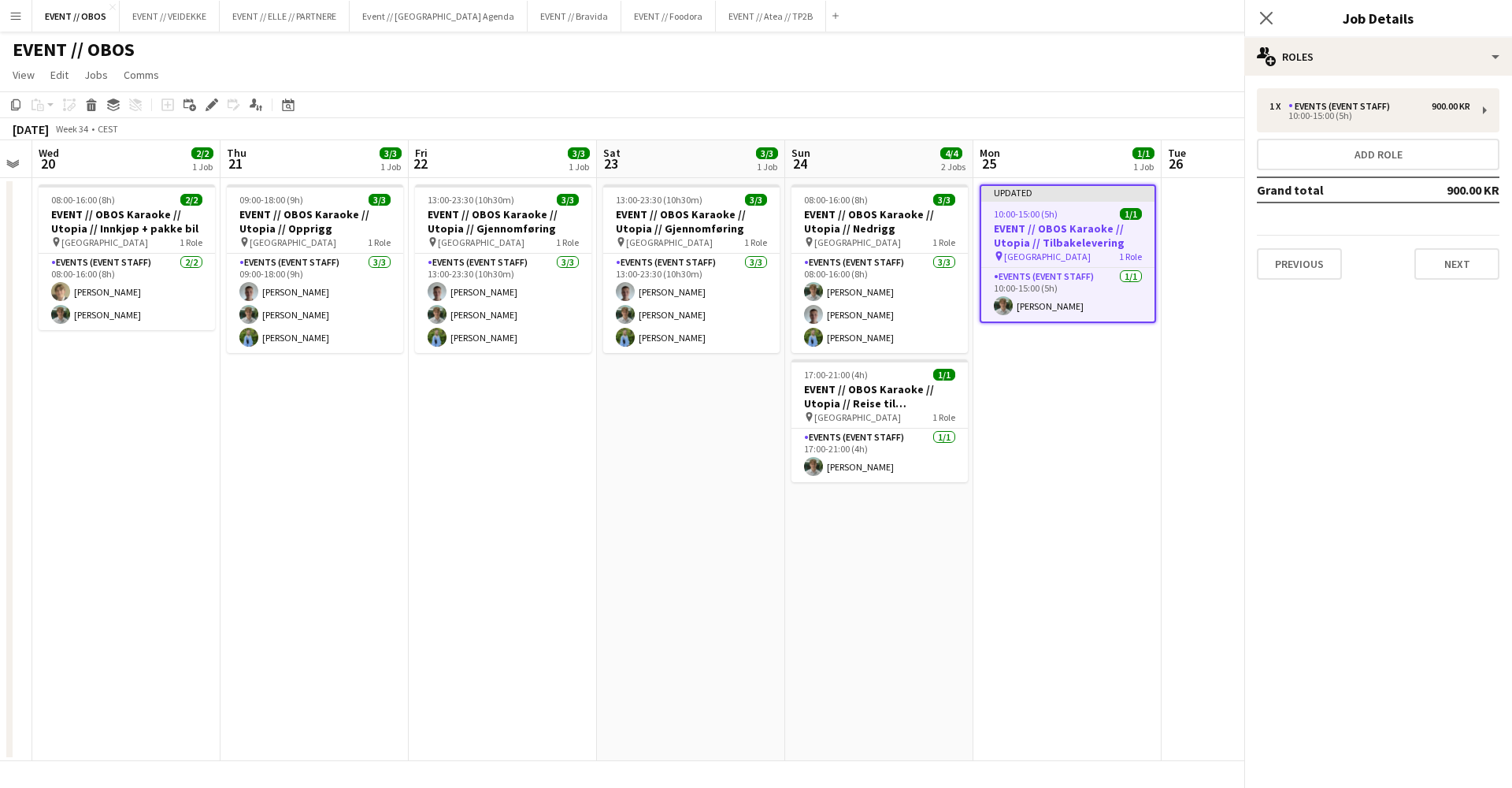
click at [1193, 101] on app-toolbar "Copy Paste Paste Command V Paste with crew Command Shift V Paste linked Job [GE…" at bounding box center [756, 104] width 1512 height 27
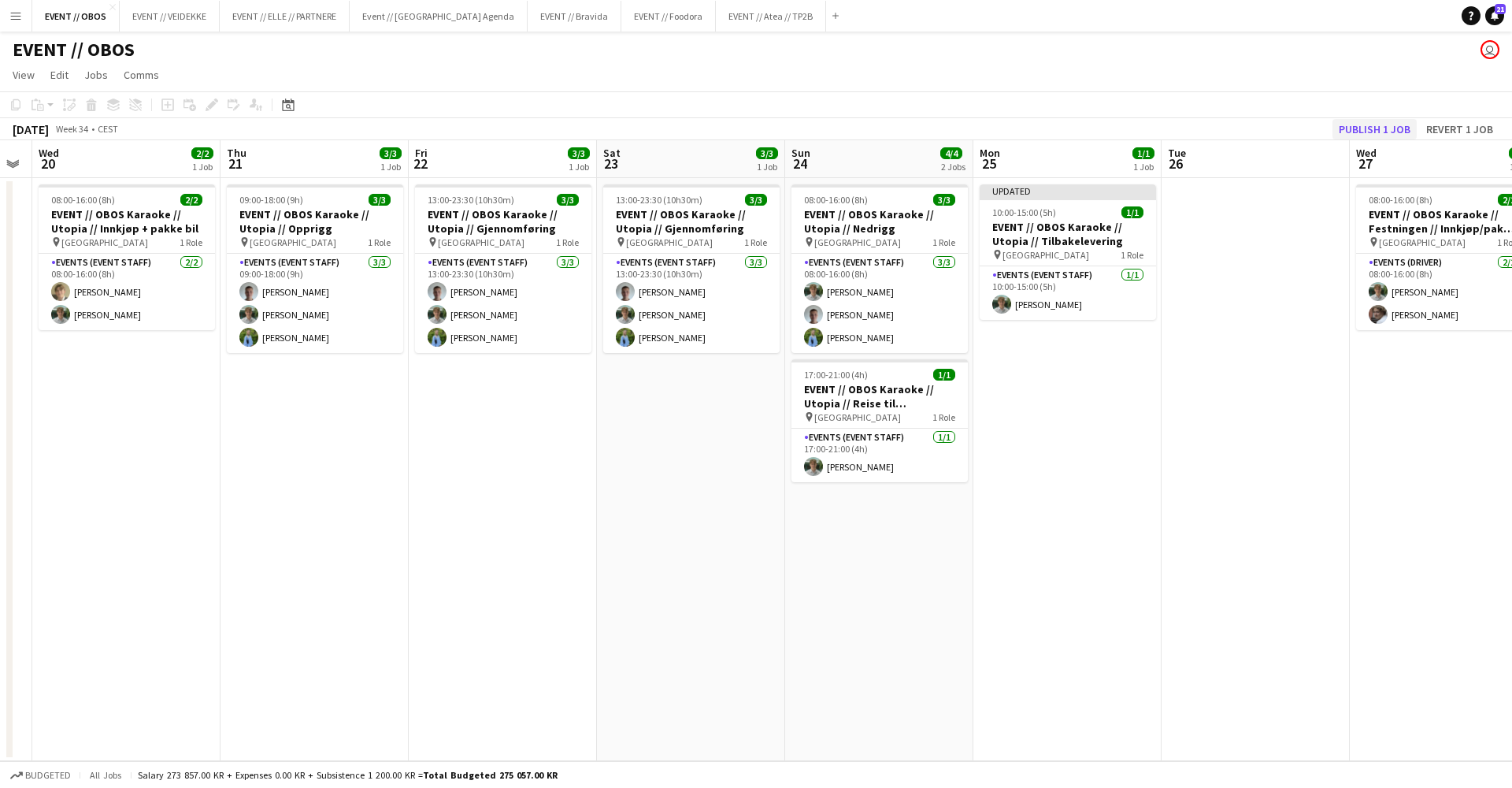
click at [1372, 119] on button "Publish 1 job" at bounding box center [1375, 128] width 85 height 20
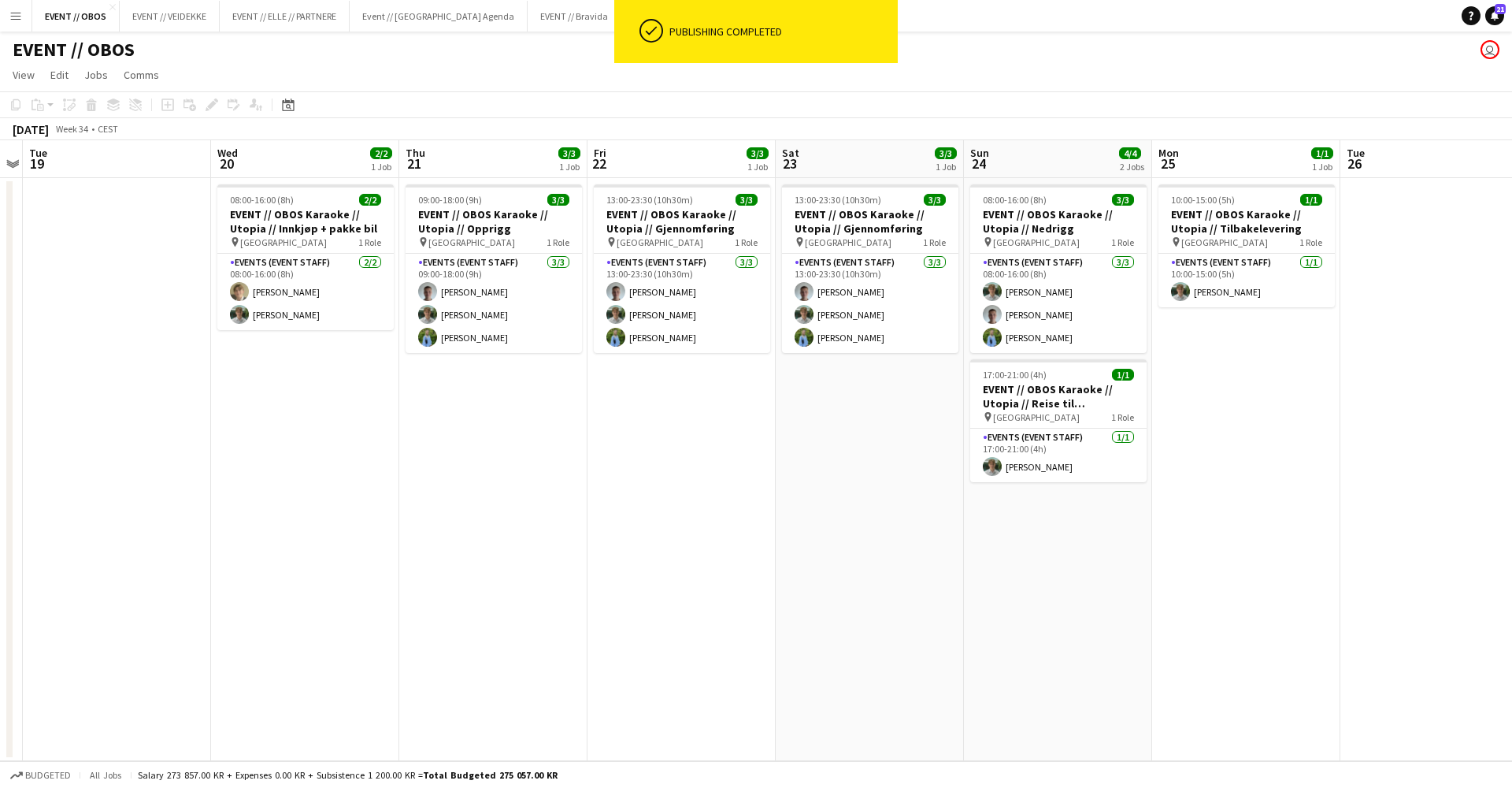
scroll to position [0, 562]
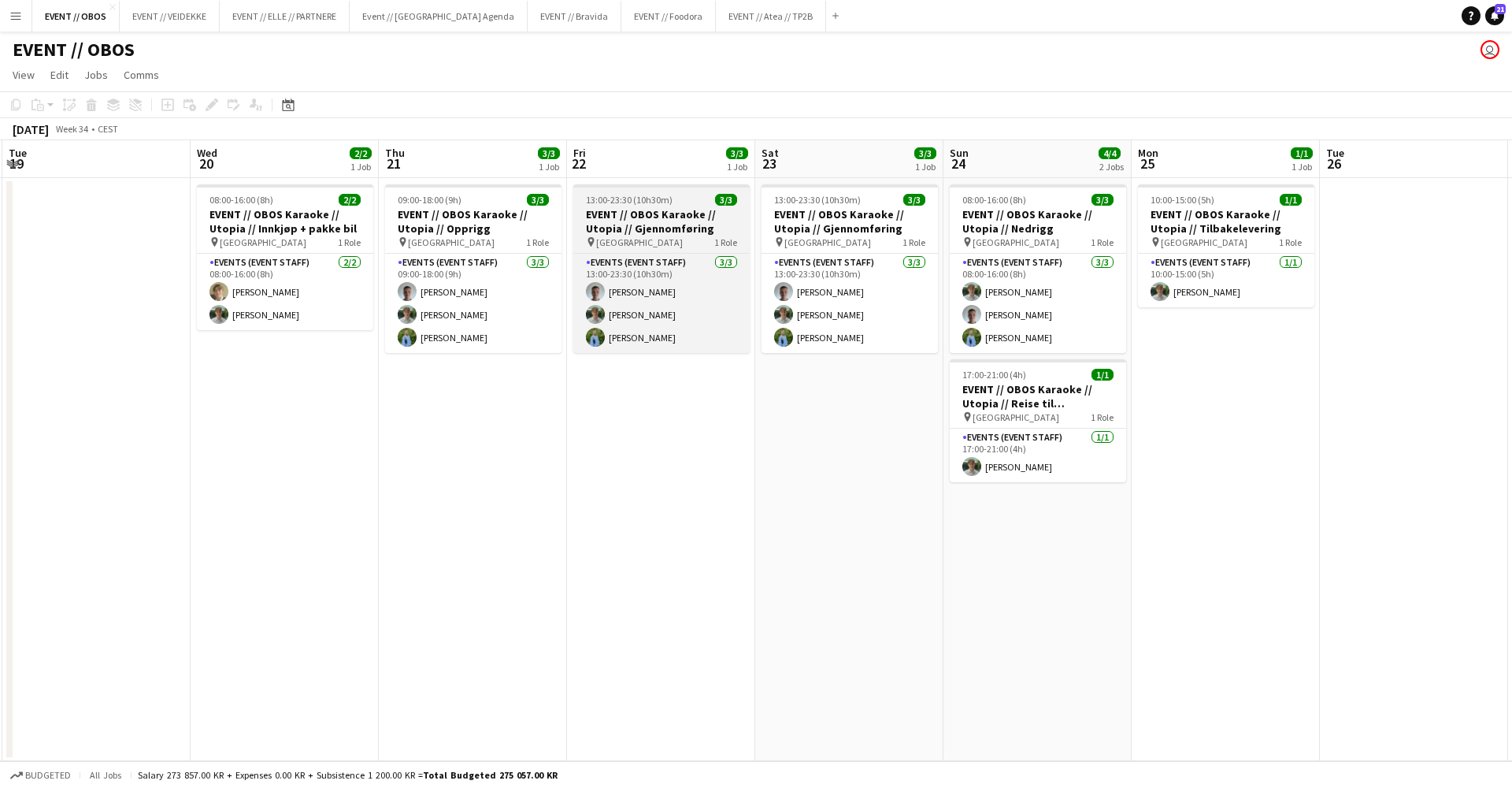
click at [619, 237] on span "[GEOGRAPHIC_DATA]" at bounding box center [639, 242] width 86 height 12
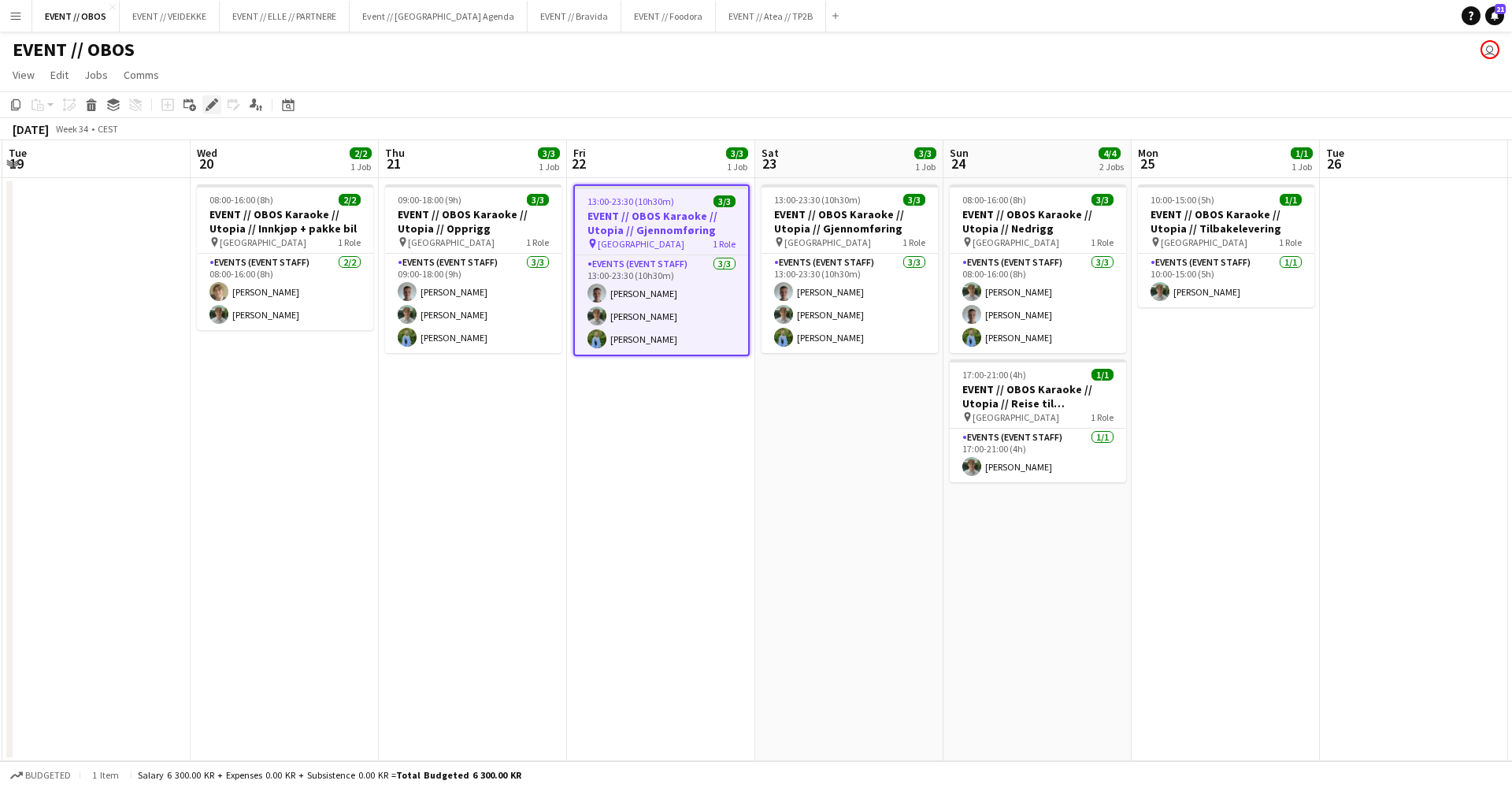
click at [208, 98] on div "Edit" at bounding box center [211, 104] width 19 height 19
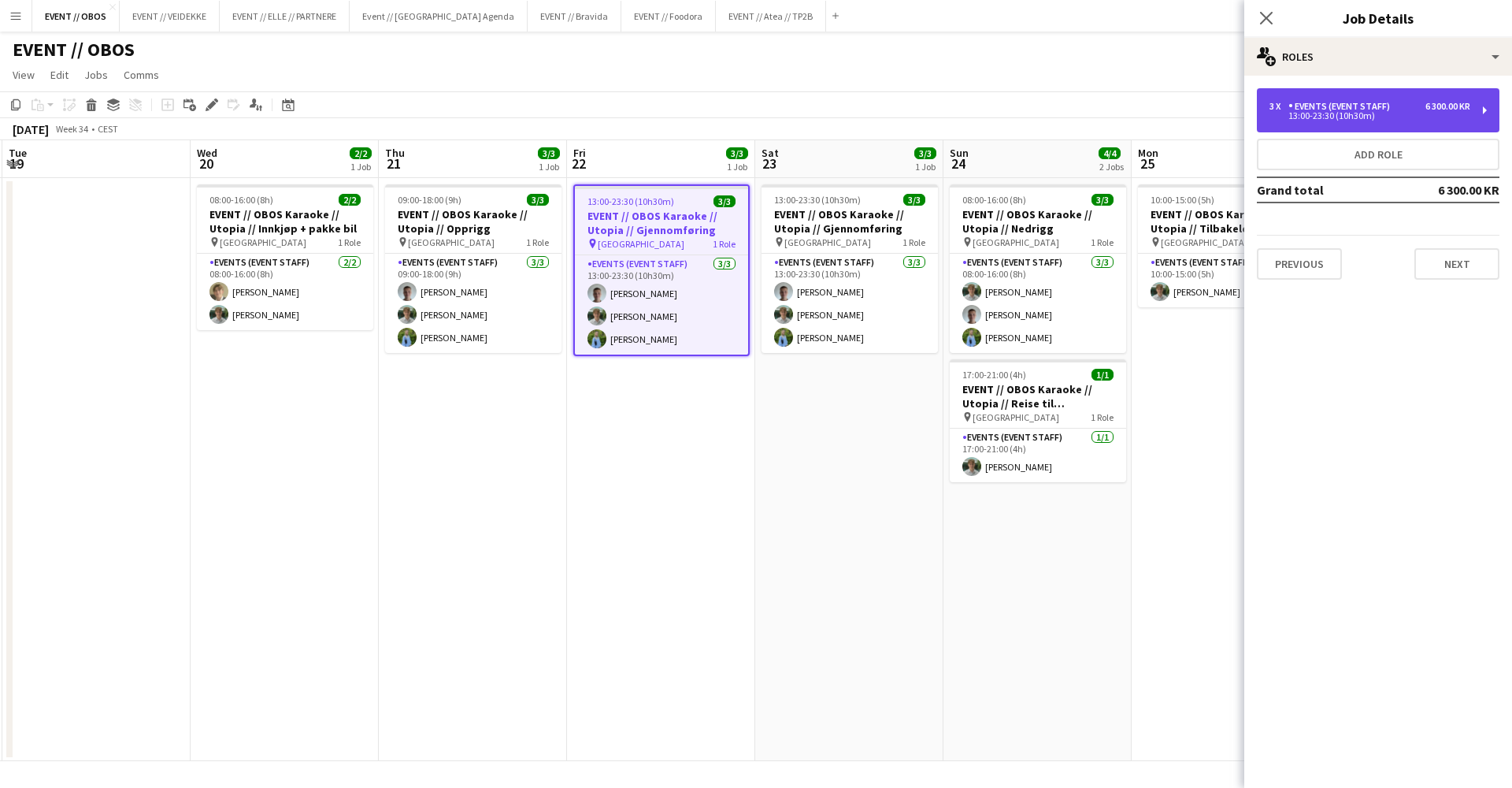
click at [1306, 115] on div "13:00-23:30 (10h30m)" at bounding box center [1369, 116] width 201 height 8
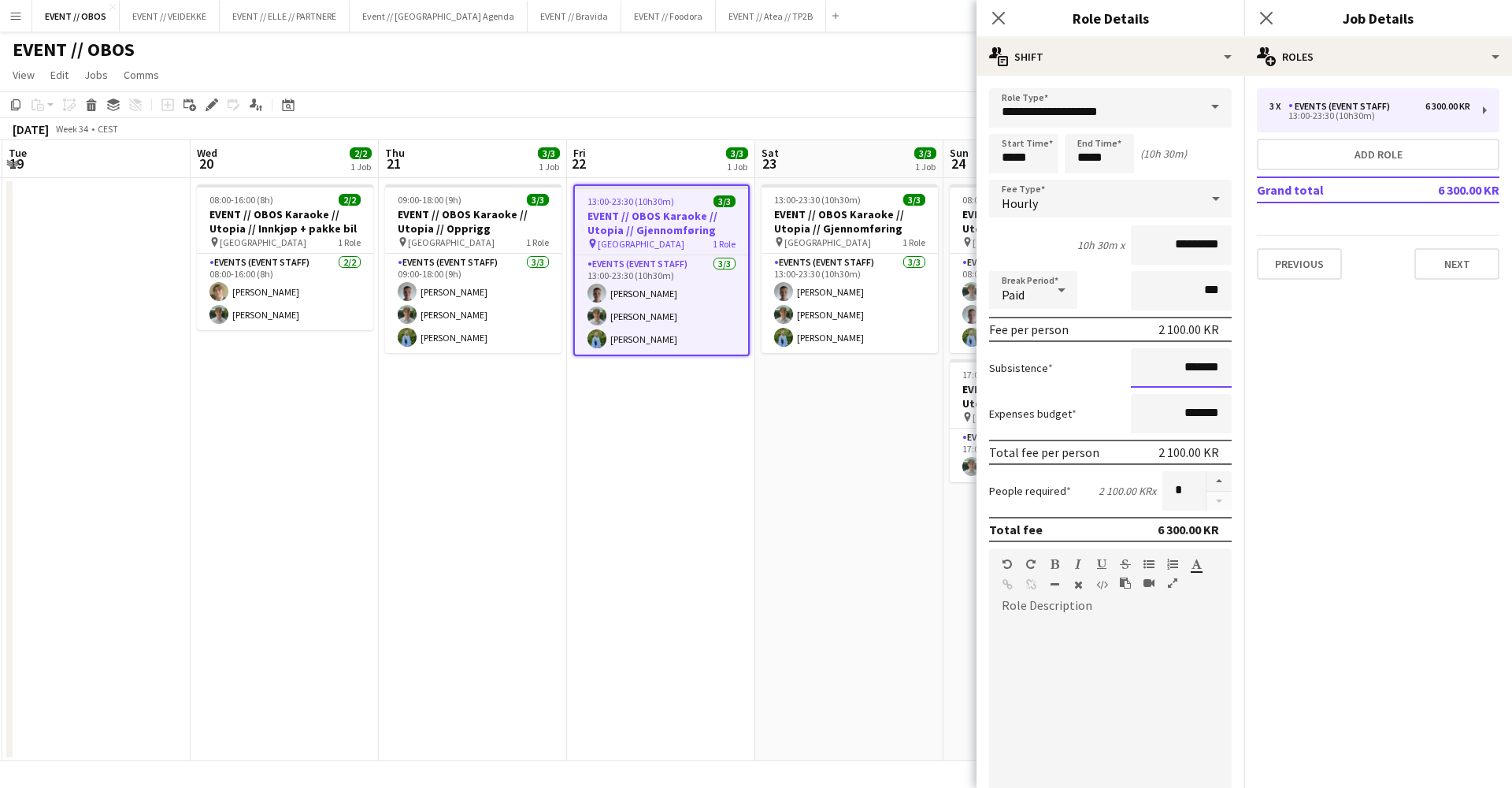
click at [1149, 373] on input "*******" at bounding box center [1181, 368] width 101 height 40
click at [1189, 363] on input "********" at bounding box center [1181, 368] width 101 height 40
click at [1191, 367] on input "********" at bounding box center [1181, 368] width 101 height 40
drag, startPoint x: 1191, startPoint y: 367, endPoint x: 1156, endPoint y: 363, distance: 35.2
click at [1156, 363] on input "*******" at bounding box center [1181, 368] width 101 height 40
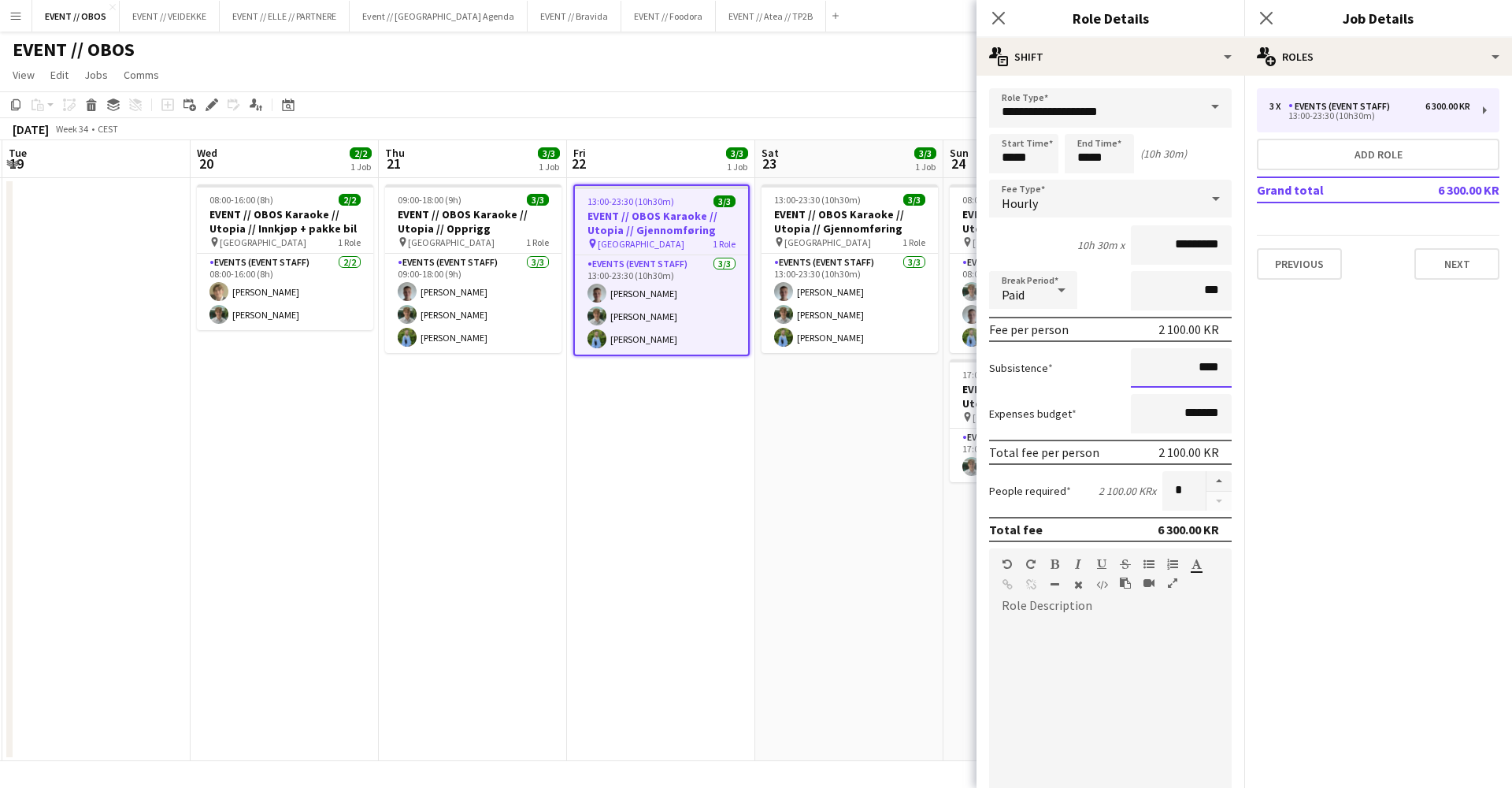
scroll to position [0, 698]
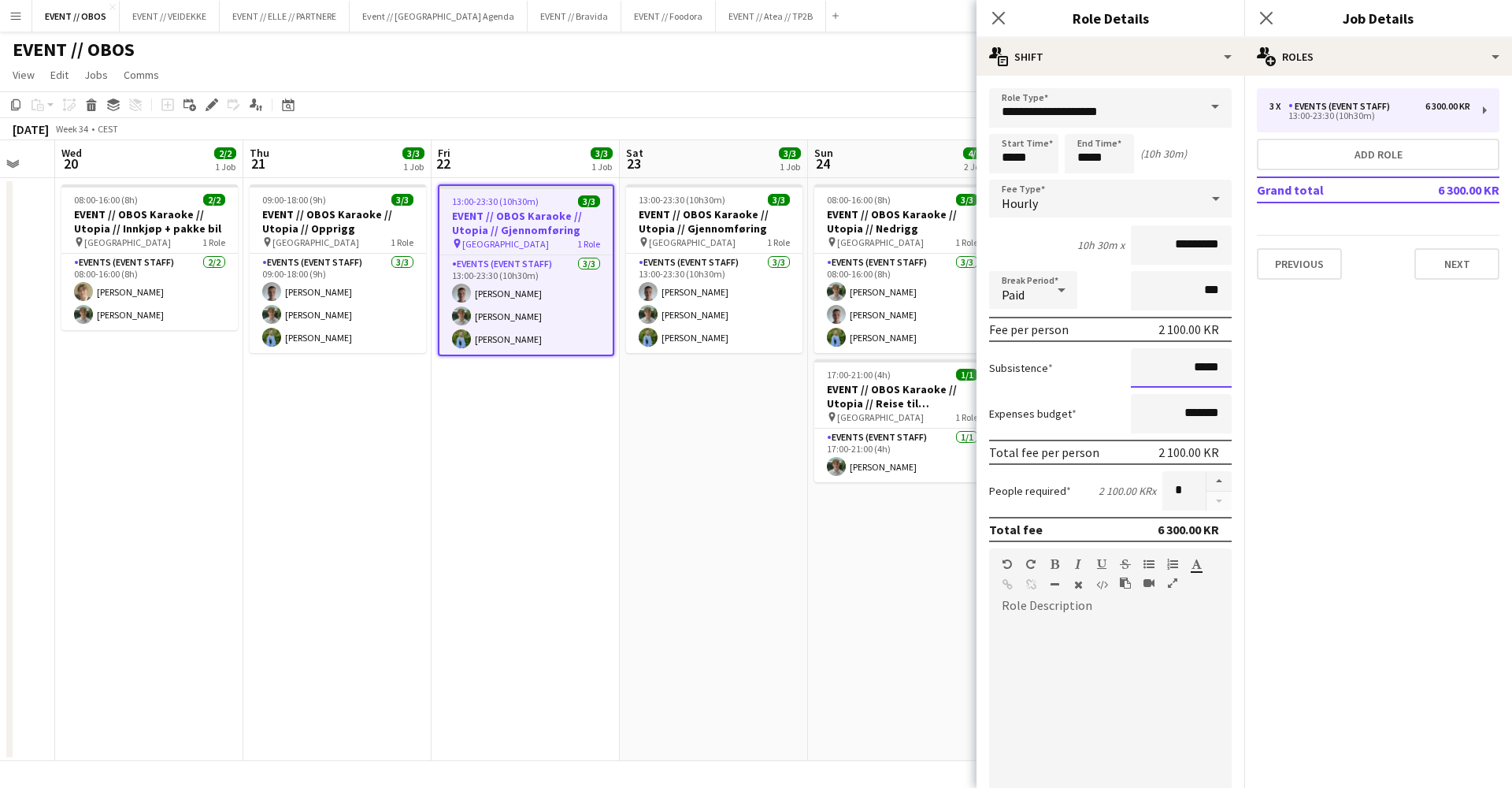
click at [1151, 361] on input "*****" at bounding box center [1181, 368] width 101 height 40
click at [1197, 368] on input "******" at bounding box center [1181, 368] width 101 height 40
click at [1197, 365] on input "*****" at bounding box center [1181, 368] width 101 height 40
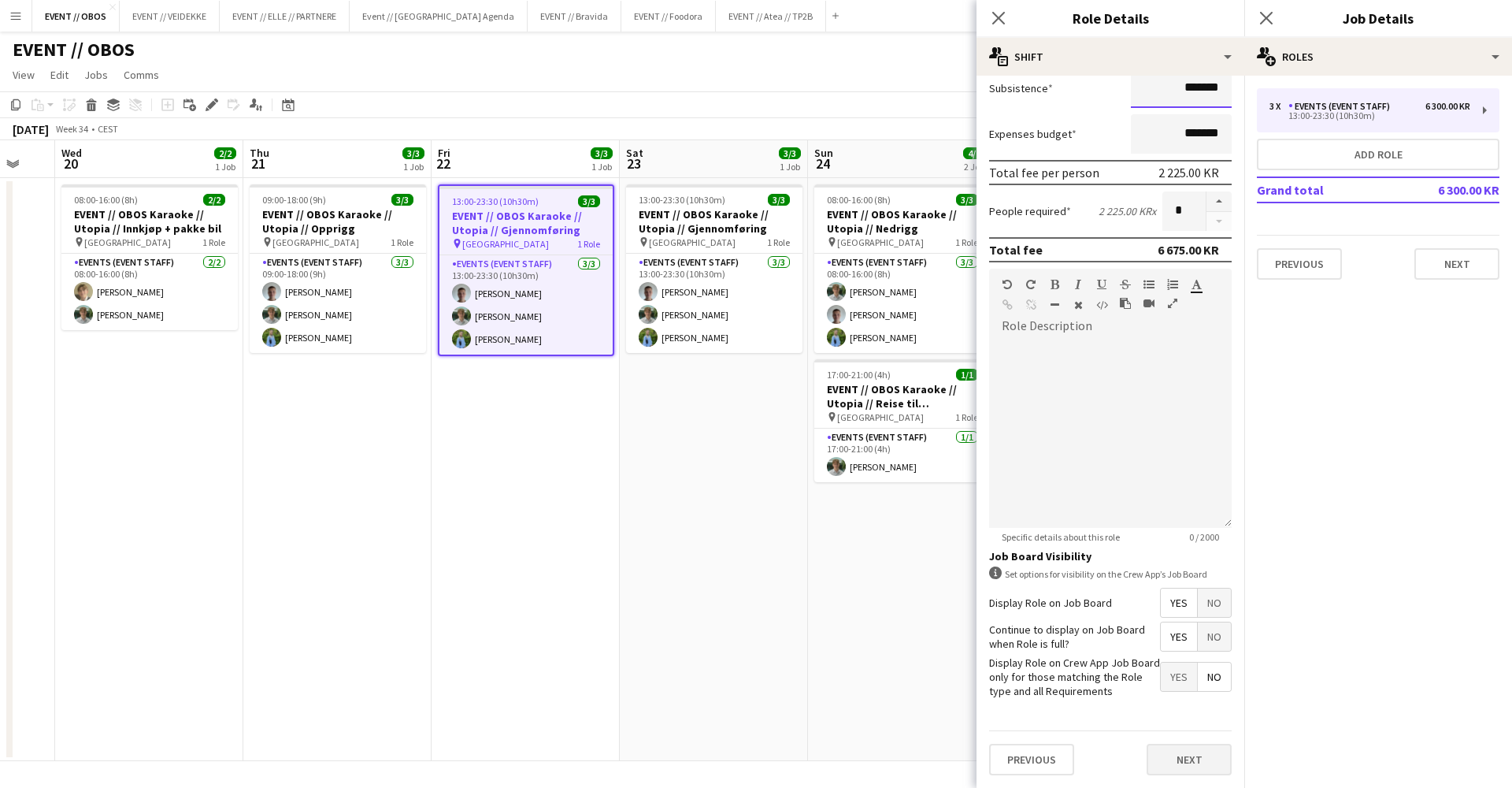
type input "*******"
click at [1195, 761] on button "Next" at bounding box center [1189, 760] width 85 height 31
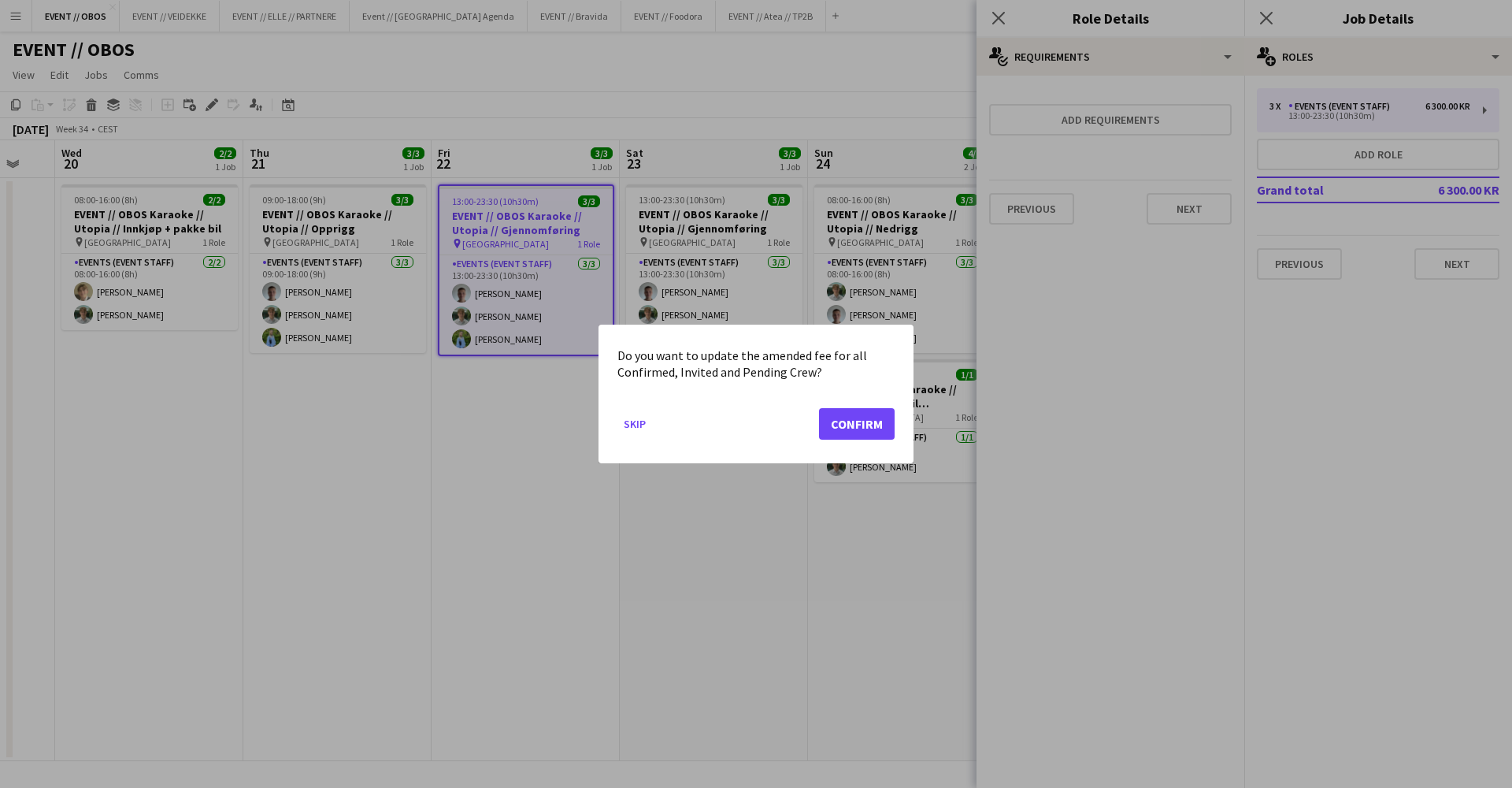
scroll to position [0, 0]
click at [847, 429] on button "Confirm" at bounding box center [857, 423] width 76 height 31
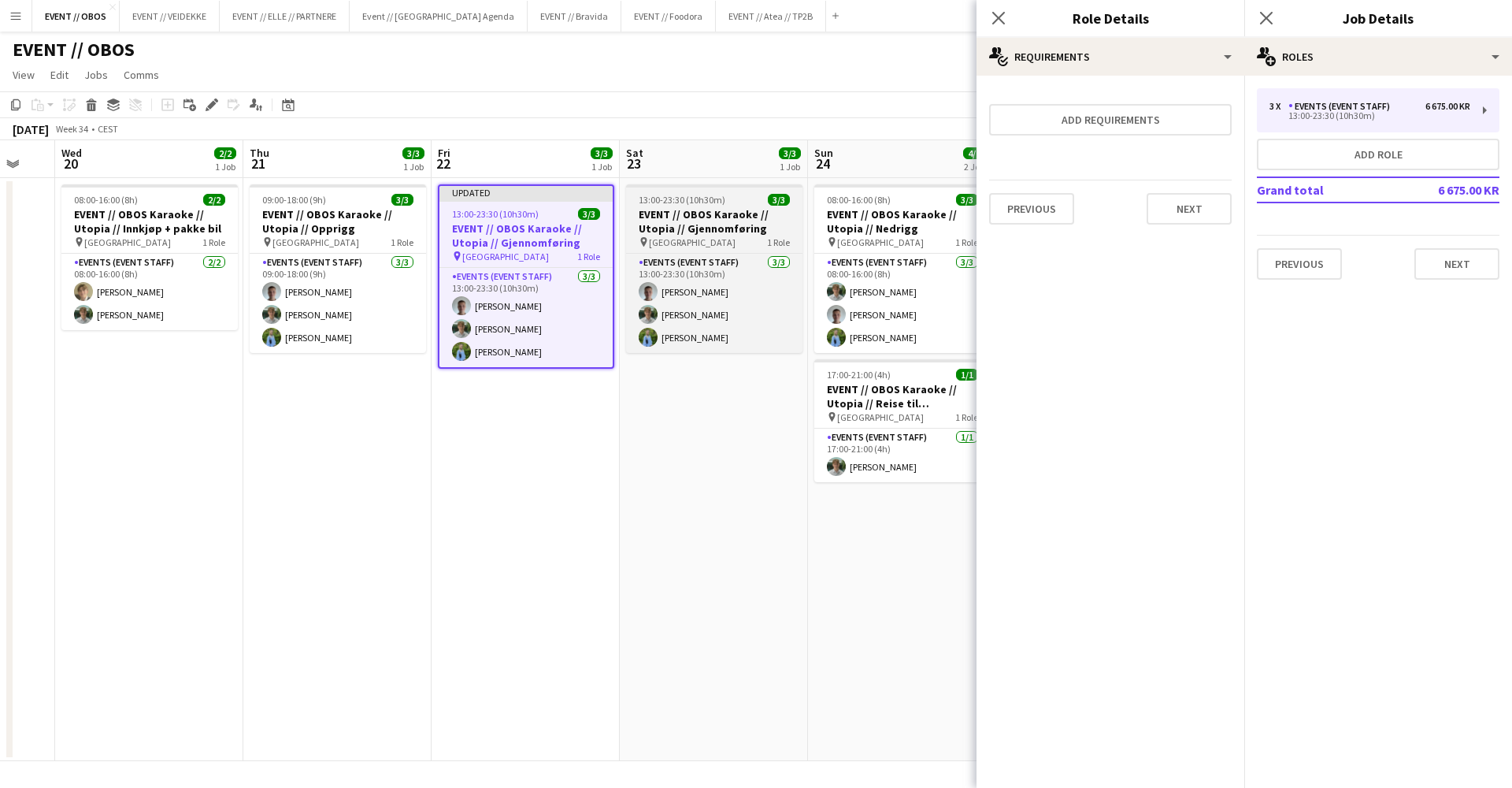
click at [702, 202] on span "13:00-23:30 (10h30m)" at bounding box center [681, 199] width 86 height 12
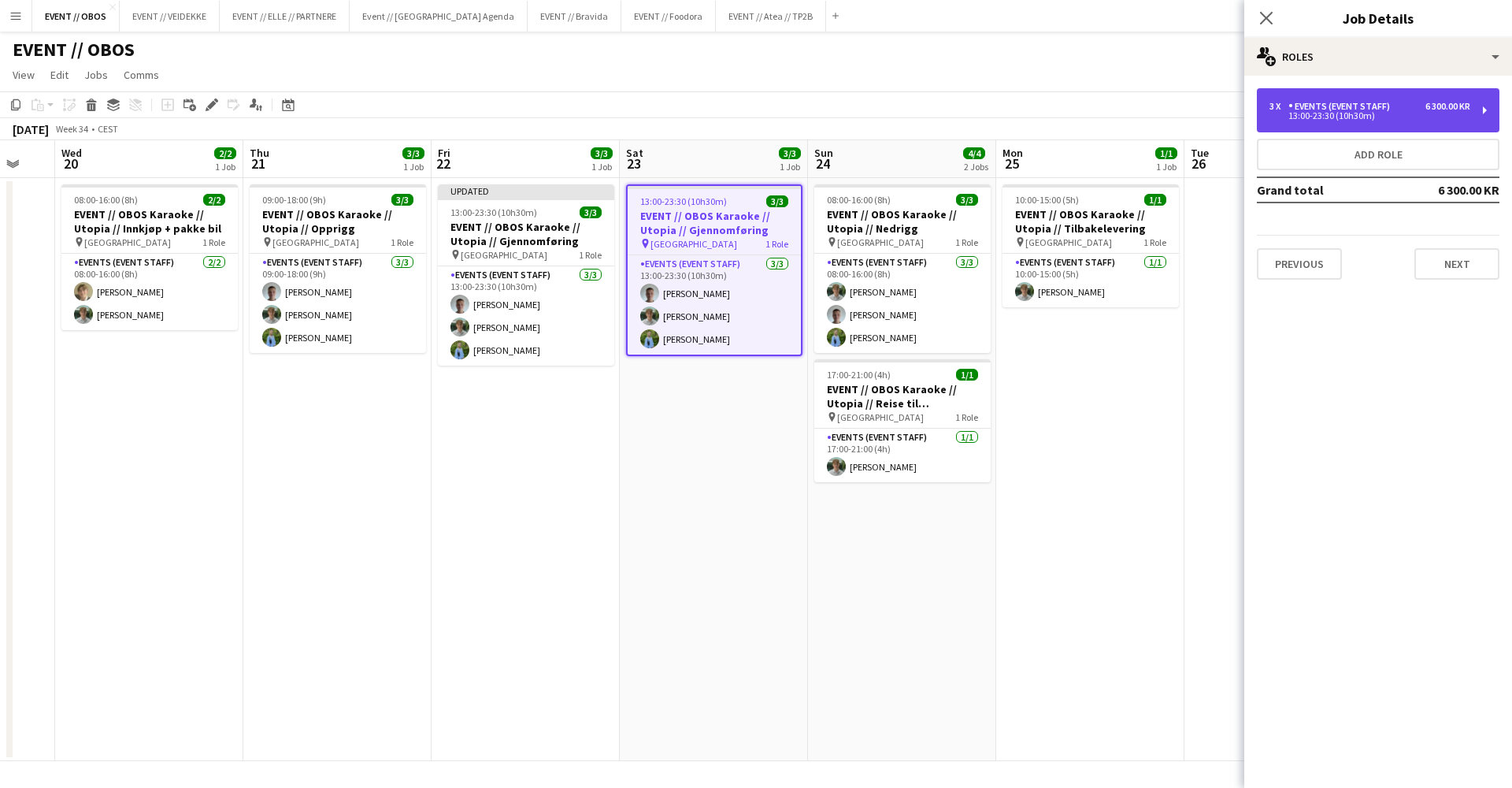
click at [1293, 124] on div "3 x Events (Event Staff) 6 300.00 KR 13:00-23:30 (10h30m)" at bounding box center [1378, 110] width 243 height 44
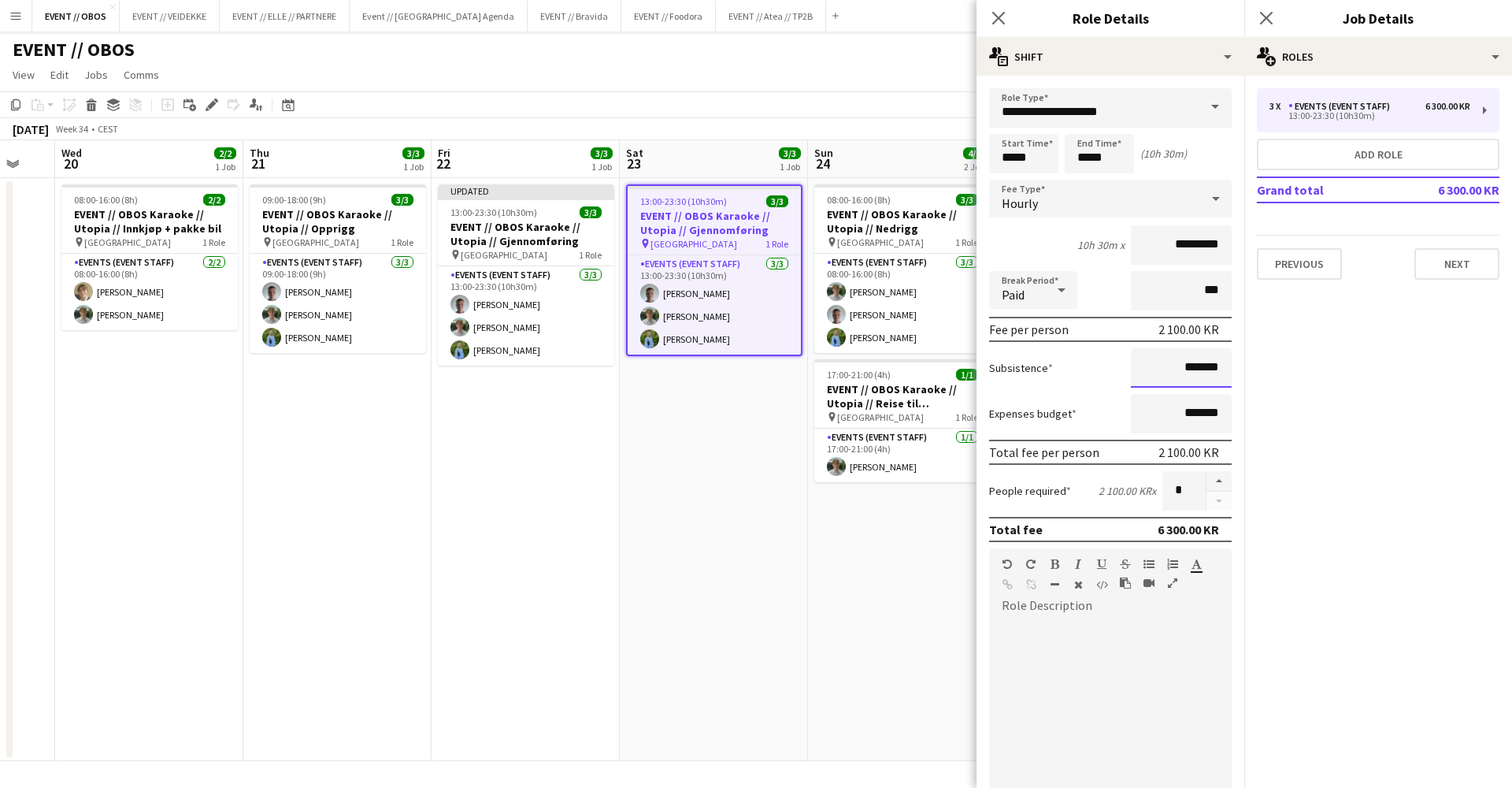
click at [1157, 367] on input "*******" at bounding box center [1181, 368] width 101 height 40
type input "*********"
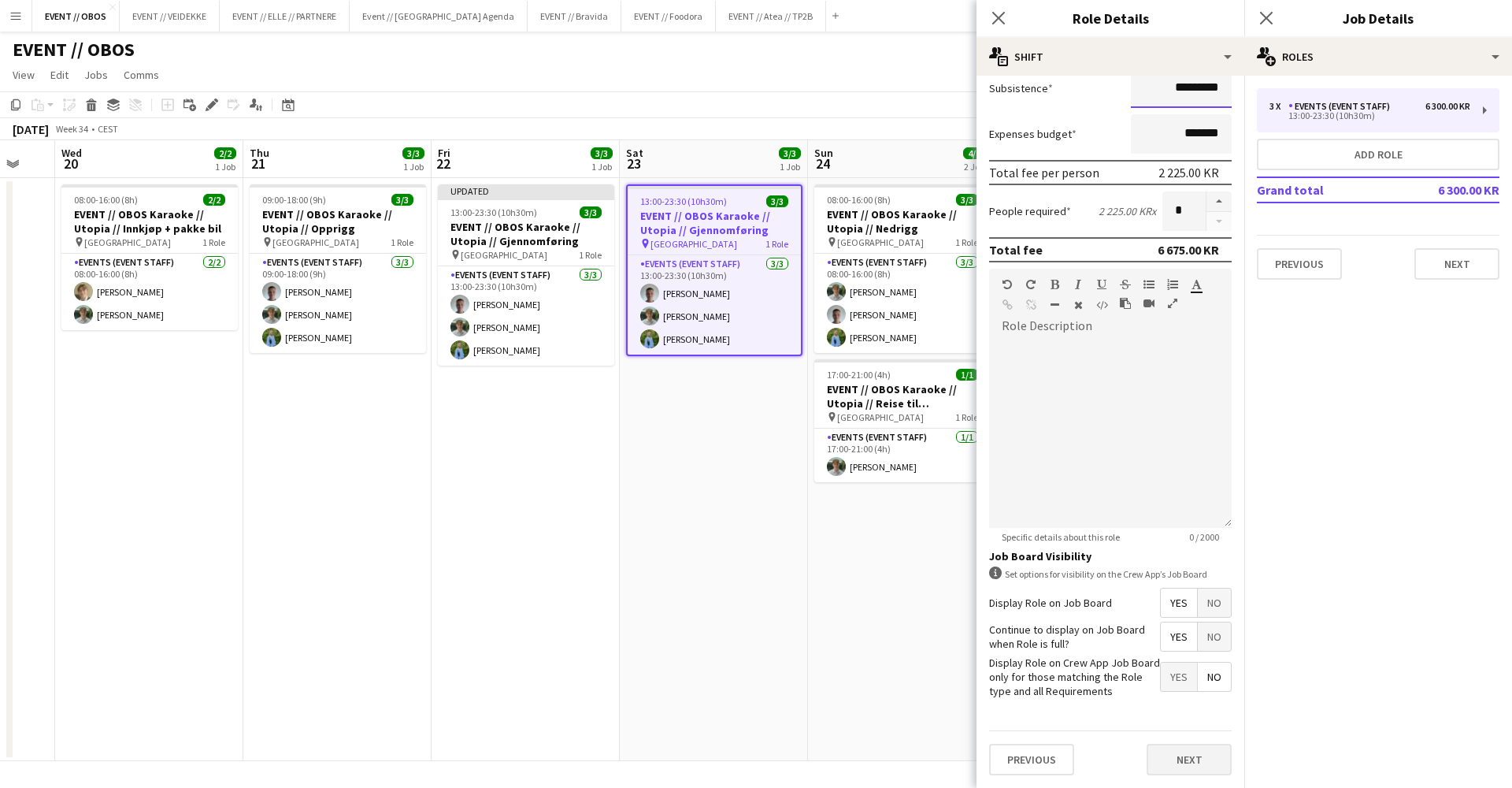
scroll to position [280, 0]
click at [1181, 761] on button "Next" at bounding box center [1189, 759] width 85 height 31
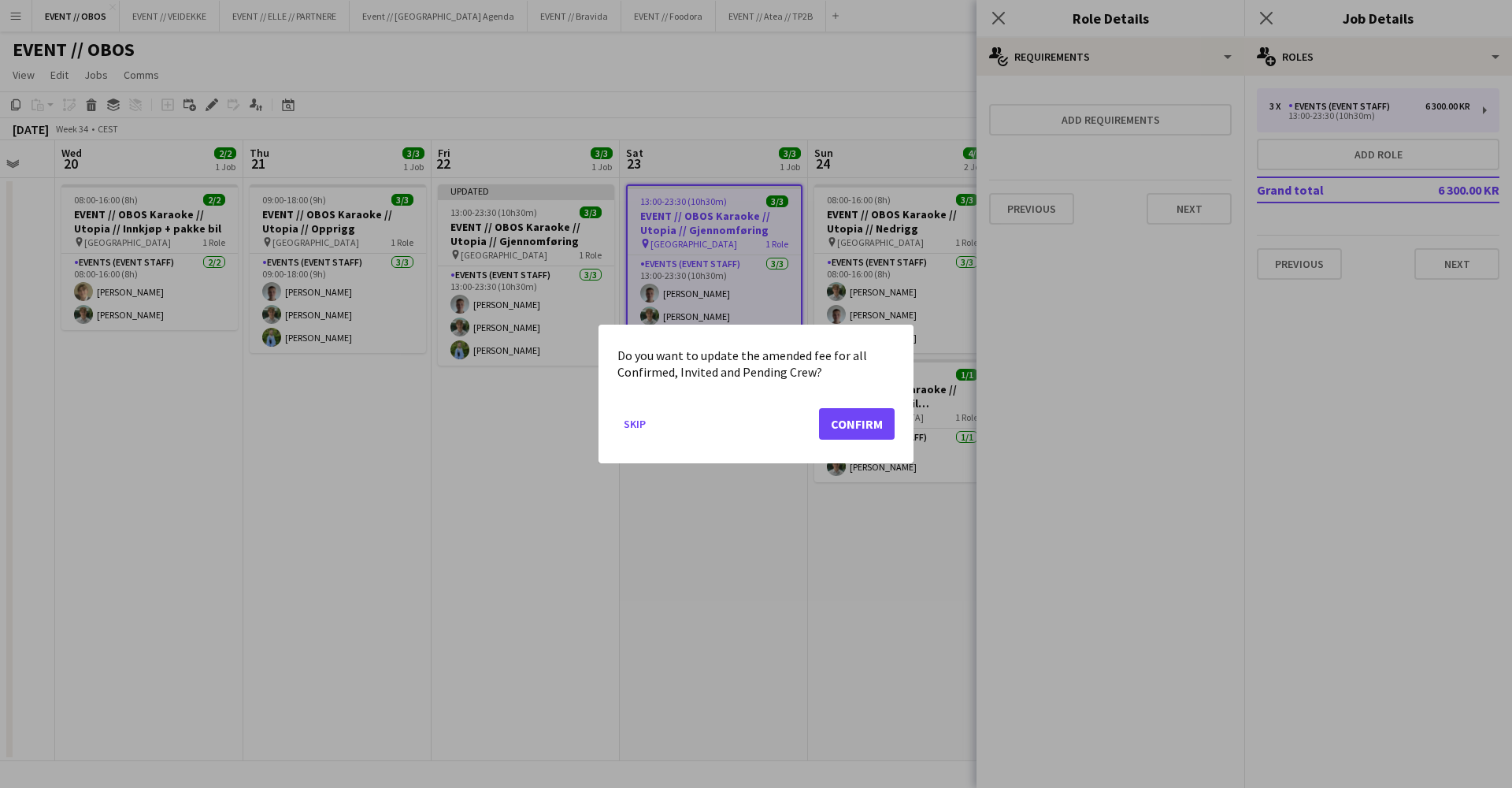
scroll to position [0, 0]
click at [852, 425] on button "Confirm" at bounding box center [857, 423] width 76 height 31
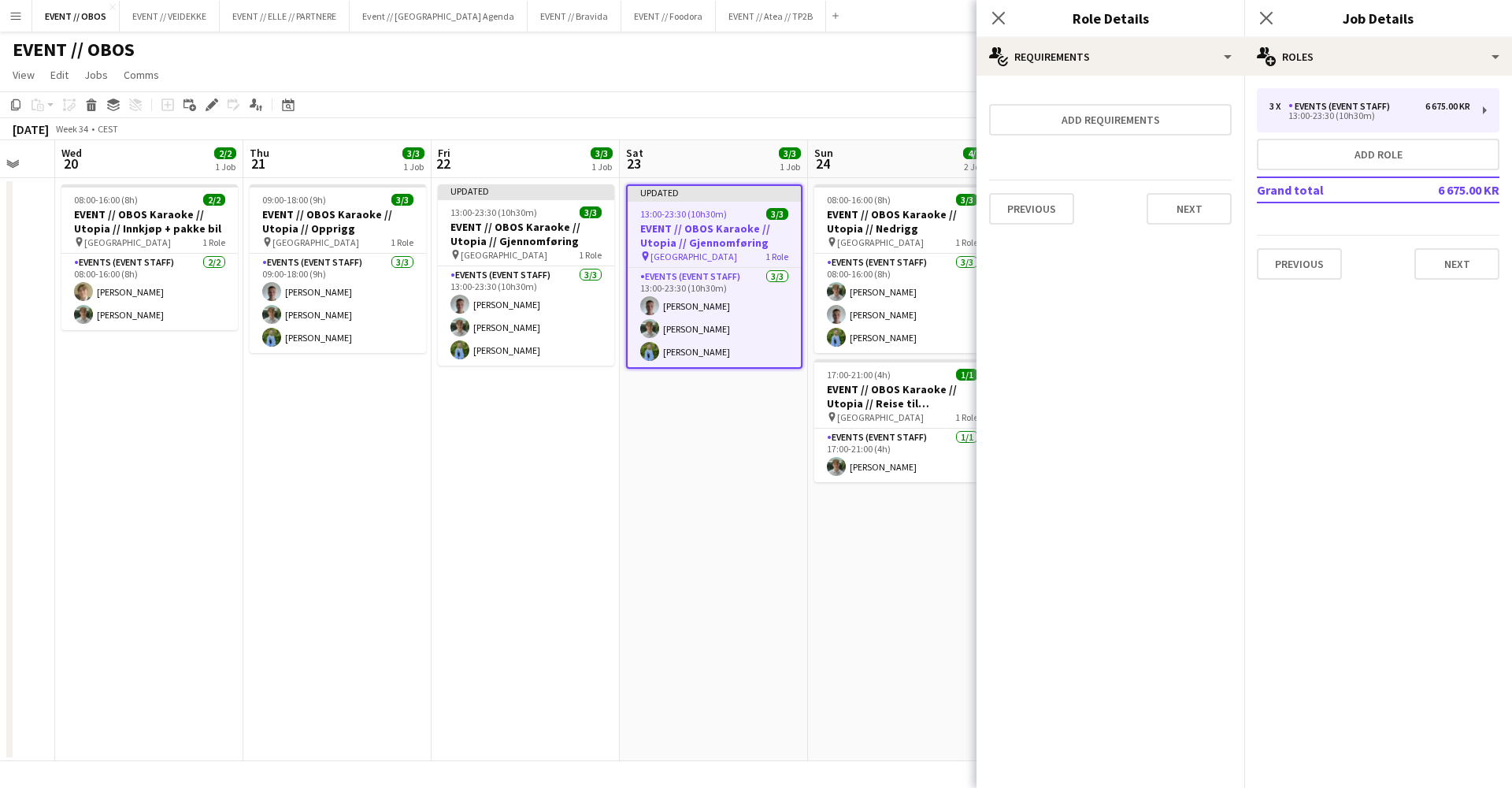
click at [879, 569] on app-date-cell "08:00-16:00 (8h) 3/3 EVENT // OBOS Karaoke // Utopia // Nedrigg pin Stavanger 1…" at bounding box center [902, 469] width 188 height 583
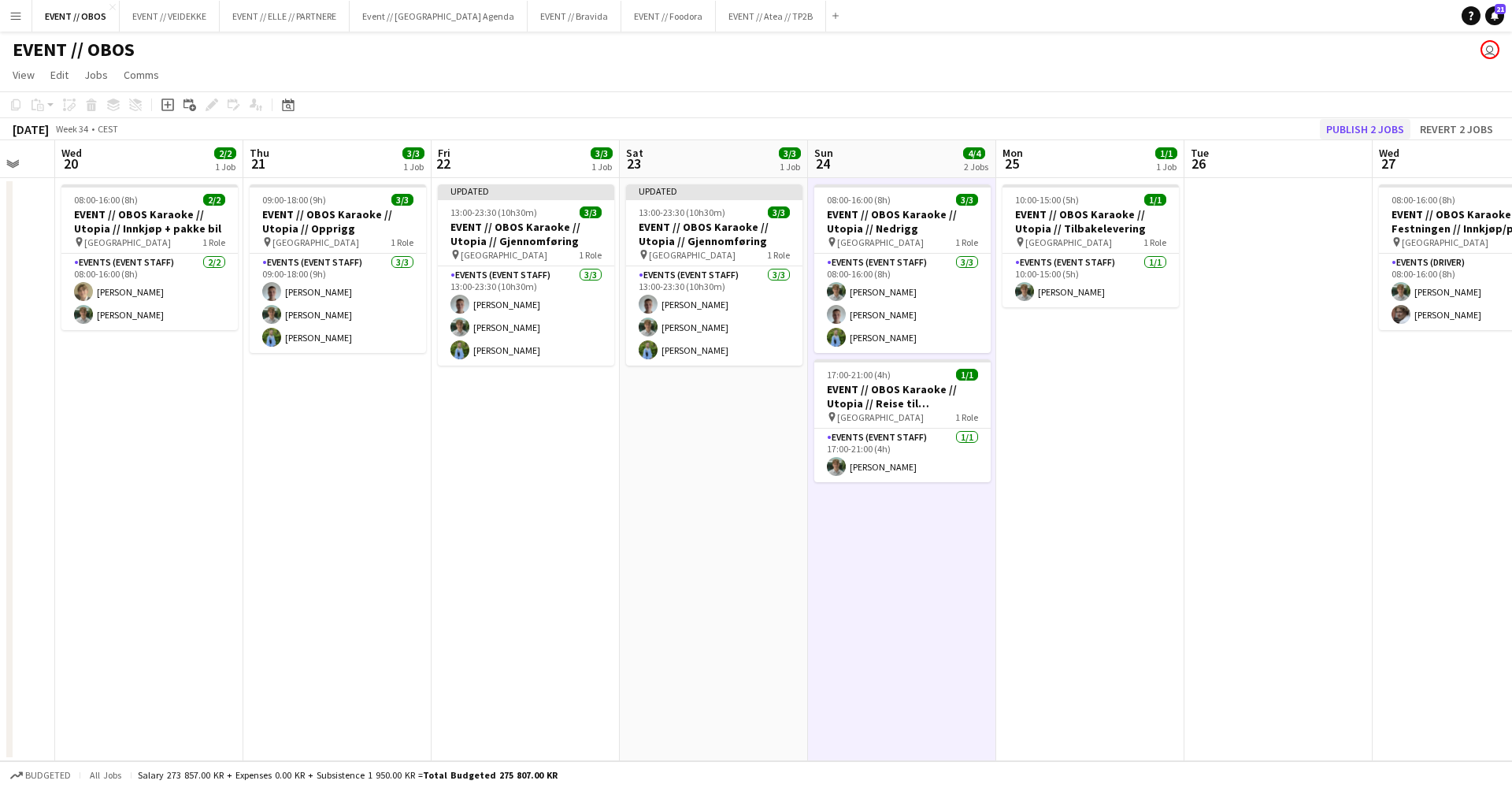
click at [1345, 129] on button "Publish 2 jobs" at bounding box center [1365, 128] width 90 height 20
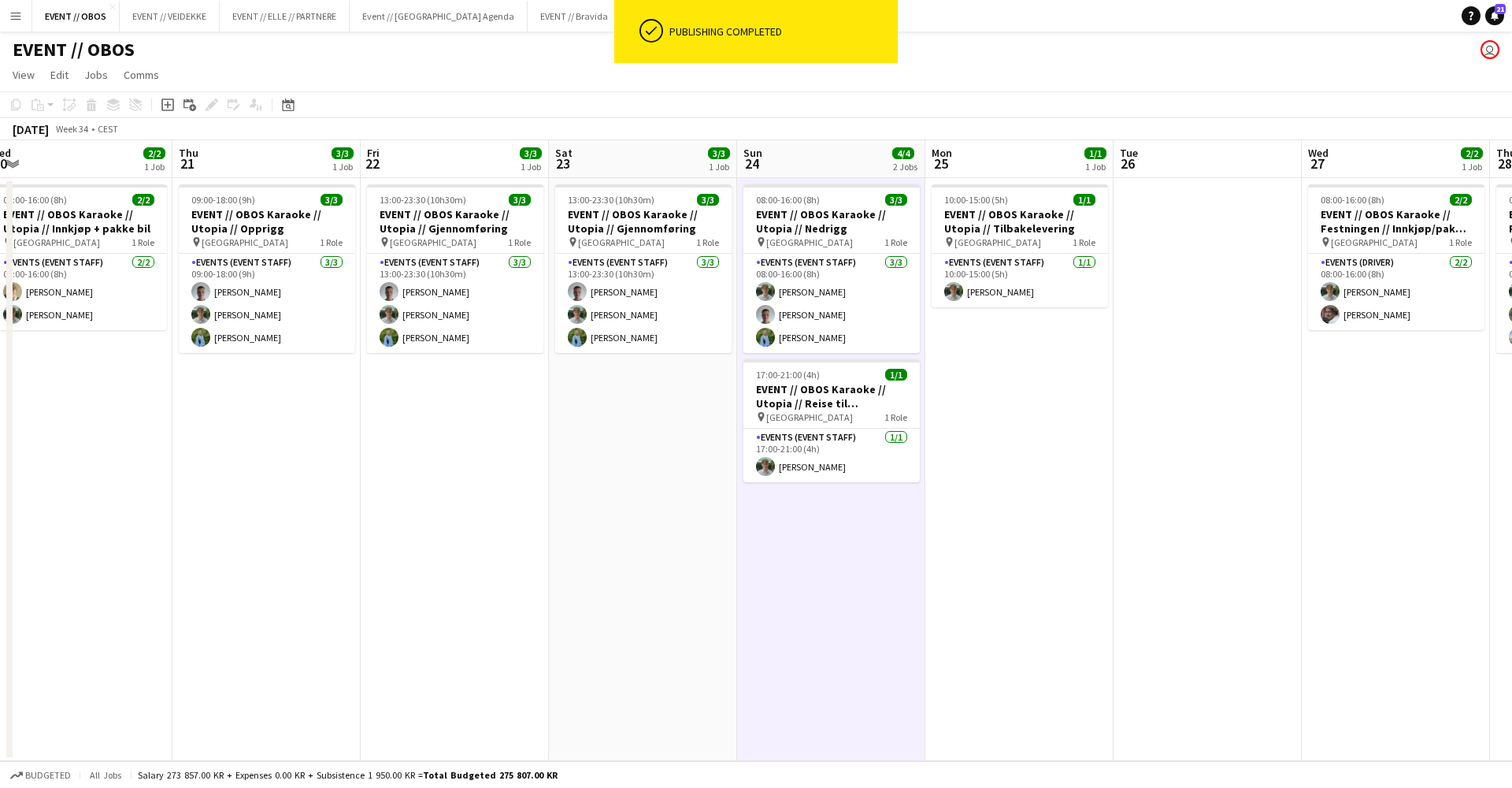
scroll to position [0, 354]
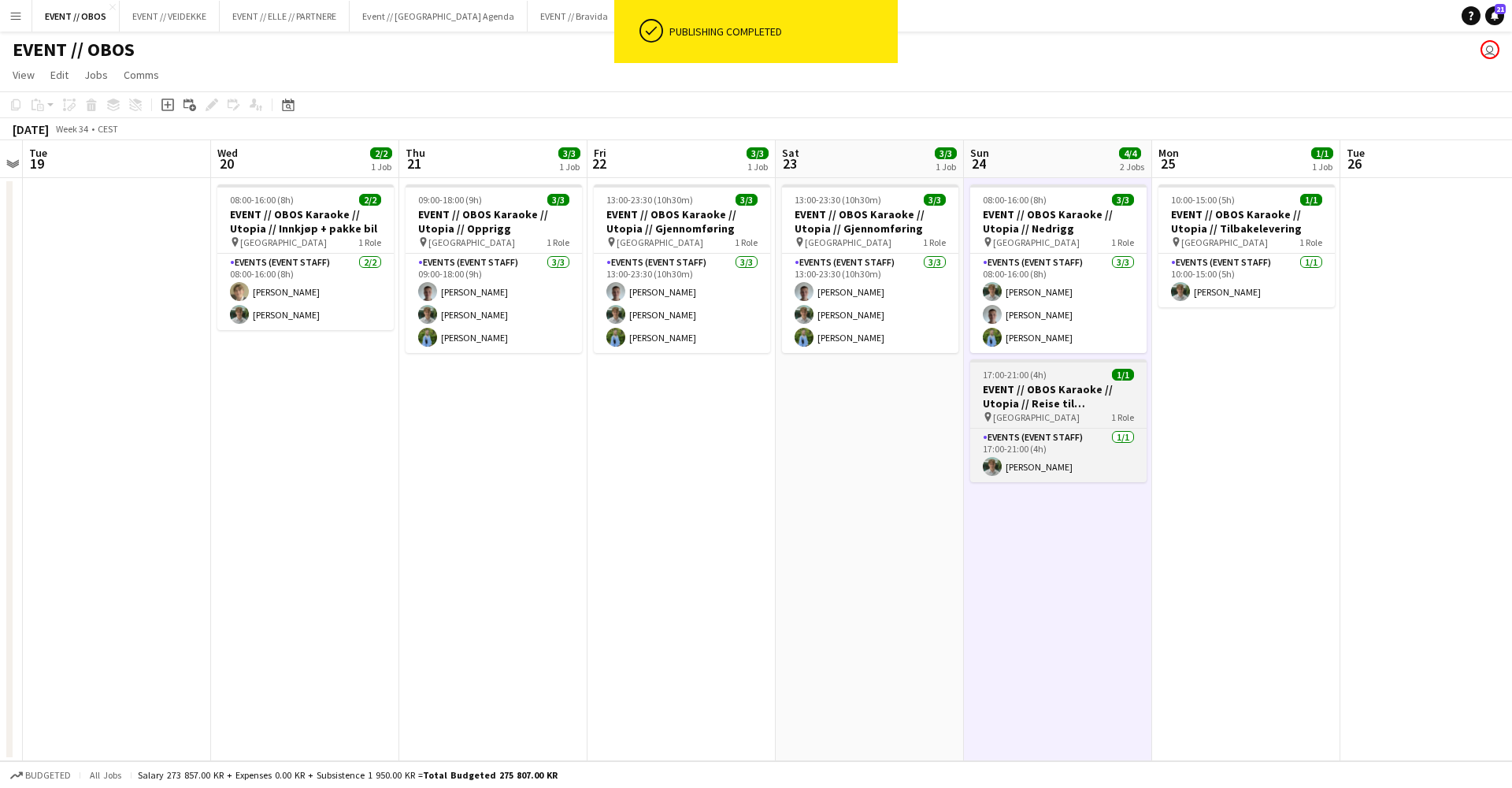
click at [1007, 386] on h3 "EVENT // OBOS Karaoke // Utopia // Reise til [GEOGRAPHIC_DATA]" at bounding box center [1058, 396] width 177 height 28
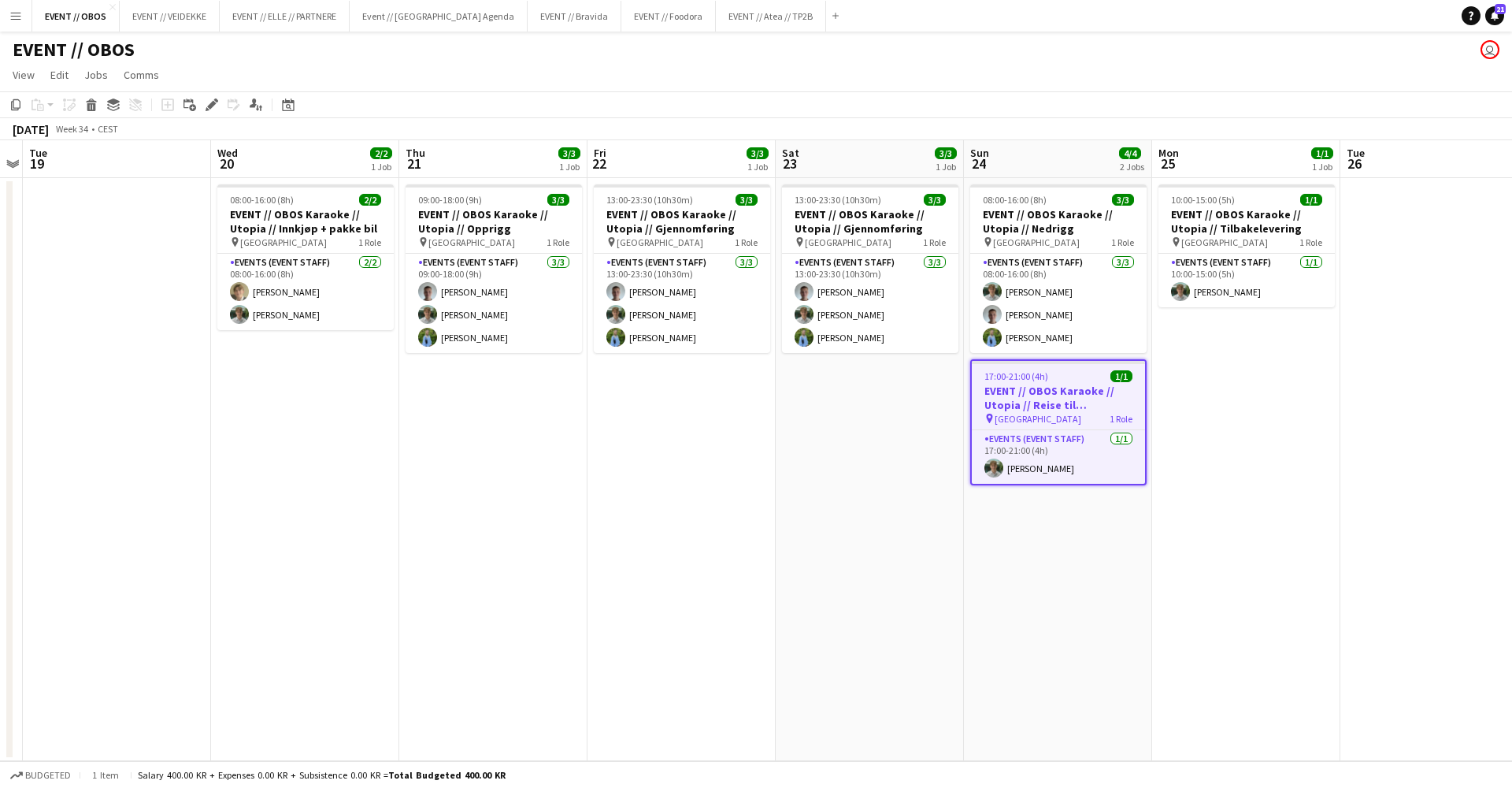
click at [532, 412] on app-date-cell "09:00-18:00 (9h) 3/3 EVENT // OBOS Karaoke // Utopia // Opprigg pin Stavanger 1…" at bounding box center [493, 469] width 188 height 583
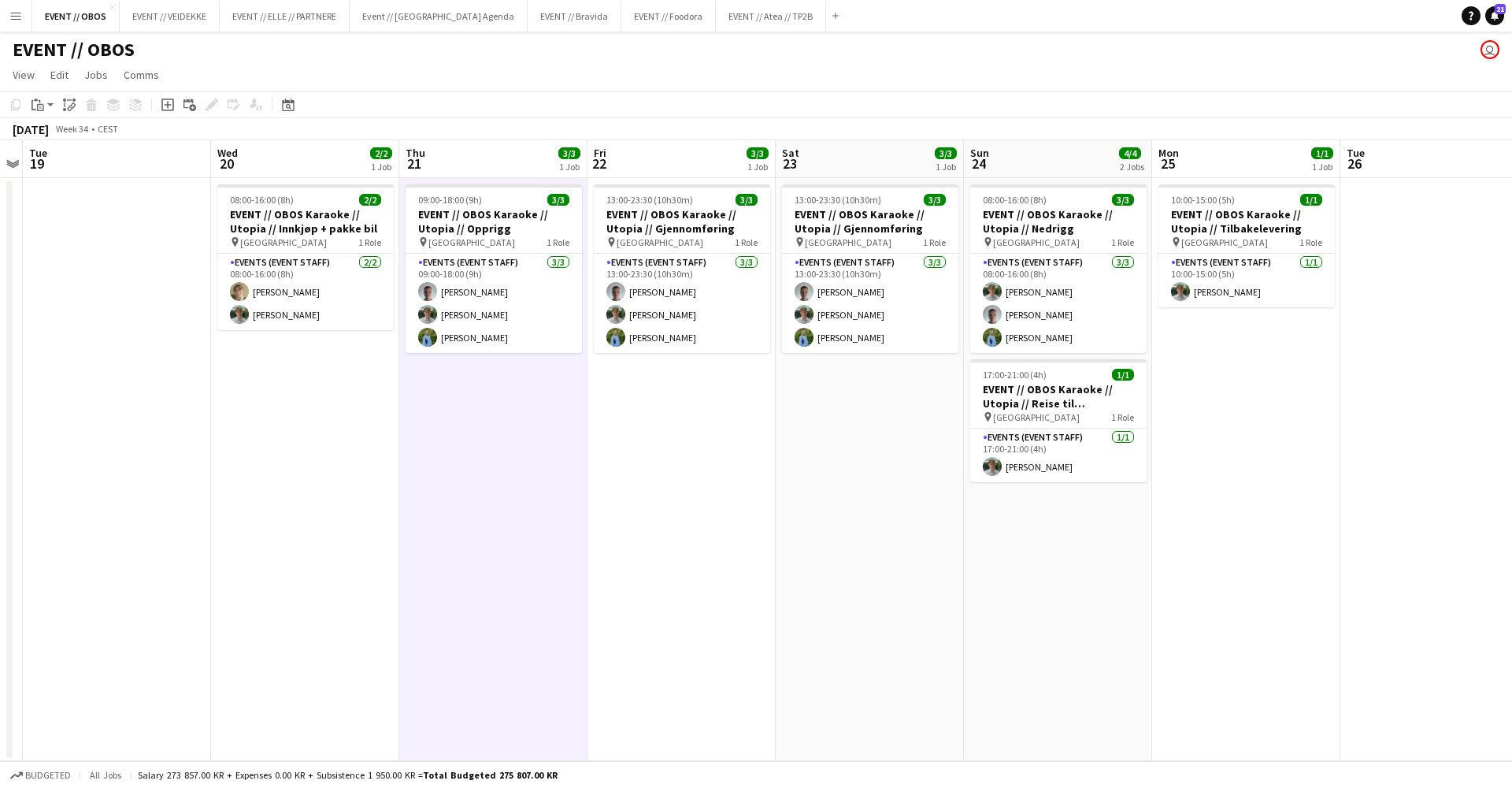
click at [326, 409] on app-date-cell "08:00-16:00 (8h) 2/2 EVENT // OBOS Karaoke // Utopia // Innkjøp + pakke bil pin…" at bounding box center [305, 469] width 188 height 583
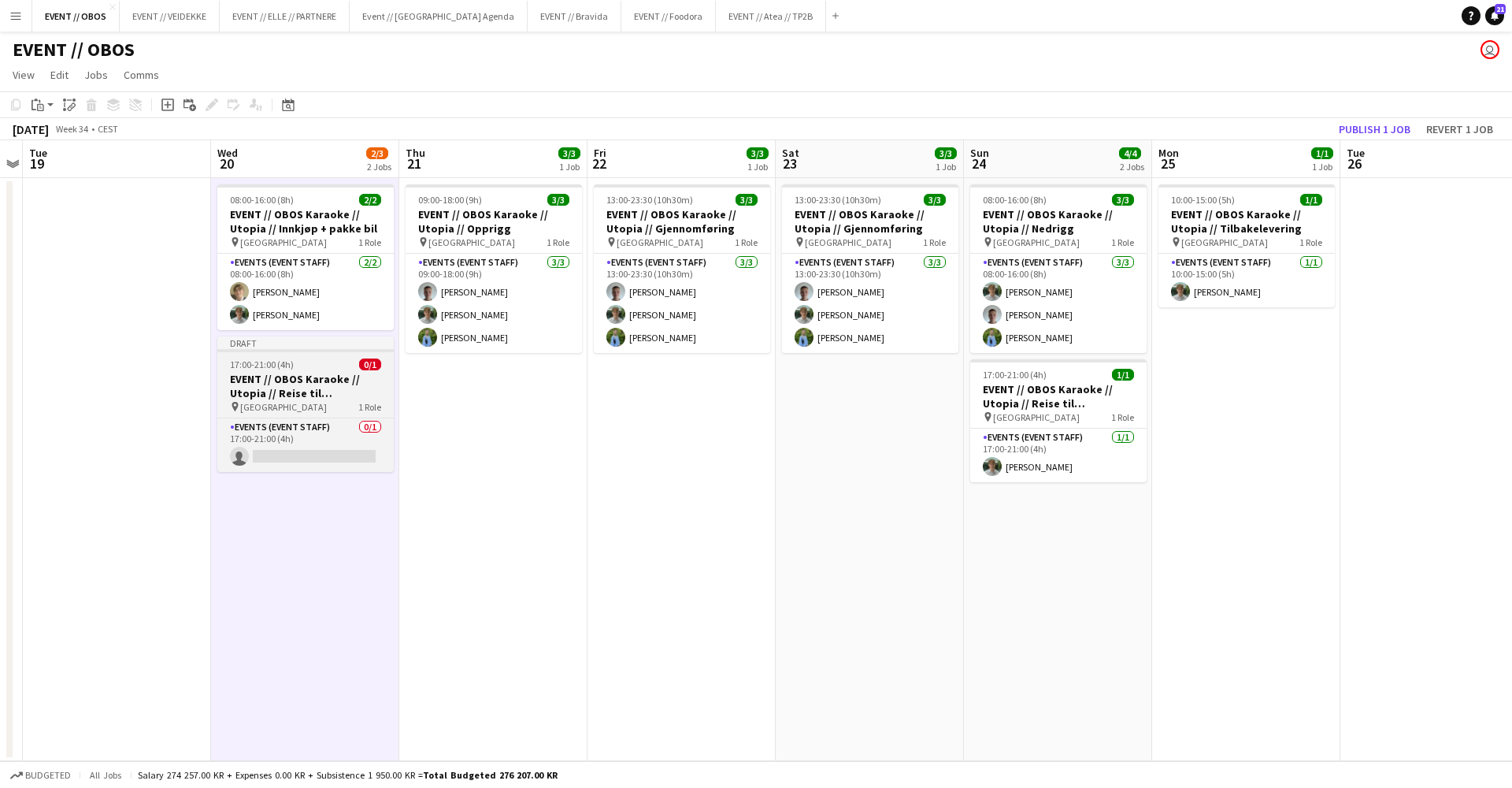
click at [265, 359] on span "17:00-21:00 (4h)" at bounding box center [261, 364] width 64 height 12
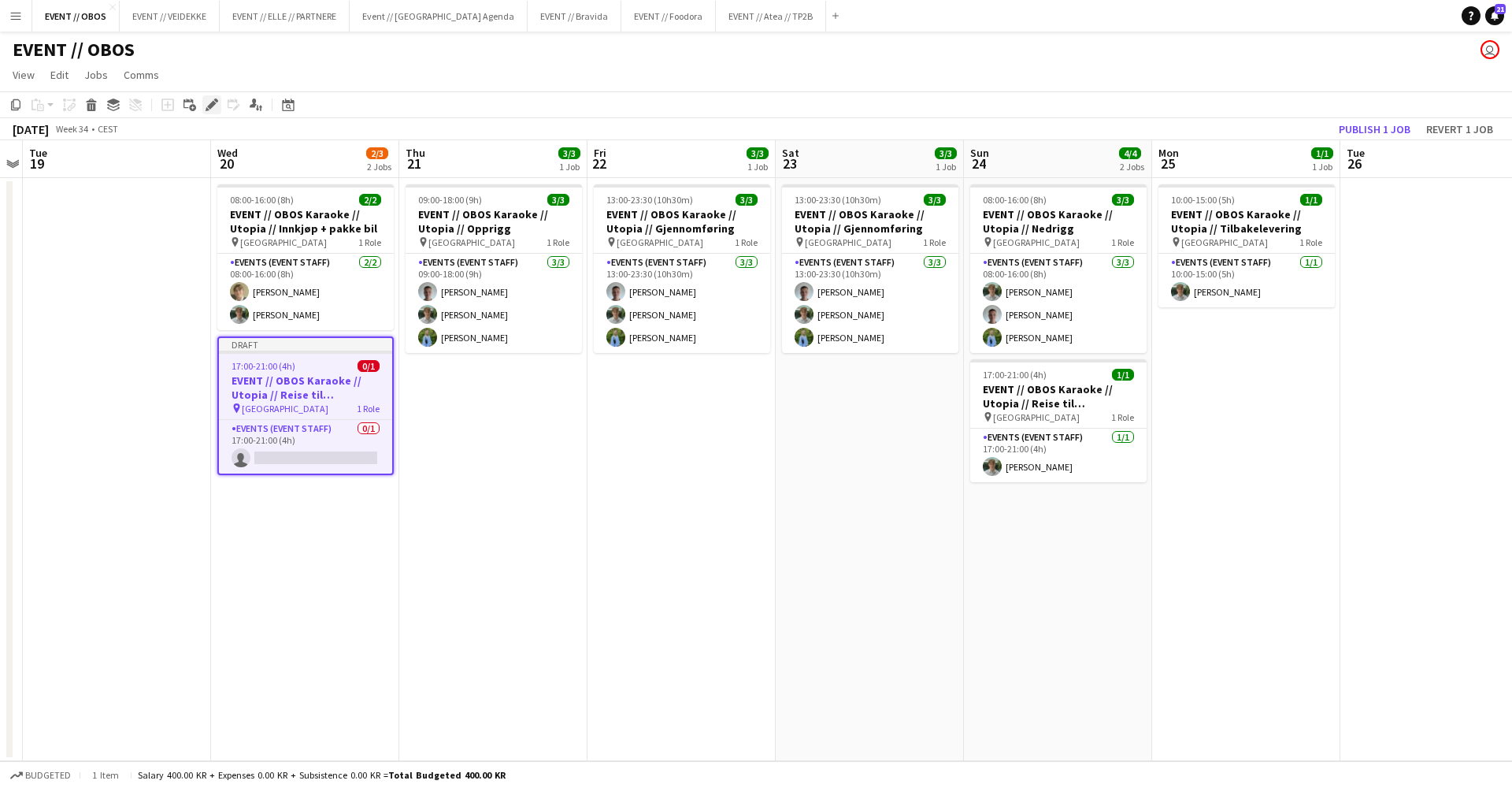
click at [218, 106] on icon "Edit" at bounding box center [212, 105] width 13 height 13
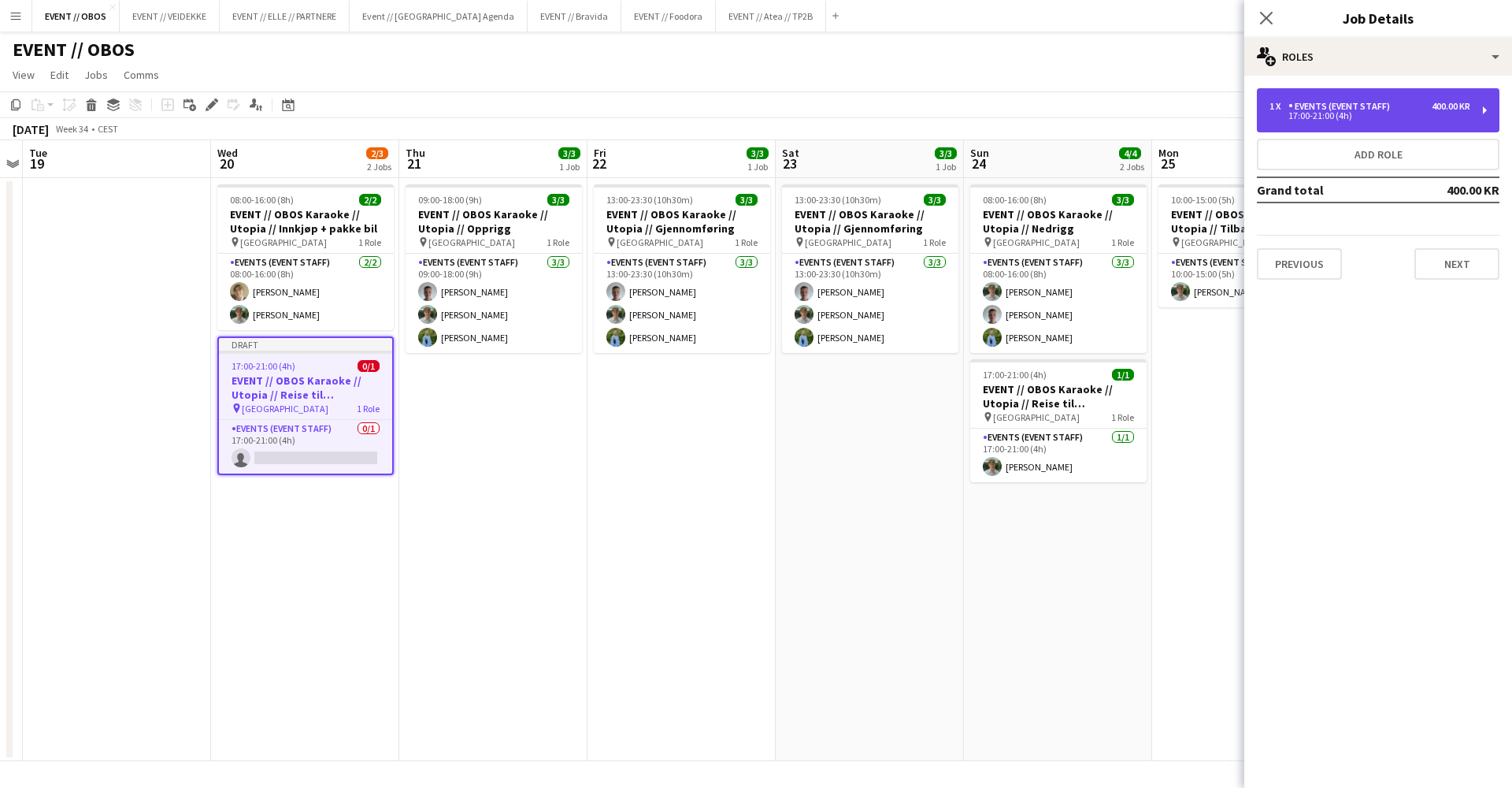
click at [1285, 106] on div "1 x" at bounding box center [1278, 106] width 19 height 11
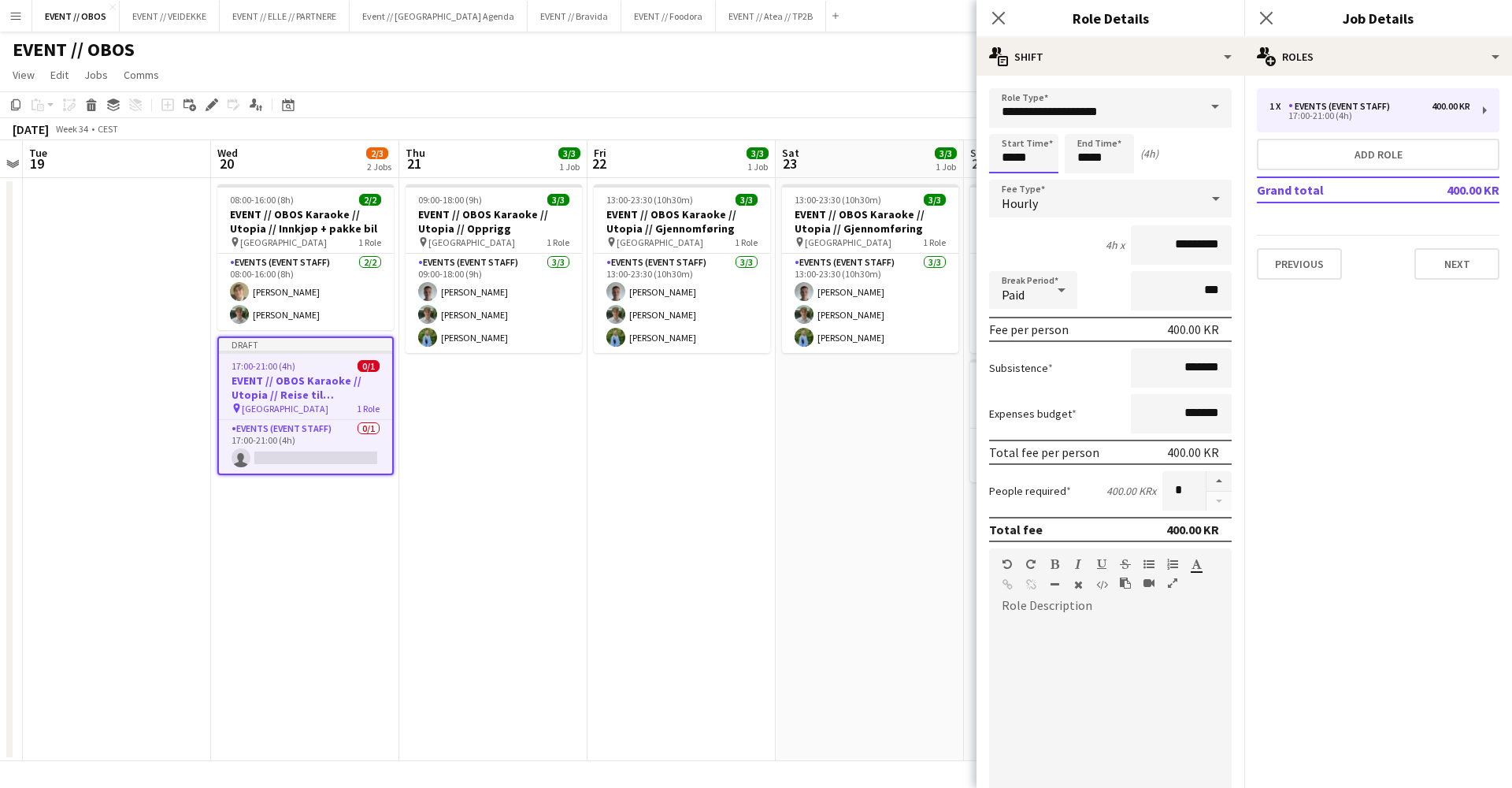
click at [1031, 146] on input "*****" at bounding box center [1024, 153] width 69 height 40
click at [1011, 125] on div at bounding box center [1008, 127] width 31 height 16
type input "*****"
click at [1011, 125] on div at bounding box center [1008, 127] width 31 height 16
click at [1093, 160] on input "*****" at bounding box center [1100, 153] width 69 height 40
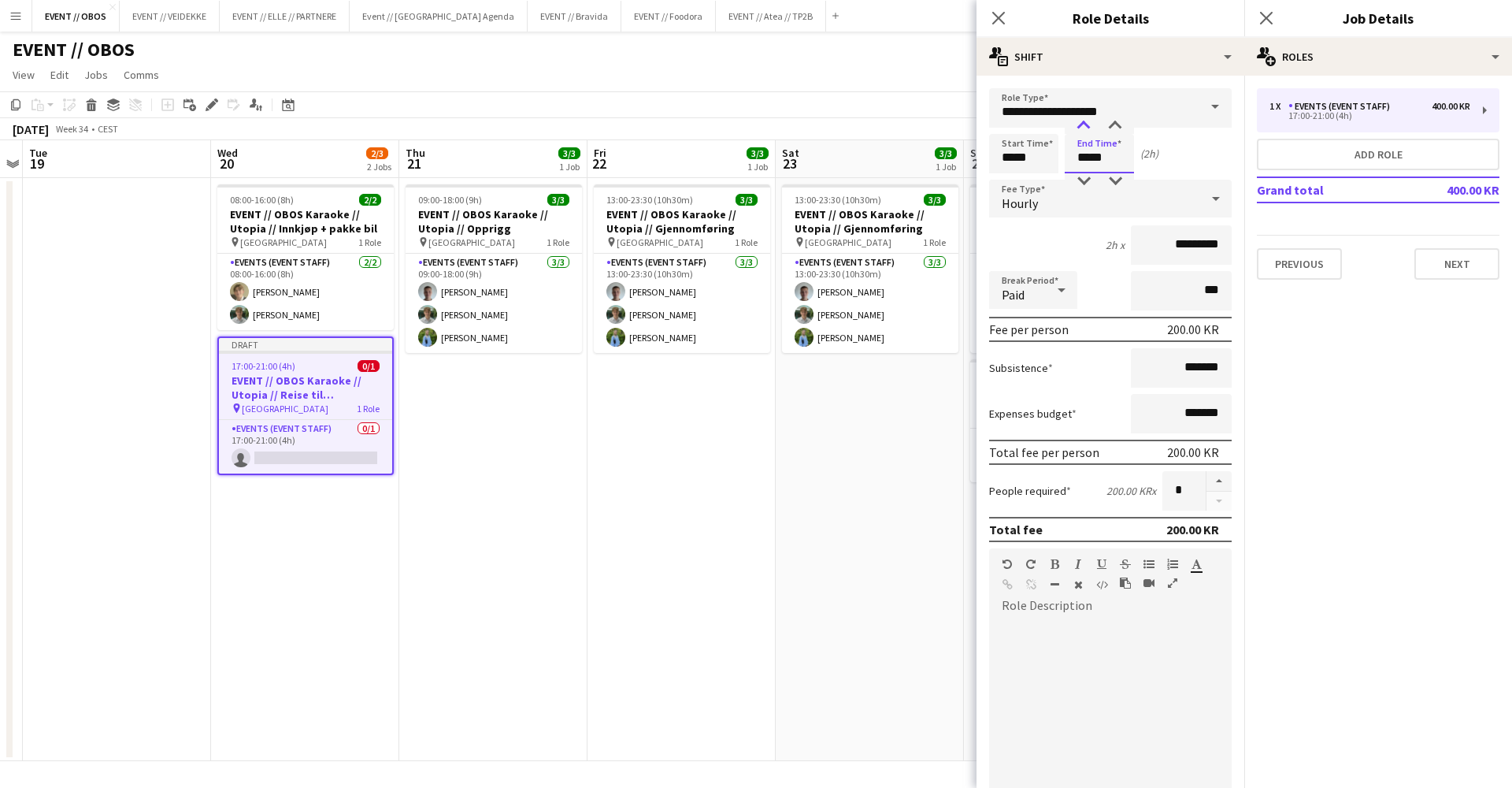
click at [1082, 127] on div at bounding box center [1083, 127] width 31 height 16
type input "*****"
click at [1082, 127] on div at bounding box center [1083, 127] width 31 height 16
click at [1169, 619] on div at bounding box center [1110, 713] width 243 height 189
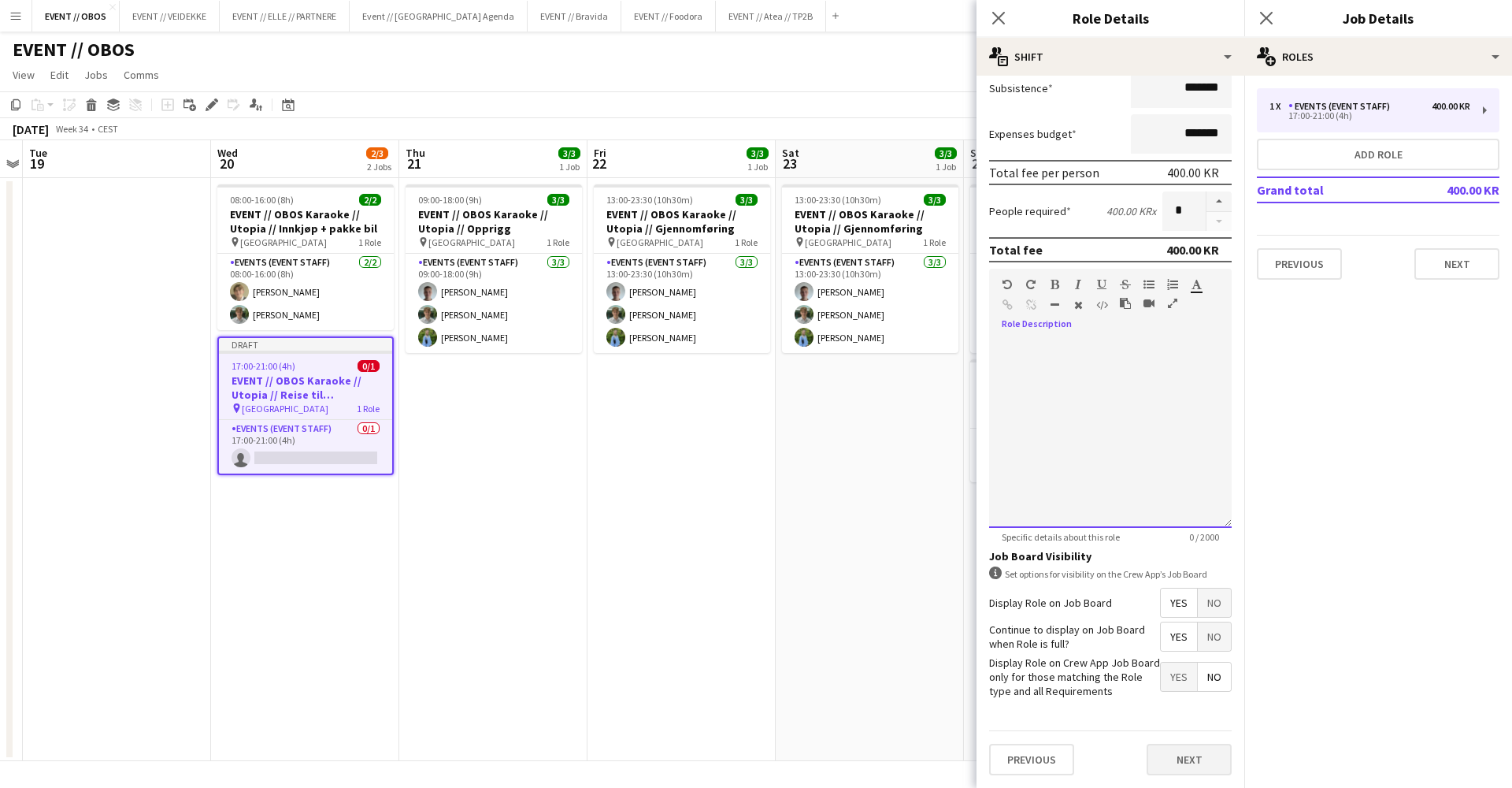
scroll to position [280, 0]
click at [1164, 757] on button "Next" at bounding box center [1189, 759] width 85 height 31
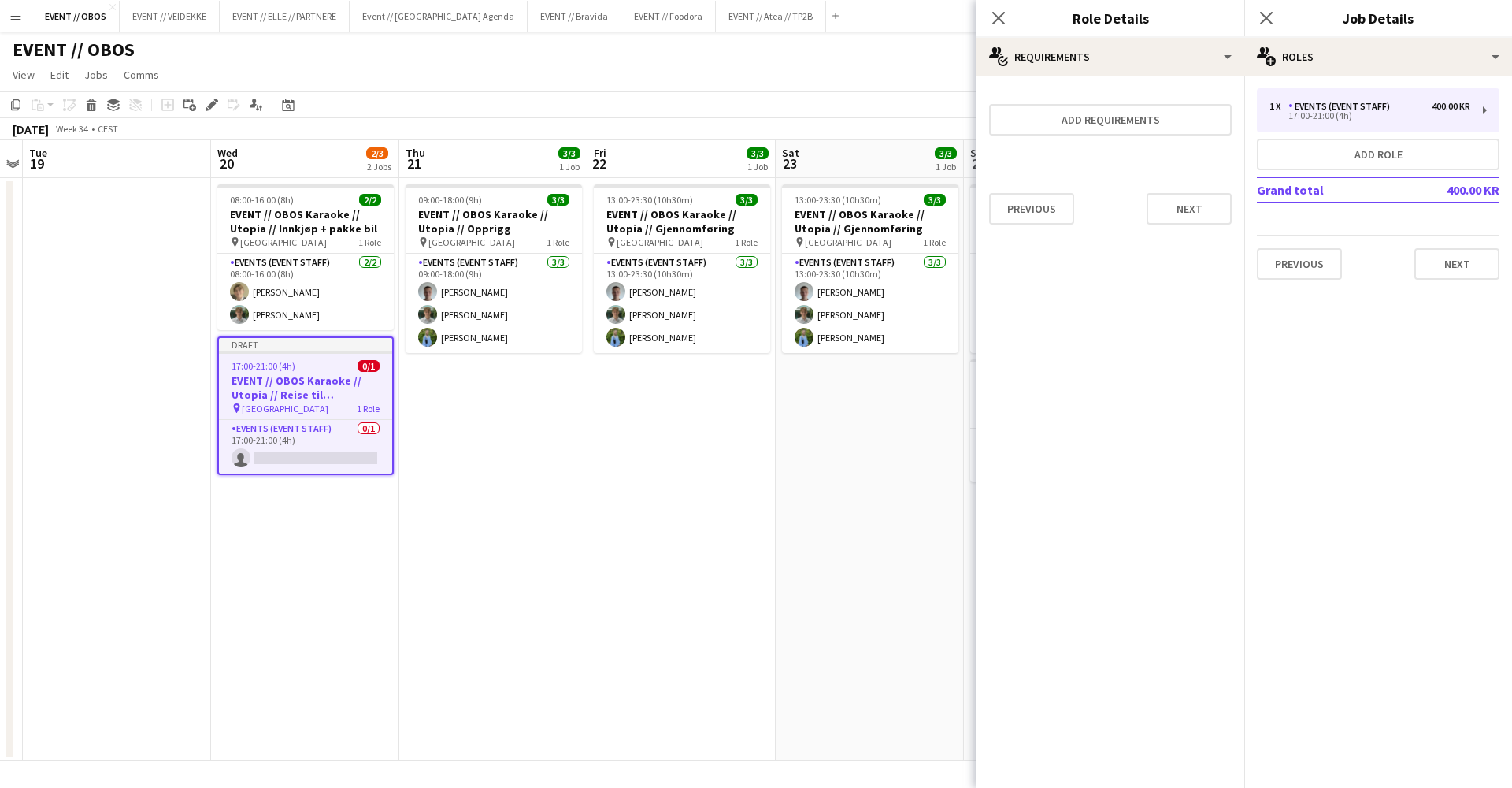
scroll to position [0, 0]
click at [1004, 201] on button "Previous" at bounding box center [1031, 208] width 85 height 31
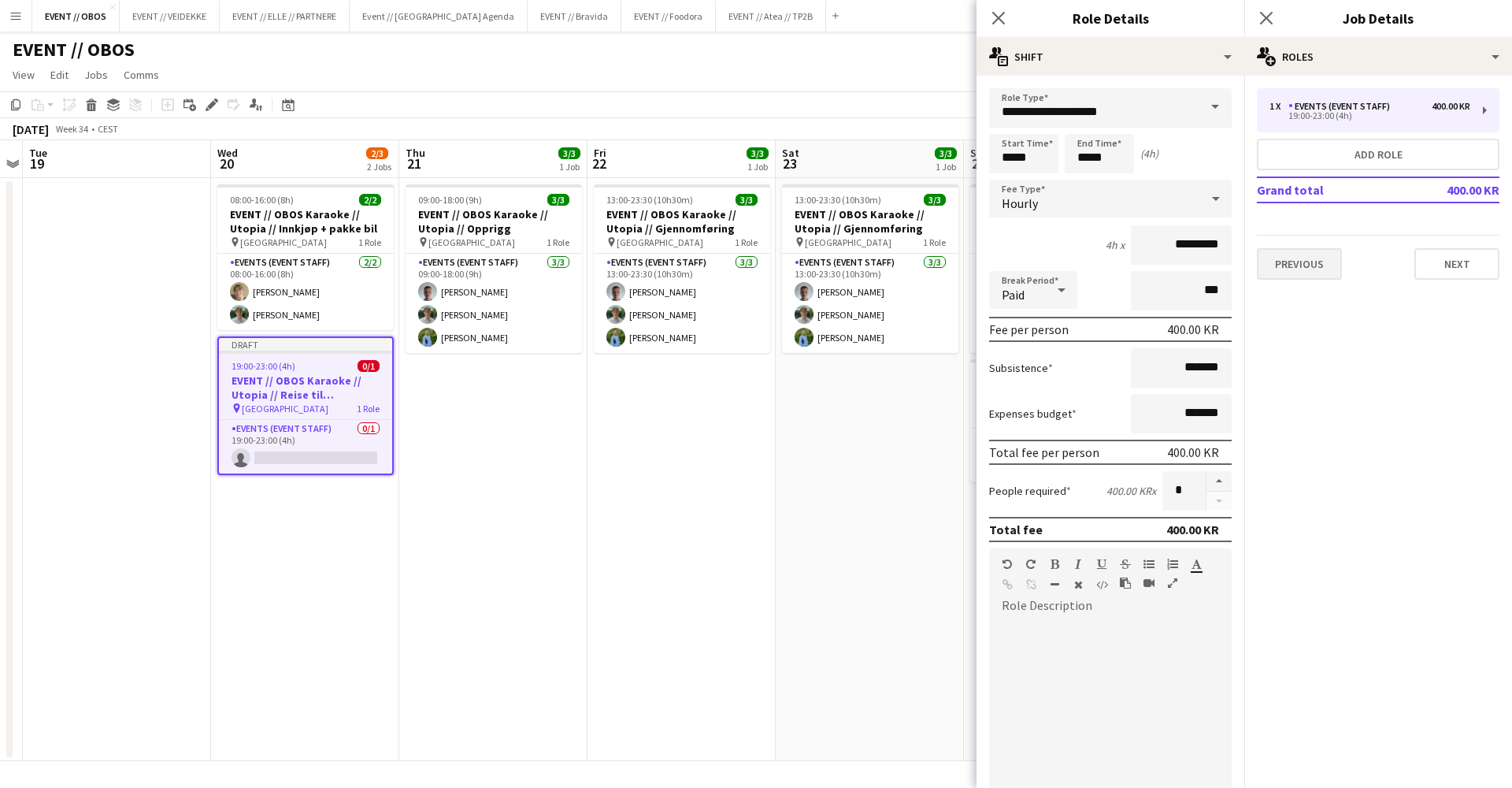
click at [1306, 274] on button "Previous" at bounding box center [1299, 264] width 85 height 31
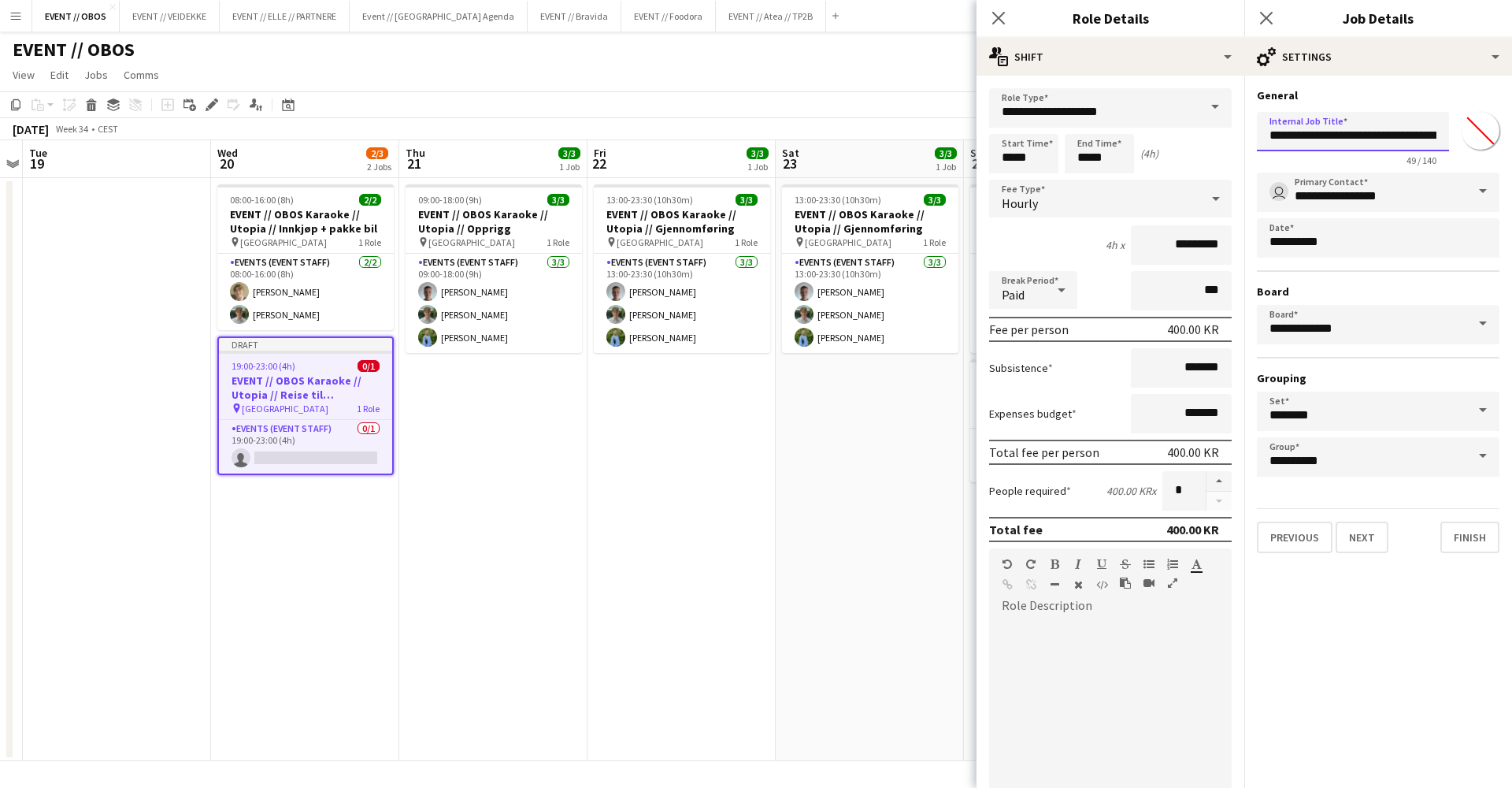
click at [1422, 134] on input "**********" at bounding box center [1353, 131] width 192 height 40
drag, startPoint x: 1418, startPoint y: 132, endPoint x: 1508, endPoint y: 134, distance: 90.0
click at [1508, 134] on form "**********" at bounding box center [1378, 320] width 268 height 465
click at [1422, 129] on input "**********" at bounding box center [1353, 131] width 192 height 40
click at [1431, 133] on input "**********" at bounding box center [1353, 131] width 192 height 40
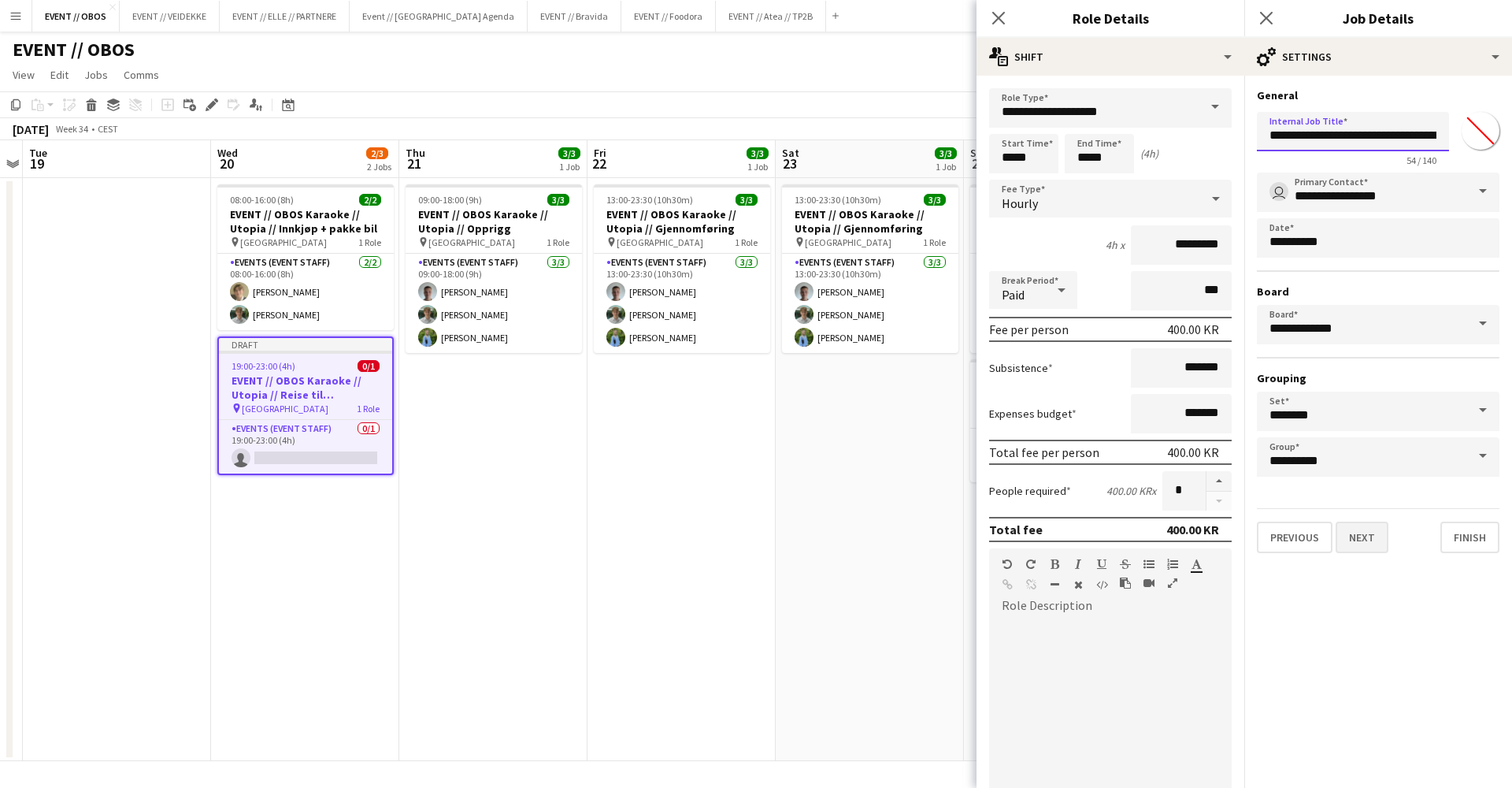
type input "**********"
click at [1372, 533] on button "Next" at bounding box center [1362, 537] width 52 height 31
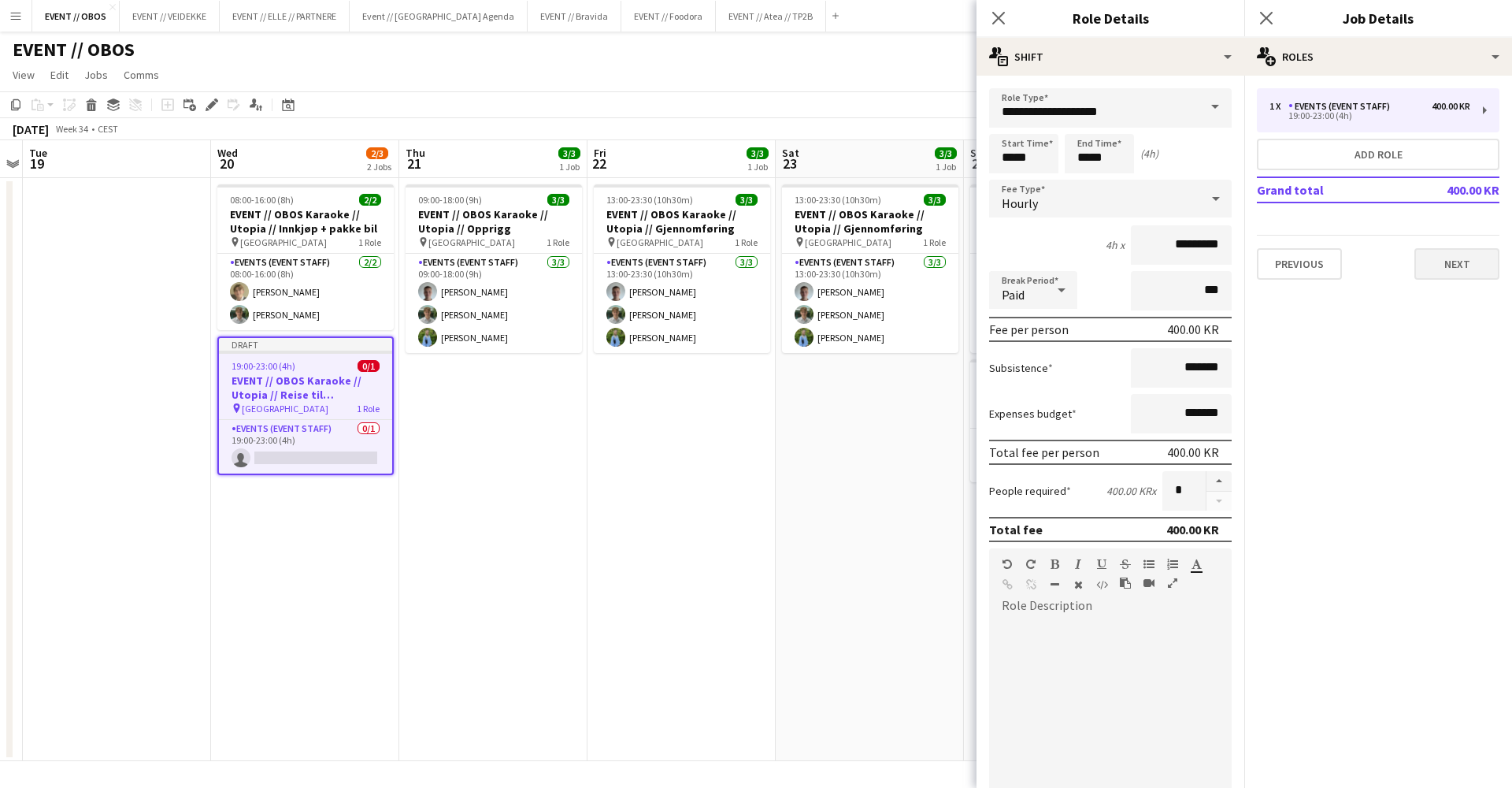
click at [1453, 266] on button "Next" at bounding box center [1456, 264] width 85 height 31
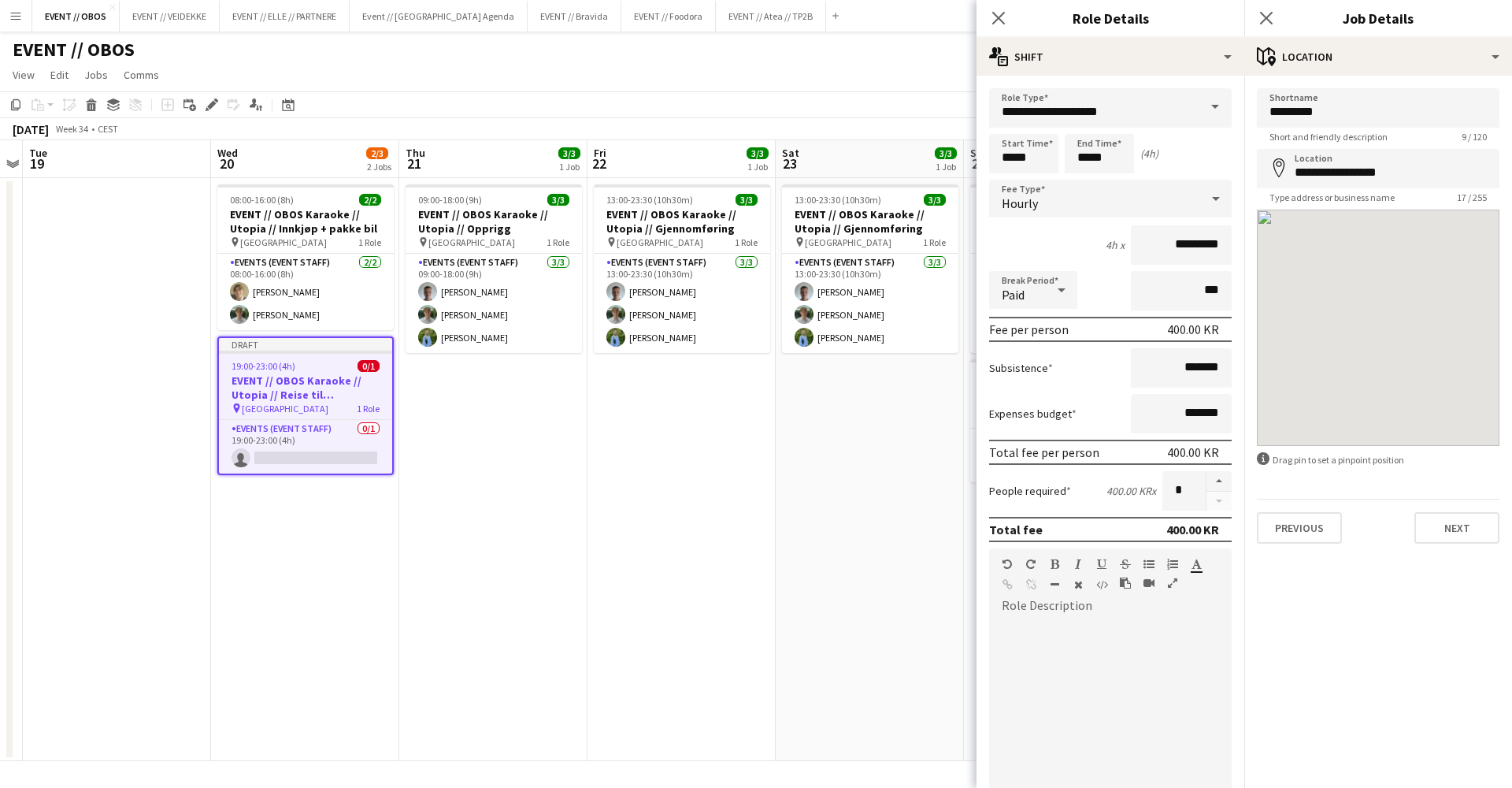
click at [1453, 266] on div at bounding box center [1378, 327] width 243 height 236
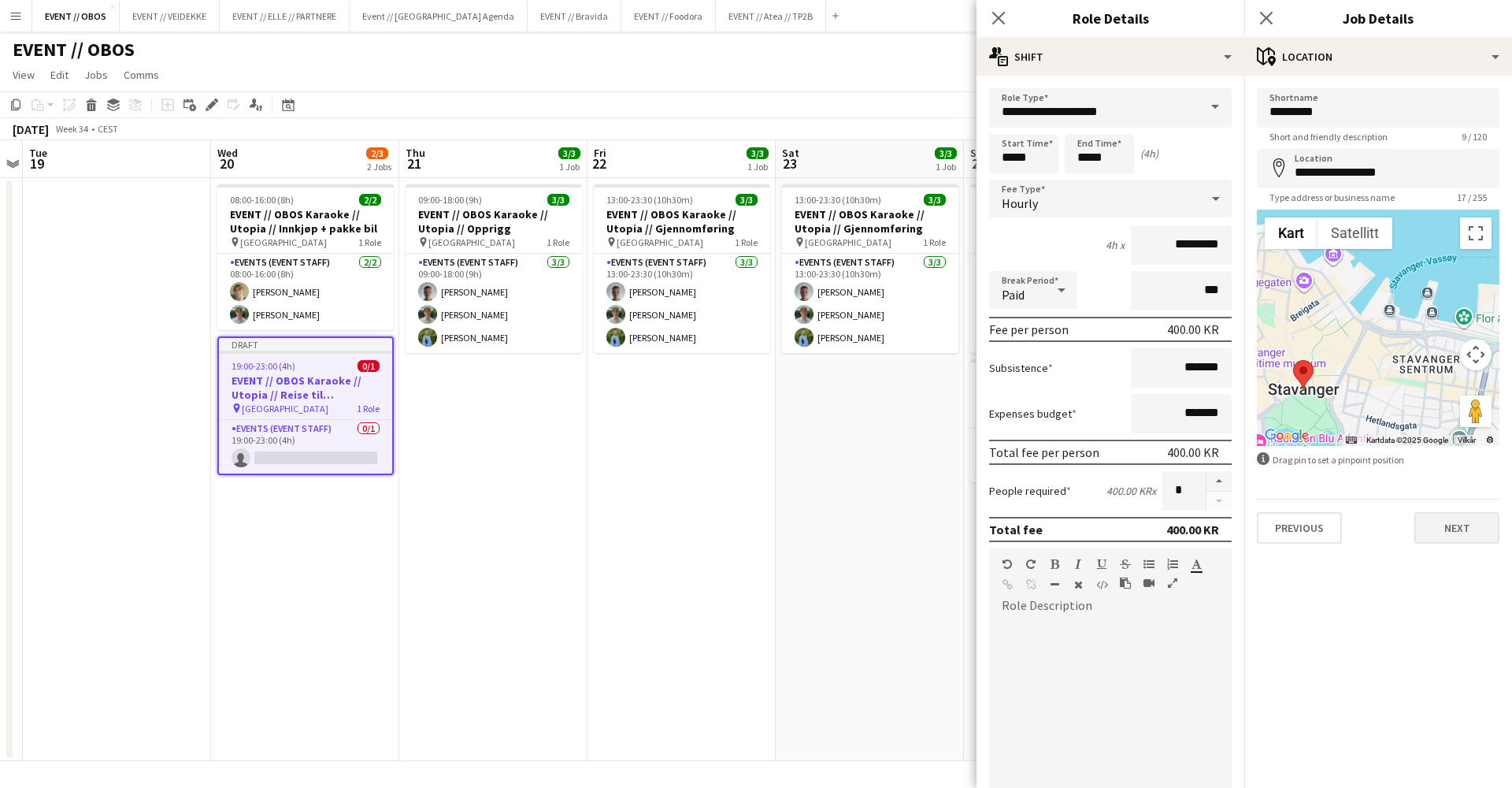
click at [1445, 517] on button "Next" at bounding box center [1456, 527] width 85 height 31
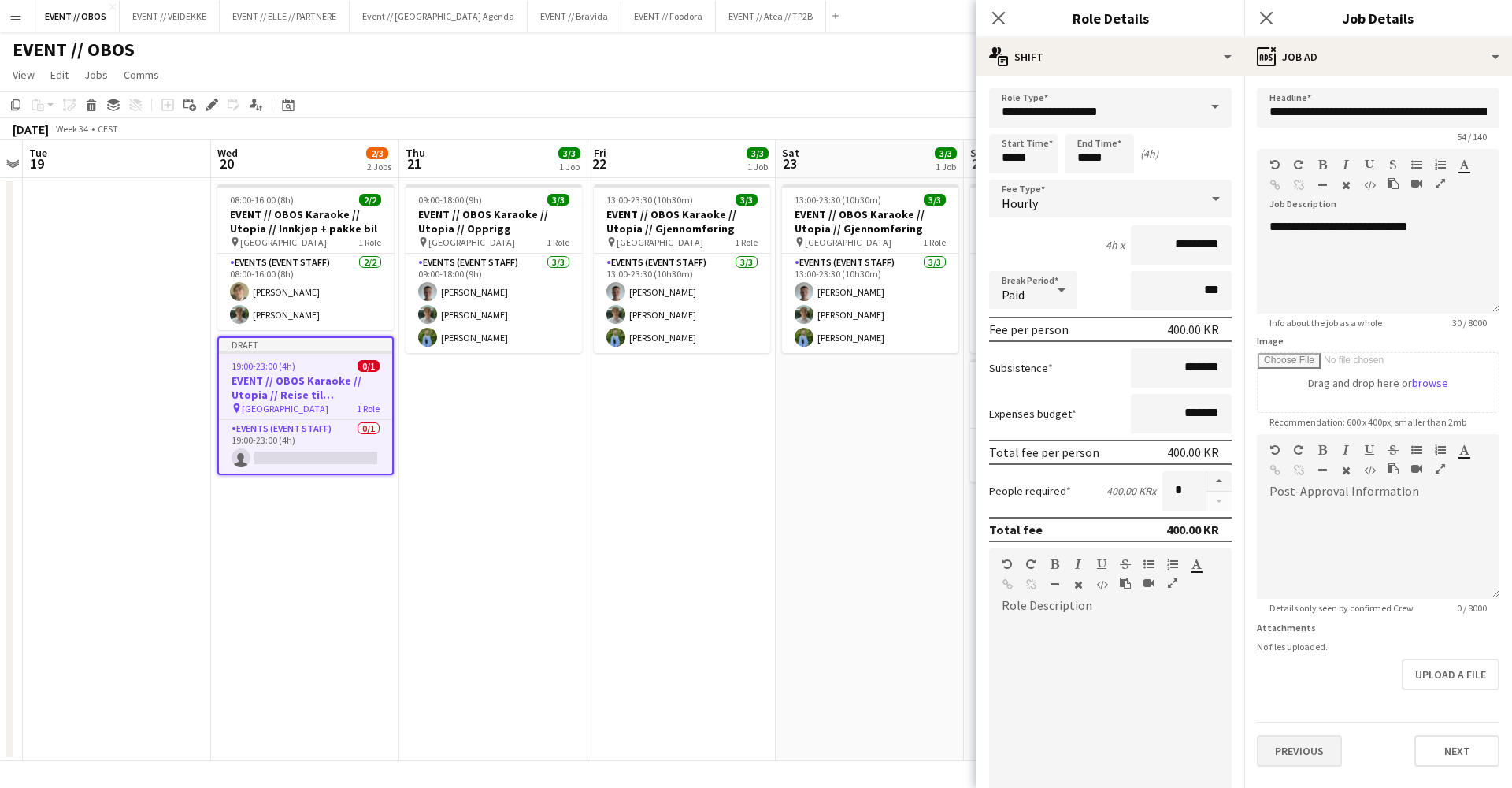
click at [1300, 761] on button "Previous" at bounding box center [1299, 750] width 85 height 31
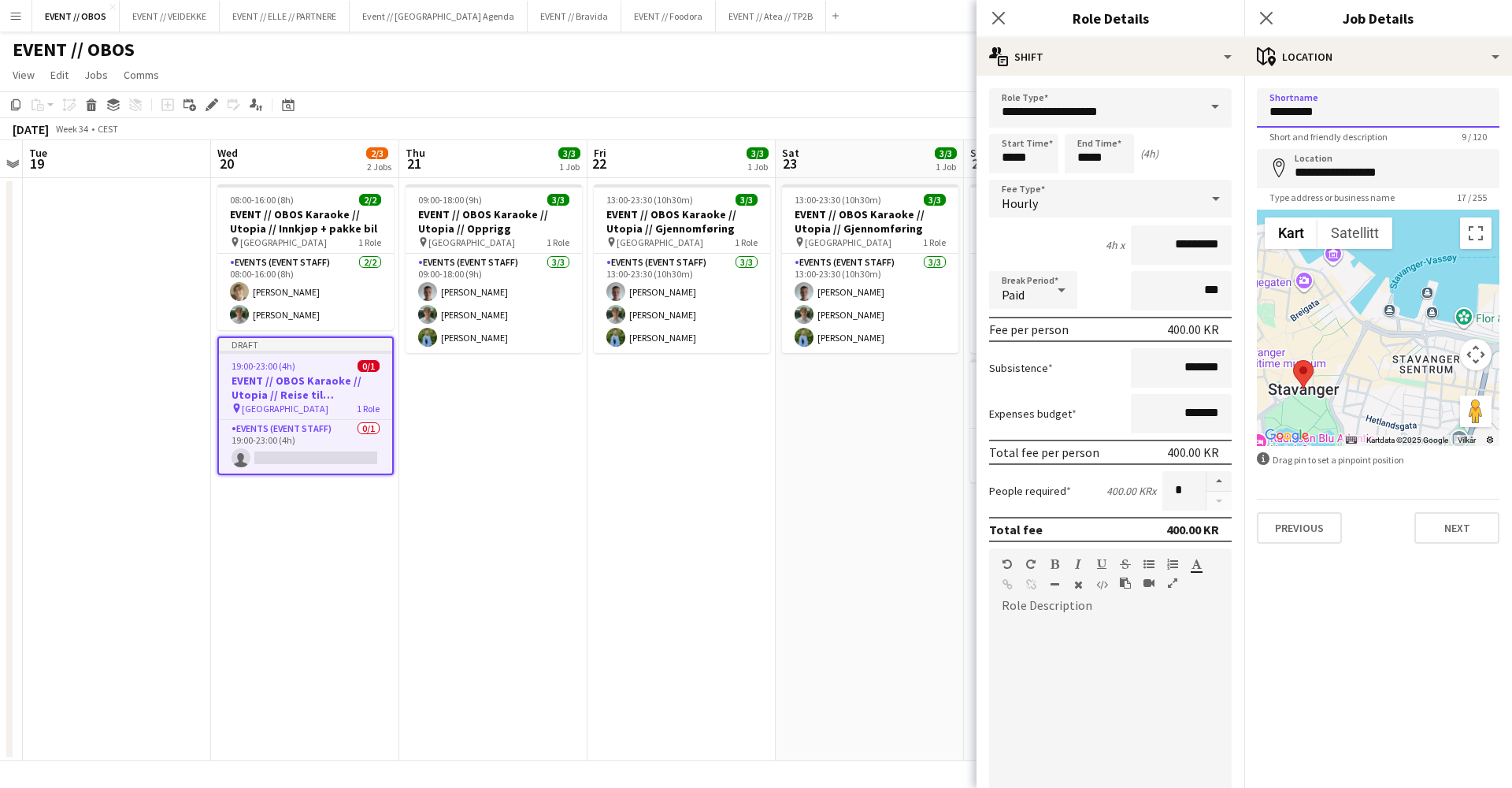
drag, startPoint x: 1300, startPoint y: 104, endPoint x: 1251, endPoint y: 102, distance: 49.0
click at [1251, 102] on form "**********" at bounding box center [1378, 315] width 268 height 456
type input "****"
drag, startPoint x: 1373, startPoint y: 165, endPoint x: 1207, endPoint y: 157, distance: 166.2
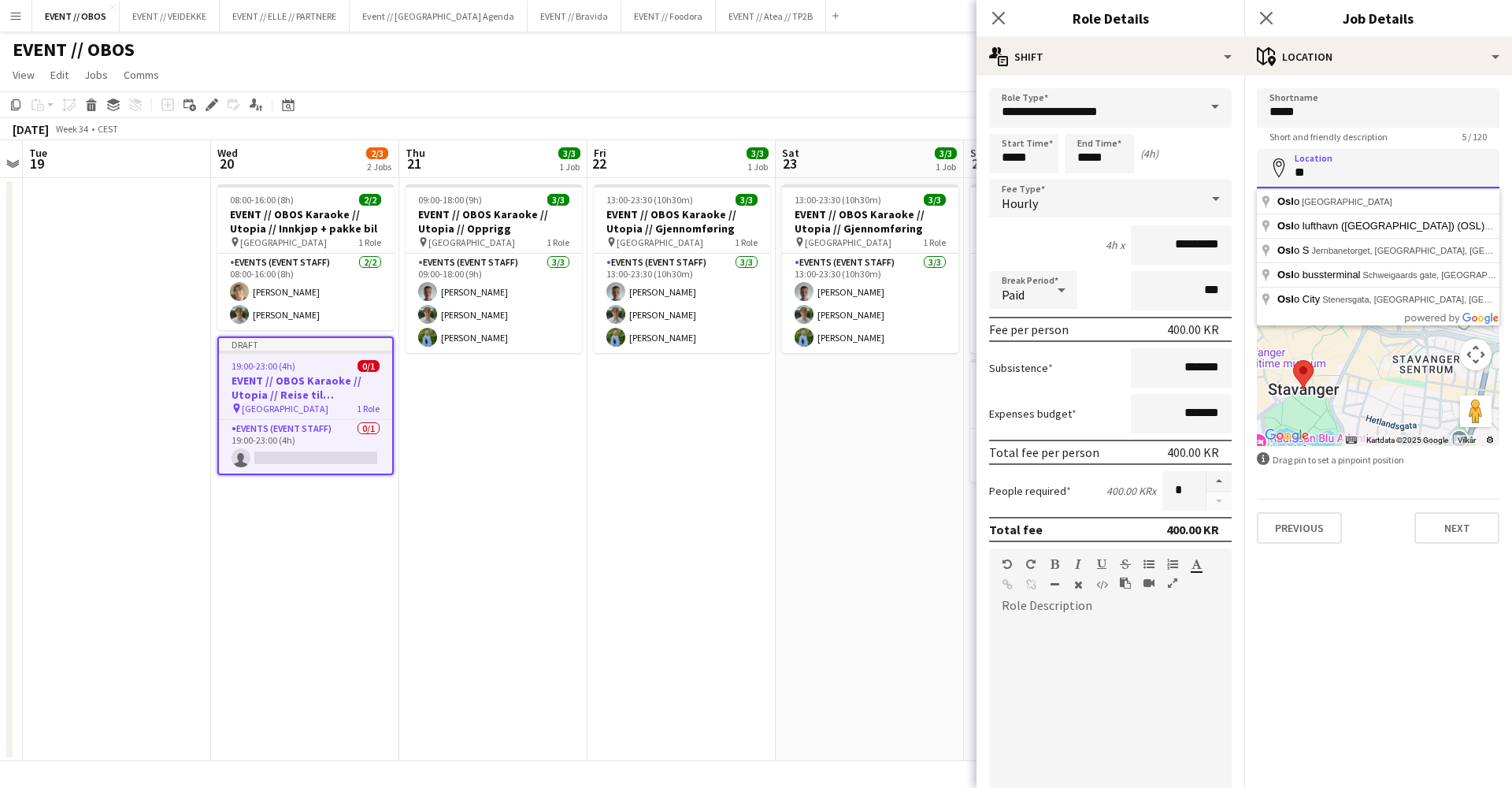
type input "*"
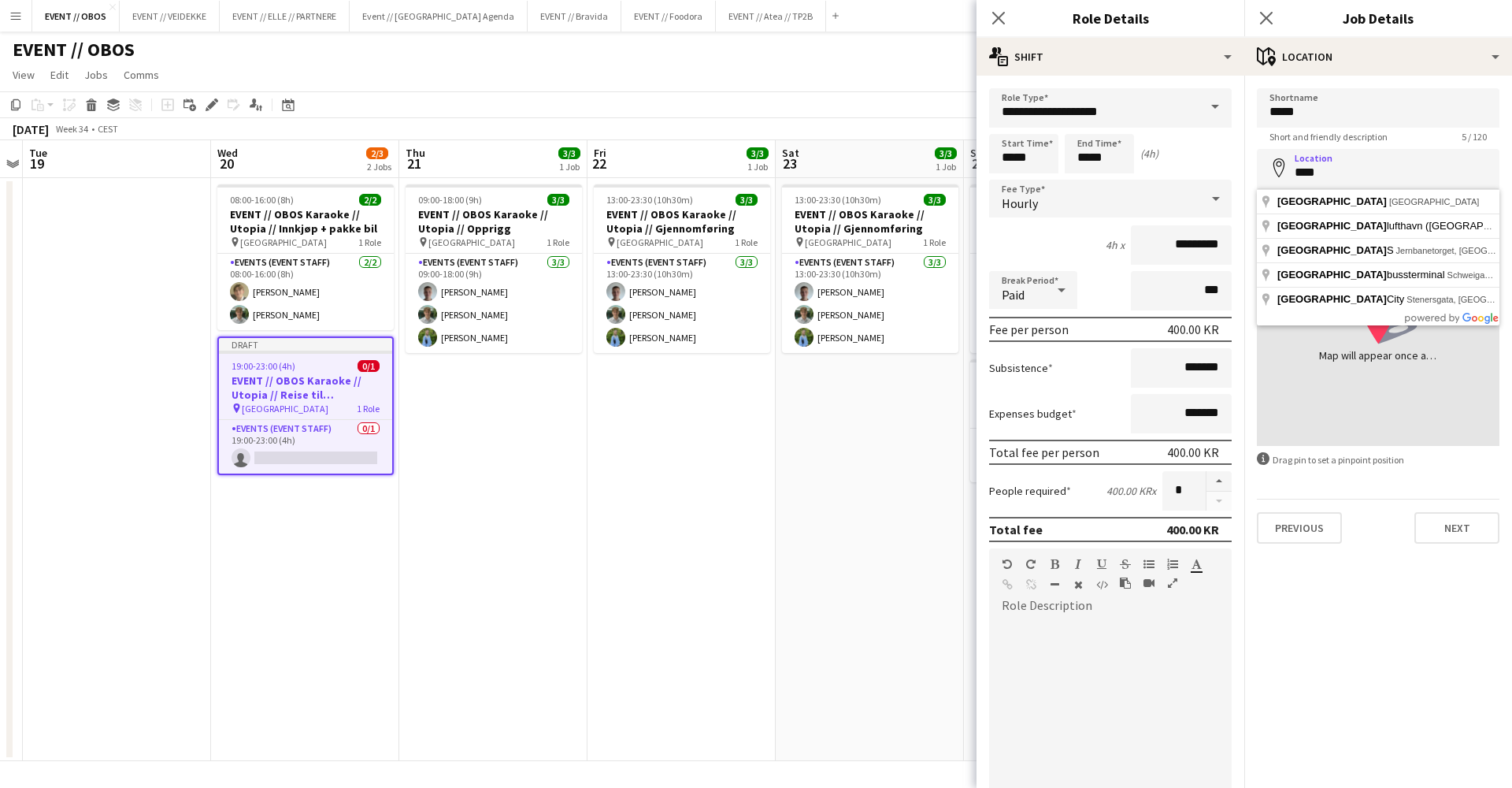
type input "**********"
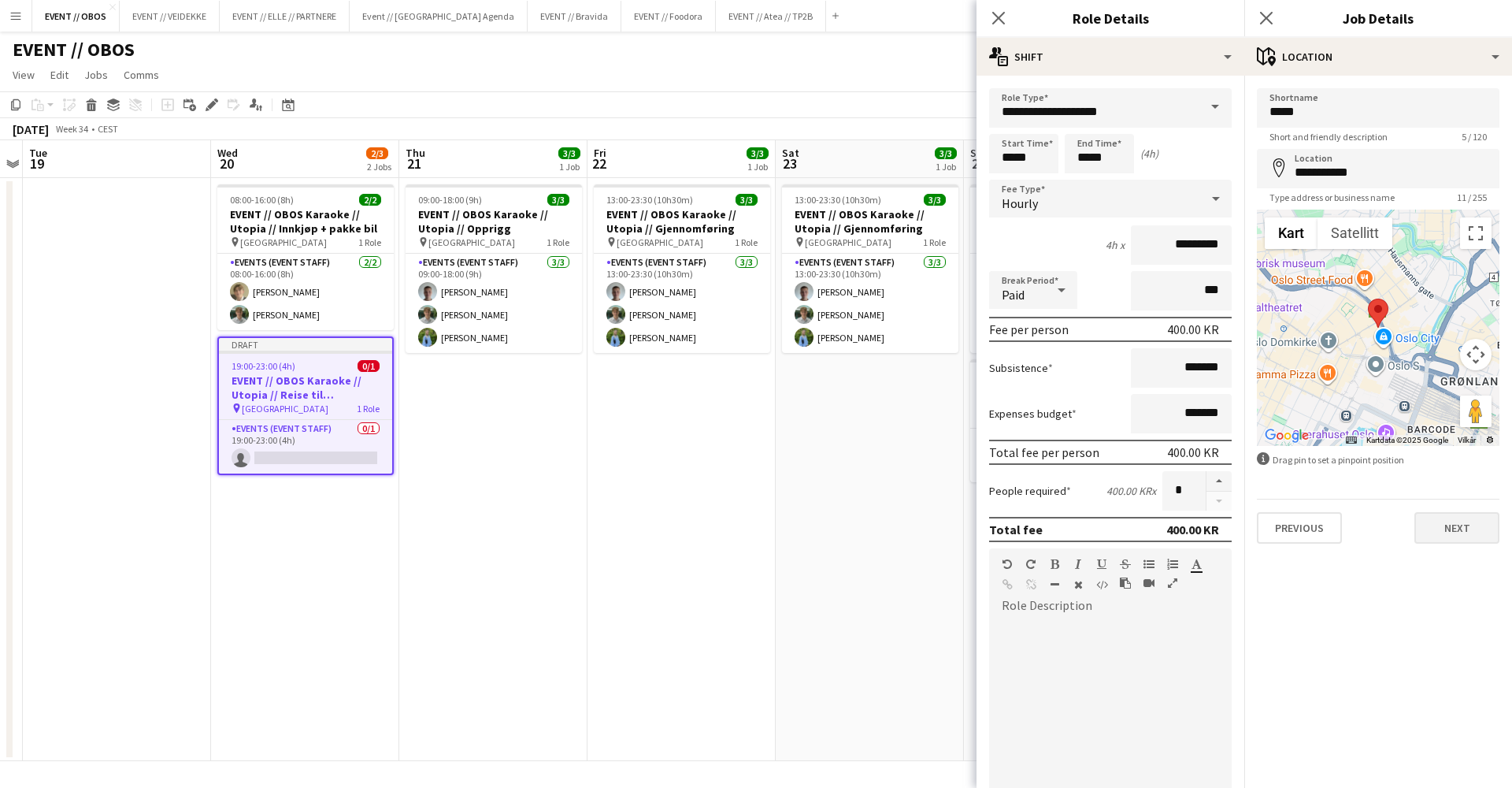
click at [1448, 513] on button "Next" at bounding box center [1456, 527] width 85 height 31
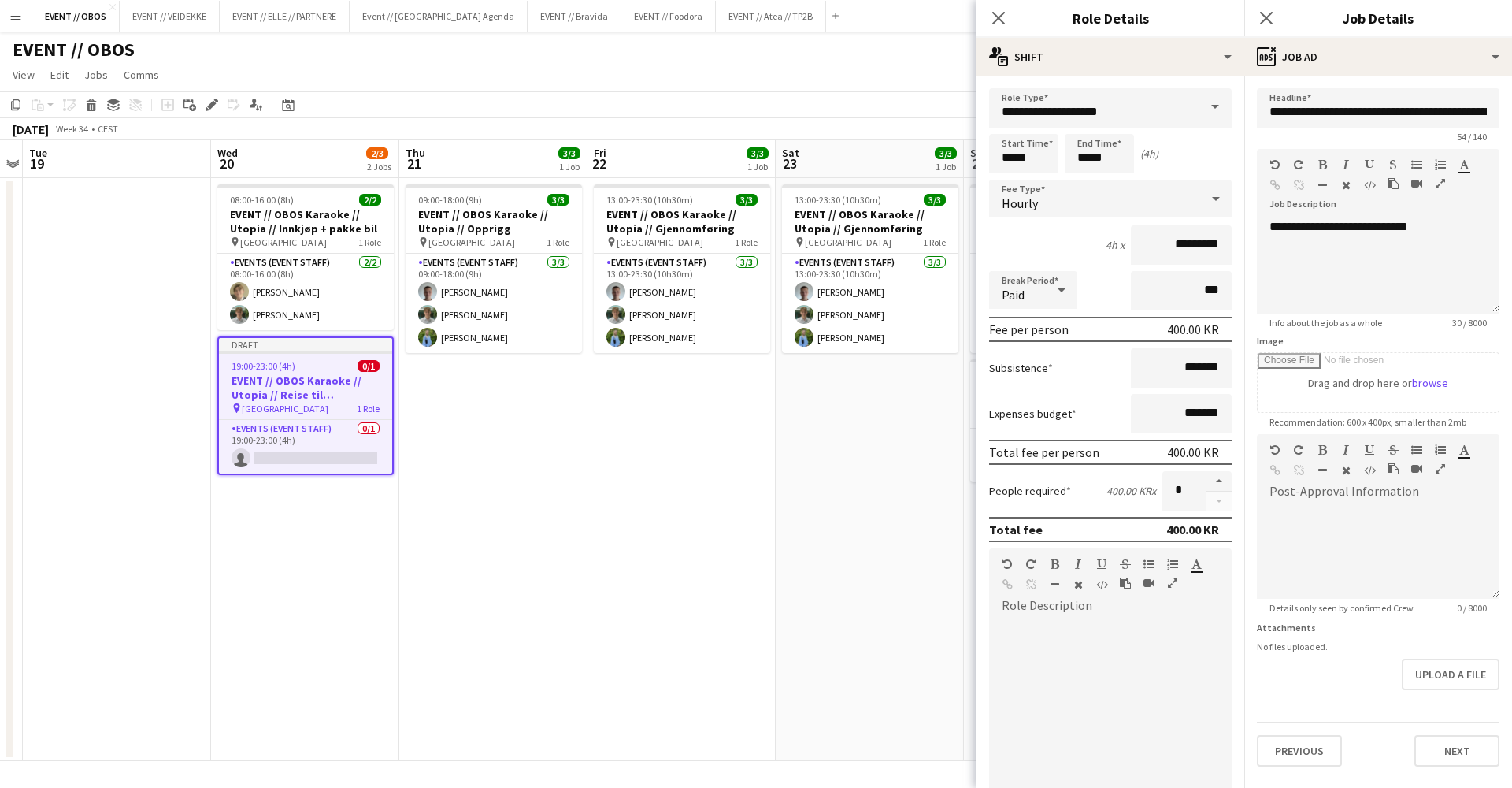
click at [827, 413] on app-date-cell "13:00-23:30 (10h30m) 3/3 EVENT // OBOS Karaoke // Utopia // Gjennomføring pin S…" at bounding box center [869, 469] width 188 height 583
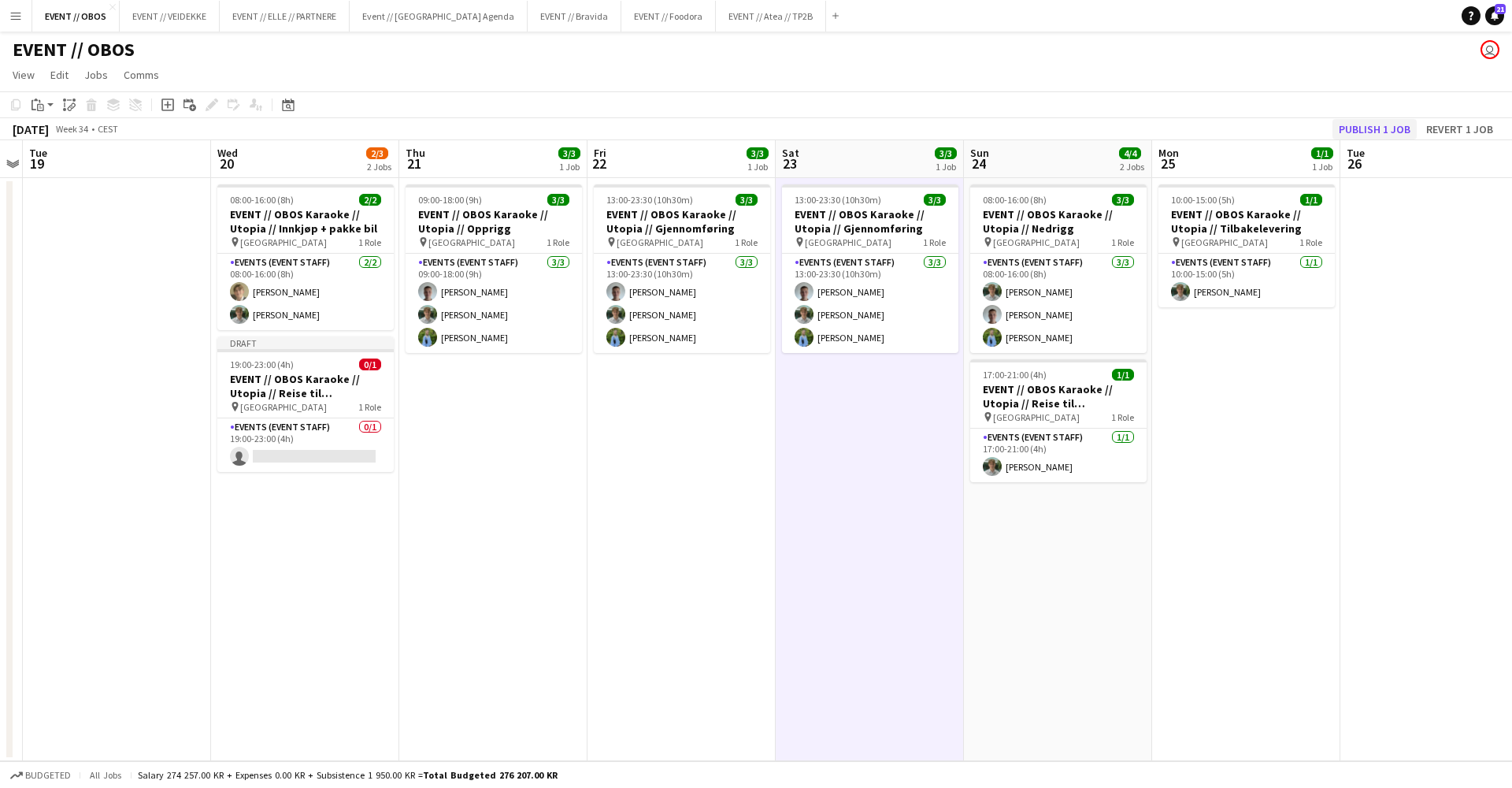
click at [1369, 119] on button "Publish 1 job" at bounding box center [1375, 128] width 85 height 20
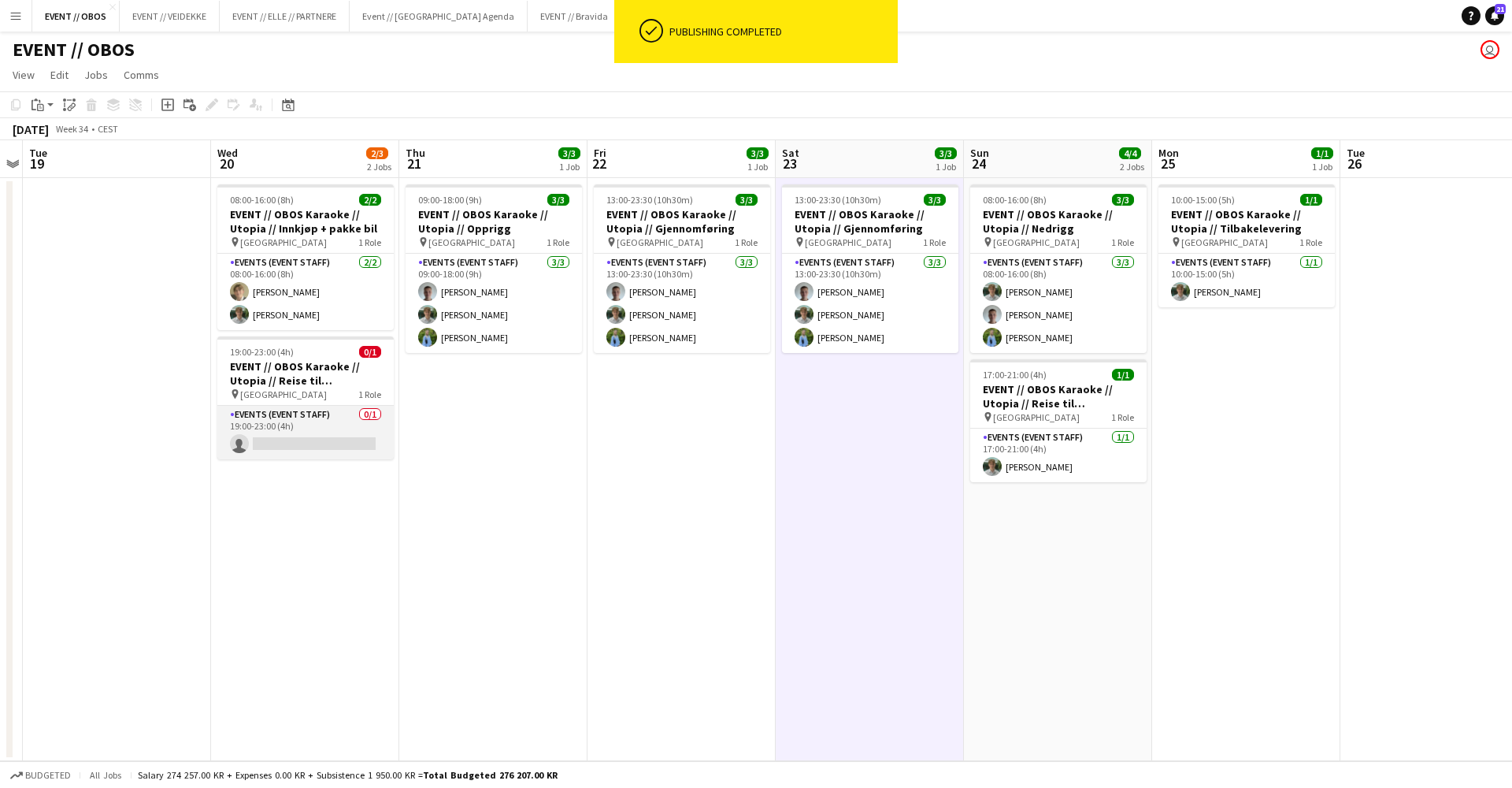
click at [281, 430] on app-card-role "Events (Event Staff) 0/1 19:00-23:00 (4h) single-neutral-actions" at bounding box center [306, 432] width 177 height 53
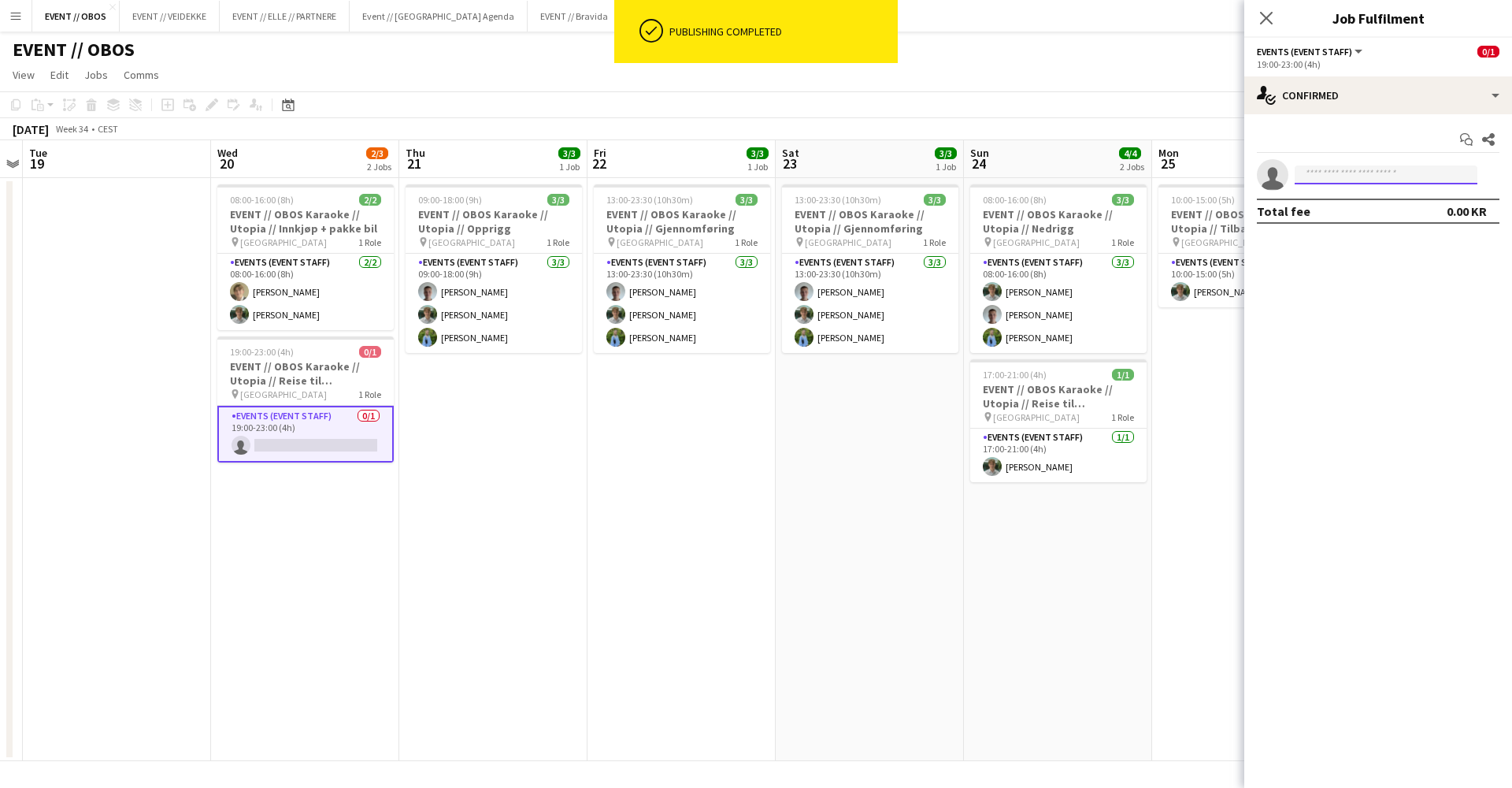
click at [1358, 175] on input at bounding box center [1386, 174] width 183 height 19
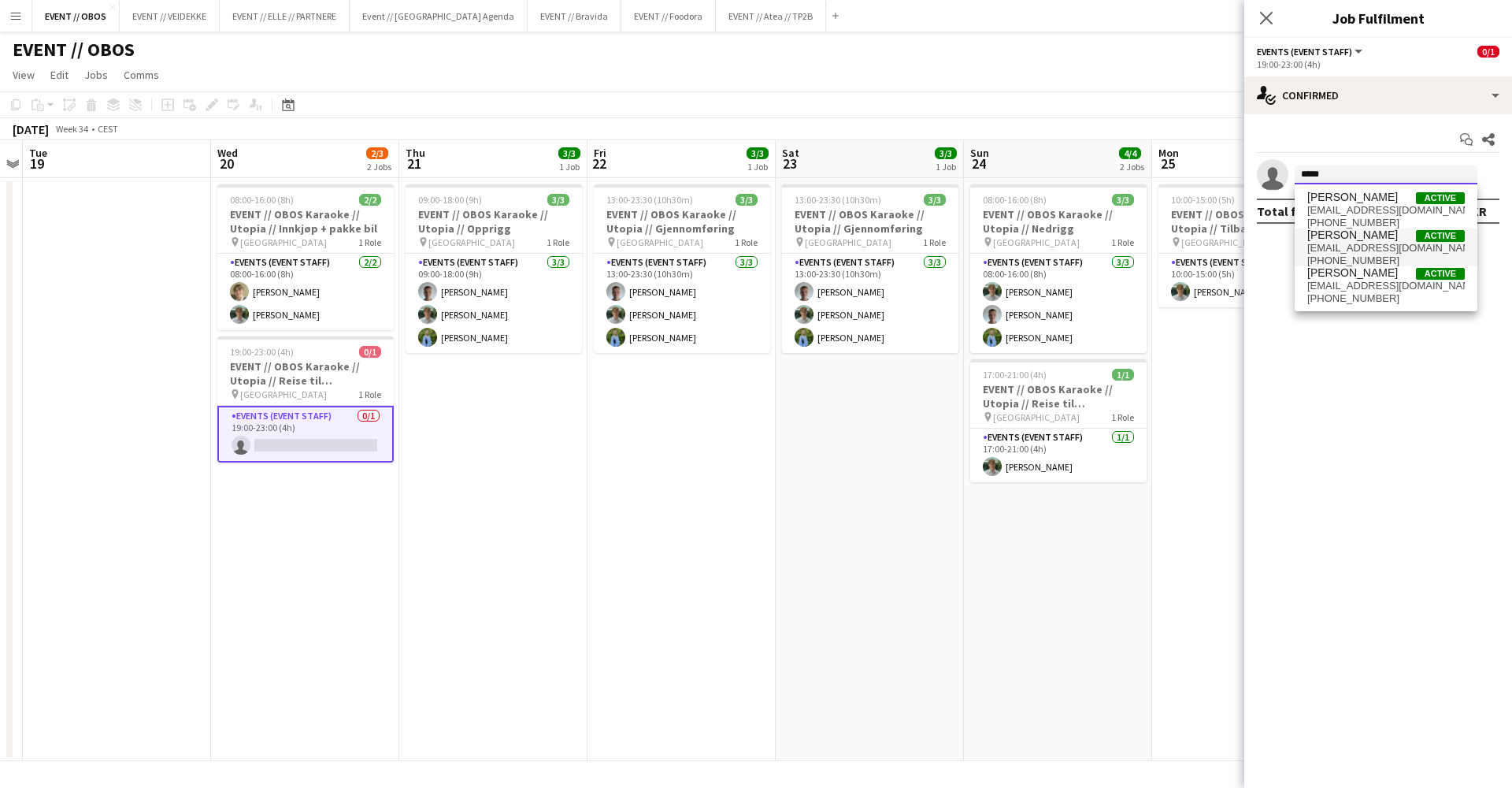
type input "*****"
click at [1381, 244] on span "[EMAIL_ADDRESS][DOMAIN_NAME]" at bounding box center [1385, 248] width 157 height 13
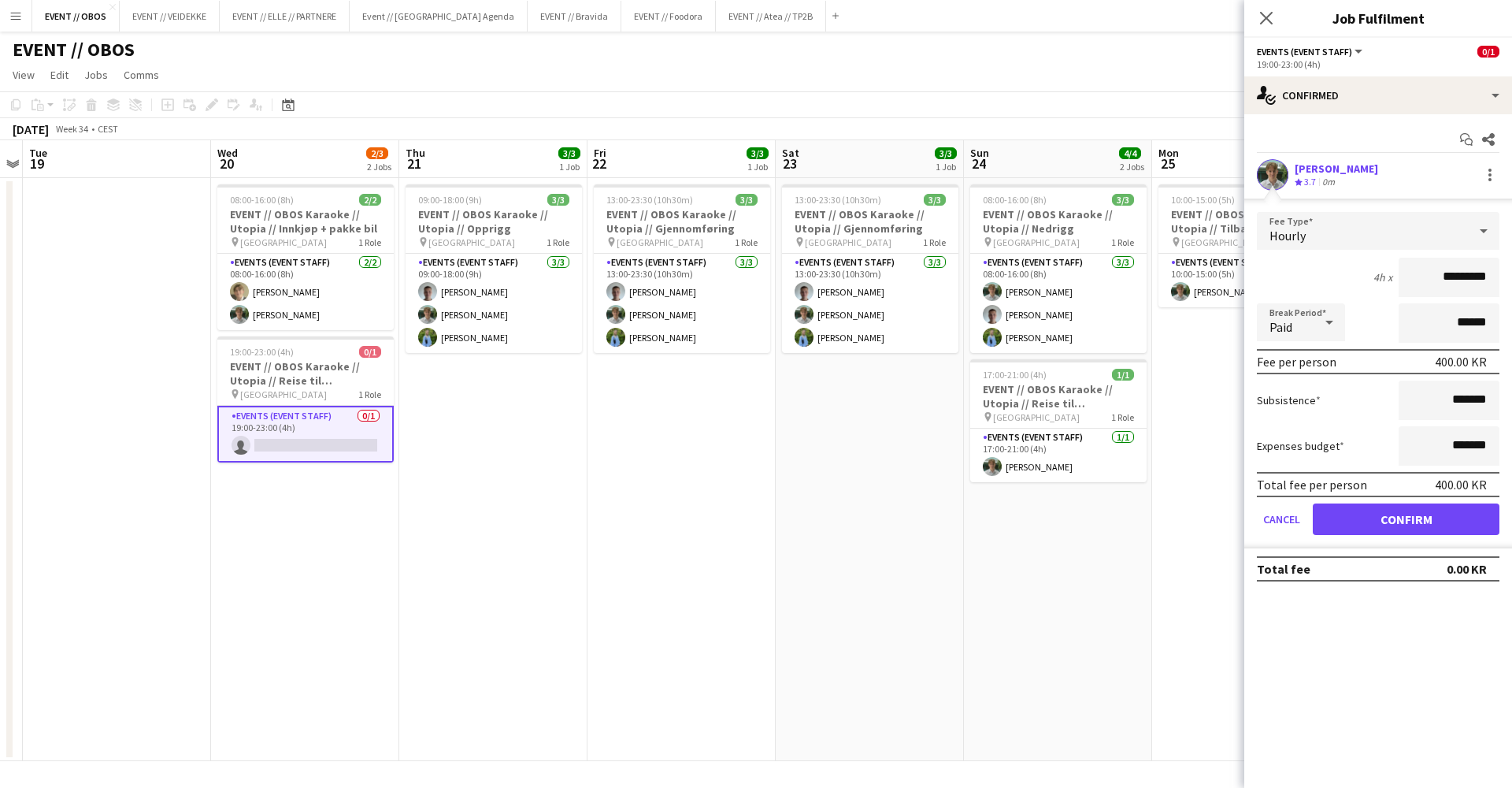
click at [1357, 552] on app-confirmed-crew "[PERSON_NAME] Crew rating 3.7 0m Fee Type Hourly 4h x ********* Break Period Pa…" at bounding box center [1378, 370] width 268 height 423
click at [1366, 519] on button "Confirm" at bounding box center [1406, 519] width 186 height 31
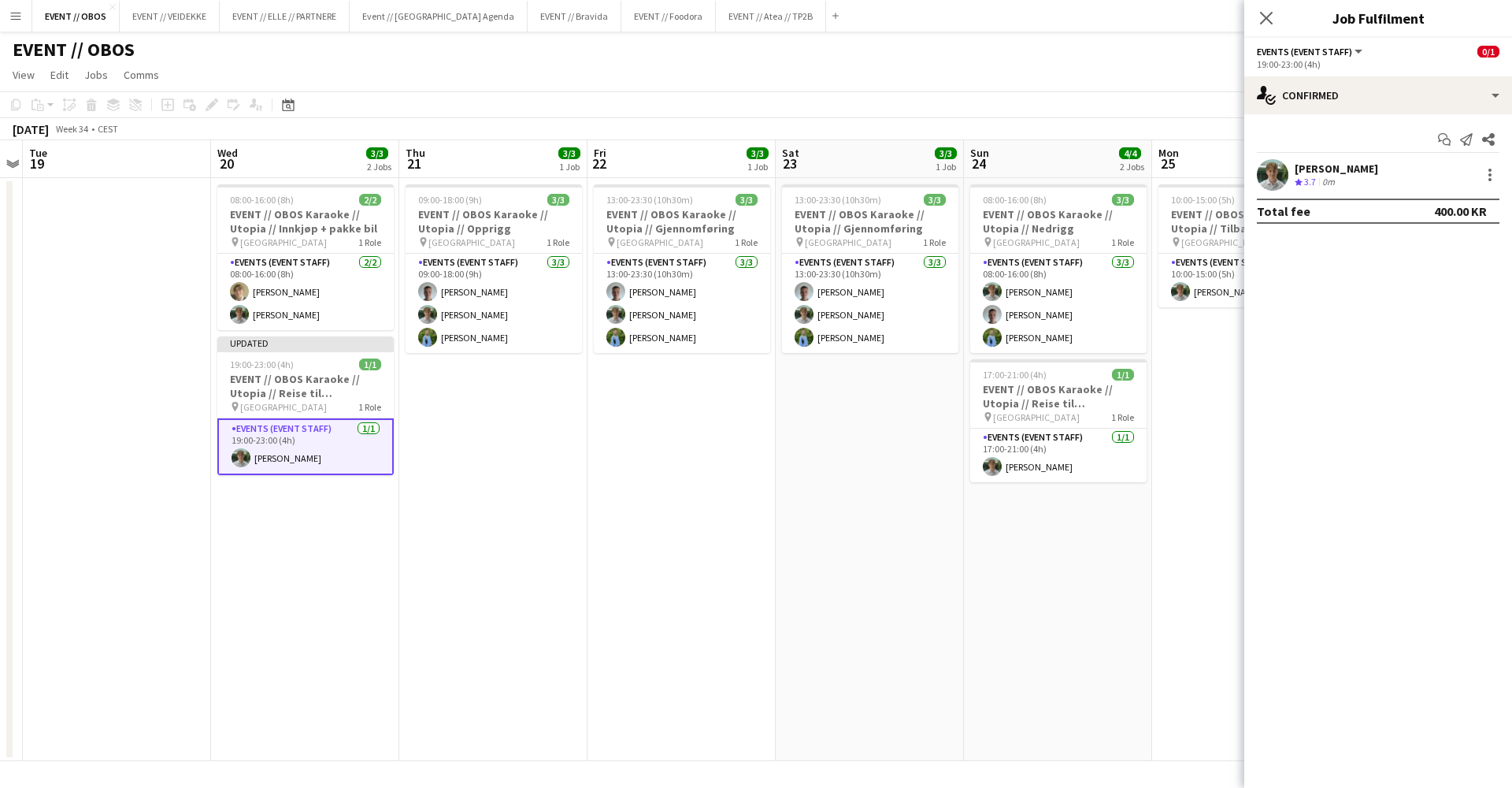
click at [1171, 354] on app-date-cell "10:00-15:00 (5h) 1/1 EVENT // OBOS Karaoke // Utopia // Tilbakelevering pin Osl…" at bounding box center [1246, 469] width 188 height 583
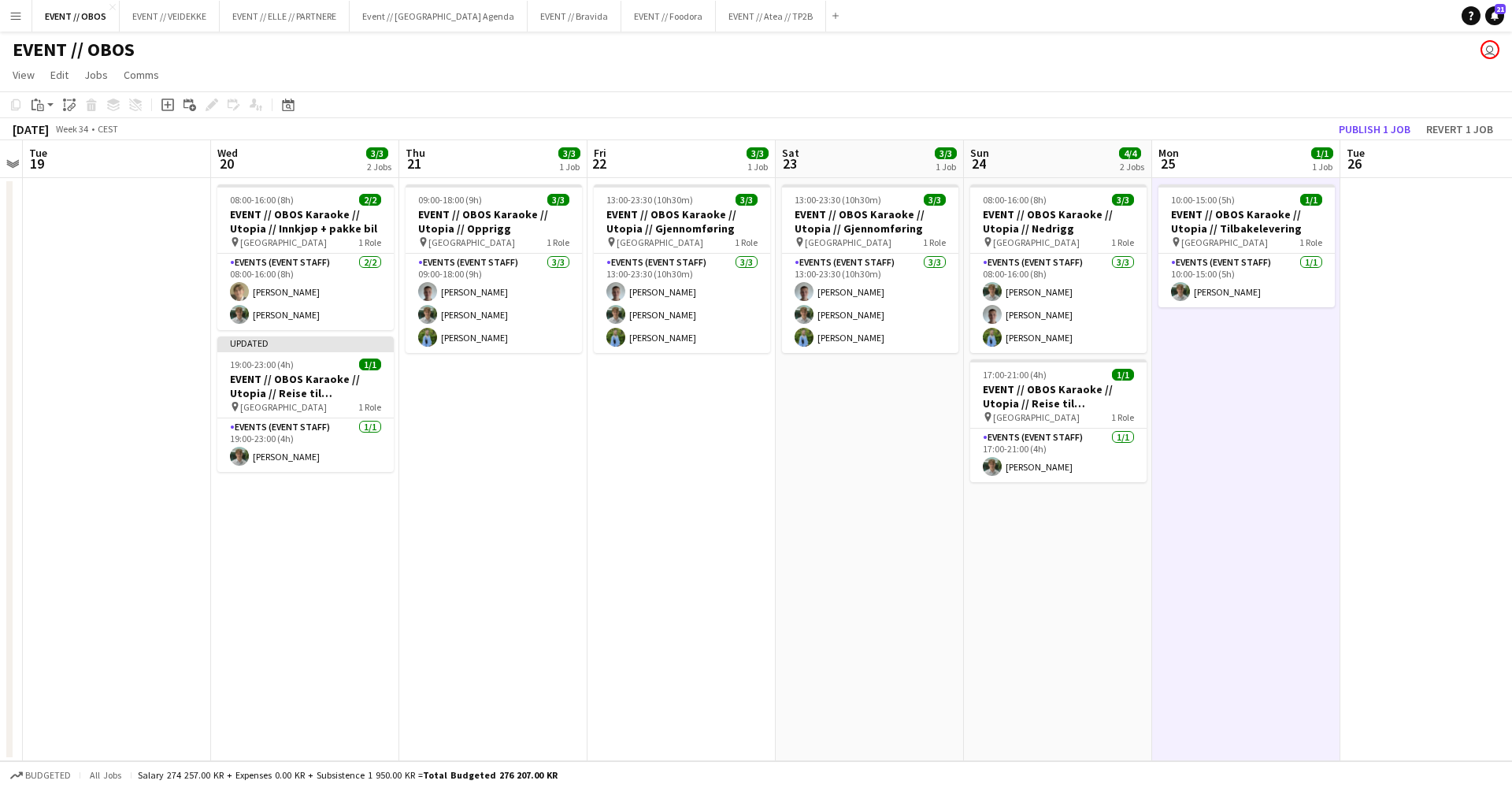
click at [1377, 117] on app-toolbar "Copy Paste Paste Command V Paste with crew Command Shift V Paste linked Job [GE…" at bounding box center [756, 104] width 1512 height 27
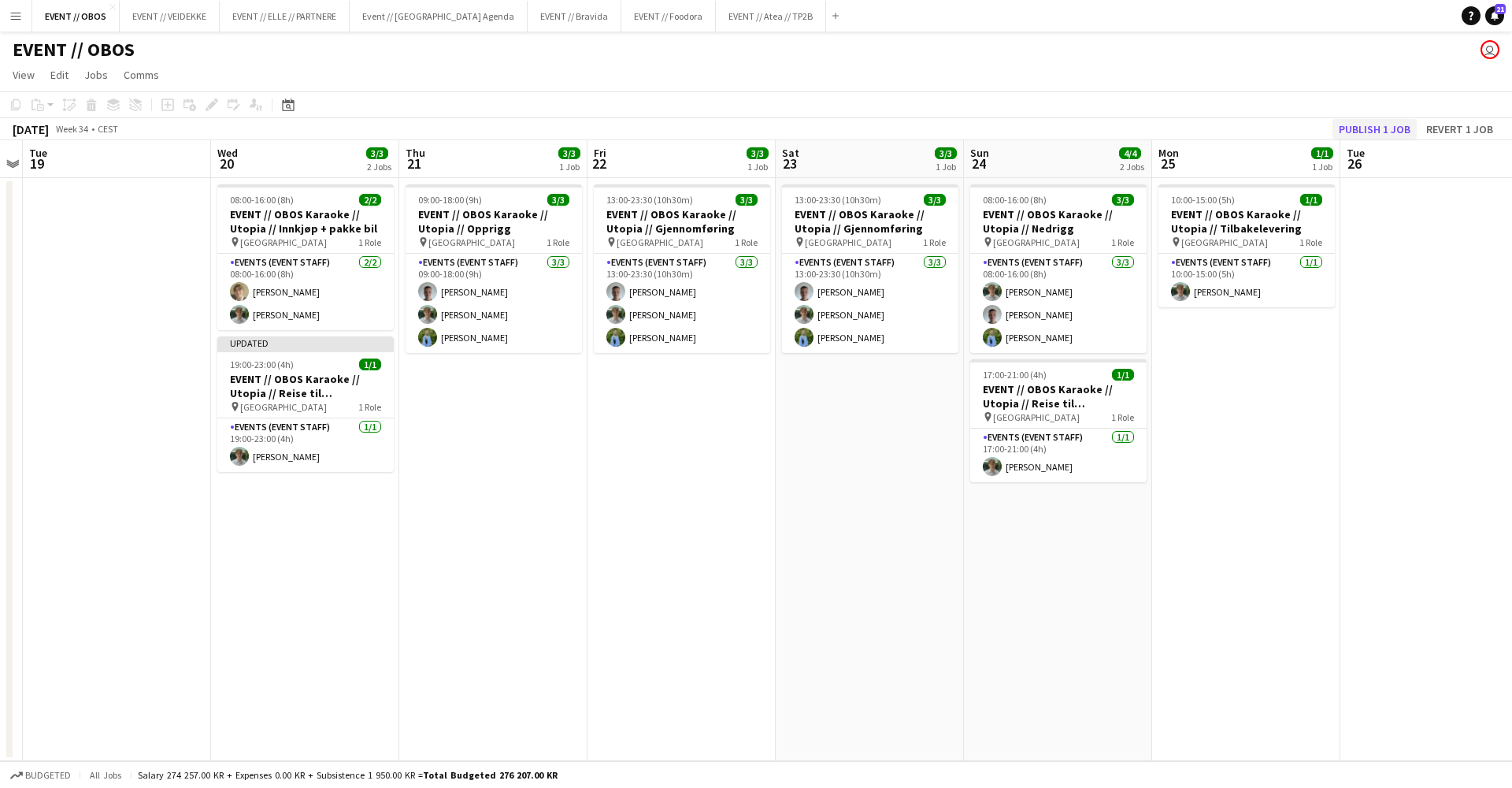
click at [1378, 119] on button "Publish 1 job" at bounding box center [1375, 128] width 85 height 20
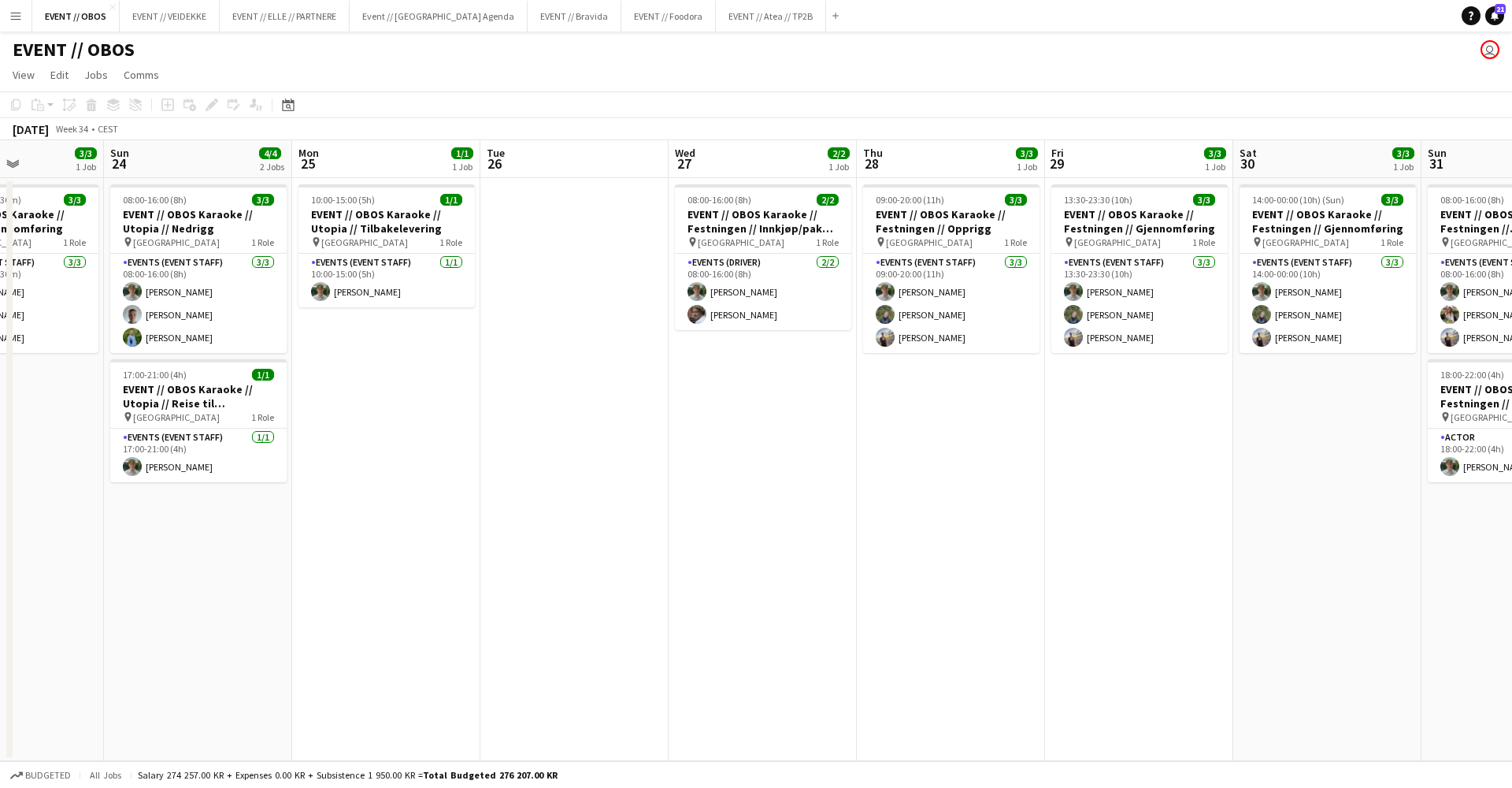
scroll to position [0, 416]
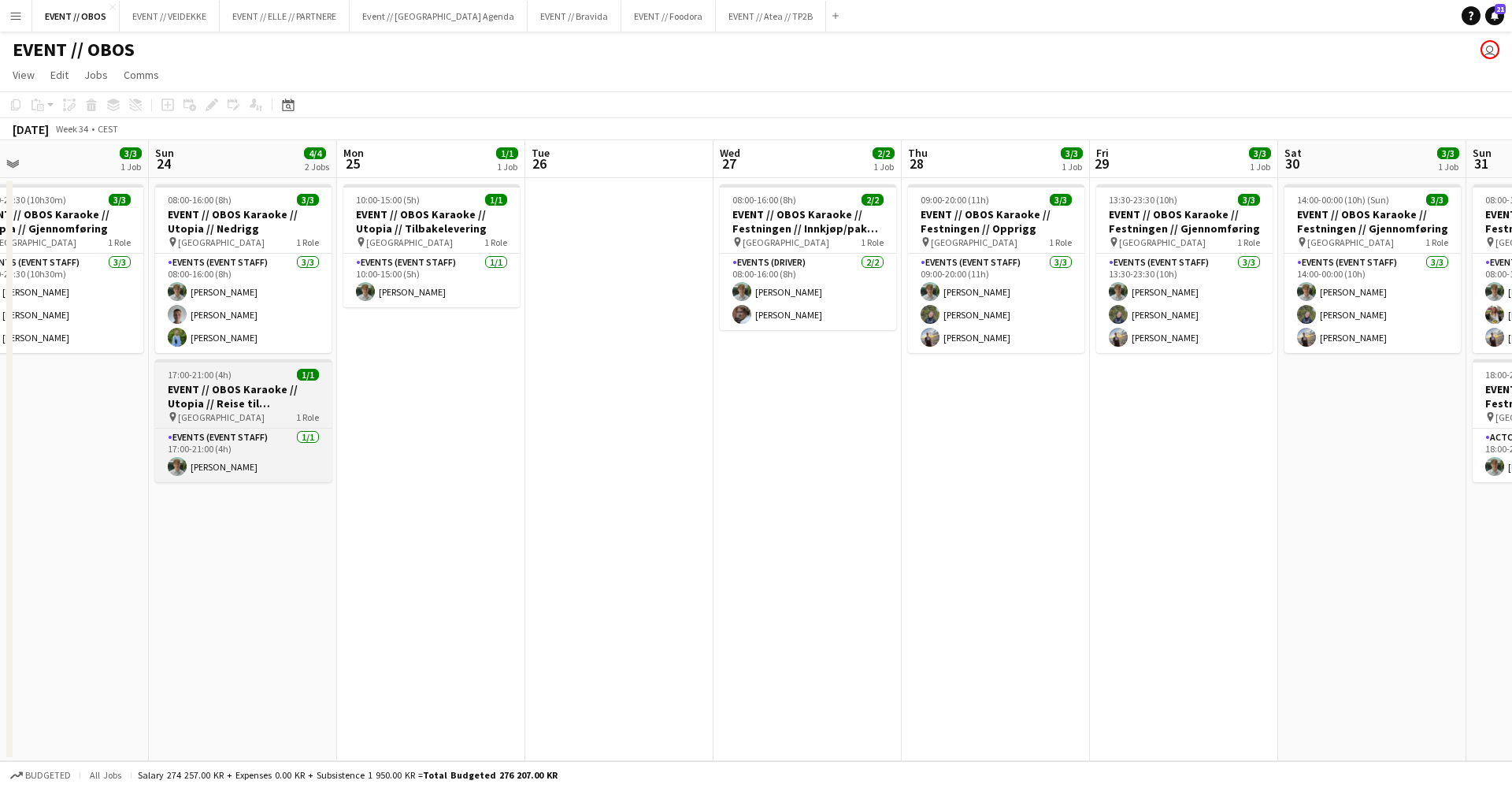
click at [303, 390] on h3 "EVENT // OBOS Karaoke // Utopia // Reise til [GEOGRAPHIC_DATA]" at bounding box center [243, 396] width 177 height 28
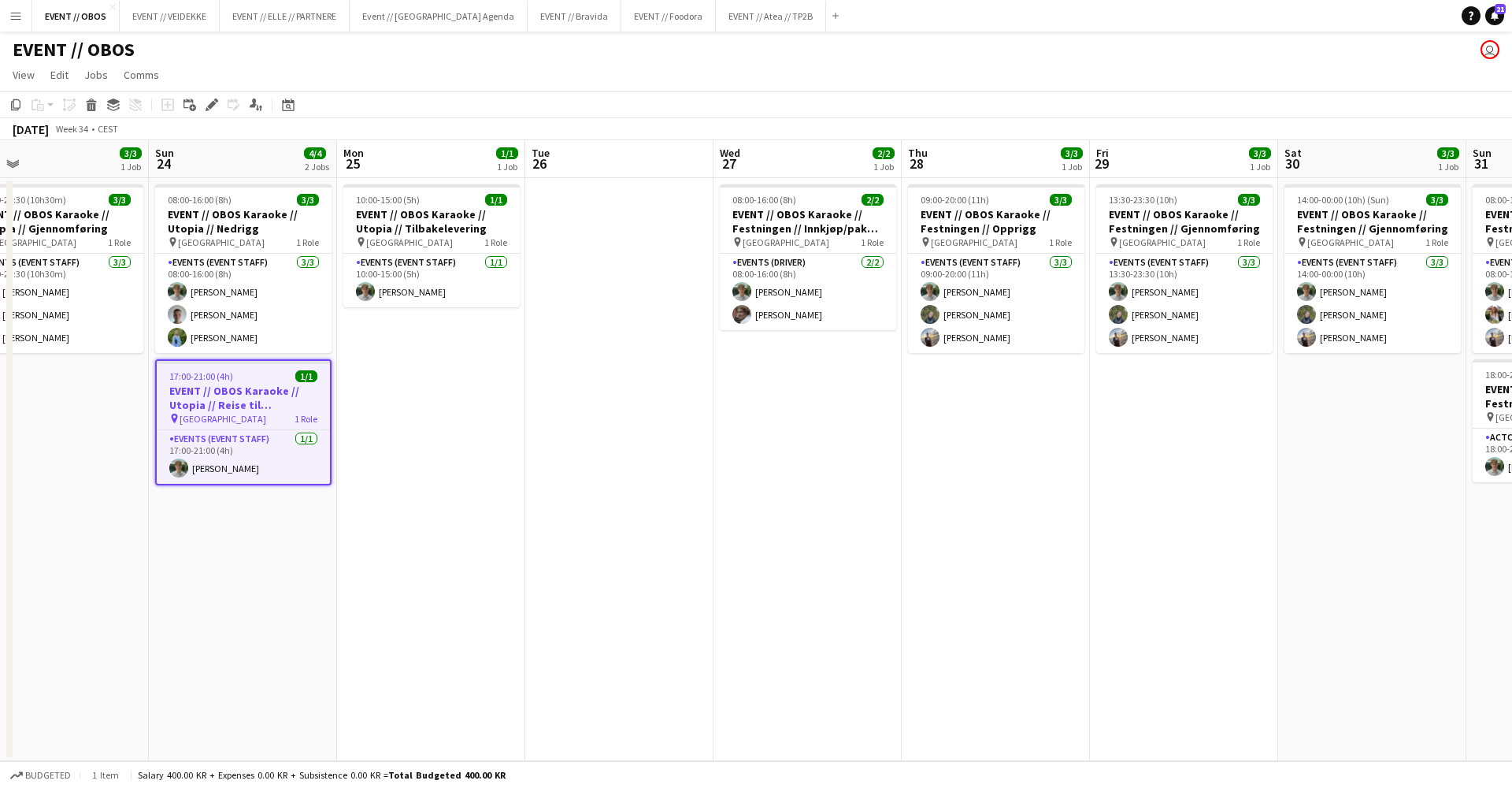
click at [384, 502] on app-date-cell "10:00-15:00 (5h) 1/1 EVENT // OBOS Karaoke // Utopia // Tilbakelevering pin Osl…" at bounding box center [431, 469] width 188 height 583
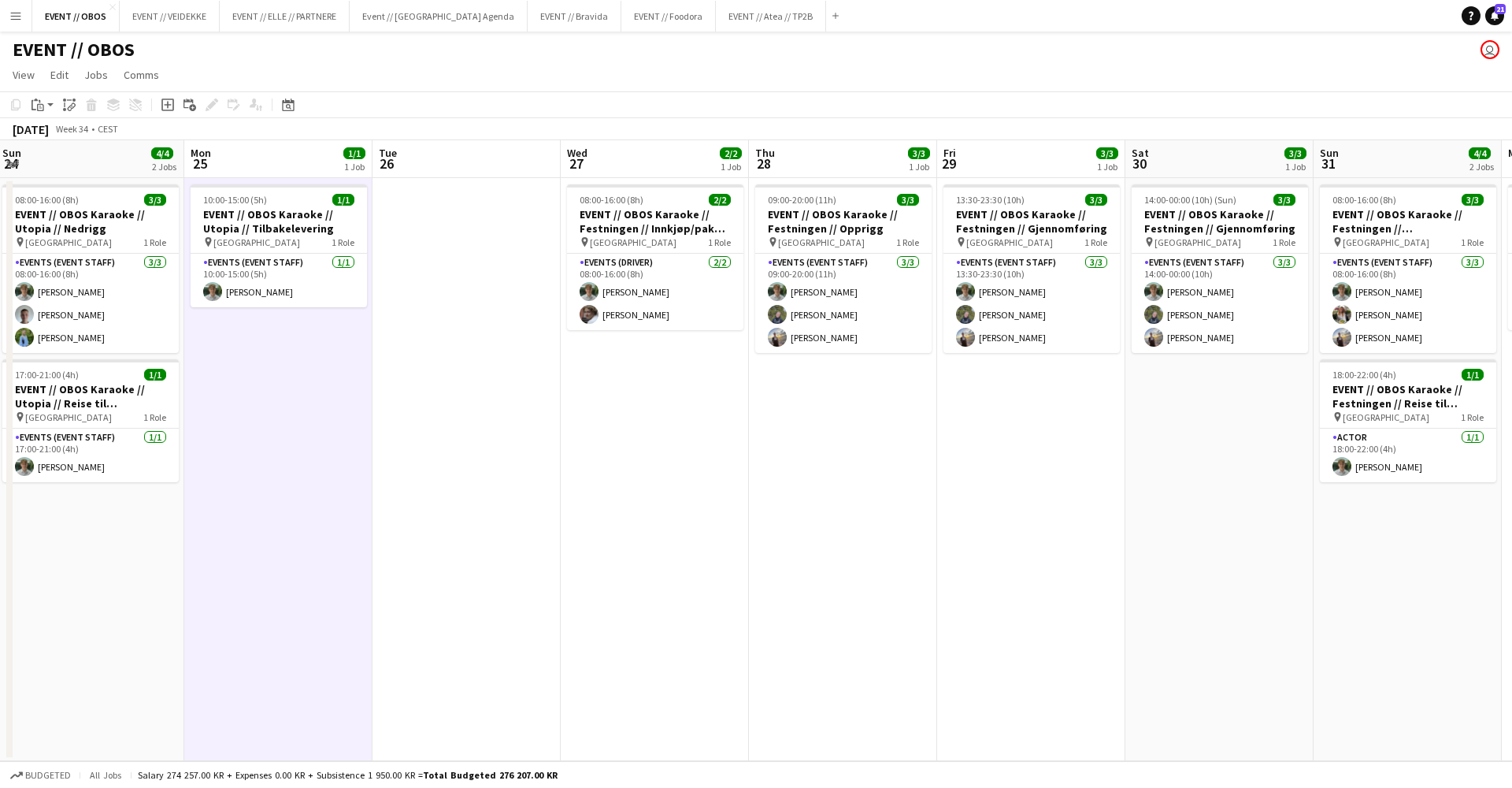
scroll to position [0, 556]
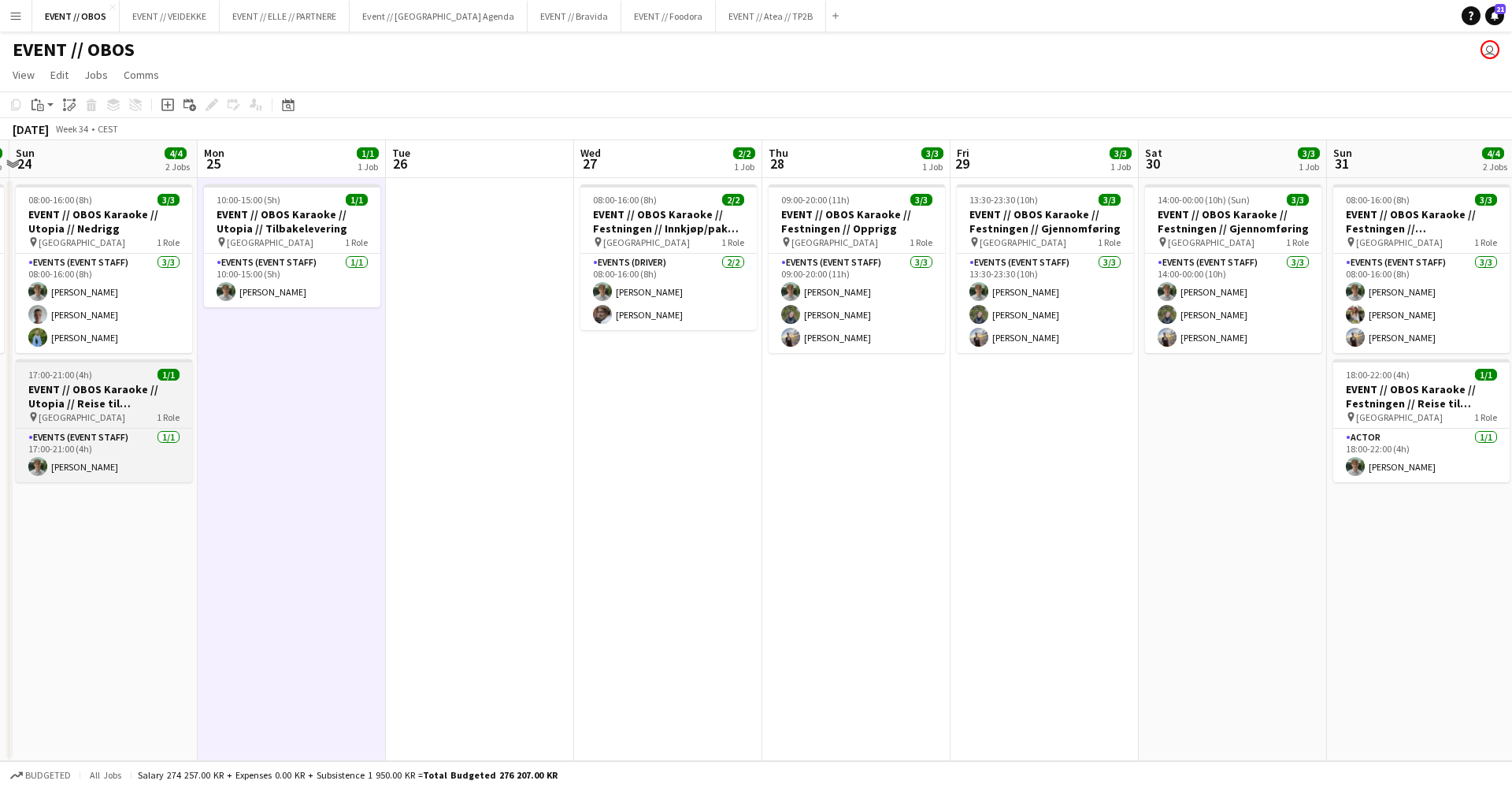
click at [102, 403] on h3 "EVENT // OBOS Karaoke // Utopia // Reise til [GEOGRAPHIC_DATA]" at bounding box center [104, 396] width 177 height 28
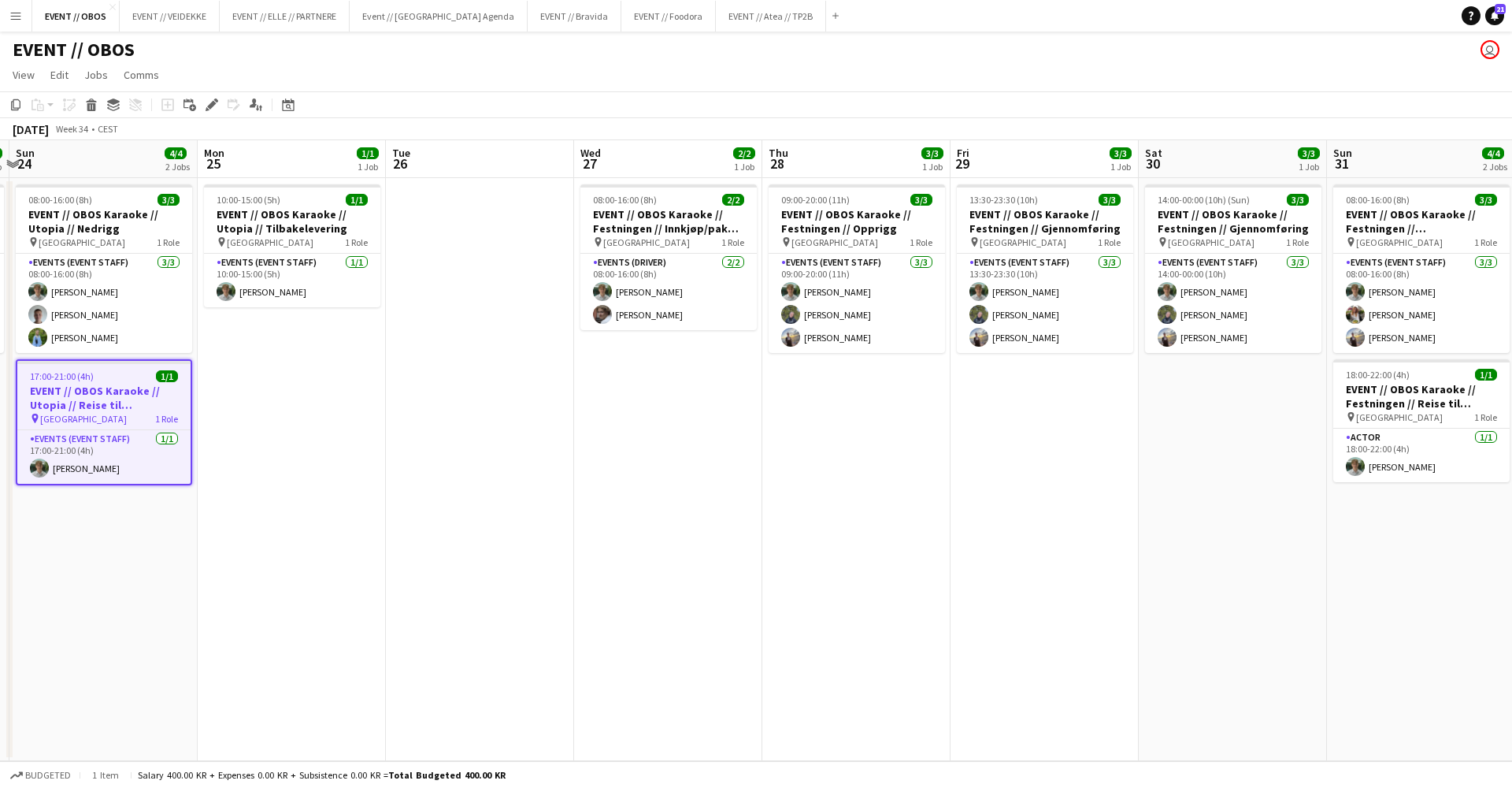
click at [824, 464] on app-date-cell "09:00-20:00 (11h) 3/3 EVENT // OBOS Karaoke // Festningen // Opprigg pin Trondh…" at bounding box center [856, 469] width 188 height 583
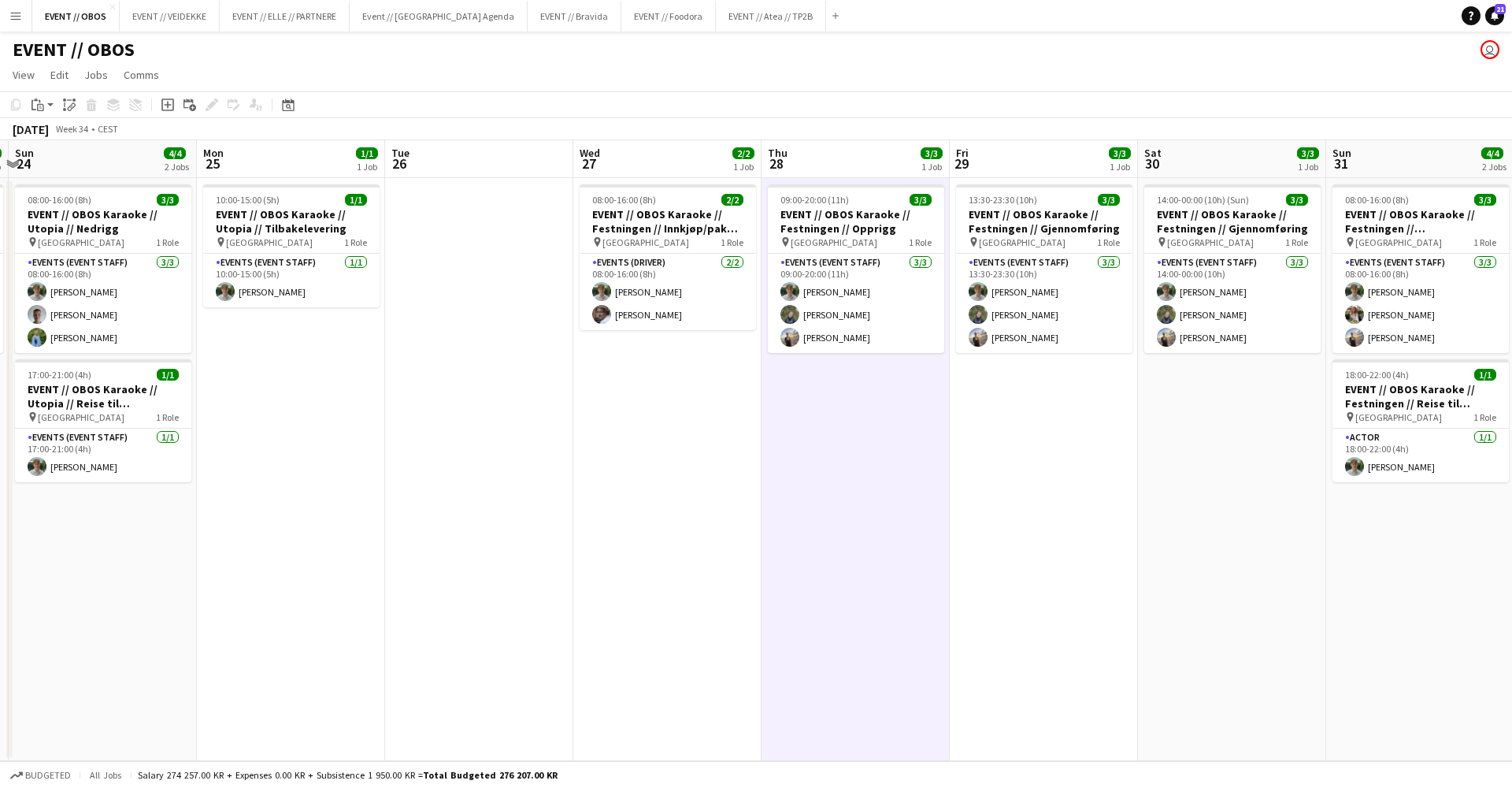
click at [707, 448] on app-date-cell "08:00-16:00 (8h) 2/2 EVENT // OBOS Karaoke // Festningen // Innkjøp/pakke bil p…" at bounding box center [667, 469] width 188 height 583
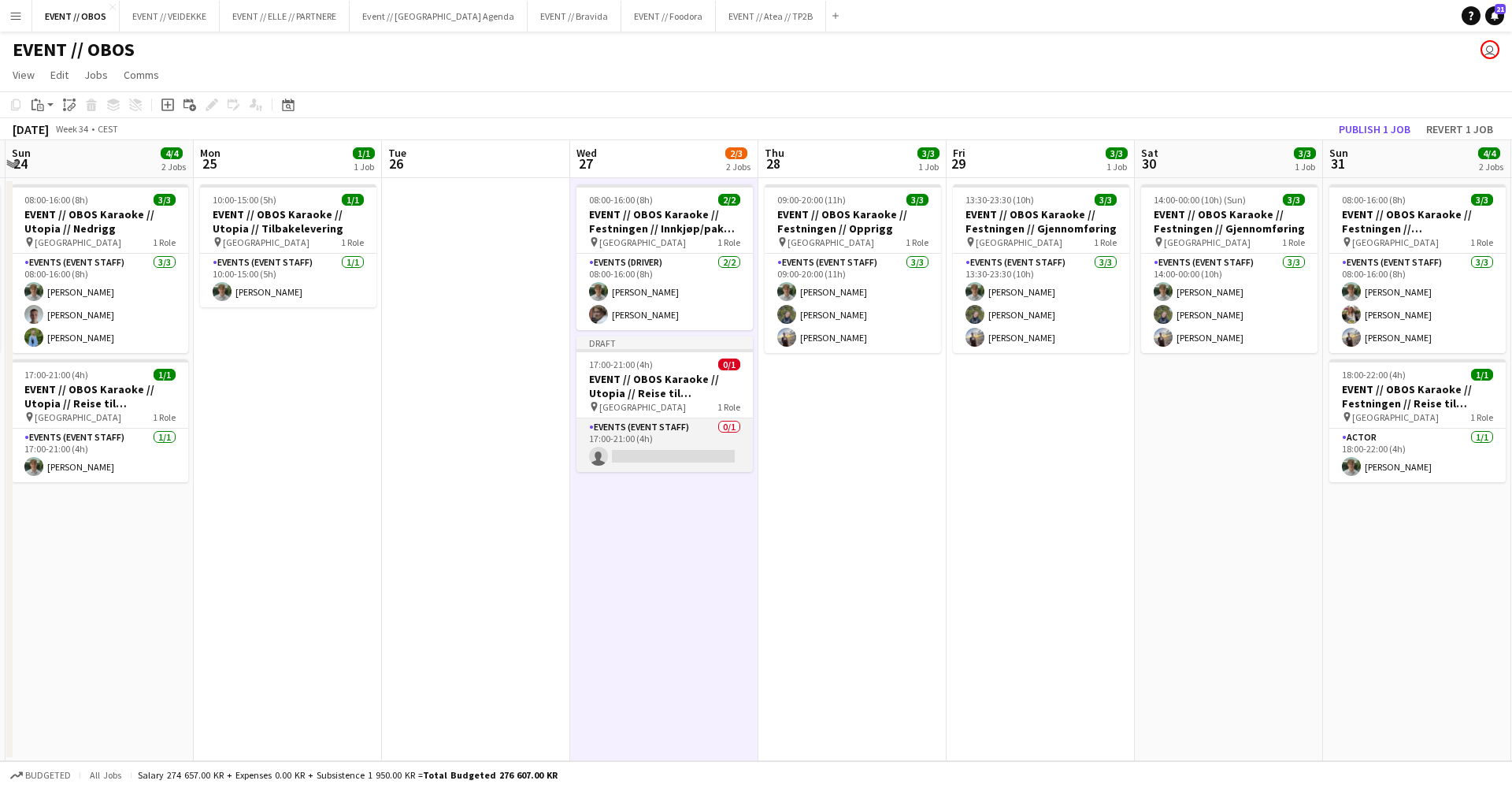
click at [617, 452] on app-card-role "Events (Event Staff) 0/1 17:00-21:00 (4h) single-neutral-actions" at bounding box center [664, 445] width 177 height 53
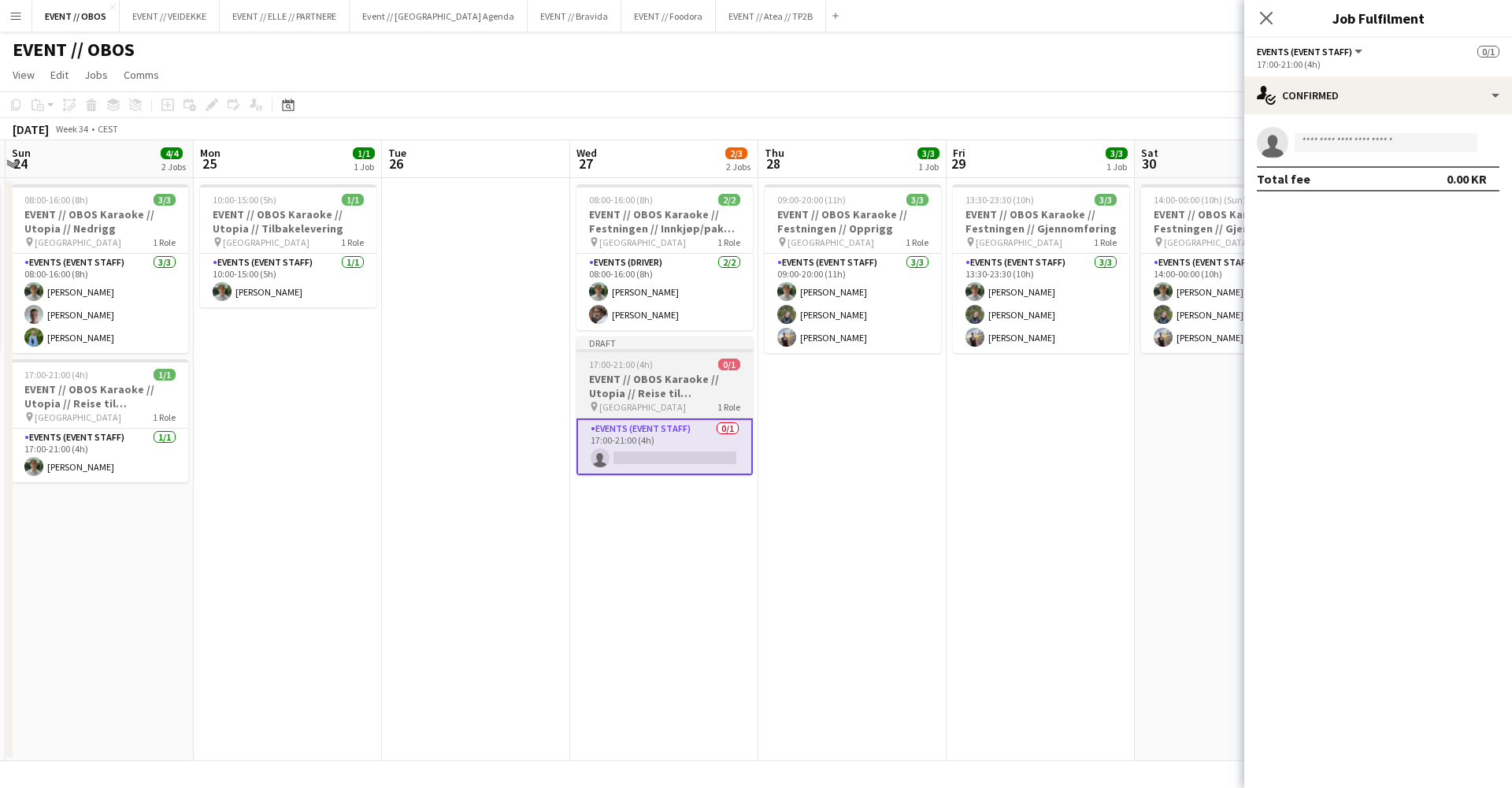
click at [632, 404] on span "[GEOGRAPHIC_DATA]" at bounding box center [642, 407] width 86 height 12
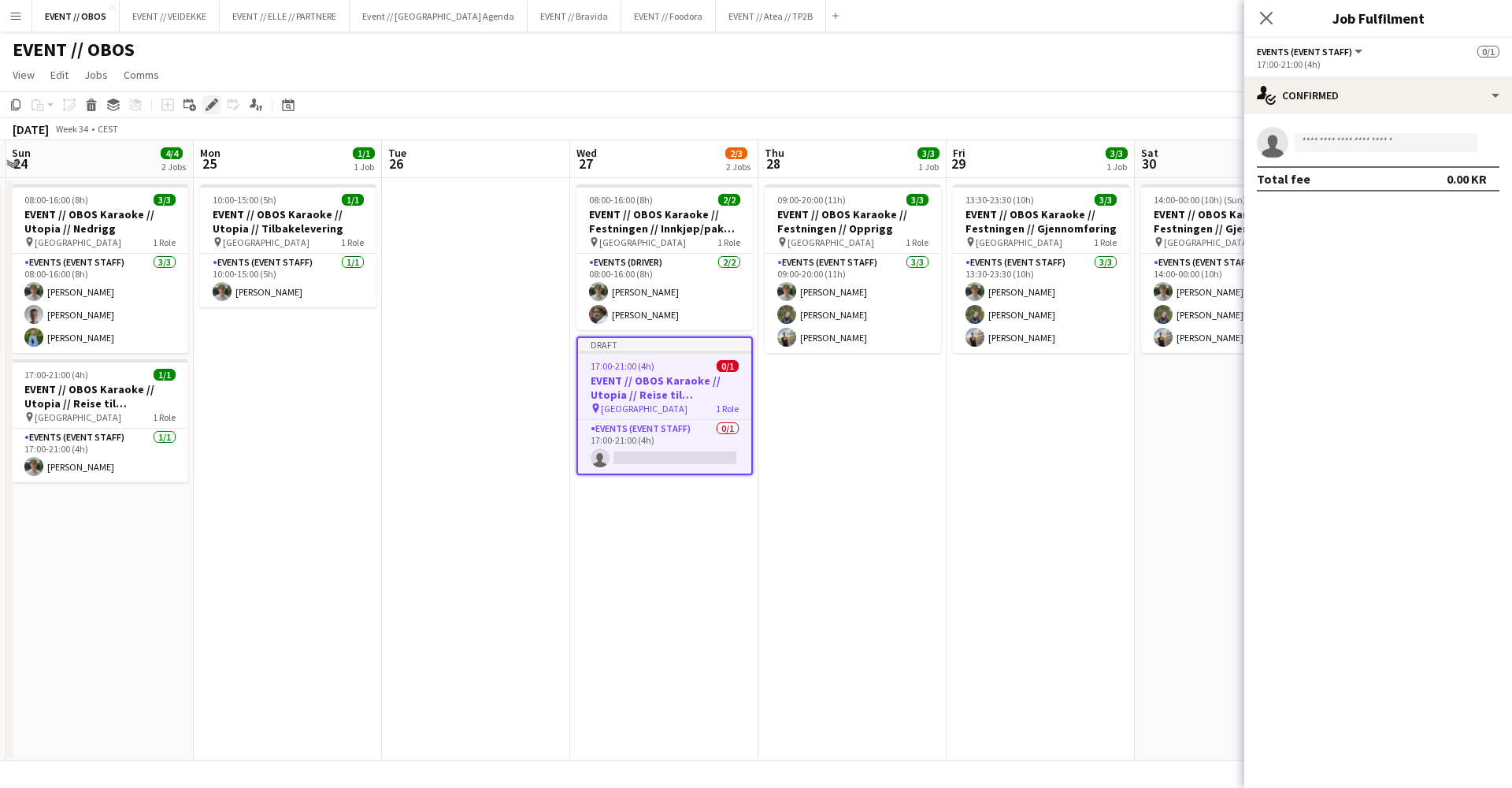
click at [213, 102] on icon at bounding box center [211, 105] width 9 height 9
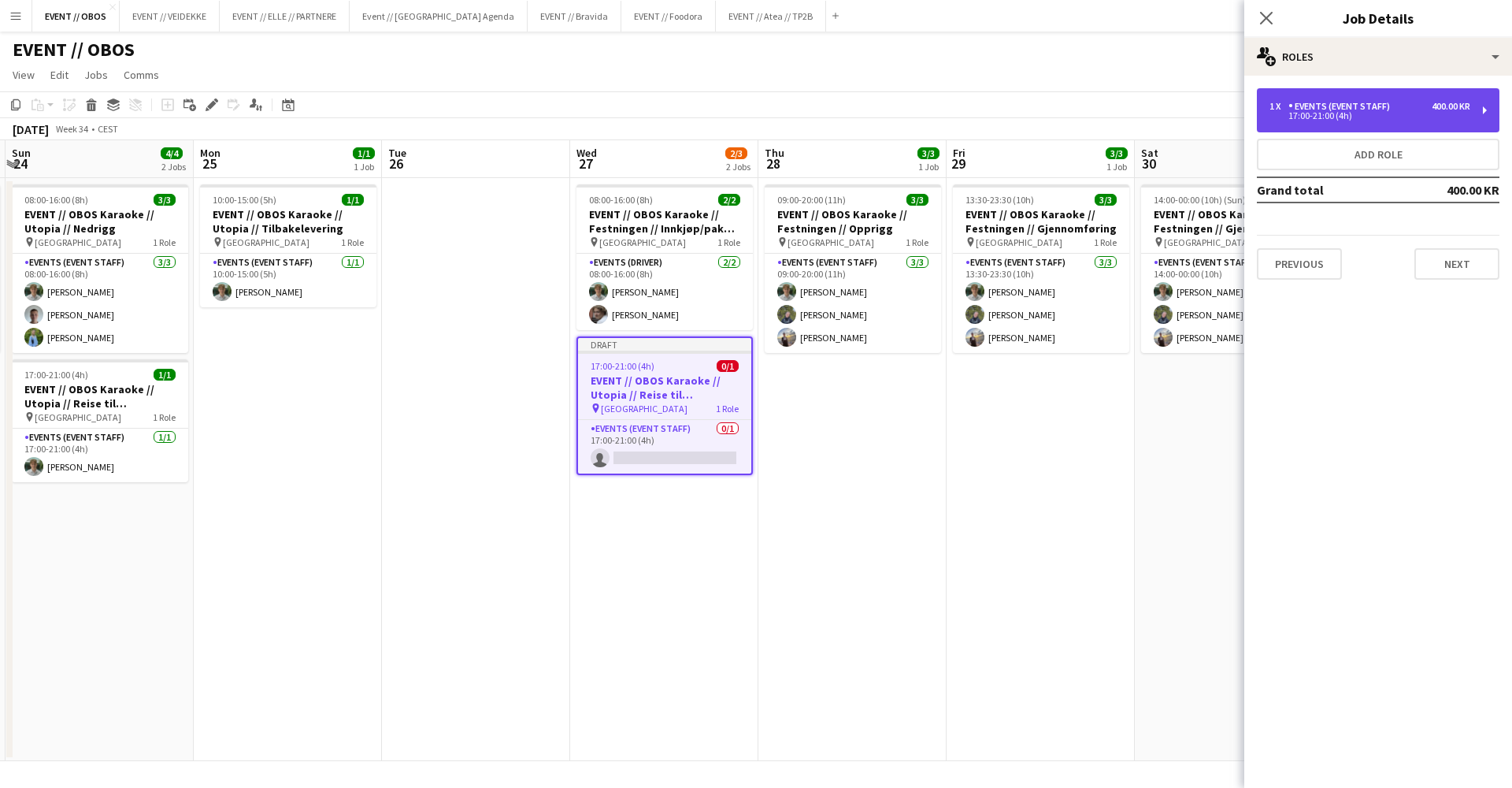
click at [1302, 114] on div "17:00-21:00 (4h)" at bounding box center [1369, 116] width 201 height 8
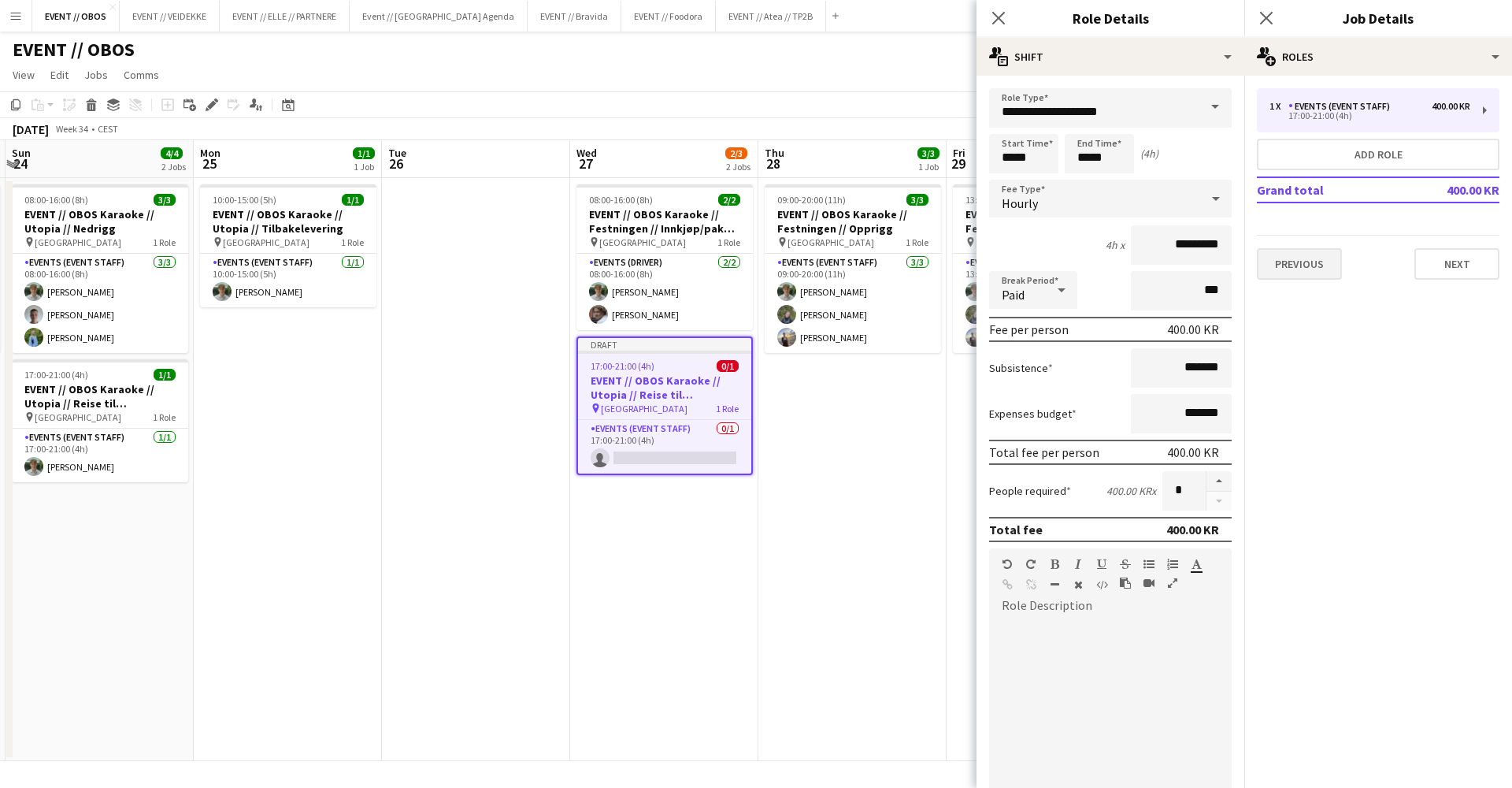
click at [1288, 260] on button "Previous" at bounding box center [1299, 264] width 85 height 31
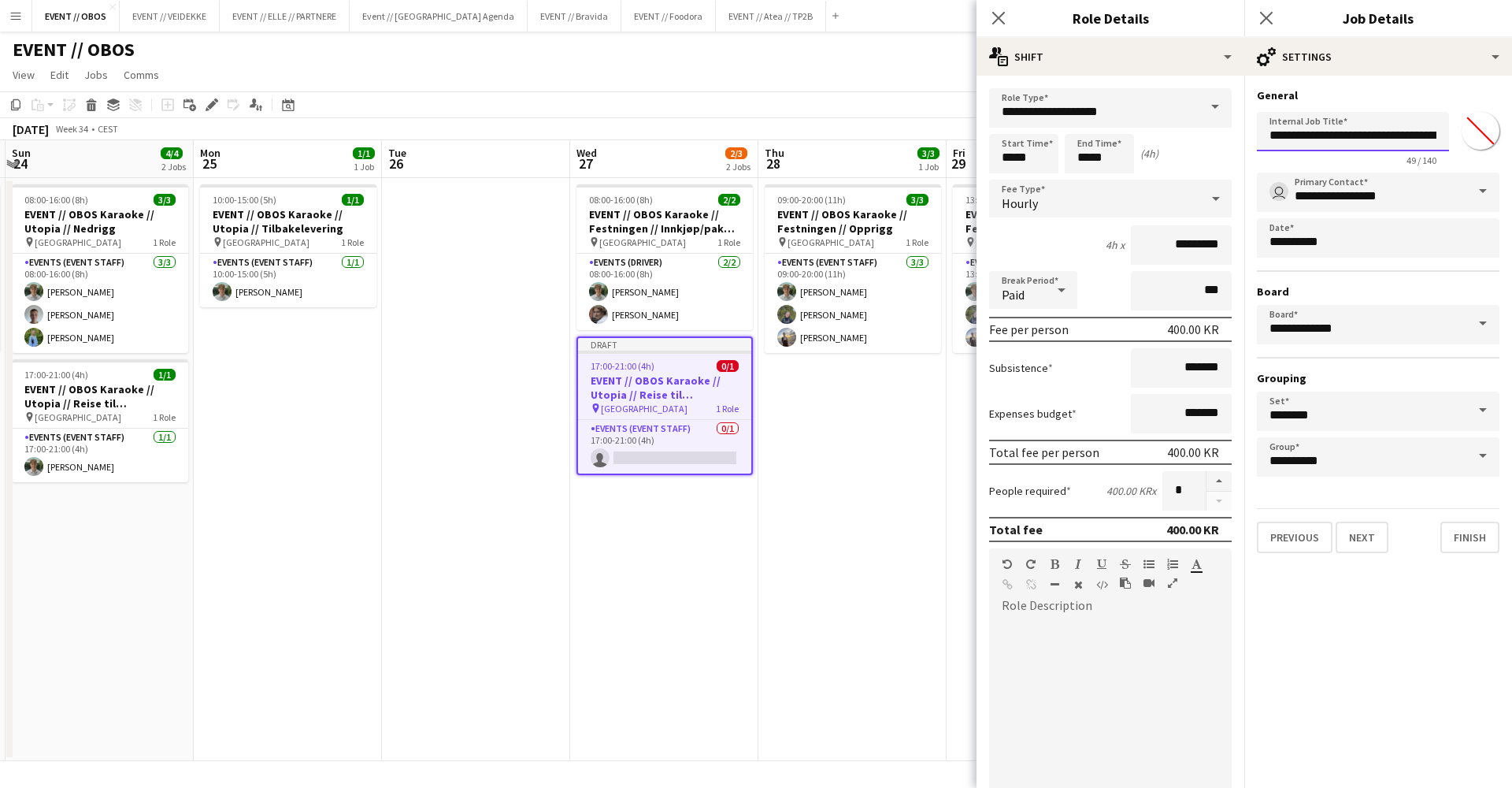
click at [1389, 143] on input "**********" at bounding box center [1353, 131] width 192 height 40
drag, startPoint x: 1408, startPoint y: 139, endPoint x: 1459, endPoint y: 143, distance: 51.2
click at [1459, 143] on div "**********" at bounding box center [1378, 136] width 243 height 60
click at [1422, 131] on input "**********" at bounding box center [1353, 131] width 192 height 40
drag, startPoint x: 1417, startPoint y: 133, endPoint x: 1471, endPoint y: 140, distance: 54.5
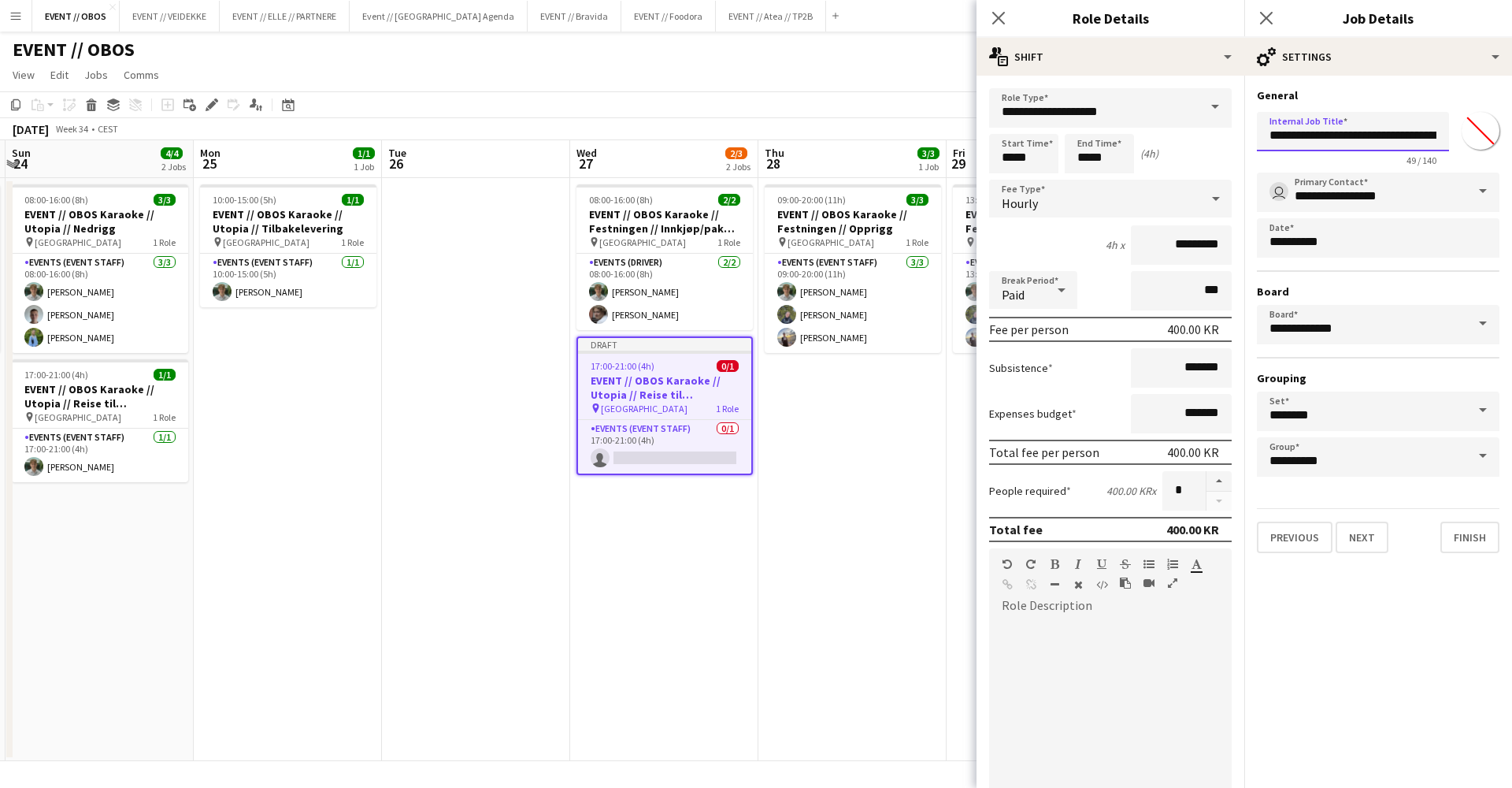
click at [1471, 140] on div "**********" at bounding box center [1378, 136] width 243 height 60
click at [1433, 133] on input "**********" at bounding box center [1353, 131] width 192 height 40
drag, startPoint x: 1433, startPoint y: 133, endPoint x: 1472, endPoint y: 138, distance: 39.3
click at [1472, 138] on div "**********" at bounding box center [1378, 136] width 243 height 60
type input "**********"
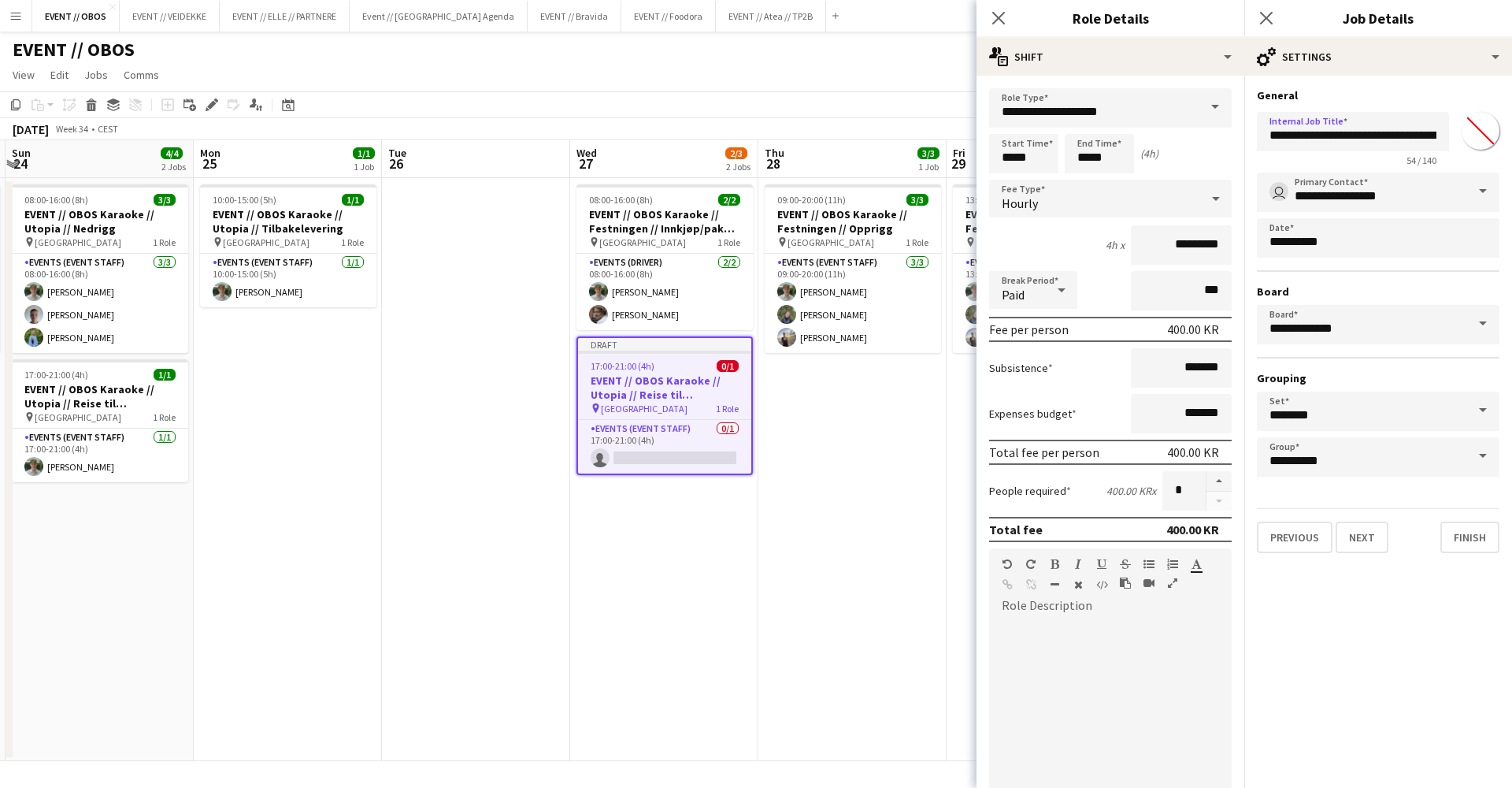
click at [1389, 542] on div "Previous Next Finish" at bounding box center [1378, 531] width 243 height 45
click at [1360, 539] on button "Next" at bounding box center [1362, 537] width 52 height 31
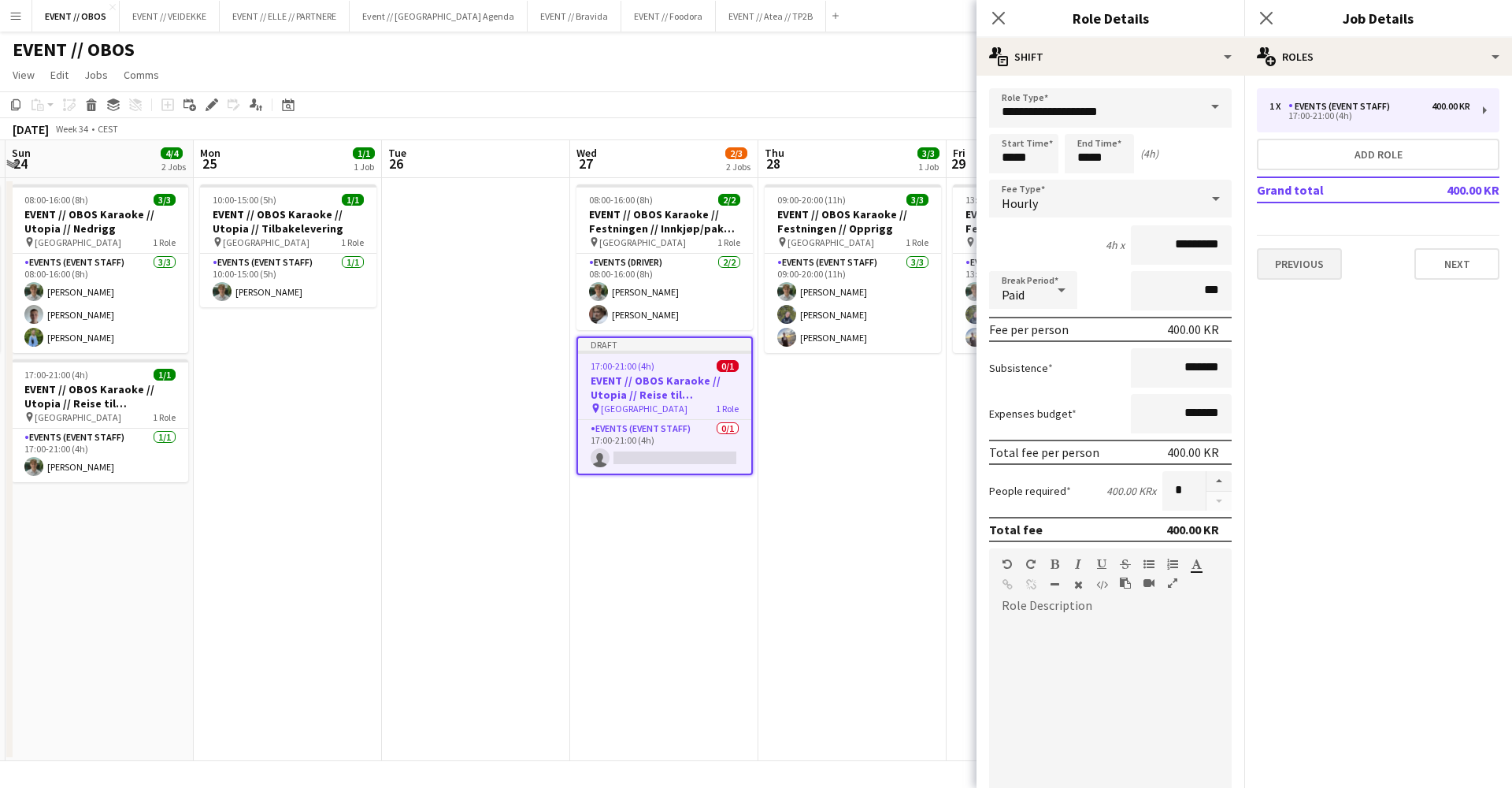
click at [1311, 263] on button "Previous" at bounding box center [1299, 264] width 85 height 31
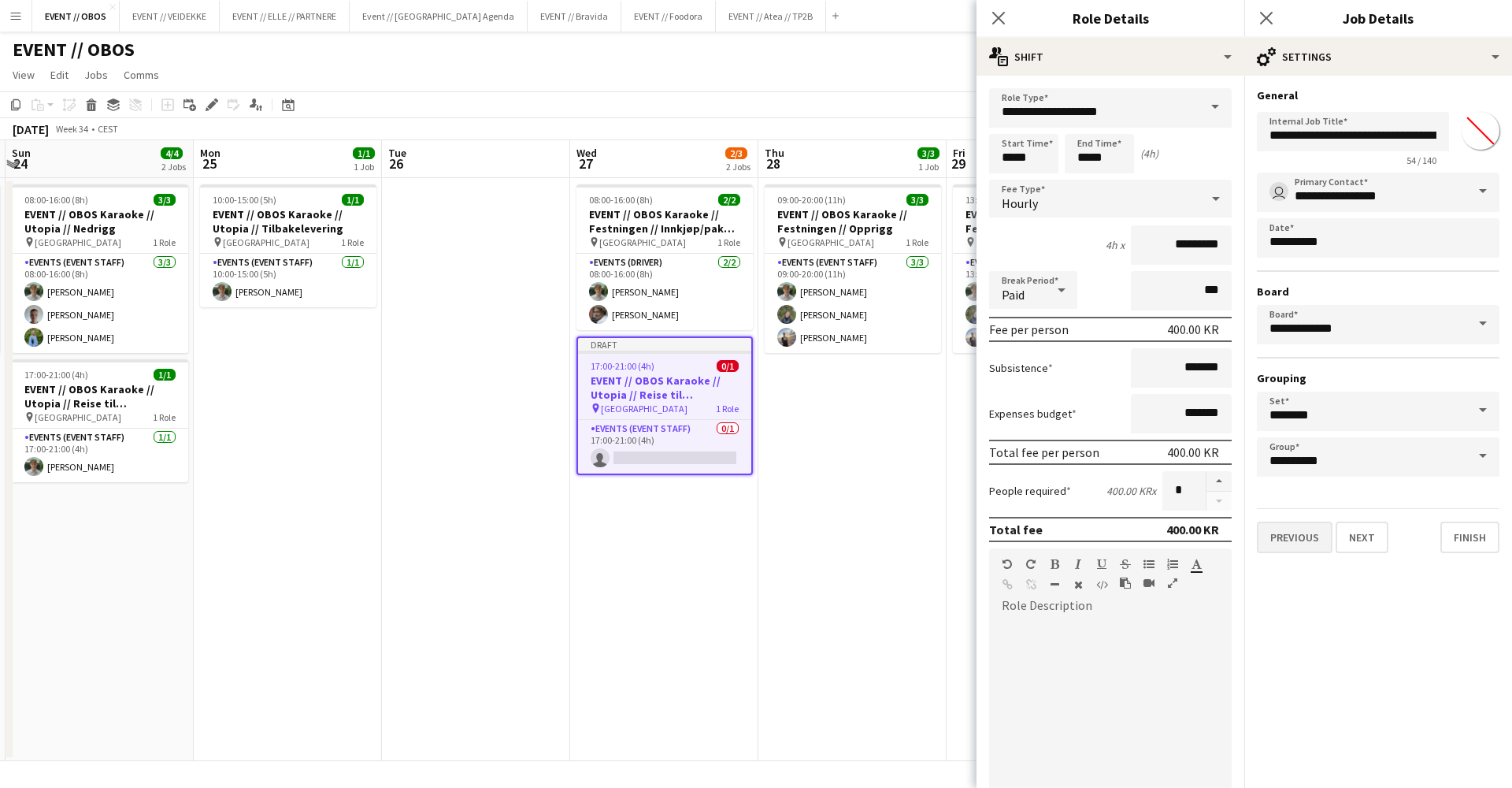
click at [1272, 546] on button "Previous" at bounding box center [1295, 537] width 76 height 31
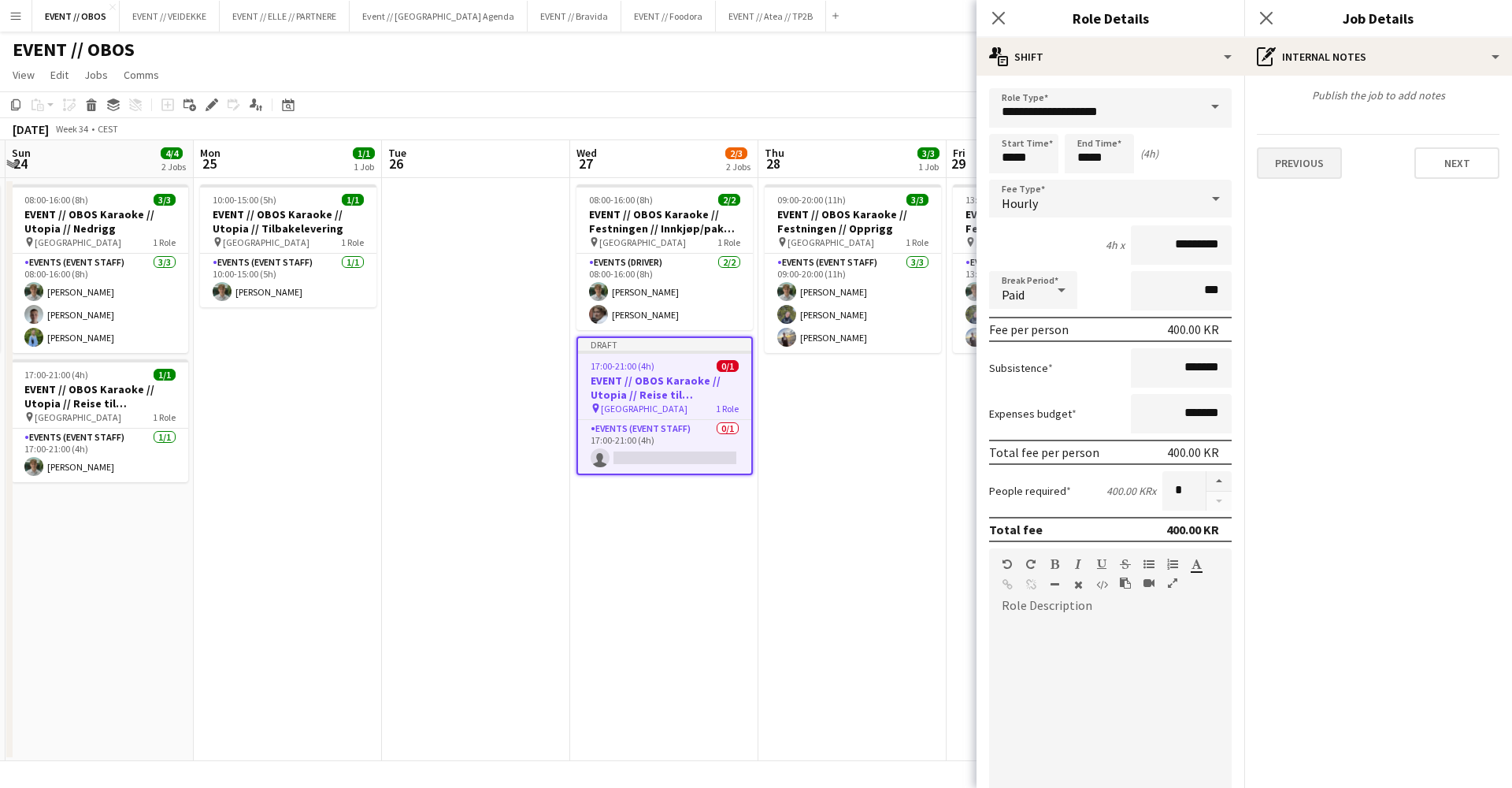
click at [1271, 162] on button "Previous" at bounding box center [1299, 163] width 85 height 31
click at [1317, 235] on button "Previous" at bounding box center [1299, 236] width 85 height 31
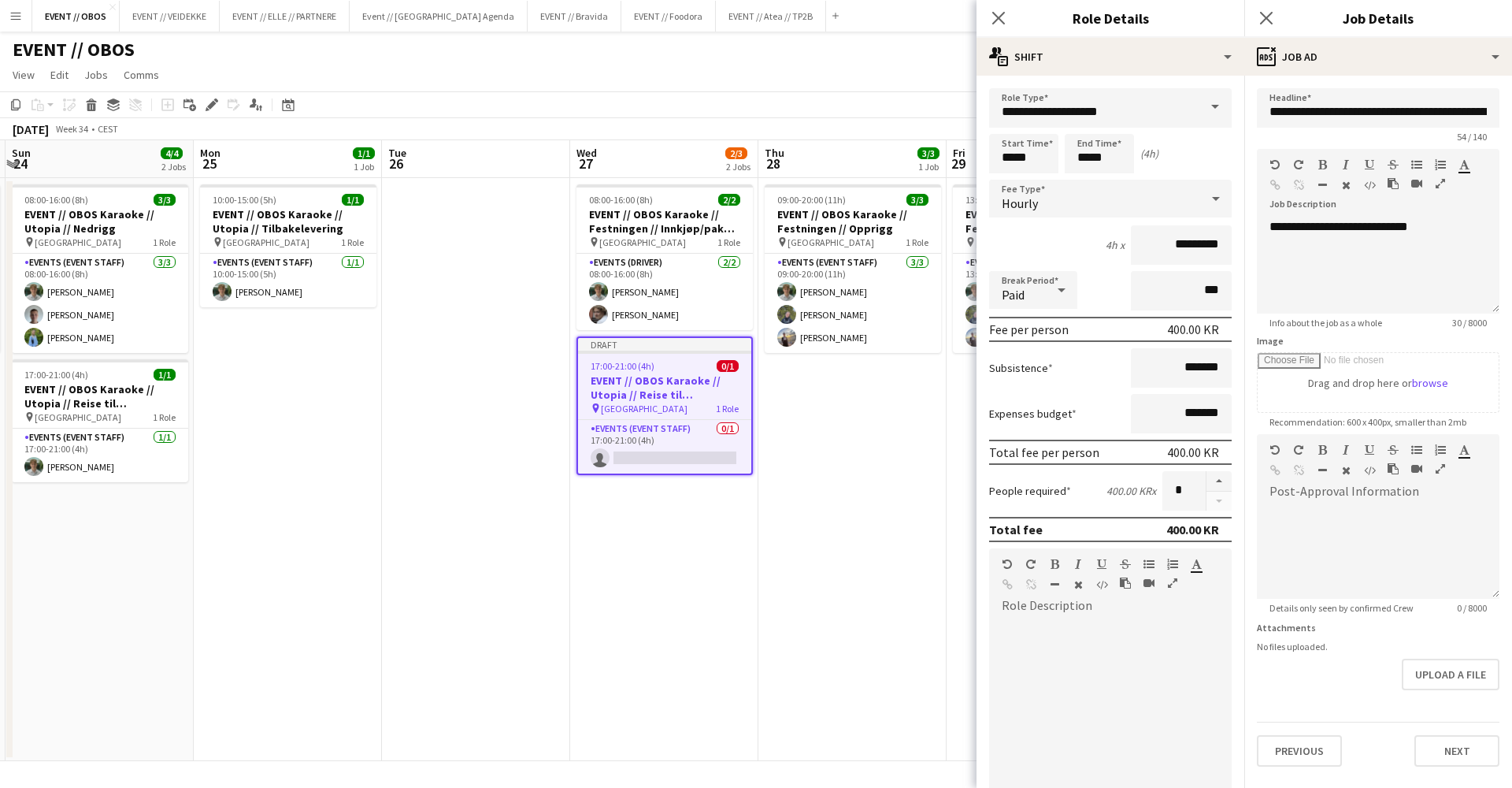
click at [1443, 732] on div "Previous Next" at bounding box center [1378, 744] width 243 height 45
click at [1418, 740] on button "Next" at bounding box center [1456, 750] width 85 height 31
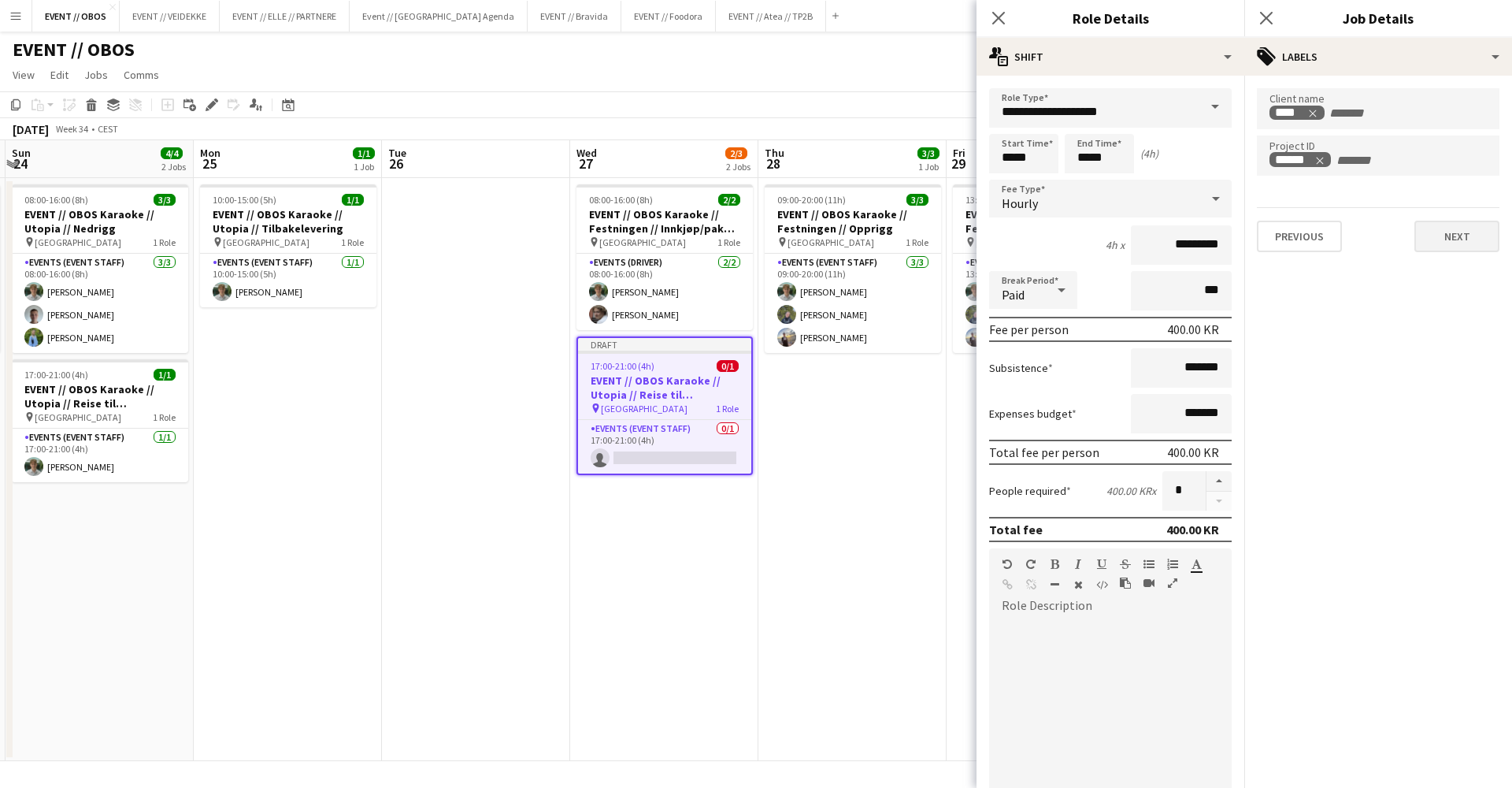
click at [1447, 239] on button "Next" at bounding box center [1456, 236] width 85 height 31
click at [1447, 239] on mat-expansion-panel "pen-write Internal notes Publish the job to add notes Previous Next" at bounding box center [1378, 432] width 268 height 712
click at [1442, 160] on button "Next" at bounding box center [1456, 163] width 85 height 31
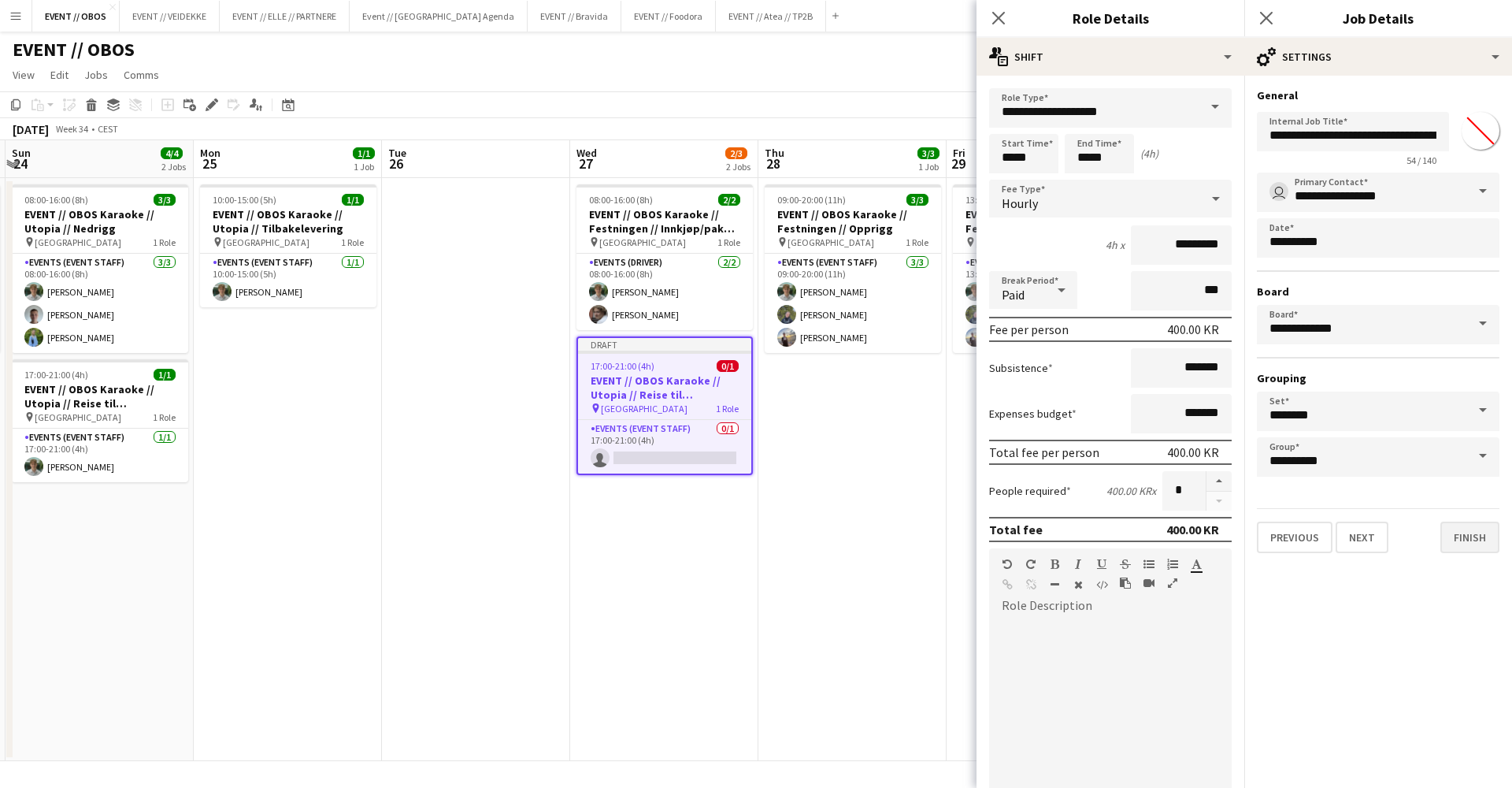
click at [1454, 544] on button "Finish" at bounding box center [1469, 537] width 59 height 31
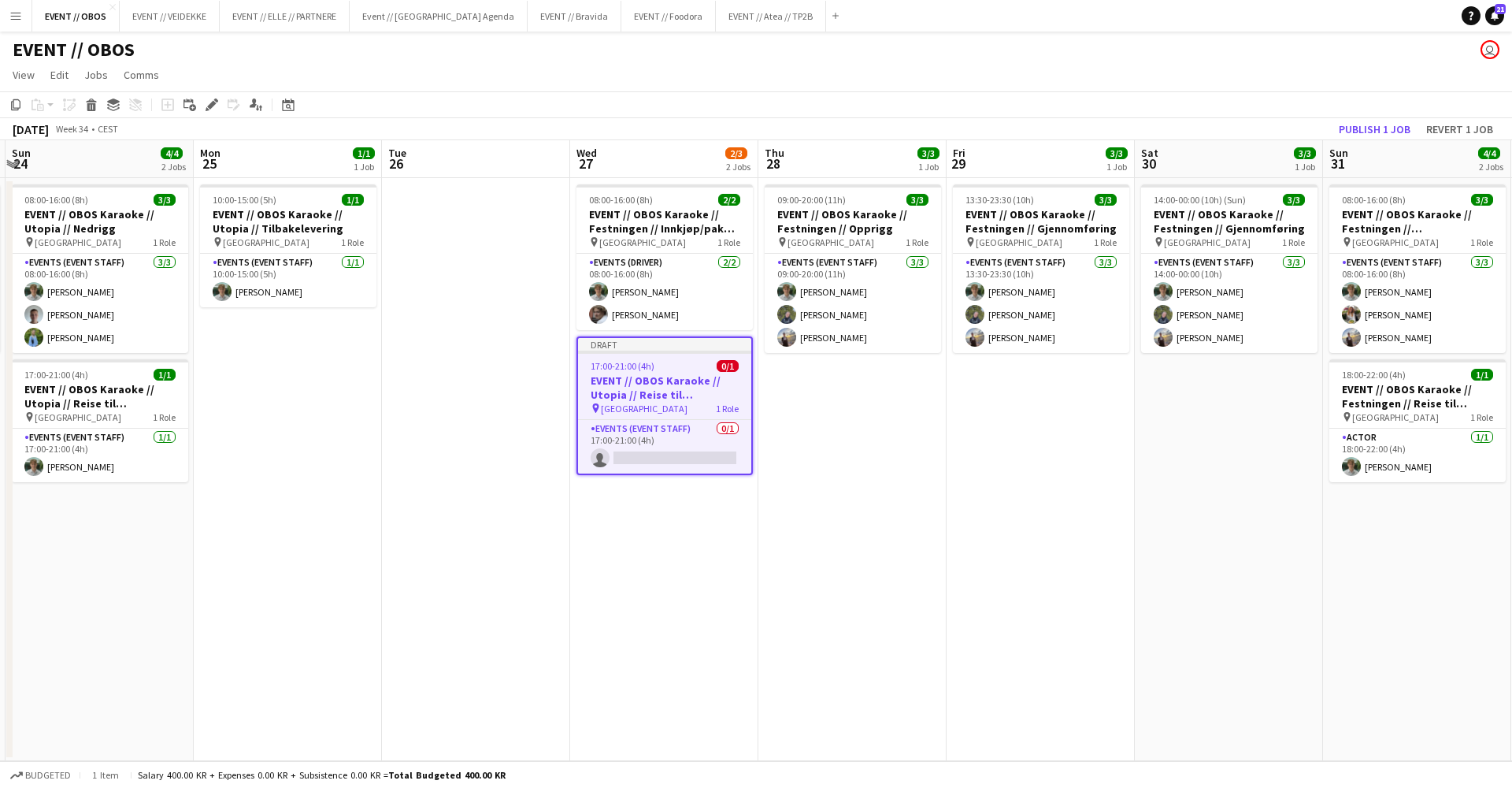
click at [843, 535] on app-date-cell "09:00-20:00 (11h) 3/3 EVENT // OBOS Karaoke // Festningen // Opprigg pin Trondh…" at bounding box center [852, 469] width 188 height 583
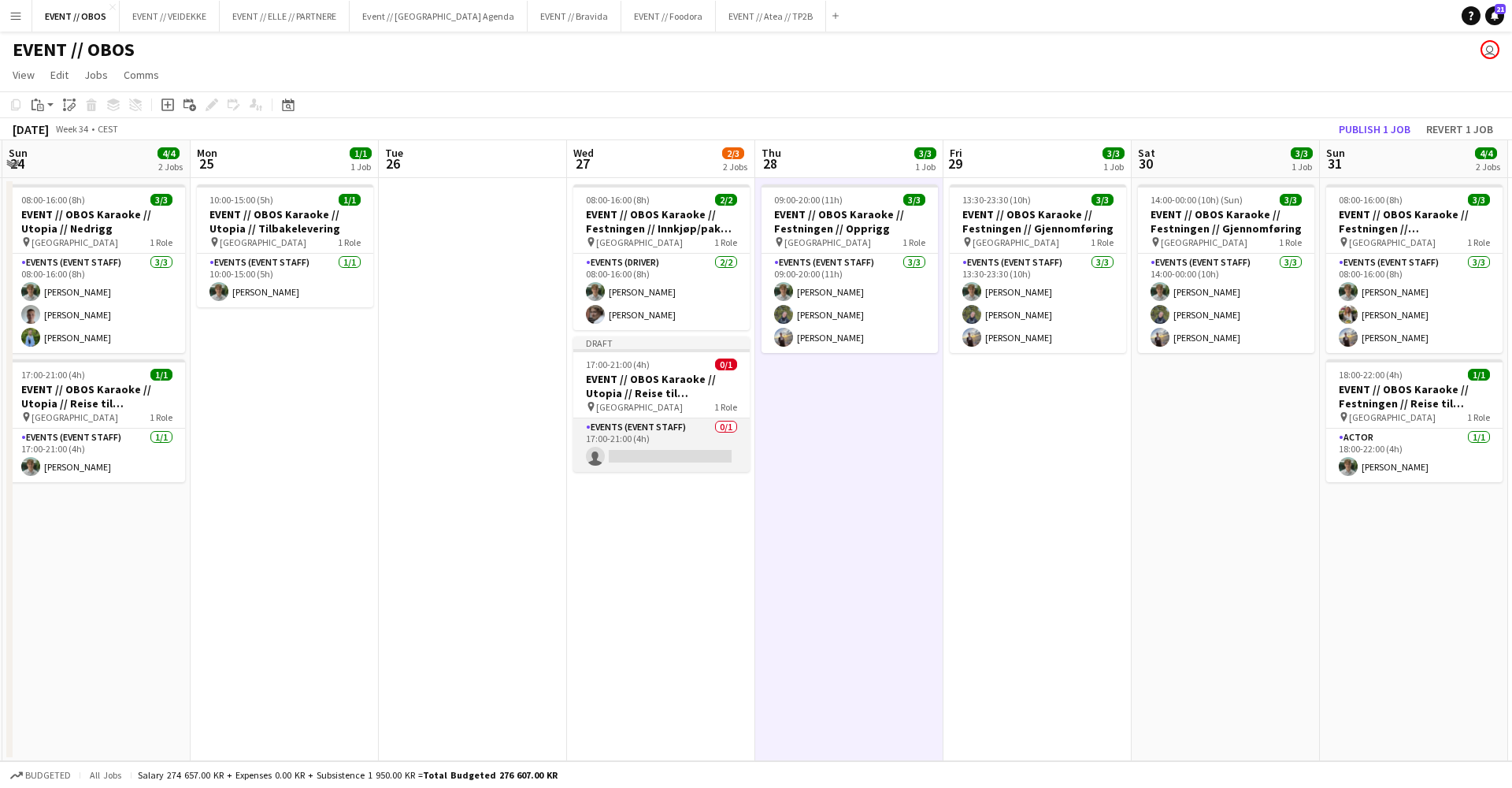
click at [694, 423] on app-card-role "Events (Event Staff) 0/1 17:00-21:00 (4h) single-neutral-actions" at bounding box center [661, 445] width 177 height 53
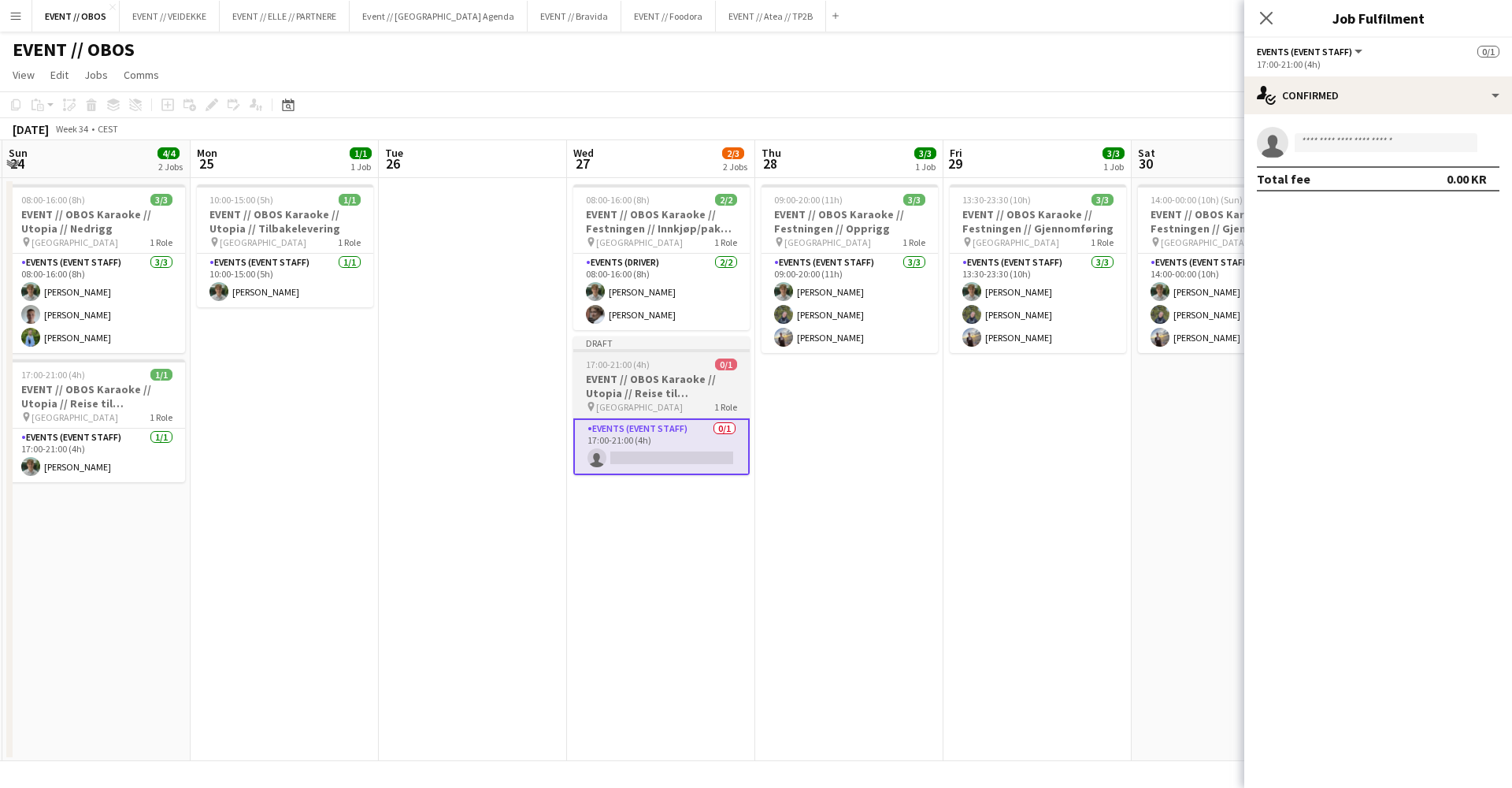
click at [684, 394] on h3 "EVENT // OBOS Karaoke // Utopia // Reise til [GEOGRAPHIC_DATA]" at bounding box center [661, 386] width 177 height 28
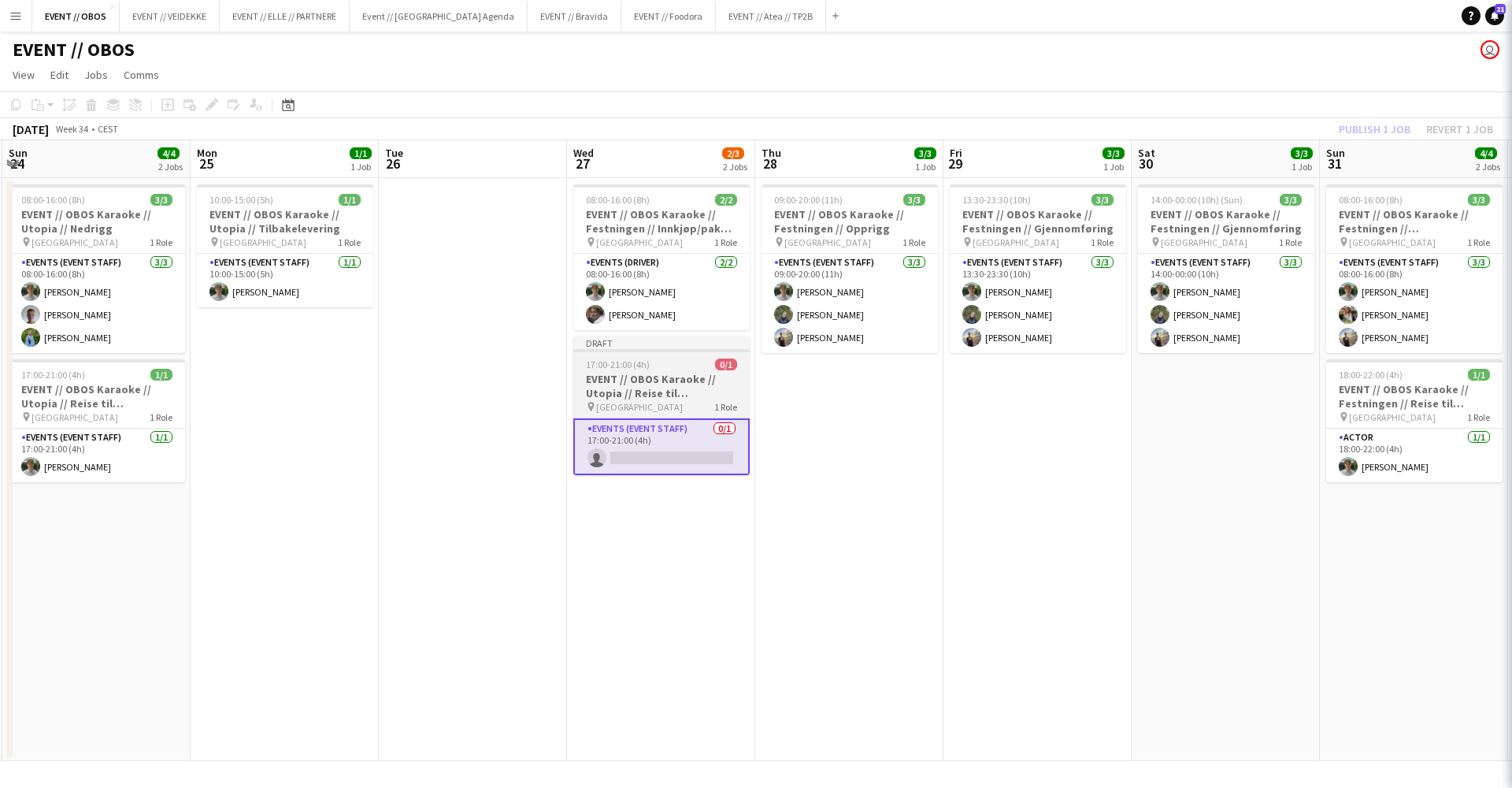
scroll to position [0, 563]
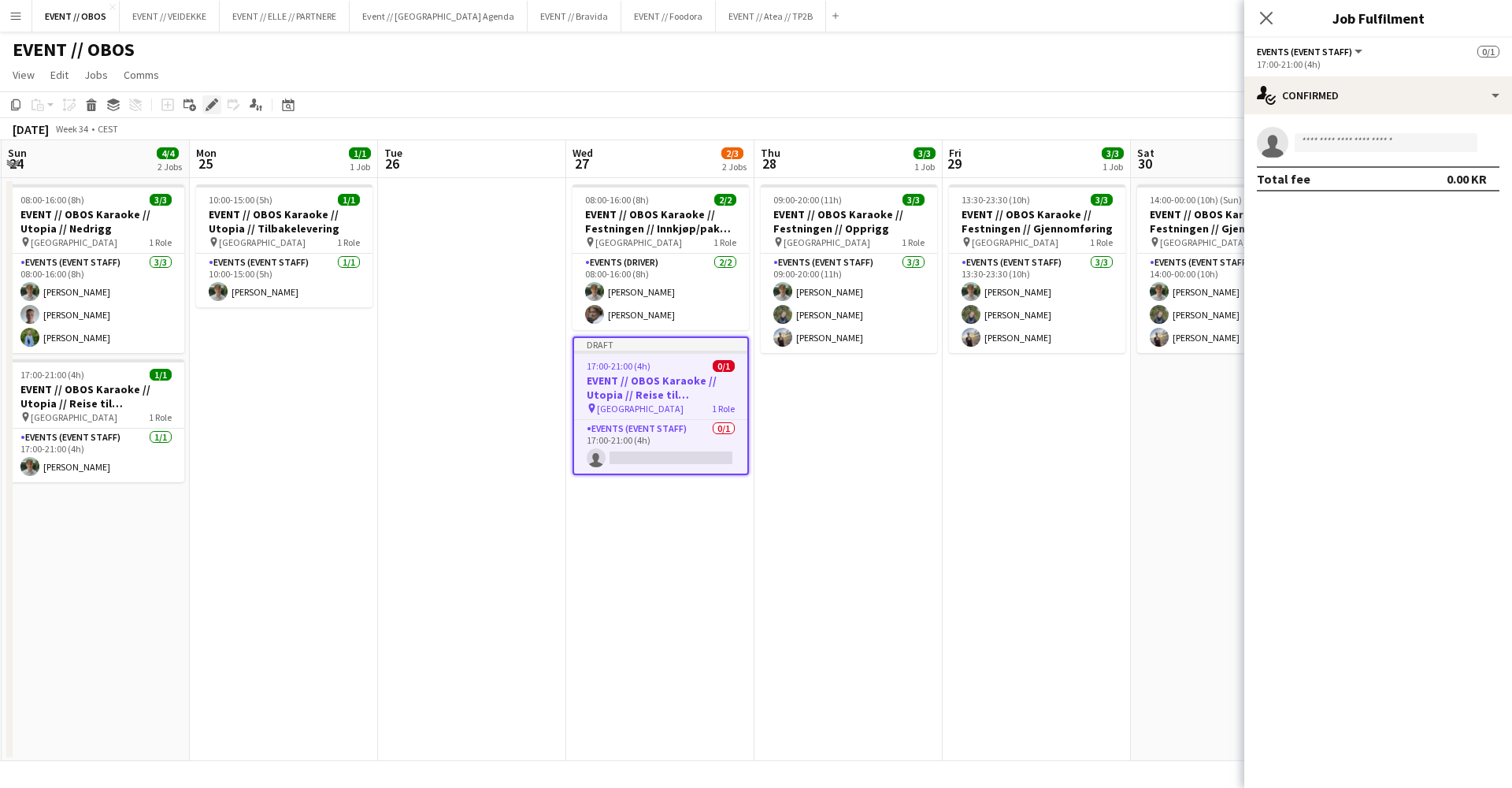
click at [206, 106] on icon "Edit" at bounding box center [212, 105] width 13 height 13
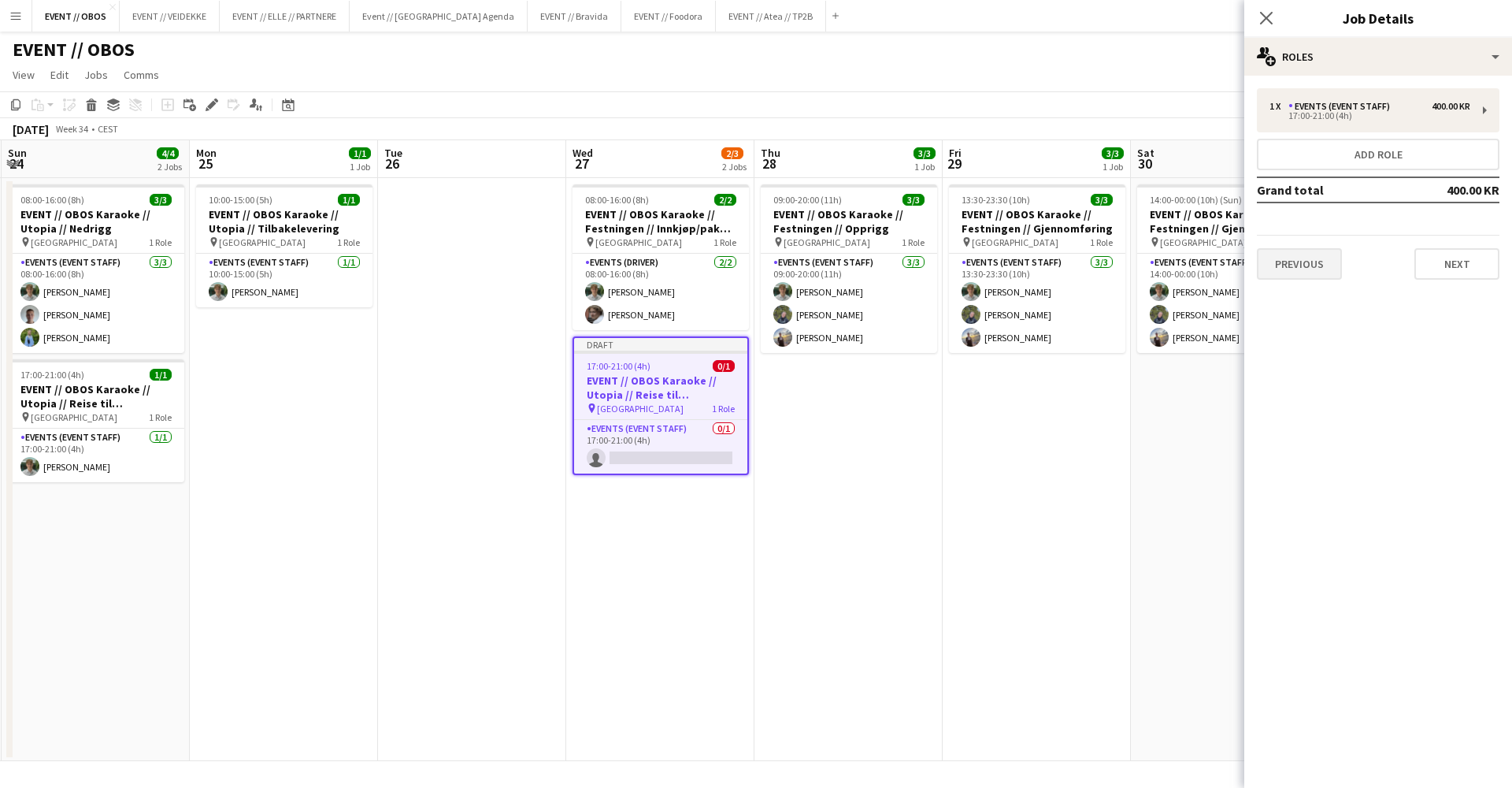
click at [1301, 255] on button "Previous" at bounding box center [1299, 264] width 85 height 31
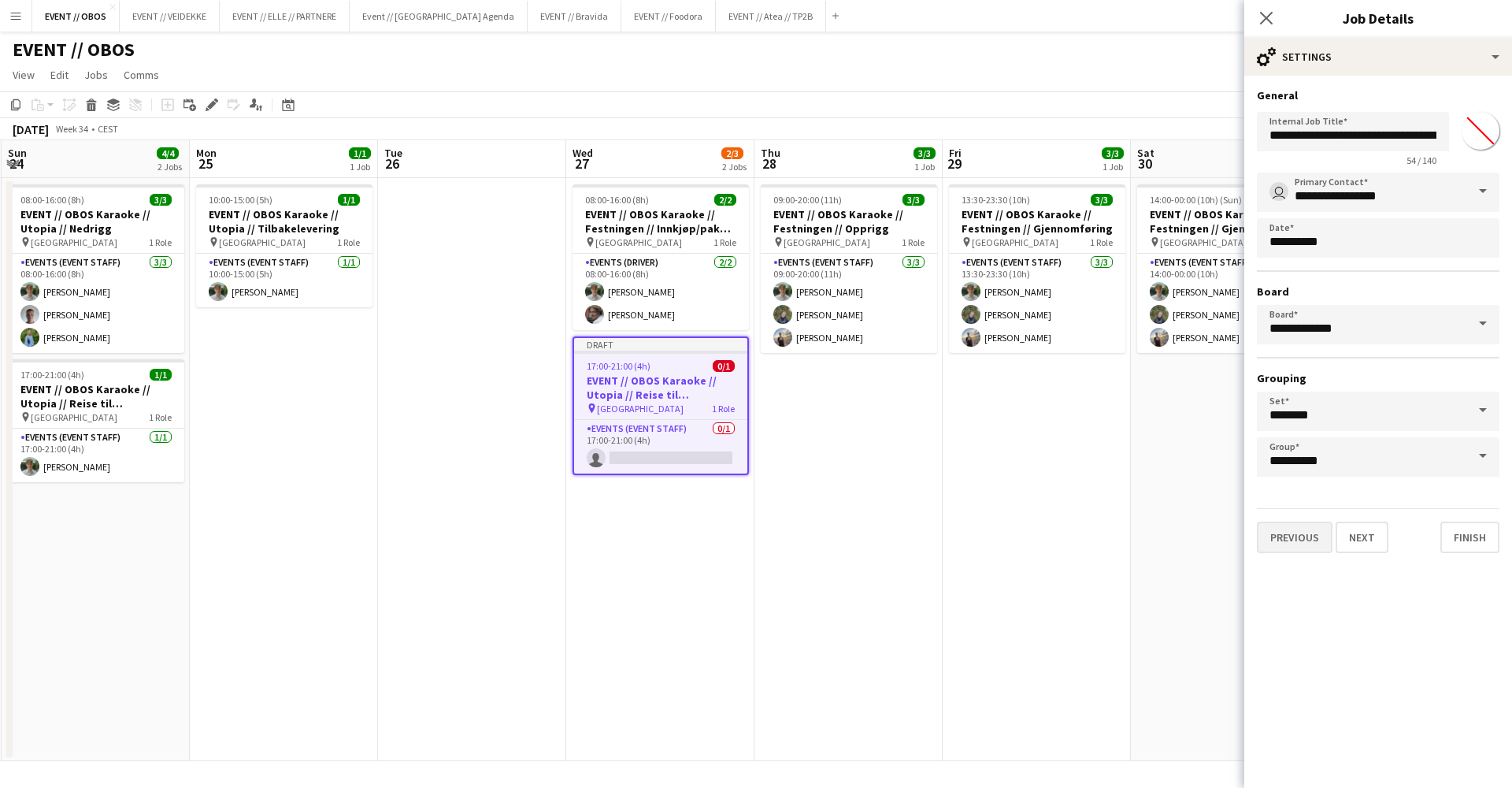
click at [1280, 532] on button "Previous" at bounding box center [1295, 537] width 76 height 31
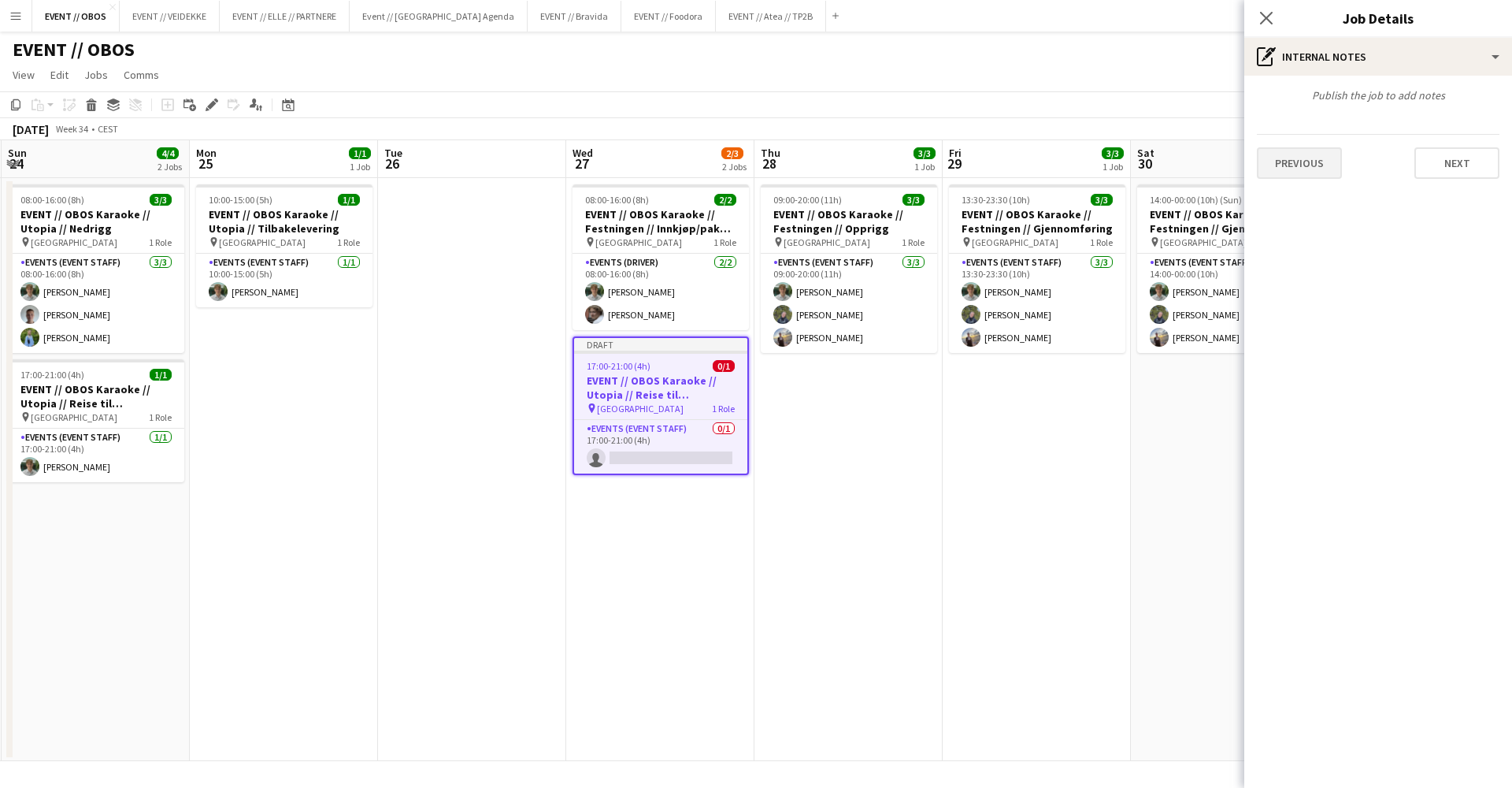
click at [1313, 169] on button "Previous" at bounding box center [1299, 163] width 85 height 31
click at [1314, 231] on button "Previous" at bounding box center [1299, 236] width 85 height 31
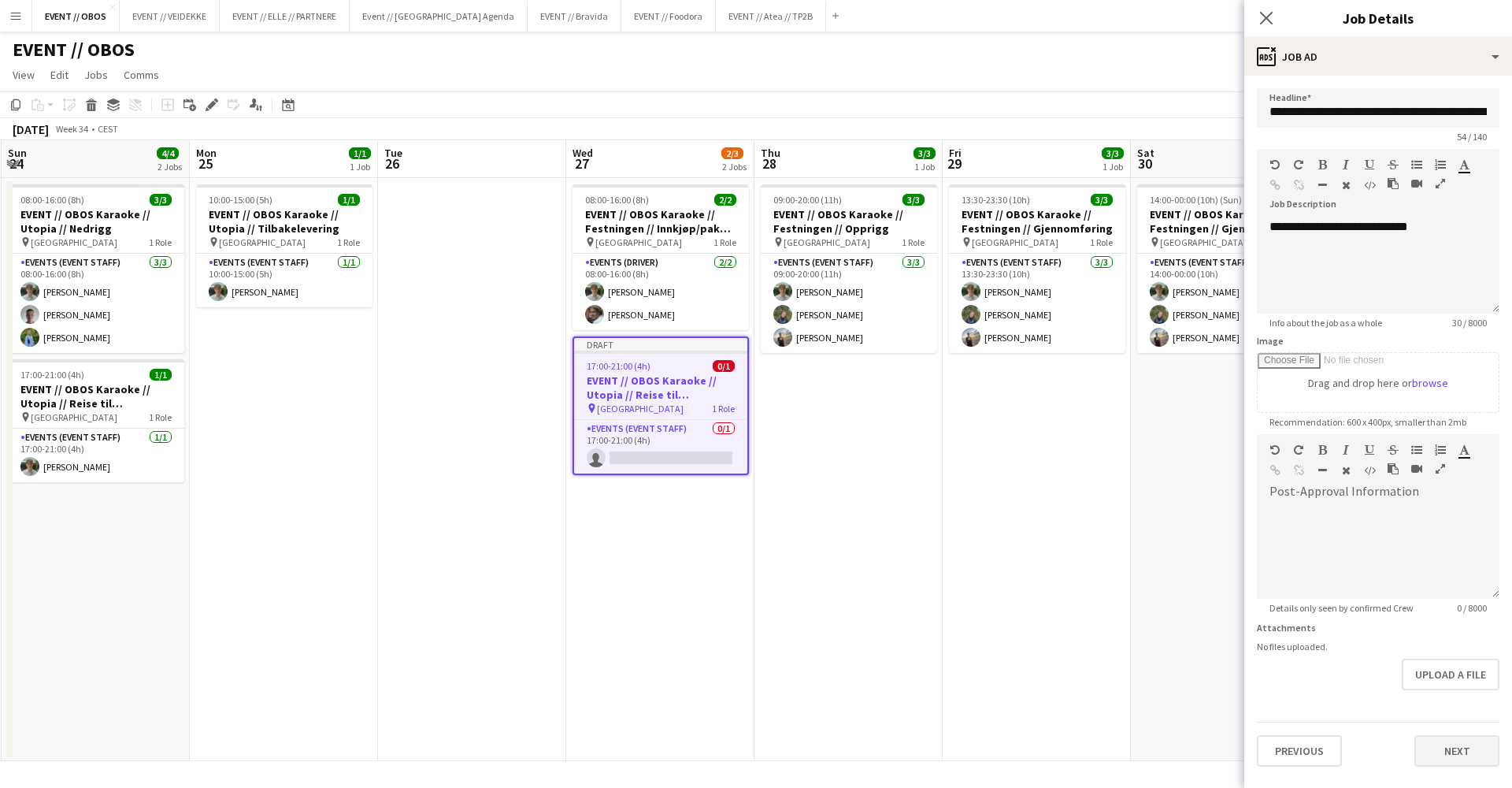
click at [1473, 735] on button "Next" at bounding box center [1456, 750] width 85 height 31
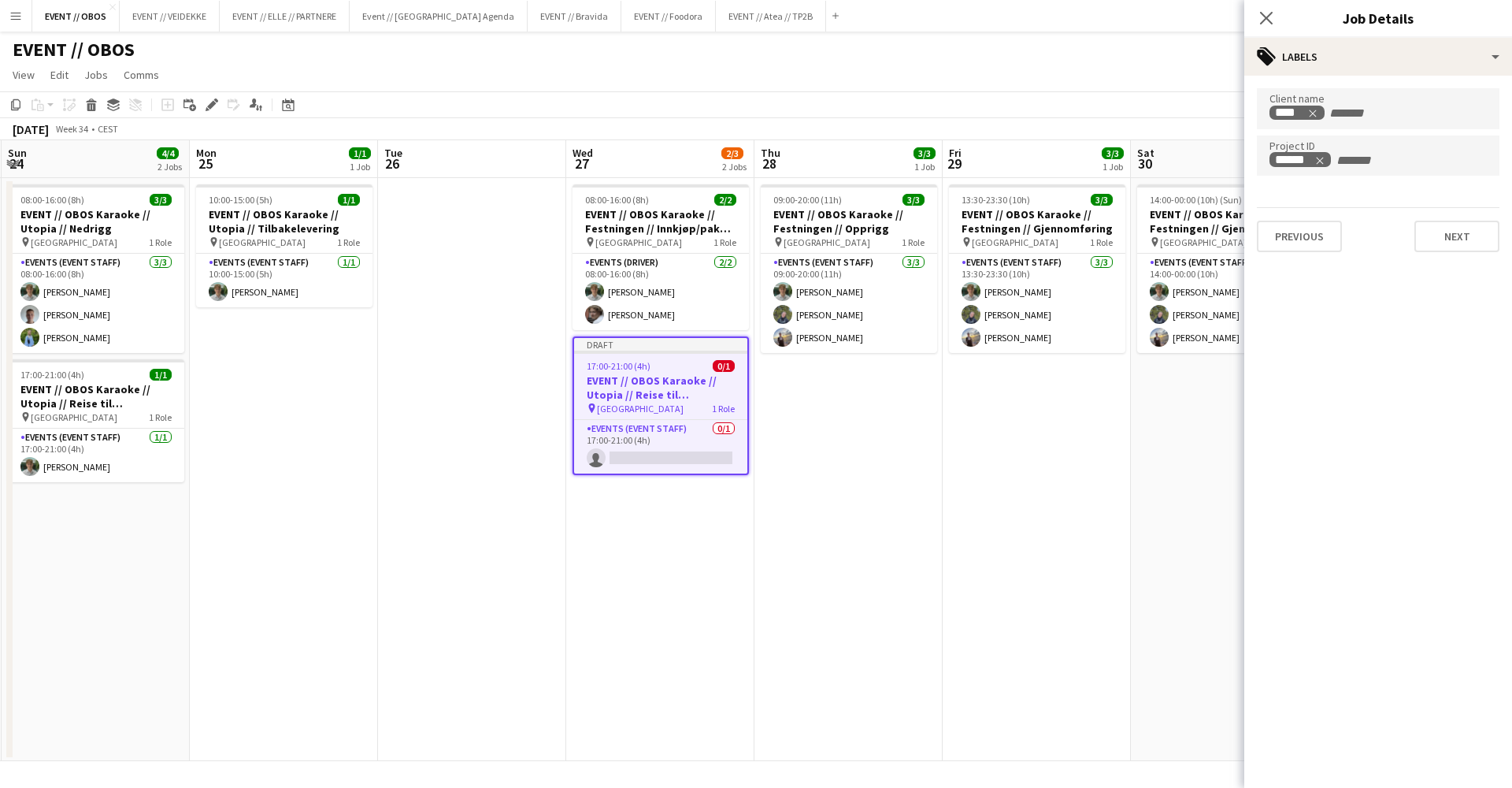
click at [1469, 760] on mat-expansion-panel "tags Labels Client name **** Project ID ****** Previous Next" at bounding box center [1378, 432] width 268 height 712
click at [1432, 234] on button "Next" at bounding box center [1456, 236] width 85 height 31
click at [1450, 186] on div "Publish the job to add notes Previous Next" at bounding box center [1378, 134] width 268 height 116
click at [1452, 176] on button "Next" at bounding box center [1456, 163] width 85 height 31
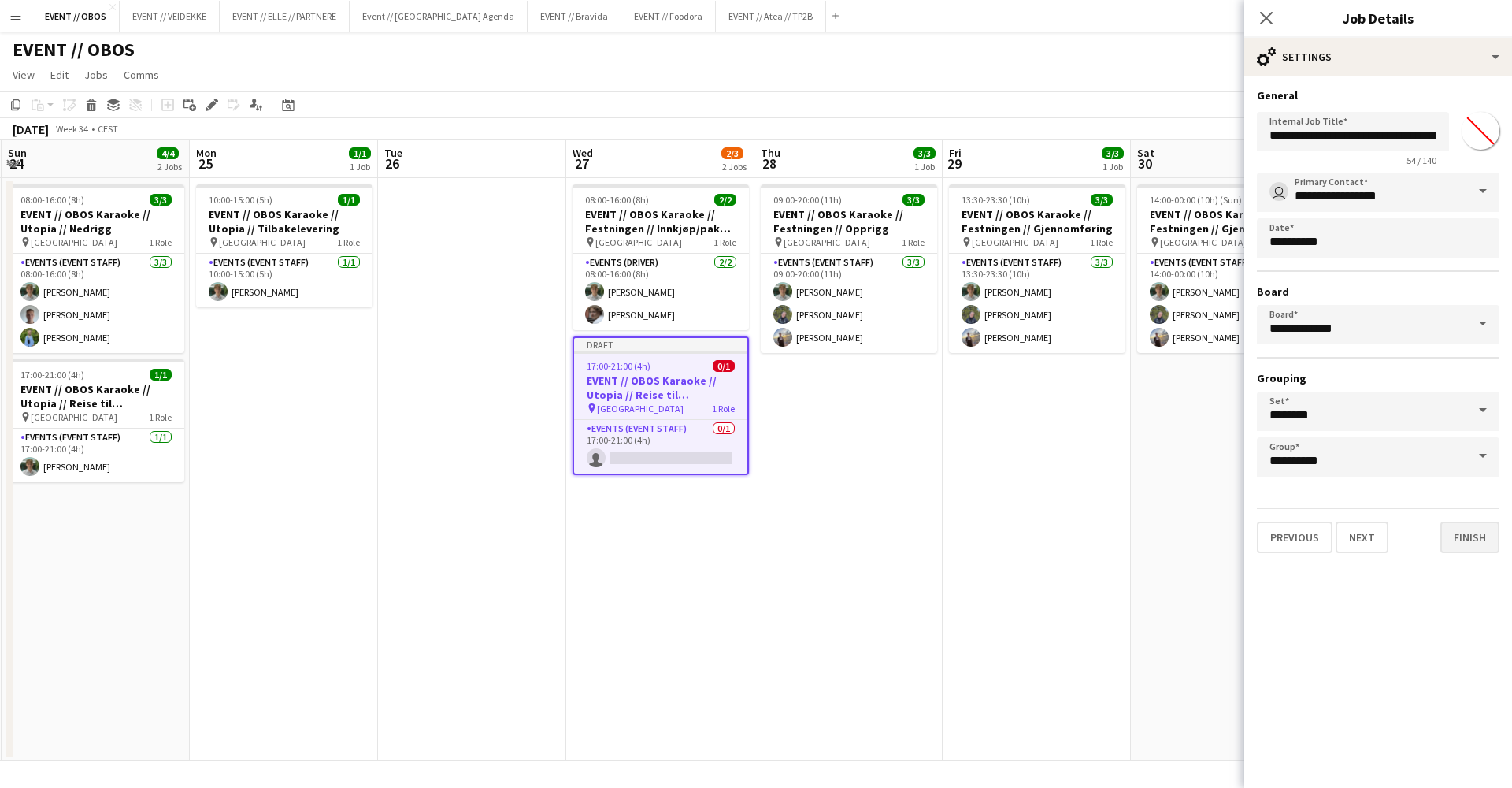
click at [1475, 534] on button "Finish" at bounding box center [1469, 537] width 59 height 31
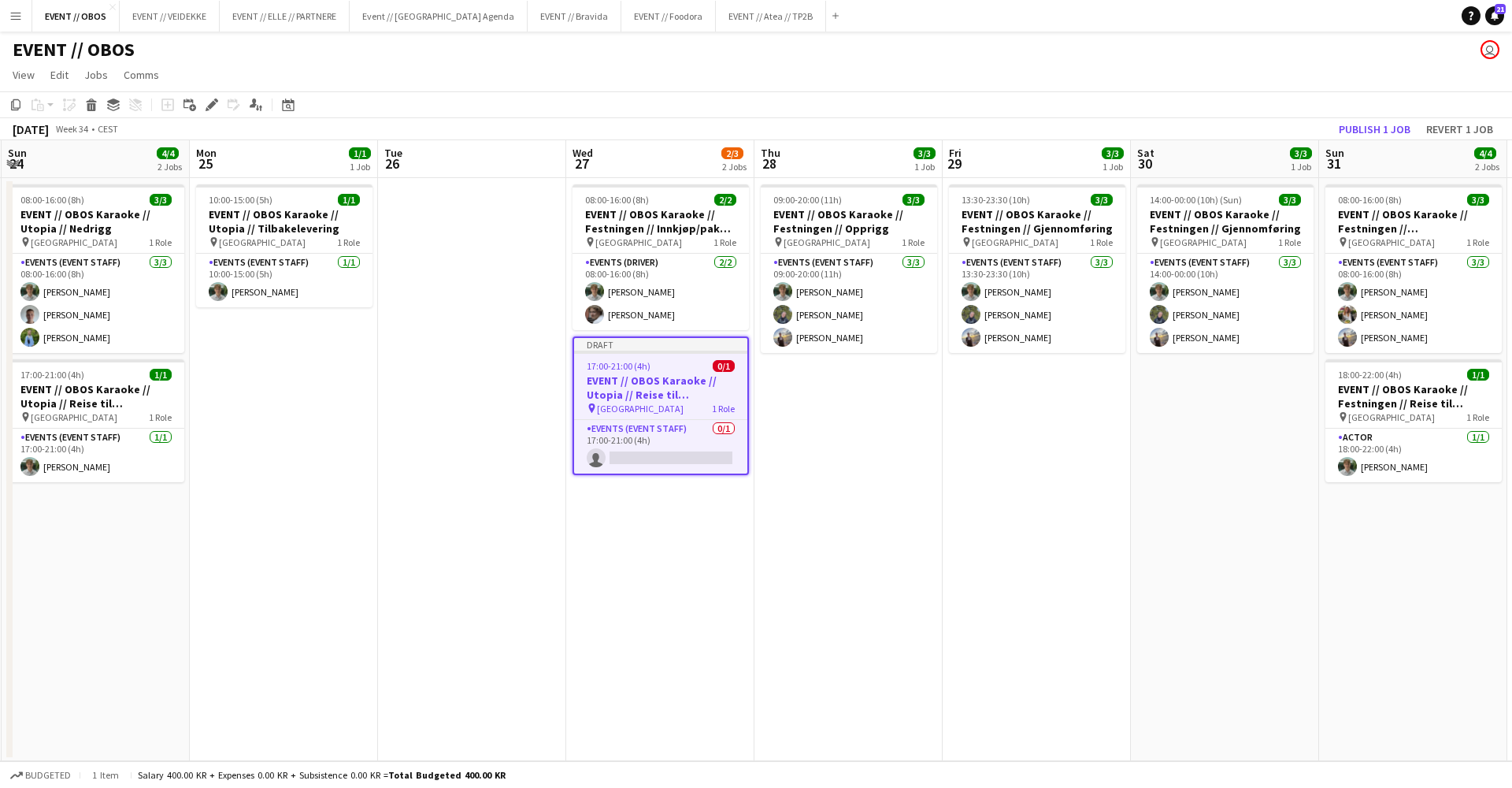
click at [657, 390] on h3 "EVENT // OBOS Karaoke // Utopia // Reise til [GEOGRAPHIC_DATA]" at bounding box center [660, 387] width 173 height 28
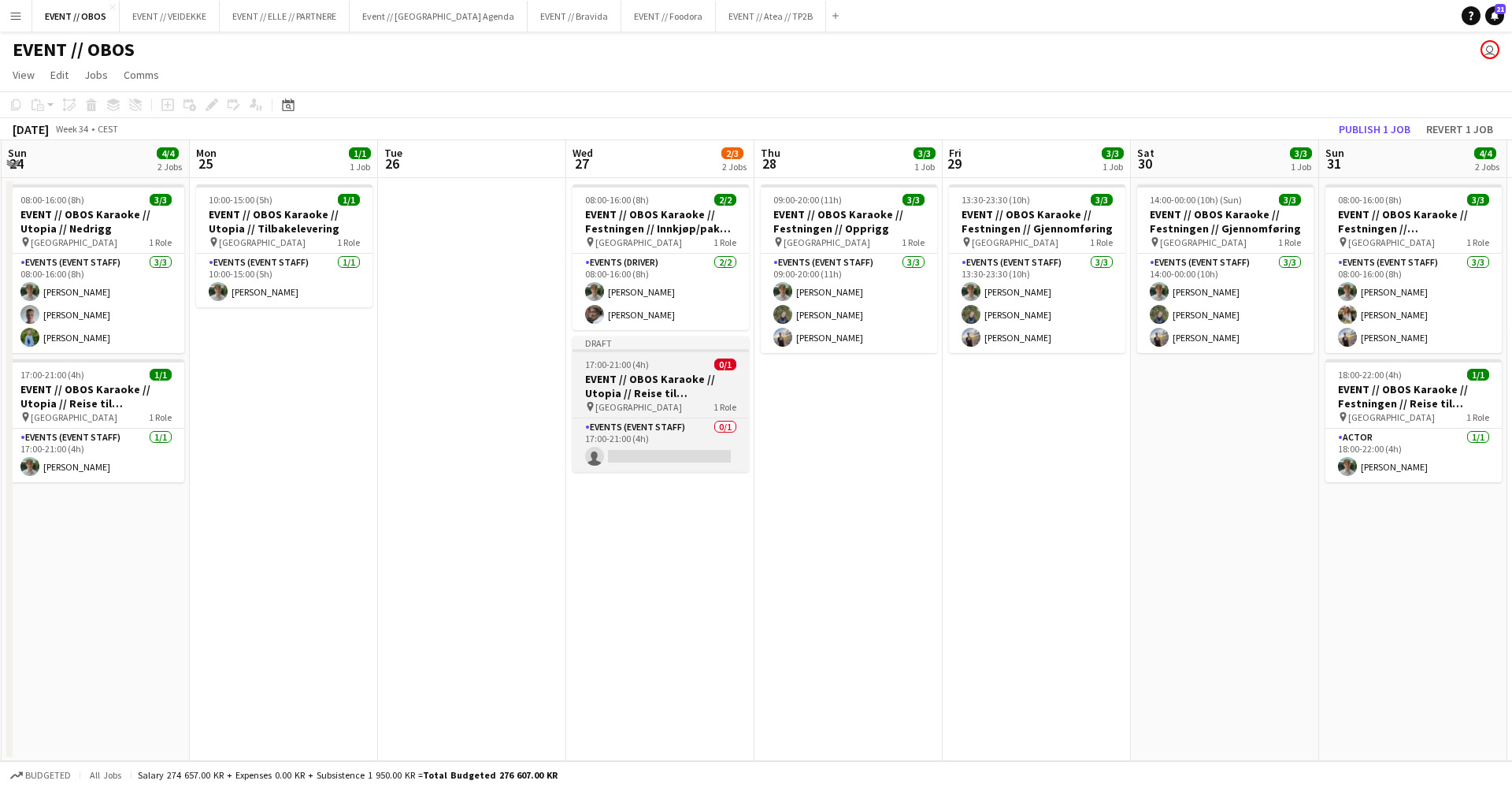
click at [657, 390] on h3 "EVENT // OBOS Karaoke // Utopia // Reise til [GEOGRAPHIC_DATA]" at bounding box center [660, 386] width 177 height 28
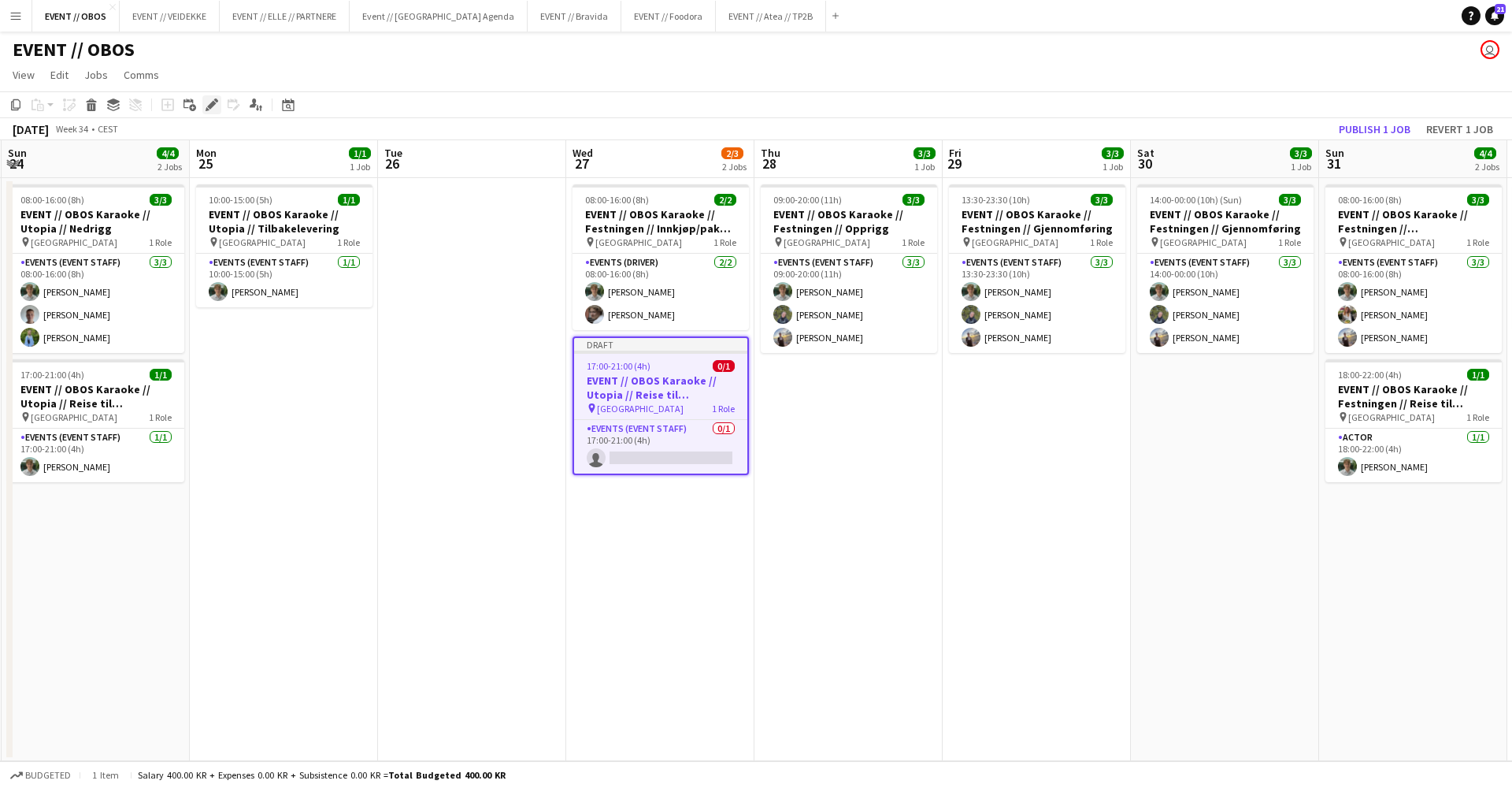
click at [210, 107] on icon at bounding box center [211, 105] width 9 height 9
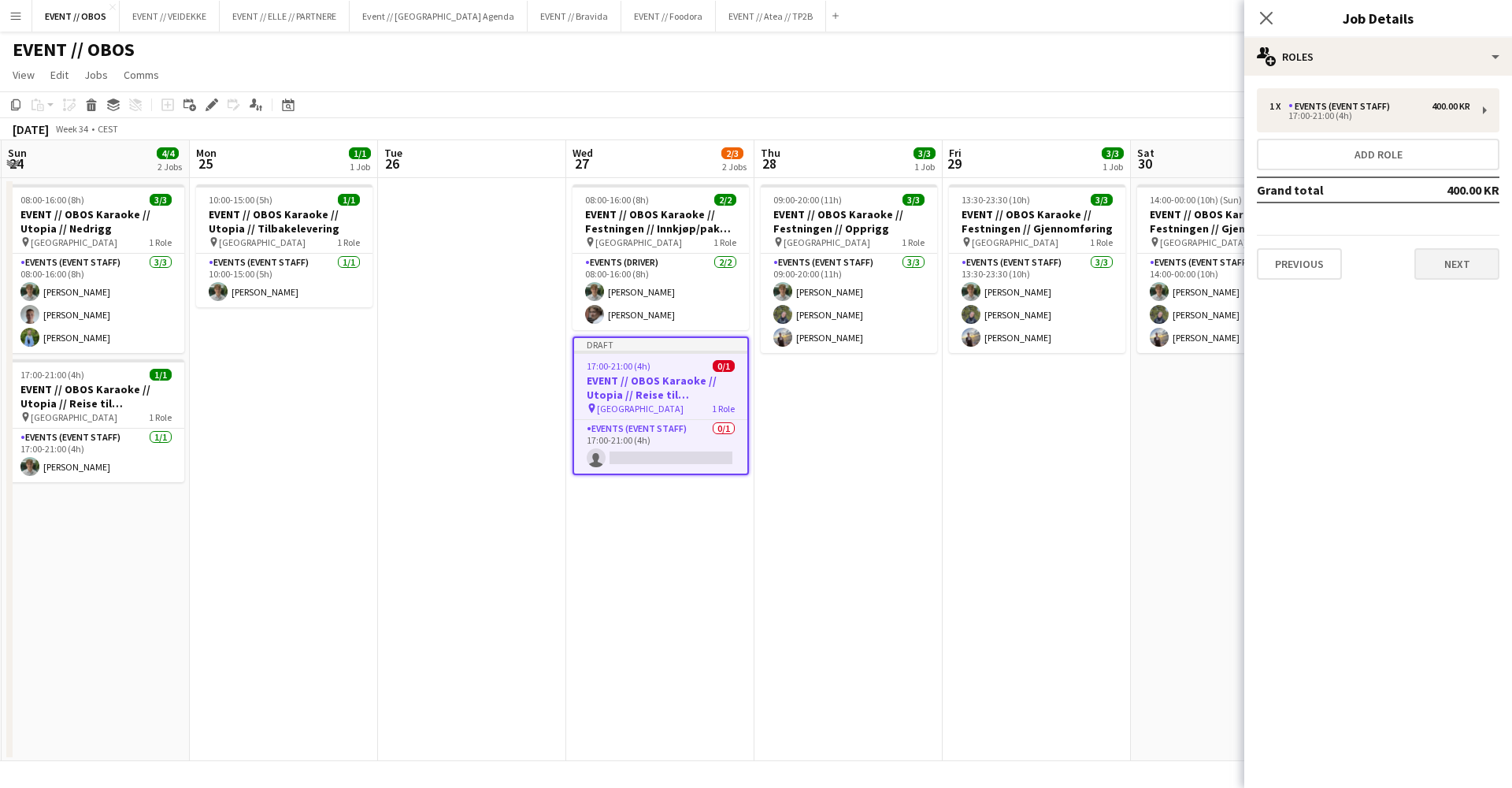
click at [1444, 271] on button "Next" at bounding box center [1456, 264] width 85 height 31
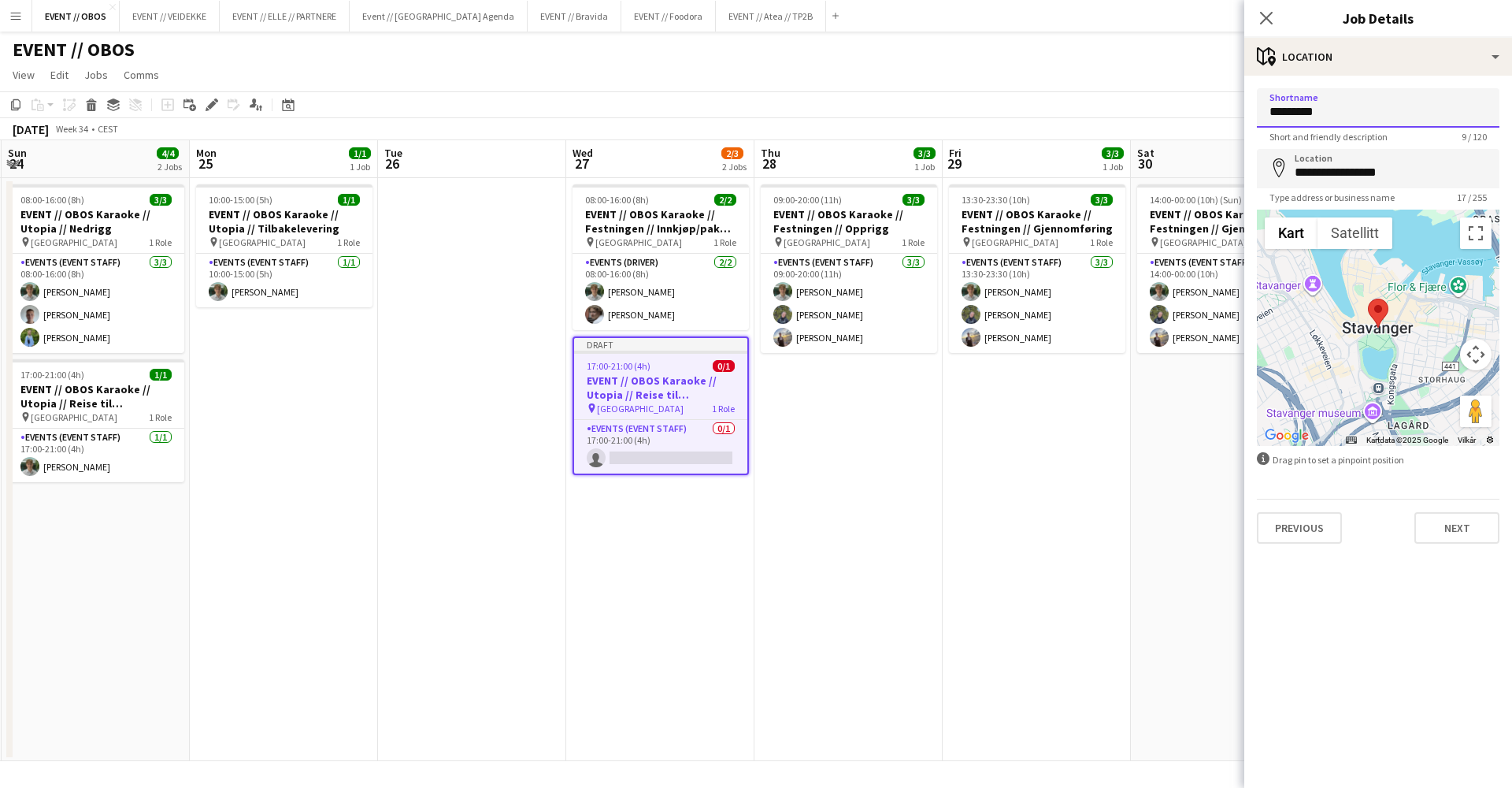
drag, startPoint x: 1346, startPoint y: 119, endPoint x: 1147, endPoint y: 93, distance: 200.7
type input "****"
drag, startPoint x: 1357, startPoint y: 165, endPoint x: 1211, endPoint y: 153, distance: 146.5
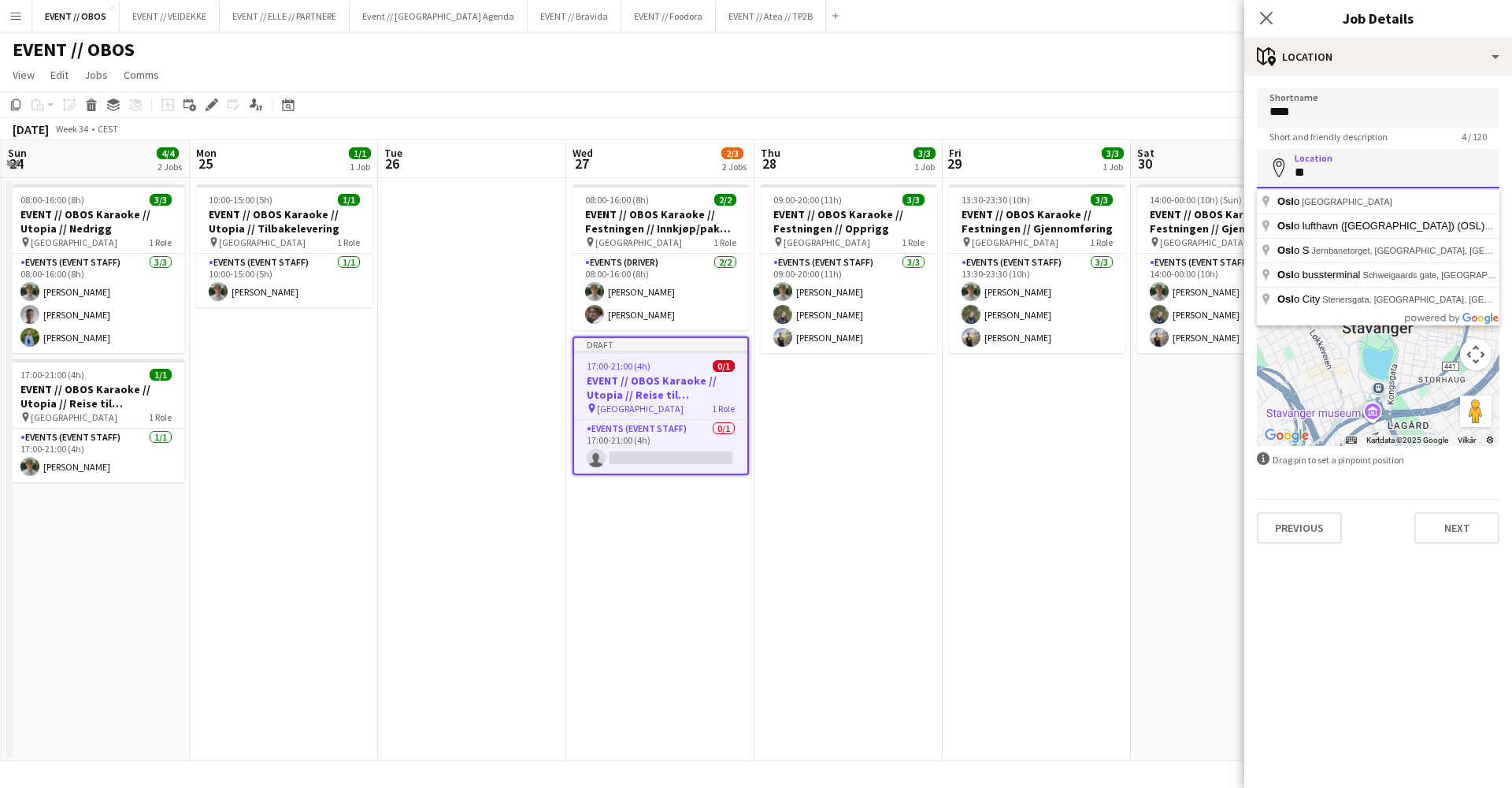
type input "*"
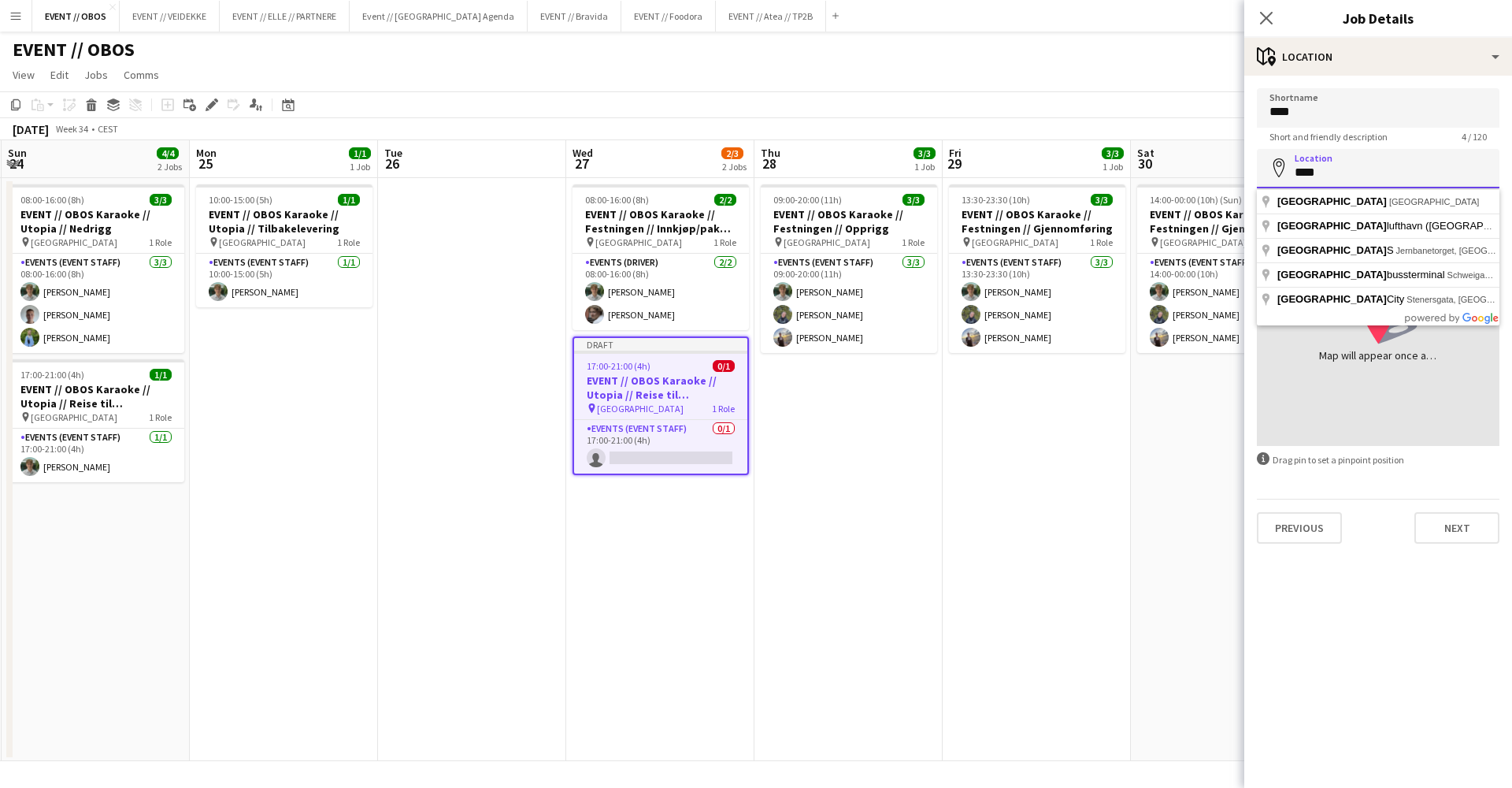
click at [1281, 187] on input "****" at bounding box center [1378, 169] width 243 height 40
type input "**********"
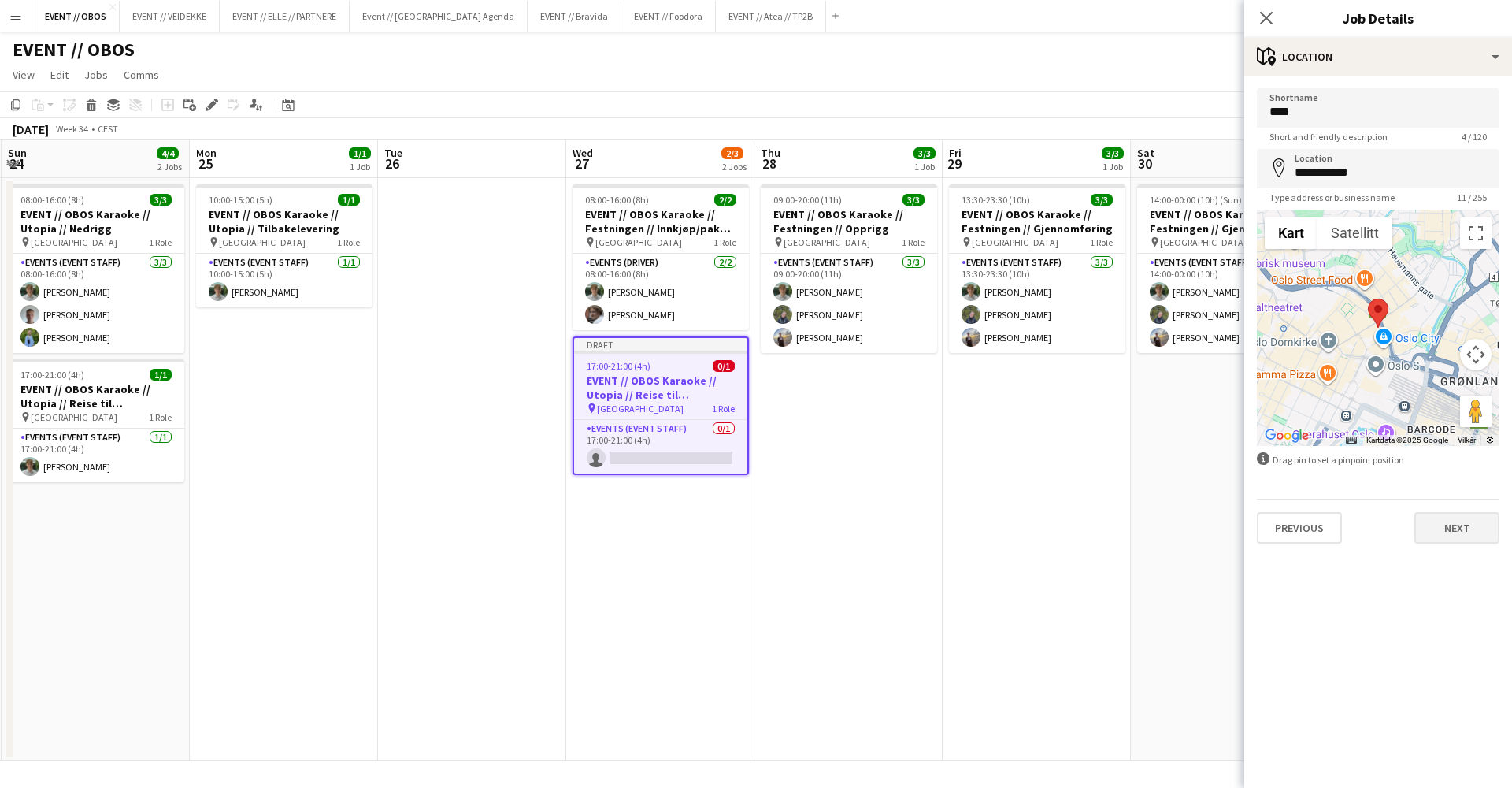
click at [1446, 515] on button "Next" at bounding box center [1456, 527] width 85 height 31
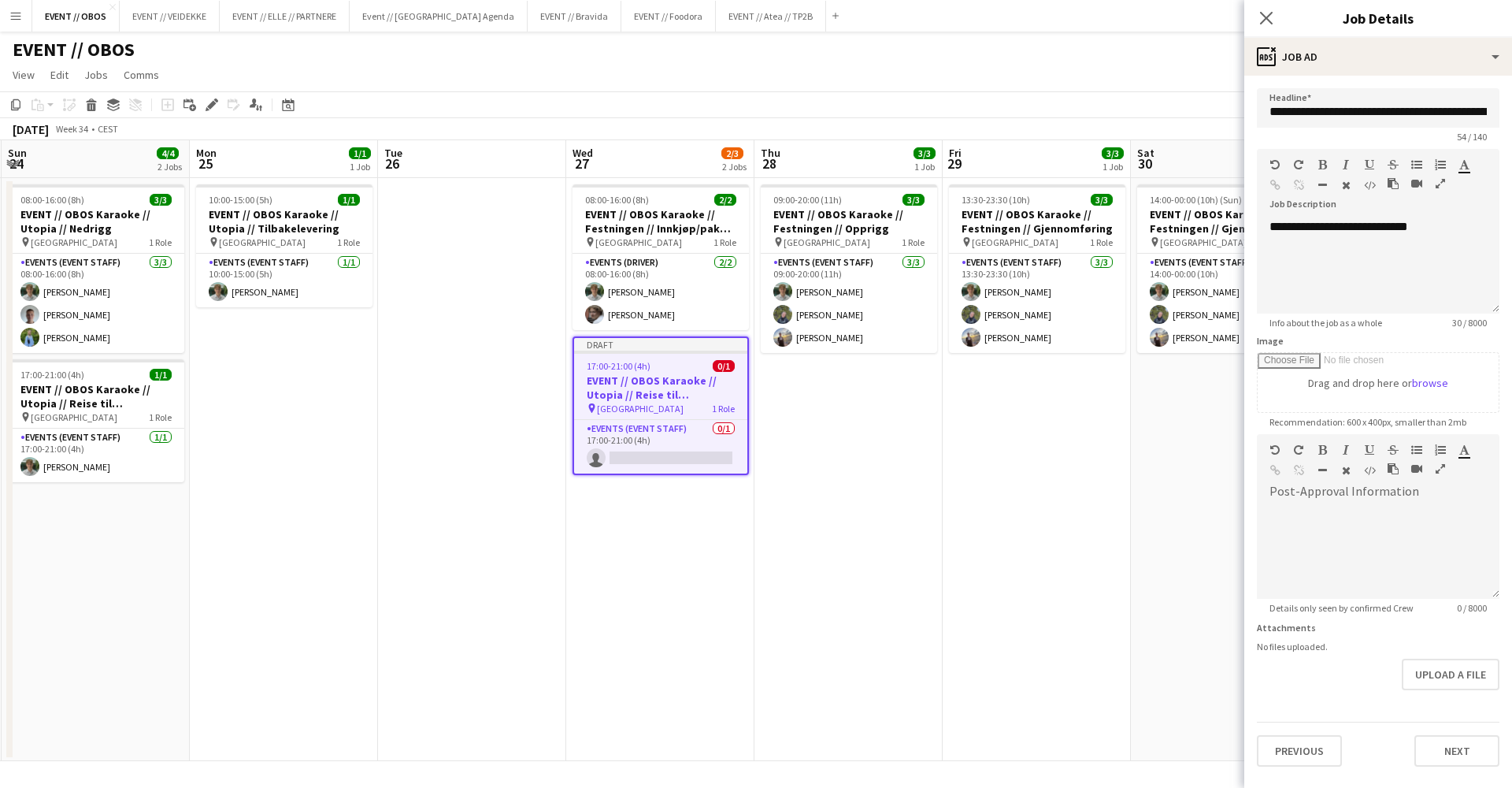
click at [1132, 640] on app-date-cell "14:00-00:00 (10h) (Sun) 3/3 EVENT // OBOS Karaoke // Festningen // Gjennomførin…" at bounding box center [1225, 469] width 188 height 583
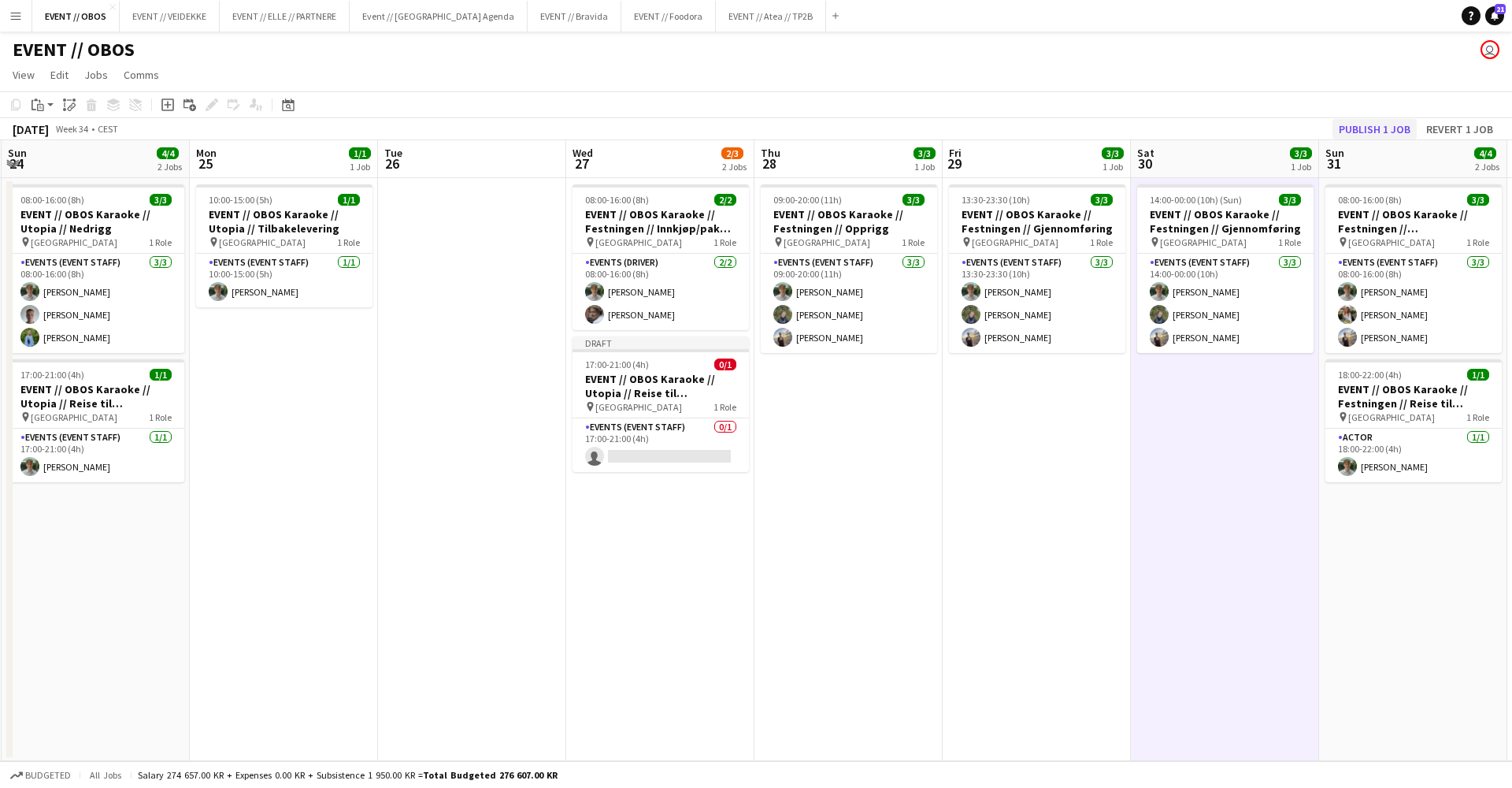
click at [1340, 122] on button "Publish 1 job" at bounding box center [1375, 128] width 85 height 20
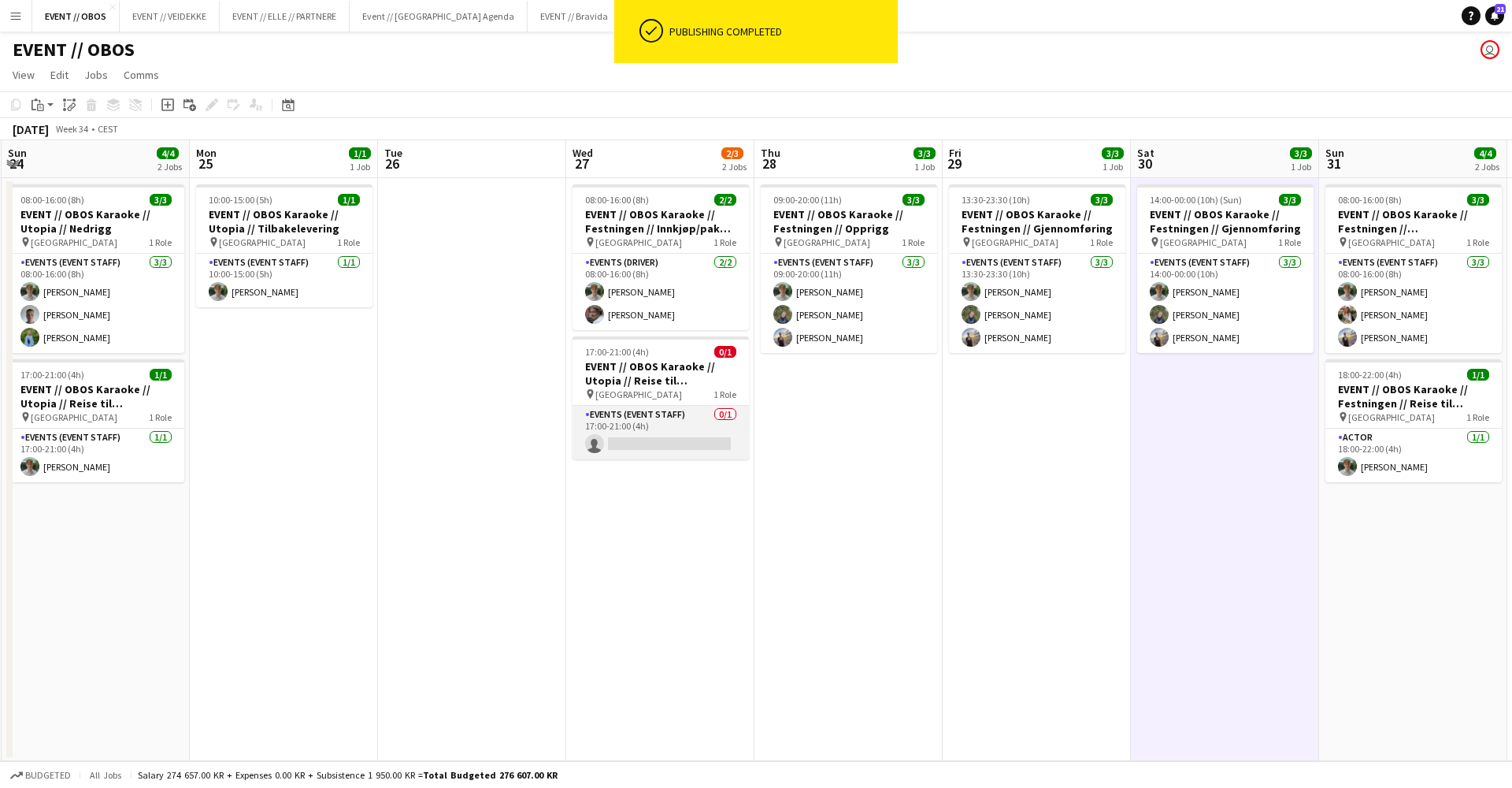
click at [657, 447] on app-card-role "Events (Event Staff) 0/1 17:00-21:00 (4h) single-neutral-actions" at bounding box center [660, 432] width 177 height 53
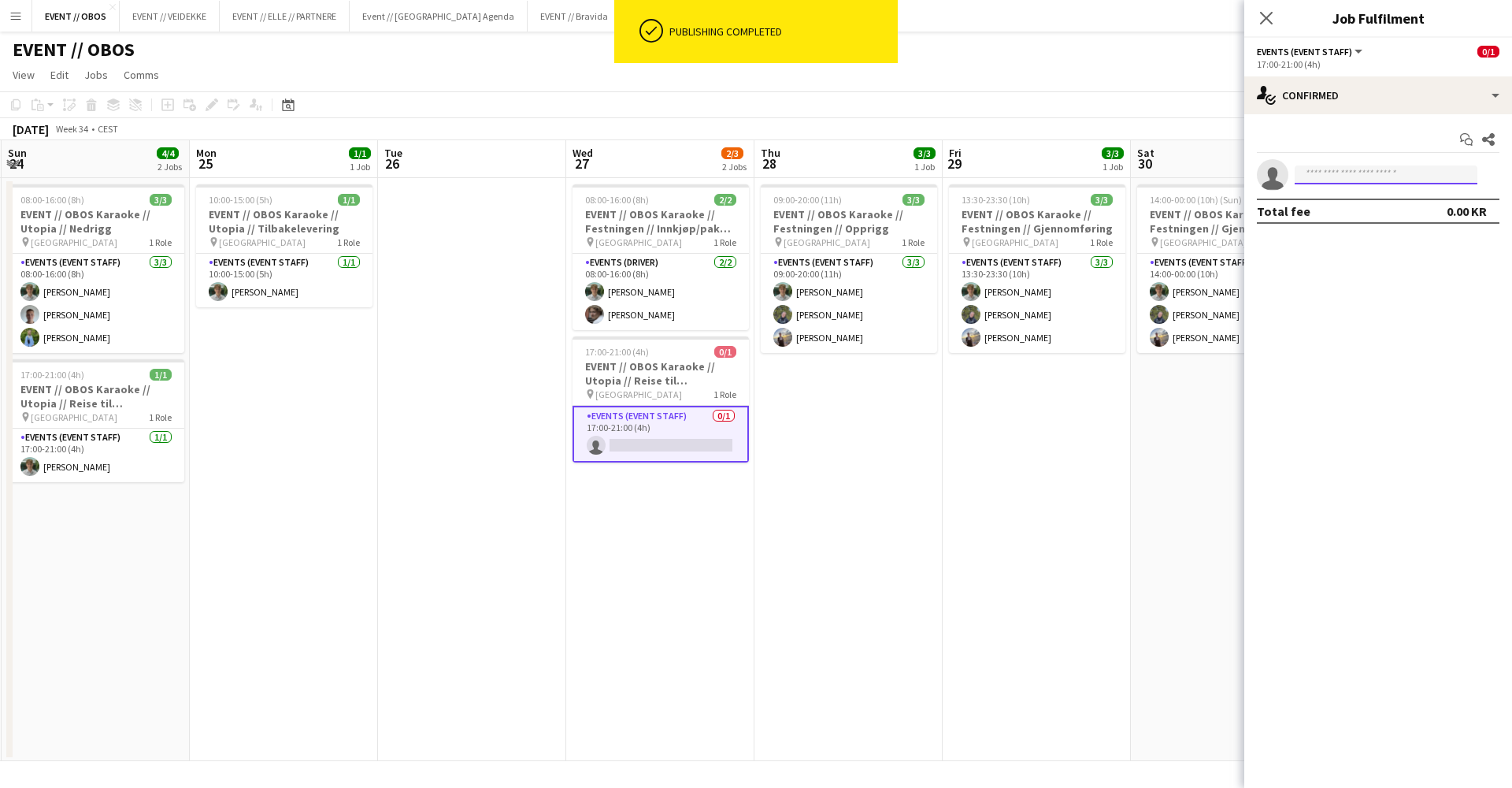
click at [1310, 169] on input at bounding box center [1386, 174] width 183 height 19
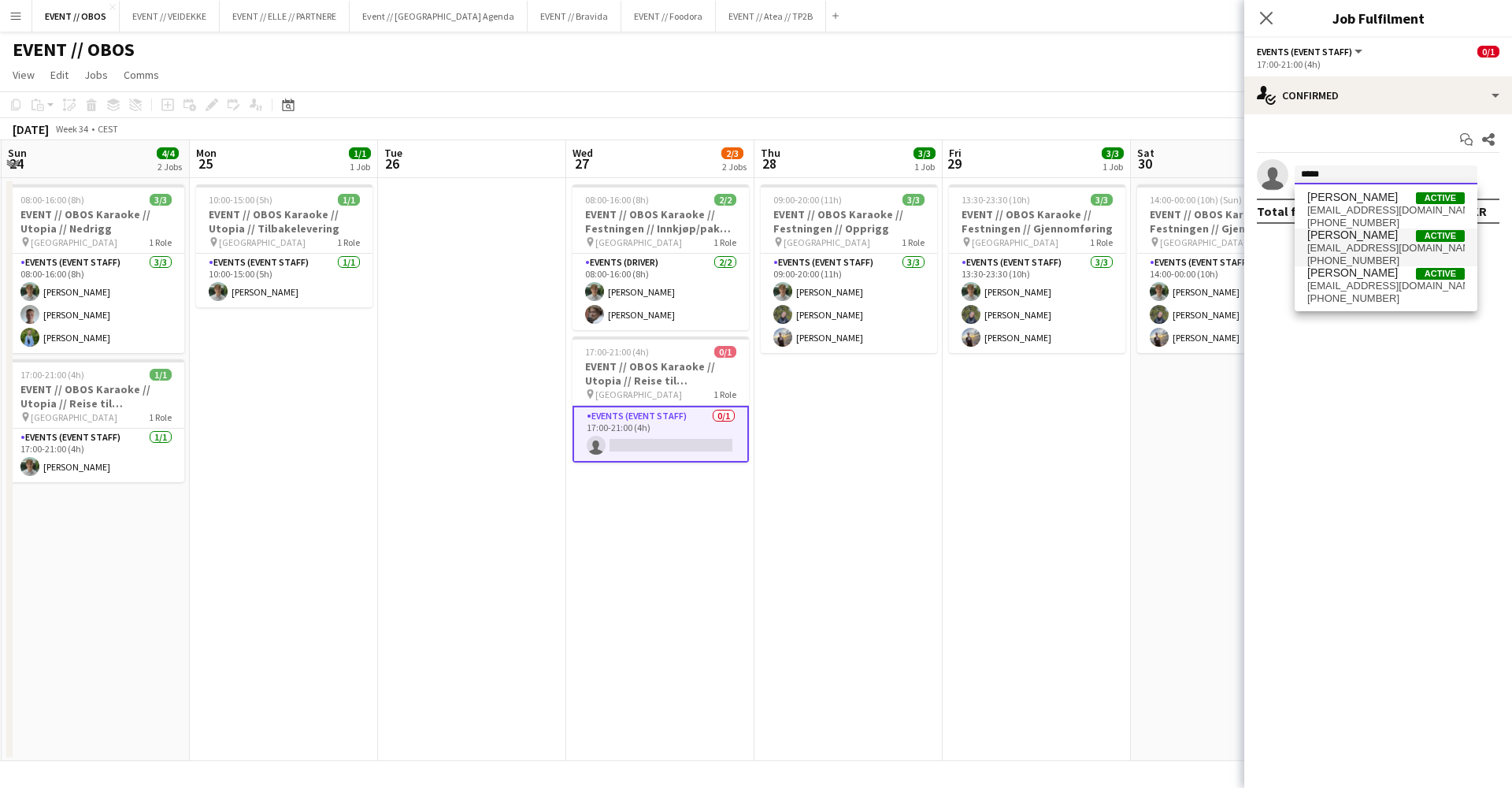
type input "*****"
click at [1352, 239] on span "[PERSON_NAME]" at bounding box center [1352, 235] width 90 height 14
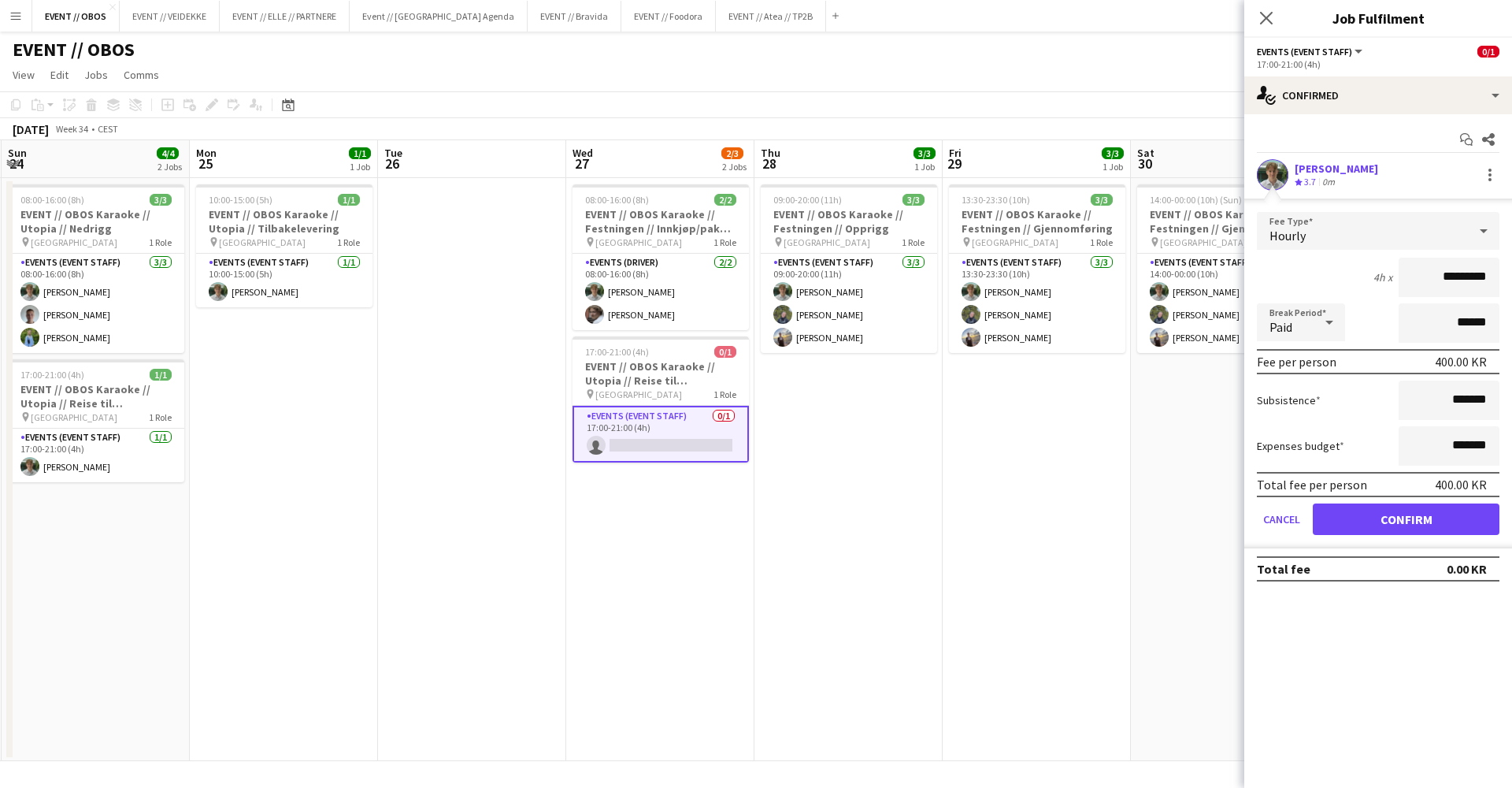
click at [1353, 529] on button "Confirm" at bounding box center [1406, 519] width 186 height 31
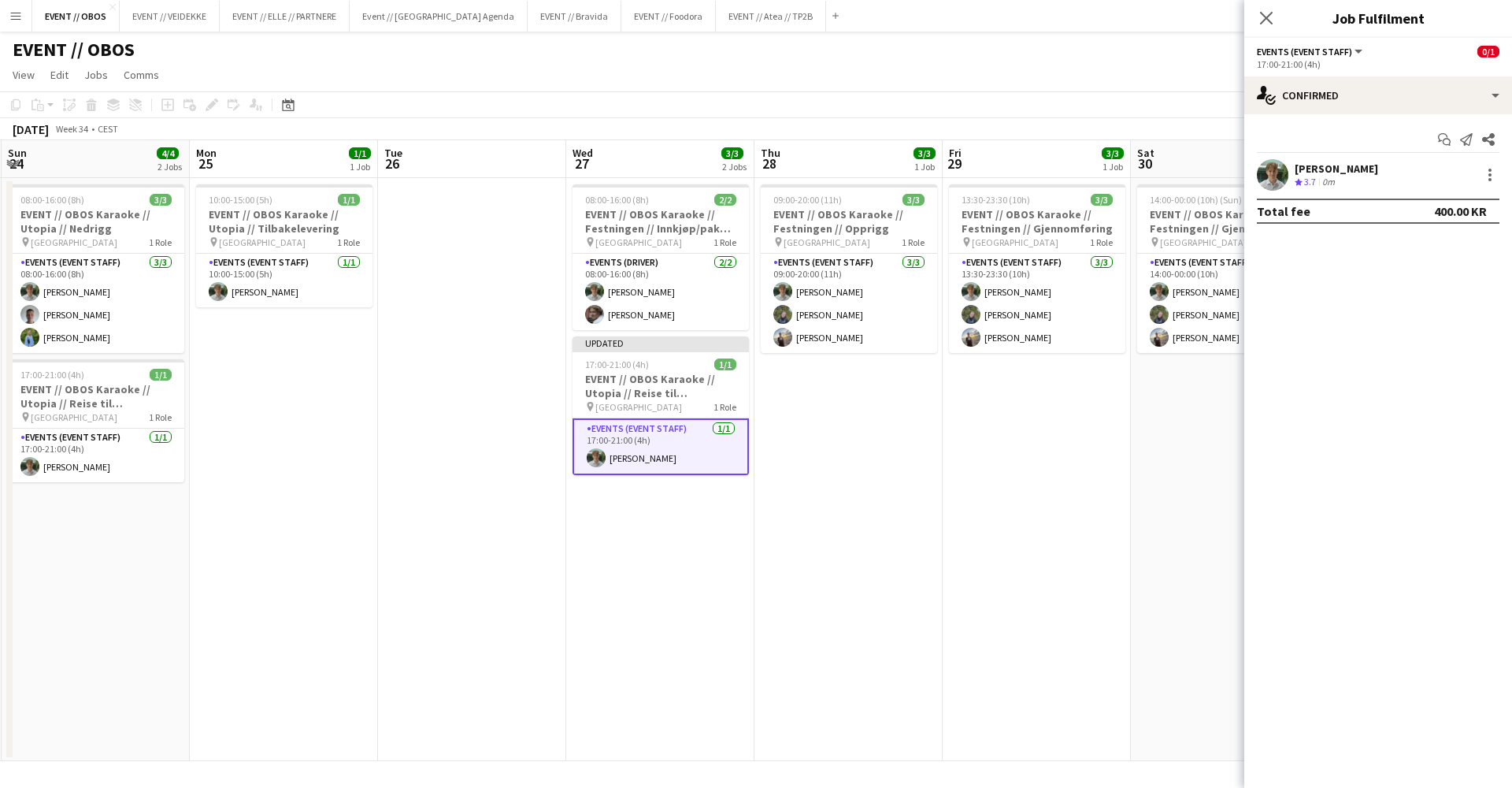
click at [1168, 469] on app-date-cell "14:00-00:00 (10h) (Sun) 3/3 EVENT // OBOS Karaoke // Festningen // Gjennomførin…" at bounding box center [1225, 469] width 188 height 583
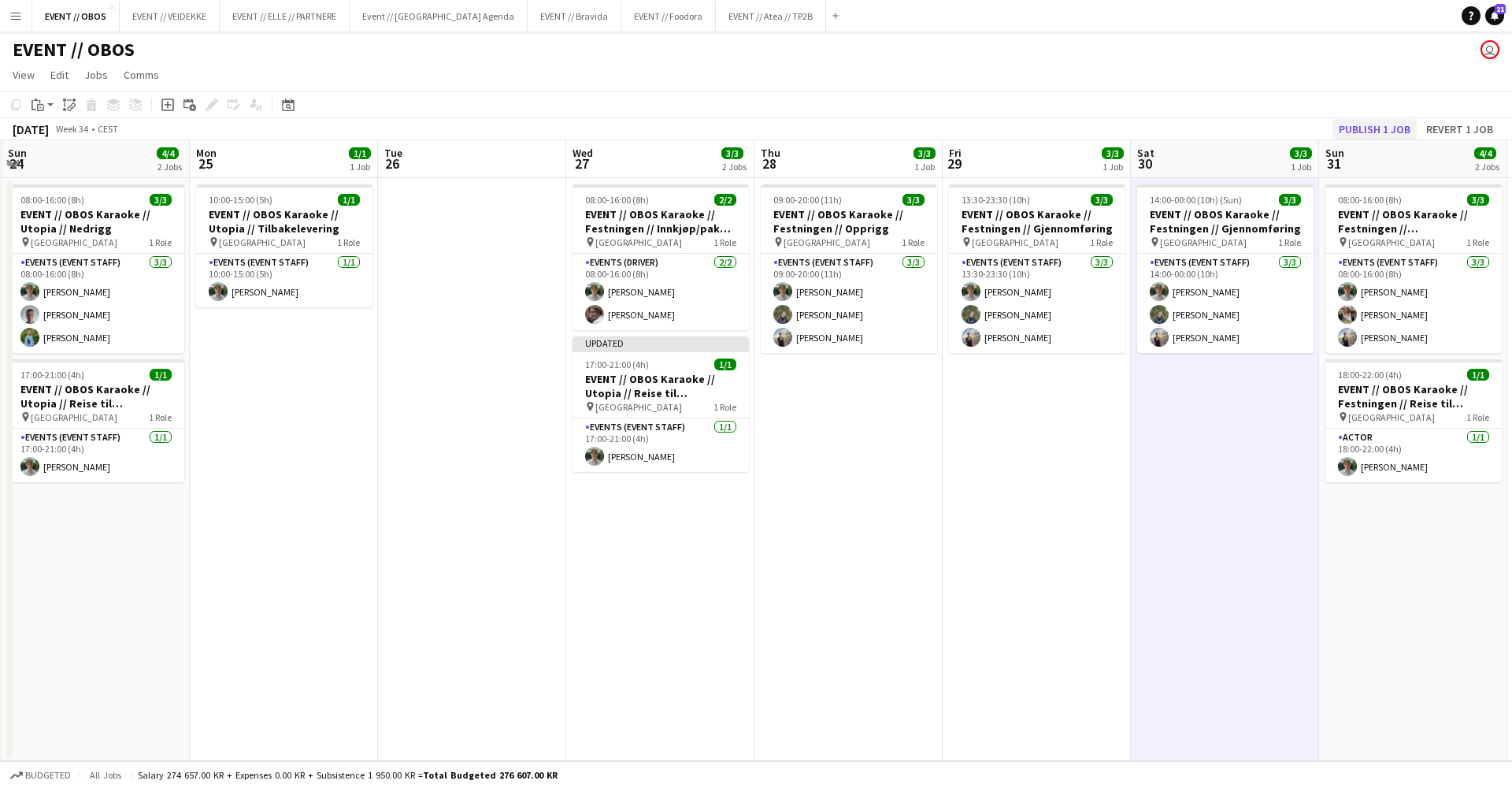
click at [1349, 122] on button "Publish 1 job" at bounding box center [1375, 128] width 85 height 20
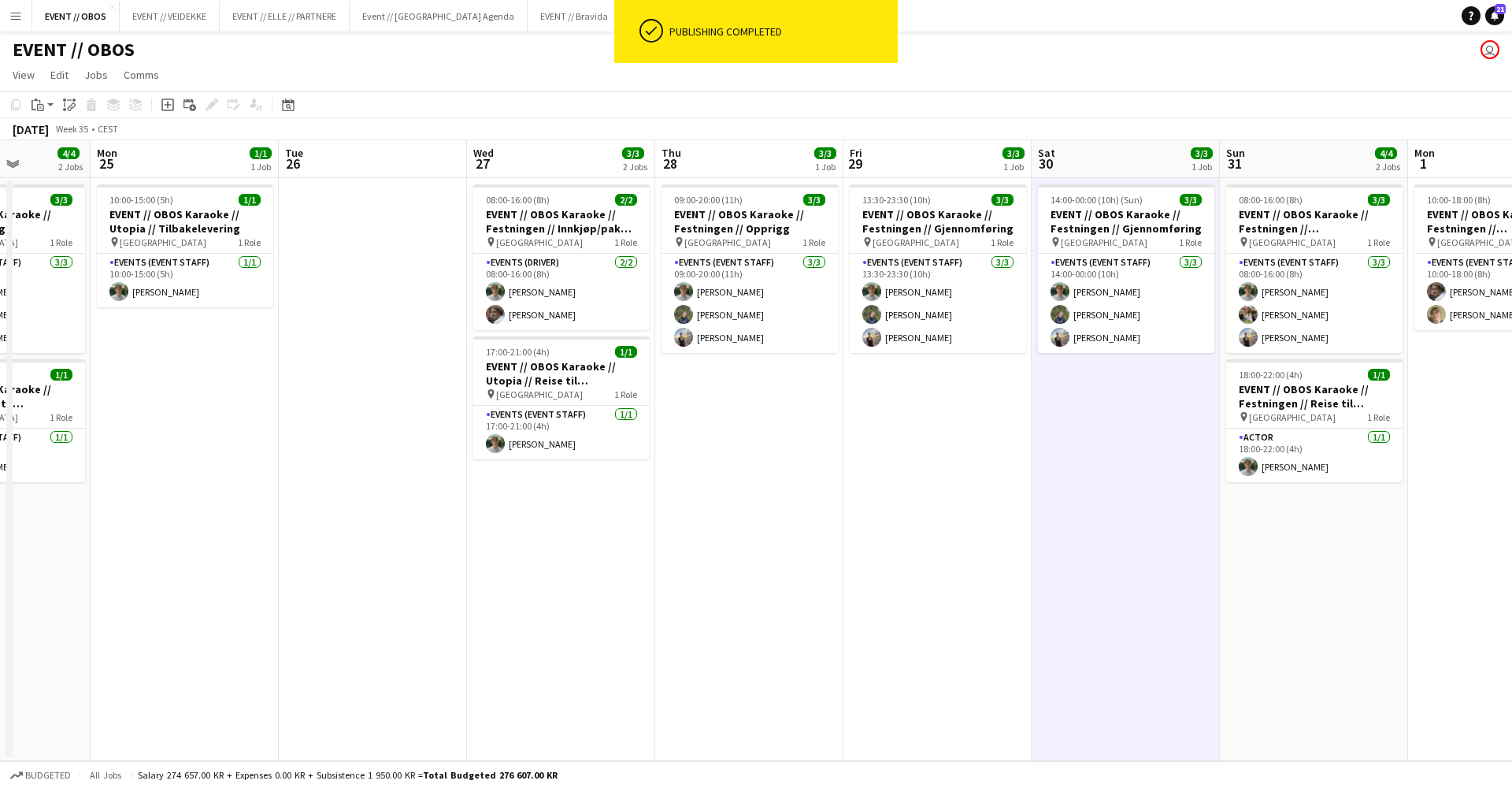
scroll to position [0, 785]
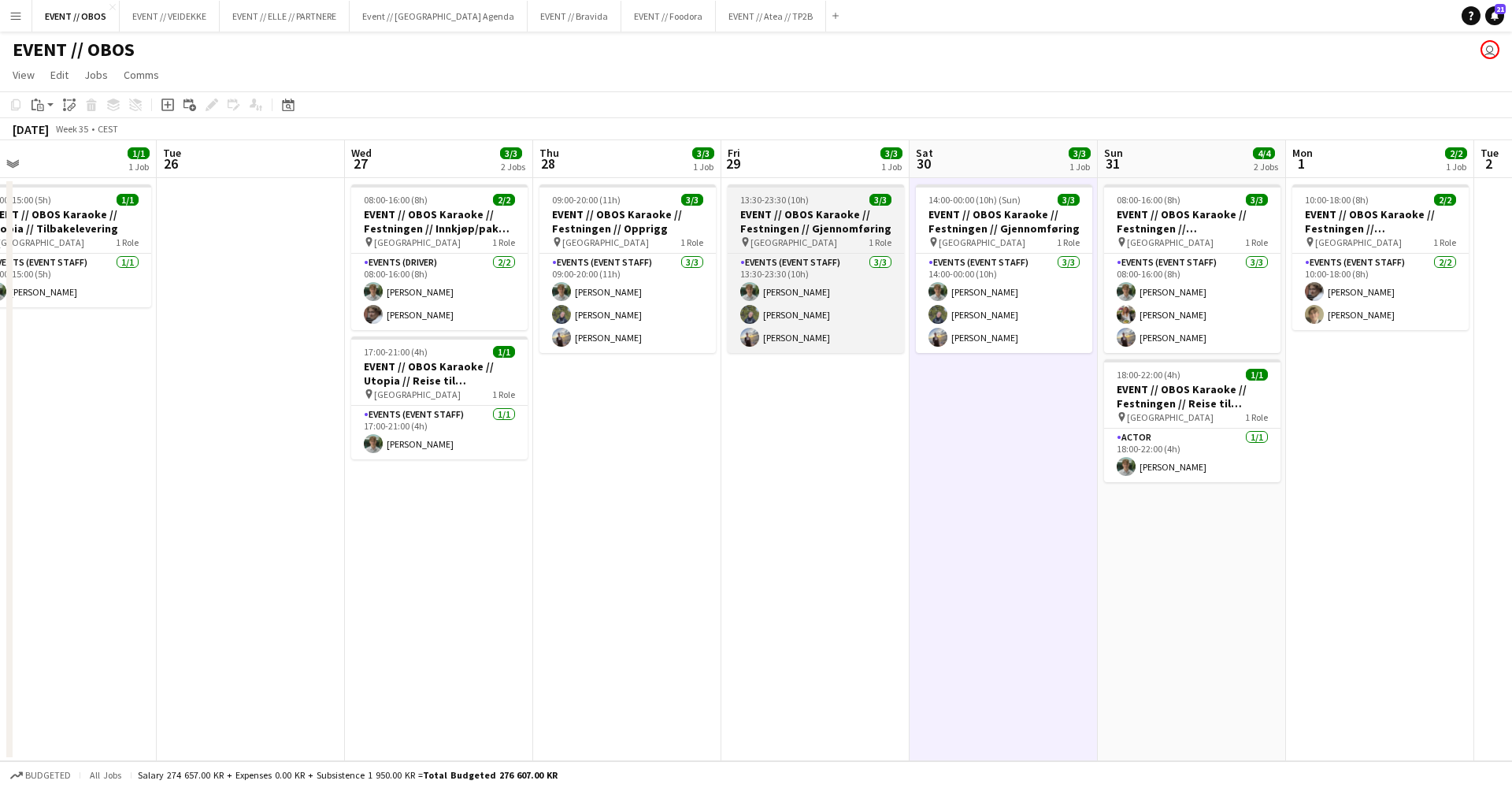
click at [772, 210] on h3 "EVENT // OBOS Karaoke // Festningen // Gjennomføring" at bounding box center [815, 221] width 177 height 28
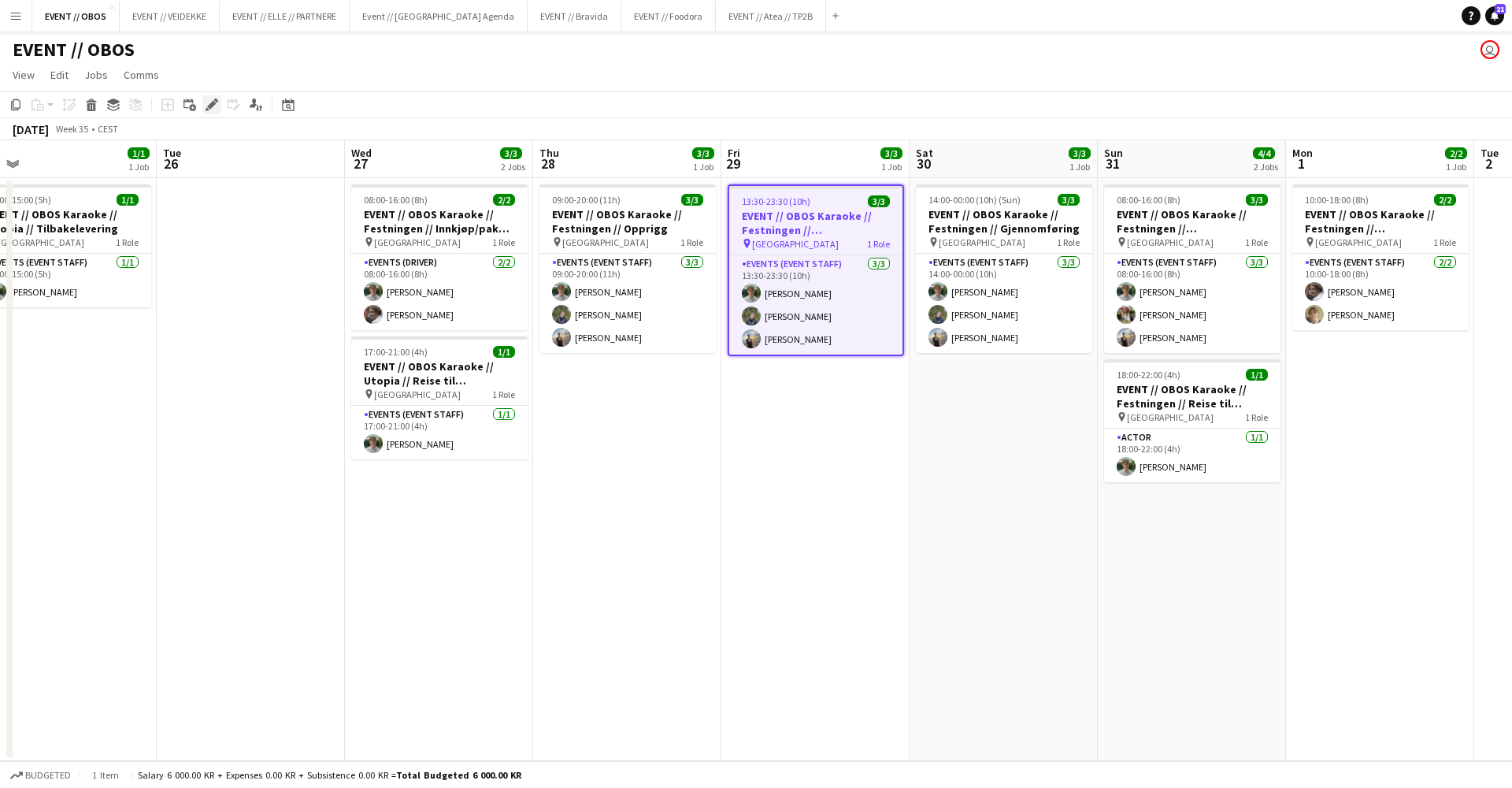
click at [214, 109] on icon "Edit" at bounding box center [212, 105] width 13 height 13
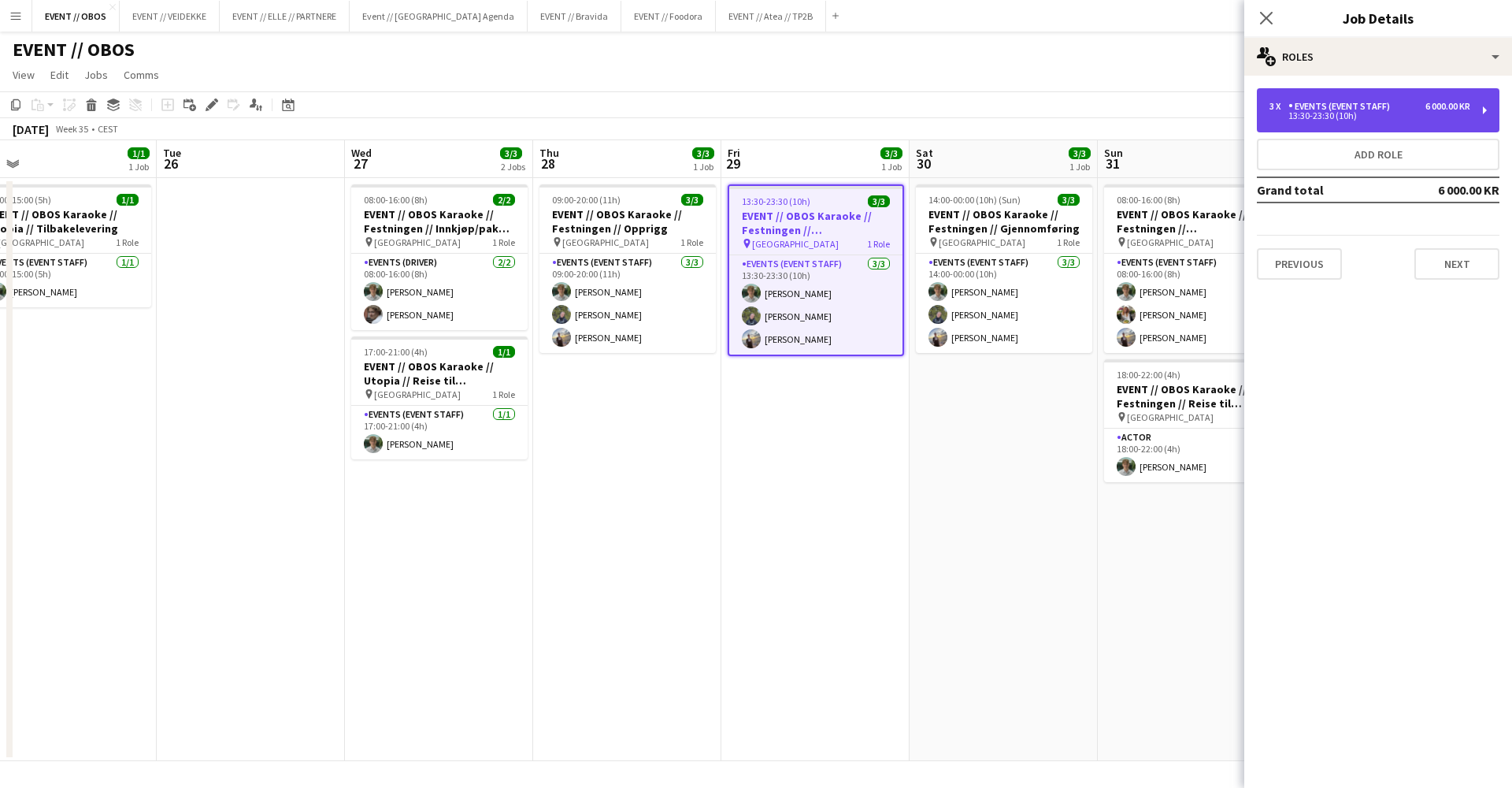
click at [1306, 103] on div "Events (Event Staff)" at bounding box center [1343, 106] width 108 height 11
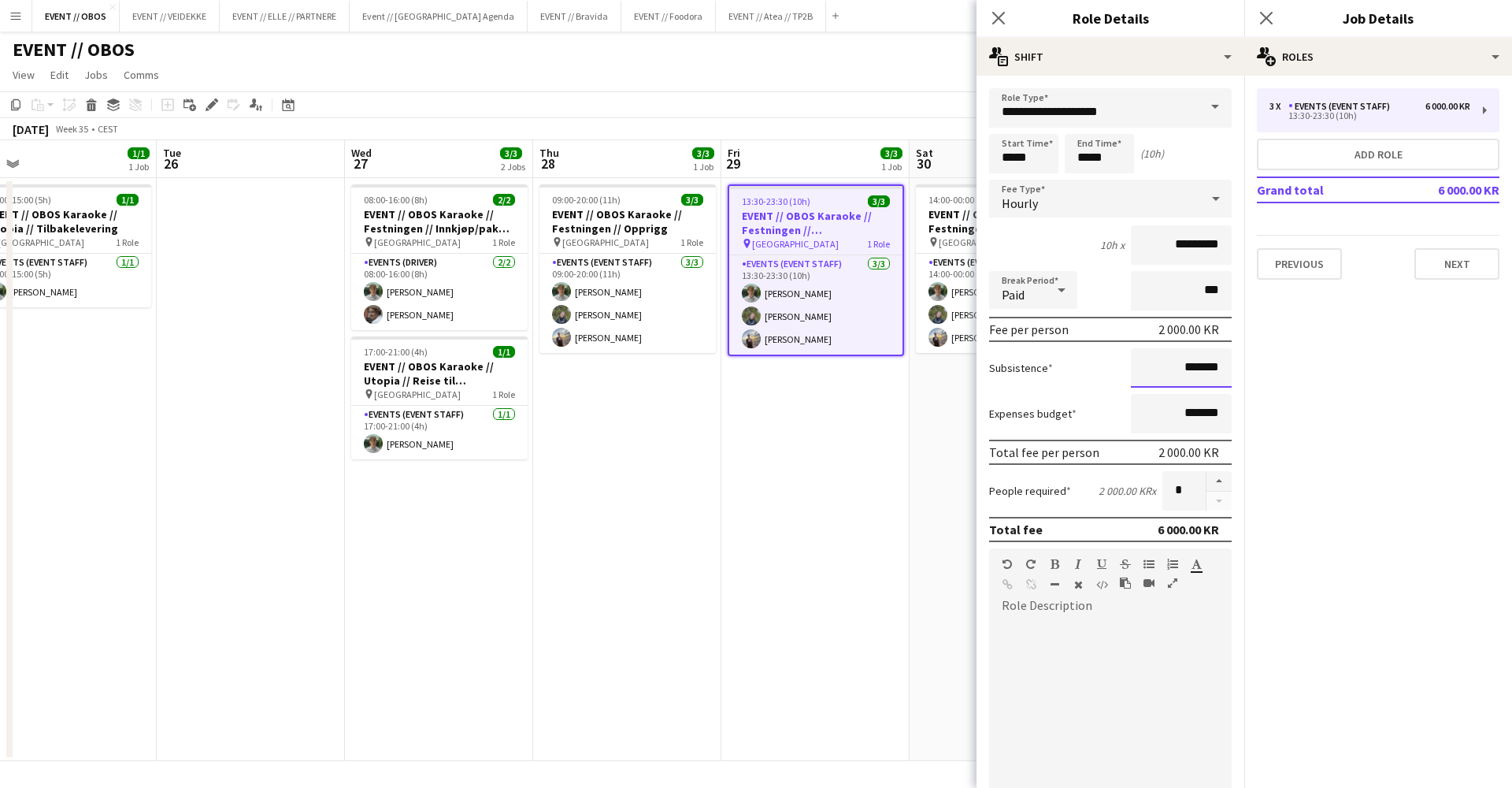
click at [1156, 362] on input "*******" at bounding box center [1181, 368] width 101 height 40
type input "*********"
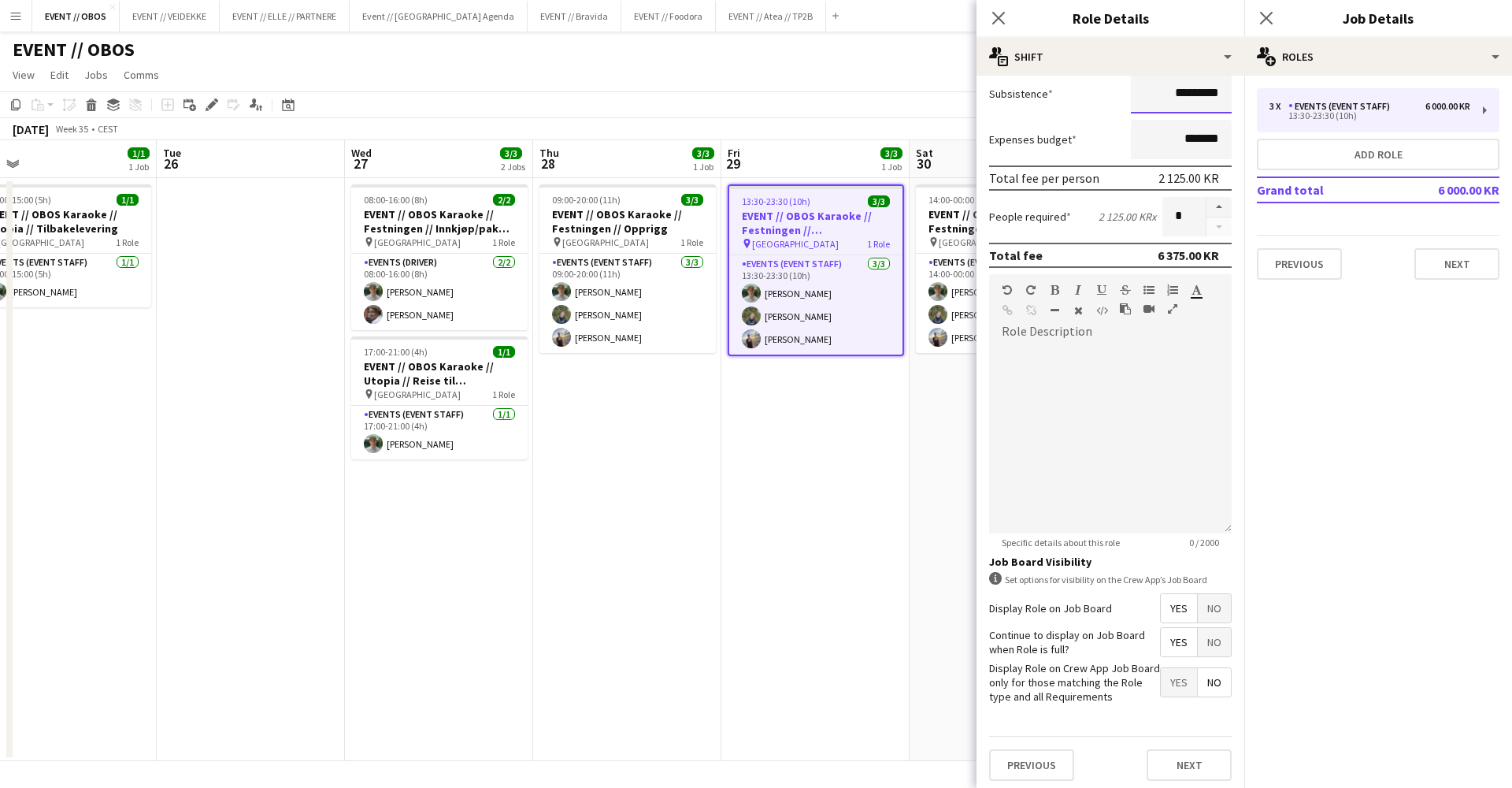
scroll to position [279, 0]
click at [1180, 748] on button "Next" at bounding box center [1189, 760] width 85 height 31
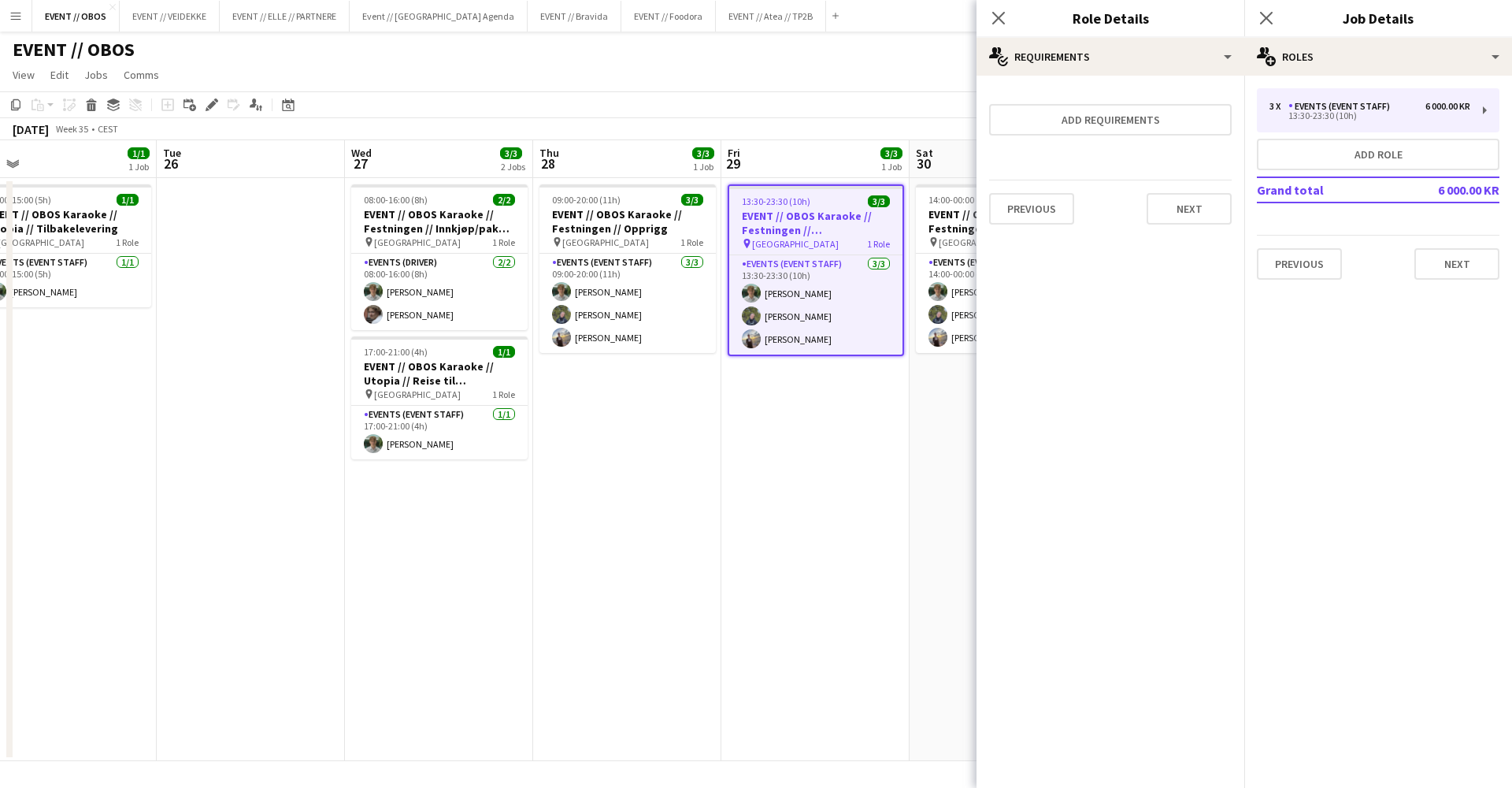
scroll to position [0, 0]
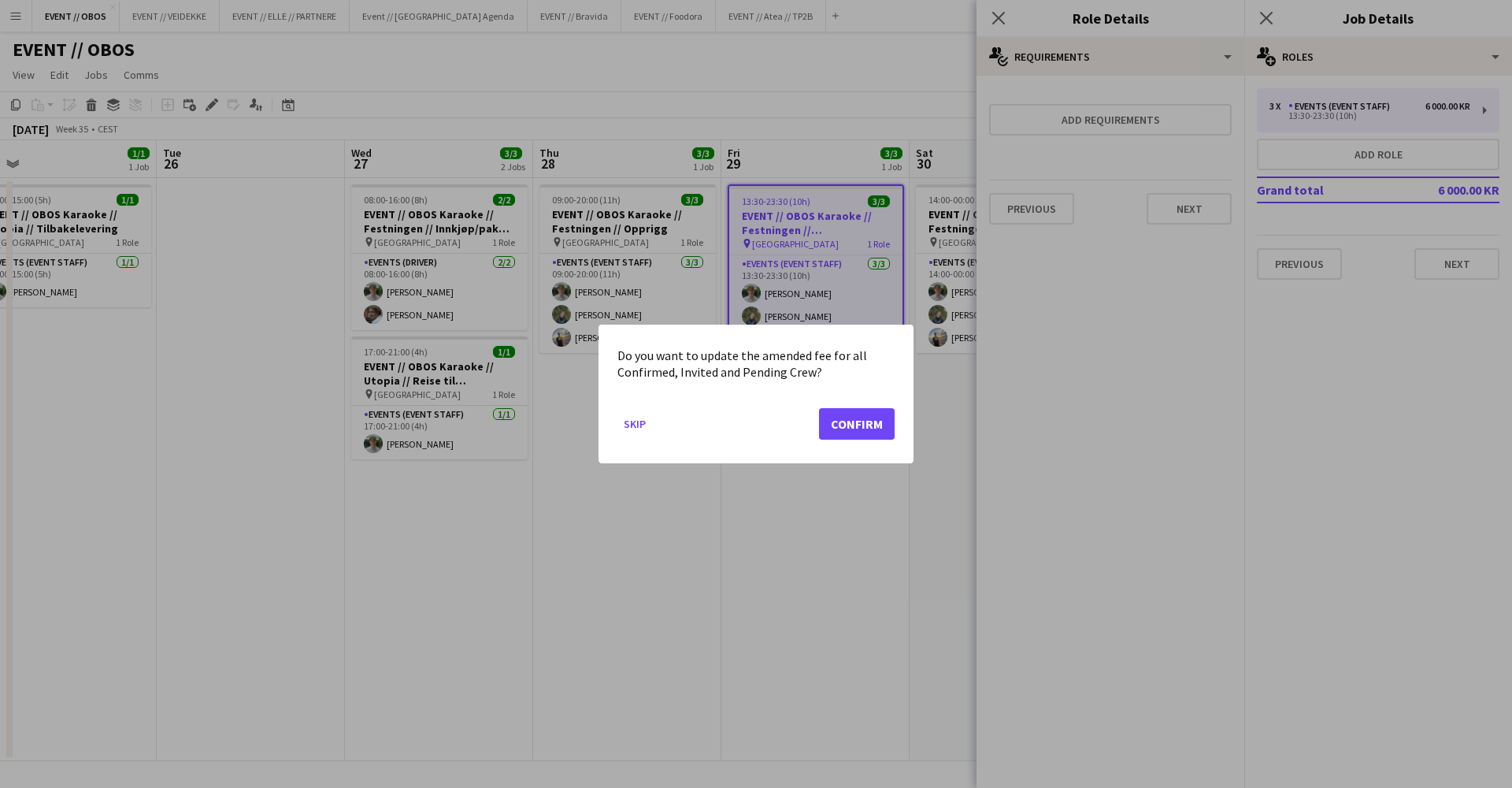
click at [838, 423] on button "Confirm" at bounding box center [857, 423] width 76 height 31
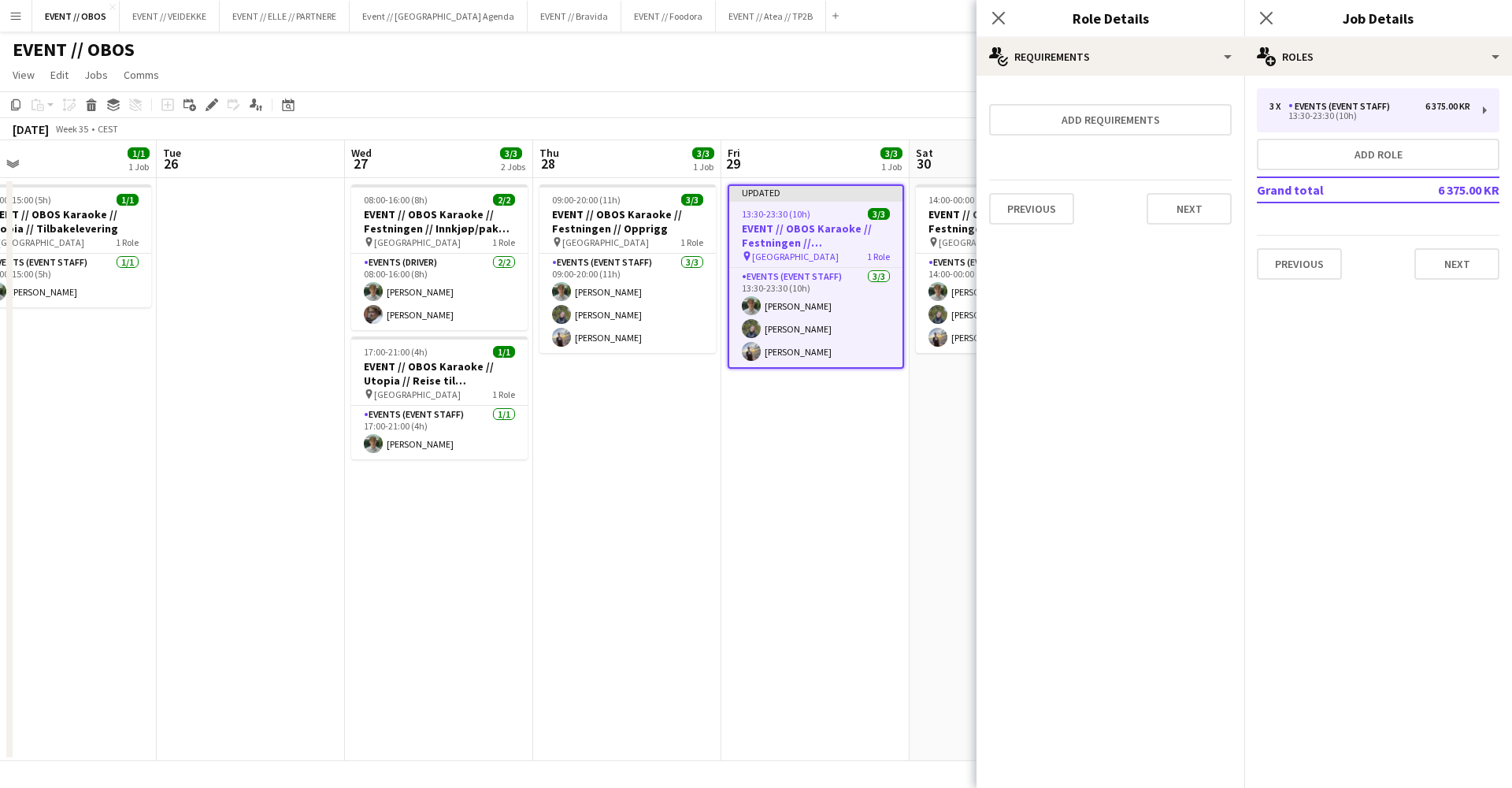
scroll to position [0, 458]
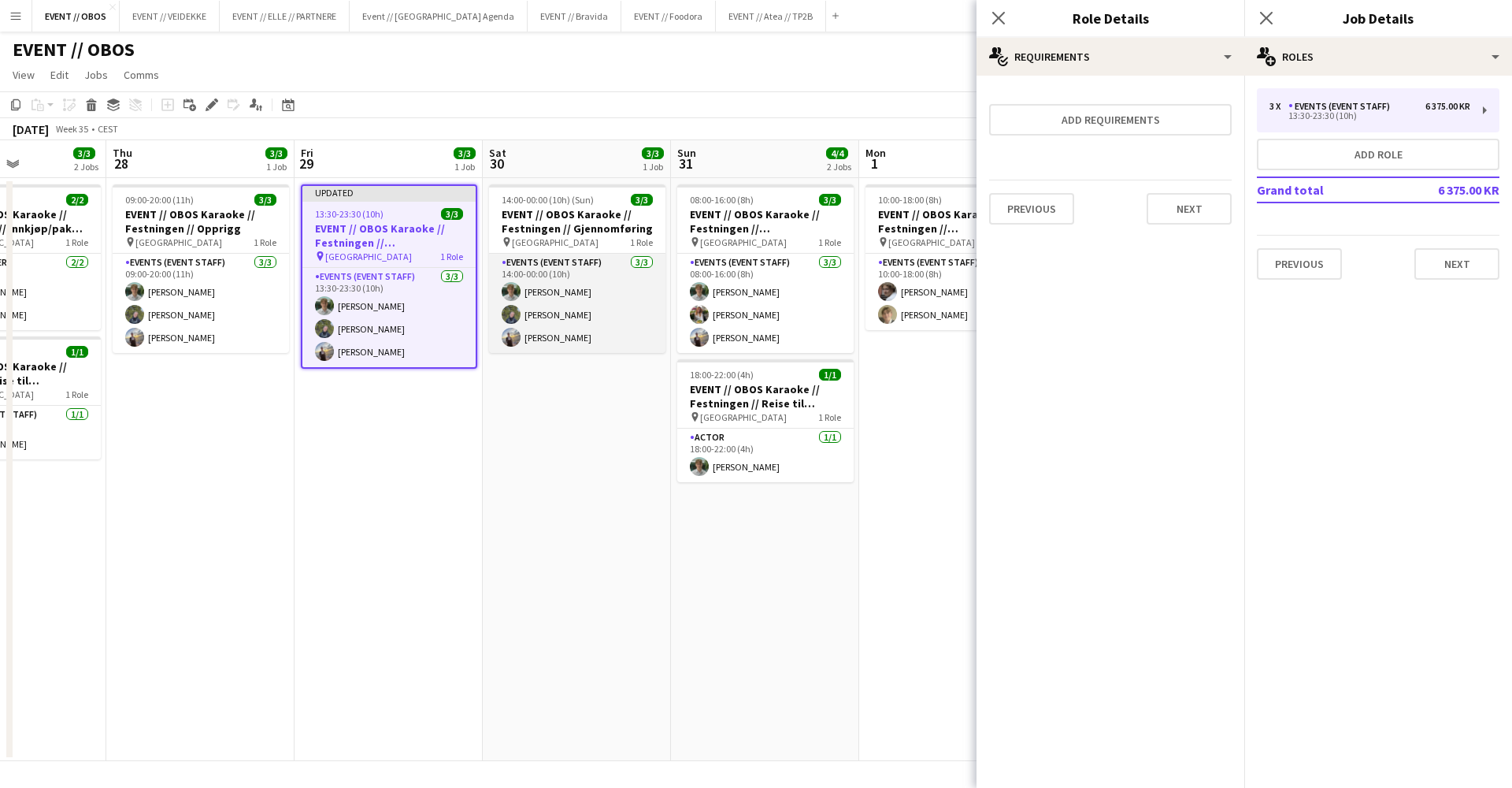
click at [575, 322] on app-card-role "Events (Event Staff) [DATE] 14:00-00:00 (10h) [PERSON_NAME] [PERSON_NAME] [PERS…" at bounding box center [577, 303] width 177 height 99
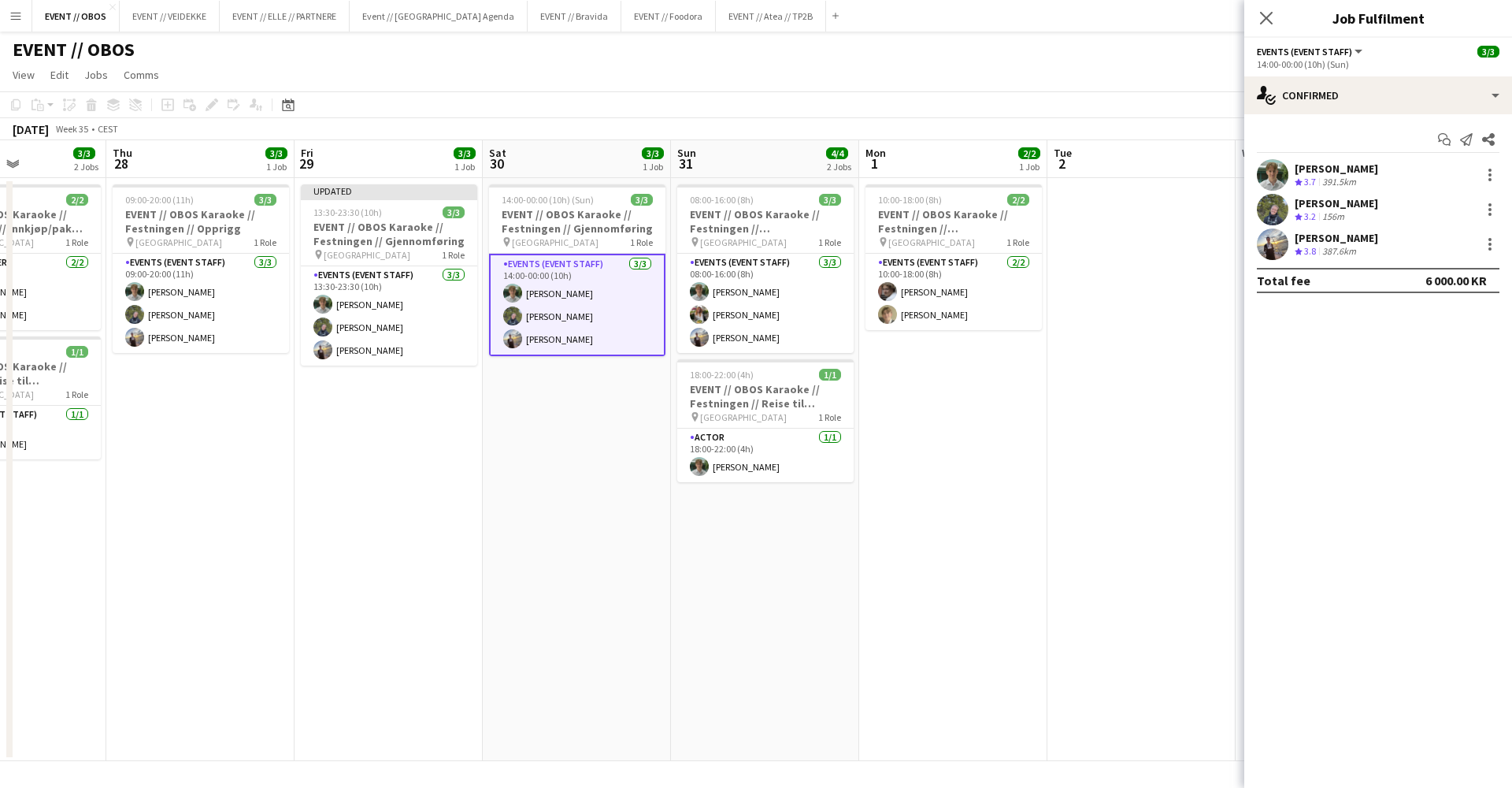
scroll to position [0, 400]
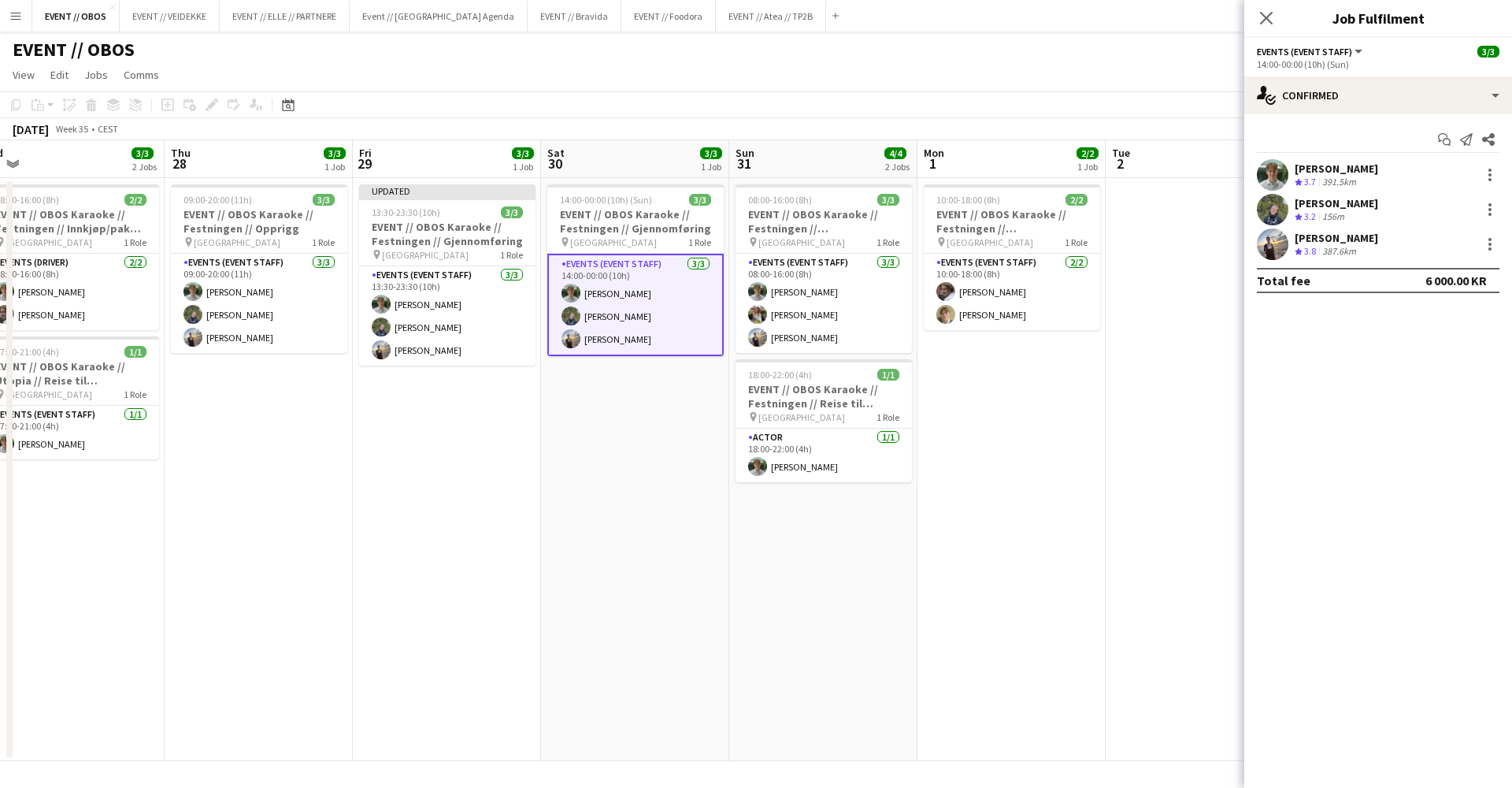
click at [600, 233] on h3 "EVENT // OBOS Karaoke // Festningen // Gjennomføring" at bounding box center [635, 221] width 177 height 28
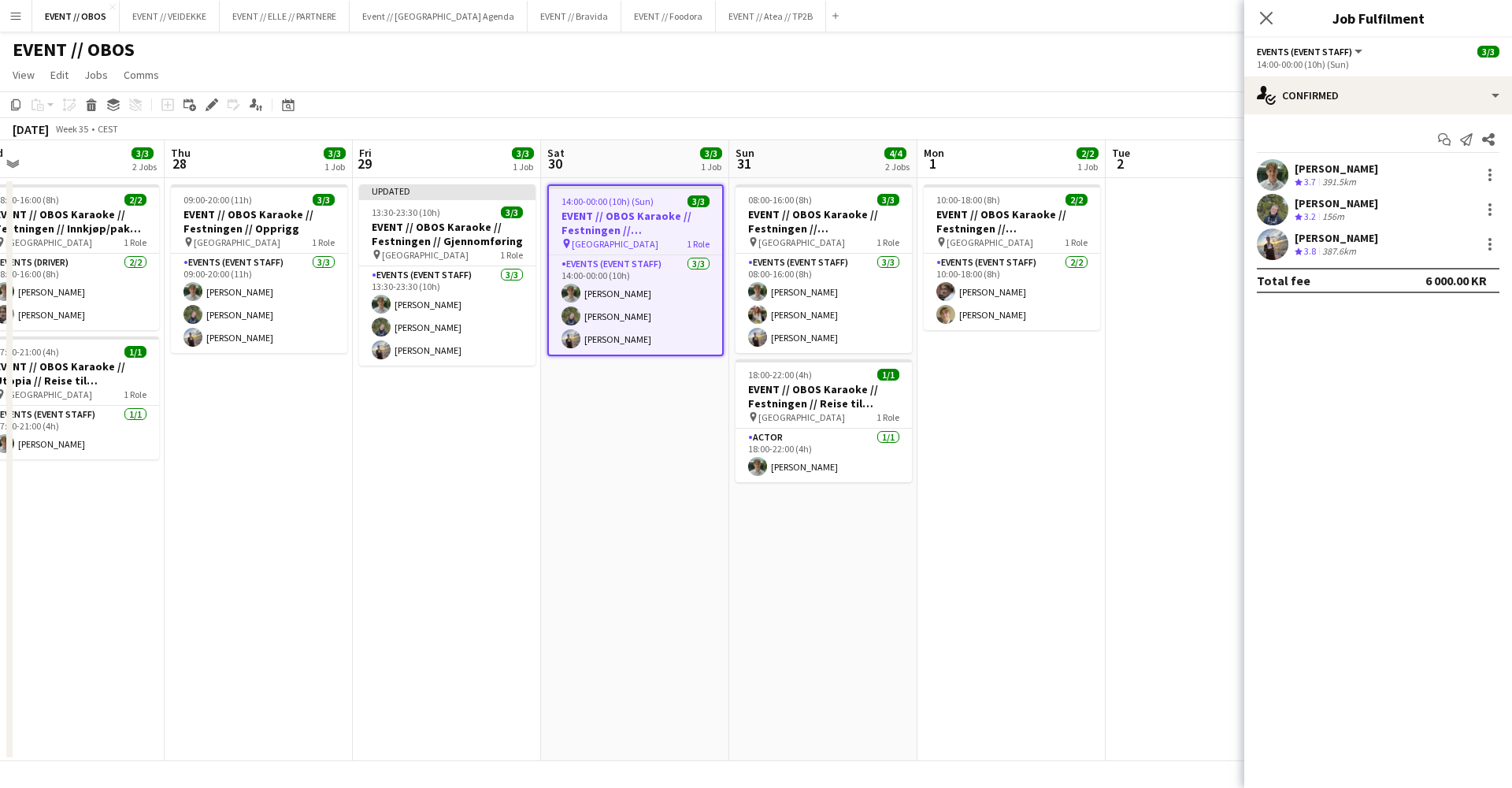
scroll to position [0, 399]
click at [211, 111] on div "Edit" at bounding box center [211, 104] width 19 height 19
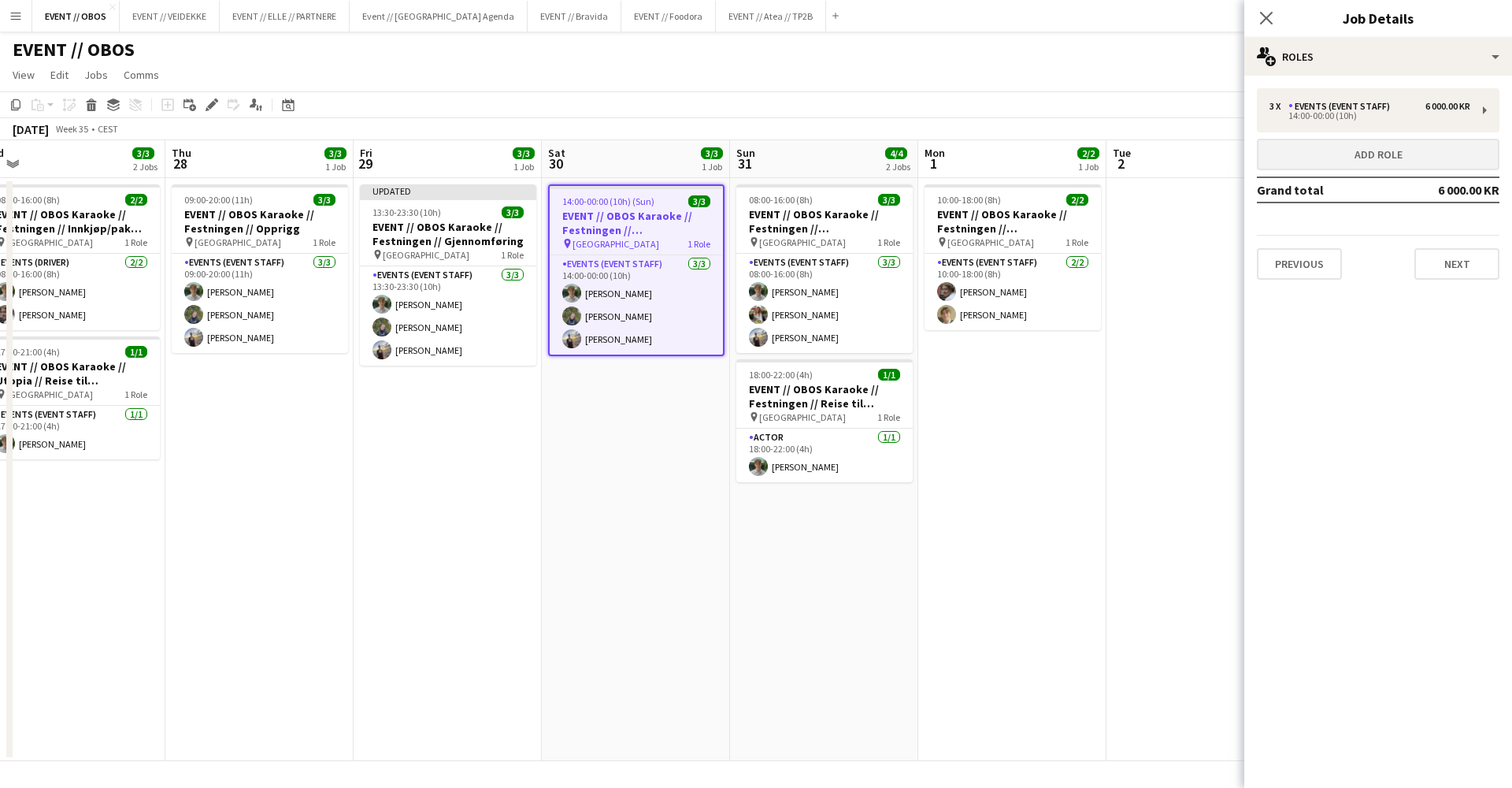
click at [1362, 152] on button "Add role" at bounding box center [1378, 154] width 243 height 31
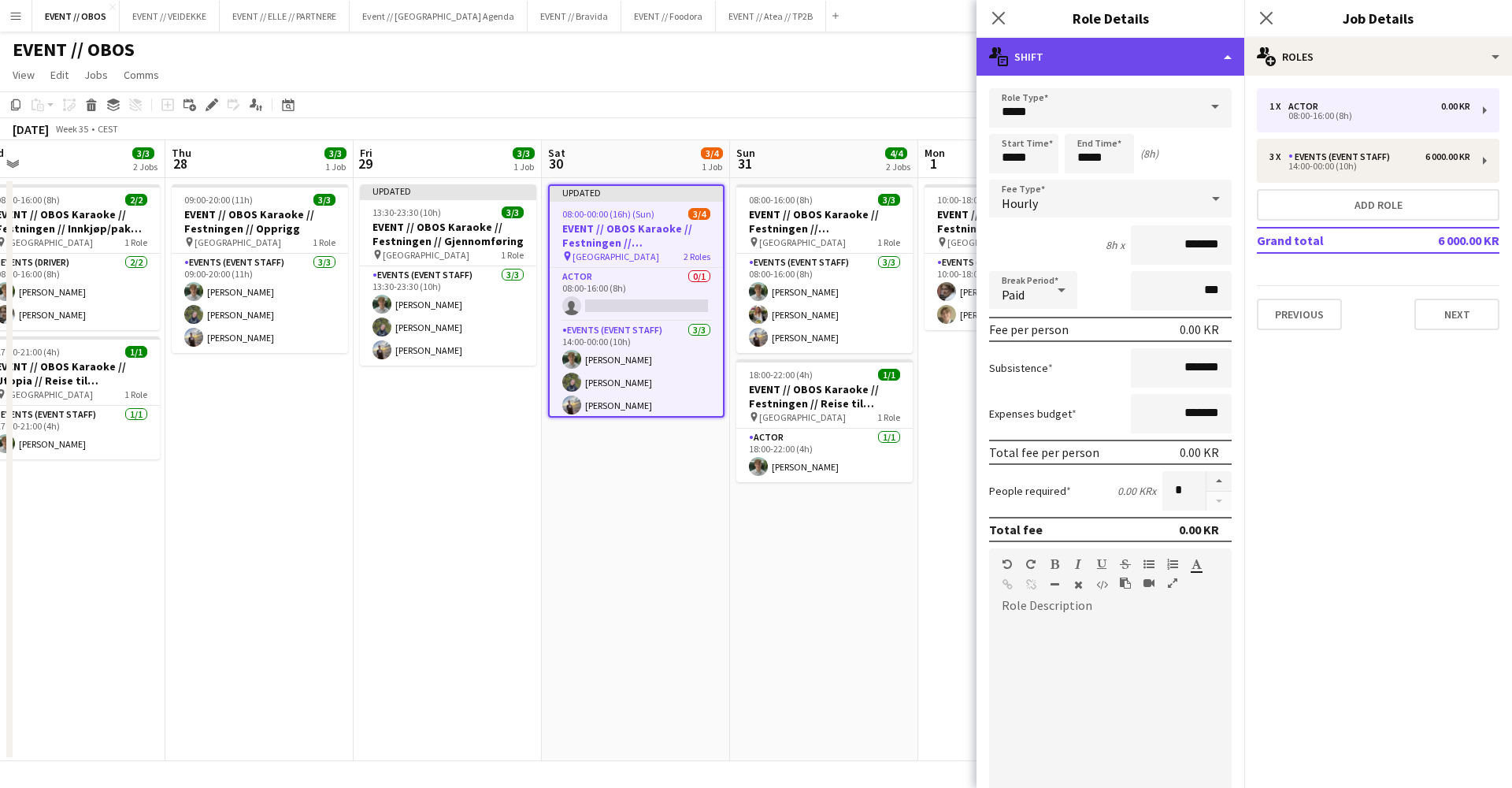
click at [1228, 66] on div "multiple-actions-text Shift" at bounding box center [1110, 56] width 268 height 38
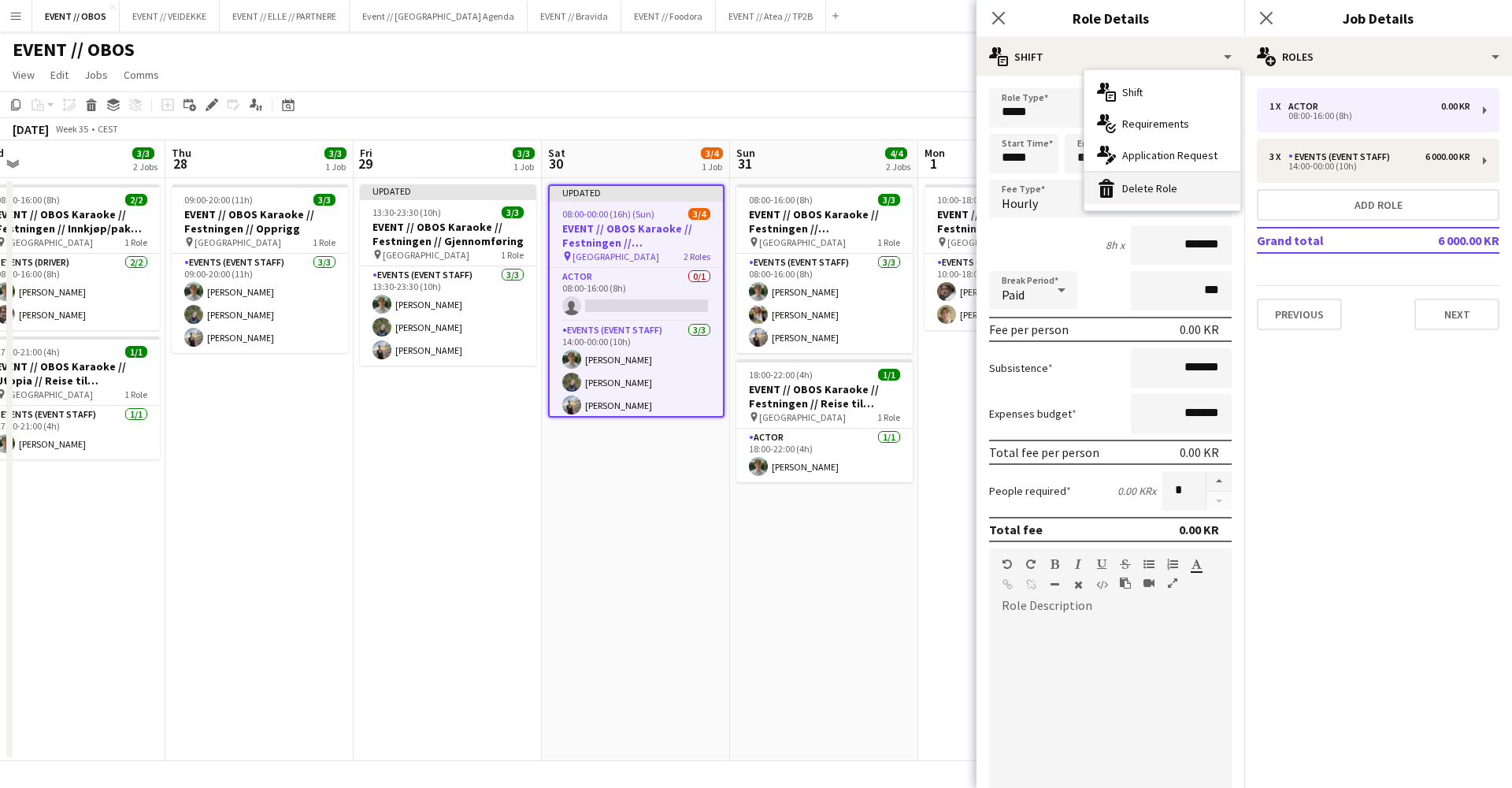
click at [1231, 181] on div "bin-2 Delete Role" at bounding box center [1162, 188] width 156 height 31
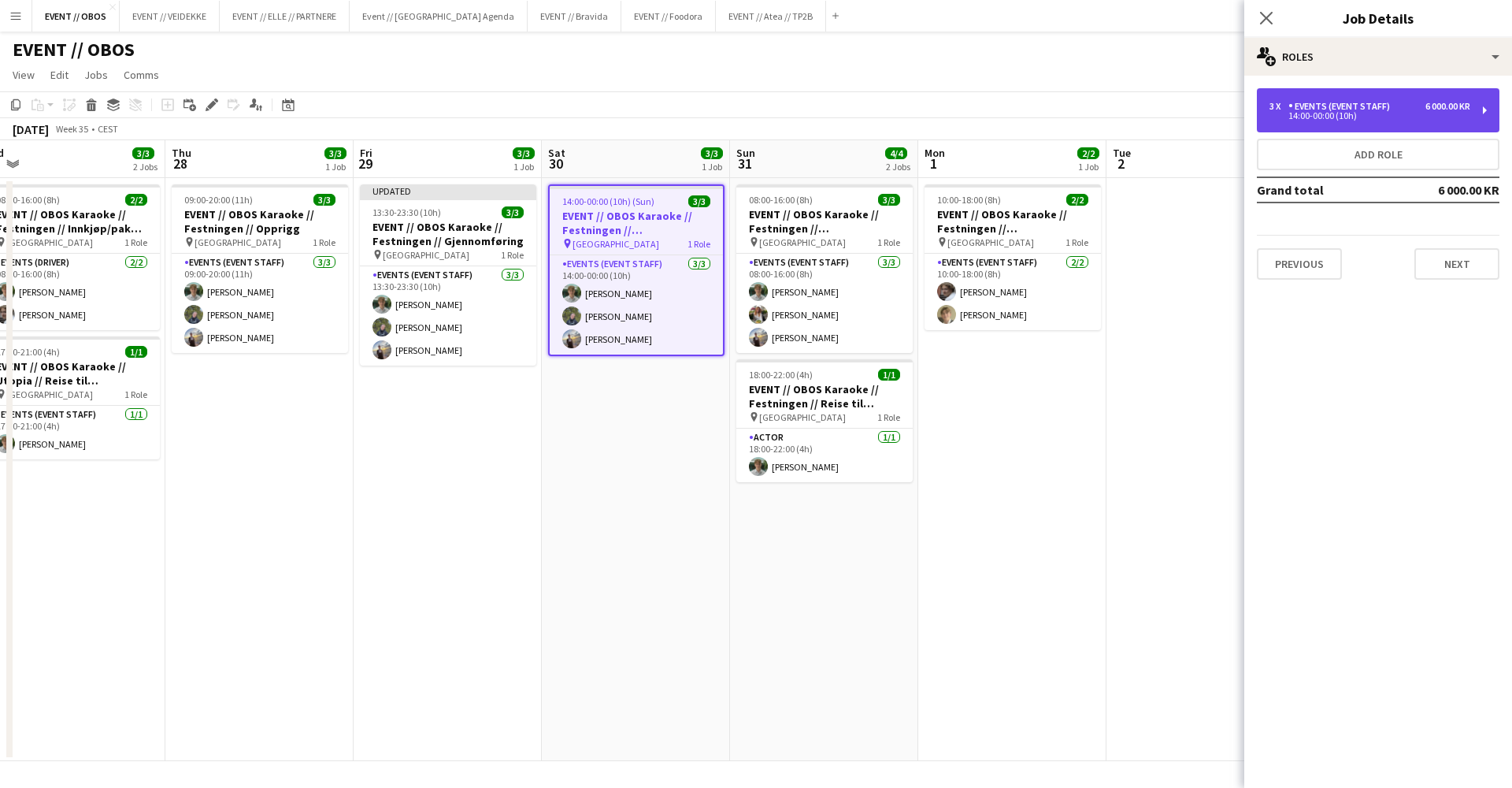
click at [1320, 106] on div "Events (Event Staff)" at bounding box center [1343, 106] width 108 height 11
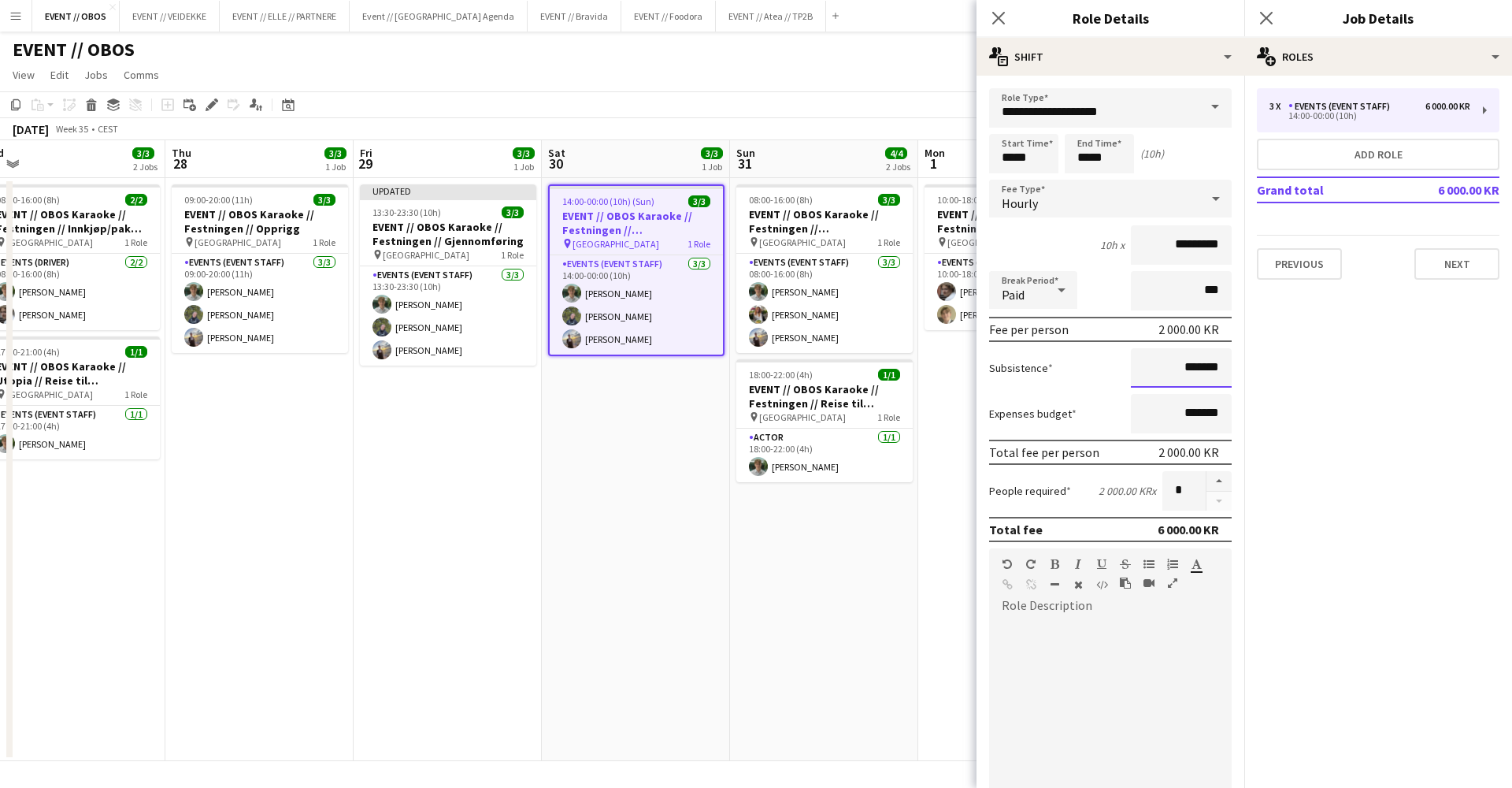
click at [1154, 379] on input "*******" at bounding box center [1181, 368] width 101 height 40
click at [1155, 365] on input "*******" at bounding box center [1181, 368] width 101 height 40
click at [1184, 366] on input "*********" at bounding box center [1181, 368] width 101 height 40
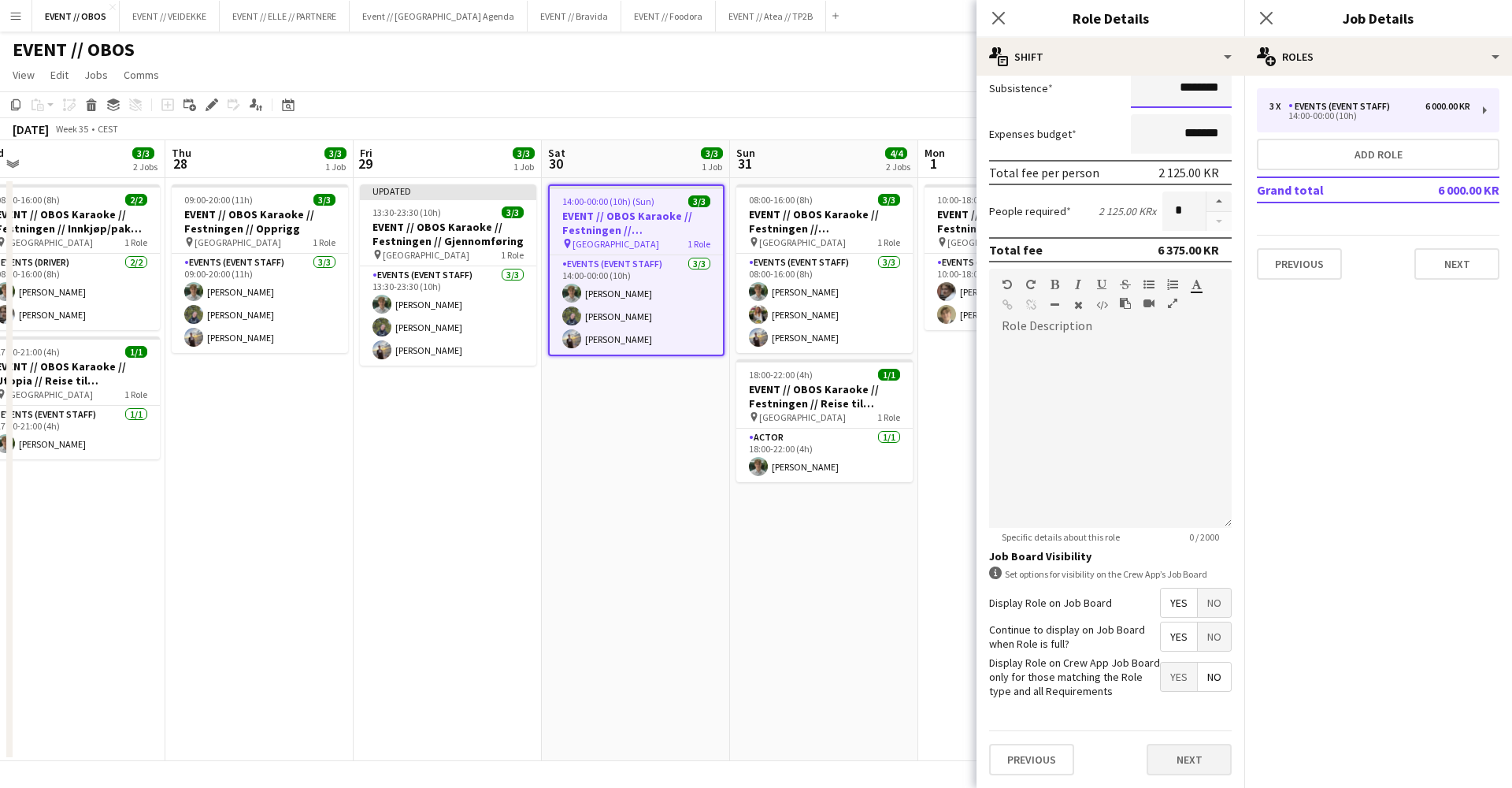
scroll to position [281, 0]
type input "********"
click at [1167, 756] on button "Next" at bounding box center [1189, 759] width 85 height 31
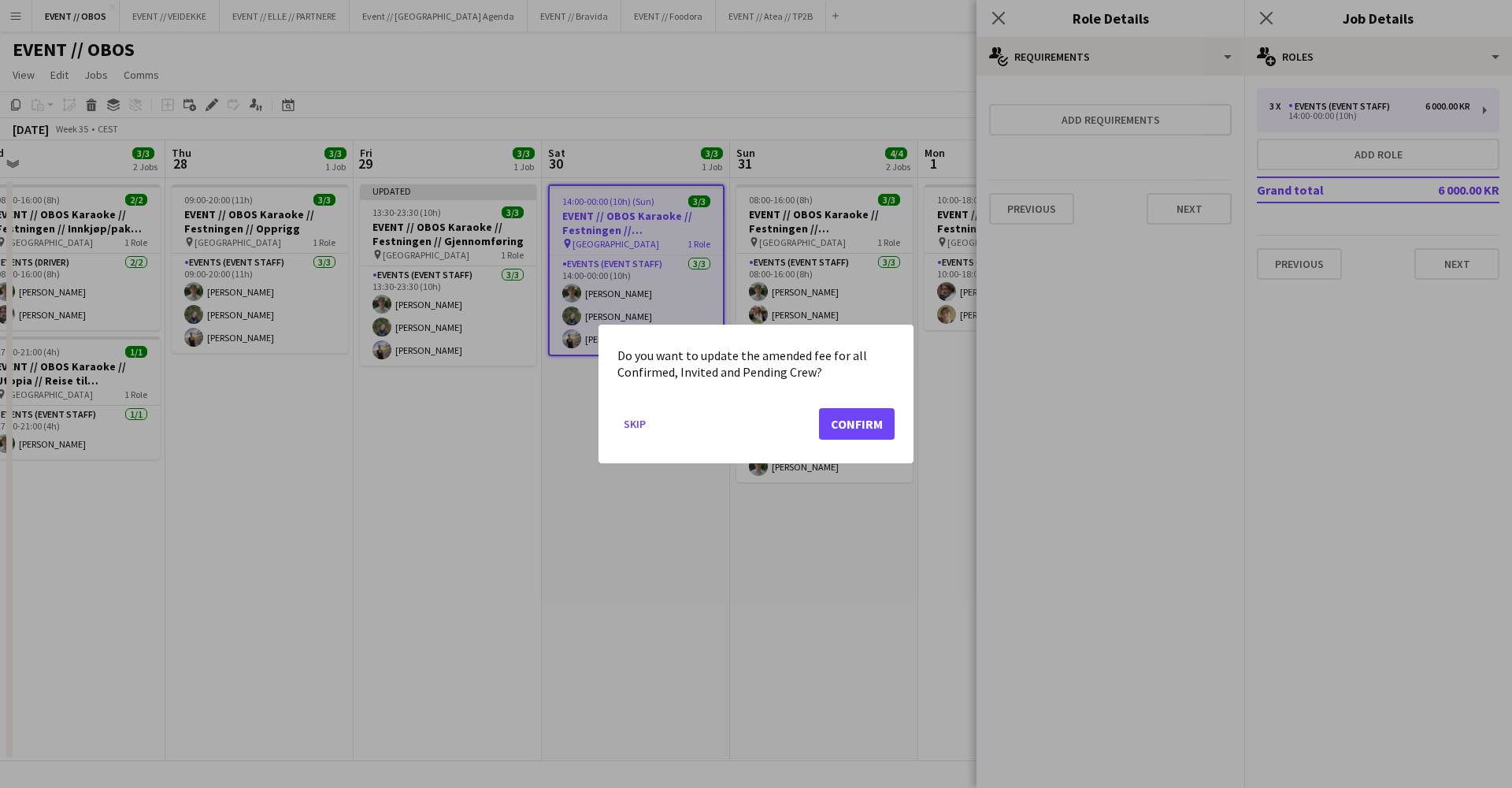
click at [884, 414] on button "Confirm" at bounding box center [857, 423] width 76 height 31
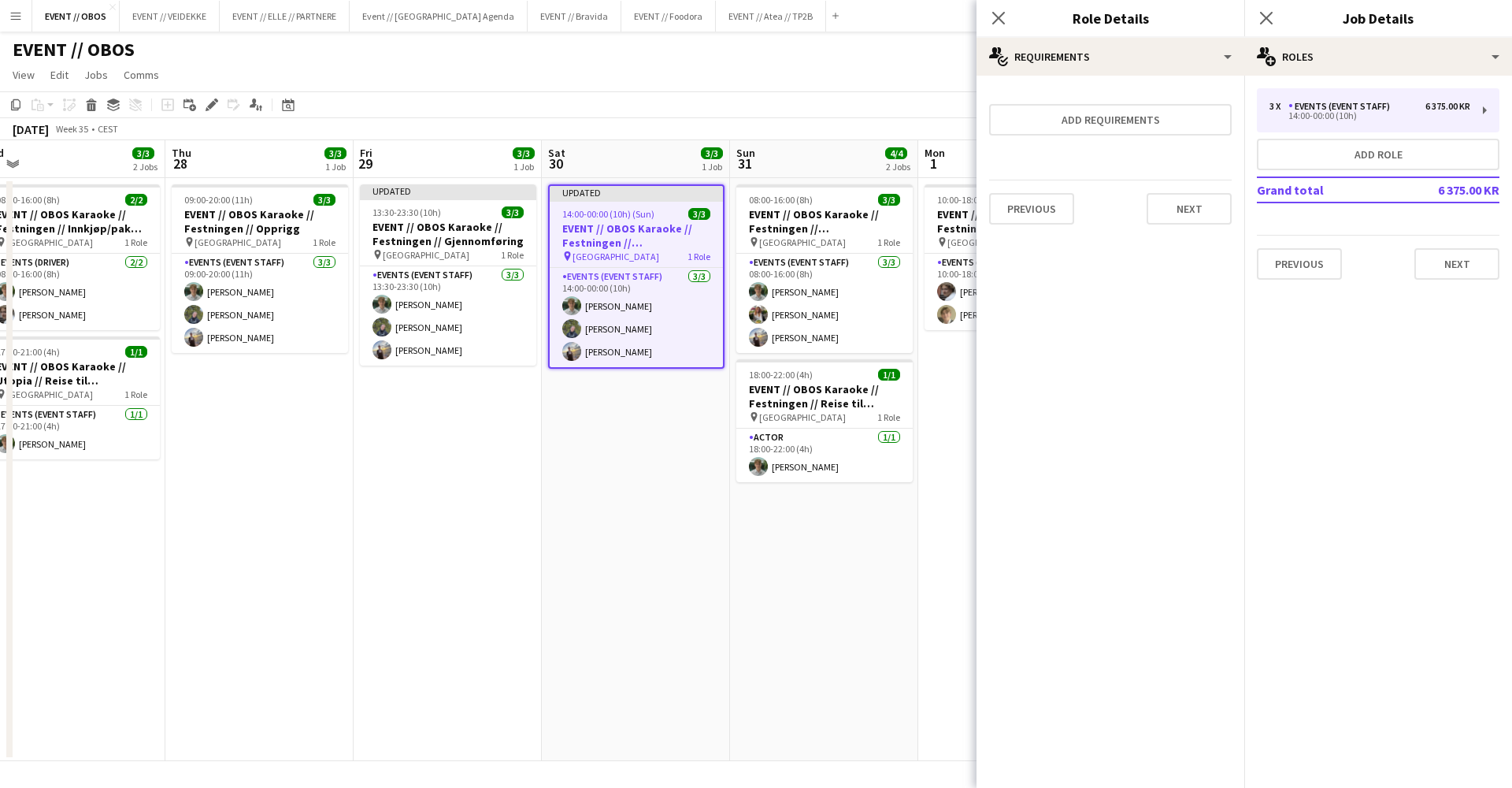
click at [953, 402] on app-date-cell "10:00-18:00 (8h) 2/2 EVENT // OBOS Karaoke // Festningen // Tilbakelevering pin…" at bounding box center [1012, 469] width 188 height 583
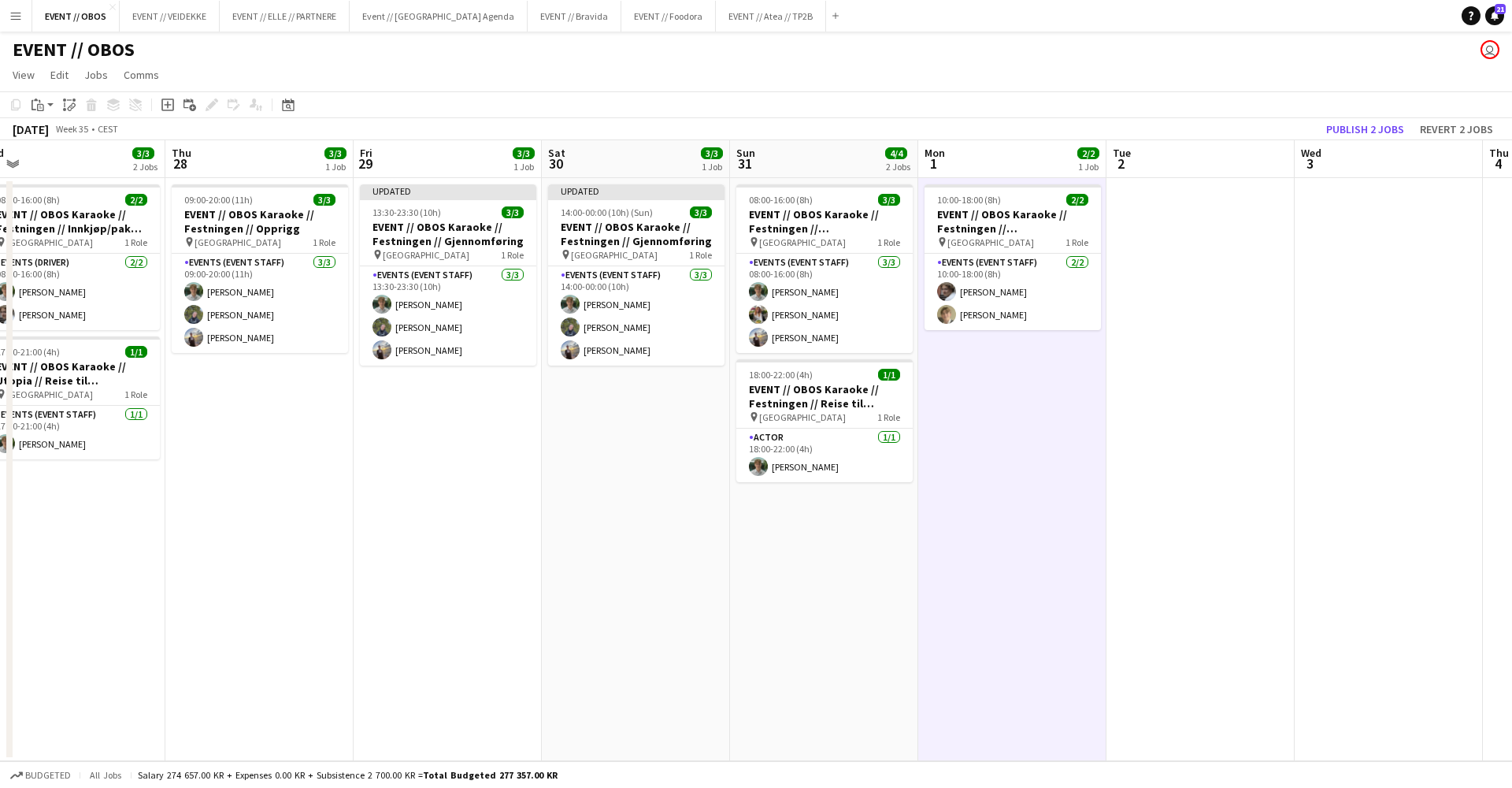
click at [1346, 112] on app-toolbar "Copy Paste Paste Command V Paste with crew Command Shift V Paste linked Job [GE…" at bounding box center [756, 104] width 1512 height 27
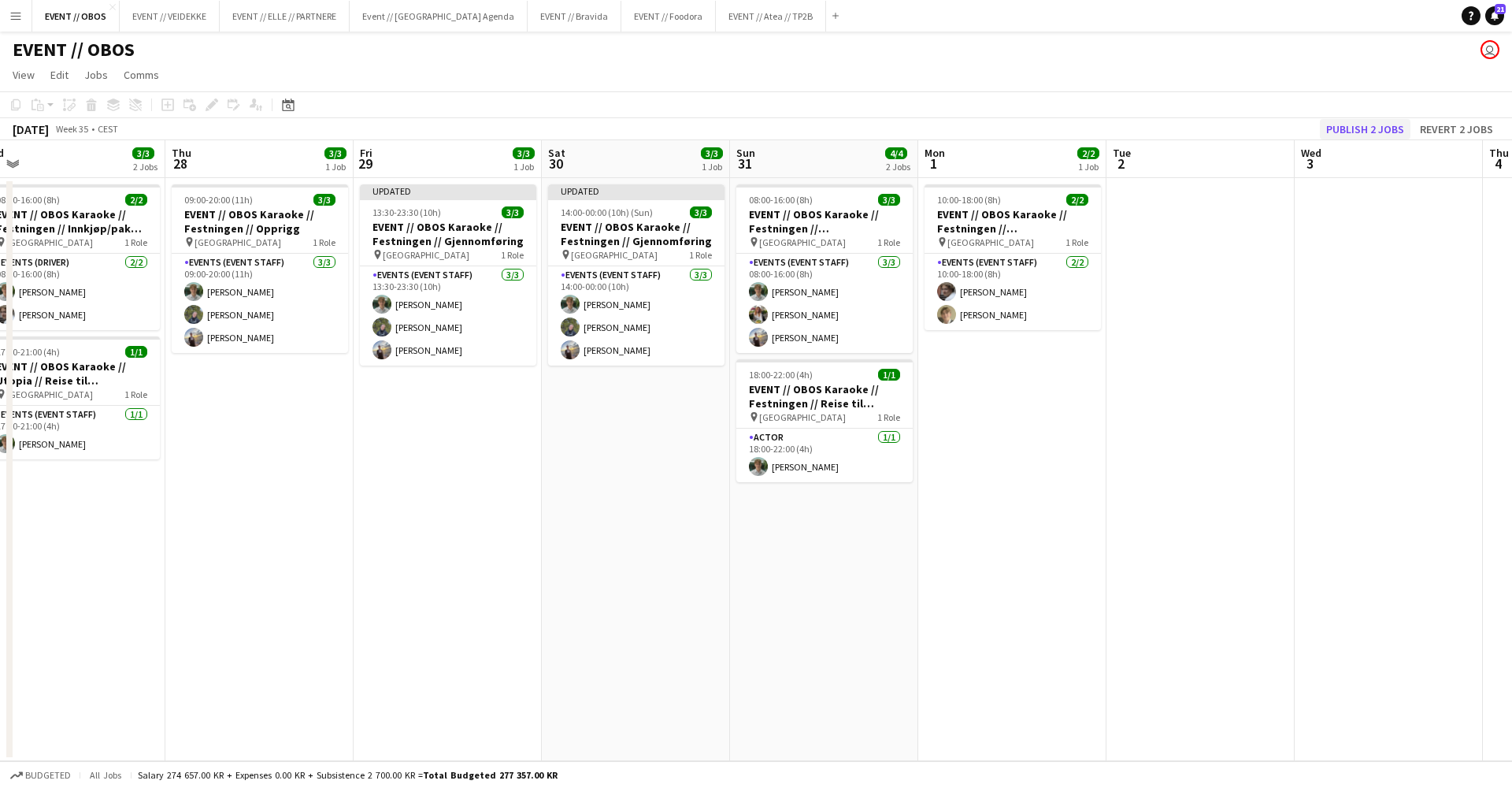
click at [1346, 123] on button "Publish 2 jobs" at bounding box center [1365, 128] width 90 height 20
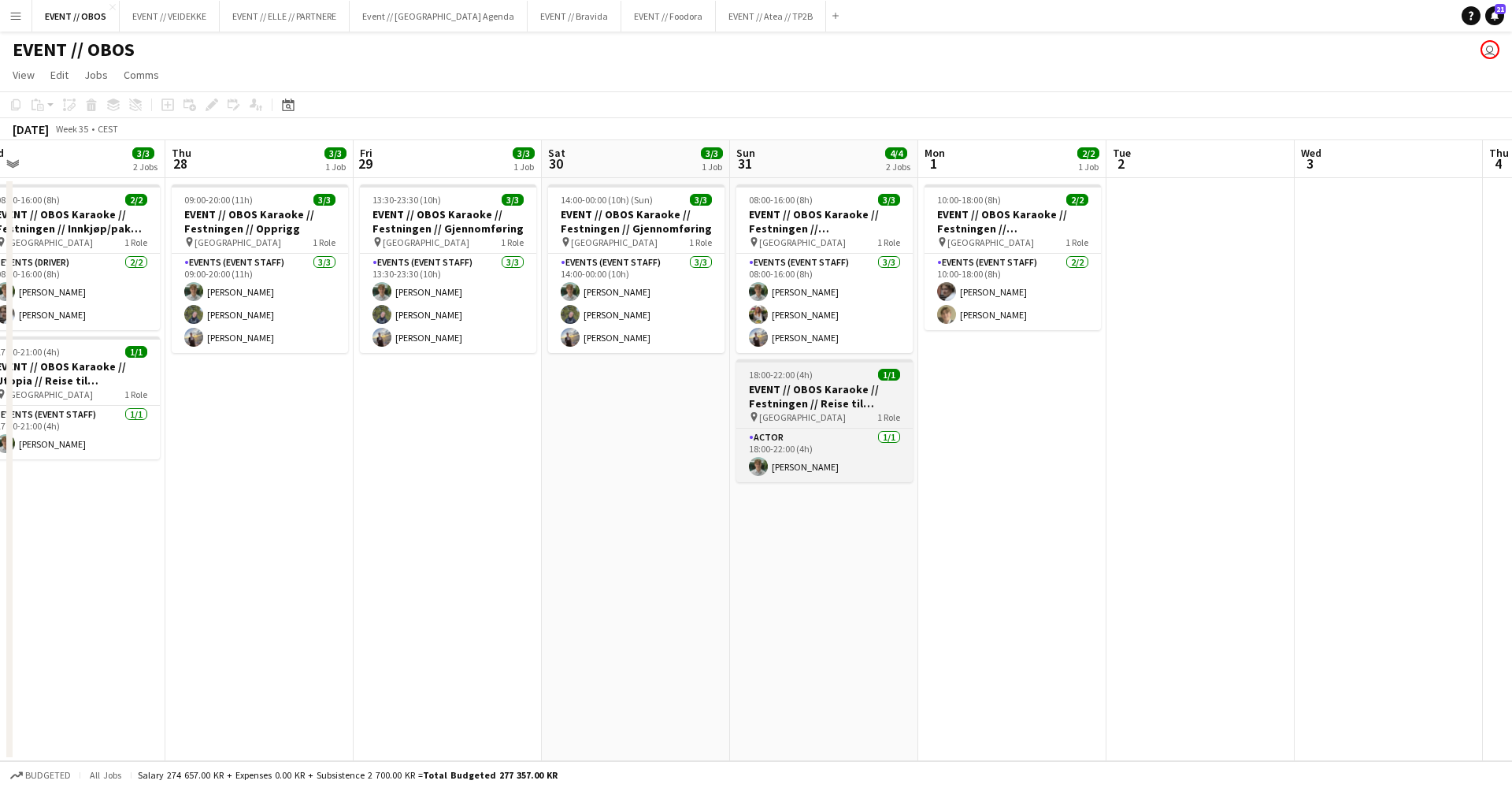
click at [829, 390] on h3 "EVENT // OBOS Karaoke // Festningen // Reise til [GEOGRAPHIC_DATA]" at bounding box center [824, 396] width 177 height 28
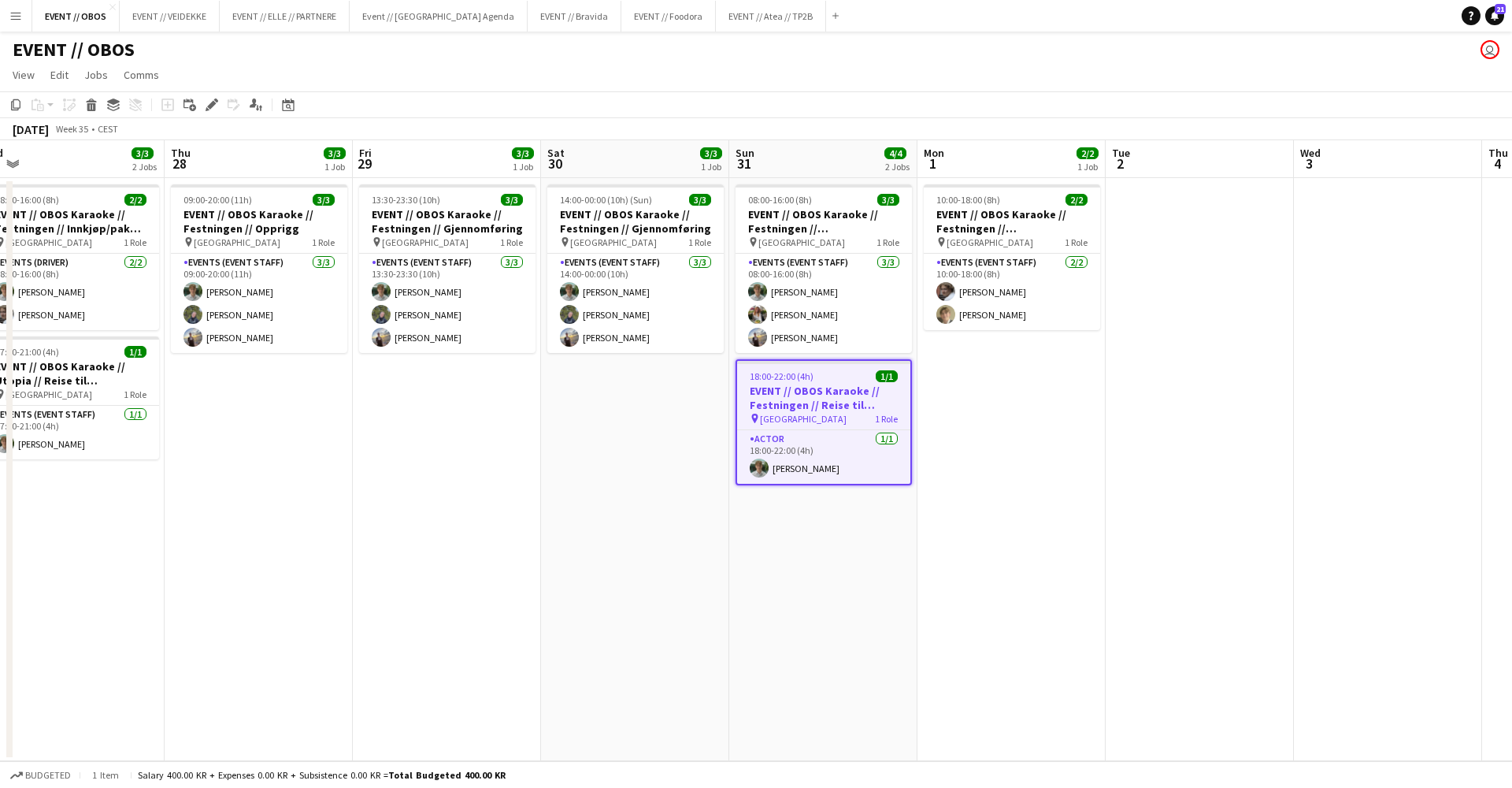
click at [802, 387] on h3 "EVENT // OBOS Karaoke // Festningen // Reise til [GEOGRAPHIC_DATA]" at bounding box center [823, 398] width 173 height 28
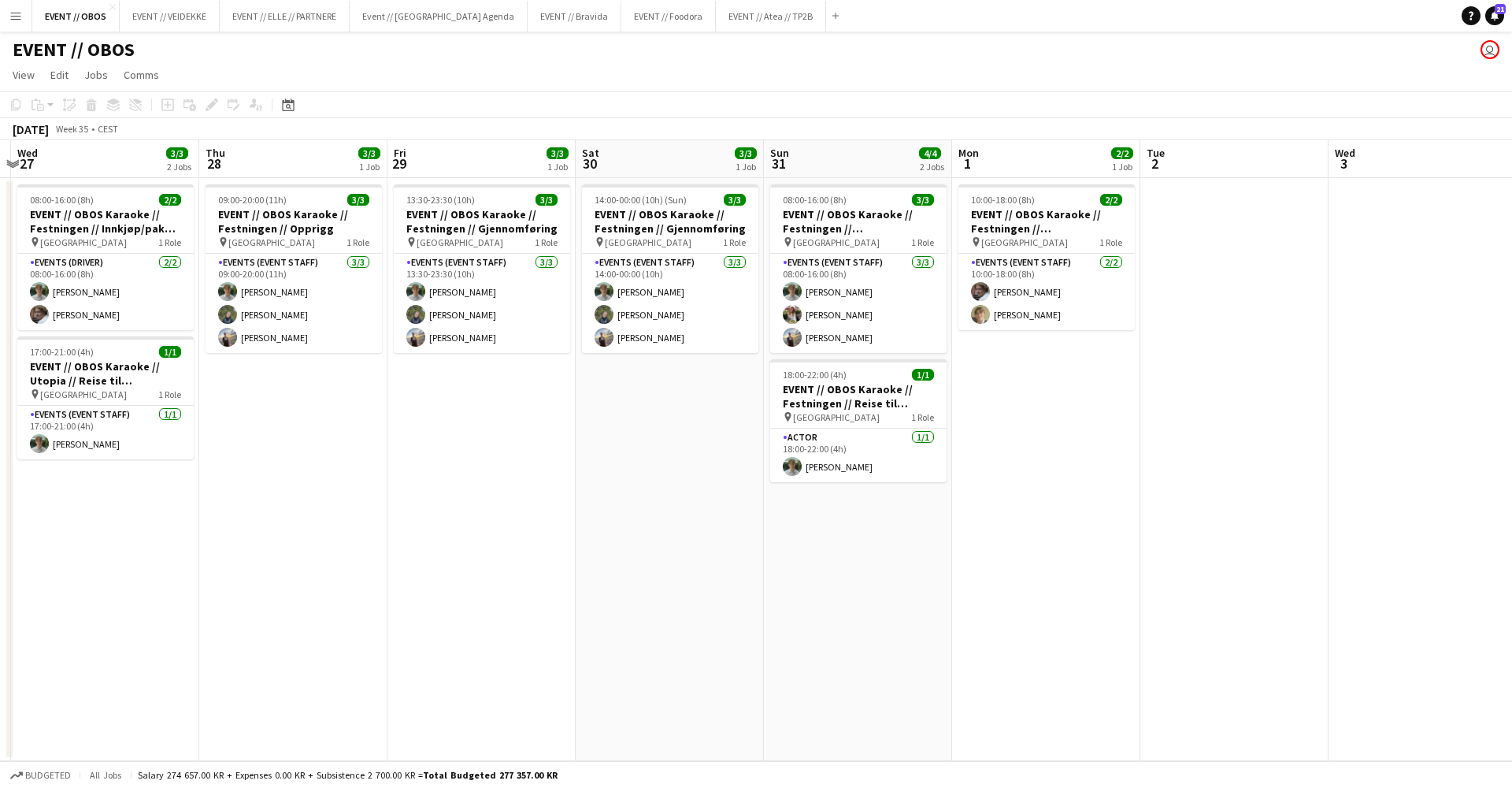
scroll to position [0, 367]
